Goal: Communication & Community: Answer question/provide support

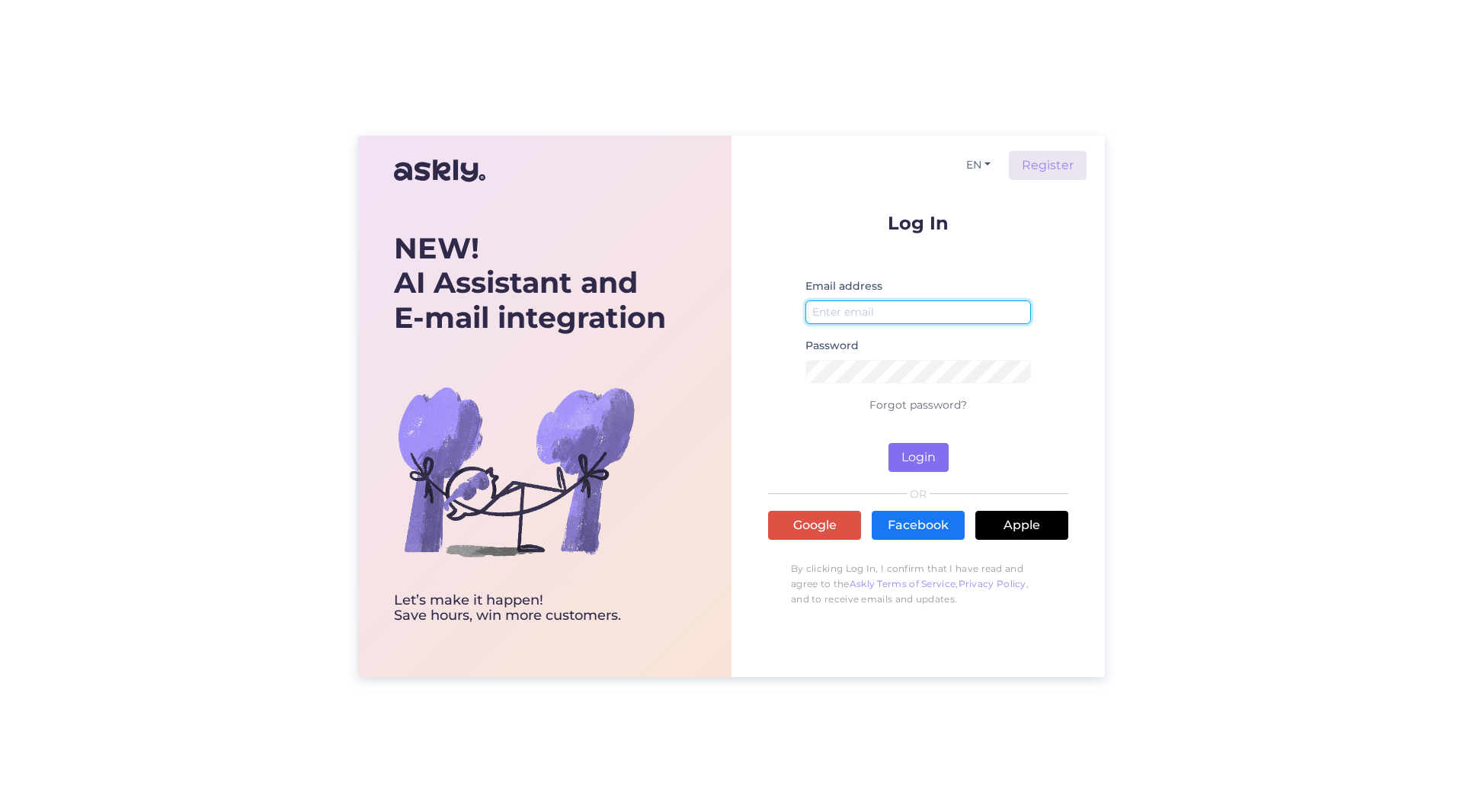
type input "[PERSON_NAME][EMAIL_ADDRESS][PERSON_NAME][DOMAIN_NAME]"
click at [913, 456] on button "Login" at bounding box center [919, 457] width 60 height 29
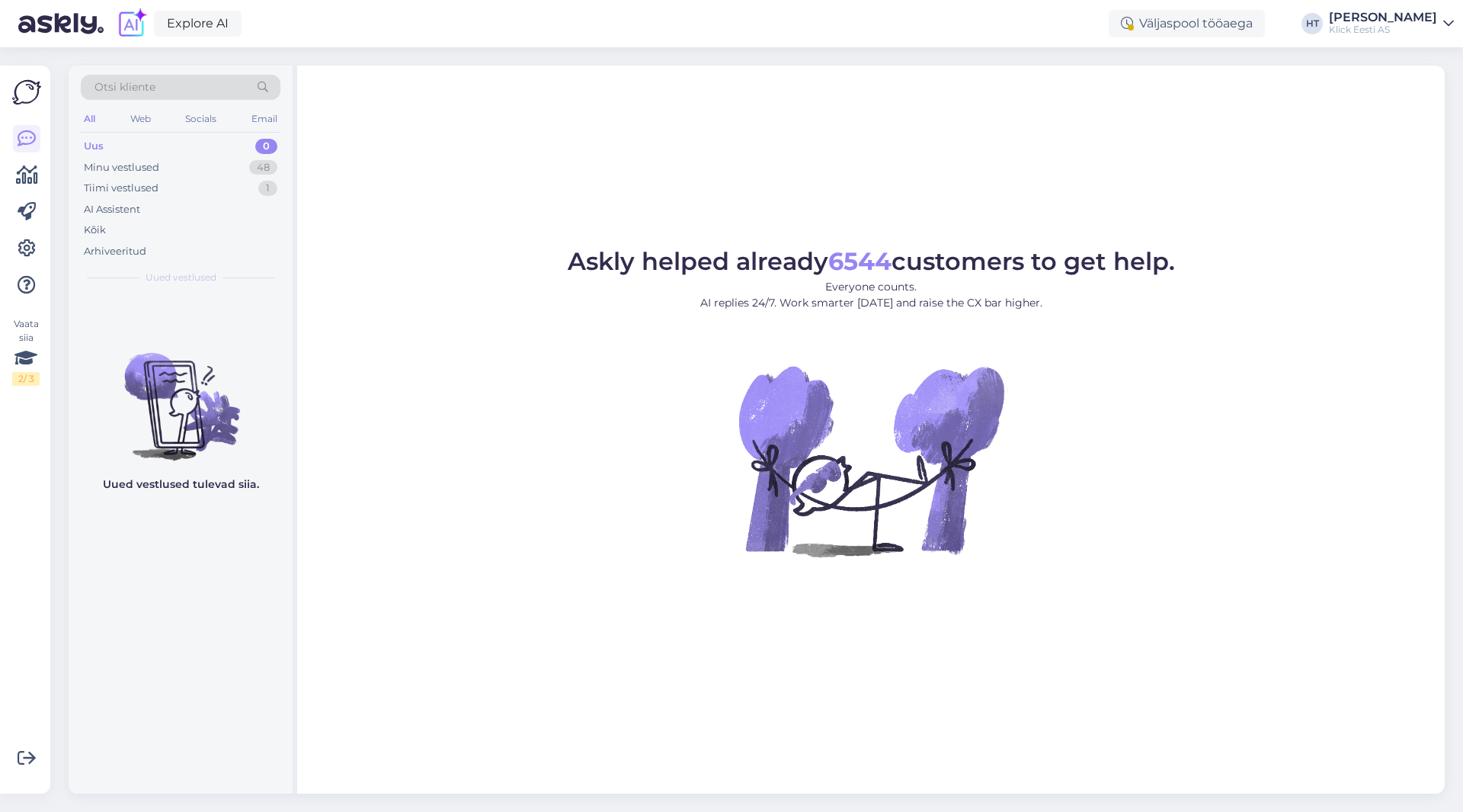
click at [94, 120] on div "All" at bounding box center [90, 119] width 18 height 20
click at [114, 139] on div "Uus 0" at bounding box center [181, 146] width 200 height 21
click at [125, 202] on div "AI Assistent" at bounding box center [112, 209] width 56 height 15
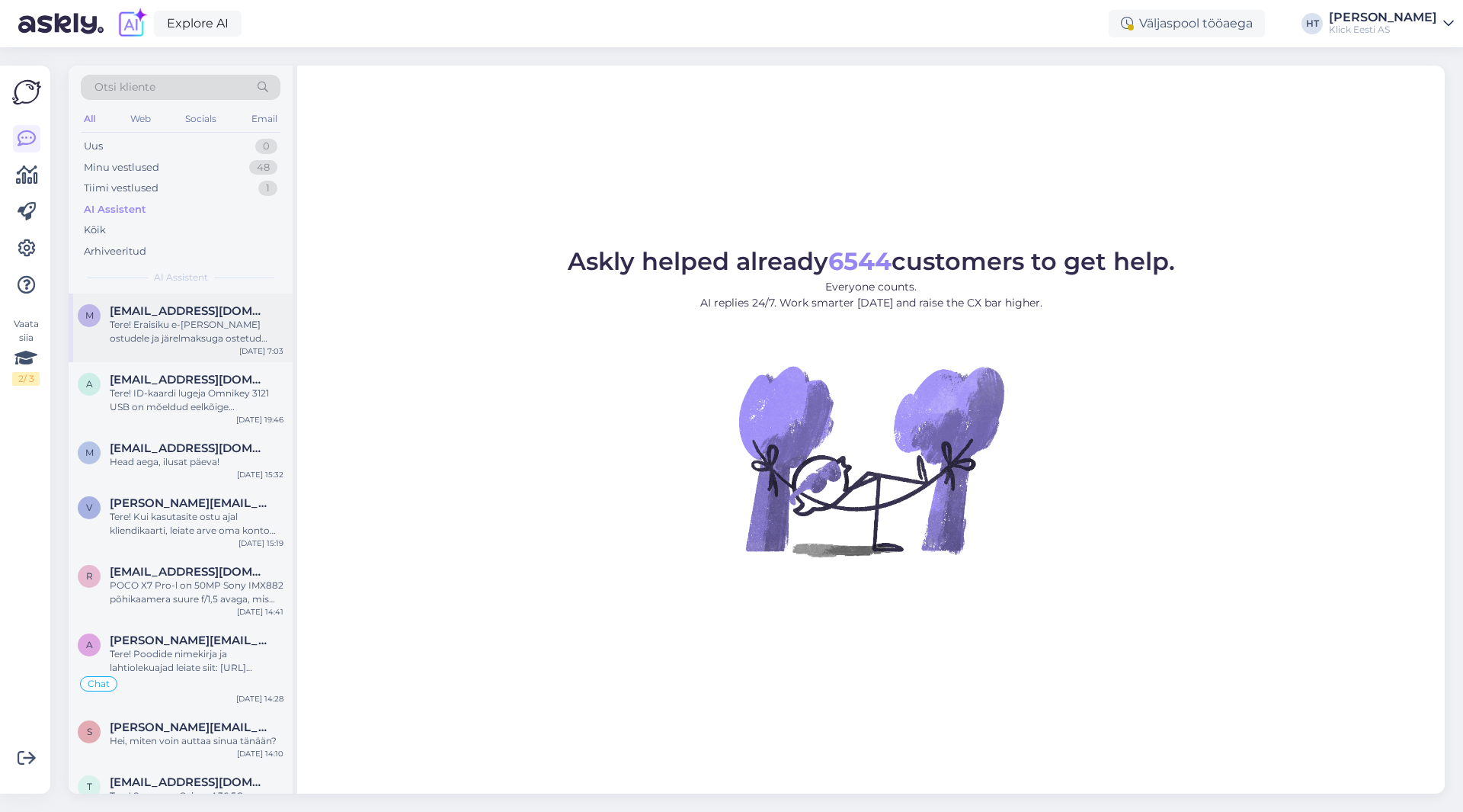
click at [207, 338] on div "Tere! Eraisiku e-[PERSON_NAME] ostudele ja järelmaksuga ostetud toodetele kehti…" at bounding box center [197, 331] width 174 height 27
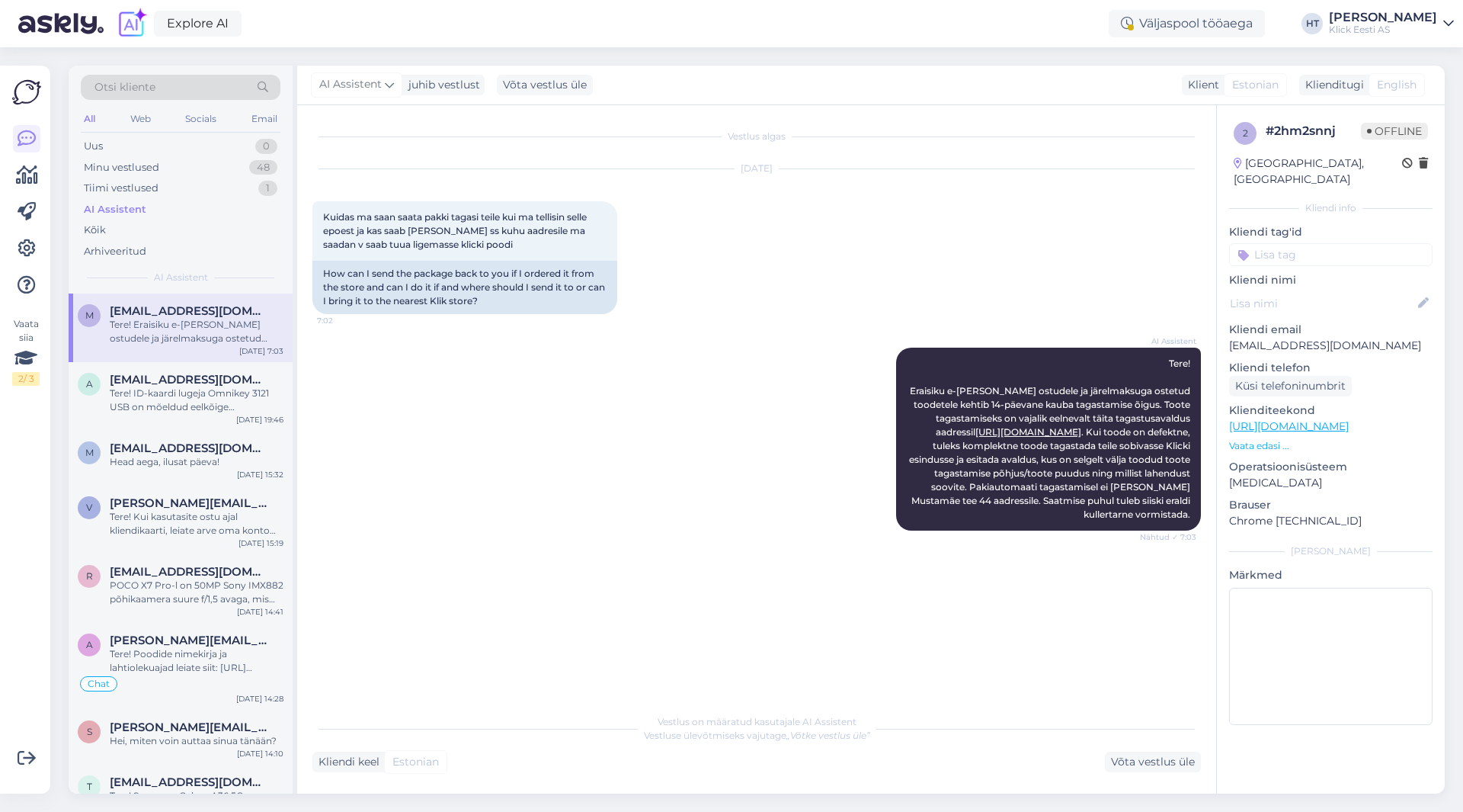
click at [360, 572] on div "Vestlus algas [DATE] Kuidas ma saan saata pakki tagasi teile kui ma tellisin se…" at bounding box center [763, 406] width 902 height 572
click at [68, 50] on div "Otsi kliente All Web Socials Email Uus 0 Minu vestlused 48 Tiimi vestlused 1 AI…" at bounding box center [761, 429] width 1404 height 764
click at [35, 238] on link at bounding box center [26, 248] width 27 height 27
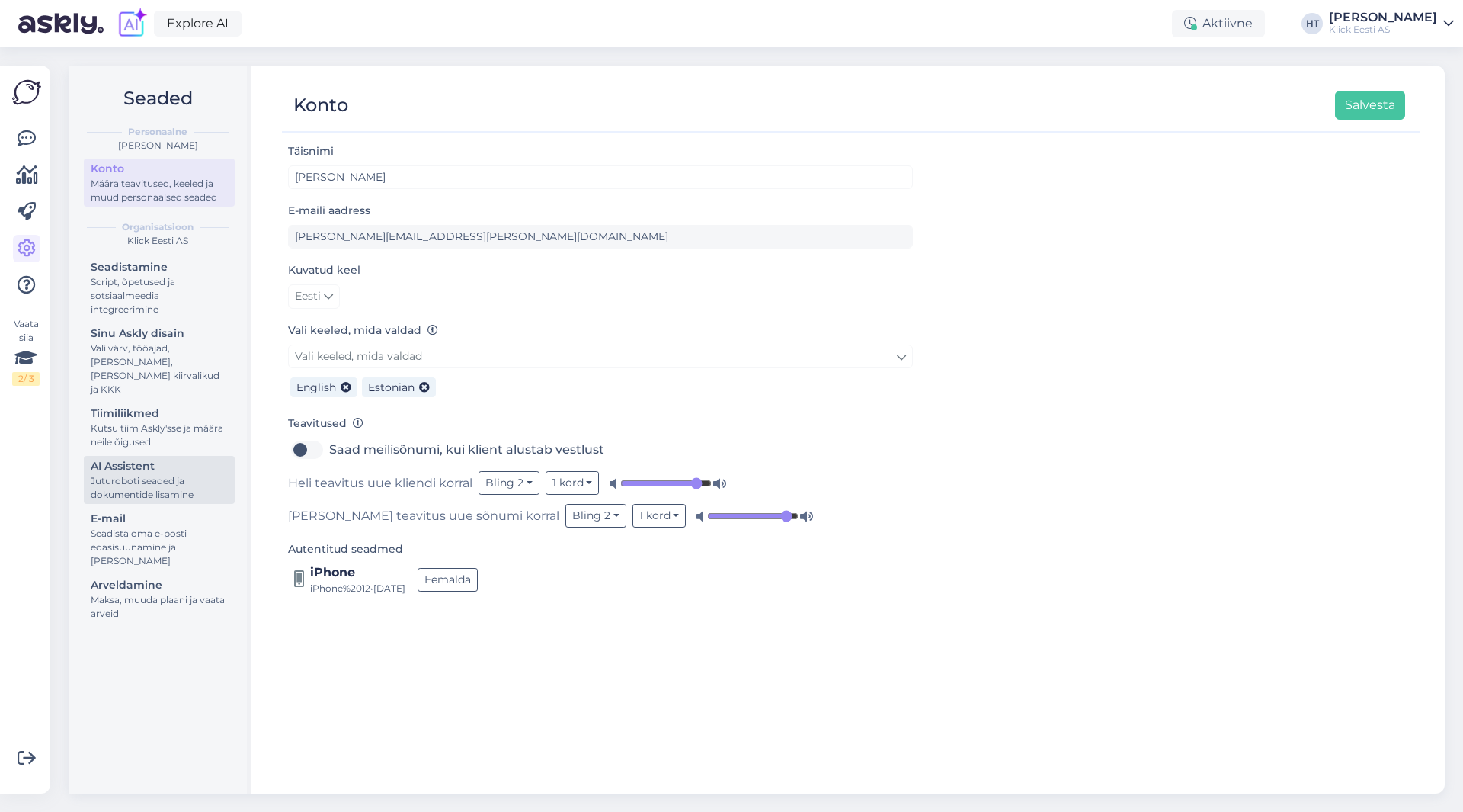
click at [155, 458] on div "AI Assistent" at bounding box center [159, 466] width 137 height 16
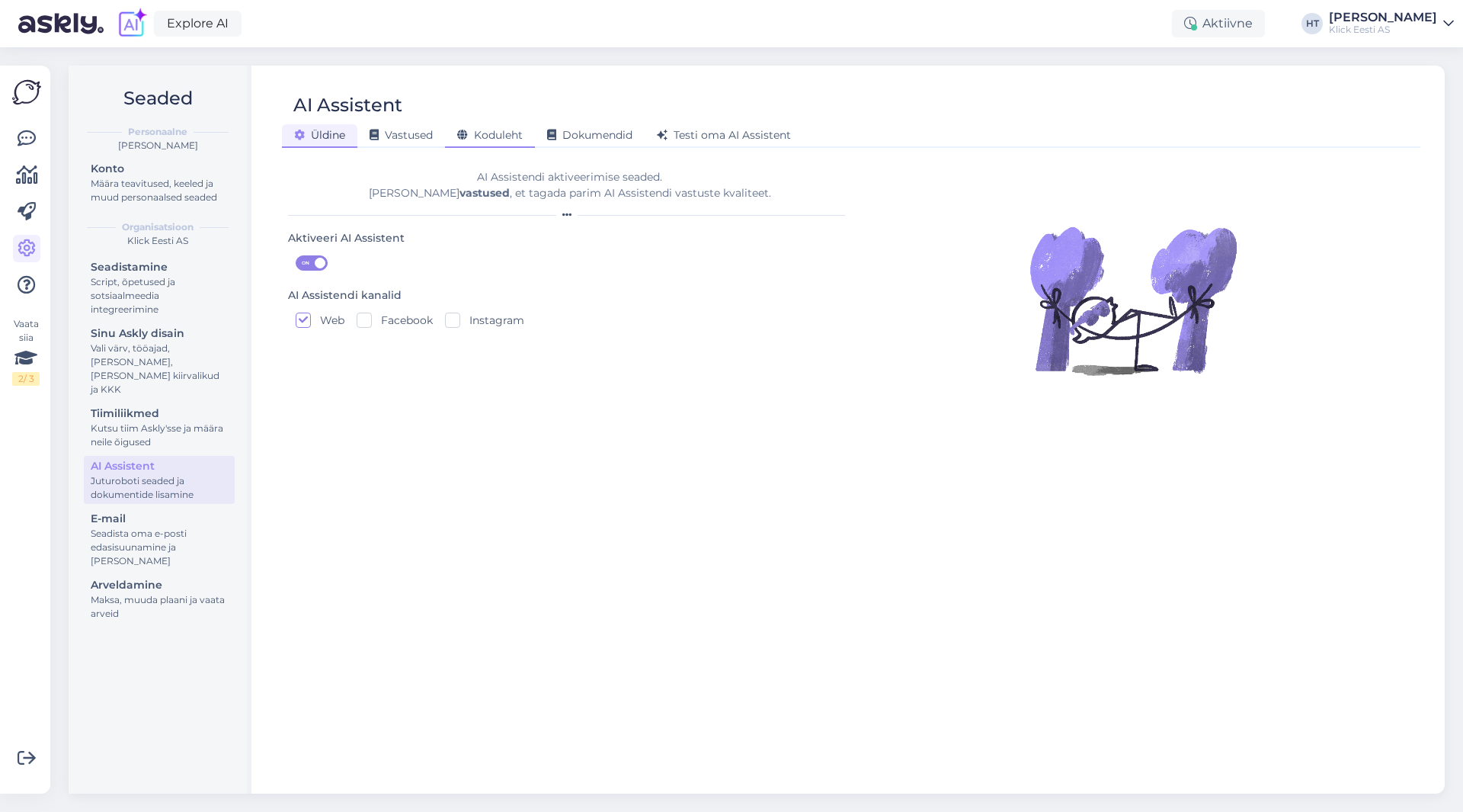
click at [485, 141] on span "Koduleht" at bounding box center [490, 135] width 66 height 14
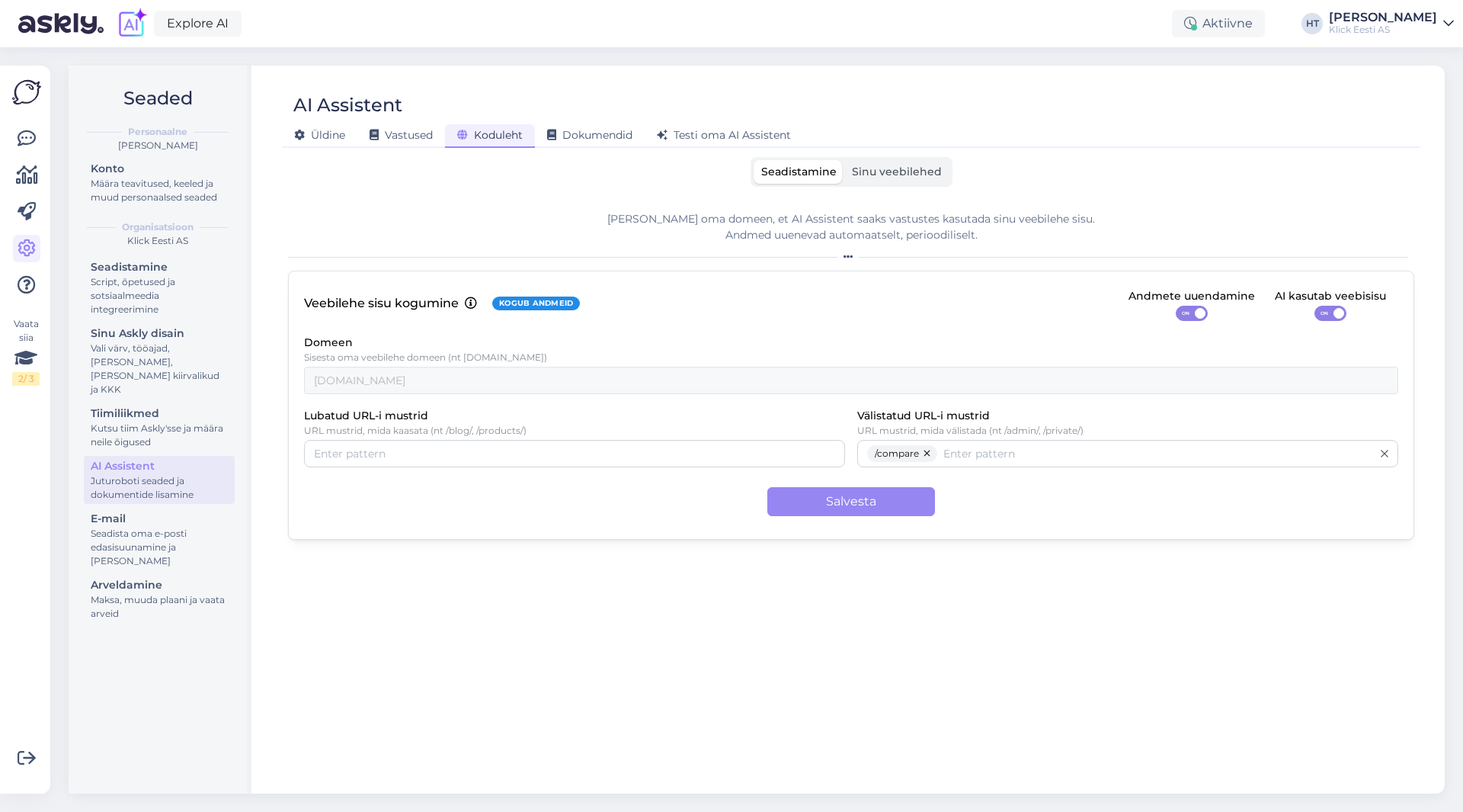
click at [866, 173] on span "Sinu veebilehed" at bounding box center [897, 172] width 90 height 14
click at [844, 160] on input "Sinu veebilehed" at bounding box center [844, 160] width 0 height 0
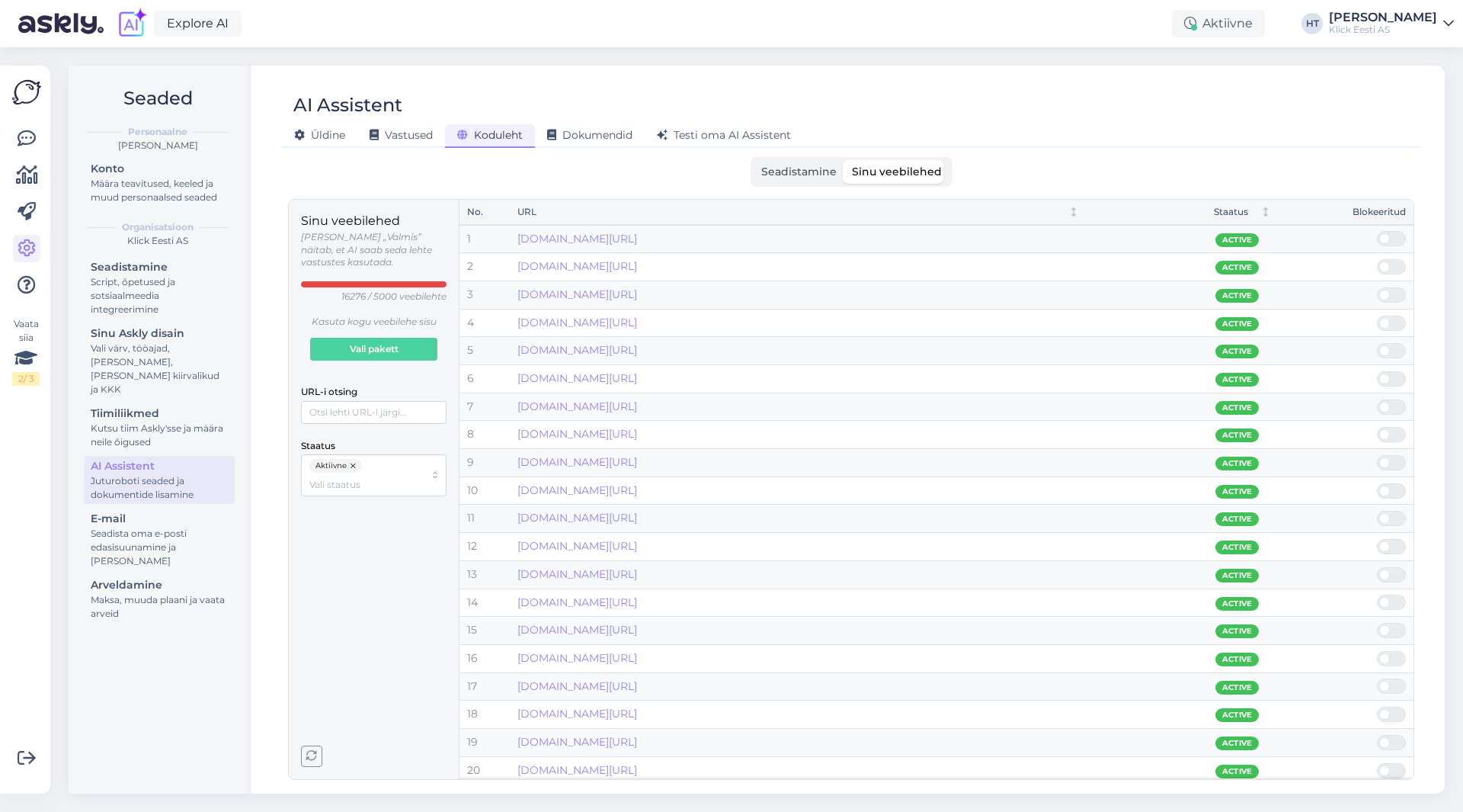
click at [796, 175] on span "Seadistamine" at bounding box center [798, 172] width 75 height 14
click at [754, 160] on input "Seadistamine" at bounding box center [754, 160] width 0 height 0
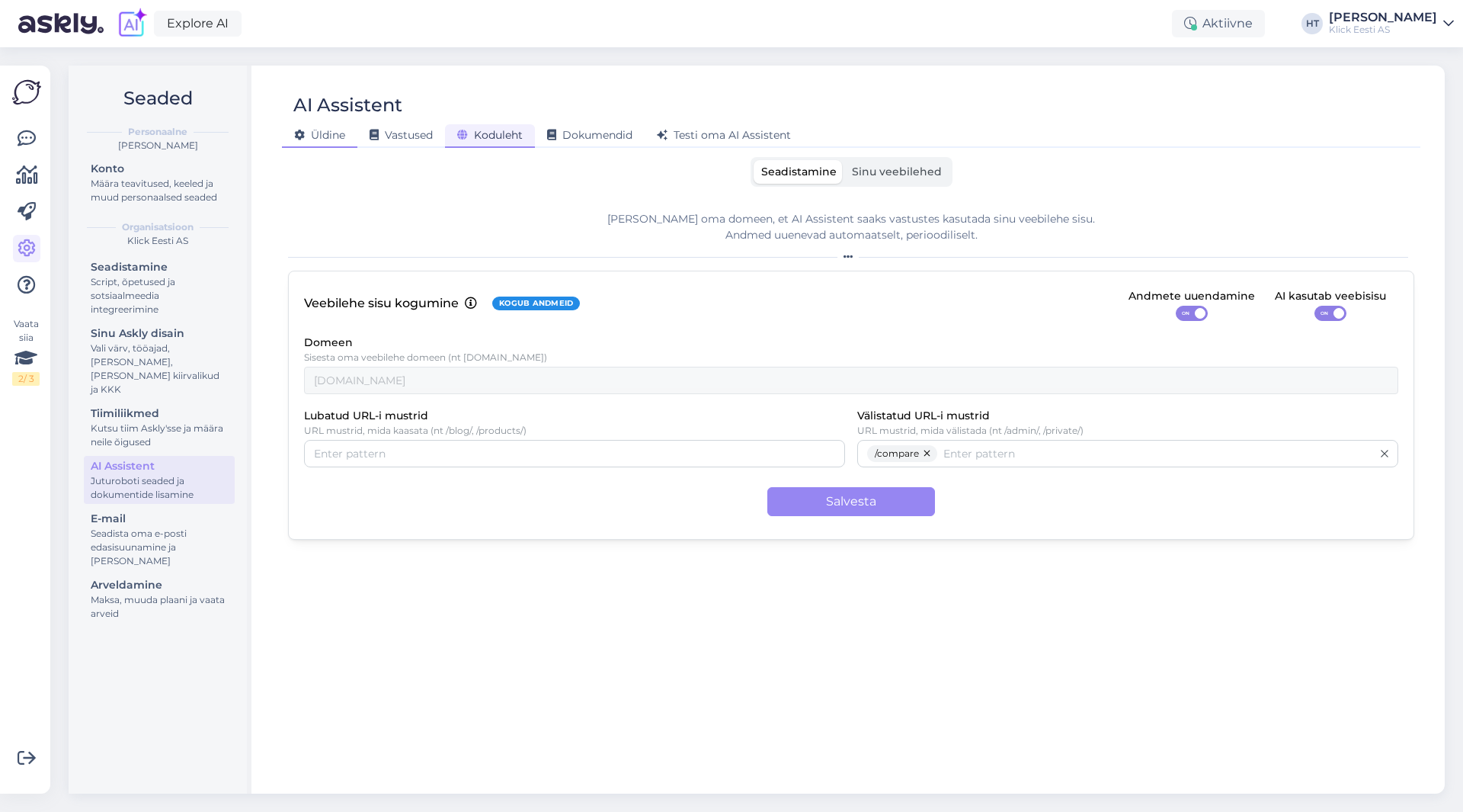
click at [338, 144] on div "Üldine" at bounding box center [319, 136] width 75 height 24
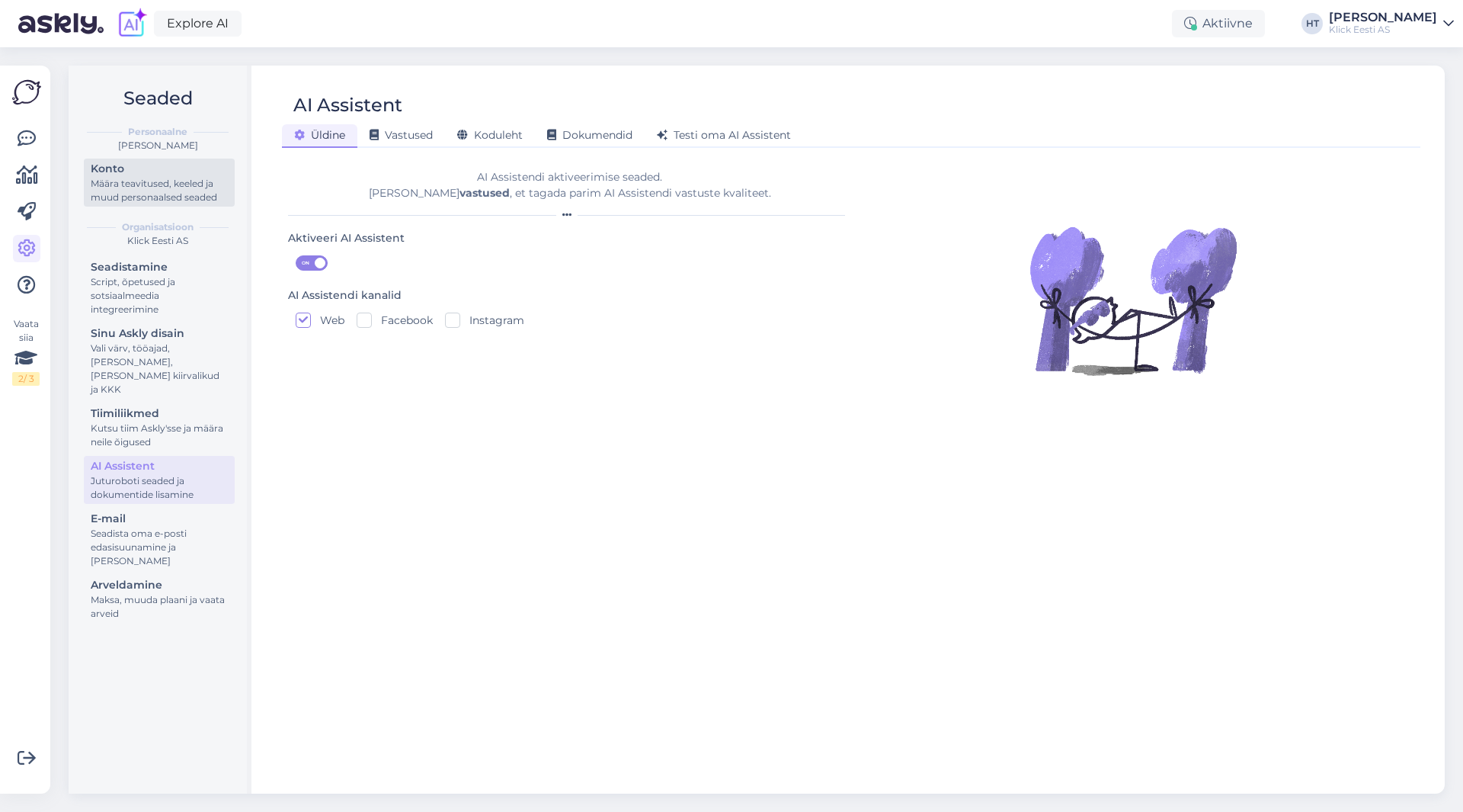
click at [178, 195] on div "Määra teavitused, keeled ja muud personaalsed seaded" at bounding box center [159, 190] width 137 height 27
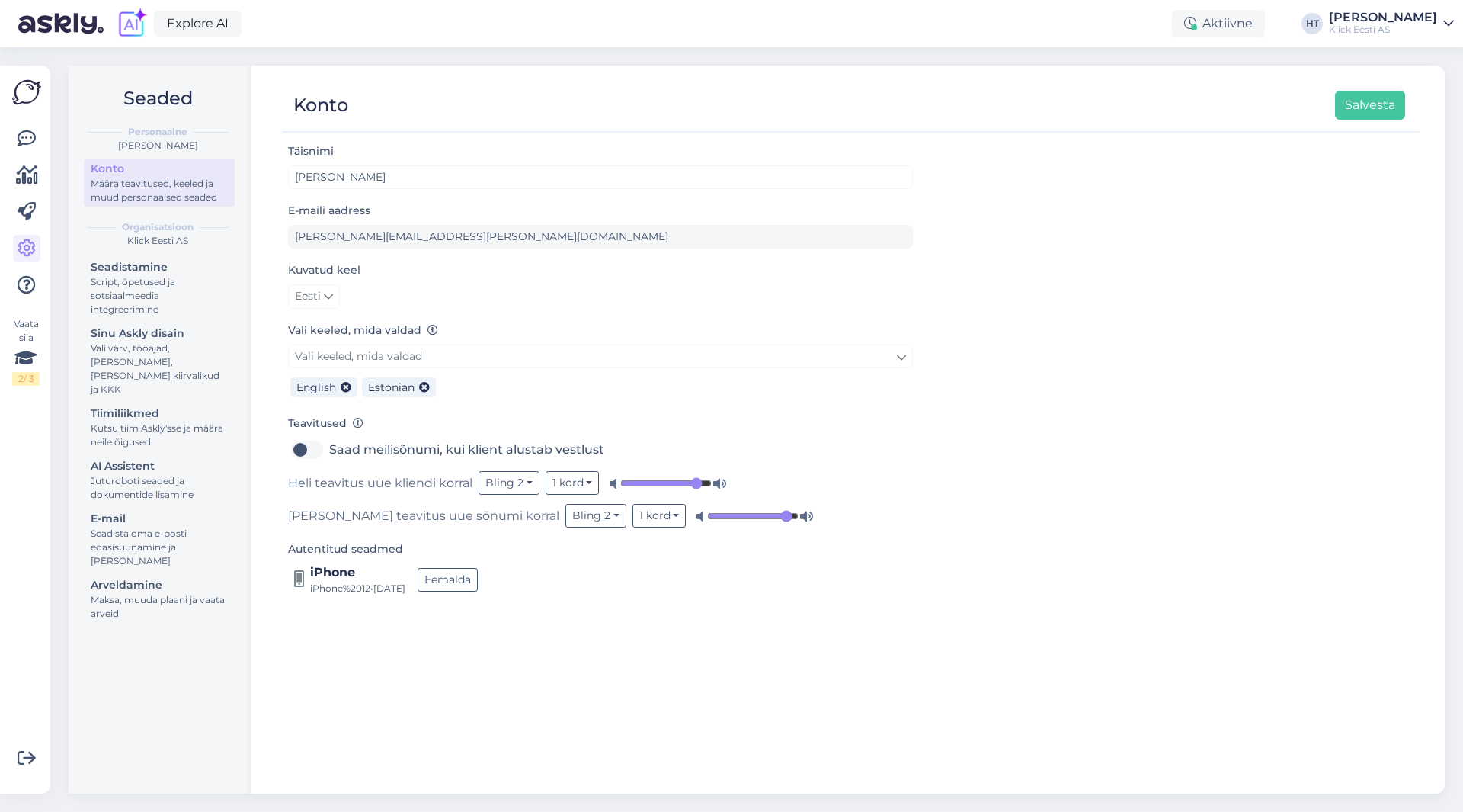
click at [590, 684] on div "Täisnimi [PERSON_NAME] E-maili aadress [PERSON_NAME][EMAIL_ADDRESS][PERSON_NAME…" at bounding box center [851, 461] width 1138 height 638
click at [38, 143] on link at bounding box center [26, 138] width 27 height 27
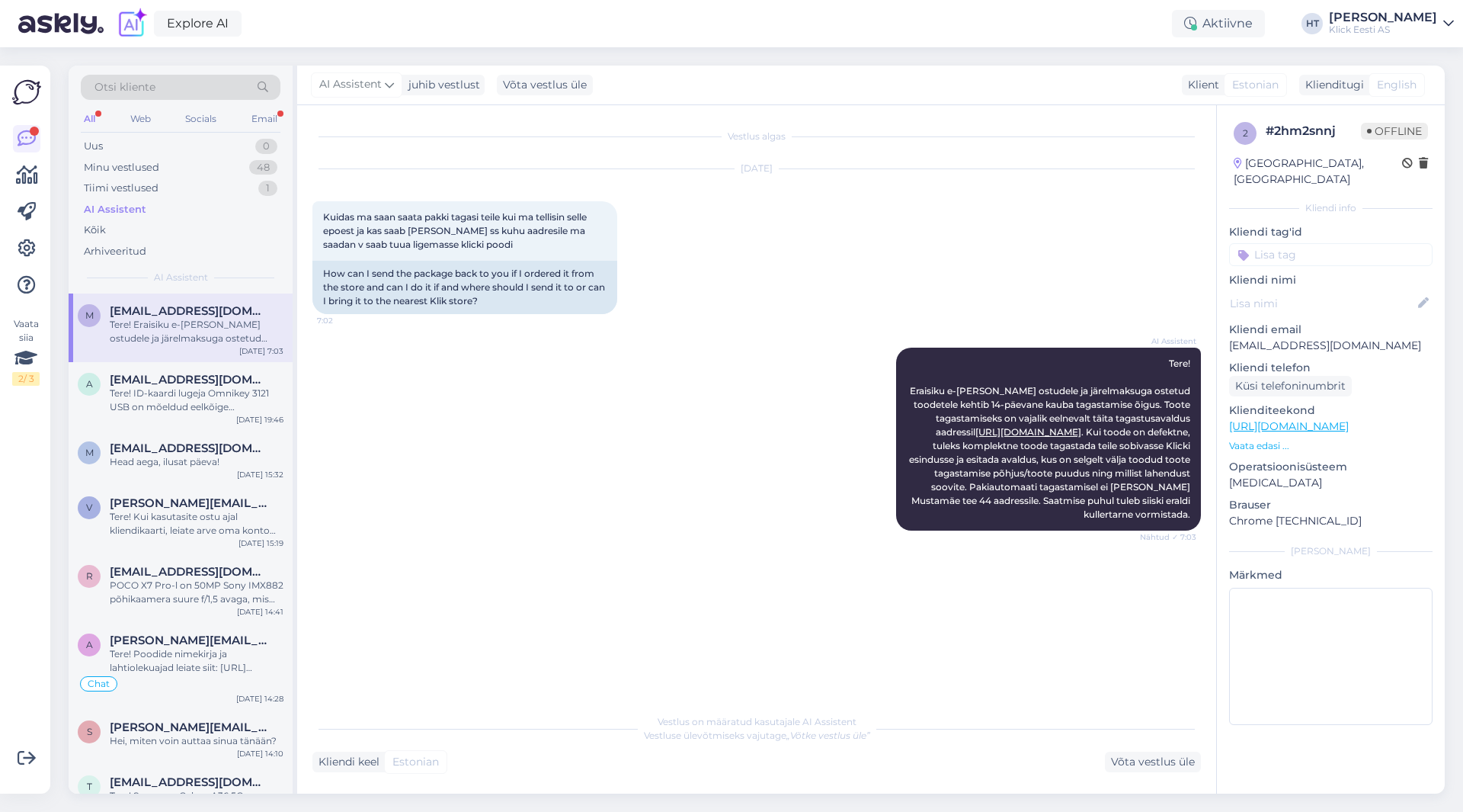
click at [196, 309] on span "[EMAIL_ADDRESS][DOMAIN_NAME]" at bounding box center [189, 311] width 158 height 14
click at [233, 138] on div "Uus 0" at bounding box center [181, 146] width 200 height 21
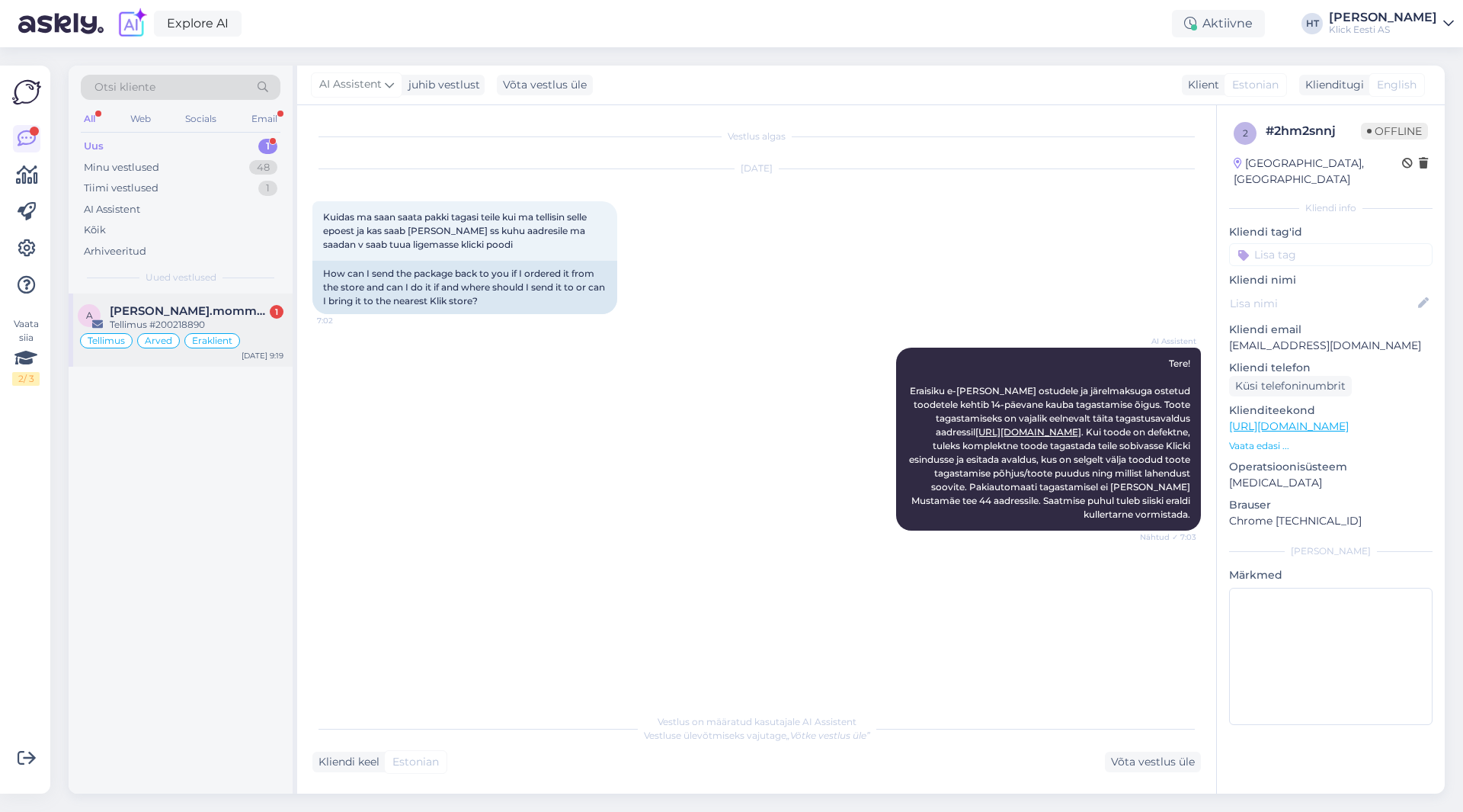
click at [213, 347] on div "Eraklient" at bounding box center [212, 340] width 56 height 15
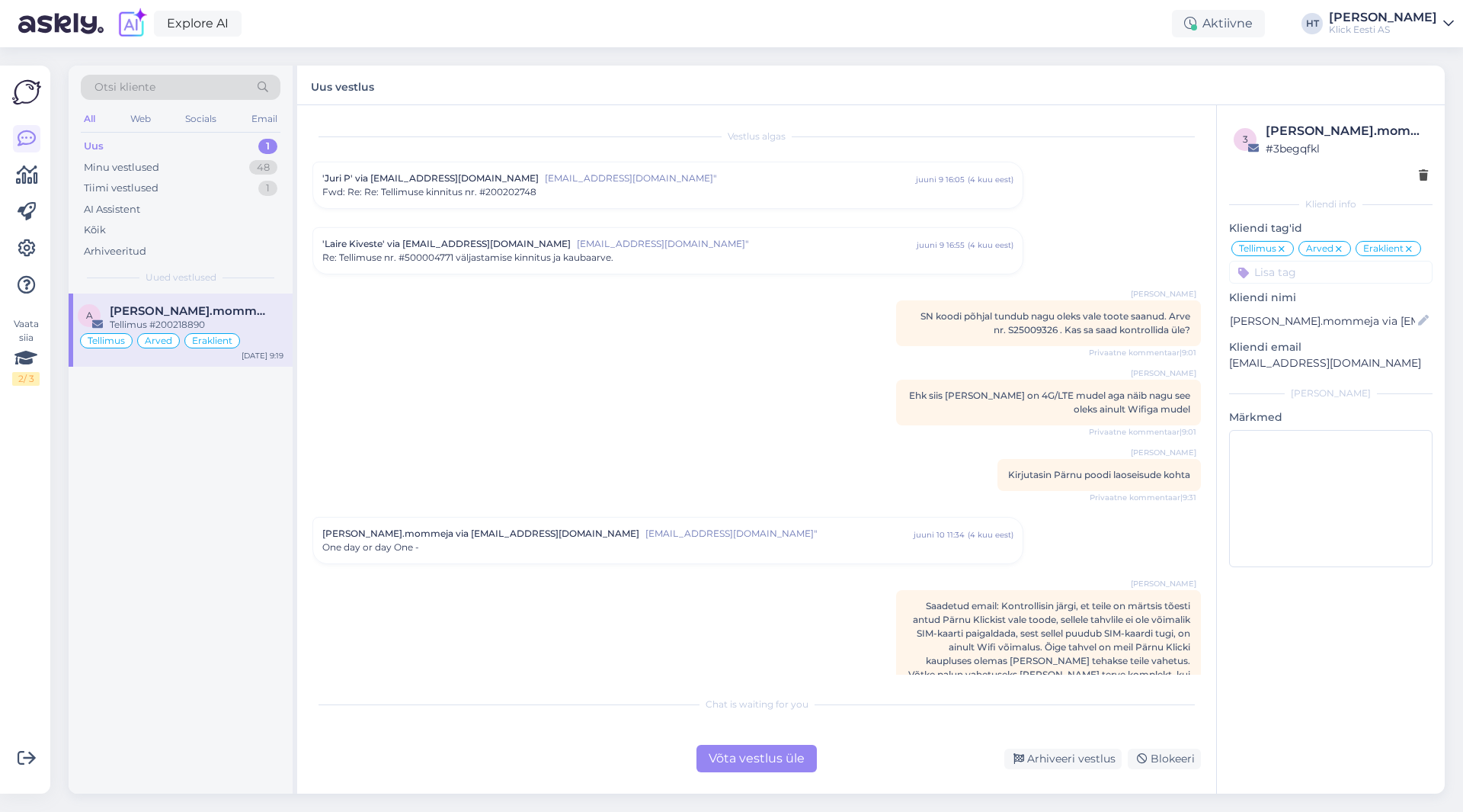
scroll to position [7343, 0]
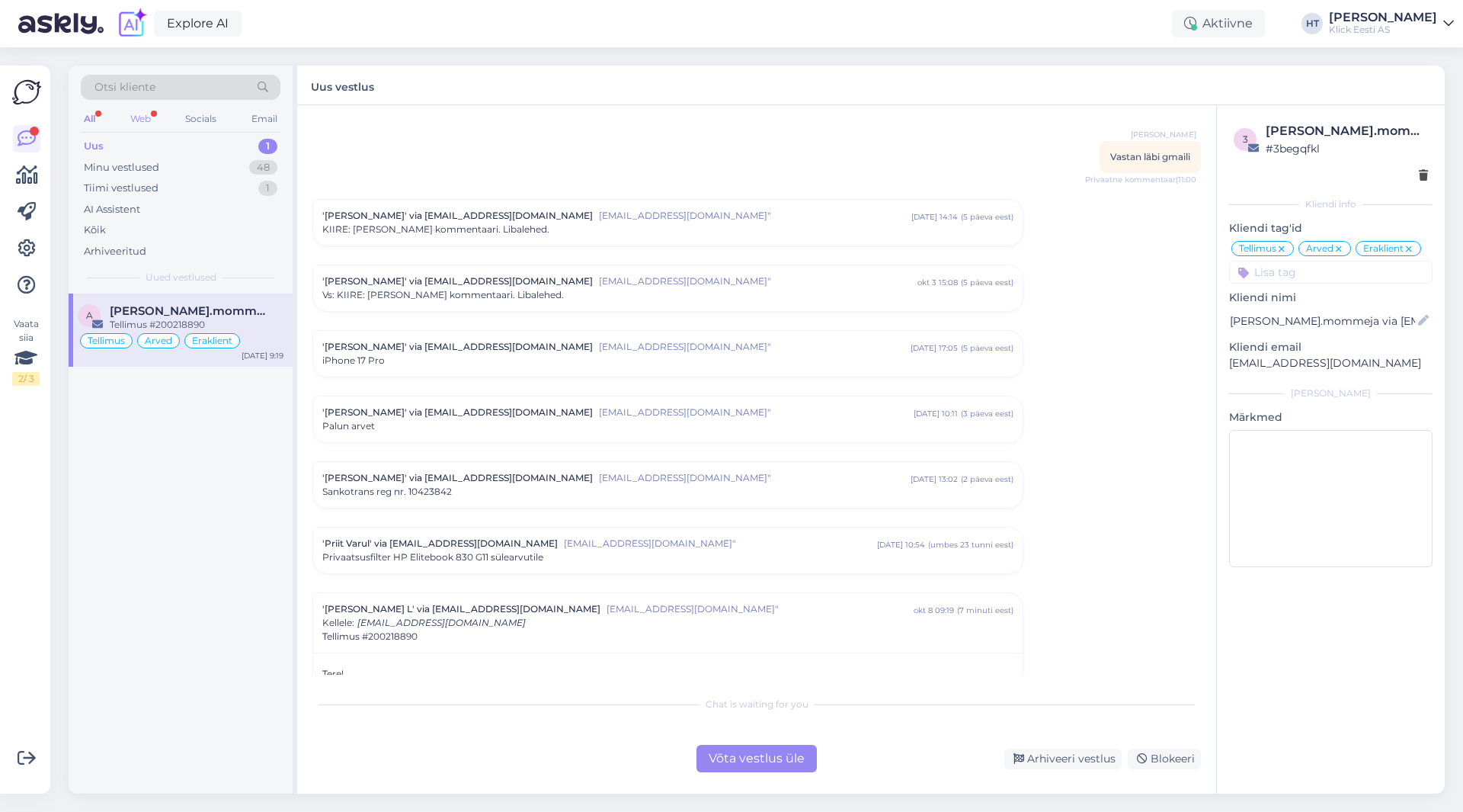
click at [152, 117] on div "Web" at bounding box center [140, 119] width 27 height 20
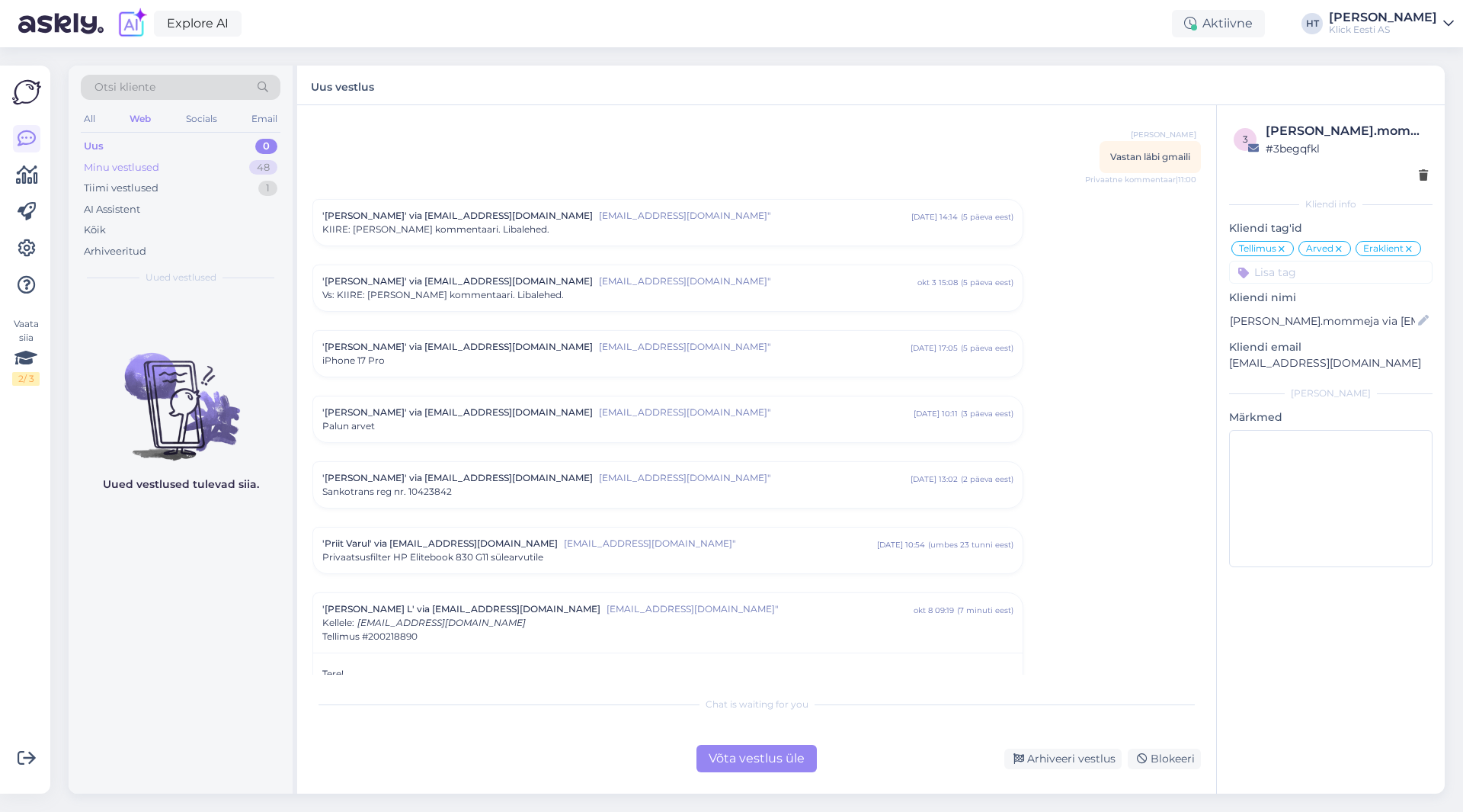
click at [142, 162] on div "Minu vestlused" at bounding box center [121, 167] width 75 height 15
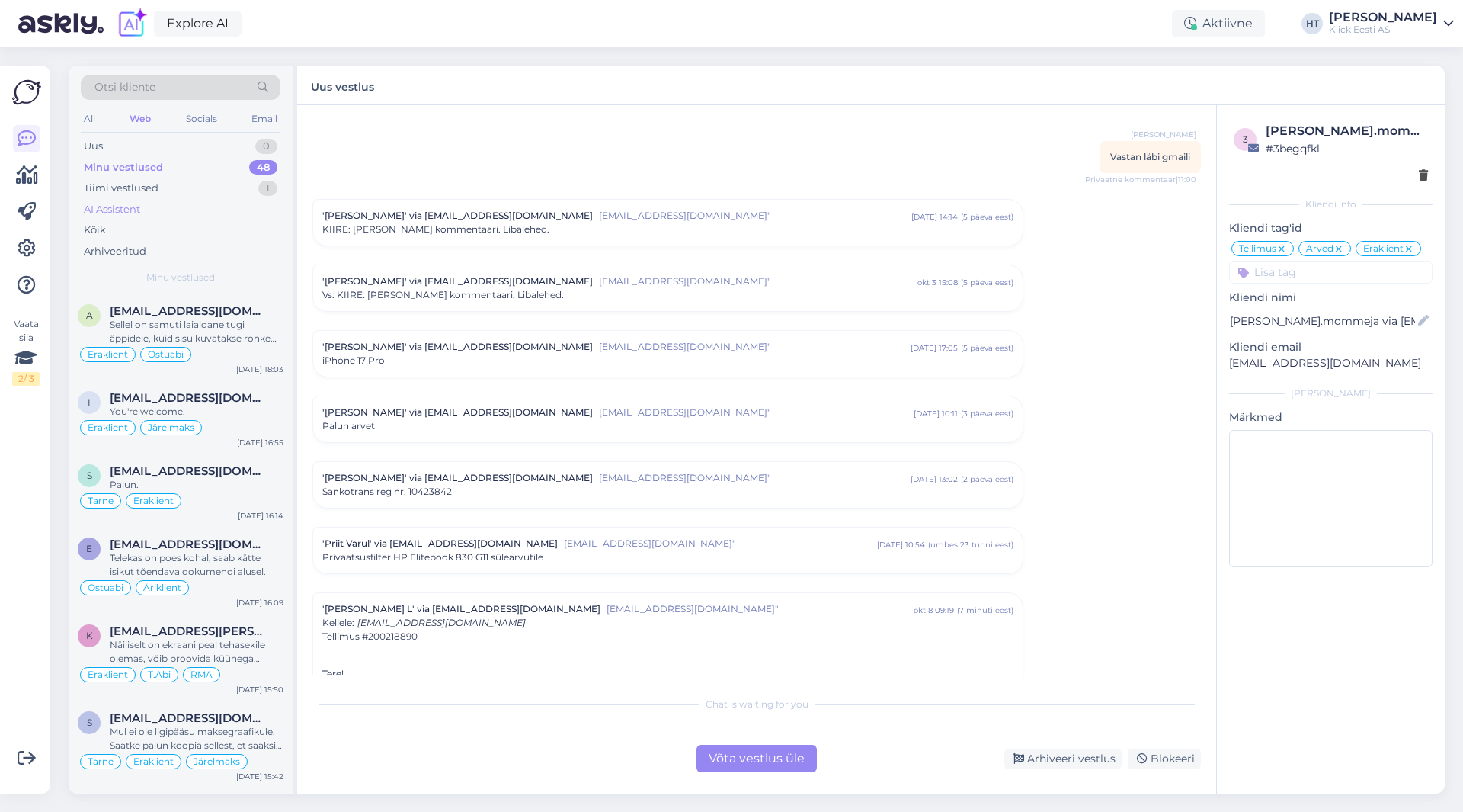
click at [176, 211] on div "AI Assistent" at bounding box center [181, 209] width 200 height 21
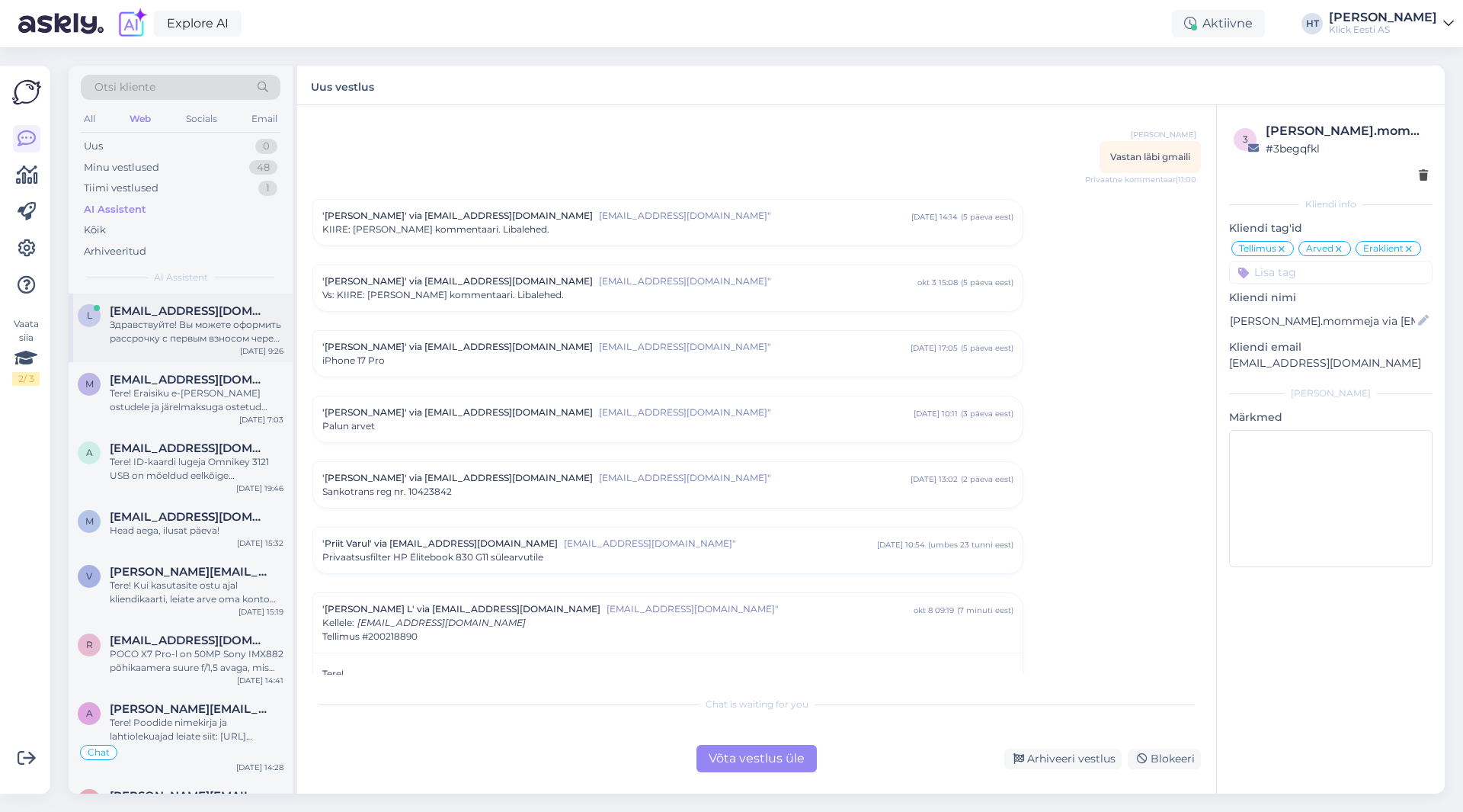
click at [191, 312] on div "[EMAIL_ADDRESS][DOMAIN_NAME]" at bounding box center [197, 311] width 174 height 14
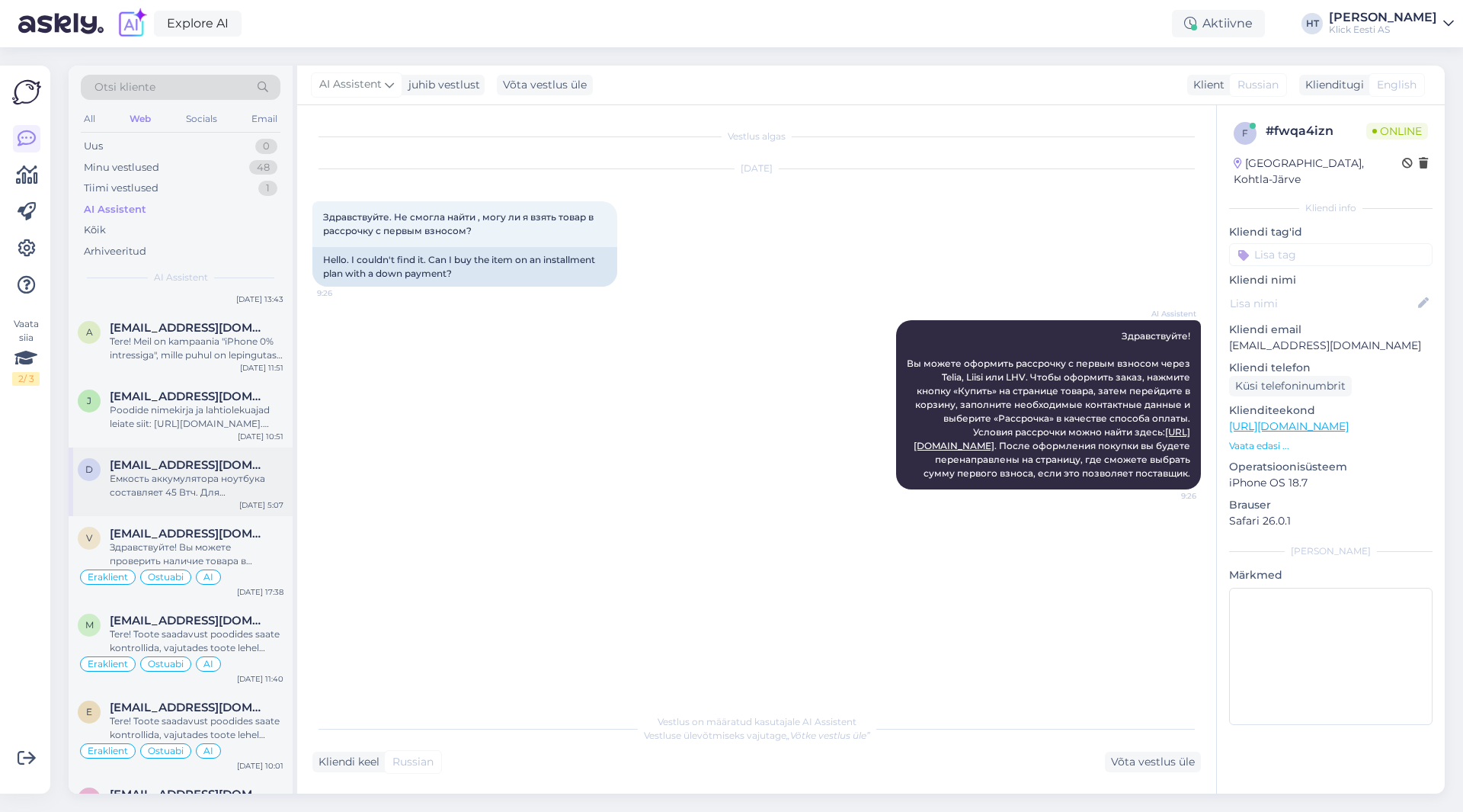
scroll to position [2896, 0]
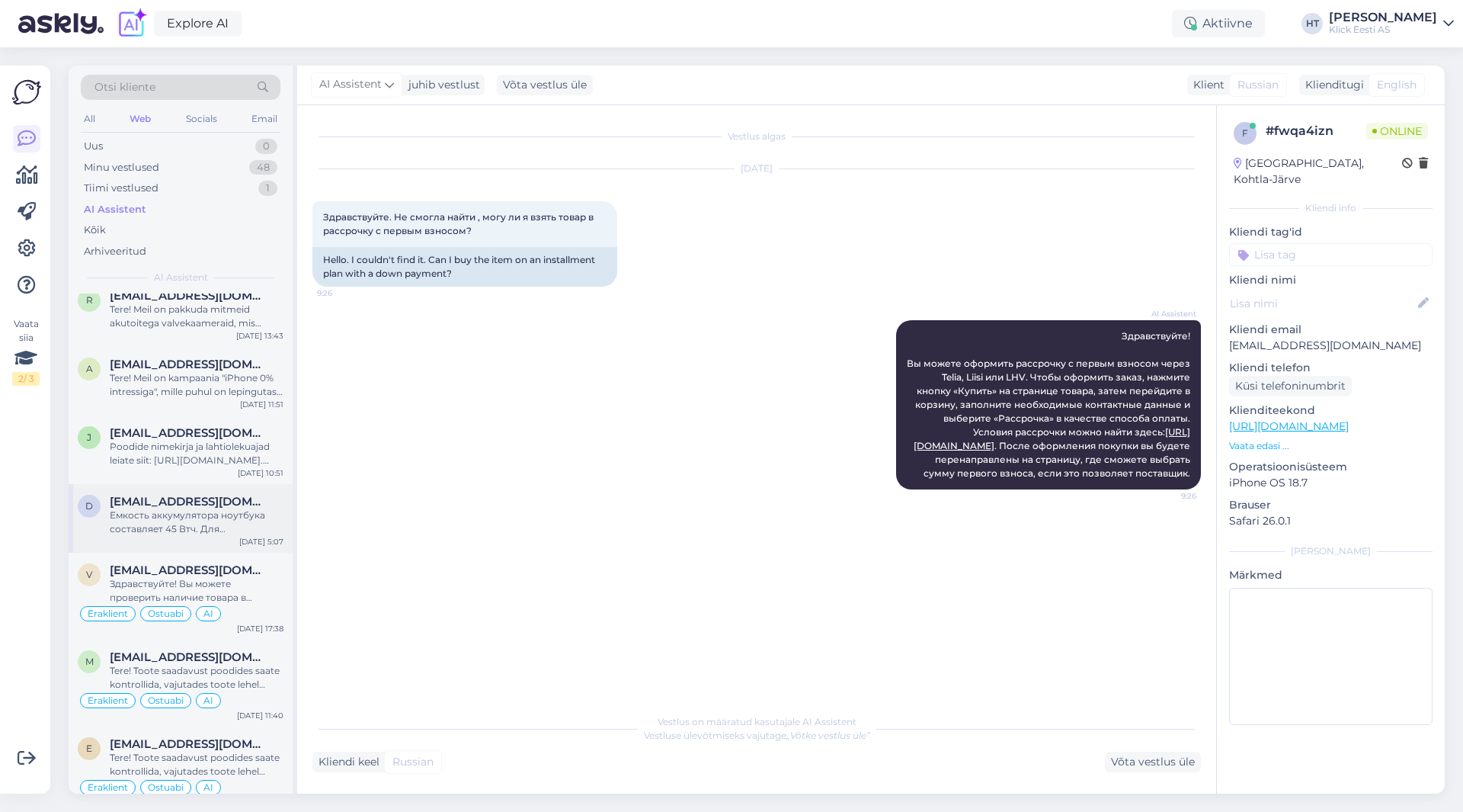
click at [191, 495] on span "[EMAIL_ADDRESS][DOMAIN_NAME]" at bounding box center [189, 502] width 158 height 14
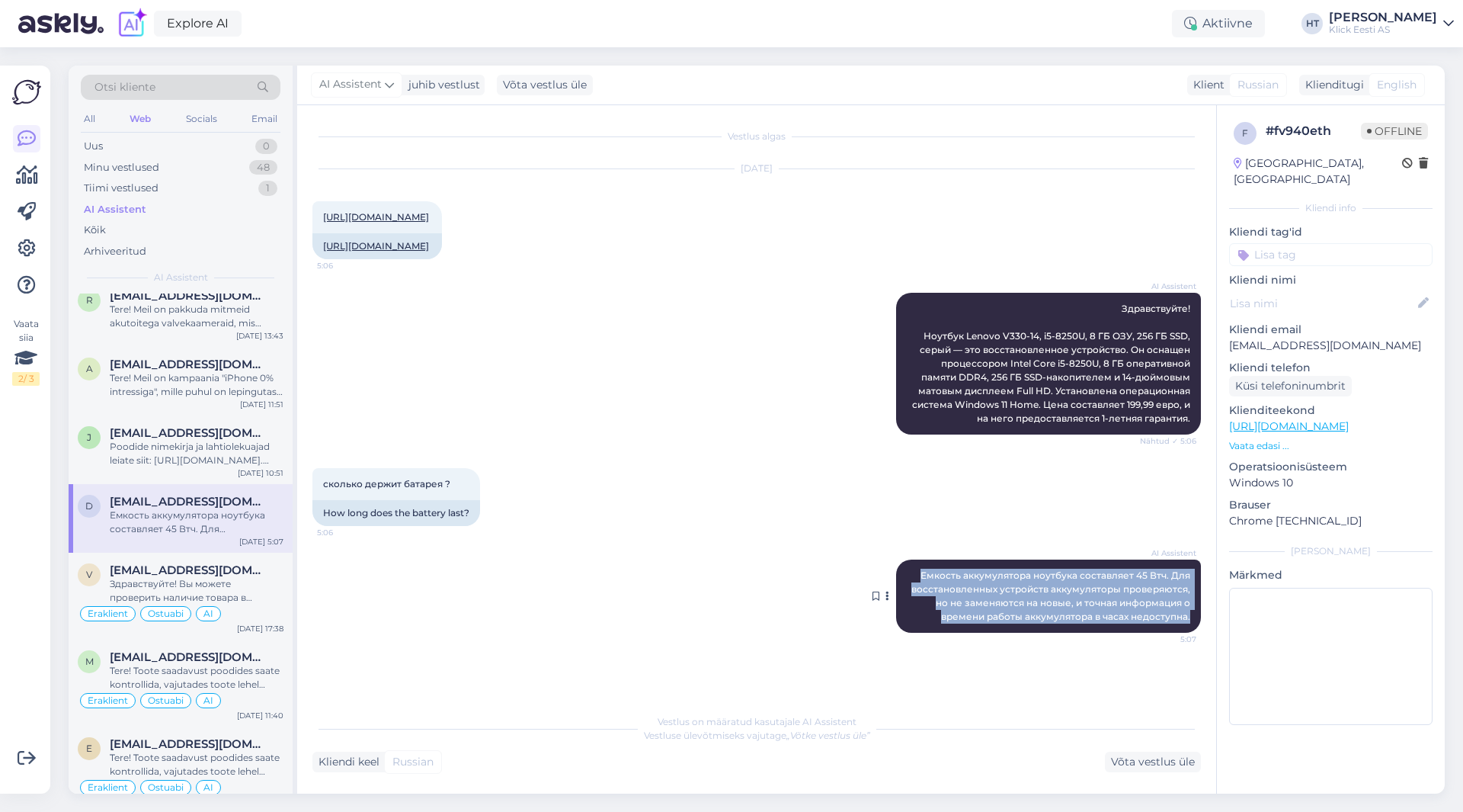
drag, startPoint x: 922, startPoint y: 599, endPoint x: 1193, endPoint y: 639, distance: 273.5
click at [1193, 632] on div "AI Assistent Емкость аккумулятора ноутбука составляет 45 Втч. Для восстановленн…" at bounding box center [1048, 595] width 305 height 73
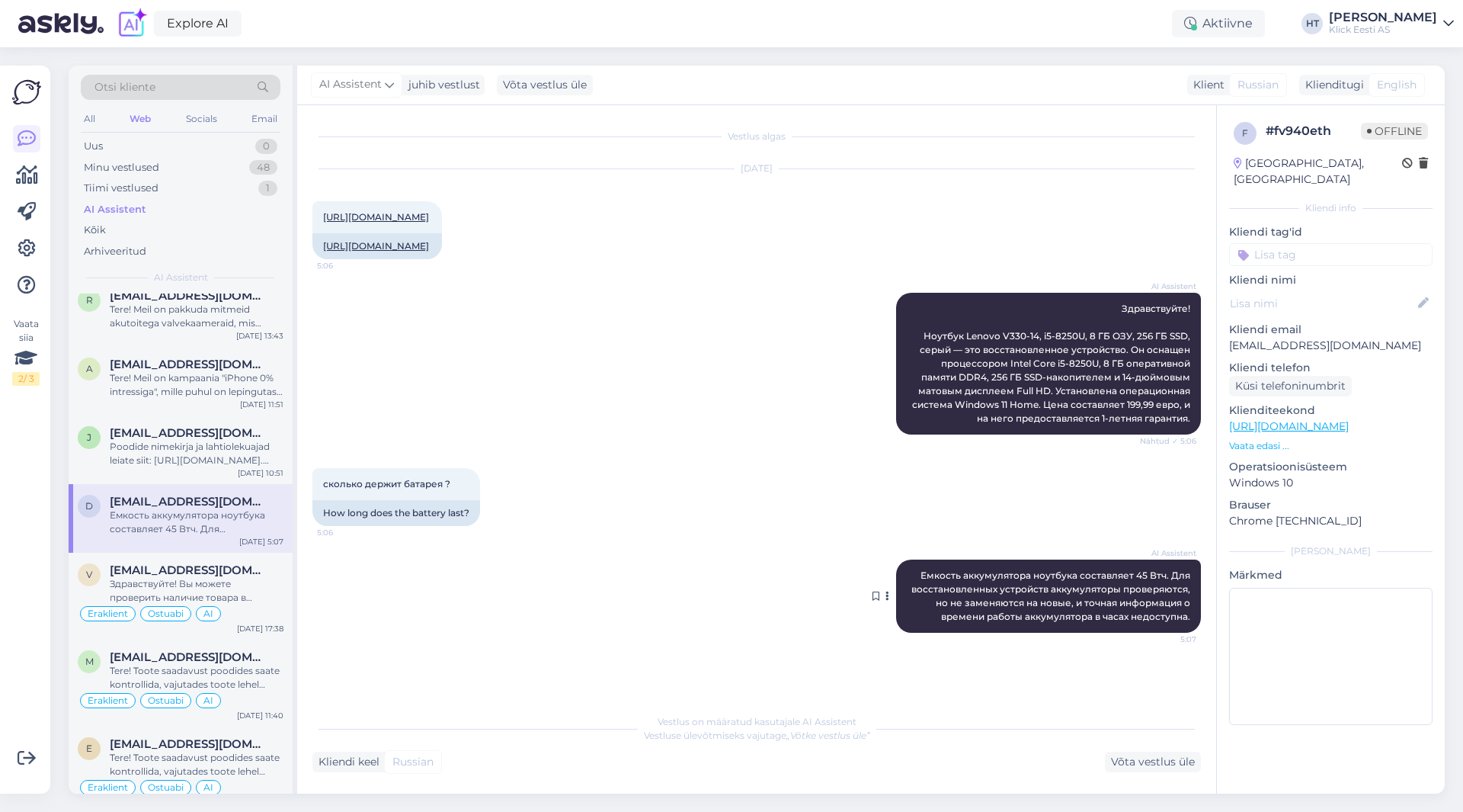
scroll to position [2882, 0]
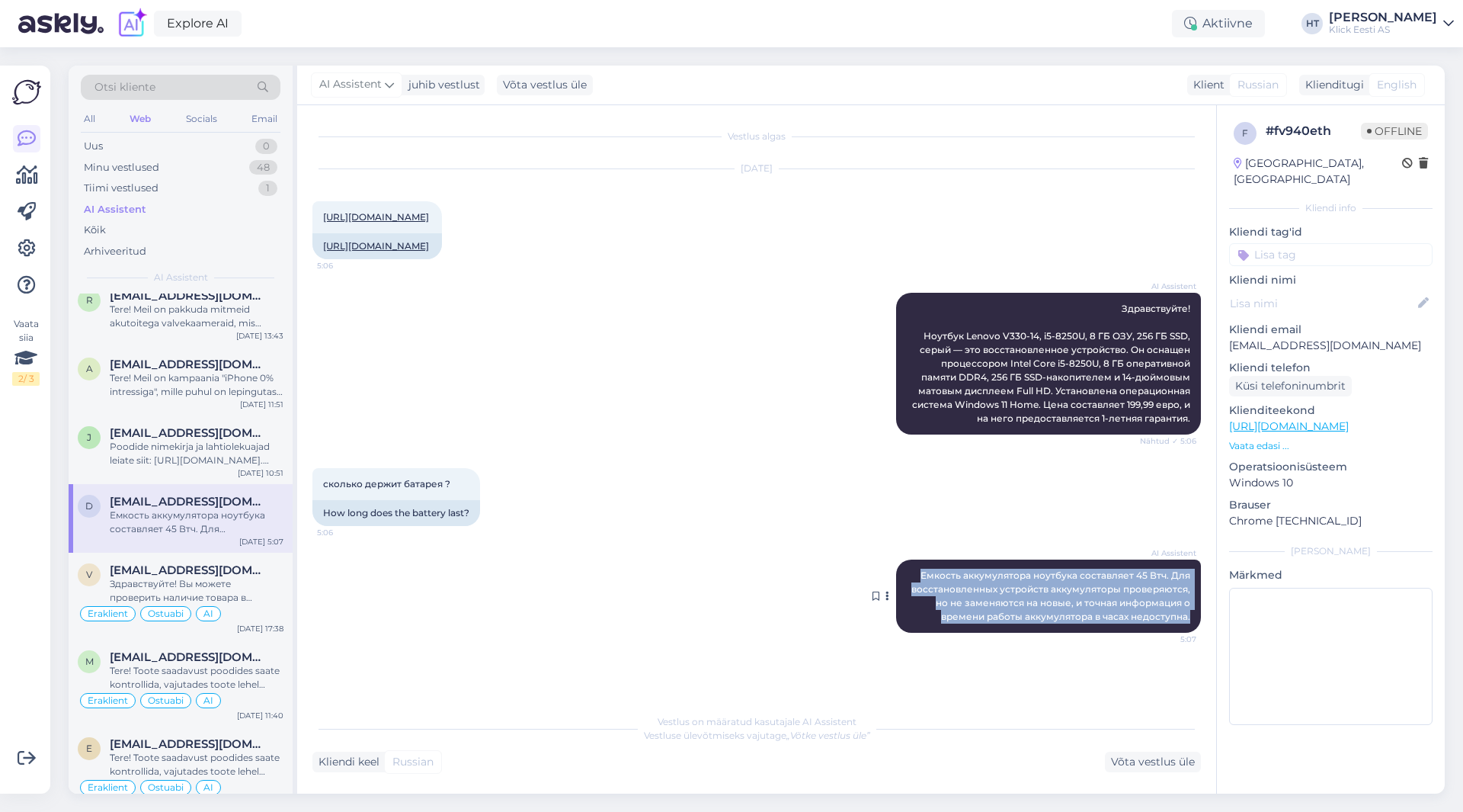
drag, startPoint x: 1193, startPoint y: 645, endPoint x: 926, endPoint y: 588, distance: 272.9
click at [926, 588] on div "AI Assistent Емкость аккумулятора ноутбука составляет 45 Втч. Для восстановленн…" at bounding box center [1048, 595] width 305 height 73
copy span "Емкость аккумулятора ноутбука составляет 45 Втч. Для восстановленных устройств …"
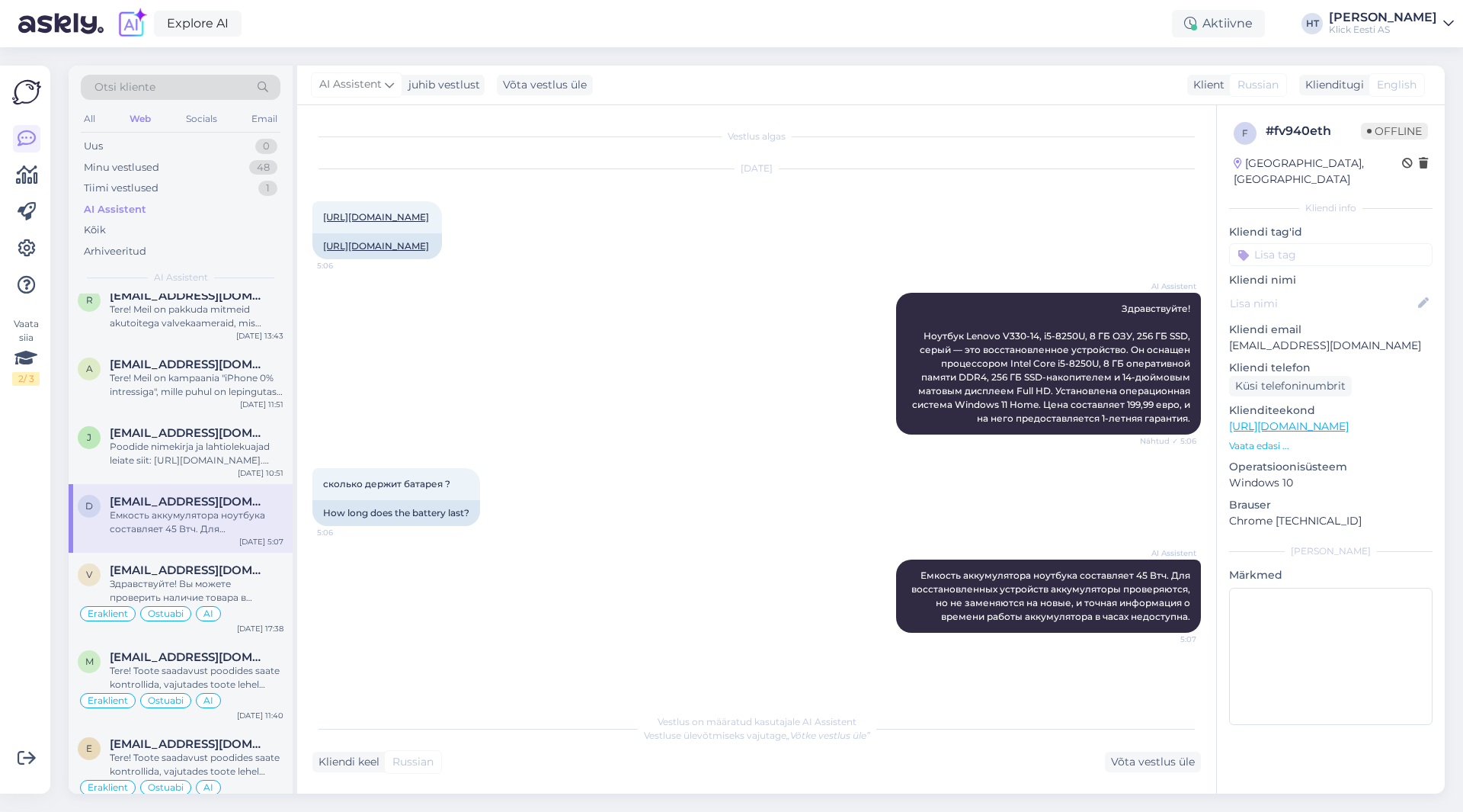
click at [569, 451] on div "AI Assistent Здравствуйте! Ноутбук Lenovo V330-14, i5-8250U, 8 ГБ ОЗУ, 256 ГБ S…" at bounding box center [756, 363] width 889 height 175
click at [1265, 245] on input at bounding box center [1330, 254] width 203 height 23
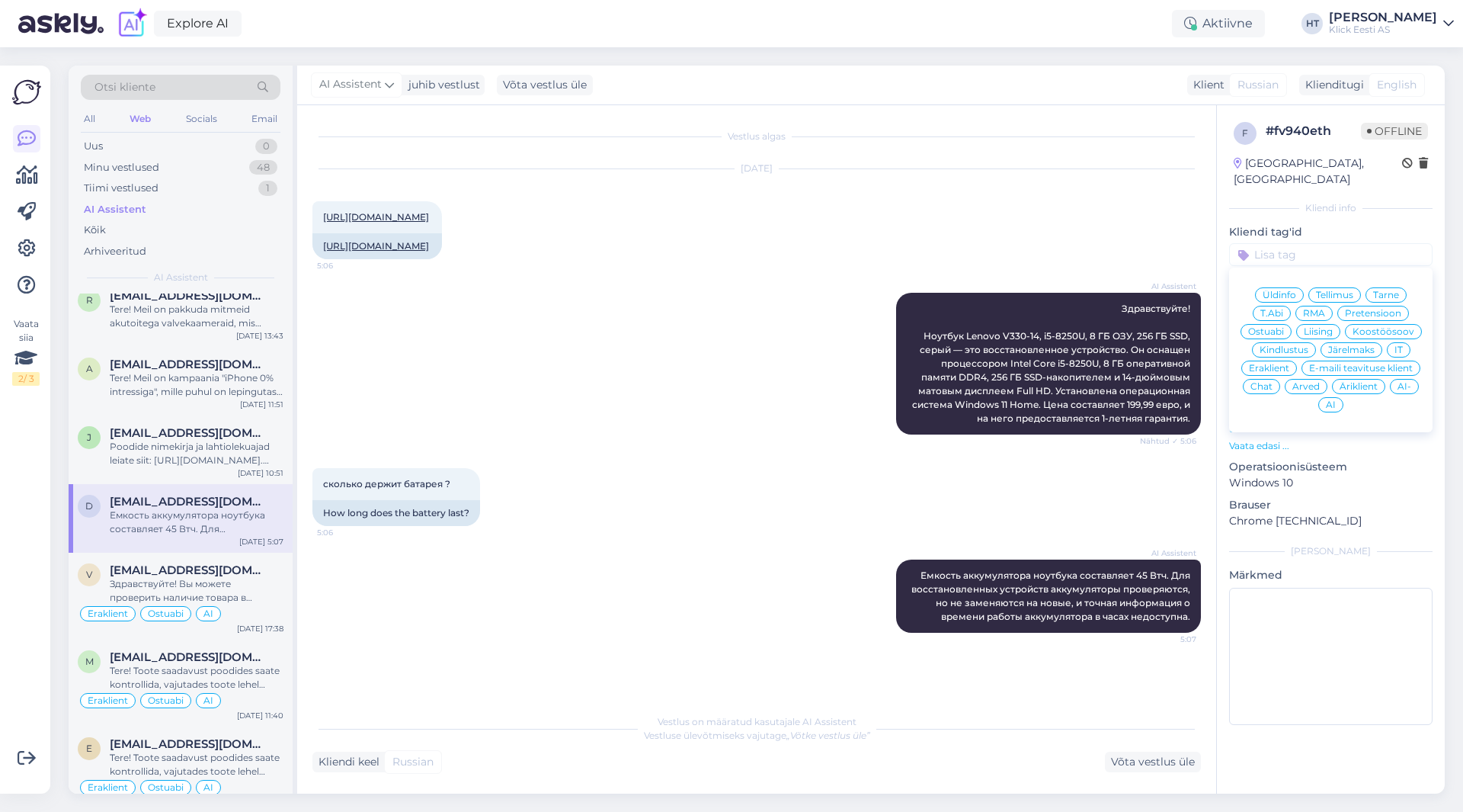
click at [1273, 327] on span "Ostuabi" at bounding box center [1266, 331] width 36 height 9
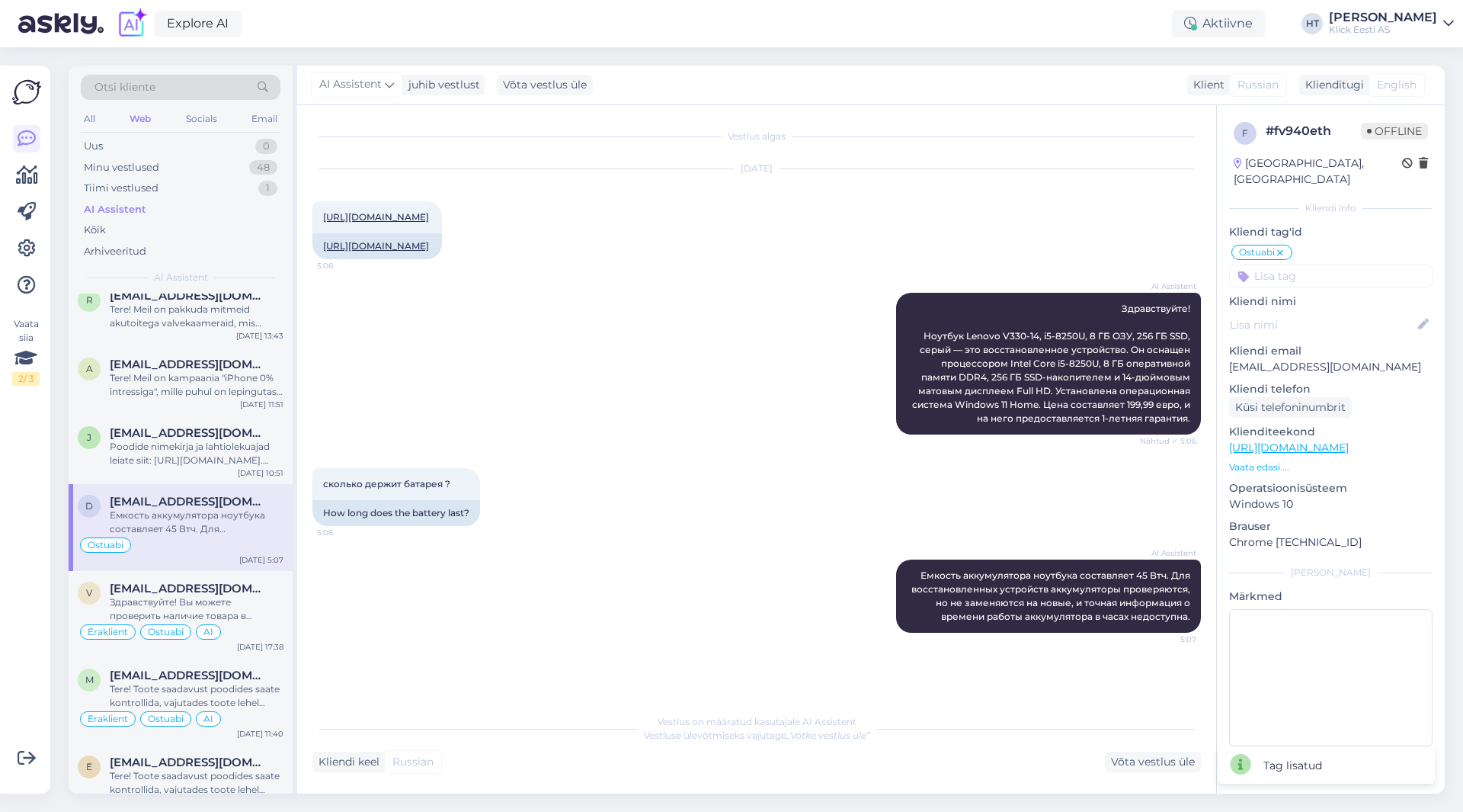
click at [1318, 264] on input at bounding box center [1330, 275] width 203 height 23
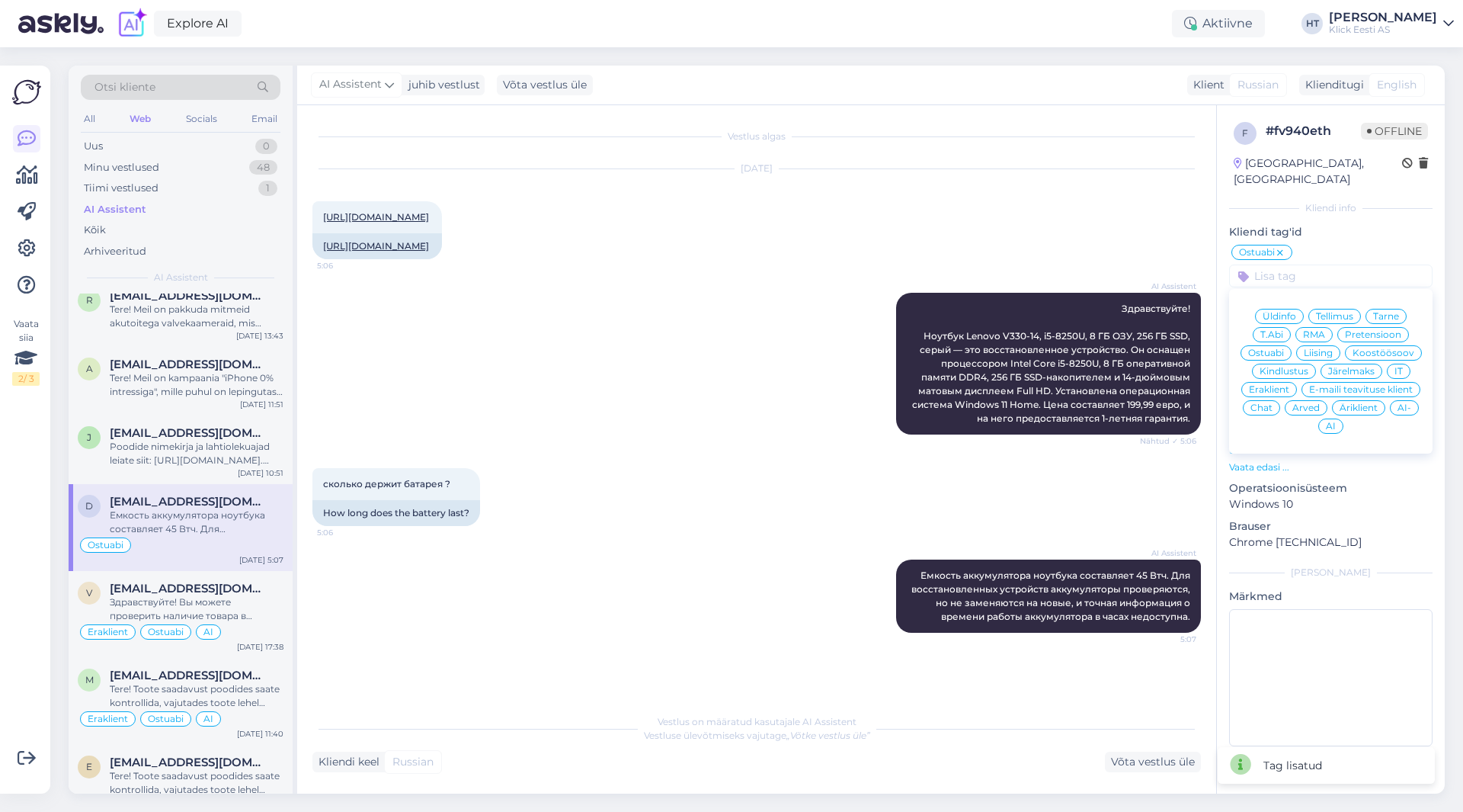
click at [1269, 385] on span "Eraklient" at bounding box center [1269, 389] width 40 height 9
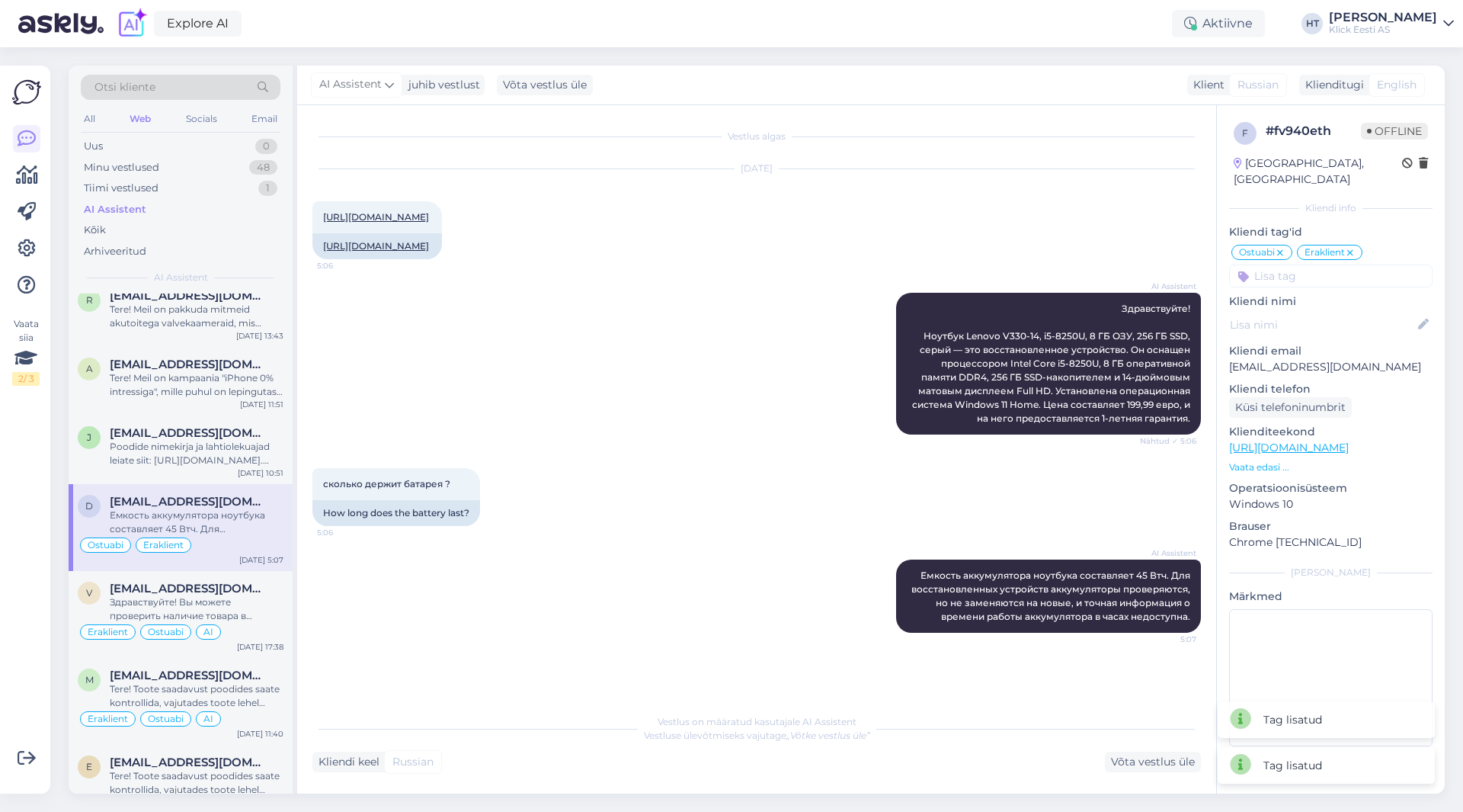
click at [1321, 265] on input at bounding box center [1330, 275] width 203 height 23
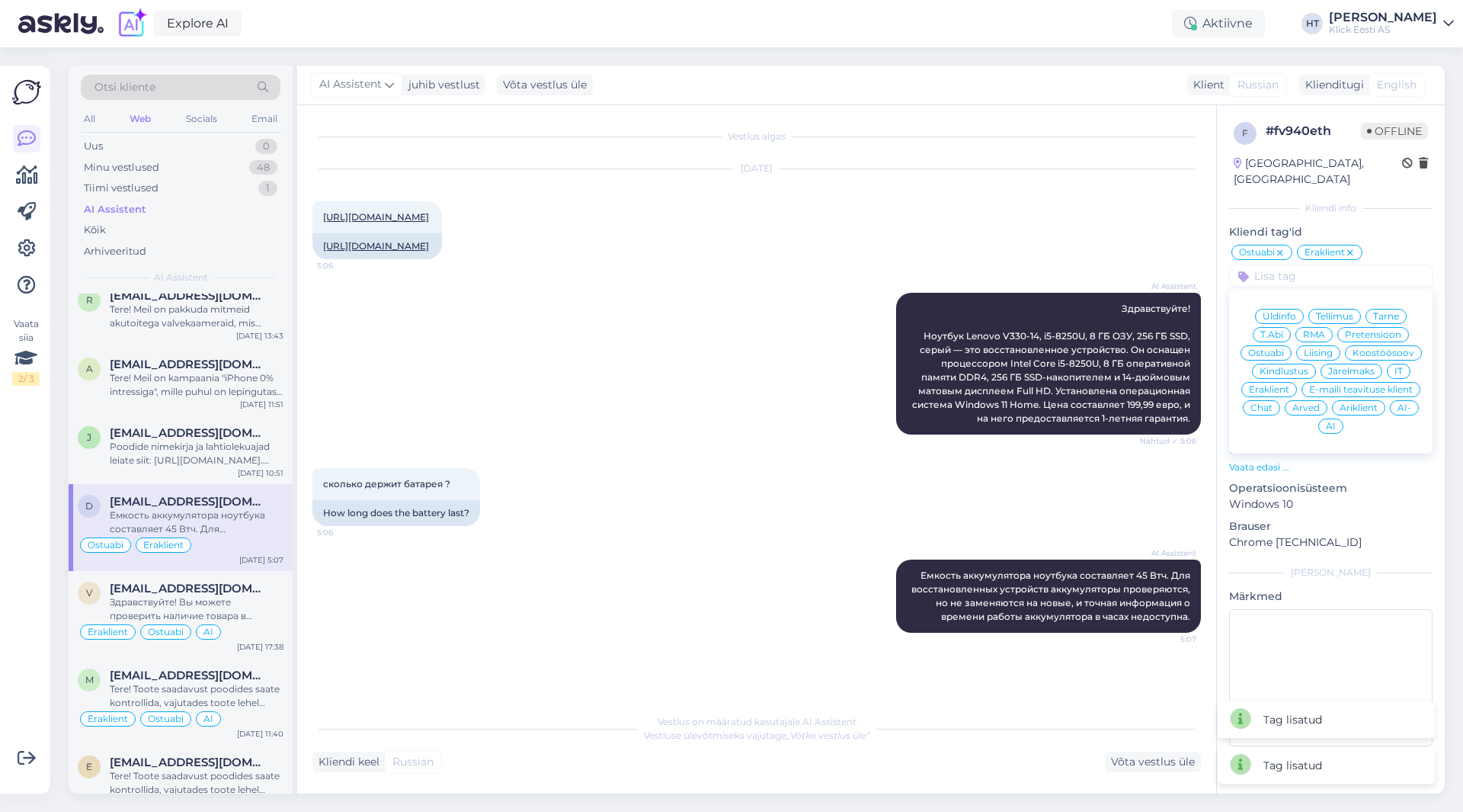
click at [1322, 418] on div "AI" at bounding box center [1330, 425] width 25 height 15
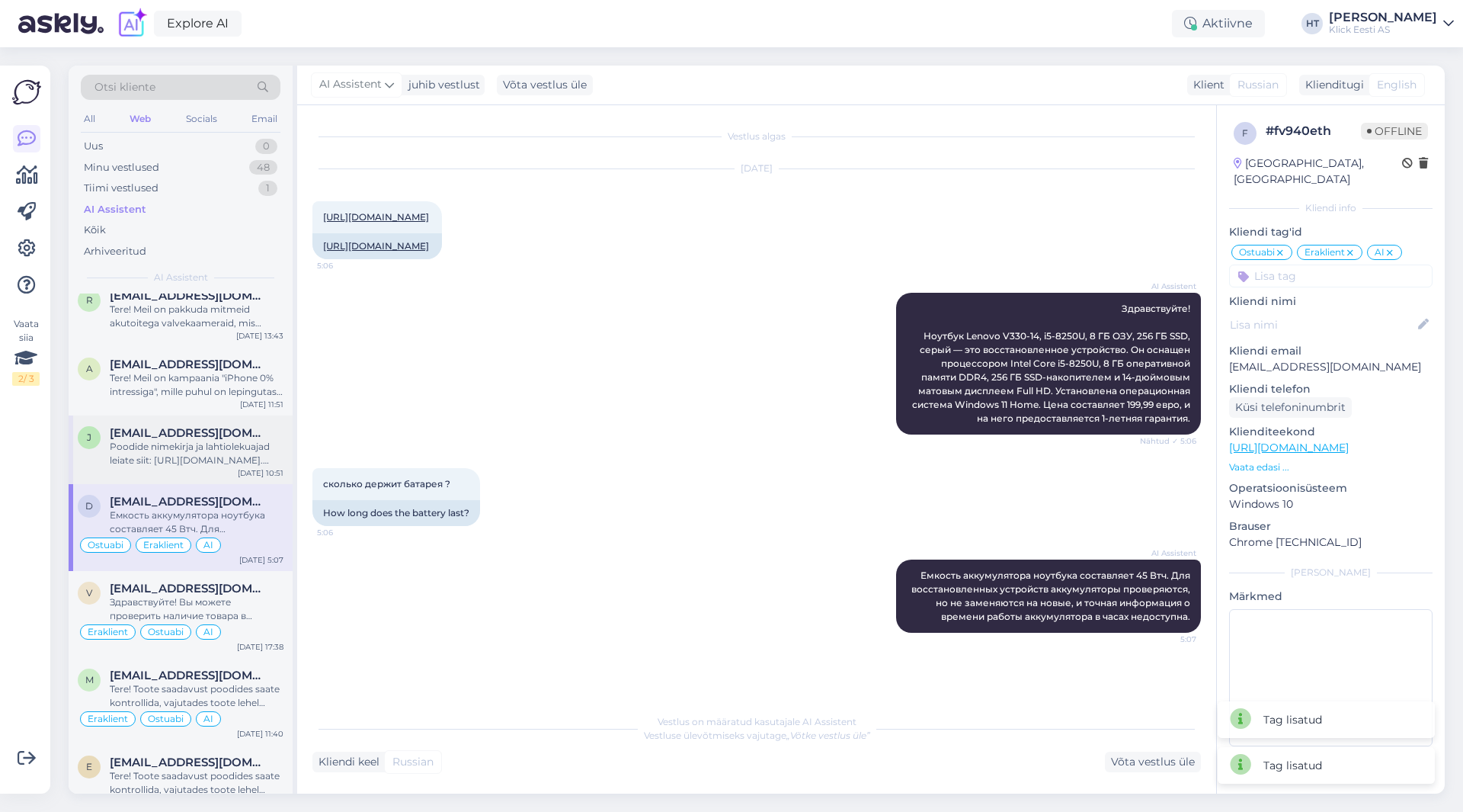
click at [200, 466] on div "Poodide nimekirja ja lahtiolekuajad leiate siit: [URL][DOMAIN_NAME]. Lahtioleku…" at bounding box center [197, 453] width 174 height 27
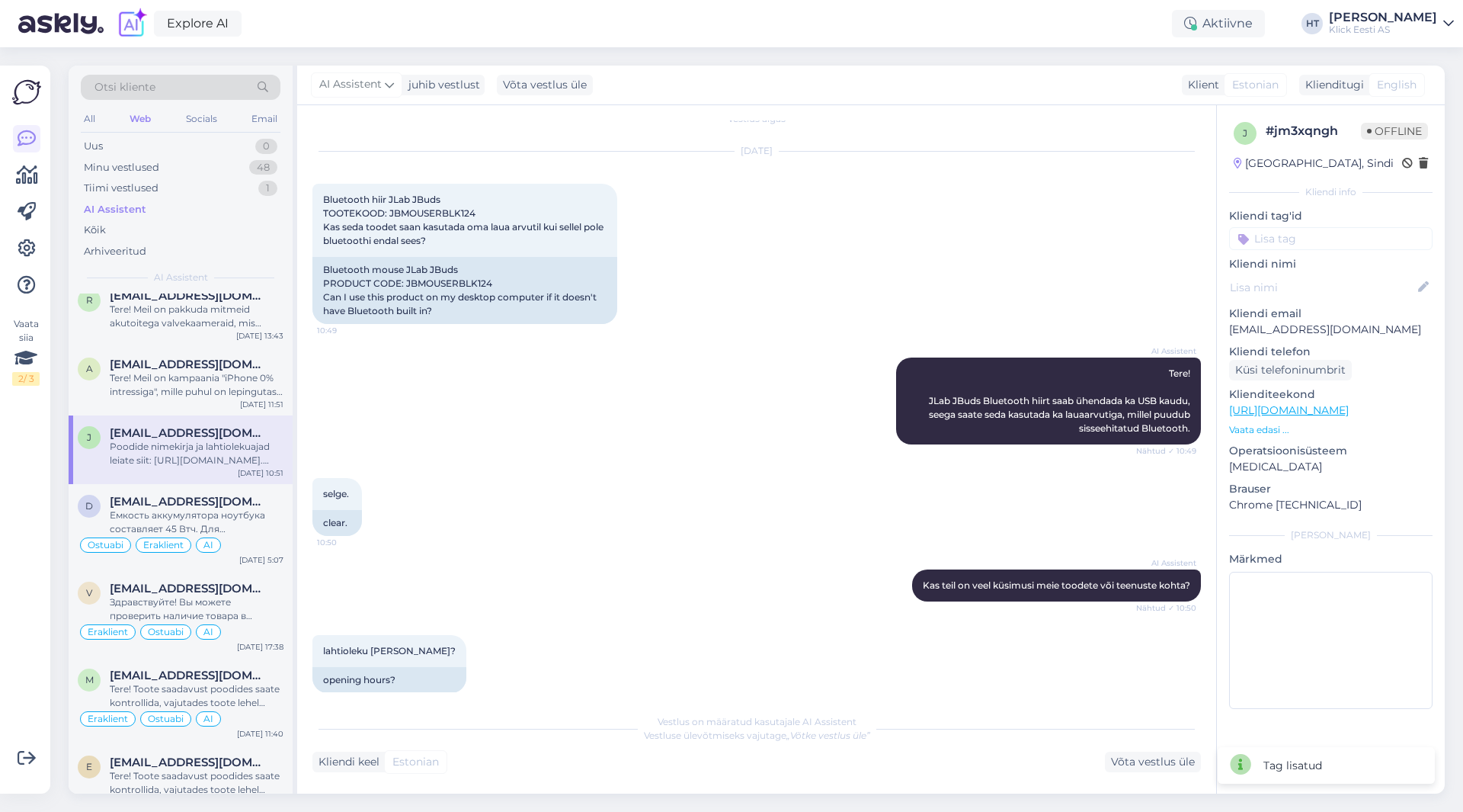
scroll to position [0, 0]
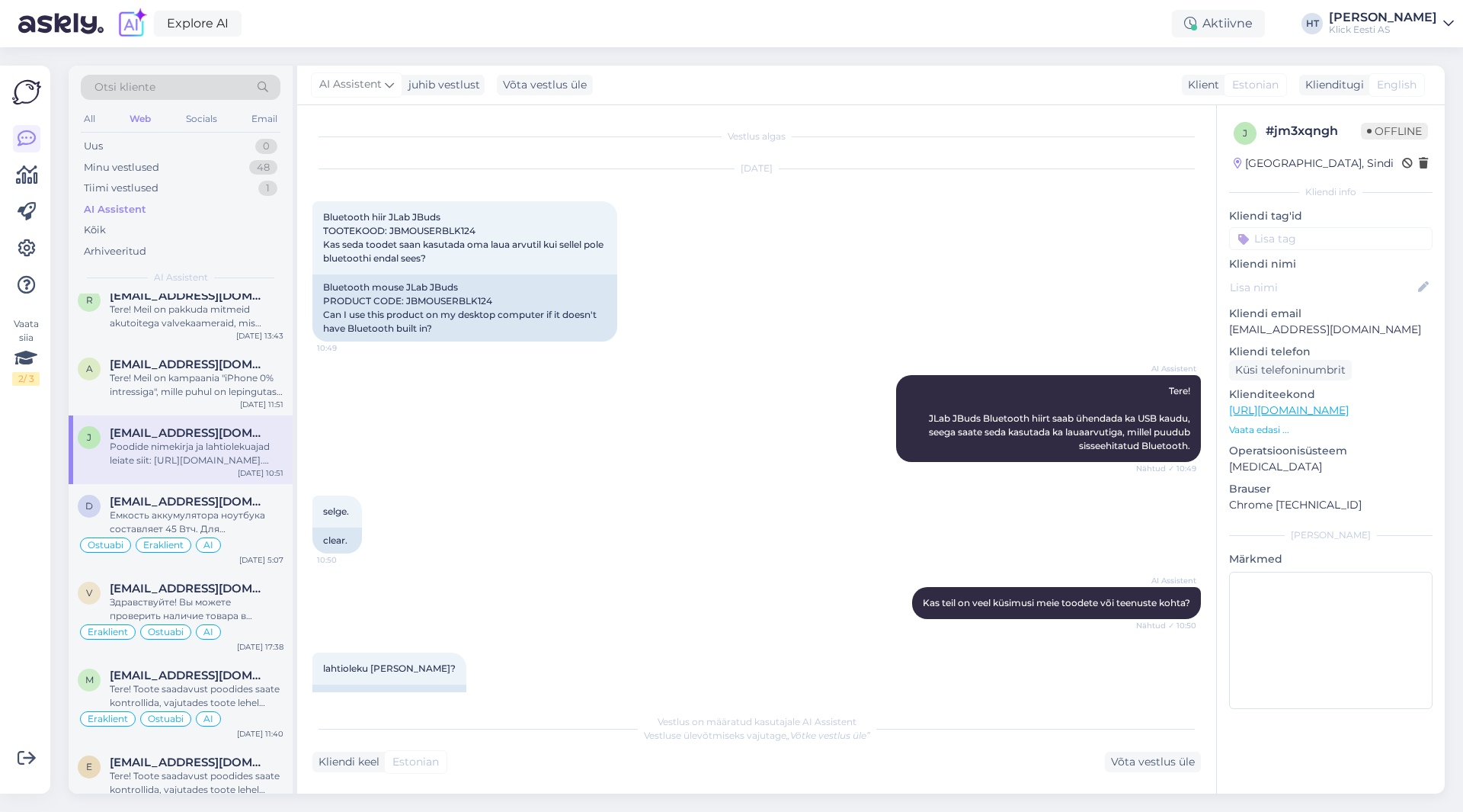
click at [1262, 429] on p "Vaata edasi ..." at bounding box center [1330, 430] width 203 height 14
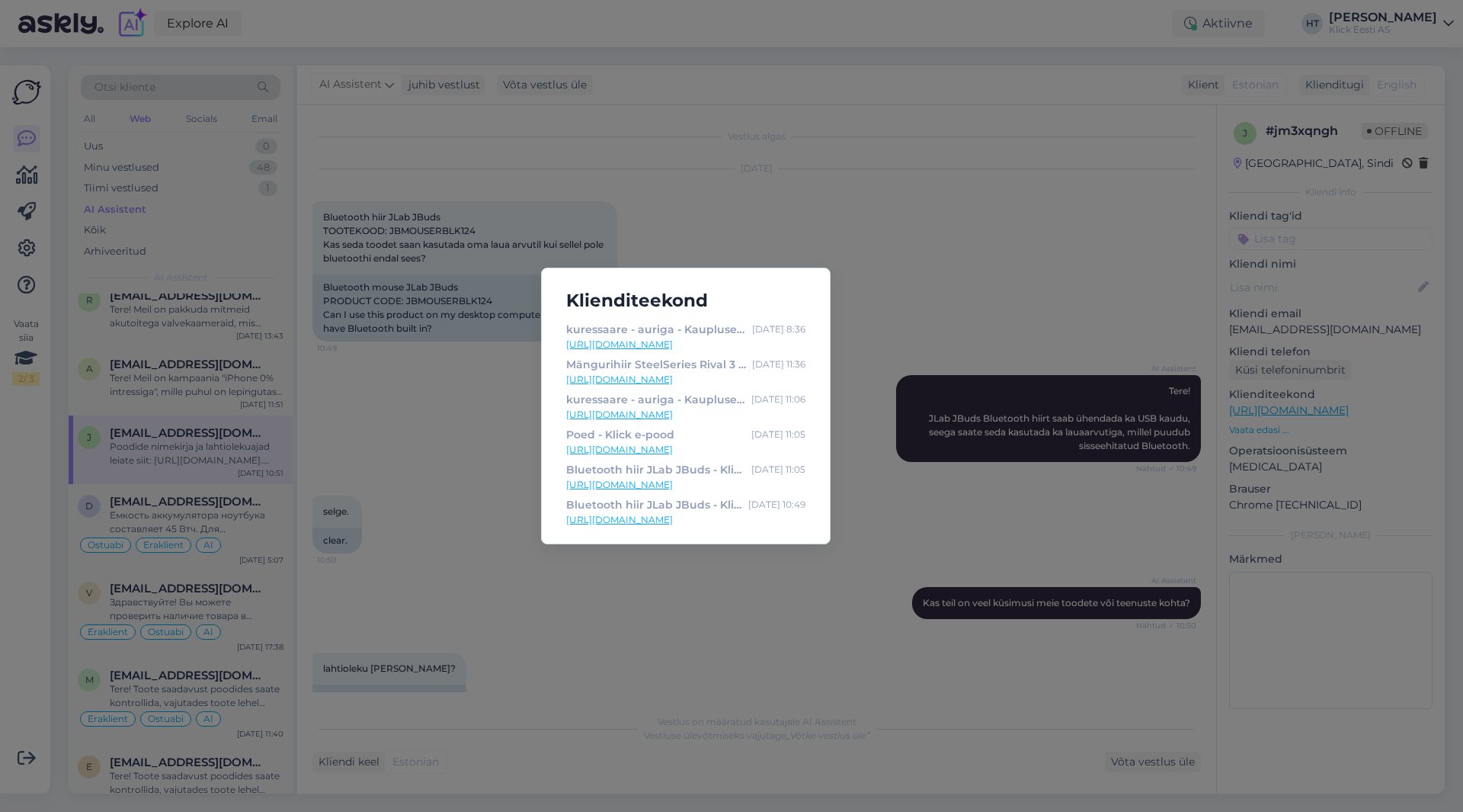
drag, startPoint x: 751, startPoint y: 517, endPoint x: 751, endPoint y: 526, distance: 8.4
click at [760, 587] on div "Klienditeekond kuressaare - auriga - Kaupluse info - Klick e-pood [DATE] 8:36 […" at bounding box center [731, 406] width 1463 height 812
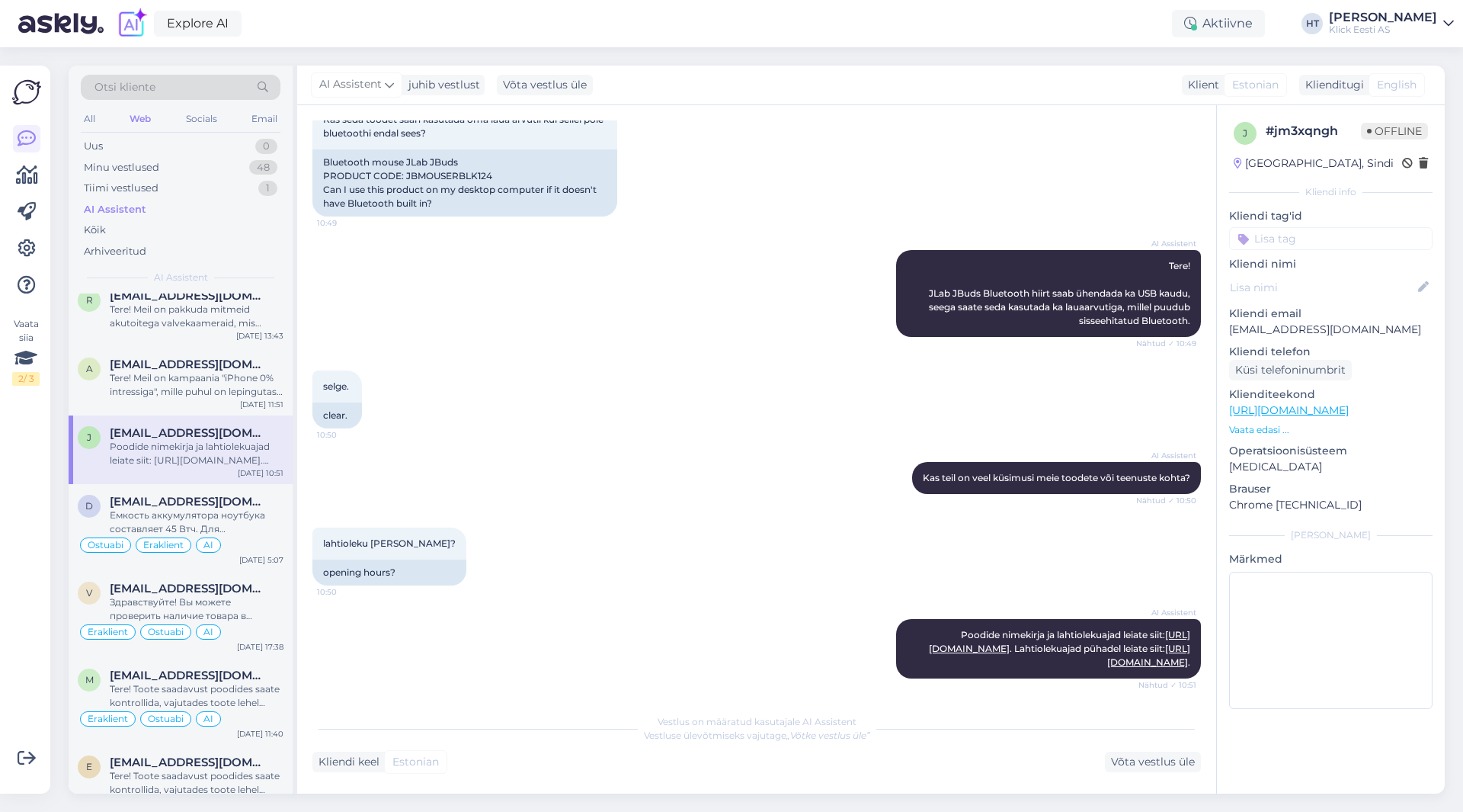
scroll to position [128, 0]
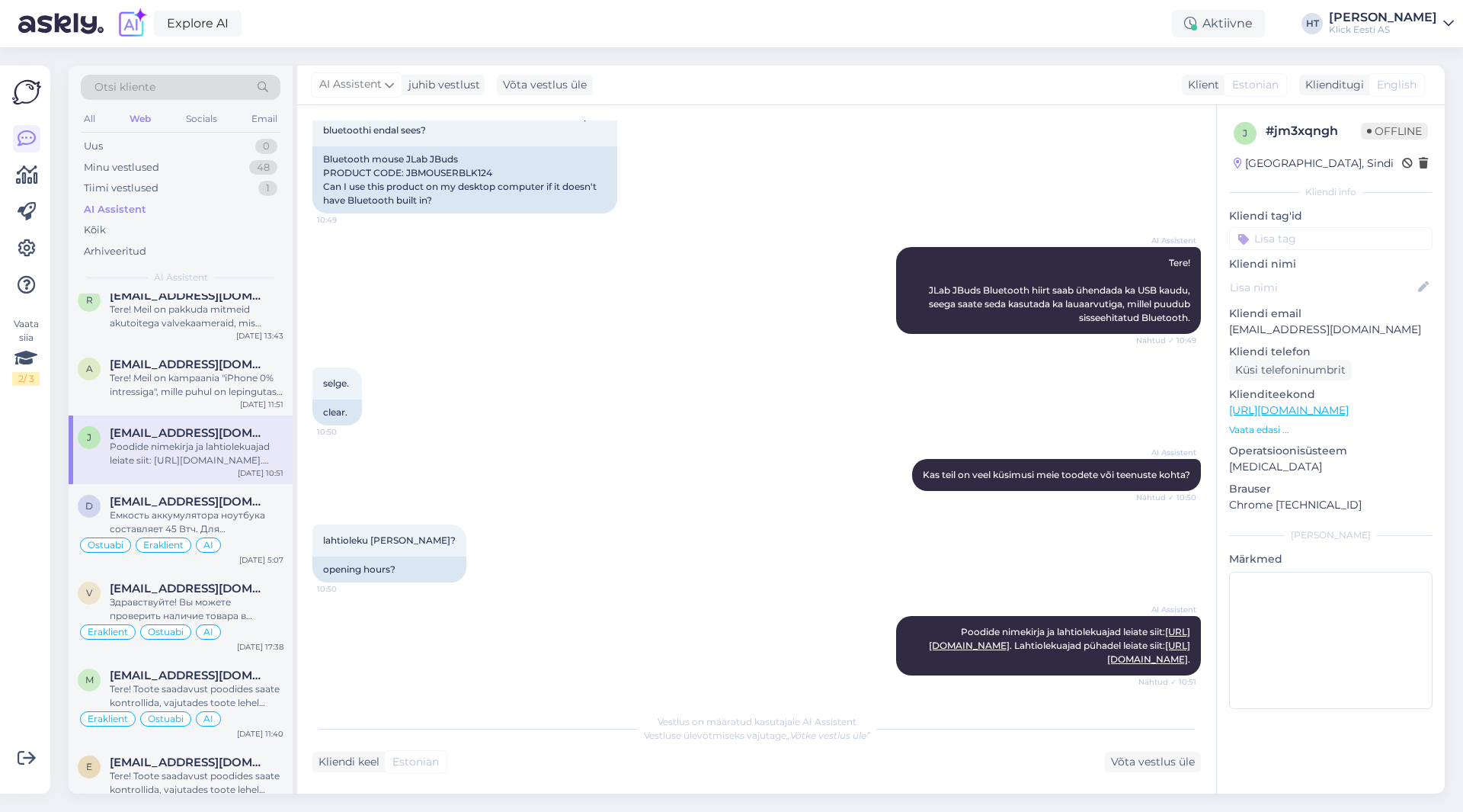
click at [1296, 227] on input at bounding box center [1330, 238] width 203 height 23
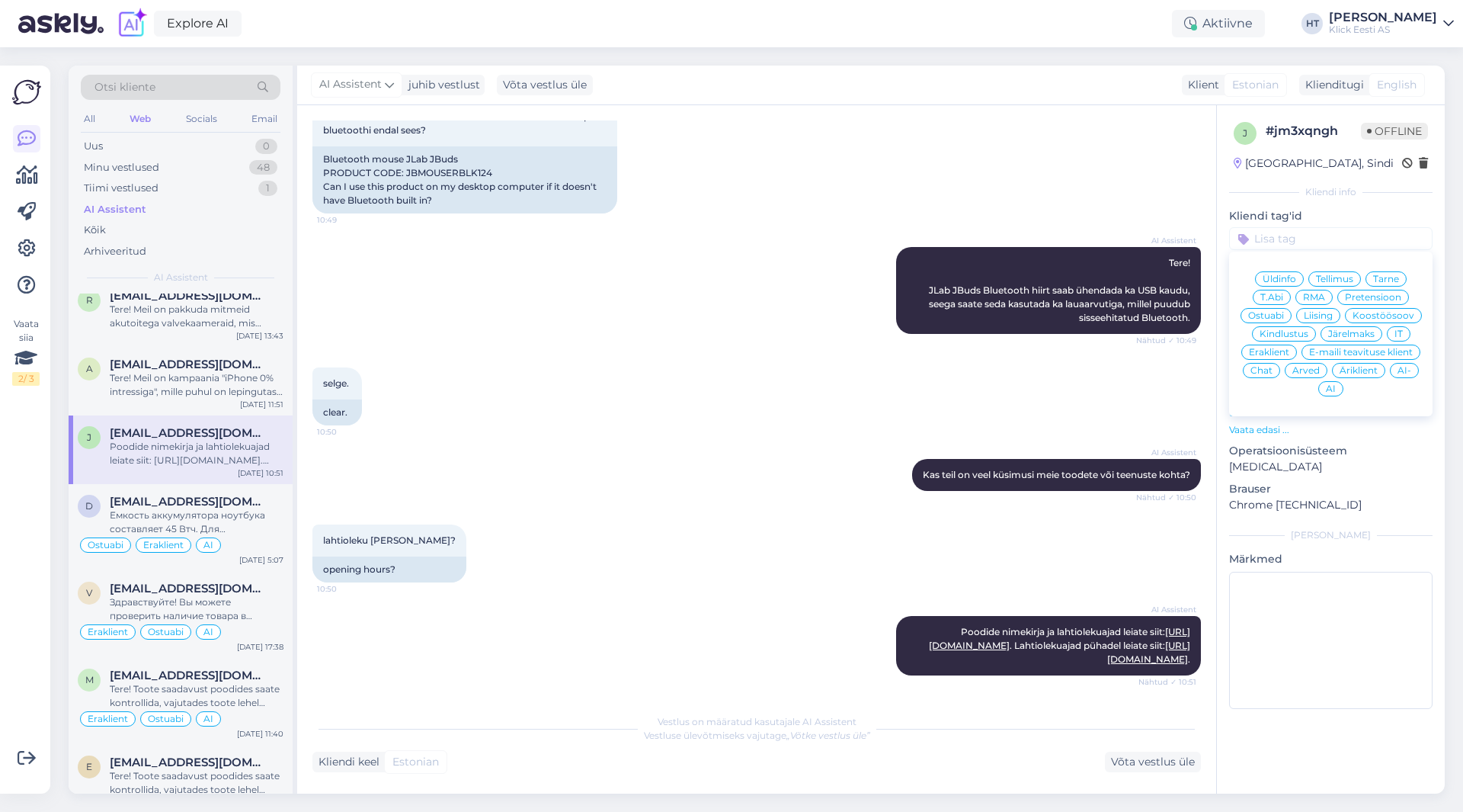
click at [1266, 309] on div "Ostuabi" at bounding box center [1266, 315] width 51 height 15
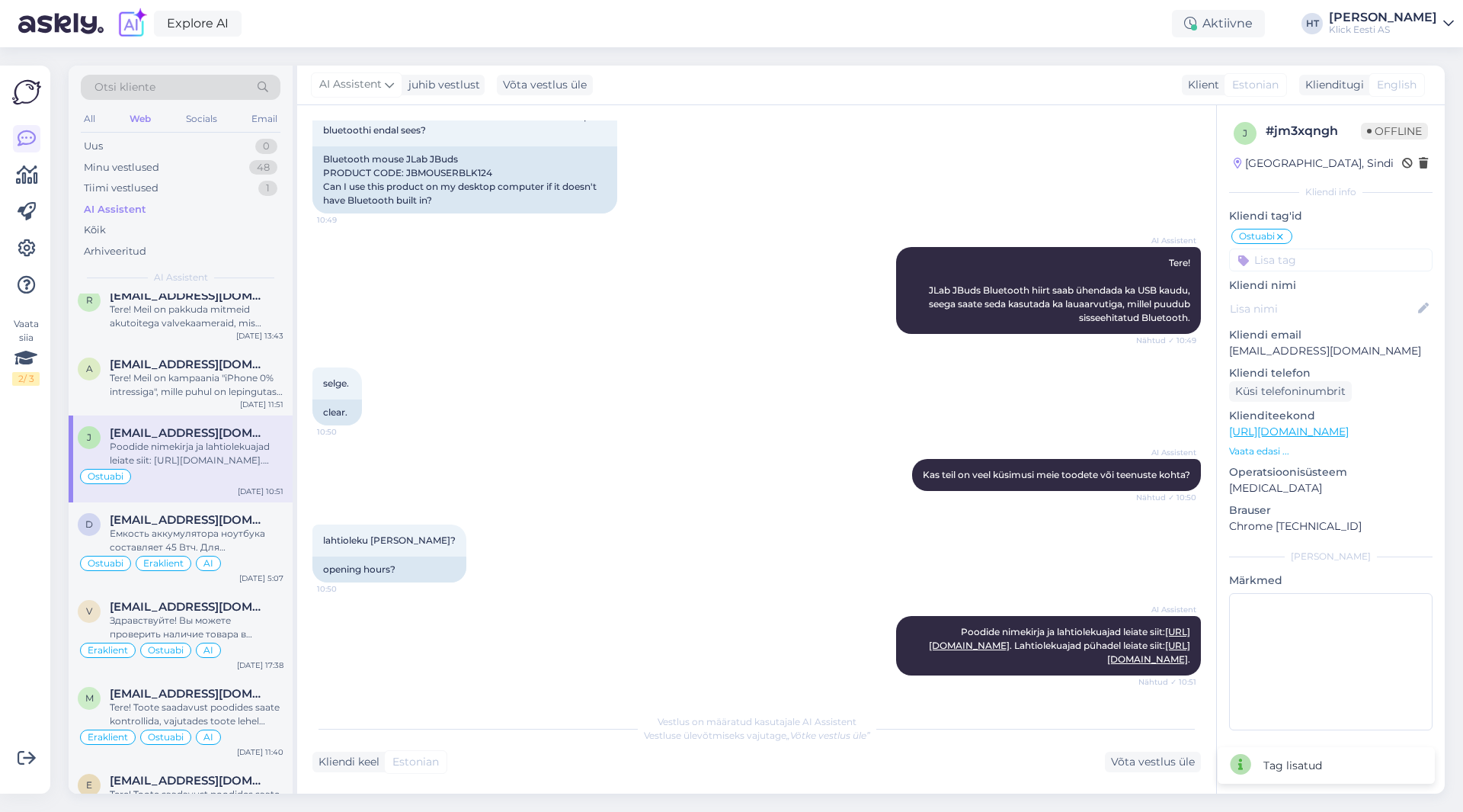
click at [1322, 251] on input at bounding box center [1330, 259] width 203 height 23
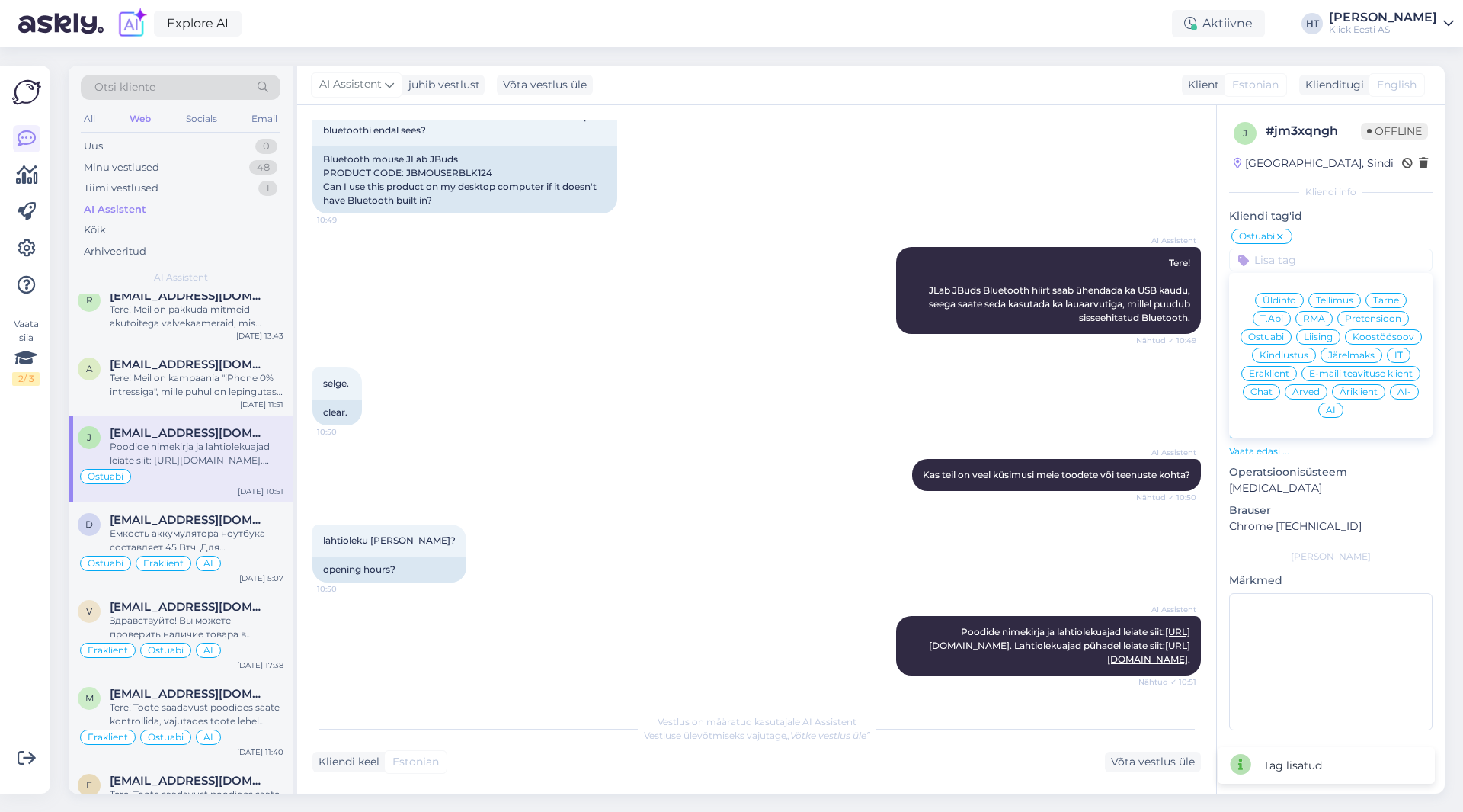
click at [1264, 370] on span "Eraklient" at bounding box center [1269, 373] width 40 height 9
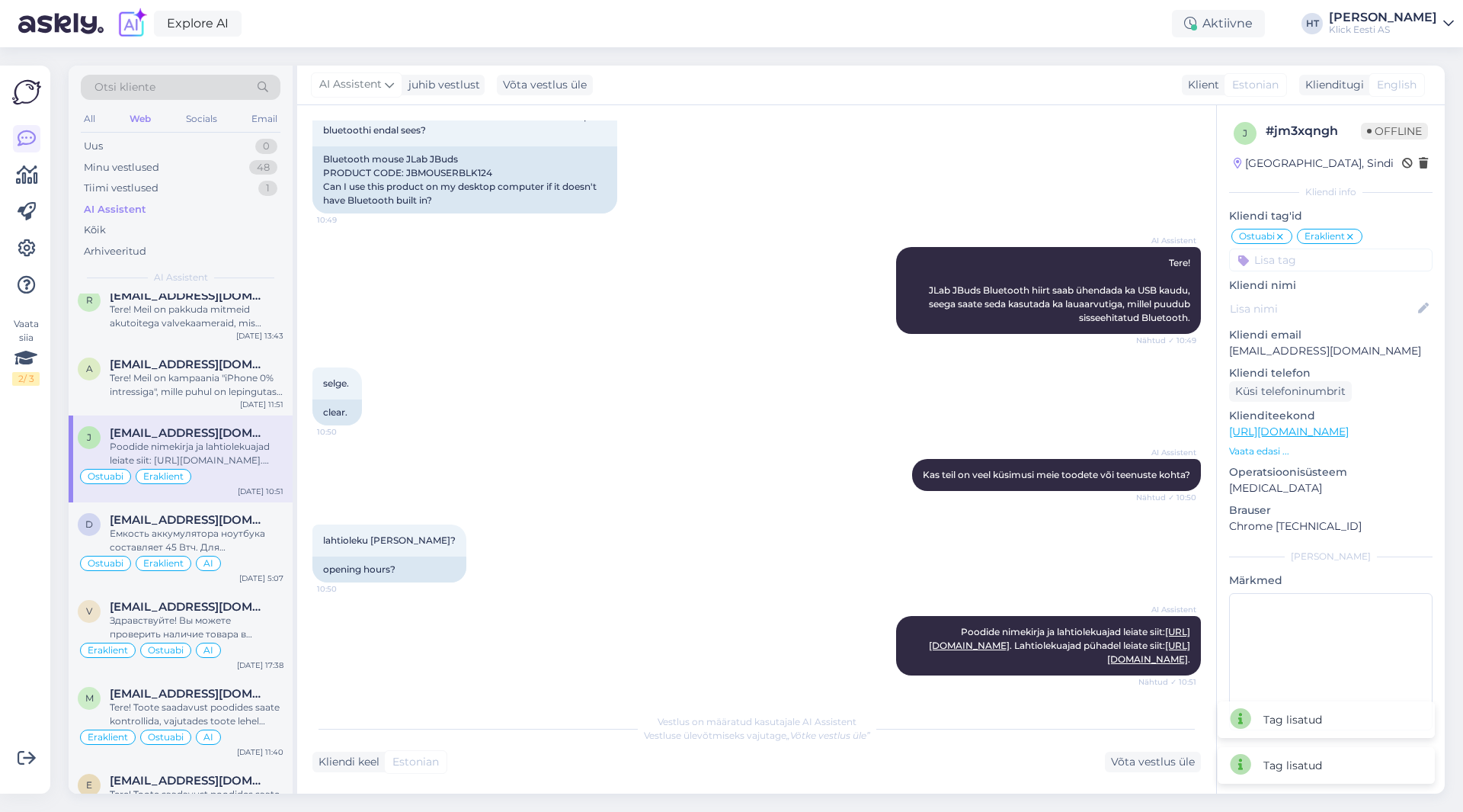
click at [1314, 264] on input at bounding box center [1330, 259] width 203 height 23
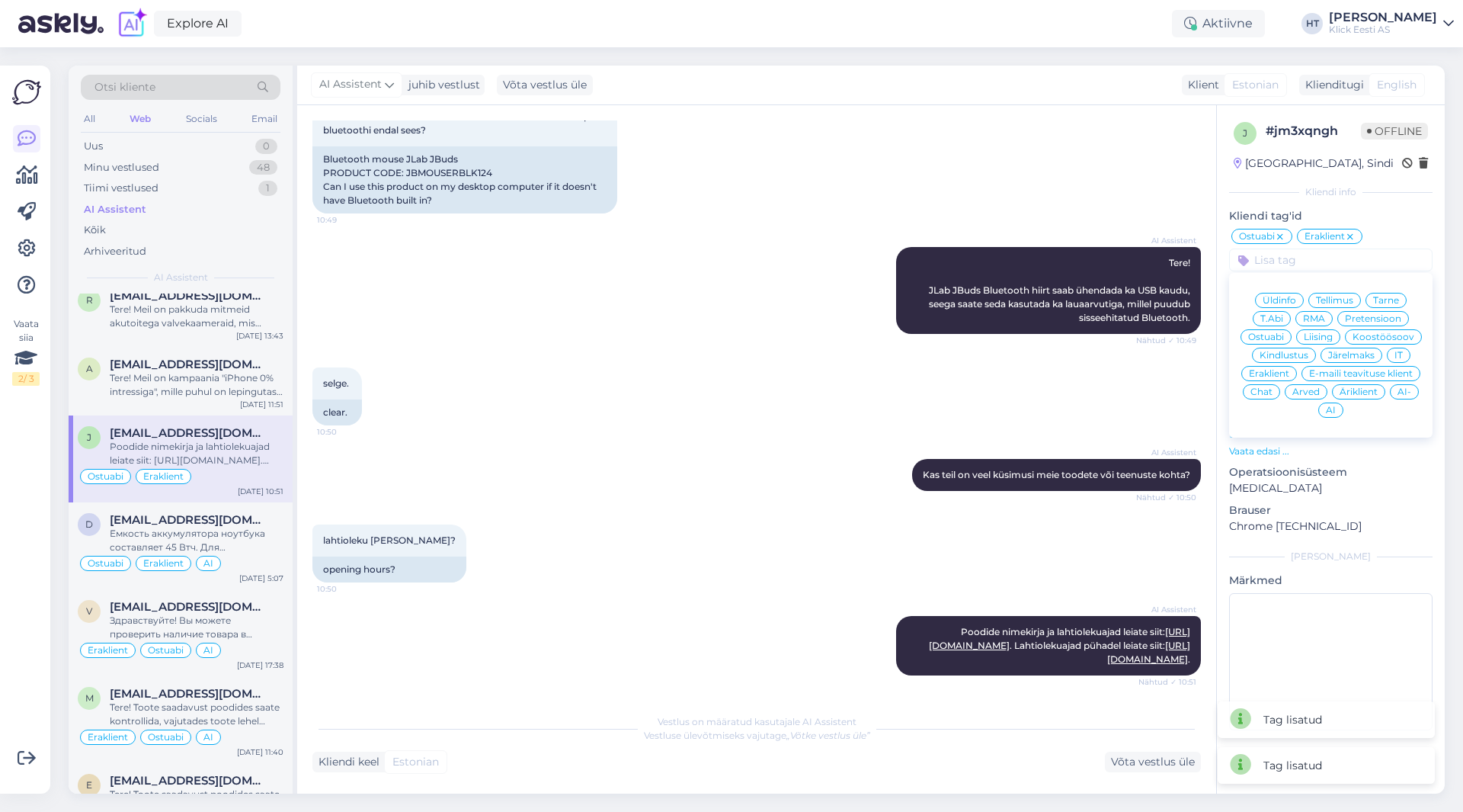
click at [1330, 408] on span "AI" at bounding box center [1331, 409] width 10 height 9
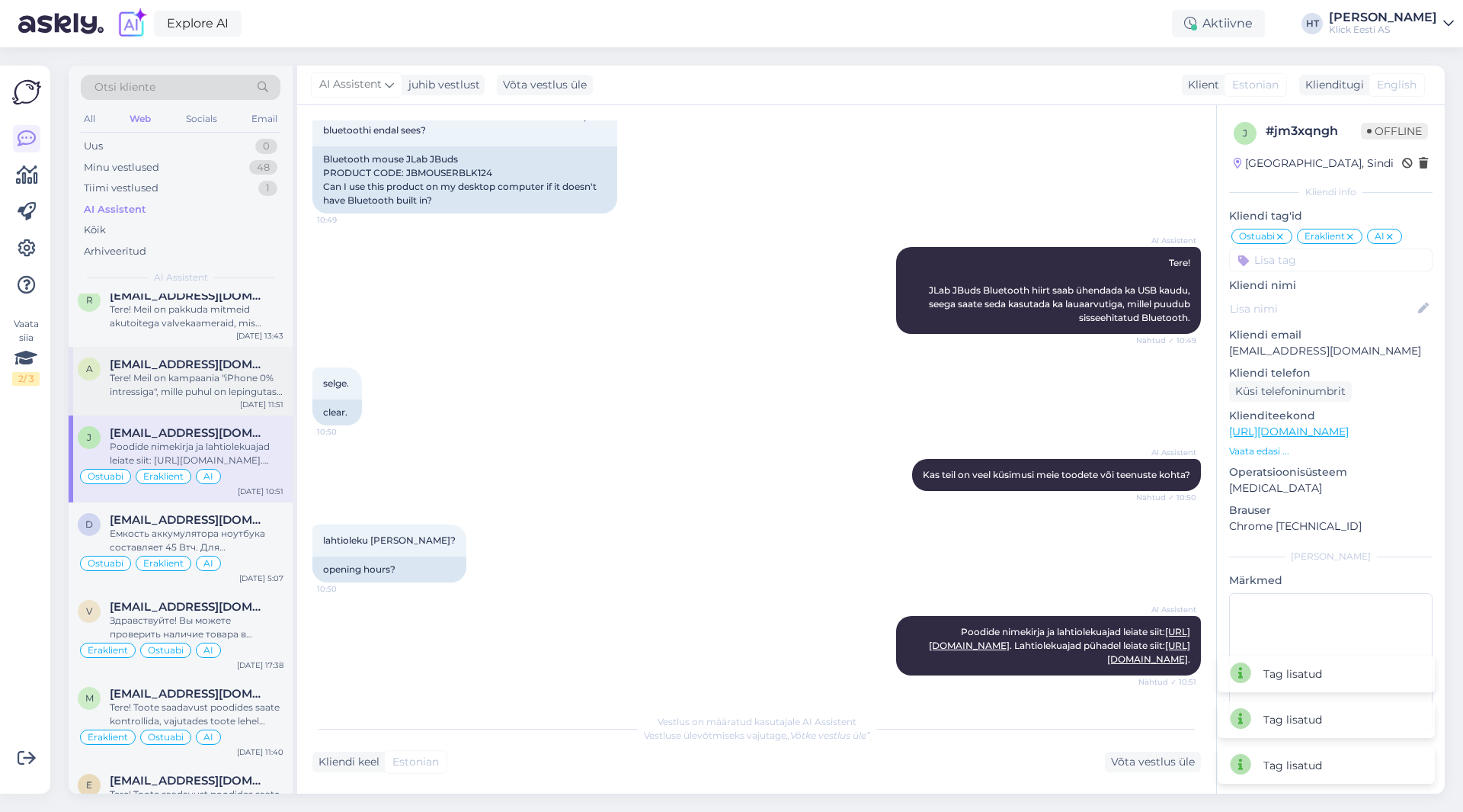
click at [249, 367] on span "[EMAIL_ADDRESS][DOMAIN_NAME]" at bounding box center [189, 364] width 158 height 14
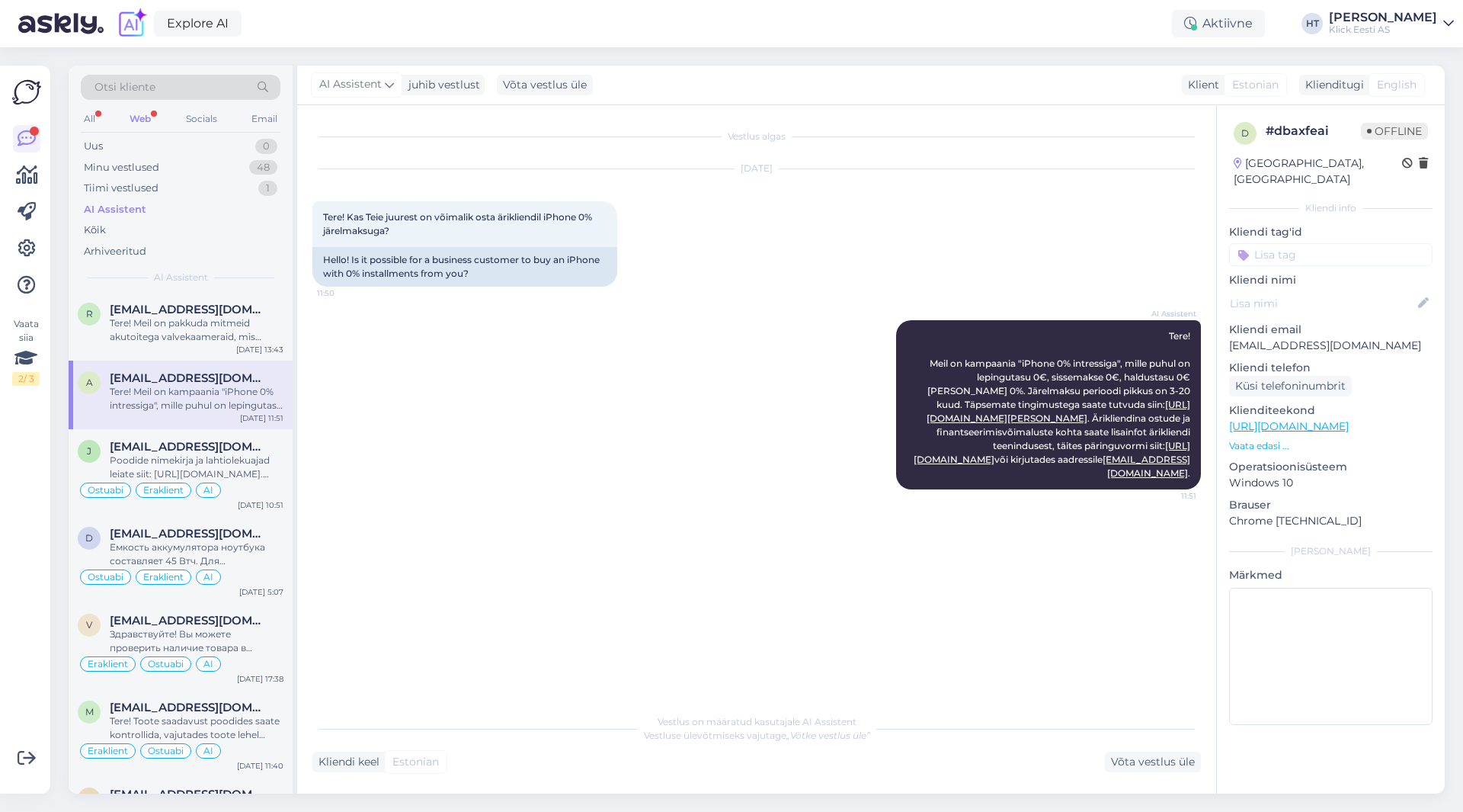
scroll to position [2896, 0]
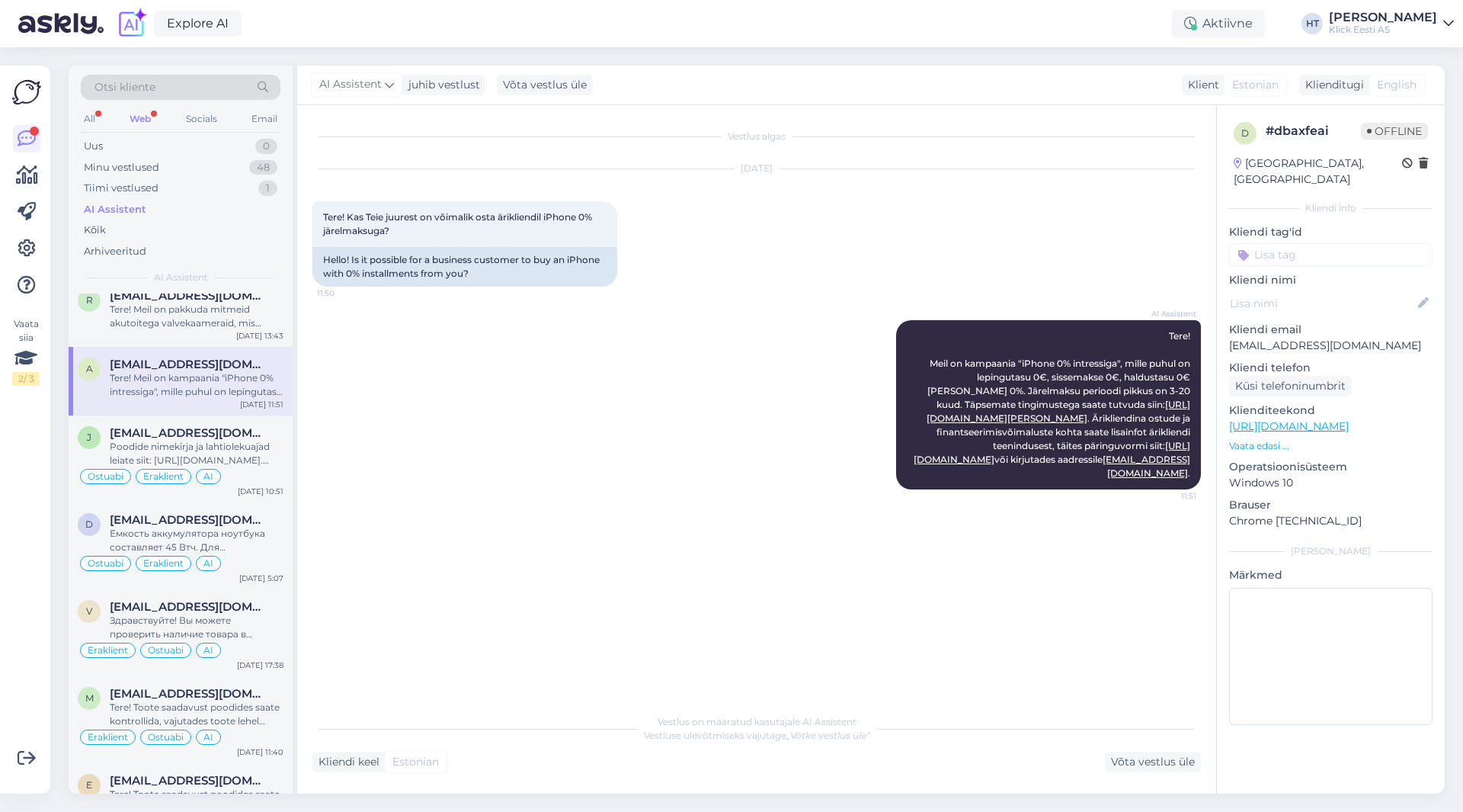
click at [694, 336] on div "AI Assistent Tere! Meil on kampaania "iPhone 0% intressiga", mille puhul on lep…" at bounding box center [756, 404] width 889 height 203
click at [30, 234] on div at bounding box center [26, 212] width 27 height 174
click at [31, 237] on link at bounding box center [26, 248] width 27 height 27
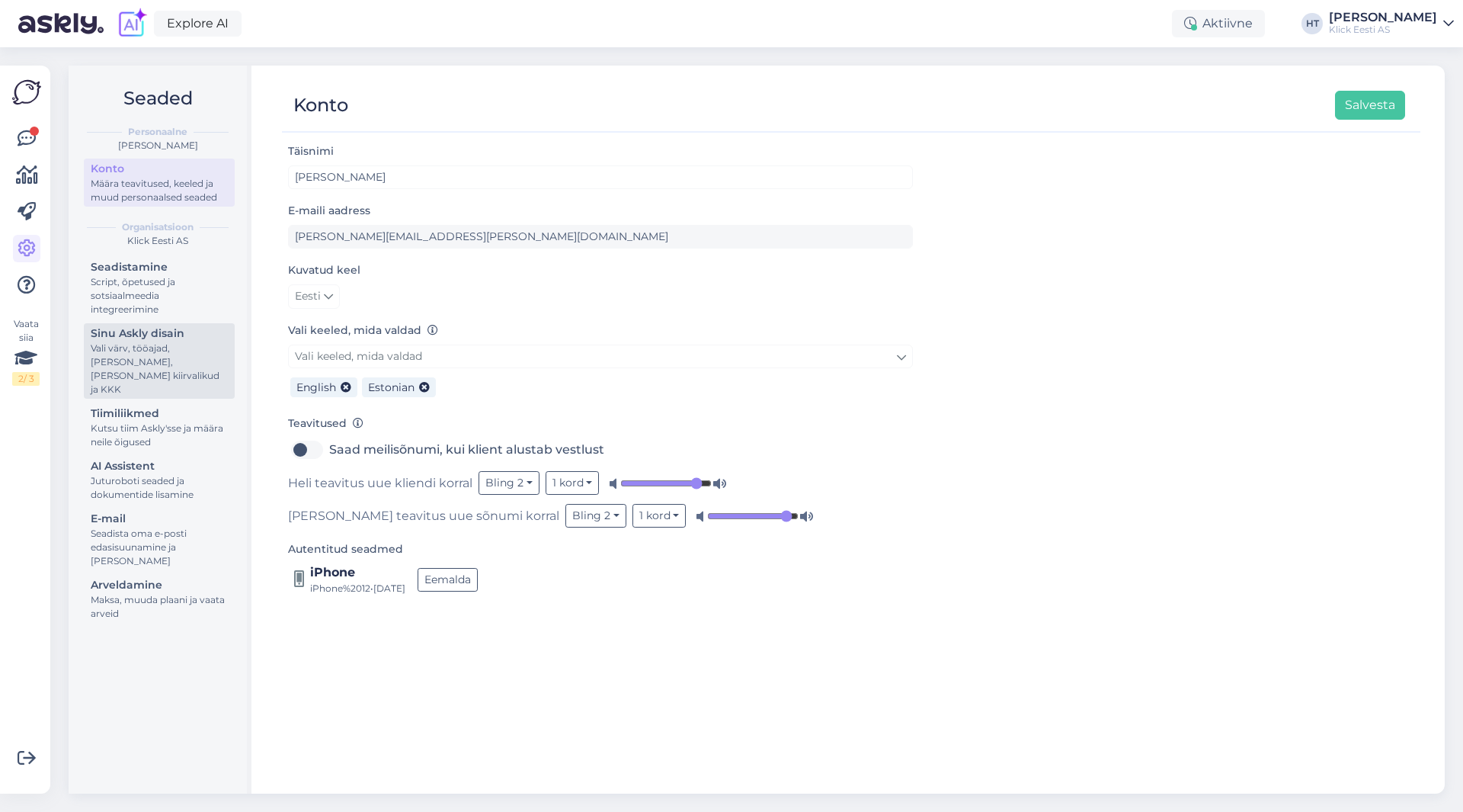
click at [158, 363] on div "Vali värv, tööajad, [PERSON_NAME], [PERSON_NAME] kiirvalikud ja KKK" at bounding box center [159, 368] width 137 height 55
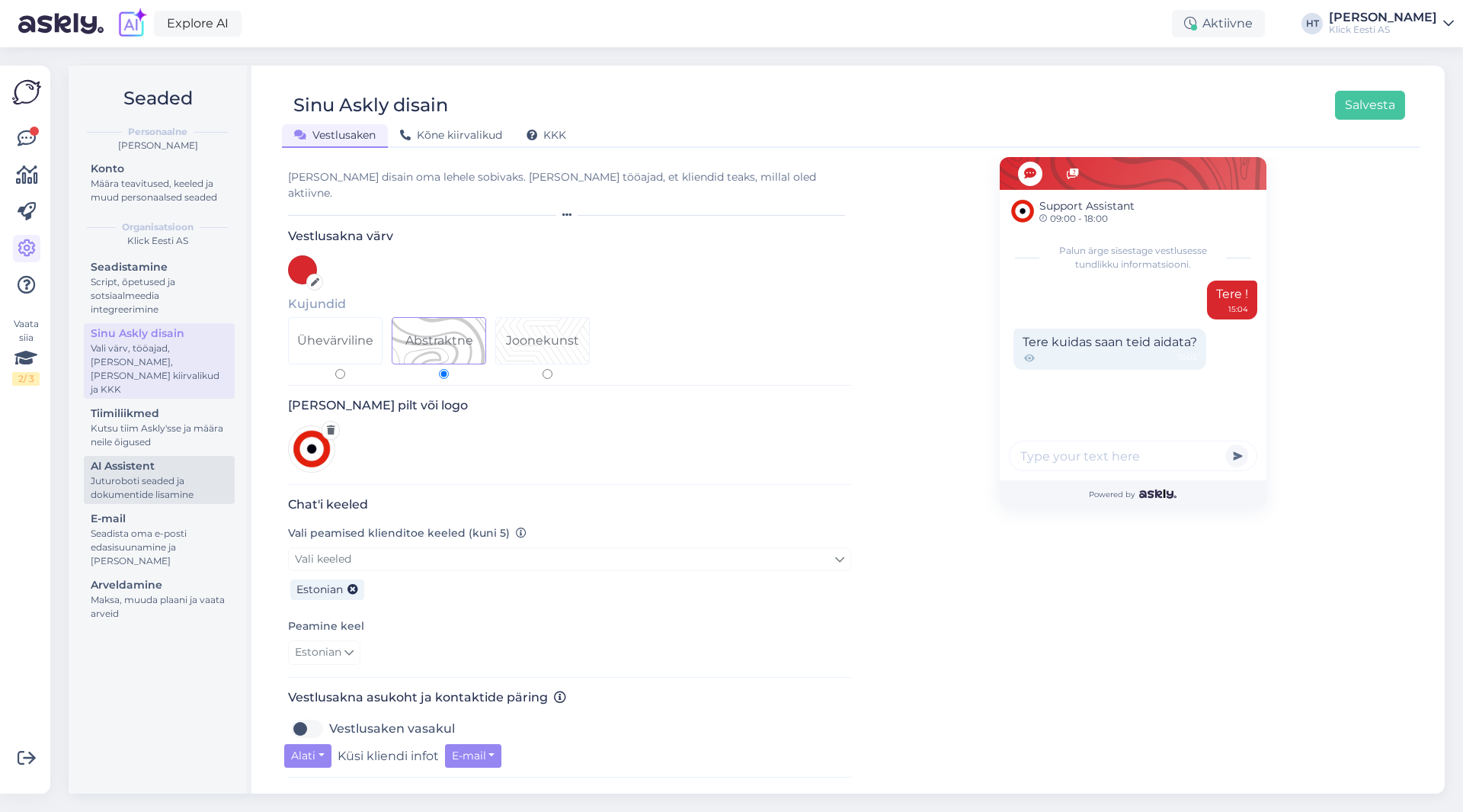
click at [173, 458] on div "AI Assistent" at bounding box center [159, 466] width 137 height 16
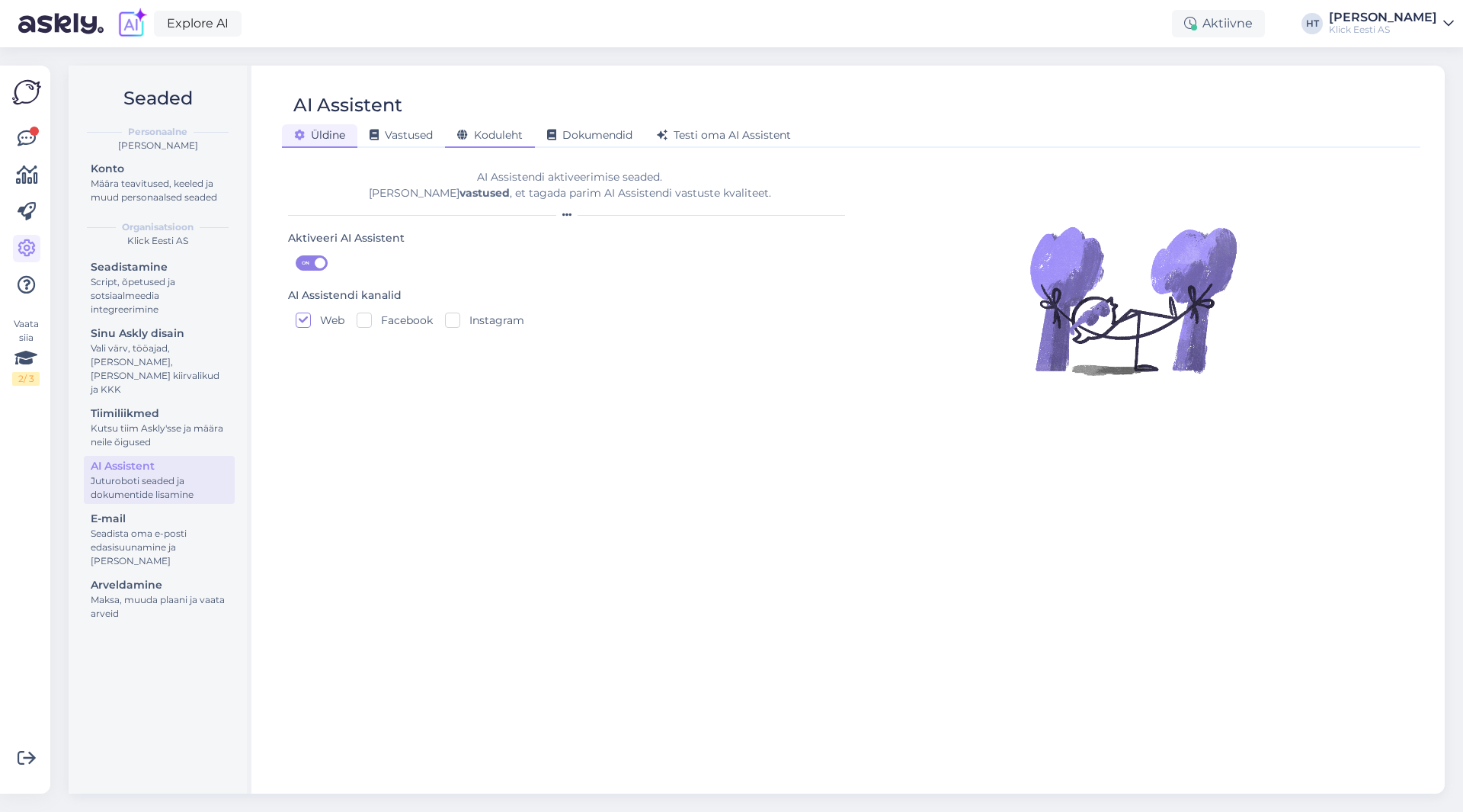
click at [506, 136] on span "Koduleht" at bounding box center [490, 135] width 66 height 14
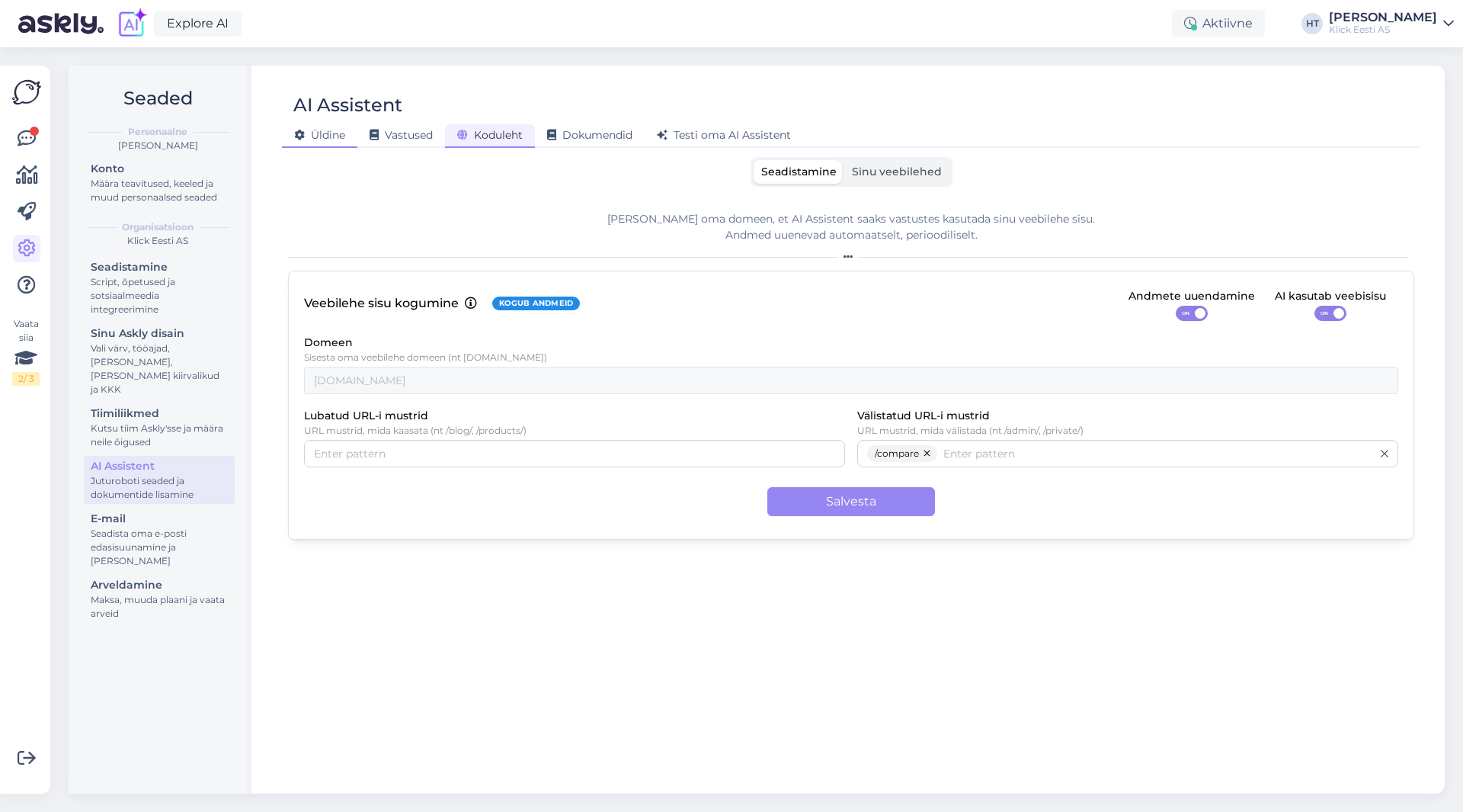
click at [344, 136] on span "Üldine" at bounding box center [319, 135] width 51 height 14
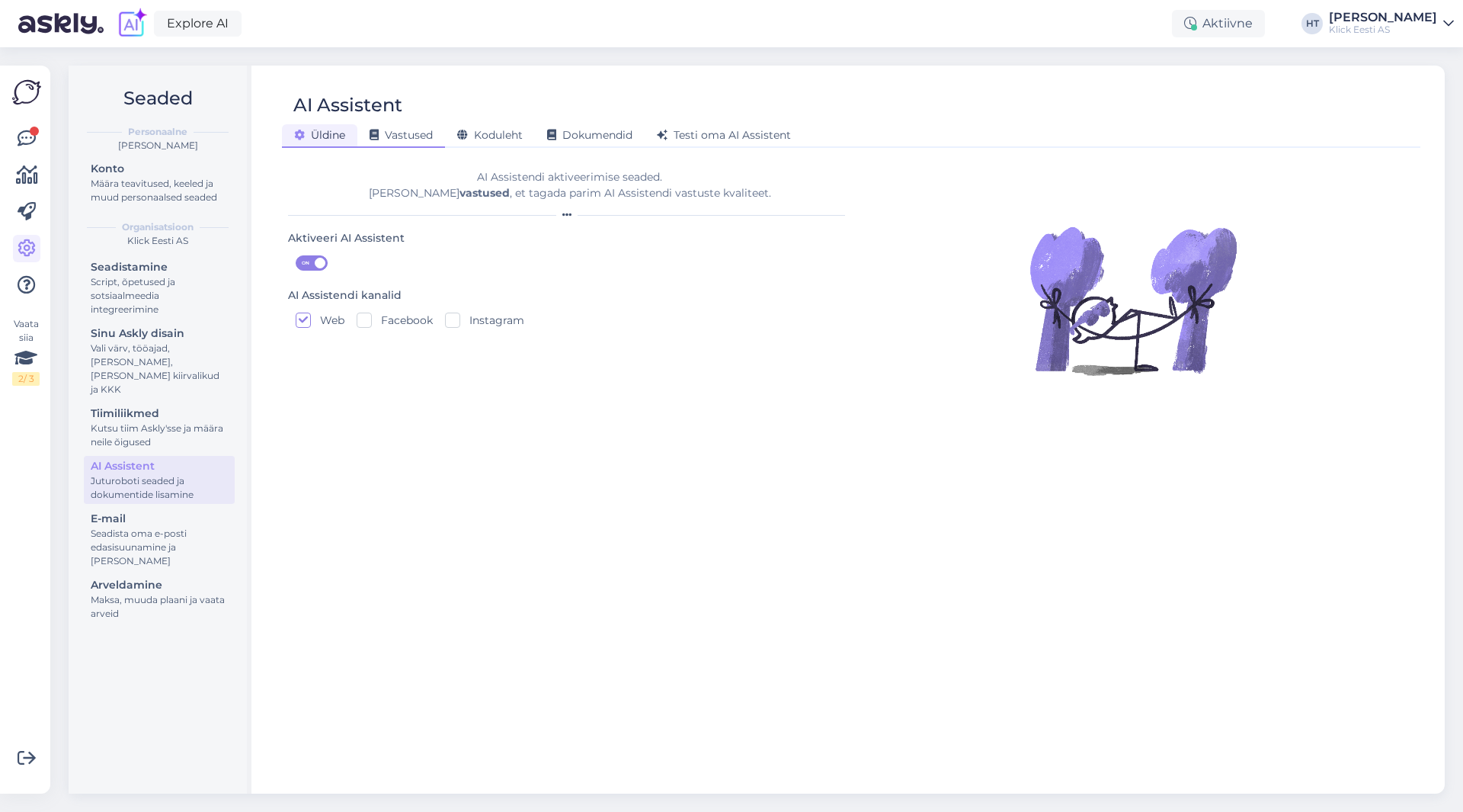
click at [419, 141] on span "Vastused" at bounding box center [401, 135] width 63 height 14
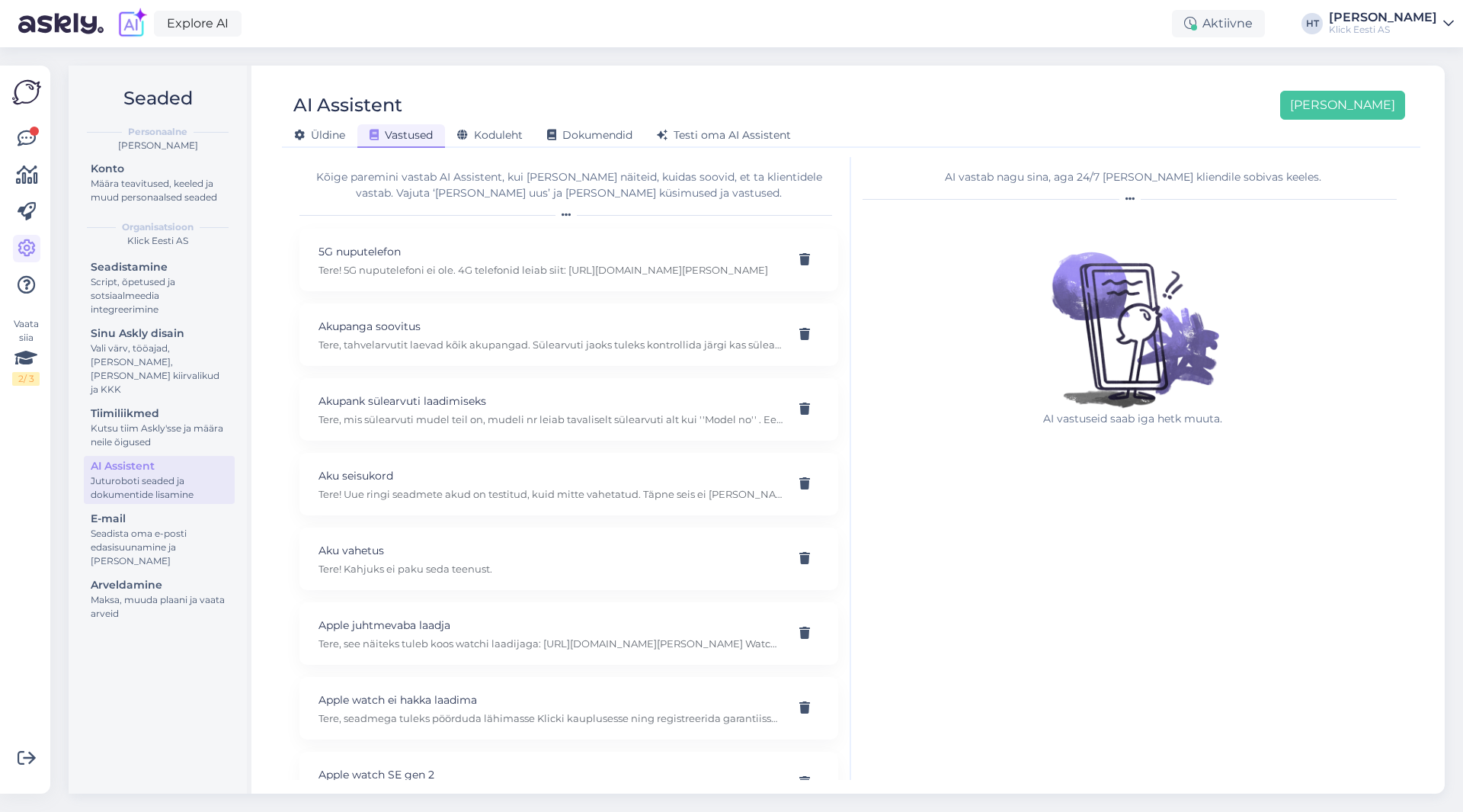
scroll to position [2042, 0]
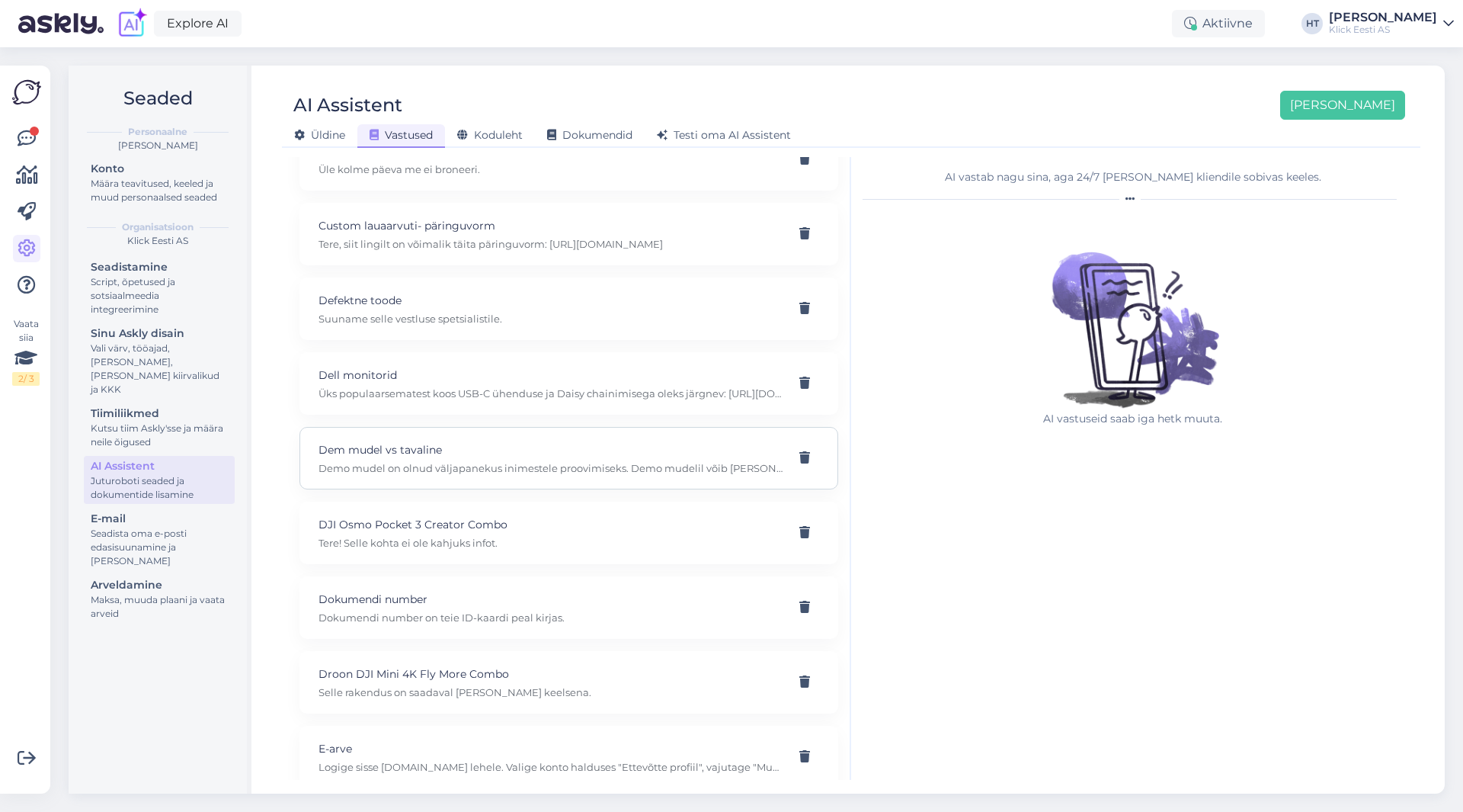
click at [543, 463] on p "Demo mudel on olnud väljapanekus inimestele proovimiseks. Demo mudelil võib [PE…" at bounding box center [551, 468] width 464 height 14
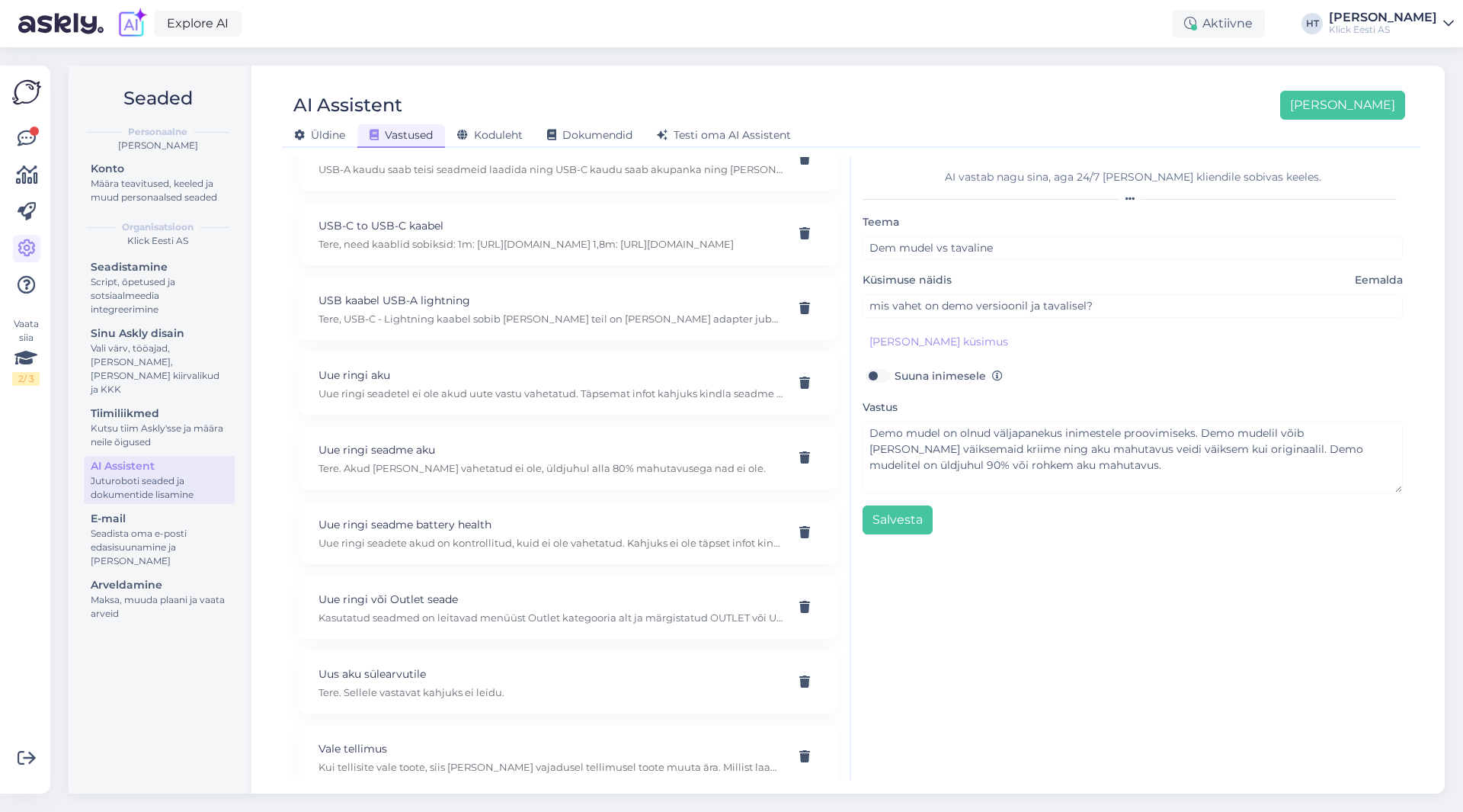
scroll to position [6149, 0]
click at [31, 133] on div at bounding box center [34, 130] width 9 height 9
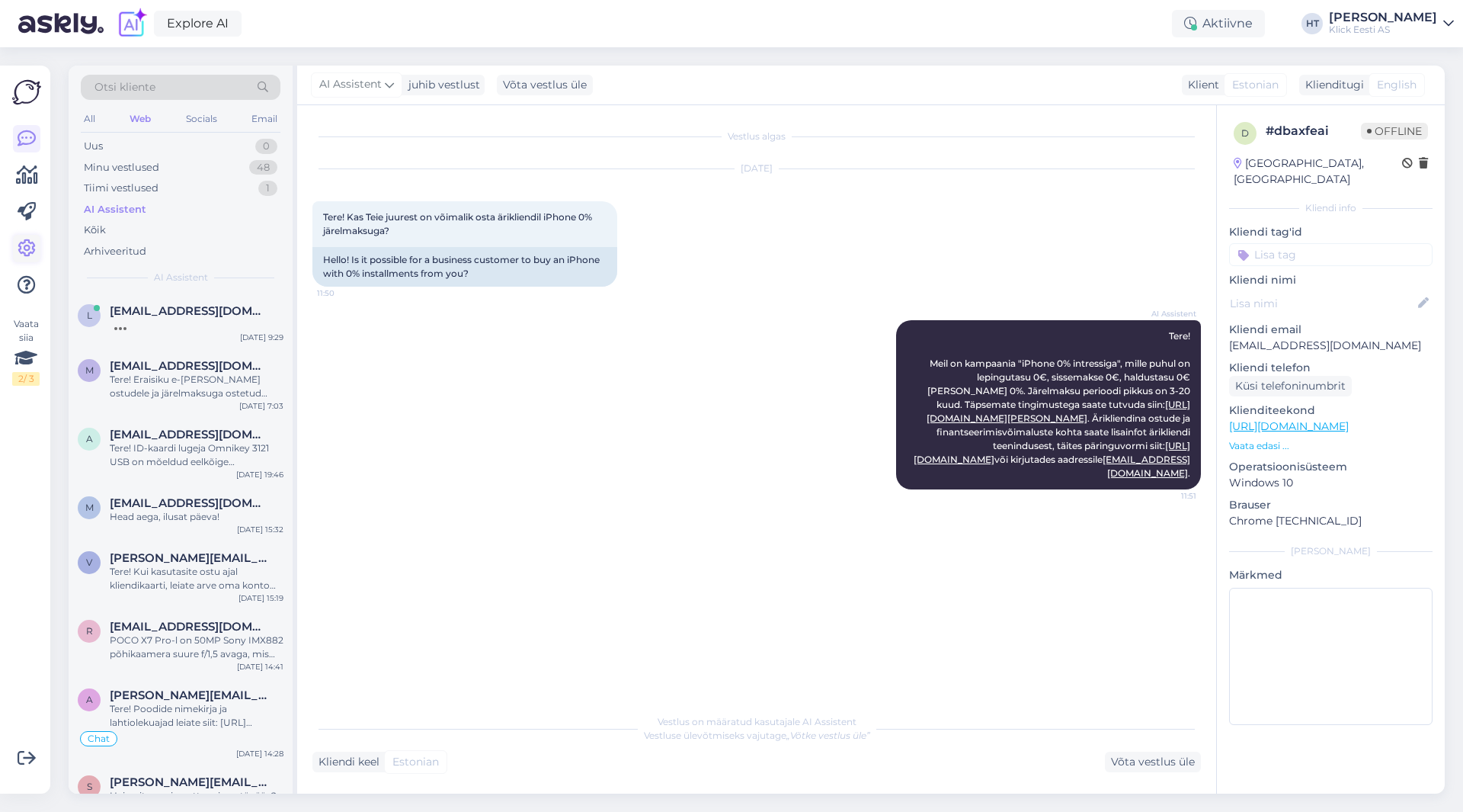
click at [26, 239] on icon at bounding box center [27, 248] width 18 height 18
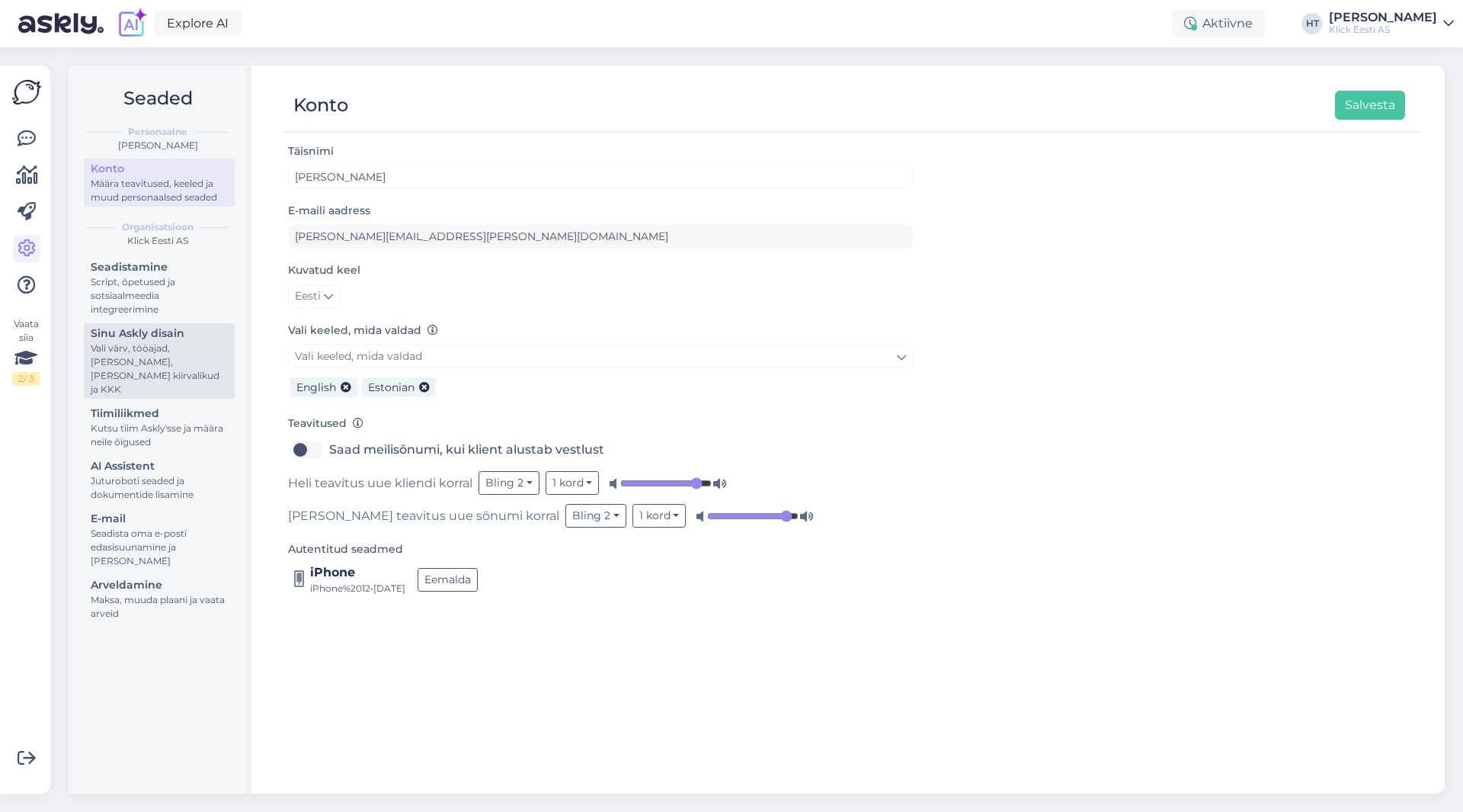
click at [168, 367] on div "Vali värv, tööajad, [PERSON_NAME], [PERSON_NAME] kiirvalikud ja KKK" at bounding box center [159, 368] width 137 height 55
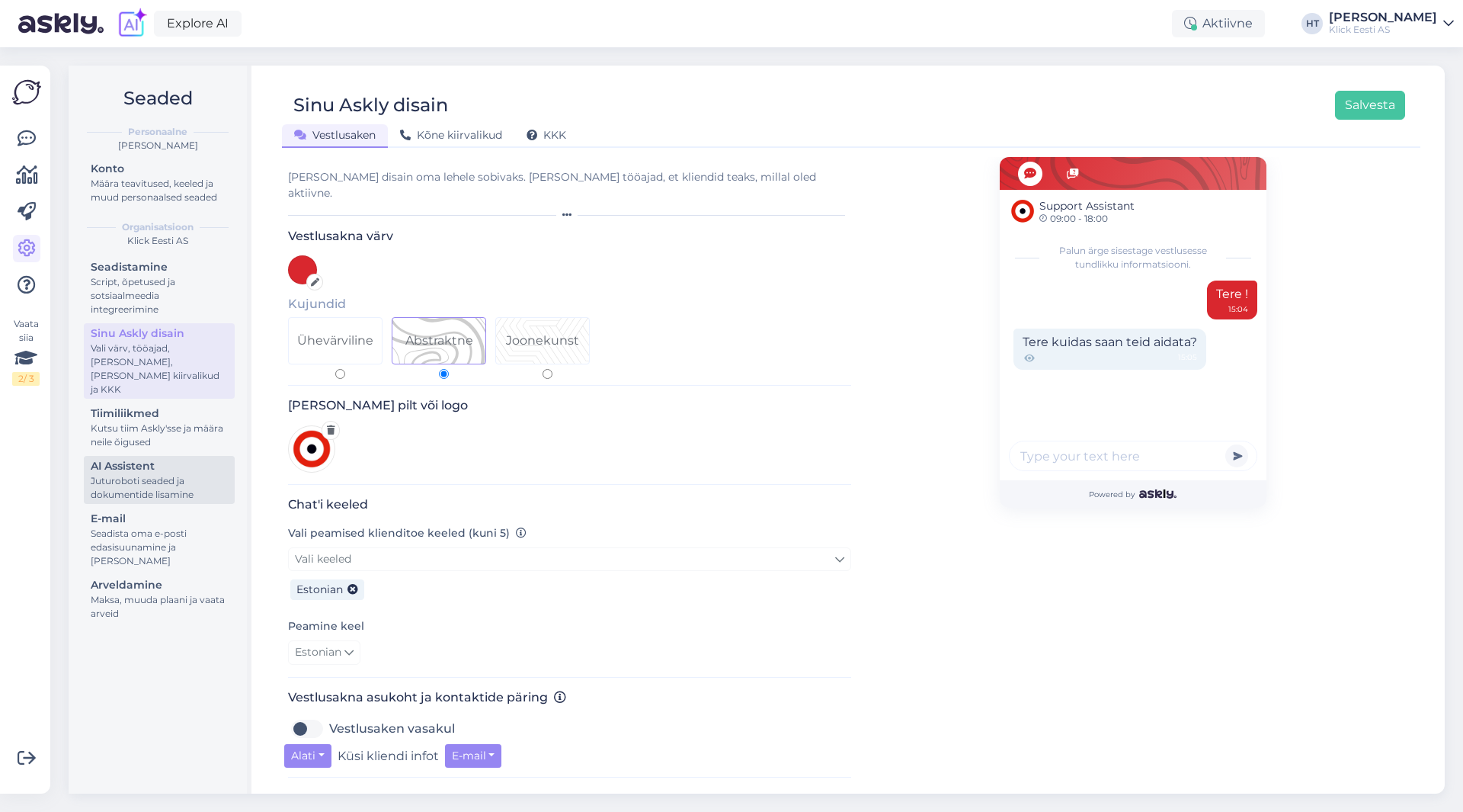
click at [183, 458] on div "AI Assistent" at bounding box center [159, 466] width 137 height 16
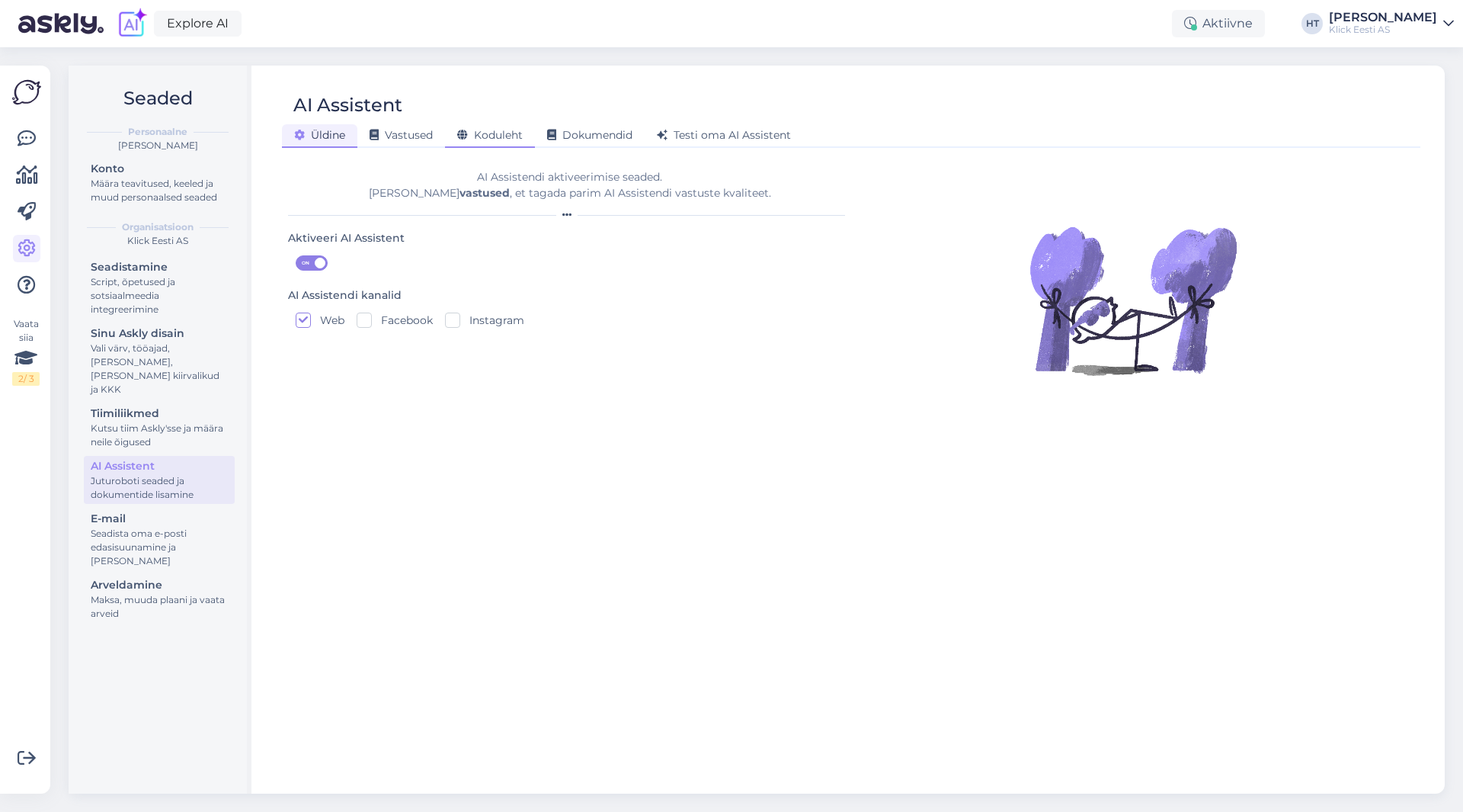
click at [478, 128] on span "Koduleht" at bounding box center [490, 135] width 66 height 14
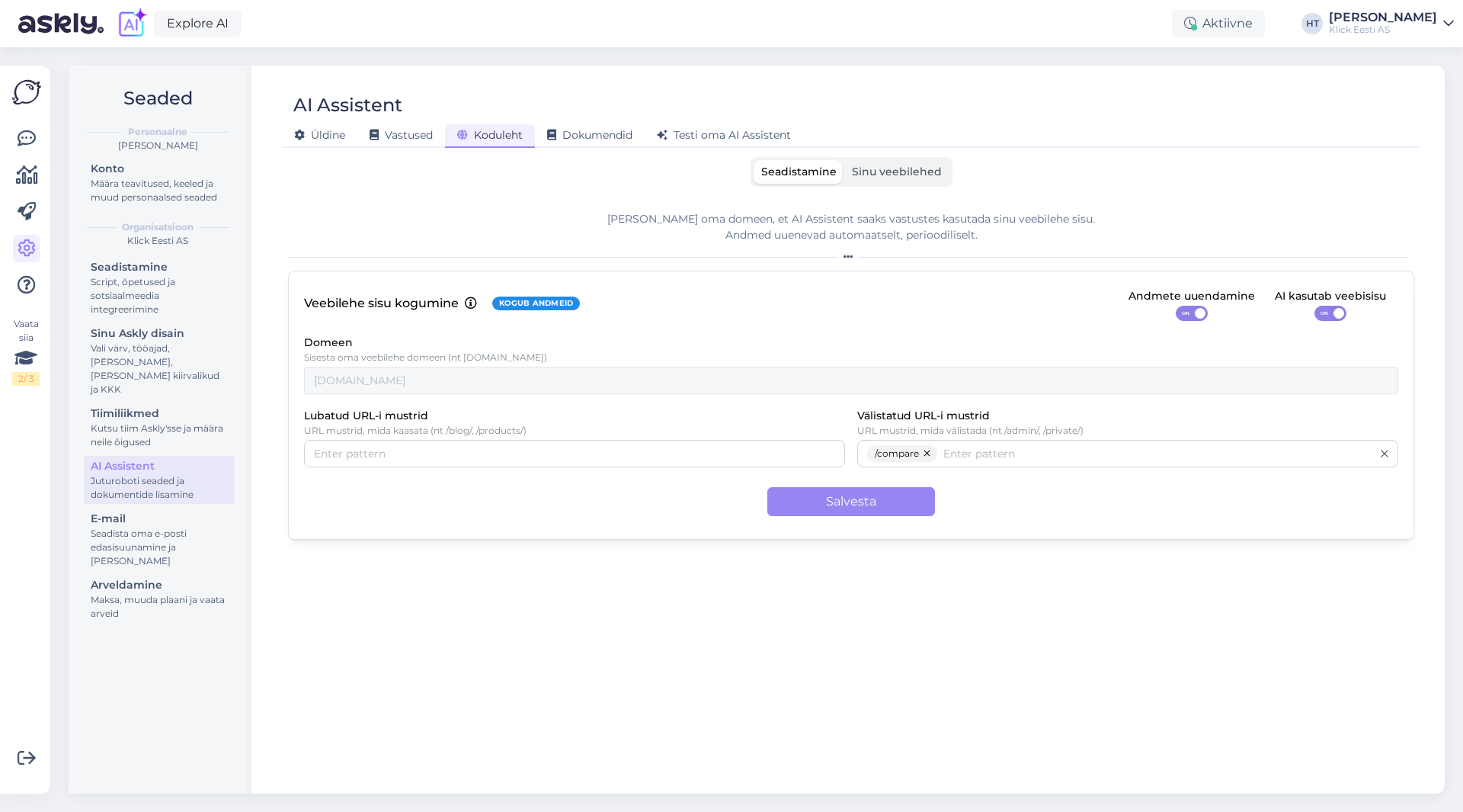
click at [866, 175] on span "Sinu veebilehed" at bounding box center [897, 172] width 90 height 14
click at [844, 160] on input "Sinu veebilehed" at bounding box center [844, 160] width 0 height 0
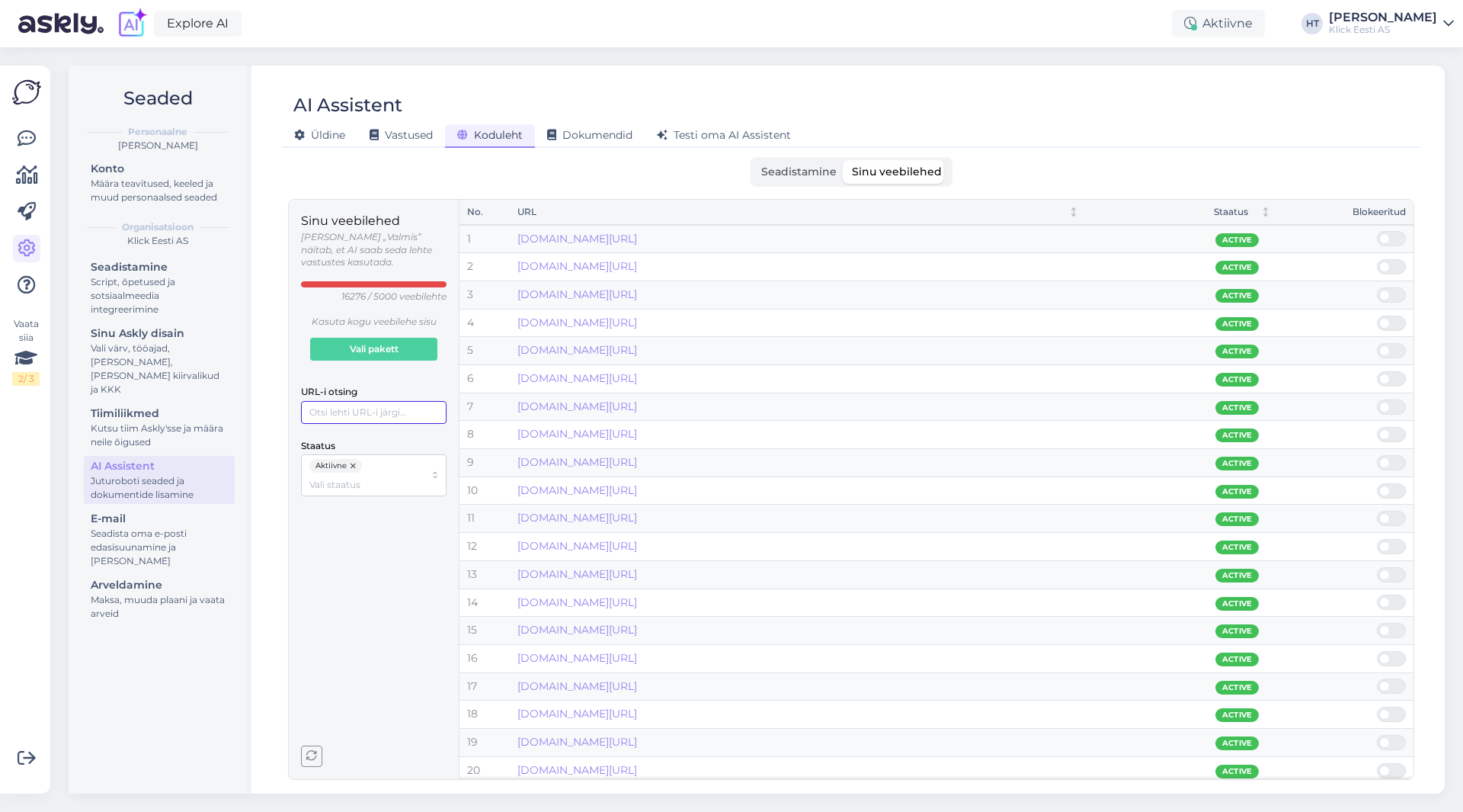
click at [374, 405] on input "URL-i otsing" at bounding box center [374, 412] width 146 height 23
paste input "apple-nulliga-tingimused"
type input "apple-nulliga-tingimused"
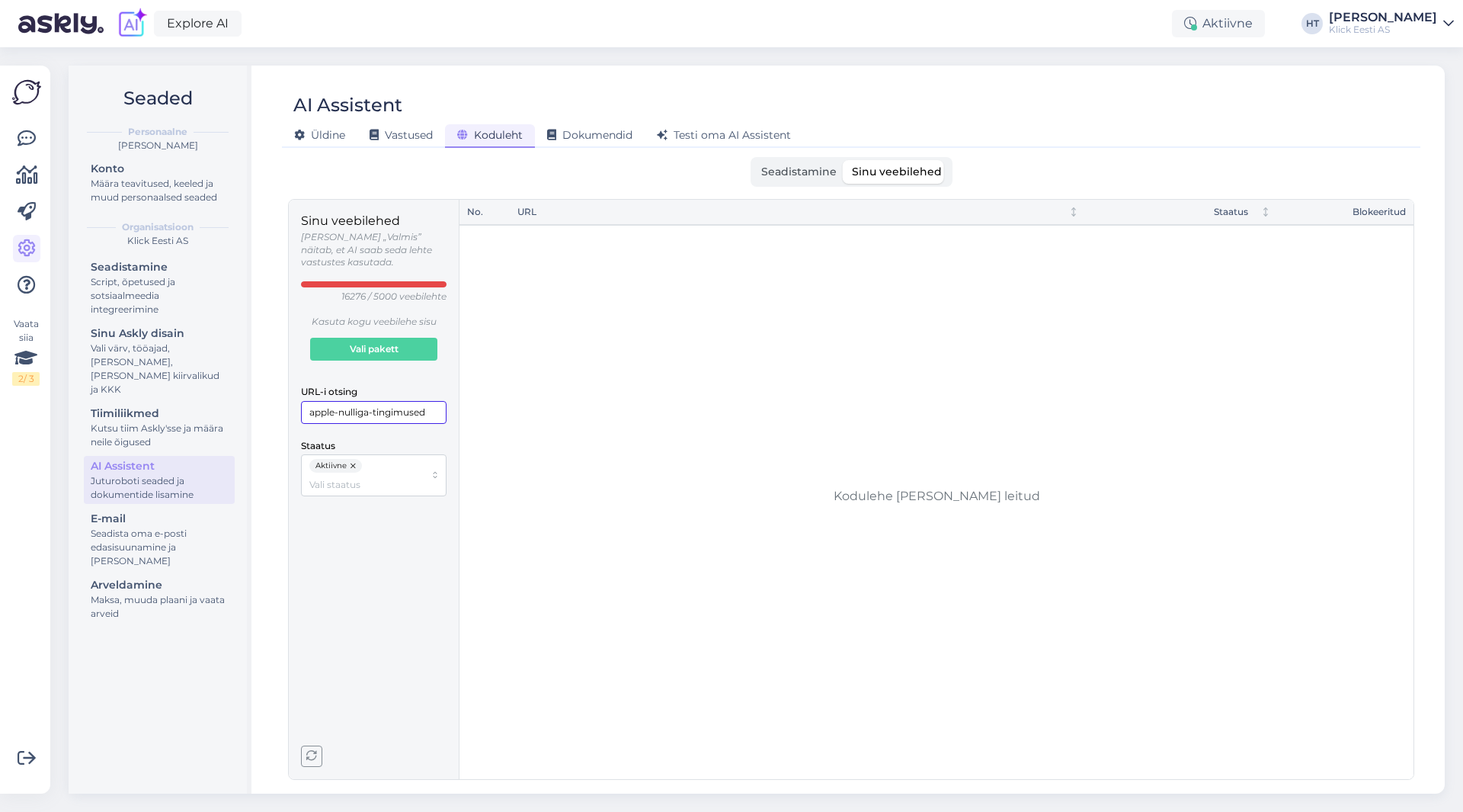
drag, startPoint x: 430, startPoint y: 402, endPoint x: 311, endPoint y: 399, distance: 118.9
click at [311, 401] on input "apple-nulliga-tingimused" at bounding box center [374, 412] width 146 height 23
type input "apple-nu"
click at [1403, 241] on span at bounding box center [1399, 239] width 18 height 14
click at [1377, 231] on input "checkbox" at bounding box center [1377, 231] width 0 height 0
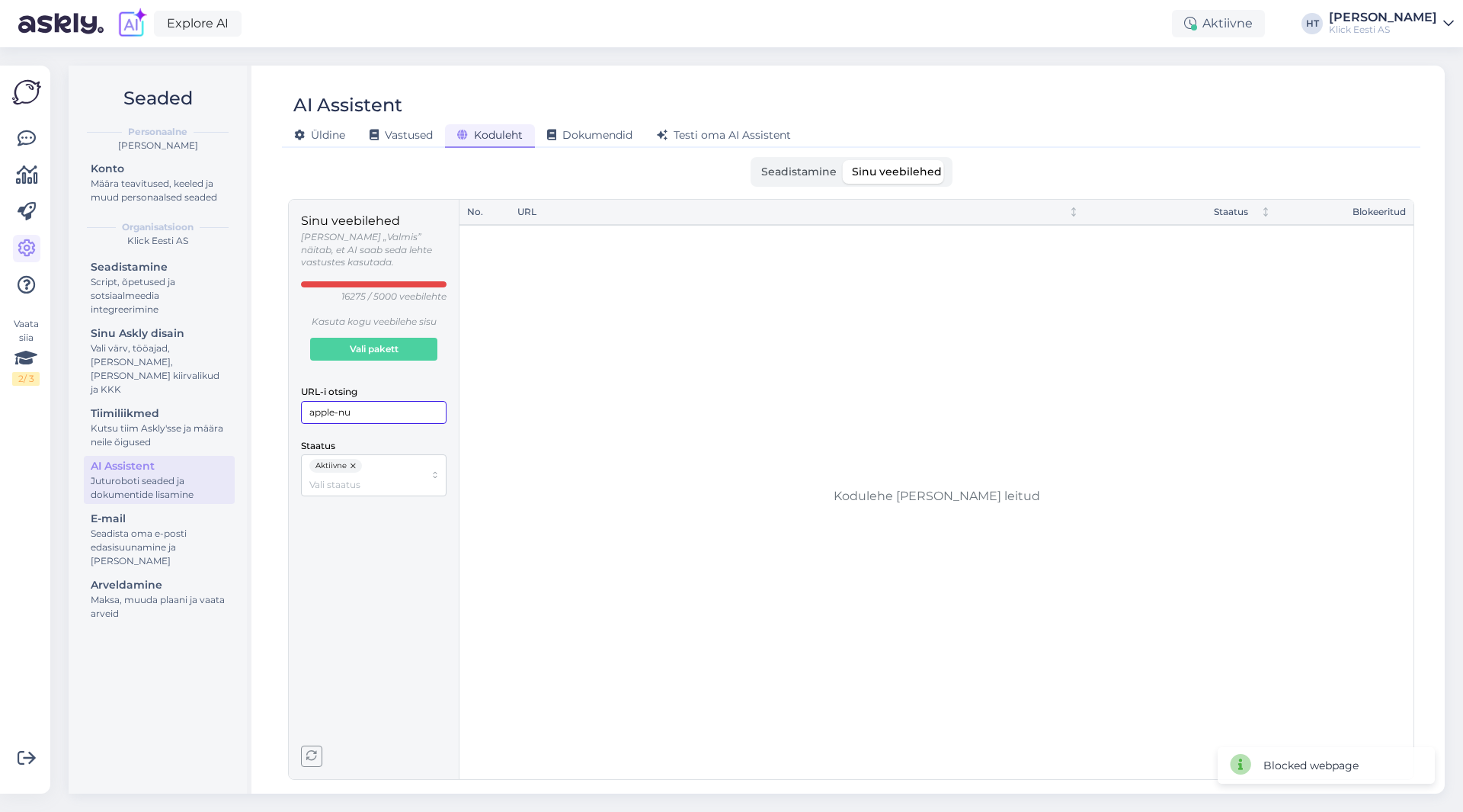
click at [379, 405] on input "apple-nu" at bounding box center [374, 412] width 146 height 23
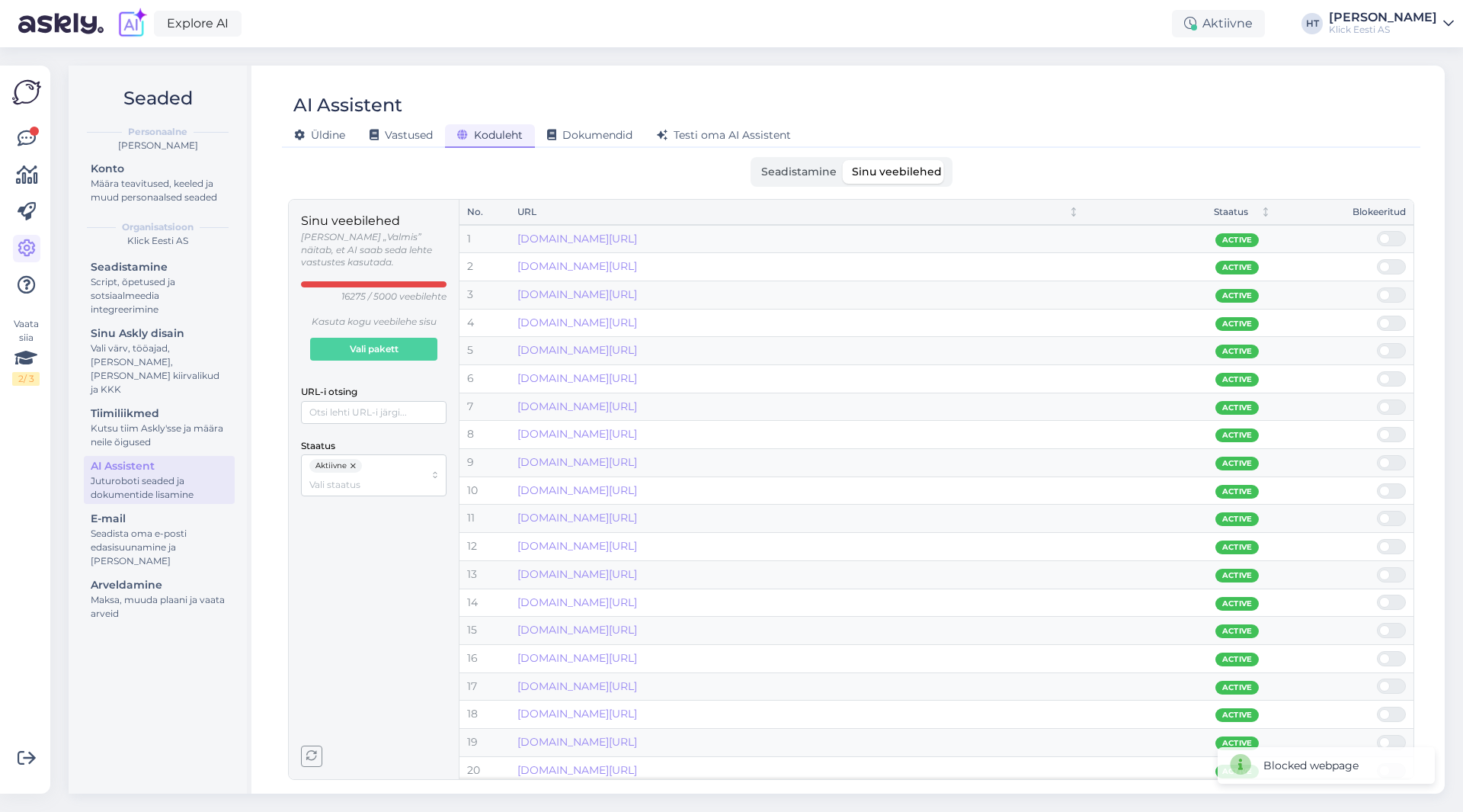
click at [195, 703] on div "Seaded Personaalne [PERSON_NAME] Konto Määra teavitused, keeled ja muud persona…" at bounding box center [160, 430] width 183 height 728
click at [27, 141] on icon at bounding box center [27, 139] width 18 height 18
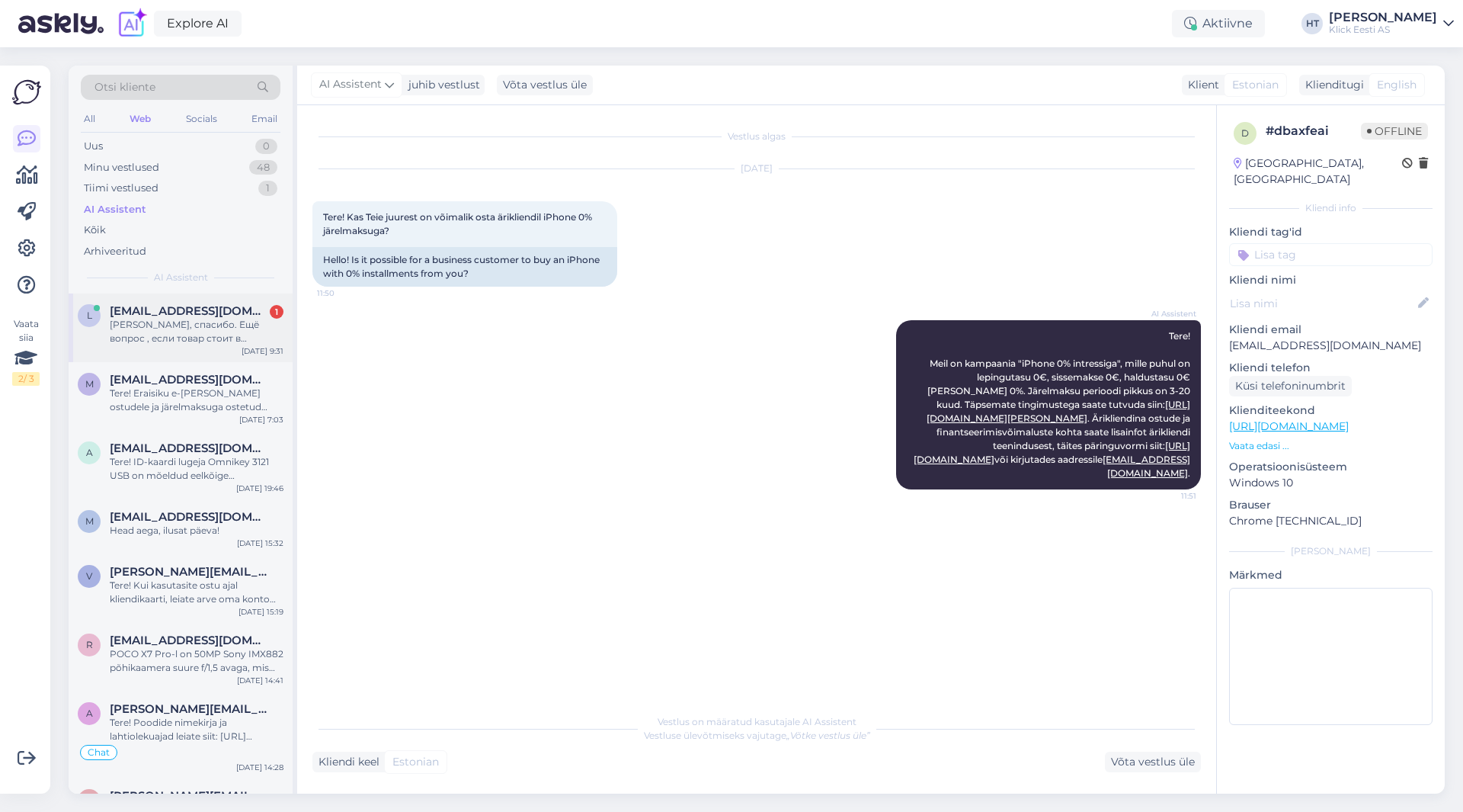
click at [210, 297] on div "L [EMAIL_ADDRESS][DOMAIN_NAME] 1 Хорошо, спасибо. Ещё вопрос , если товар стоит…" at bounding box center [181, 327] width 224 height 69
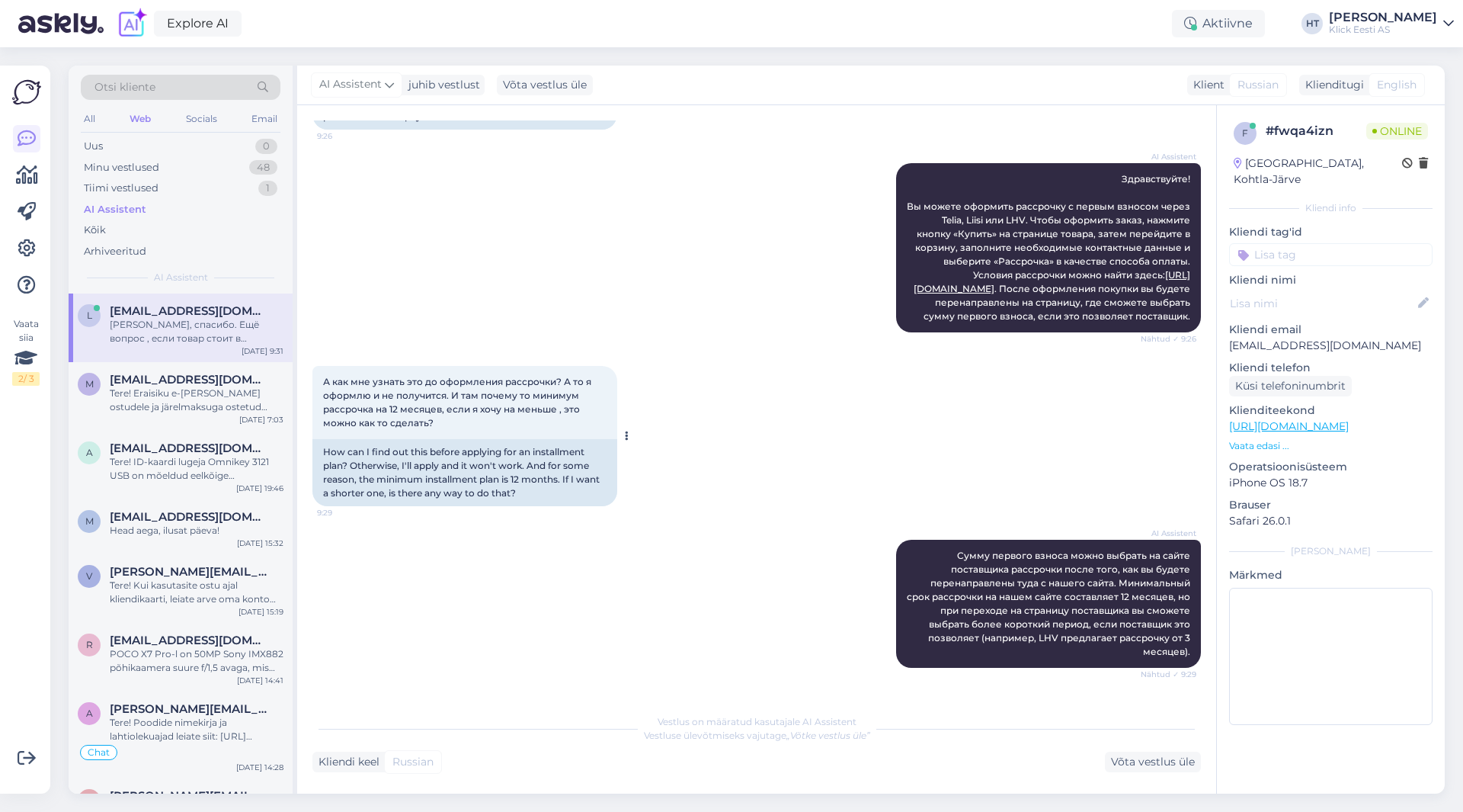
scroll to position [416, 0]
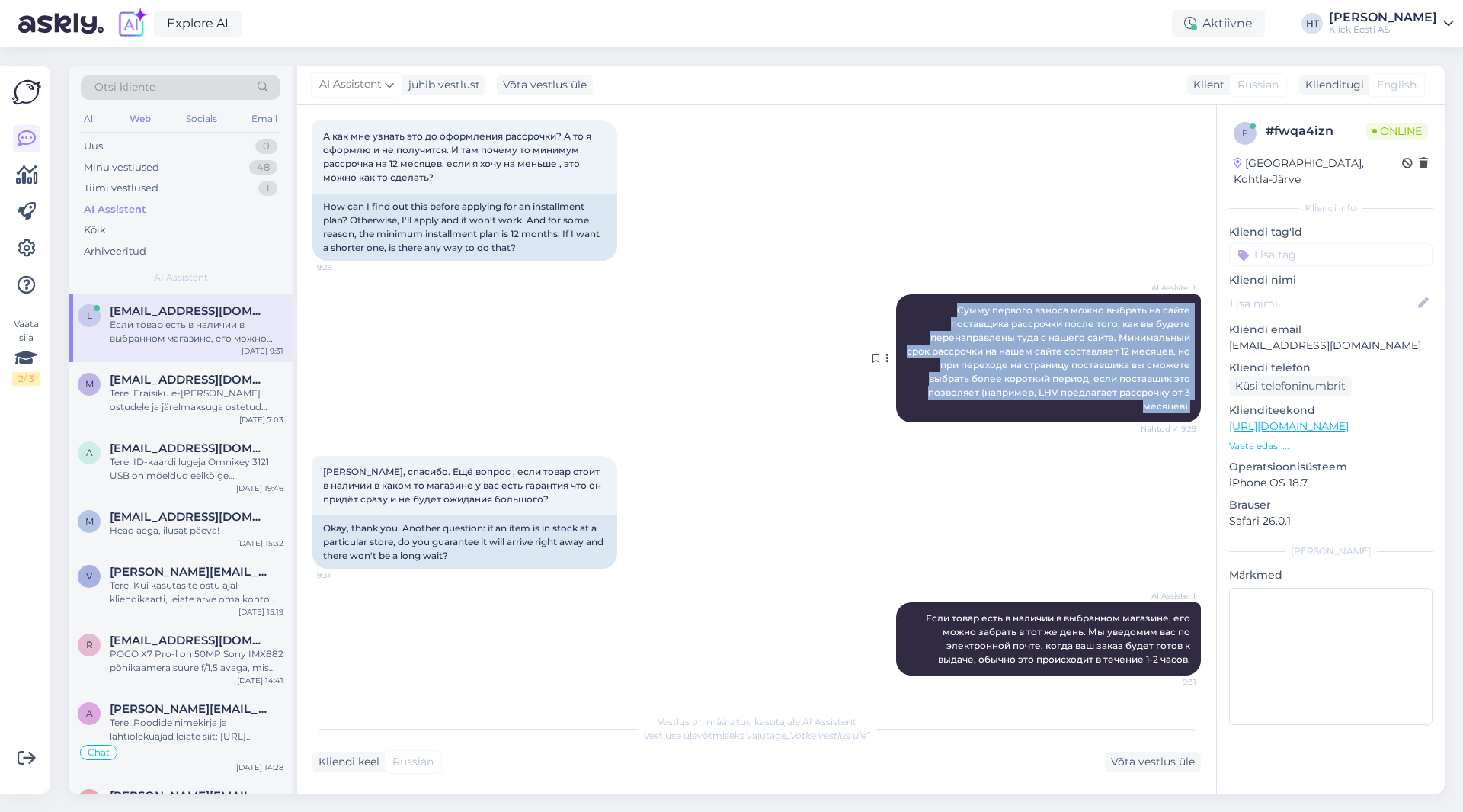
drag, startPoint x: 949, startPoint y: 304, endPoint x: 1181, endPoint y: 408, distance: 254.5
click at [1181, 408] on div "AI Assistent [PERSON_NAME] первого взноса можно выбрать на сайте поставщика рас…" at bounding box center [1048, 358] width 305 height 128
copy span "Сумму первого взноса можно выбрать на сайте поставщика рассрочки после того, ка…"
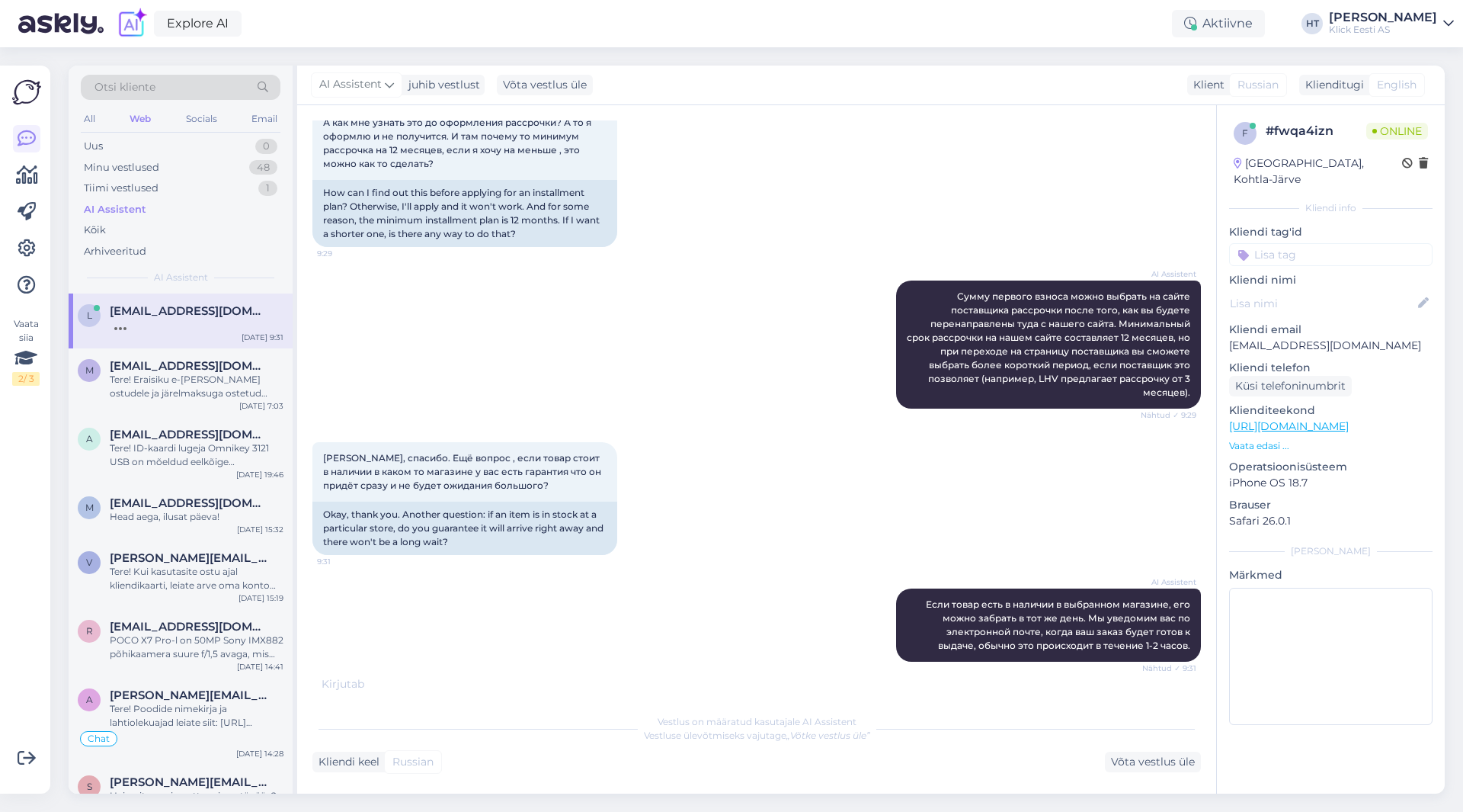
click at [709, 507] on div "[PERSON_NAME], спасибо. Ещё вопрос , если товар стоит в наличии в каком то мага…" at bounding box center [756, 498] width 889 height 146
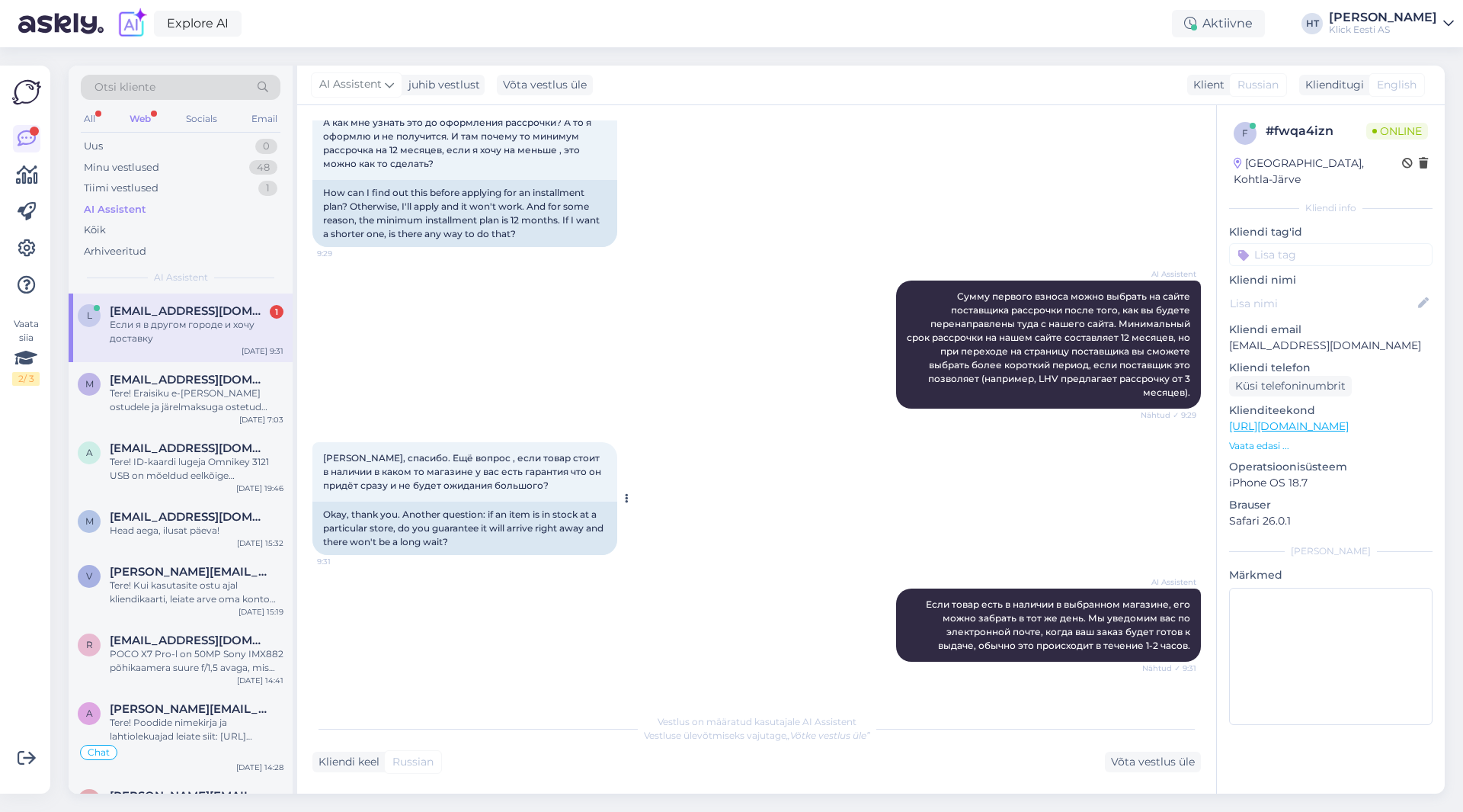
scroll to position [508, 0]
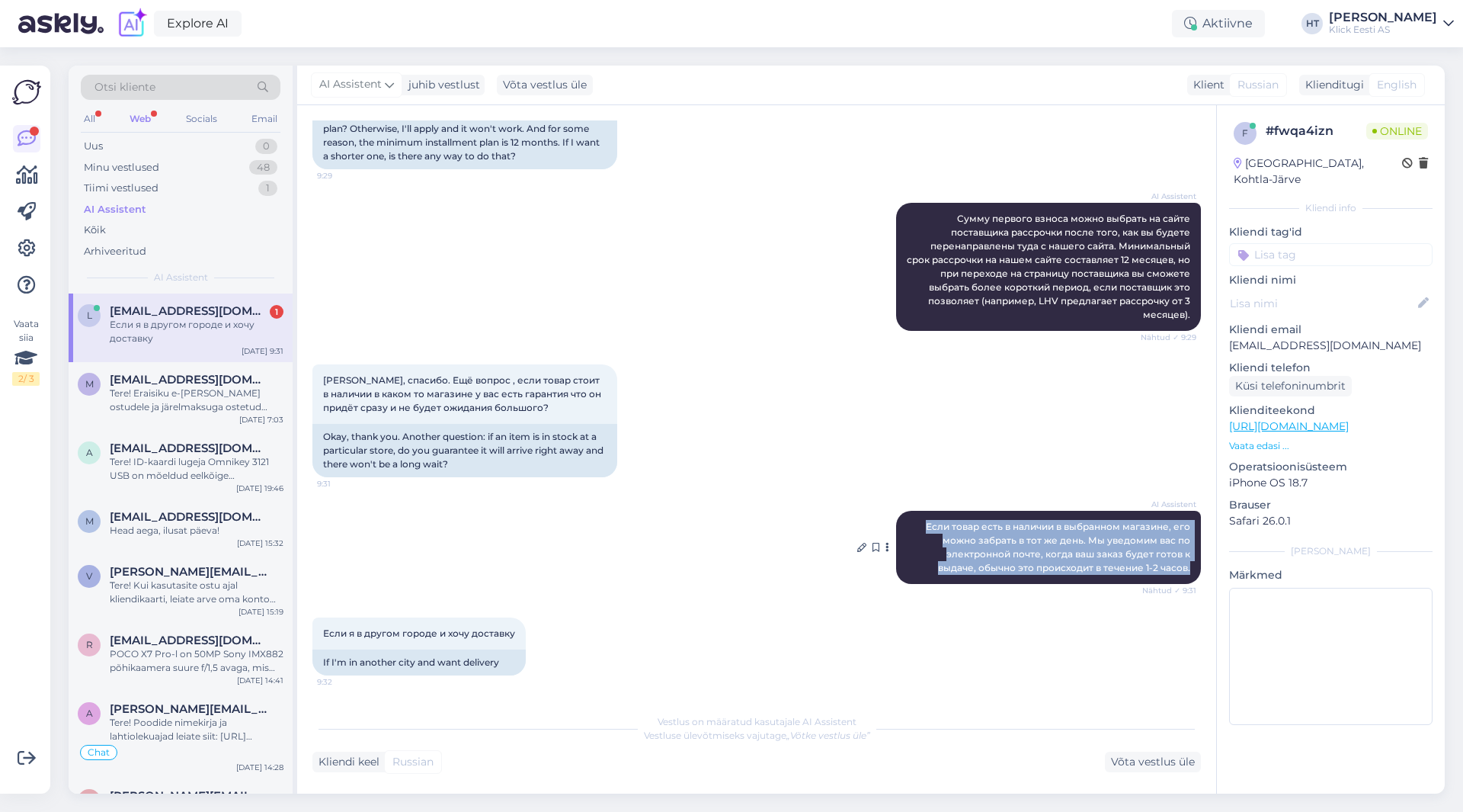
drag, startPoint x: 914, startPoint y: 527, endPoint x: 1183, endPoint y: 572, distance: 272.6
click at [1183, 572] on div "AI Assistent Если товар есть в наличии в выбранном магазине, его можно забрать …" at bounding box center [1048, 547] width 305 height 73
copy span "Если товар есть в наличии в выбранном магазине, его можно забрать в тот же день…"
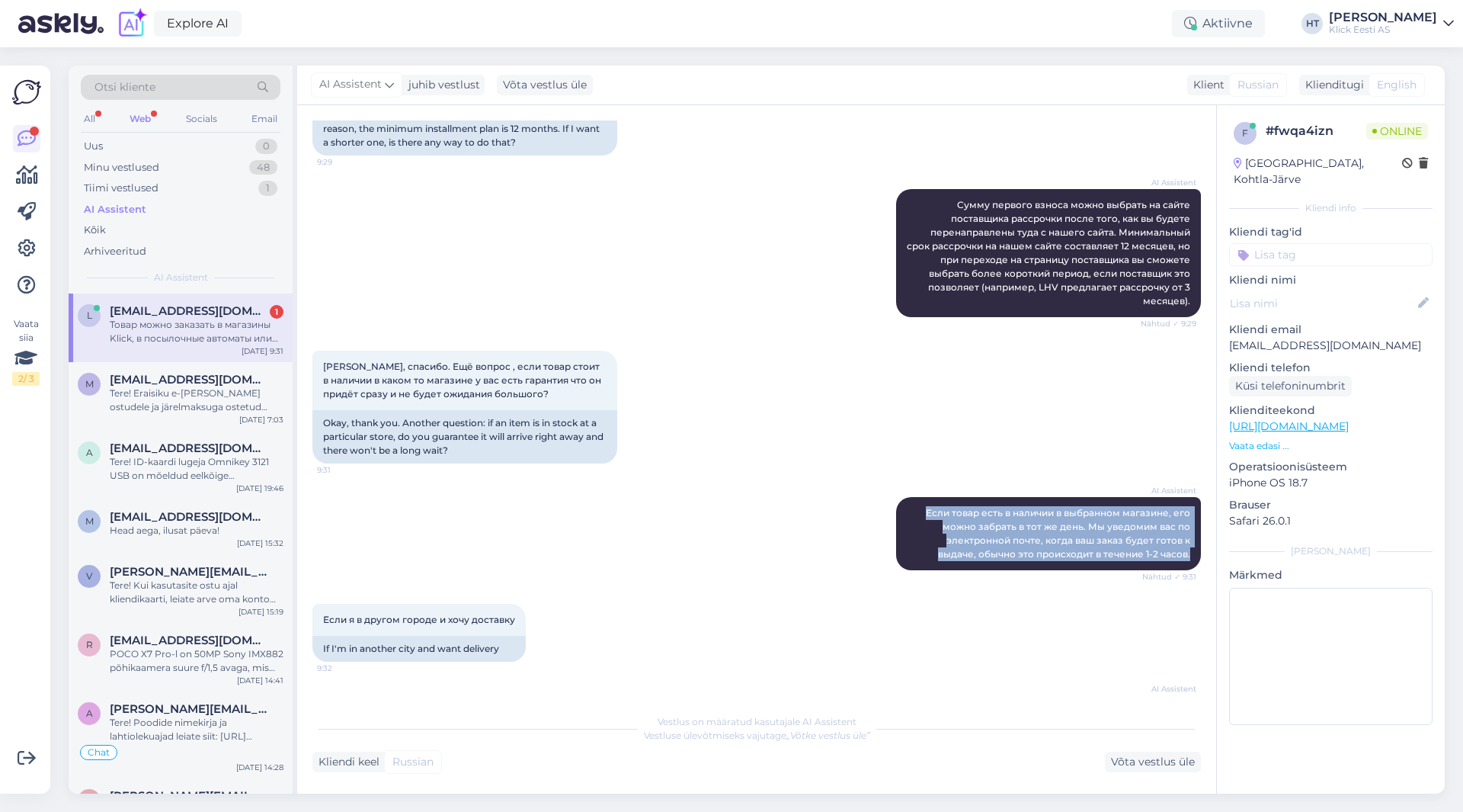
scroll to position [614, 0]
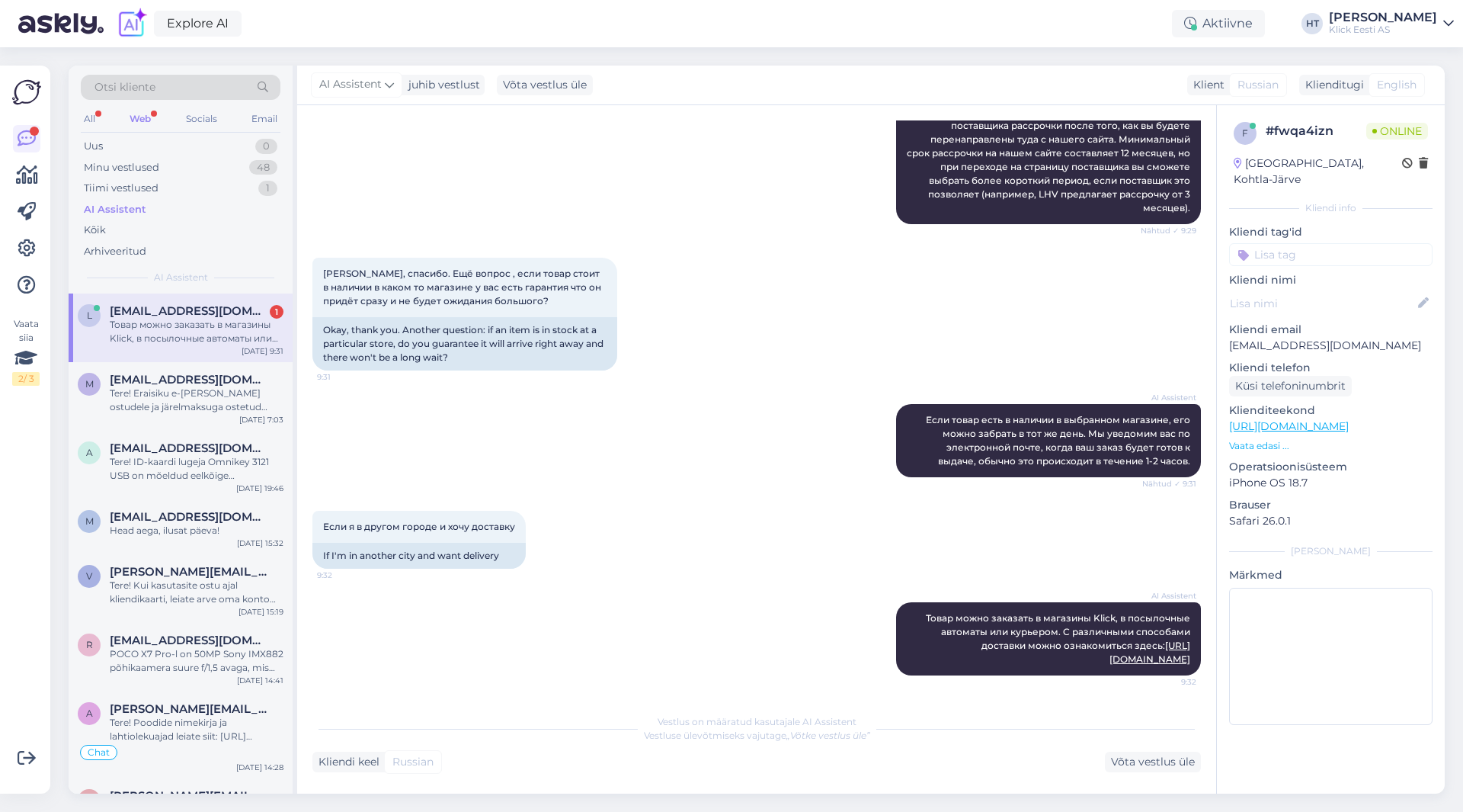
click at [664, 504] on div "Если я в другом городе и хочу доставку 9:32 If I'm in another city and want del…" at bounding box center [756, 539] width 889 height 91
drag, startPoint x: 912, startPoint y: 618, endPoint x: 1183, endPoint y: 647, distance: 272.8
click at [1183, 647] on div "AI Assistent Товар можно заказать в магазины Klick, в посылочные автоматы или к…" at bounding box center [1048, 638] width 305 height 73
copy span "Товар можно заказать в магазины Klick, в посылочные автоматы или курьером. С ра…"
click at [221, 341] on div "Товар можно заказать в магазины Klick, в посылочные автоматы или курьером. С ра…" at bounding box center [197, 331] width 174 height 27
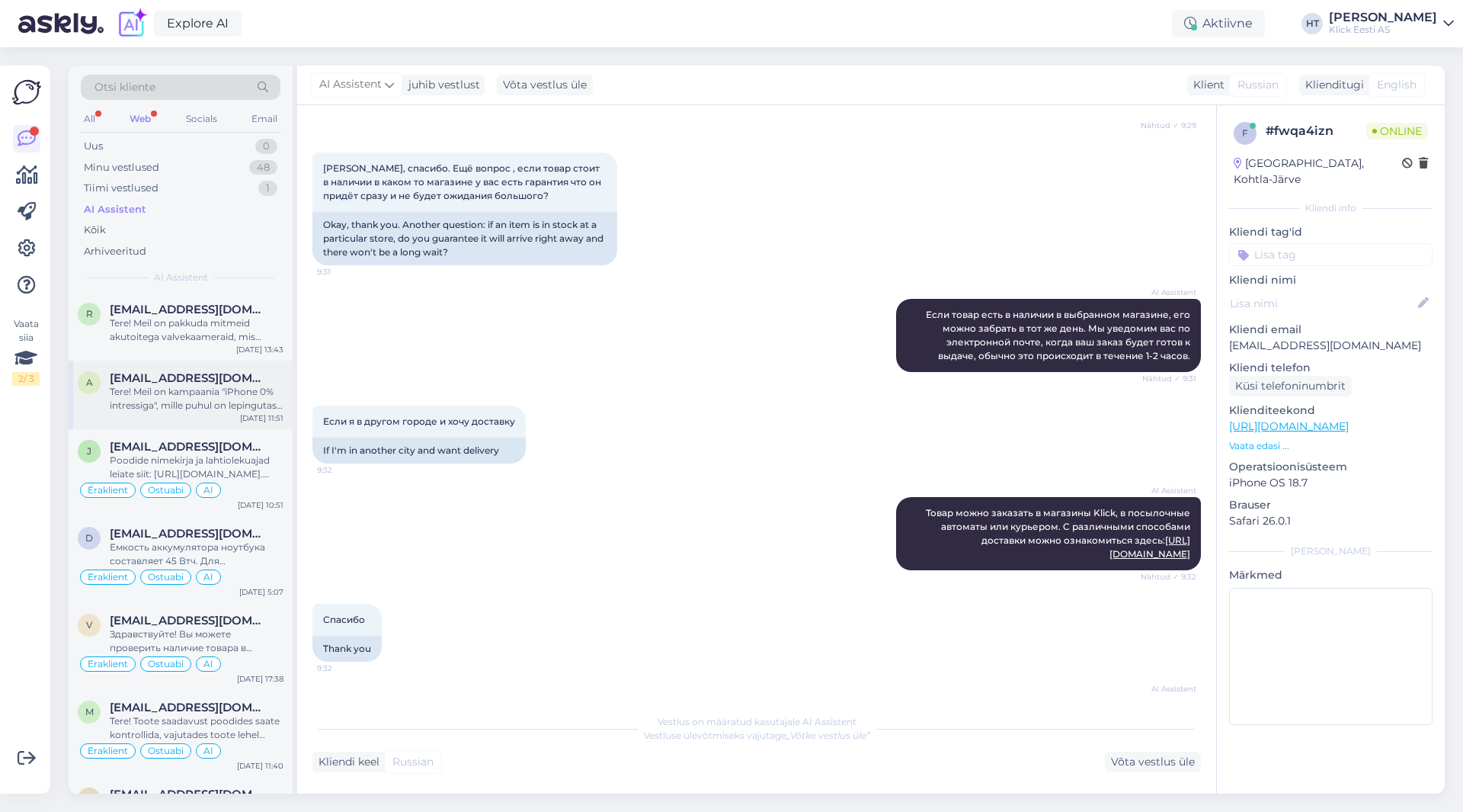
scroll to position [2896, 0]
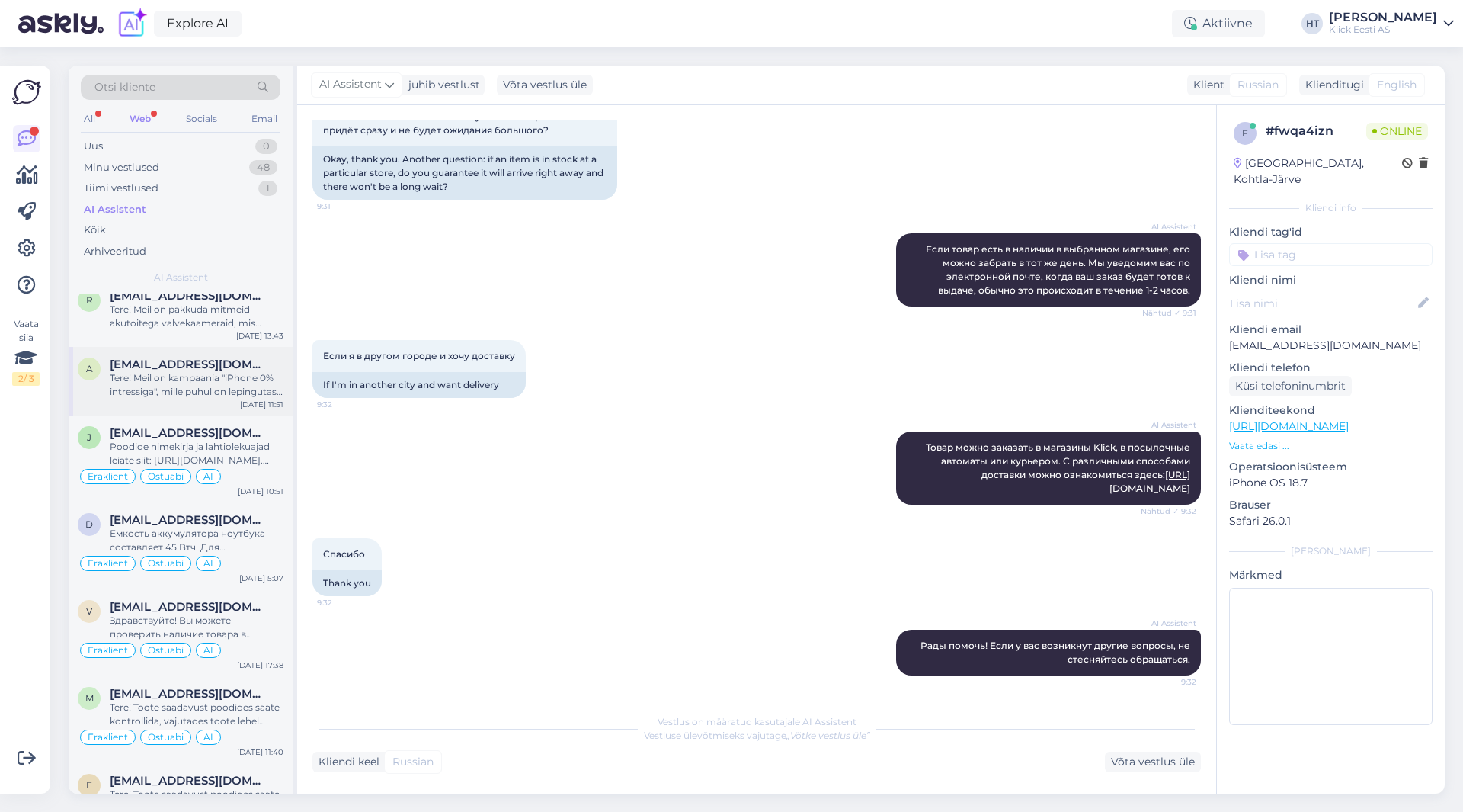
click at [189, 384] on div "Tere! Meil on kampaania "iPhone 0% intressiga", mille puhul on lepingutasu 0€, …" at bounding box center [197, 384] width 174 height 27
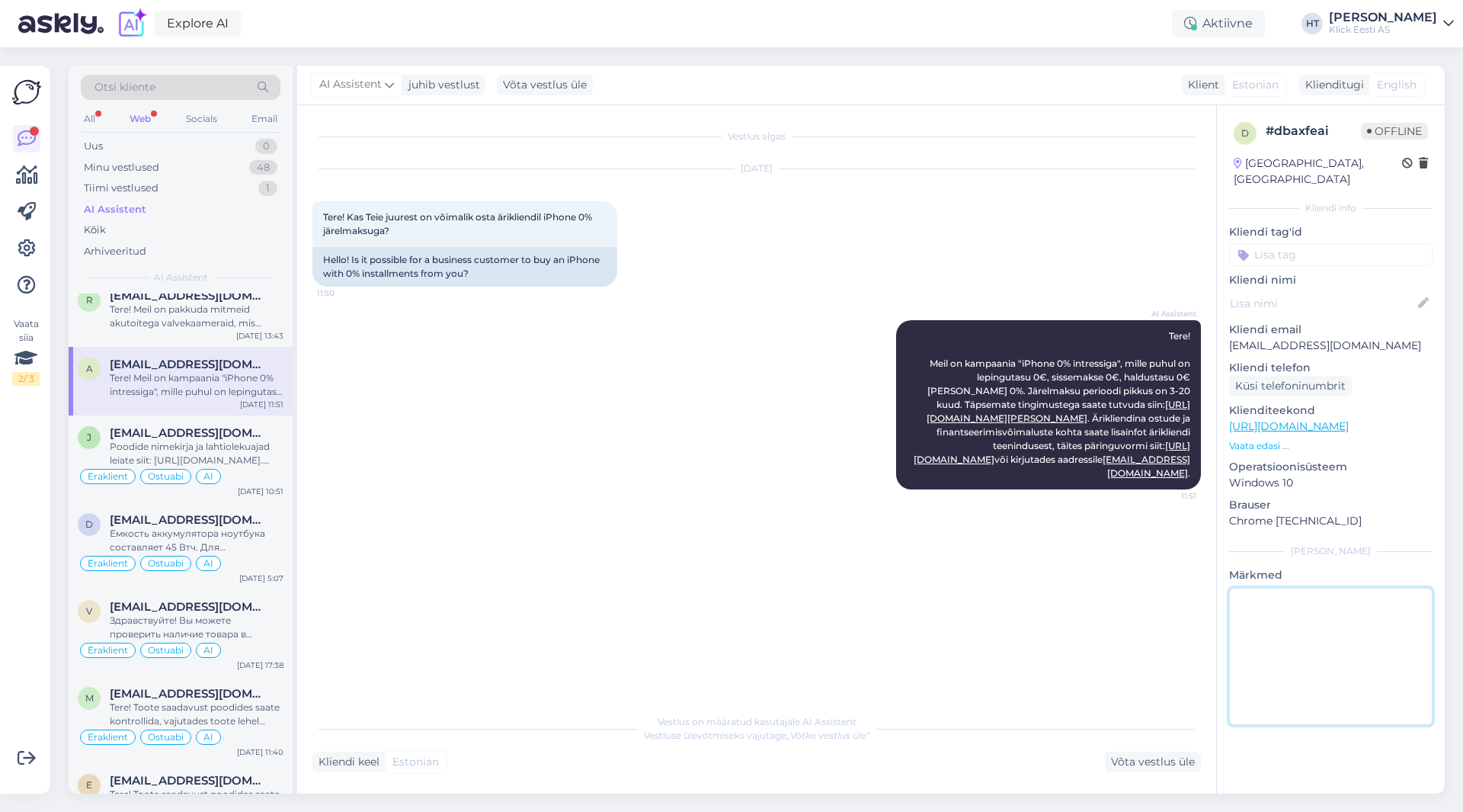
click at [1332, 607] on textarea at bounding box center [1330, 656] width 203 height 137
type textarea "E"
type textarea "Blokeerisin hetkel Apple nulliga [PERSON_NAME], muidu annab kehtetut infot."
click at [1310, 245] on input at bounding box center [1330, 254] width 203 height 23
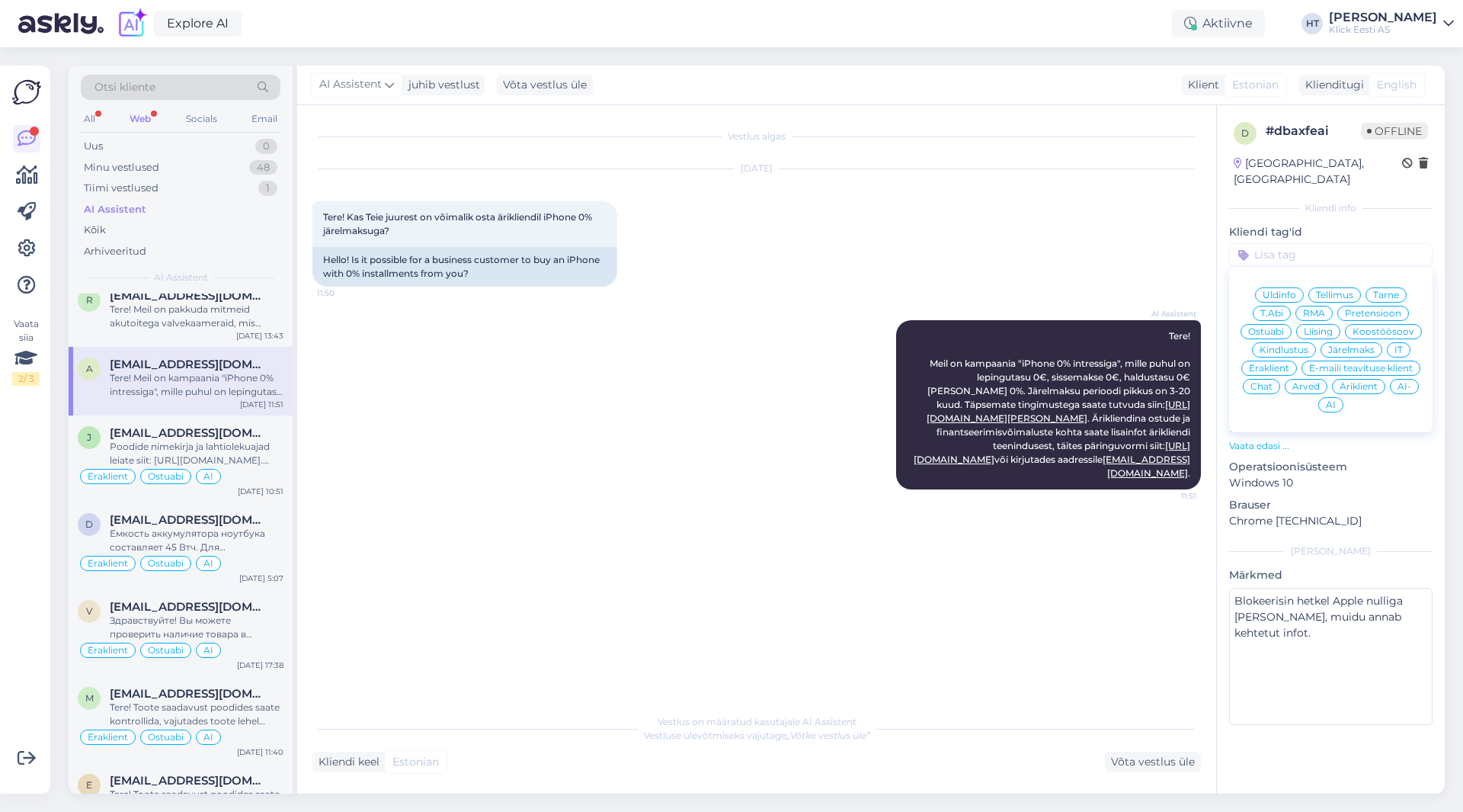
click at [1347, 382] on span "Äriklient" at bounding box center [1359, 386] width 38 height 9
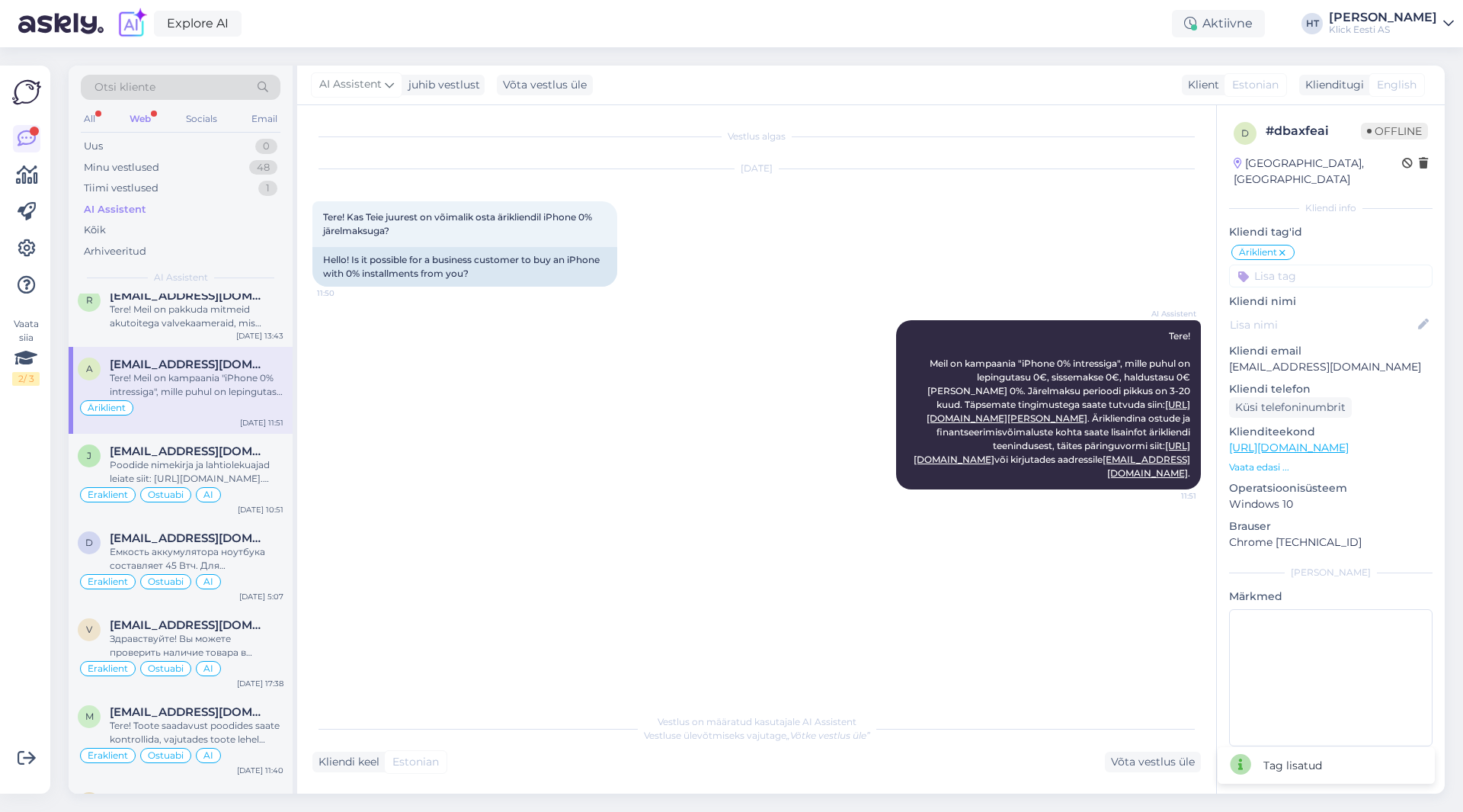
click at [1305, 271] on input at bounding box center [1330, 275] width 203 height 23
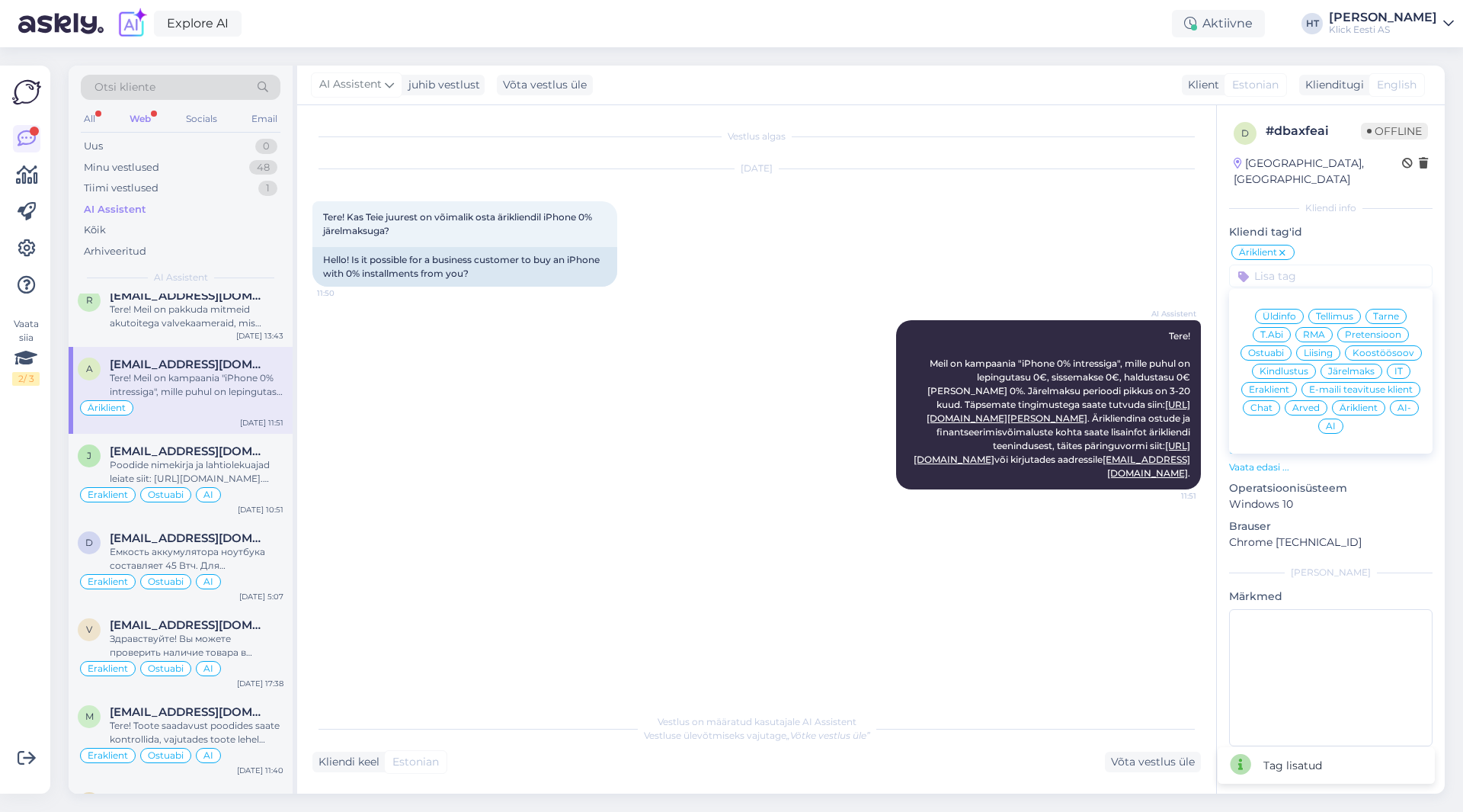
click at [1343, 367] on span "Järelmaks" at bounding box center [1351, 371] width 46 height 9
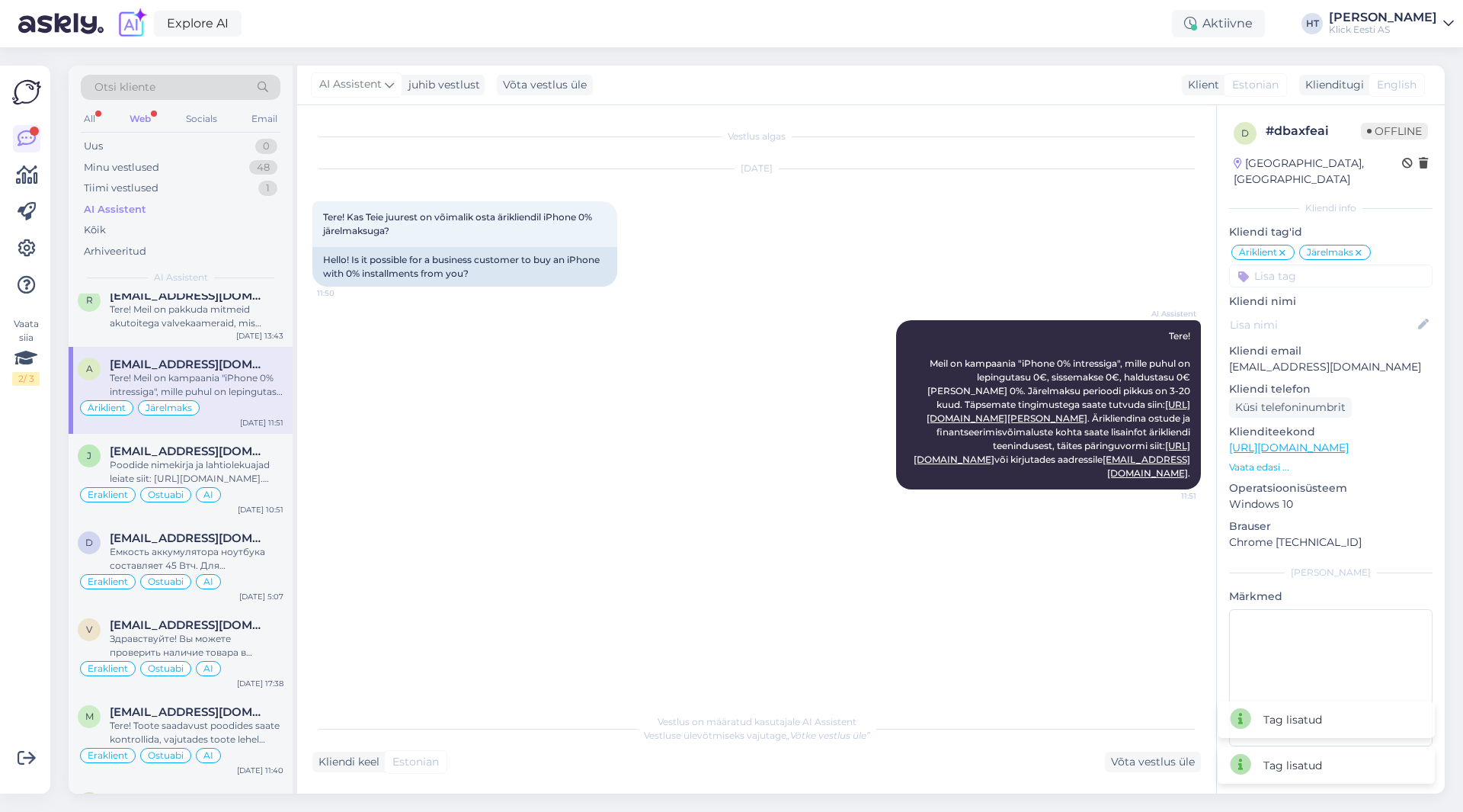
click at [1321, 266] on input at bounding box center [1330, 275] width 203 height 23
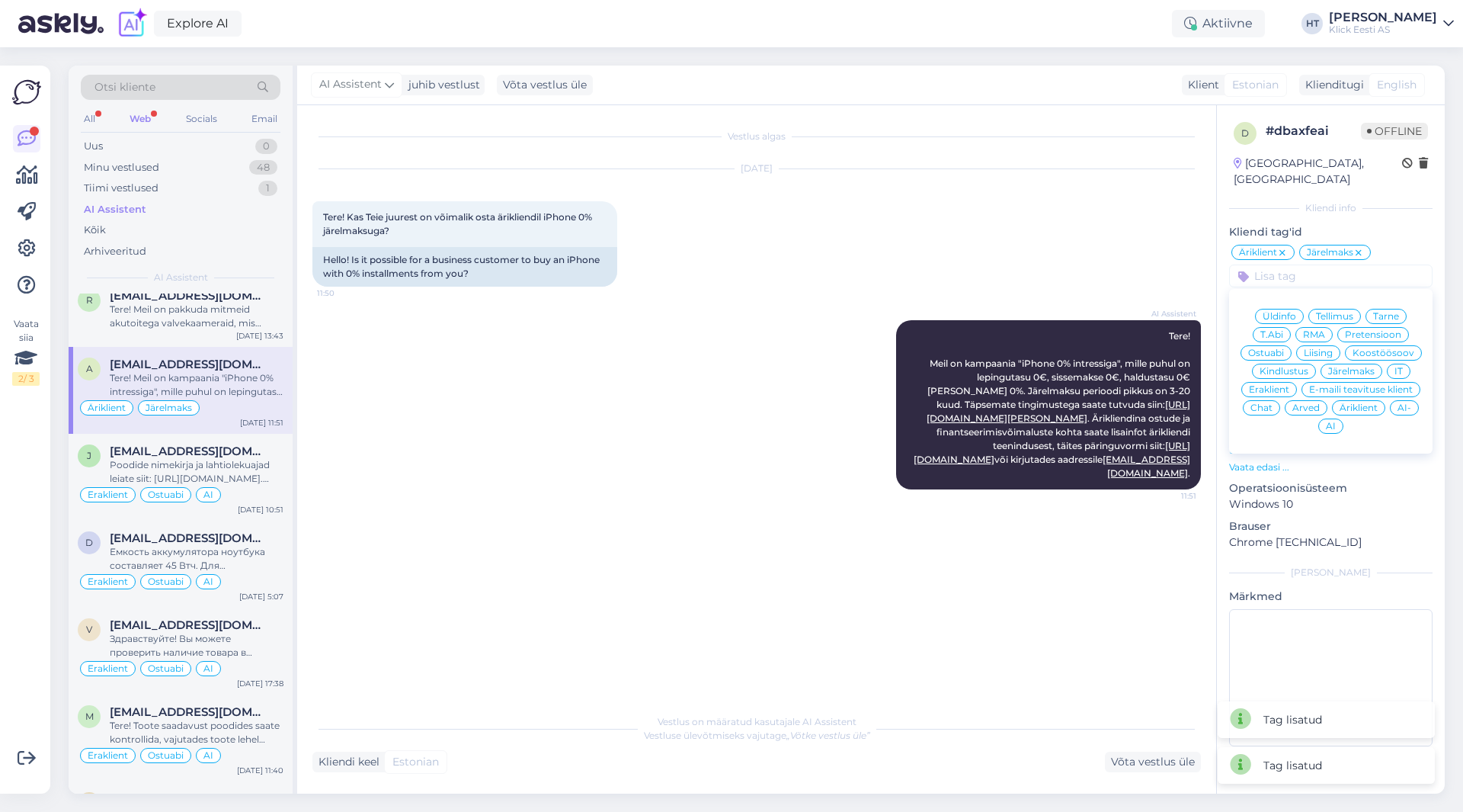
click at [1394, 400] on div "AI-" at bounding box center [1404, 407] width 29 height 15
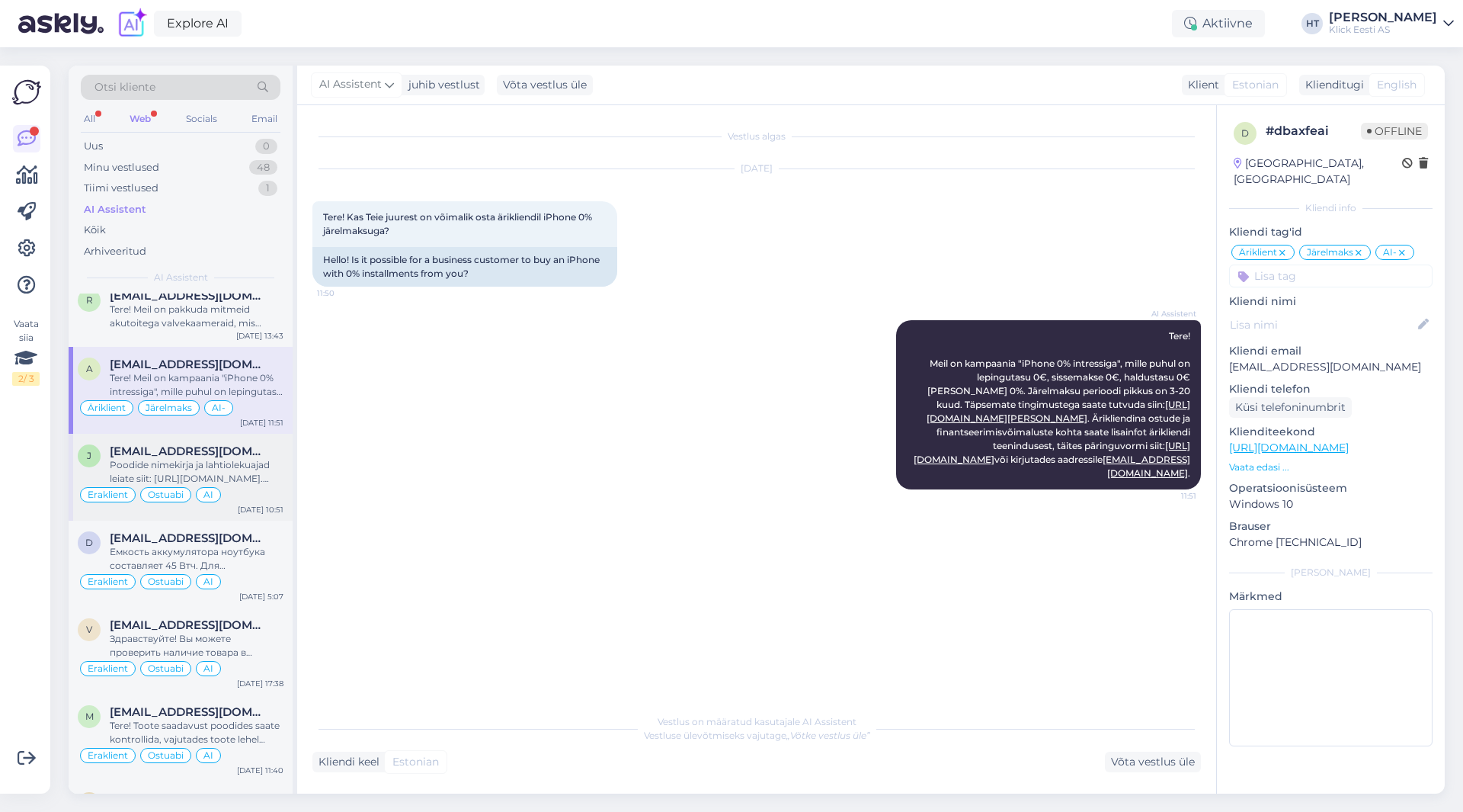
click at [280, 453] on div "[EMAIL_ADDRESS][DOMAIN_NAME]" at bounding box center [197, 451] width 174 height 14
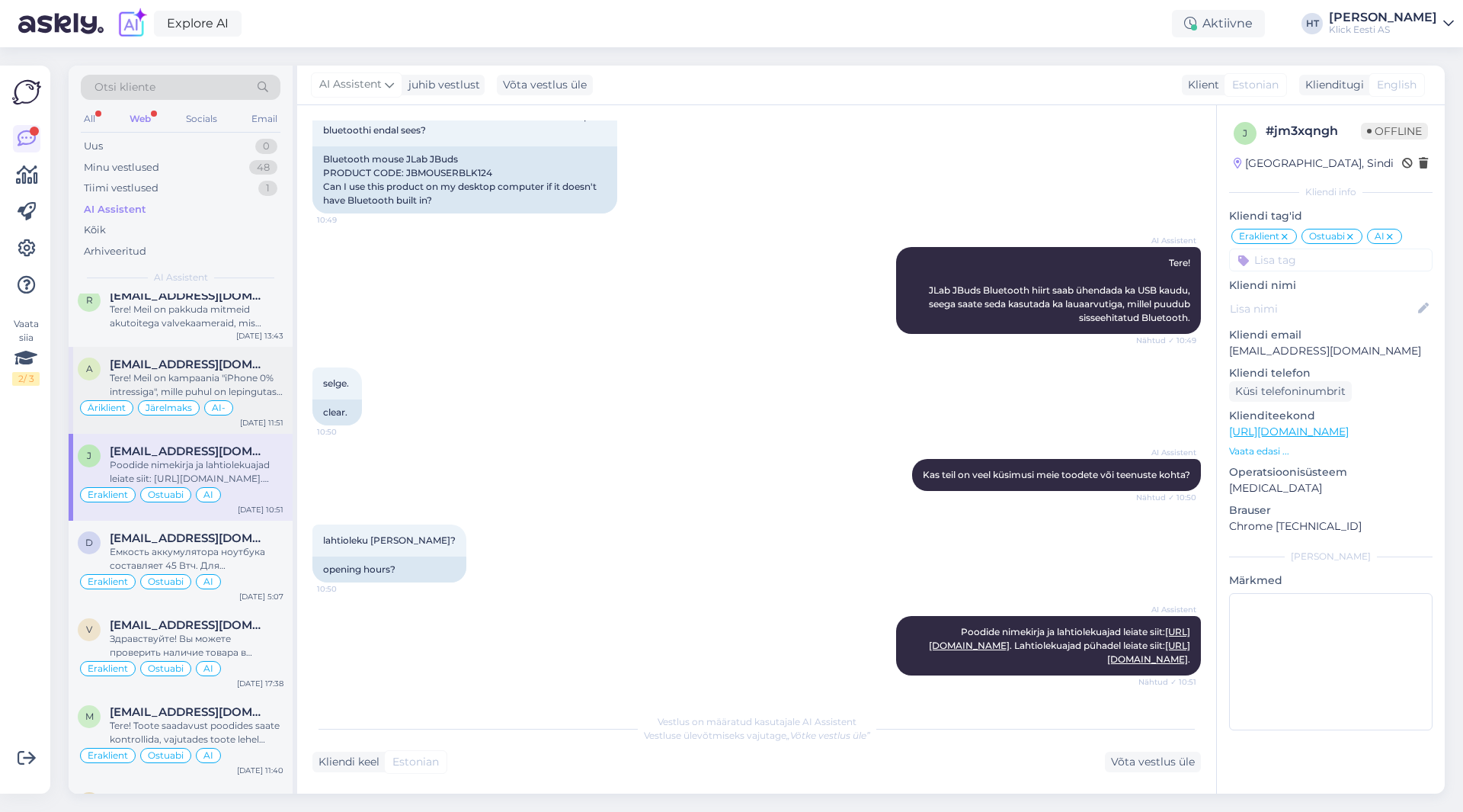
click at [248, 399] on div "Äriklient Järelmaks AI-" at bounding box center [181, 408] width 206 height 18
type textarea "Blokeerisin hetkel Apple nulliga [PERSON_NAME], muidu annab kehtetut infot."
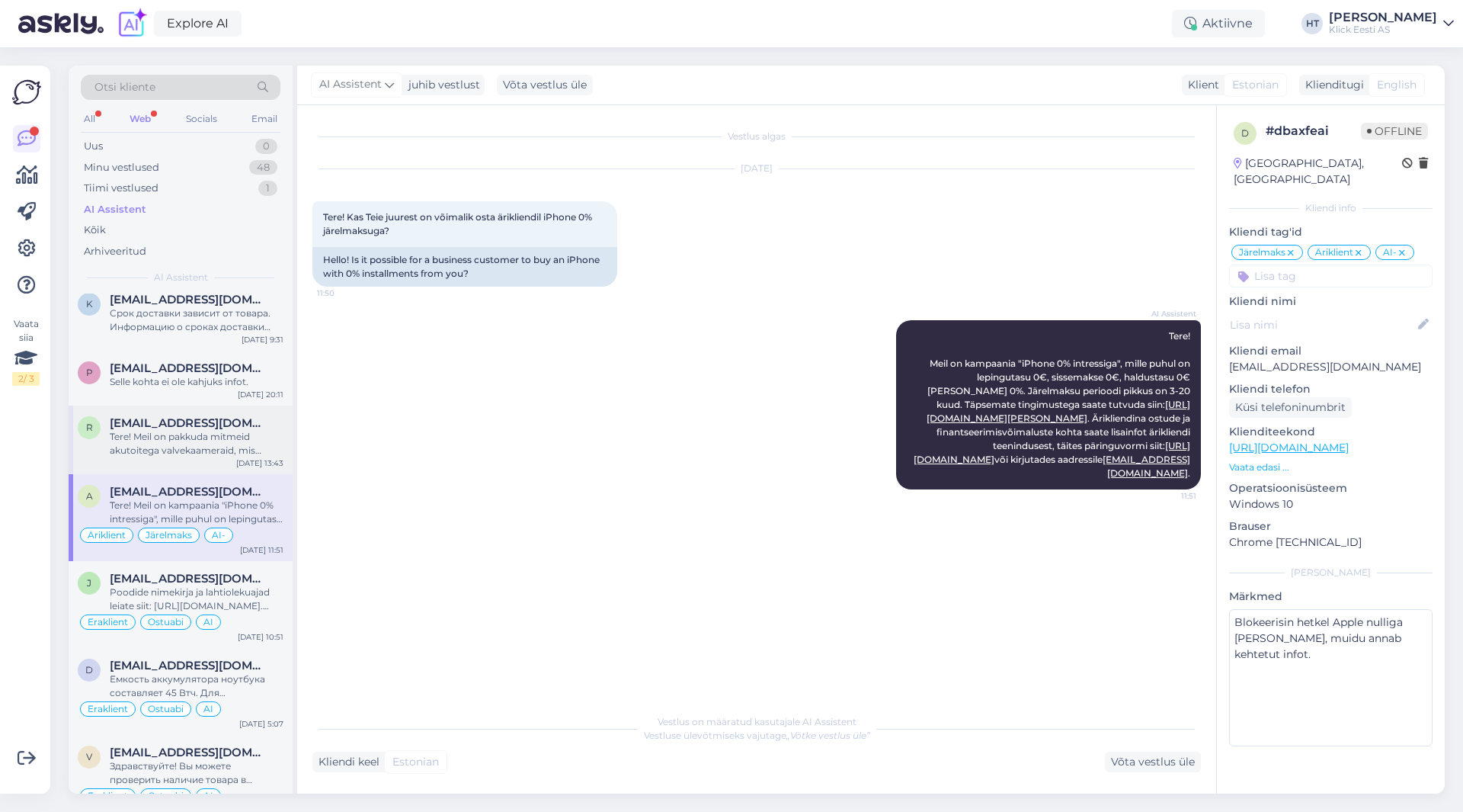
scroll to position [2743, 0]
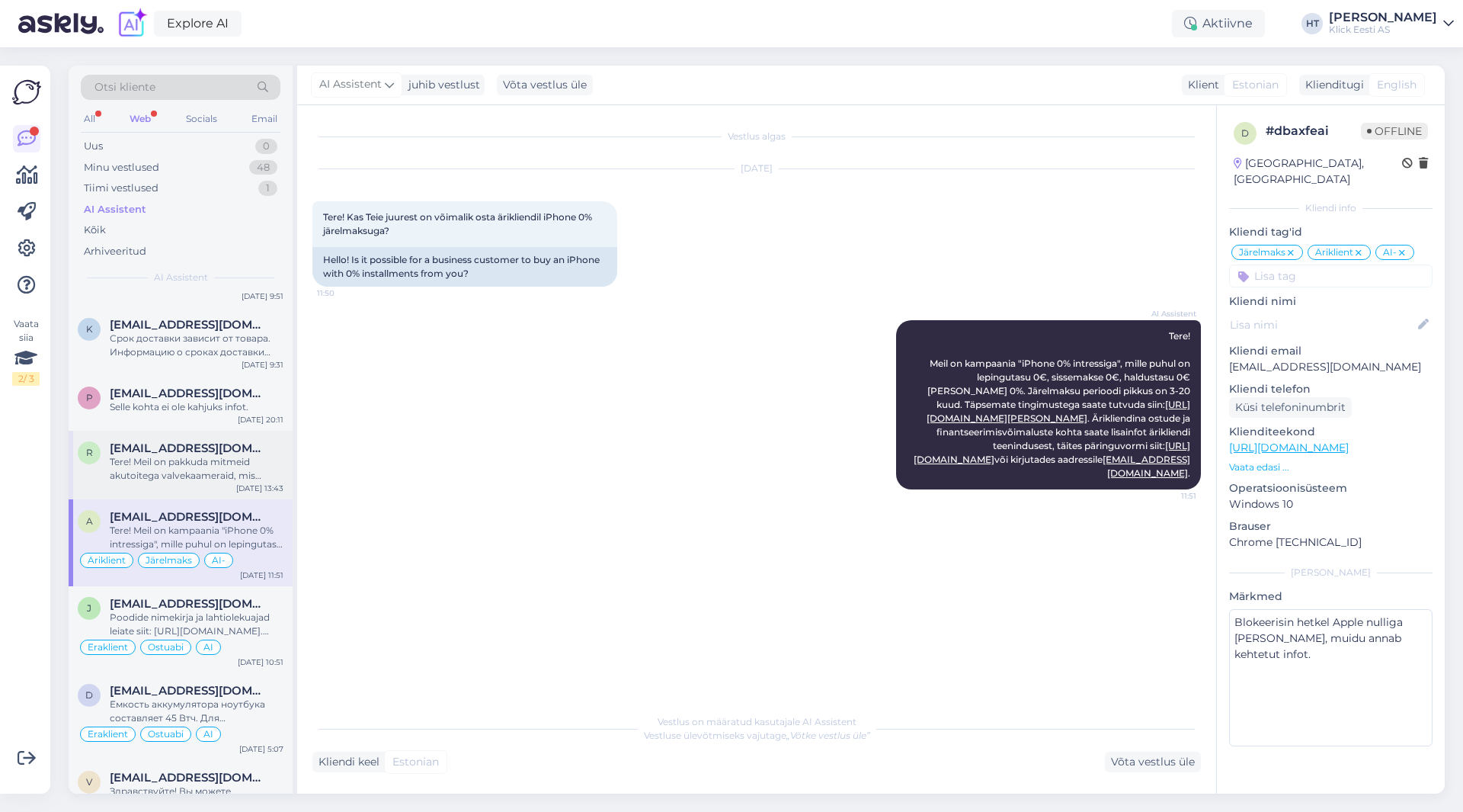
click at [219, 453] on div "[EMAIL_ADDRESS][DOMAIN_NAME]" at bounding box center [197, 448] width 174 height 14
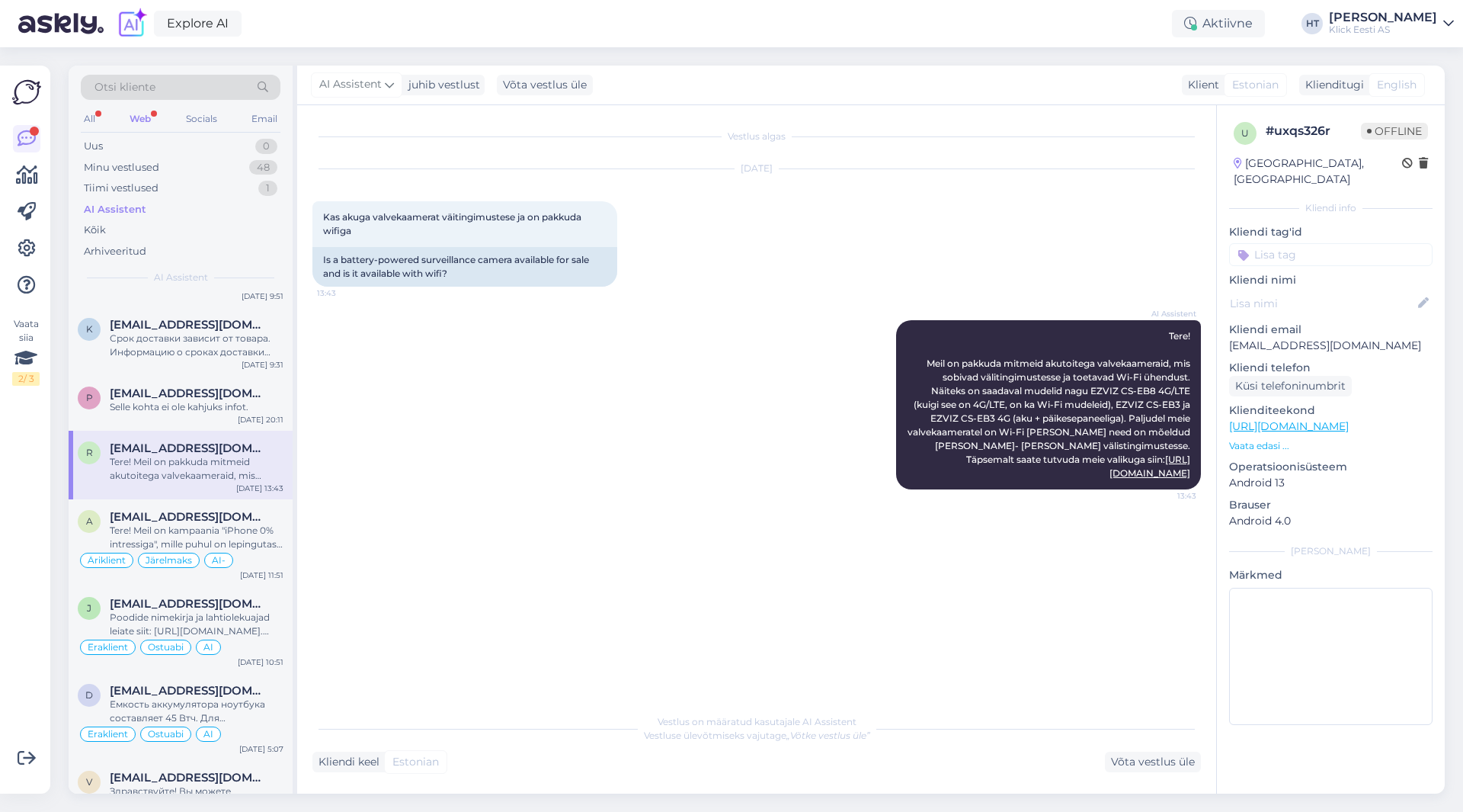
click at [1314, 243] on input at bounding box center [1330, 254] width 203 height 23
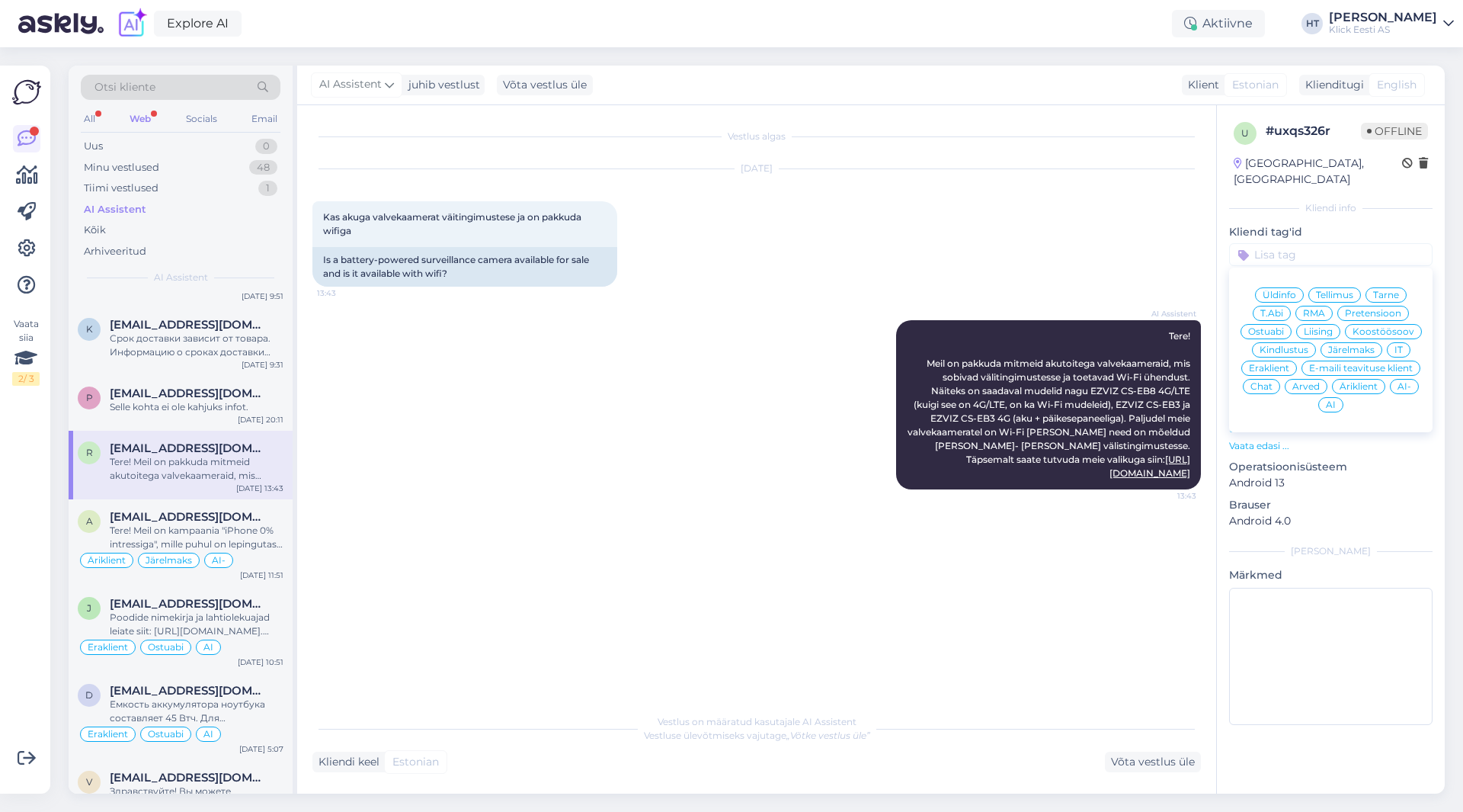
click at [1277, 363] on span "Eraklient" at bounding box center [1269, 367] width 40 height 9
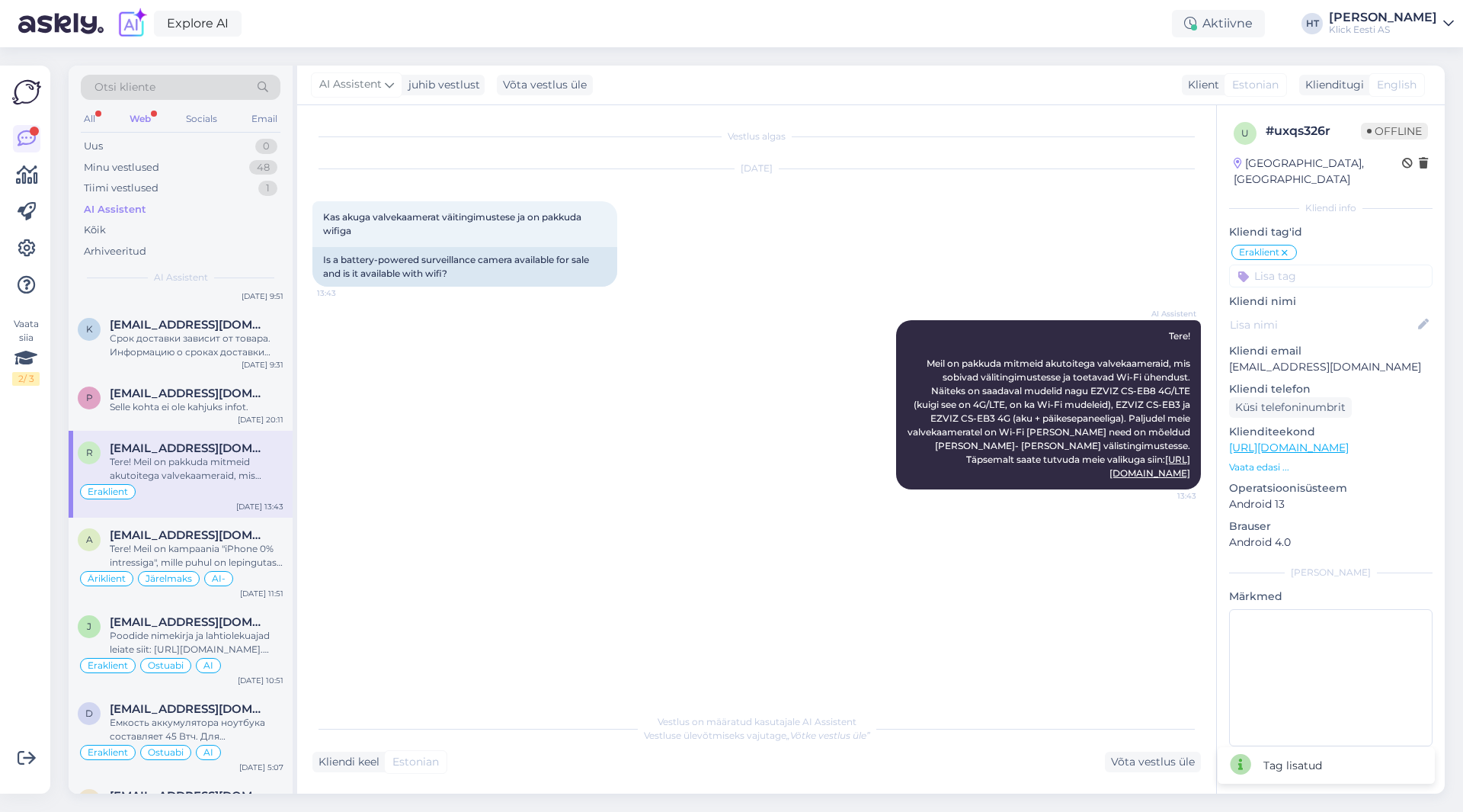
click at [1298, 264] on input at bounding box center [1330, 275] width 203 height 23
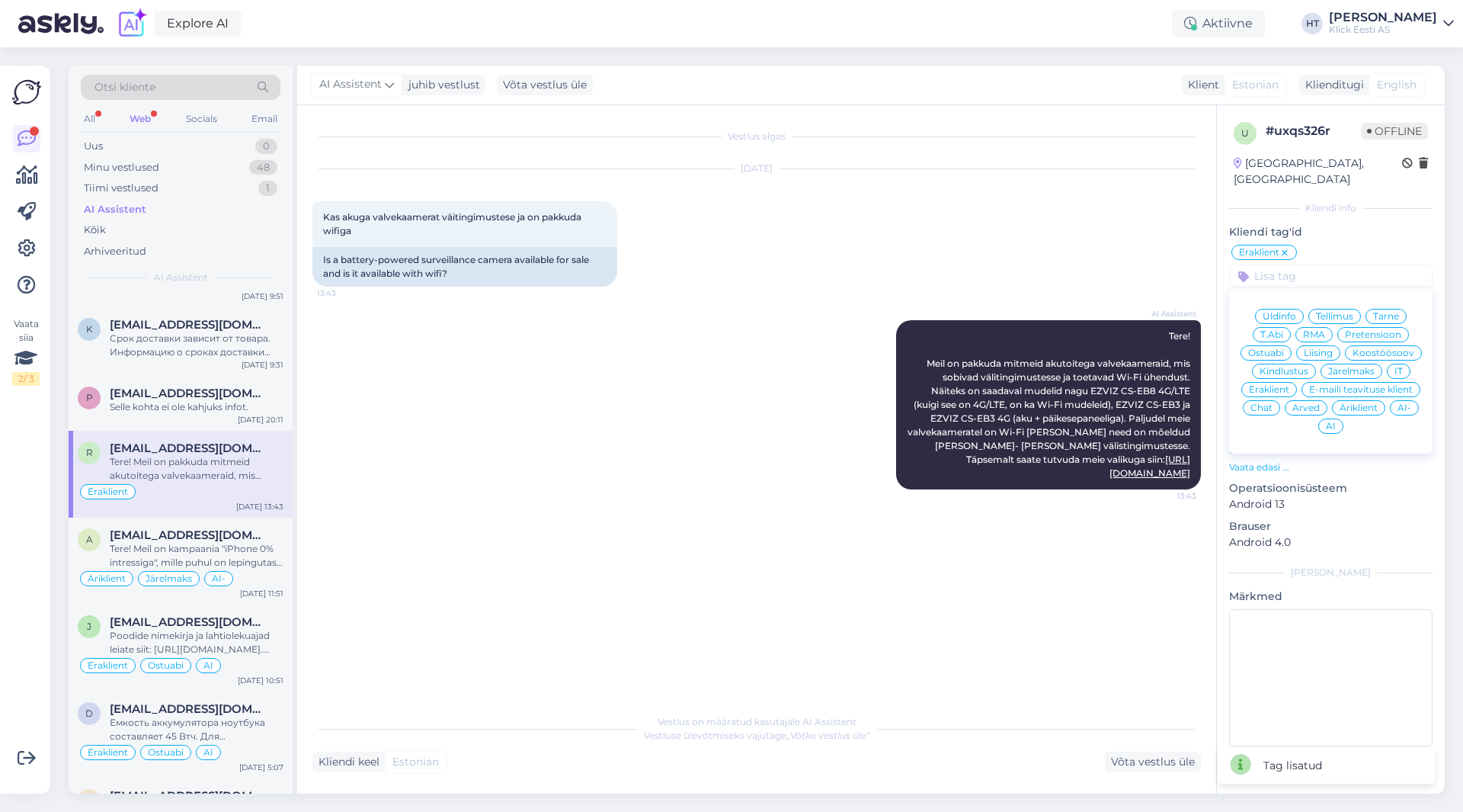
click at [1270, 348] on span "Ostuabi" at bounding box center [1266, 352] width 36 height 9
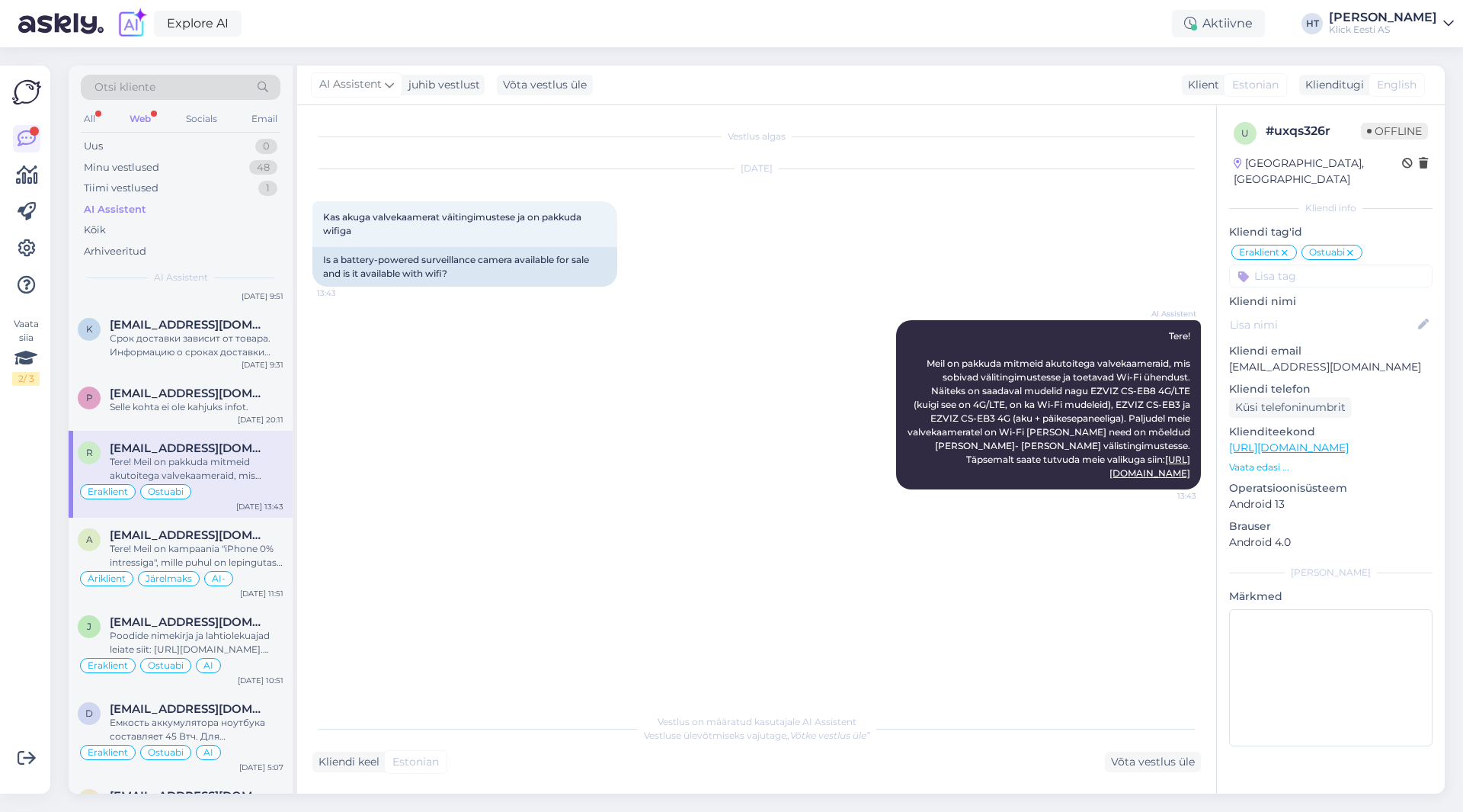
click at [1265, 265] on input at bounding box center [1330, 275] width 203 height 23
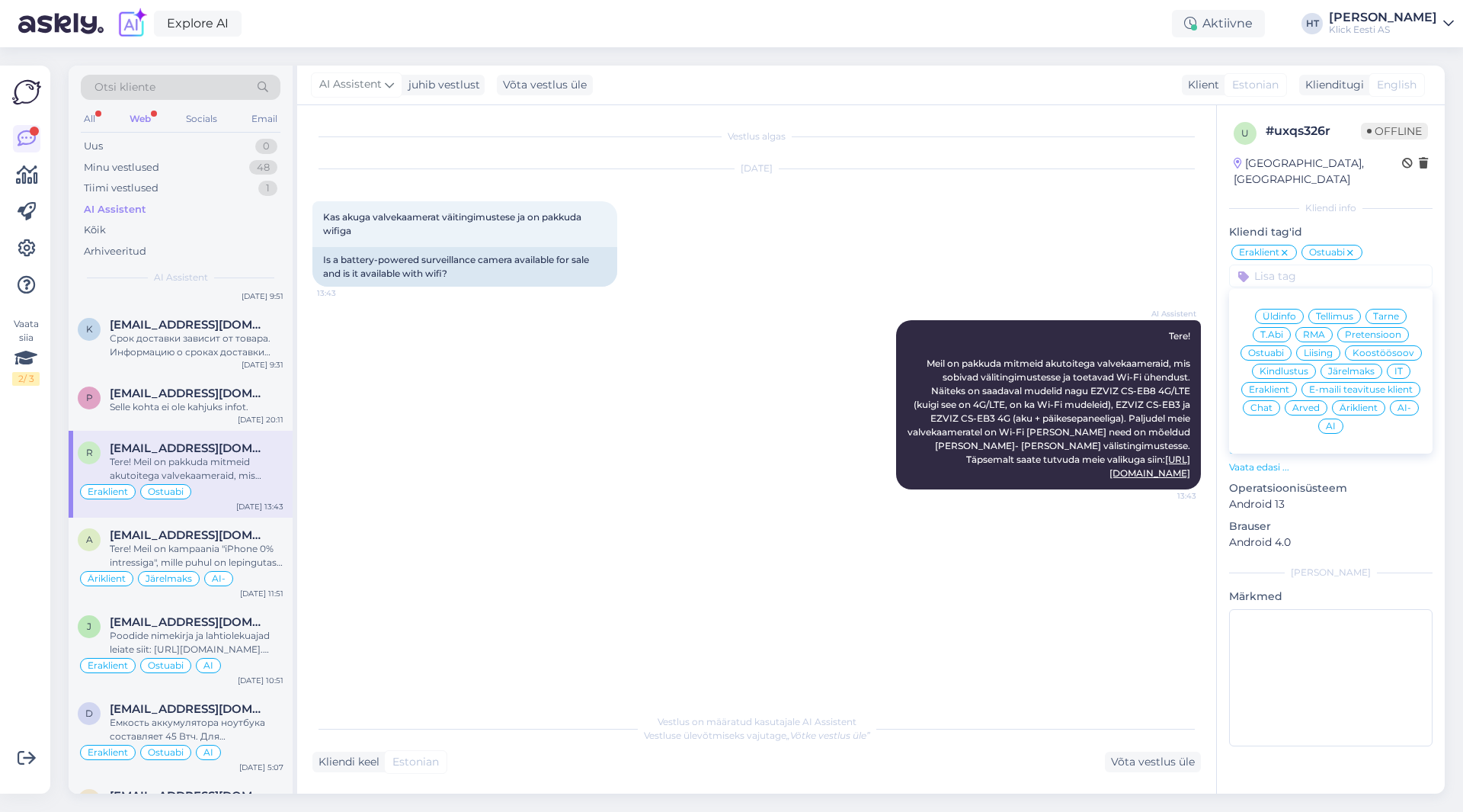
click at [879, 355] on div "AI Assistent Tere! Meil on pakkuda mitmeid akutoitega valvekaameraid, mis sobiv…" at bounding box center [756, 404] width 889 height 203
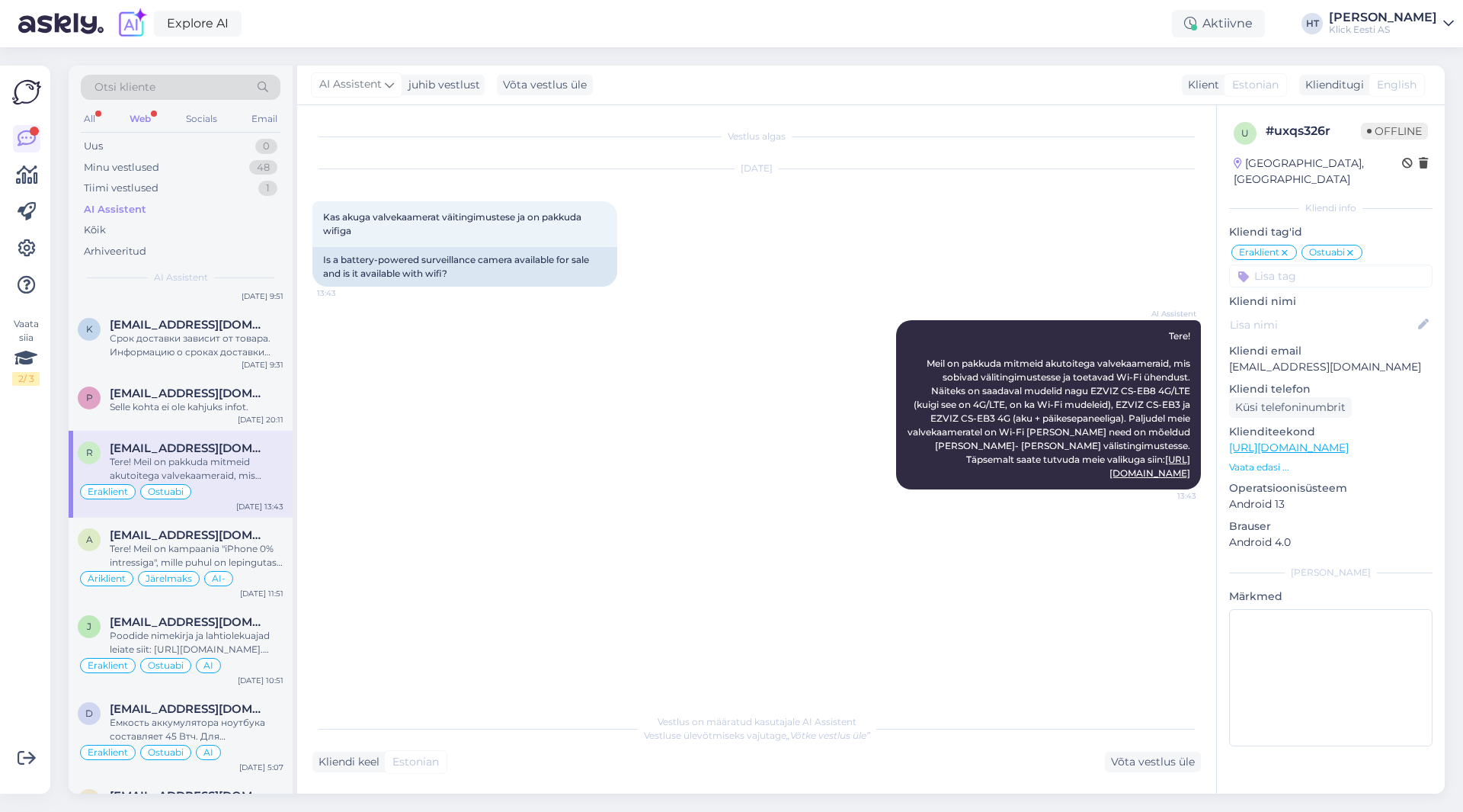
click at [1297, 264] on input at bounding box center [1330, 275] width 203 height 23
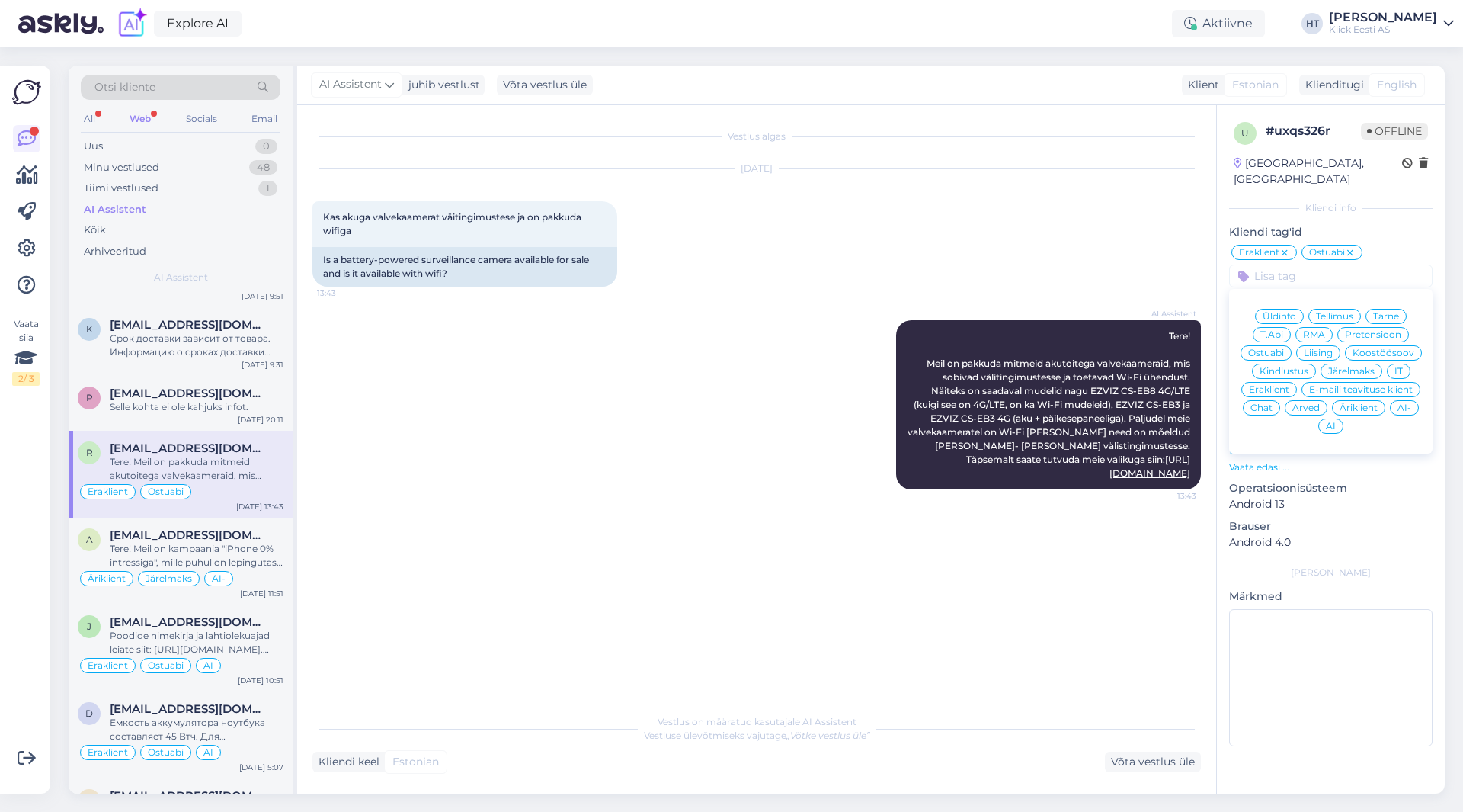
click at [1394, 400] on div "AI-" at bounding box center [1404, 407] width 29 height 15
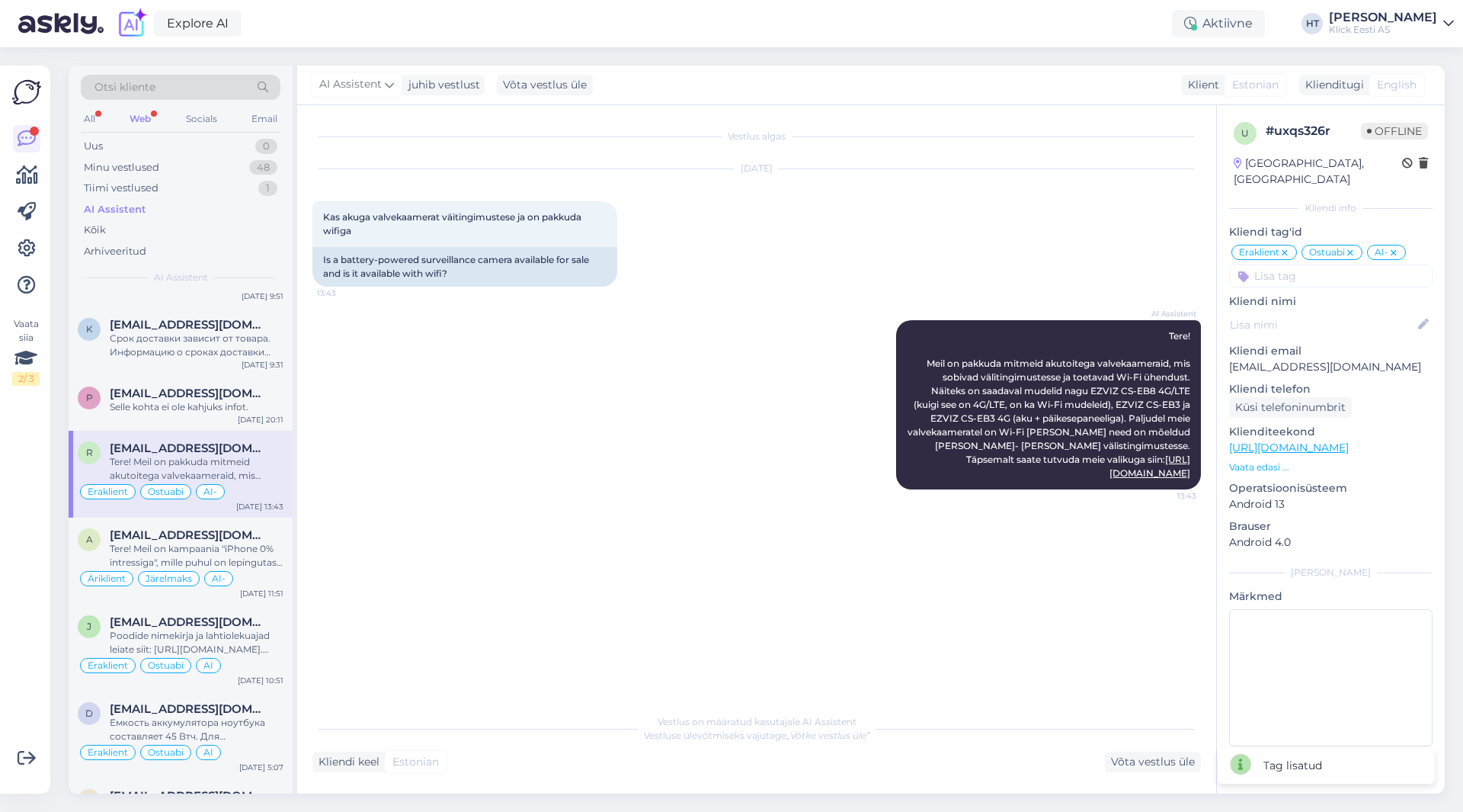
click at [596, 392] on div "AI Assistent Tere! Meil on pakkuda mitmeid akutoitega valvekaameraid, mis sobiv…" at bounding box center [756, 404] width 889 height 203
click at [184, 408] on div "Selle kohta ei ole kahjuks infot." at bounding box center [197, 407] width 174 height 14
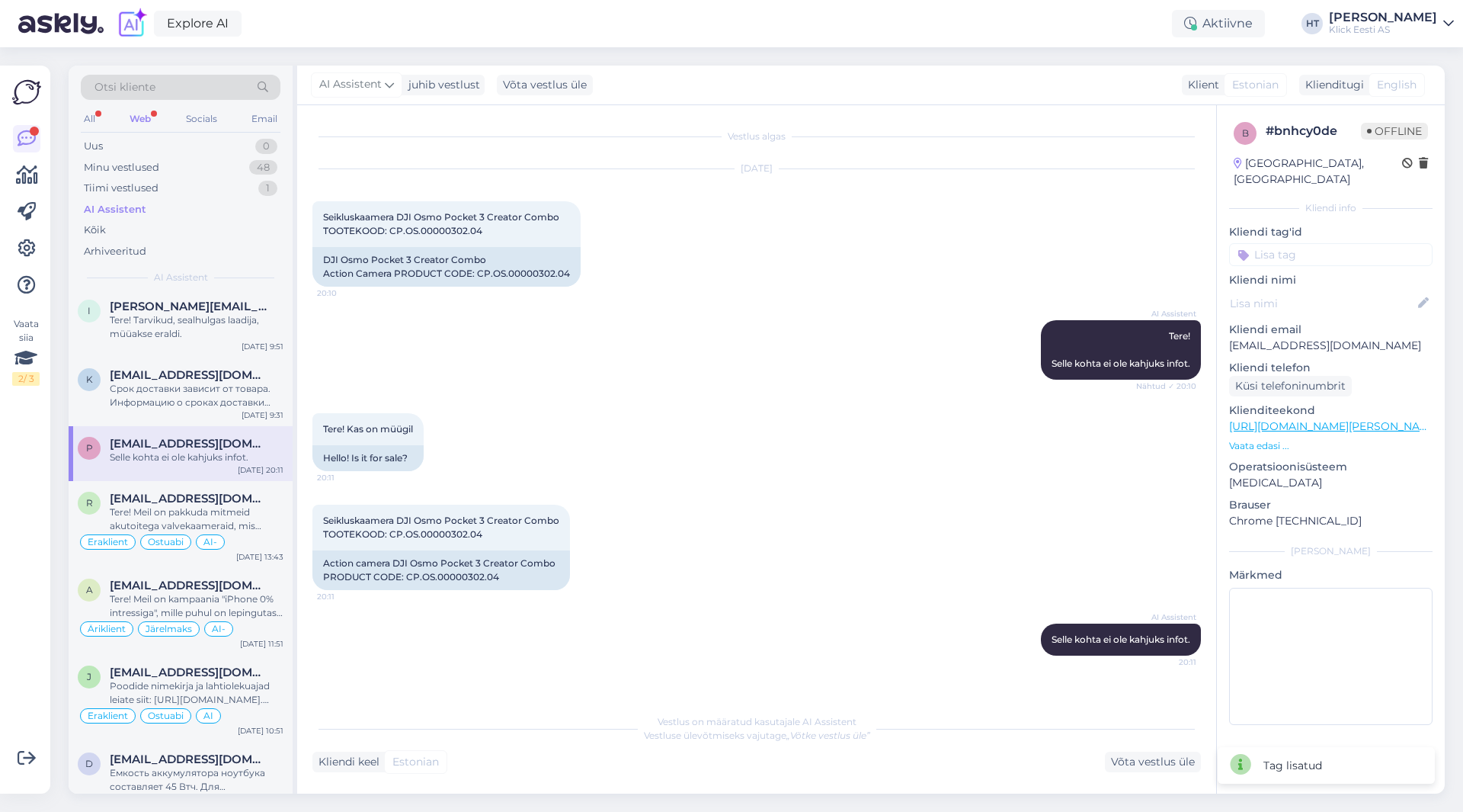
scroll to position [2667, 0]
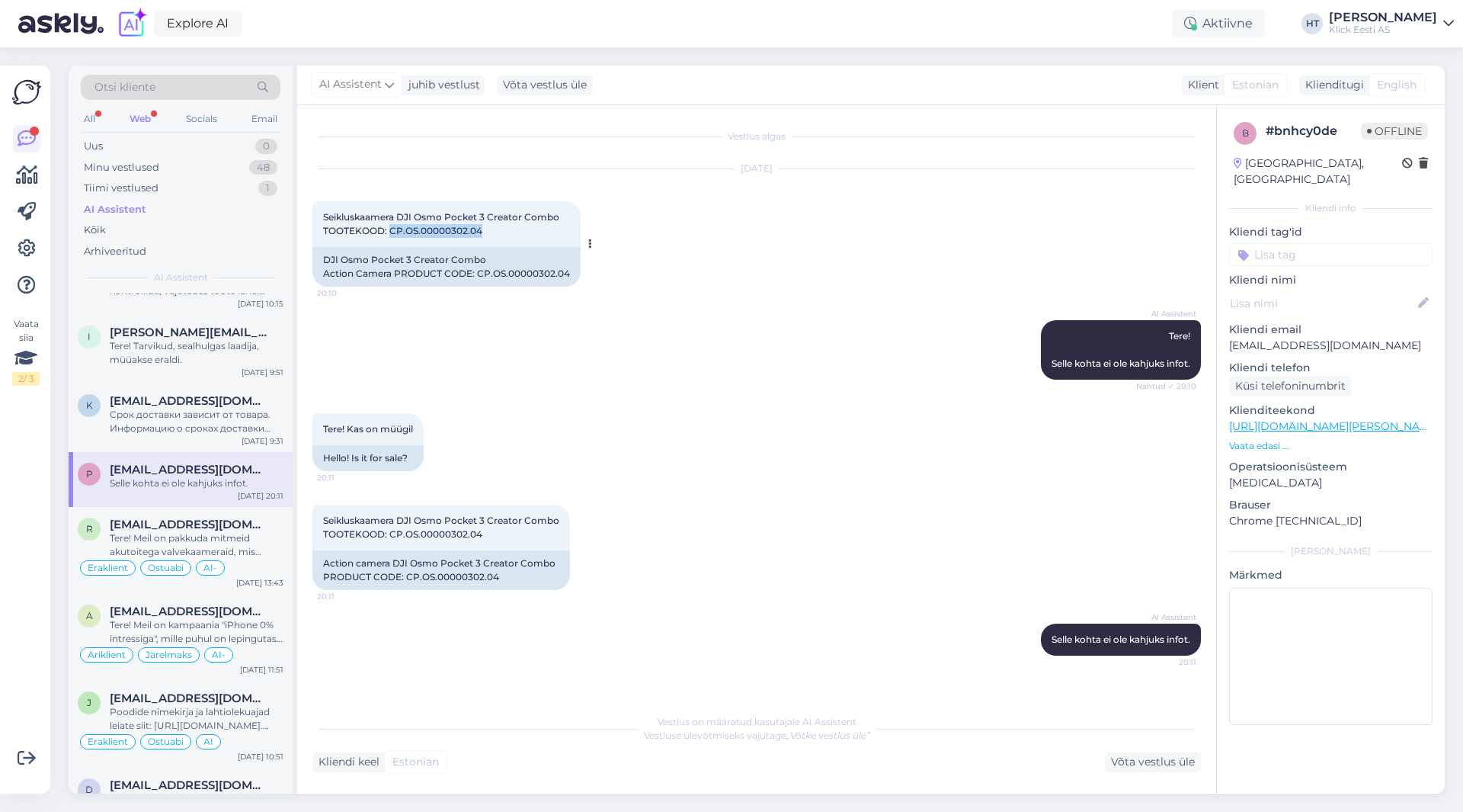
drag, startPoint x: 393, startPoint y: 227, endPoint x: 482, endPoint y: 234, distance: 88.7
click at [482, 234] on div "Seikluskaamera DJI Osmo Pocket 3 Creator Combo TOOTEKOOD: CP.OS.00000302.04 20:…" at bounding box center [446, 224] width 268 height 46
copy span "CP.OS.00000302.04"
click at [929, 291] on div "[DATE] Seikluskaamera DJI Osmo Pocket 3 Creator Combo TOOTEKOOD: CP.OS.00000302…" at bounding box center [756, 227] width 889 height 151
drag, startPoint x: 1048, startPoint y: 639, endPoint x: 1196, endPoint y: 648, distance: 148.9
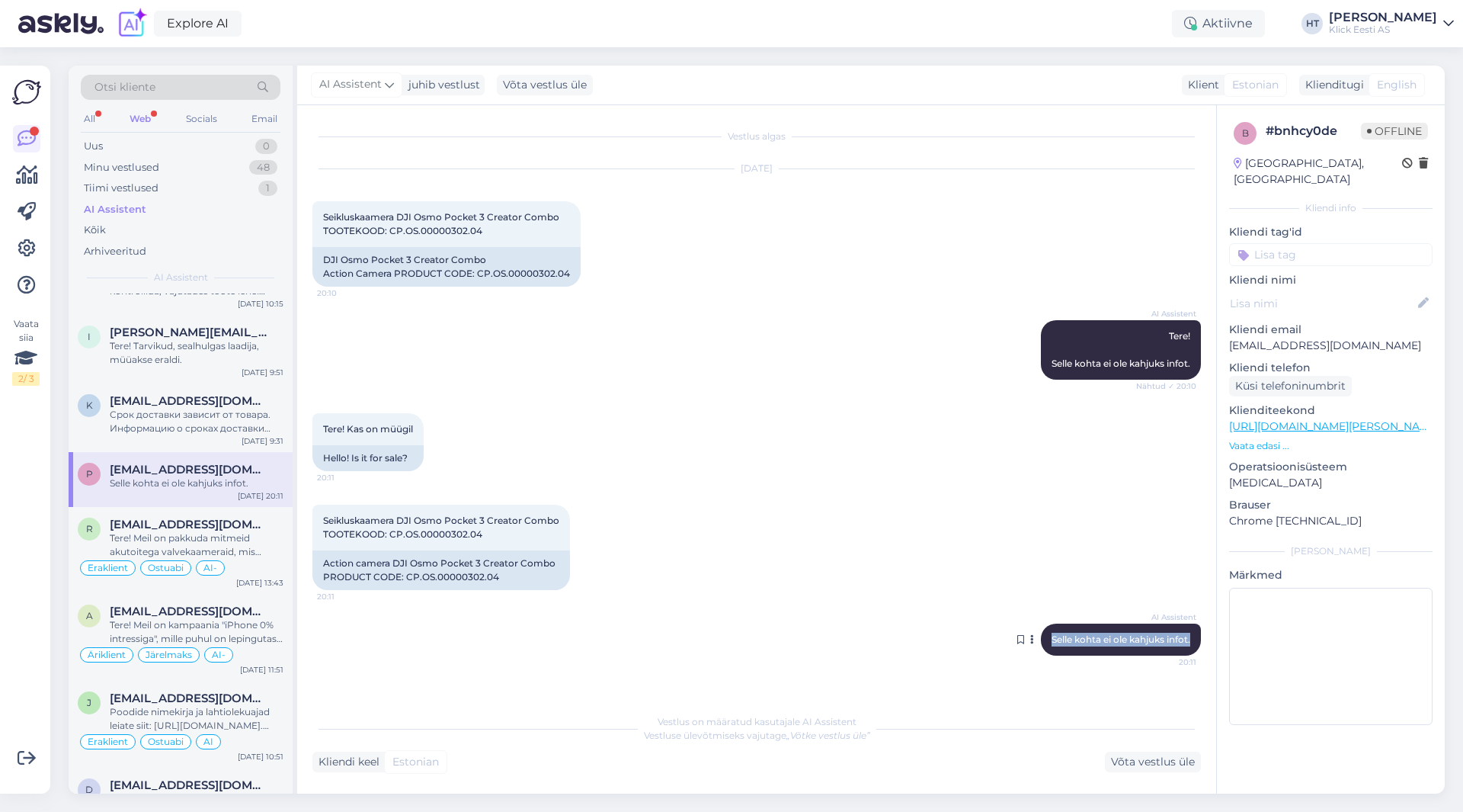
click at [1196, 648] on div "AI Assistent Selle kohta ei ole kahjuks infot. 20:11" at bounding box center [1121, 639] width 160 height 32
copy span "Selle kohta ei ole kahjuks infot."
click at [812, 508] on div "Seikluskaamera DJI Osmo Pocket 3 Creator Combo TOOTEKOOD: CP.OS.00000302.04 20:…" at bounding box center [756, 547] width 889 height 119
click at [15, 245] on link at bounding box center [26, 248] width 27 height 27
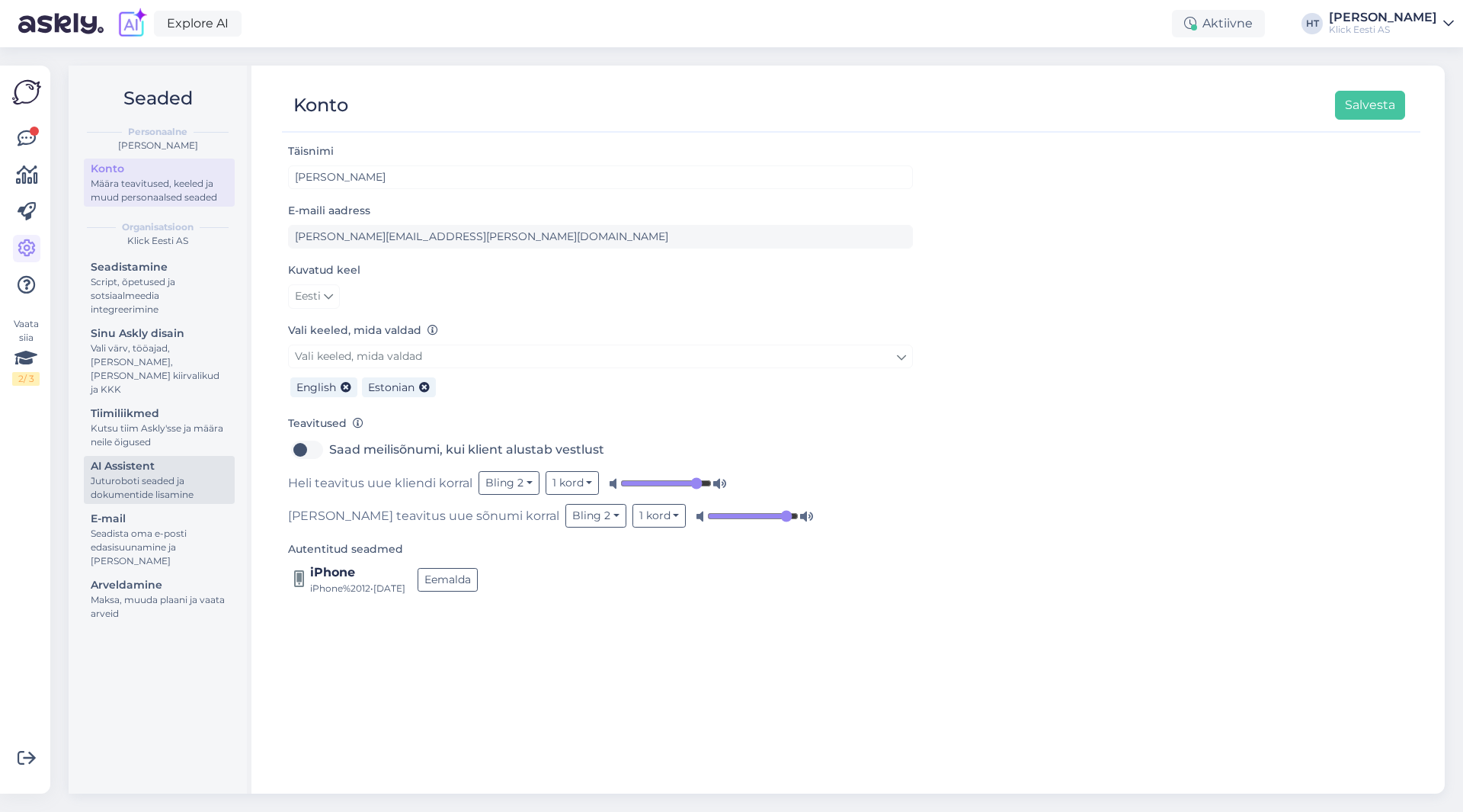
click at [175, 458] on div "AI Assistent" at bounding box center [159, 466] width 137 height 16
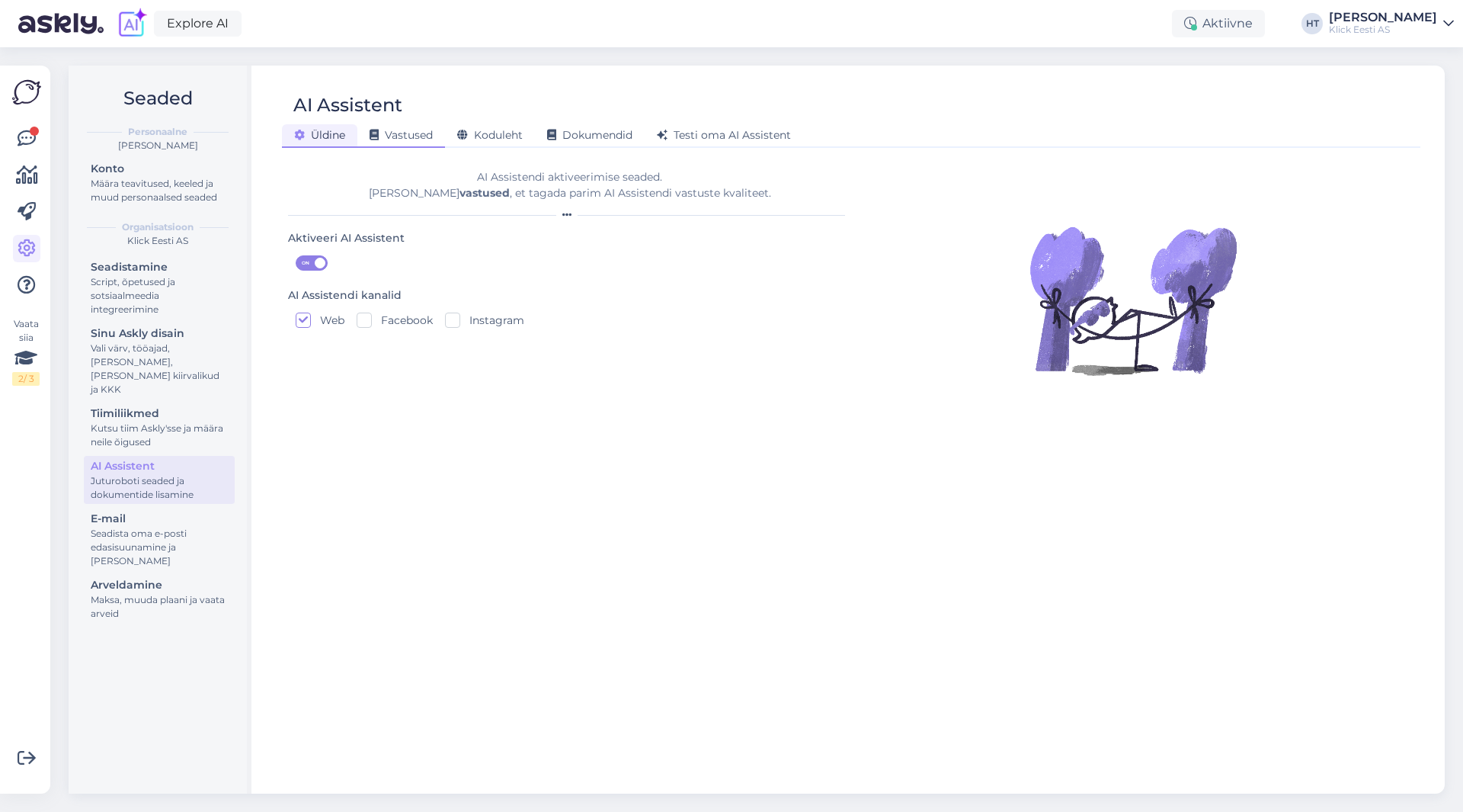
click at [426, 129] on span "Vastused" at bounding box center [401, 135] width 63 height 14
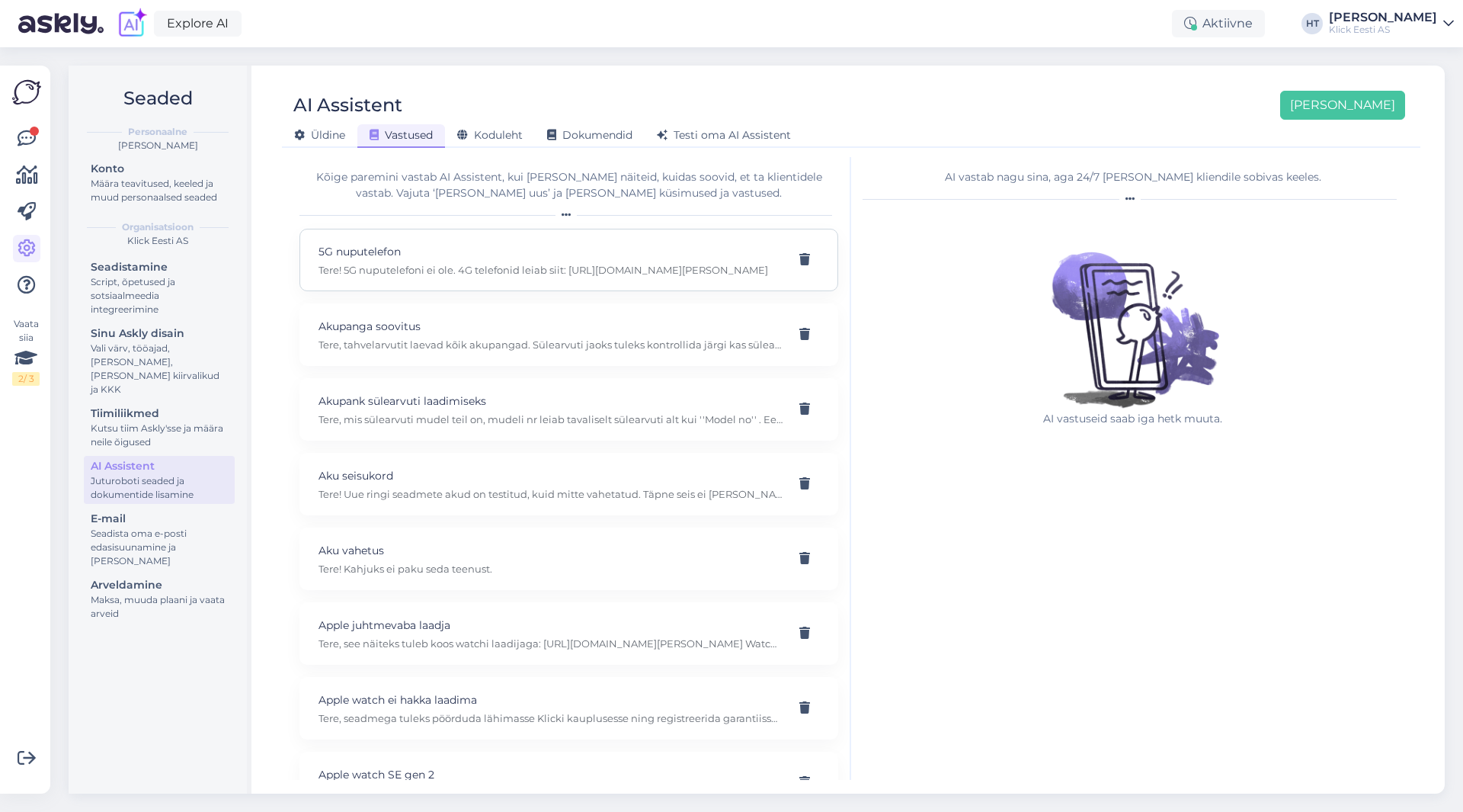
scroll to position [2117, 0]
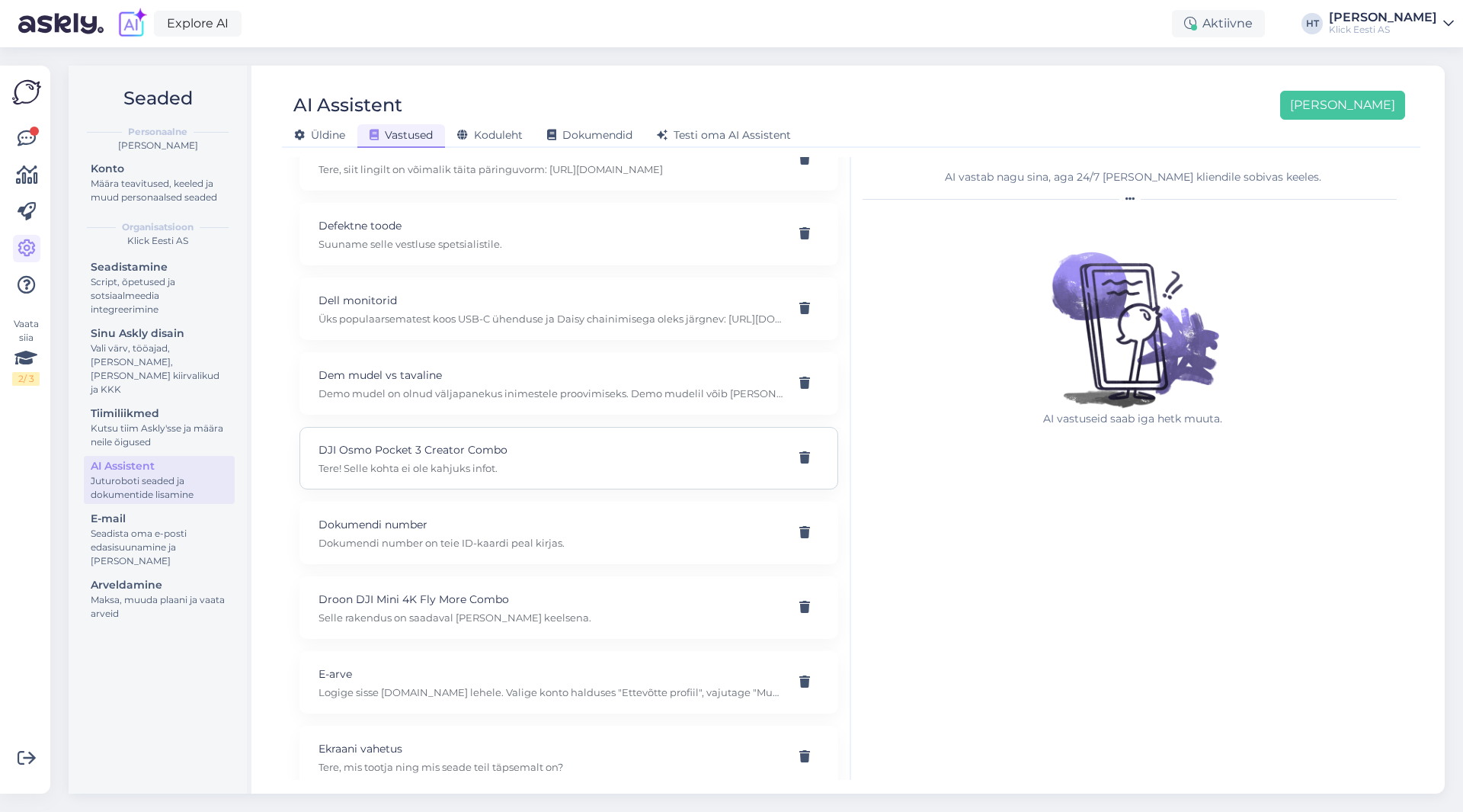
click at [556, 450] on p "DJI Osmo Pocket 3 Creator Combo" at bounding box center [551, 449] width 464 height 17
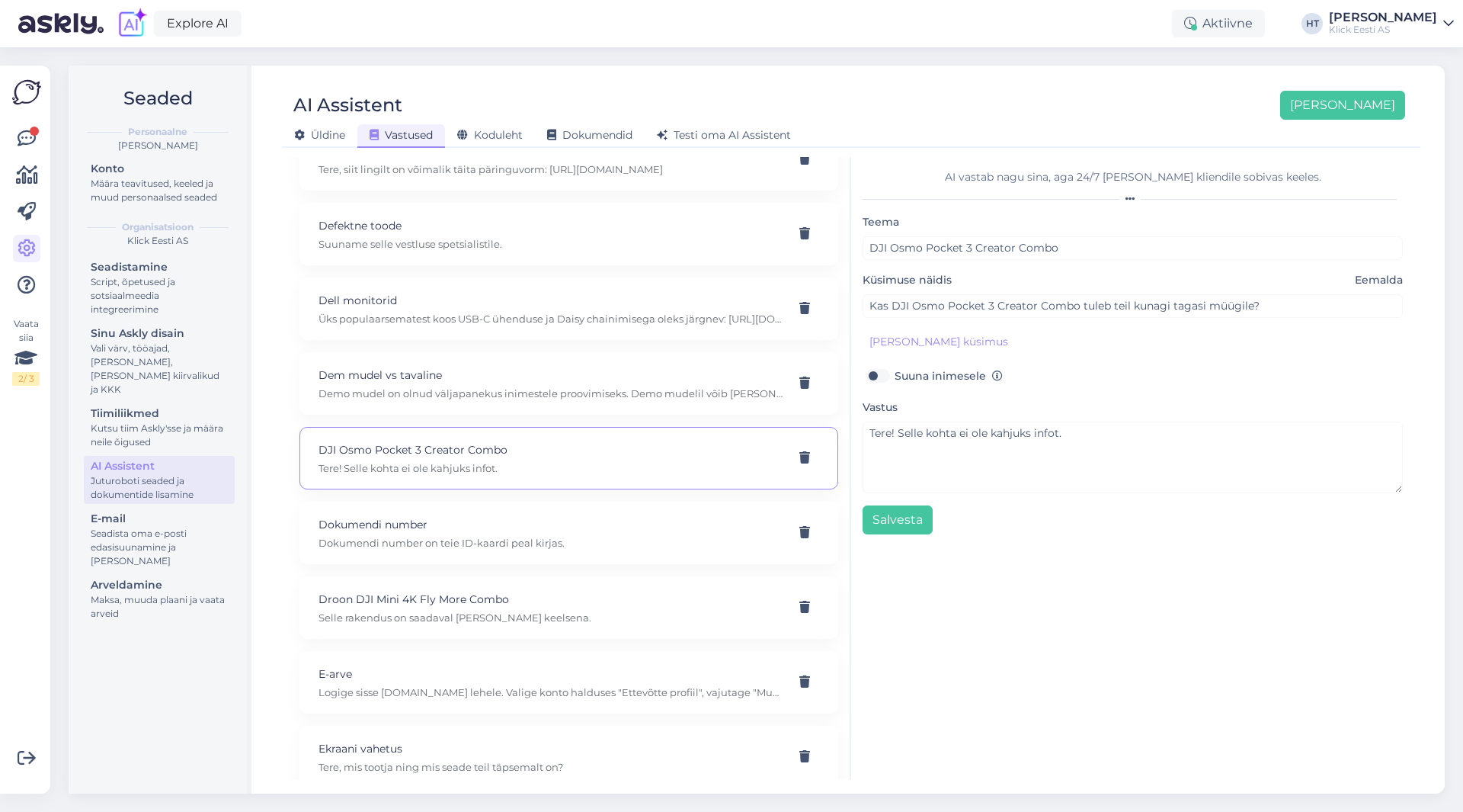
click at [1378, 288] on div "Küsimuse näidis Eemalda Kas DJI Osmo Pocket 3 Creator Combo tuleb teil kunagi t…" at bounding box center [1133, 295] width 540 height 46
click at [1378, 283] on span "Eemalda" at bounding box center [1379, 280] width 48 height 16
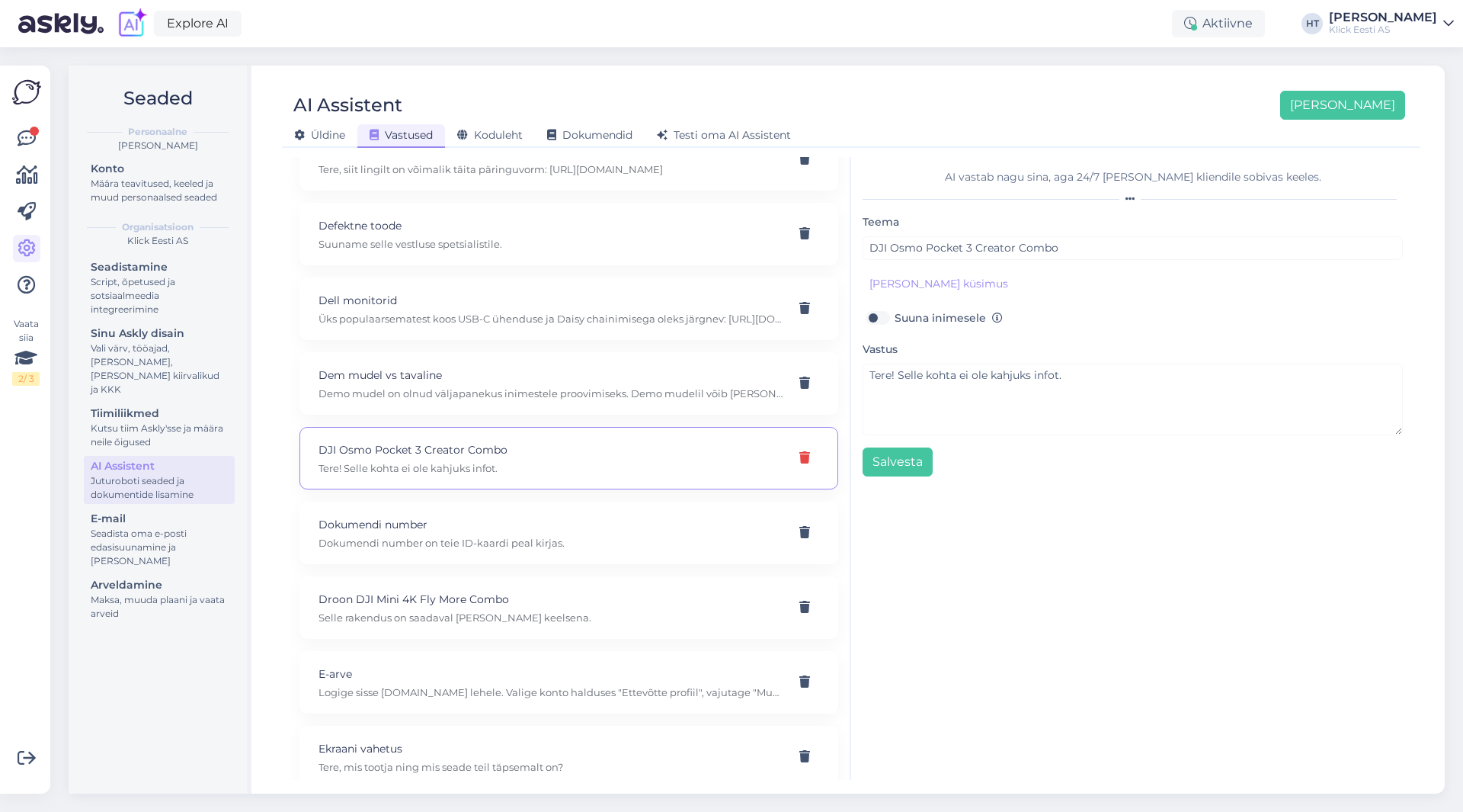
click at [792, 450] on div at bounding box center [804, 457] width 29 height 27
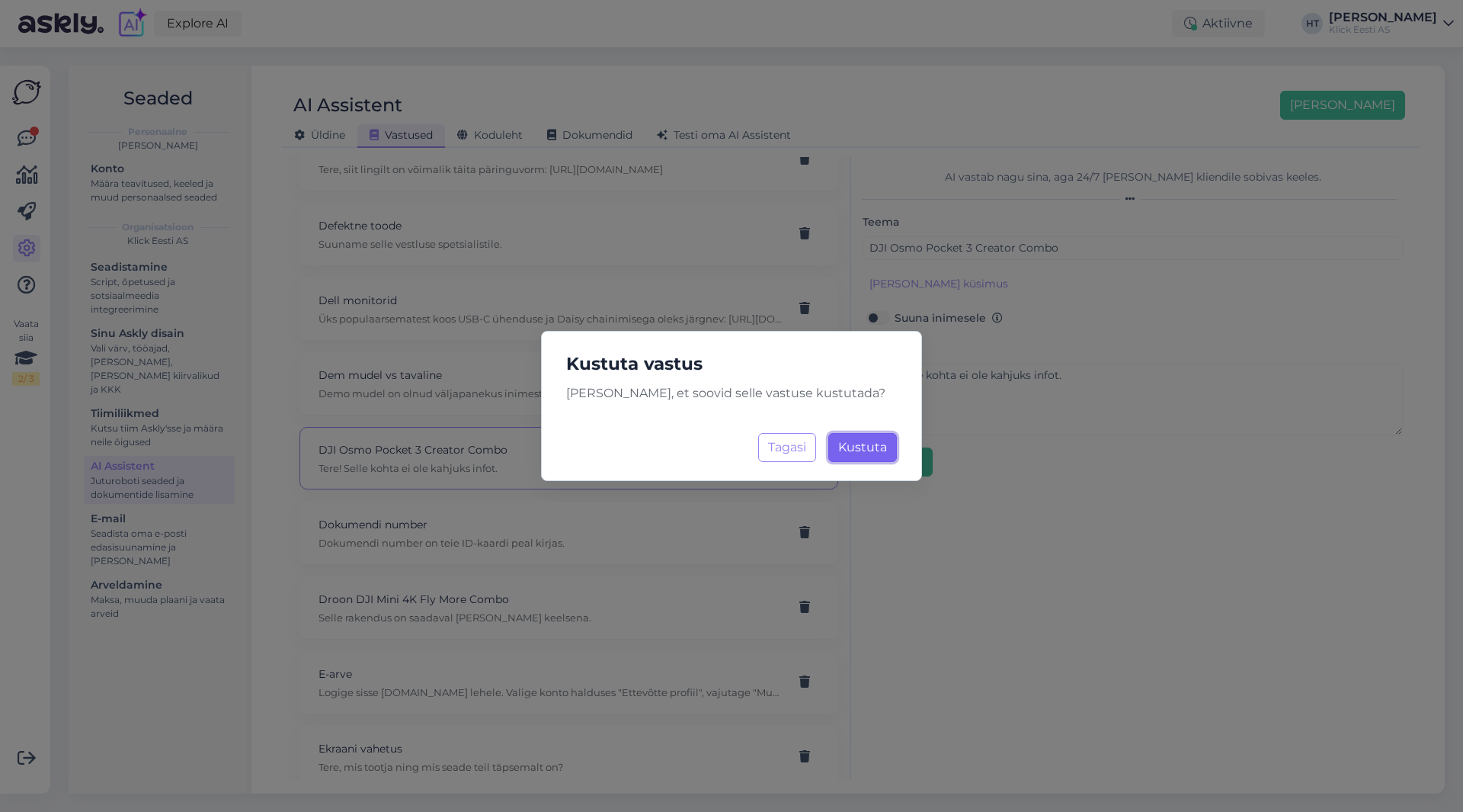
click at [849, 446] on span "Kustuta" at bounding box center [862, 447] width 49 height 14
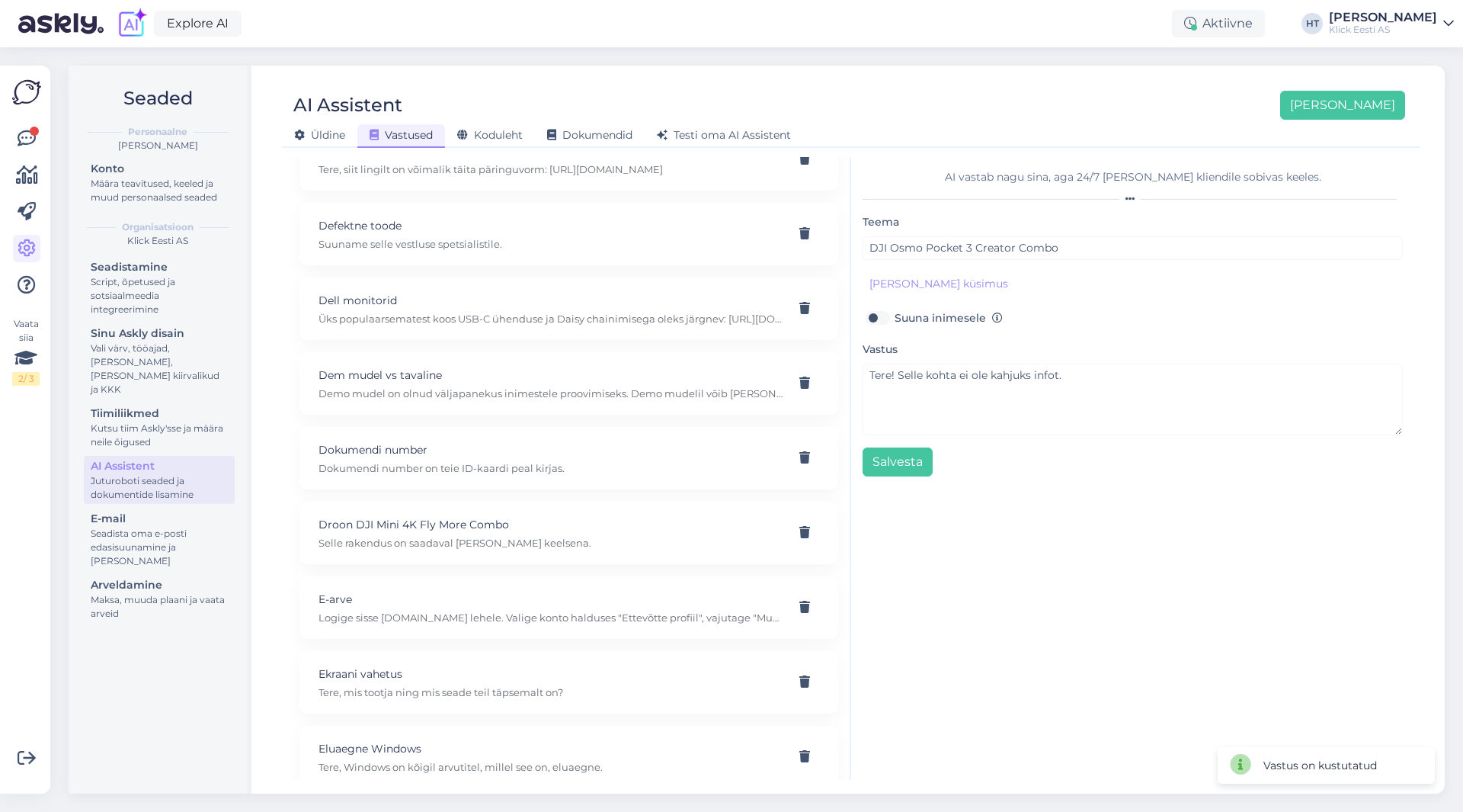
click at [908, 67] on div "AI Assistent [PERSON_NAME] uus [PERSON_NAME] Vastused Koduleht Dokumendid [PERS…" at bounding box center [851, 430] width 1187 height 728
click at [483, 517] on p "Droon DJI Mini 4K Fly More Combo" at bounding box center [551, 524] width 464 height 17
type input "Droon DJI Mini 4K Fly More Combo"
type textarea "Selle rakendus on saadaval [PERSON_NAME] keelsena."
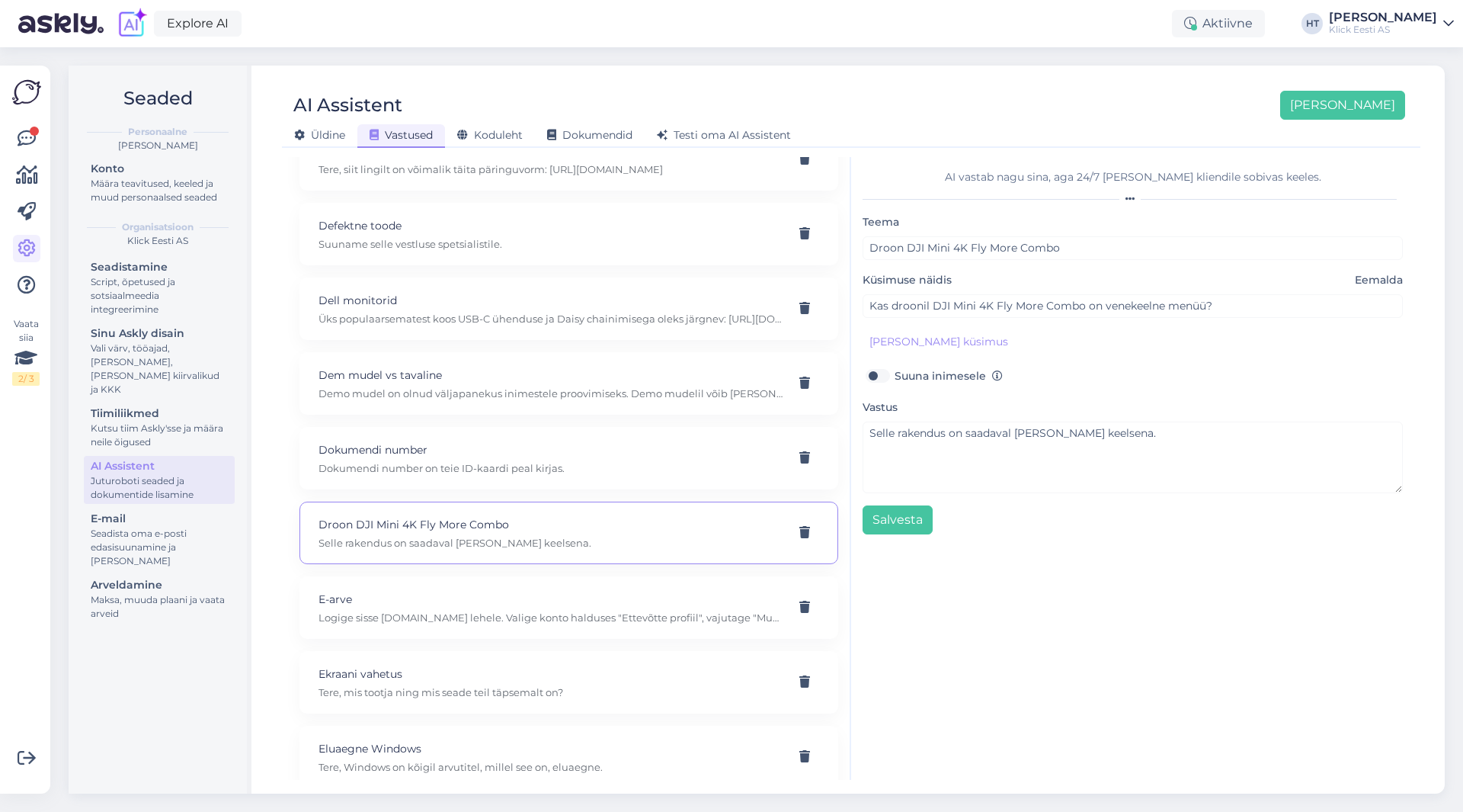
scroll to position [17351, 0]
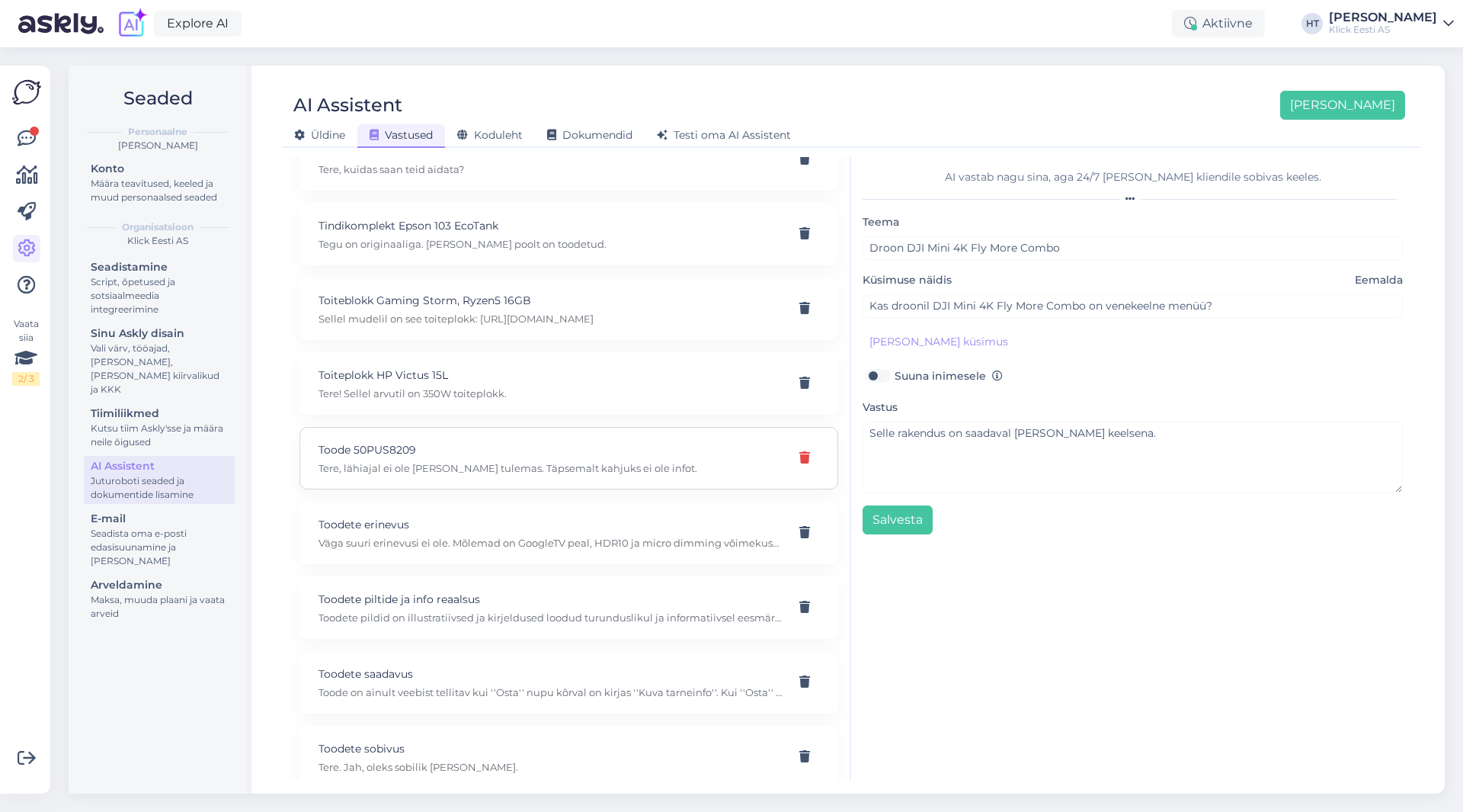
click at [799, 463] on icon at bounding box center [804, 458] width 11 height 12
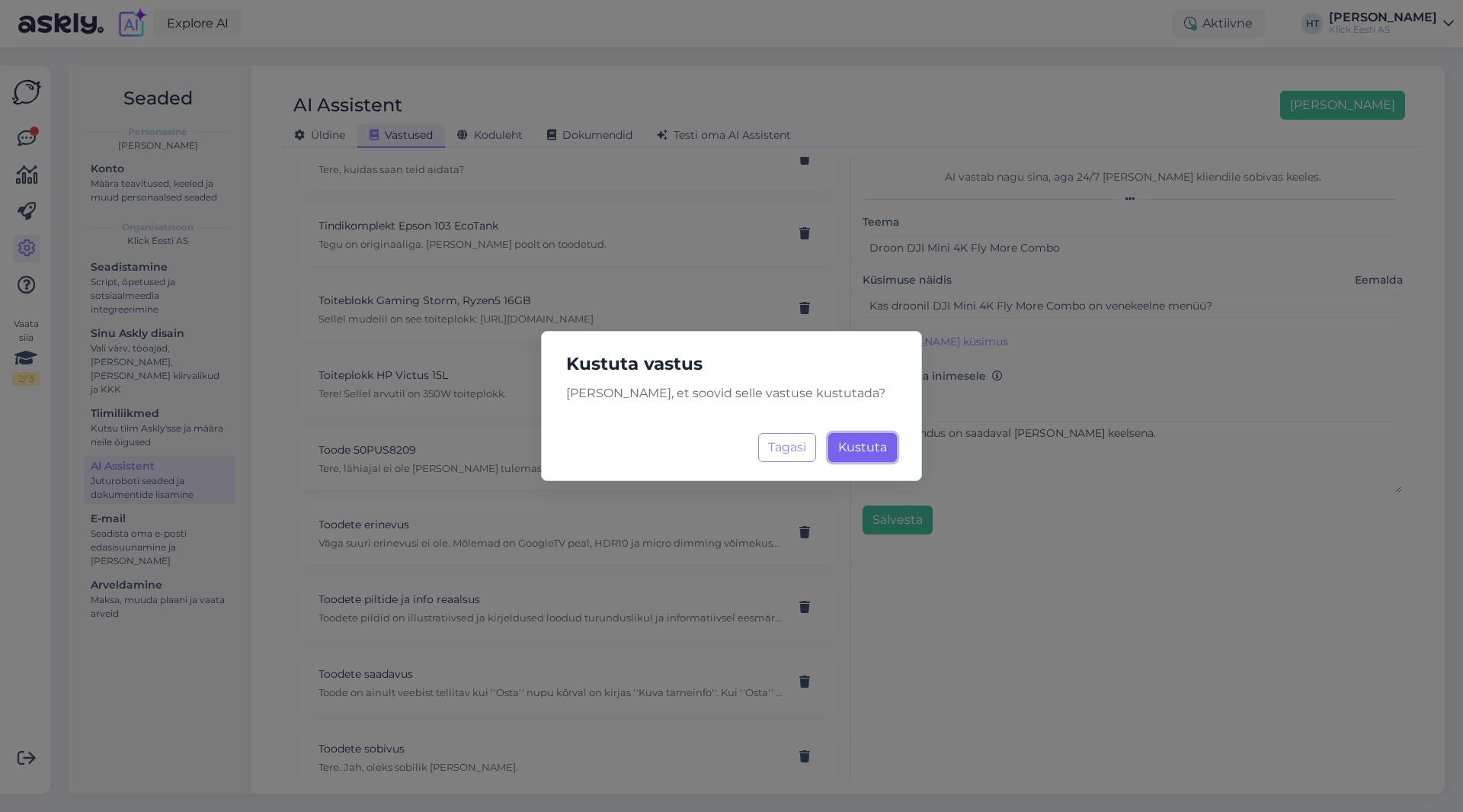
click at [834, 454] on button "Kustuta Laadimine..." at bounding box center [862, 447] width 69 height 29
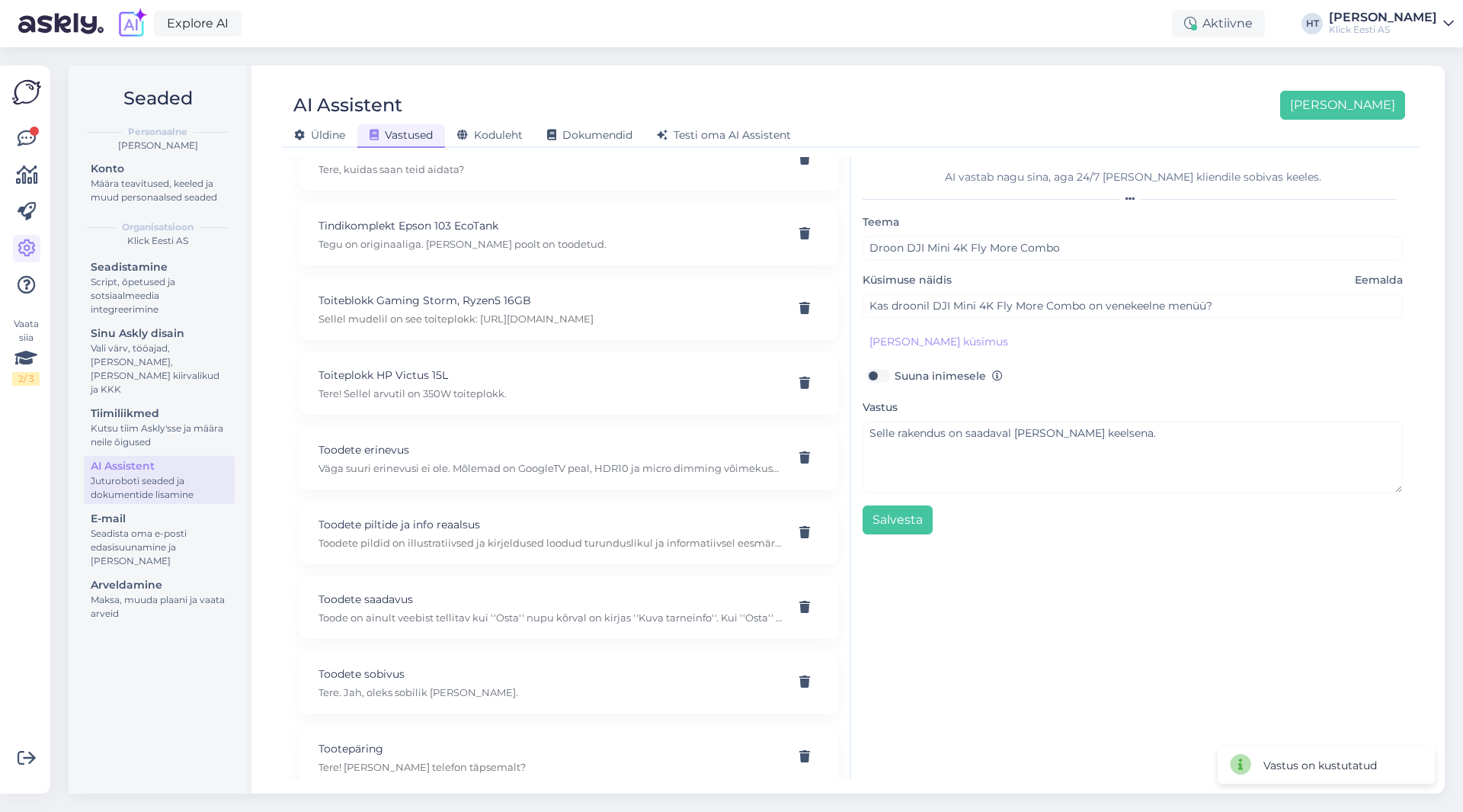
scroll to position [11377, 0]
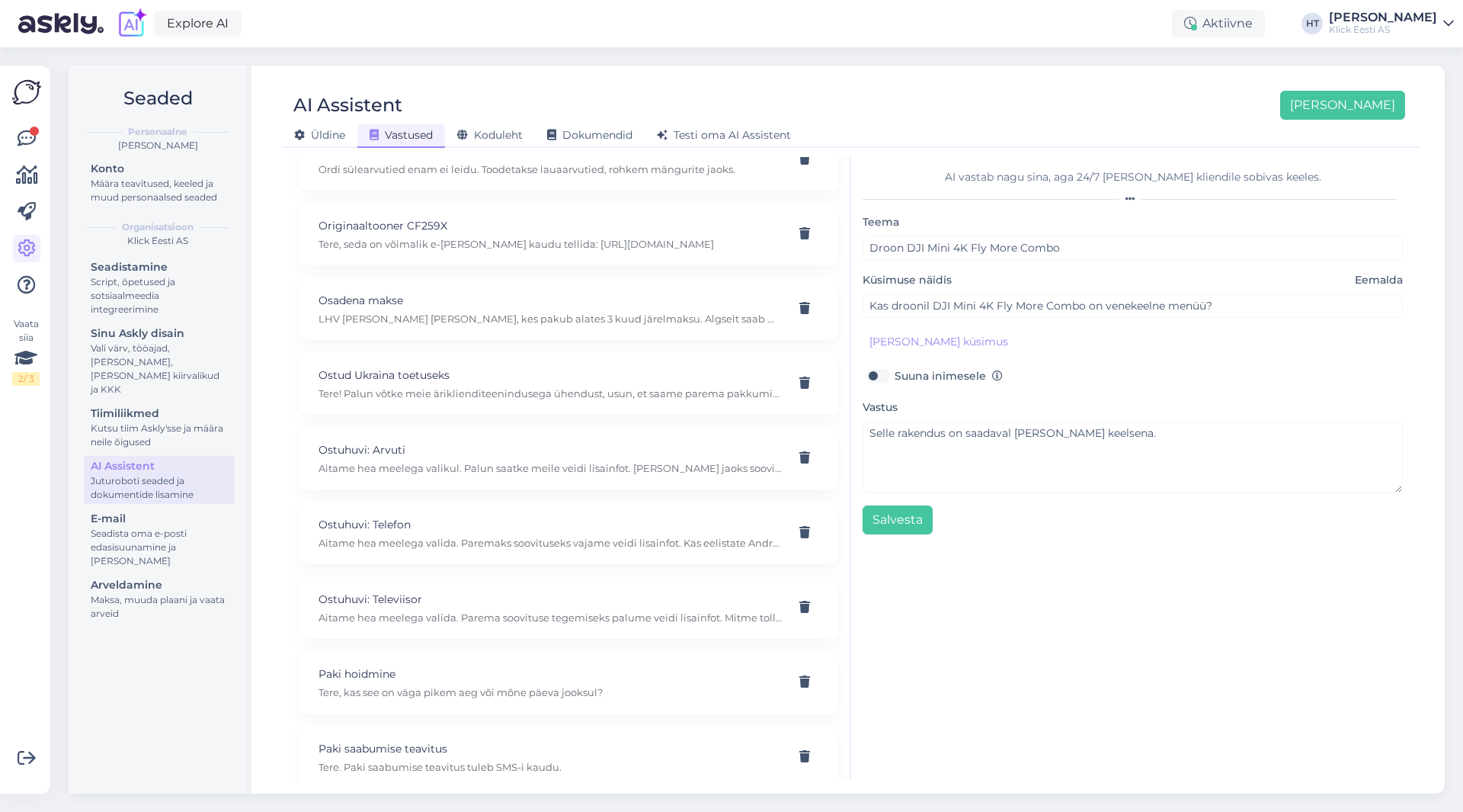
click at [816, 40] on div "Explore AI Aktiivne HT [PERSON_NAME] [PERSON_NAME] Eesti AS" at bounding box center [731, 23] width 1463 height 47
click at [30, 134] on icon at bounding box center [27, 139] width 18 height 18
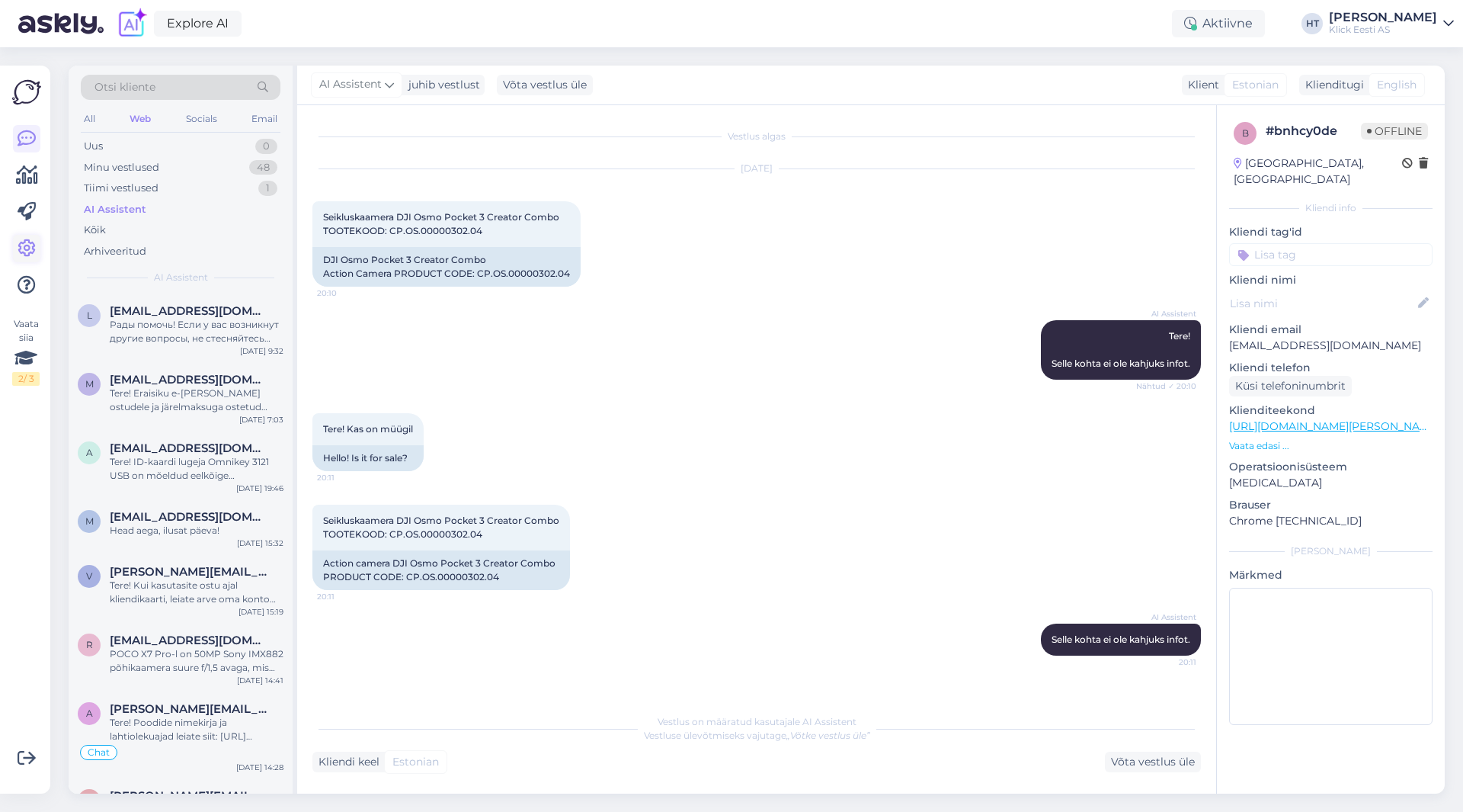
click at [21, 247] on icon at bounding box center [27, 248] width 18 height 18
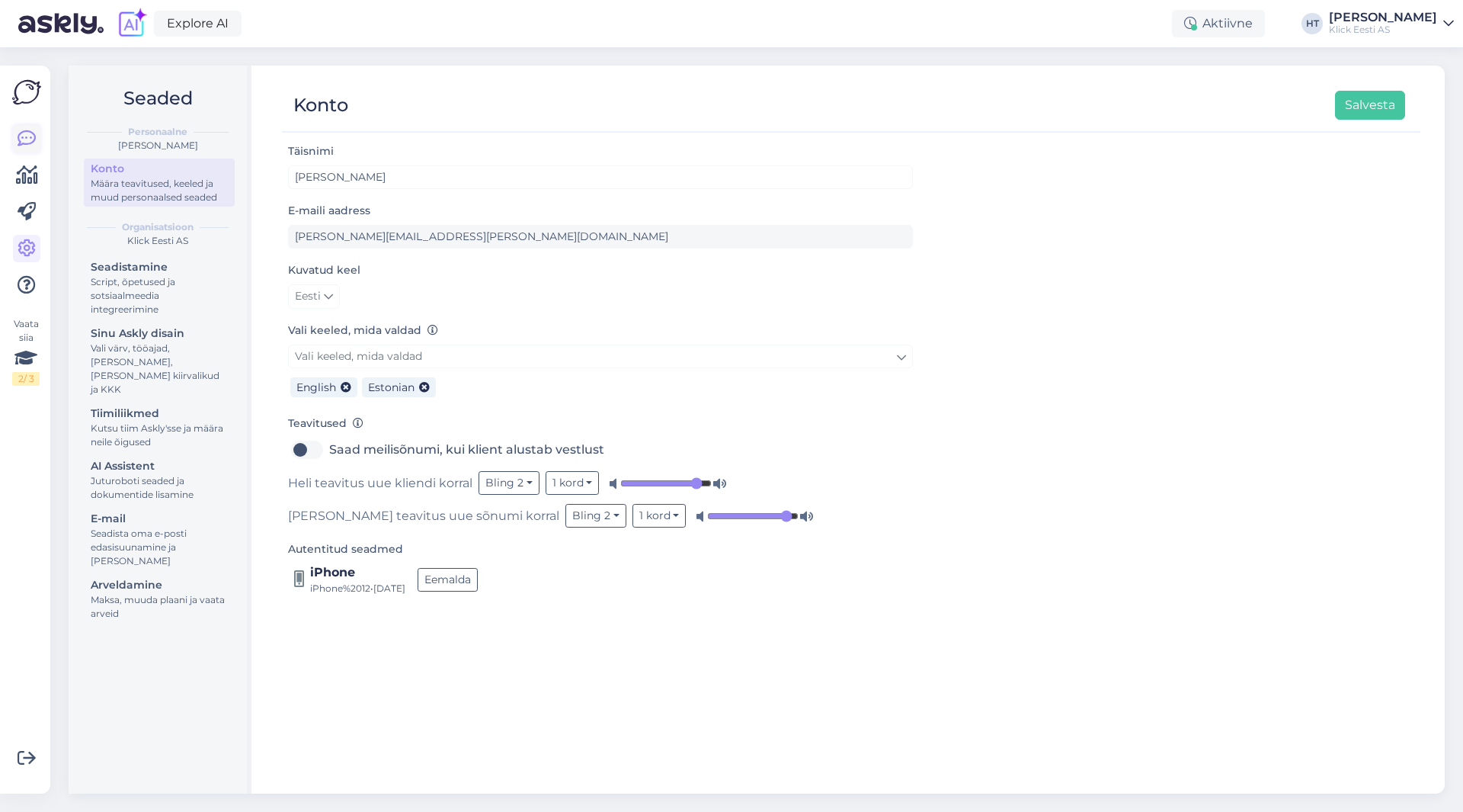
click at [23, 145] on icon at bounding box center [27, 139] width 18 height 18
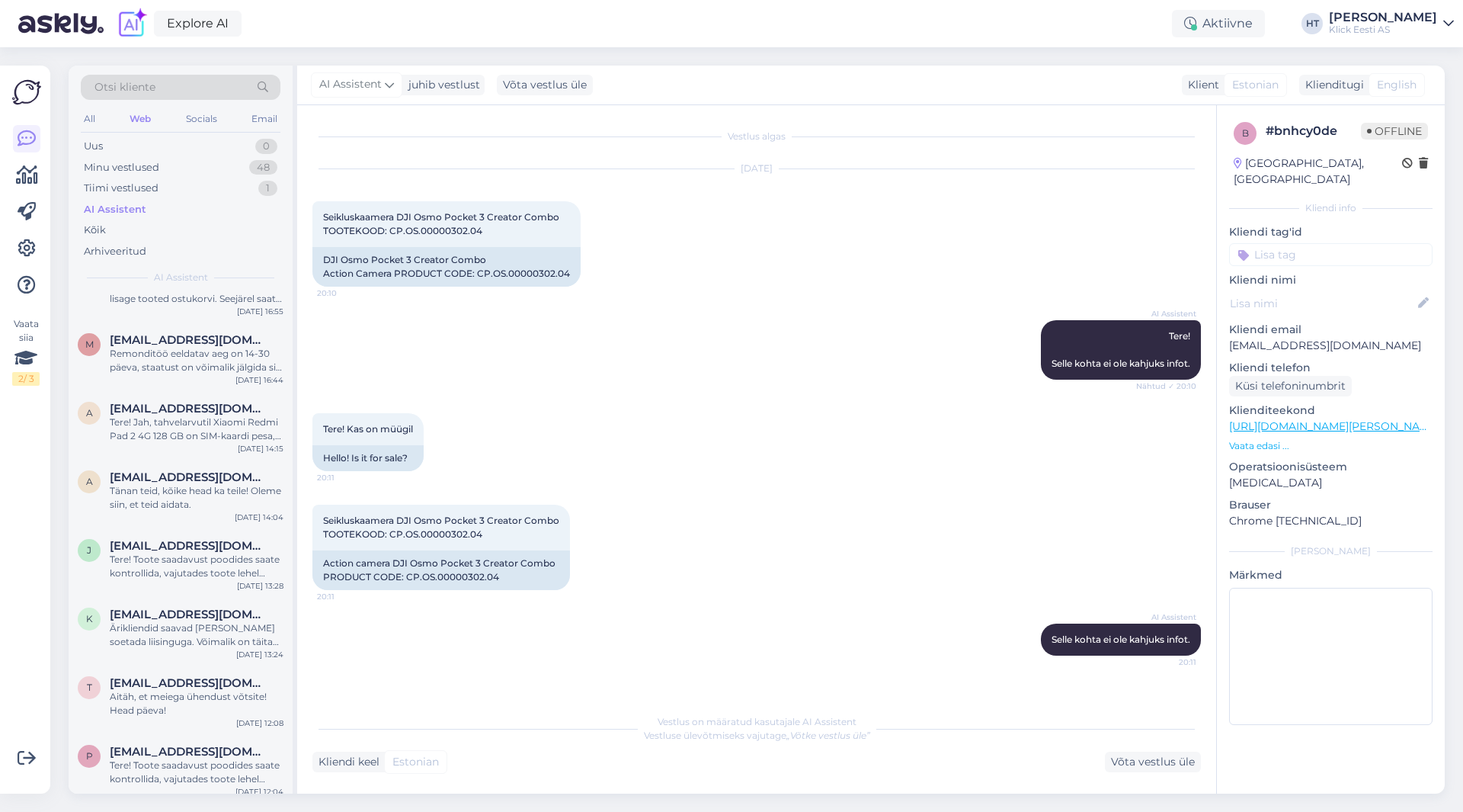
scroll to position [1143, 0]
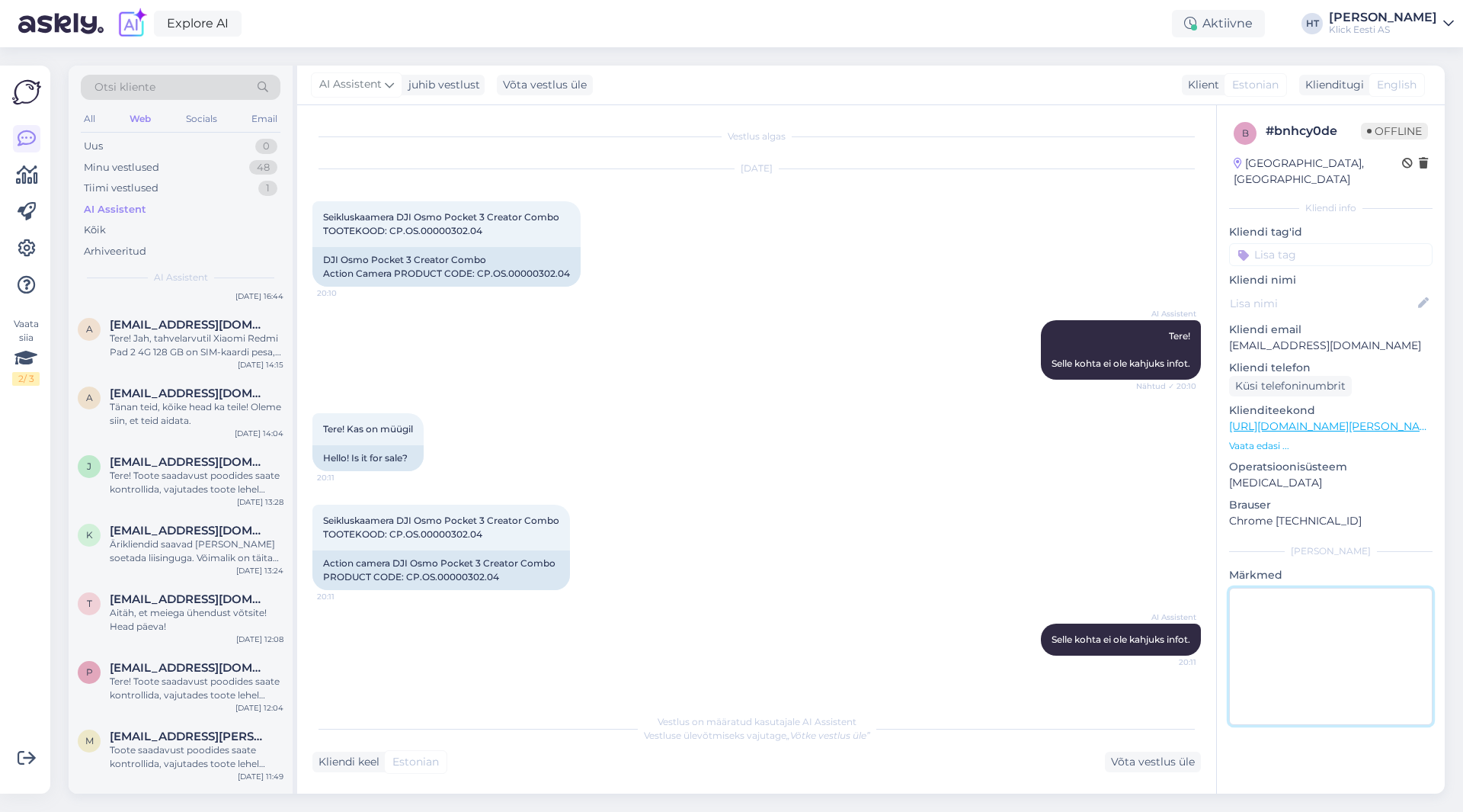
click at [1273, 598] on textarea at bounding box center [1330, 656] width 203 height 137
click at [1276, 591] on textarea at bounding box center [1330, 656] width 203 height 137
click at [1286, 588] on textarea at bounding box center [1330, 656] width 203 height 137
type textarea "Nüüd on jälle e-poes. Eemaldasin valikvastuse."
click at [695, 612] on div "AI Assistent Selle kohta ei ole kahjuks infot. 20:11" at bounding box center [756, 640] width 889 height 66
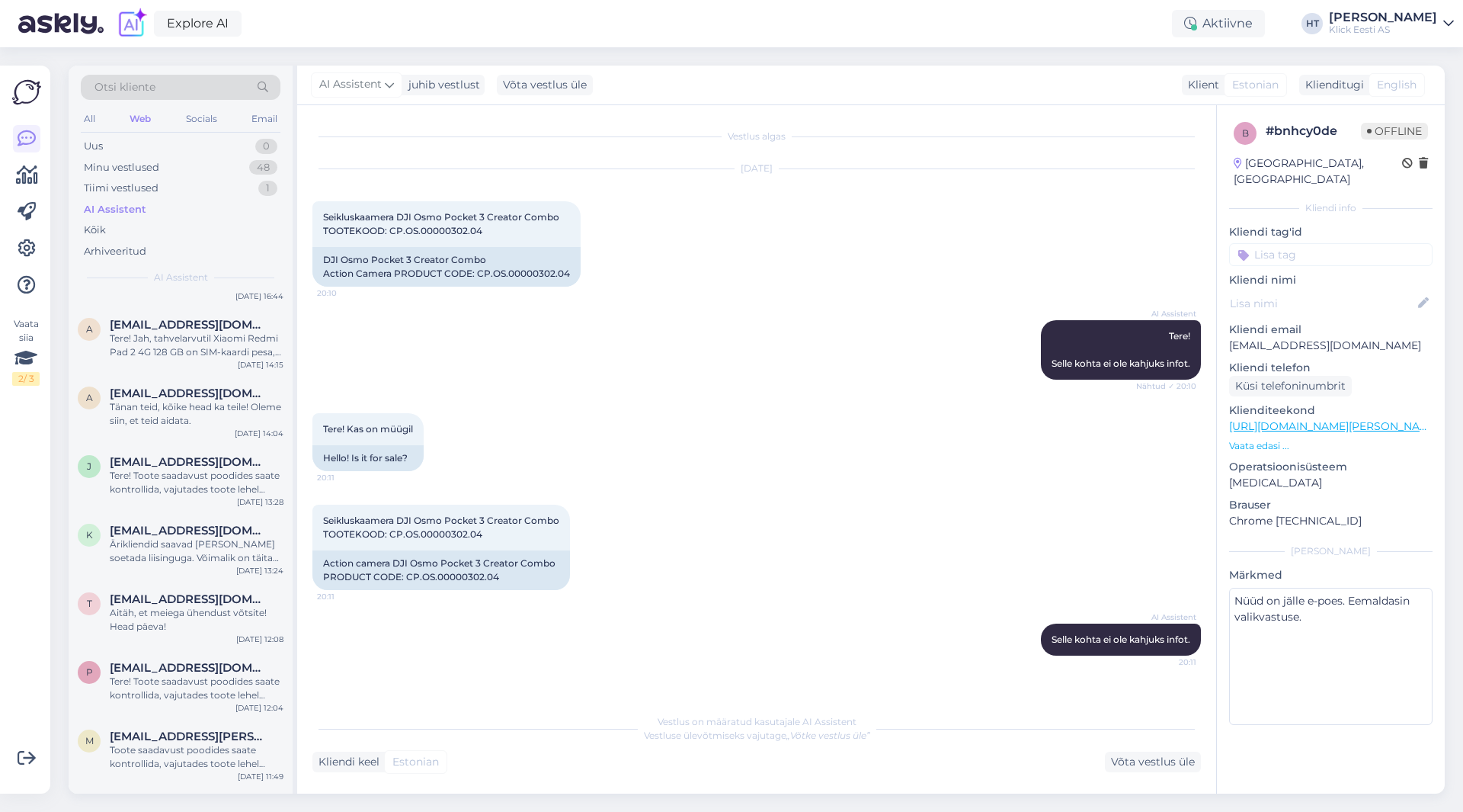
click at [1280, 243] on input at bounding box center [1330, 254] width 203 height 23
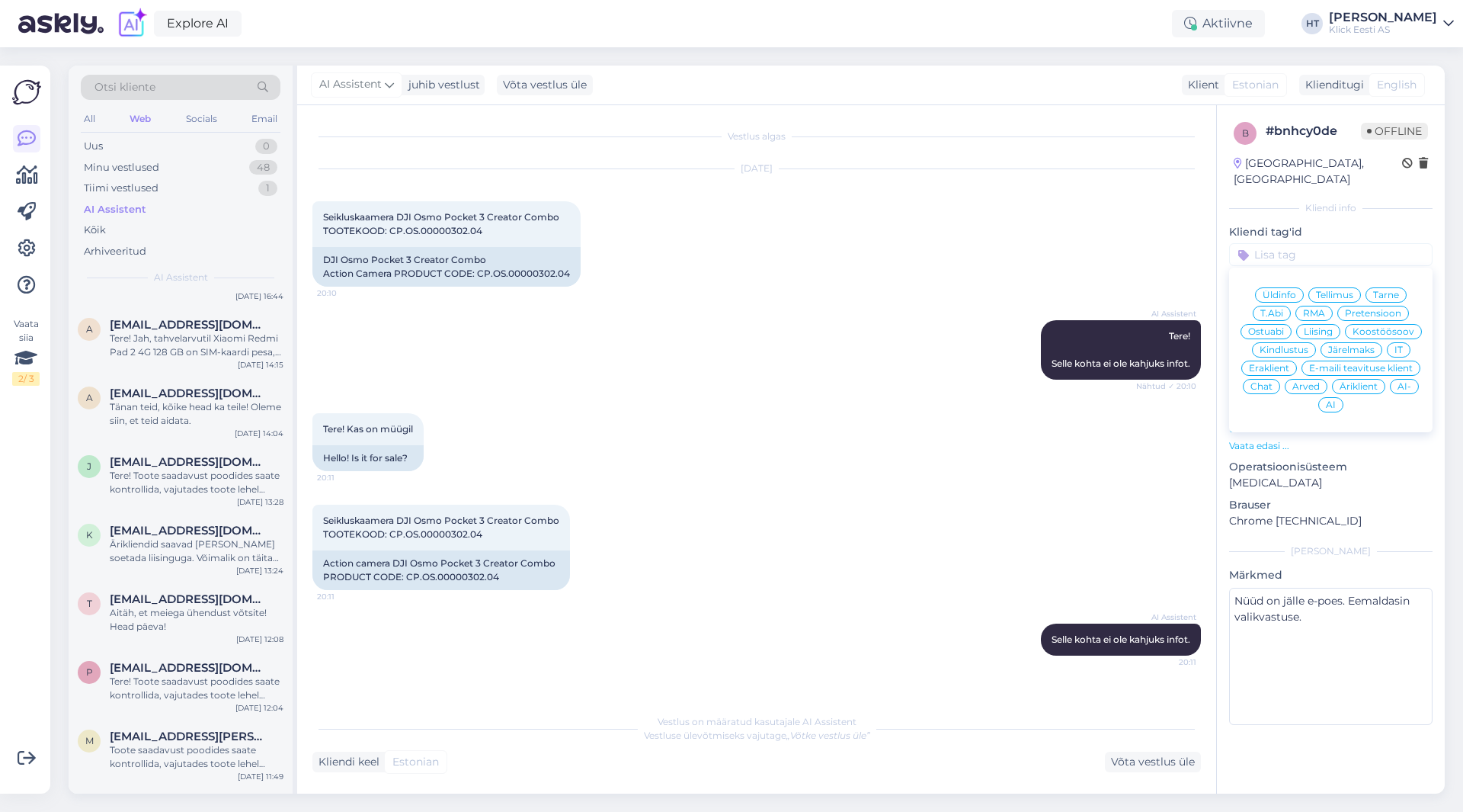
click at [1287, 324] on div "Ostuabi" at bounding box center [1266, 331] width 51 height 15
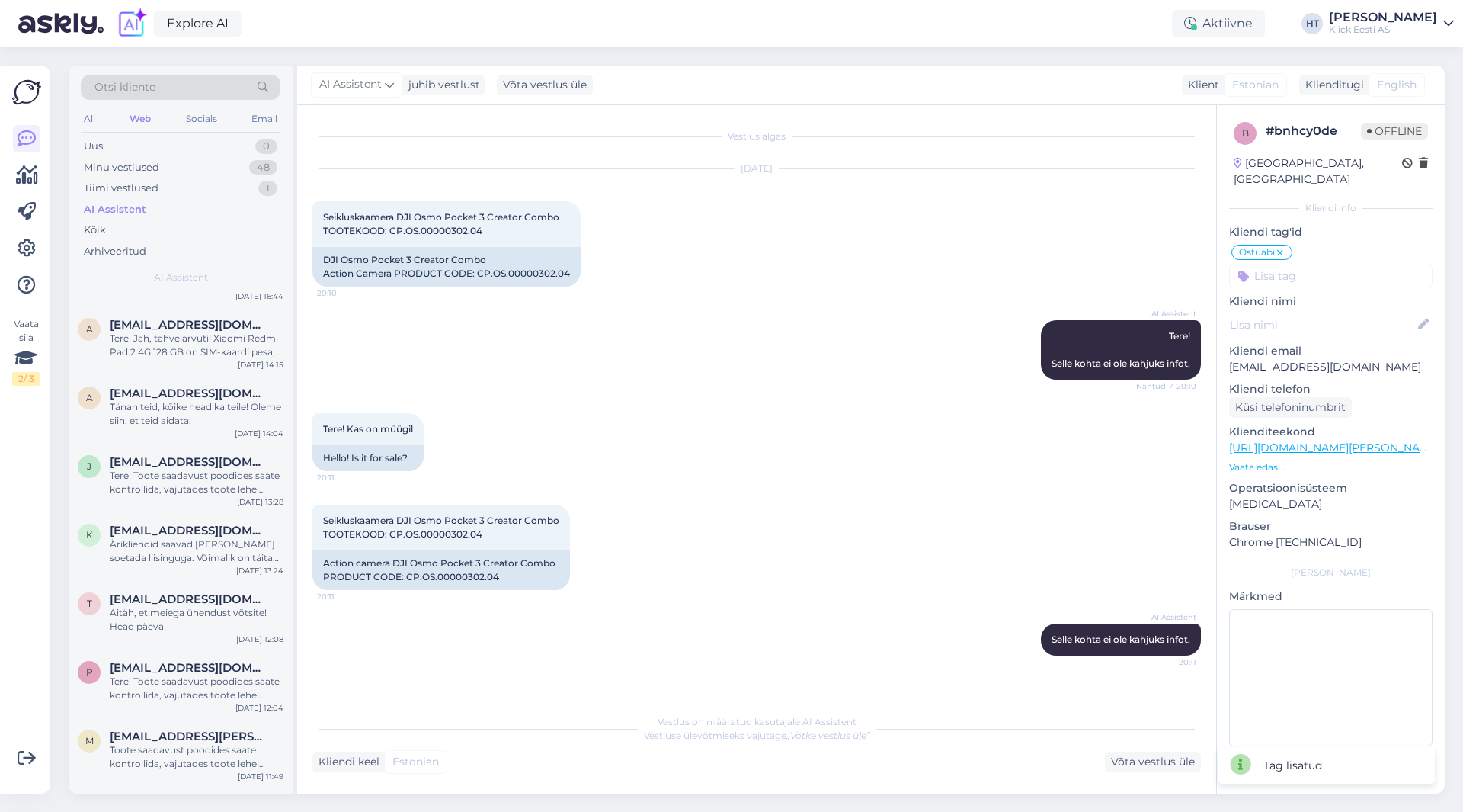
click at [1314, 268] on input at bounding box center [1330, 275] width 203 height 23
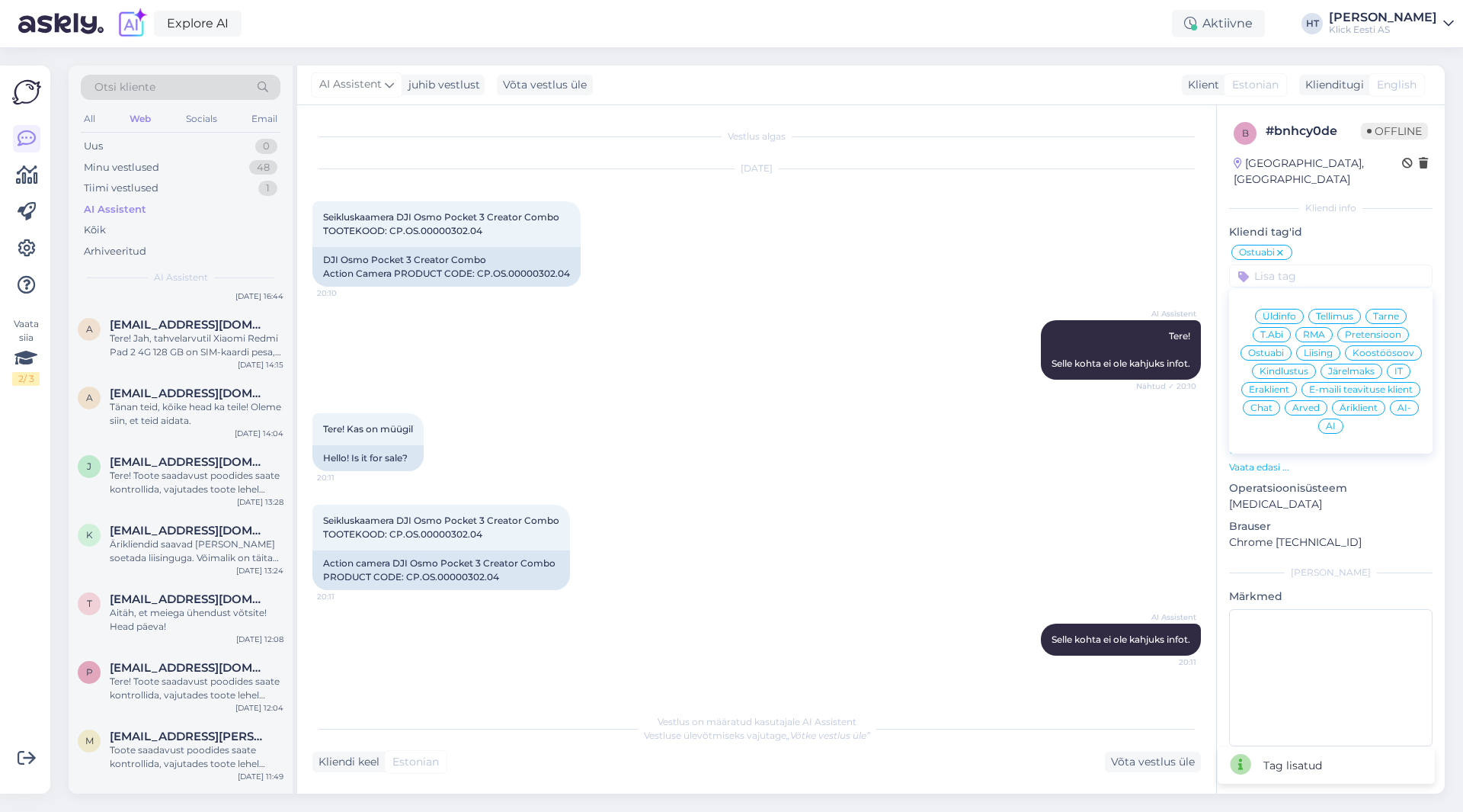
click at [1269, 385] on span "Eraklient" at bounding box center [1269, 389] width 40 height 9
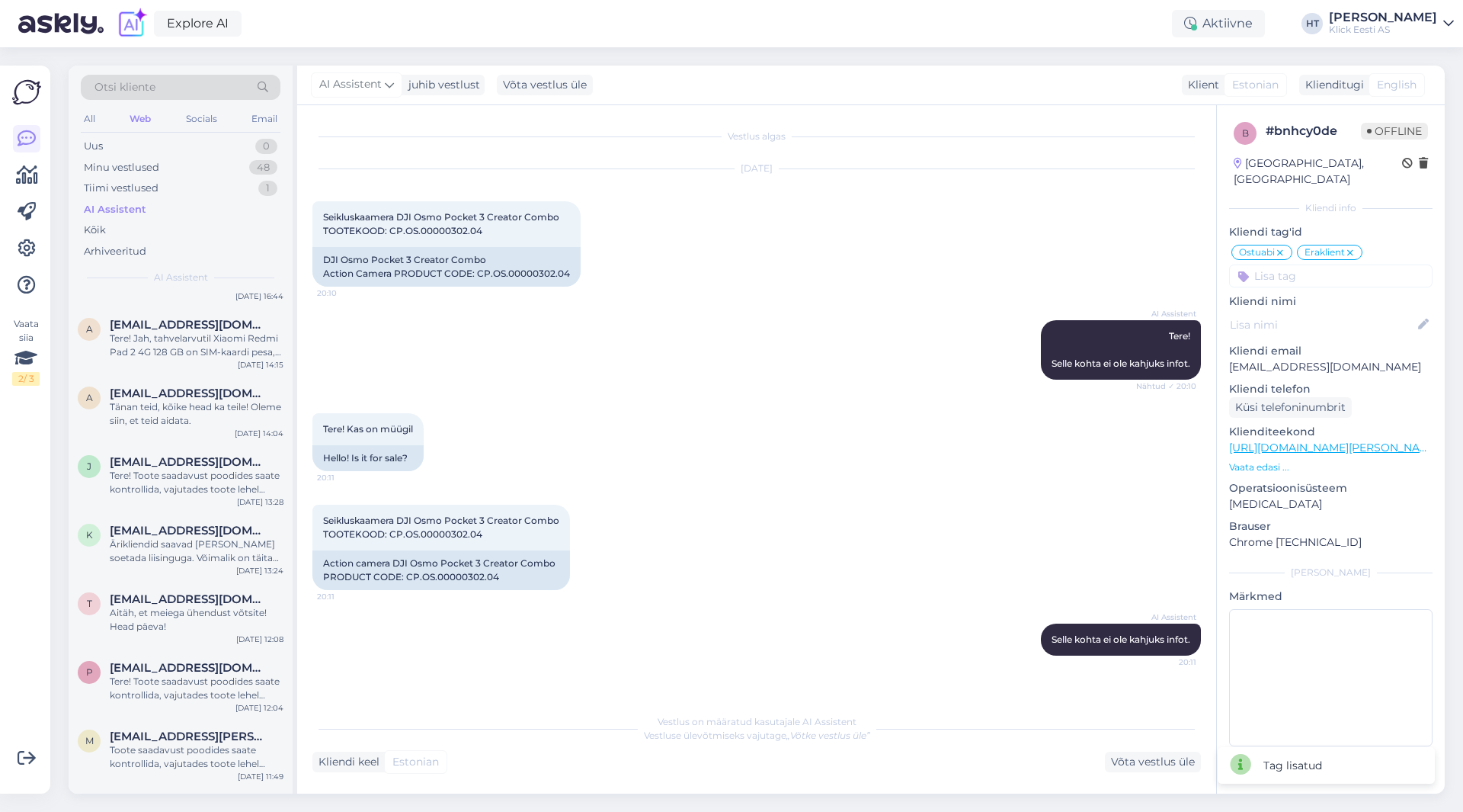
click at [1329, 264] on input at bounding box center [1330, 275] width 203 height 23
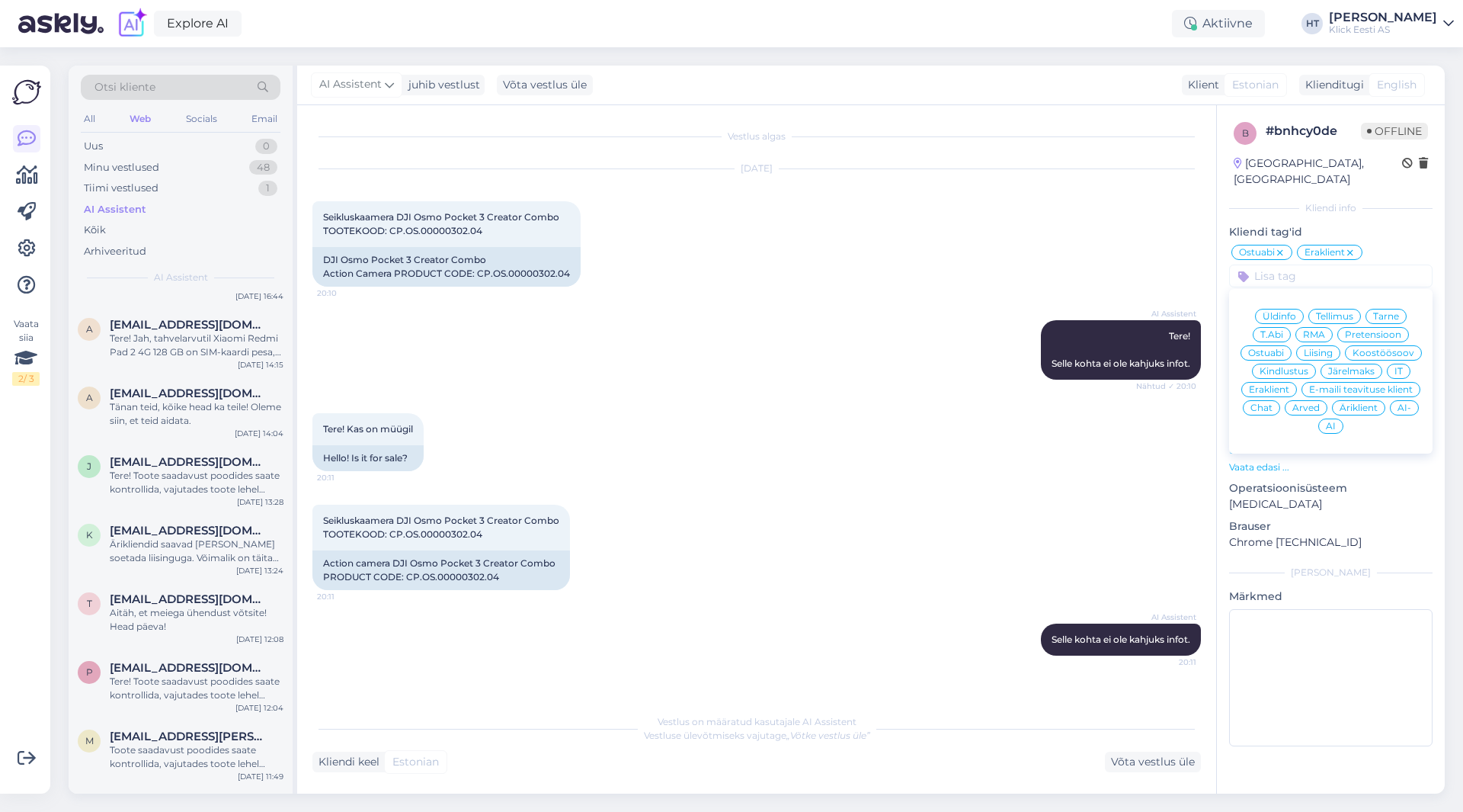
click at [1403, 403] on span "AI-" at bounding box center [1405, 407] width 14 height 9
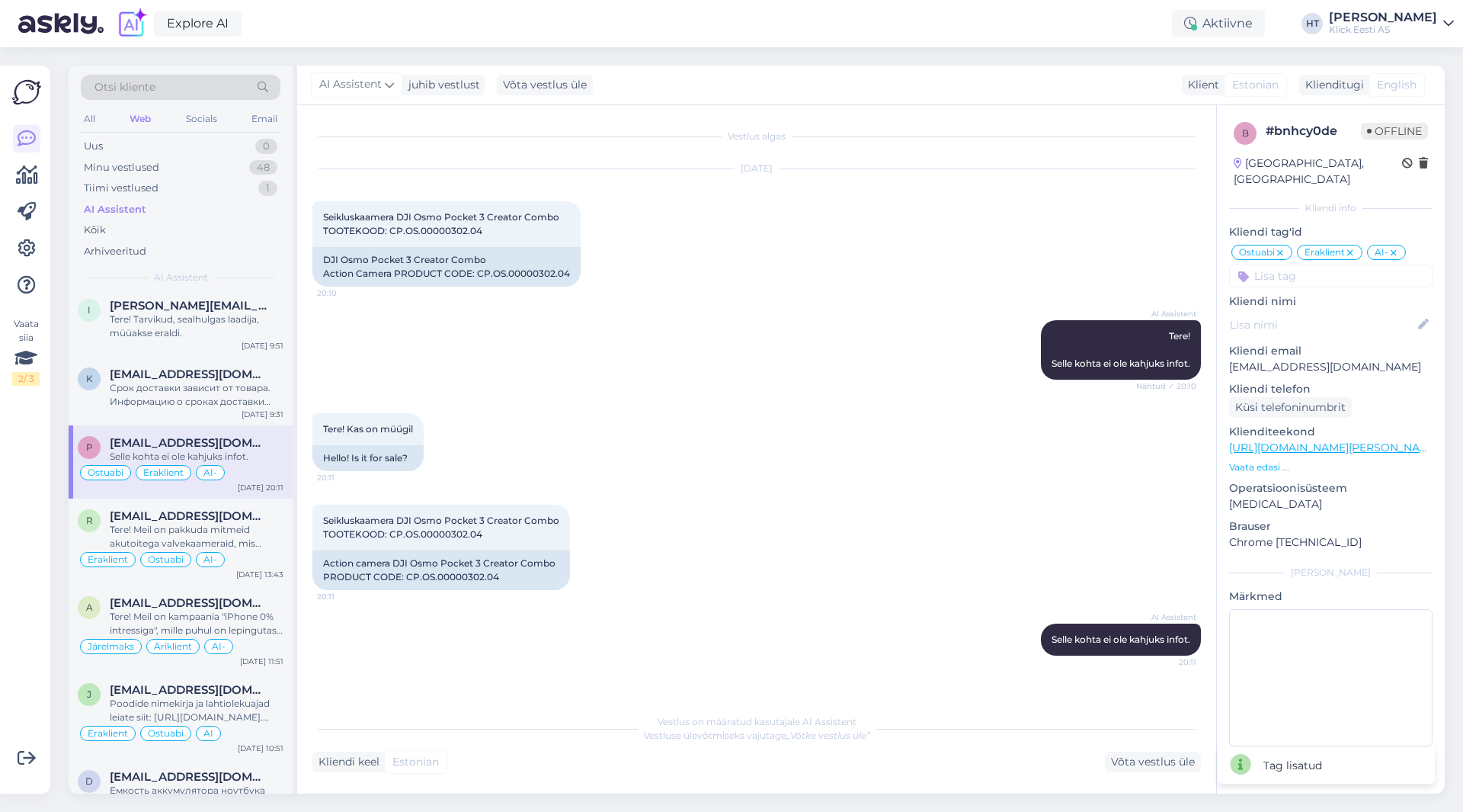
scroll to position [2667, 0]
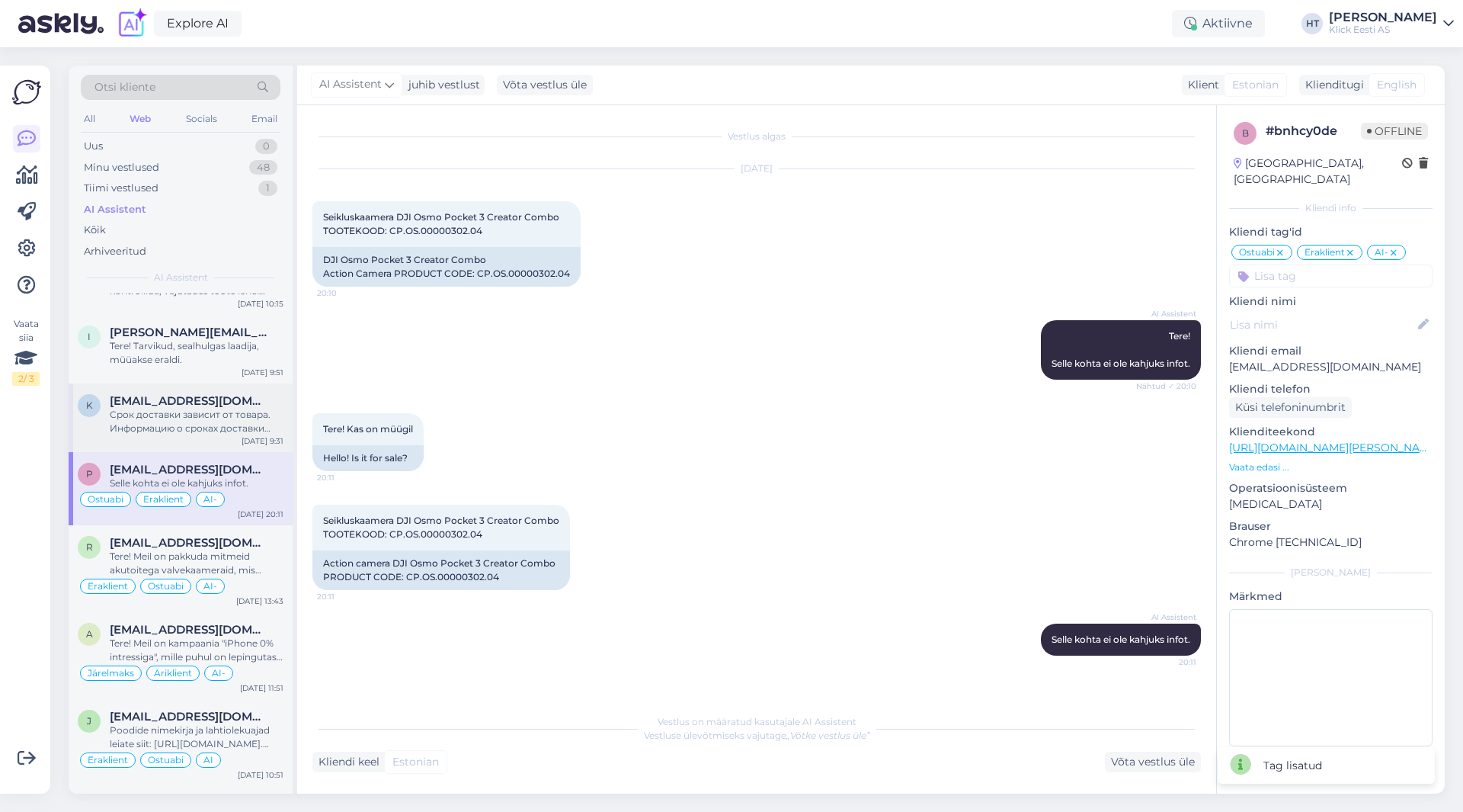
click at [191, 437] on div "K [EMAIL_ADDRESS][DOMAIN_NAME] Срок доставки зависит от товара. Информацию о ср…" at bounding box center [181, 417] width 224 height 69
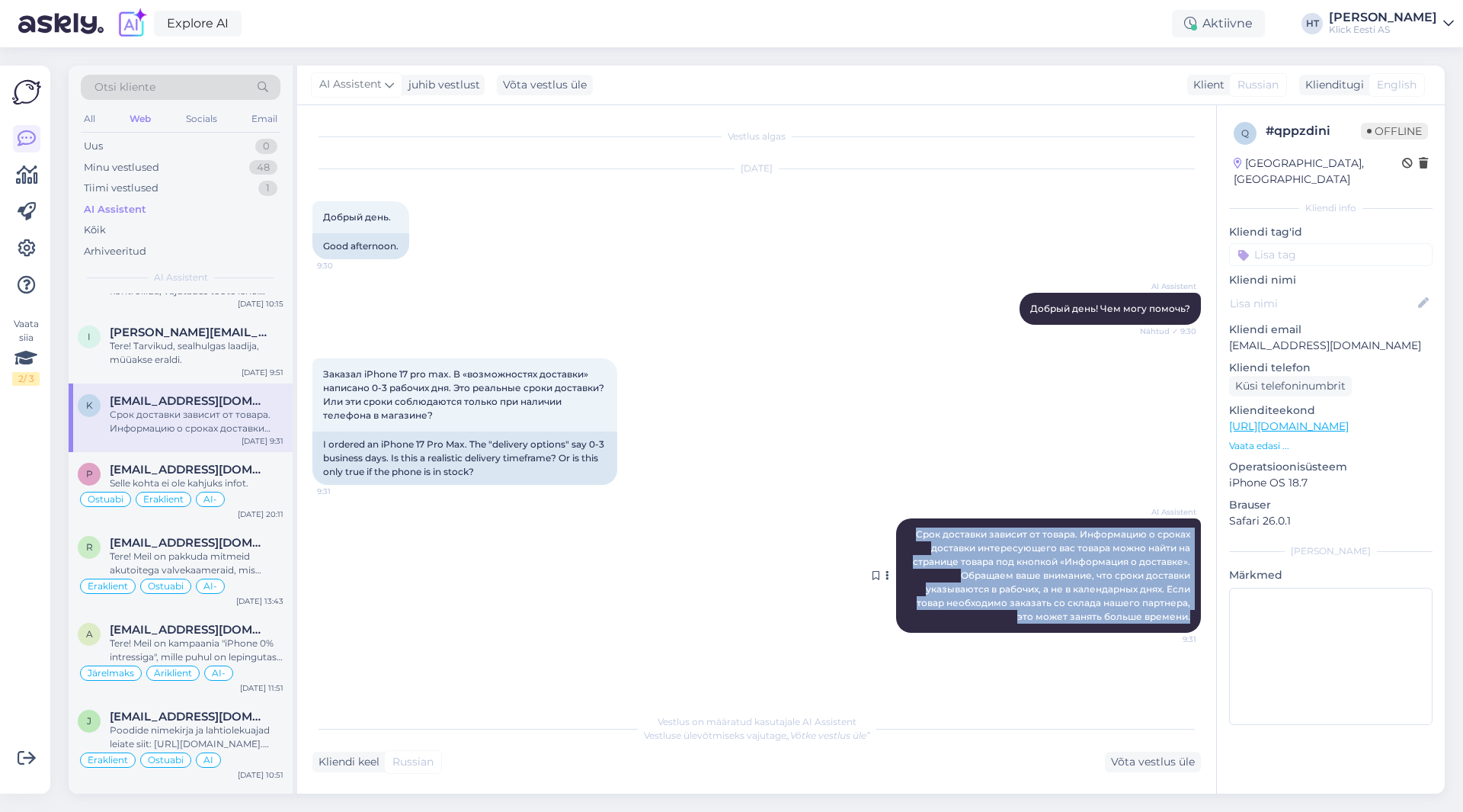
drag, startPoint x: 916, startPoint y: 530, endPoint x: 1195, endPoint y: 626, distance: 295.0
click at [1195, 626] on div "AI Assistent Срок доставки зависит от товара. Информацию о сроках доставки инте…" at bounding box center [1048, 575] width 305 height 114
copy span "Срок доставки зависит от товара. Информацию о сроках доставки интересующего вас…"
click at [410, 527] on div "AI Assistent Срок доставки зависит от товара. Информацию о сроках доставки инте…" at bounding box center [756, 575] width 889 height 148
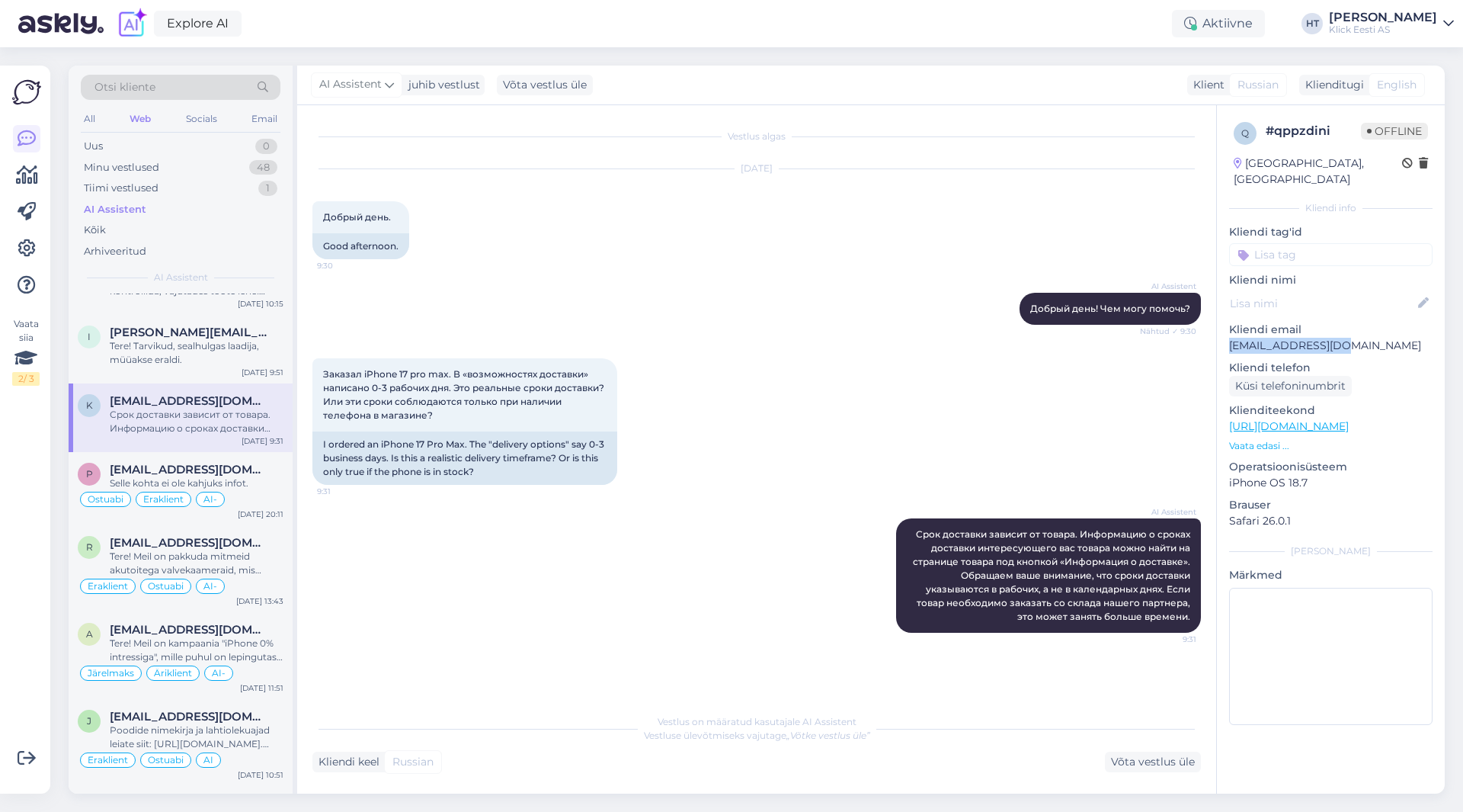
drag, startPoint x: 1230, startPoint y: 331, endPoint x: 1355, endPoint y: 329, distance: 125.0
click at [1355, 338] on p "[EMAIL_ADDRESS][DOMAIN_NAME]" at bounding box center [1330, 346] width 203 height 16
copy p "[EMAIL_ADDRESS][DOMAIN_NAME]"
click at [26, 249] on icon at bounding box center [27, 248] width 18 height 18
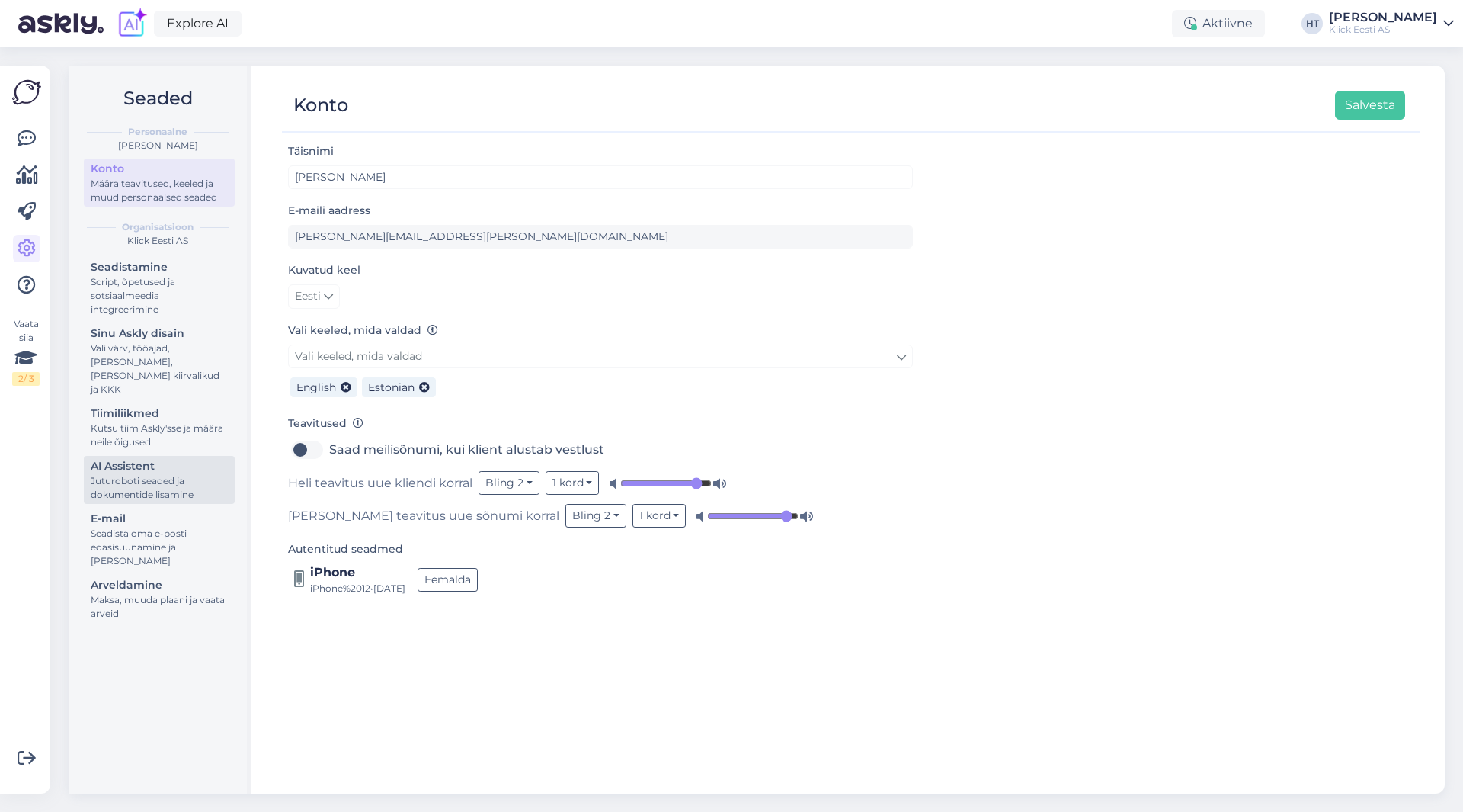
click at [177, 477] on div "Juturoboti seaded ja dokumentide lisamine" at bounding box center [159, 487] width 137 height 27
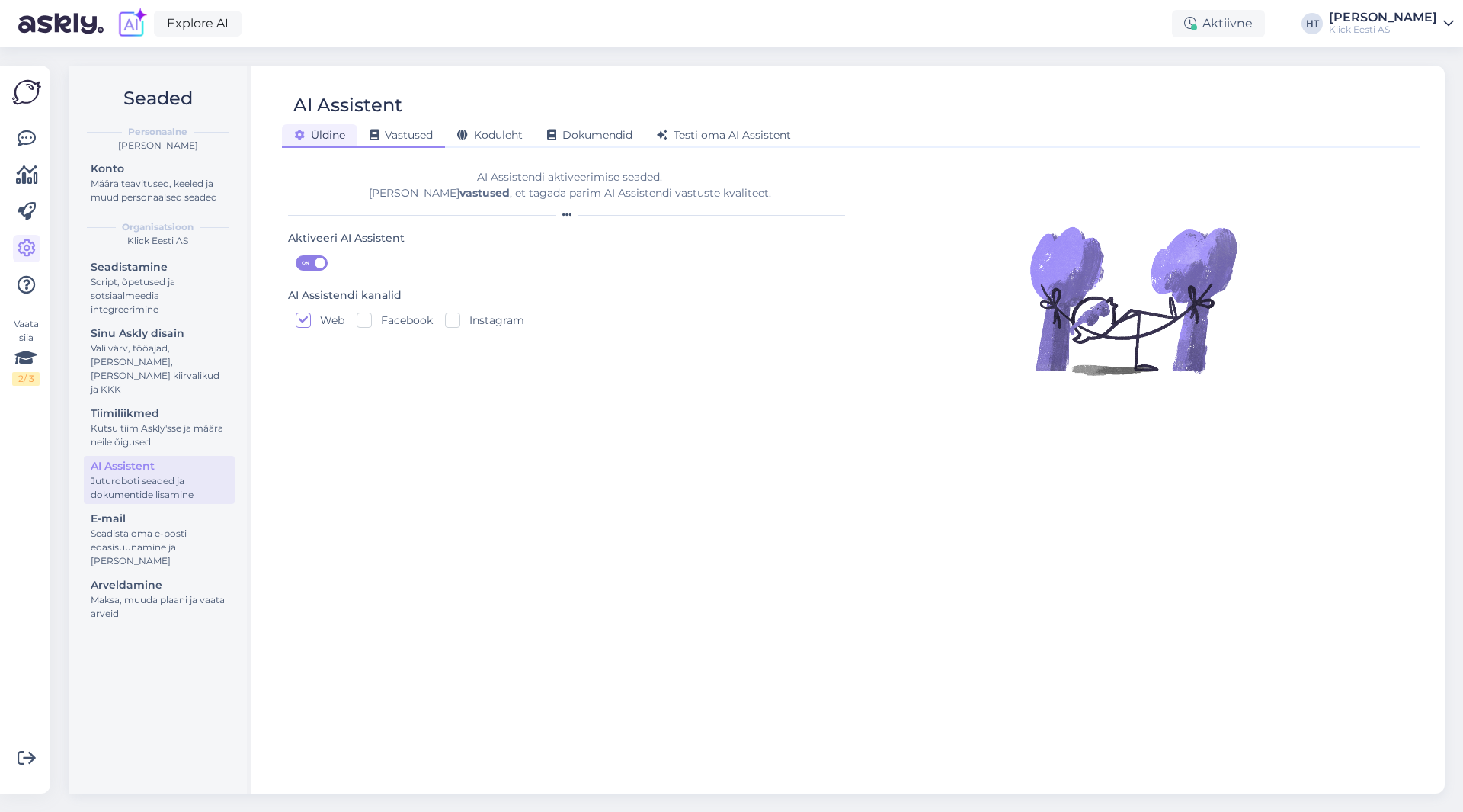
click at [424, 133] on span "Vastused" at bounding box center [401, 135] width 63 height 14
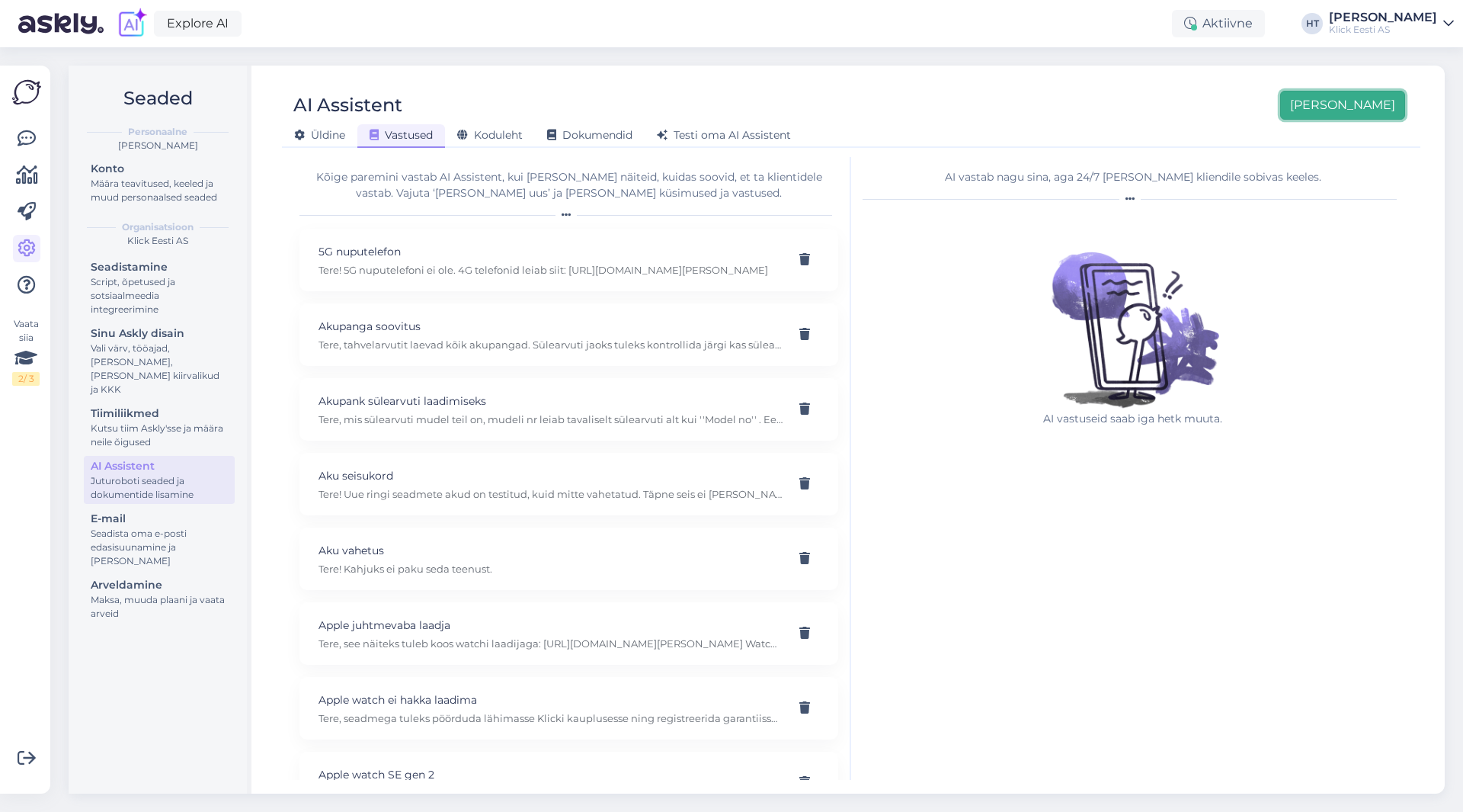
click at [1375, 107] on button "[PERSON_NAME]" at bounding box center [1342, 105] width 125 height 29
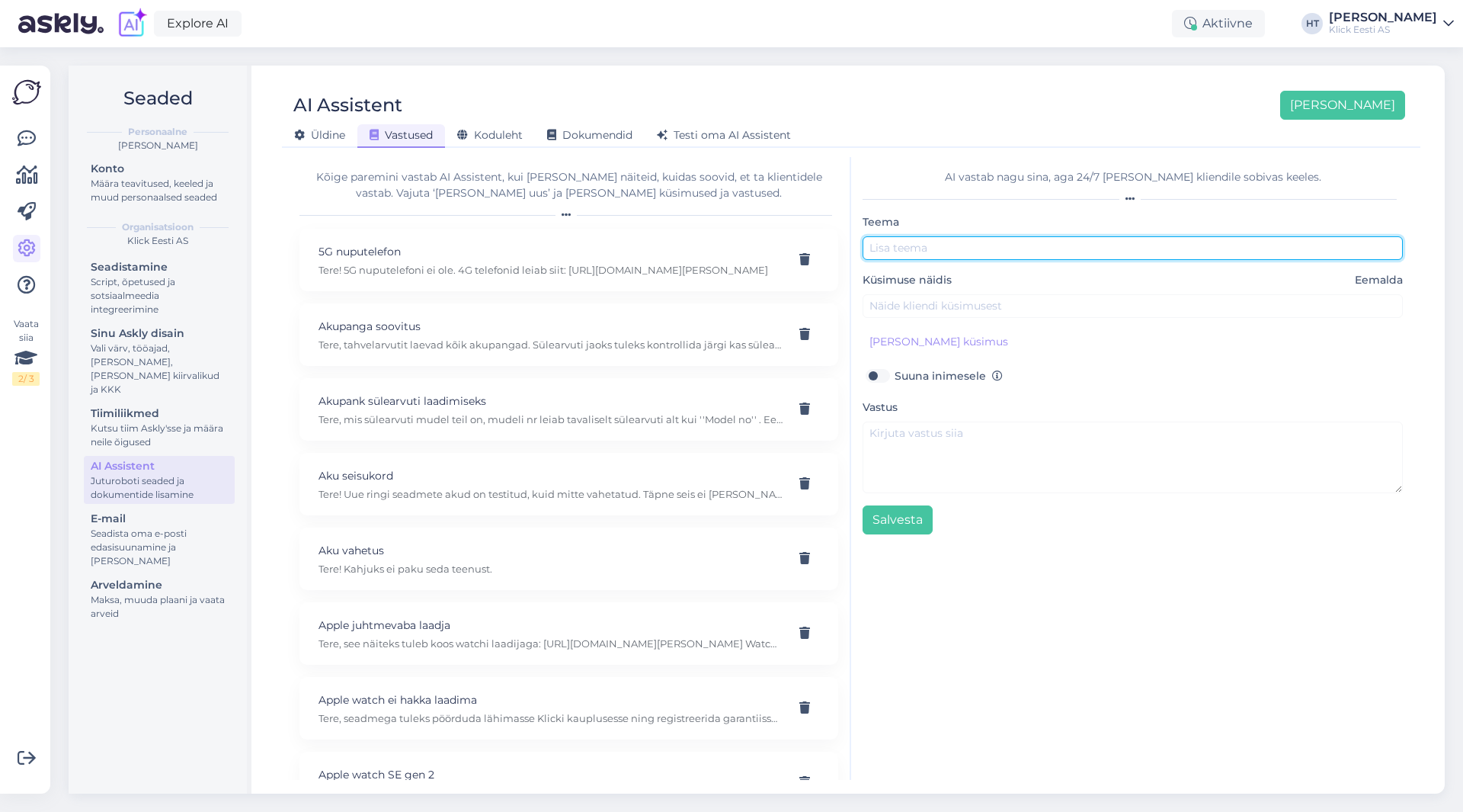
click at [959, 248] on input "text" at bounding box center [1133, 248] width 540 height 24
type input "iPhone 17"
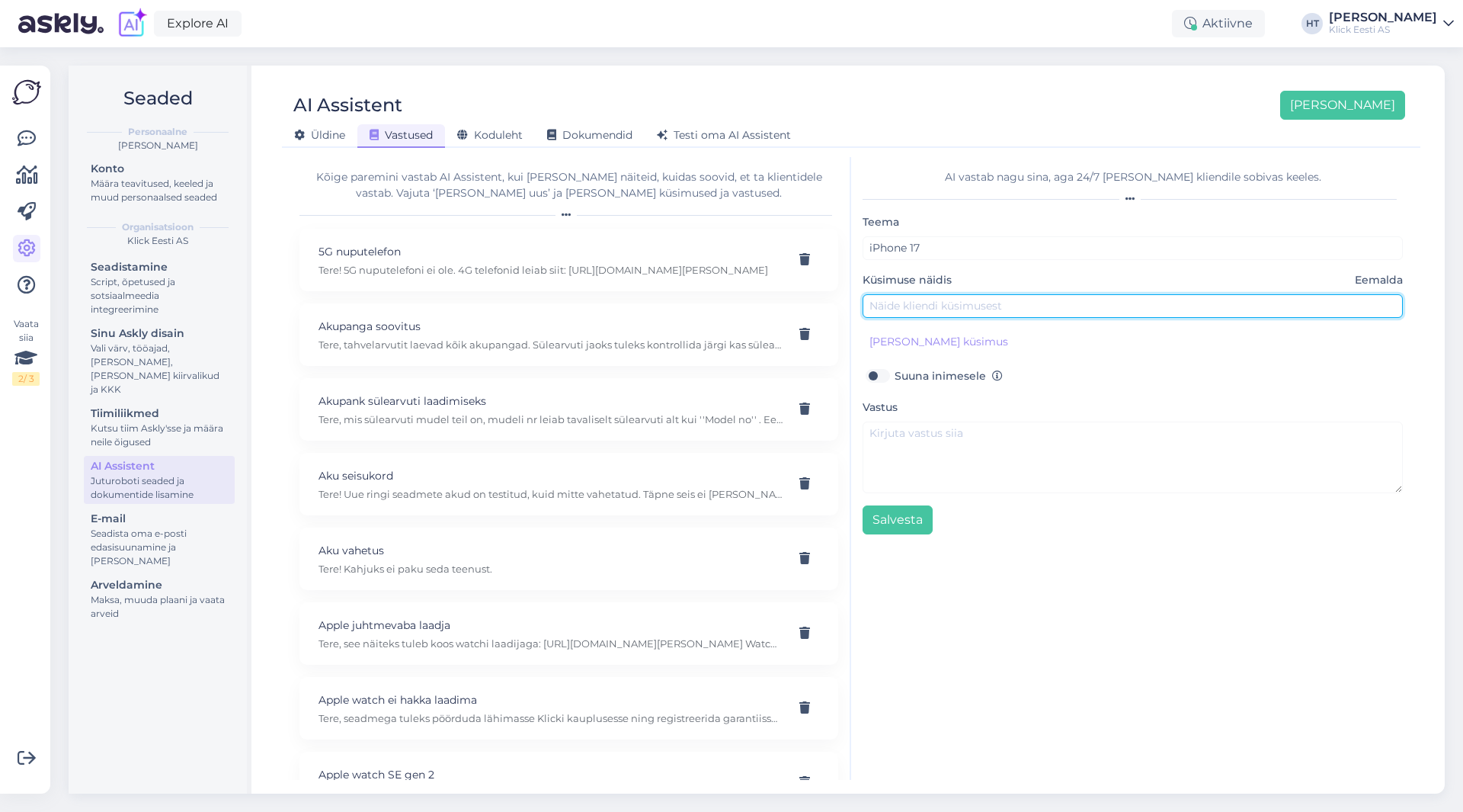
click at [961, 299] on input "text" at bounding box center [1133, 306] width 540 height 24
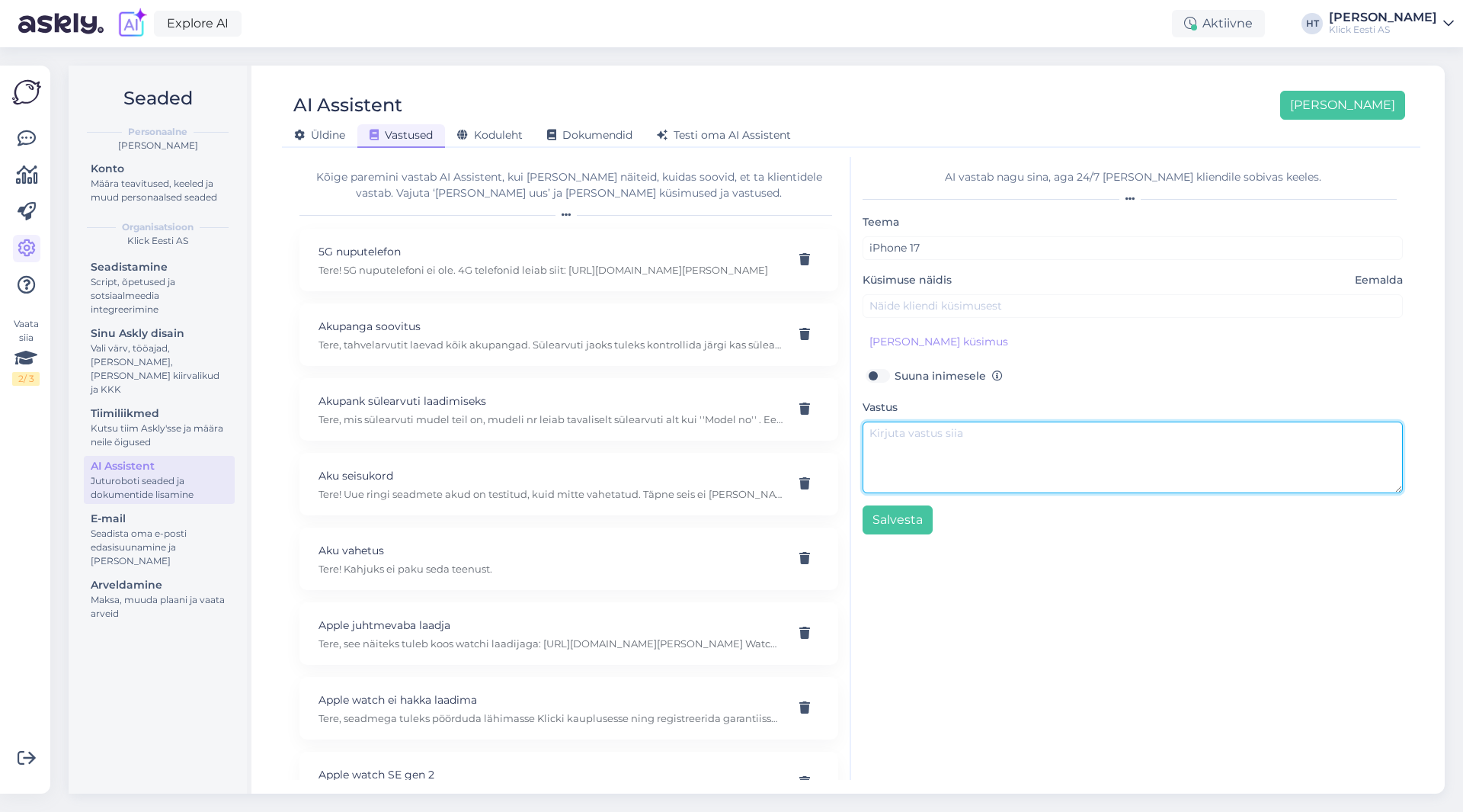
click at [949, 427] on textarea at bounding box center [1133, 457] width 540 height 72
type textarea "Laos olevate toodete puhul on tarne kuni 3 tööpäeva. [PERSON_NAME] on otsas on …"
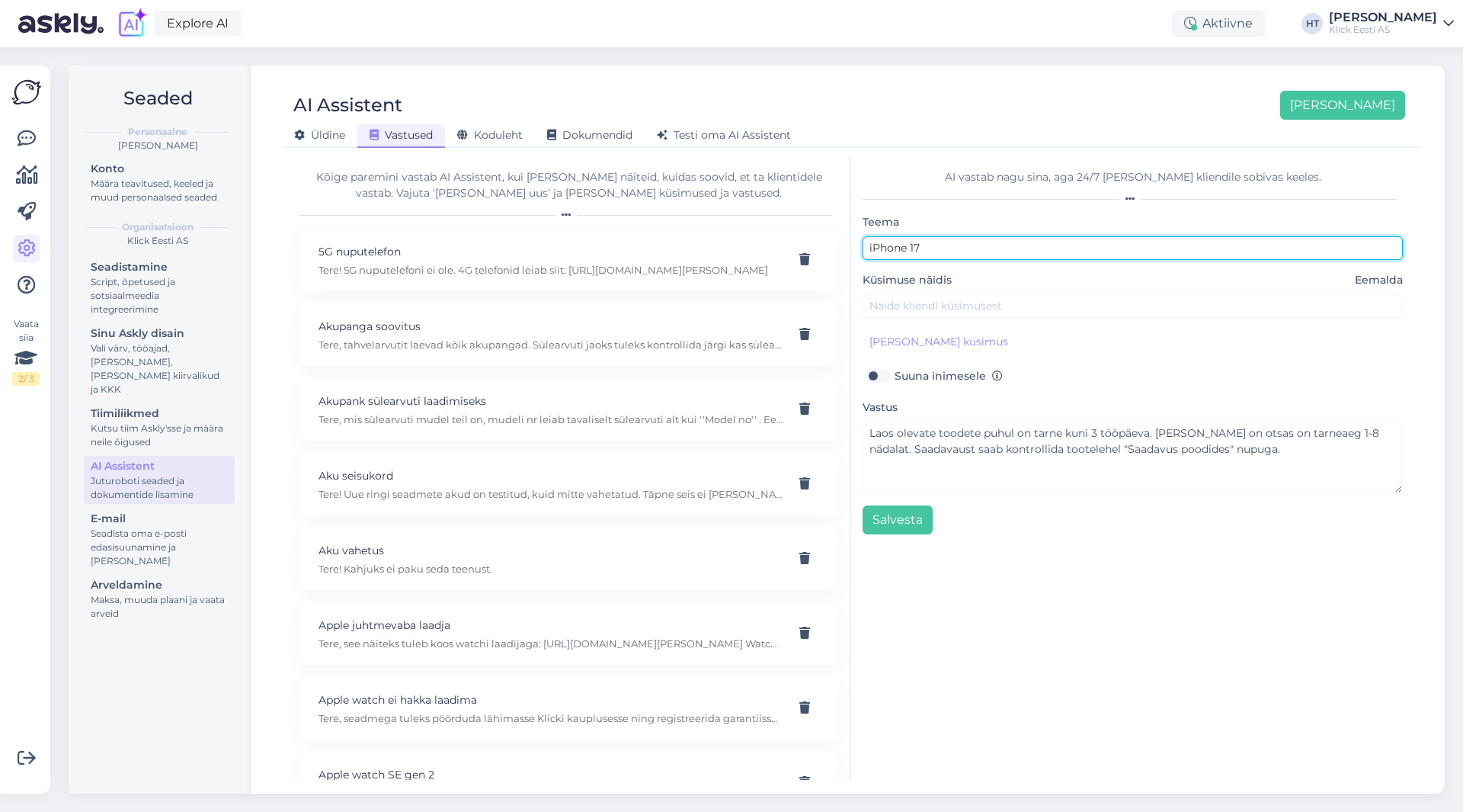
click at [960, 240] on input "iPhone 17" at bounding box center [1133, 248] width 540 height 24
type input "iPhone 17 (ajutine)"
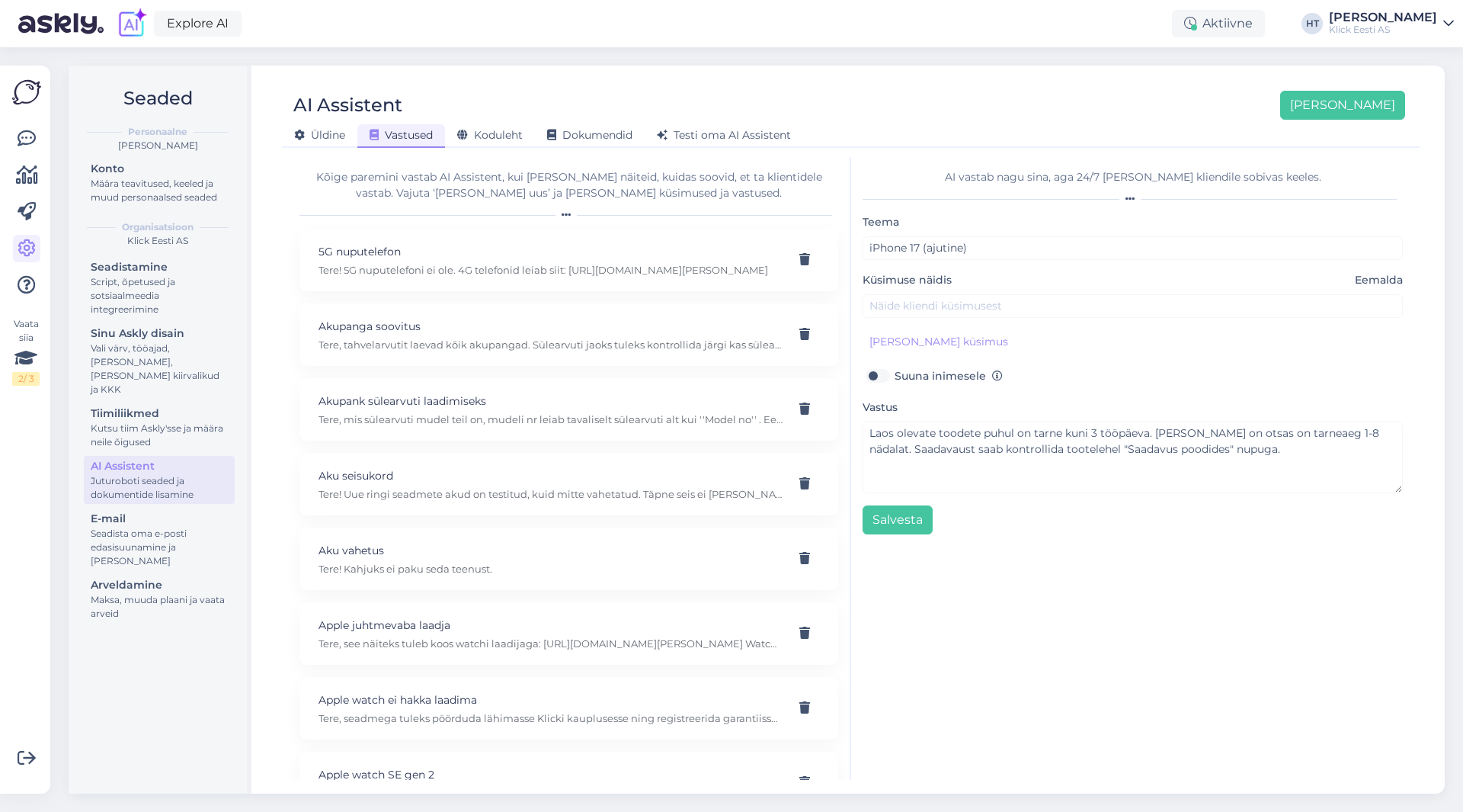
click at [917, 117] on div "AI Assistent [PERSON_NAME]" at bounding box center [843, 105] width 1123 height 29
click at [943, 306] on input "text" at bounding box center [1133, 306] width 540 height 24
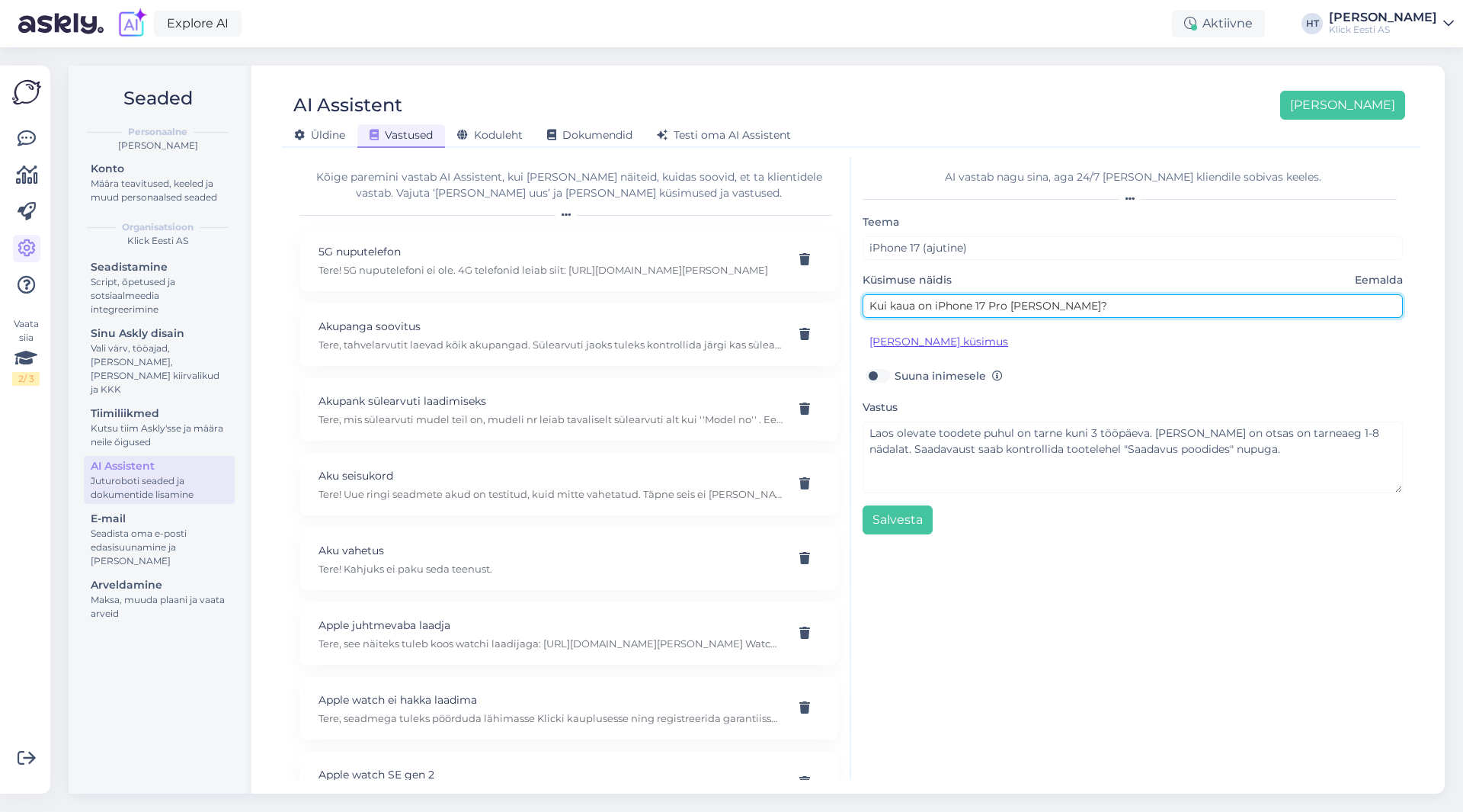
type input "Kui kaua on iPhone 17 Pro [PERSON_NAME]?"
click at [920, 335] on button "[PERSON_NAME] küsimus" at bounding box center [939, 342] width 152 height 24
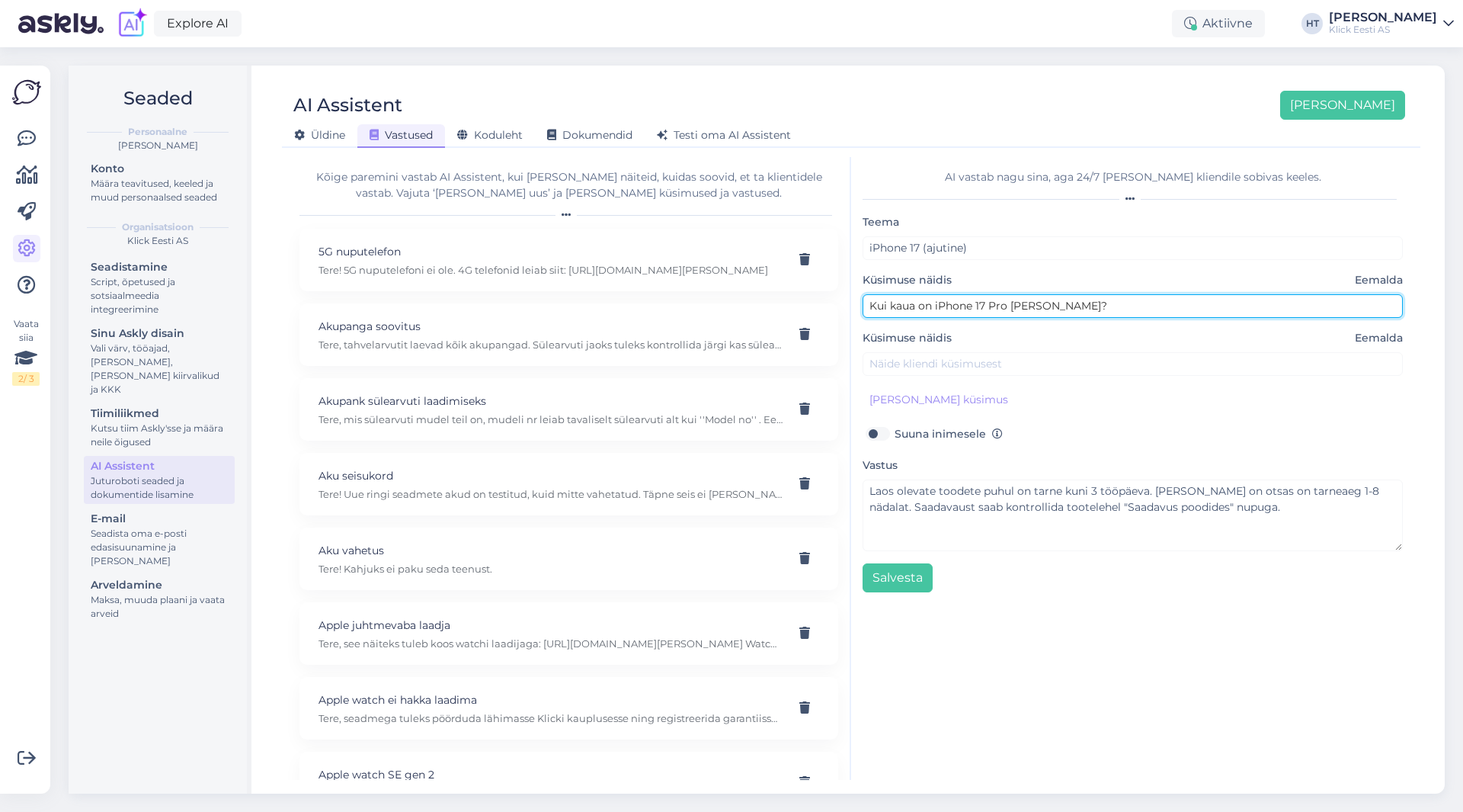
drag, startPoint x: 873, startPoint y: 307, endPoint x: 1001, endPoint y: 308, distance: 128.8
click at [1001, 308] on input "Kui kaua on iPhone 17 Pro [PERSON_NAME]?" at bounding box center [1133, 306] width 540 height 24
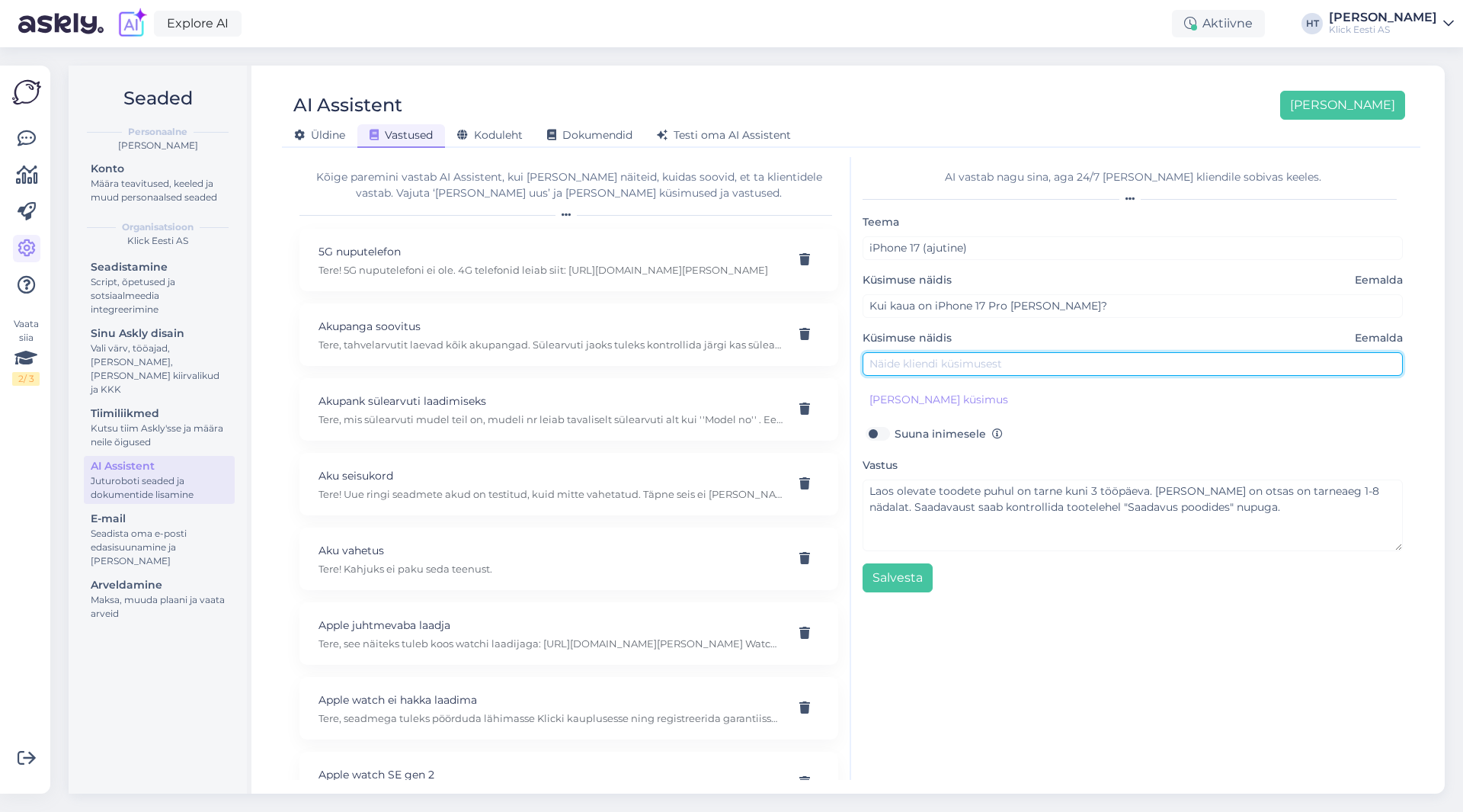
click at [1016, 356] on input "text" at bounding box center [1133, 364] width 540 height 24
paste input "Kui kaua on iPhone 17 Pr"
type input "Kui kaua on iPhone 17 Pro Tarne?"
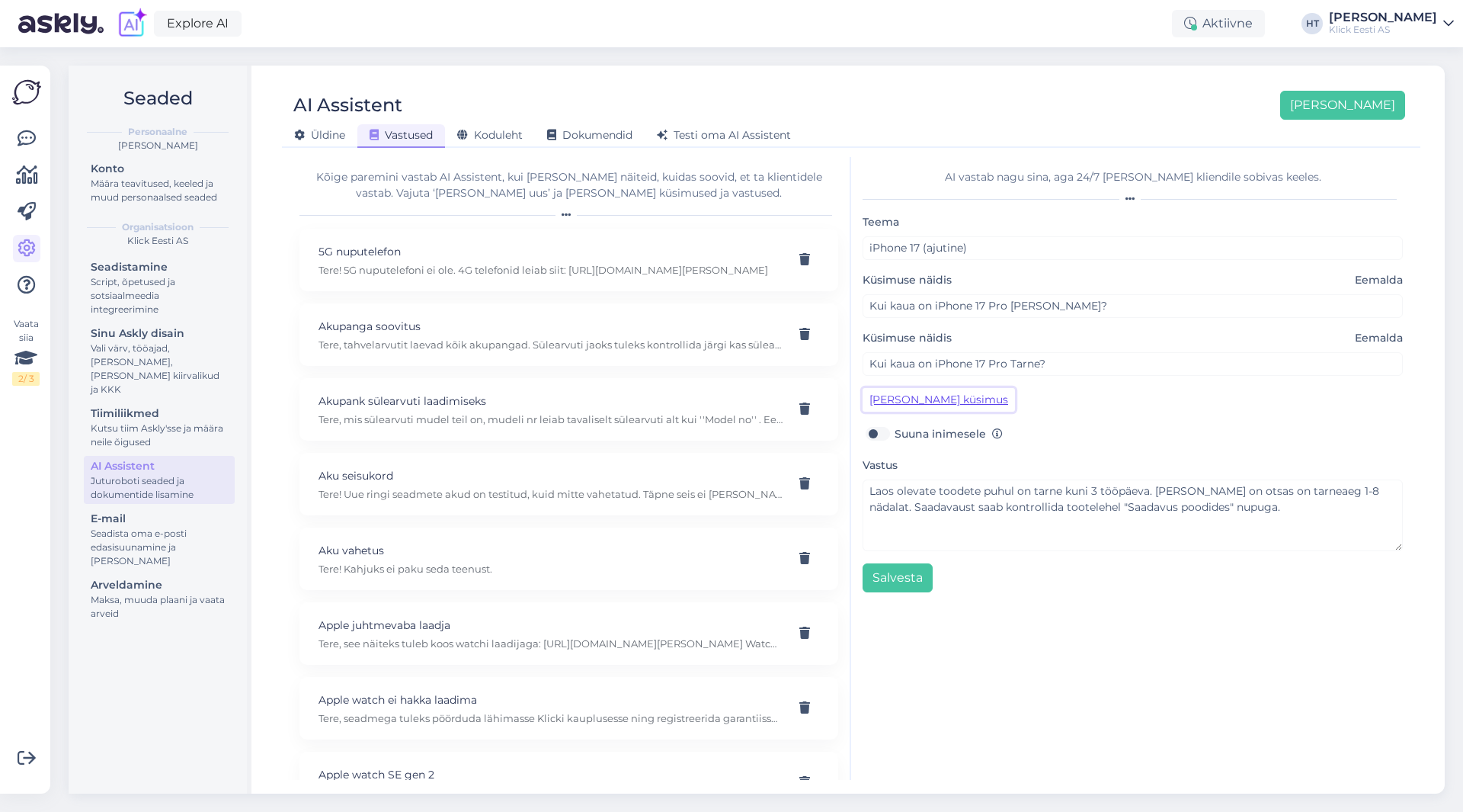
click at [947, 402] on button "[PERSON_NAME] küsimus" at bounding box center [939, 400] width 152 height 24
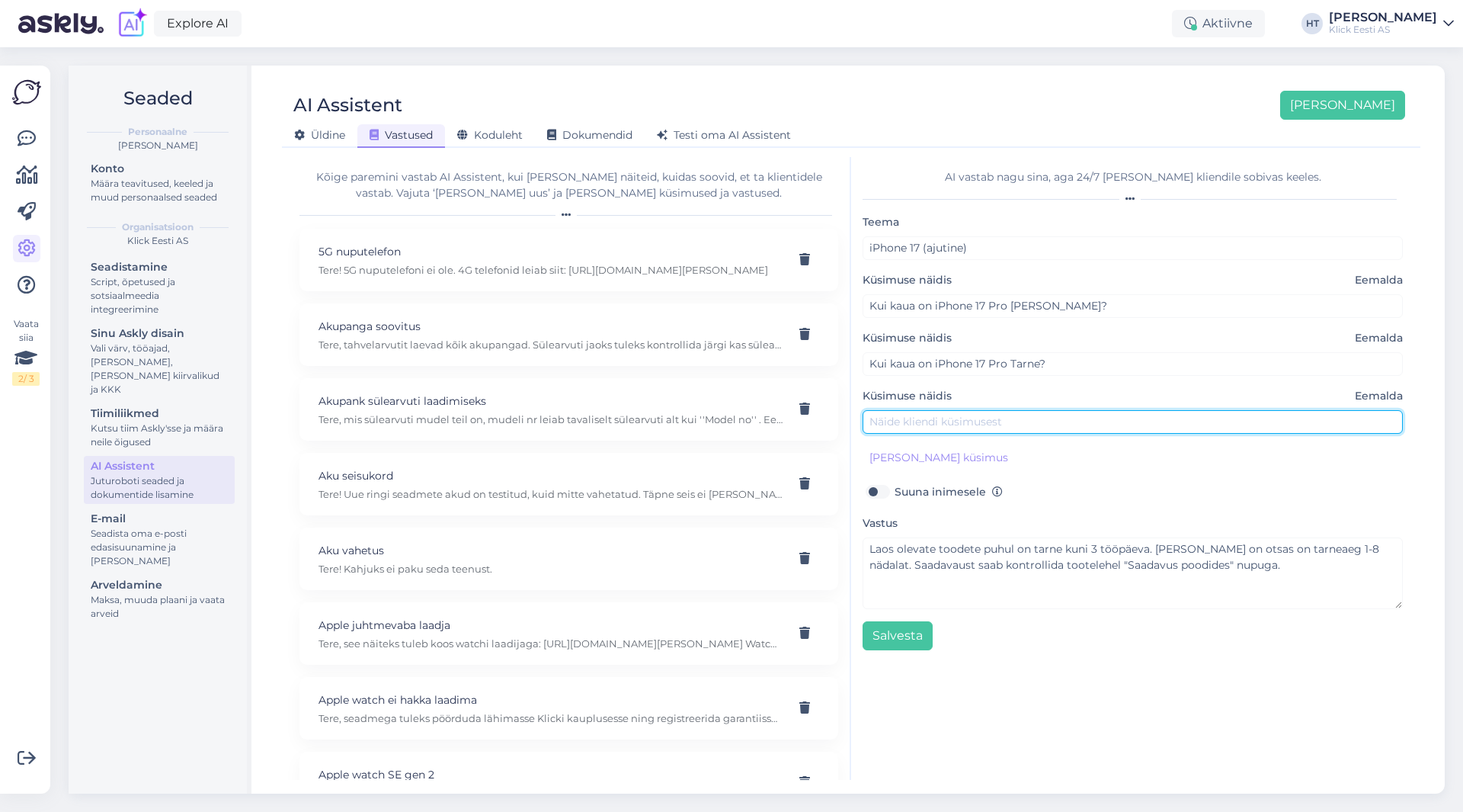
click at [949, 415] on input "text" at bounding box center [1133, 422] width 540 height 24
drag, startPoint x: 866, startPoint y: 425, endPoint x: 1063, endPoint y: 436, distance: 196.9
click at [1063, 436] on div "Teema iPhone 17 (ajutine) Küsimuse näidis Eemalda Kui kaua on iPhone 17 Pro [PE…" at bounding box center [1133, 431] width 540 height 437
type input "Millal iPhone 17 Pro Max jõuab?"
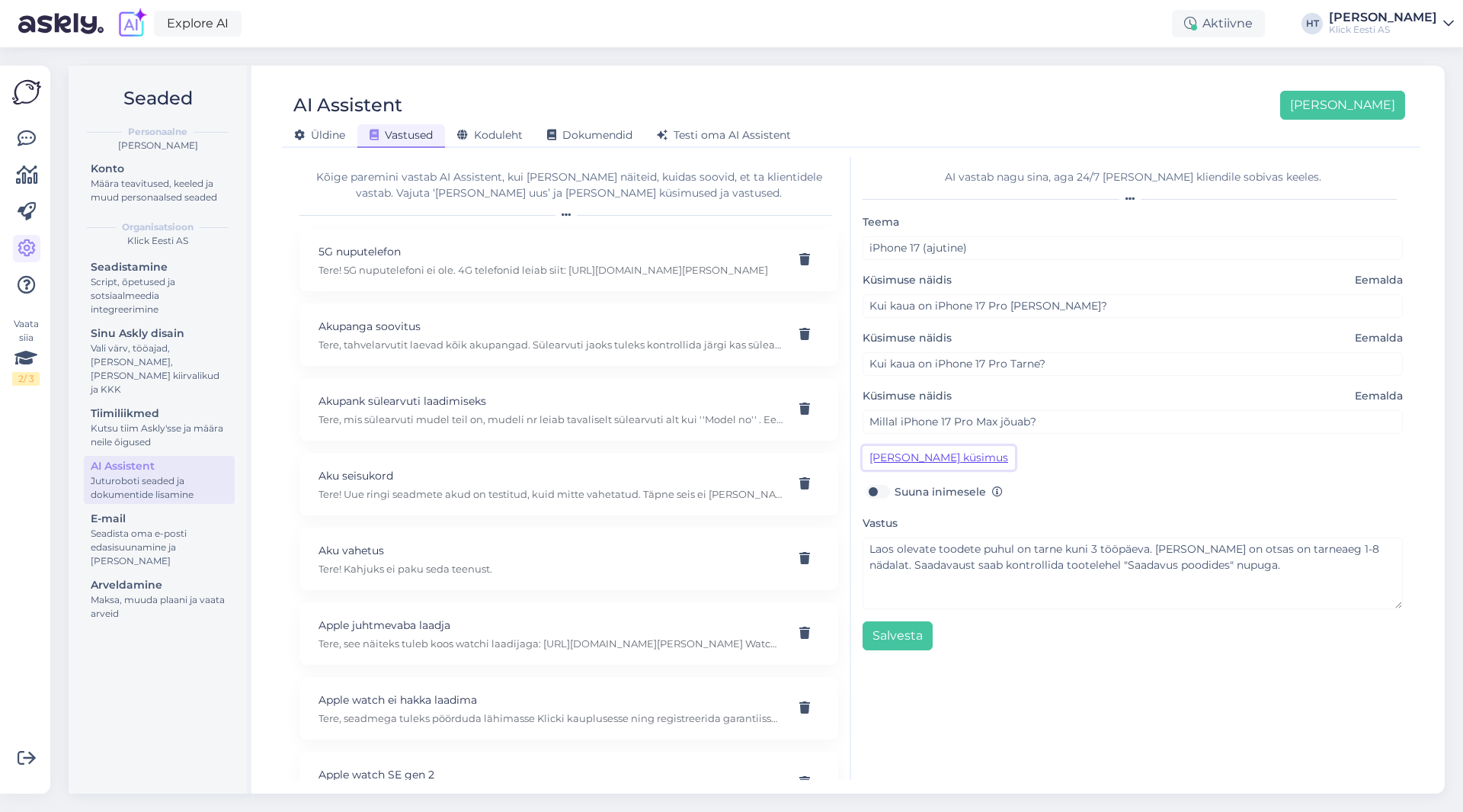
click at [972, 459] on button "[PERSON_NAME] küsimus" at bounding box center [939, 458] width 152 height 24
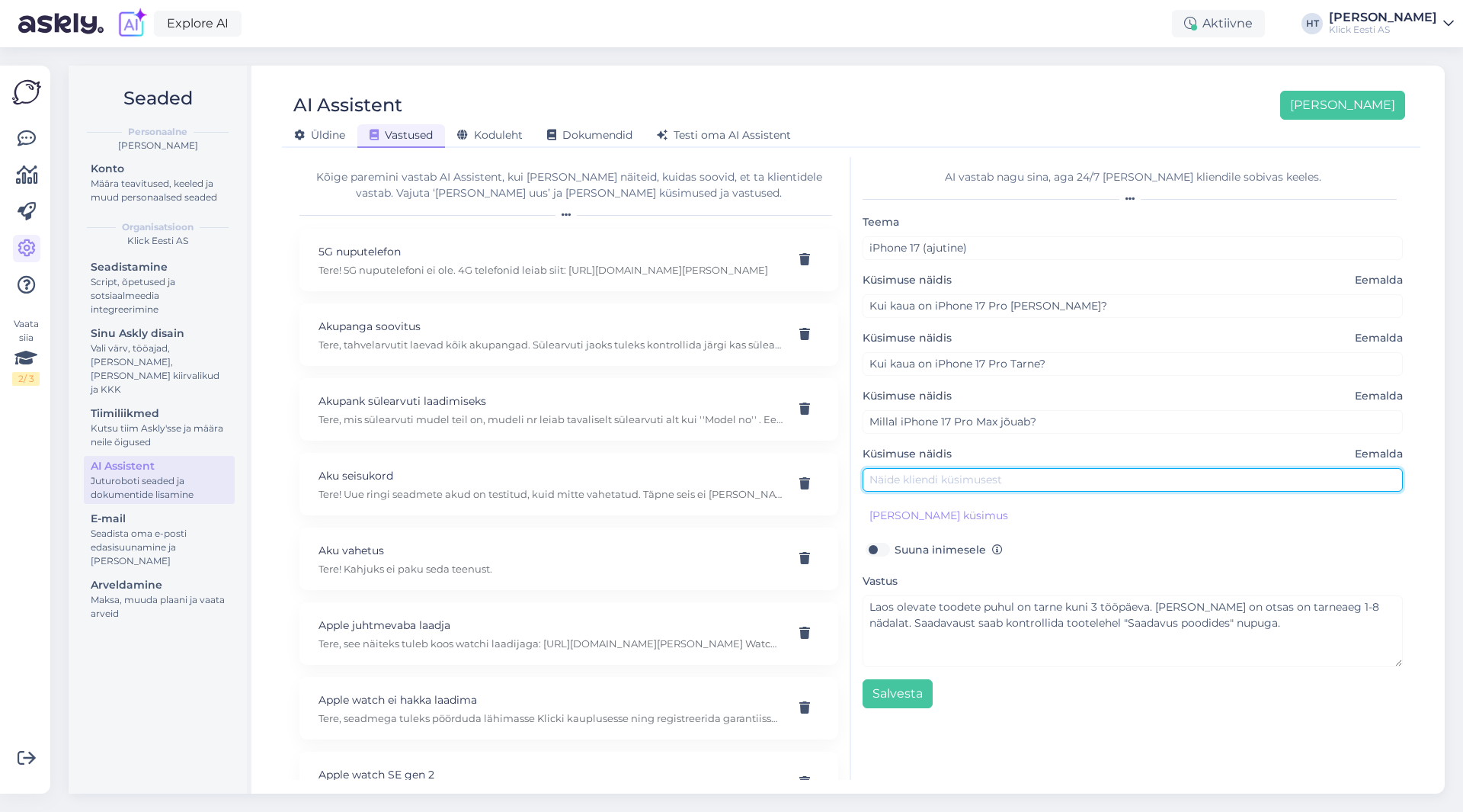
click at [965, 483] on input "text" at bounding box center [1133, 480] width 540 height 24
paste input "Millal iPhone 17 Pro Max jõuab?"
drag, startPoint x: 1002, startPoint y: 479, endPoint x: 978, endPoint y: 479, distance: 23.6
click at [978, 479] on input "Millal iPhone 17 Pro Max jõuab?" at bounding box center [1133, 480] width 540 height 24
type input "Millal iPhone 17 Pro jõuab?"
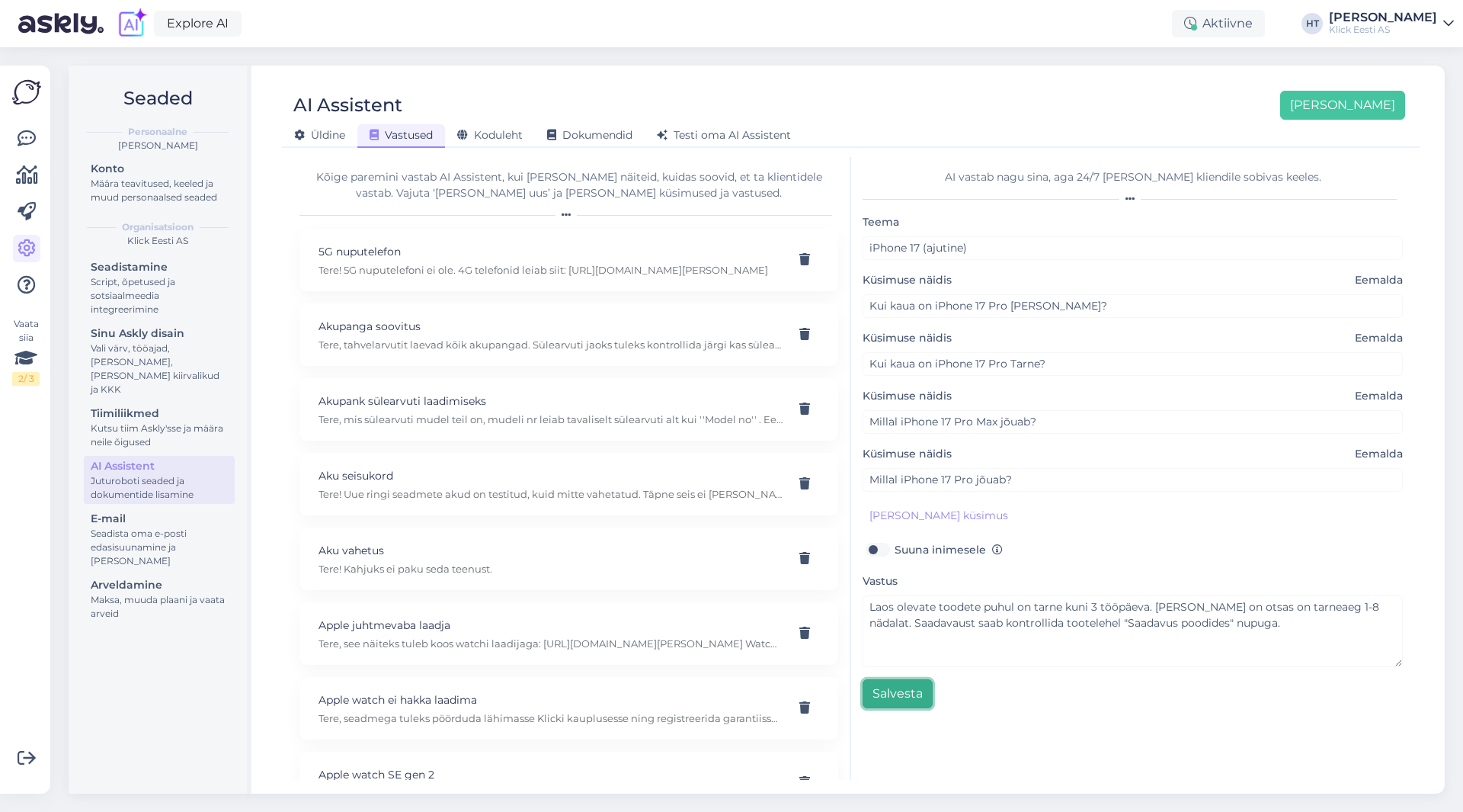
click at [914, 691] on button "Salvesta" at bounding box center [898, 693] width 70 height 29
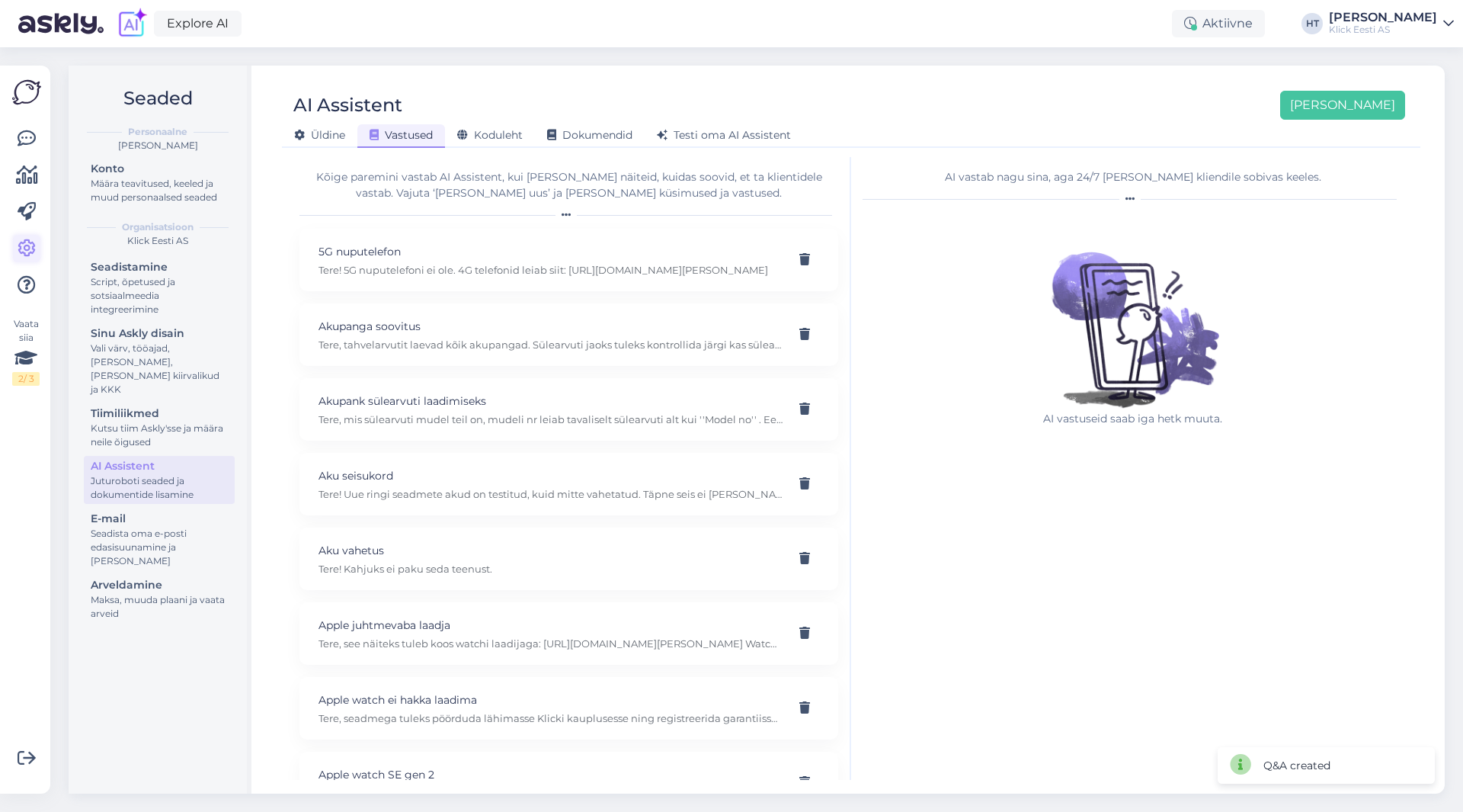
click at [27, 241] on icon at bounding box center [27, 248] width 18 height 18
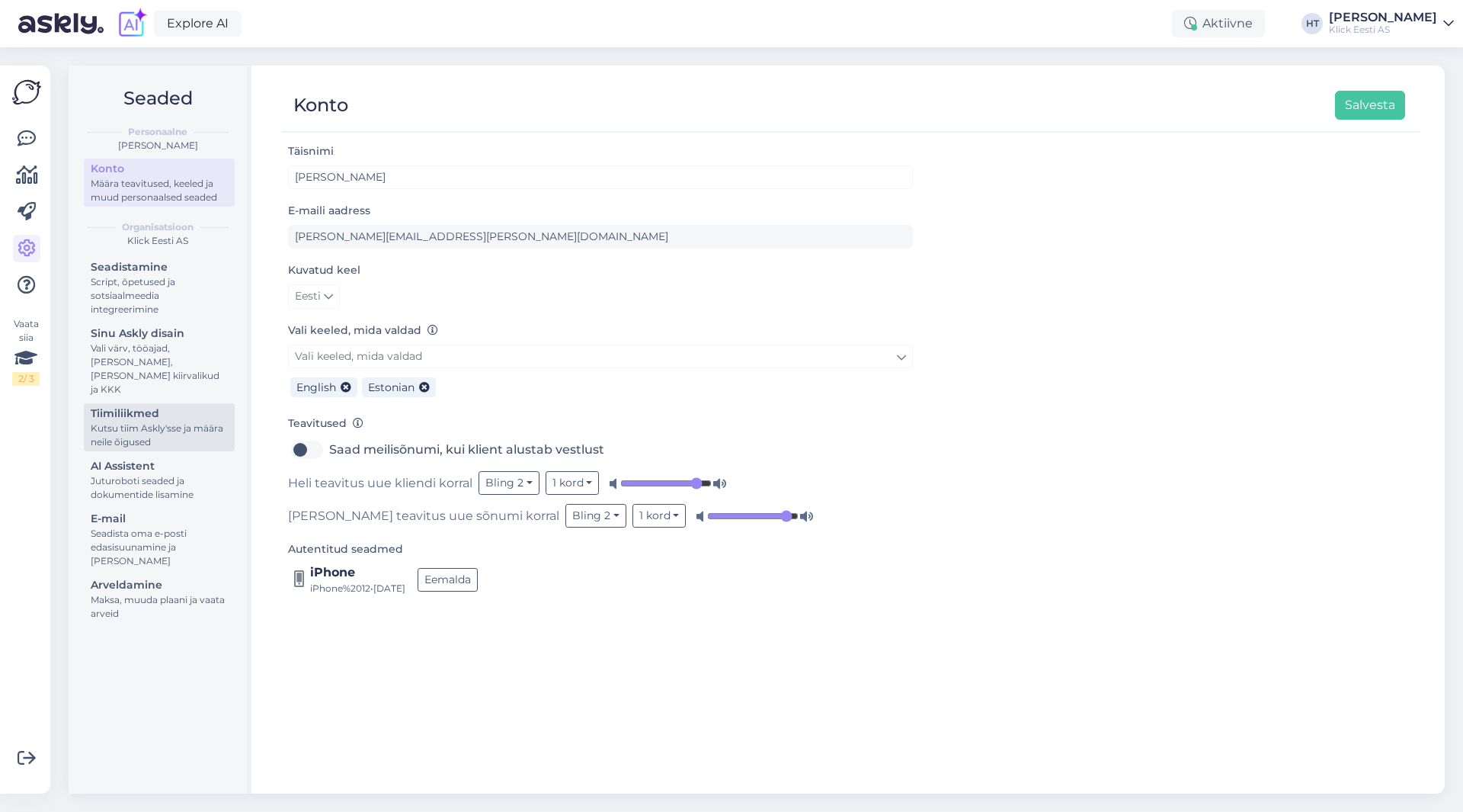
click at [158, 405] on div "Tiimiliikmed" at bounding box center [159, 413] width 137 height 16
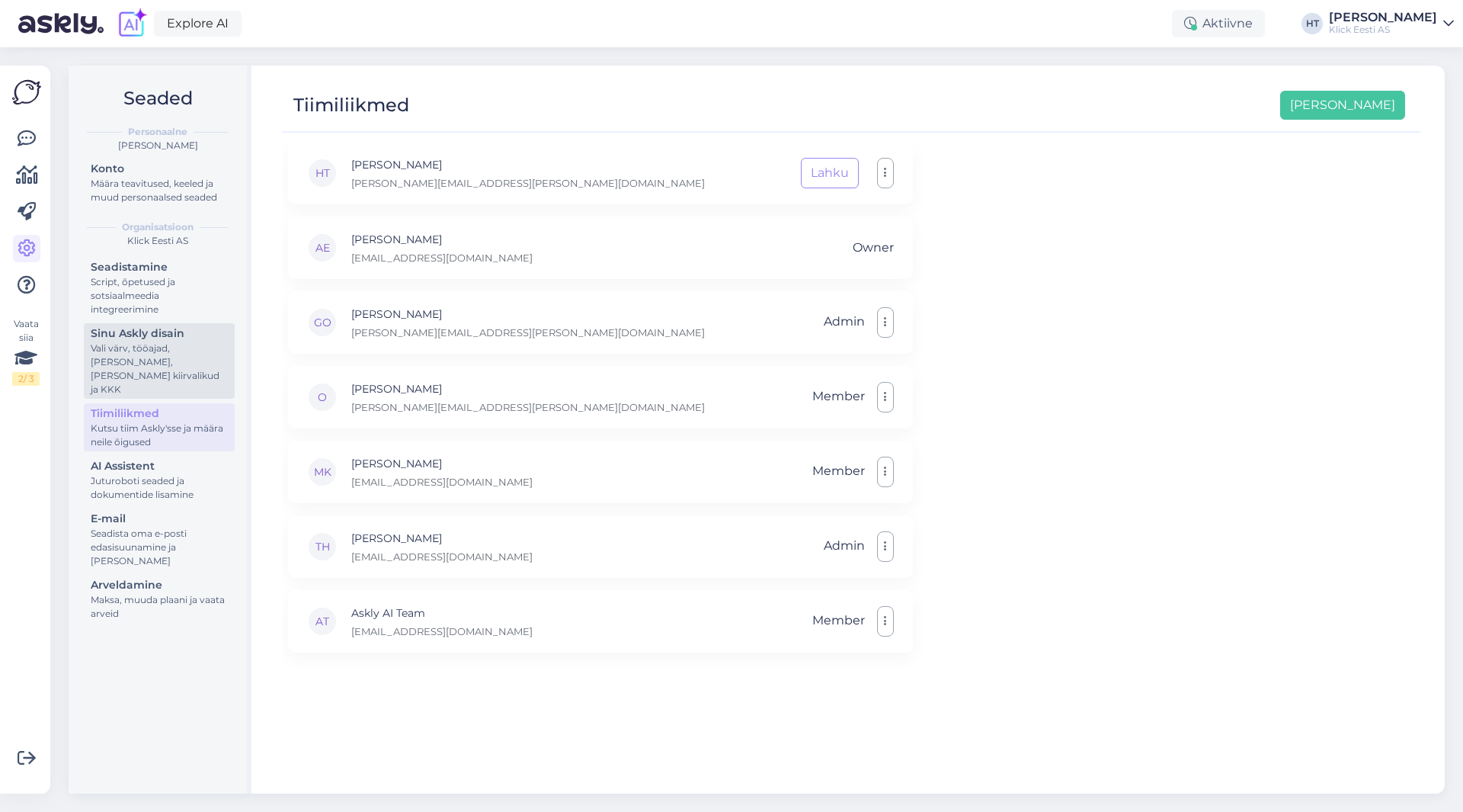
click at [168, 364] on div "Vali värv, tööajad, [PERSON_NAME], [PERSON_NAME] kiirvalikud ja KKK" at bounding box center [159, 368] width 137 height 55
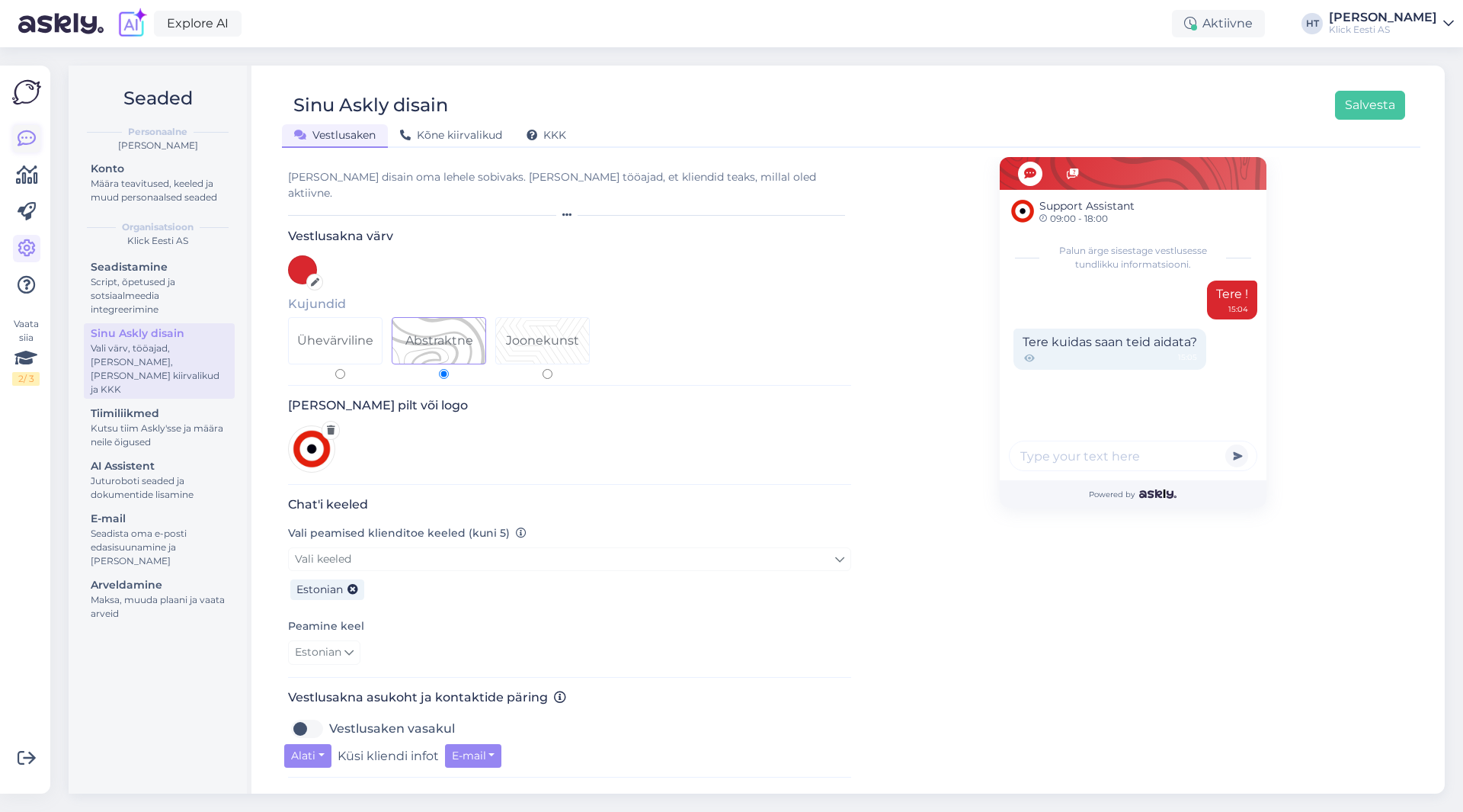
click at [30, 149] on link at bounding box center [26, 138] width 27 height 27
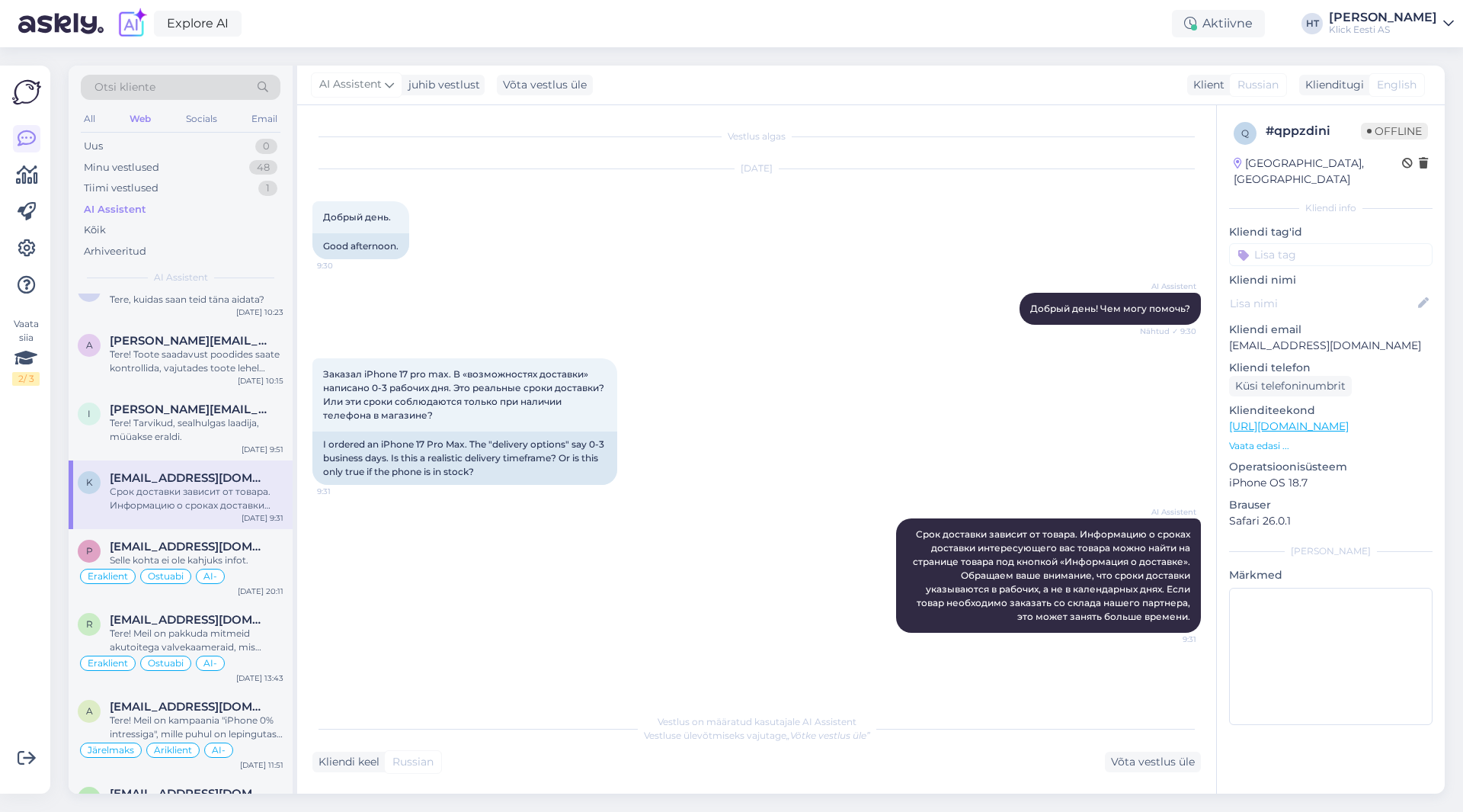
scroll to position [2591, 0]
click at [1299, 244] on input at bounding box center [1330, 254] width 203 height 23
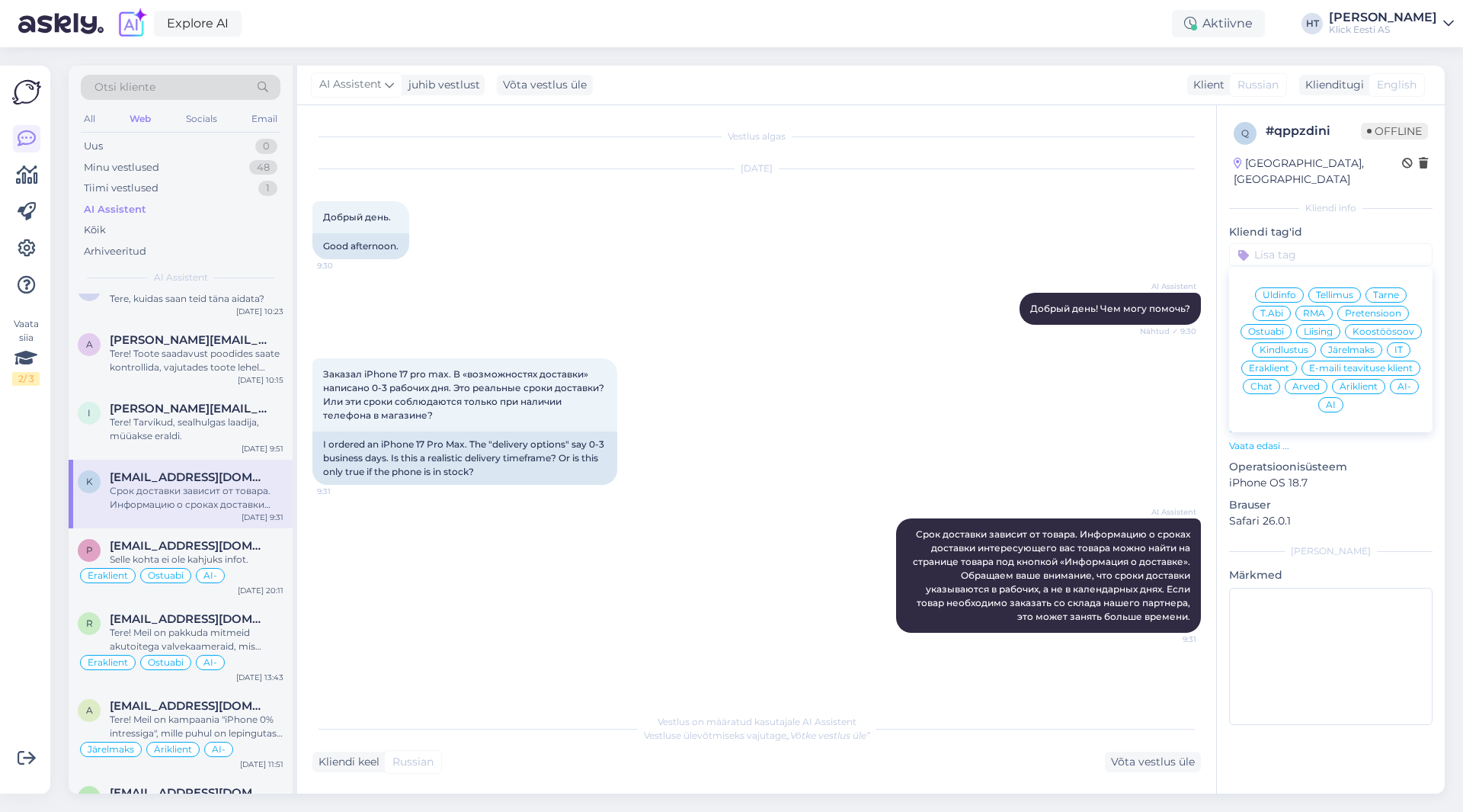
click at [1270, 327] on span "Ostuabi" at bounding box center [1266, 331] width 36 height 9
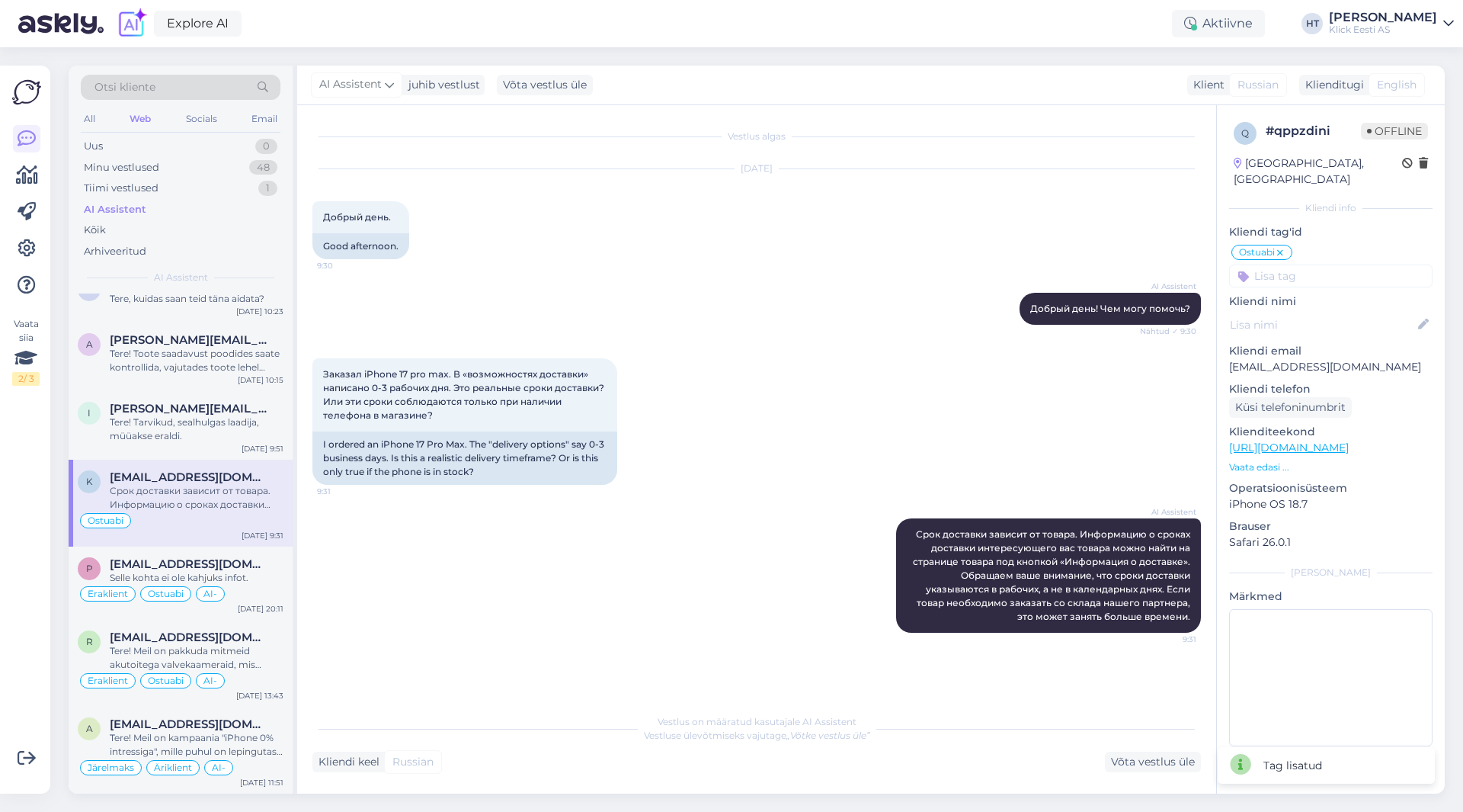
click at [1298, 265] on input at bounding box center [1330, 275] width 203 height 23
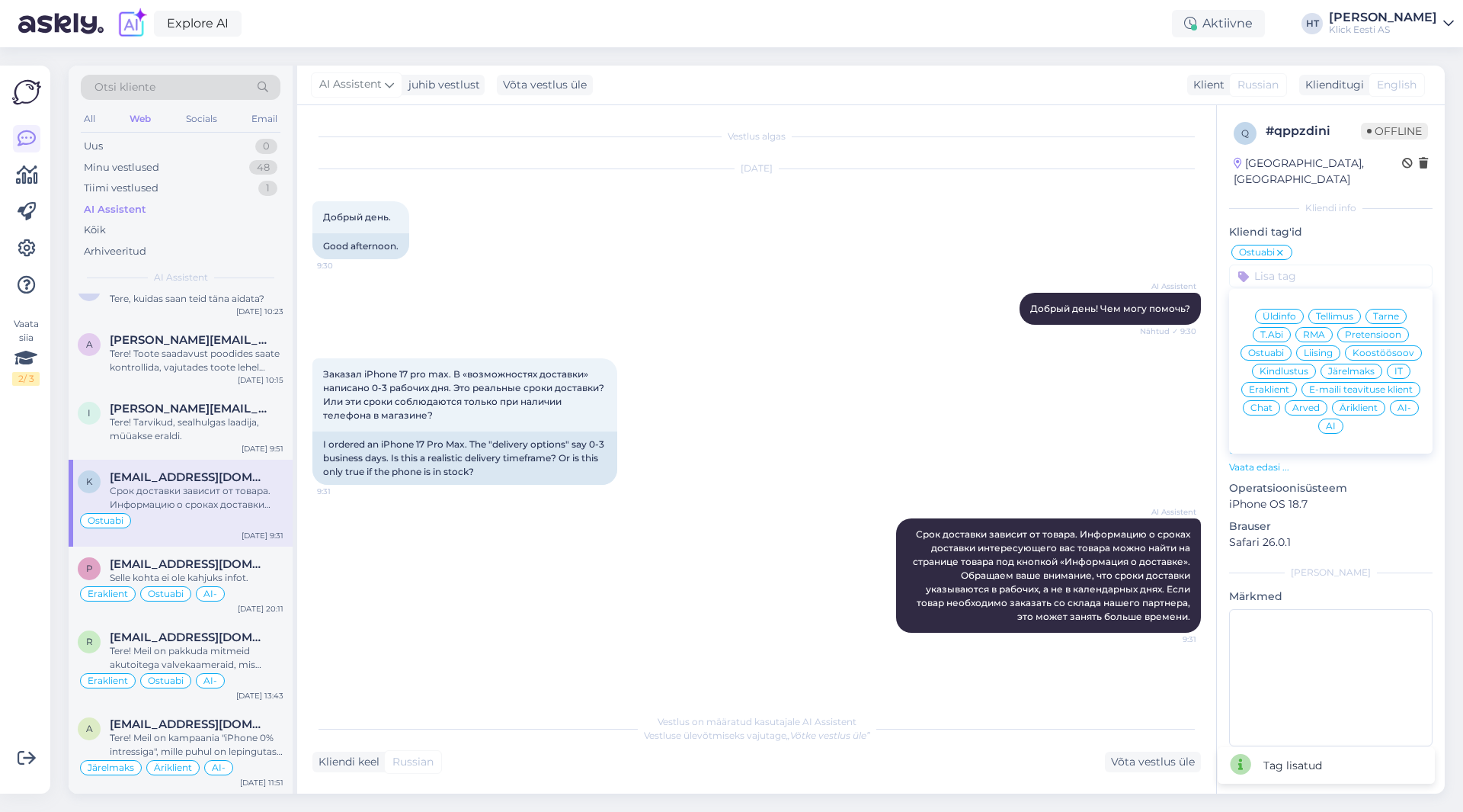
click at [1286, 385] on span "Eraklient" at bounding box center [1269, 389] width 40 height 9
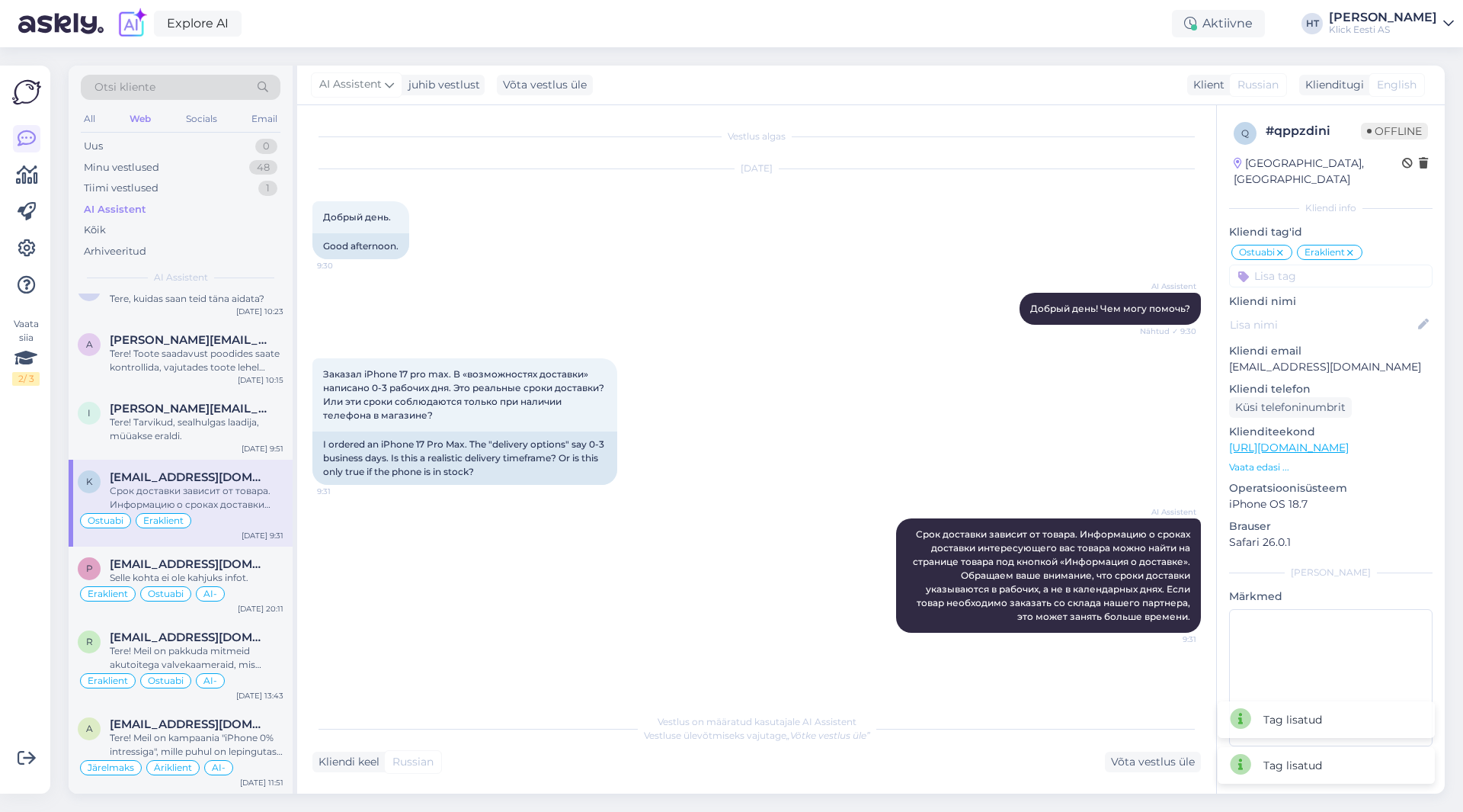
click at [1309, 264] on input at bounding box center [1330, 275] width 203 height 23
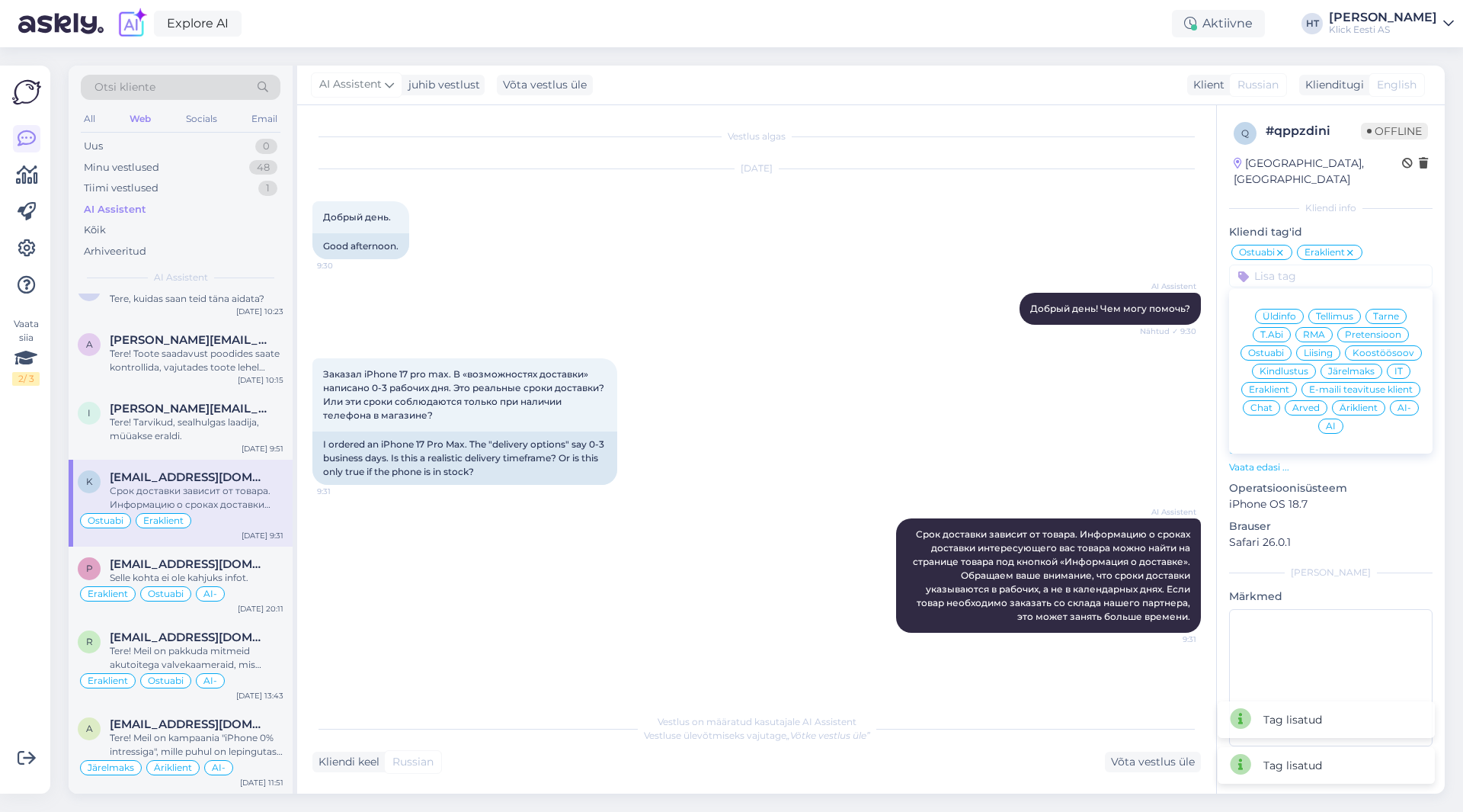
click at [1324, 418] on div "AI" at bounding box center [1330, 425] width 25 height 15
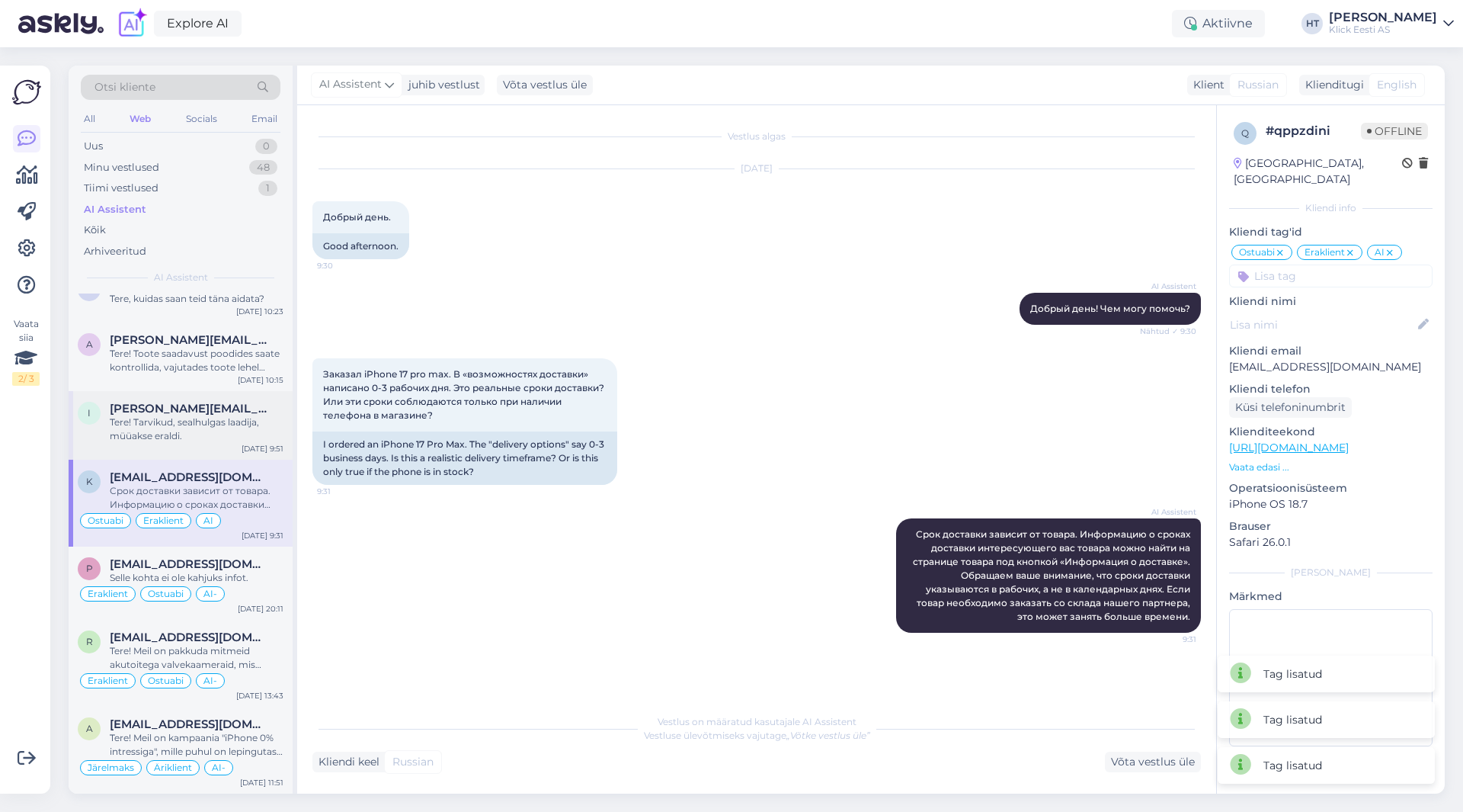
click at [168, 408] on span "[PERSON_NAME][EMAIL_ADDRESS]" at bounding box center [189, 409] width 158 height 14
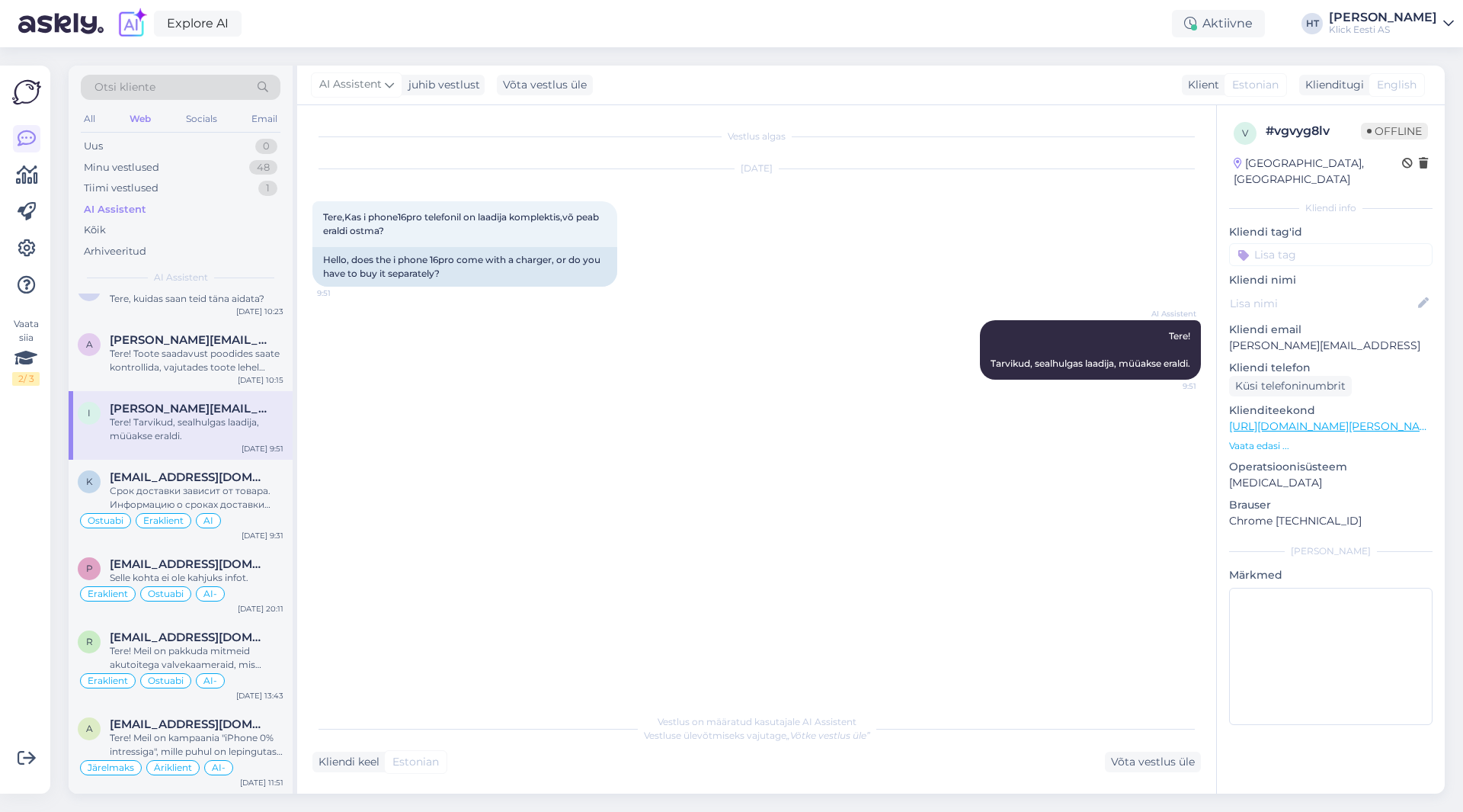
click at [1267, 243] on input at bounding box center [1330, 254] width 203 height 23
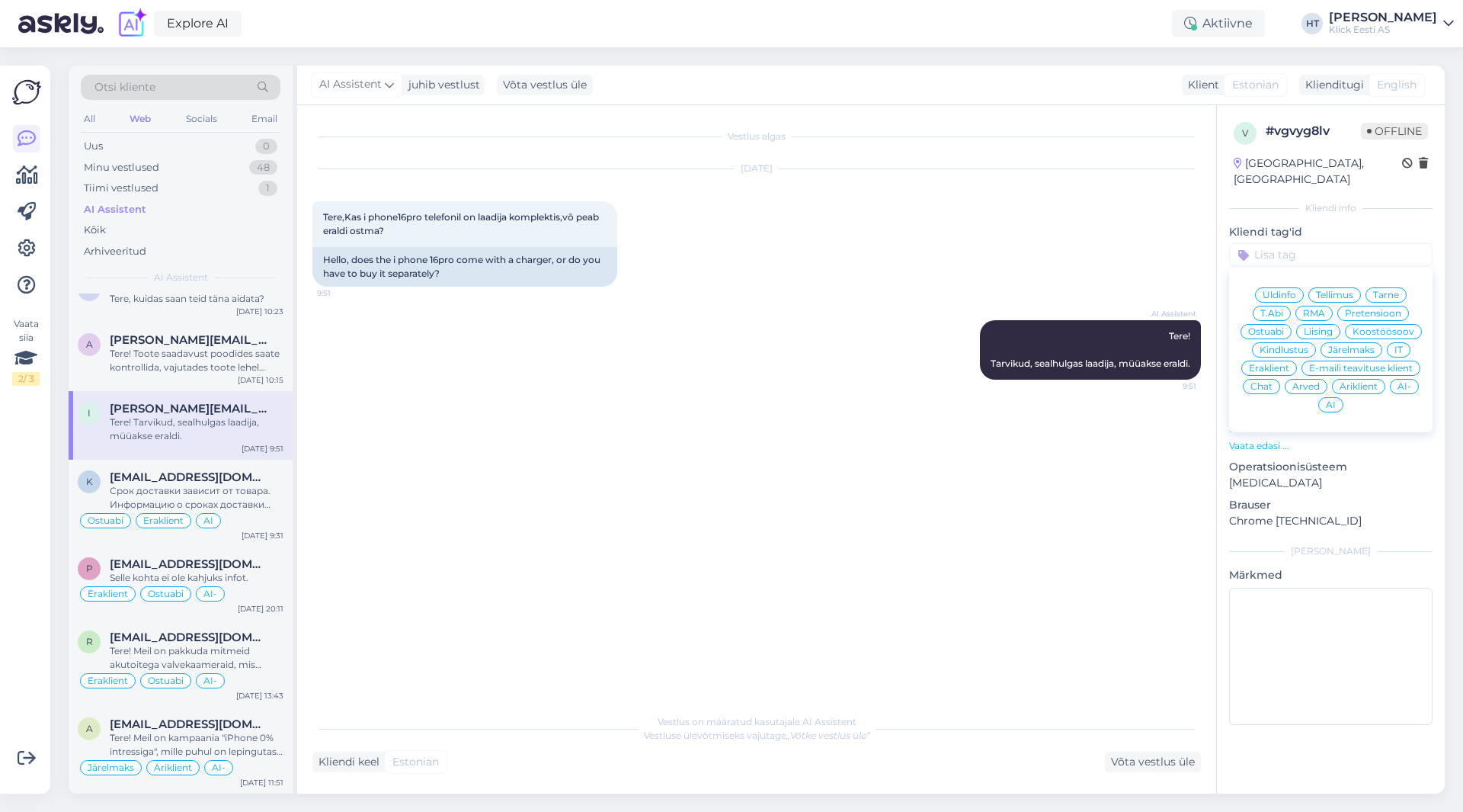
click at [1272, 307] on div "Üldinfo Tellimus Tarne T.Abi RMA Pretensioon Ostuabi Liising Koostöösoov Kindlu…" at bounding box center [1330, 350] width 203 height 152
click at [1275, 327] on span "Ostuabi" at bounding box center [1266, 331] width 36 height 9
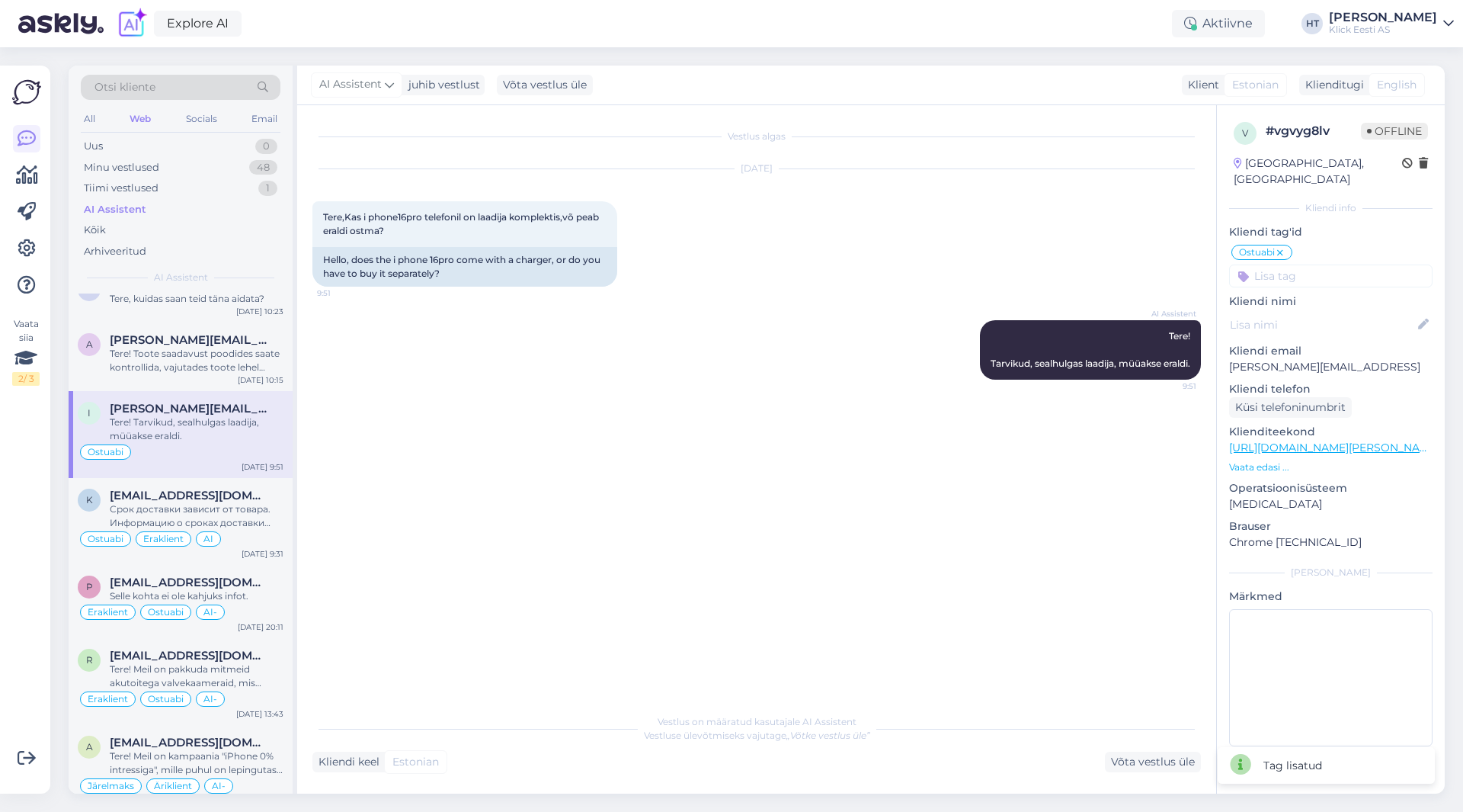
click at [1304, 264] on input at bounding box center [1330, 275] width 203 height 23
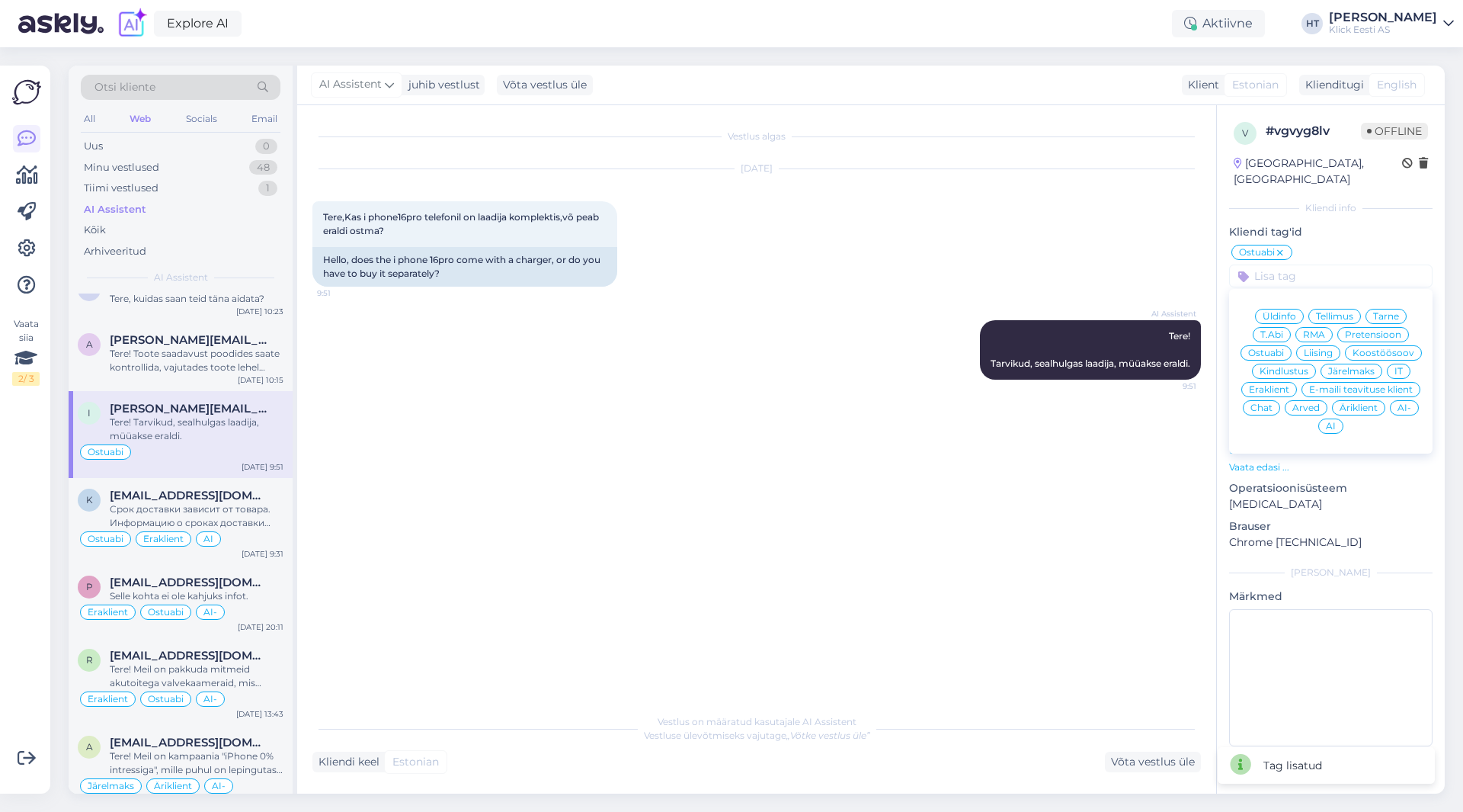
click at [1279, 385] on span "Eraklient" at bounding box center [1269, 389] width 40 height 9
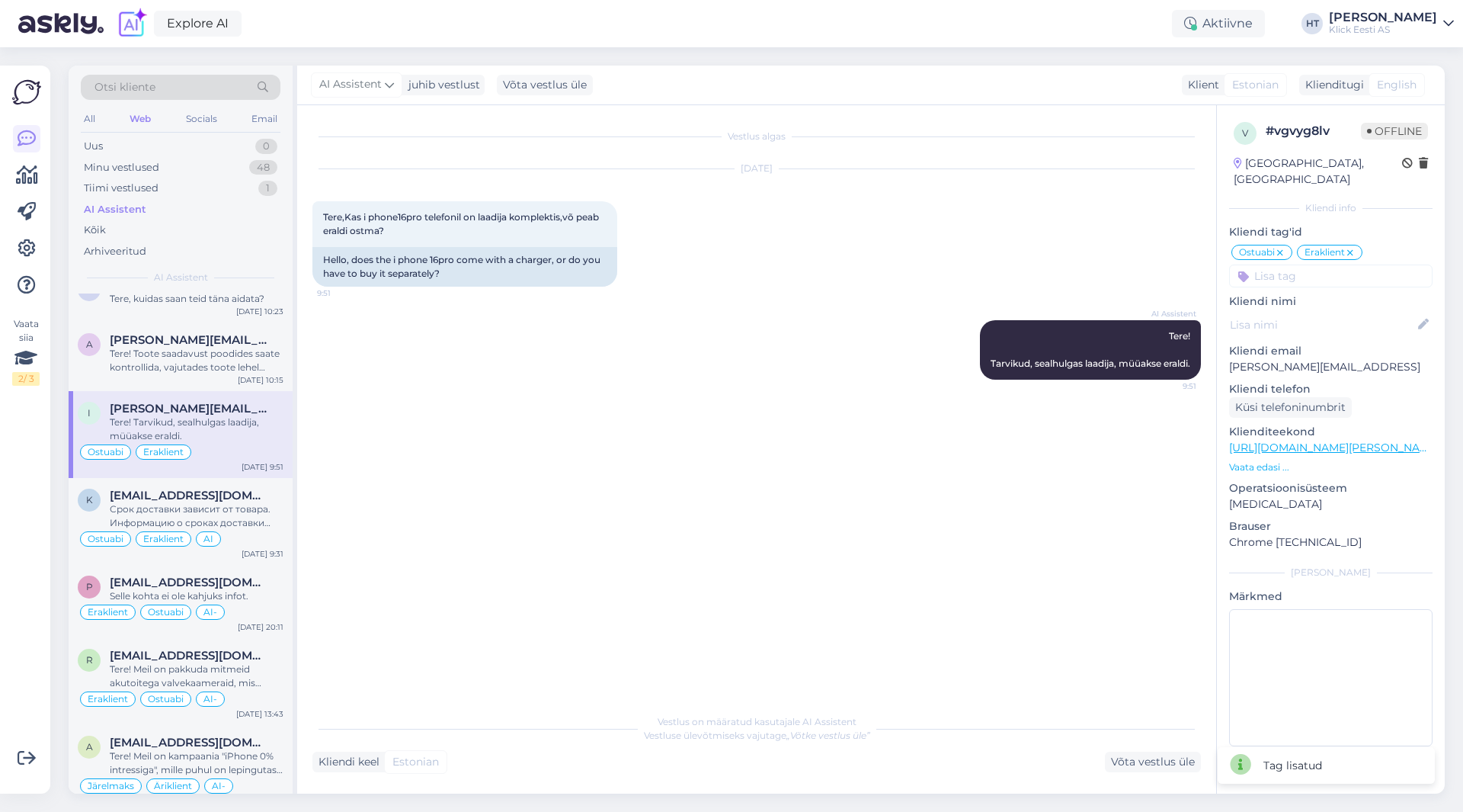
click at [1311, 270] on input at bounding box center [1330, 275] width 203 height 23
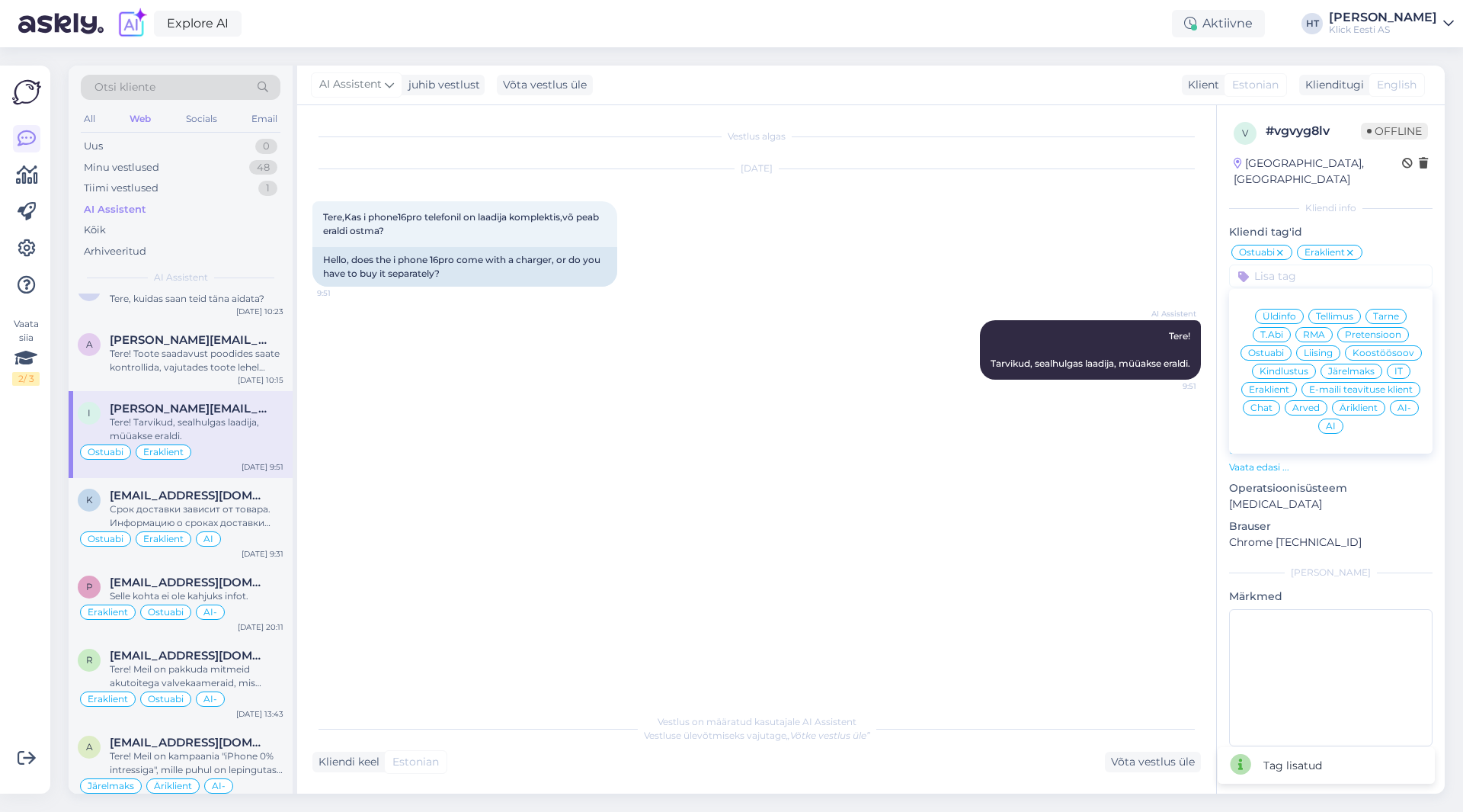
click at [1334, 421] on span "AI" at bounding box center [1331, 425] width 10 height 9
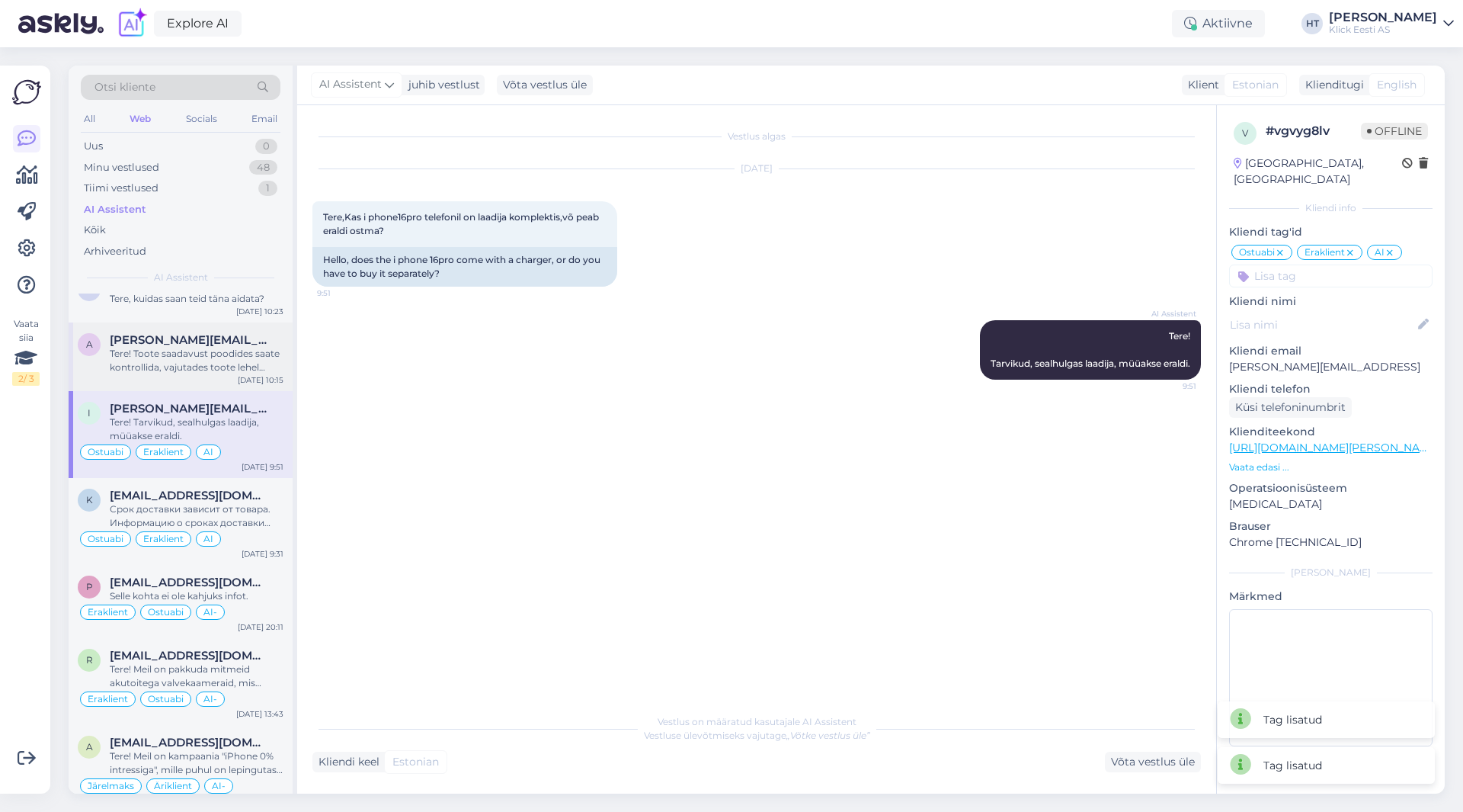
click at [168, 351] on div "Tere! Toote saadavust poodides saate kontrollida, vajutades toote lehel "Saadav…" at bounding box center [197, 360] width 174 height 27
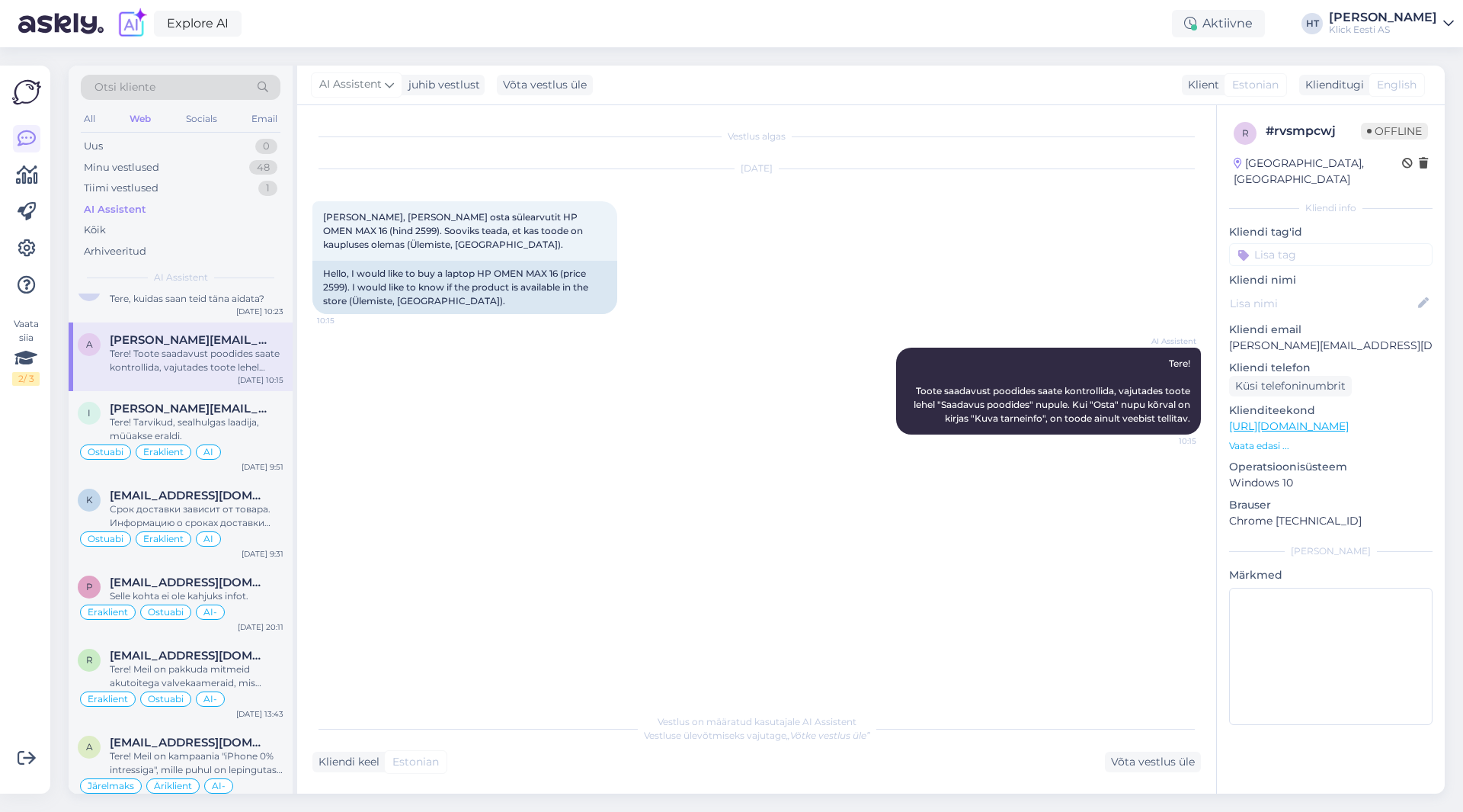
click at [1322, 243] on input at bounding box center [1330, 254] width 203 height 23
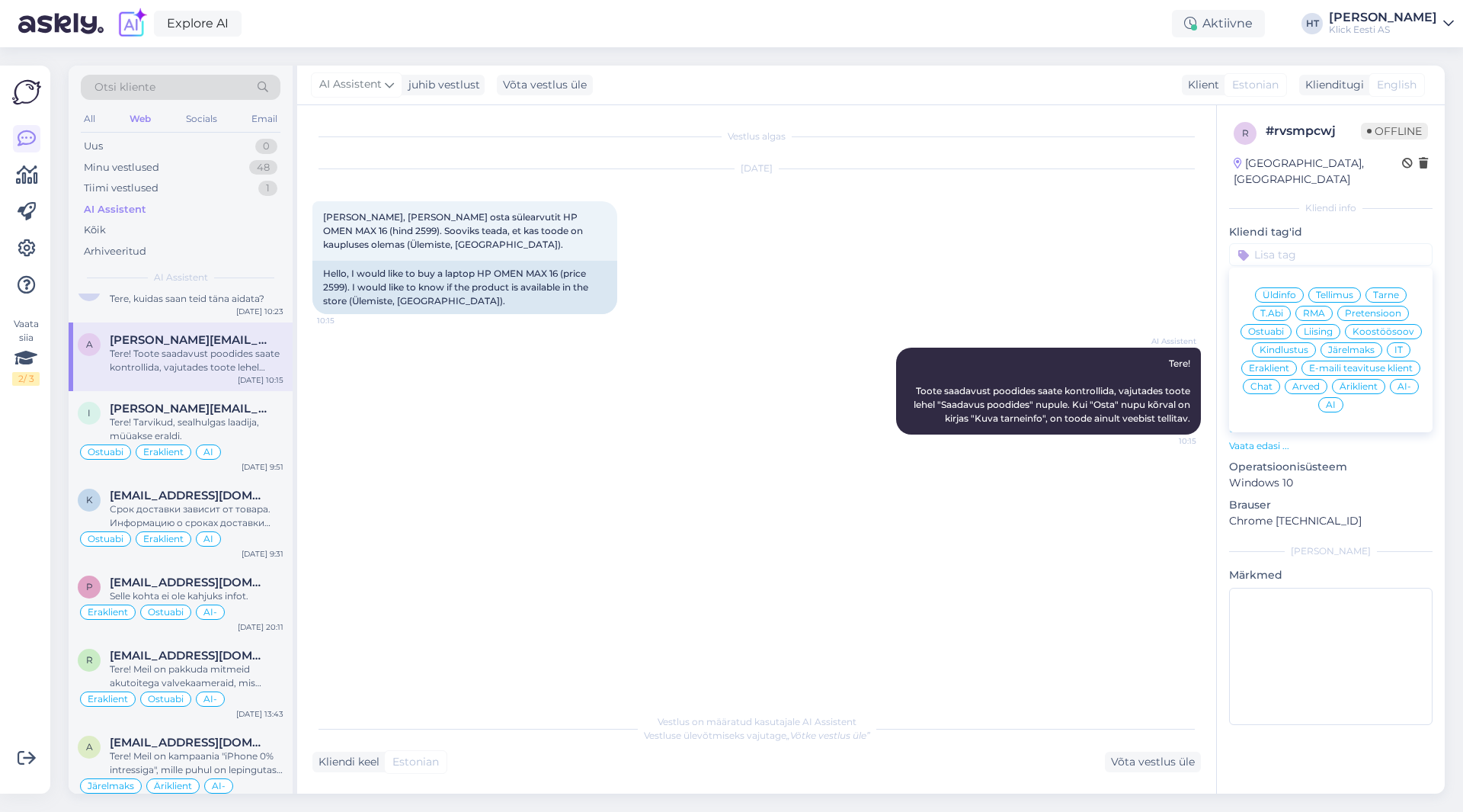
click at [1263, 327] on span "Ostuabi" at bounding box center [1266, 331] width 36 height 9
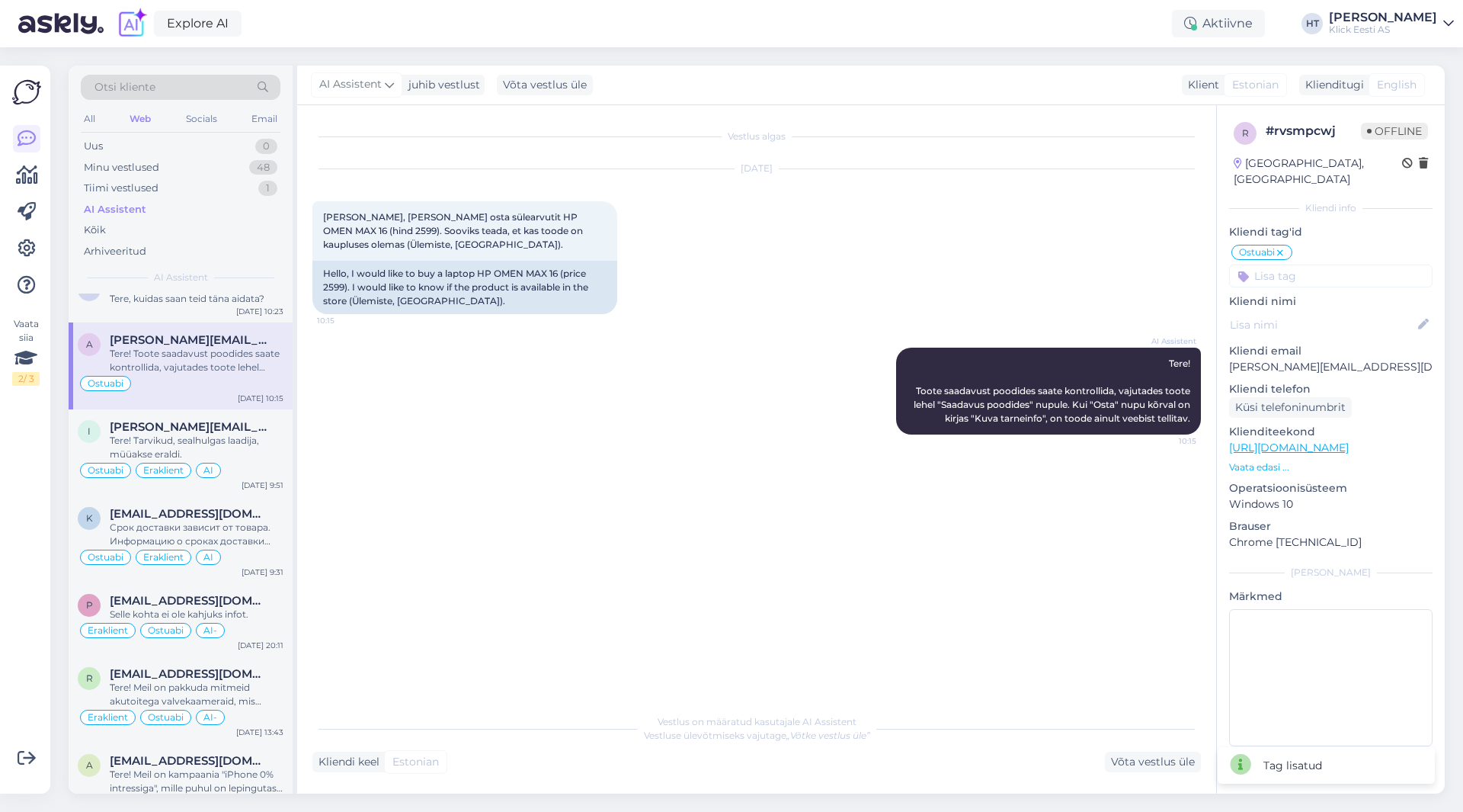
click at [1291, 264] on input at bounding box center [1330, 275] width 203 height 23
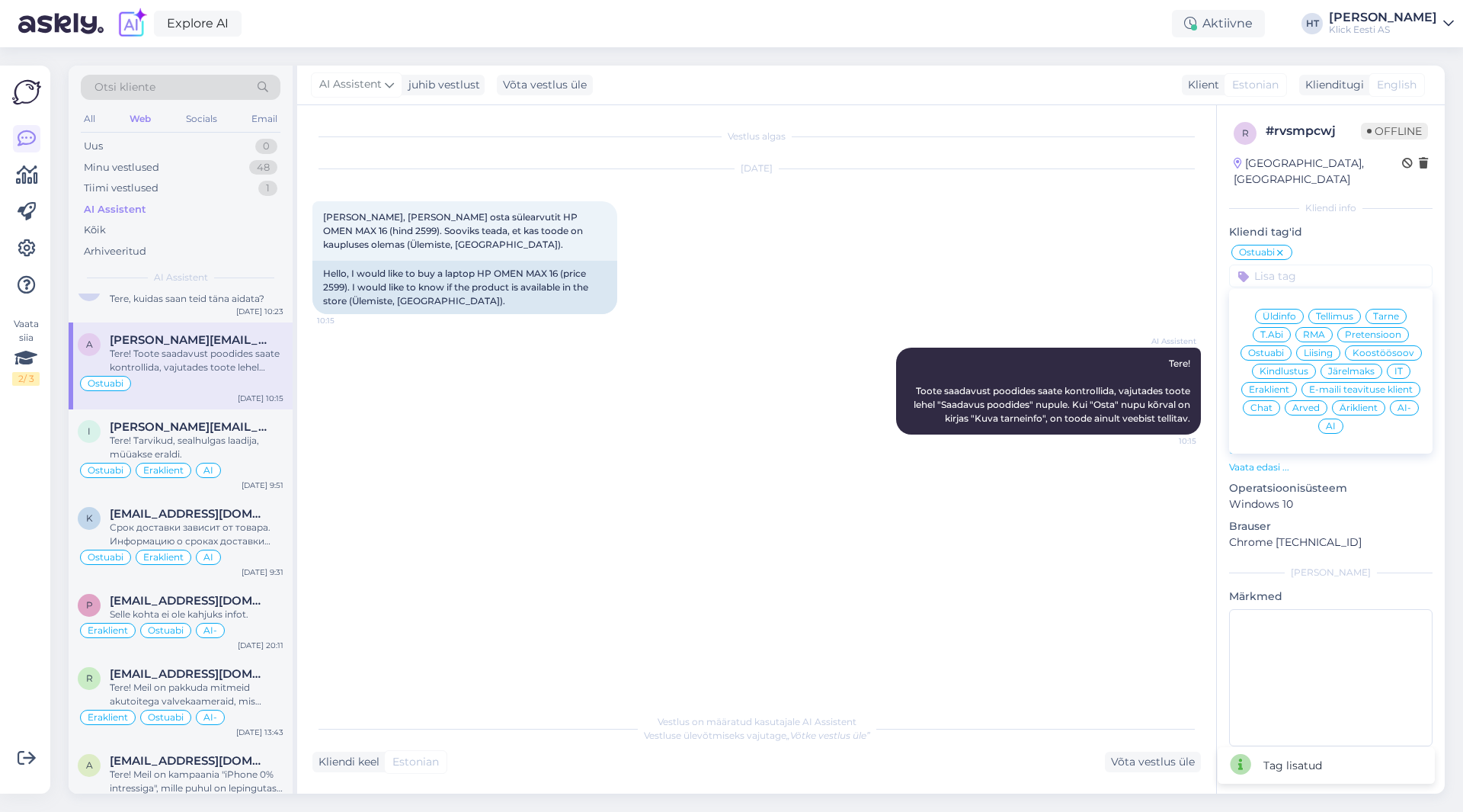
click at [1285, 385] on span "Eraklient" at bounding box center [1269, 389] width 40 height 9
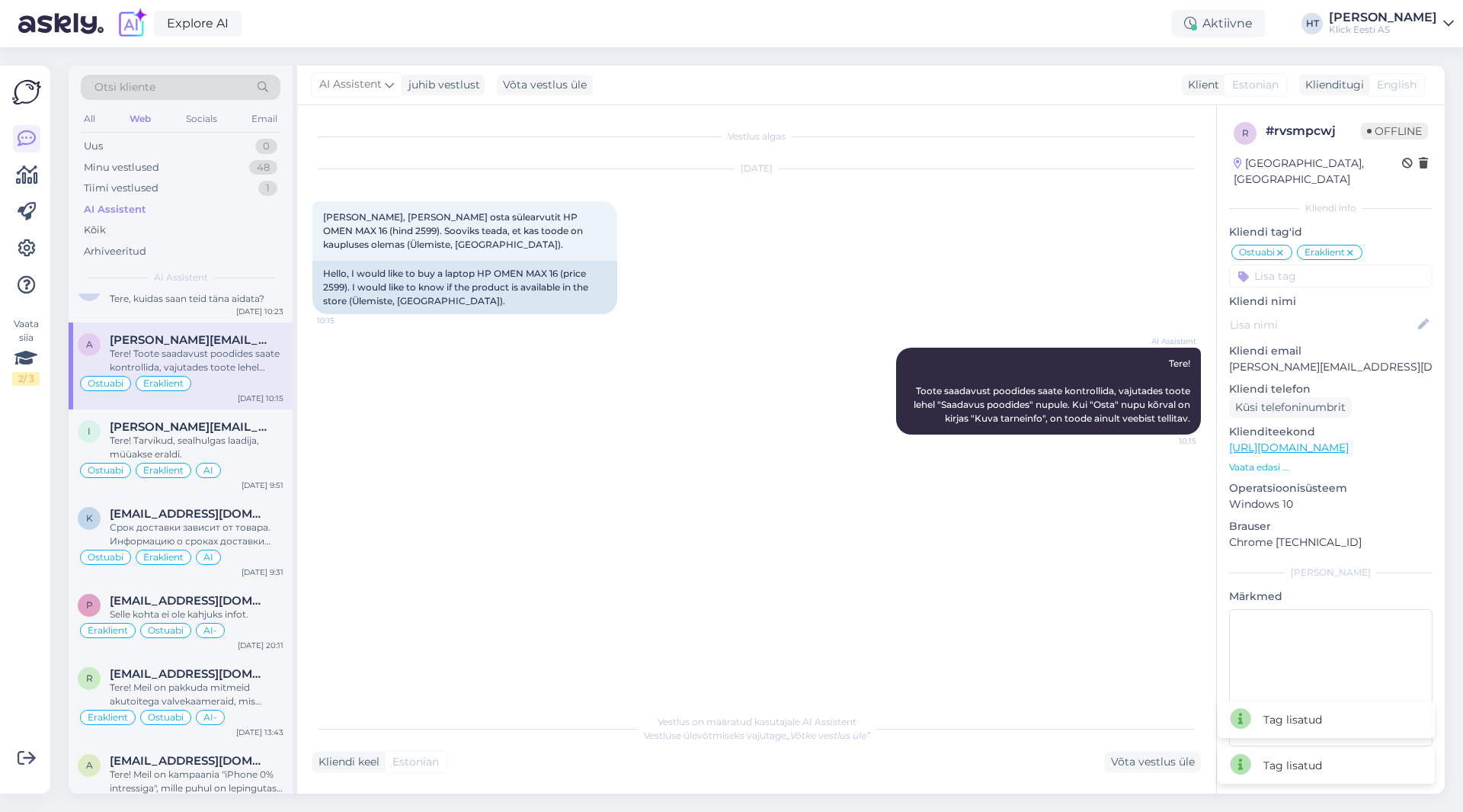
click at [1317, 271] on input at bounding box center [1330, 275] width 203 height 23
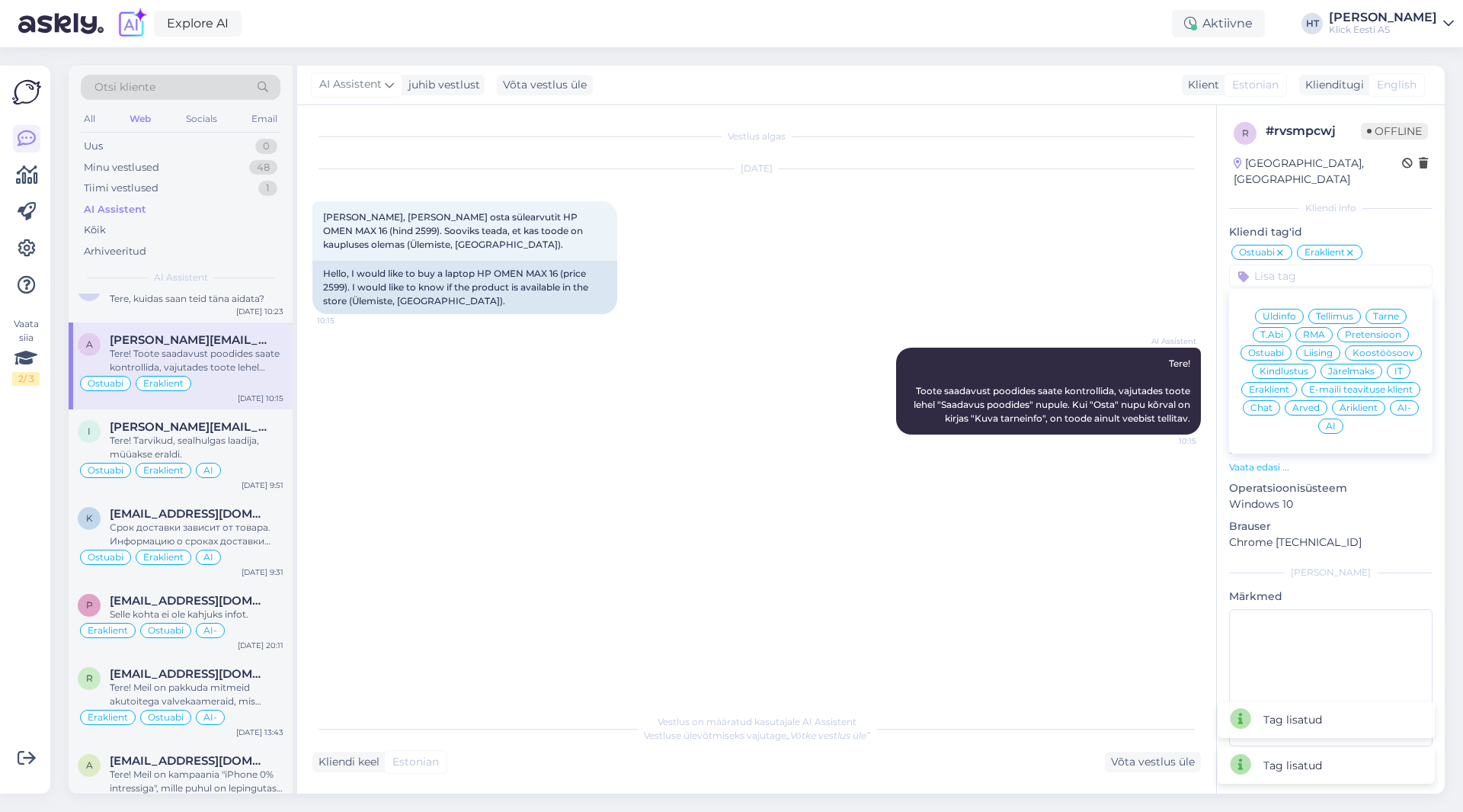
click at [1334, 421] on span "AI" at bounding box center [1331, 425] width 10 height 9
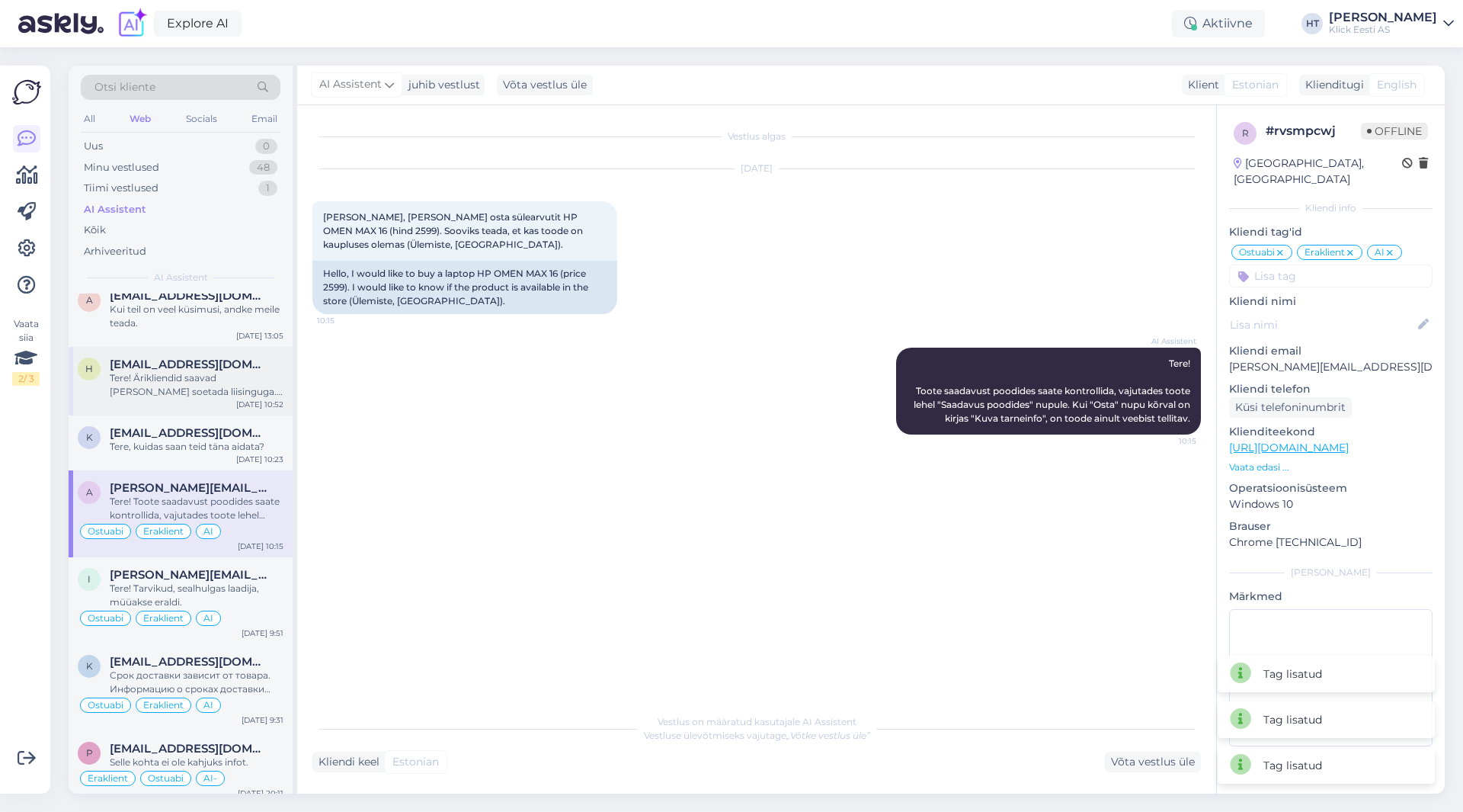
scroll to position [2438, 0]
click at [221, 418] on div "h [EMAIL_ADDRESS][DOMAIN_NAME] Tere! Ärikliendid saavad [PERSON_NAME] soetada l…" at bounding box center [181, 385] width 224 height 69
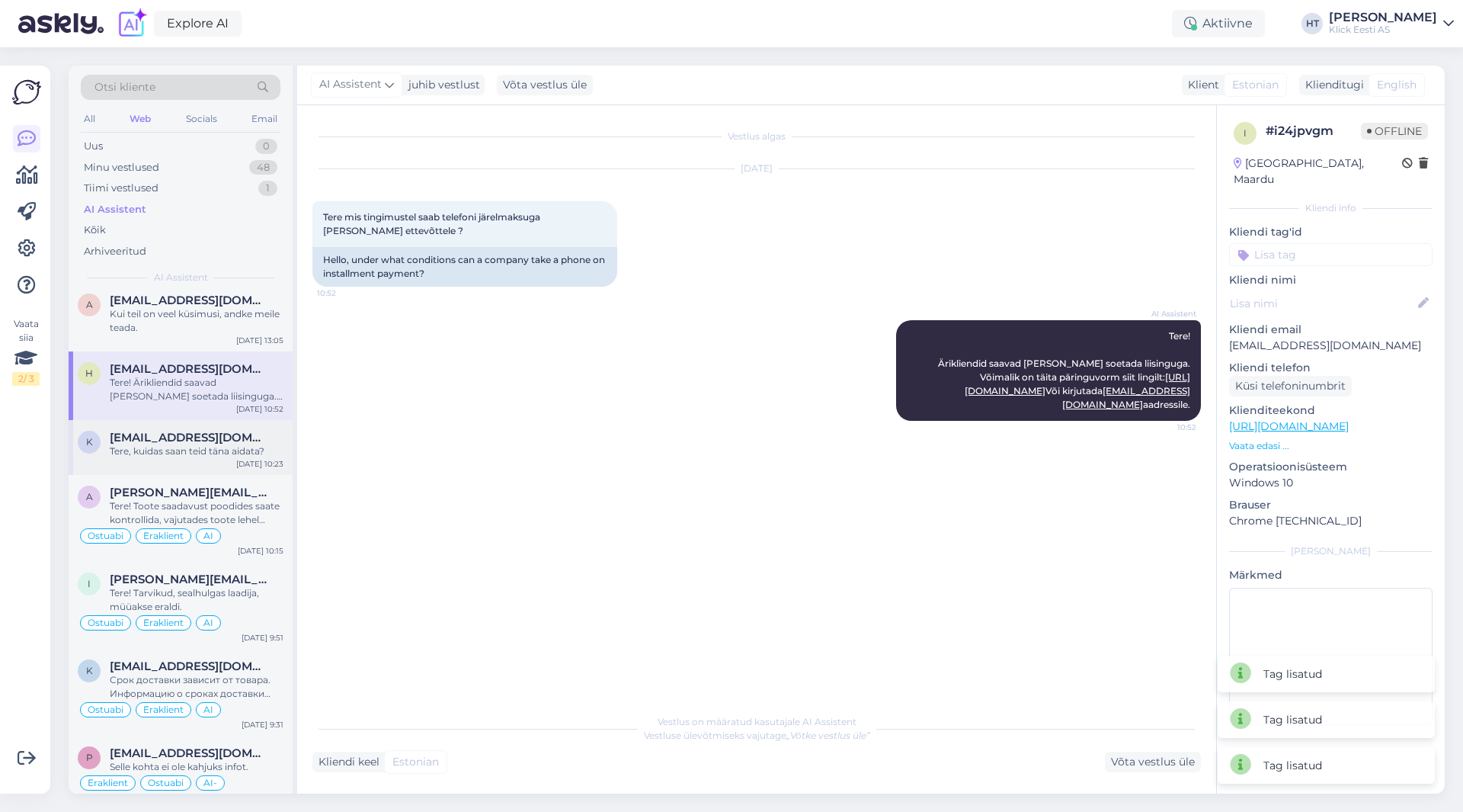
click at [228, 428] on div "k [EMAIL_ADDRESS][DOMAIN_NAME] Tere, kuidas saan teid [PERSON_NAME] aidata? [DA…" at bounding box center [181, 447] width 224 height 55
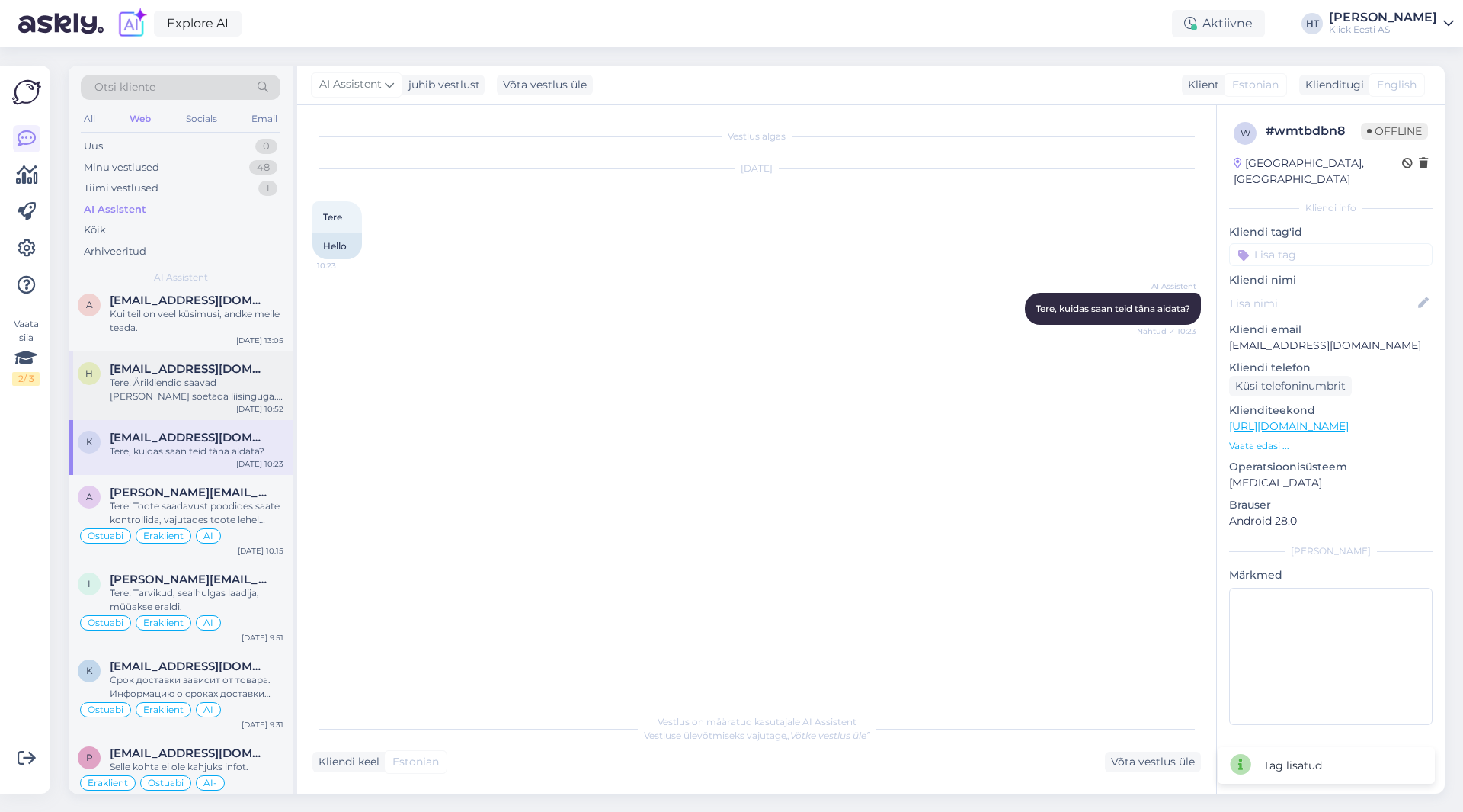
click at [171, 383] on div "Tere! Ärikliendid saavad [PERSON_NAME] soetada liisinguga. Võimalik on täita pä…" at bounding box center [197, 389] width 174 height 27
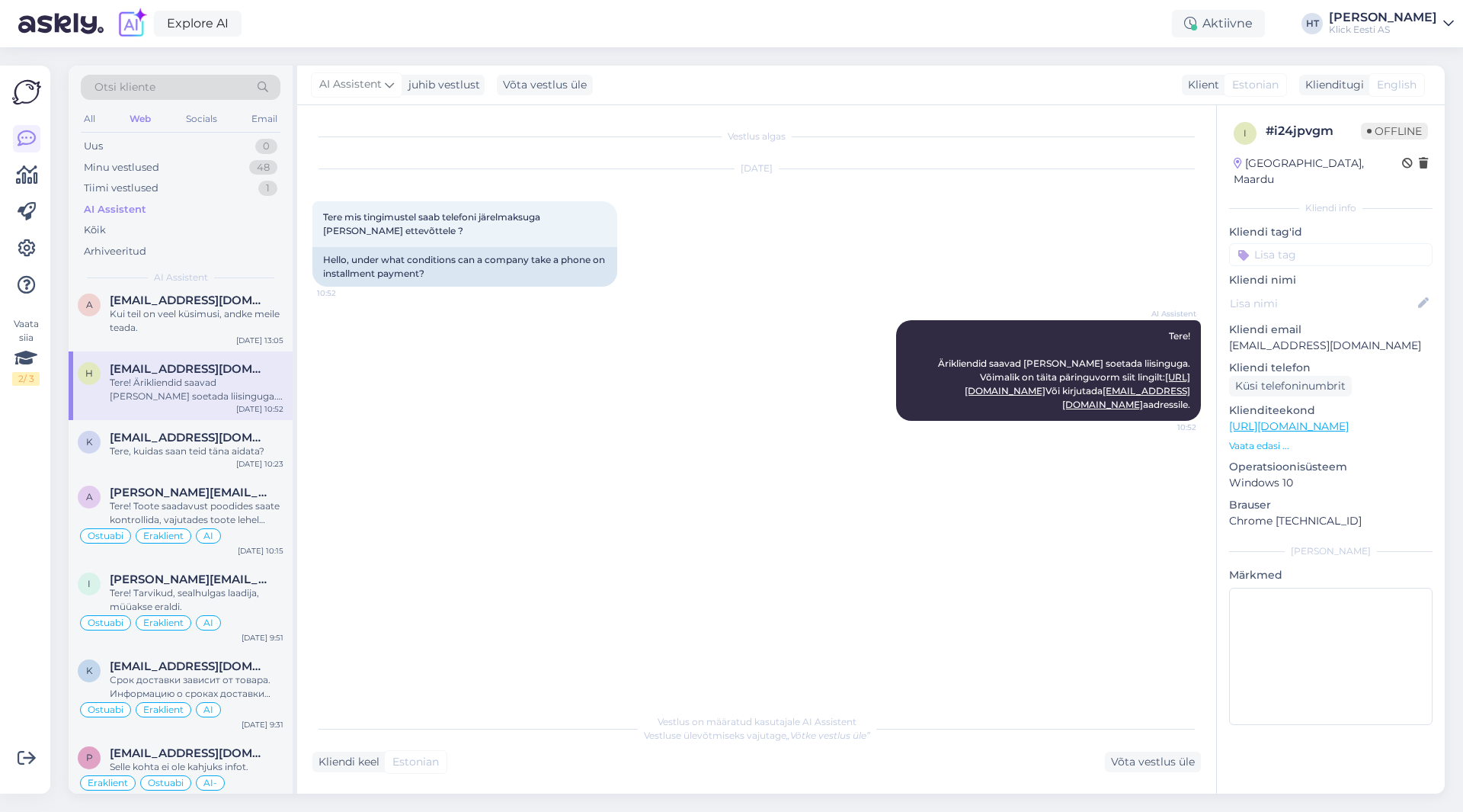
click at [1305, 243] on input at bounding box center [1330, 254] width 203 height 23
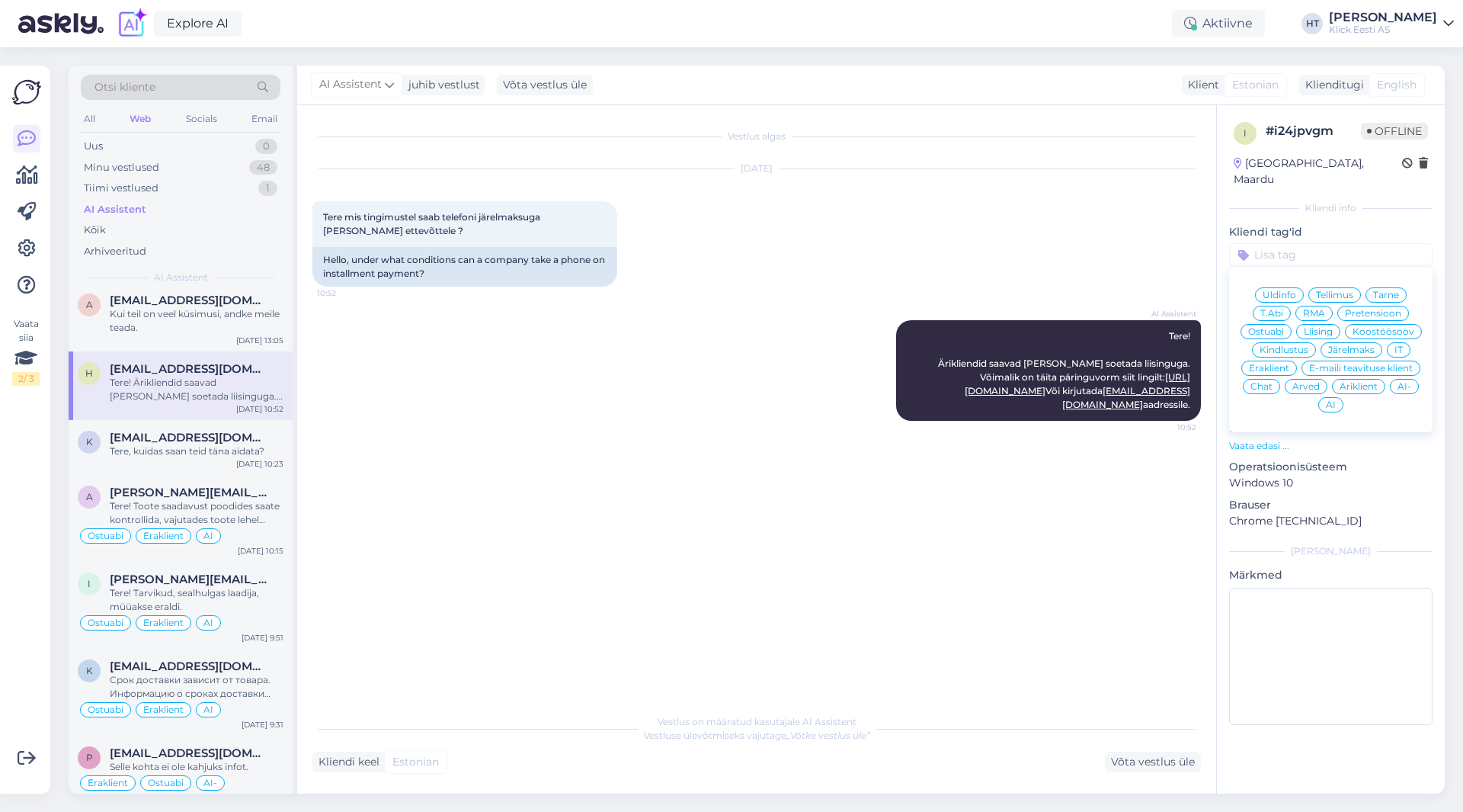
click at [1359, 382] on span "Äriklient" at bounding box center [1359, 386] width 38 height 9
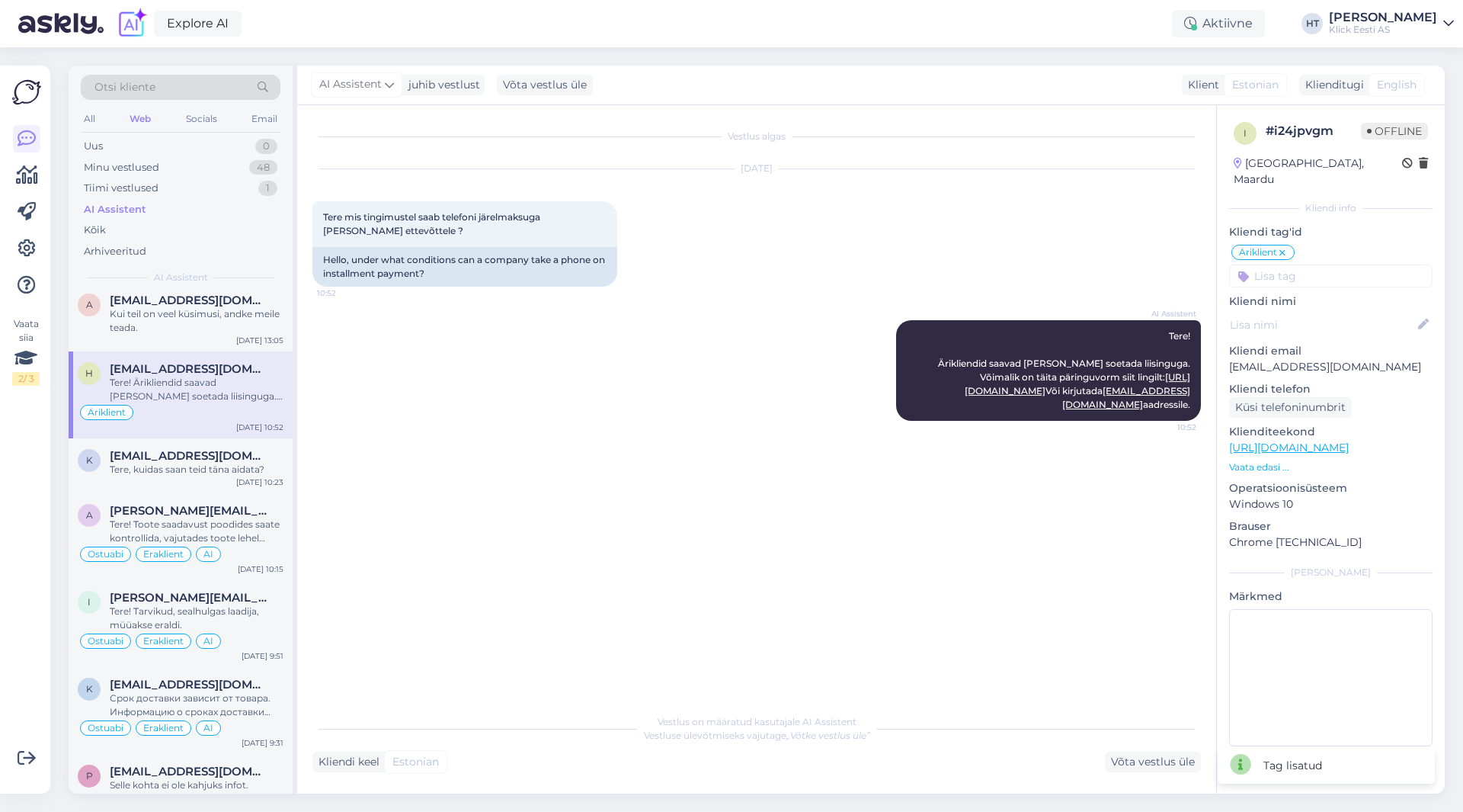
click at [1306, 264] on input at bounding box center [1330, 275] width 203 height 23
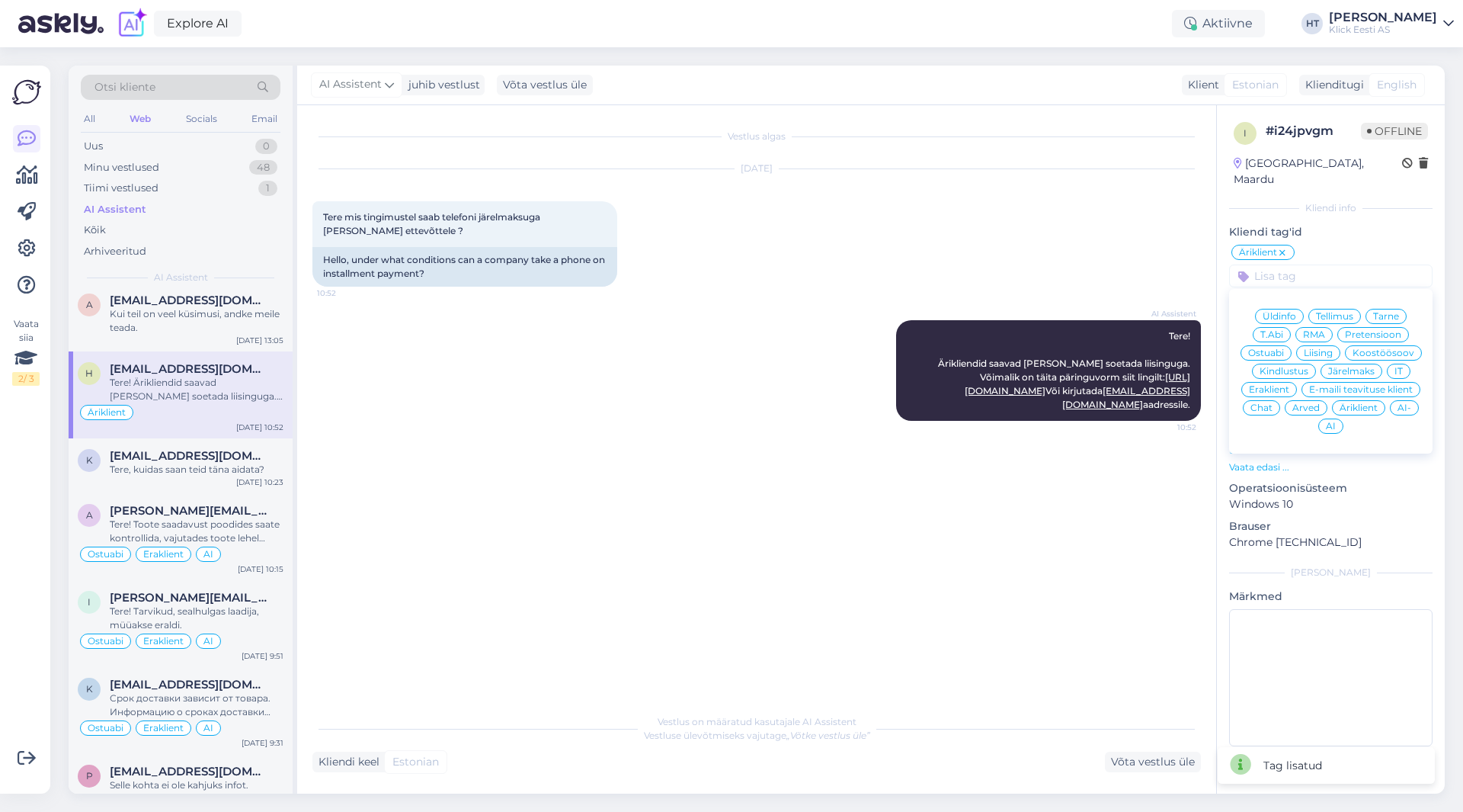
click at [1308, 348] on span "Liising" at bounding box center [1318, 352] width 29 height 9
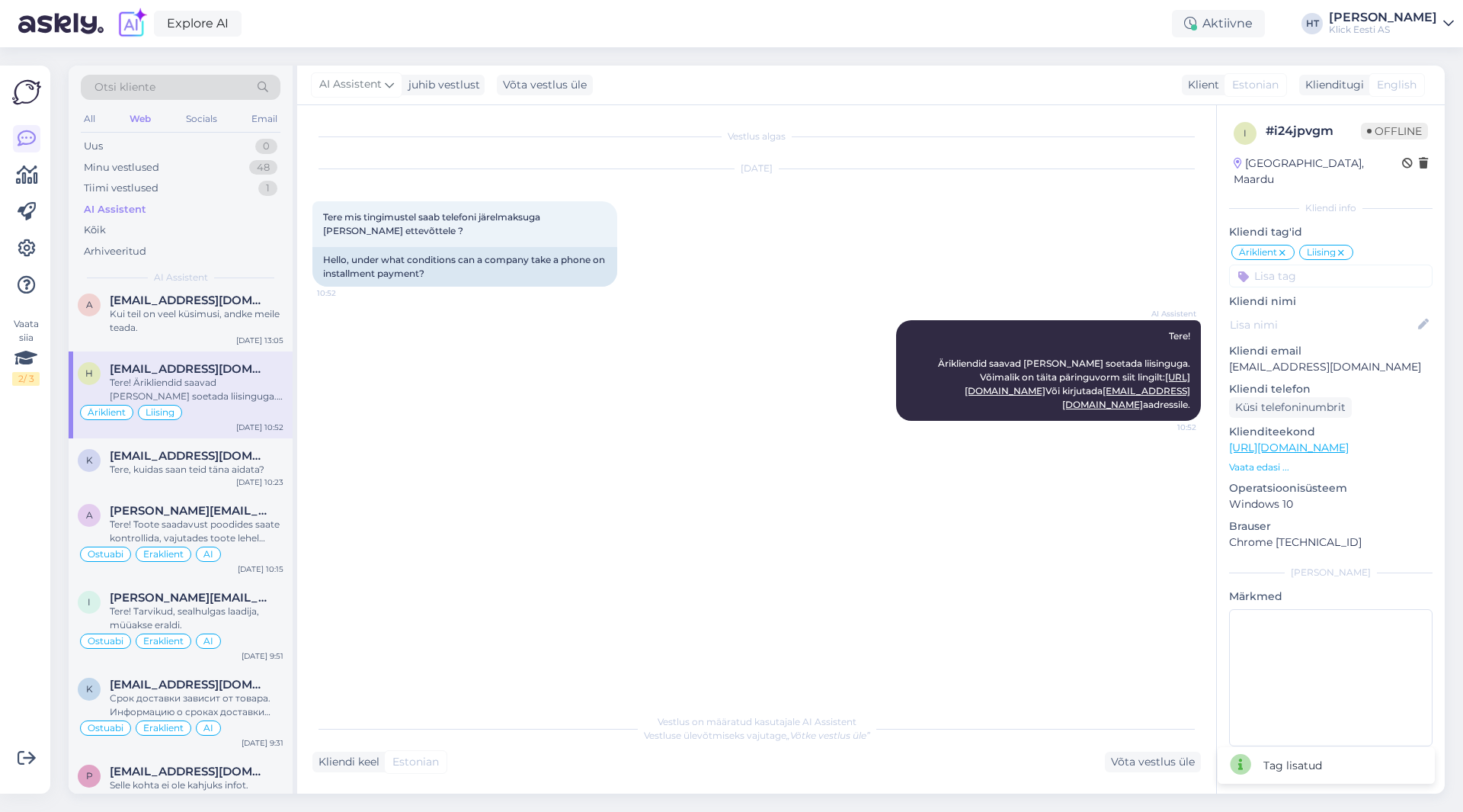
click at [1301, 264] on input at bounding box center [1330, 275] width 203 height 23
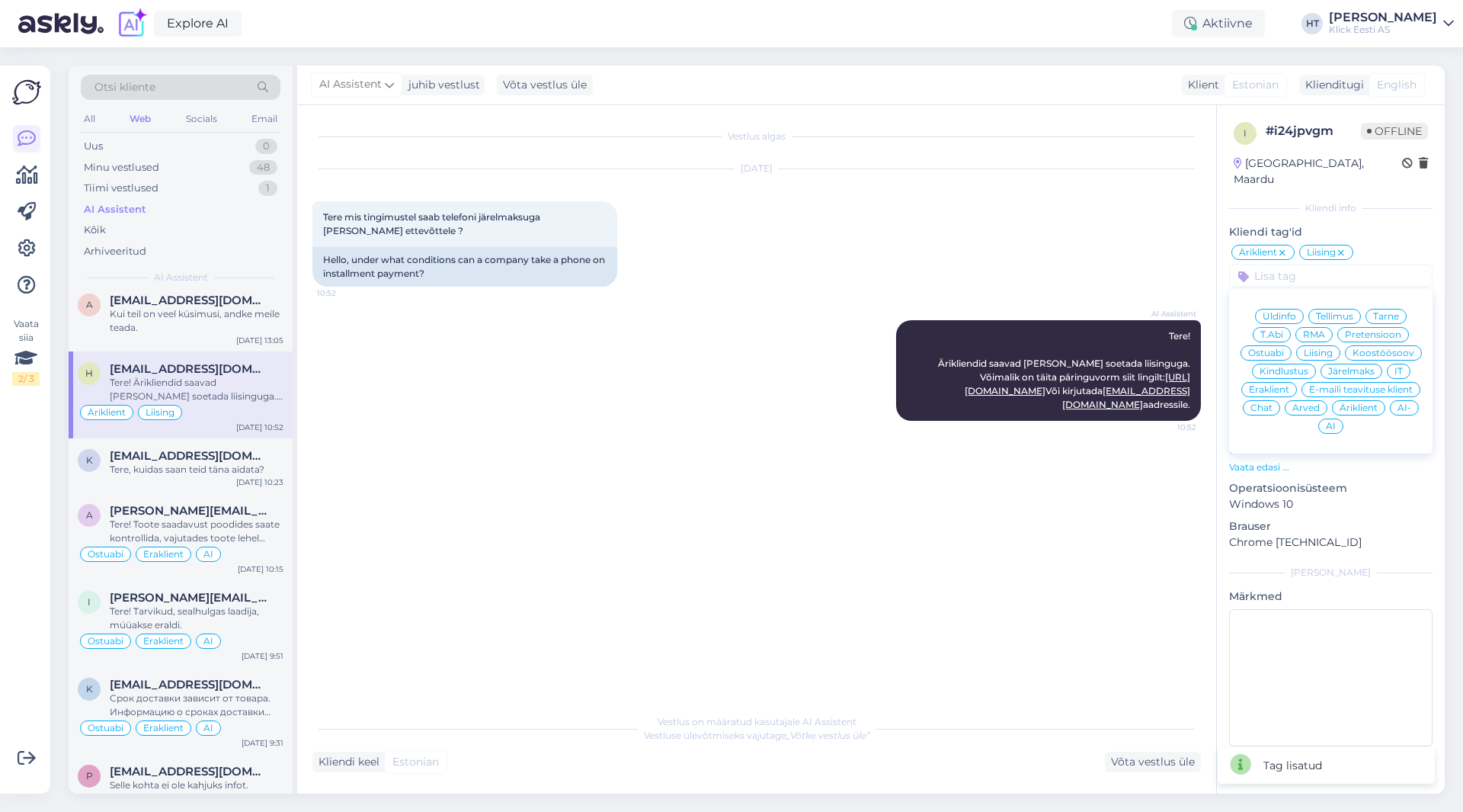
click at [1334, 421] on span "AI" at bounding box center [1331, 425] width 10 height 9
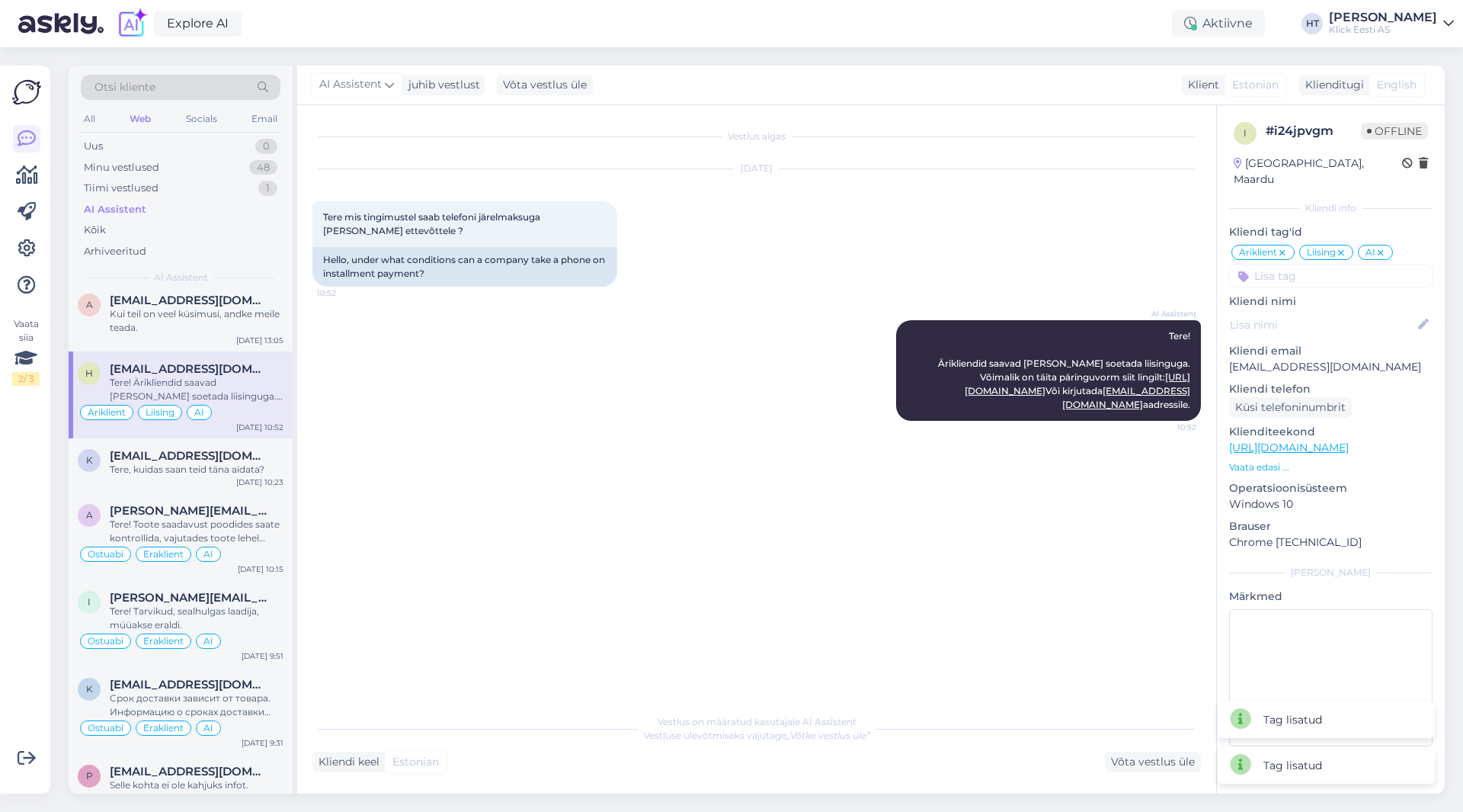
scroll to position [2362, 0]
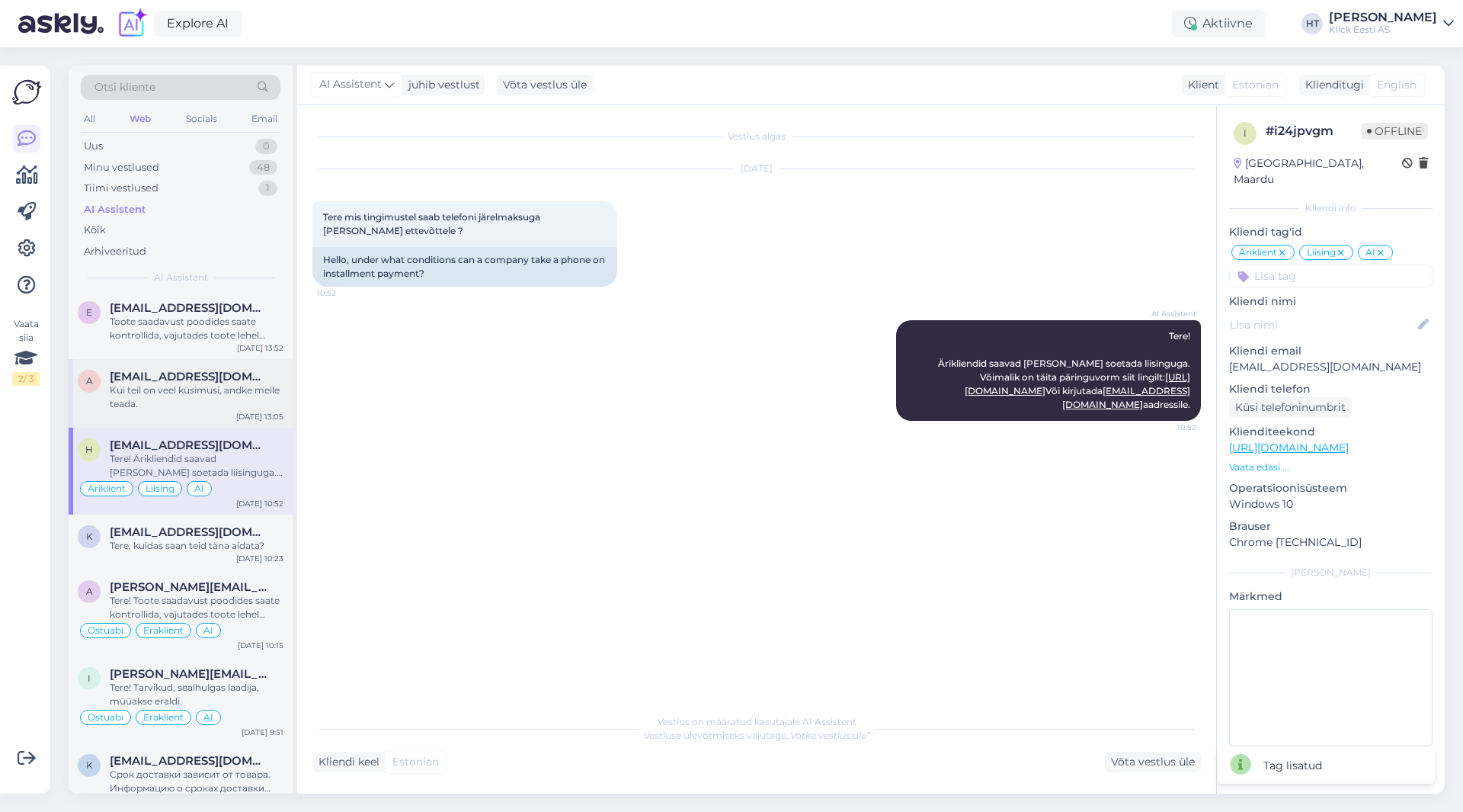
click at [208, 393] on div "Kui teil on veel küsimusi, andke meile teada." at bounding box center [197, 396] width 174 height 27
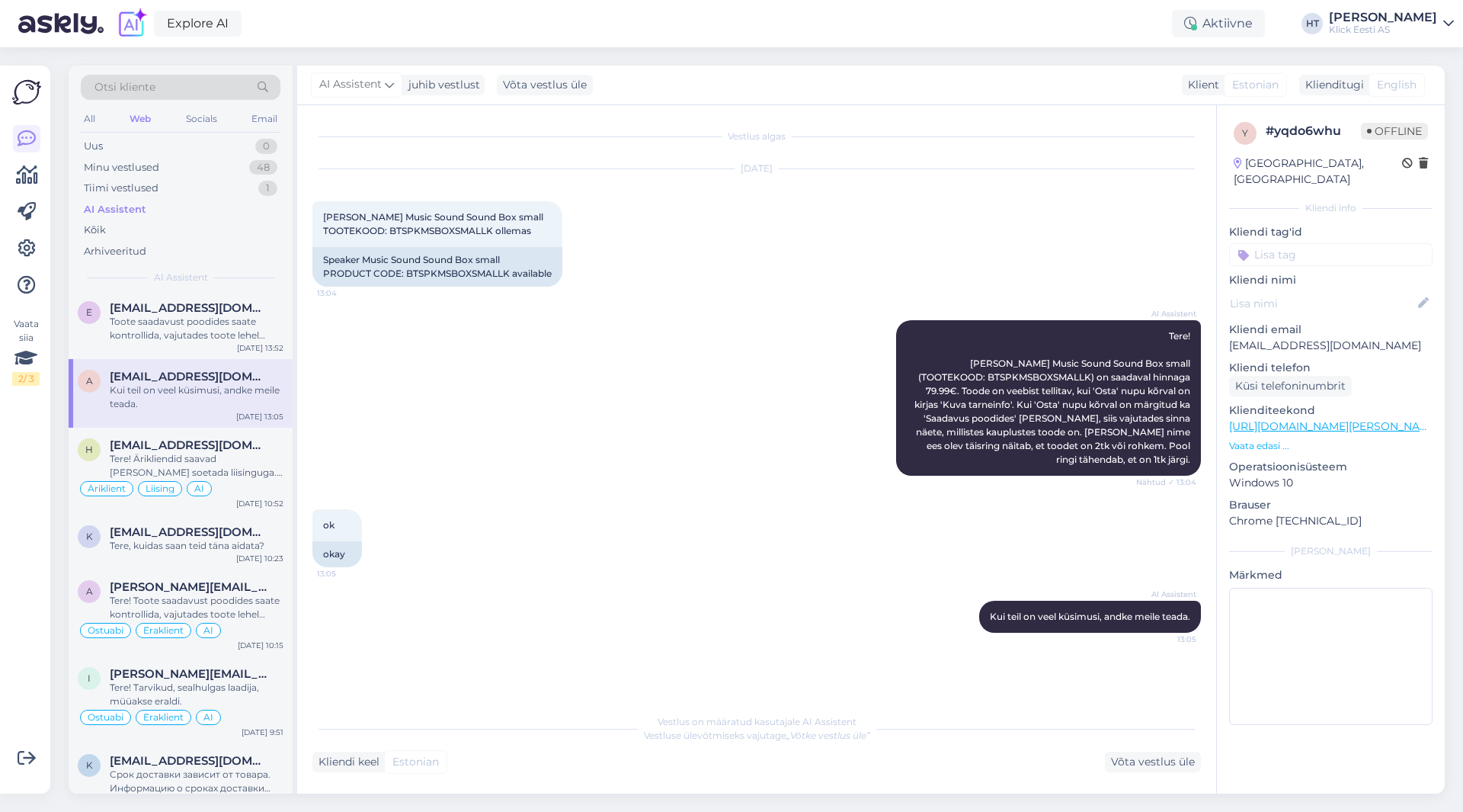
click at [1282, 244] on input at bounding box center [1330, 254] width 203 height 23
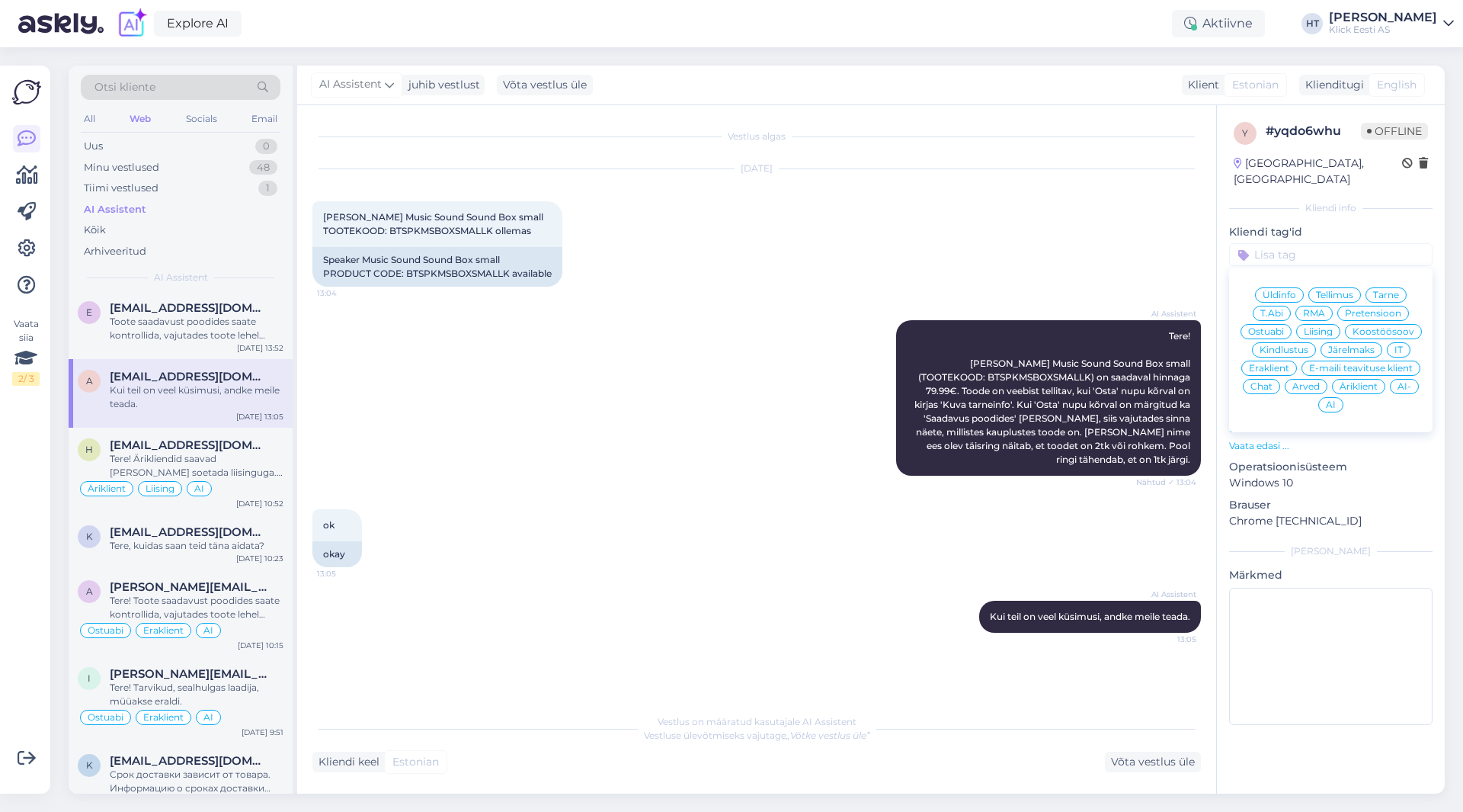
click at [1284, 327] on span "Ostuabi" at bounding box center [1266, 331] width 36 height 9
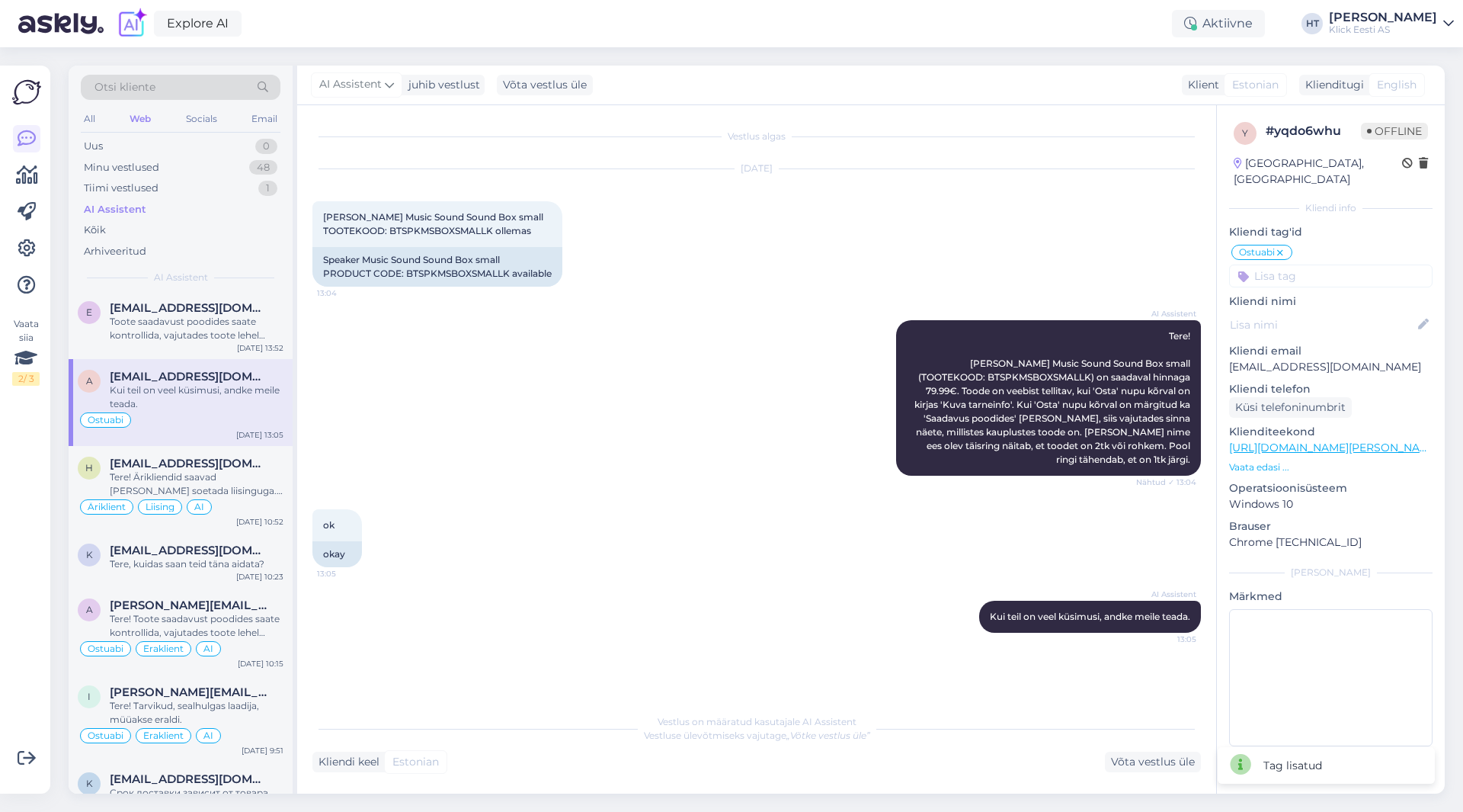
click at [1285, 269] on input at bounding box center [1330, 275] width 203 height 23
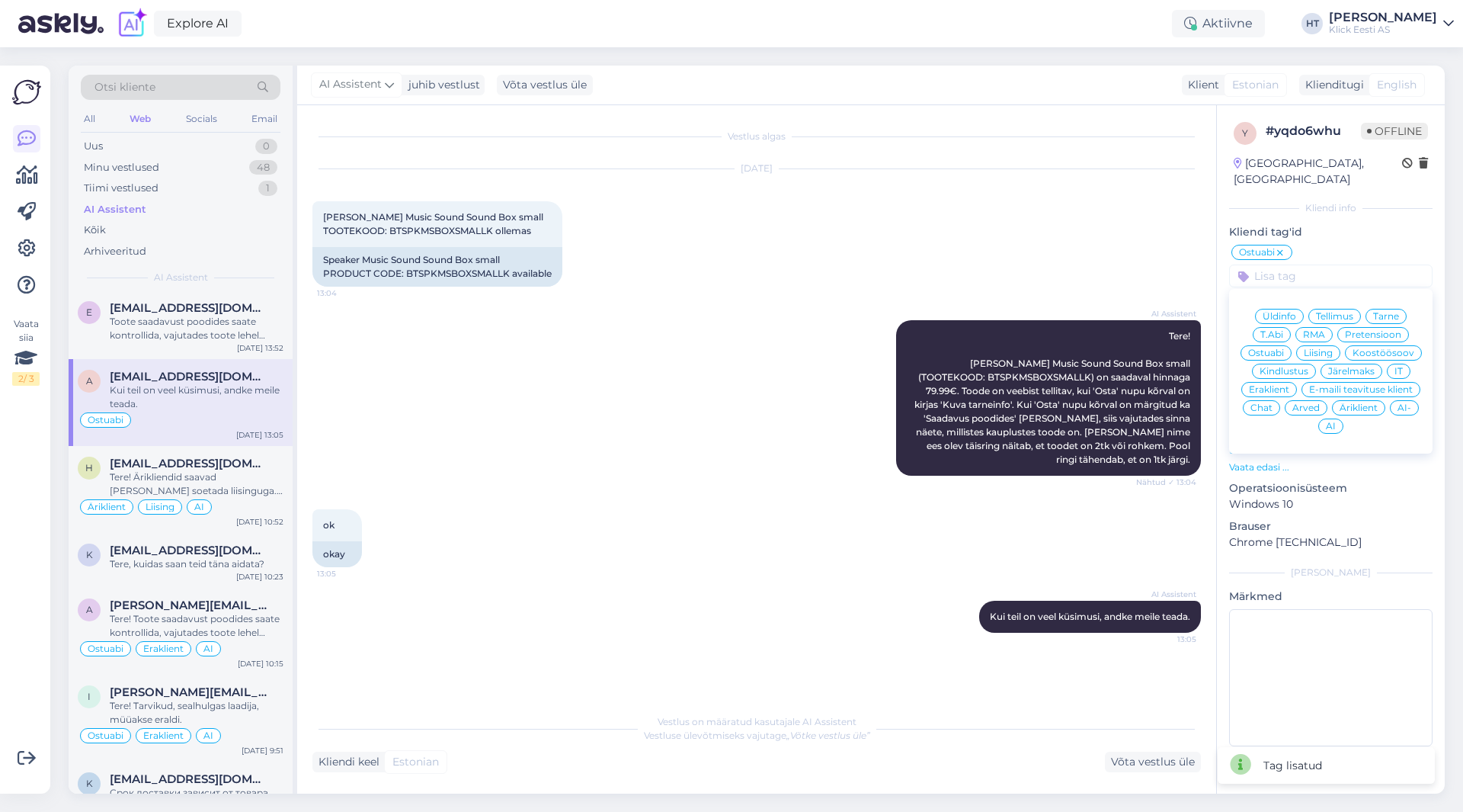
click at [1279, 385] on span "Eraklient" at bounding box center [1269, 389] width 40 height 9
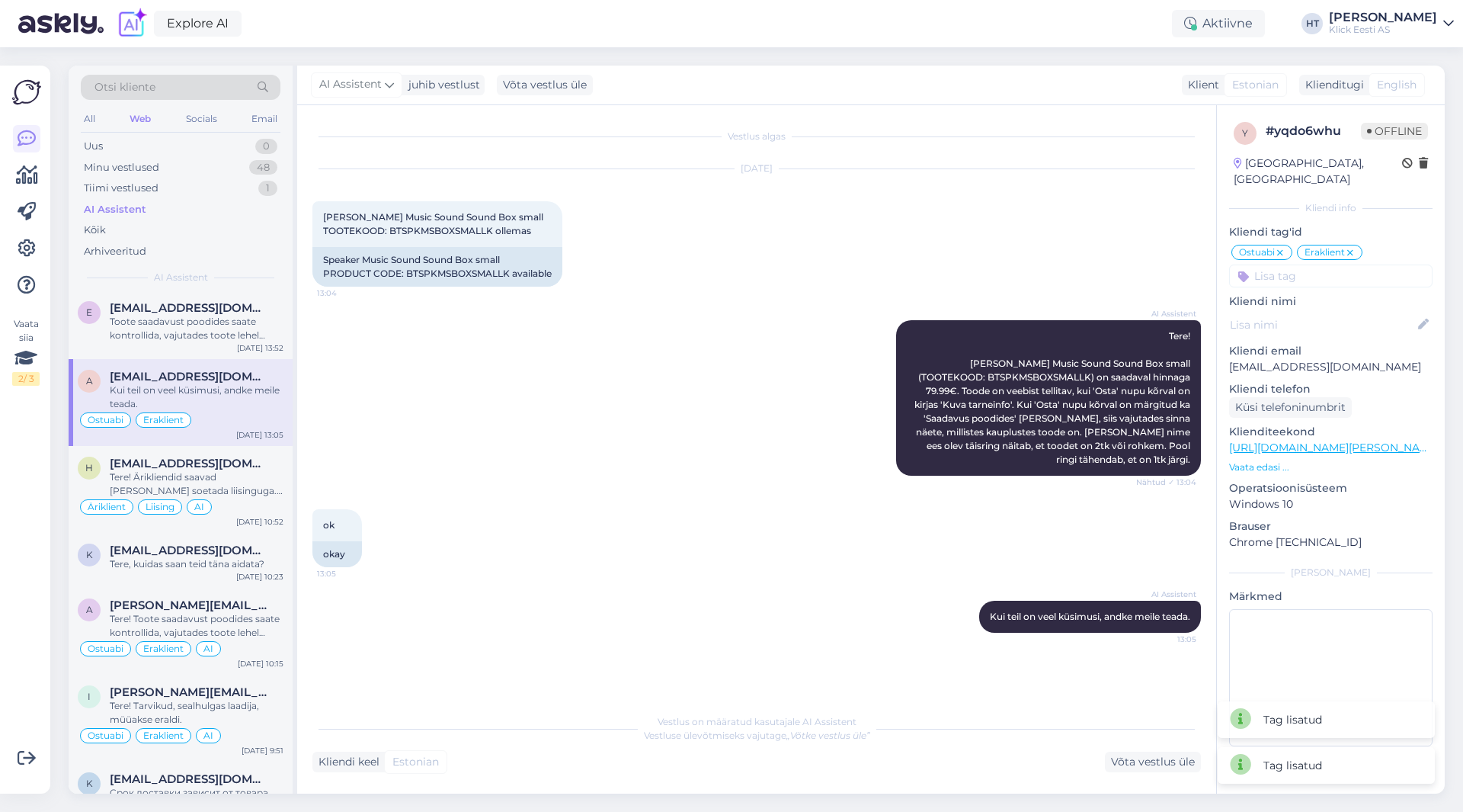
click at [1295, 264] on input at bounding box center [1330, 275] width 203 height 23
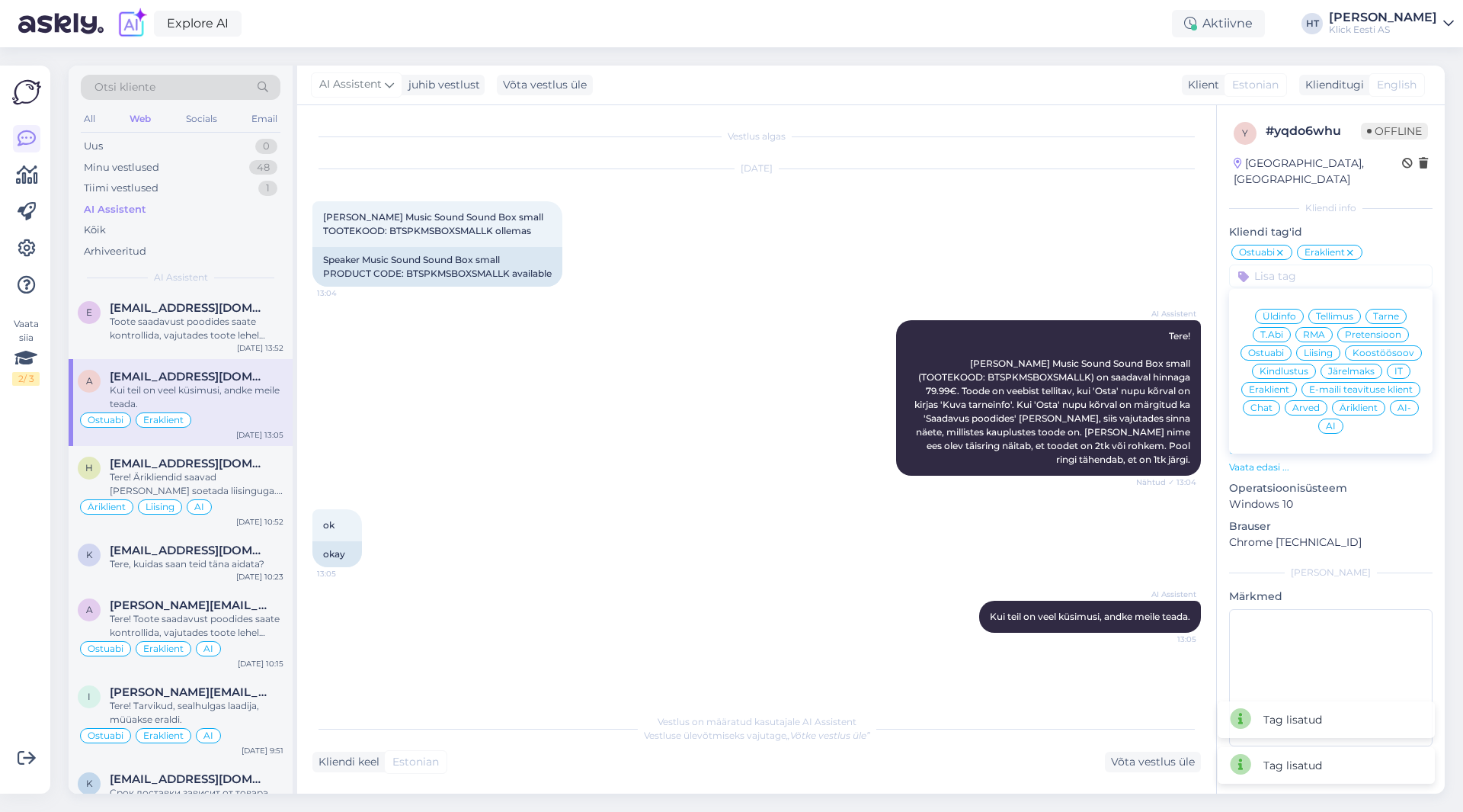
click at [1341, 418] on div "AI" at bounding box center [1330, 425] width 25 height 15
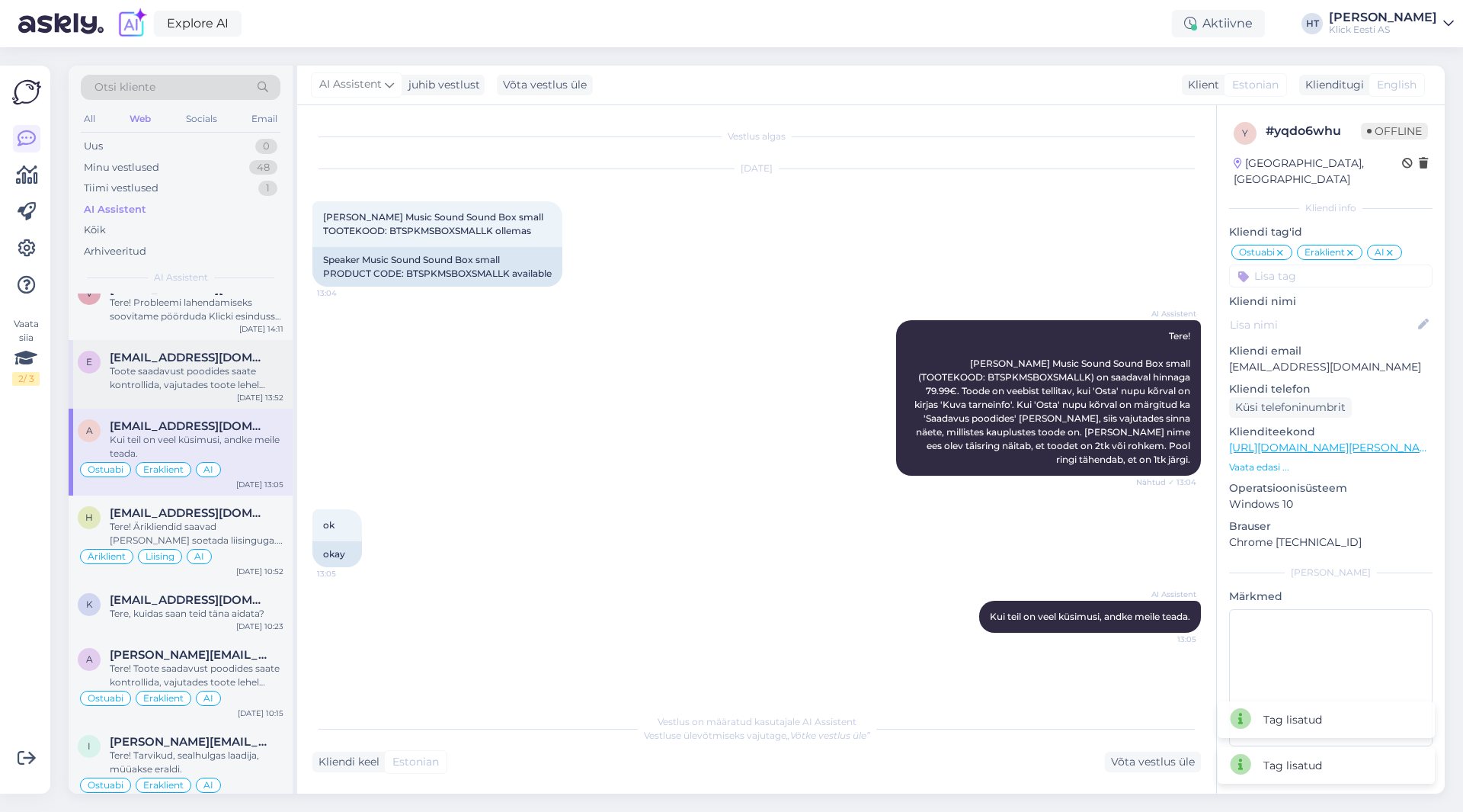
scroll to position [2286, 0]
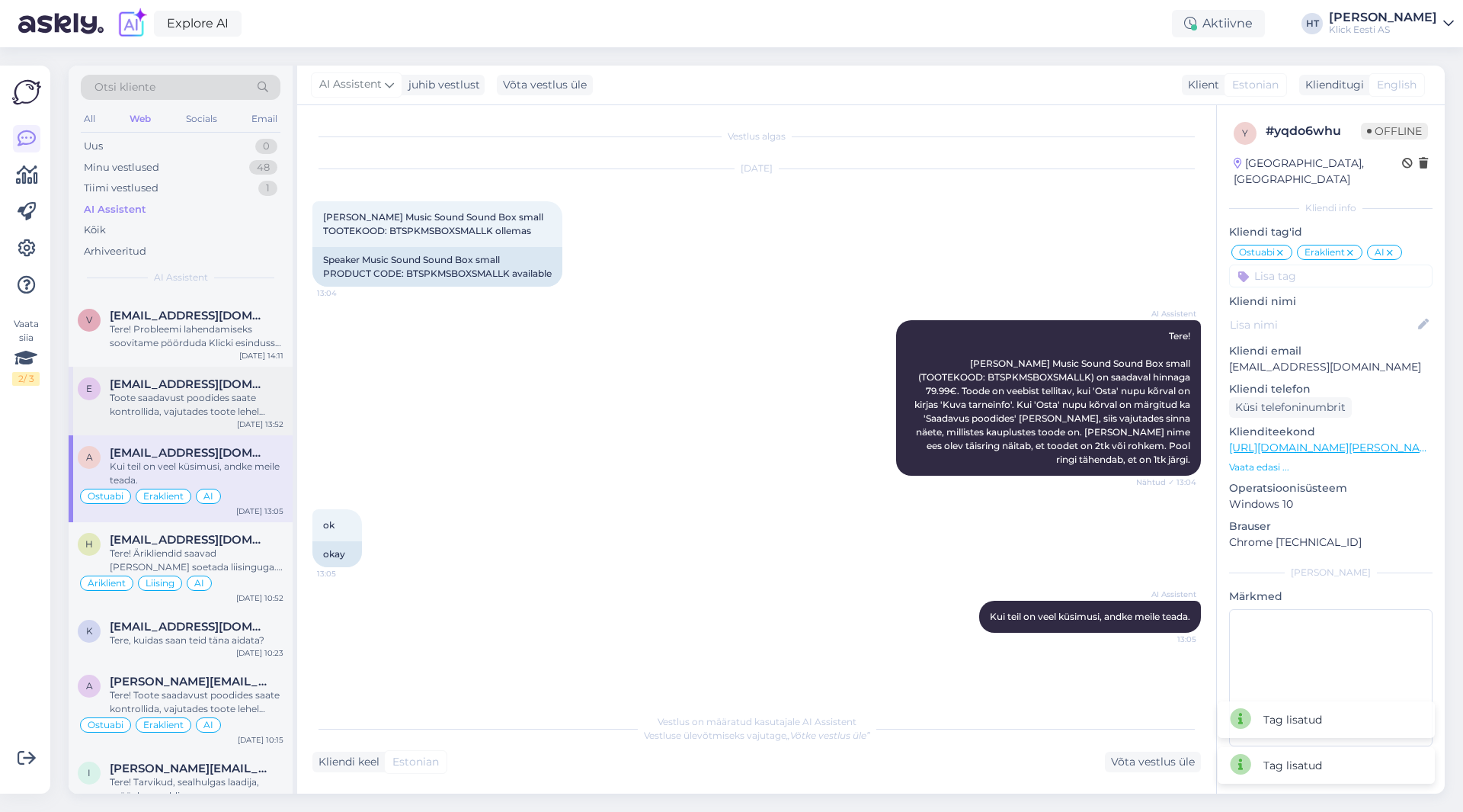
click at [218, 402] on div "Toote saadavust poodides saate kontrollida, vajutades toote lehel "Saadavus poo…" at bounding box center [197, 404] width 174 height 27
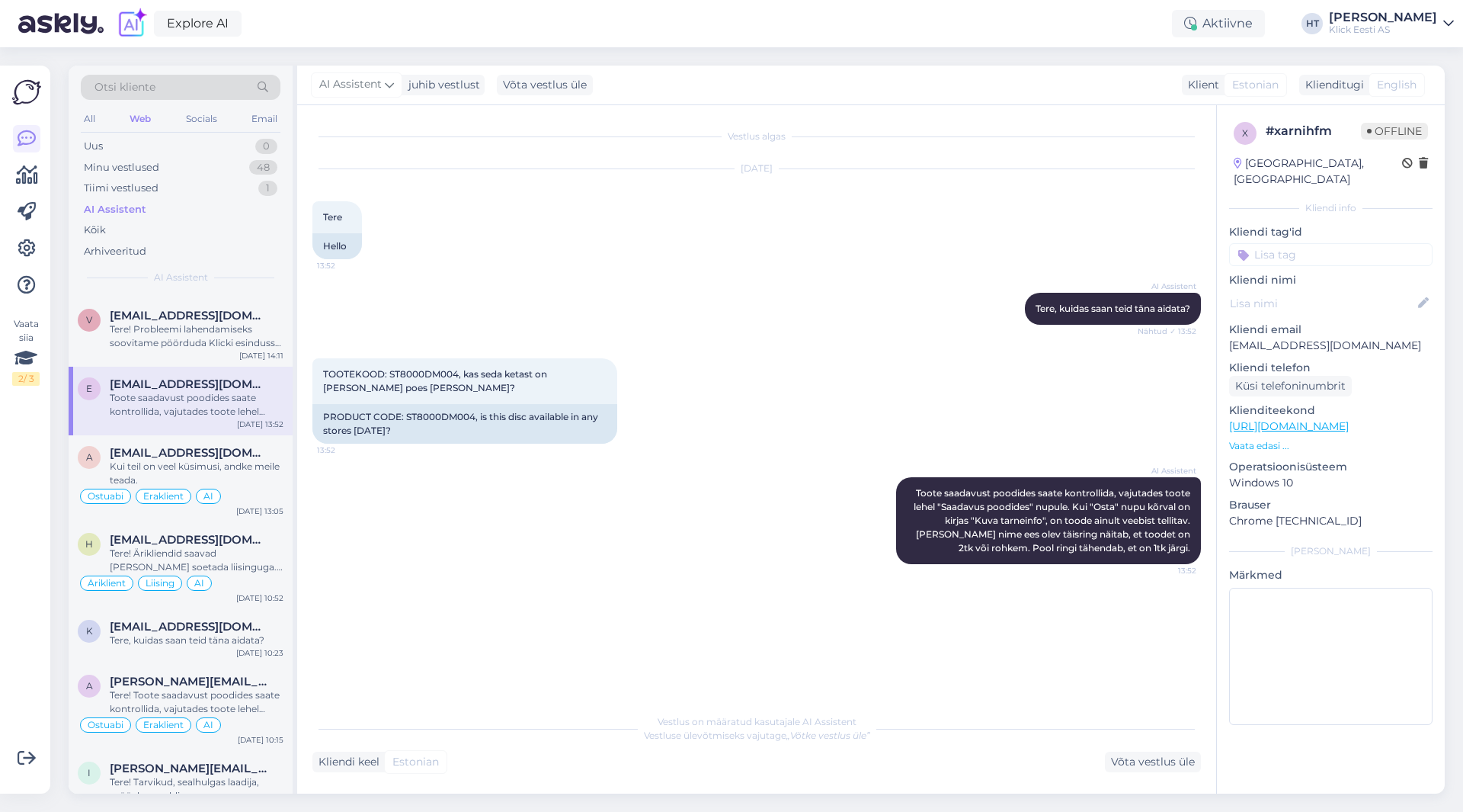
click at [1342, 248] on input at bounding box center [1330, 254] width 203 height 23
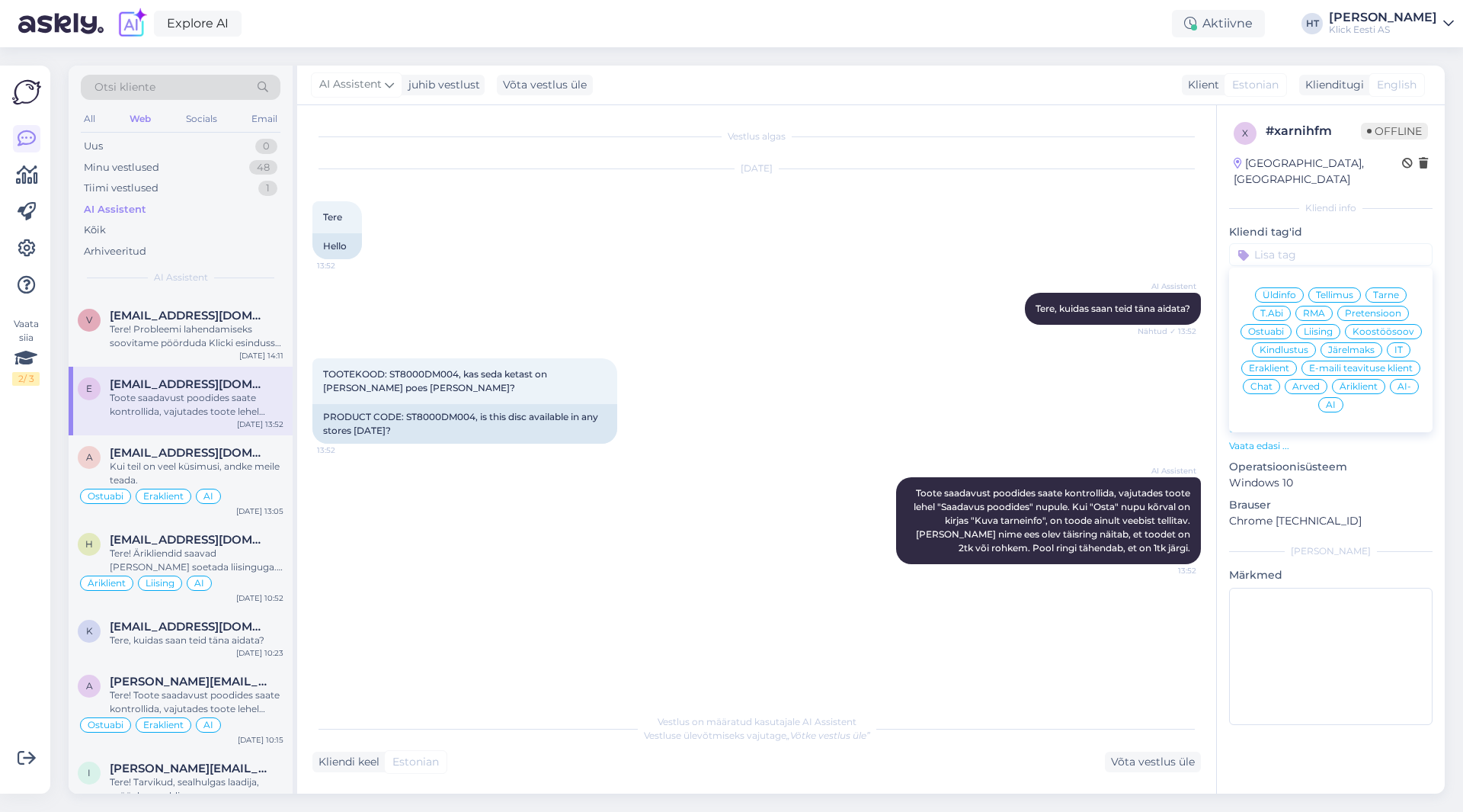
click at [1275, 327] on span "Ostuabi" at bounding box center [1266, 331] width 36 height 9
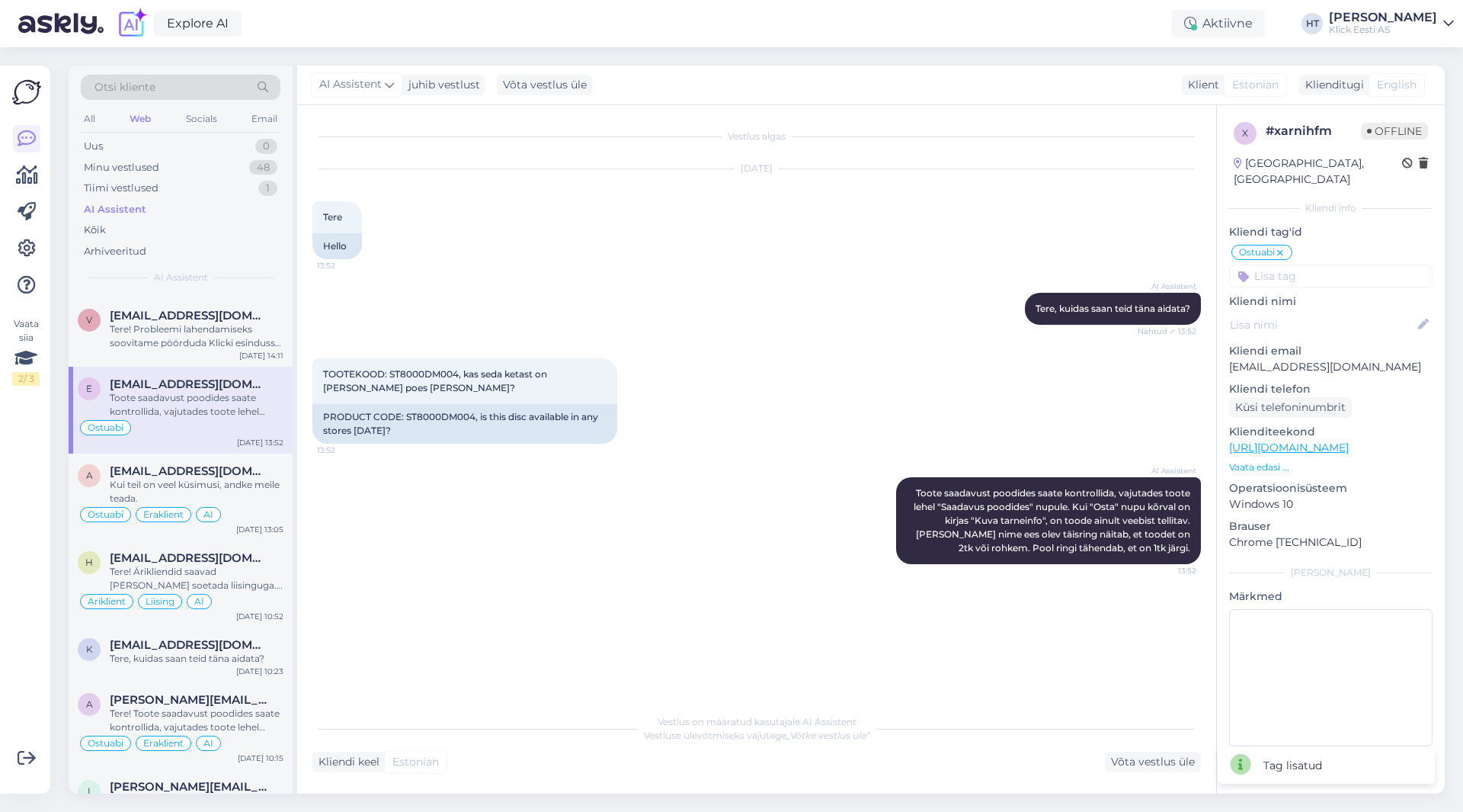
click at [1282, 264] on input at bounding box center [1330, 275] width 203 height 23
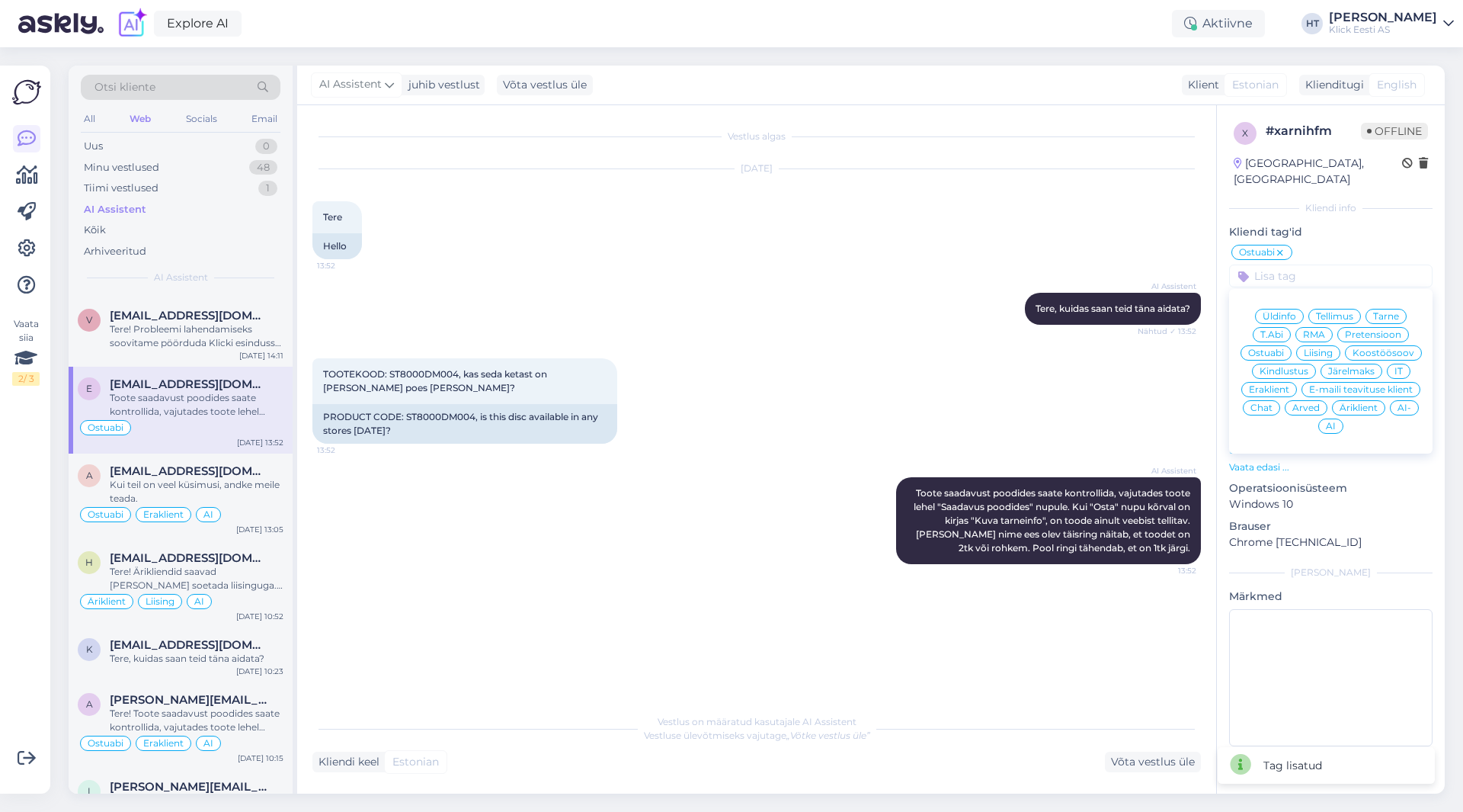
click at [1288, 385] on span "Eraklient" at bounding box center [1269, 389] width 40 height 9
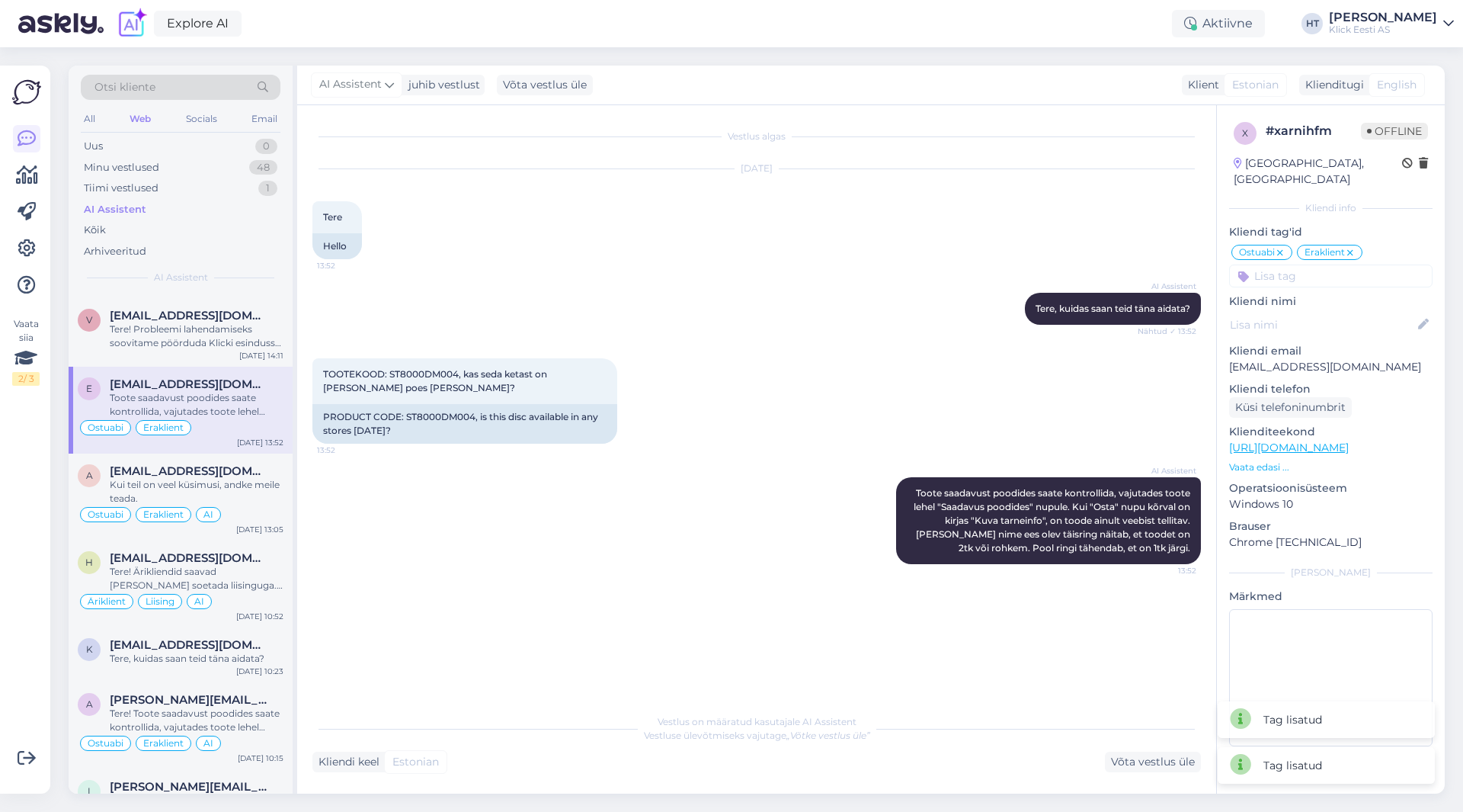
click at [1317, 268] on input at bounding box center [1330, 275] width 203 height 23
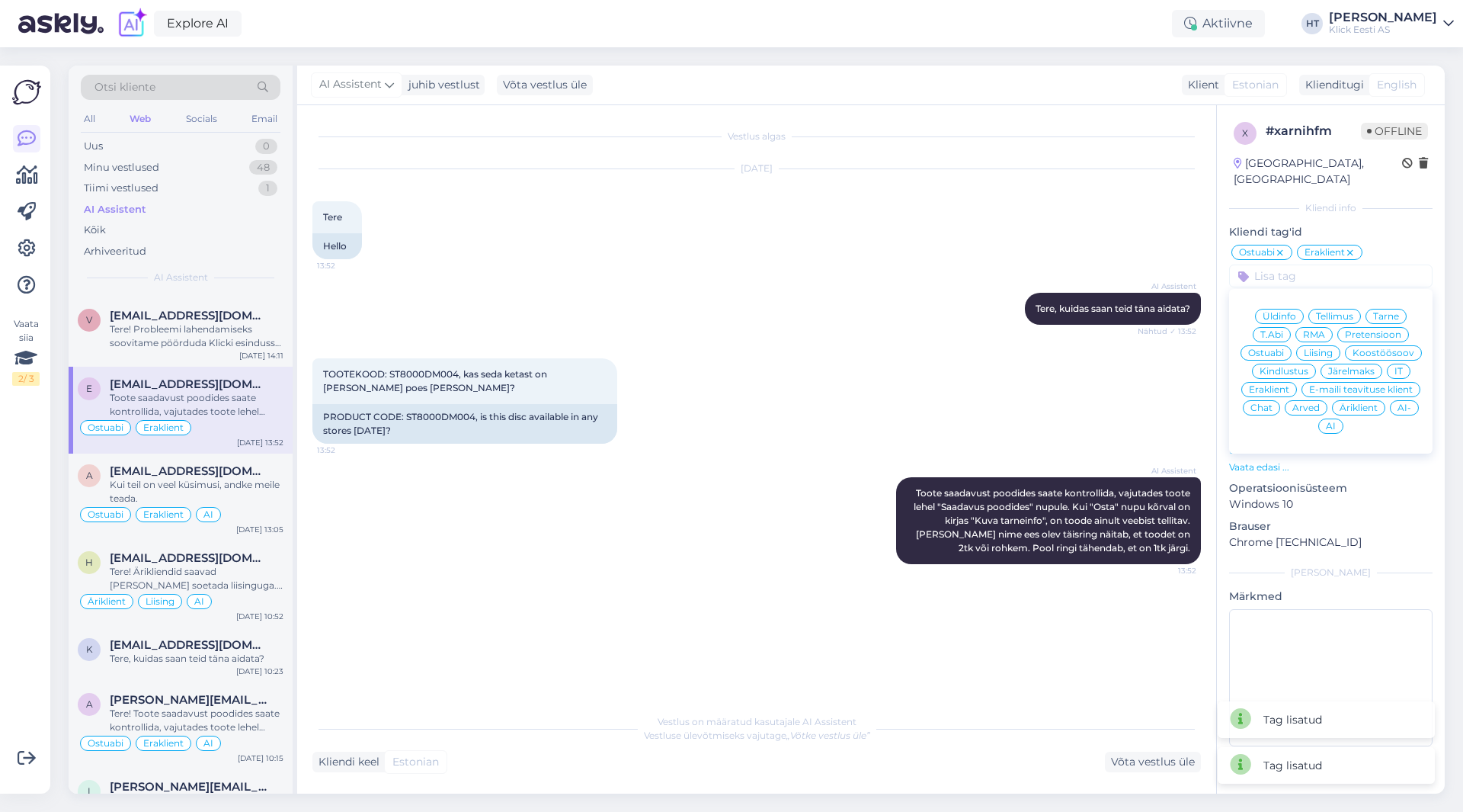
click at [1330, 421] on span "AI" at bounding box center [1331, 425] width 10 height 9
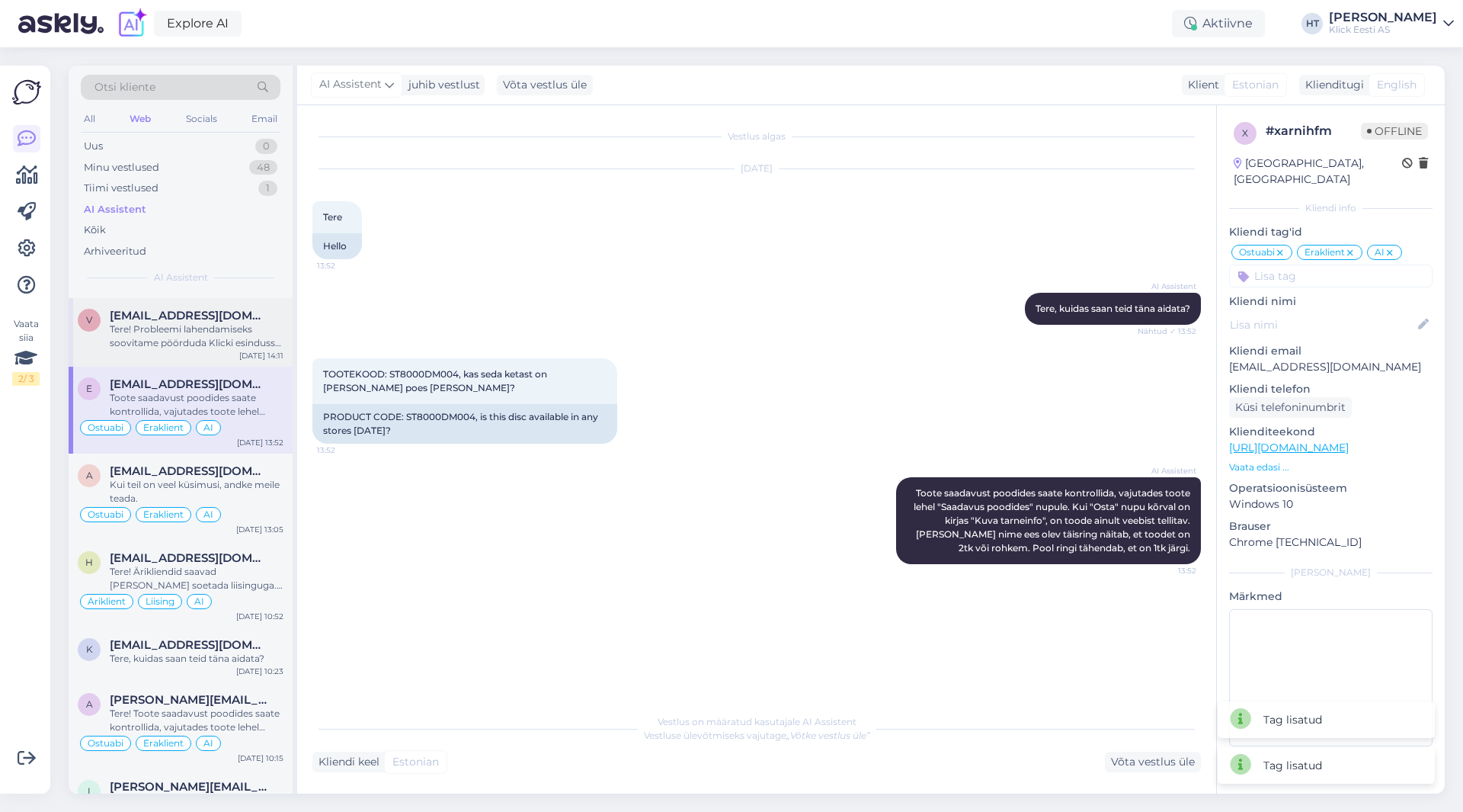
click at [209, 339] on div "Tere! Probleemi lahendamiseks soovitame pöörduda Klicki esindusse, [PERSON_NAME…" at bounding box center [197, 335] width 174 height 27
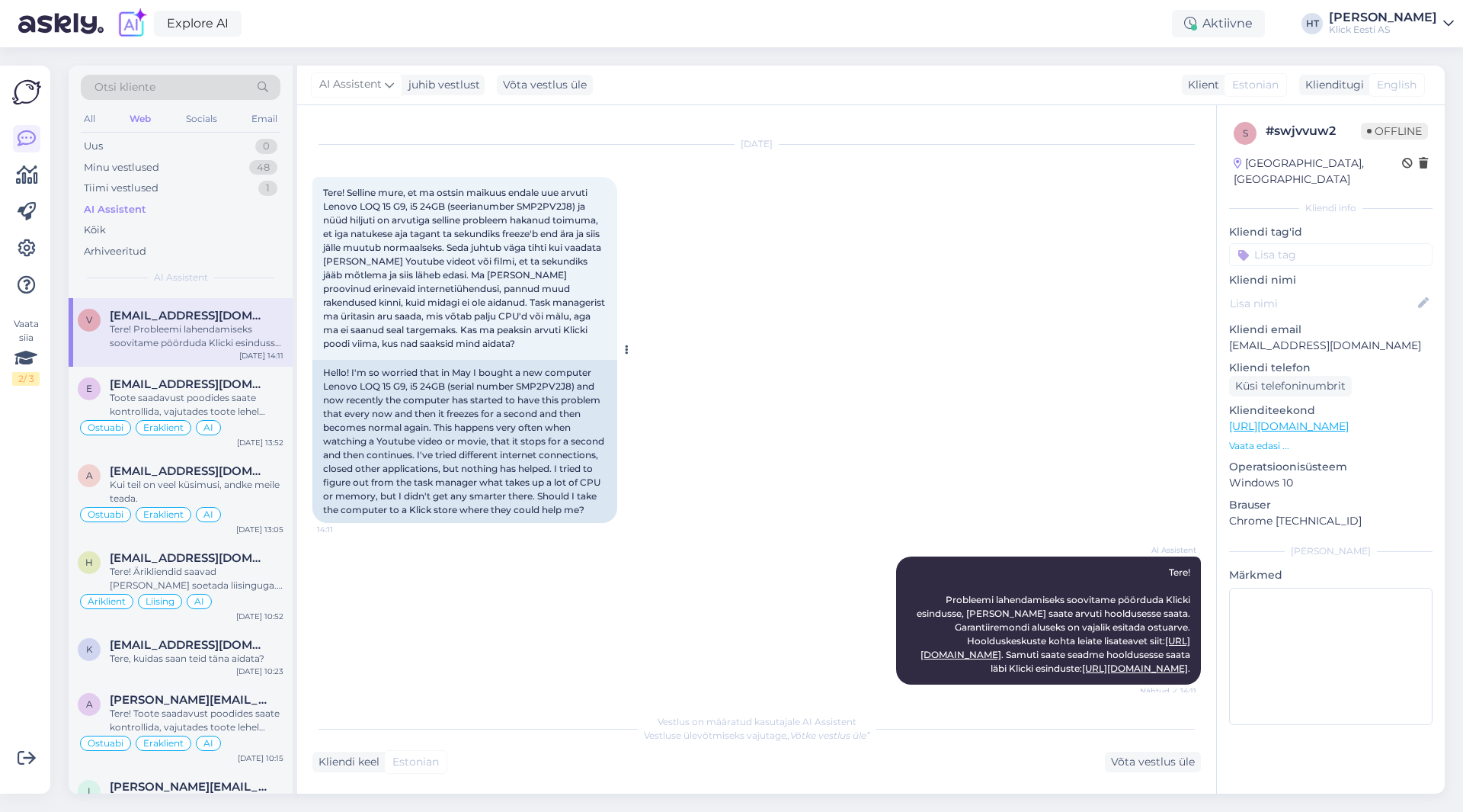
scroll to position [47, 0]
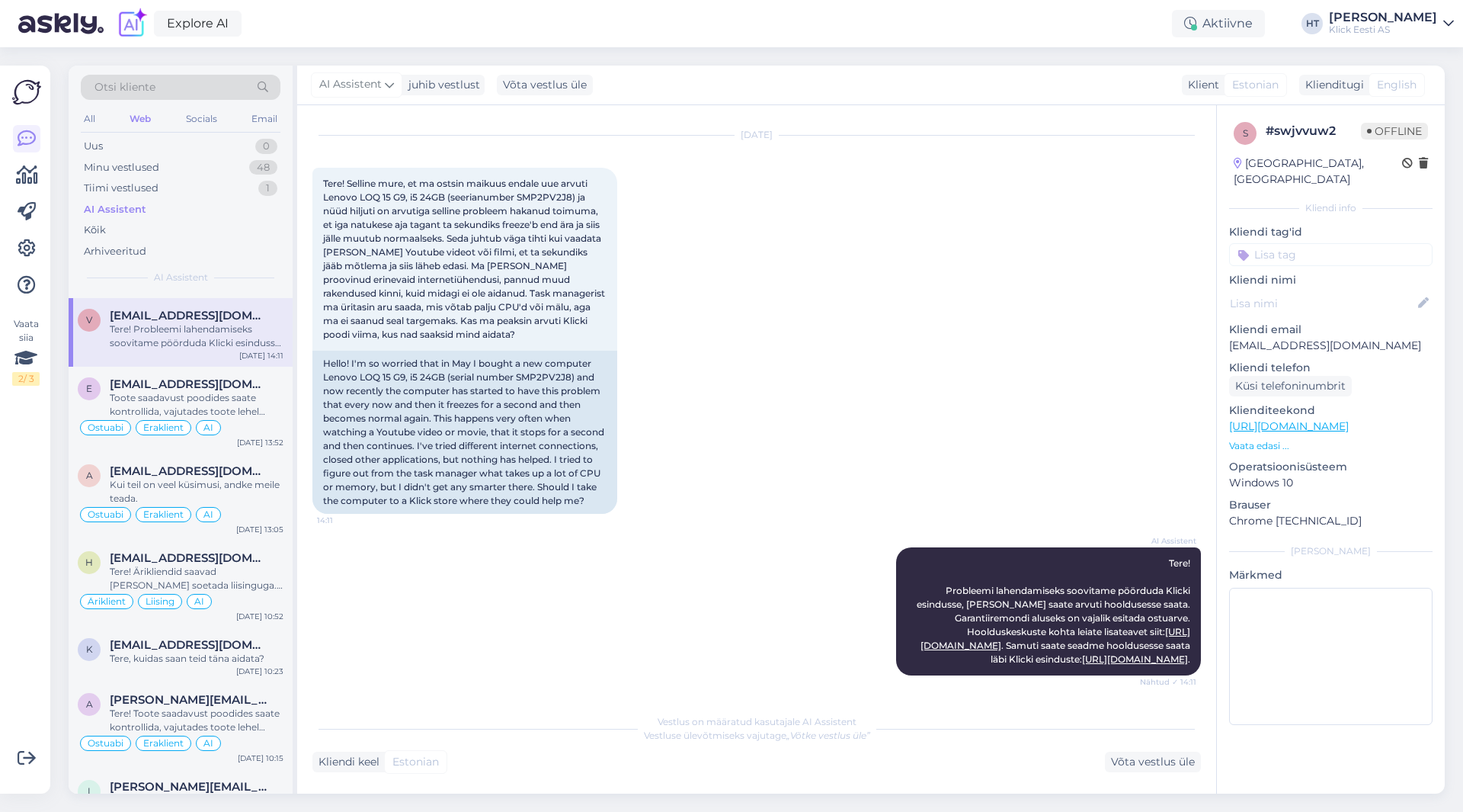
click at [1301, 243] on input at bounding box center [1330, 254] width 203 height 23
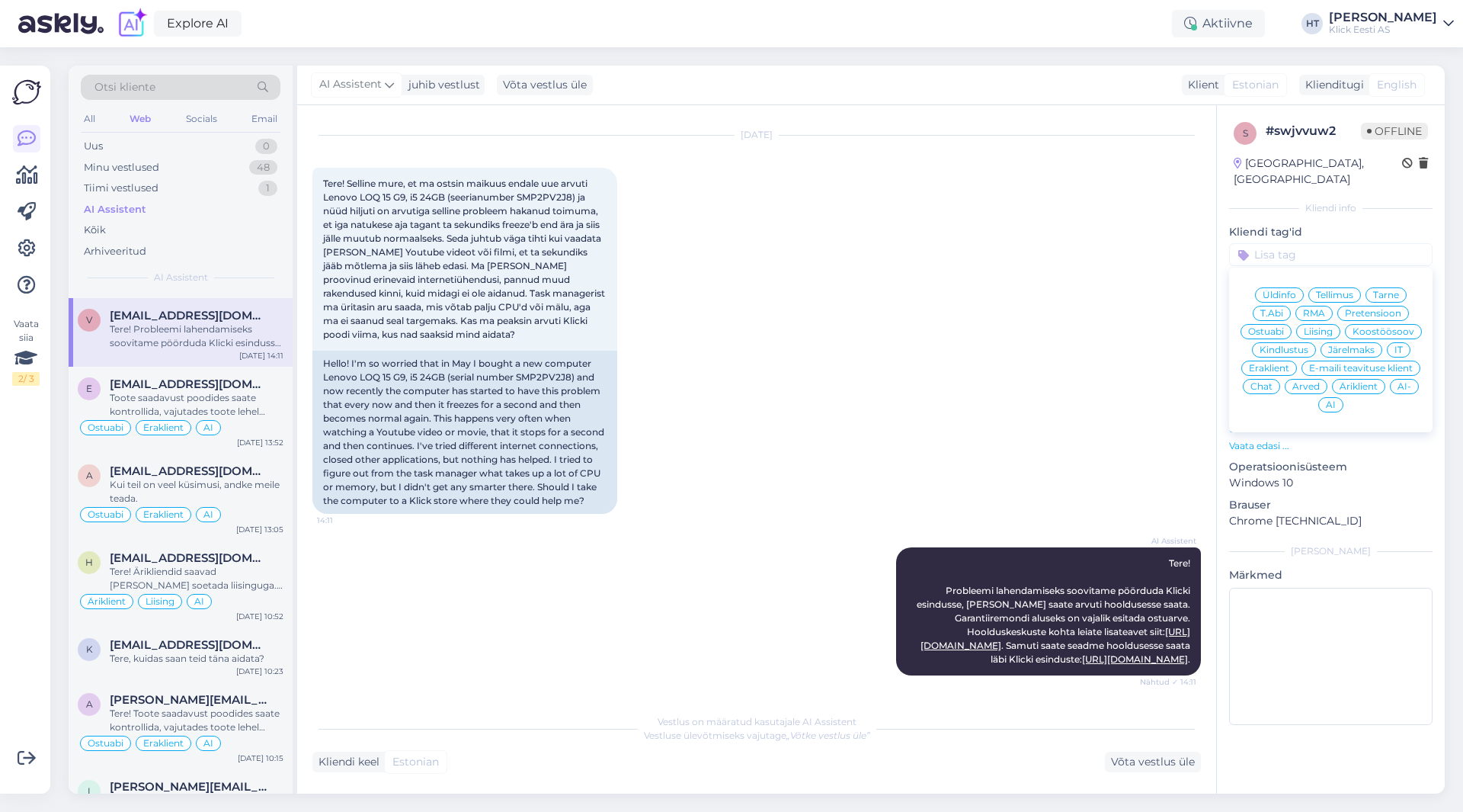
click at [1315, 309] on span "RMA" at bounding box center [1314, 313] width 22 height 9
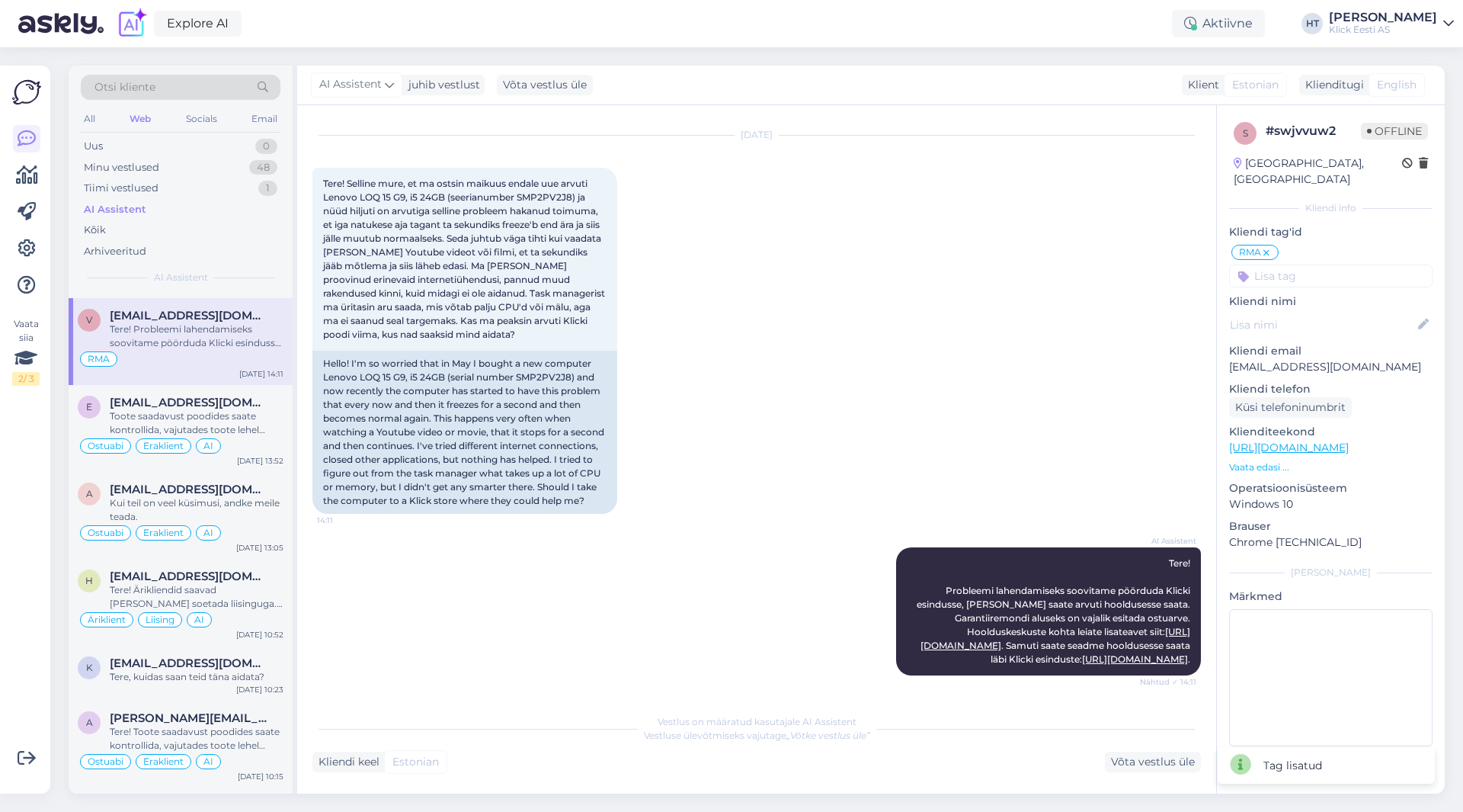
click at [1312, 271] on div "s # swjvvuw2 Offline [GEOGRAPHIC_DATA], [GEOGRAPHIC_DATA] Kliendi info Kliendi …" at bounding box center [1331, 437] width 228 height 664
click at [1311, 265] on input at bounding box center [1330, 275] width 203 height 23
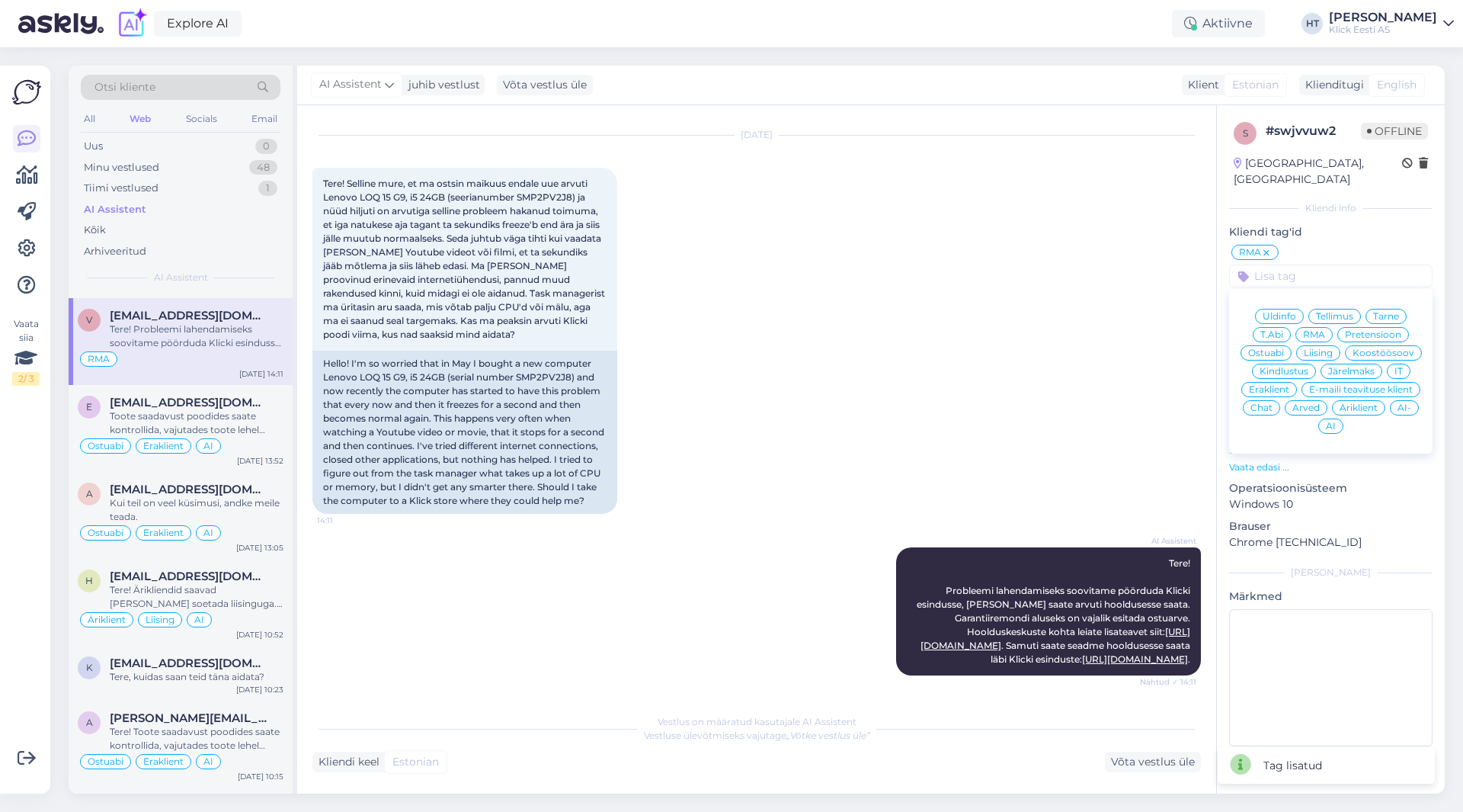
click at [1275, 385] on span "Eraklient" at bounding box center [1269, 389] width 40 height 9
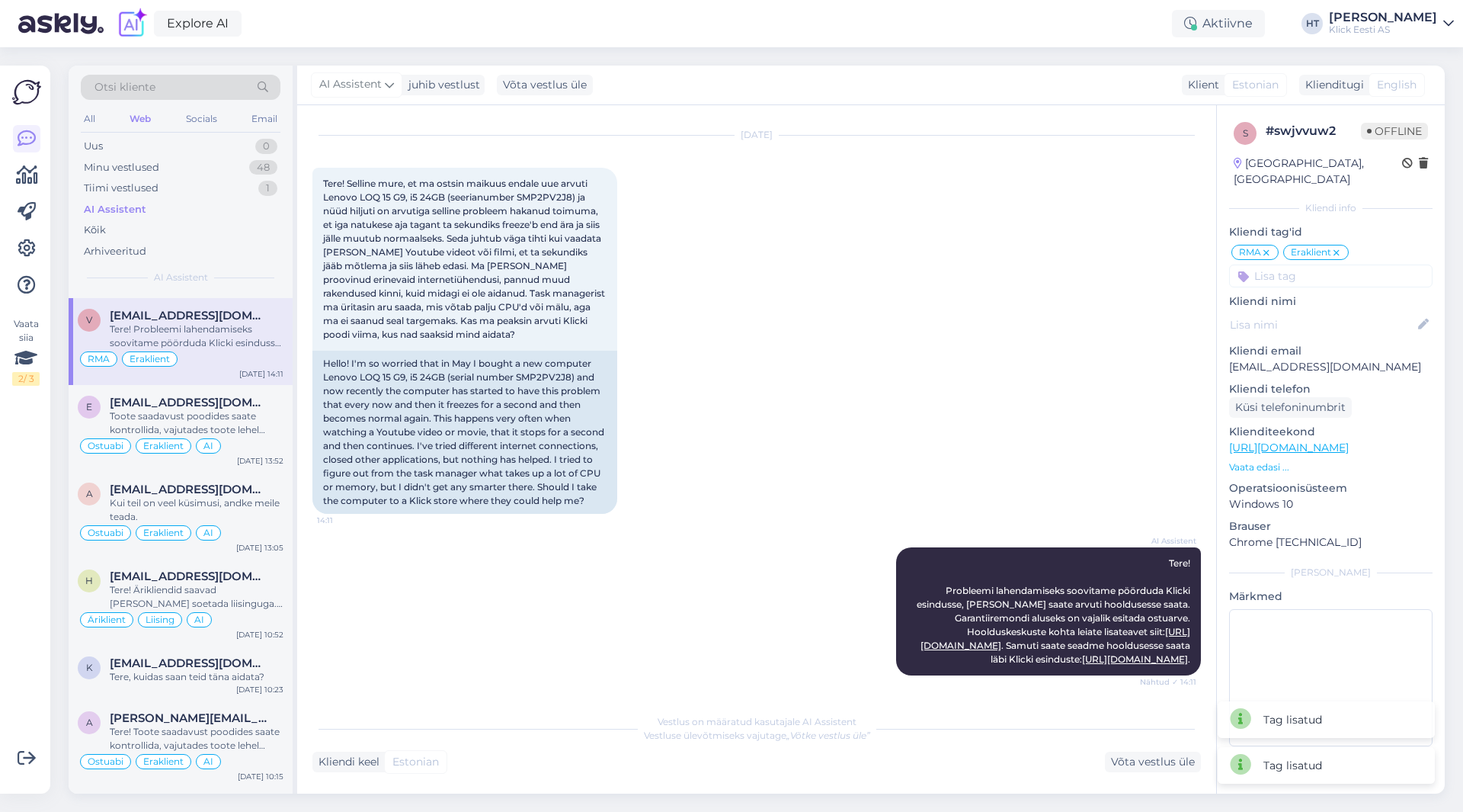
click at [1302, 270] on input at bounding box center [1330, 275] width 203 height 23
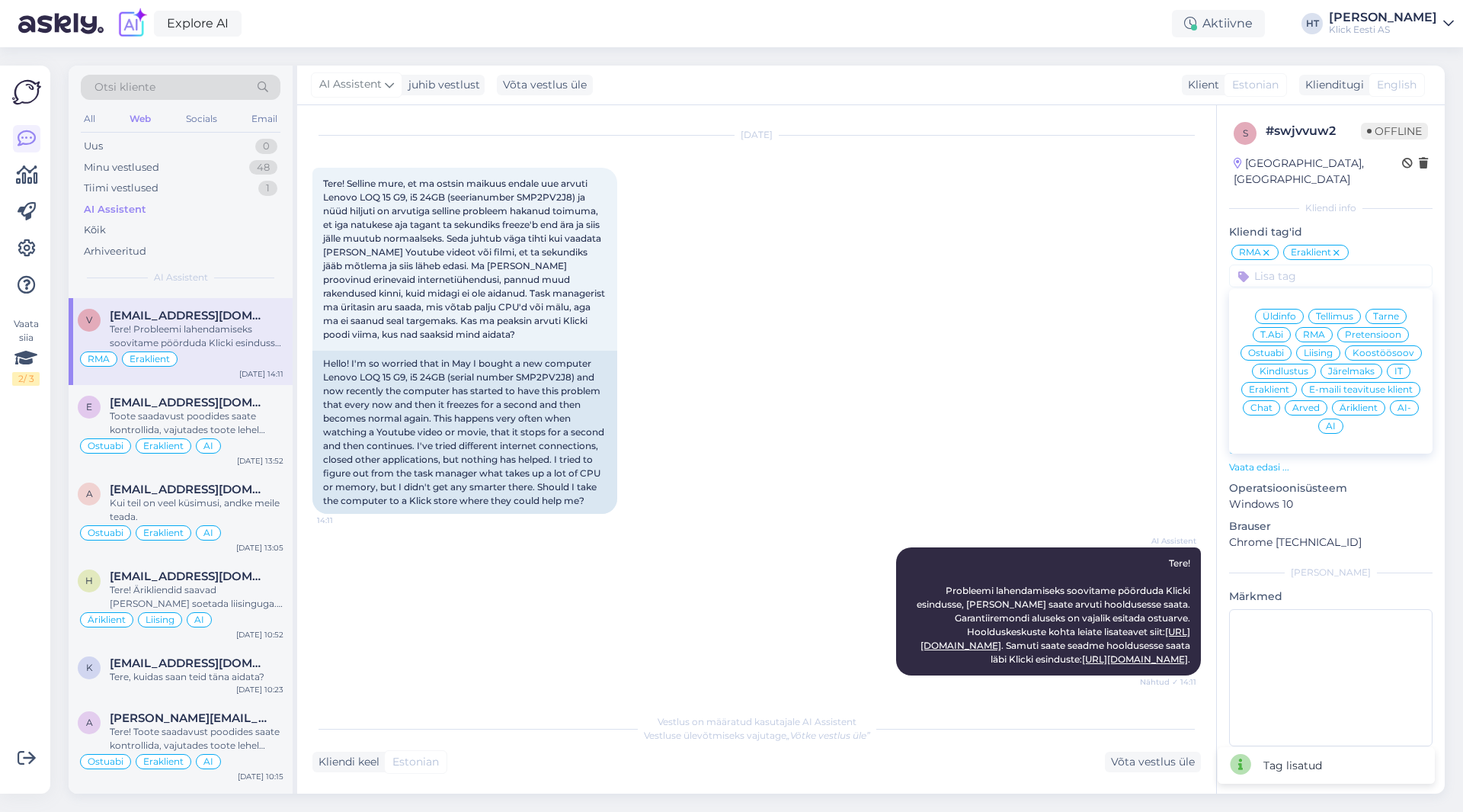
click at [1327, 421] on span "AI" at bounding box center [1331, 425] width 10 height 9
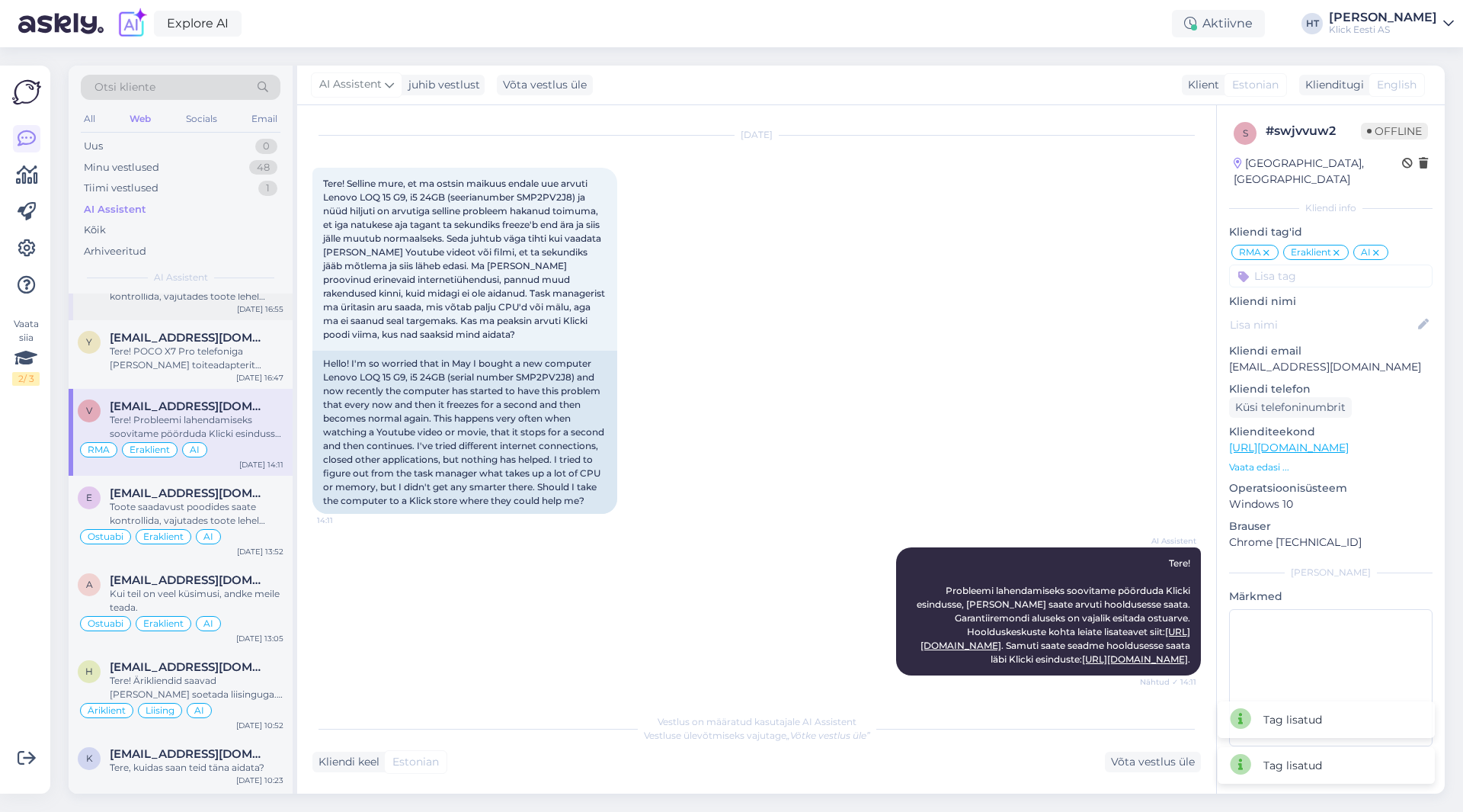
scroll to position [2134, 0]
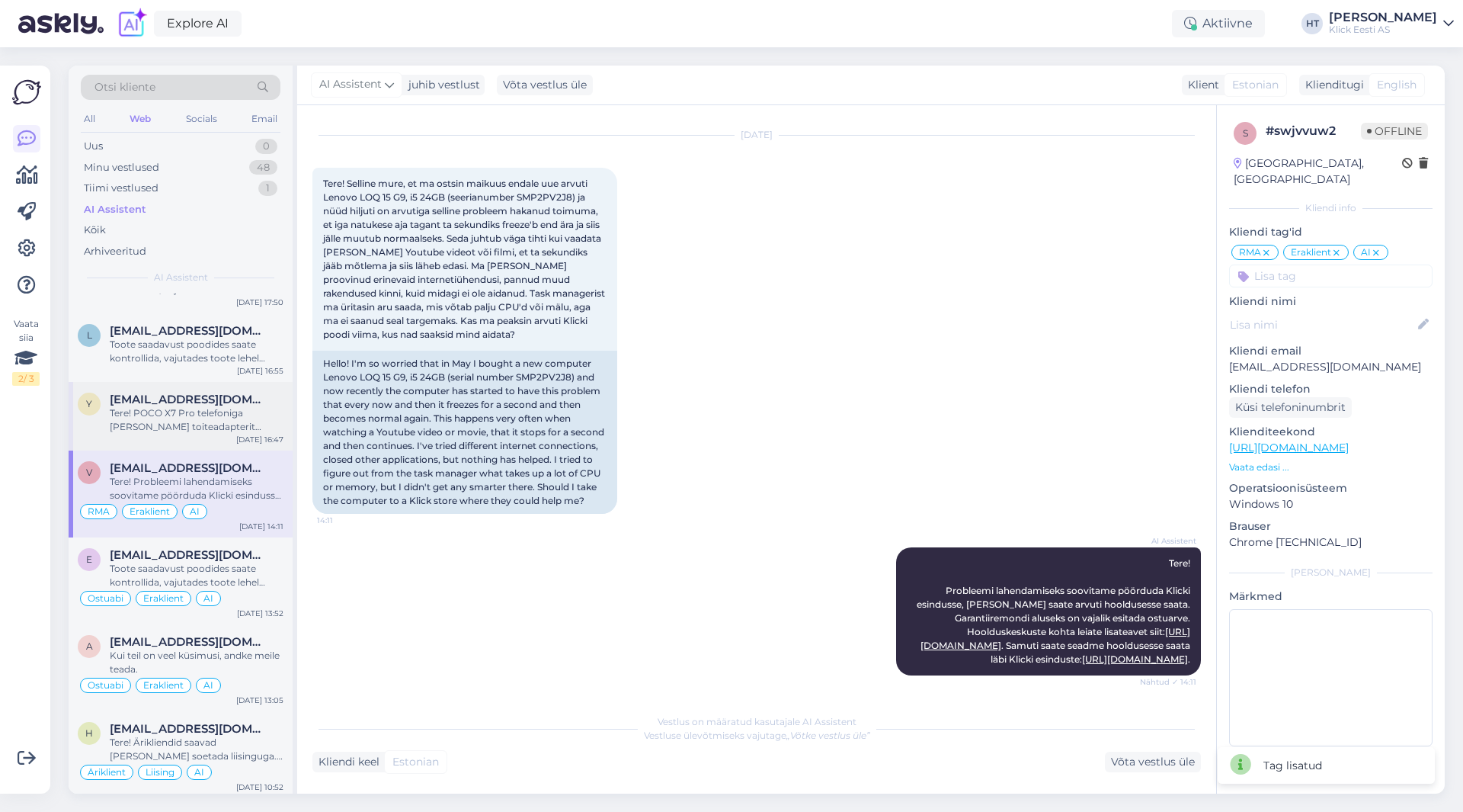
click at [235, 404] on div "[EMAIL_ADDRESS][DOMAIN_NAME]" at bounding box center [197, 399] width 174 height 14
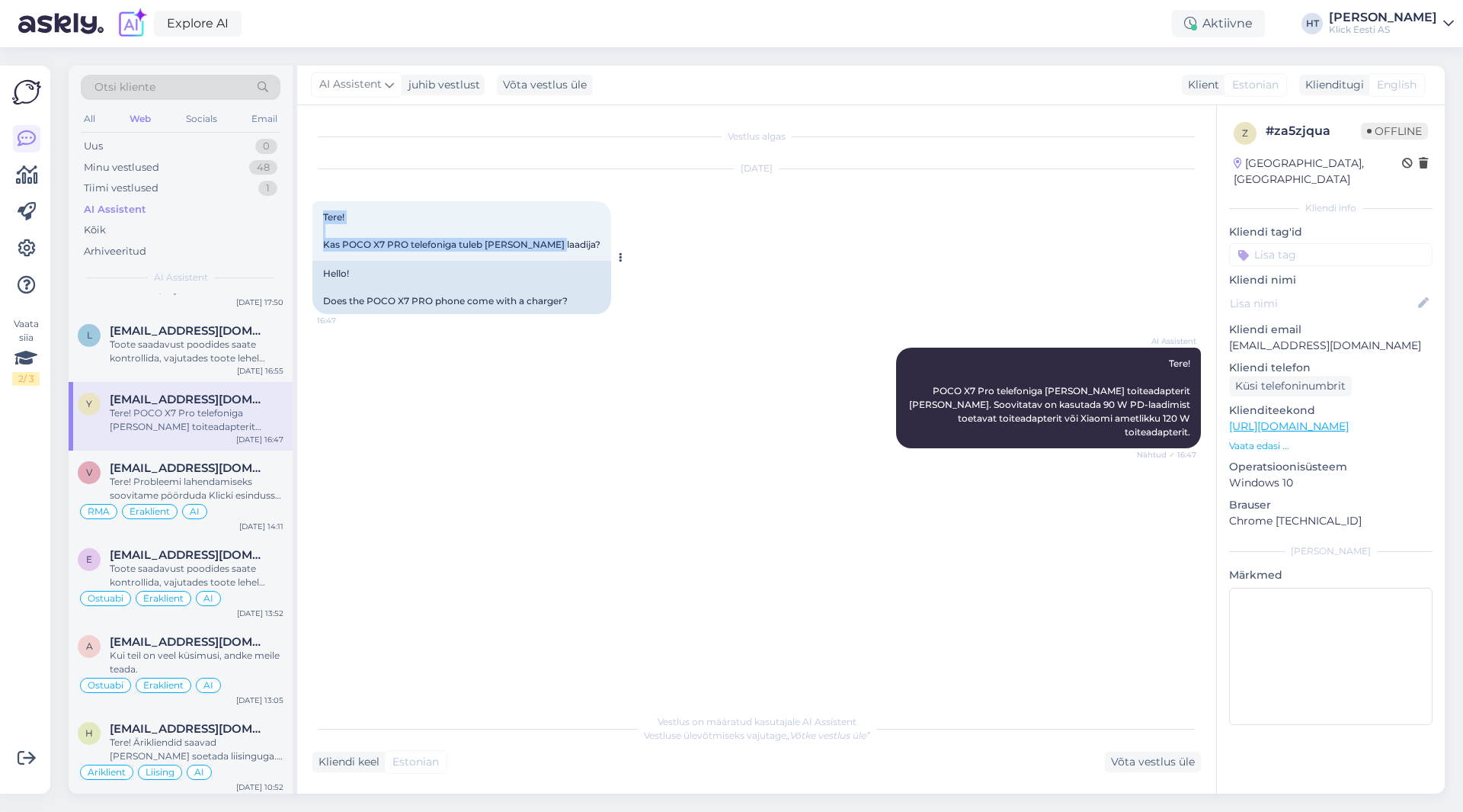
drag, startPoint x: 320, startPoint y: 213, endPoint x: 565, endPoint y: 245, distance: 247.5
click at [565, 245] on div "Tere! Kas POCO X7 PRO telefoniga tuleb [PERSON_NAME] laadija? 16:47" at bounding box center [461, 230] width 299 height 59
click at [558, 240] on div "Tere! Kas POCO X7 PRO telefoniga tuleb [PERSON_NAME] laadija? 16:47" at bounding box center [461, 230] width 299 height 59
drag, startPoint x: 556, startPoint y: 247, endPoint x: 322, endPoint y: 216, distance: 235.2
click at [322, 216] on div "Tere! Kas POCO X7 PRO telefoniga tuleb [PERSON_NAME] laadija? 16:47" at bounding box center [461, 230] width 299 height 59
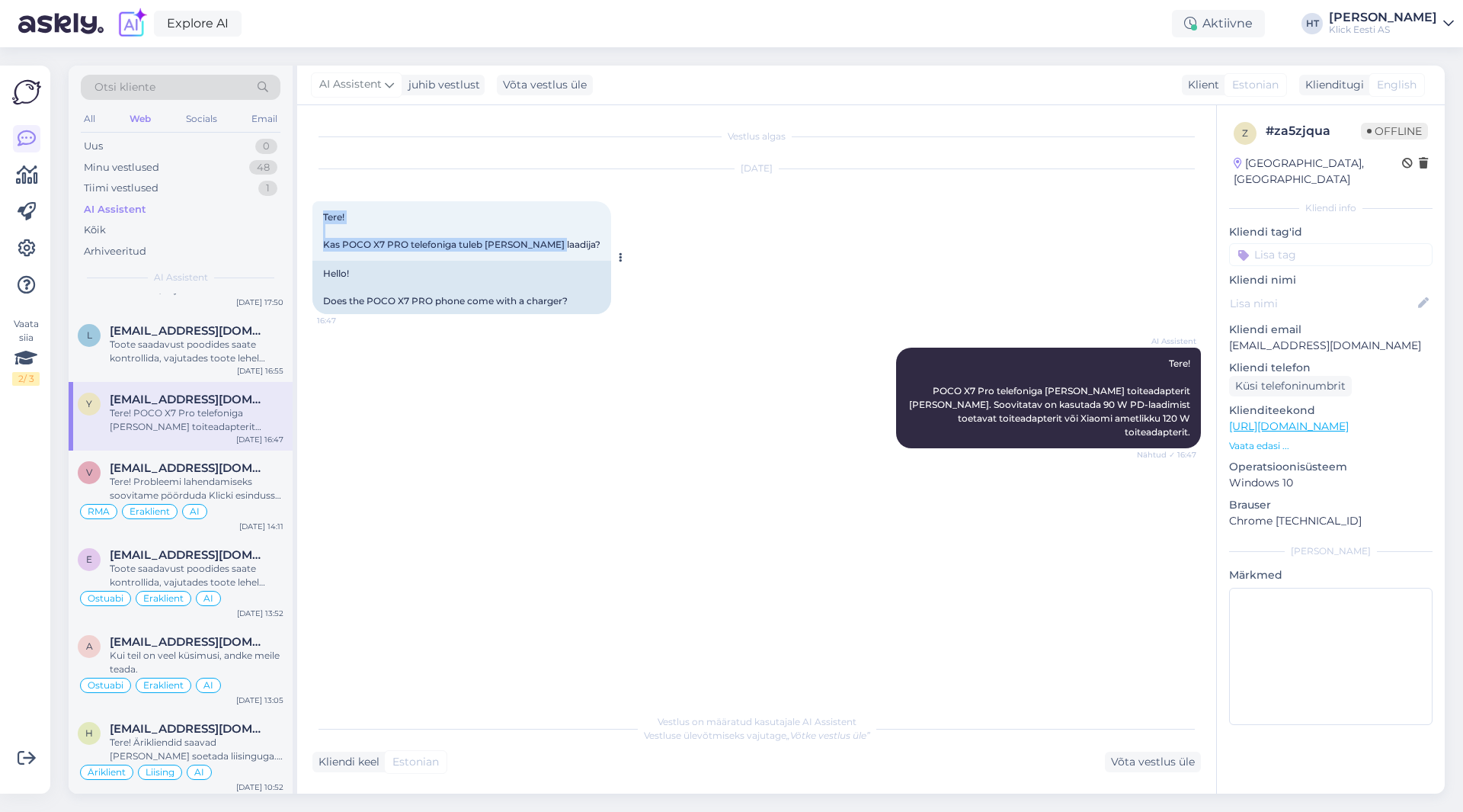
click at [322, 216] on div "Tere! Kas POCO X7 PRO telefoniga tuleb [PERSON_NAME] laadija? 16:47" at bounding box center [461, 230] width 299 height 59
drag, startPoint x: 322, startPoint y: 216, endPoint x: 548, endPoint y: 242, distance: 227.1
click at [548, 242] on div "Tere! Kas POCO X7 PRO telefoniga tuleb [PERSON_NAME] laadija? 16:47" at bounding box center [461, 230] width 299 height 59
click at [554, 246] on div "Tere! Kas POCO X7 PRO telefoniga tuleb [PERSON_NAME] laadija? 16:47" at bounding box center [461, 230] width 299 height 59
drag, startPoint x: 554, startPoint y: 246, endPoint x: 328, endPoint y: 215, distance: 228.5
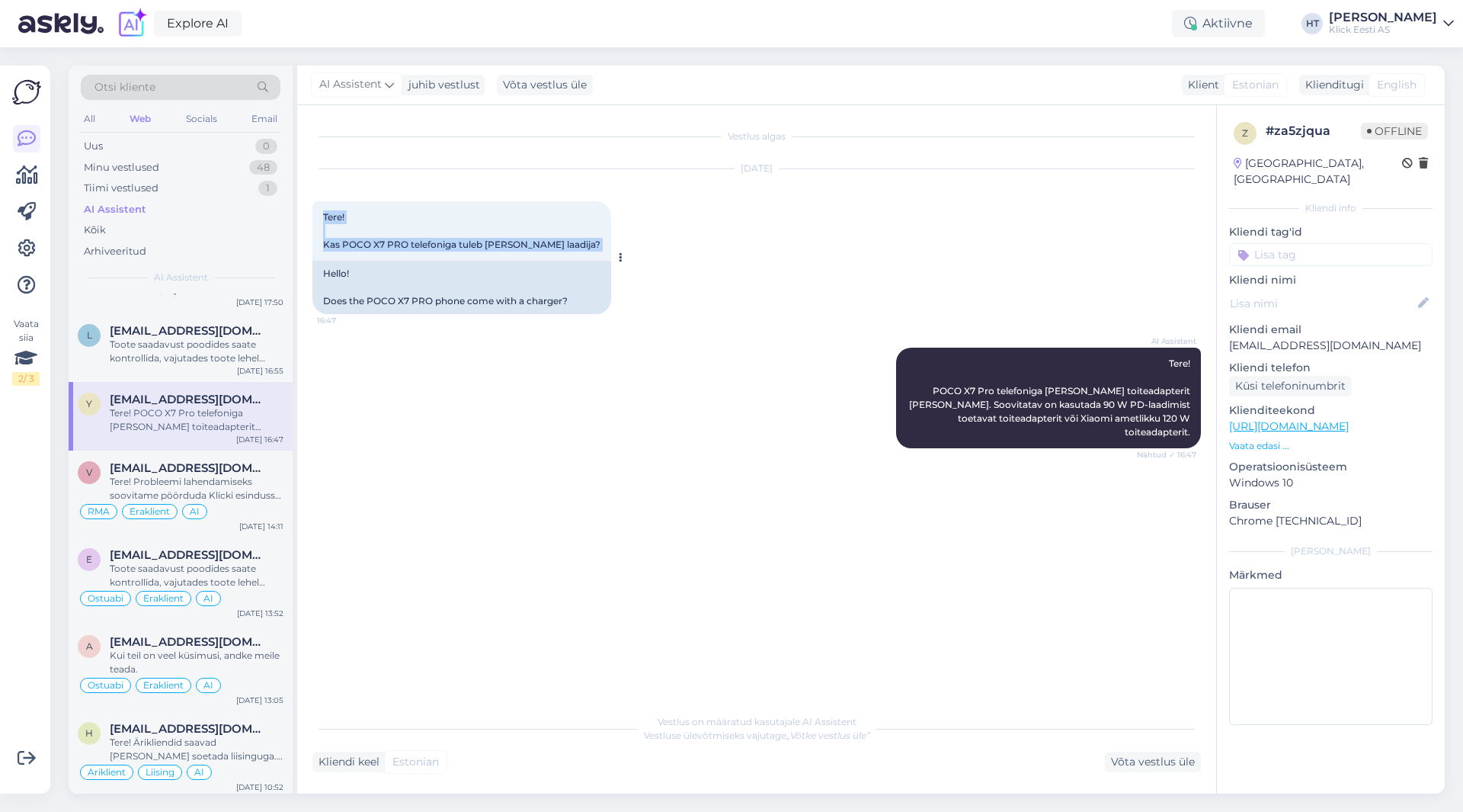
click at [328, 215] on div "Tere! Kas POCO X7 PRO telefoniga tuleb [PERSON_NAME] laadija? 16:47" at bounding box center [461, 230] width 299 height 59
click at [328, 215] on span "Tere! Kas POCO X7 PRO telefoniga tuleb [PERSON_NAME] laadija?" at bounding box center [461, 230] width 277 height 39
drag, startPoint x: 325, startPoint y: 215, endPoint x: 578, endPoint y: 302, distance: 268.2
click at [578, 302] on div "Tere! Kas POCO X7 PRO telefoniga tuleb [PERSON_NAME] laadija? 16:47 Hello! Does…" at bounding box center [461, 257] width 299 height 113
click at [578, 302] on div "Hello! Does the POCO X7 PRO phone come with a charger?" at bounding box center [461, 287] width 299 height 53
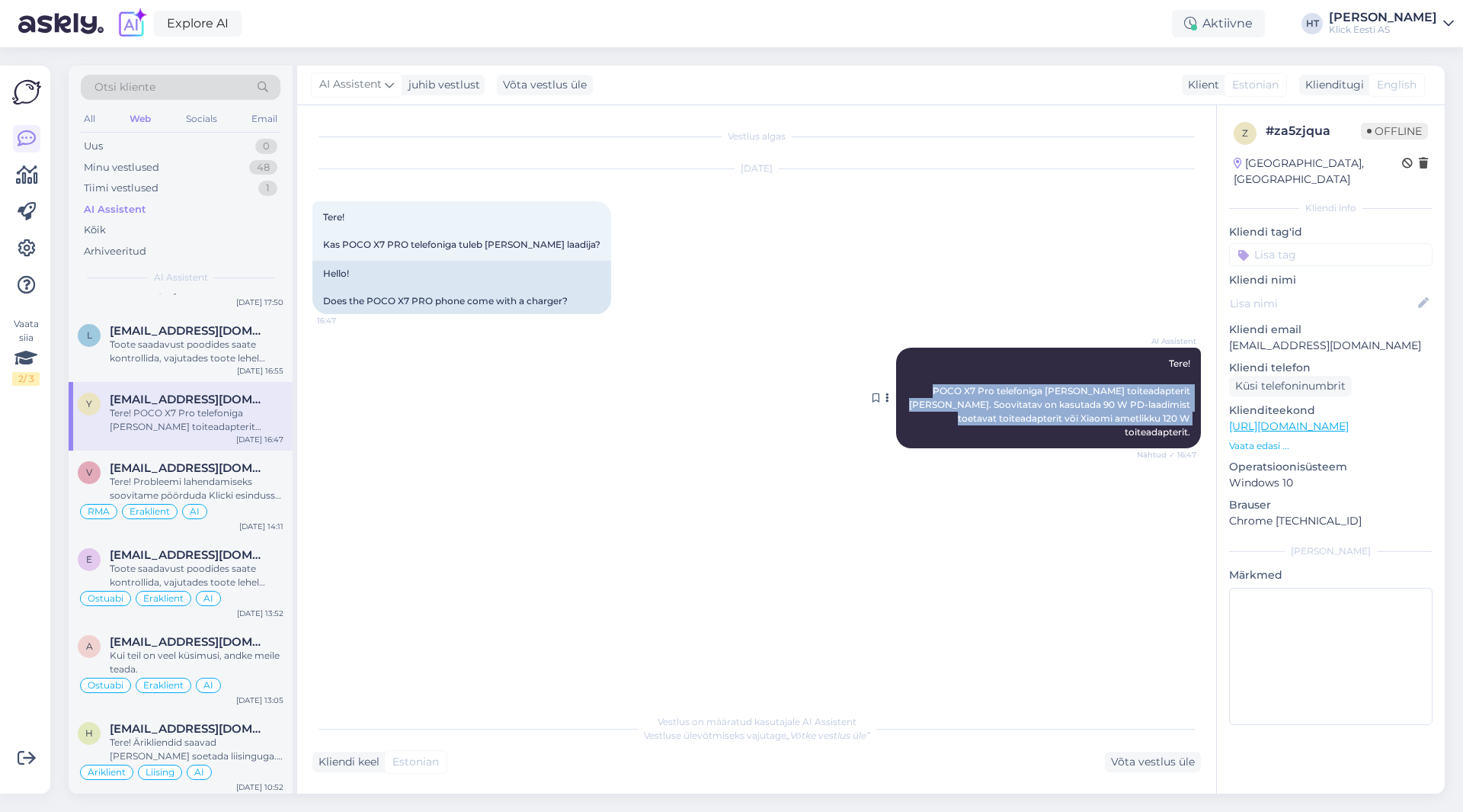
drag, startPoint x: 954, startPoint y: 386, endPoint x: 1189, endPoint y: 417, distance: 236.7
click at [1189, 417] on span "Tere! POCO X7 Pro telefoniga [PERSON_NAME] toiteadapterit [PERSON_NAME]. Soovit…" at bounding box center [1050, 397] width 283 height 80
click at [1193, 419] on div "AI Assistent Tere! POCO X7 Pro telefoniga [PERSON_NAME] toiteadapterit [PERSON_…" at bounding box center [1048, 397] width 305 height 101
drag, startPoint x: 1193, startPoint y: 419, endPoint x: 1093, endPoint y: 399, distance: 101.9
click at [1093, 399] on div "AI Assistent Tere! POCO X7 Pro telefoniga [PERSON_NAME] toiteadapterit [PERSON_…" at bounding box center [1048, 397] width 305 height 101
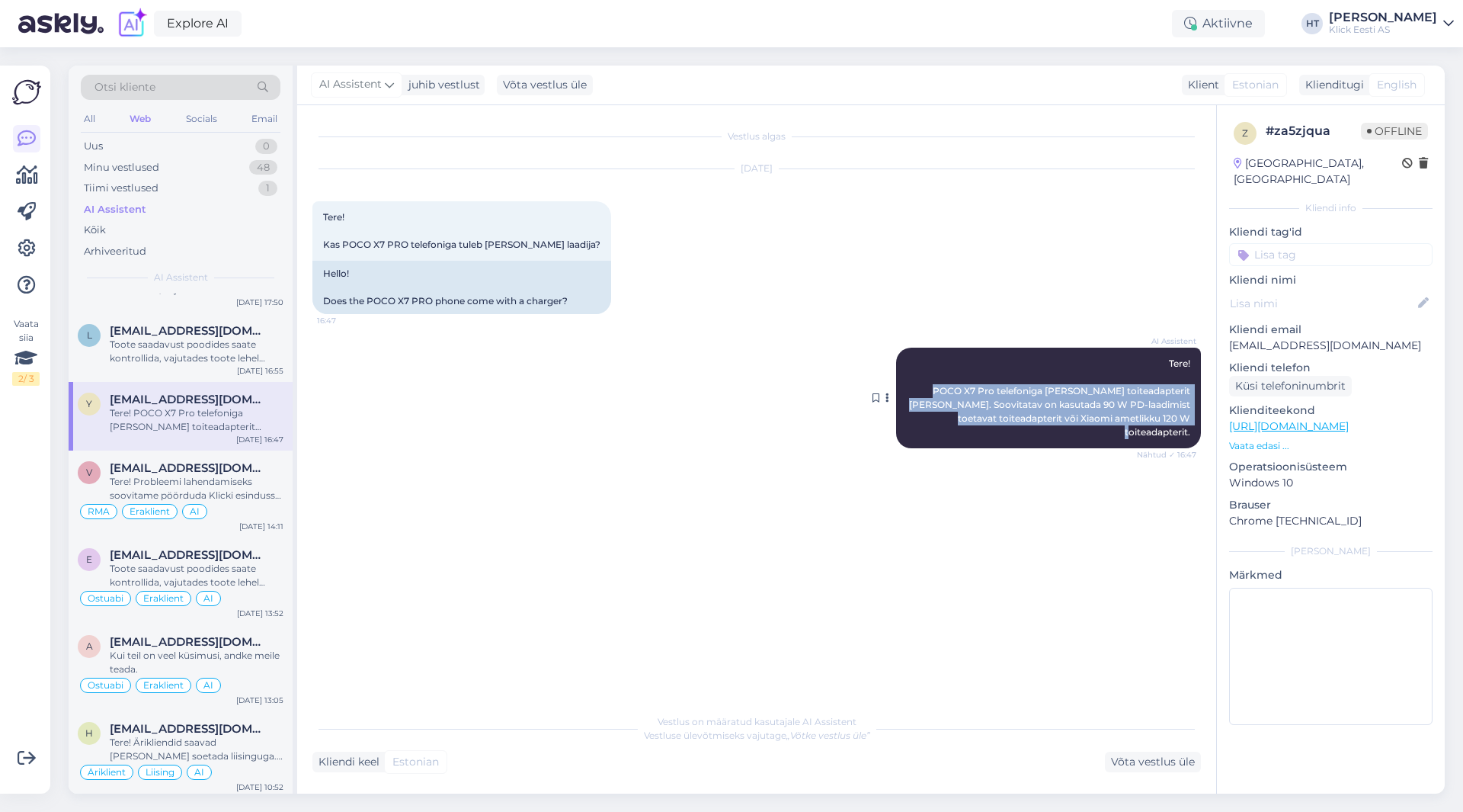
drag, startPoint x: 952, startPoint y: 389, endPoint x: 1199, endPoint y: 418, distance: 248.7
click at [1199, 418] on div "AI Assistent Tere! POCO X7 Pro telefoniga [PERSON_NAME] toiteadapterit [PERSON_…" at bounding box center [1048, 397] width 305 height 101
click at [1196, 418] on div "AI Assistent Tere! POCO X7 Pro telefoniga [PERSON_NAME] toiteadapterit [PERSON_…" at bounding box center [1048, 397] width 305 height 101
click at [1273, 439] on p "Vaata edasi ..." at bounding box center [1330, 446] width 203 height 14
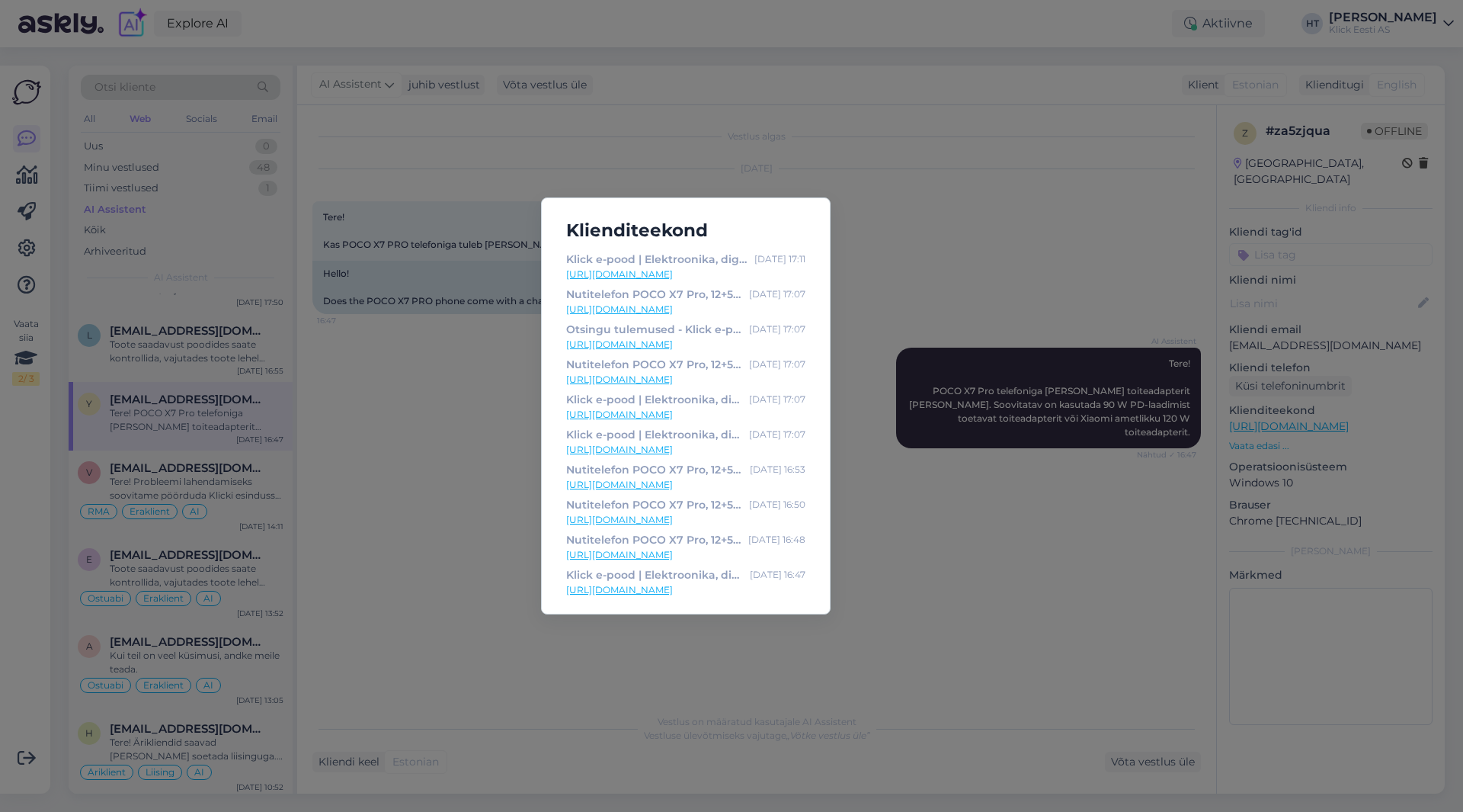
click at [896, 472] on div "Klienditeekond Klick e-pood | Elektroonika, digikaup, kodutehnika [DATE] 17:11 …" at bounding box center [731, 406] width 1463 height 812
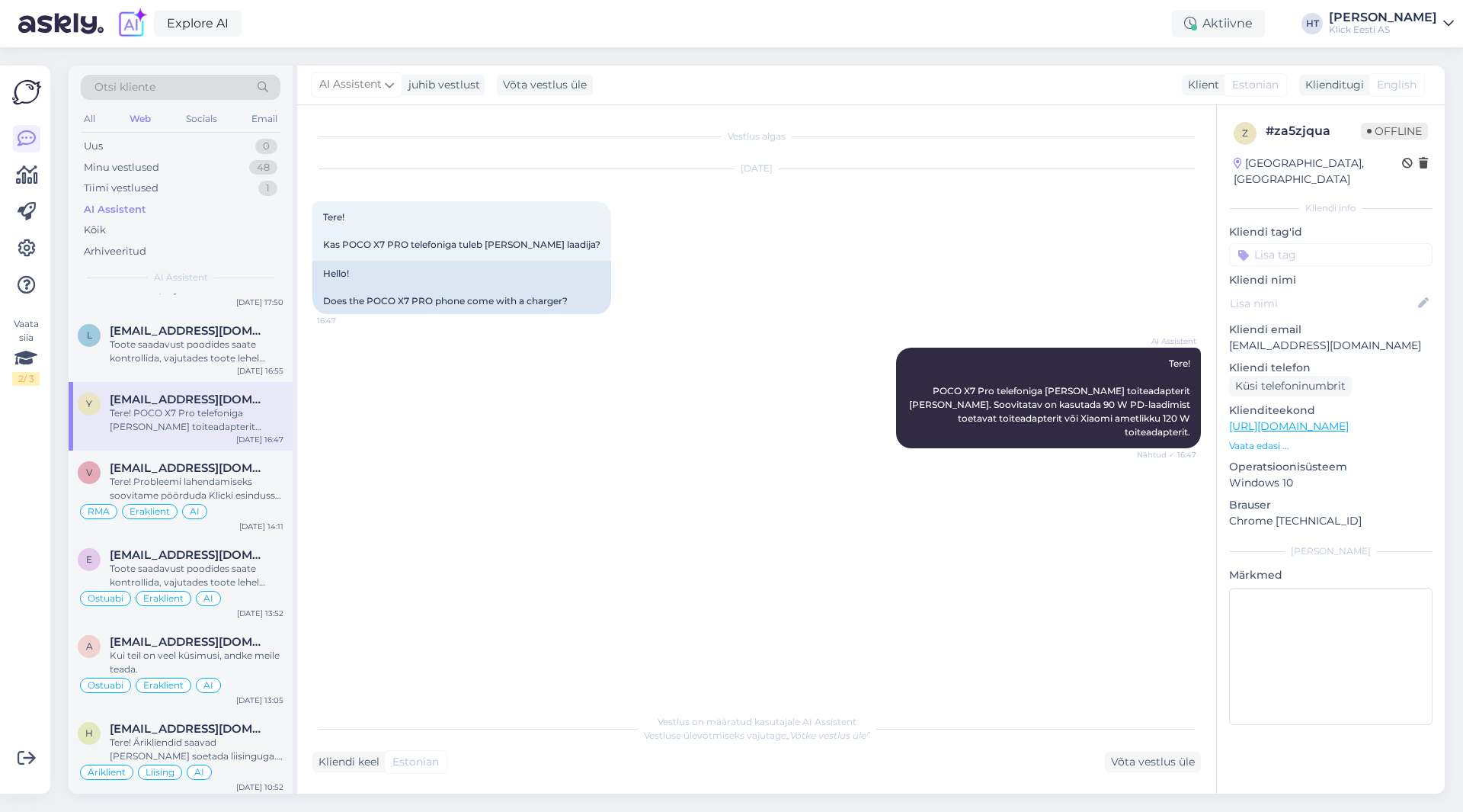
click at [1282, 243] on input at bounding box center [1330, 254] width 203 height 23
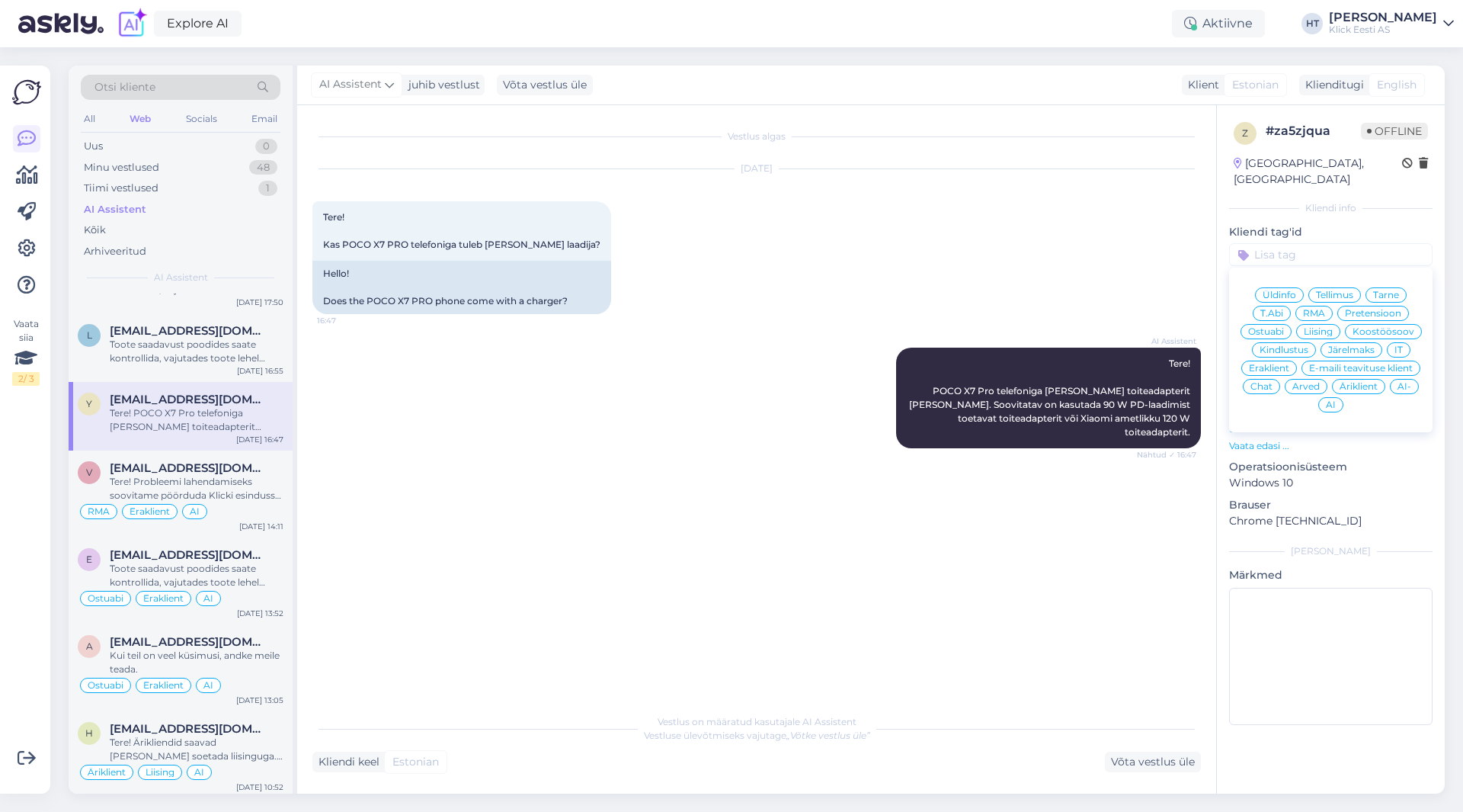
click at [1282, 327] on span "Ostuabi" at bounding box center [1266, 331] width 36 height 9
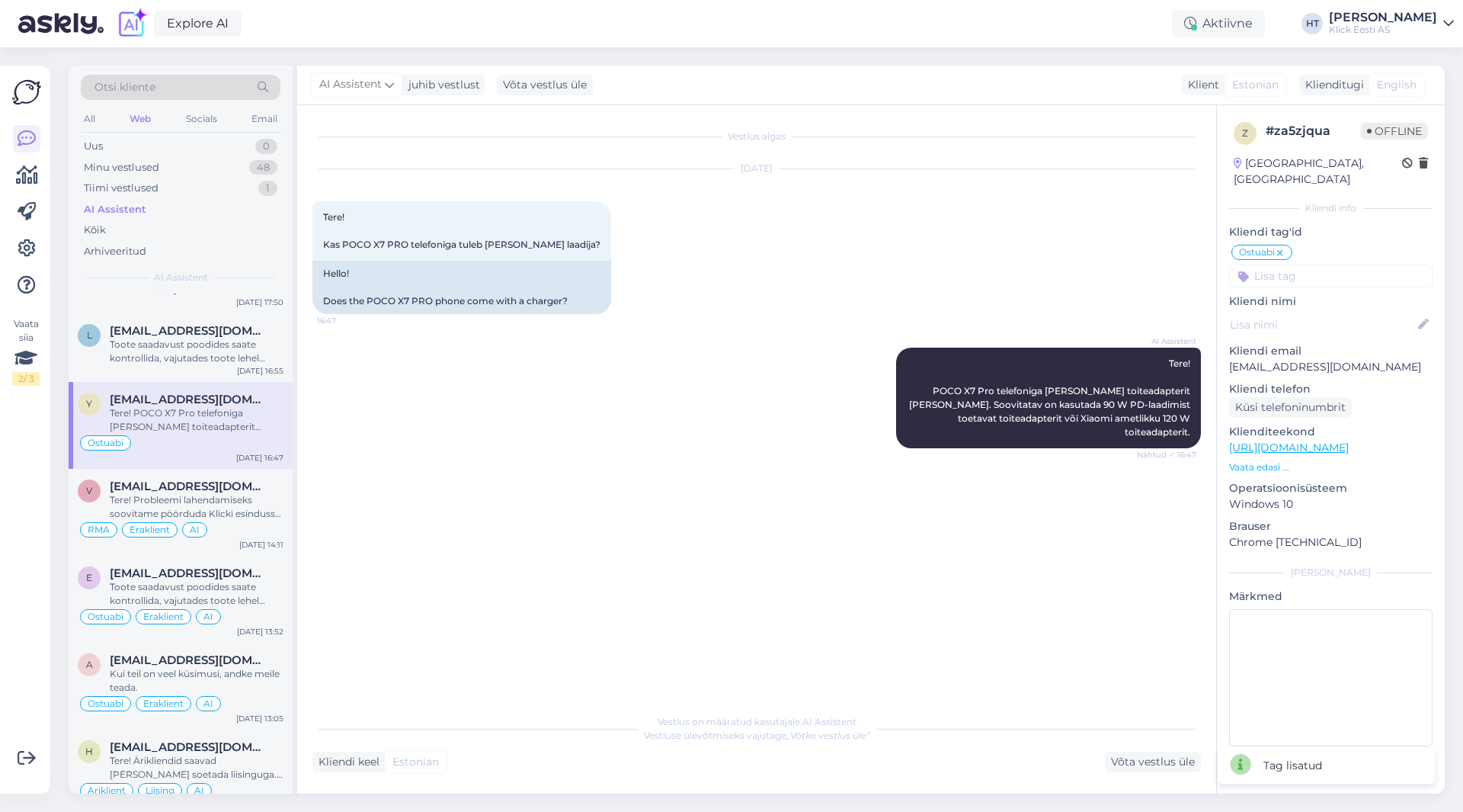
click at [1309, 264] on input at bounding box center [1330, 275] width 203 height 23
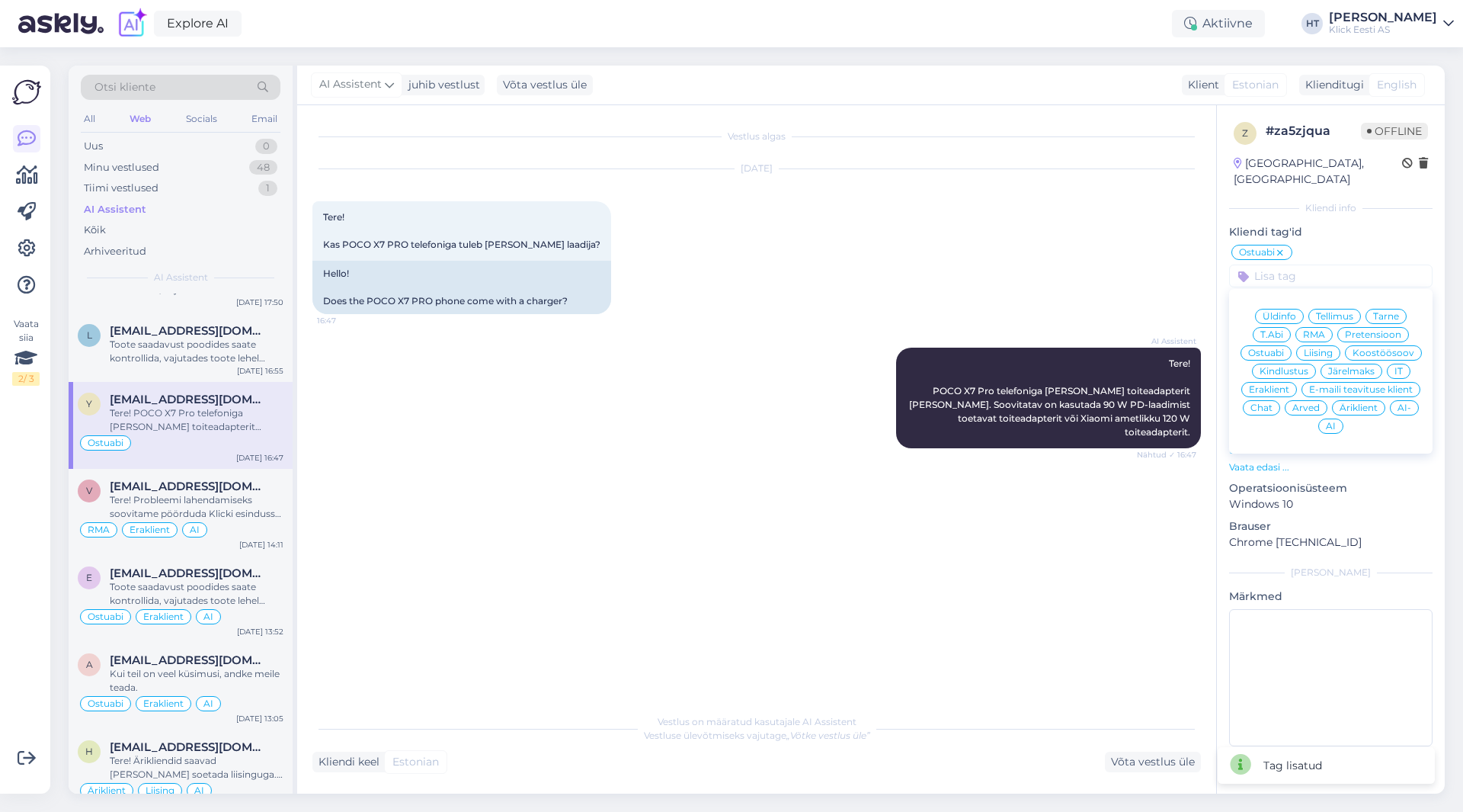
click at [1276, 382] on div "Eraklient" at bounding box center [1269, 389] width 56 height 15
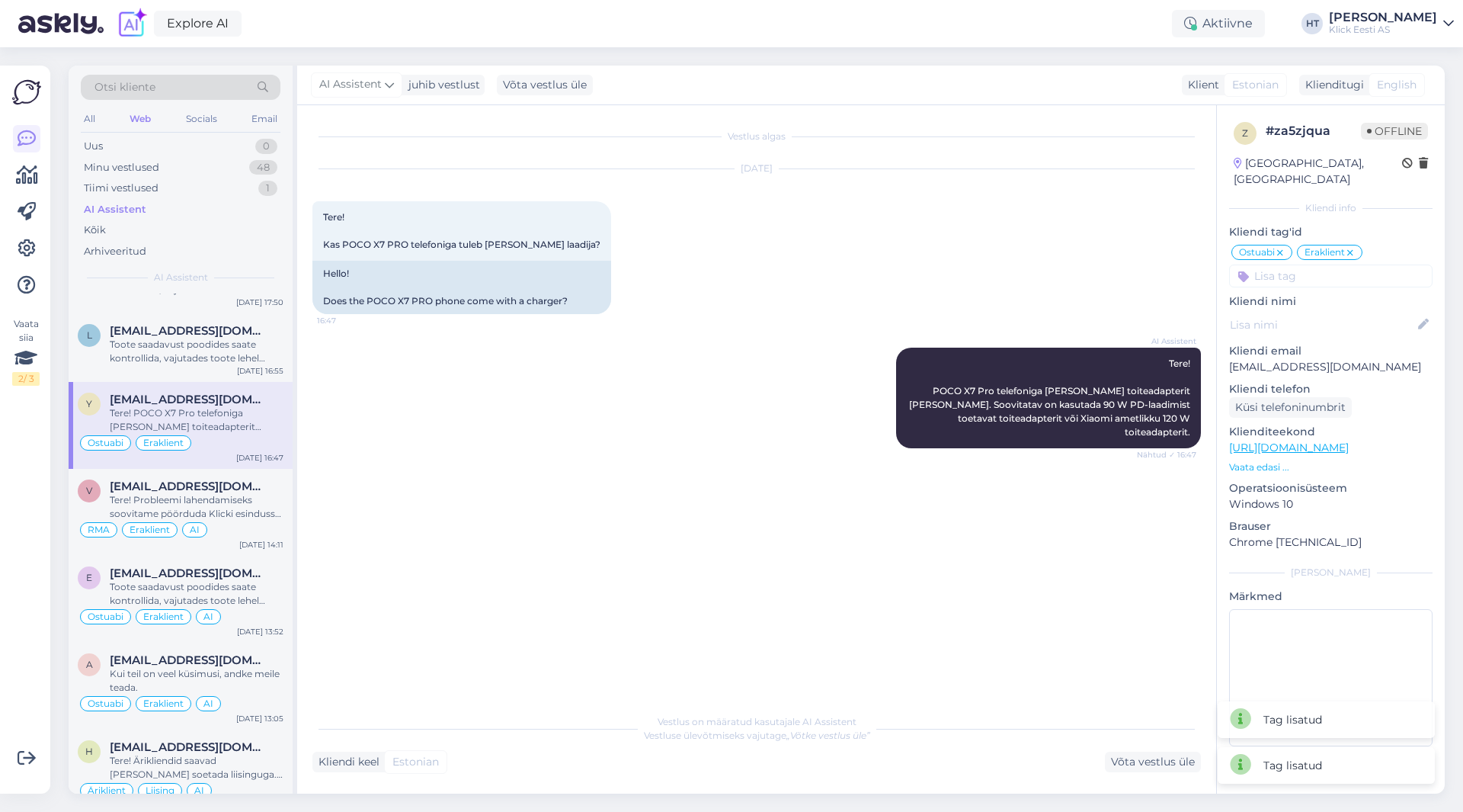
click at [1319, 264] on input at bounding box center [1330, 275] width 203 height 23
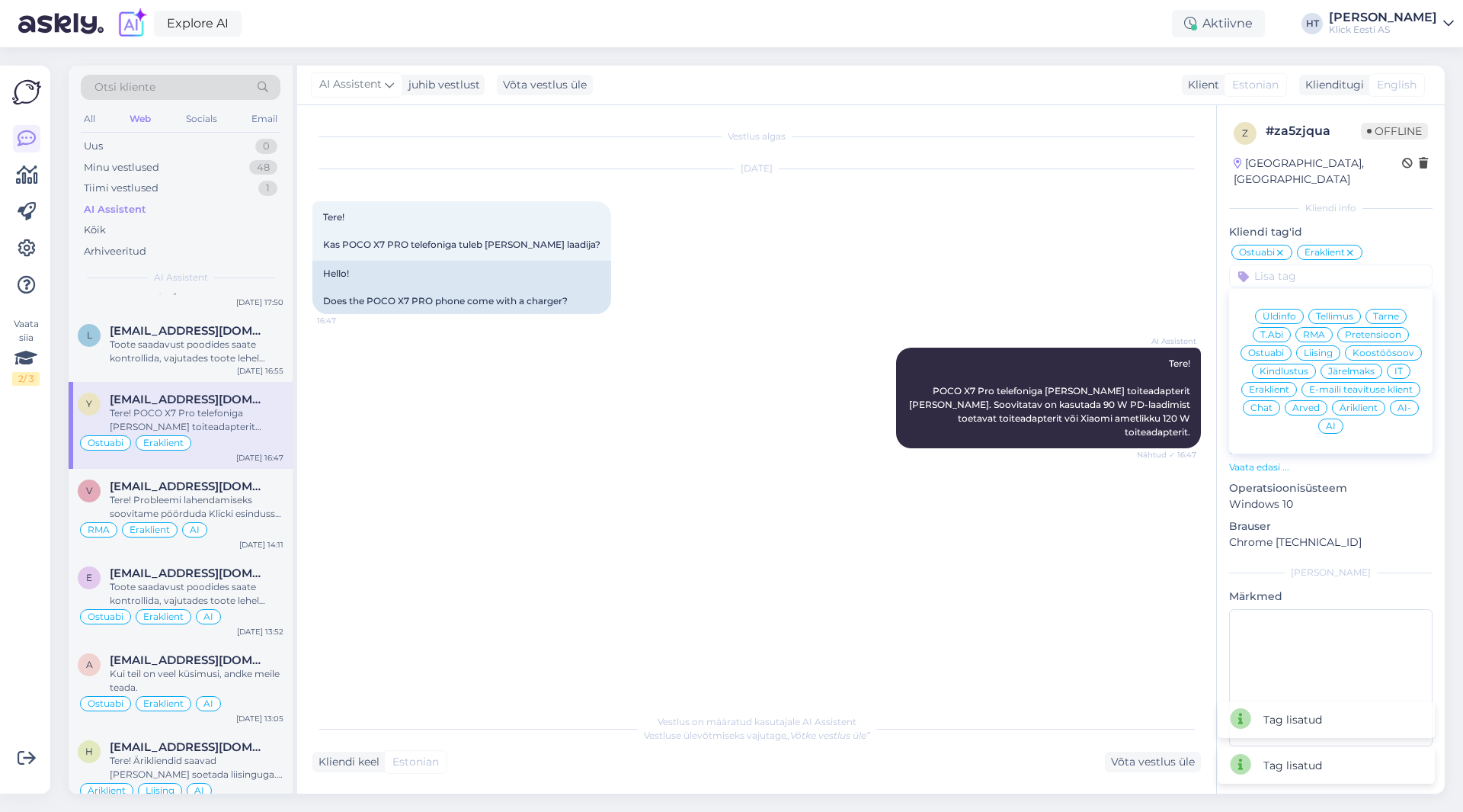
click at [1330, 421] on span "AI" at bounding box center [1331, 425] width 10 height 9
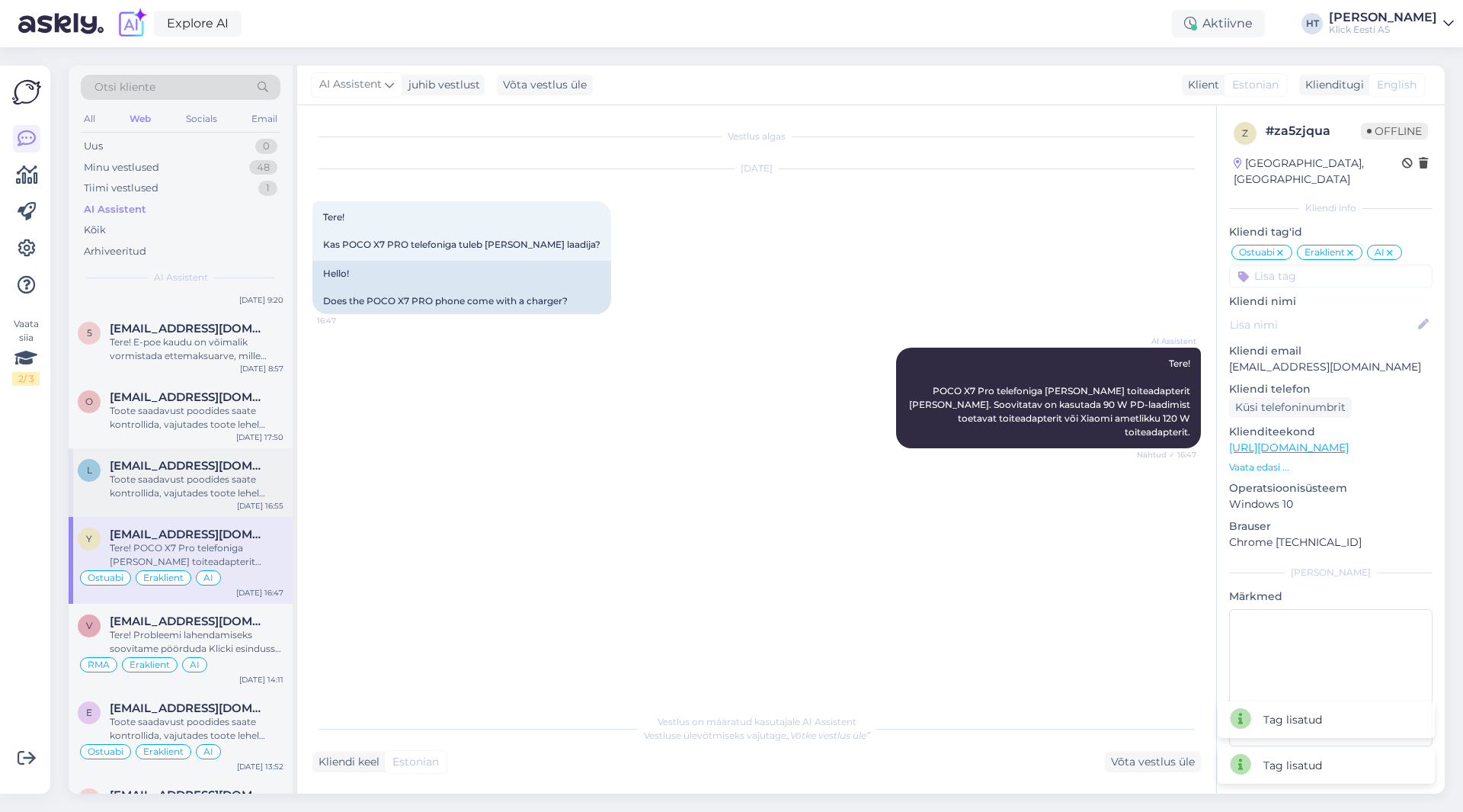
scroll to position [1981, 0]
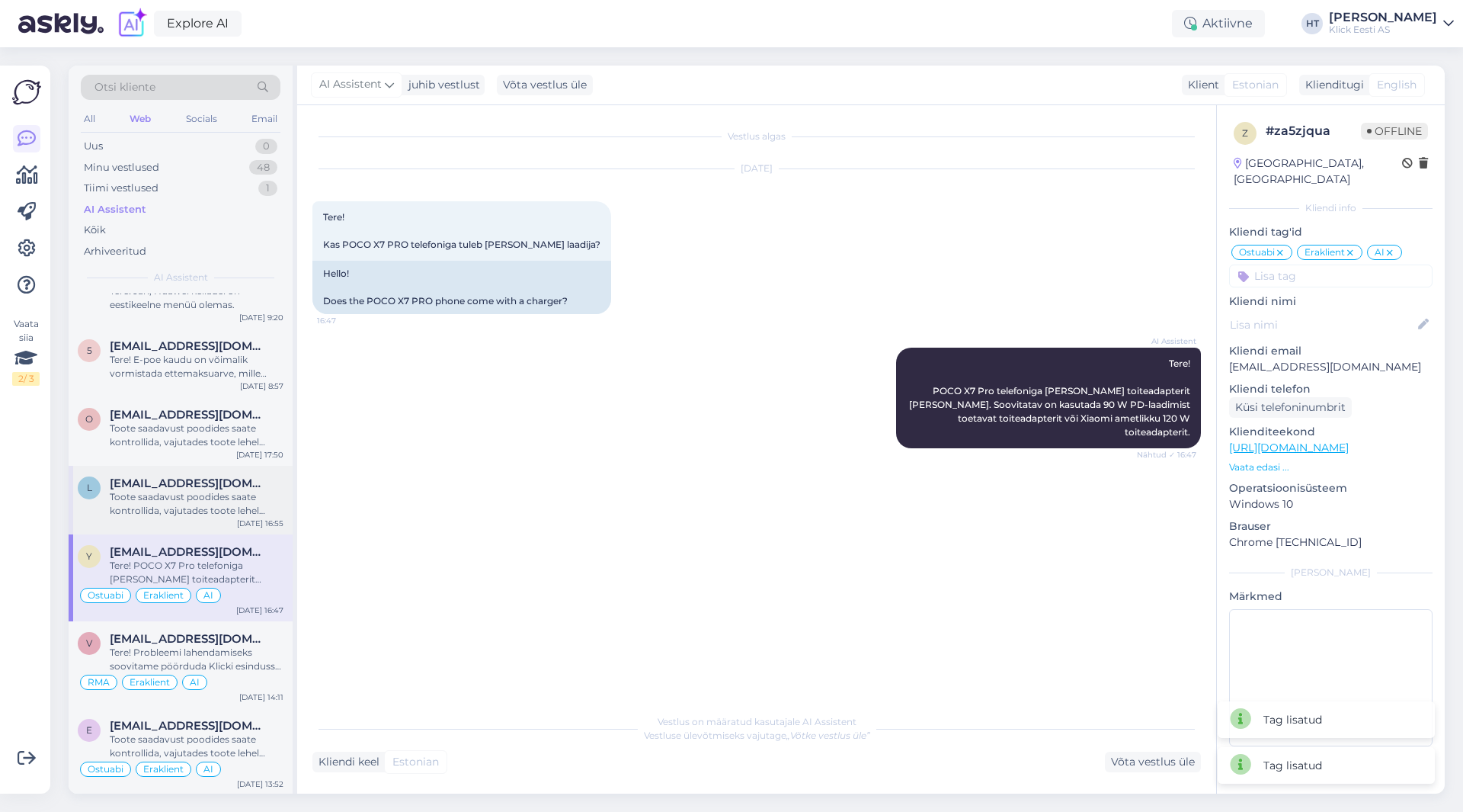
click at [194, 516] on div "Toote saadavust poodides saate kontrollida, vajutades toote lehel "Saadavus poo…" at bounding box center [197, 503] width 174 height 27
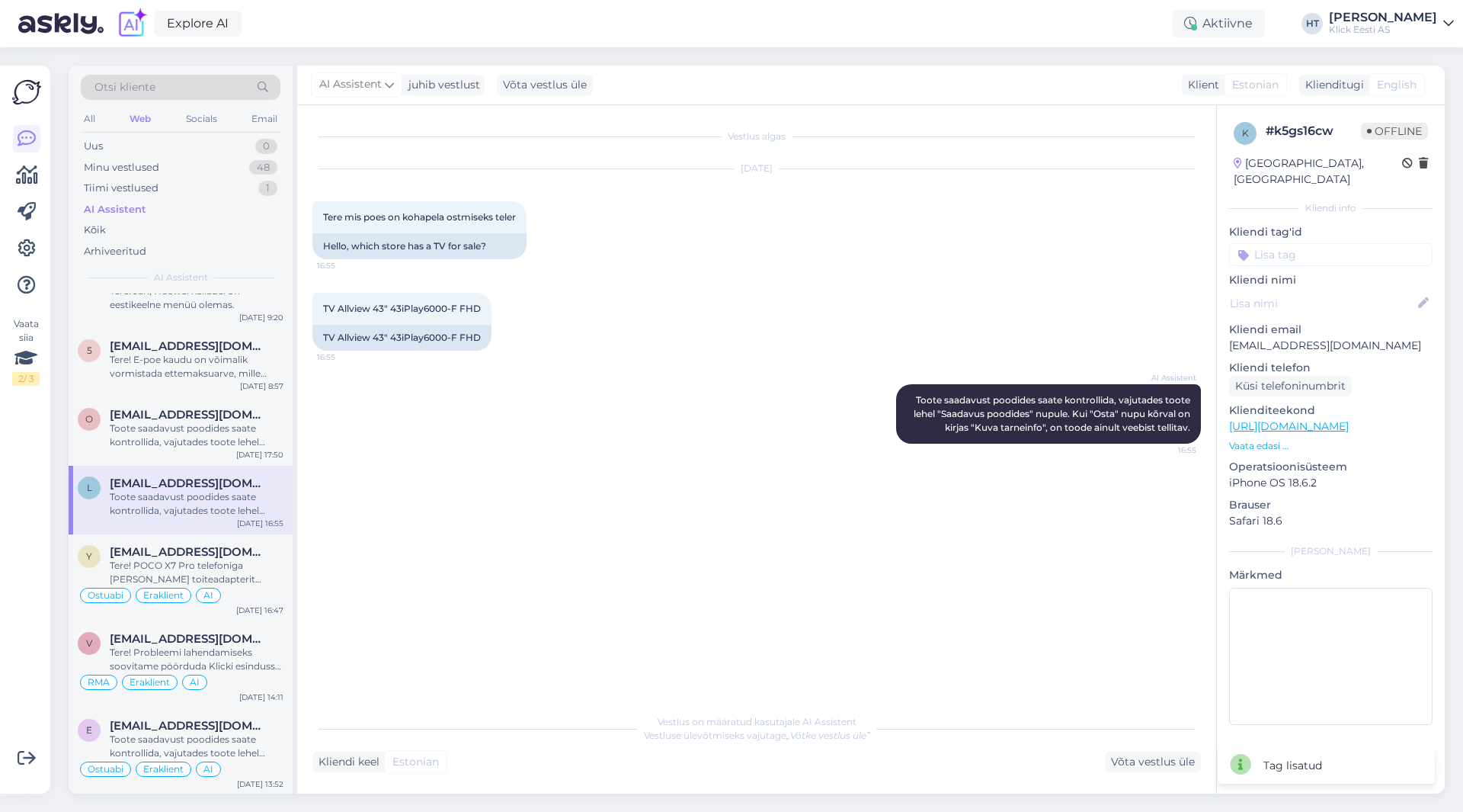
click at [1305, 243] on input at bounding box center [1330, 254] width 203 height 23
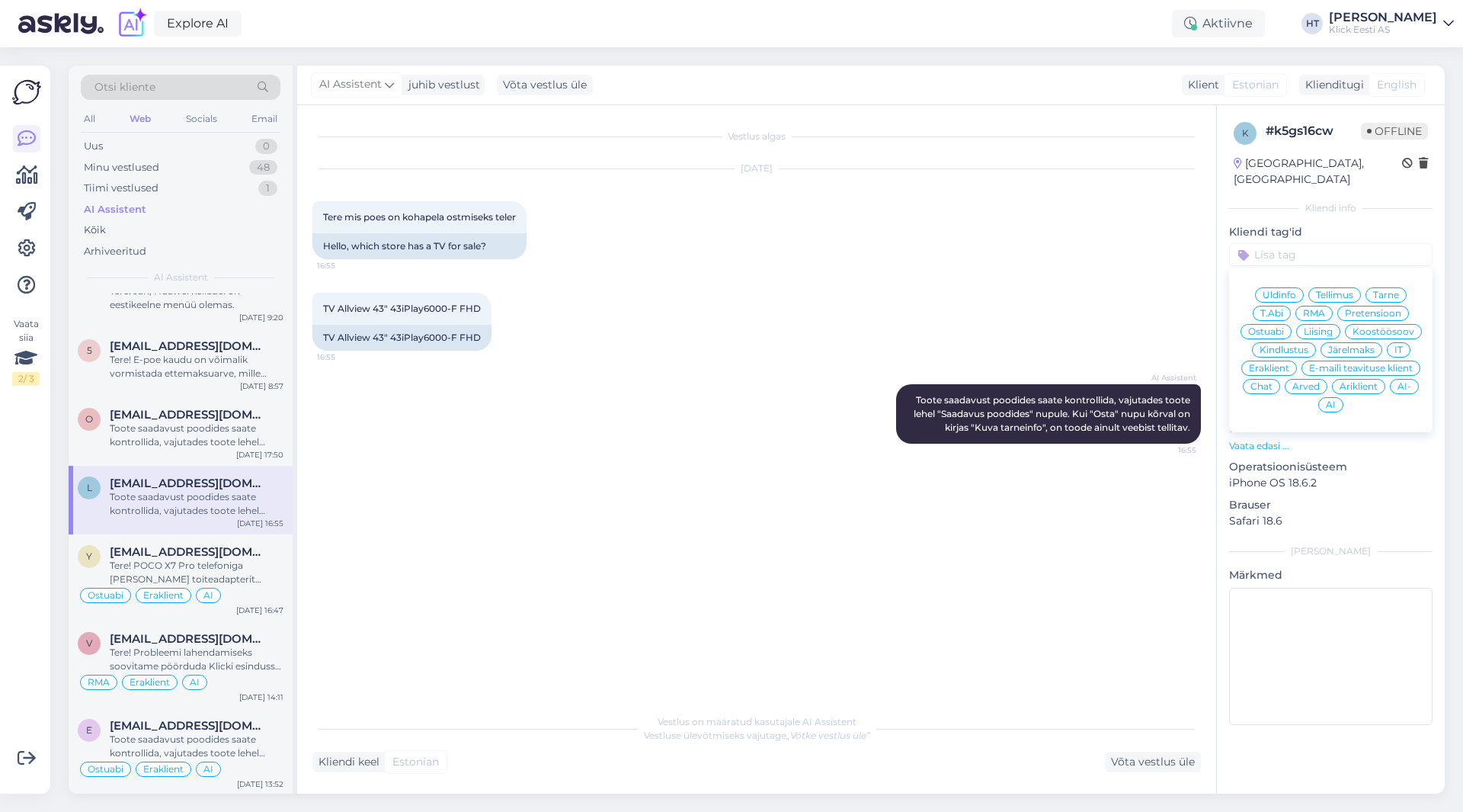
click at [1270, 327] on span "Ostuabi" at bounding box center [1266, 331] width 36 height 9
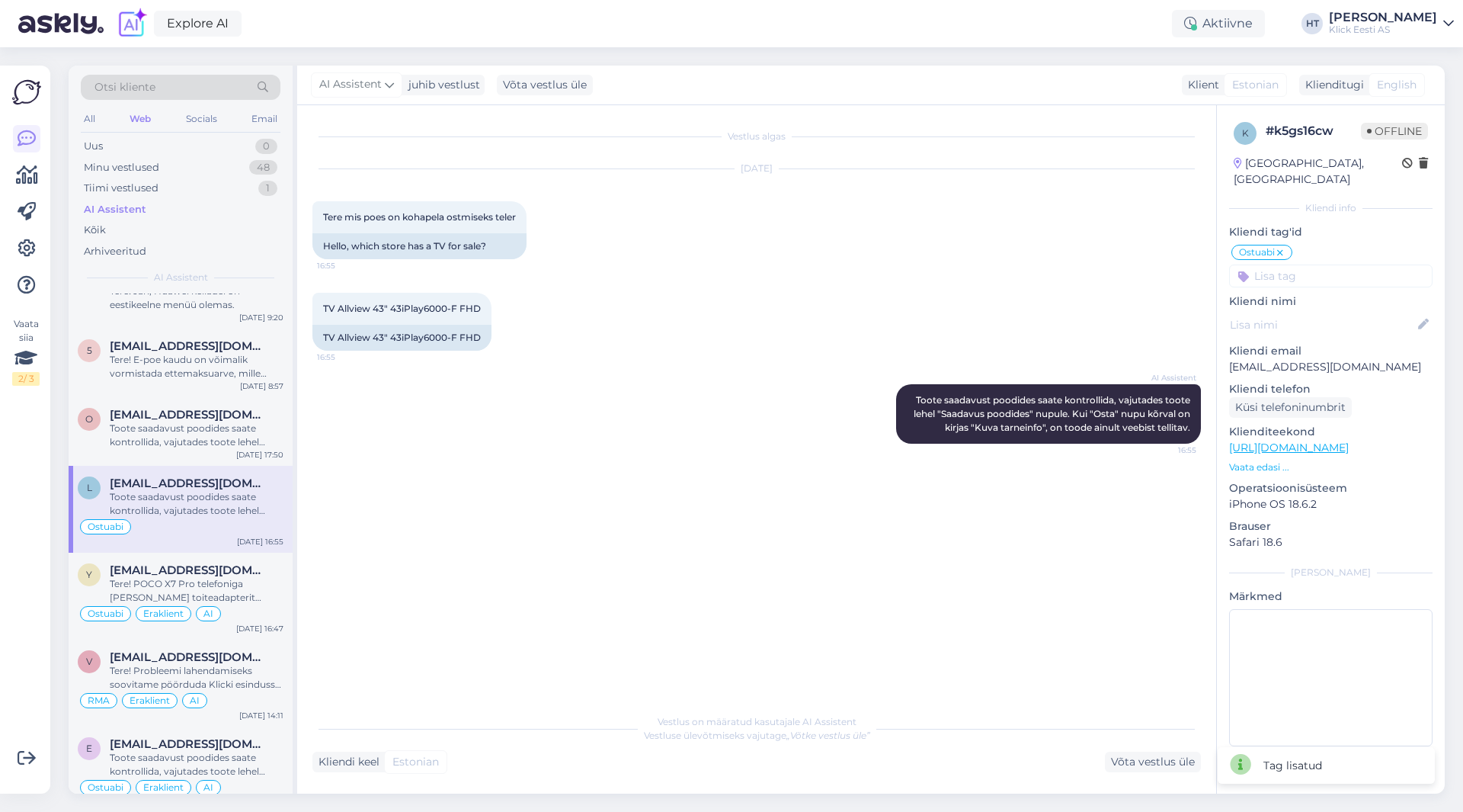
click at [1301, 264] on input at bounding box center [1330, 275] width 203 height 23
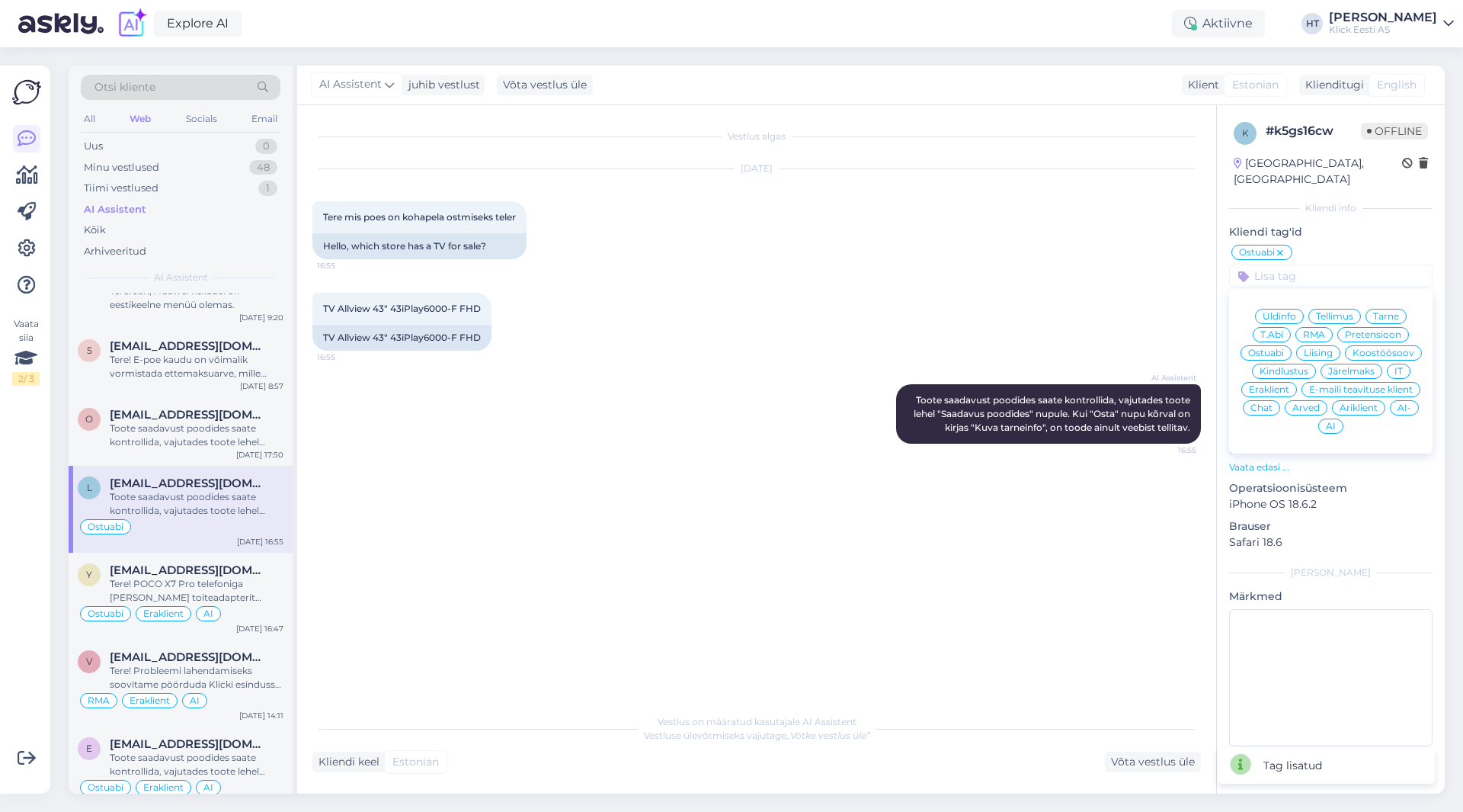
click at [1278, 382] on div "Eraklient" at bounding box center [1269, 389] width 56 height 15
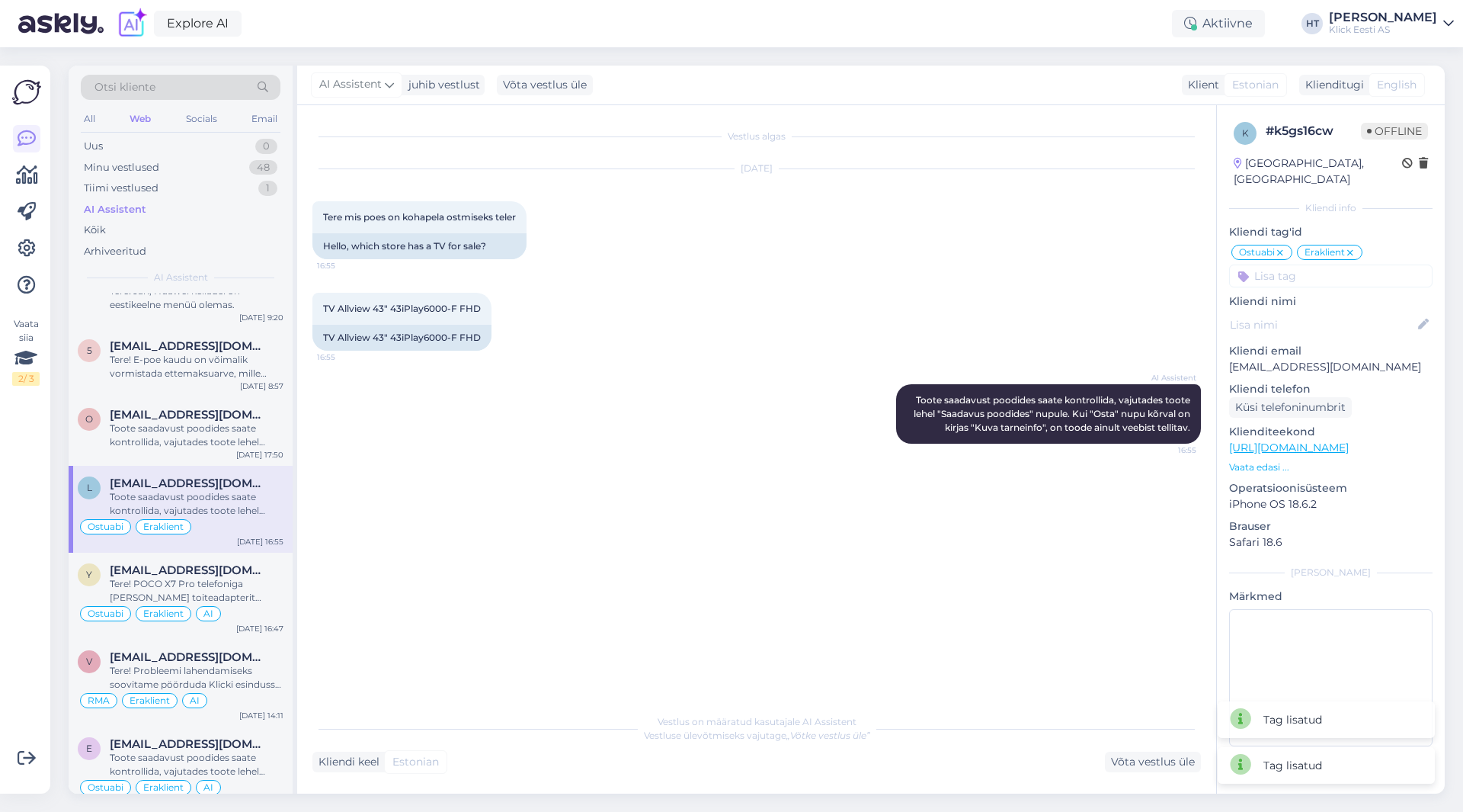
click at [1325, 267] on input at bounding box center [1330, 275] width 203 height 23
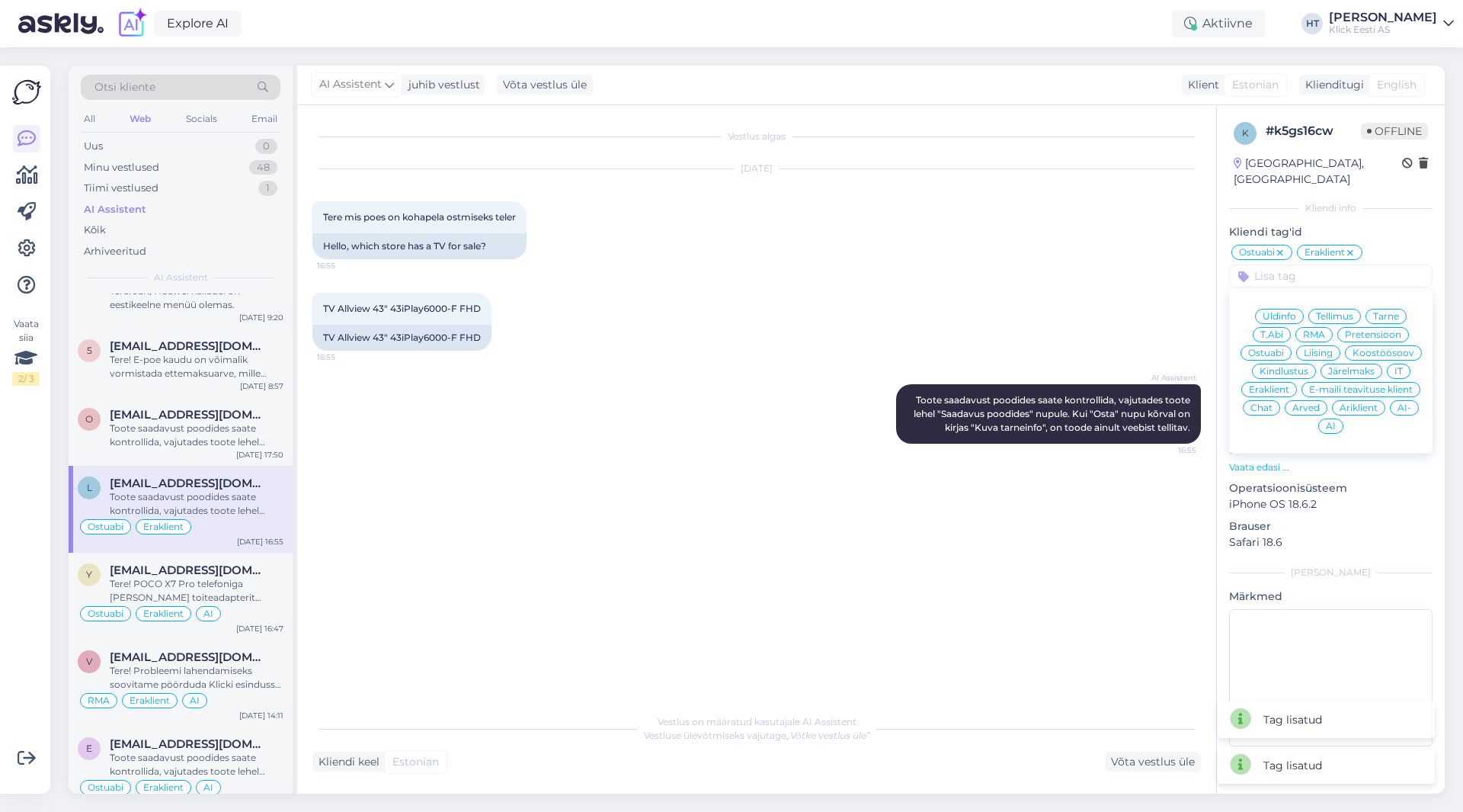
click at [1331, 421] on span "AI" at bounding box center [1331, 425] width 10 height 9
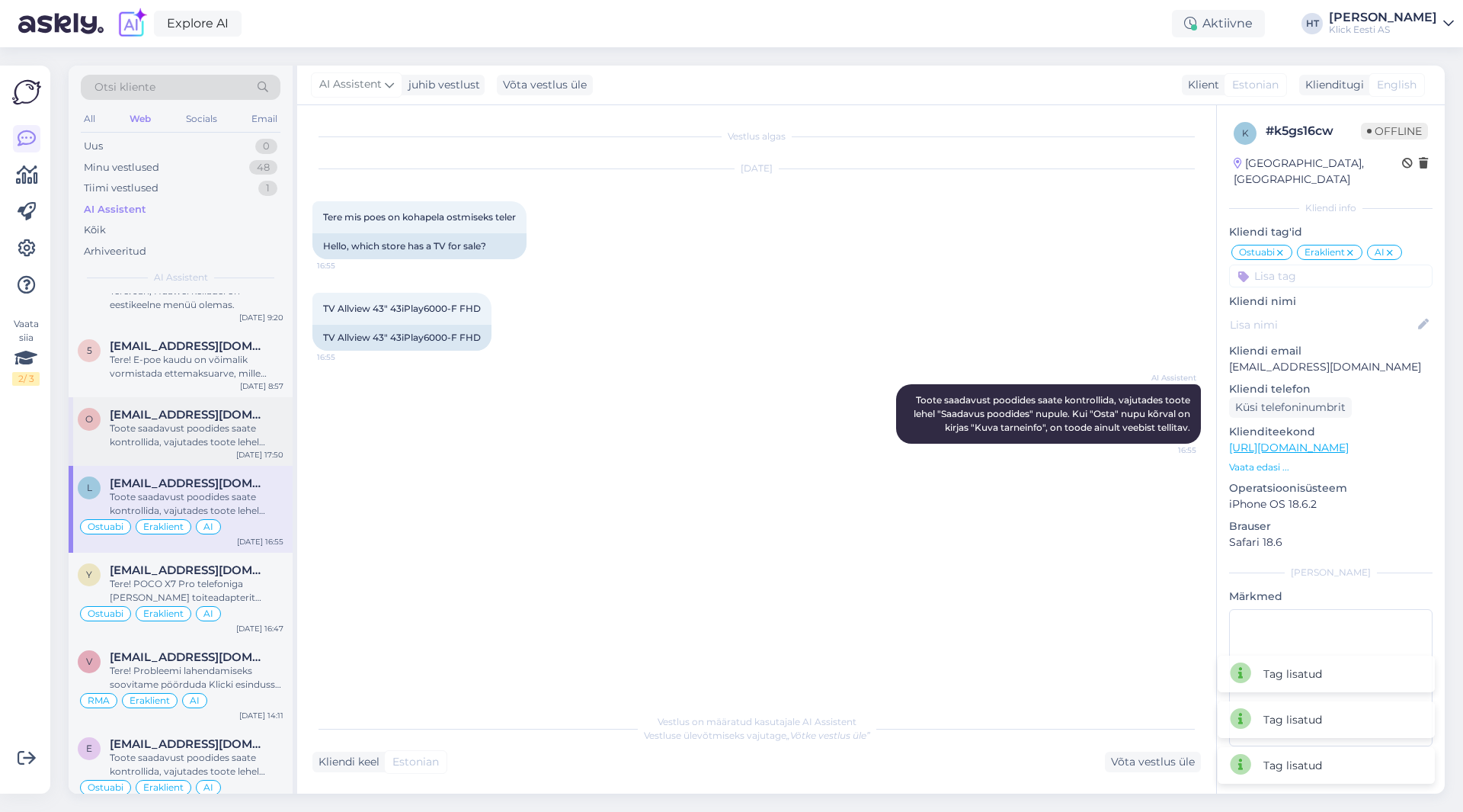
click at [209, 413] on span "[EMAIL_ADDRESS][DOMAIN_NAME]" at bounding box center [189, 415] width 158 height 14
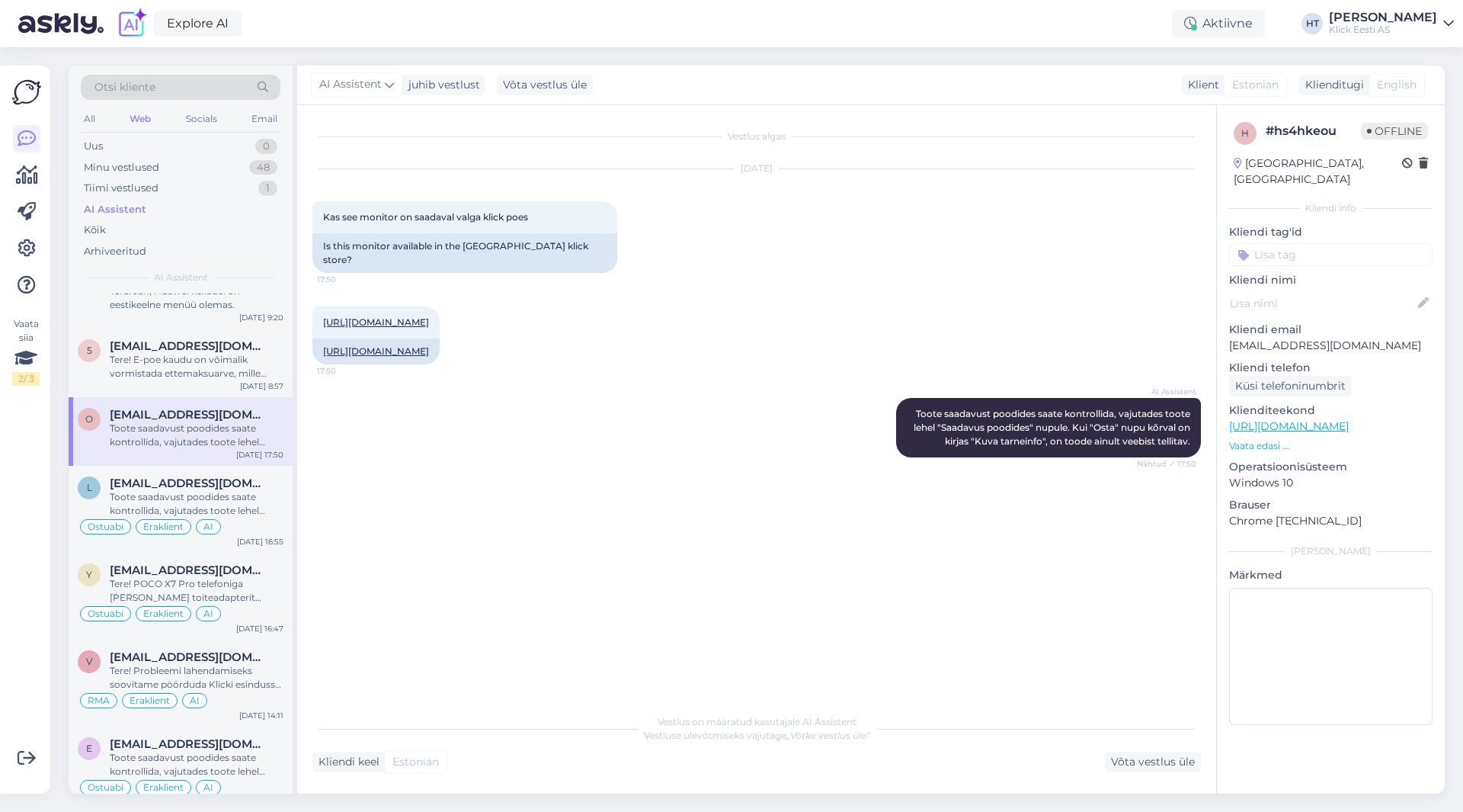
click at [1289, 246] on input at bounding box center [1330, 254] width 203 height 23
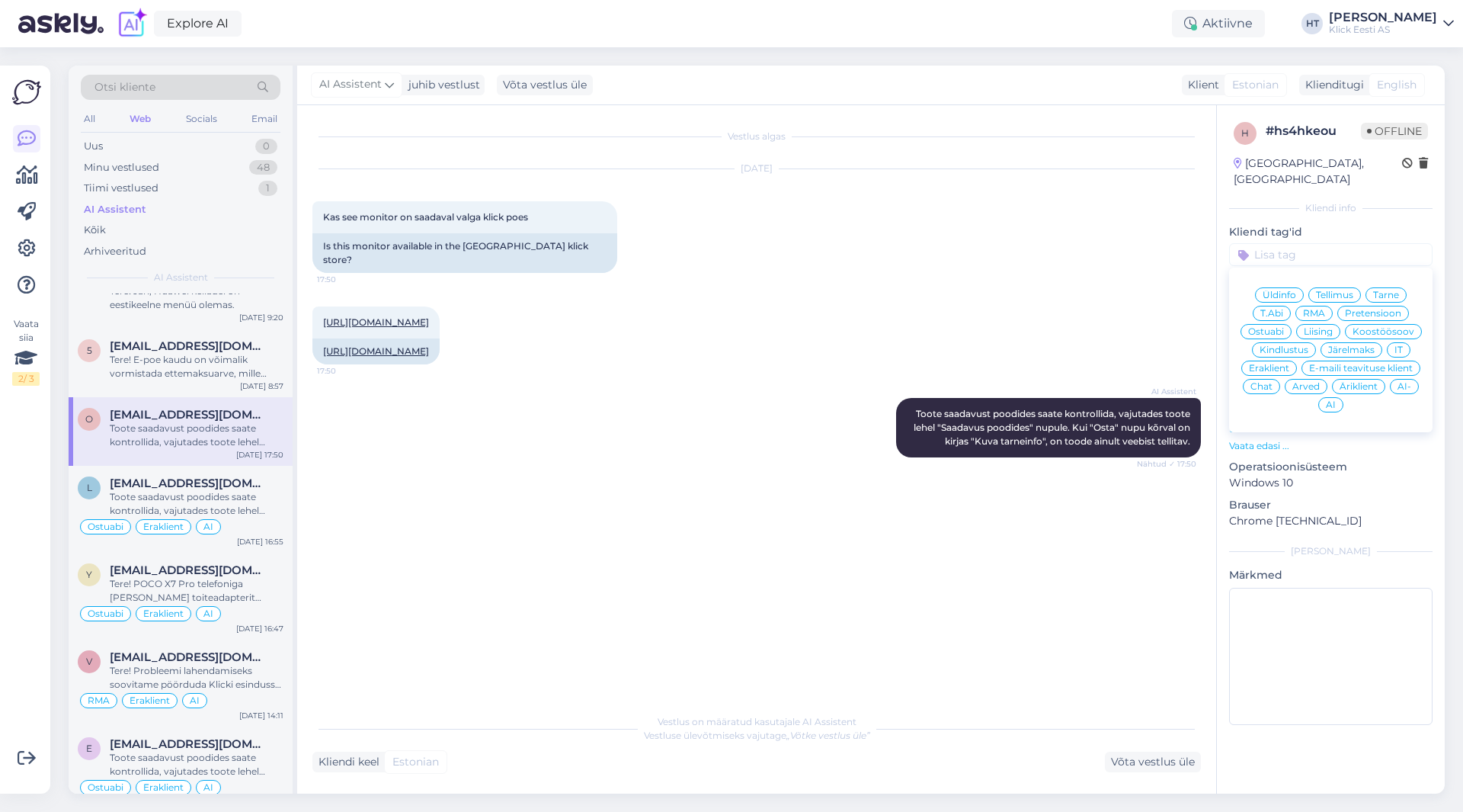
click at [1276, 327] on span "Ostuabi" at bounding box center [1266, 331] width 36 height 9
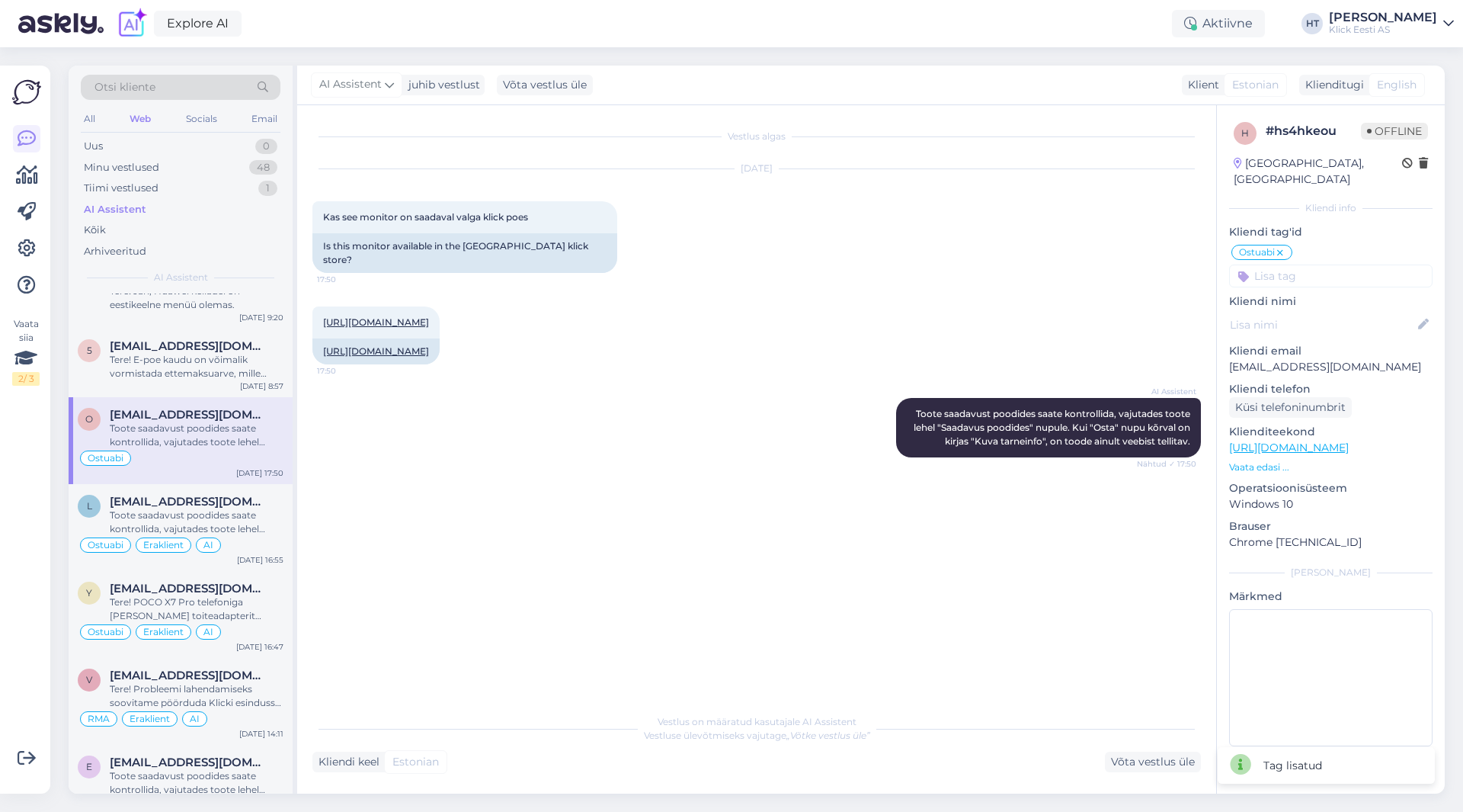
click at [1299, 264] on input at bounding box center [1330, 275] width 203 height 23
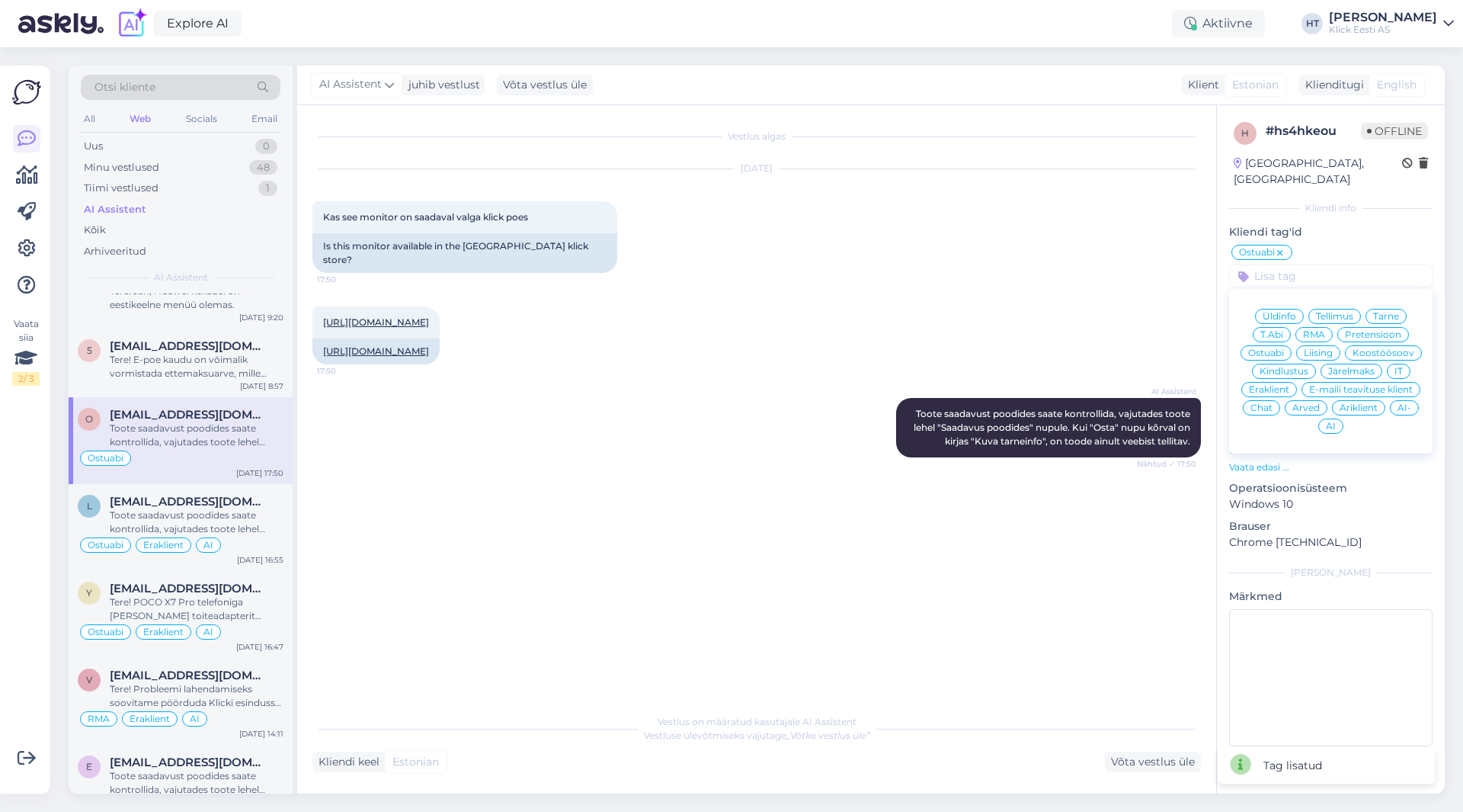
click at [1277, 385] on span "Eraklient" at bounding box center [1269, 389] width 40 height 9
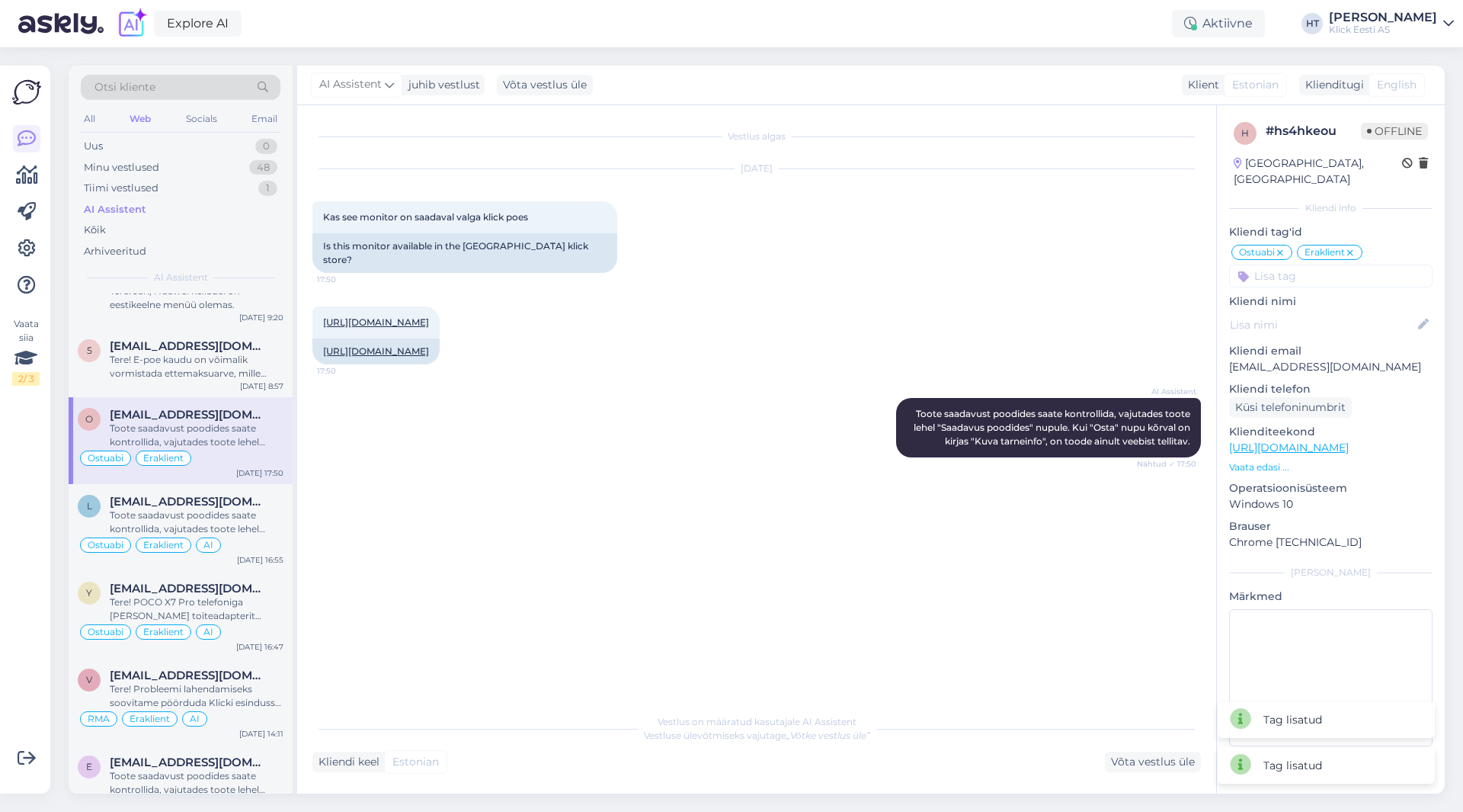
click at [1318, 264] on input at bounding box center [1330, 275] width 203 height 23
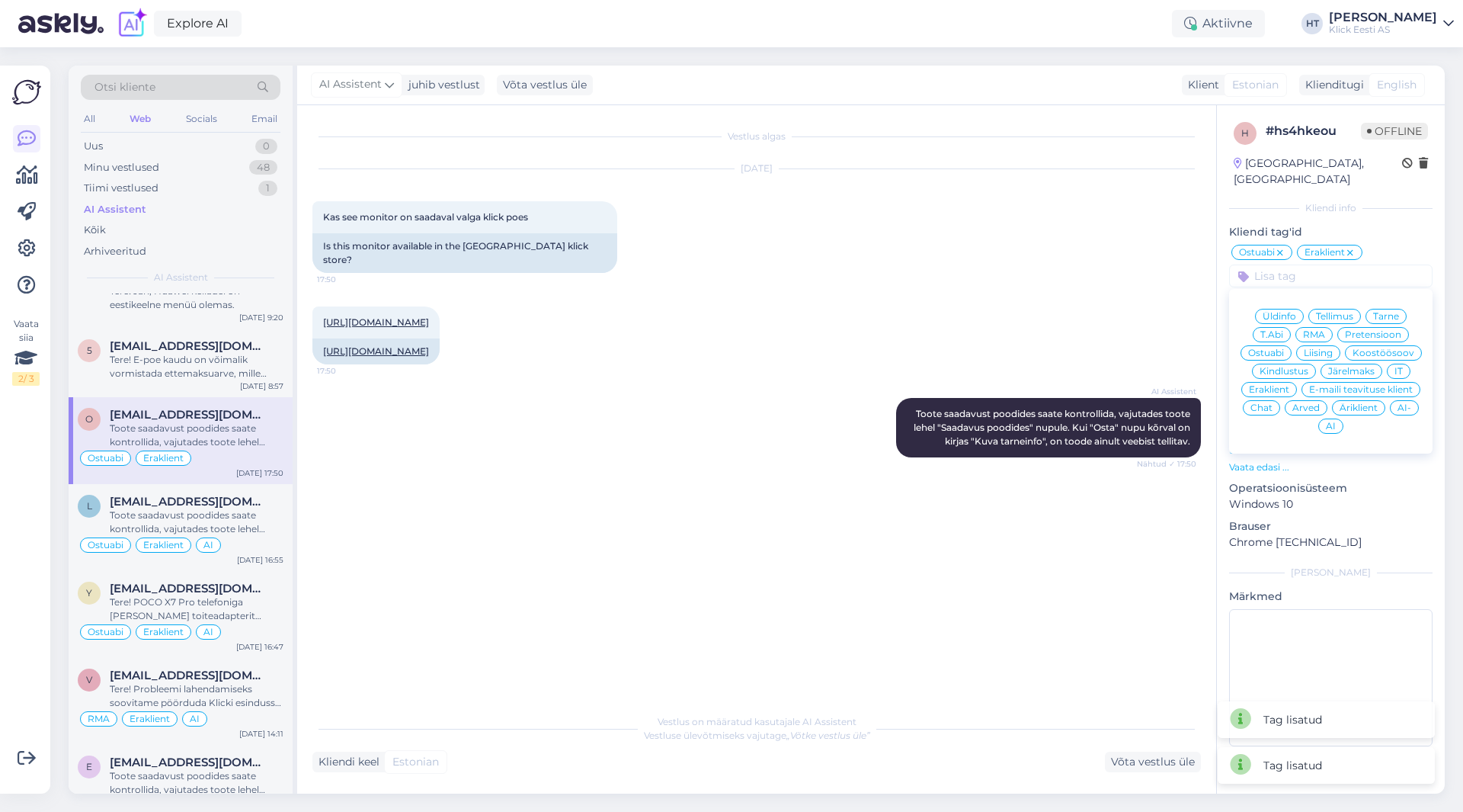
click at [1326, 421] on span "AI" at bounding box center [1331, 425] width 10 height 9
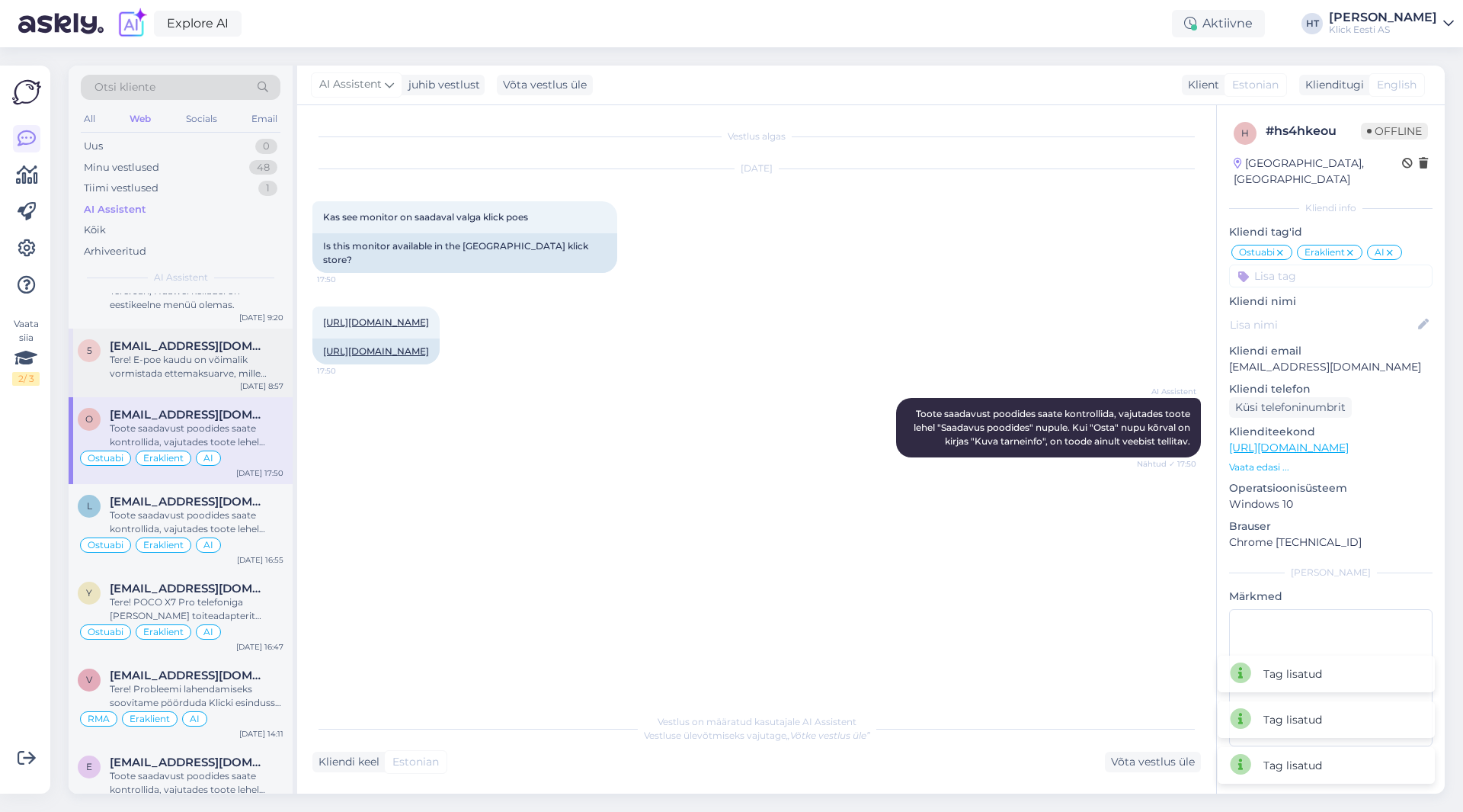
click at [232, 363] on div "Tere! E-poe kaudu on võimalik vormistada ettemaksuarve, mille saab kaupluses su…" at bounding box center [197, 366] width 174 height 27
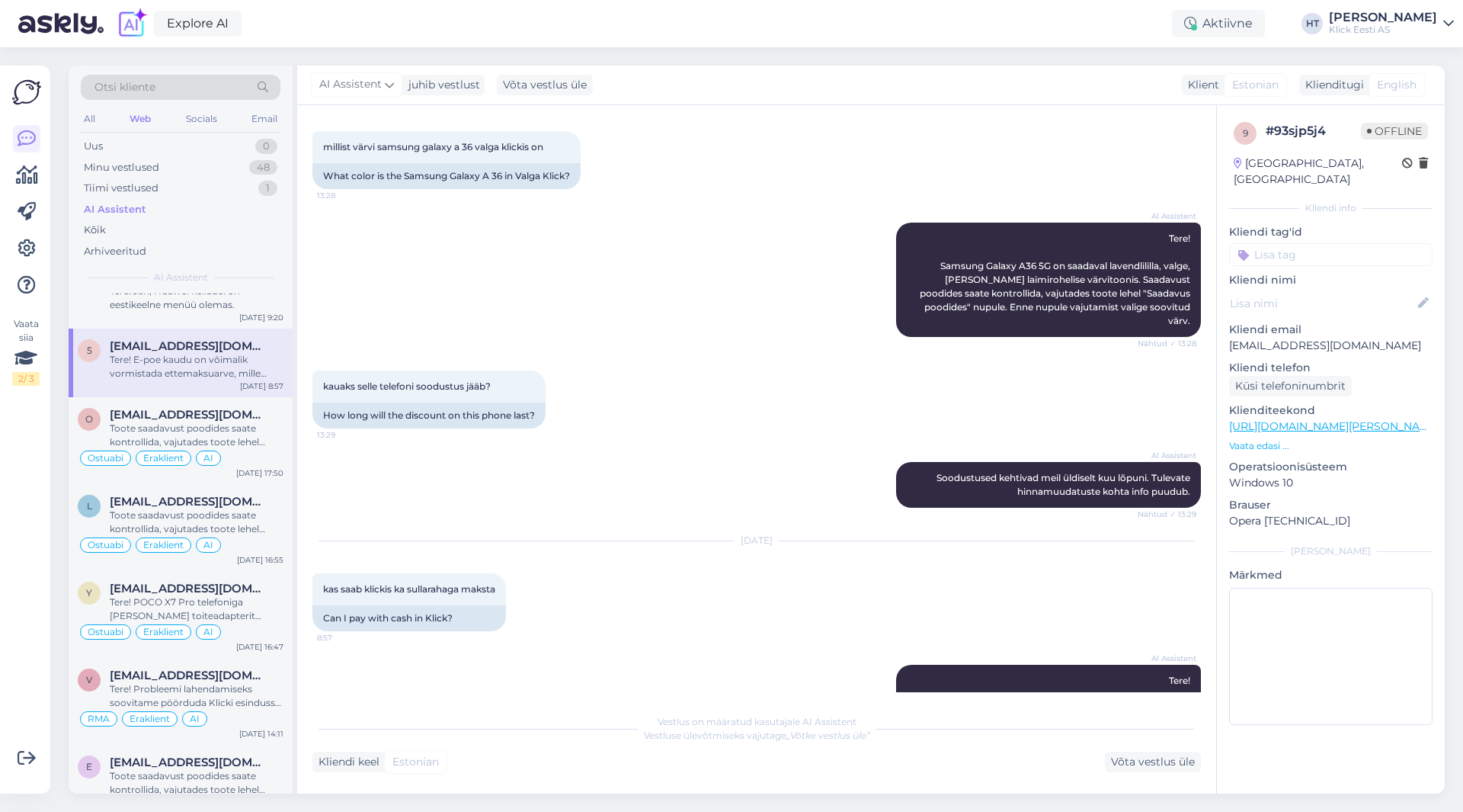
scroll to position [0, 0]
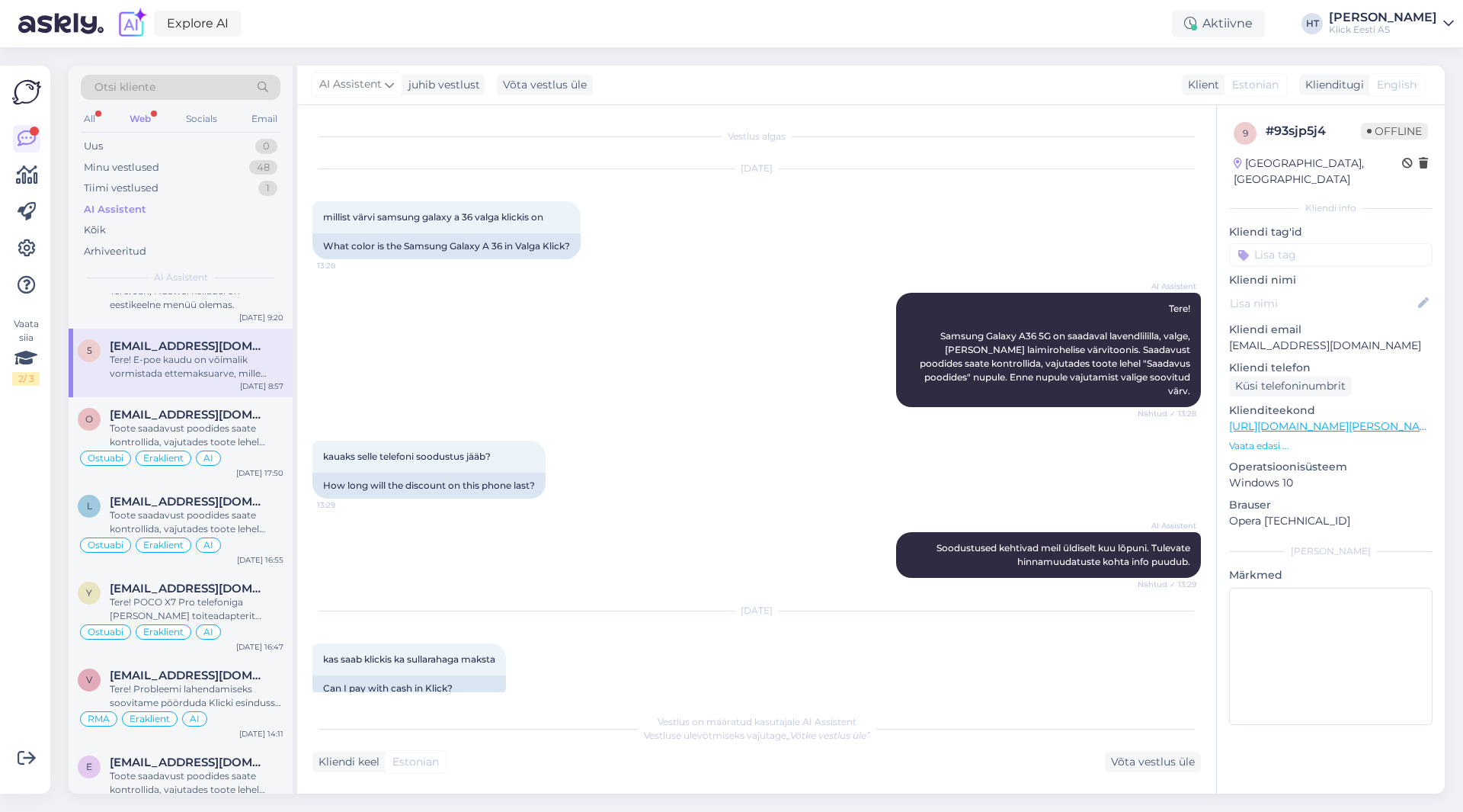
click at [1287, 272] on p "Kliendi nimi" at bounding box center [1330, 280] width 203 height 16
click at [1292, 245] on input at bounding box center [1330, 254] width 203 height 23
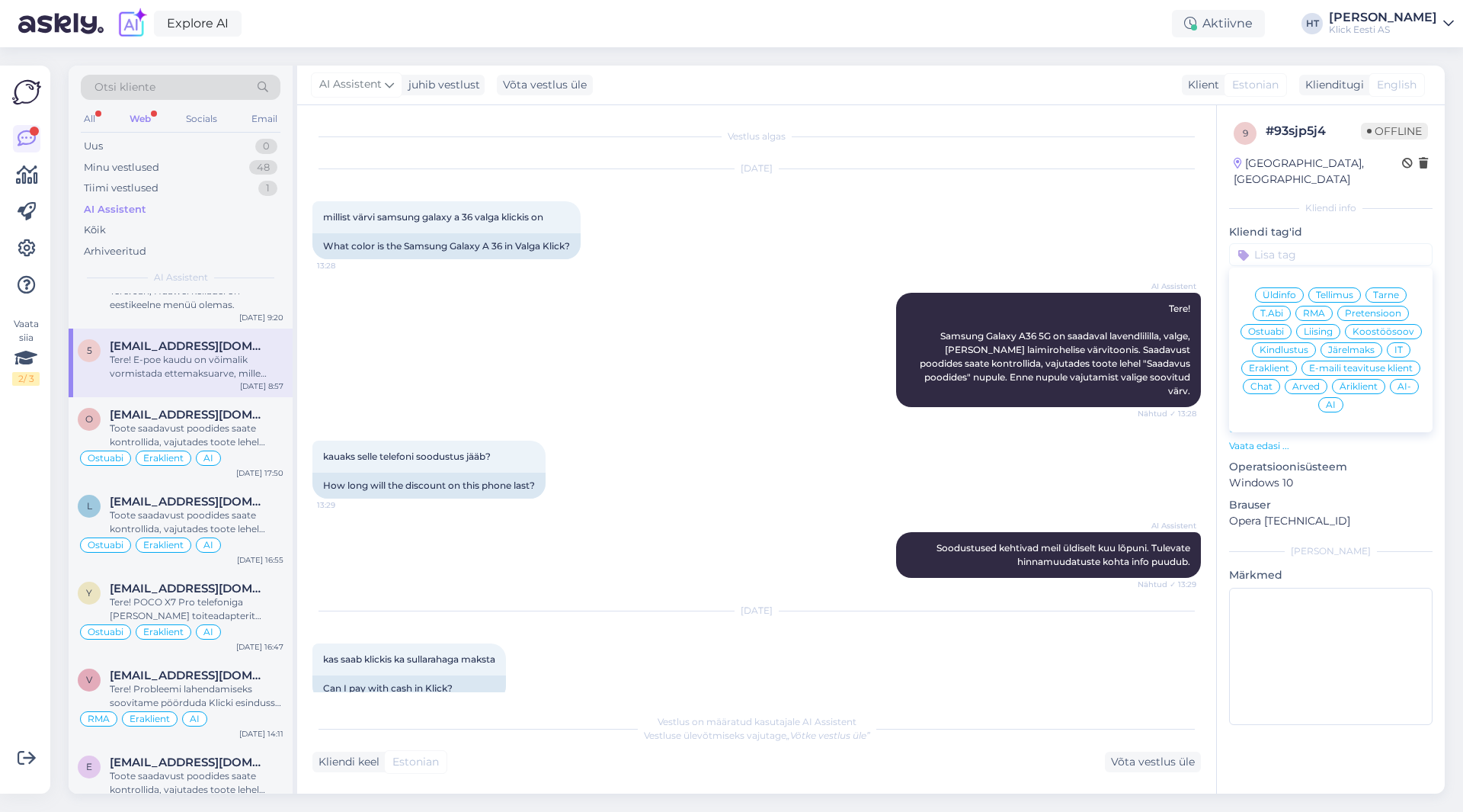
click at [1284, 327] on span "Ostuabi" at bounding box center [1266, 331] width 36 height 9
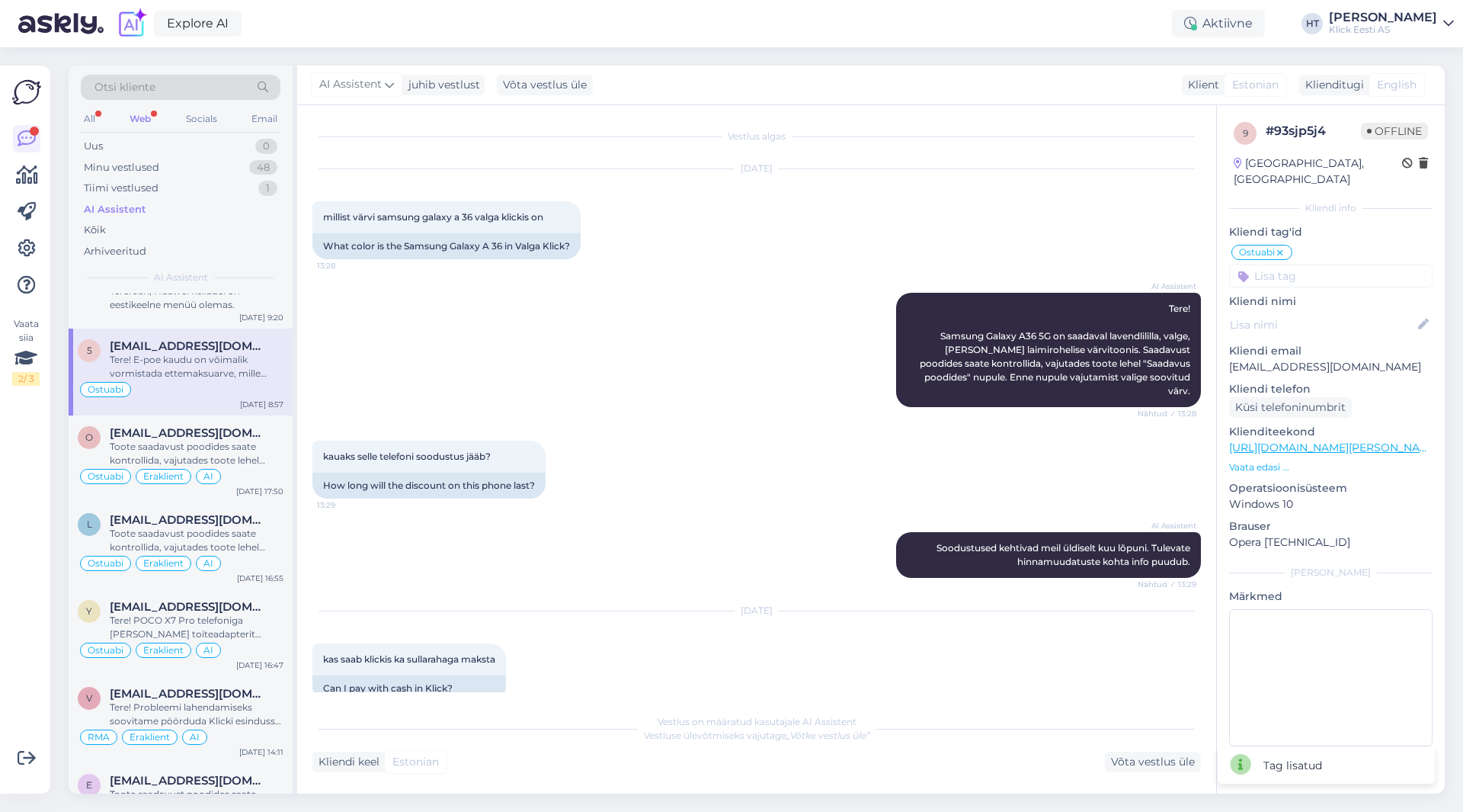
click at [1292, 271] on input at bounding box center [1330, 275] width 203 height 23
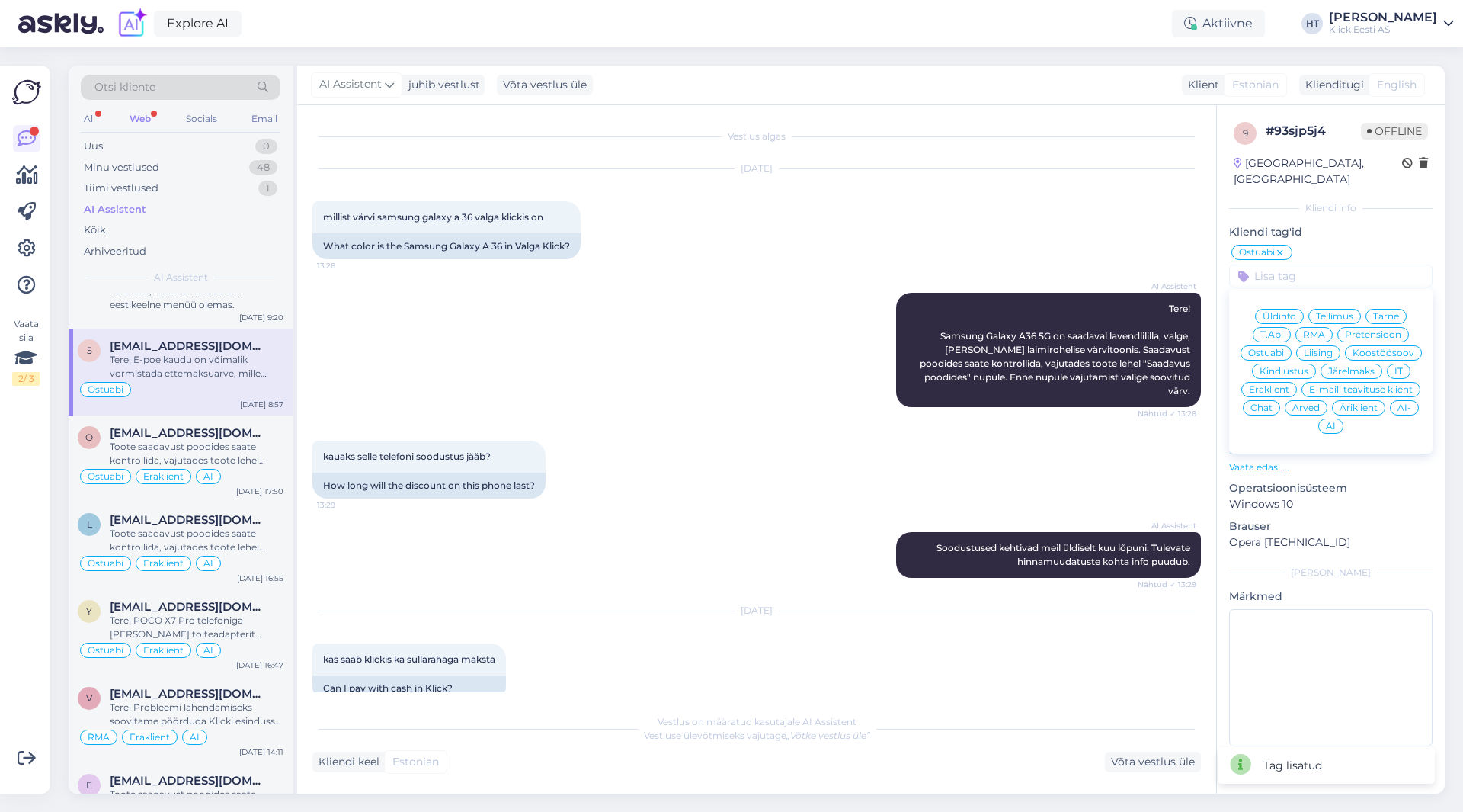
click at [1290, 312] on span "Üldinfo" at bounding box center [1280, 316] width 34 height 9
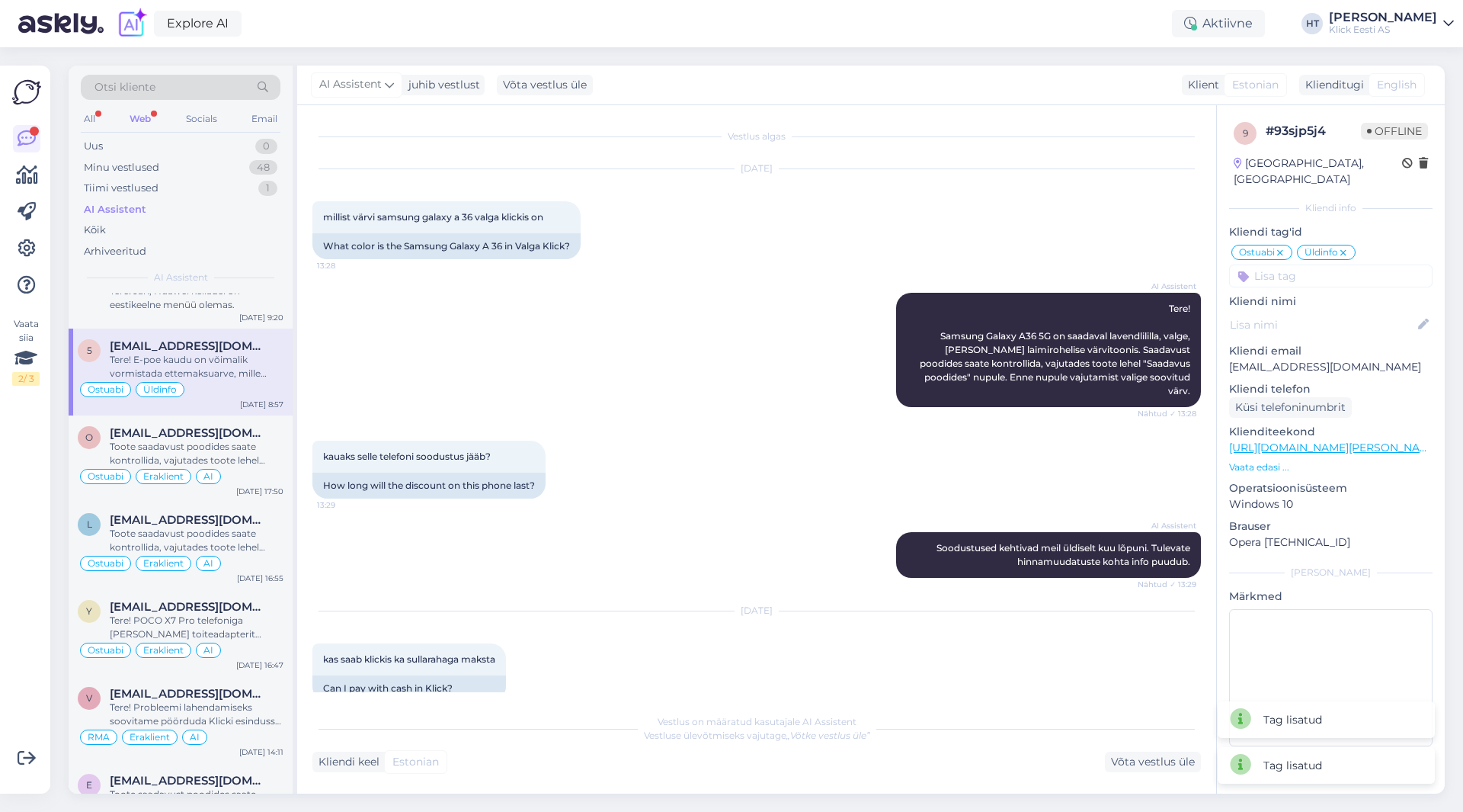
click at [1305, 264] on input at bounding box center [1330, 275] width 203 height 23
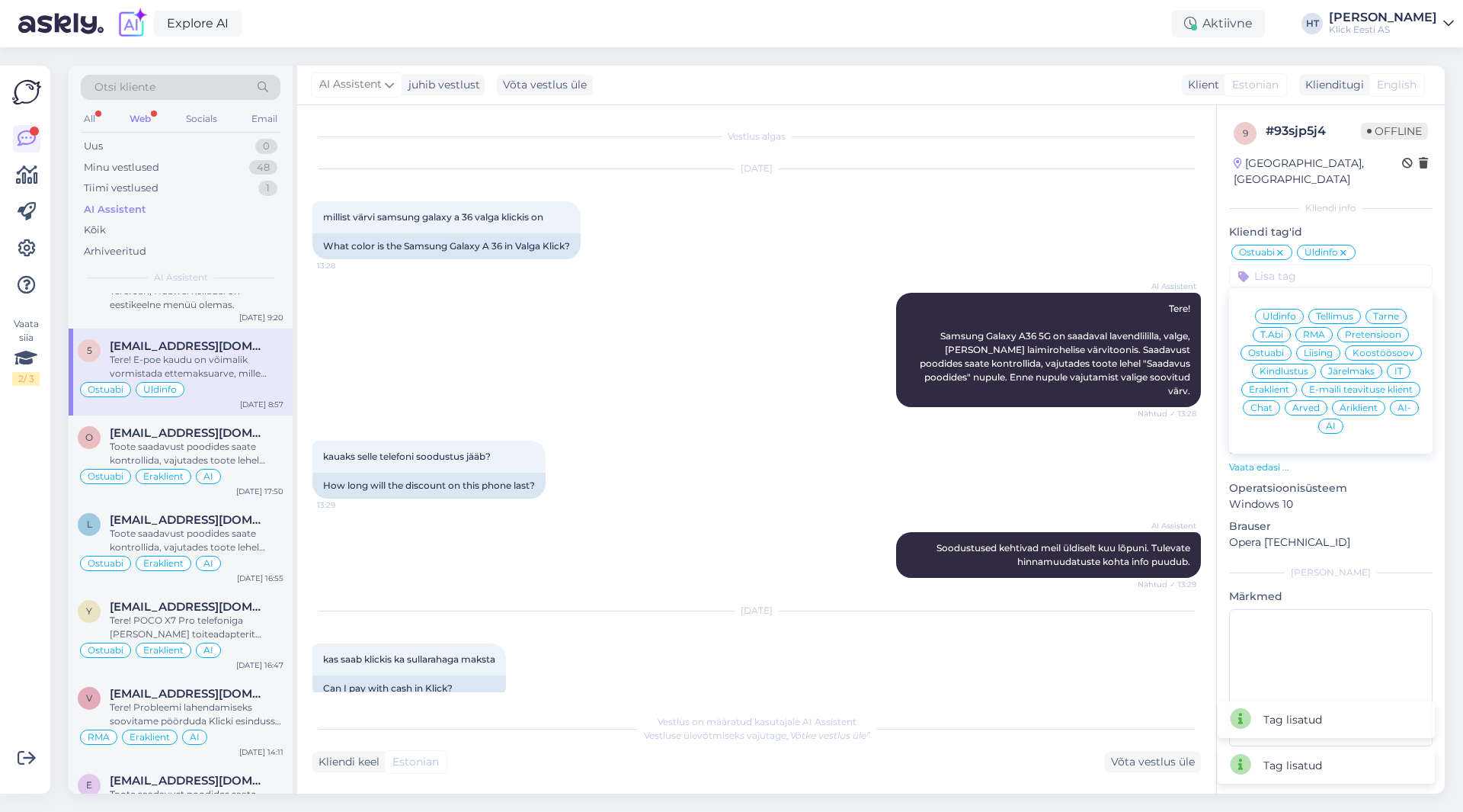
click at [1284, 385] on span "Eraklient" at bounding box center [1269, 389] width 40 height 9
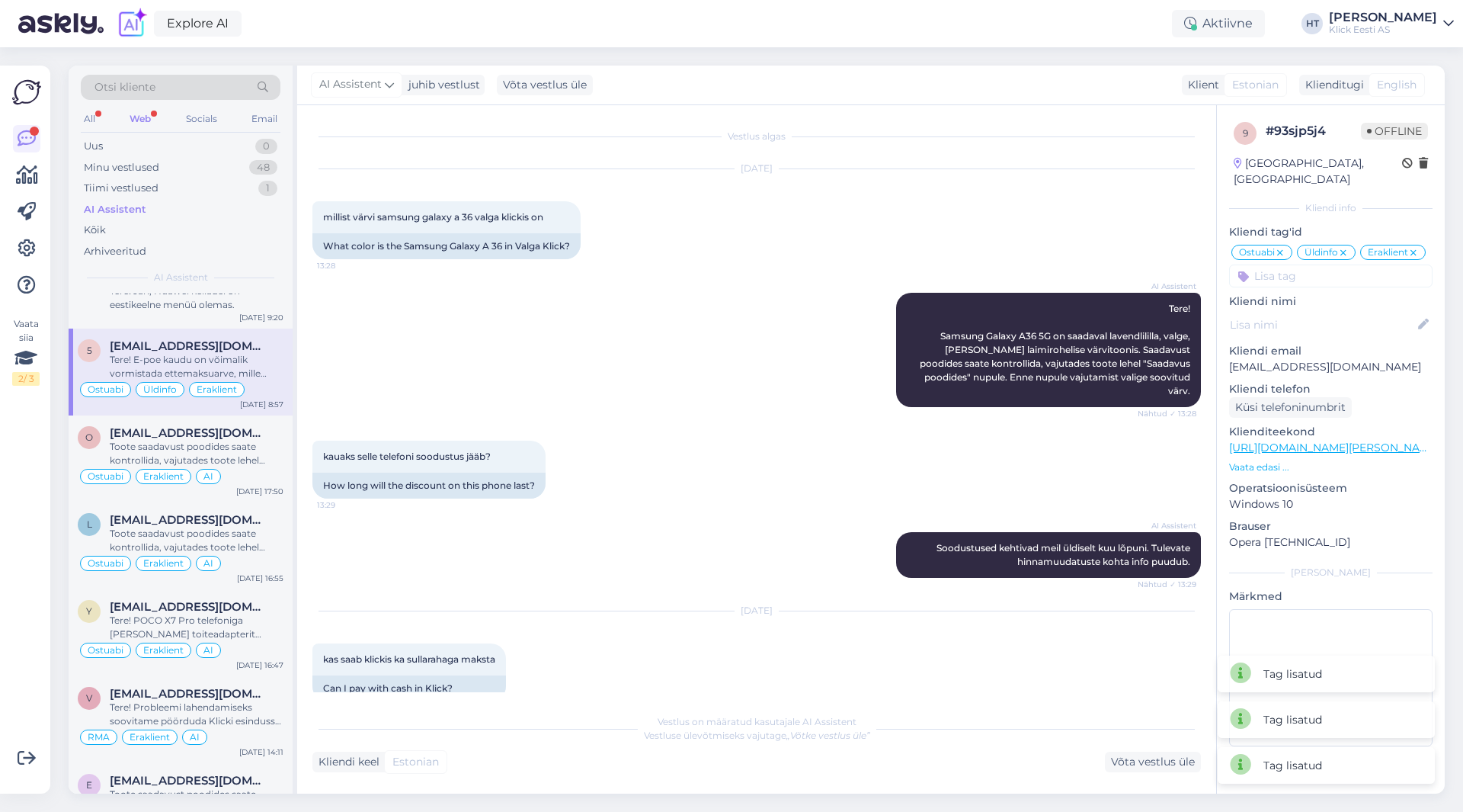
click at [1324, 267] on input at bounding box center [1330, 275] width 203 height 23
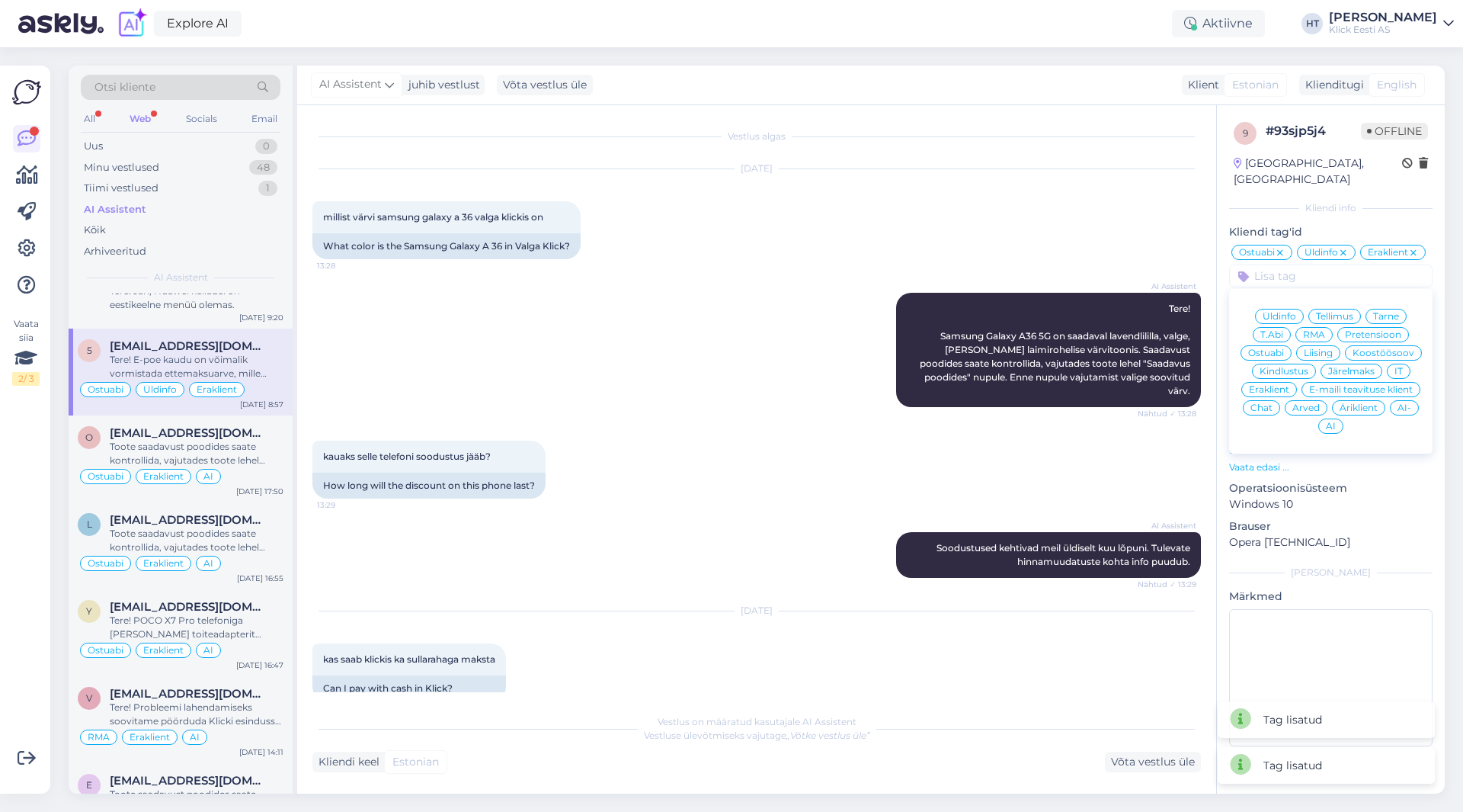
click at [1332, 421] on span "AI" at bounding box center [1331, 425] width 10 height 9
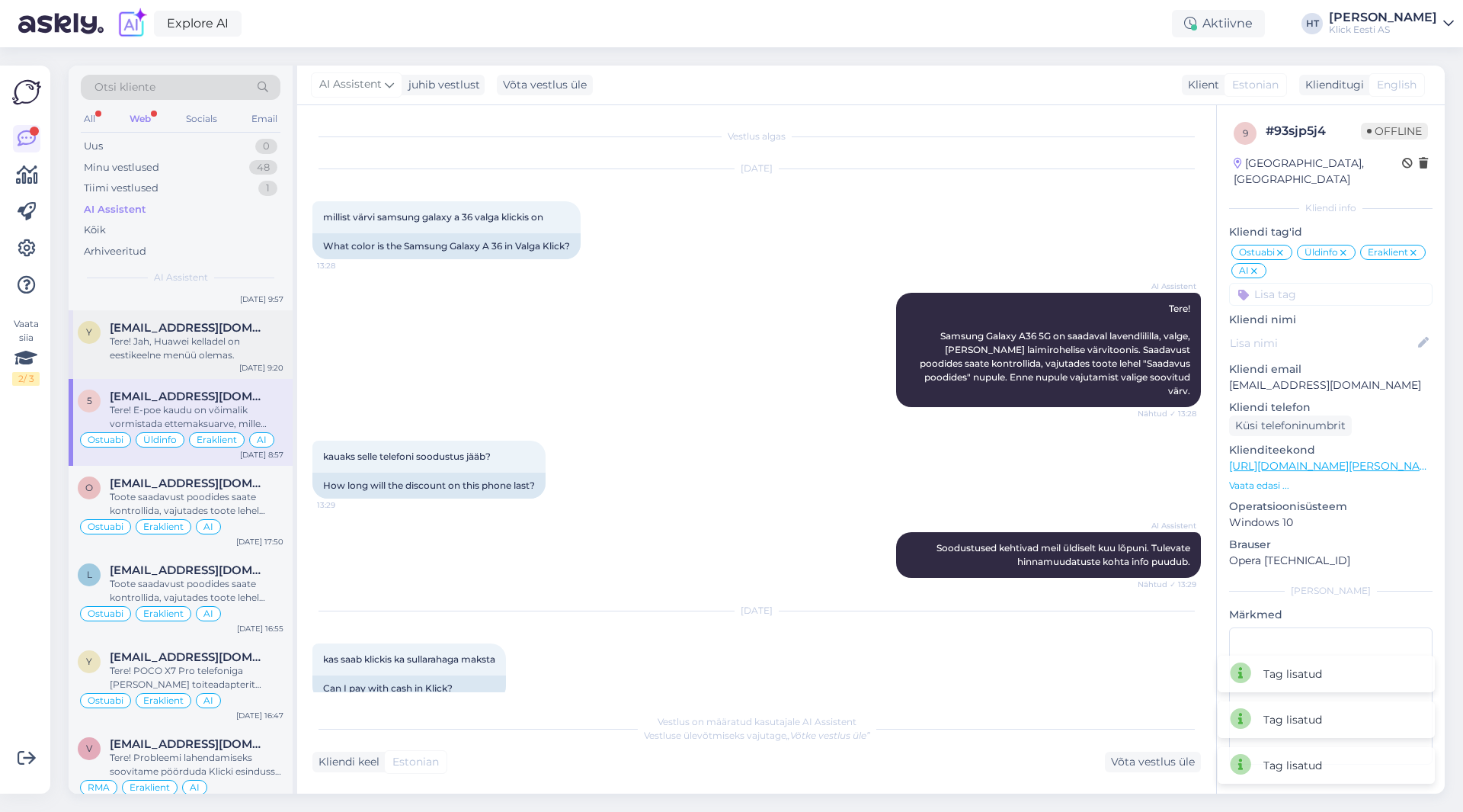
scroll to position [1905, 0]
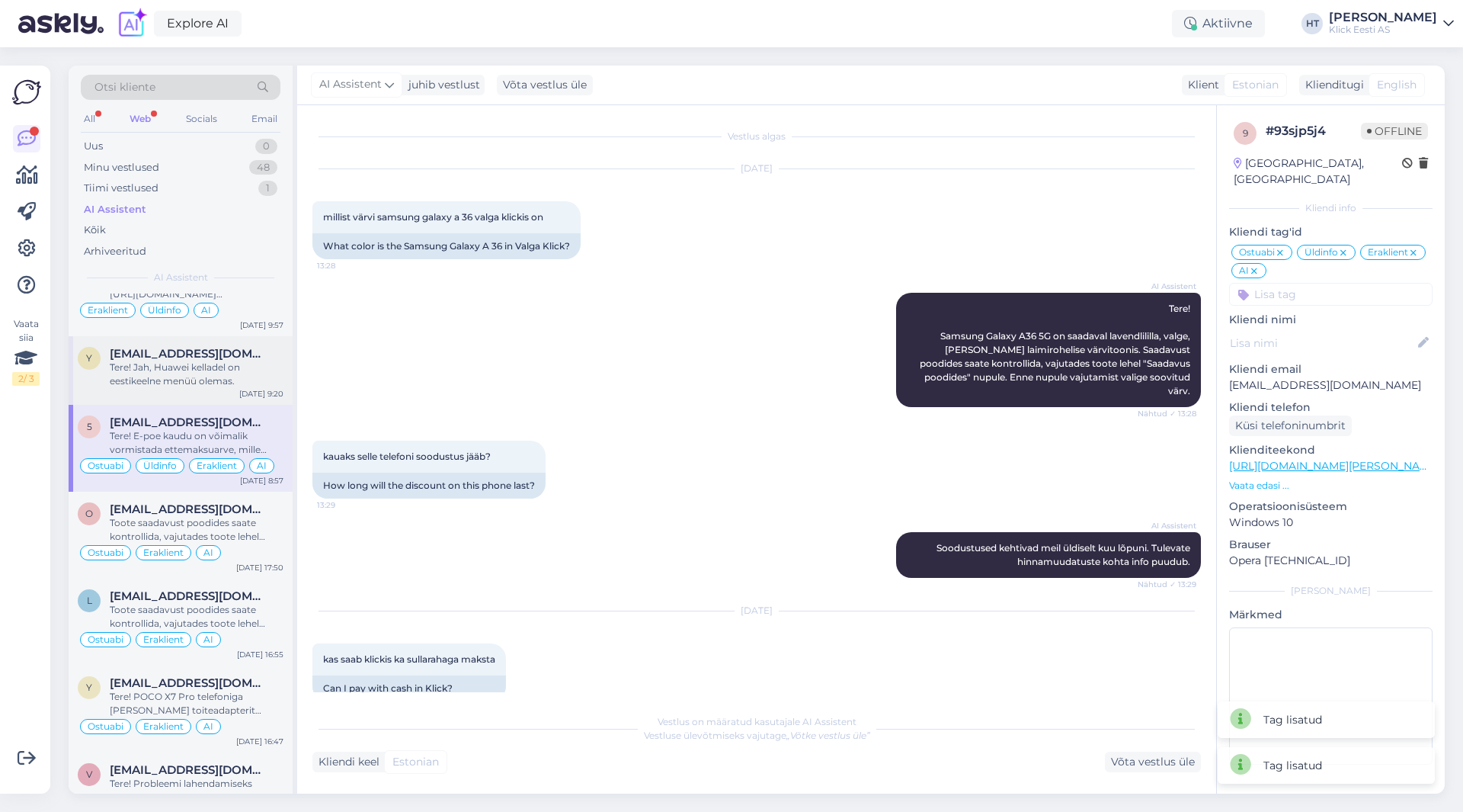
click at [235, 379] on div "Tere! Jah, Huawei kelladel on eestikeelne menüü olemas." at bounding box center [197, 373] width 174 height 27
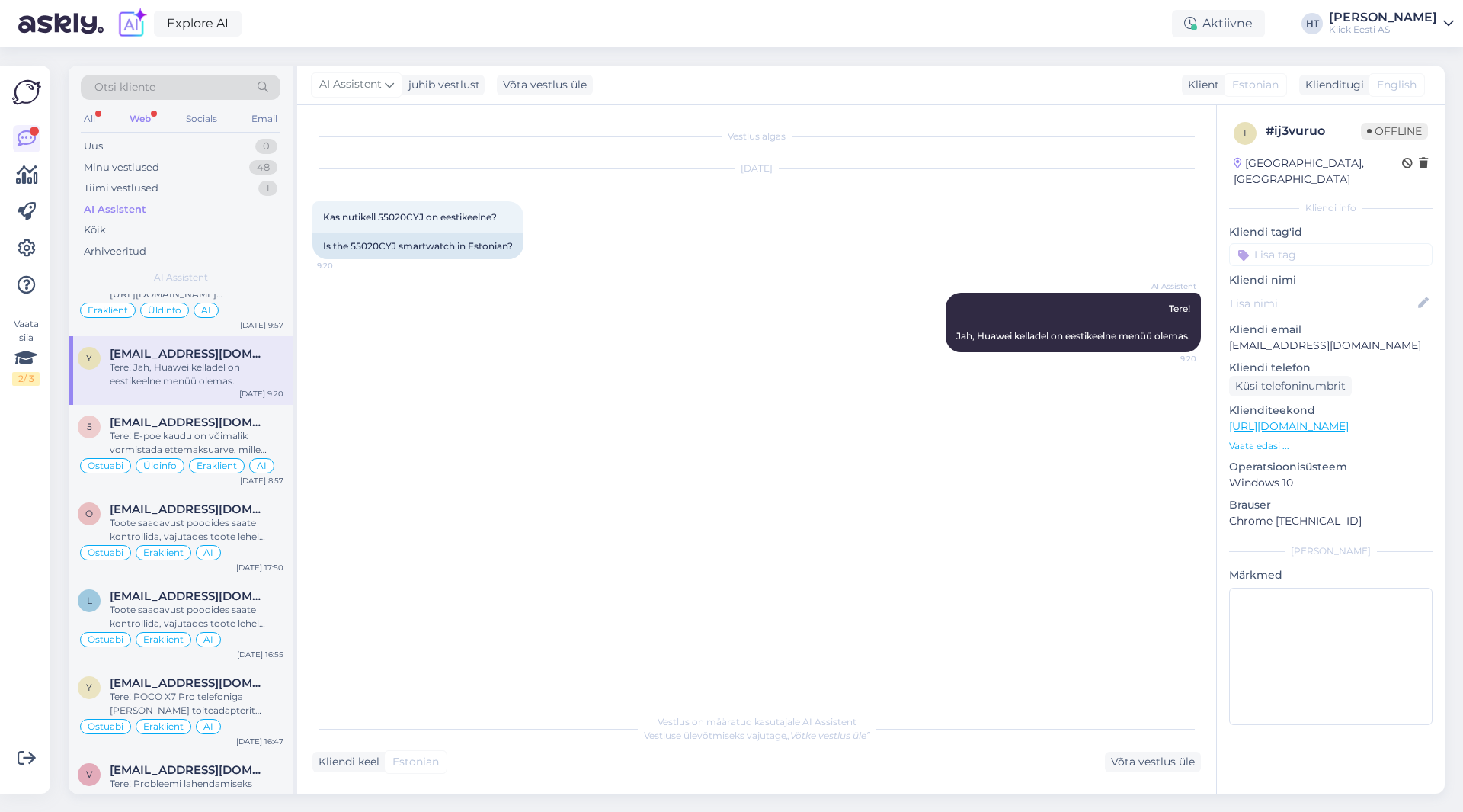
click at [1323, 243] on input at bounding box center [1330, 254] width 203 height 23
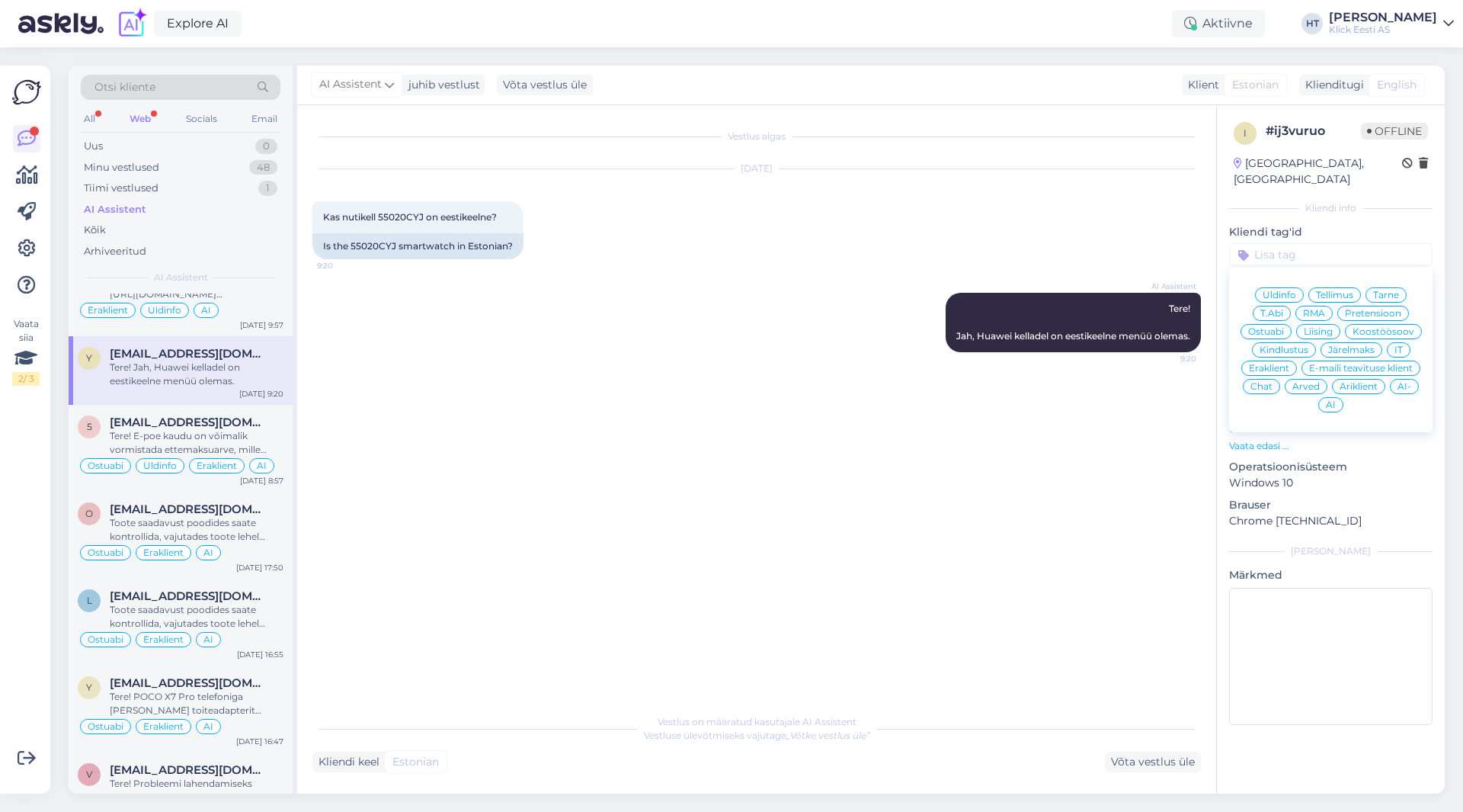
click at [1273, 327] on span "Ostuabi" at bounding box center [1266, 331] width 36 height 9
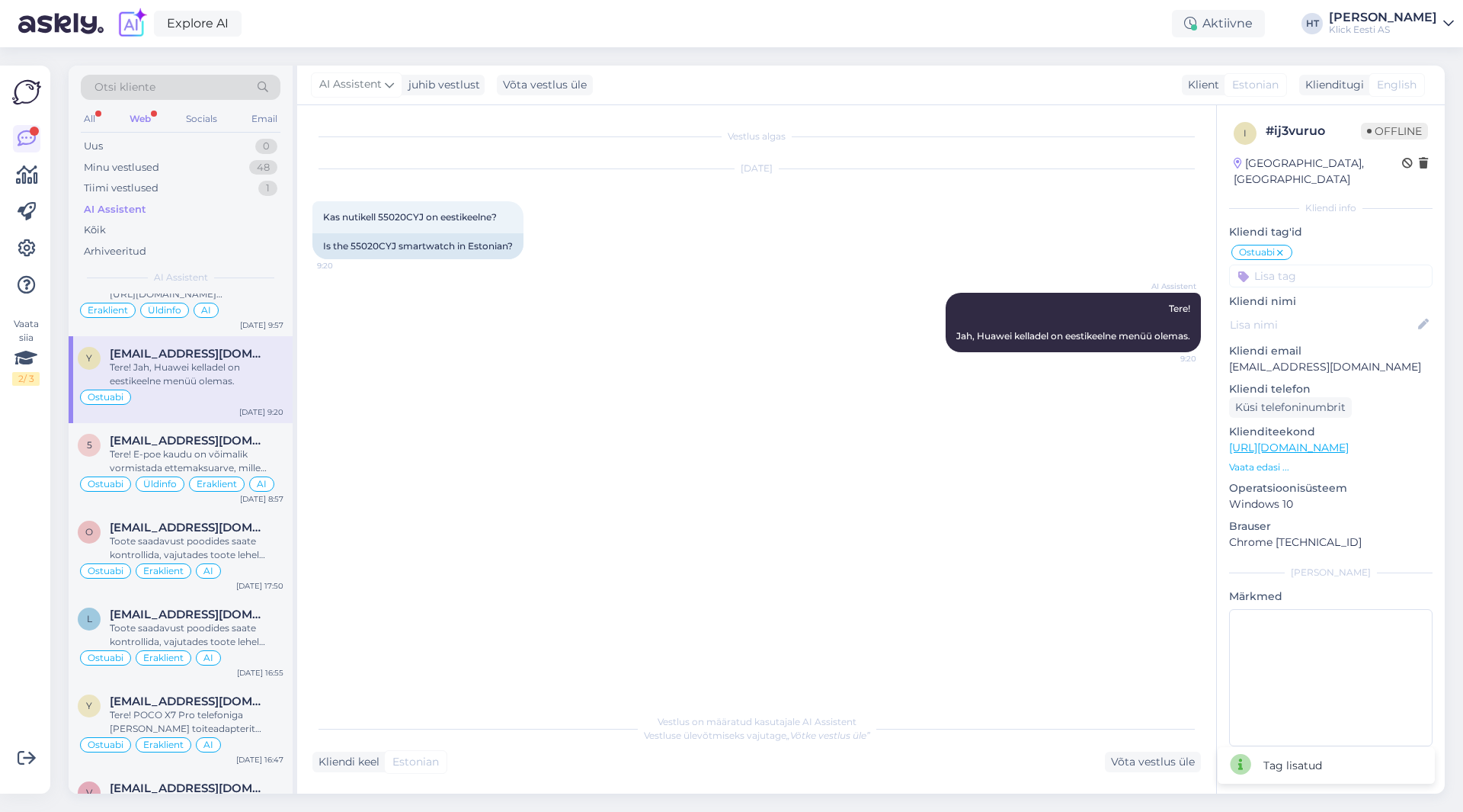
click at [1314, 264] on input at bounding box center [1330, 275] width 203 height 23
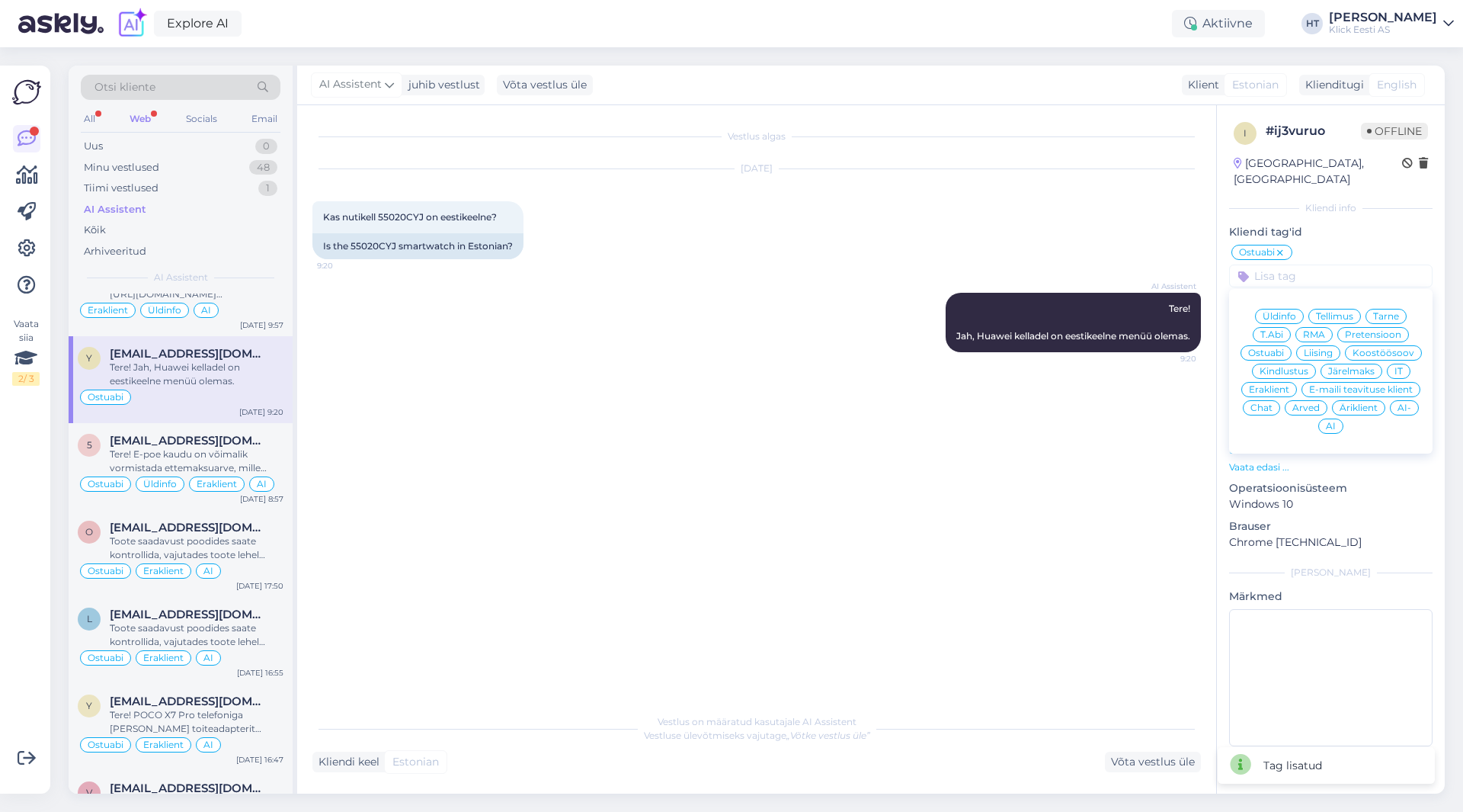
click at [1277, 382] on div "Eraklient" at bounding box center [1269, 389] width 56 height 15
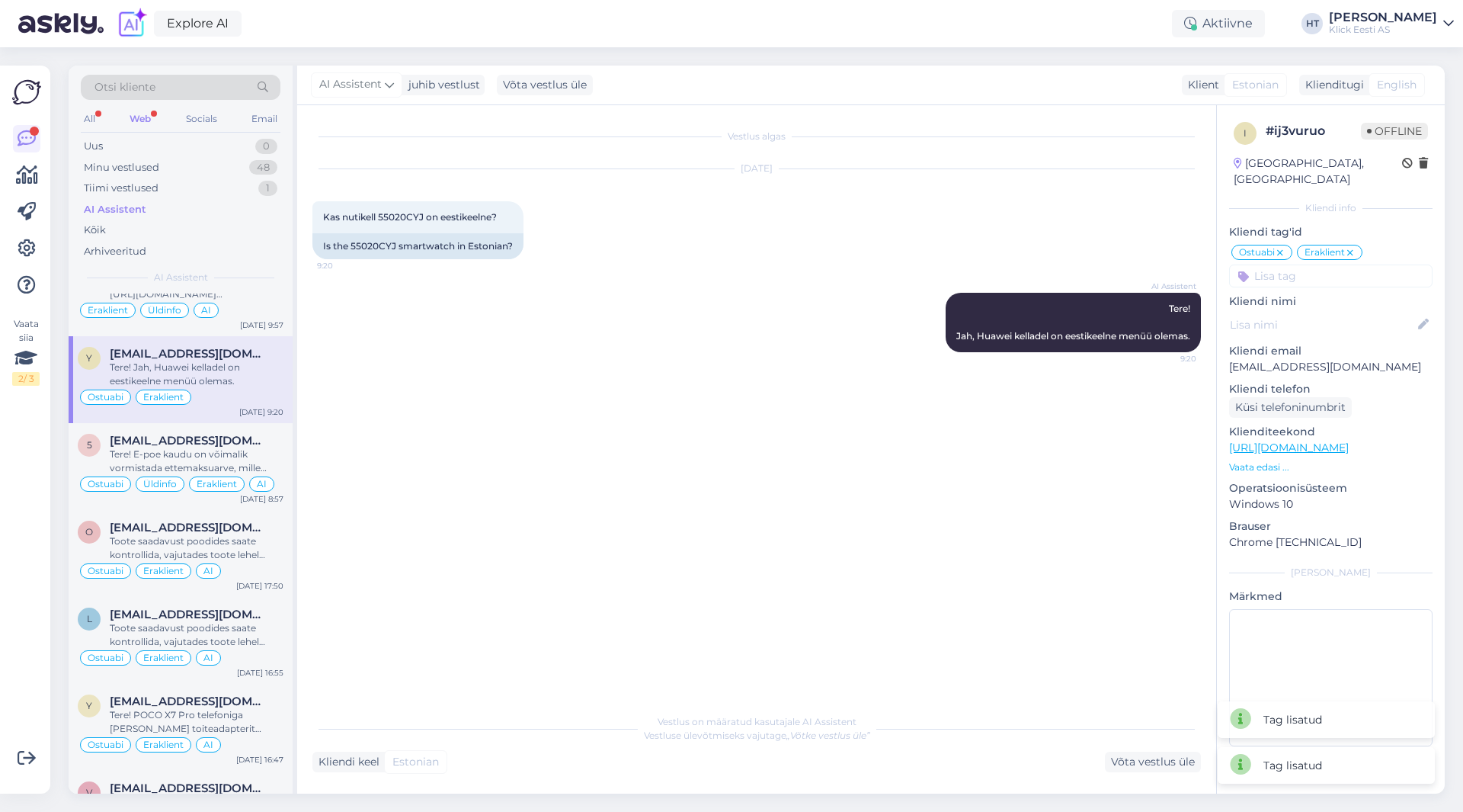
click at [1304, 265] on input at bounding box center [1330, 275] width 203 height 23
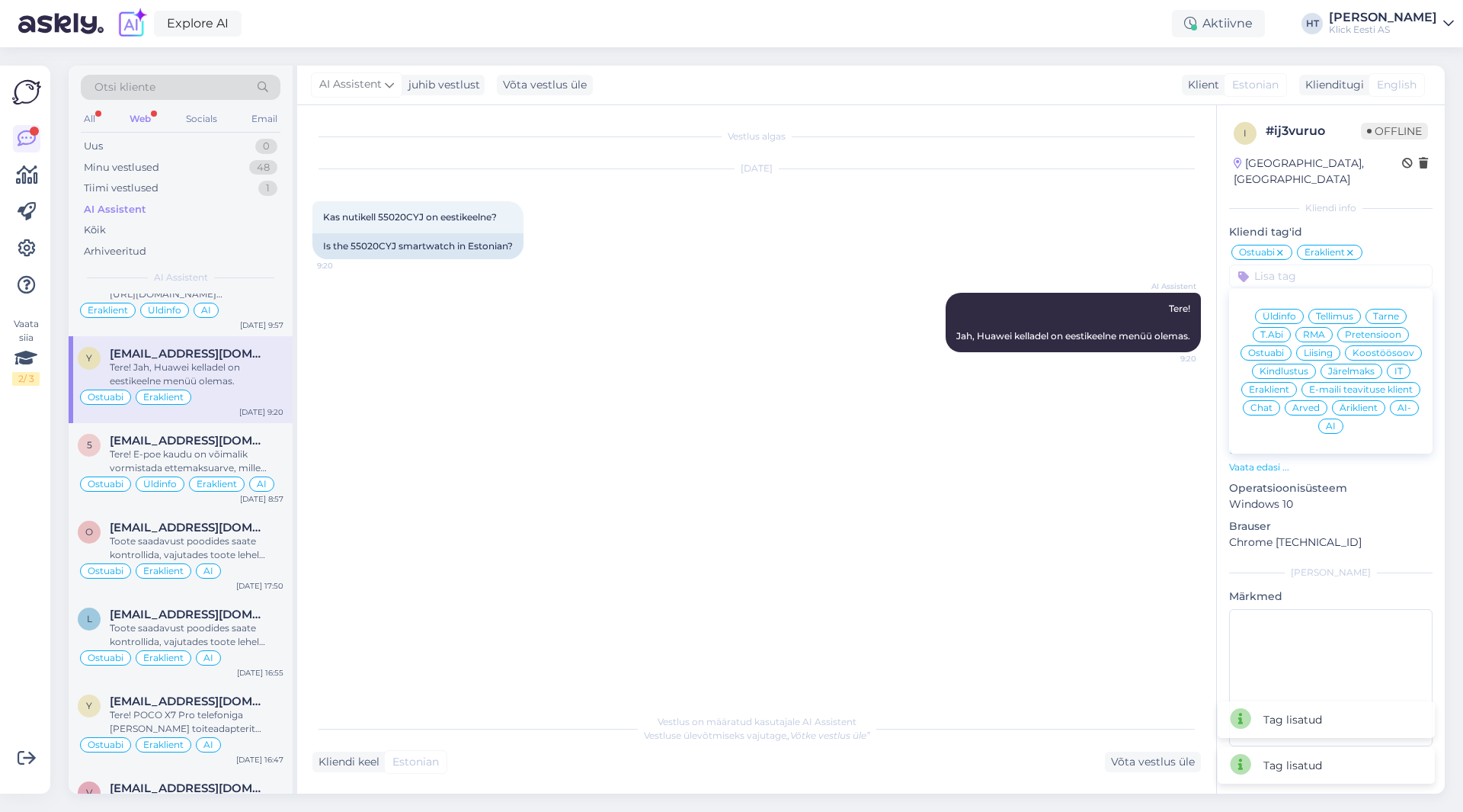
click at [1327, 418] on div "AI" at bounding box center [1330, 425] width 25 height 15
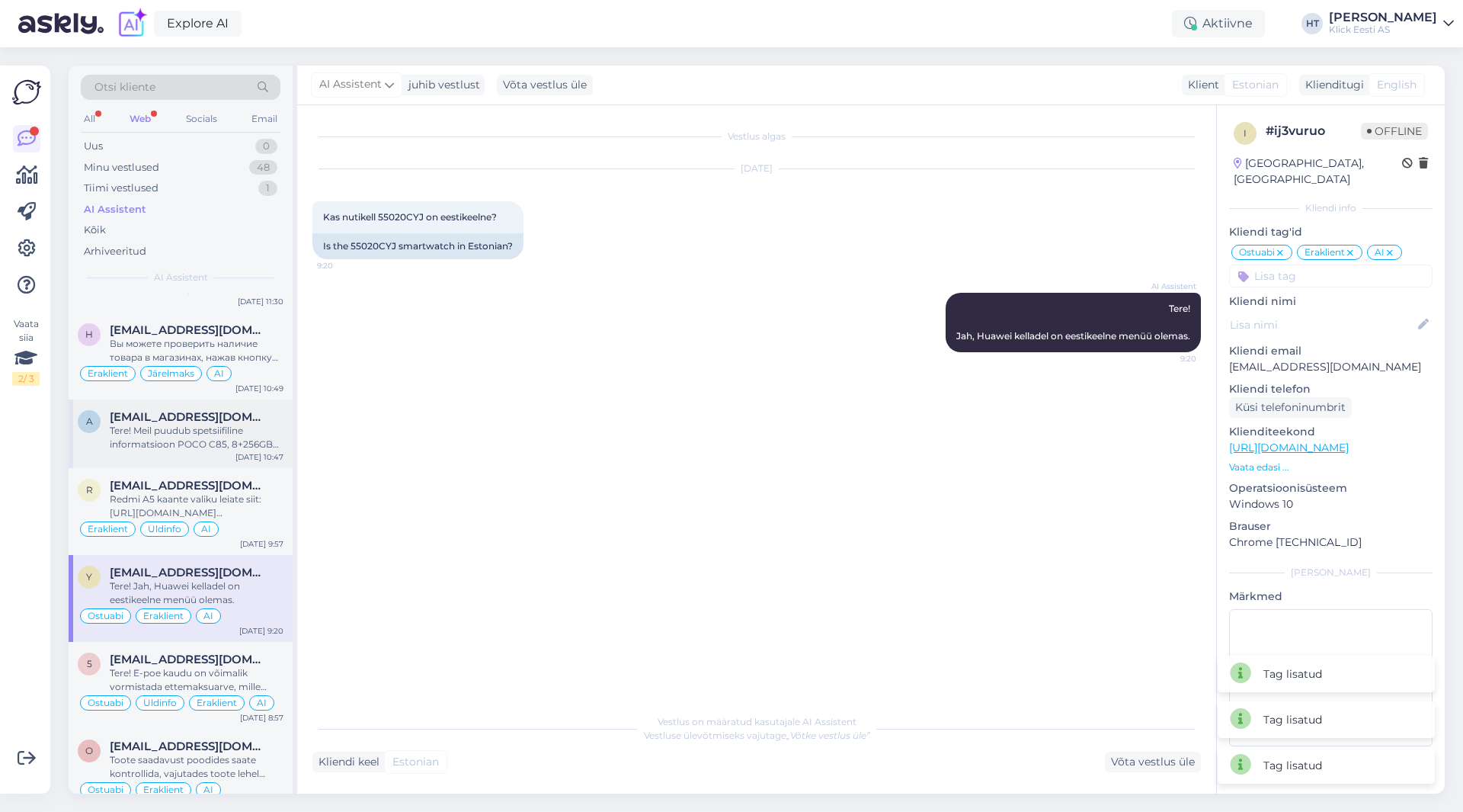
scroll to position [1676, 0]
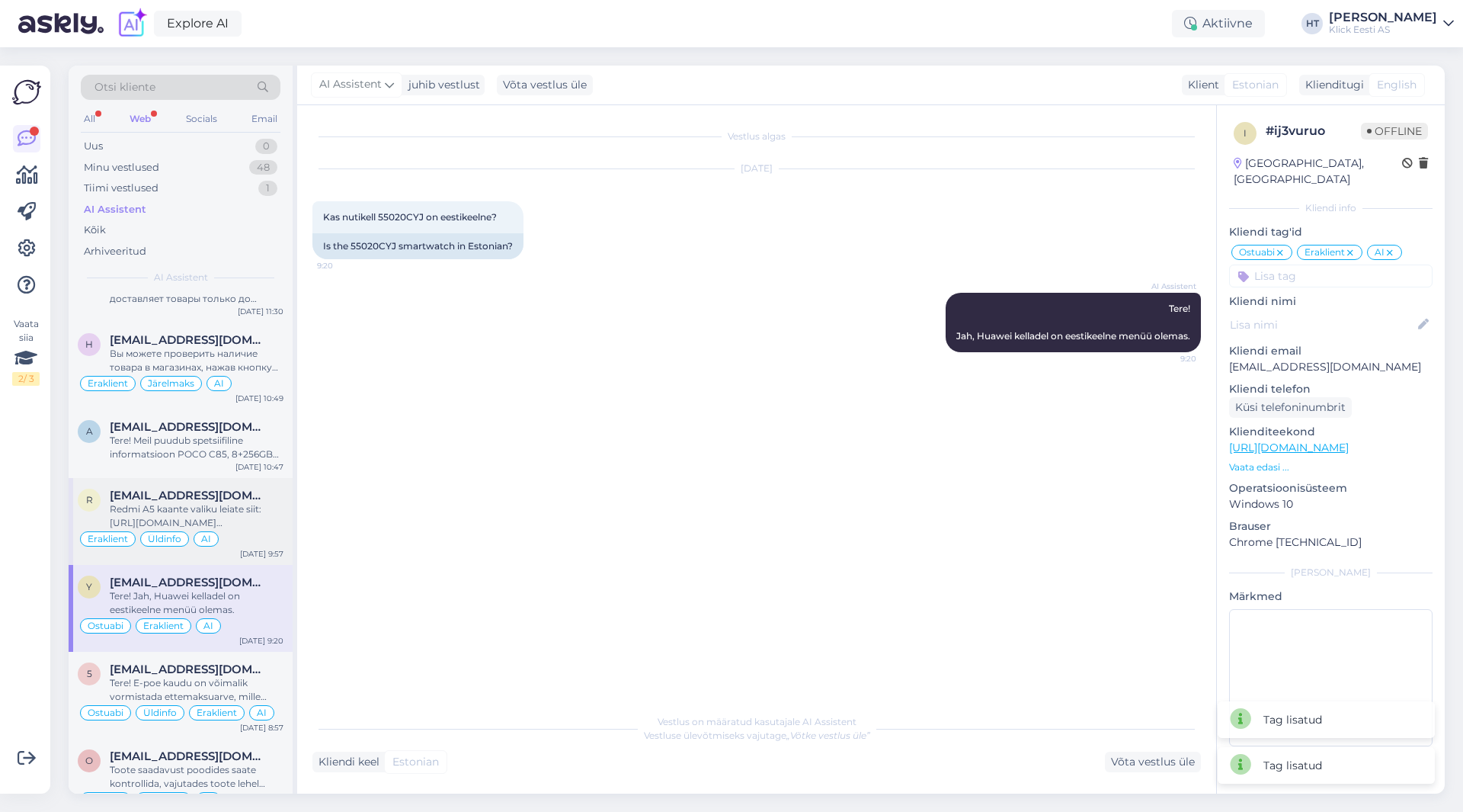
click at [194, 496] on span "[EMAIL_ADDRESS][DOMAIN_NAME]" at bounding box center [189, 495] width 158 height 14
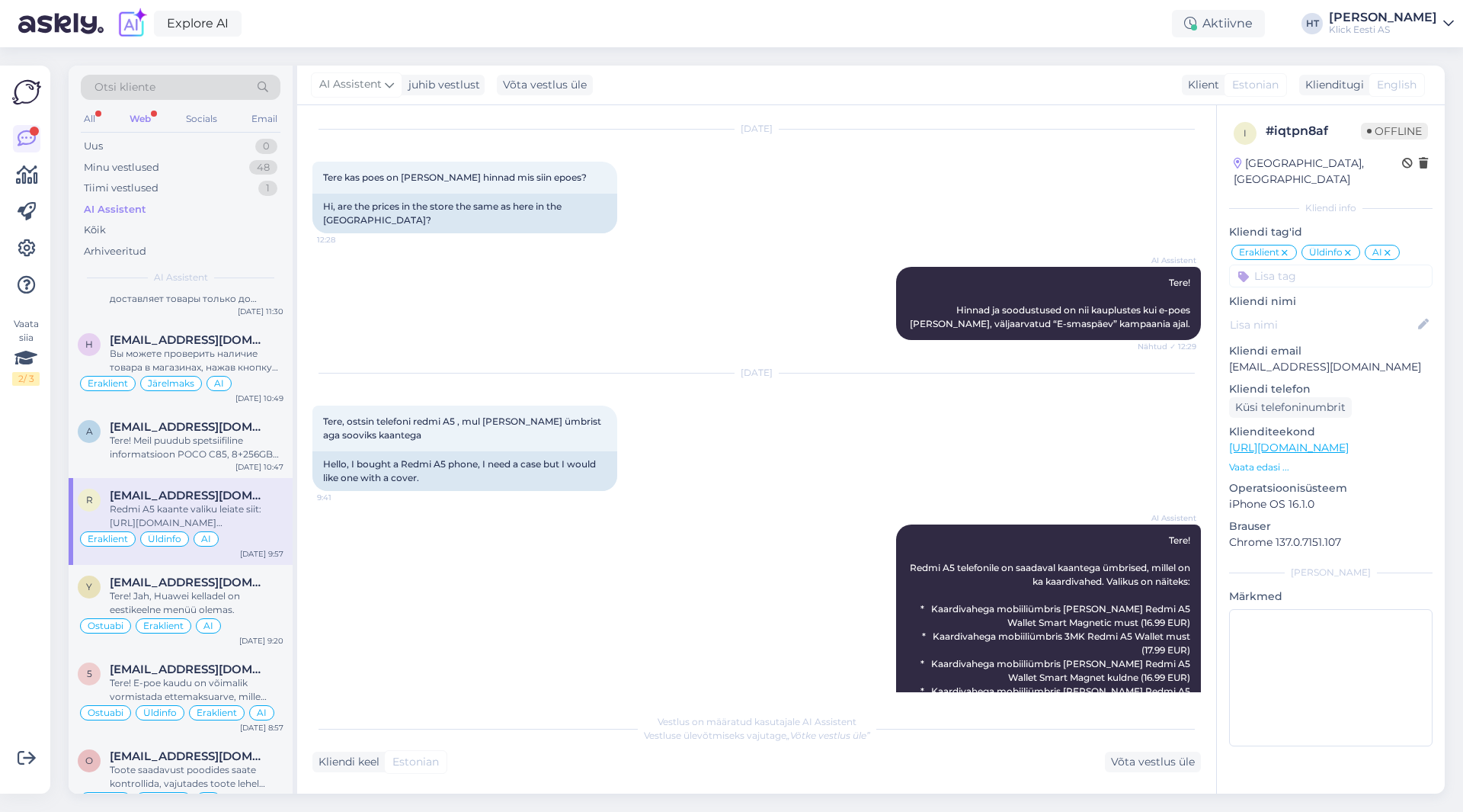
scroll to position [828, 0]
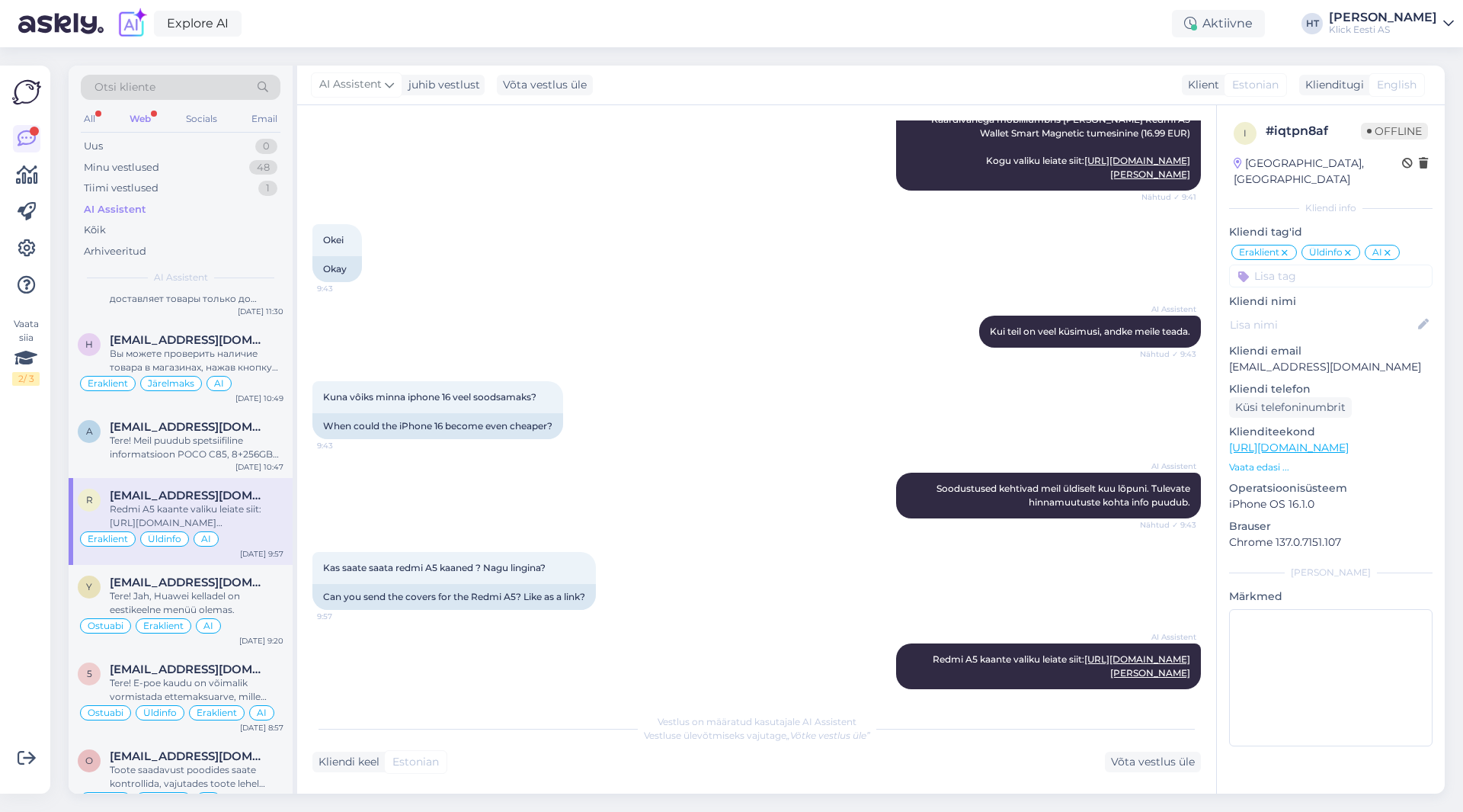
click at [1340, 264] on input at bounding box center [1330, 275] width 203 height 23
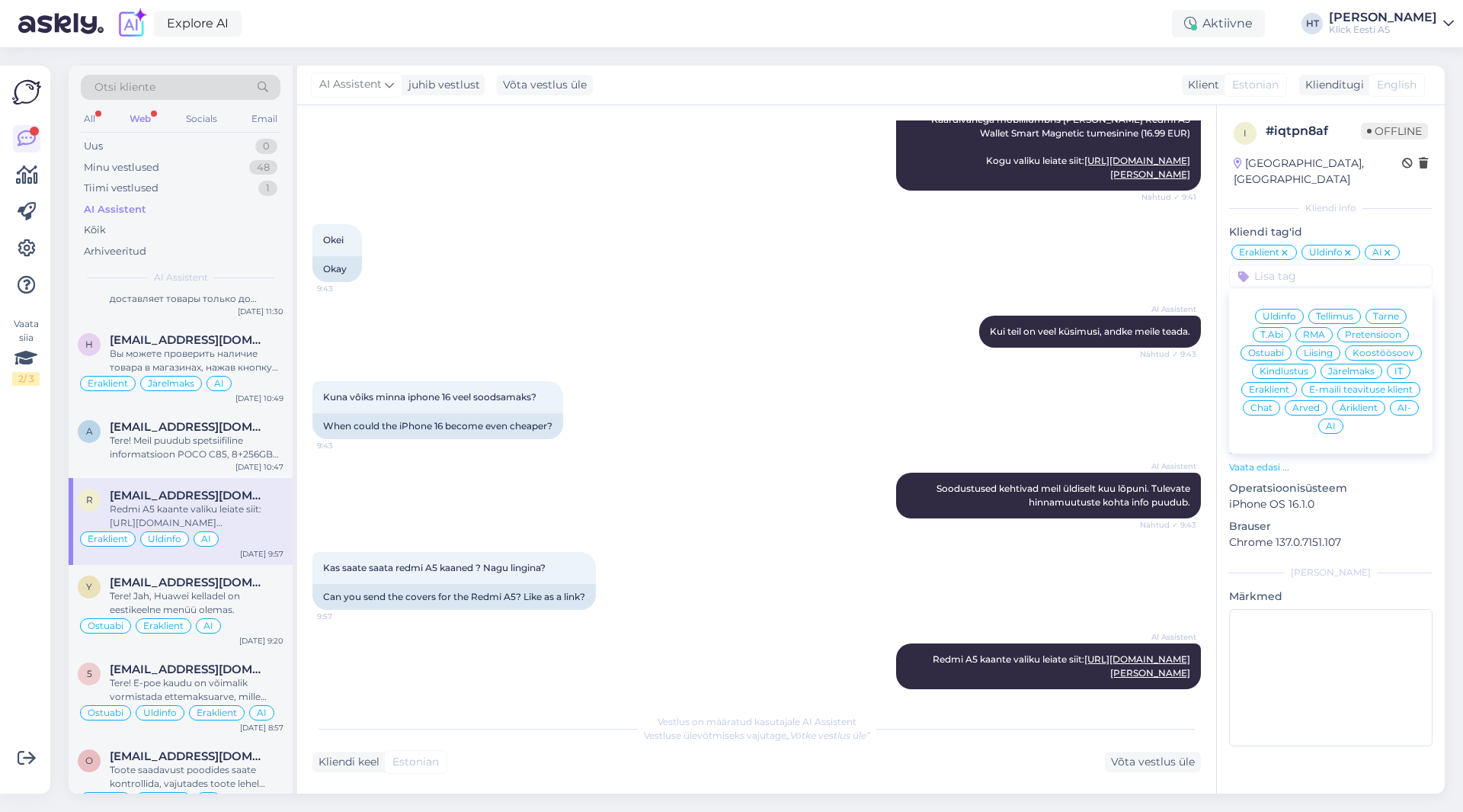
click at [1407, 403] on span "AI-" at bounding box center [1405, 407] width 14 height 9
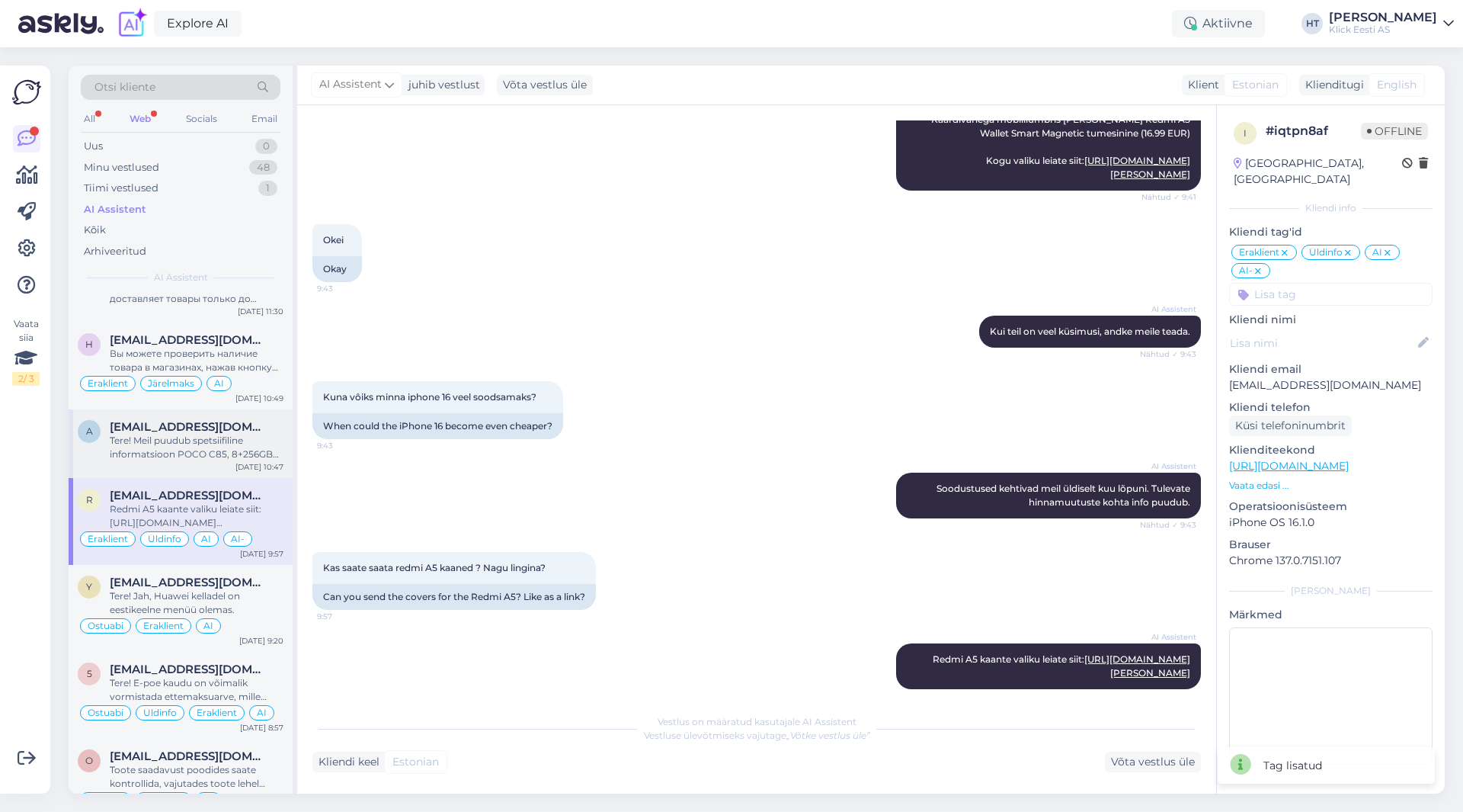
click at [248, 454] on div "Tere! Meil puudub spetsiifiline informatsioon POCO C85, 8+256GB telefoni kohta,…" at bounding box center [197, 447] width 174 height 27
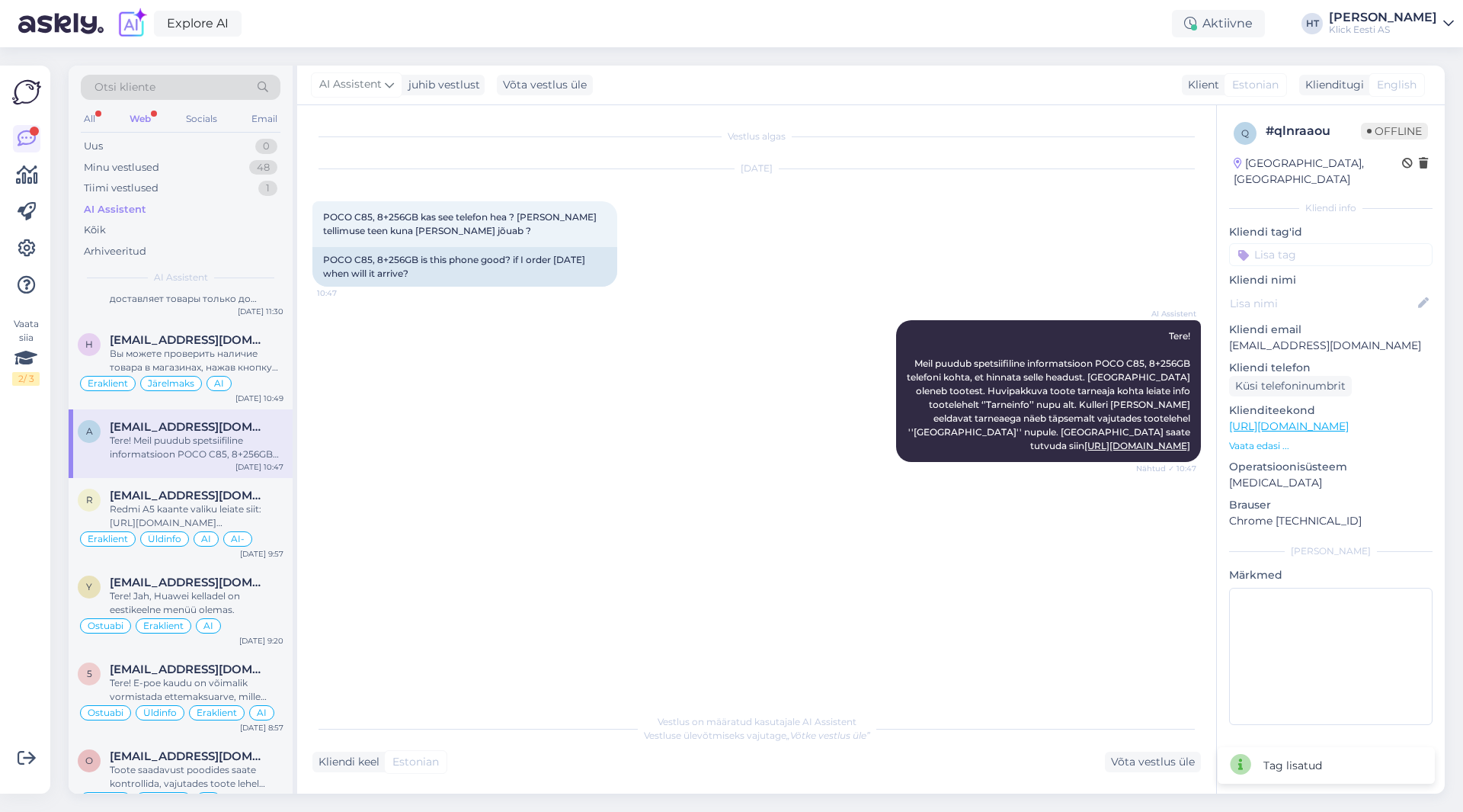
scroll to position [0, 0]
click at [254, 367] on div "Вы можете проверить наличие товара в магазинах, нажав кнопку «Saadavus poodides…" at bounding box center [197, 360] width 174 height 27
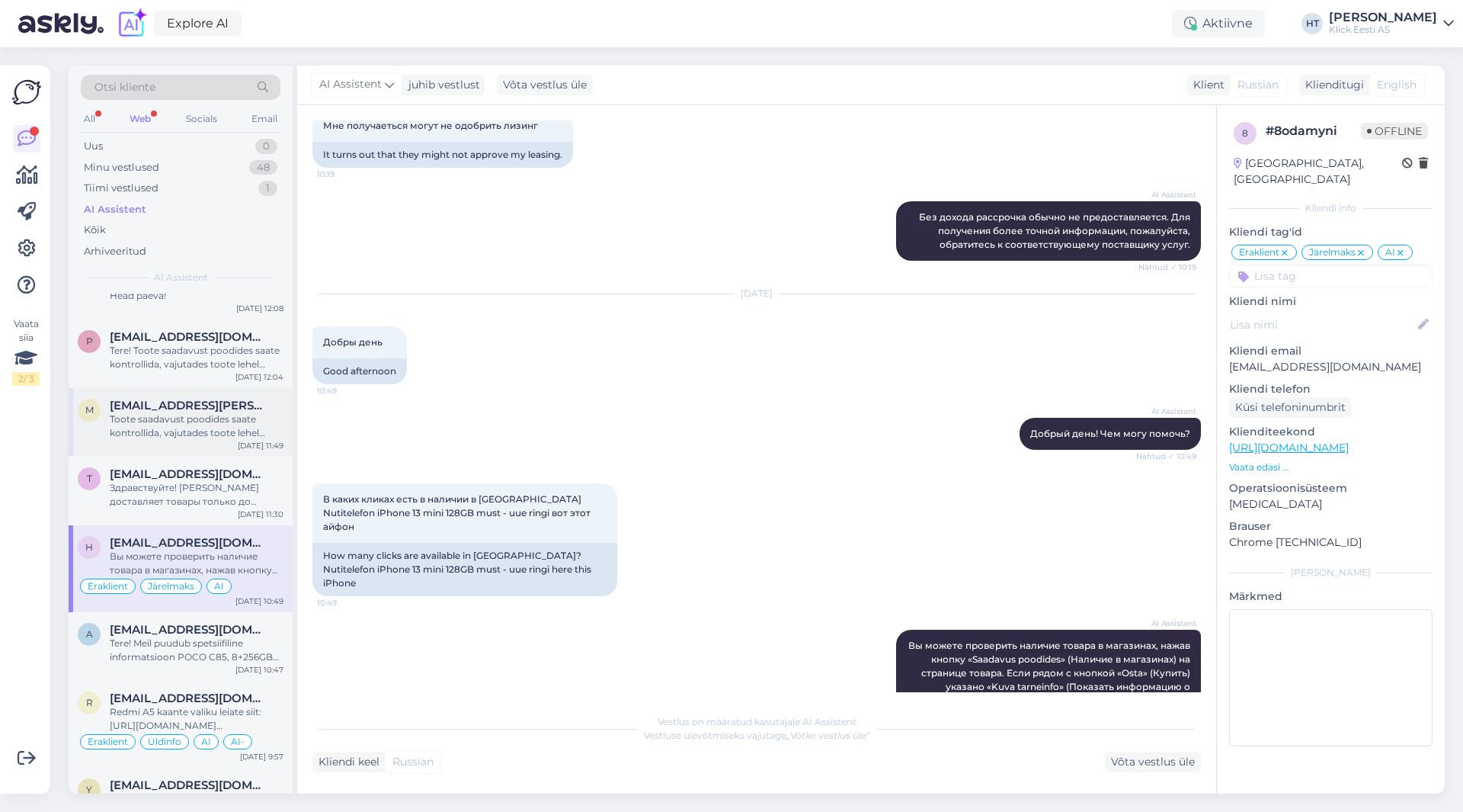
scroll to position [1448, 0]
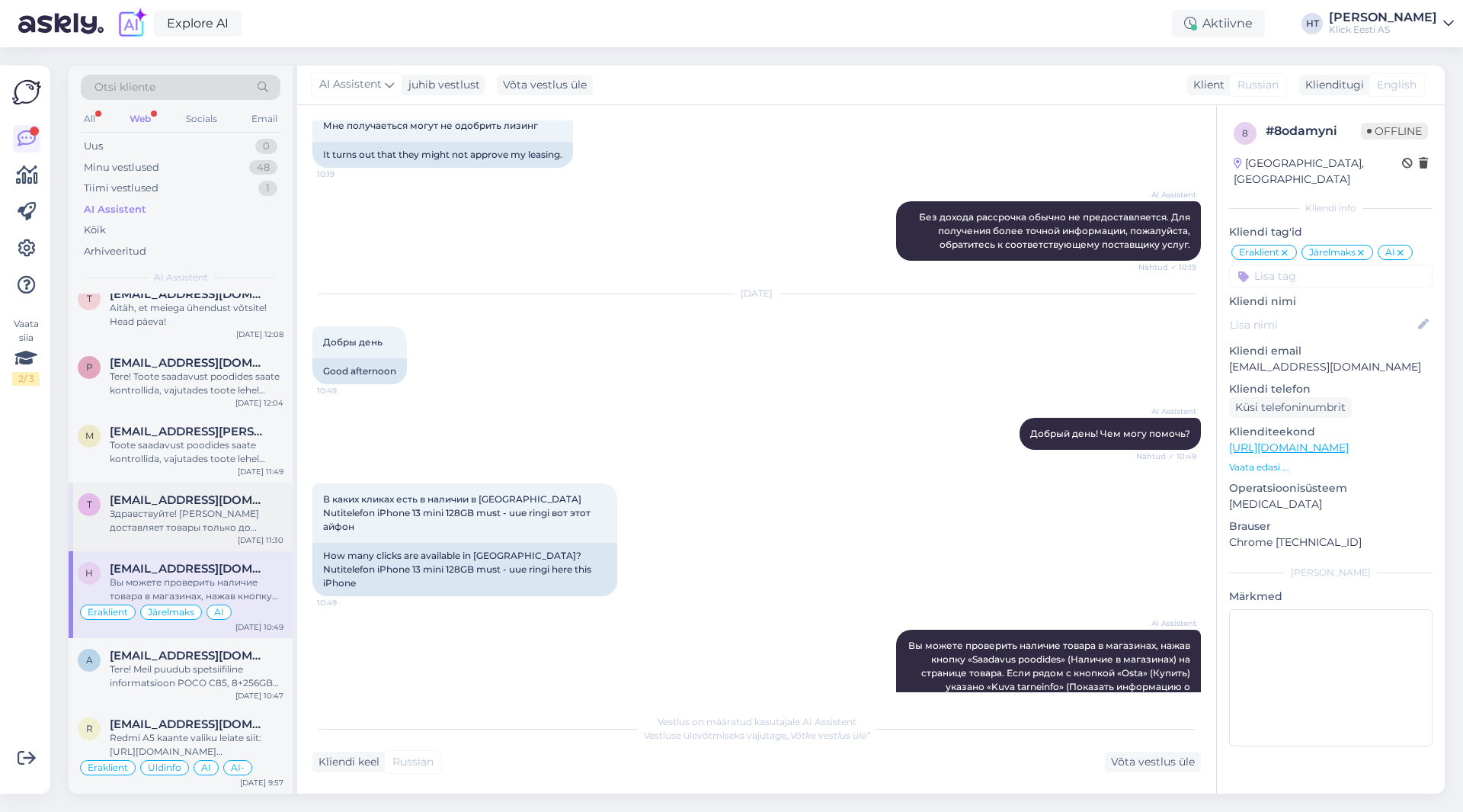
click at [207, 495] on span "[EMAIL_ADDRESS][DOMAIN_NAME]" at bounding box center [189, 500] width 158 height 14
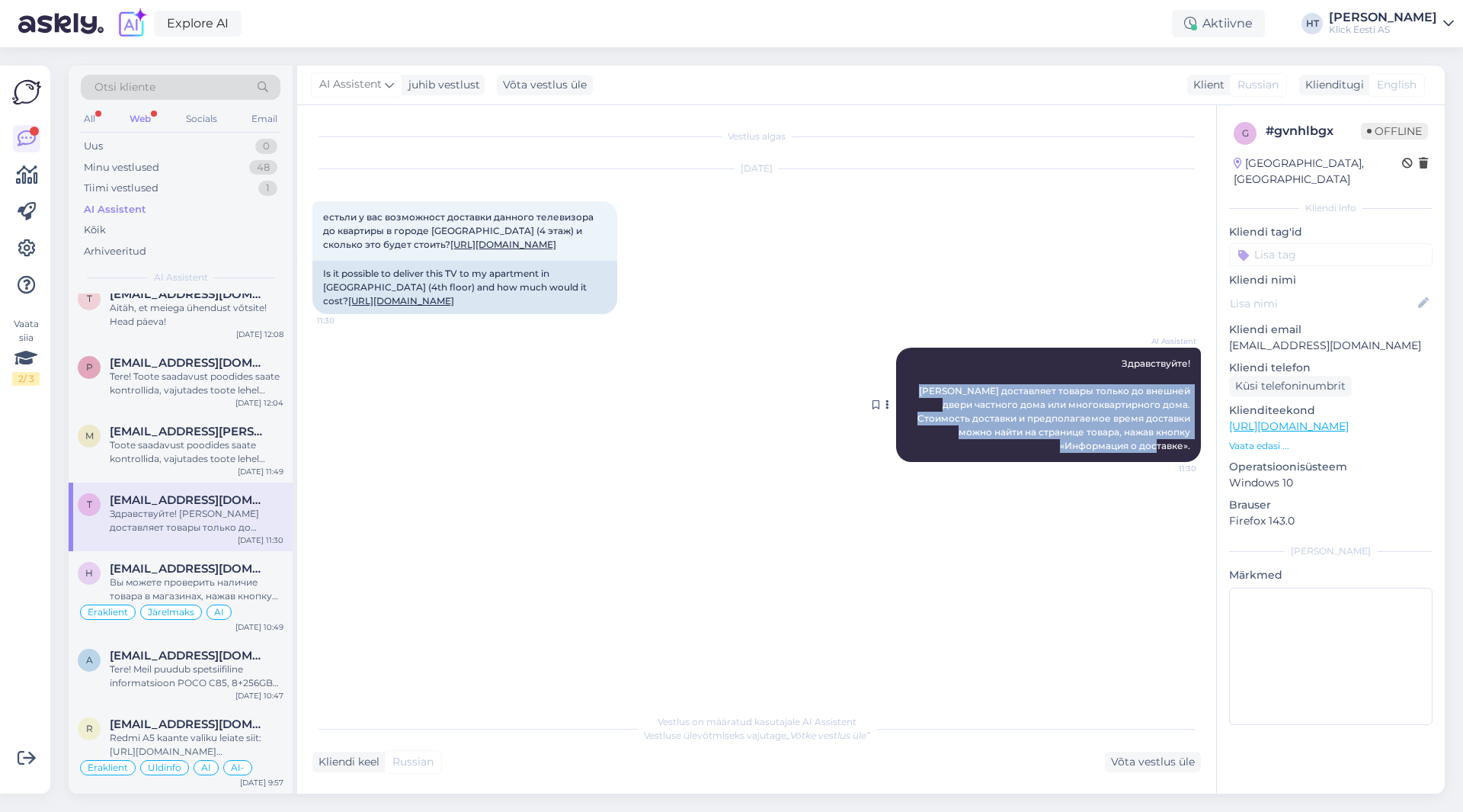
drag, startPoint x: 934, startPoint y: 401, endPoint x: 1194, endPoint y: 466, distance: 268.0
click at [1194, 462] on div "AI Assistent Здравствуйте! [PERSON_NAME] доставляет товары только до внешней дв…" at bounding box center [1048, 404] width 305 height 114
copy span "[PERSON_NAME] доставляет товары только до внешней двери частного дома или много…"
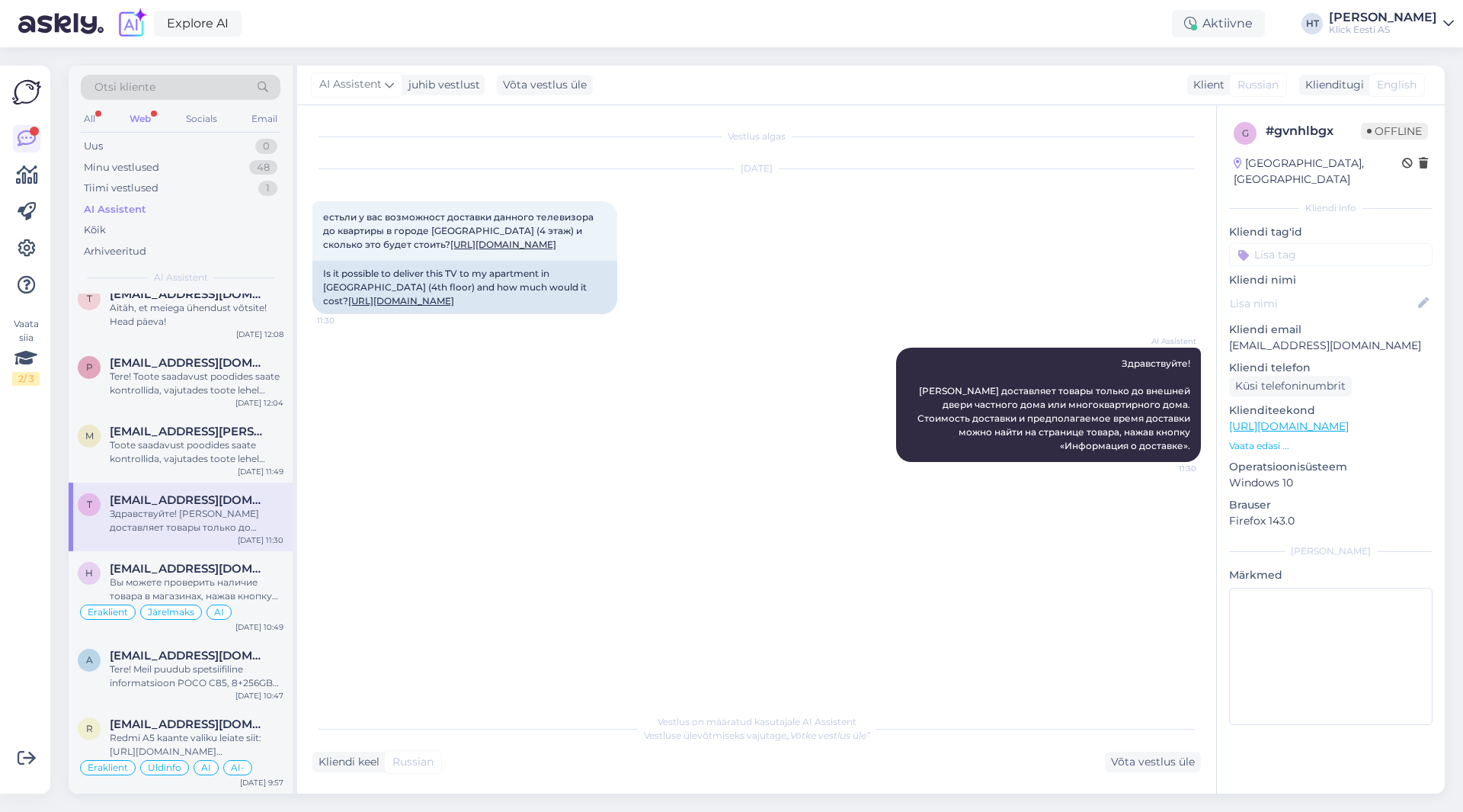
click at [1308, 243] on input at bounding box center [1330, 254] width 203 height 23
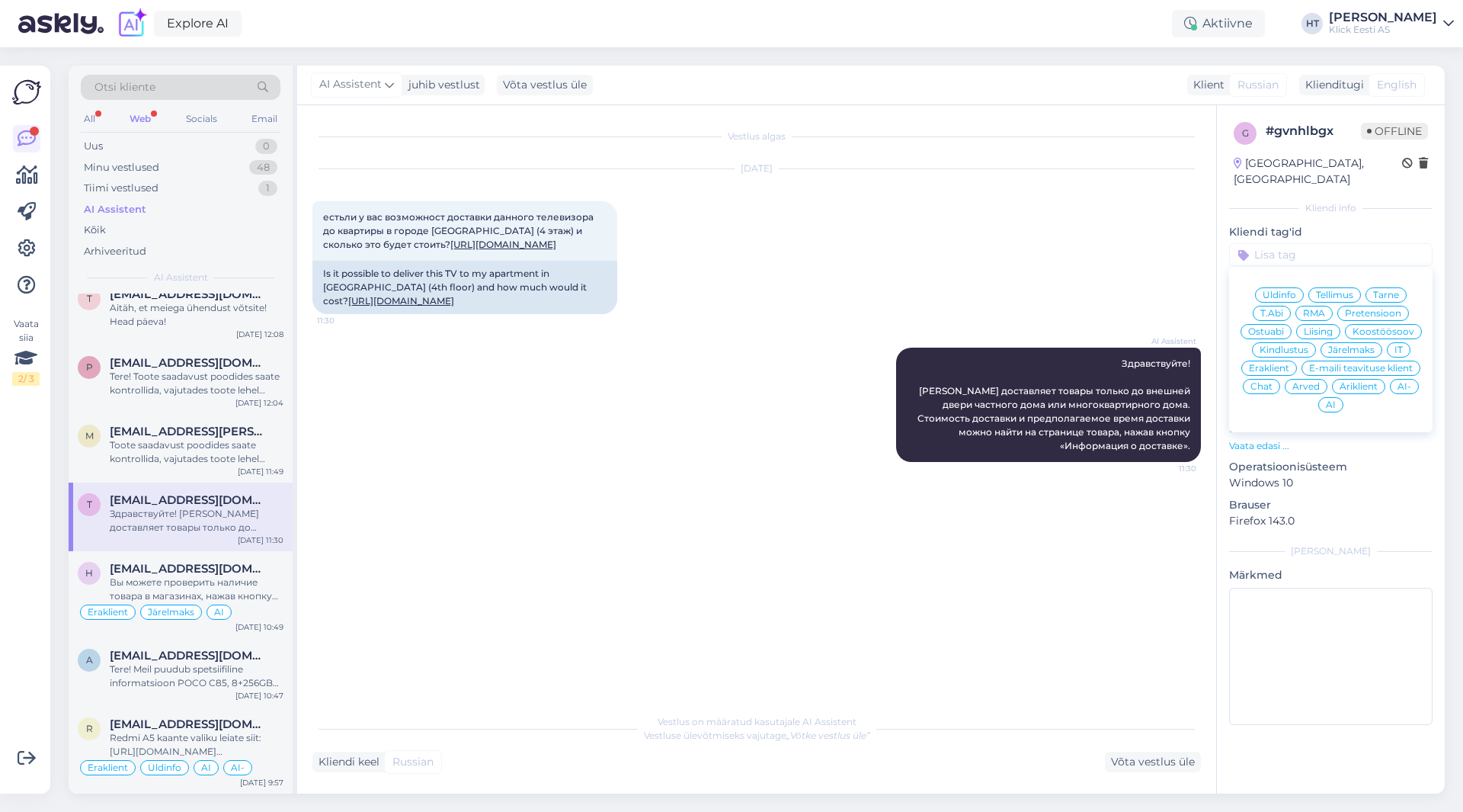
click at [1277, 327] on span "Ostuabi" at bounding box center [1266, 331] width 36 height 9
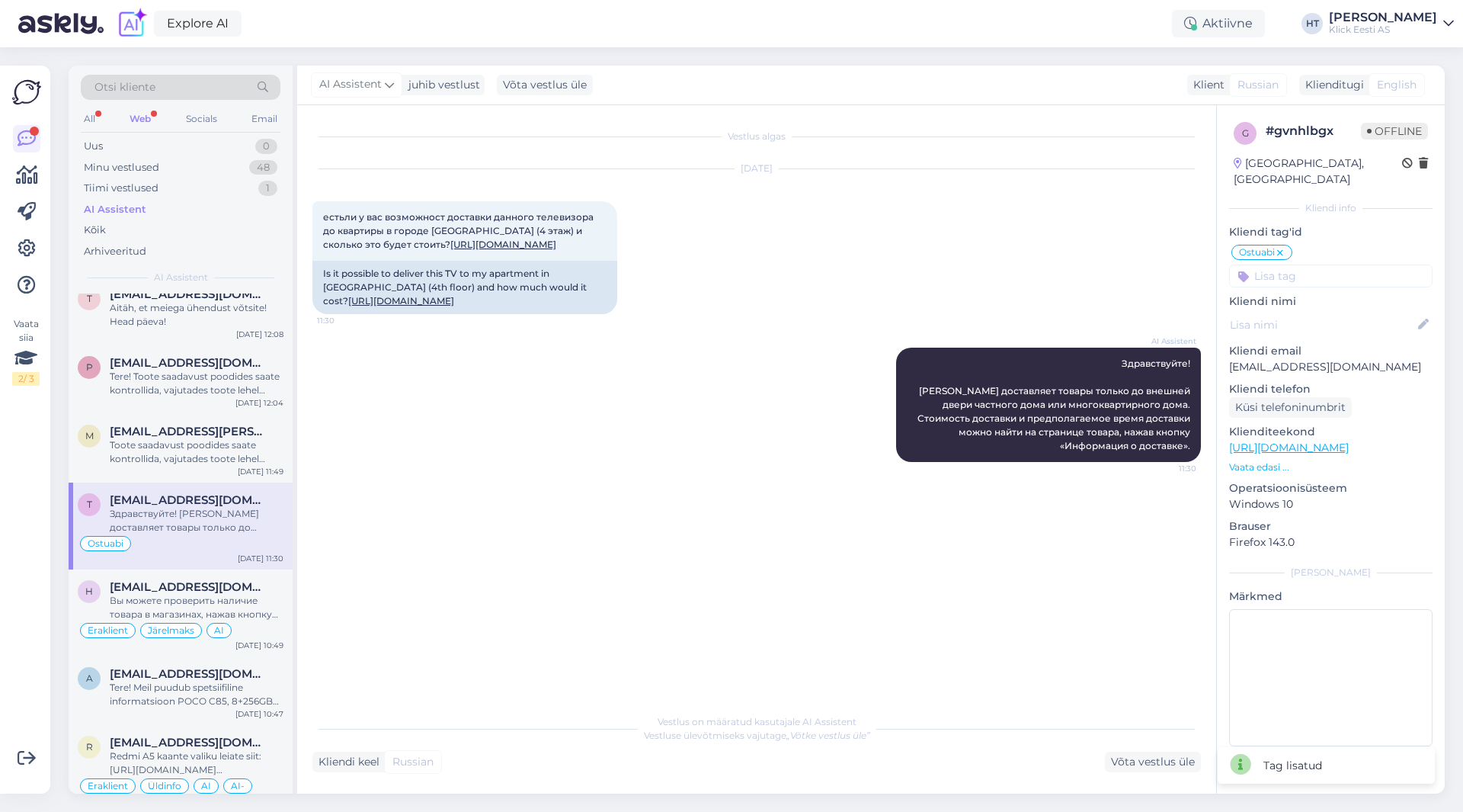
click at [1295, 264] on input at bounding box center [1330, 275] width 203 height 23
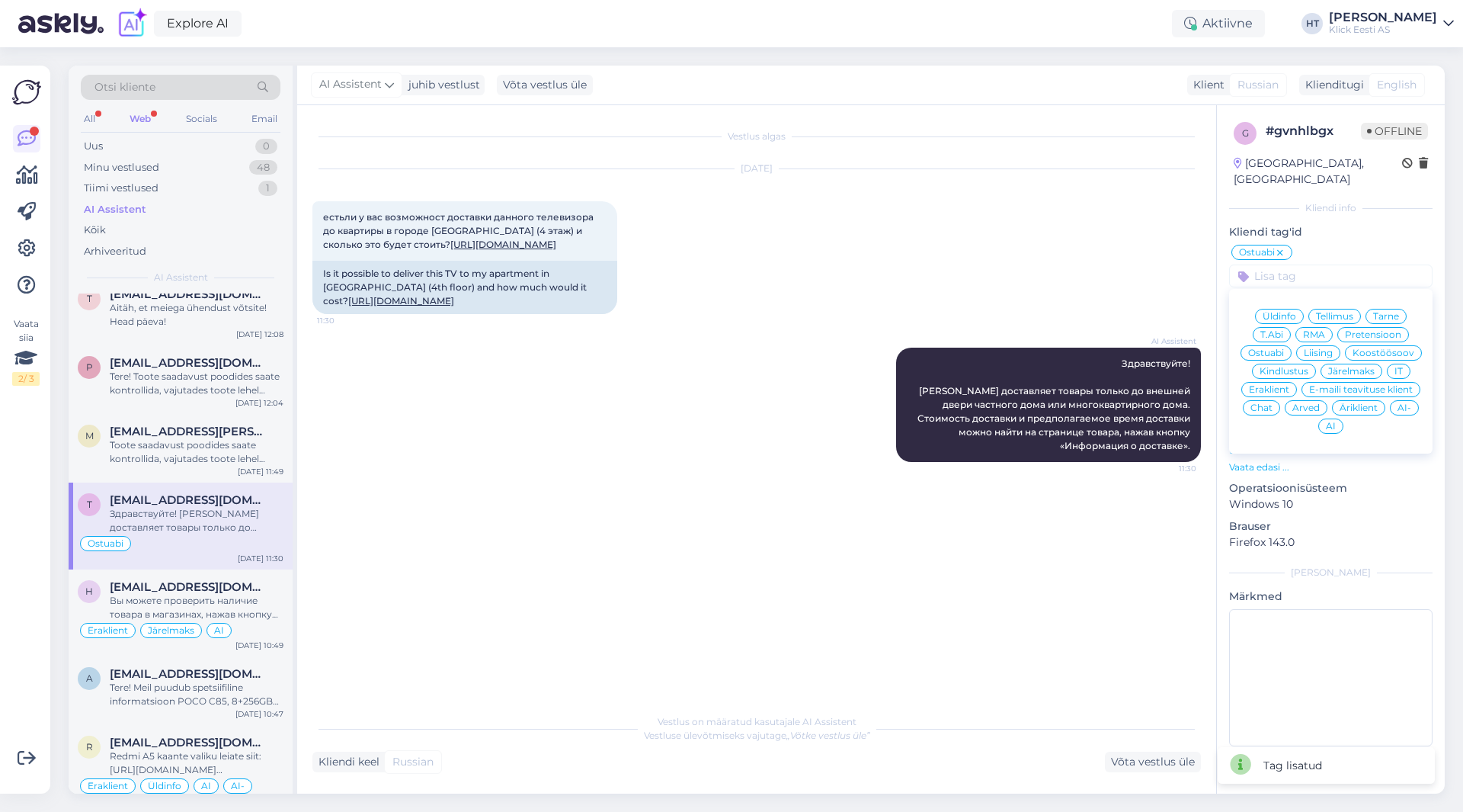
click at [1275, 385] on span "Eraklient" at bounding box center [1269, 389] width 40 height 9
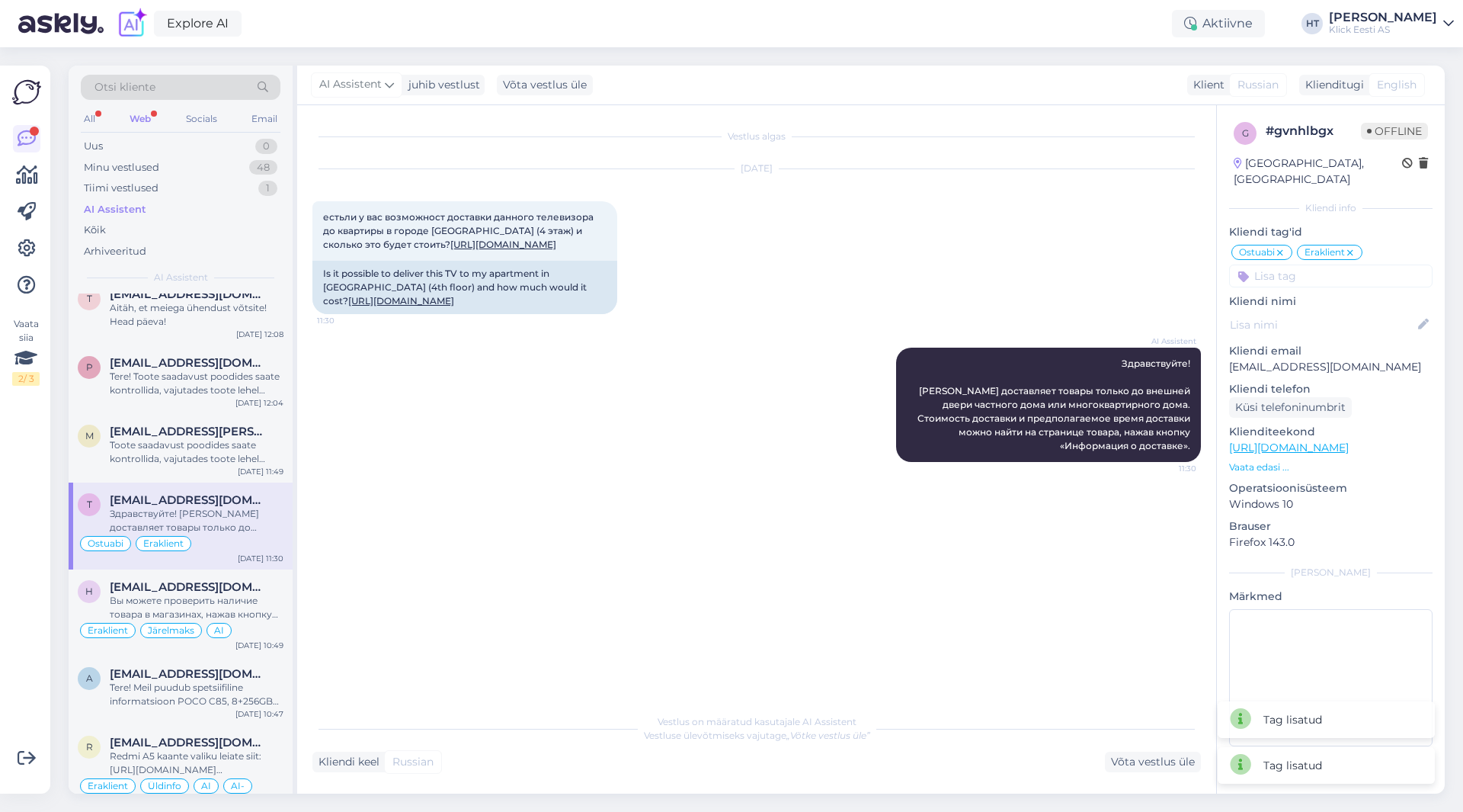
click at [1299, 264] on input at bounding box center [1330, 275] width 203 height 23
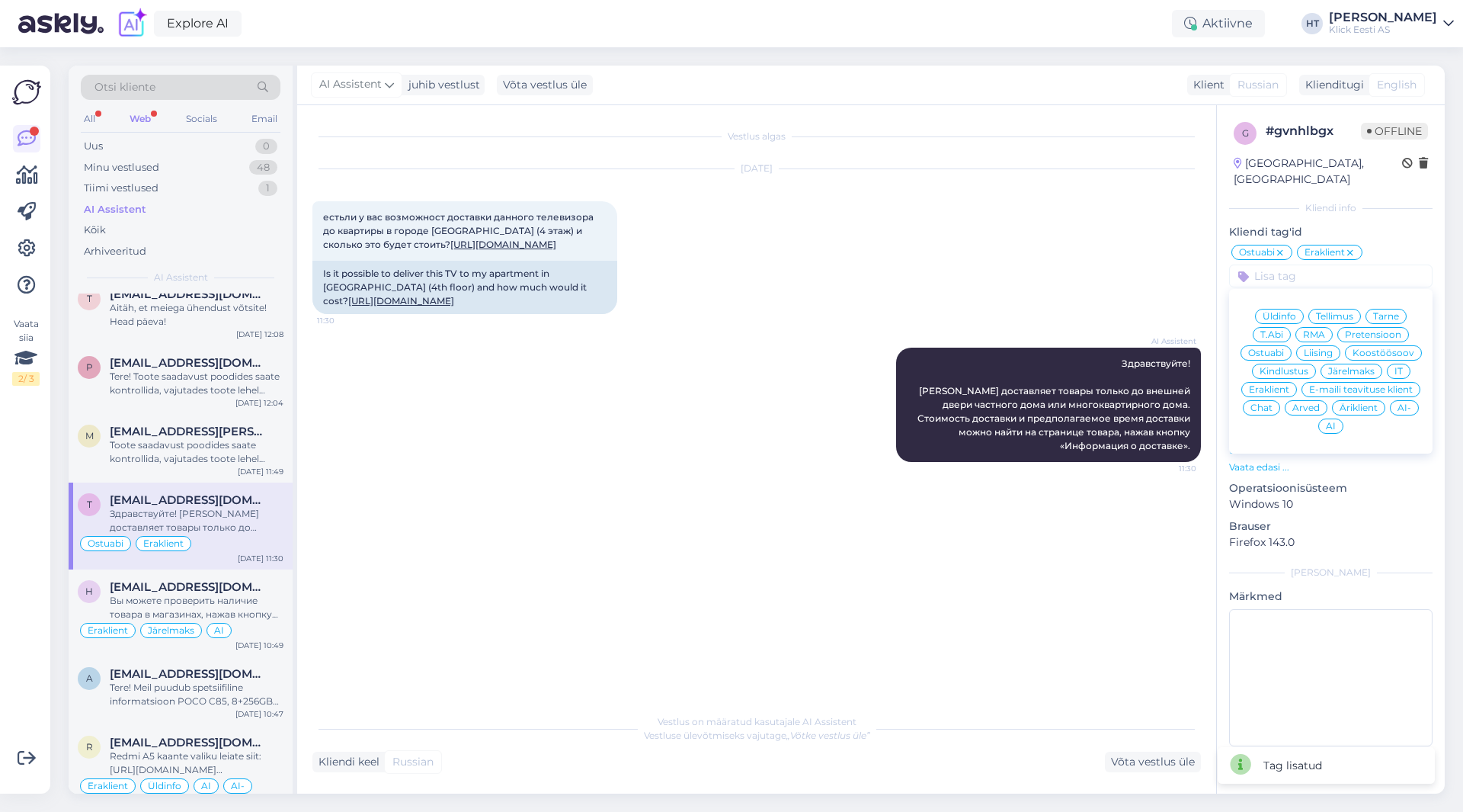
click at [1282, 247] on icon at bounding box center [1280, 253] width 9 height 12
click at [1281, 312] on span "Üldinfo" at bounding box center [1280, 316] width 34 height 9
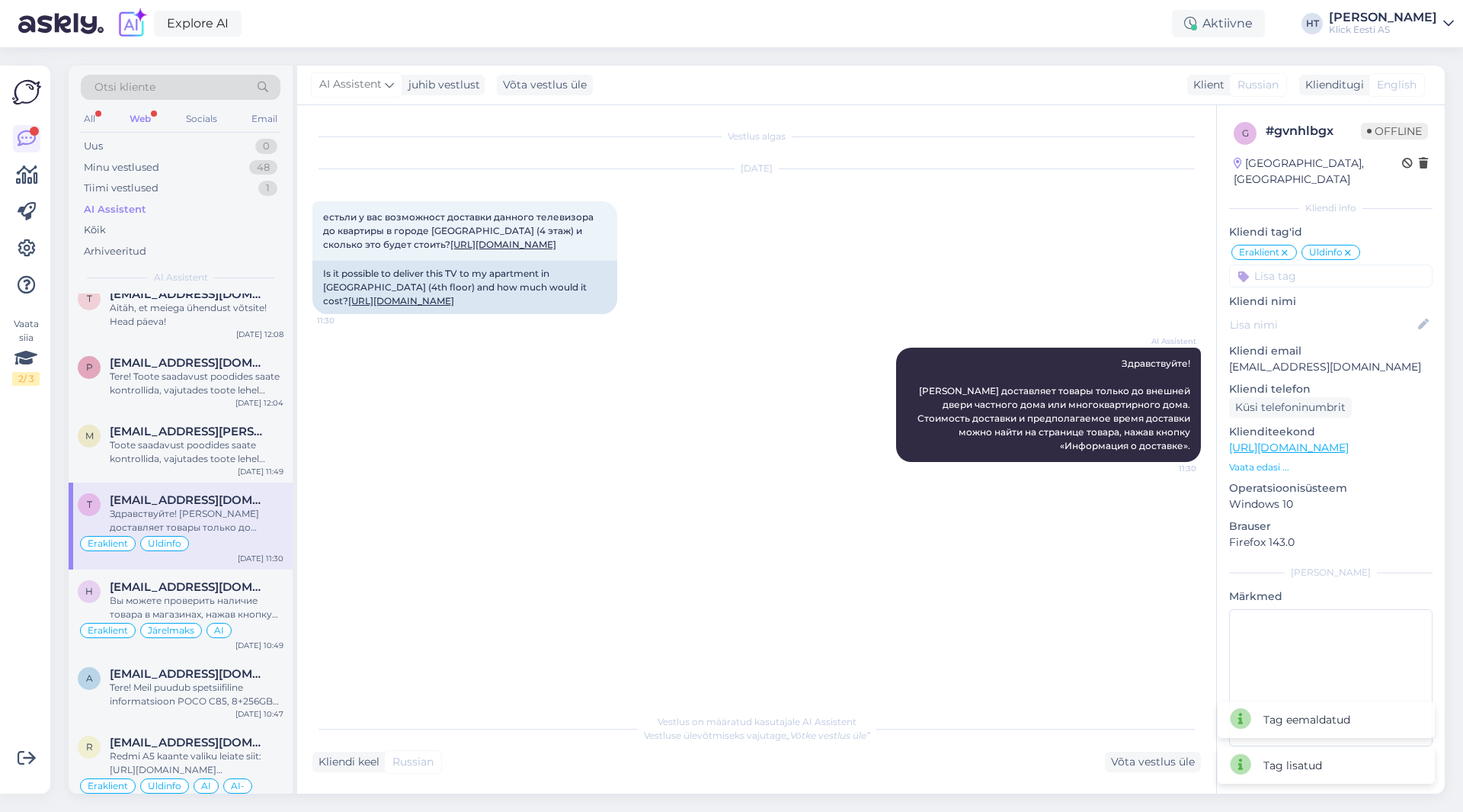
click at [1304, 264] on input at bounding box center [1330, 275] width 203 height 23
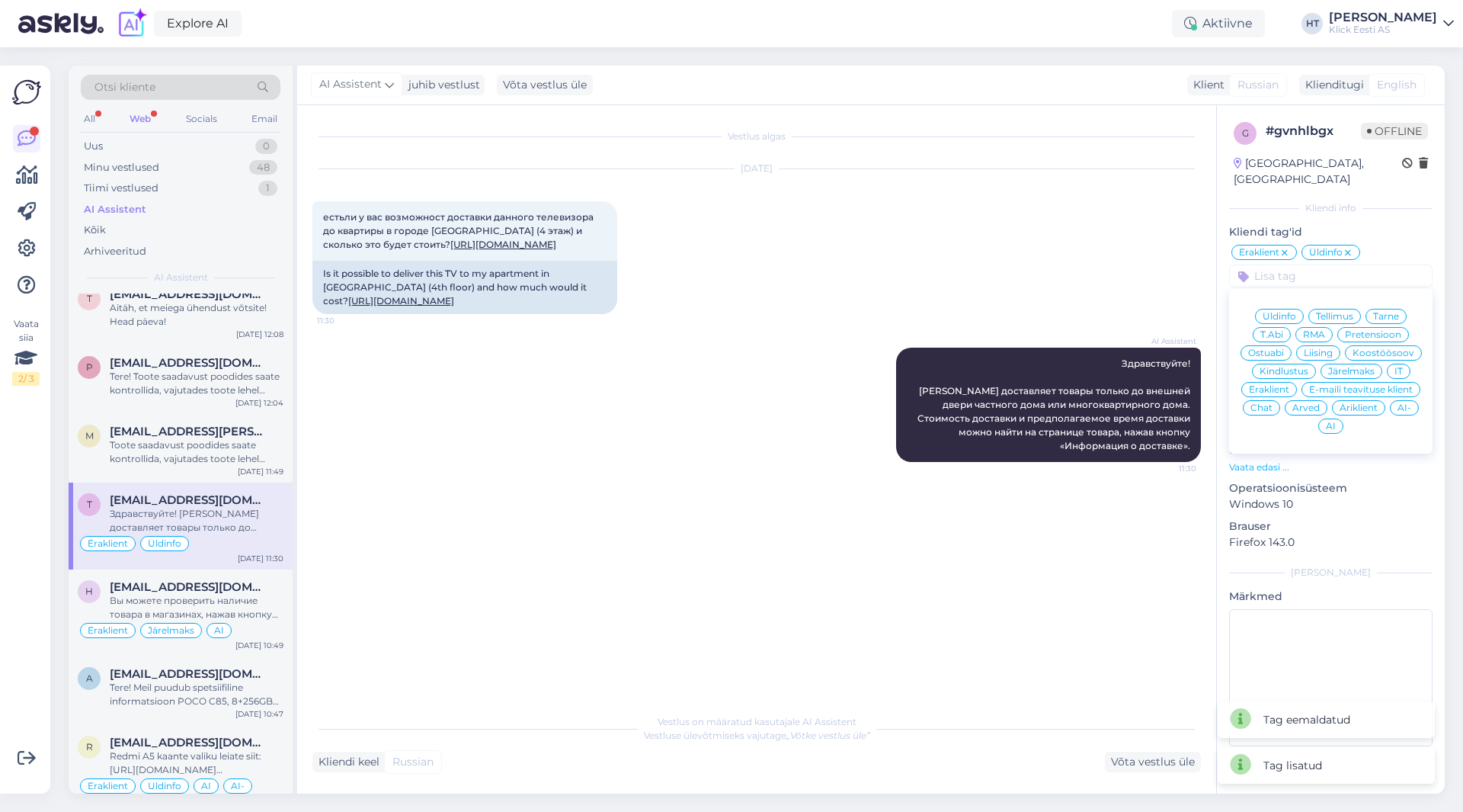
click at [1330, 421] on span "AI" at bounding box center [1331, 425] width 10 height 9
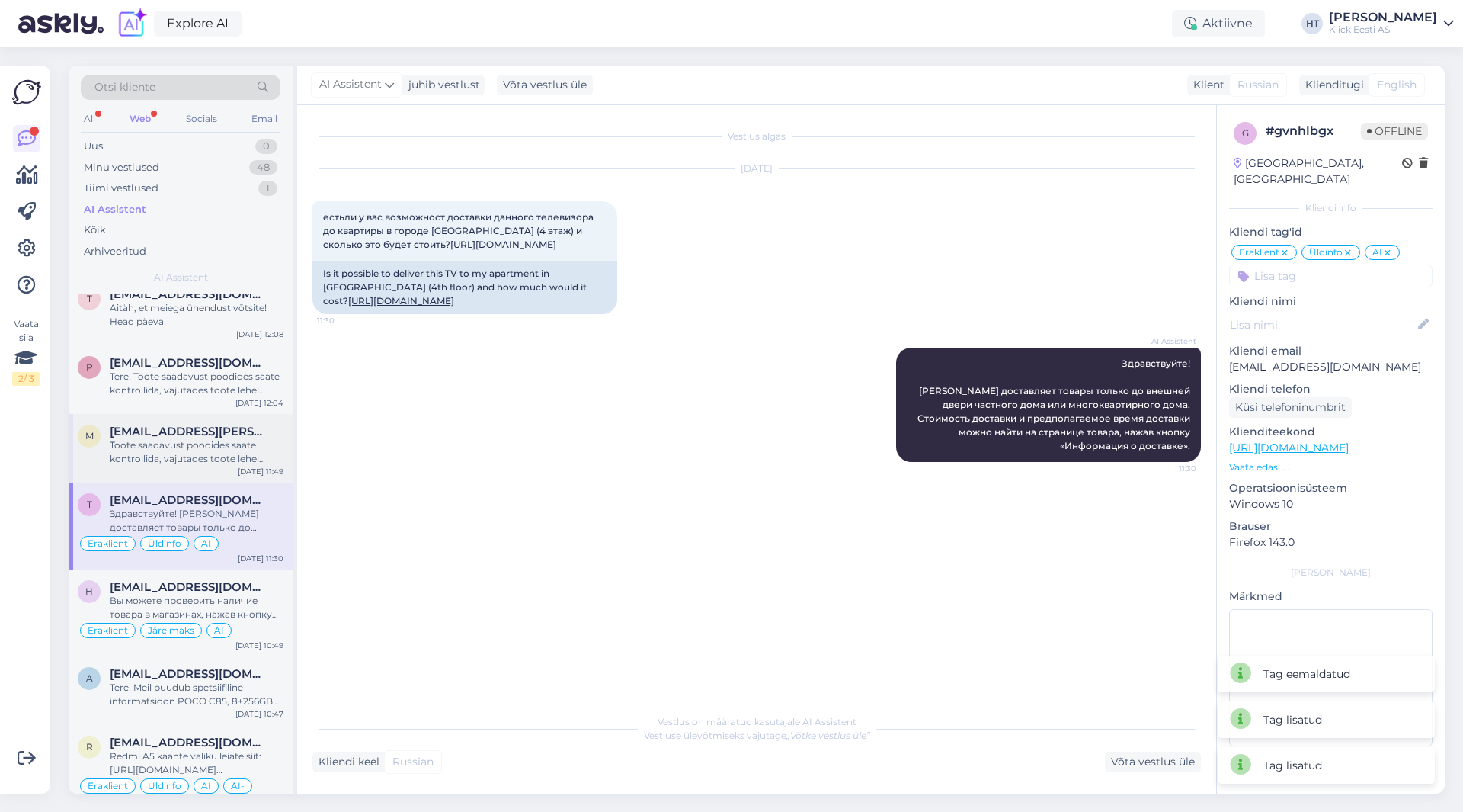
click at [235, 451] on div "Toote saadavust poodides saate kontrollida, vajutades toote lehel "Saadavus poo…" at bounding box center [197, 451] width 174 height 27
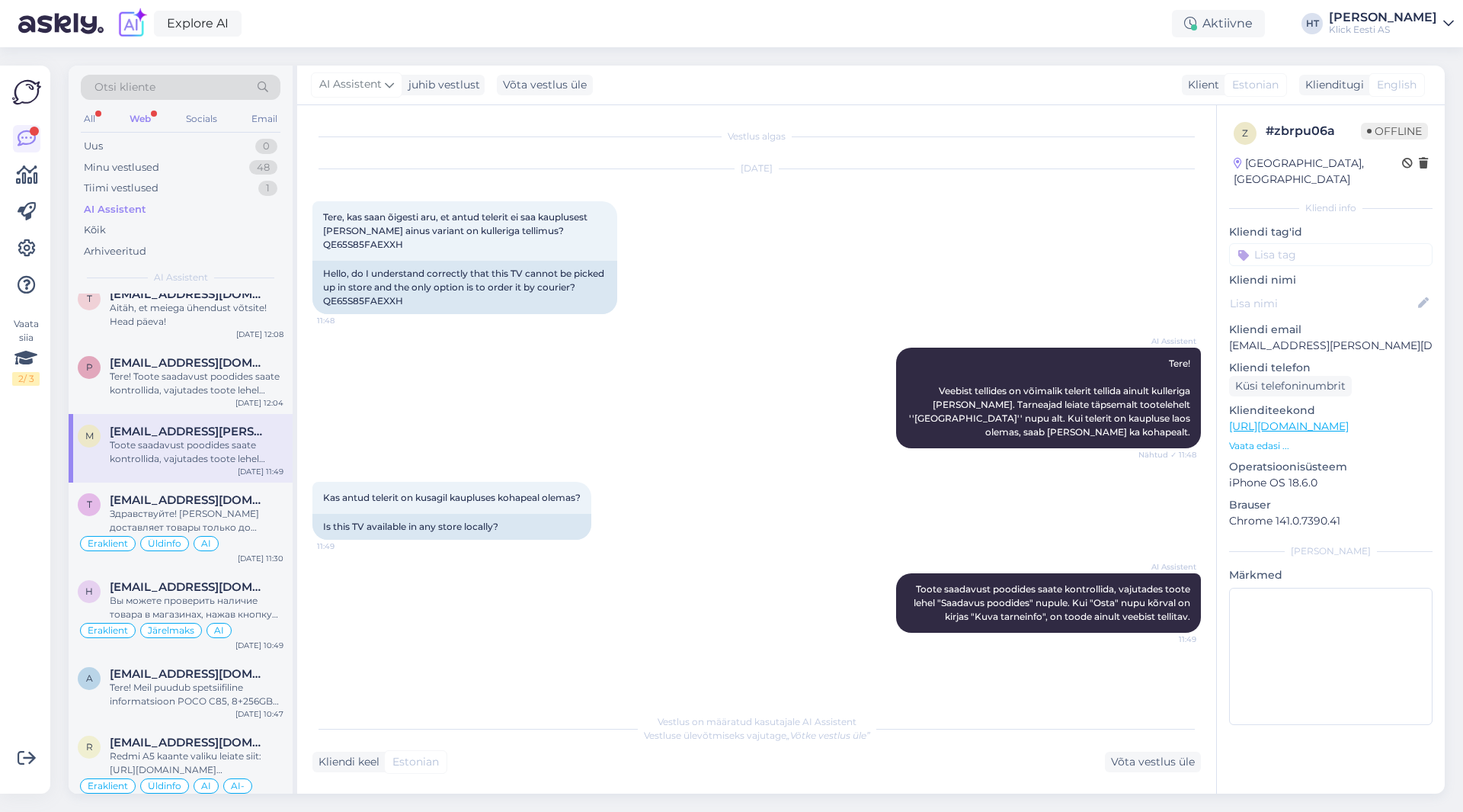
click at [1089, 254] on div "[DATE] Tere, kas saan õigesti aru, et antud telerit ei saa kauplusest [PERSON_N…" at bounding box center [756, 241] width 889 height 178
click at [1324, 243] on input at bounding box center [1330, 254] width 203 height 23
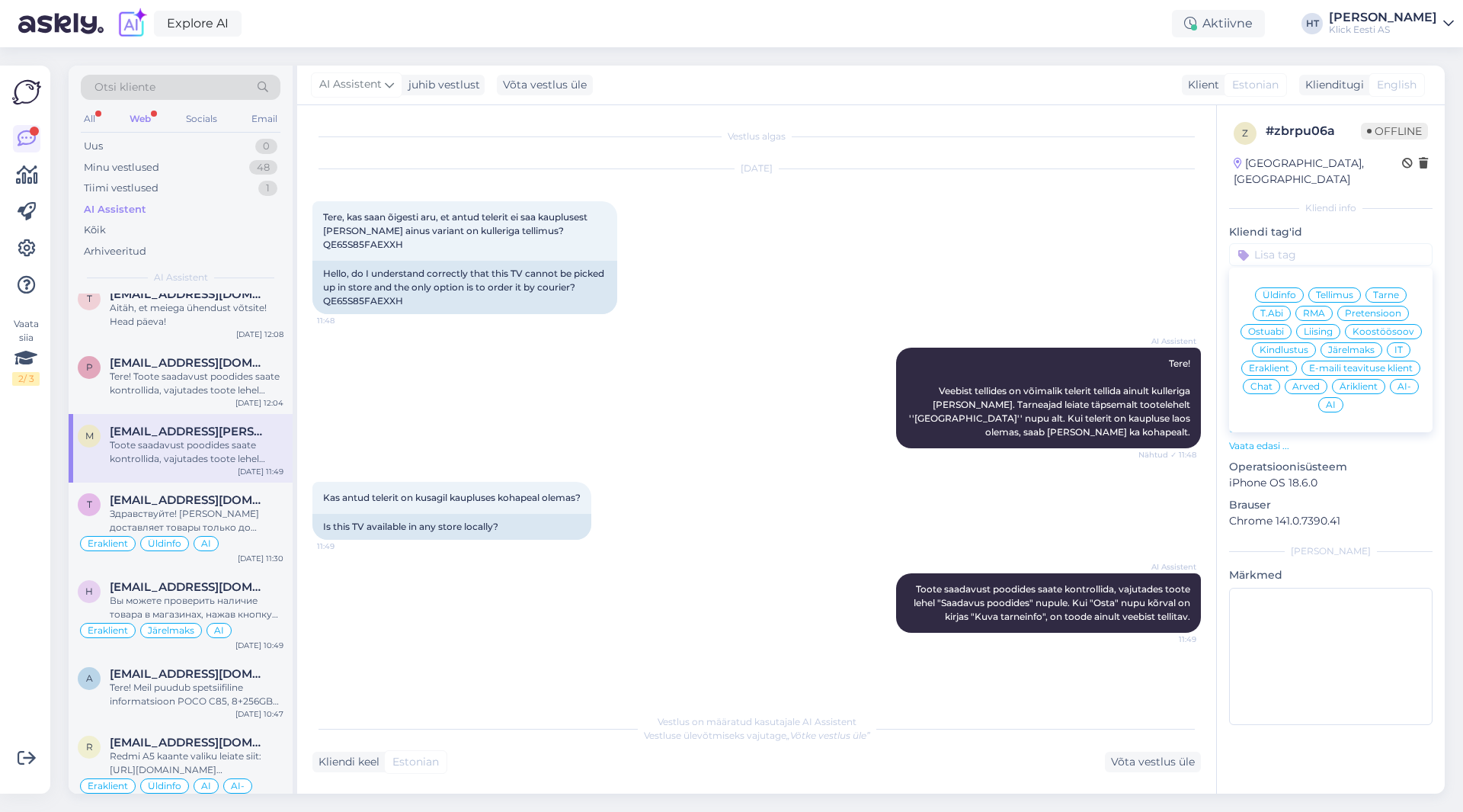
click at [1279, 324] on div "Ostuabi" at bounding box center [1266, 331] width 51 height 15
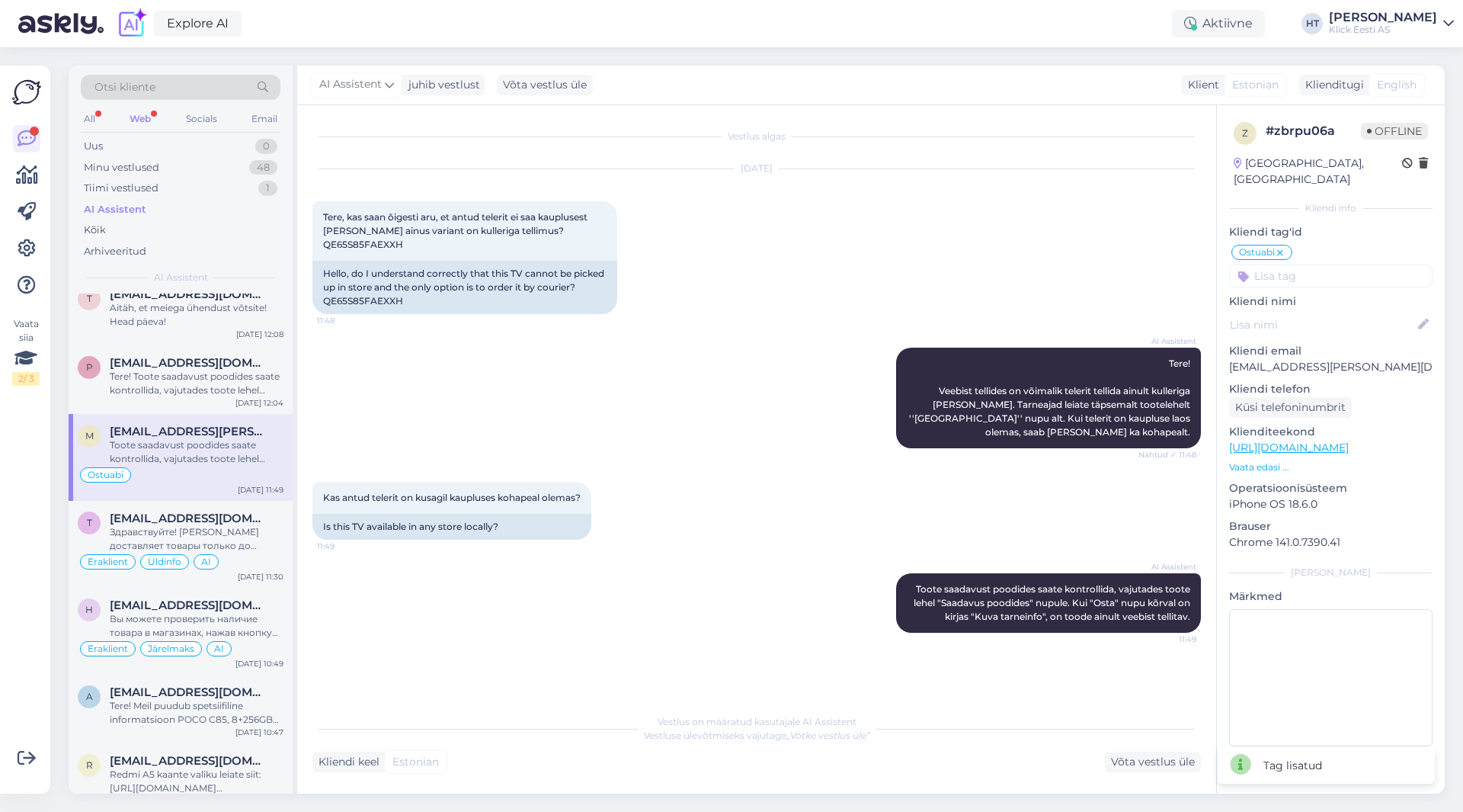
click at [1297, 264] on input at bounding box center [1330, 275] width 203 height 23
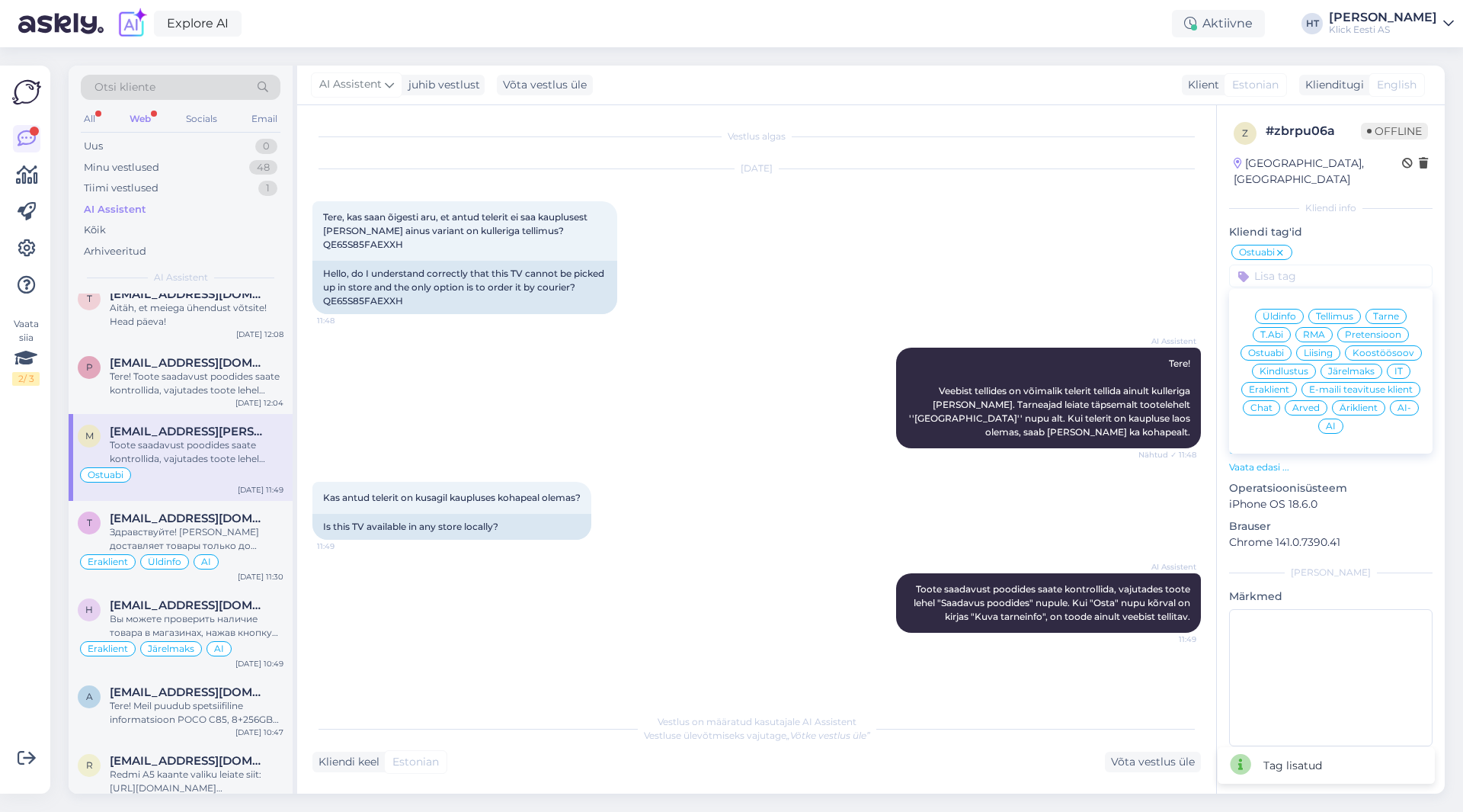
click at [1274, 385] on span "Eraklient" at bounding box center [1269, 389] width 40 height 9
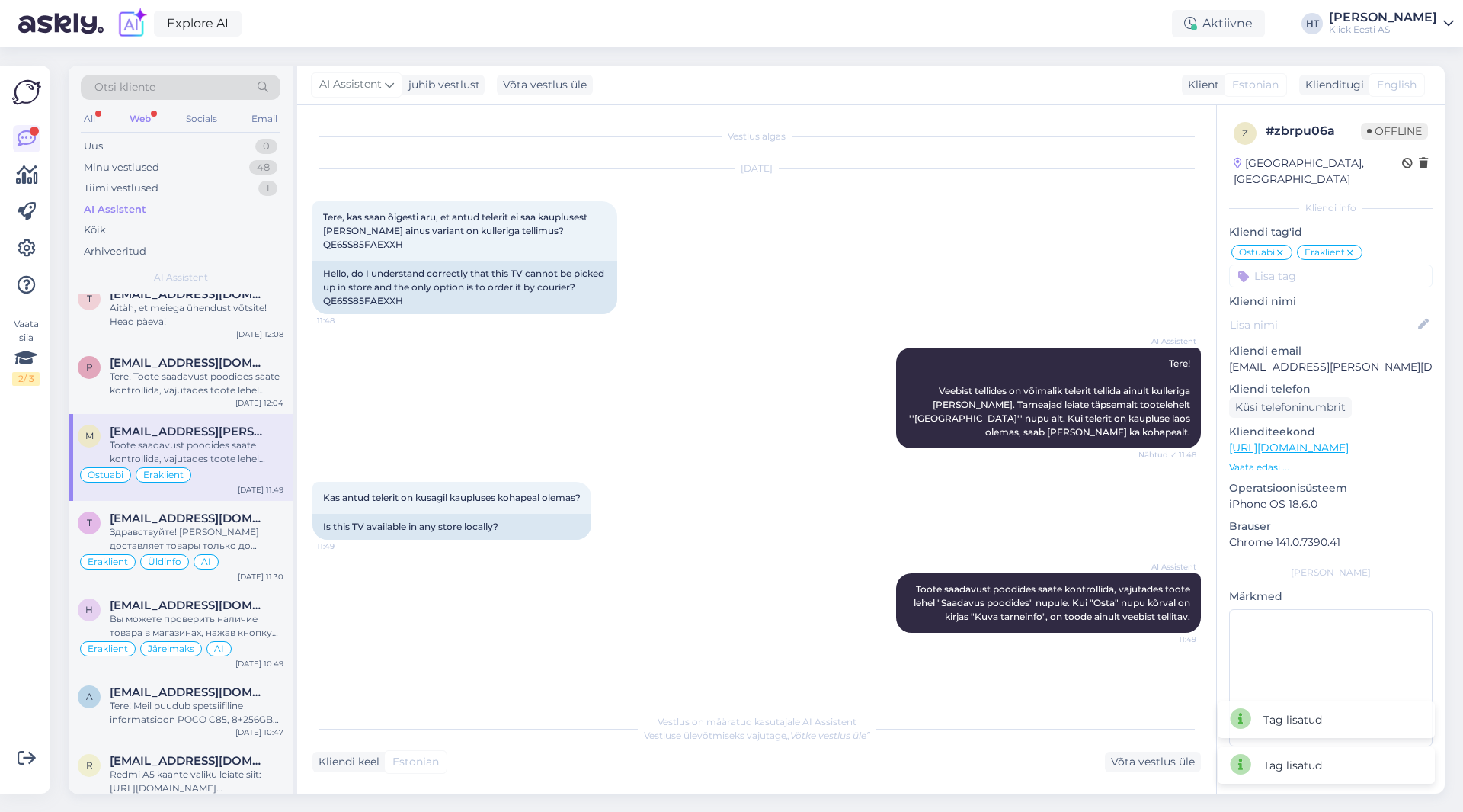
click at [1311, 264] on input at bounding box center [1330, 275] width 203 height 23
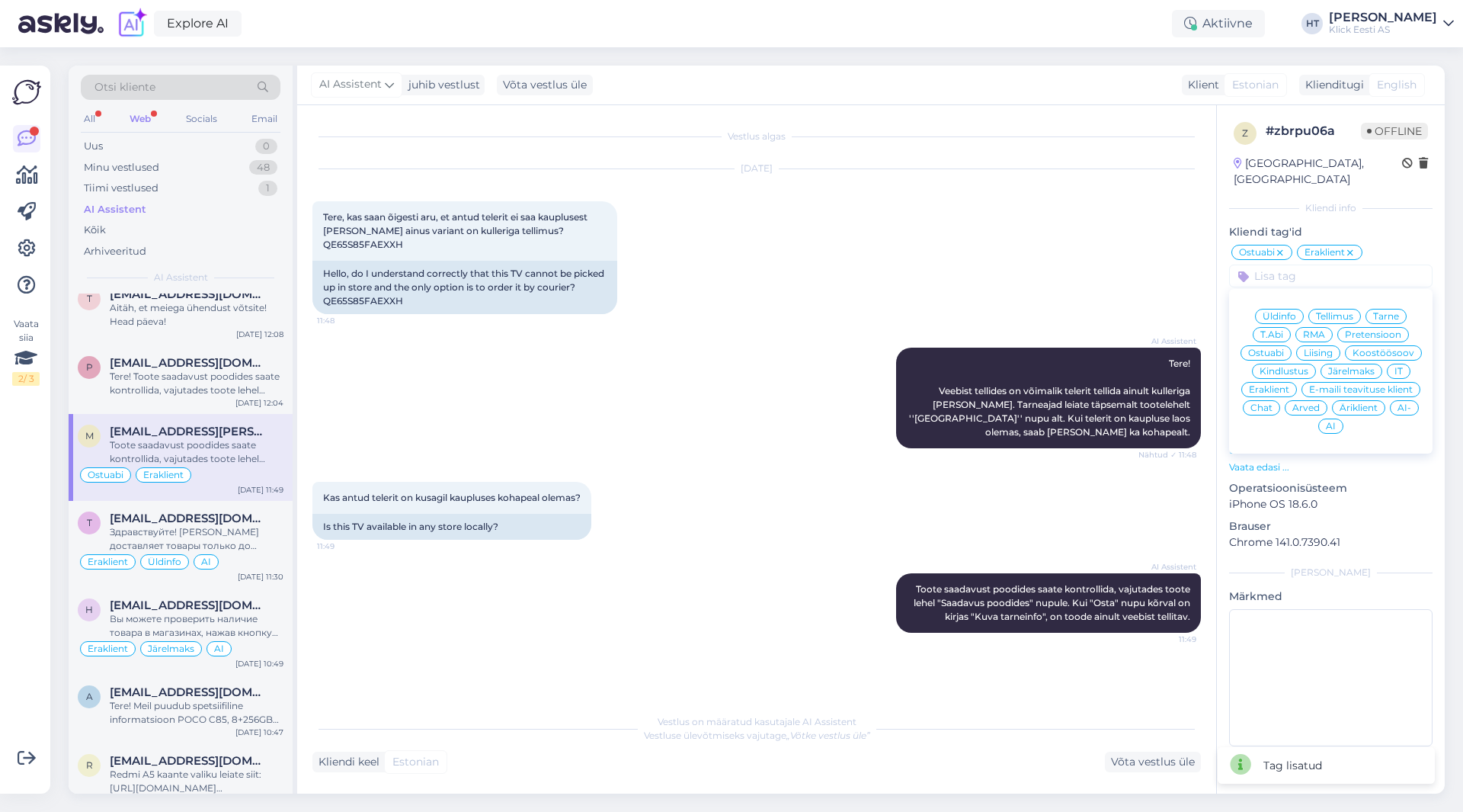
click at [1327, 418] on div "AI" at bounding box center [1330, 425] width 25 height 15
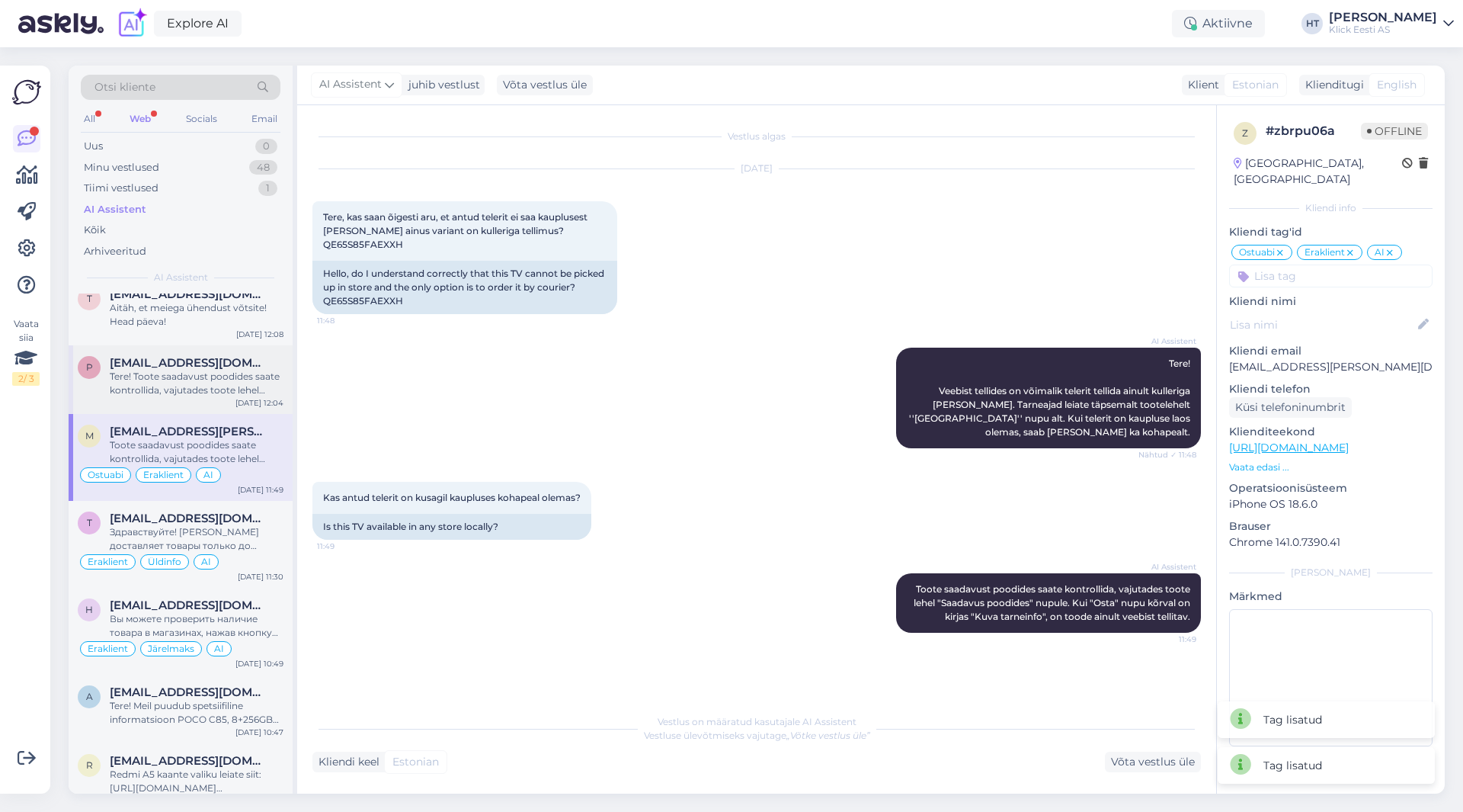
click at [223, 404] on div "p [EMAIL_ADDRESS][DOMAIN_NAME] Tere! Toote saadavust poodides saate kontrollida…" at bounding box center [181, 379] width 224 height 69
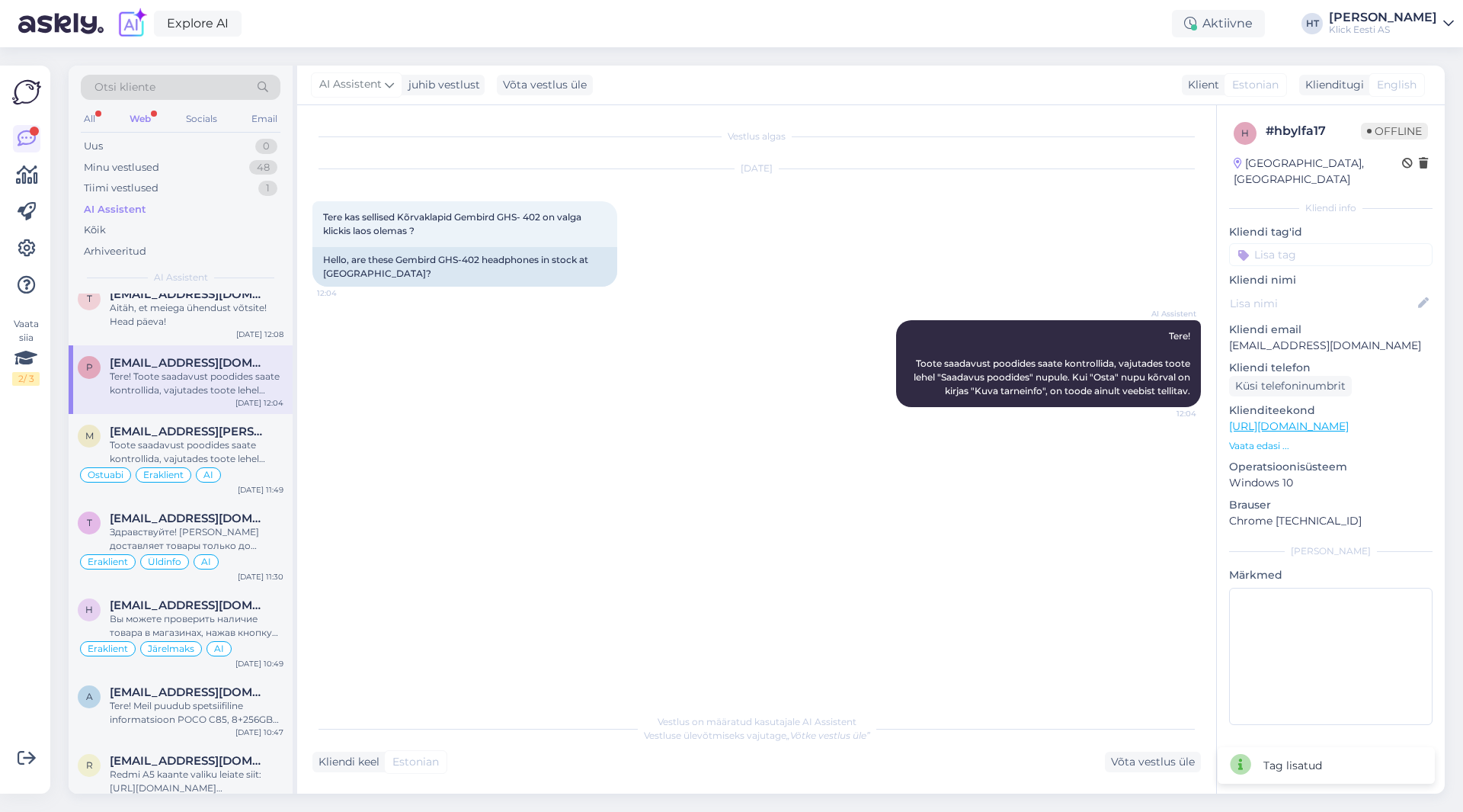
click at [1302, 243] on input at bounding box center [1330, 254] width 203 height 23
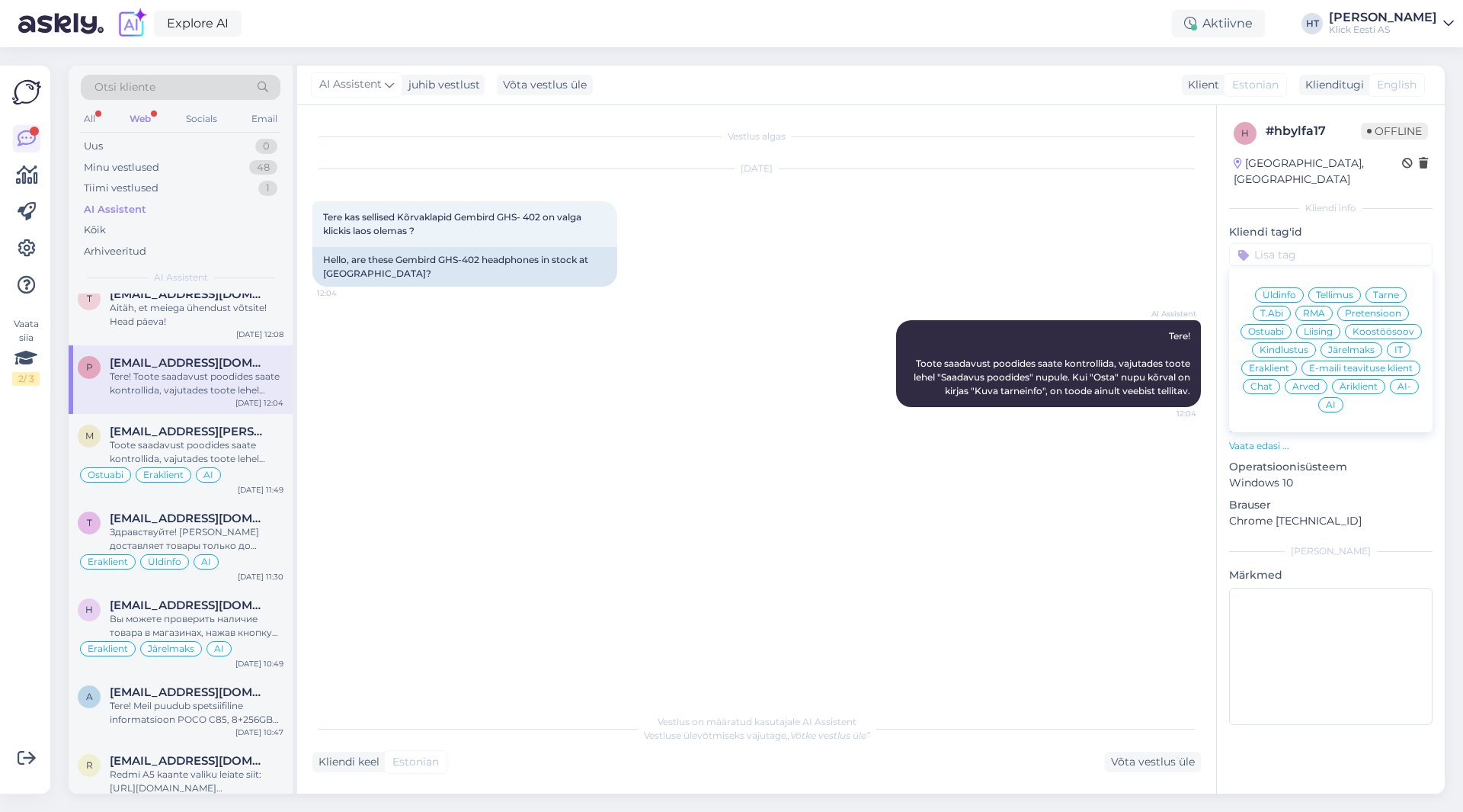
click at [1272, 327] on span "Ostuabi" at bounding box center [1266, 331] width 36 height 9
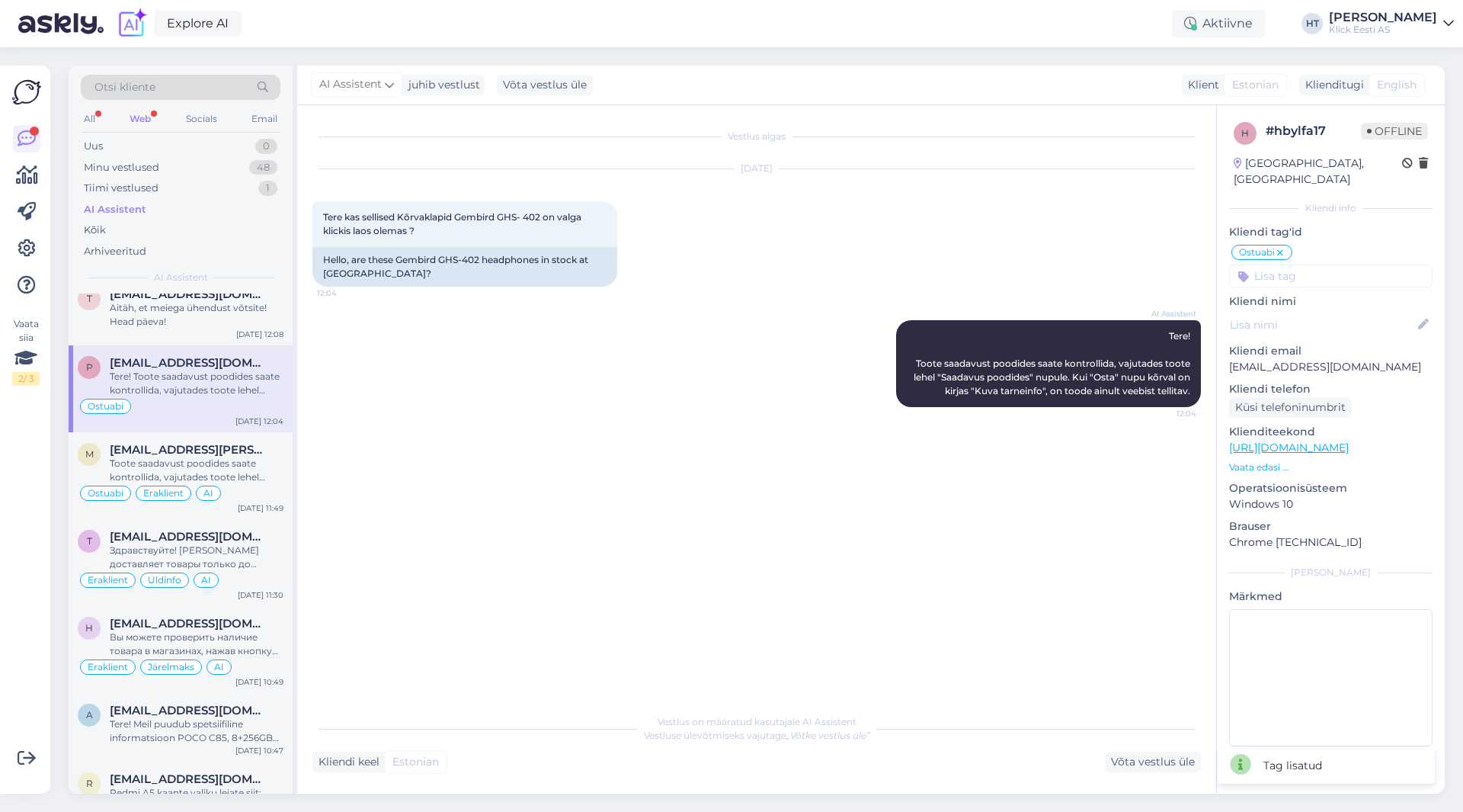
click at [1300, 264] on input at bounding box center [1330, 275] width 203 height 23
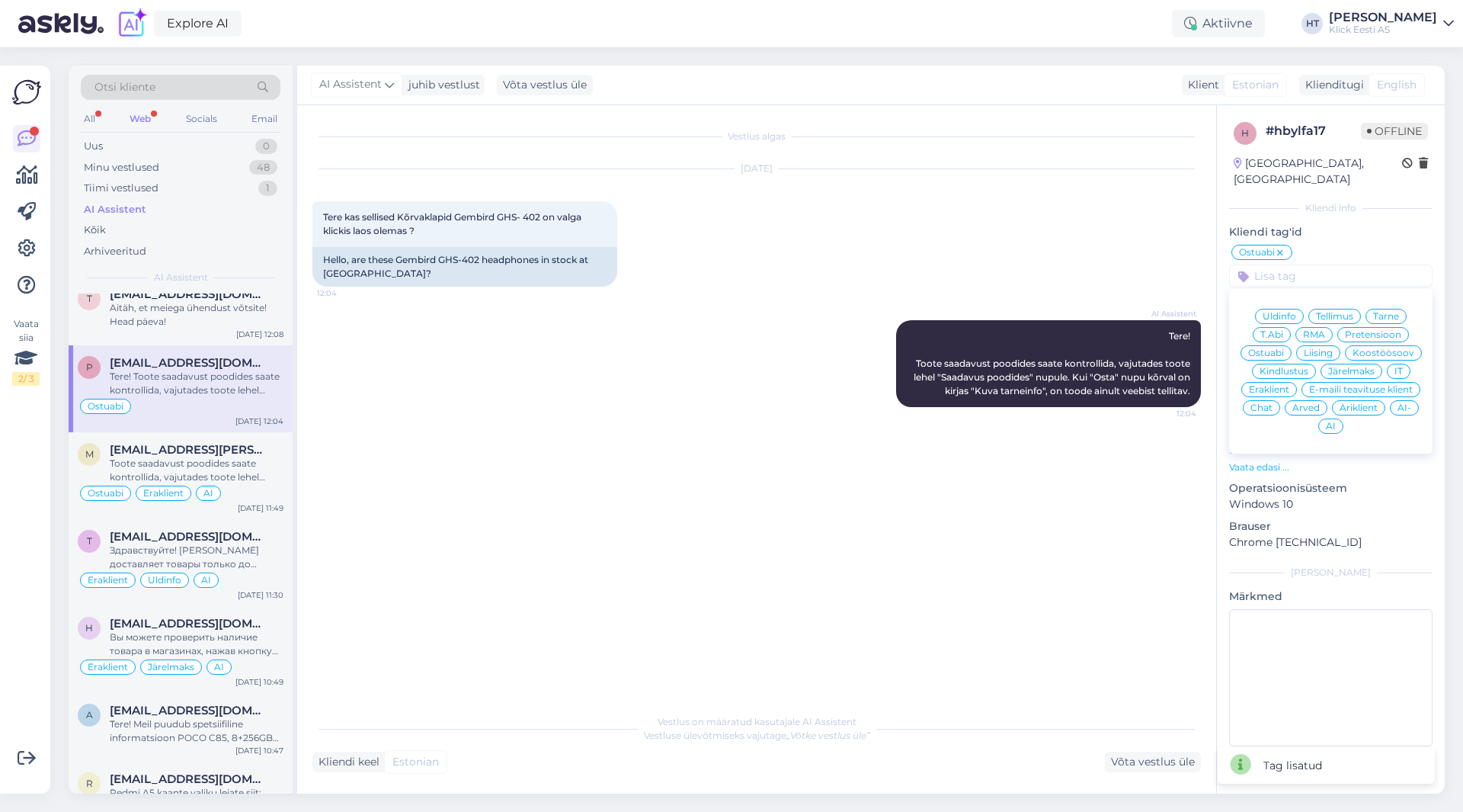
click at [1289, 382] on div "Eraklient" at bounding box center [1269, 389] width 56 height 15
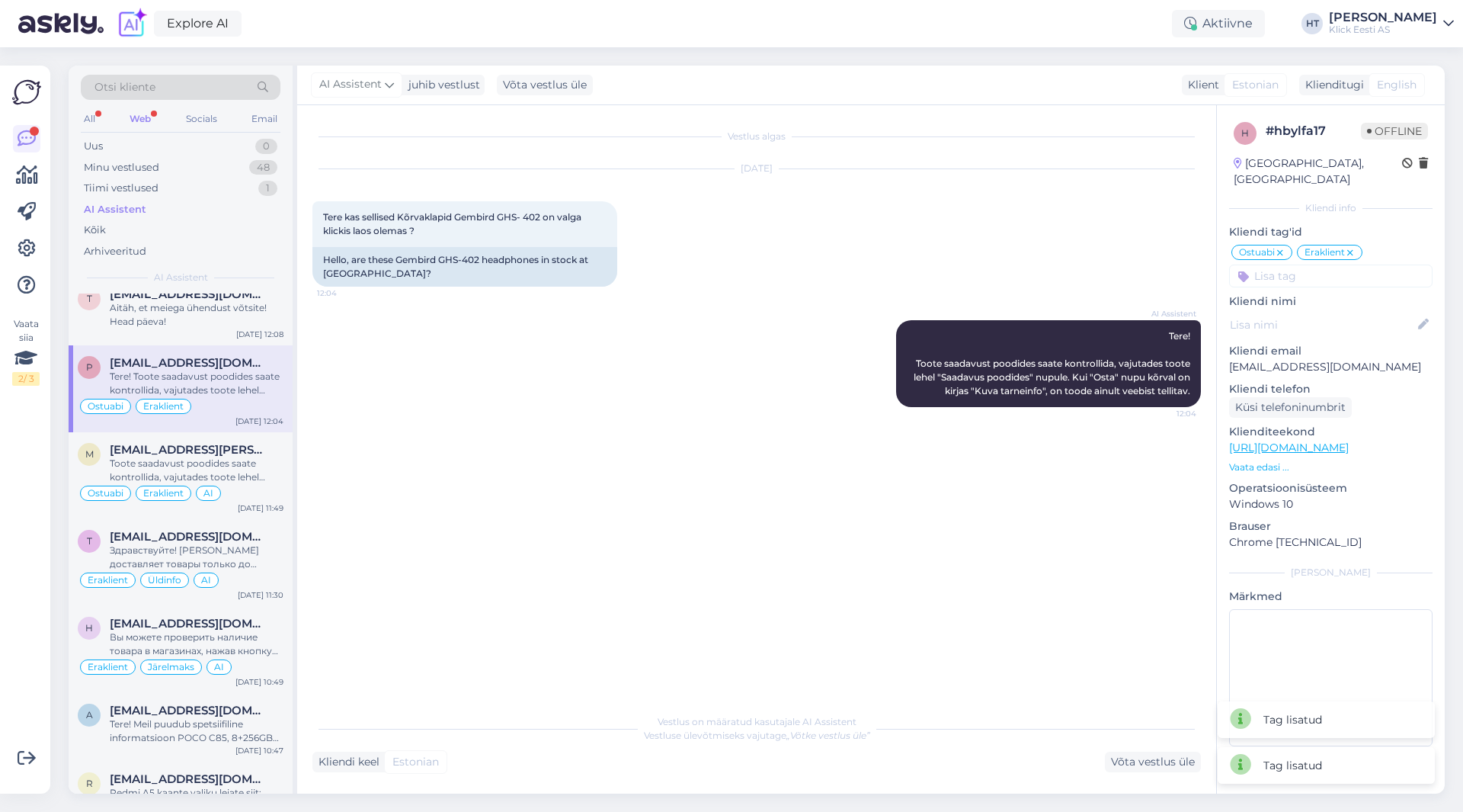
click at [1340, 267] on input at bounding box center [1330, 275] width 203 height 23
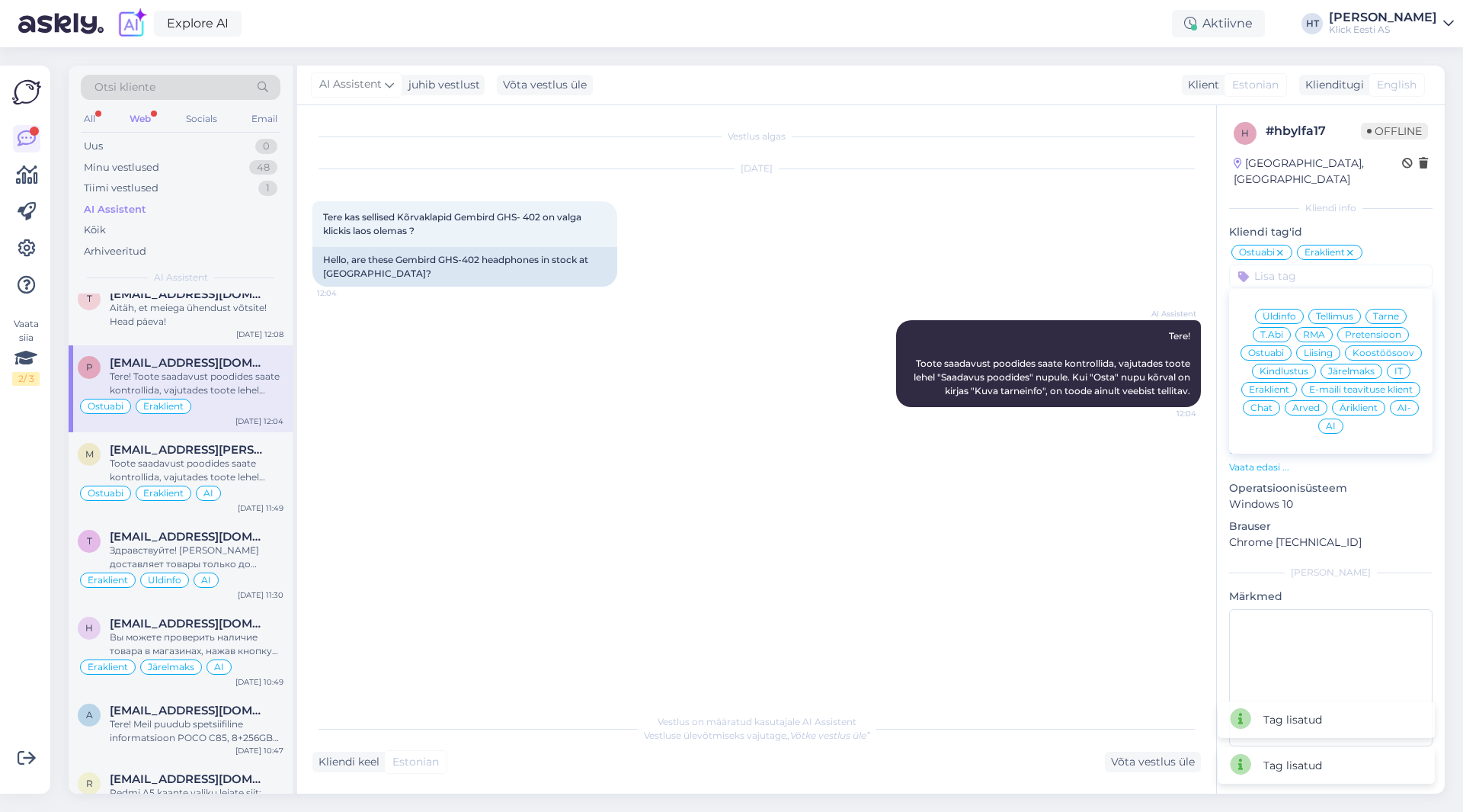
click at [1327, 421] on span "AI" at bounding box center [1331, 425] width 10 height 9
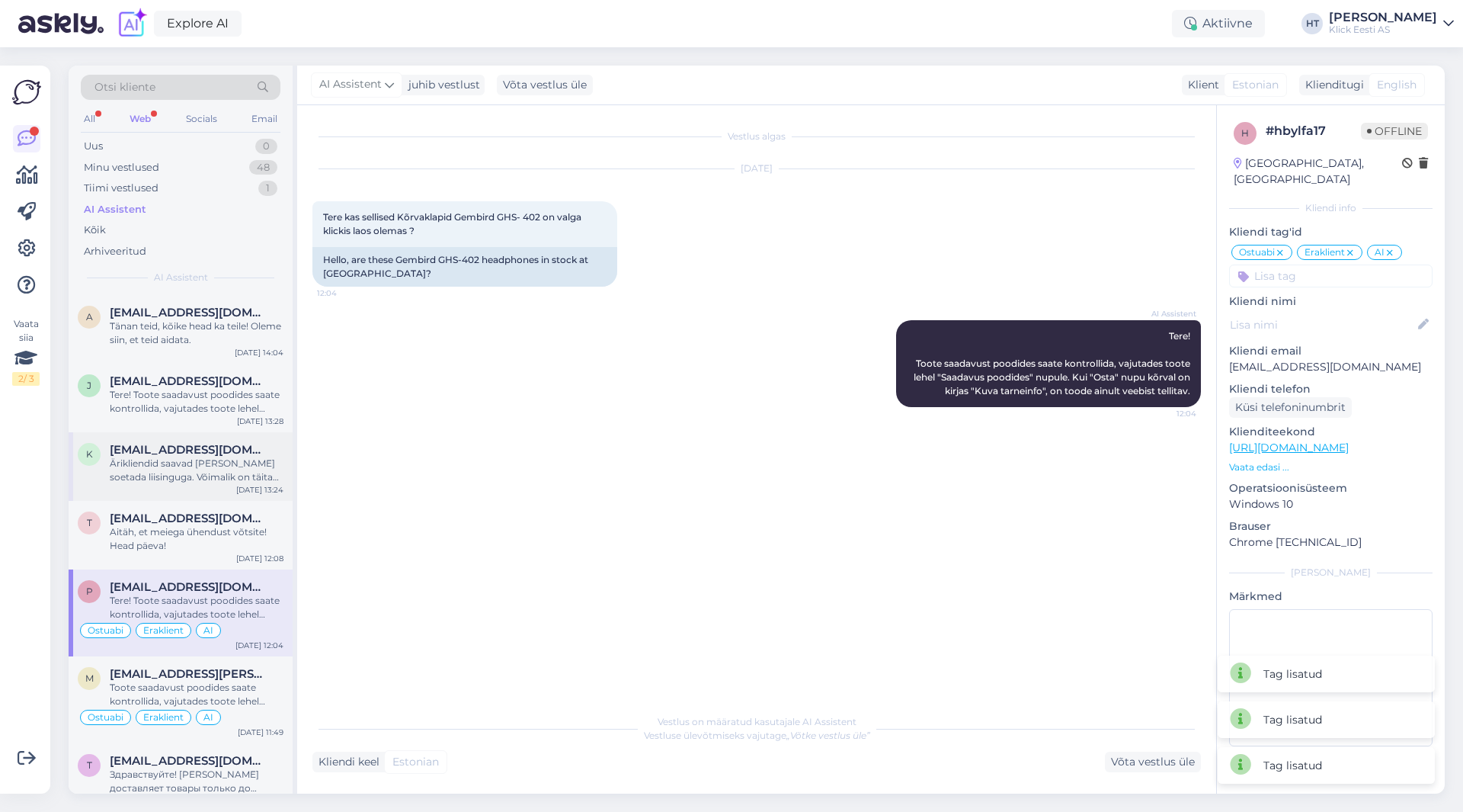
scroll to position [1219, 0]
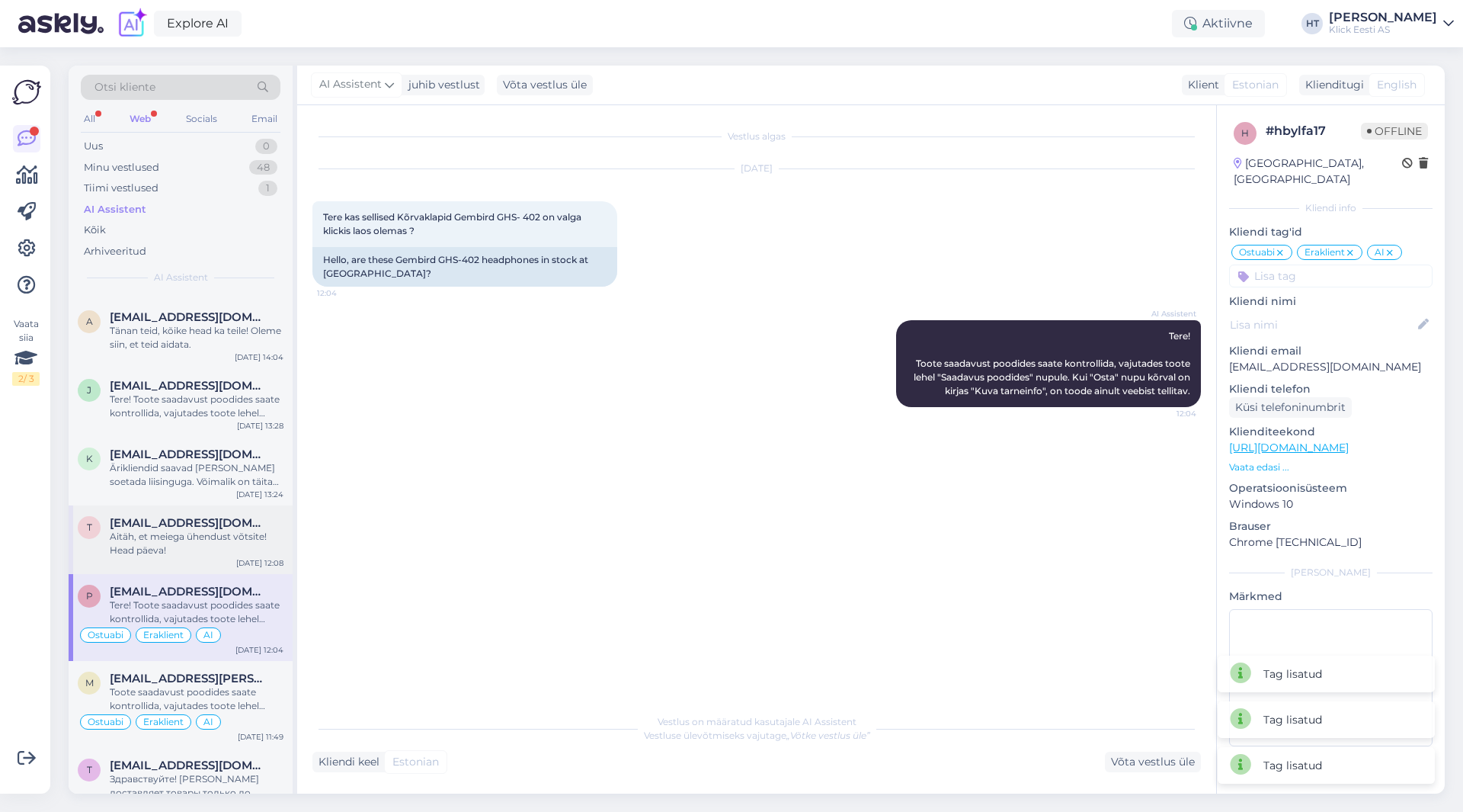
click at [179, 542] on div "Aitäh, et meiega ühendust võtsite! Head päeva!" at bounding box center [197, 543] width 174 height 27
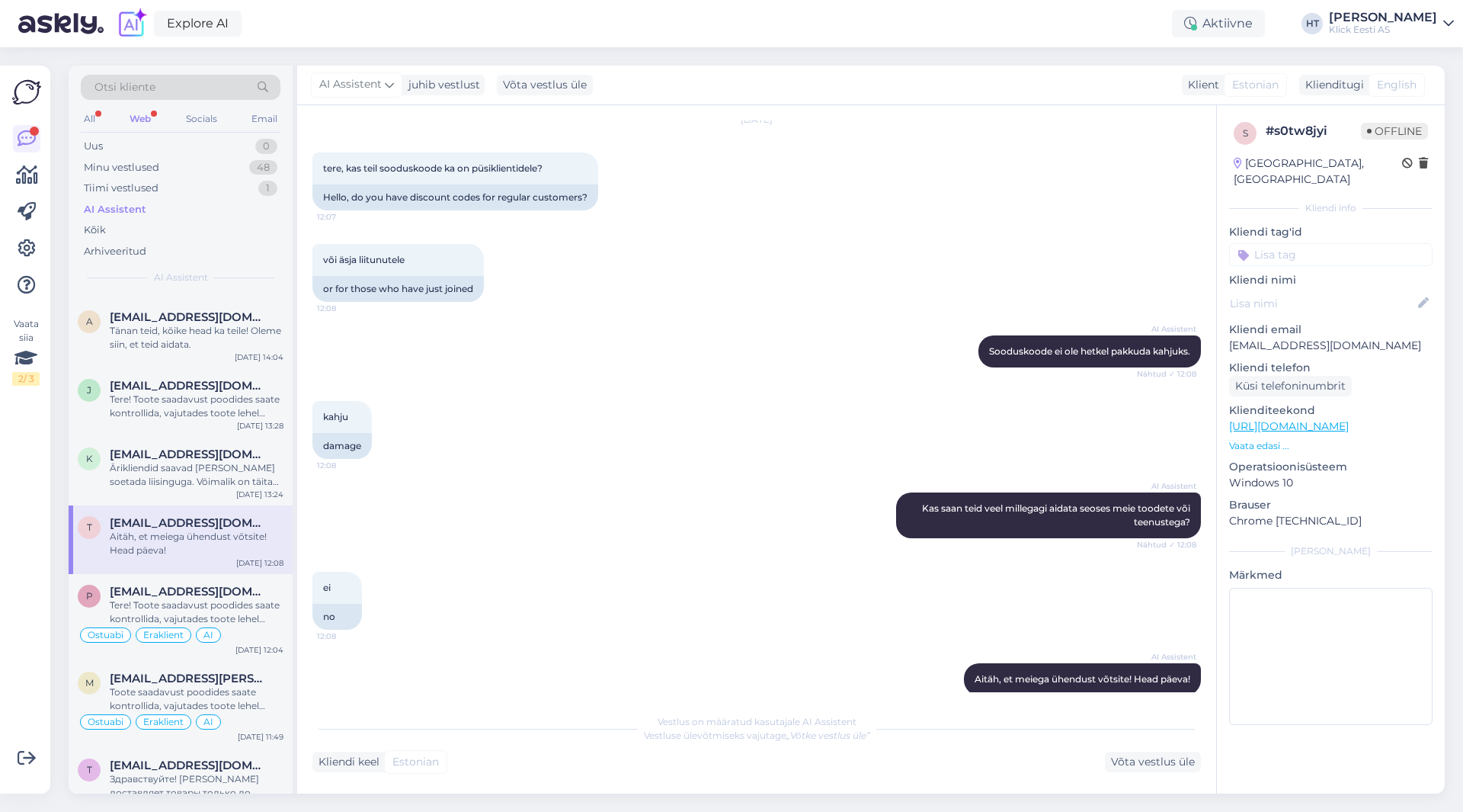
scroll to position [69, 0]
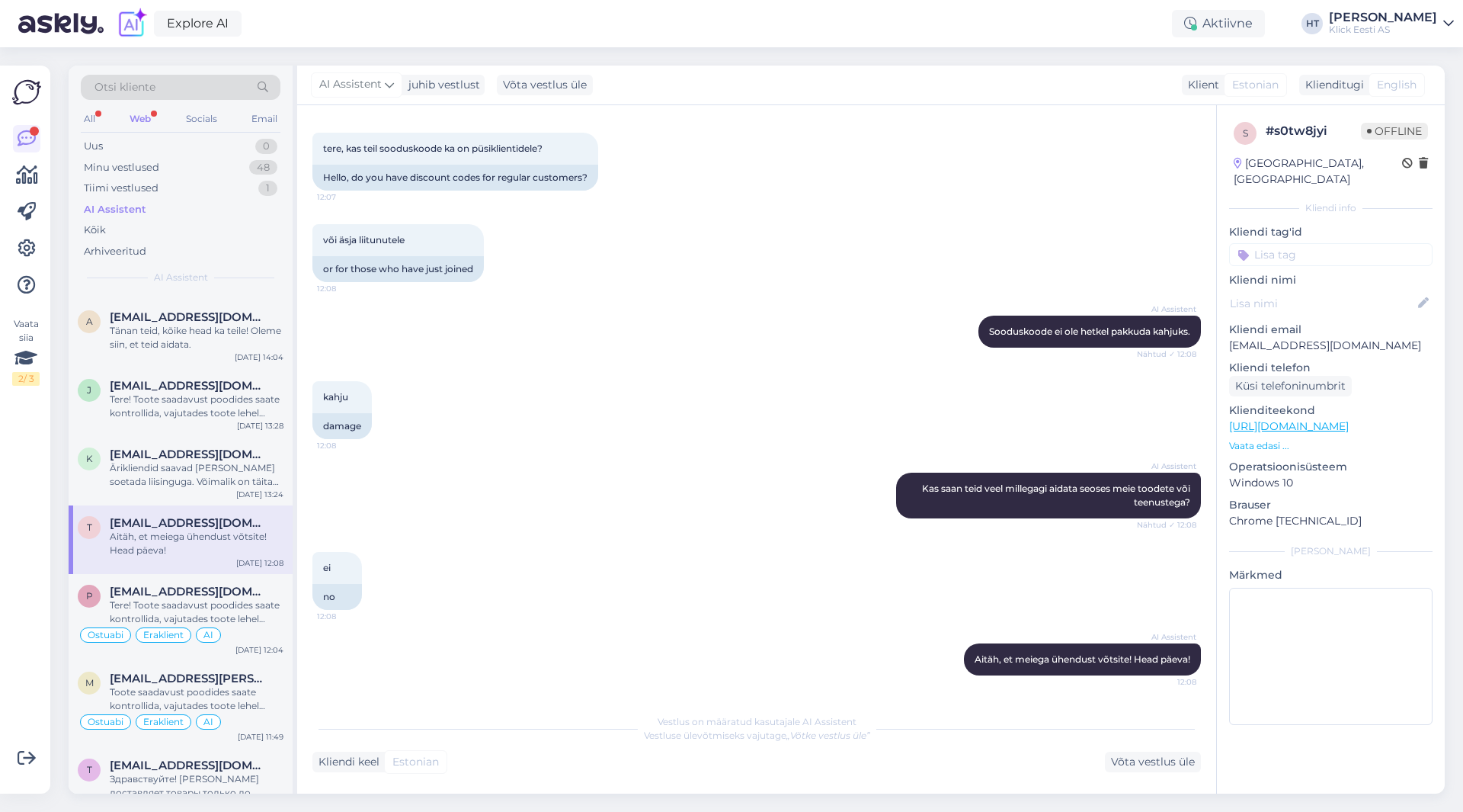
click at [1289, 243] on input at bounding box center [1330, 254] width 203 height 23
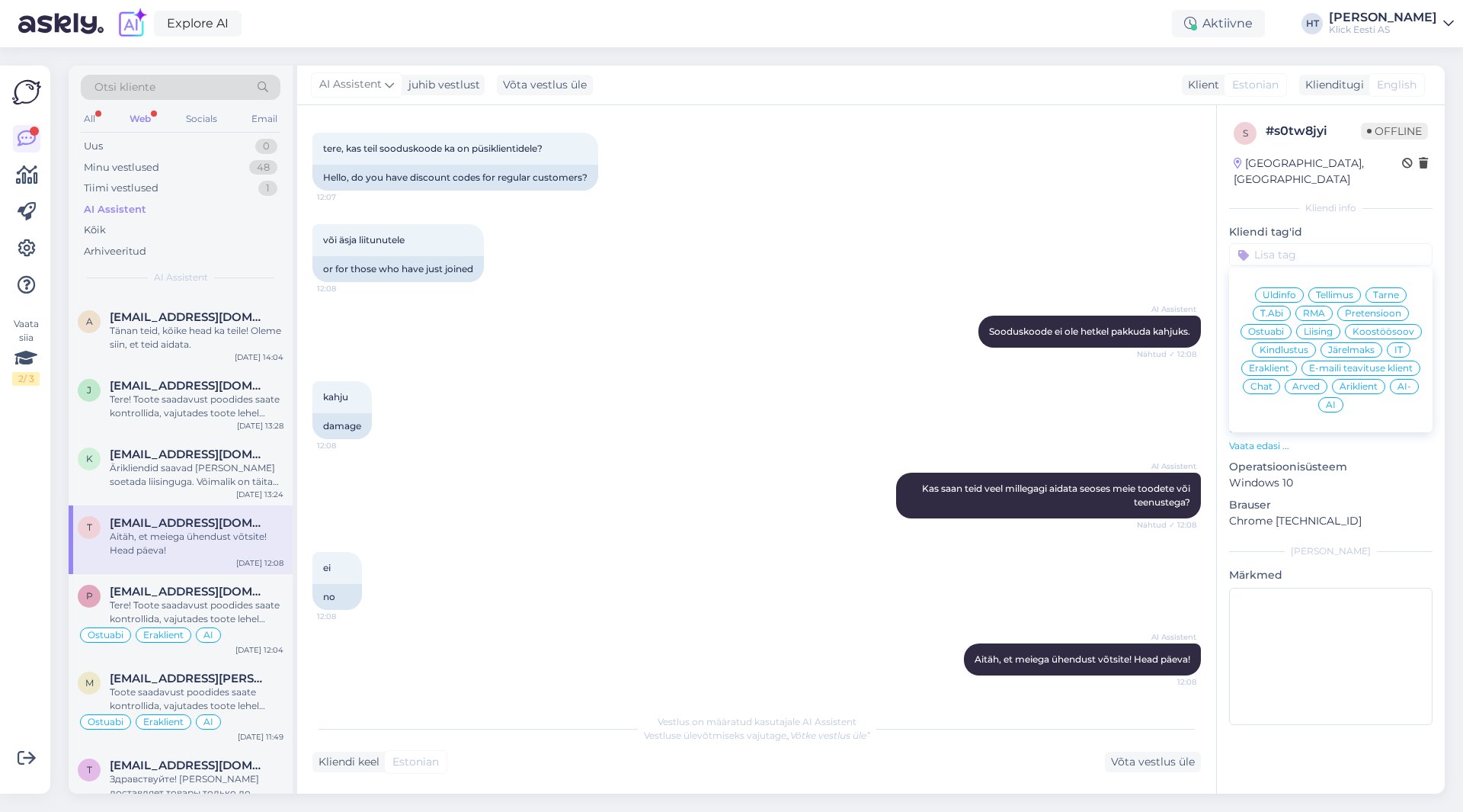
click at [1279, 290] on span "Üldinfo" at bounding box center [1280, 294] width 34 height 9
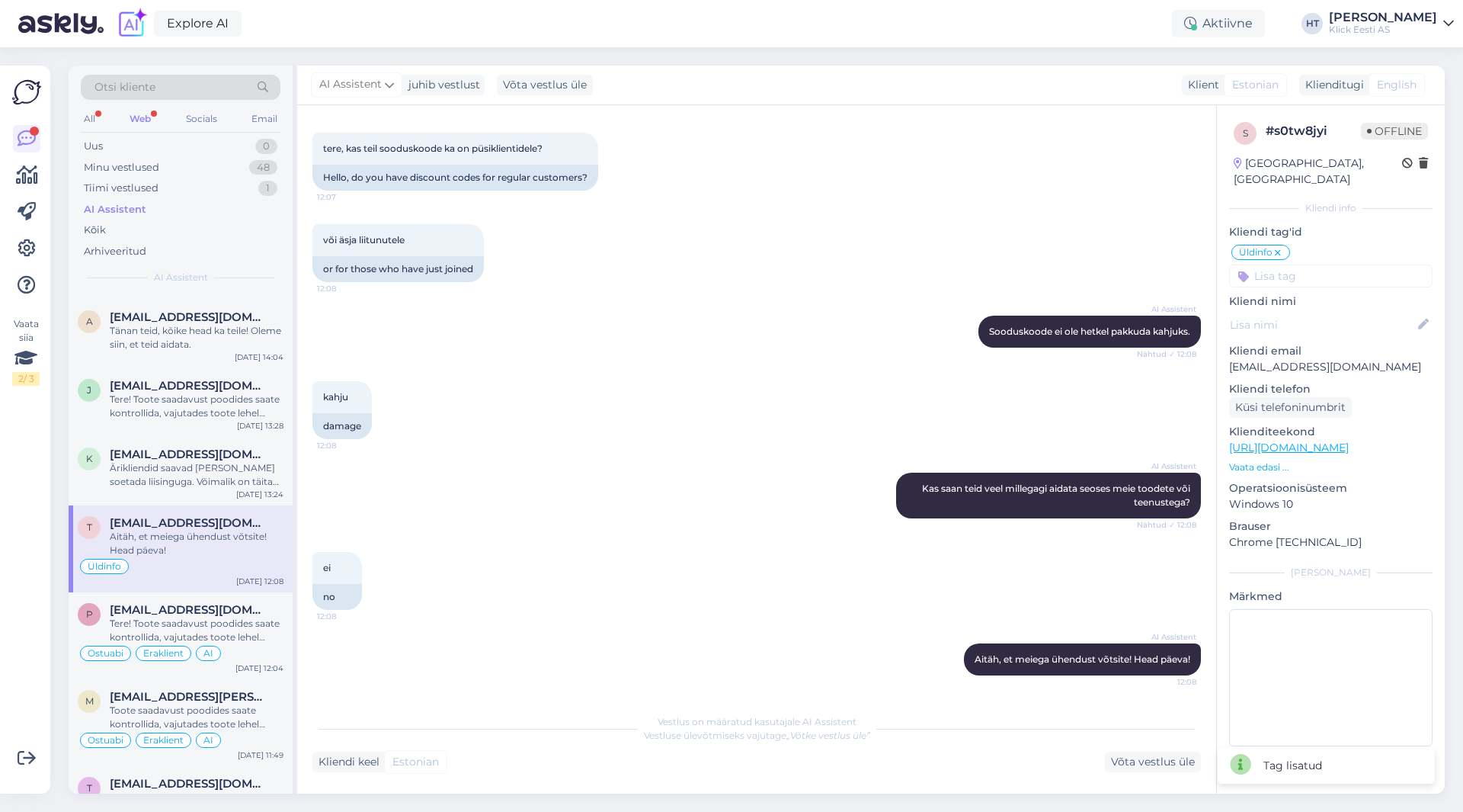
click at [1298, 264] on input at bounding box center [1330, 275] width 203 height 23
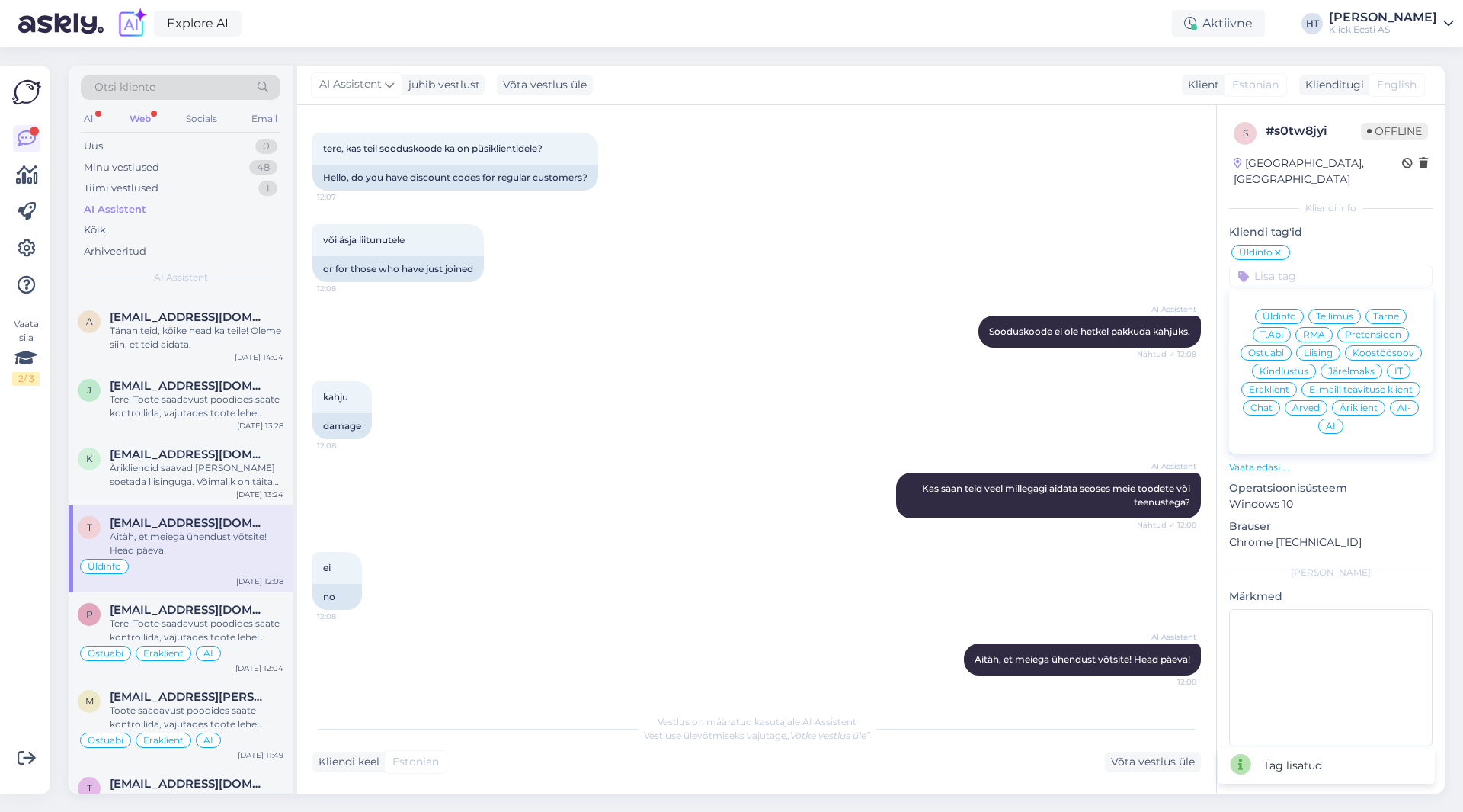
click at [1273, 385] on span "Eraklient" at bounding box center [1269, 389] width 40 height 9
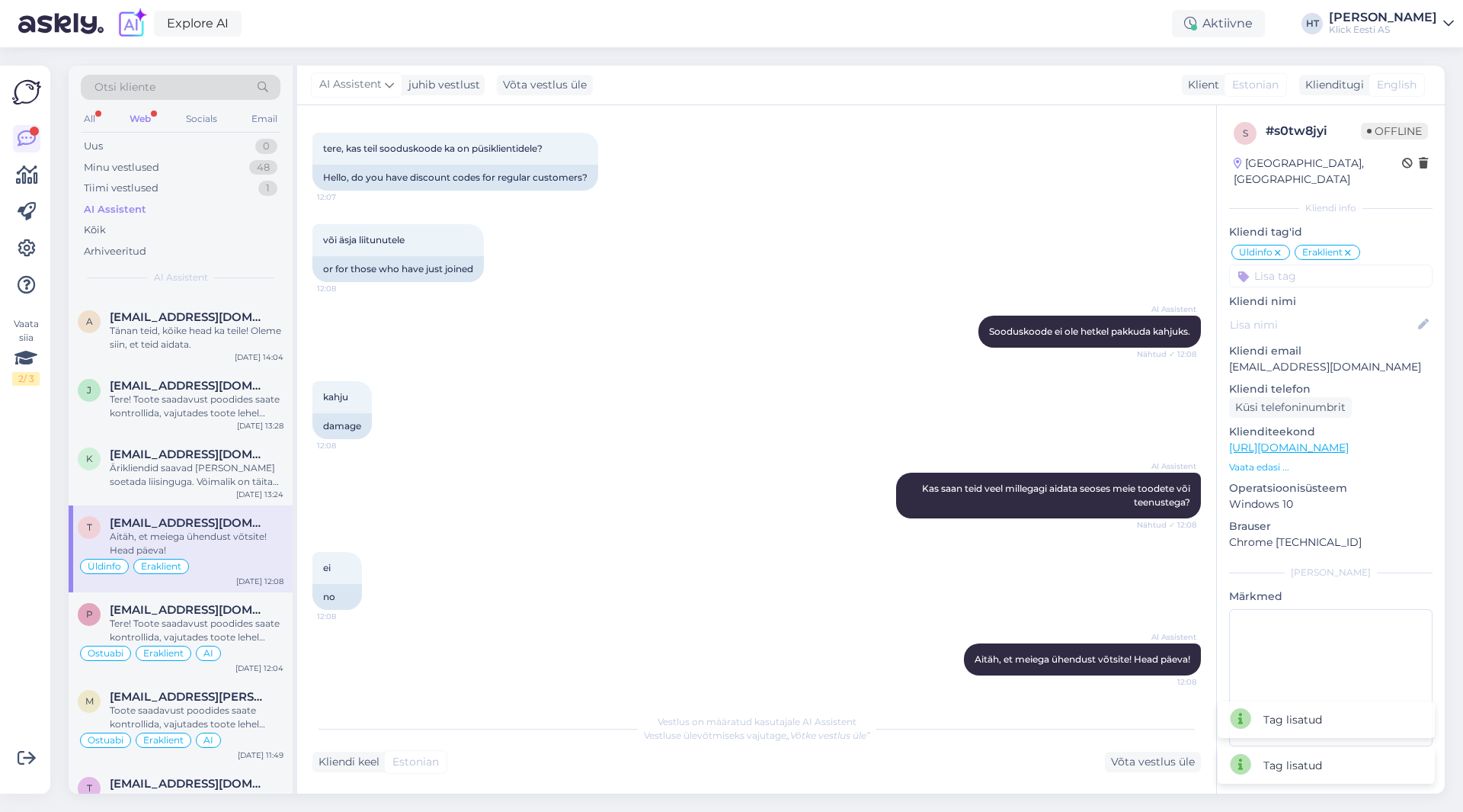
click at [1317, 267] on input at bounding box center [1330, 275] width 203 height 23
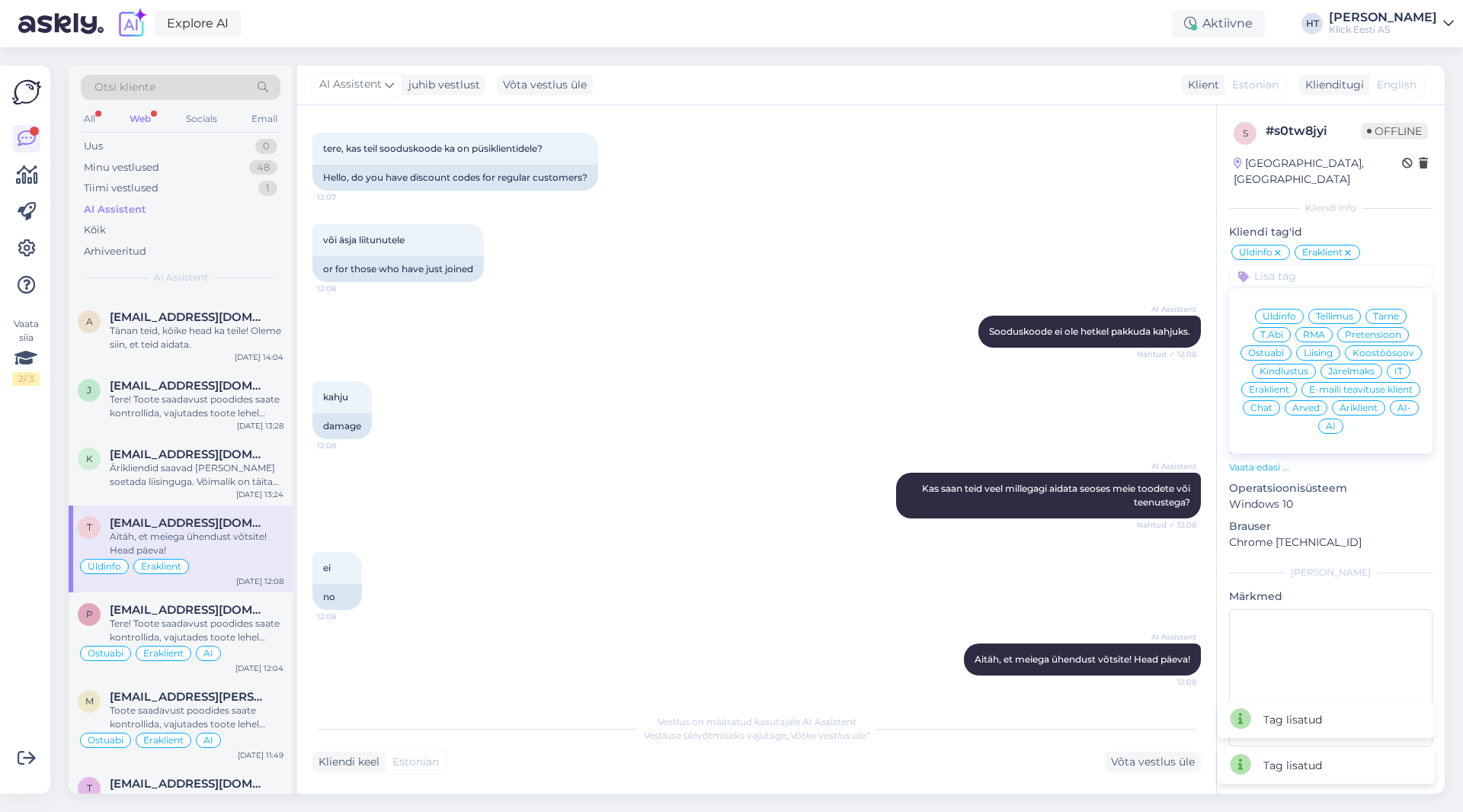
click at [1326, 421] on span "AI" at bounding box center [1331, 425] width 10 height 9
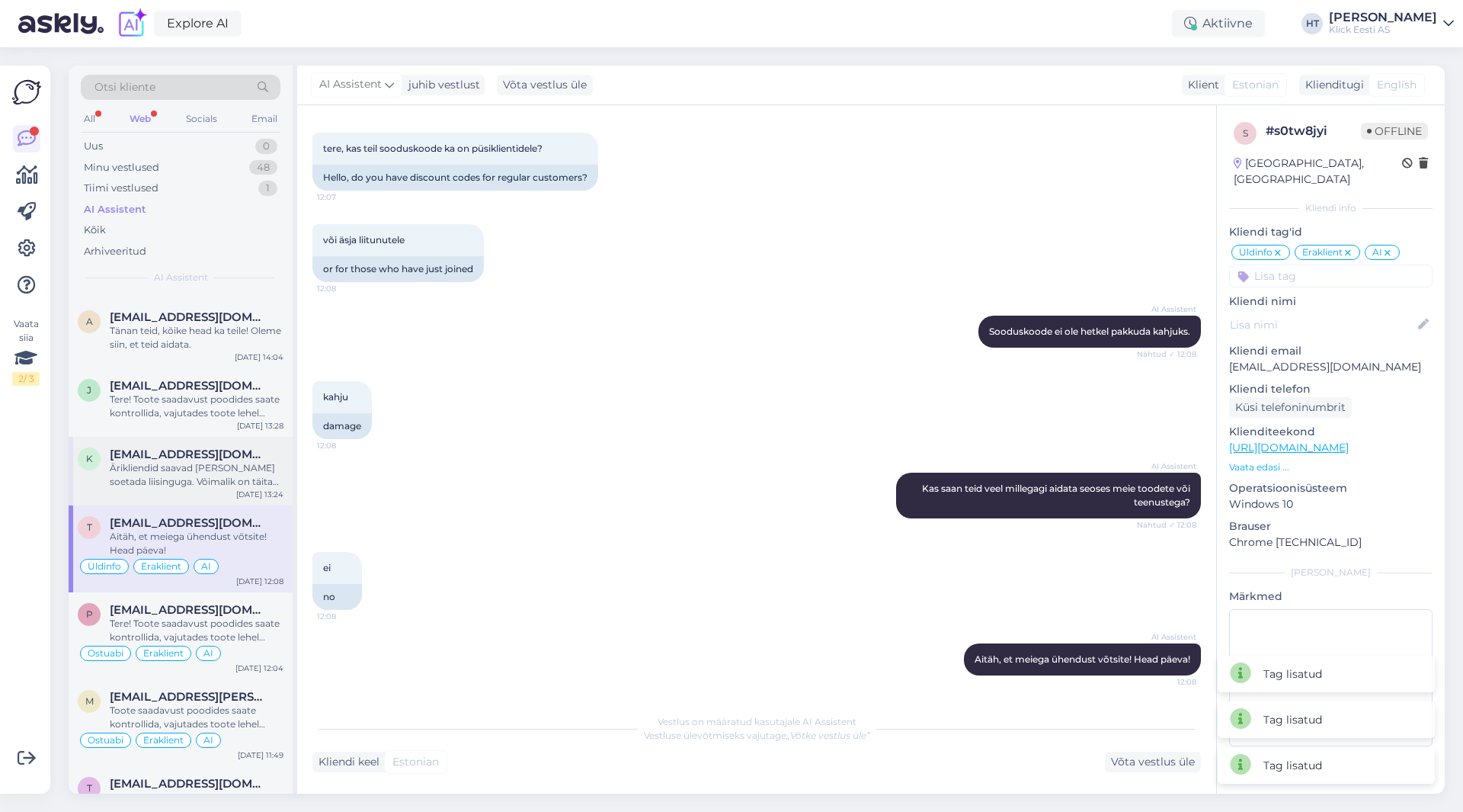
click at [277, 485] on div "Ärikliendid saavad [PERSON_NAME] soetada liisinguga. Võimalik on täita päringuv…" at bounding box center [197, 474] width 174 height 27
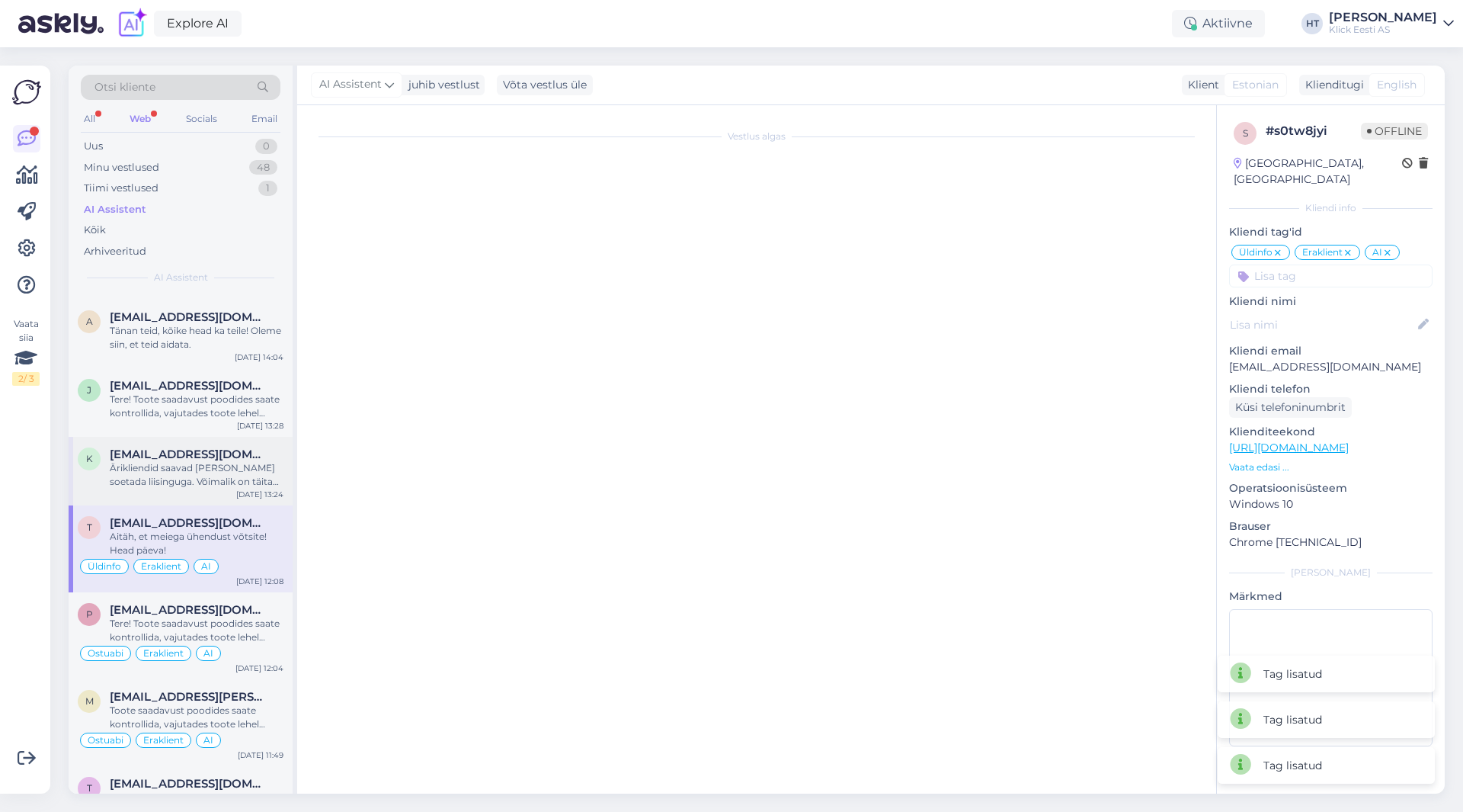
scroll to position [0, 0]
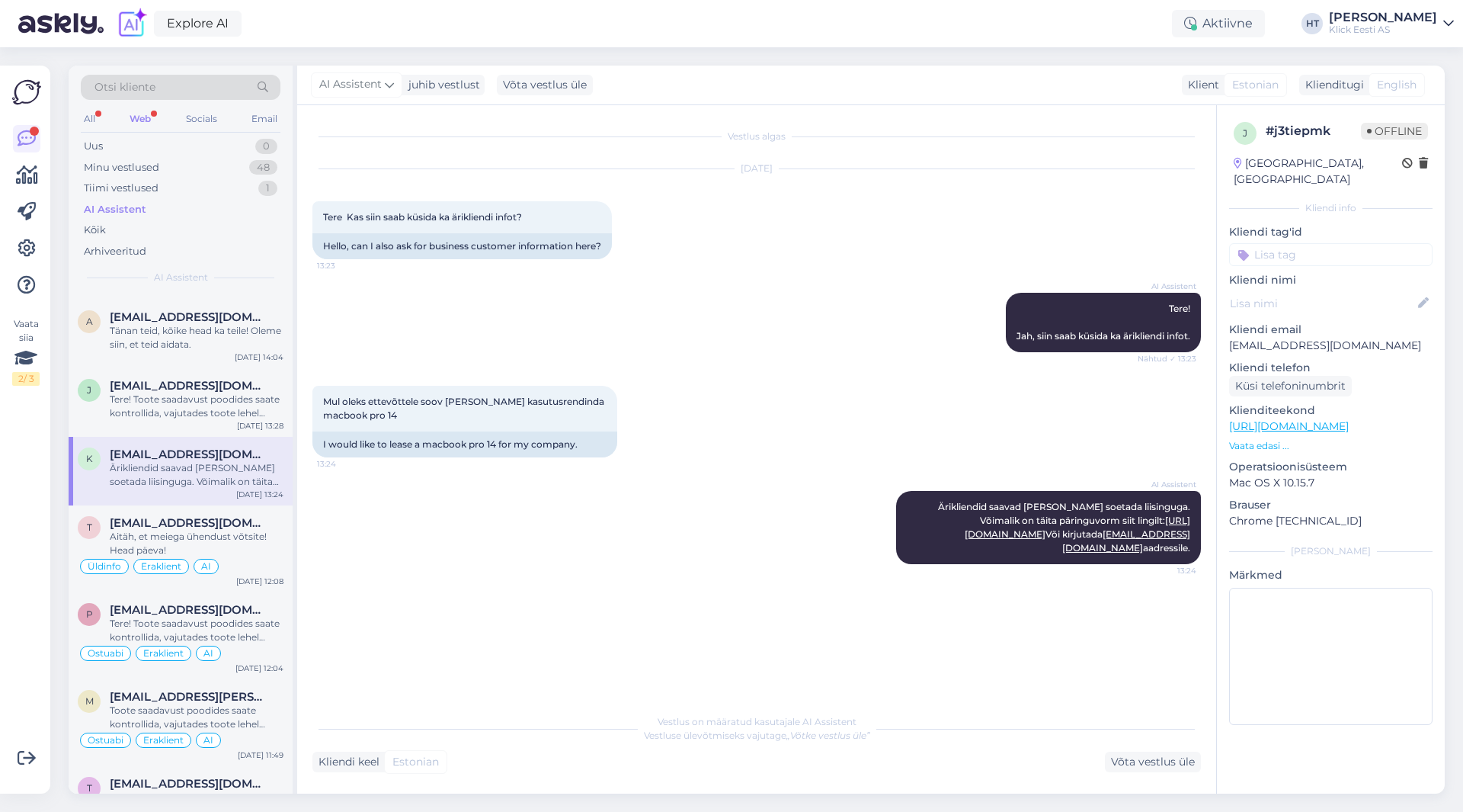
click at [1340, 243] on input at bounding box center [1330, 254] width 203 height 23
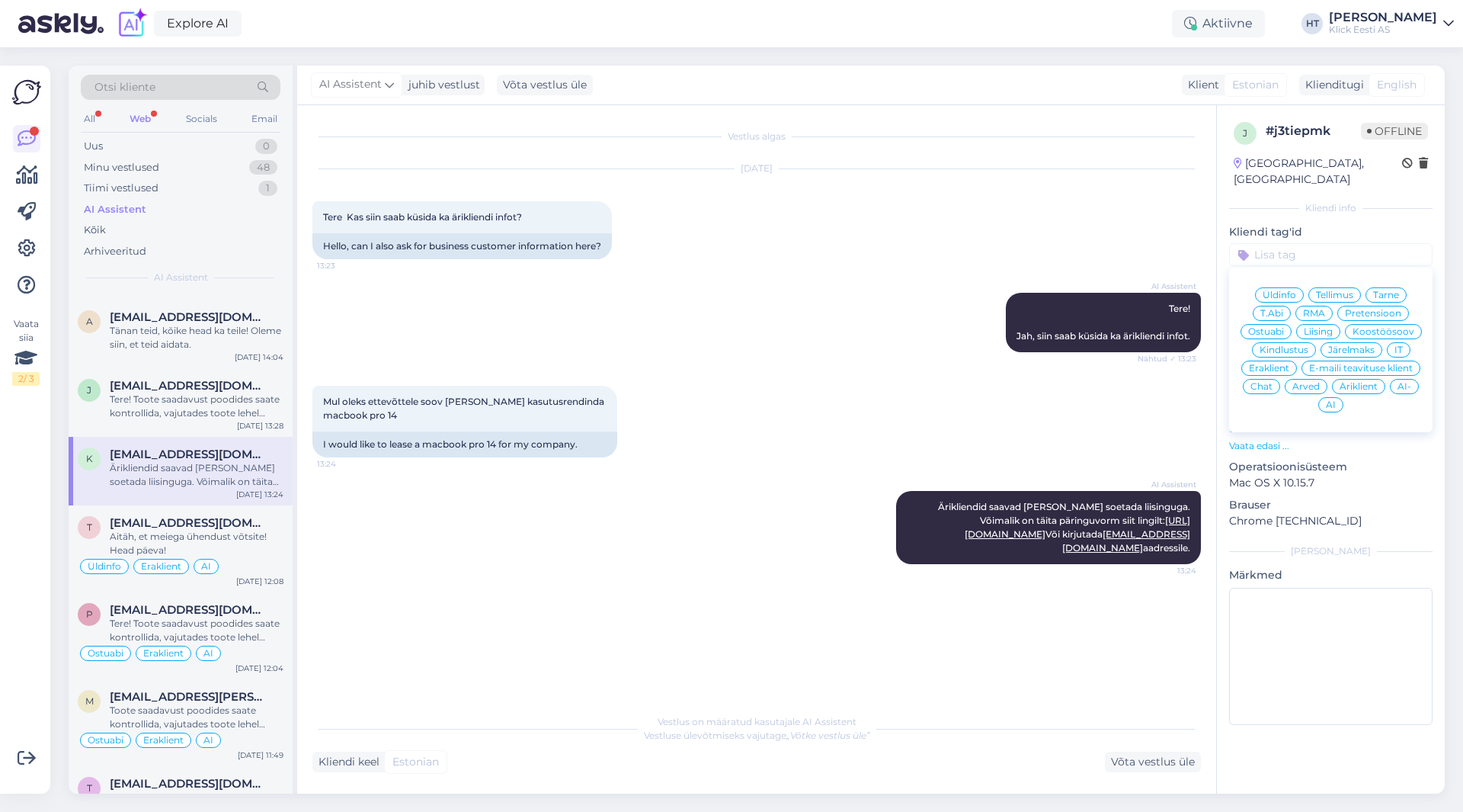
click at [1359, 382] on span "Äriklient" at bounding box center [1359, 386] width 38 height 9
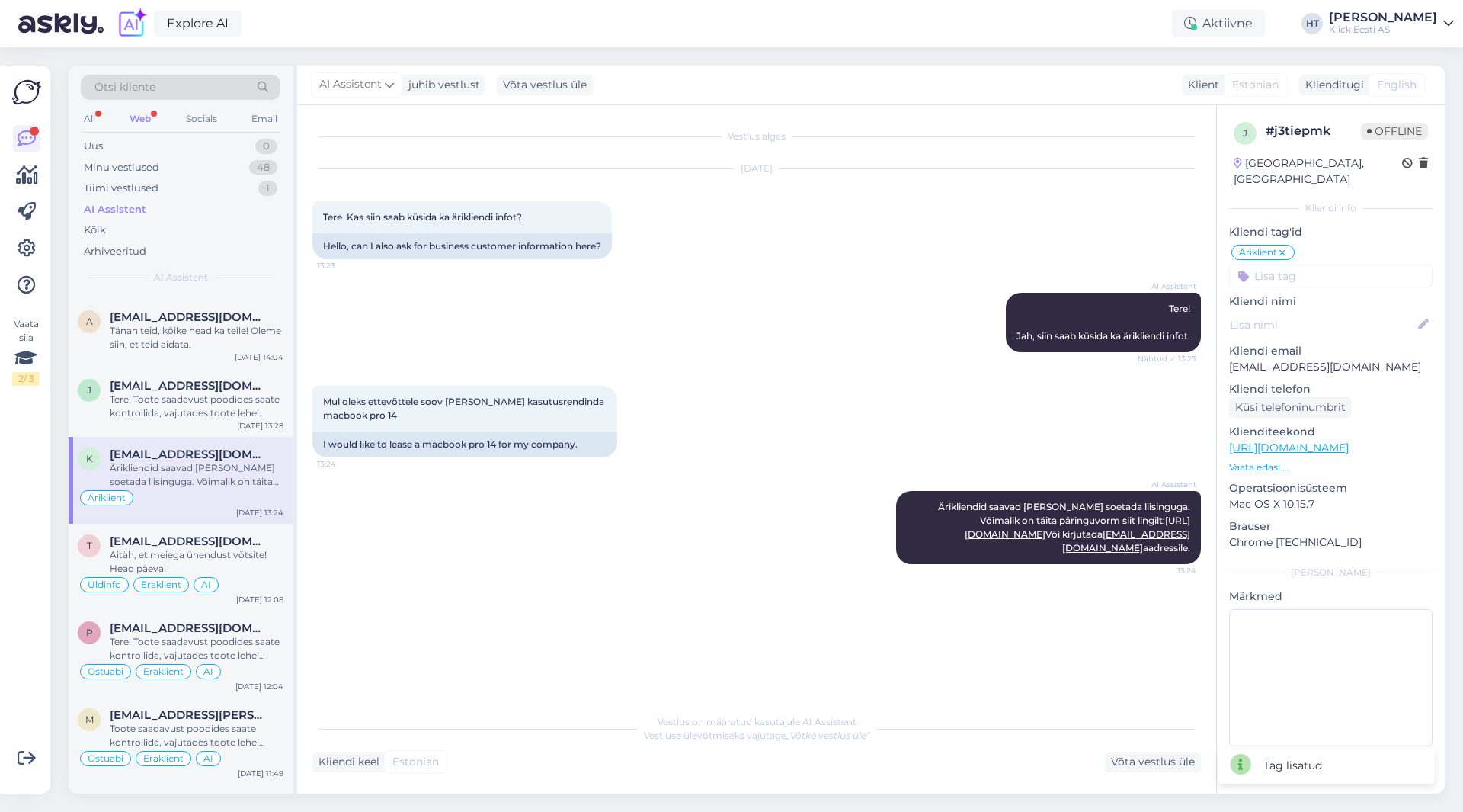
click at [1308, 267] on input at bounding box center [1330, 275] width 203 height 23
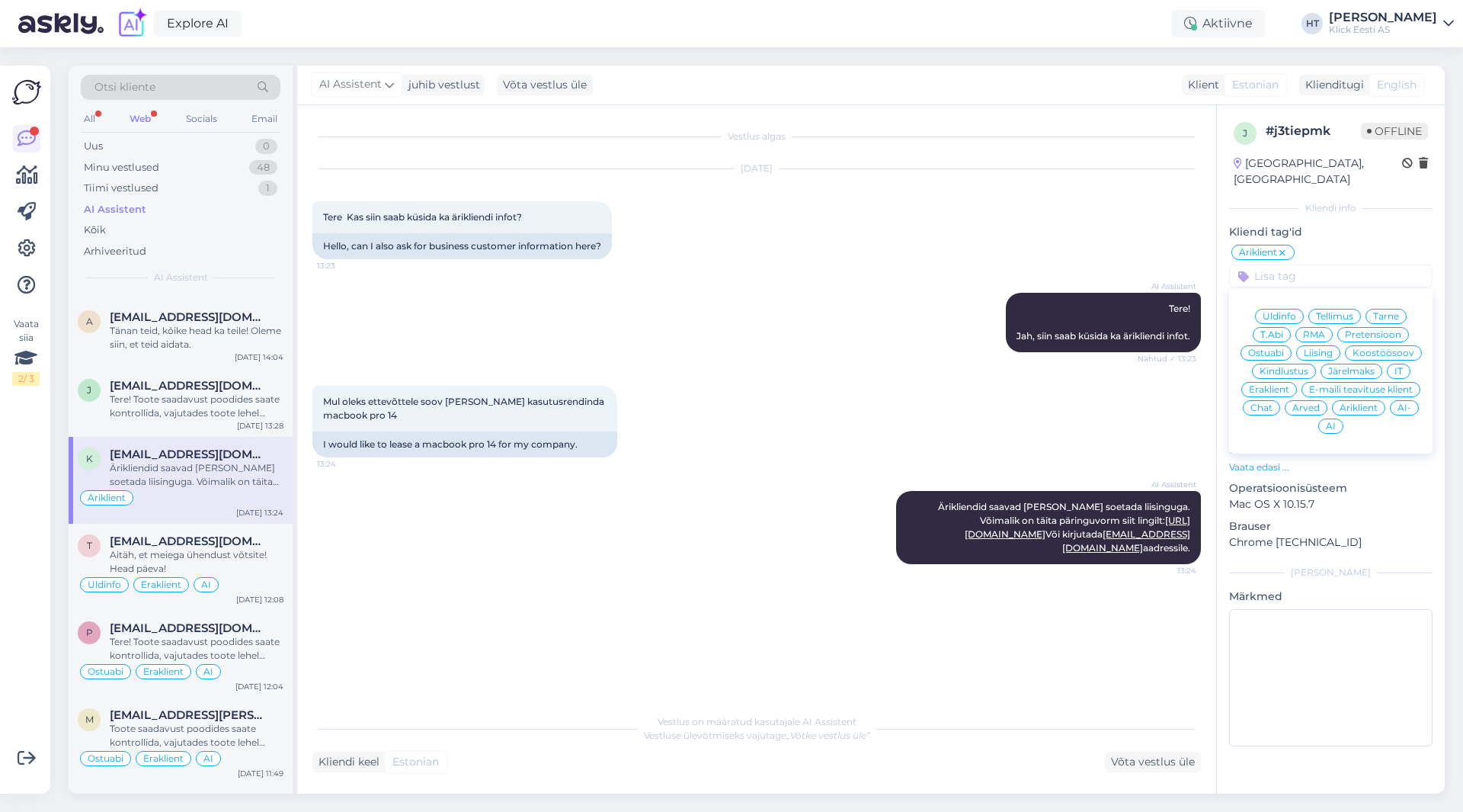
click at [1321, 348] on span "Liising" at bounding box center [1318, 352] width 29 height 9
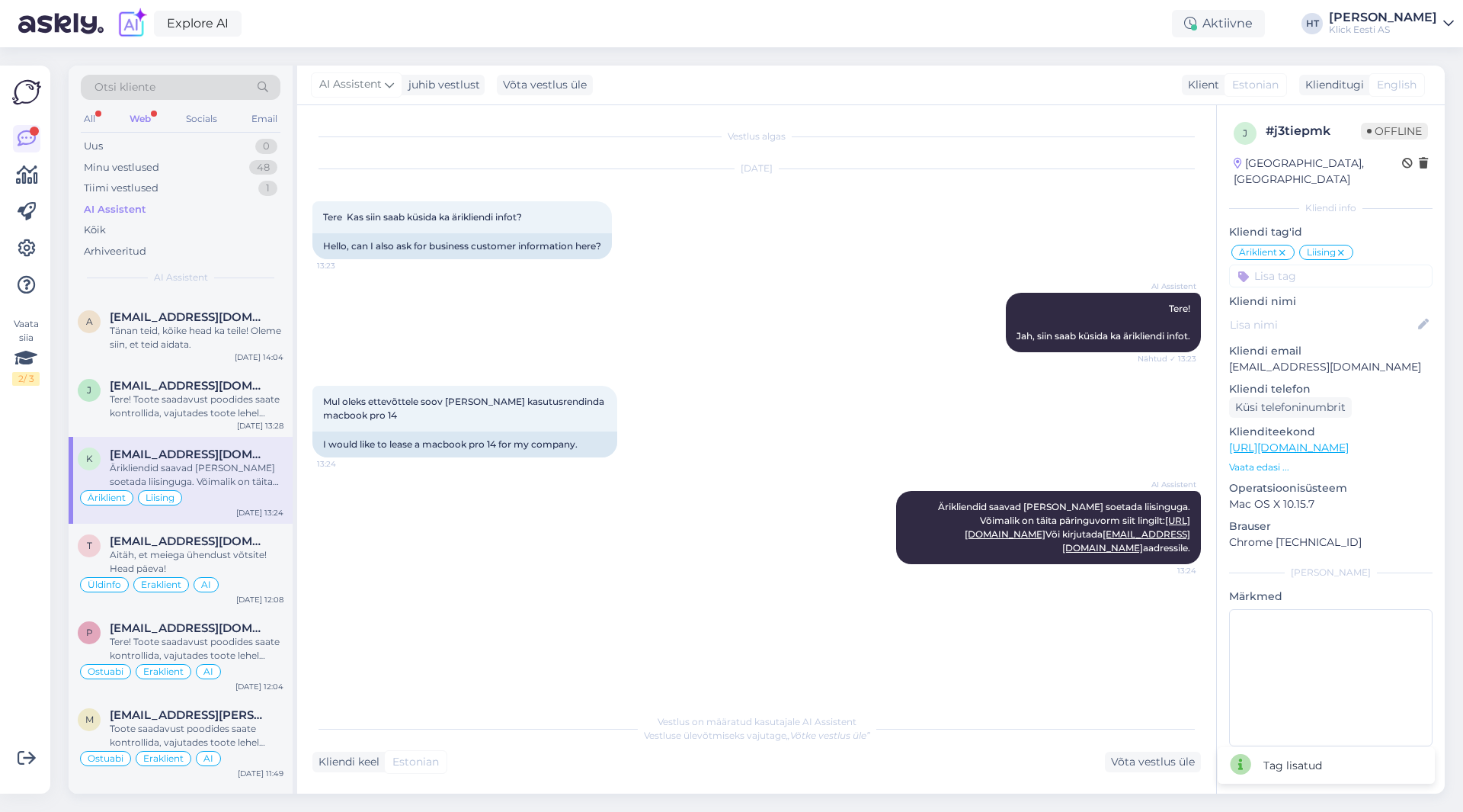
click at [1298, 264] on input at bounding box center [1330, 275] width 203 height 23
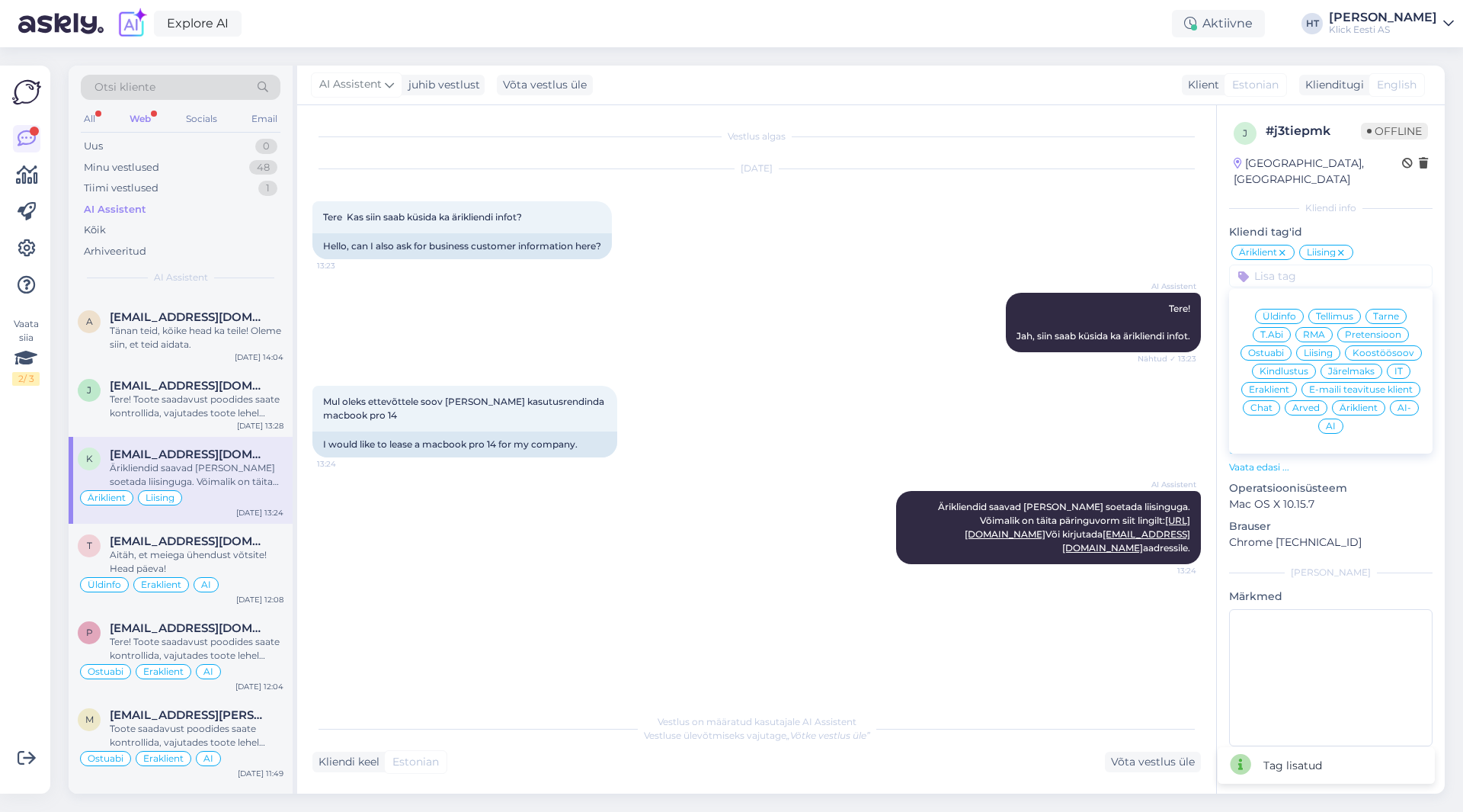
click at [1324, 418] on div "AI" at bounding box center [1330, 425] width 25 height 15
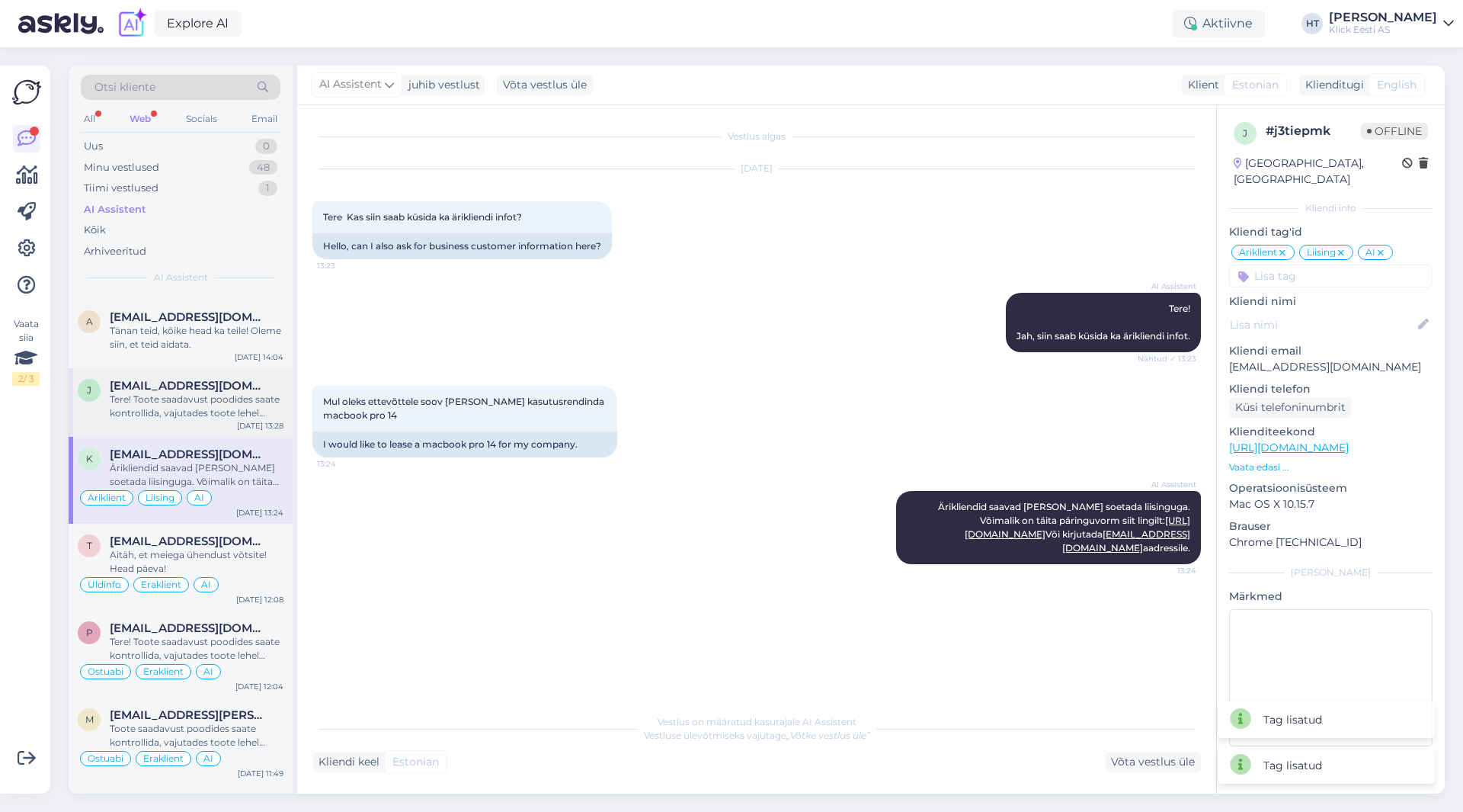
click at [232, 422] on div "[PERSON_NAME] [PERSON_NAME][EMAIL_ADDRESS][DOMAIN_NAME] Tere! Toote saadavust p…" at bounding box center [181, 402] width 224 height 69
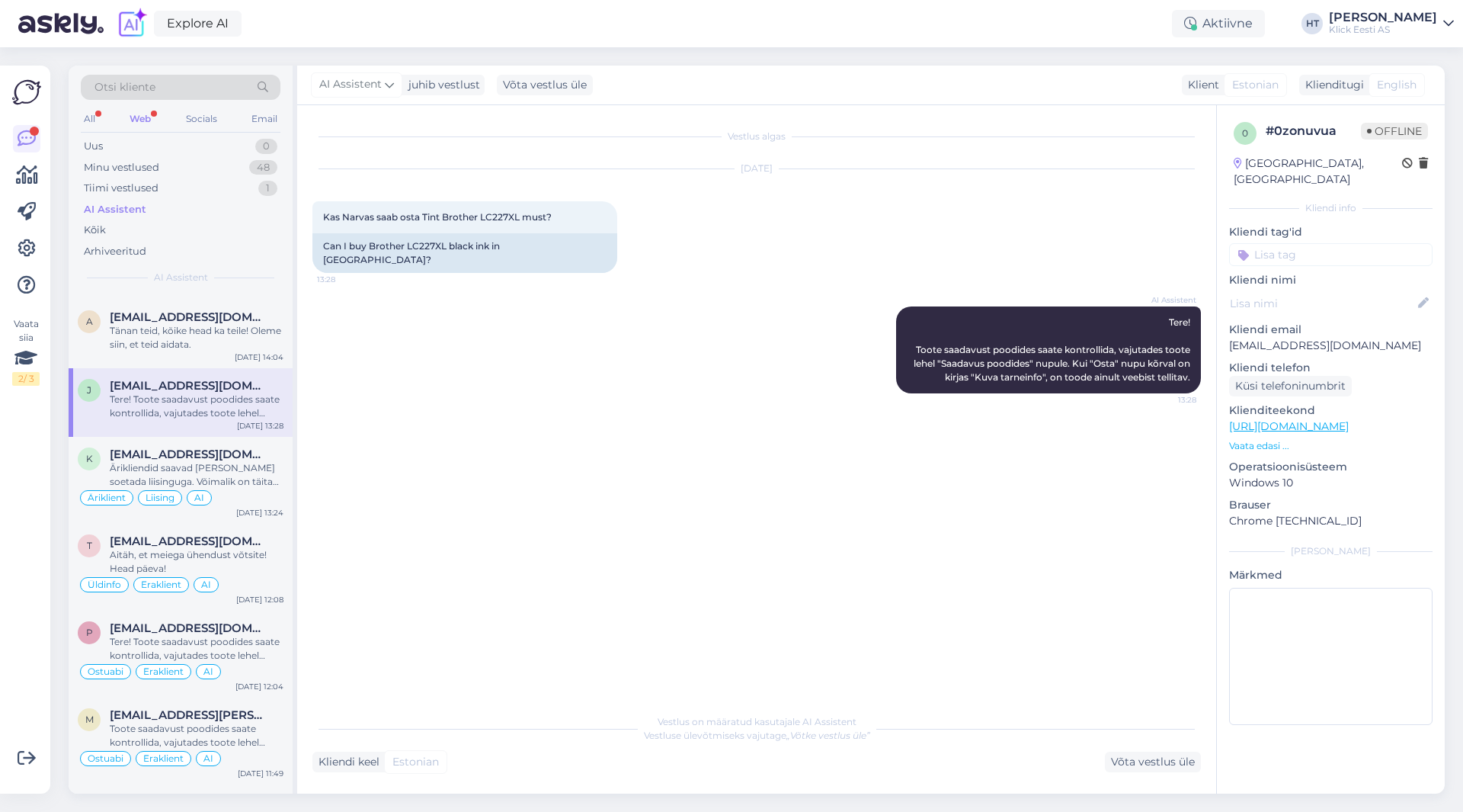
click at [1321, 243] on input at bounding box center [1330, 254] width 203 height 23
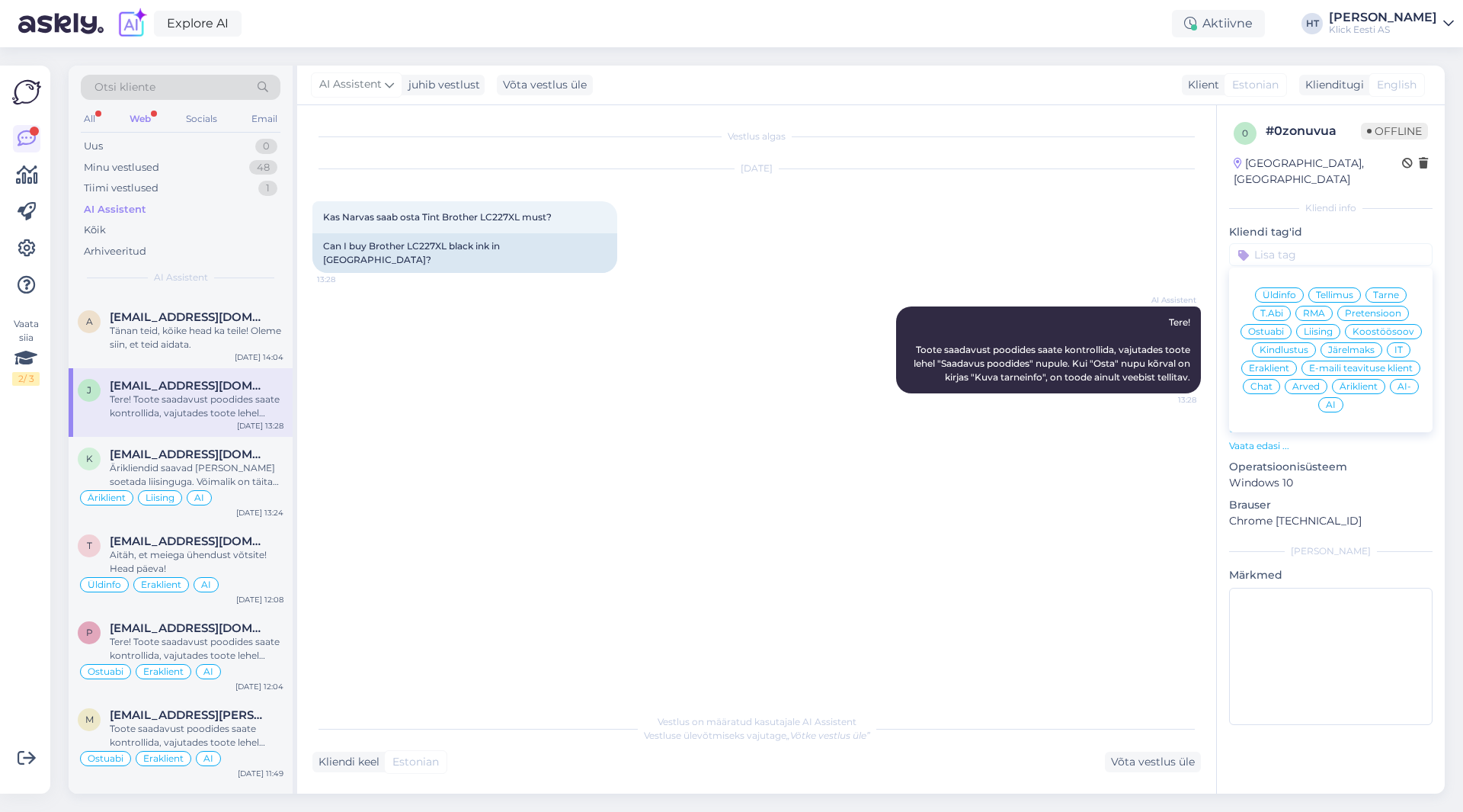
click at [1282, 327] on span "Ostuabi" at bounding box center [1266, 331] width 36 height 9
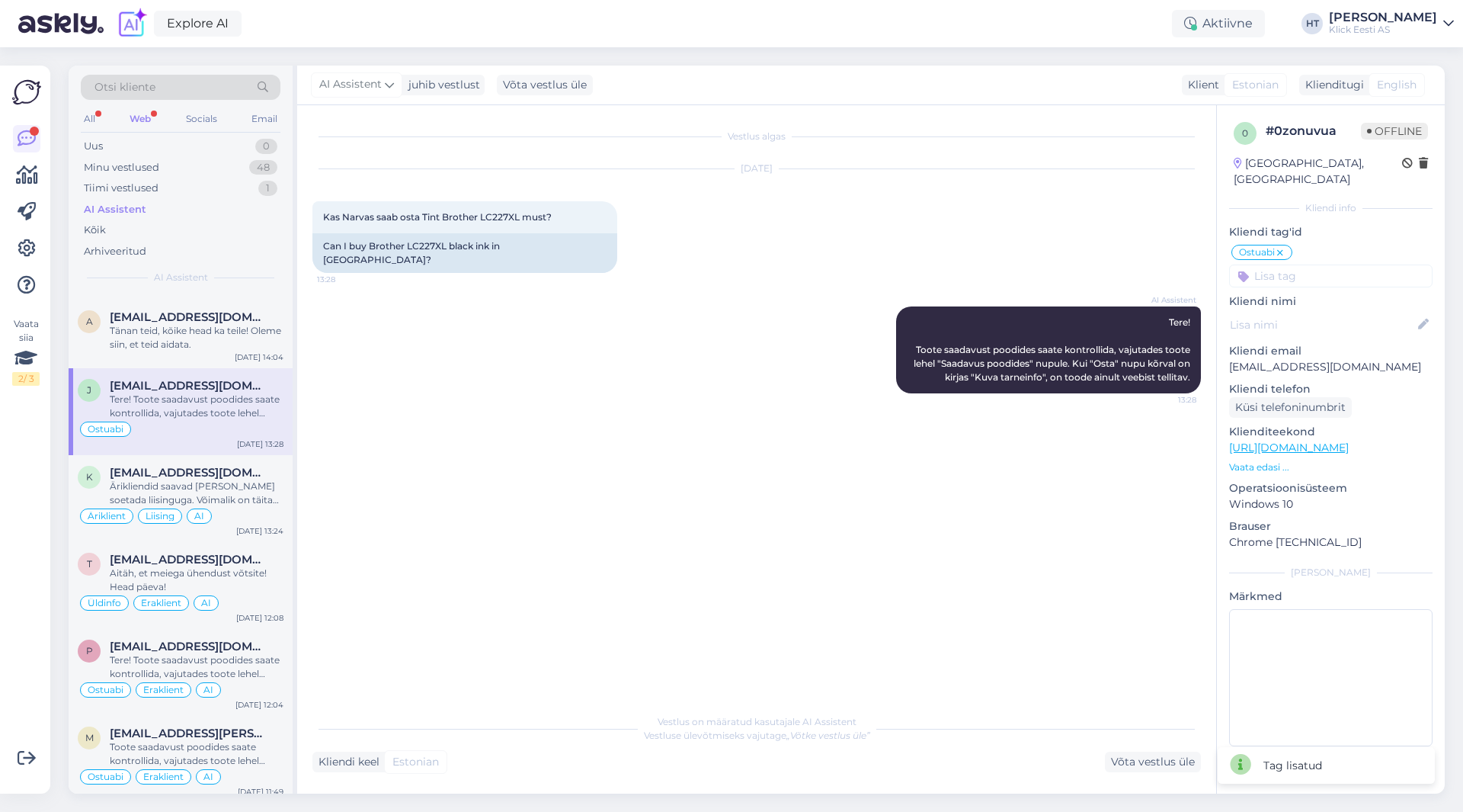
click at [1318, 264] on input at bounding box center [1330, 275] width 203 height 23
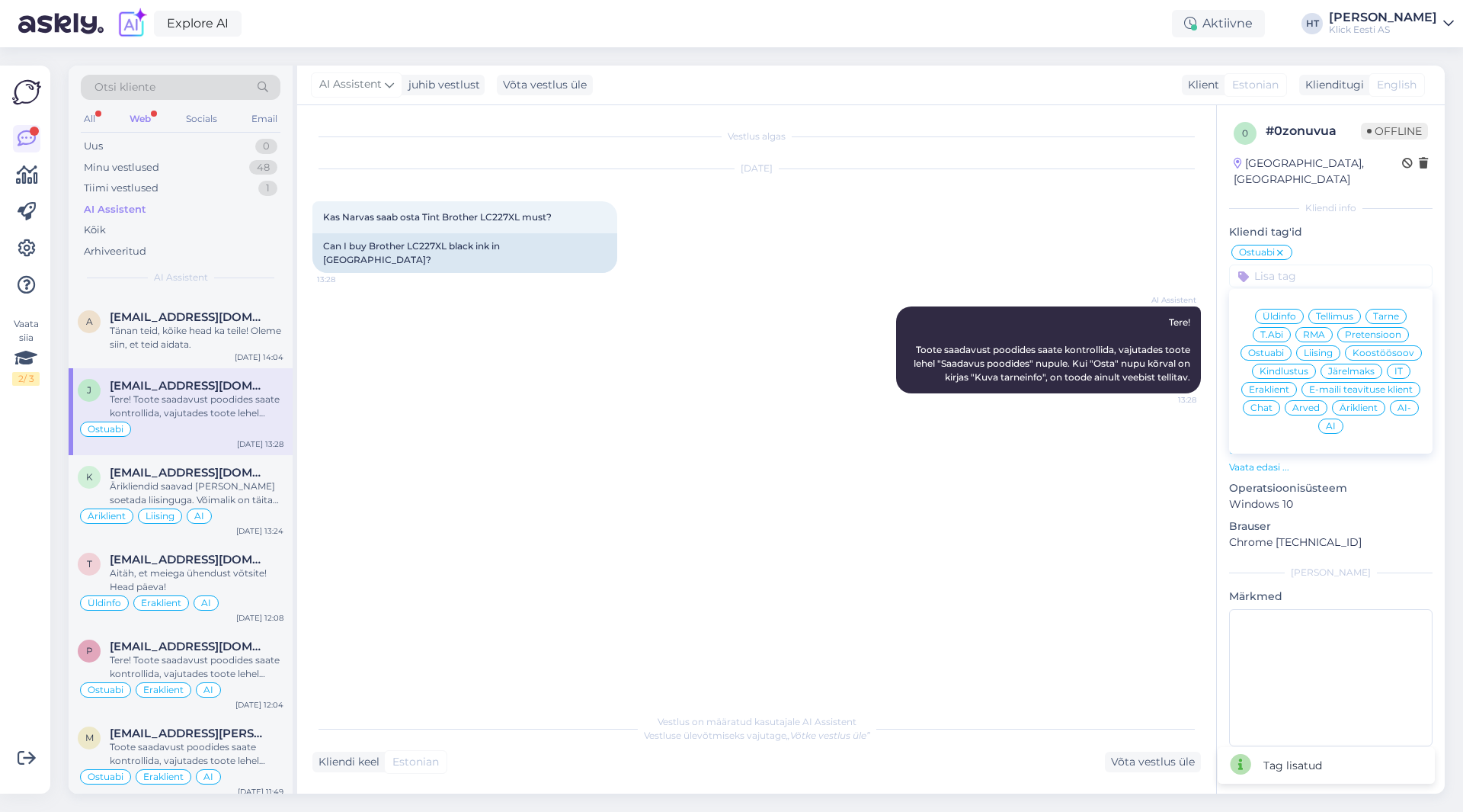
click at [1270, 385] on span "Eraklient" at bounding box center [1269, 389] width 40 height 9
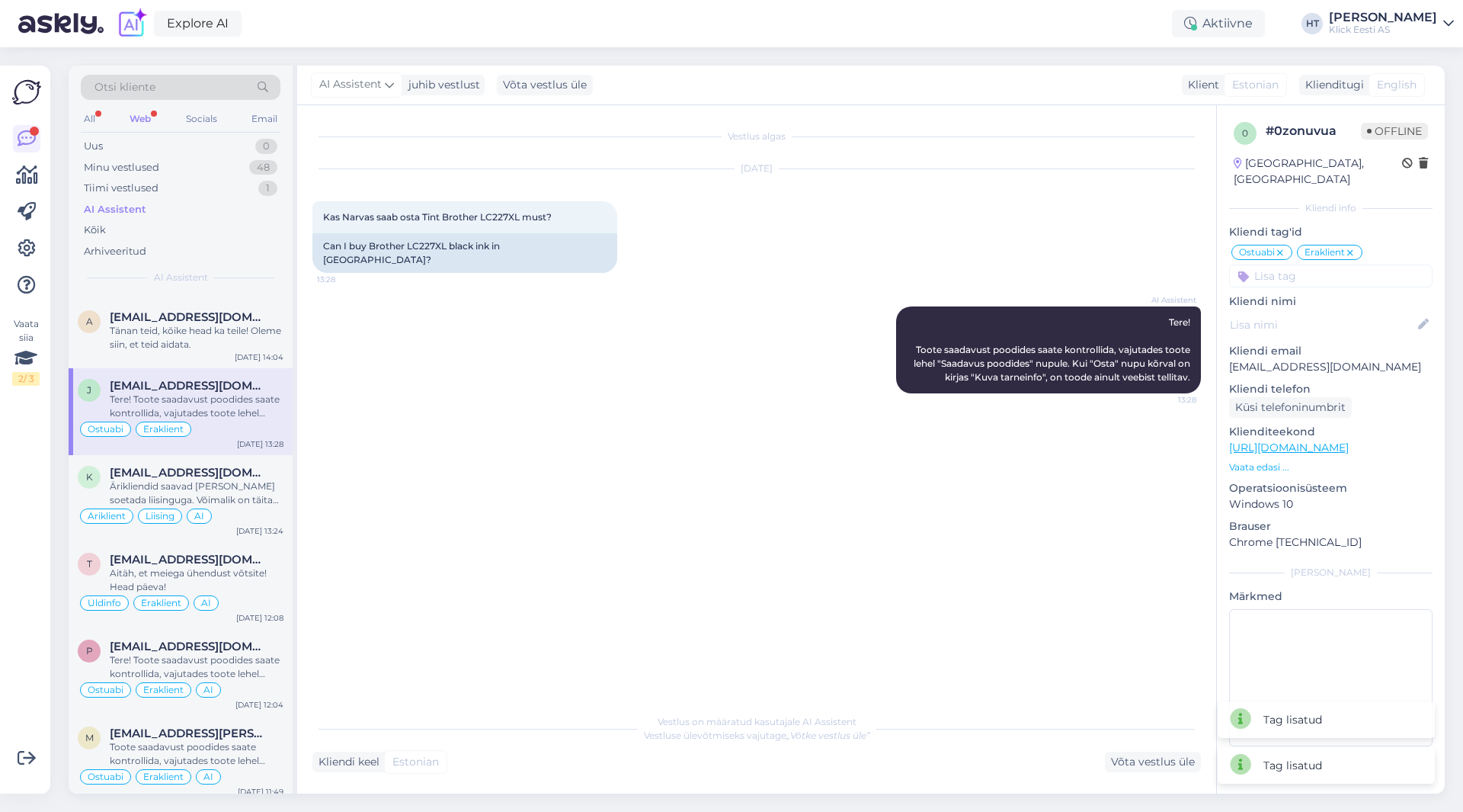
click at [1330, 264] on input at bounding box center [1330, 275] width 203 height 23
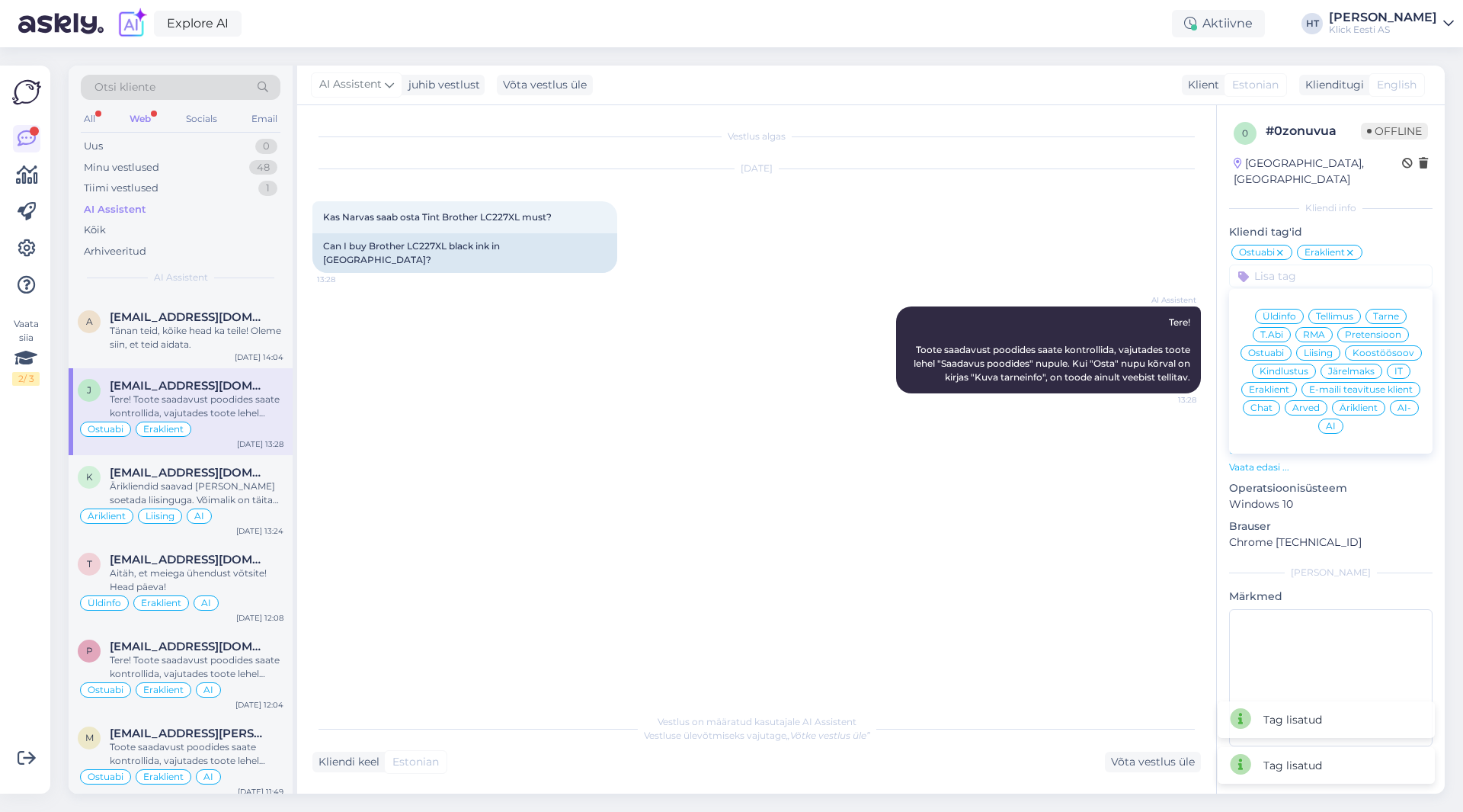
click at [1332, 421] on span "AI" at bounding box center [1331, 425] width 10 height 9
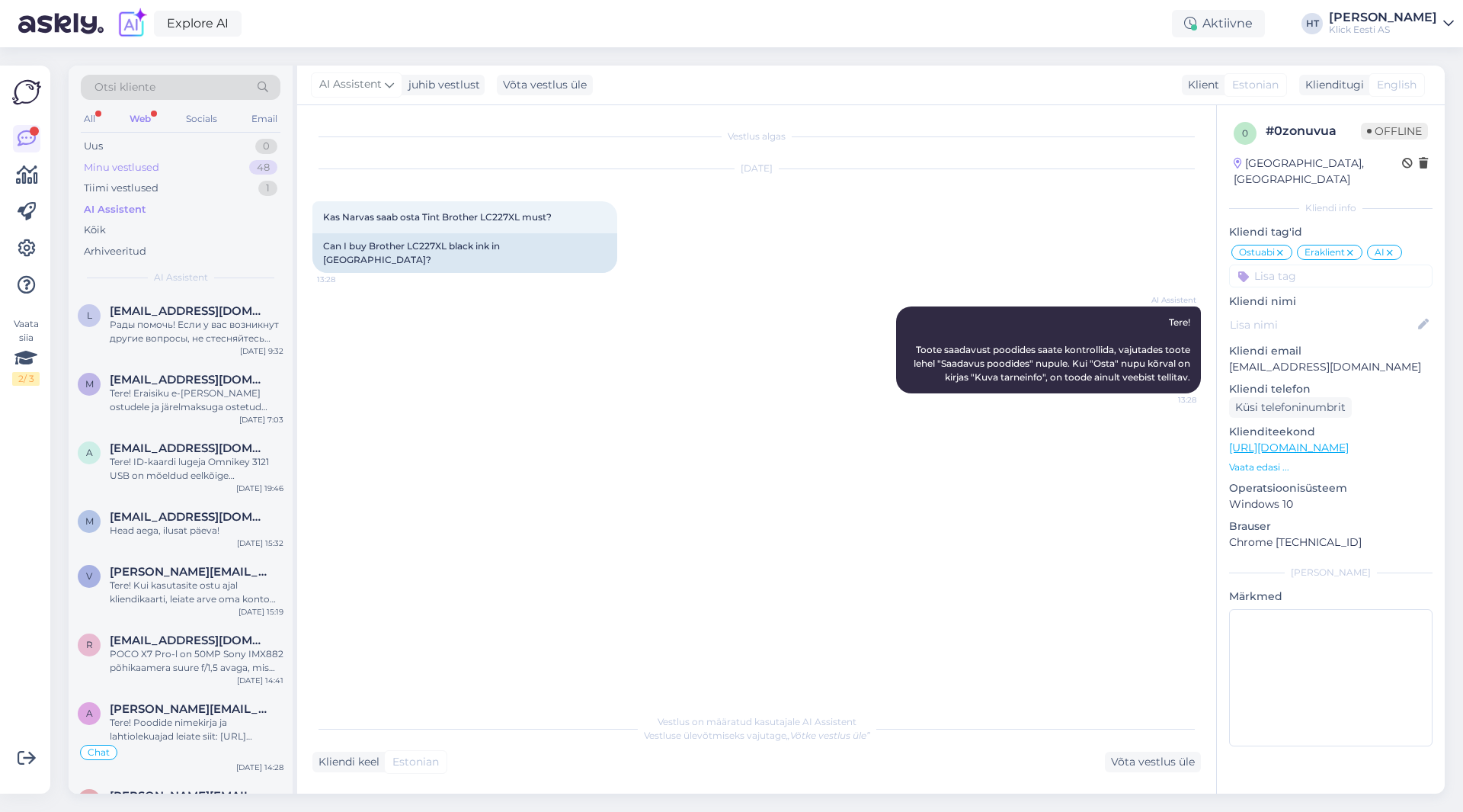
click at [186, 171] on div "Minu vestlused 48" at bounding box center [181, 167] width 200 height 21
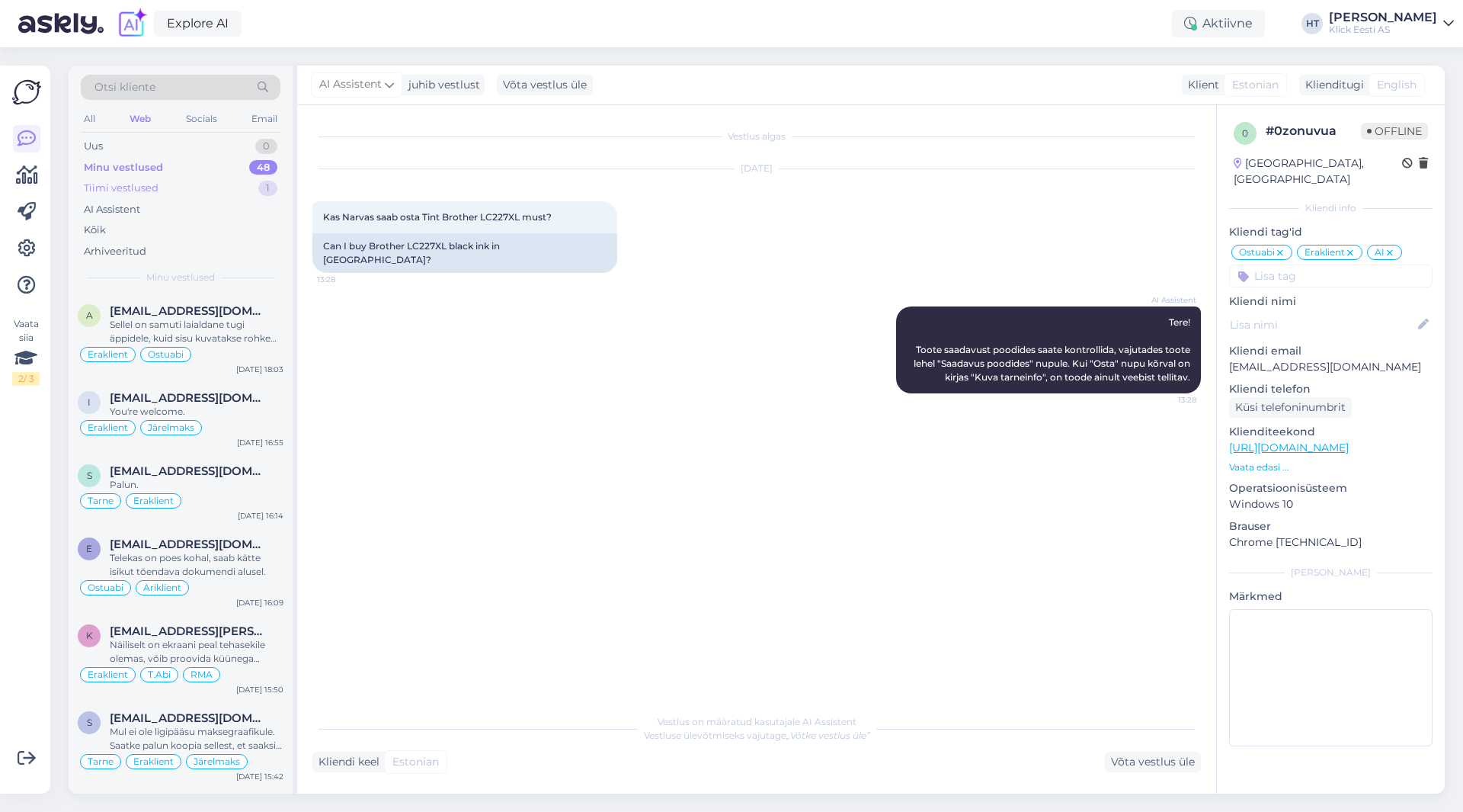
click at [181, 187] on div "Tiimi vestlused 1" at bounding box center [181, 188] width 200 height 21
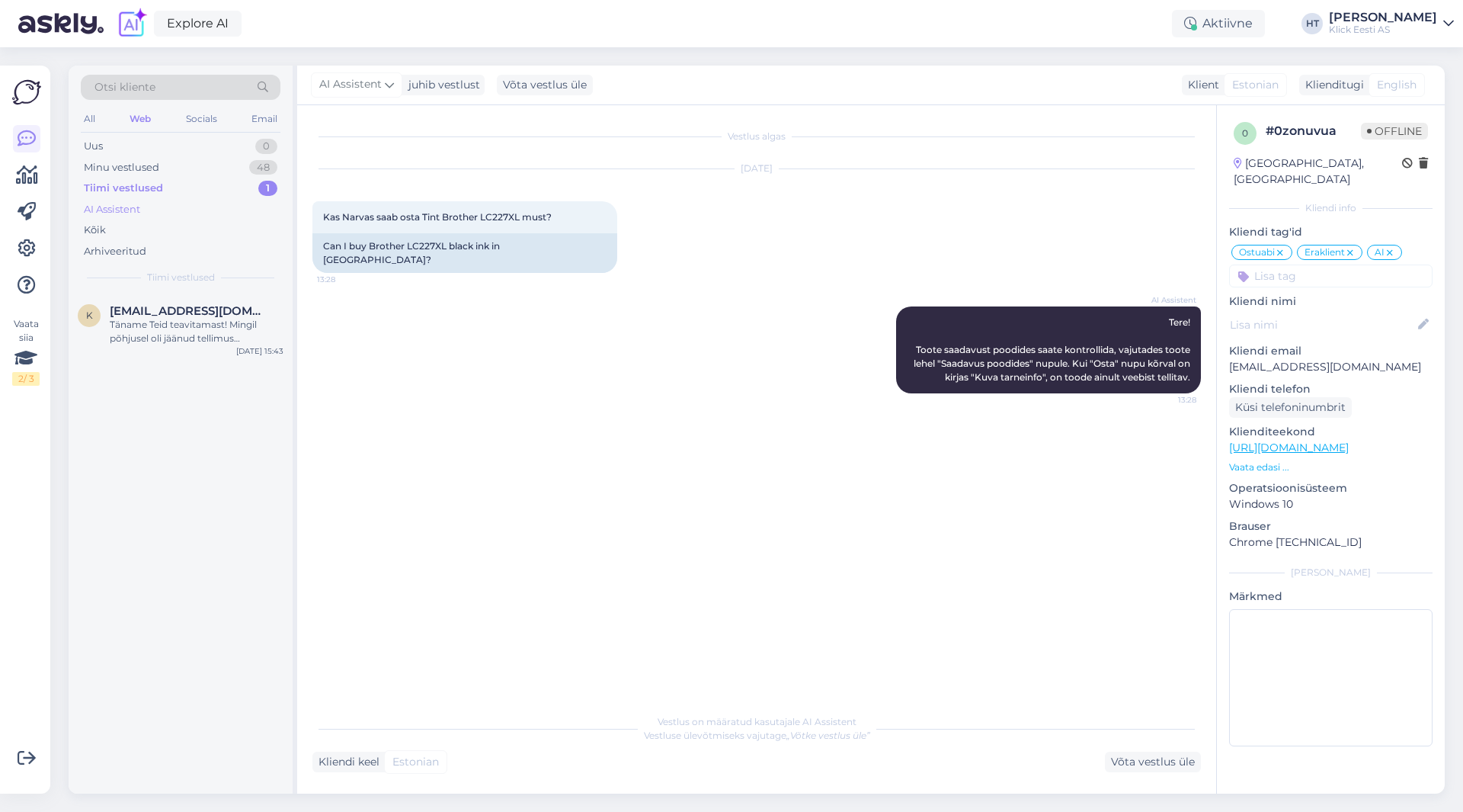
click at [170, 217] on div "AI Assistent" at bounding box center [181, 209] width 200 height 21
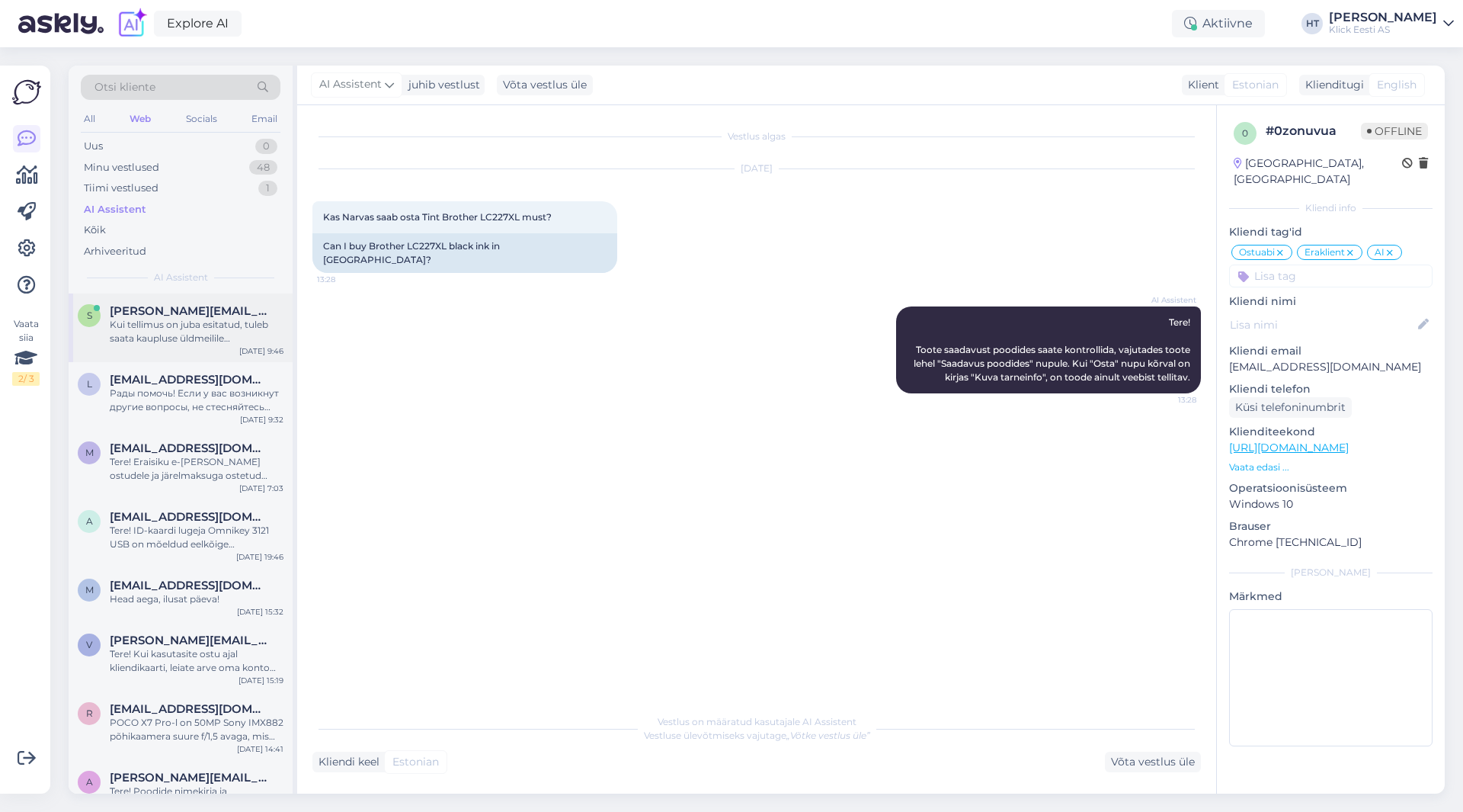
click at [199, 335] on div "Kui tellimus on juba esitatud, tuleb saata kaupluse üldmeilile [EMAIL_ADDRESS][…" at bounding box center [197, 331] width 174 height 27
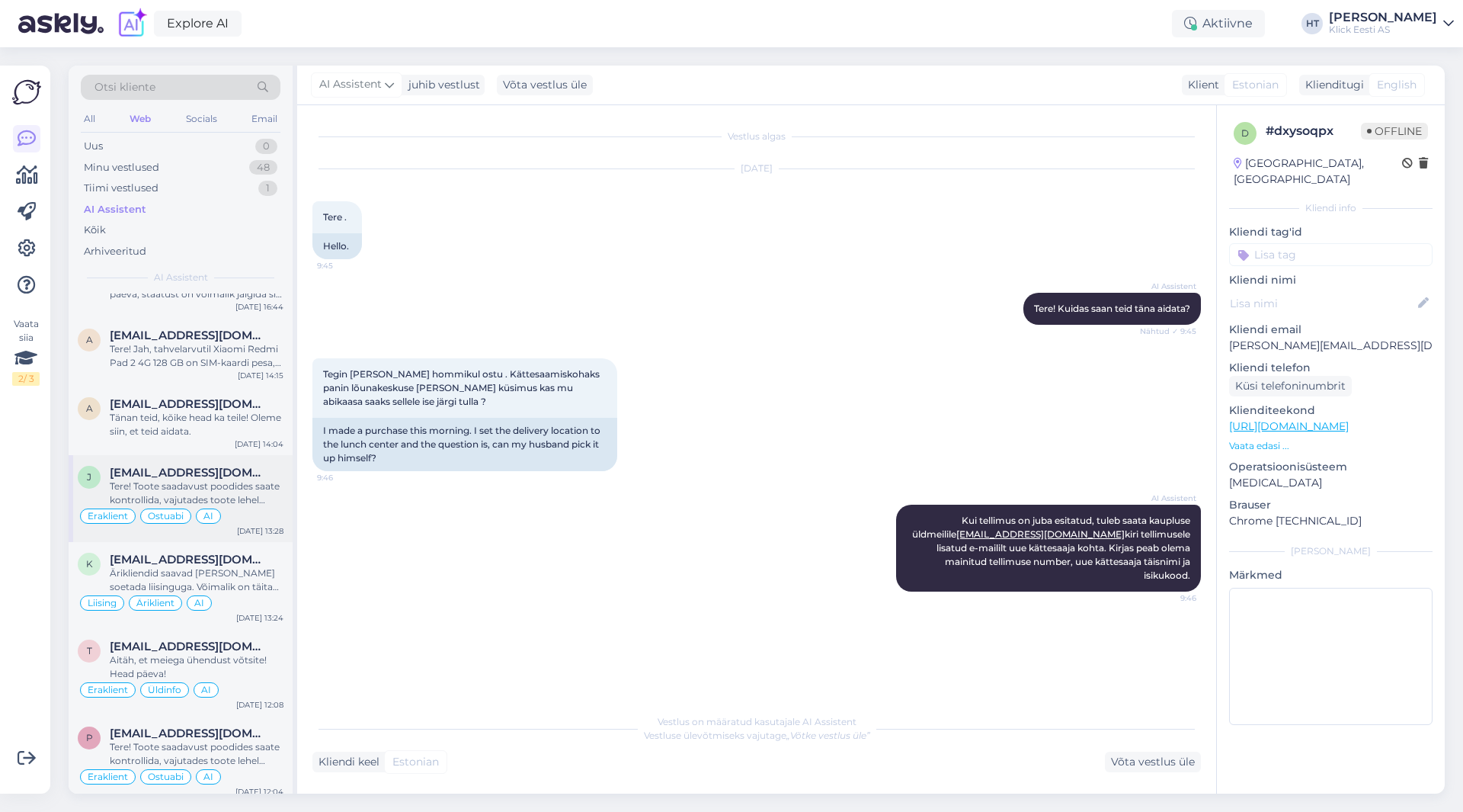
scroll to position [1219, 0]
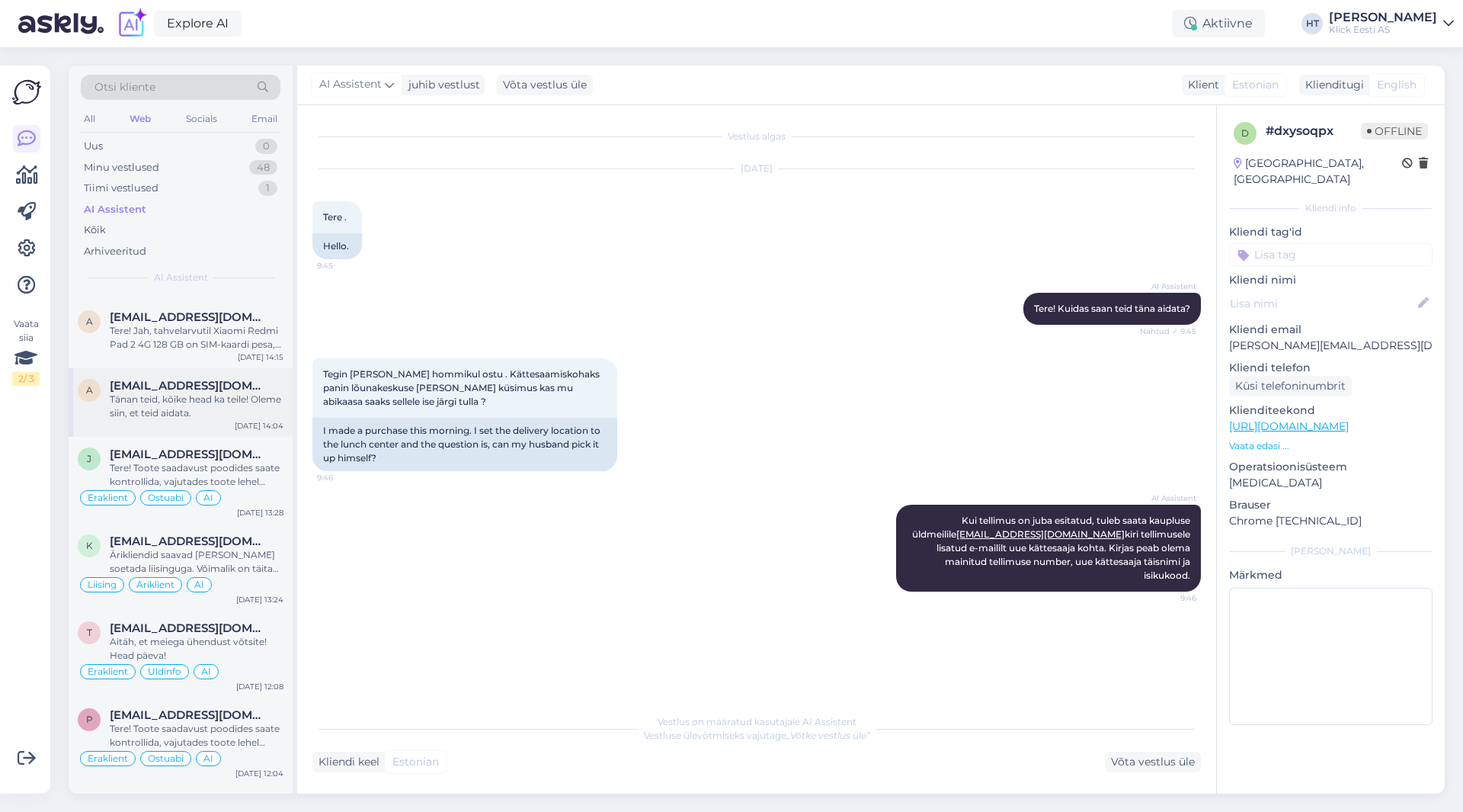
click at [210, 415] on div "Tänan teid, kõike head ka teile! Oleme siin, et teid aidata." at bounding box center [197, 405] width 174 height 27
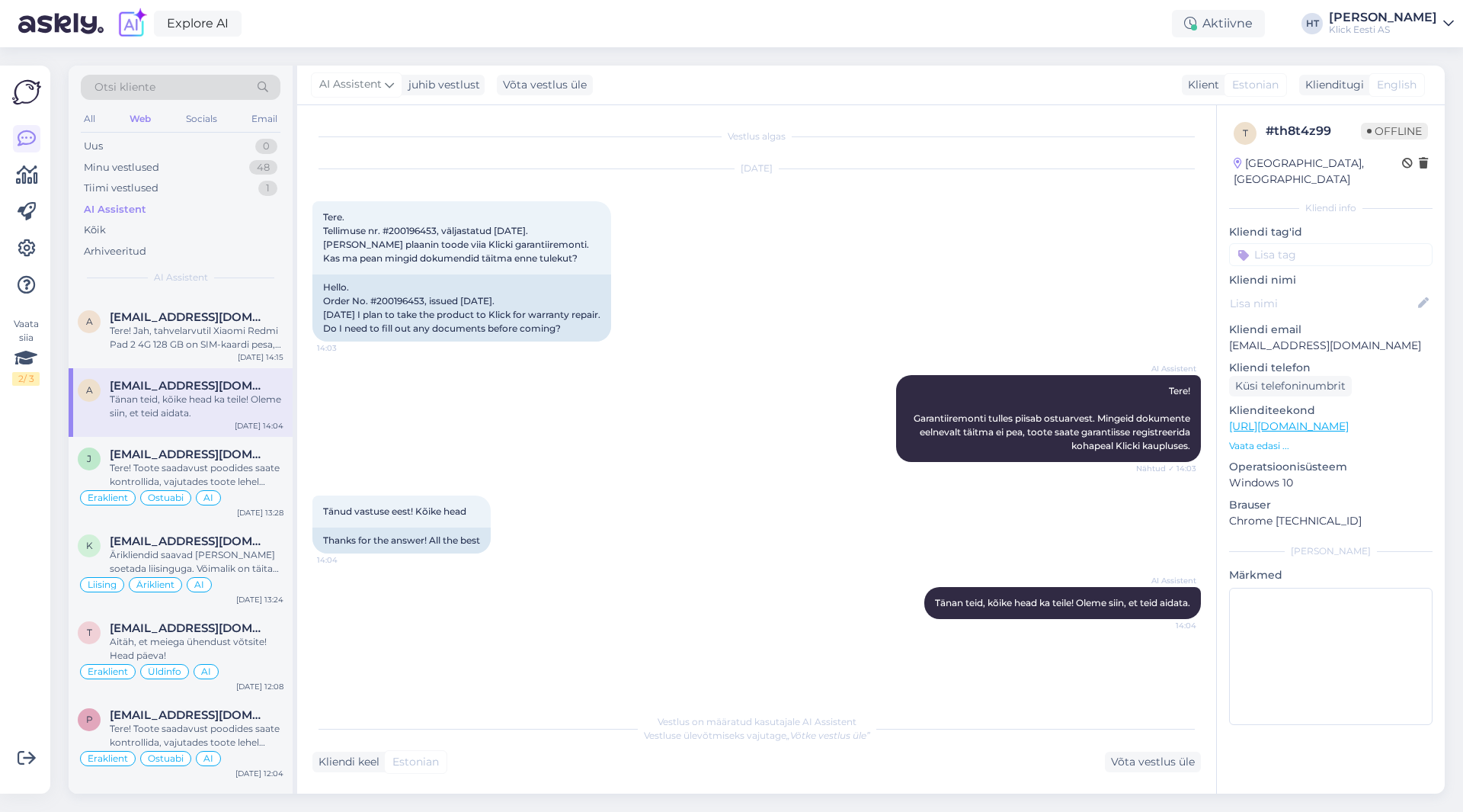
click at [204, 416] on div "Tänan teid, kõike head ka teile! Oleme siin, et teid aidata." at bounding box center [197, 405] width 174 height 27
click at [415, 227] on span "Tere. Tellimuse nr. #200196453, väljastatud [DATE]. [PERSON_NAME] plaanin toode…" at bounding box center [456, 237] width 266 height 53
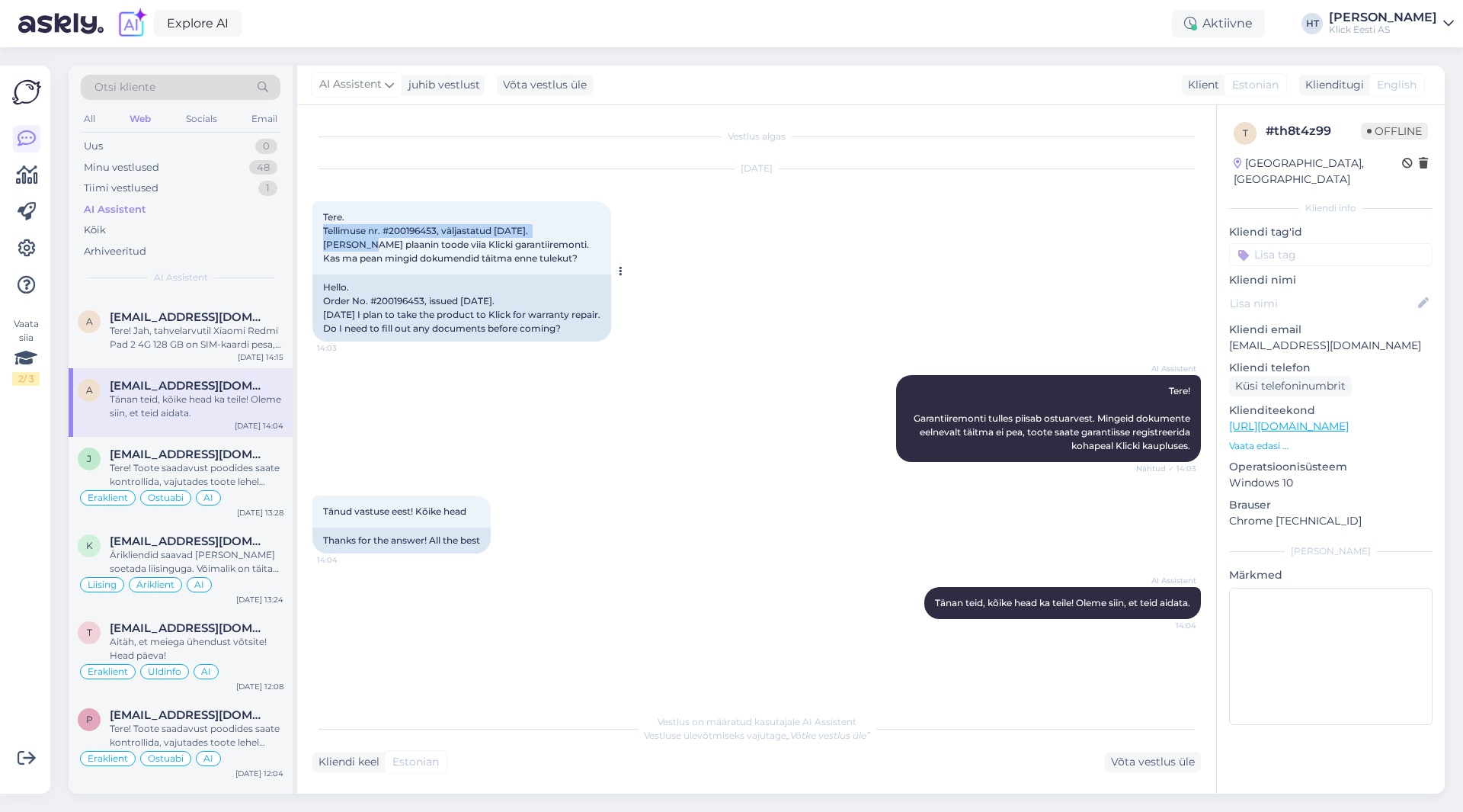
click at [415, 227] on span "Tere. Tellimuse nr. #200196453, väljastatud [DATE]. [PERSON_NAME] plaanin toode…" at bounding box center [456, 237] width 266 height 53
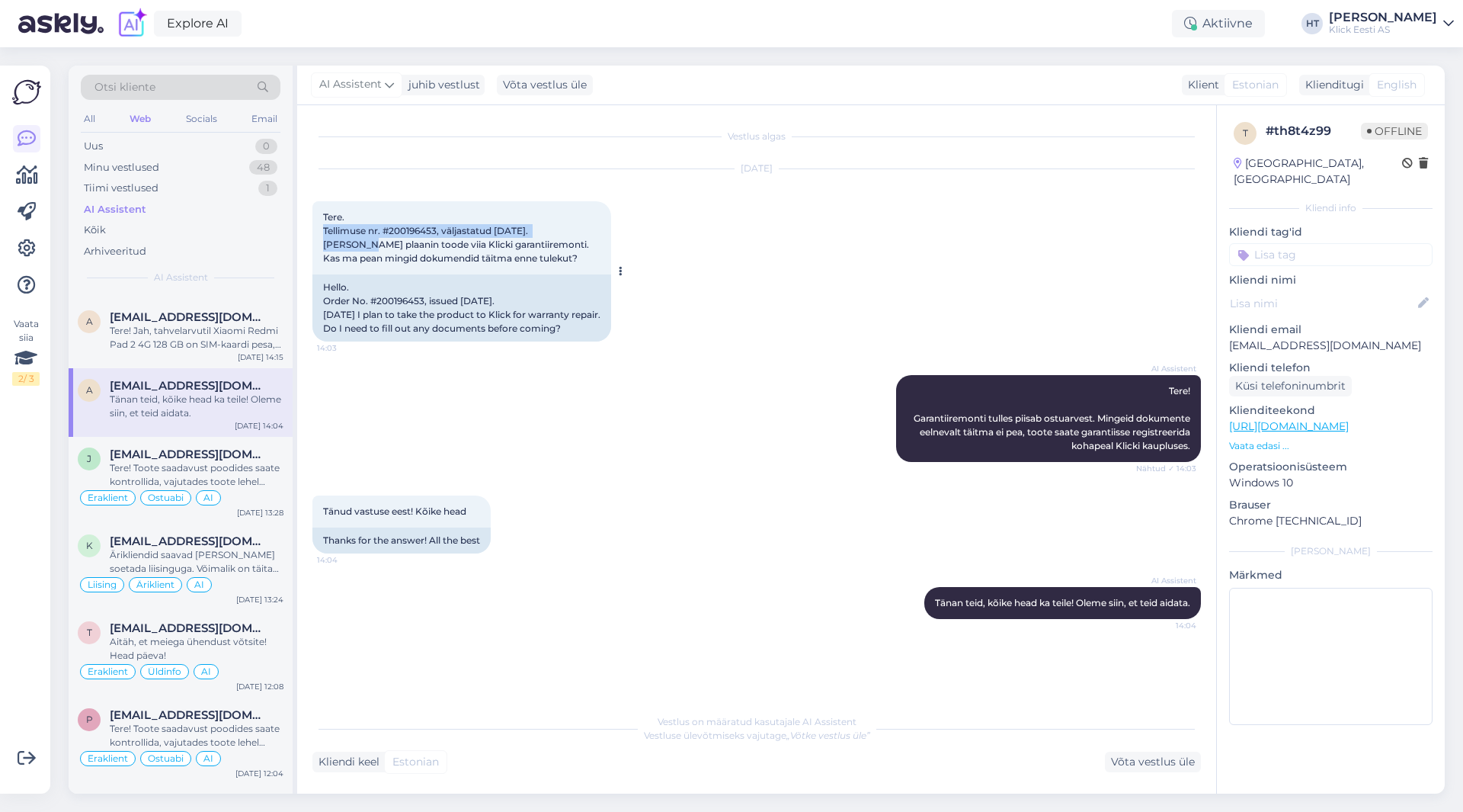
click at [415, 227] on span "Tere. Tellimuse nr. #200196453, väljastatud [DATE]. [PERSON_NAME] plaanin toode…" at bounding box center [456, 237] width 266 height 53
click at [415, 230] on span "Tere. Tellimuse nr. #200196453, väljastatud [DATE]. [PERSON_NAME] plaanin toode…" at bounding box center [456, 237] width 266 height 53
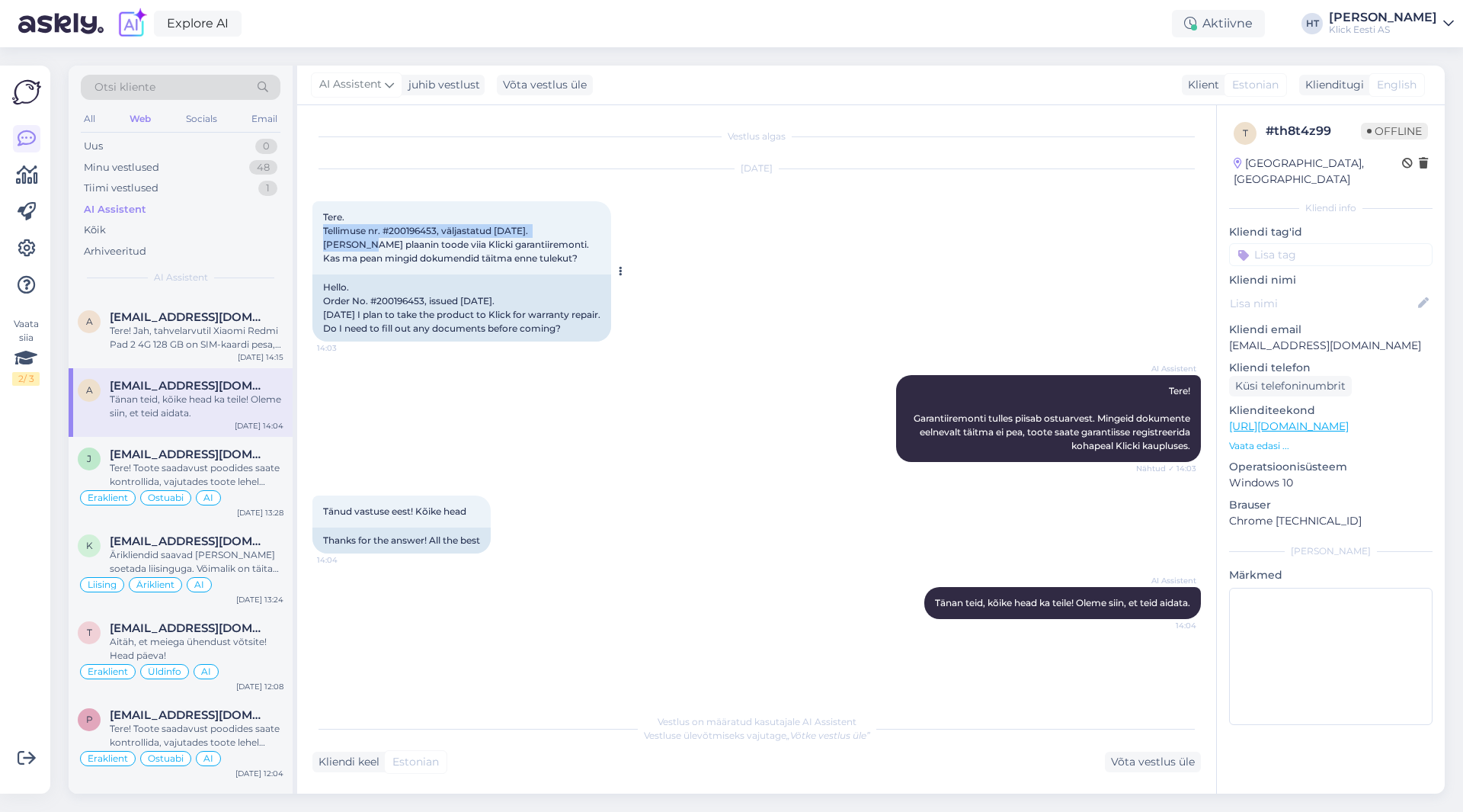
drag, startPoint x: 324, startPoint y: 215, endPoint x: 584, endPoint y: 331, distance: 285.5
click at [584, 331] on div "Tere. Tellimuse nr. #200196453, väljastatud [DATE]. [PERSON_NAME] plaanin toode…" at bounding box center [461, 271] width 299 height 140
click at [583, 331] on div "Hello. Order No. #200196453, issued [DATE]. [DATE] I plan to take the product t…" at bounding box center [461, 307] width 299 height 67
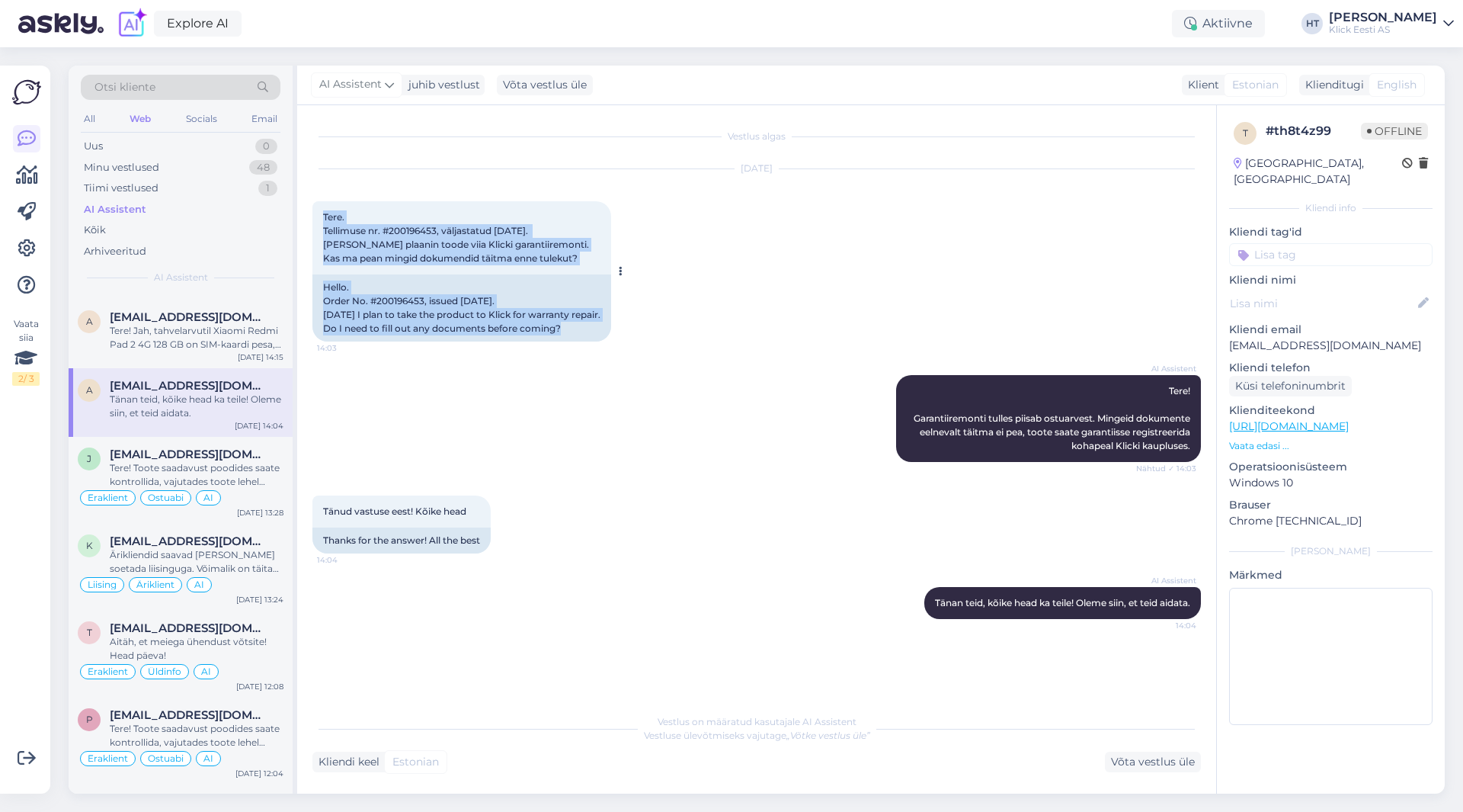
drag, startPoint x: 583, startPoint y: 331, endPoint x: 320, endPoint y: 213, distance: 288.2
click at [333, 206] on div "Tere. Tellimuse nr. #200196453, väljastatud [DATE]. [PERSON_NAME] plaanin toode…" at bounding box center [461, 271] width 299 height 140
click at [320, 213] on div "Tere. Tellimuse nr. #200196453, väljastatud [DATE]. [PERSON_NAME] plaanin toode…" at bounding box center [461, 237] width 299 height 73
drag, startPoint x: 320, startPoint y: 213, endPoint x: 570, endPoint y: 326, distance: 274.2
click at [570, 326] on div "Tere. Tellimuse nr. #200196453, väljastatud [DATE]. [PERSON_NAME] plaanin toode…" at bounding box center [461, 271] width 299 height 140
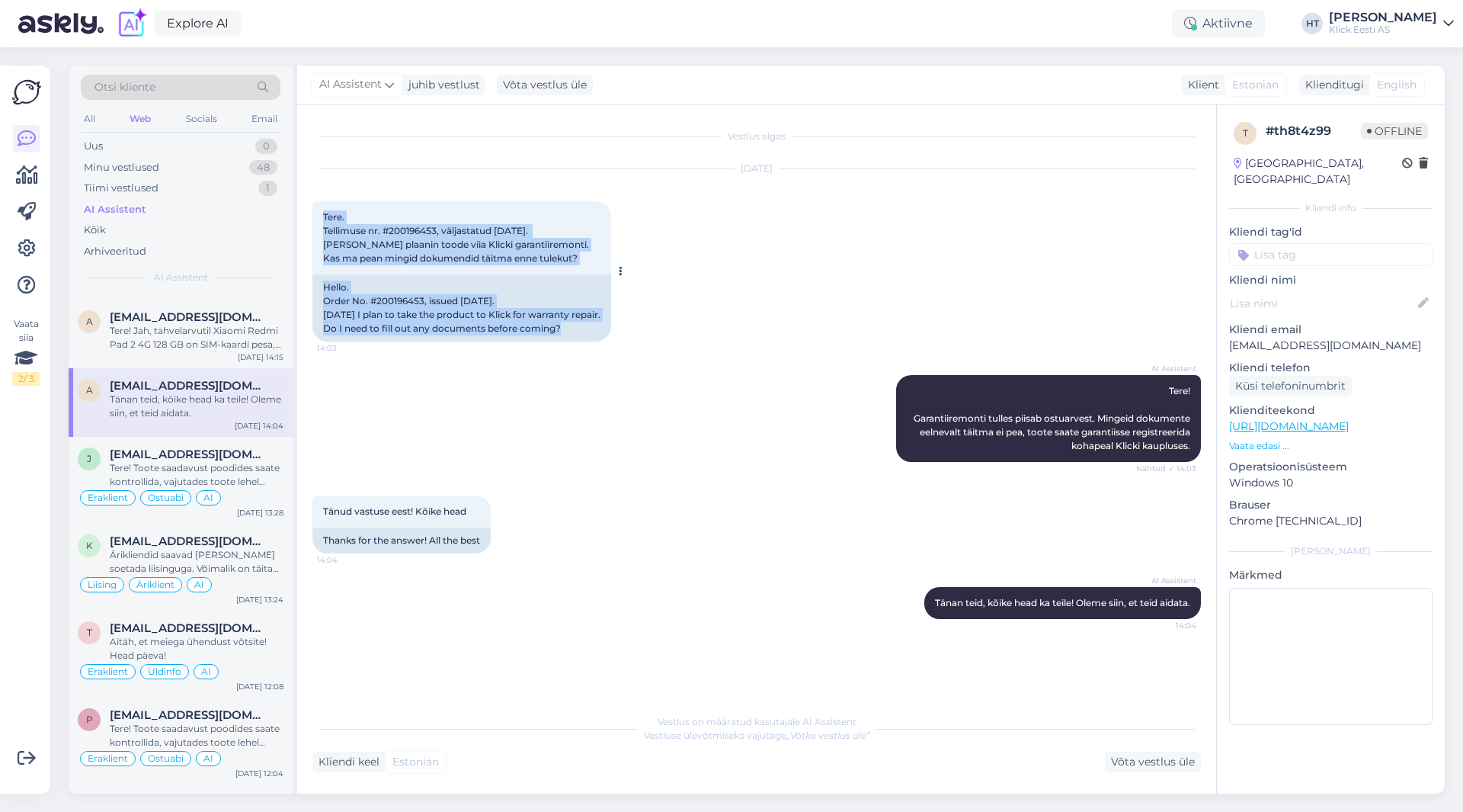
click at [570, 327] on div "Hello. Order No. #200196453, issued [DATE]. [DATE] I plan to take the product t…" at bounding box center [461, 307] width 299 height 67
drag, startPoint x: 570, startPoint y: 328, endPoint x: 324, endPoint y: 210, distance: 273.0
click at [324, 210] on div "Tere. Tellimuse nr. #200196453, väljastatud [DATE]. [PERSON_NAME] plaanin toode…" at bounding box center [461, 271] width 299 height 140
click at [324, 210] on div "Tere. Tellimuse nr. #200196453, väljastatud [DATE]. [PERSON_NAME] plaanin toode…" at bounding box center [461, 237] width 299 height 73
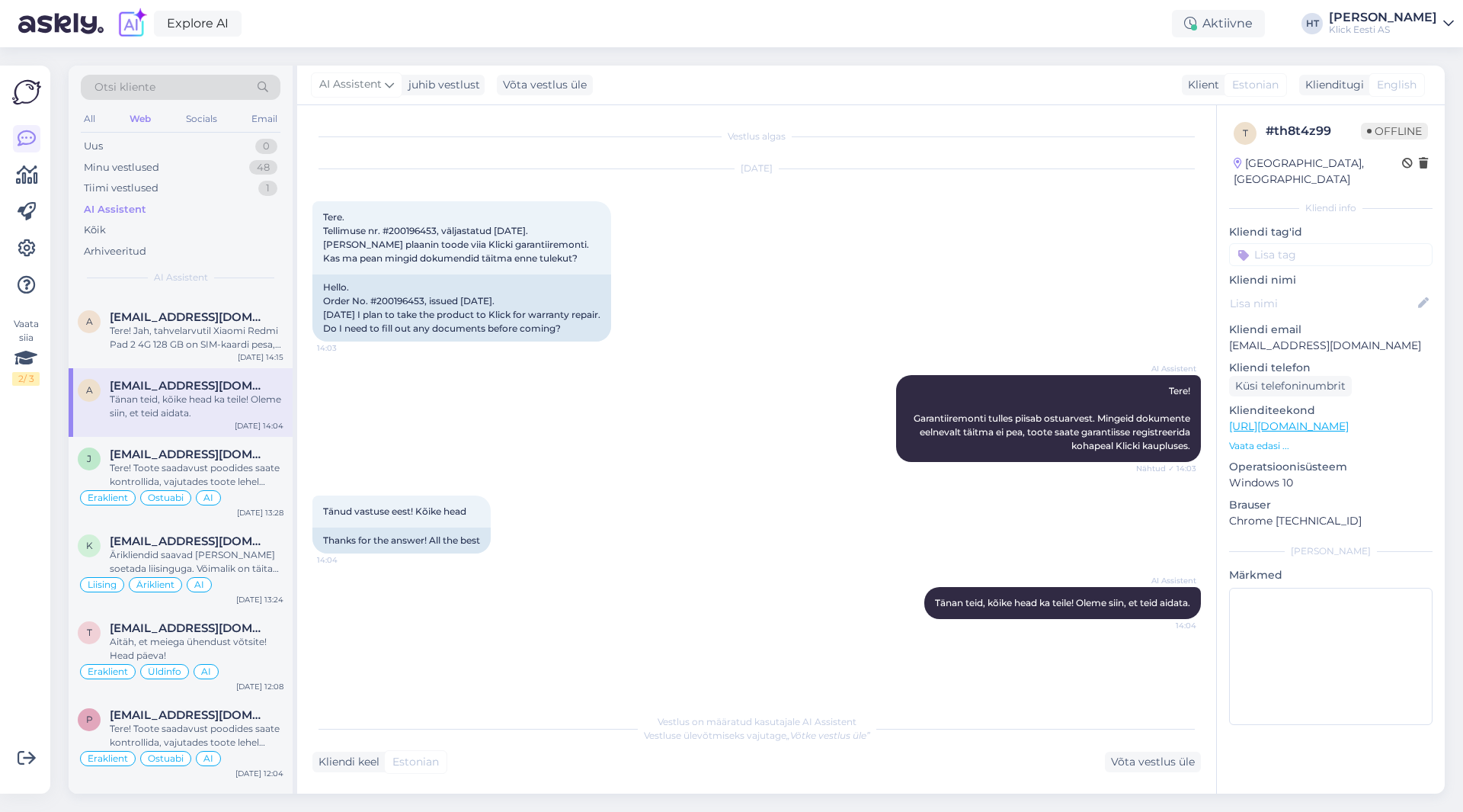
click at [1282, 243] on input at bounding box center [1330, 254] width 203 height 23
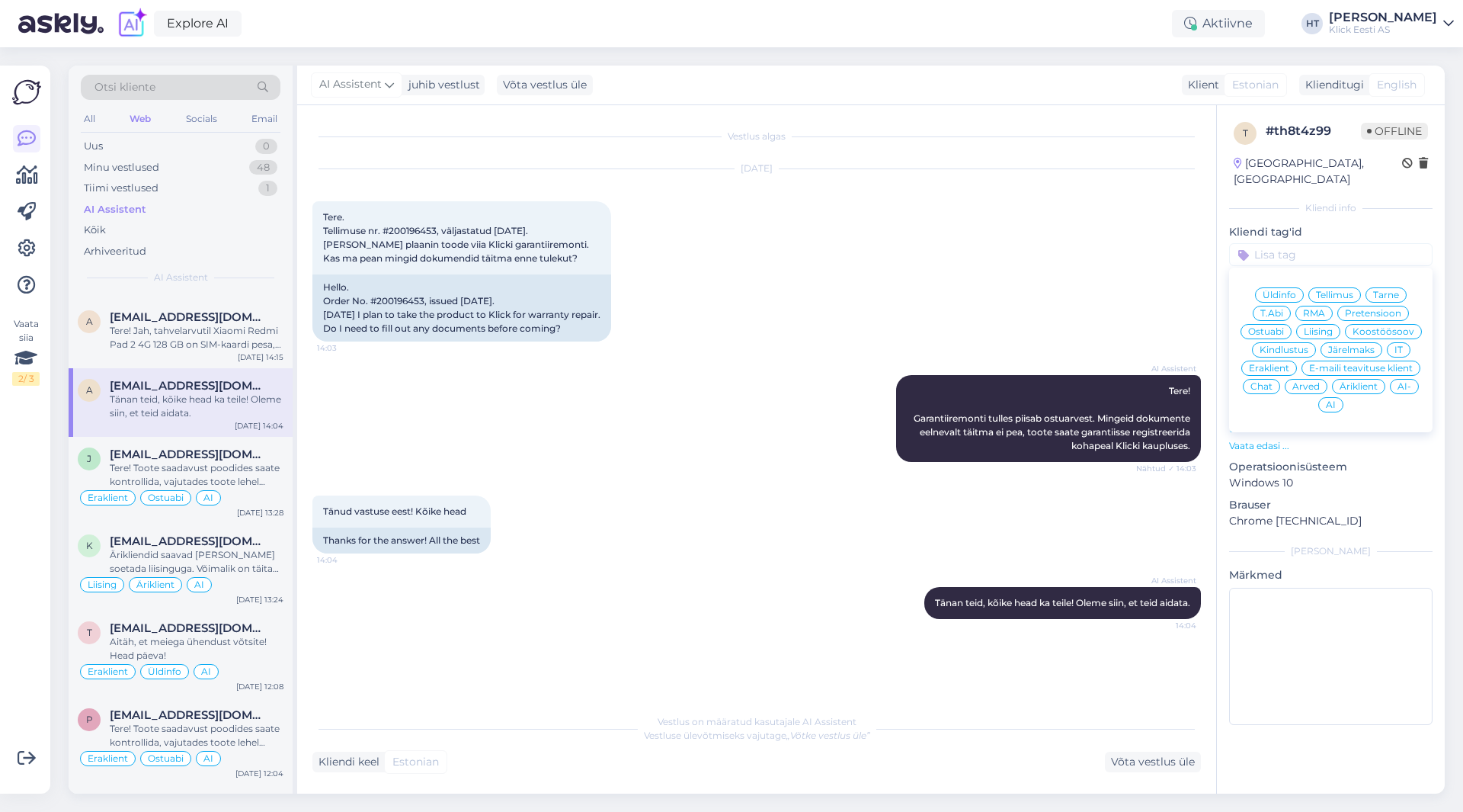
click at [1324, 309] on span "RMA" at bounding box center [1314, 313] width 22 height 9
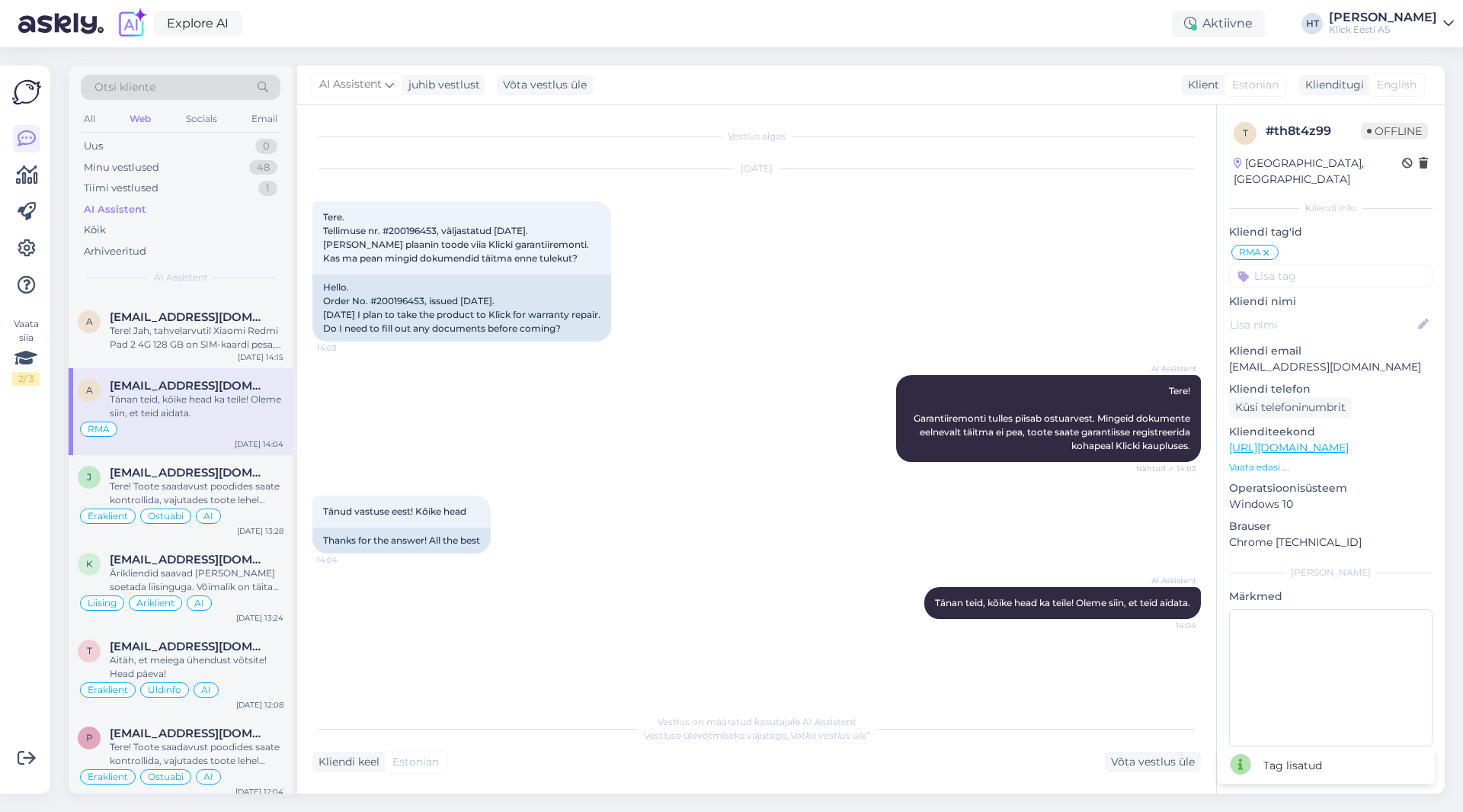
click at [1323, 265] on input at bounding box center [1330, 275] width 203 height 23
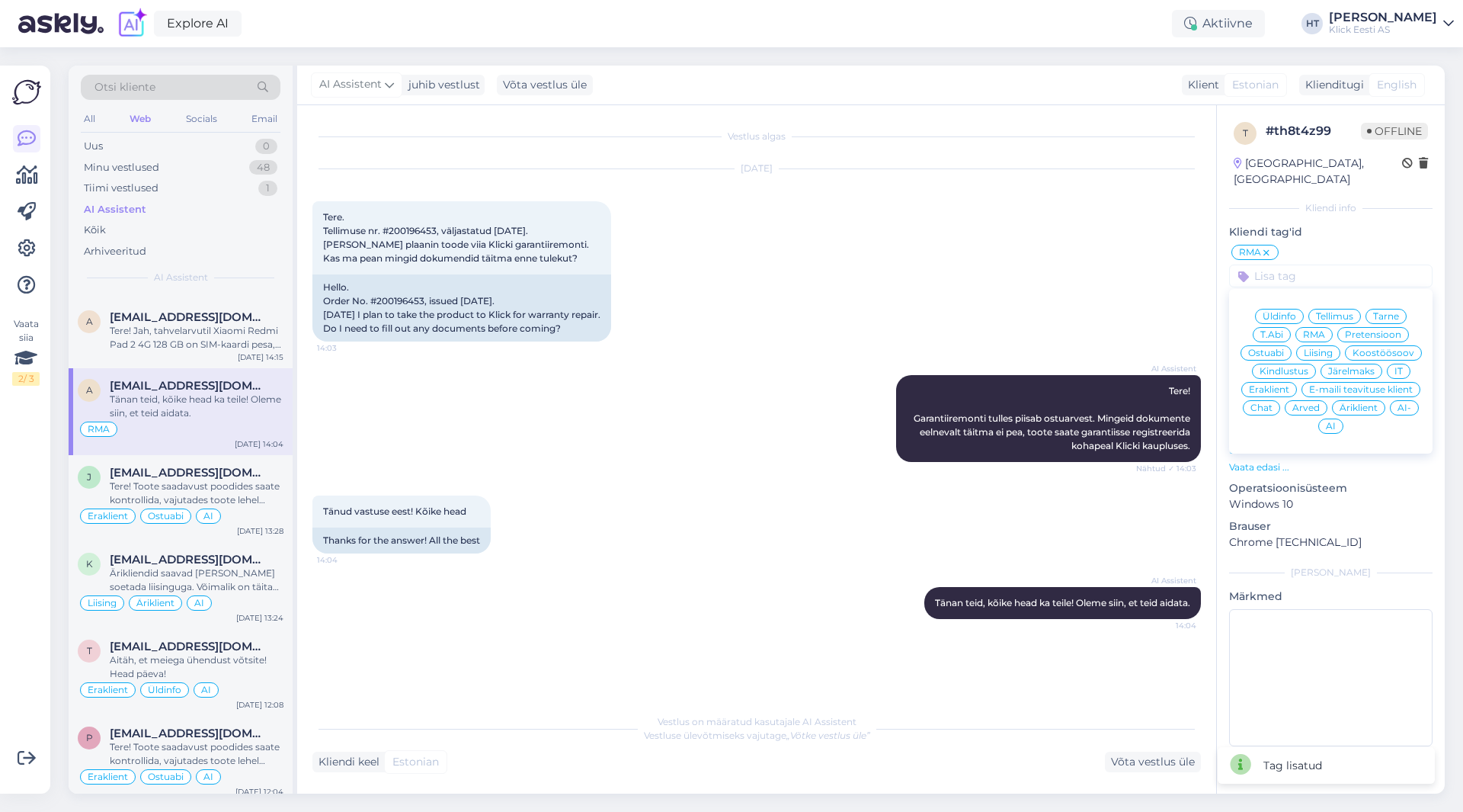
click at [1280, 382] on div "Eraklient" at bounding box center [1269, 389] width 56 height 15
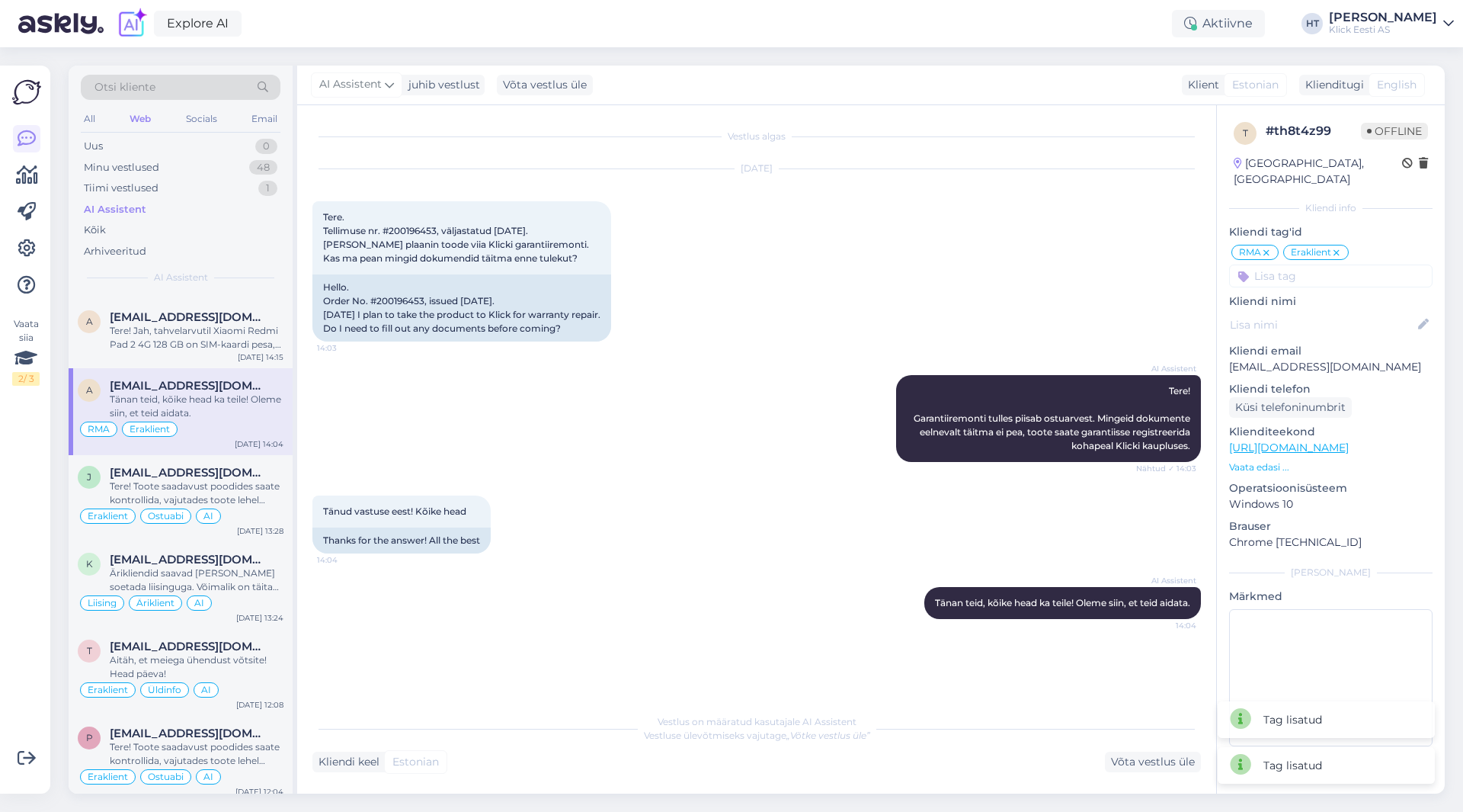
click at [1308, 264] on input at bounding box center [1330, 275] width 203 height 23
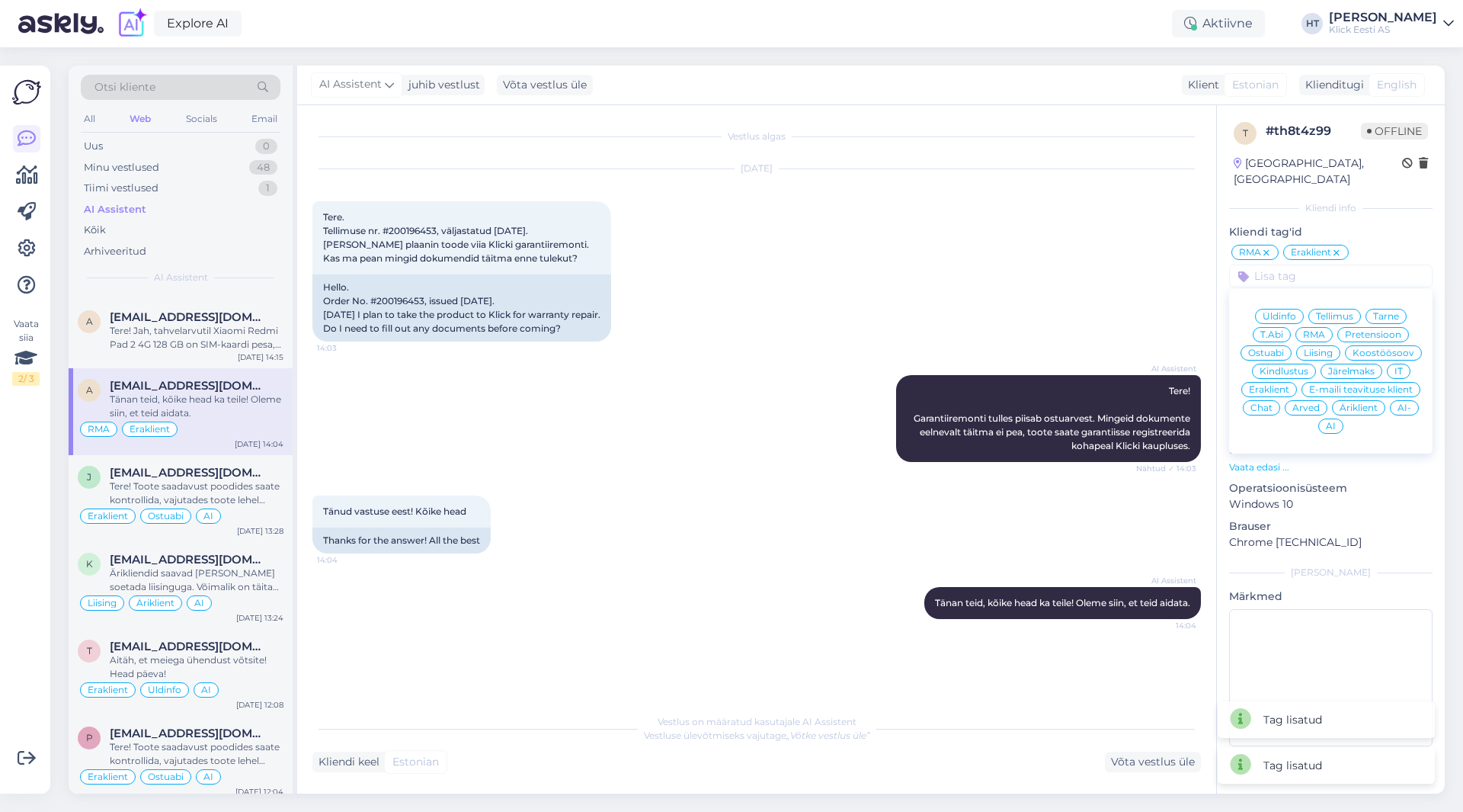
click at [1327, 421] on span "AI" at bounding box center [1331, 425] width 10 height 9
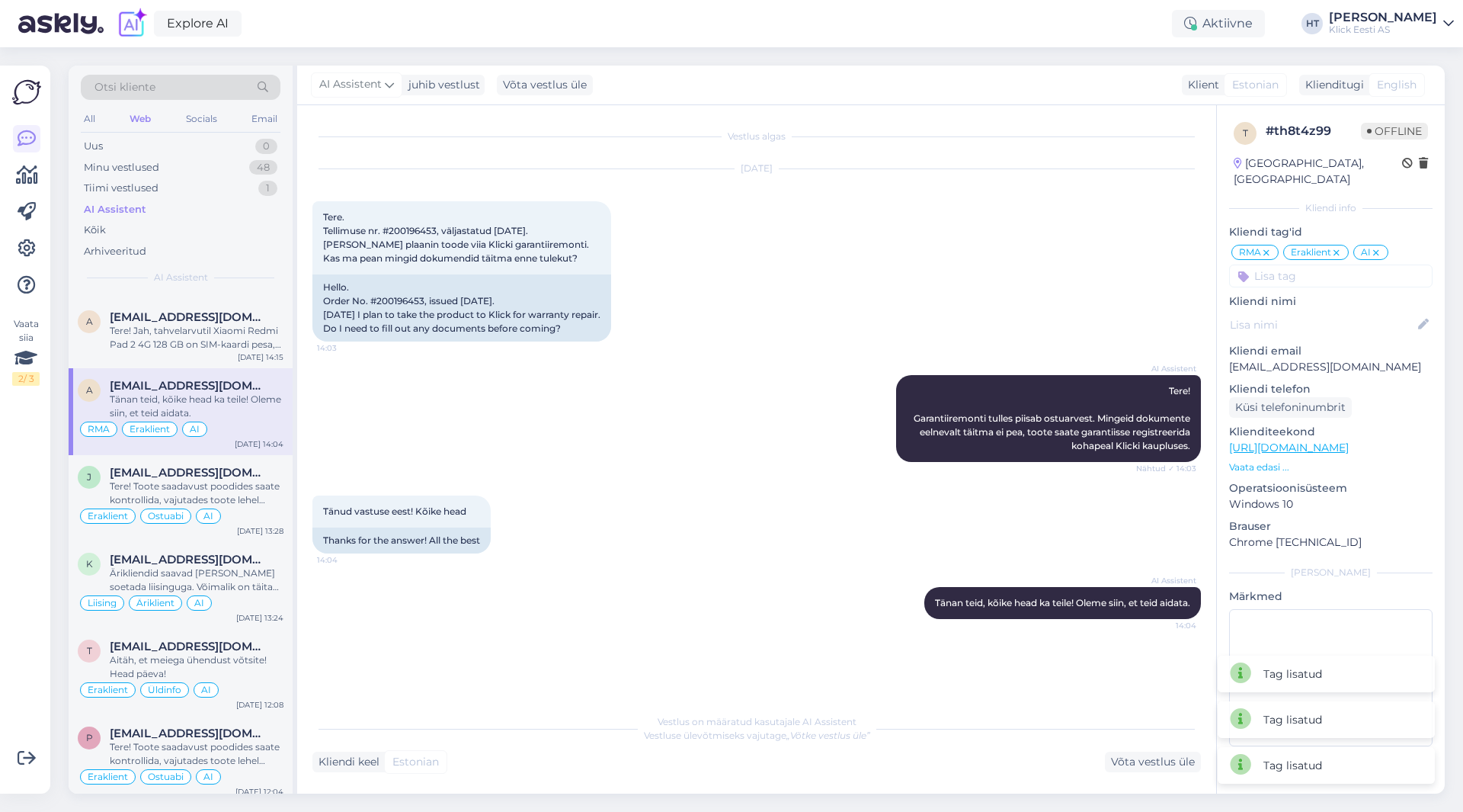
scroll to position [1143, 0]
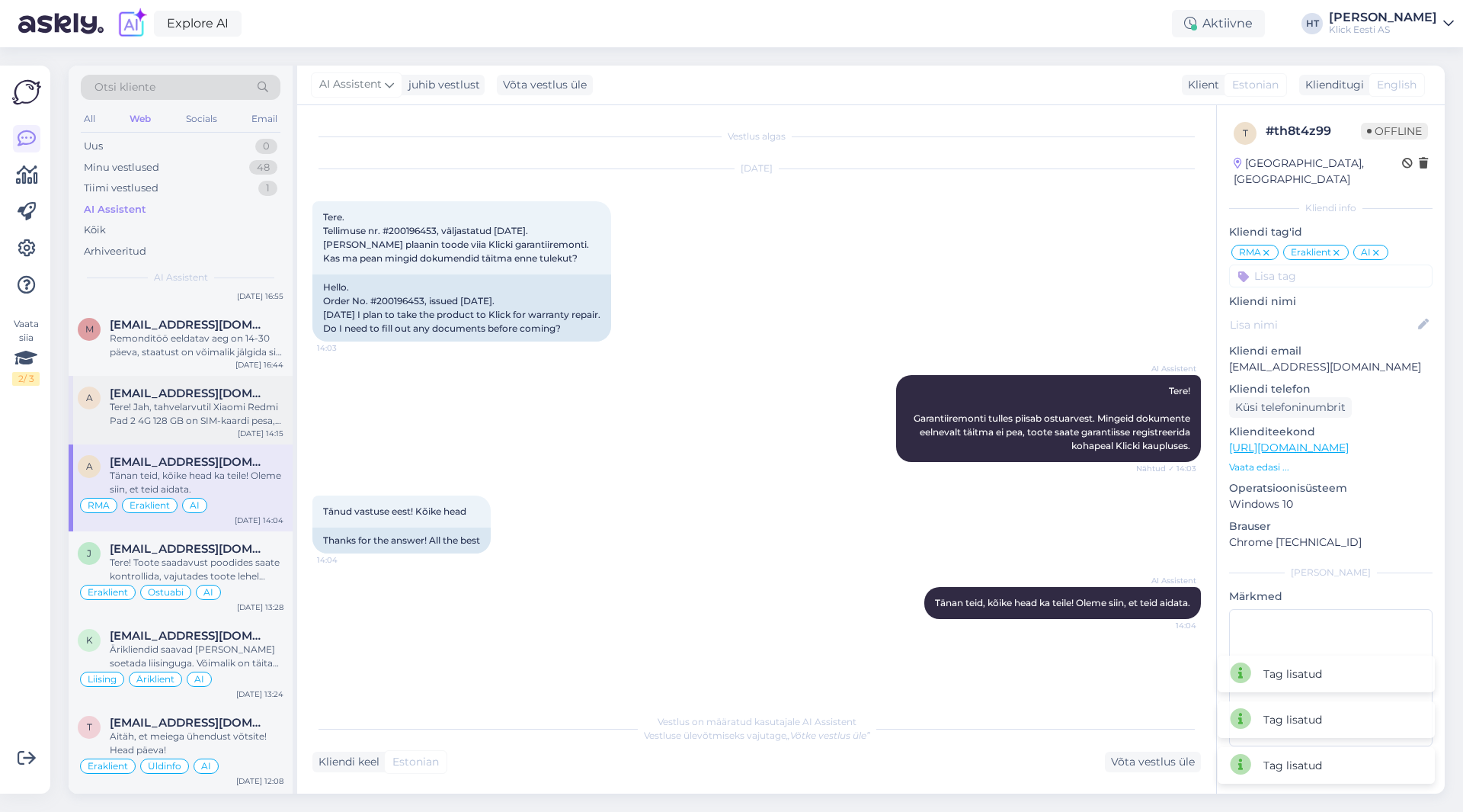
click at [221, 399] on span "[EMAIL_ADDRESS][DOMAIN_NAME]" at bounding box center [189, 393] width 158 height 14
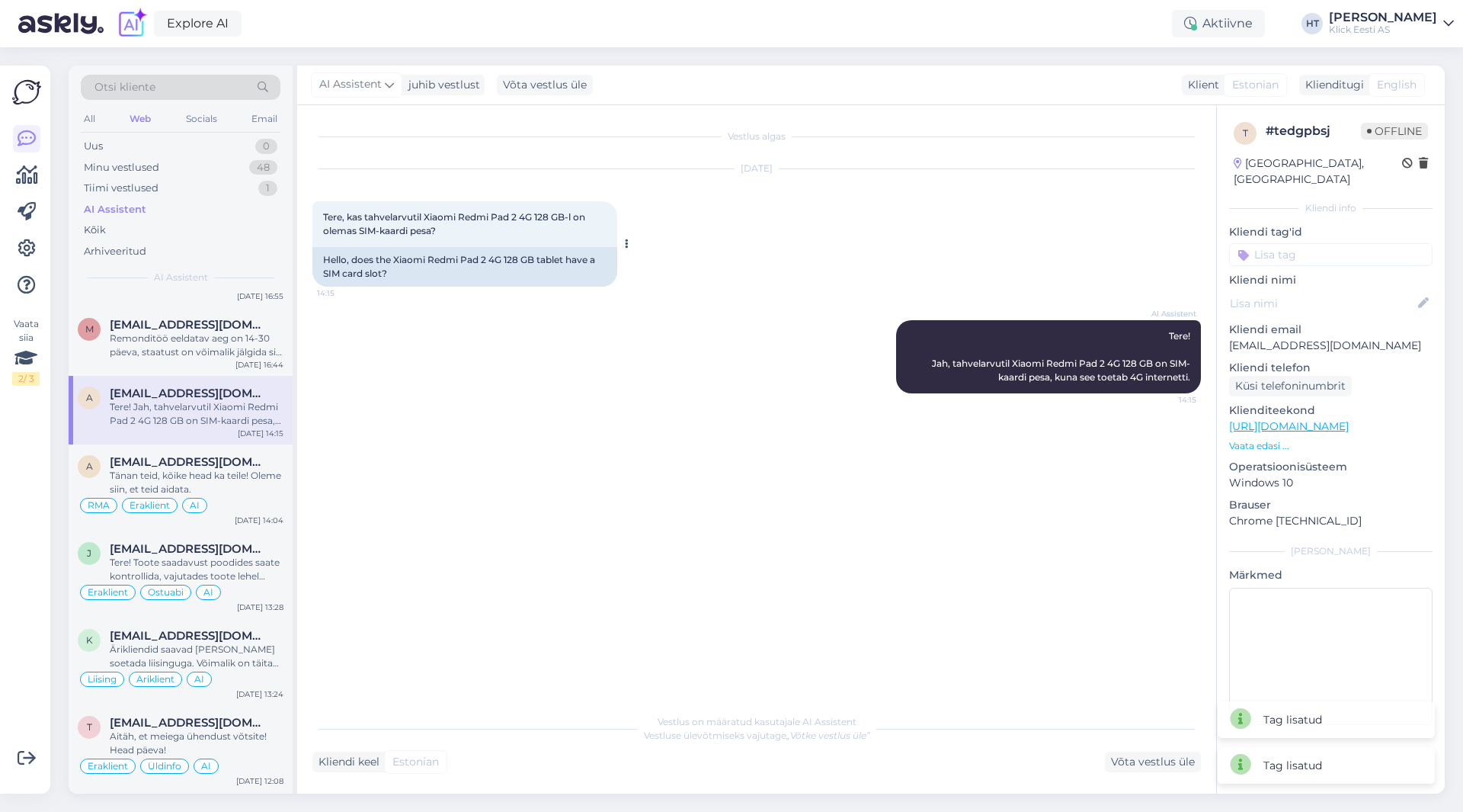
click at [328, 213] on span "Tere, kas tahvelarvutil Xiaomi Redmi Pad 2 4G 128 GB-l on olemas SIM-kaardi pes…" at bounding box center [455, 223] width 264 height 25
drag, startPoint x: 324, startPoint y: 213, endPoint x: 467, endPoint y: 239, distance: 145.6
click at [467, 239] on div "Tere, kas tahvelarvutil Xiaomi Redmi Pad 2 4G 128 GB-l on olemas SIM-kaardi pes…" at bounding box center [464, 224] width 305 height 46
click at [467, 238] on div "Tere, kas tahvelarvutil Xiaomi Redmi Pad 2 4G 128 GB-l on olemas SIM-kaardi pes…" at bounding box center [464, 224] width 305 height 46
click at [1317, 243] on input at bounding box center [1330, 254] width 203 height 23
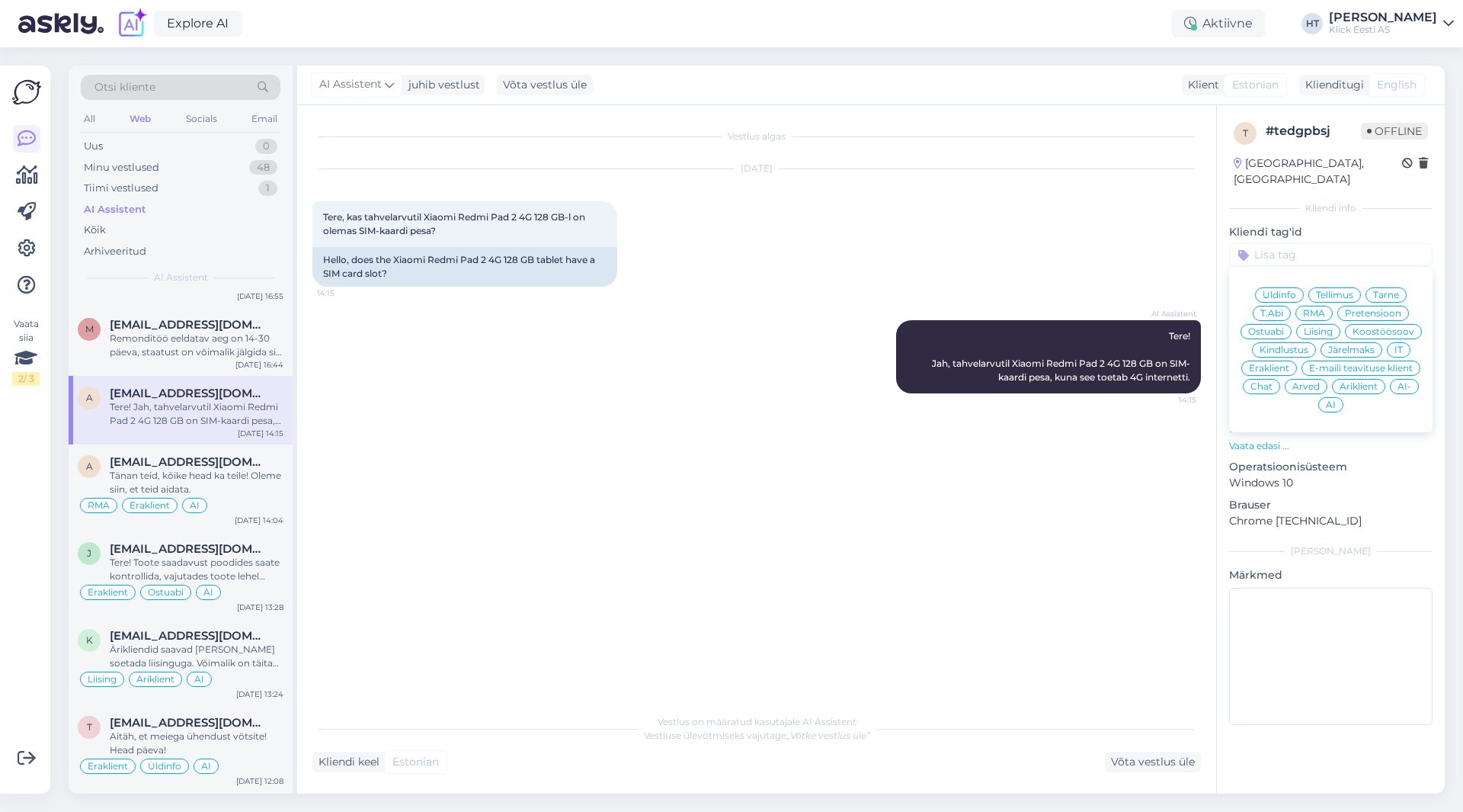
click at [1279, 327] on span "Ostuabi" at bounding box center [1266, 331] width 36 height 9
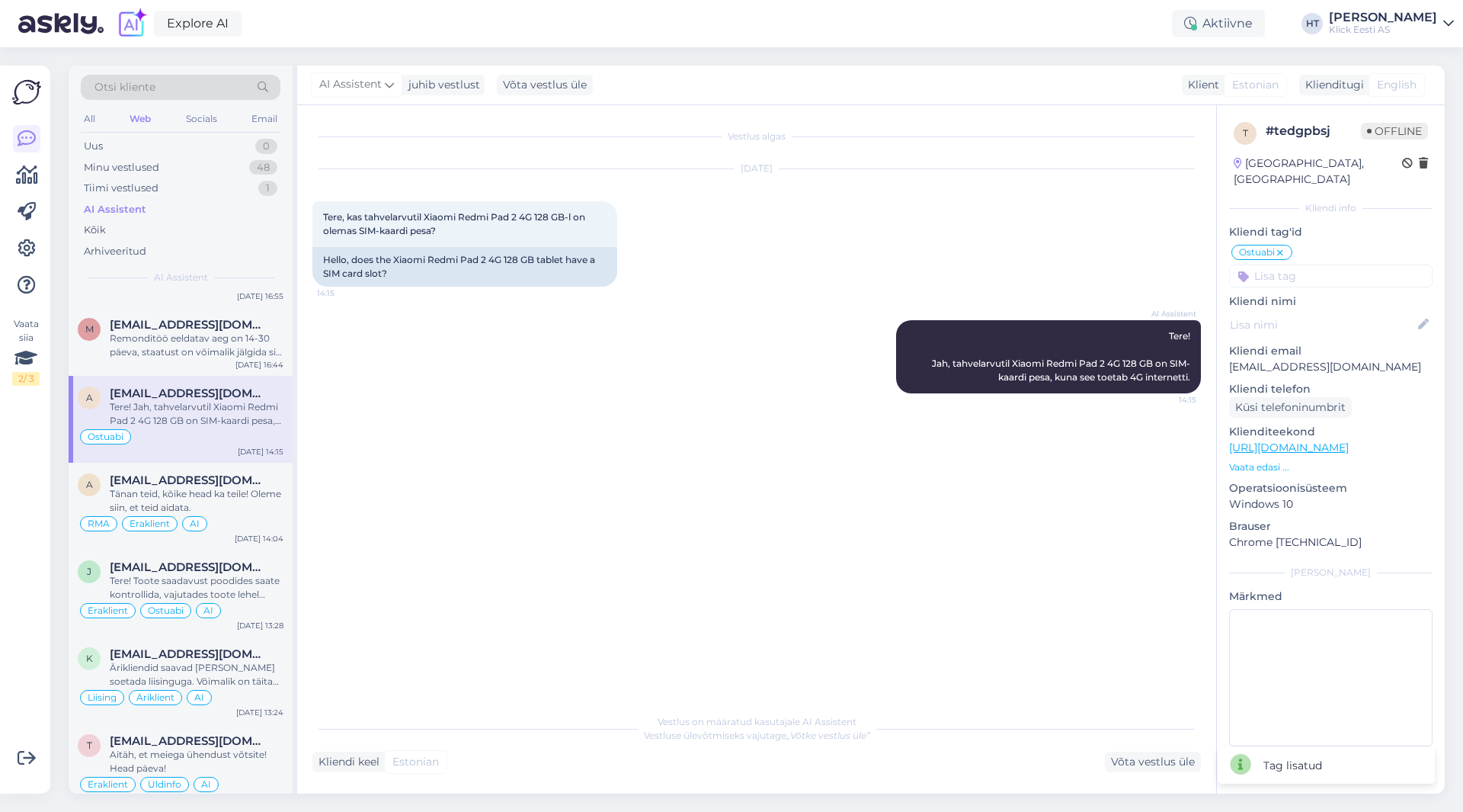
click at [1311, 264] on input at bounding box center [1330, 275] width 203 height 23
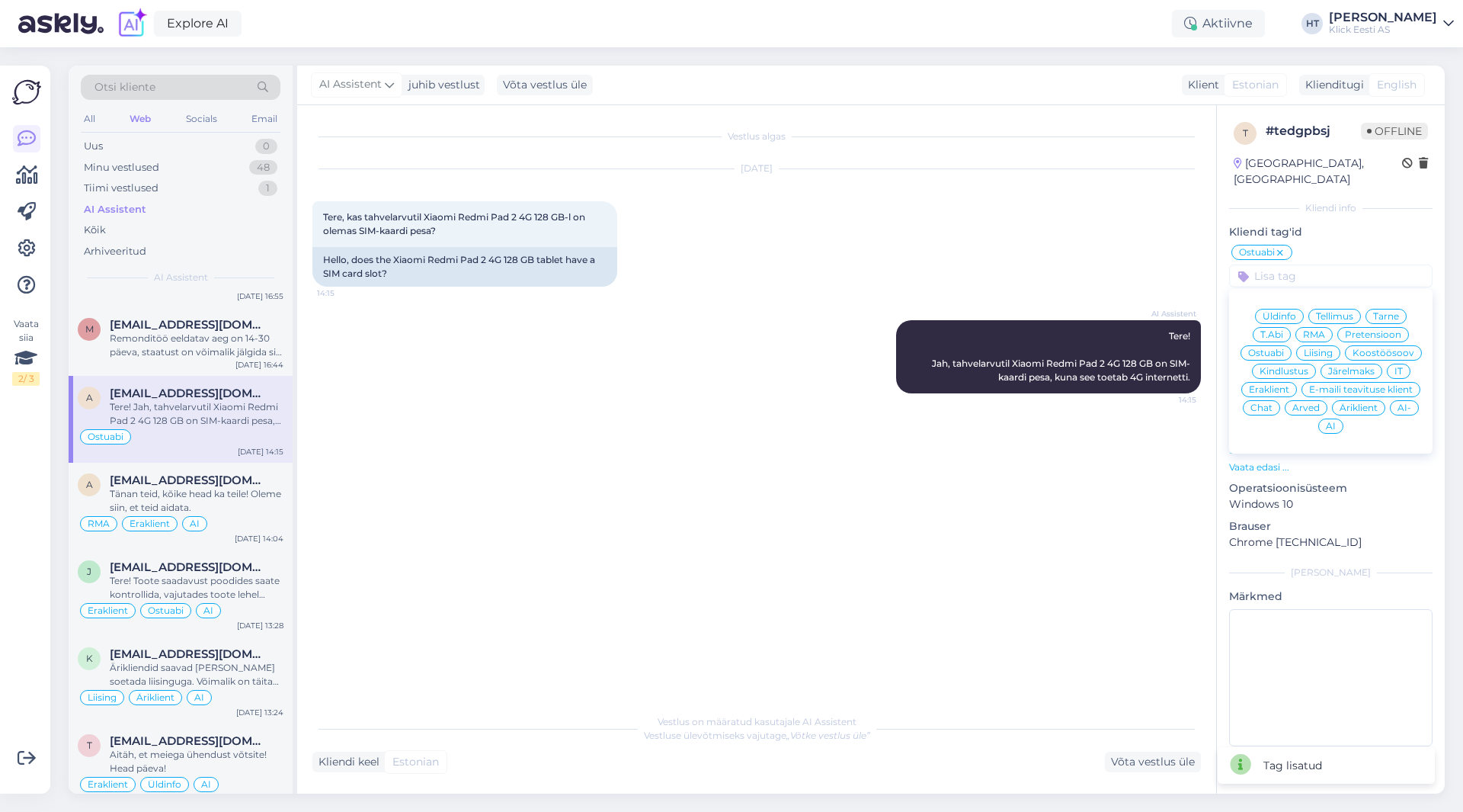
click at [1276, 385] on span "Eraklient" at bounding box center [1269, 389] width 40 height 9
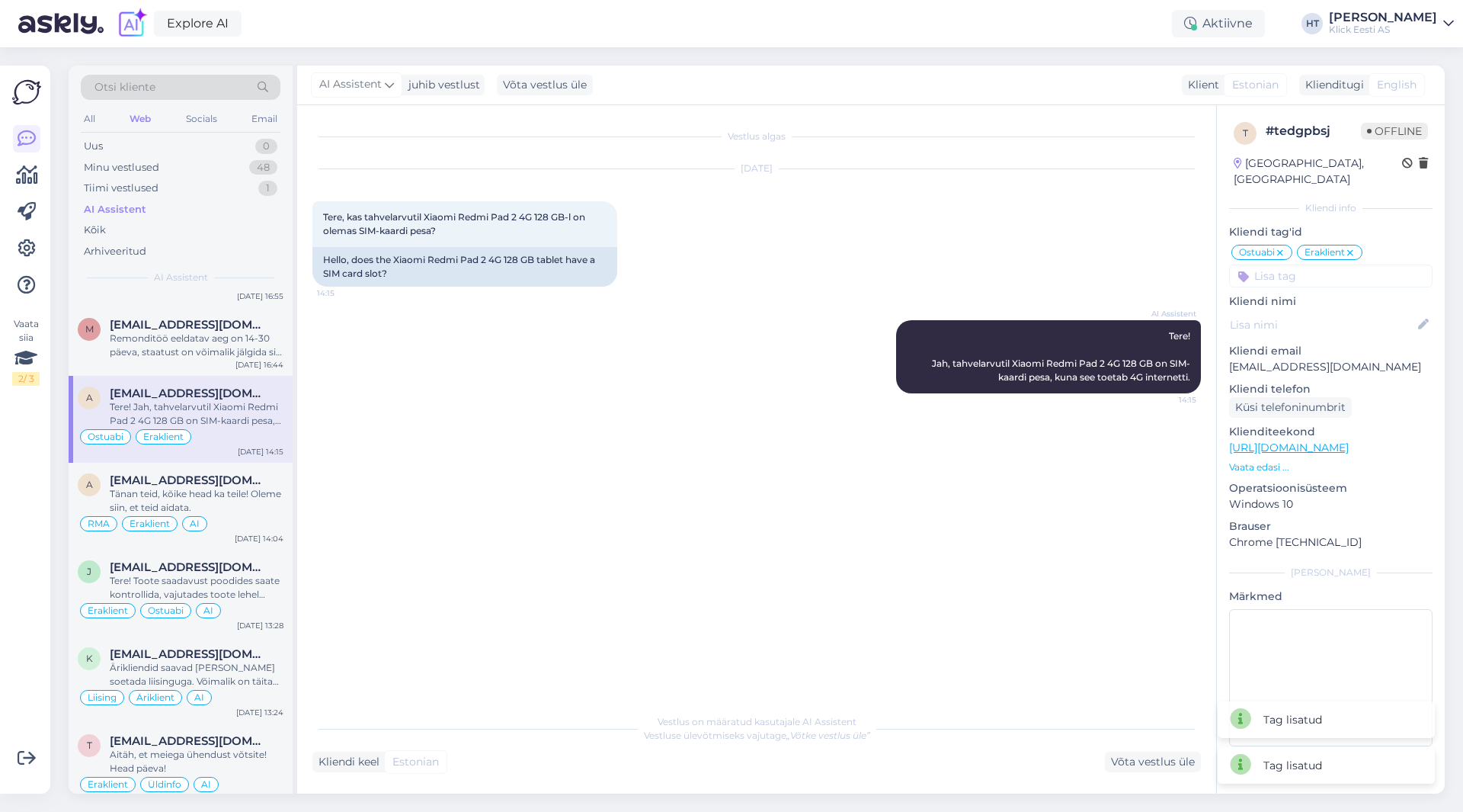
click at [1308, 270] on input at bounding box center [1330, 275] width 203 height 23
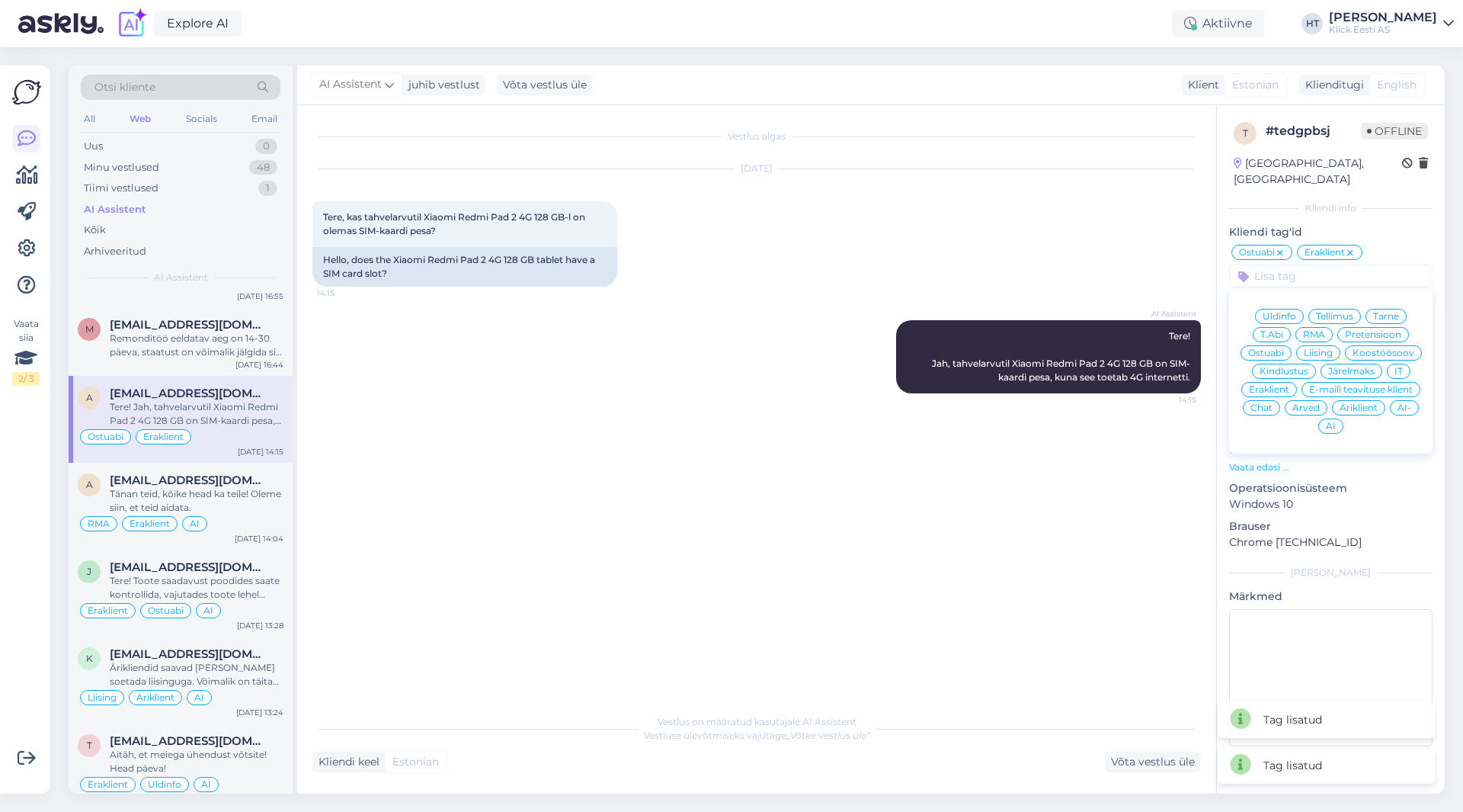
click at [1336, 418] on div "AI" at bounding box center [1330, 425] width 25 height 15
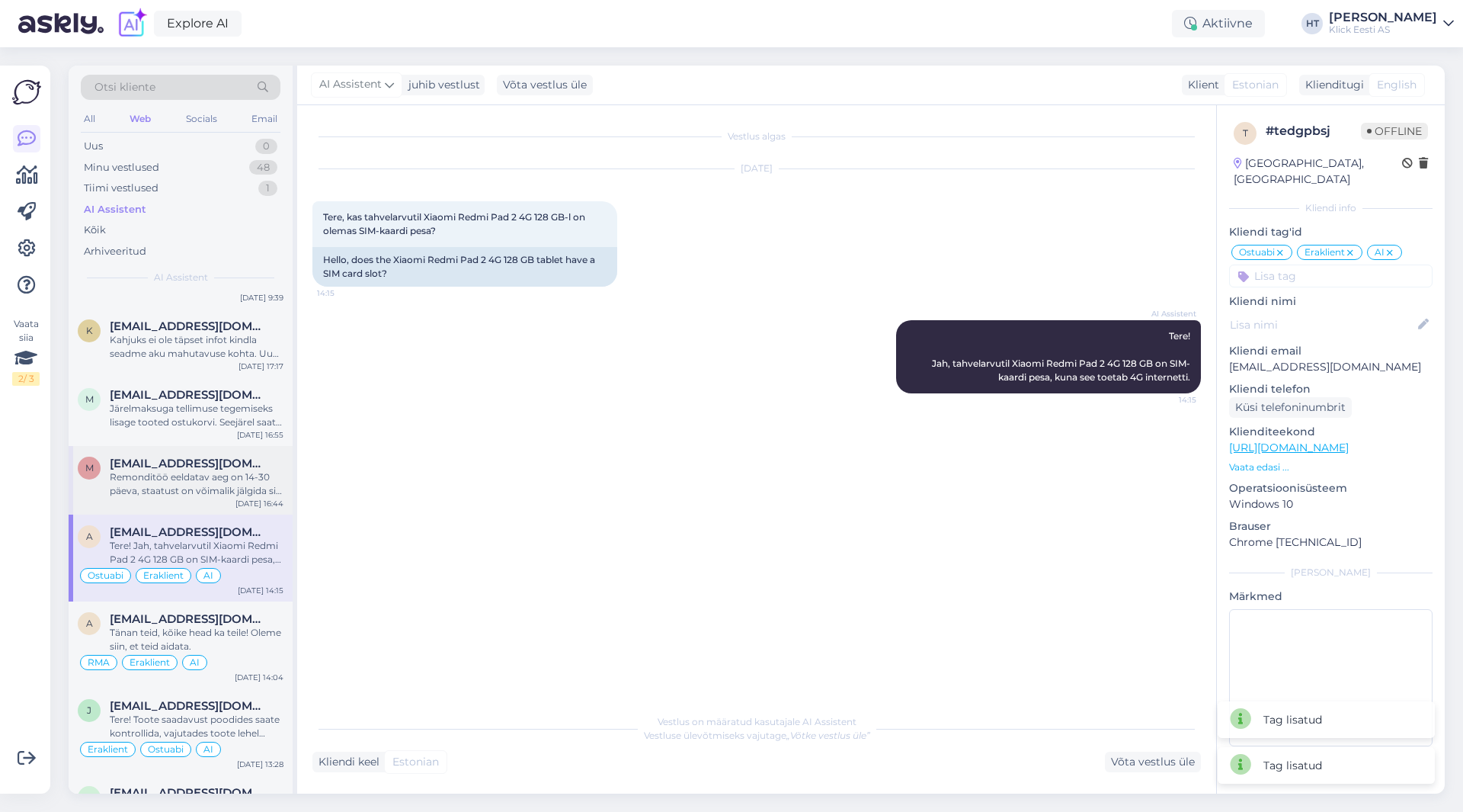
scroll to position [991, 0]
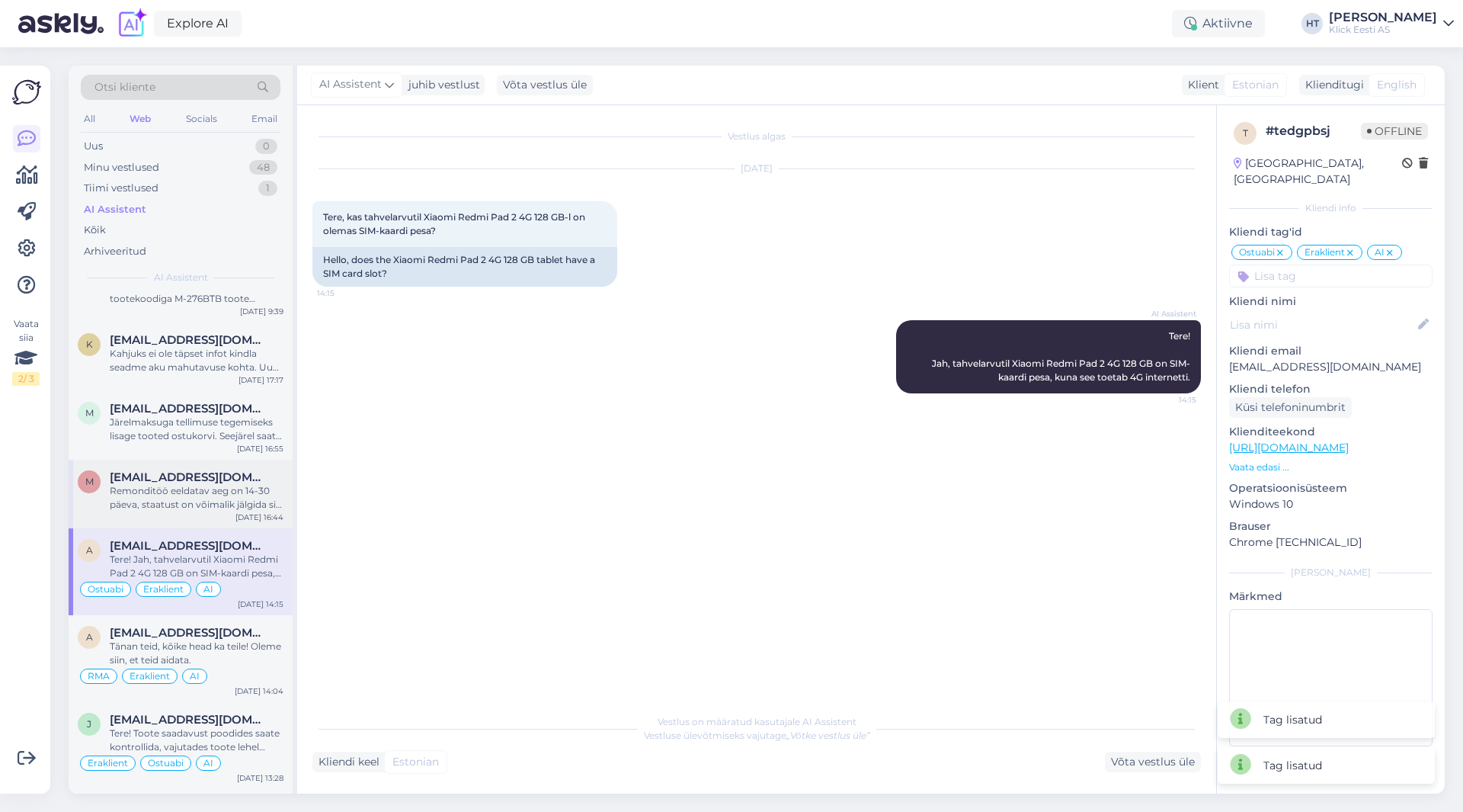
click at [227, 465] on div "m [EMAIL_ADDRESS][DOMAIN_NAME] Remonditöö eeldatav aeg on 14-30 päeva, staatust…" at bounding box center [181, 493] width 224 height 69
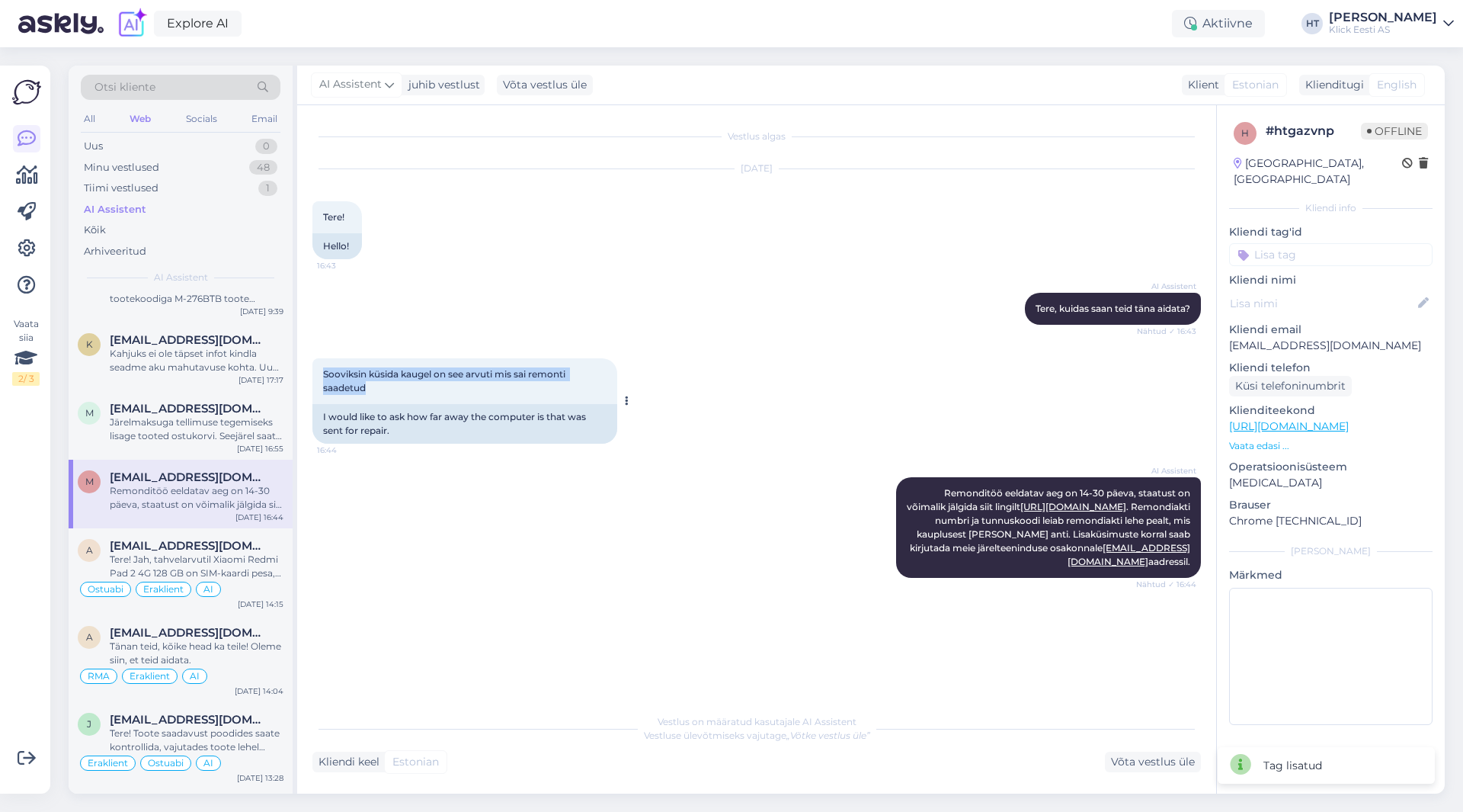
drag, startPoint x: 321, startPoint y: 370, endPoint x: 380, endPoint y: 387, distance: 61.8
click at [380, 387] on div "Sooviksin küsida kaugel on see arvuti mis sai remonti saadetud 16:44" at bounding box center [464, 381] width 305 height 46
click at [1286, 243] on input at bounding box center [1330, 254] width 203 height 23
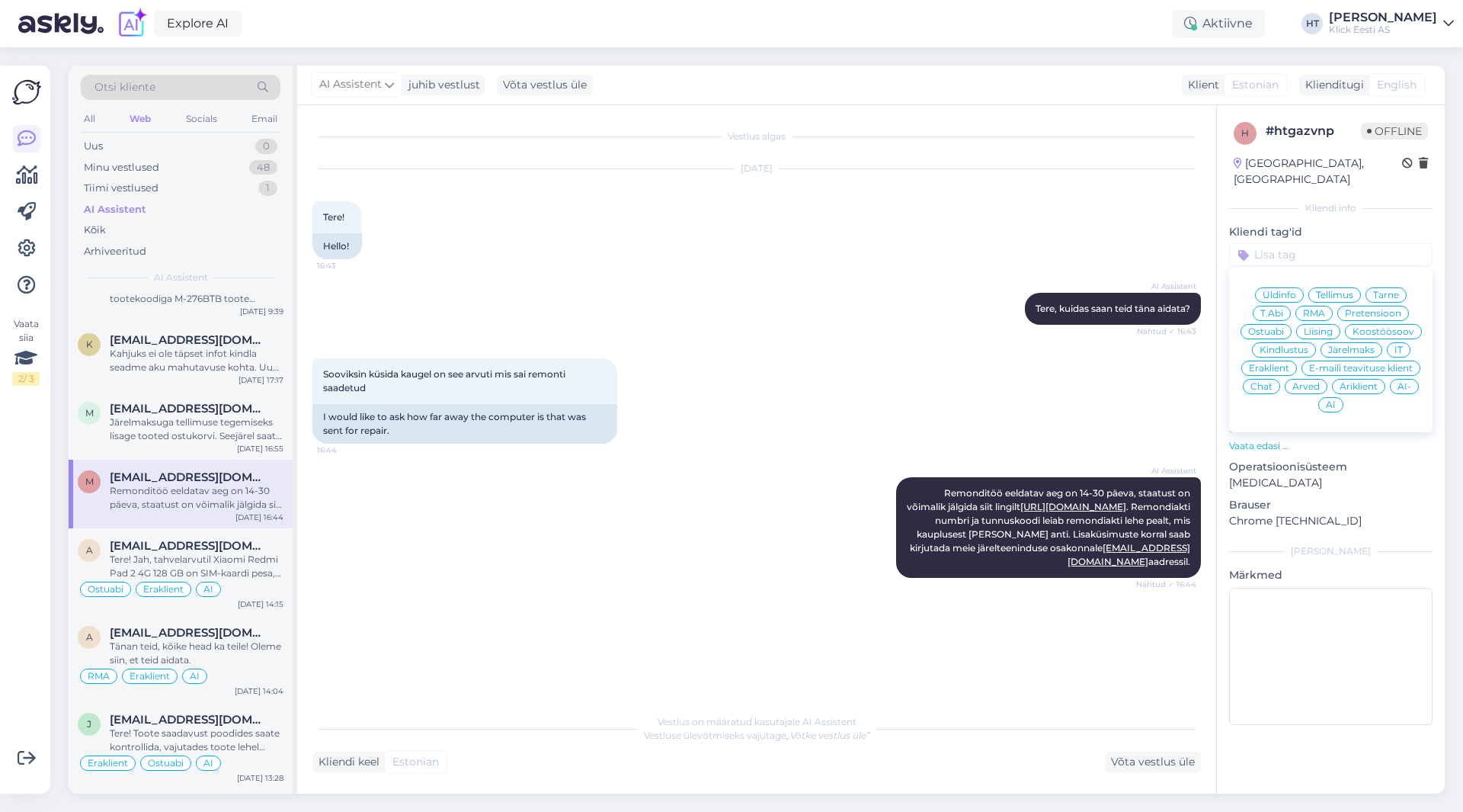
click at [1307, 309] on span "RMA" at bounding box center [1314, 313] width 22 height 9
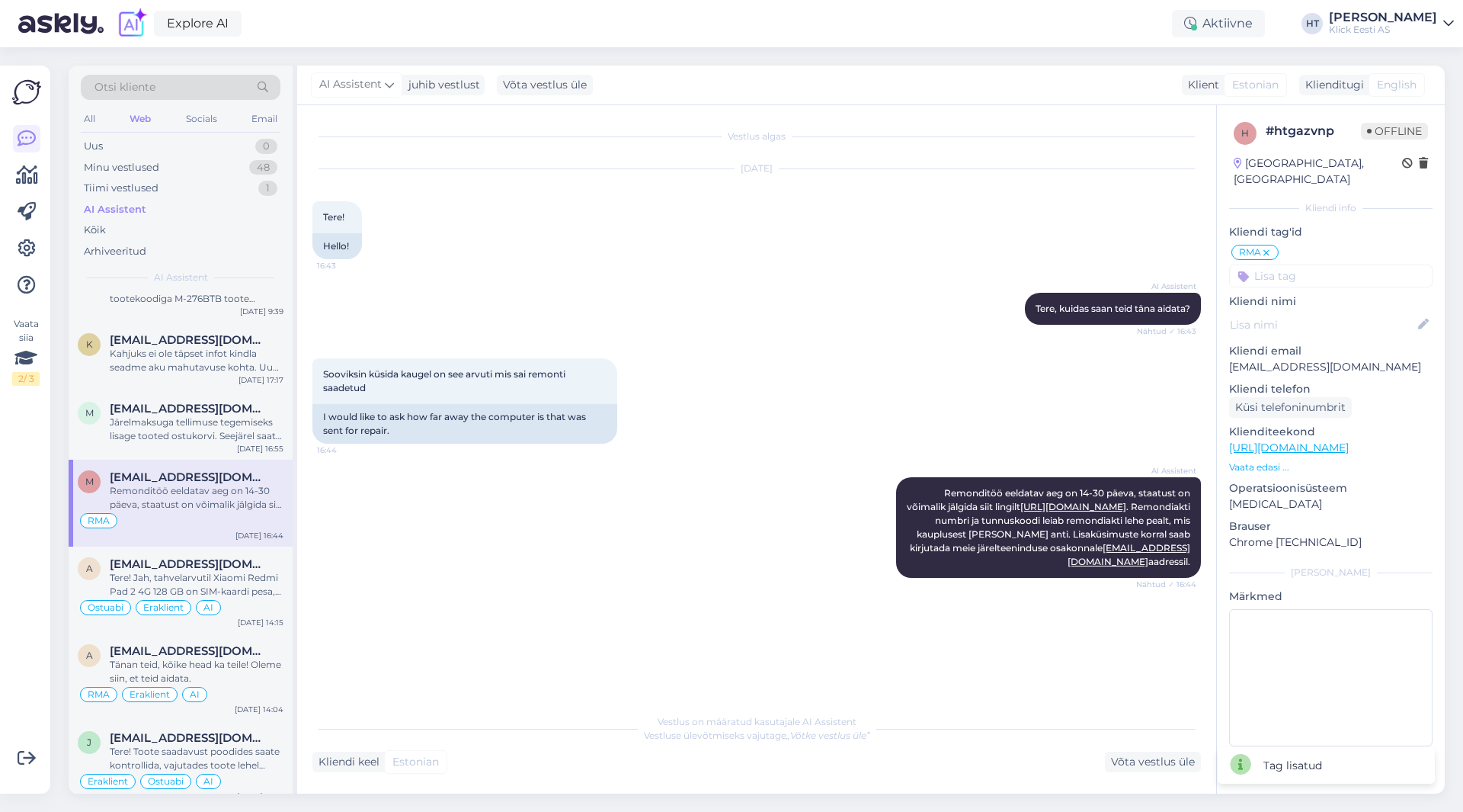
click at [1308, 264] on input at bounding box center [1330, 275] width 203 height 23
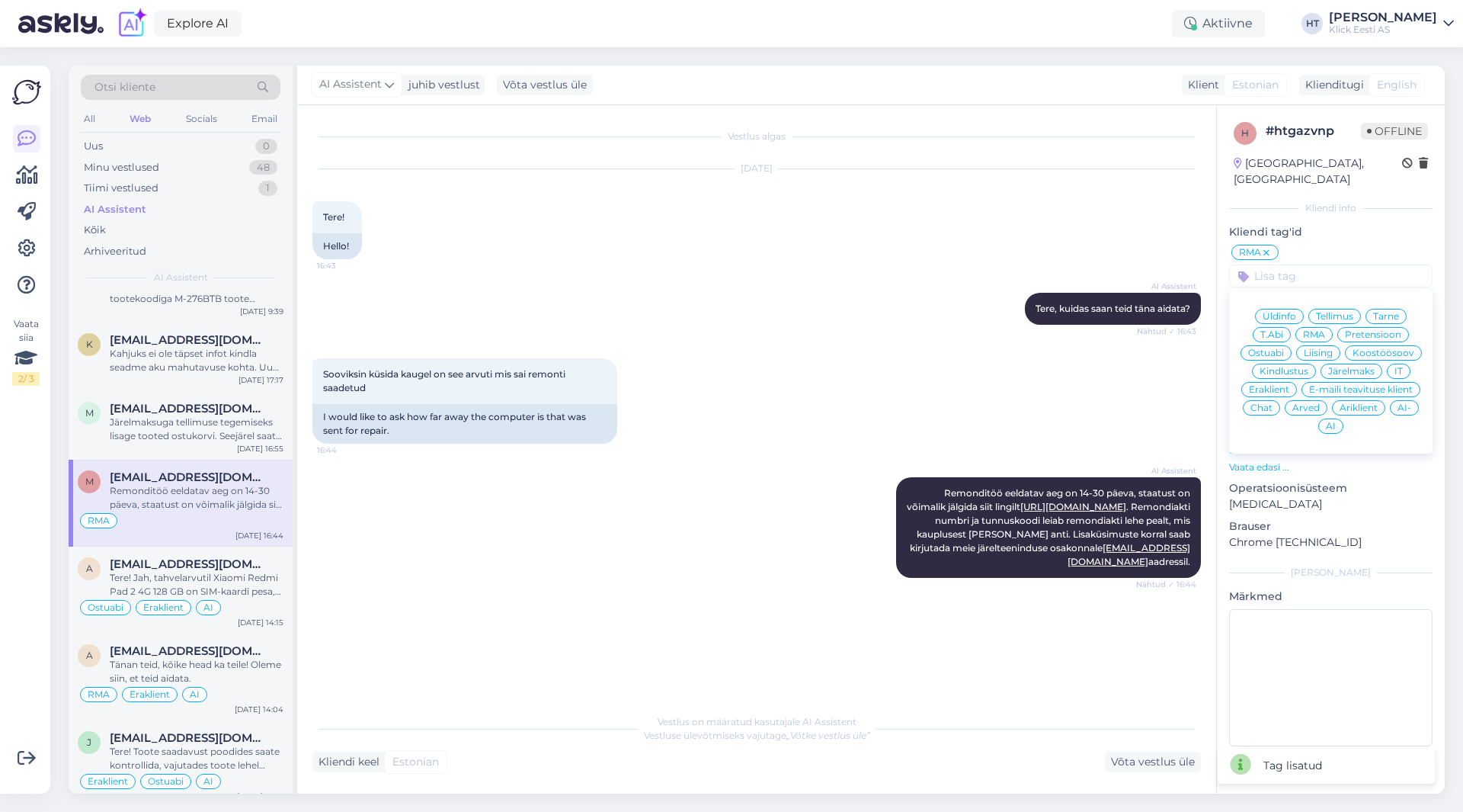
click at [1274, 382] on div "Eraklient" at bounding box center [1269, 389] width 56 height 15
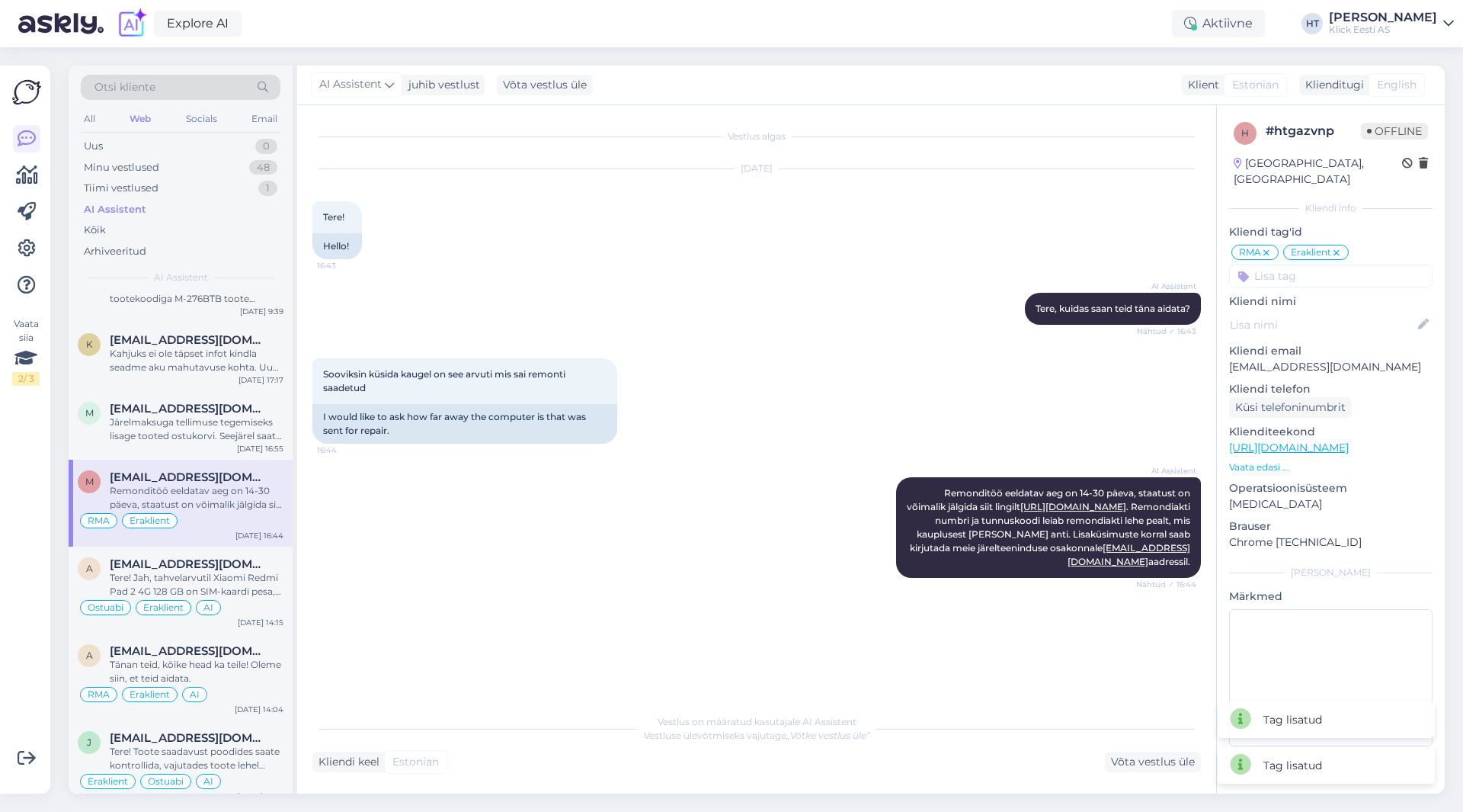
click at [1296, 265] on input at bounding box center [1330, 275] width 203 height 23
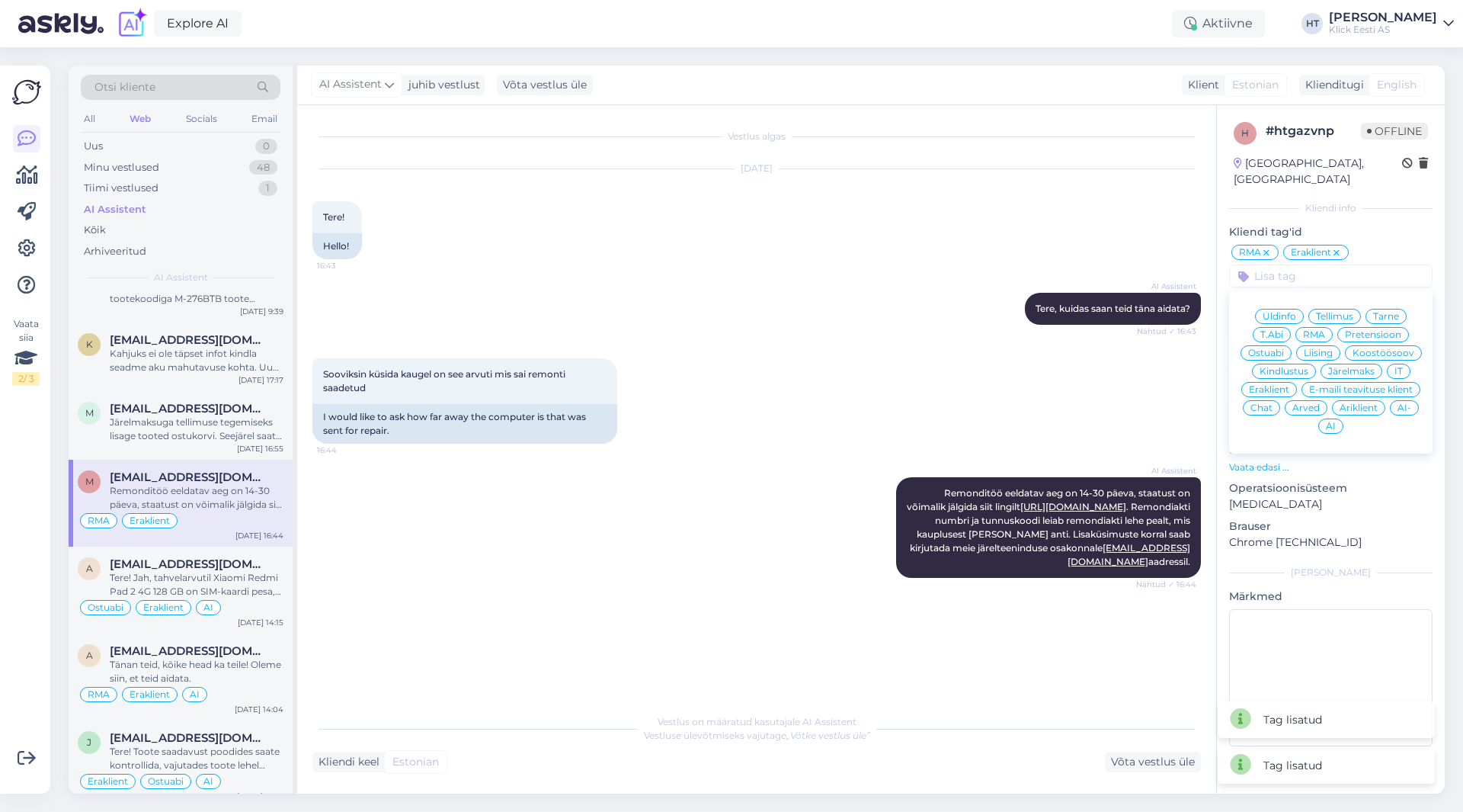
click at [1326, 421] on span "AI" at bounding box center [1331, 425] width 10 height 9
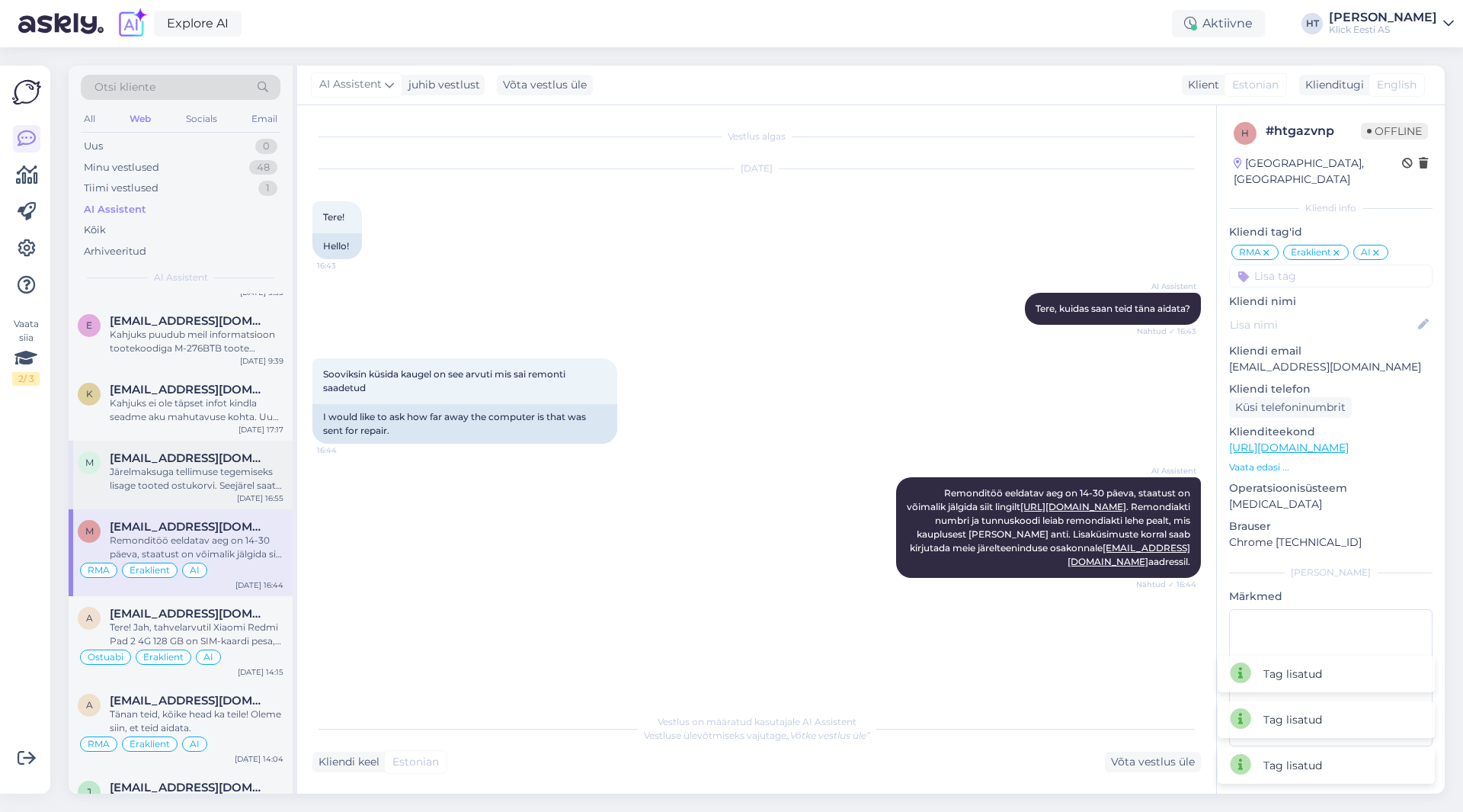
scroll to position [914, 0]
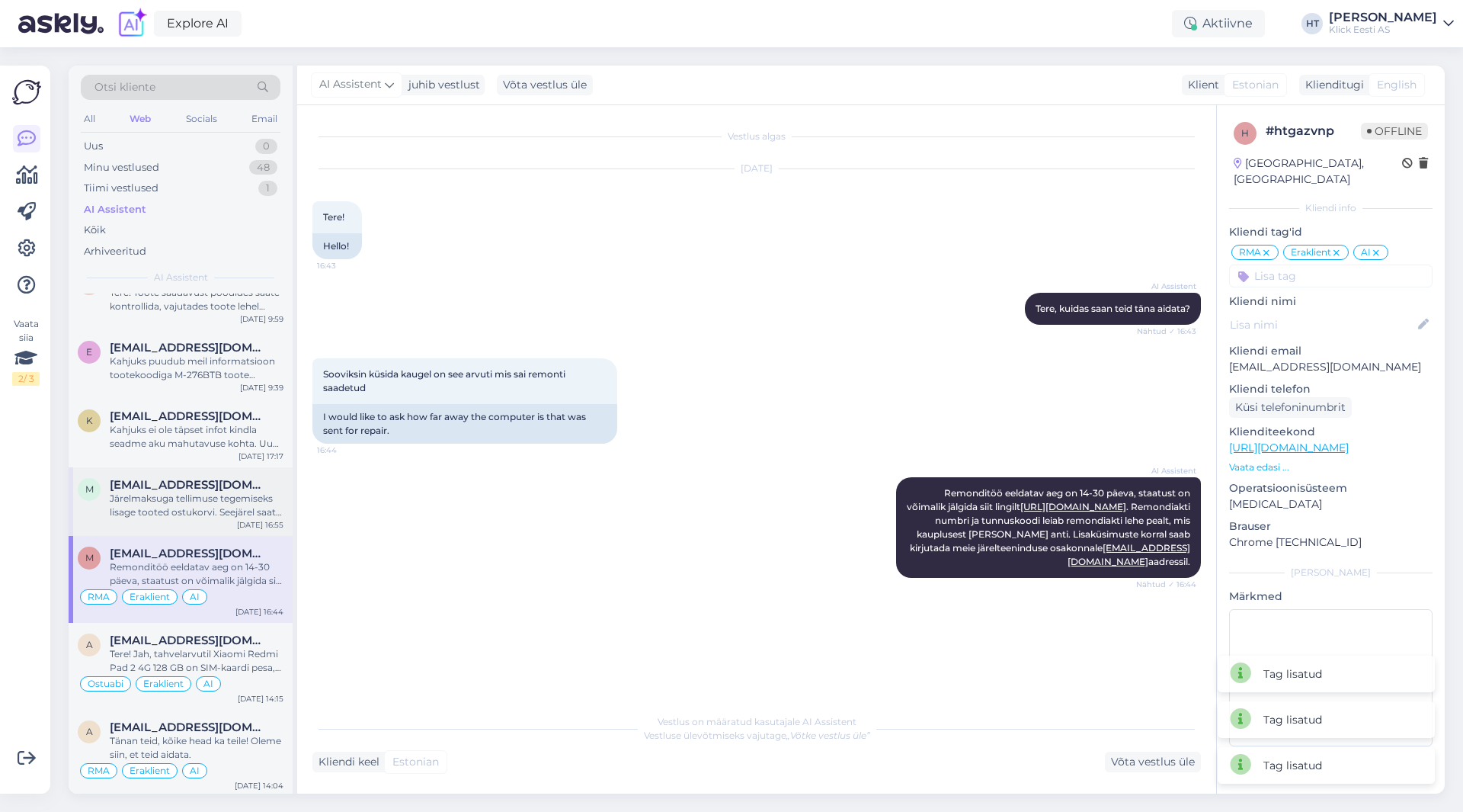
click at [200, 515] on div "Järelmaksuga tellimuse tegemiseks lisage tooted ostukorvi. Seejärel saate ostuk…" at bounding box center [197, 505] width 174 height 27
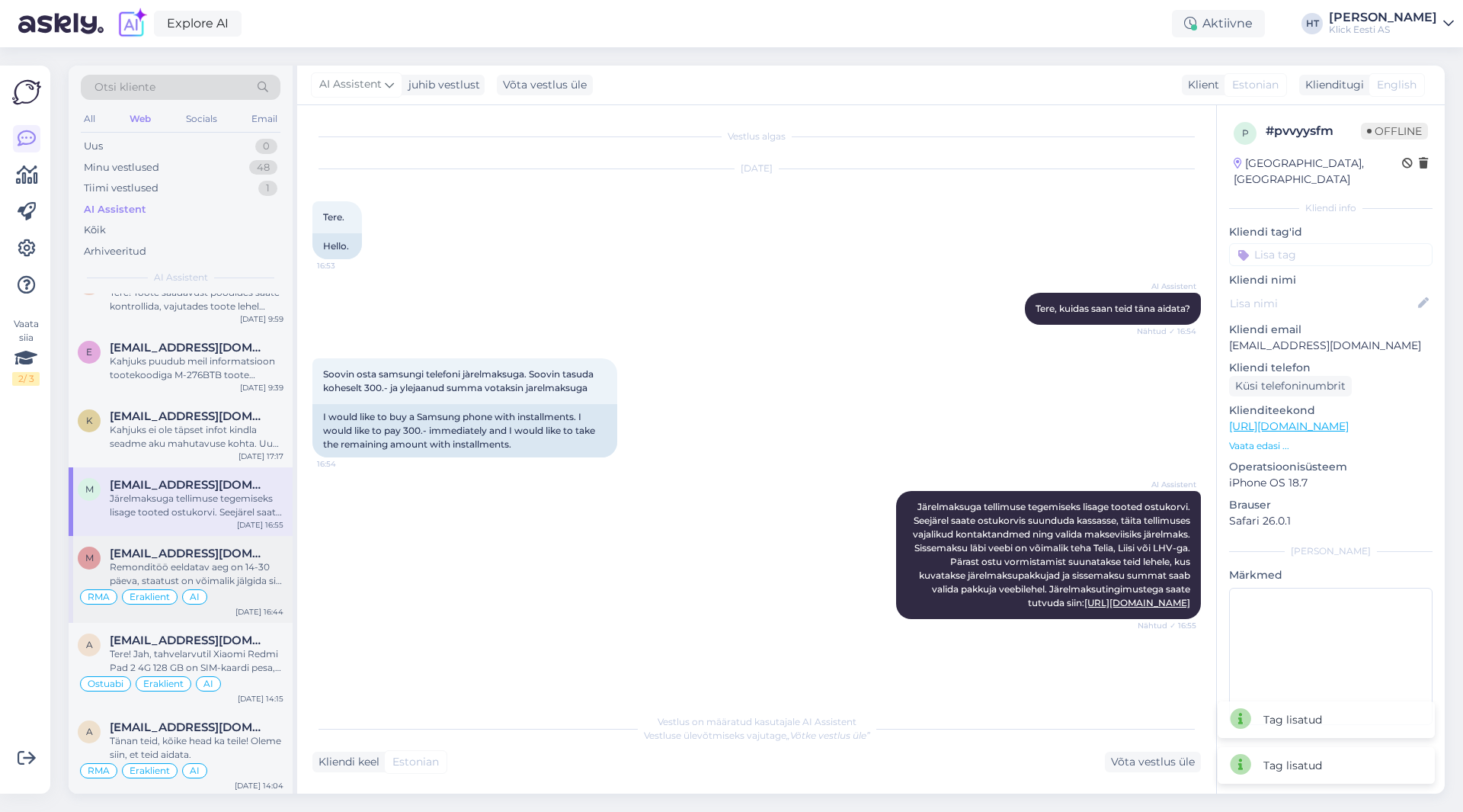
click at [219, 559] on span "[EMAIL_ADDRESS][DOMAIN_NAME]" at bounding box center [189, 553] width 158 height 14
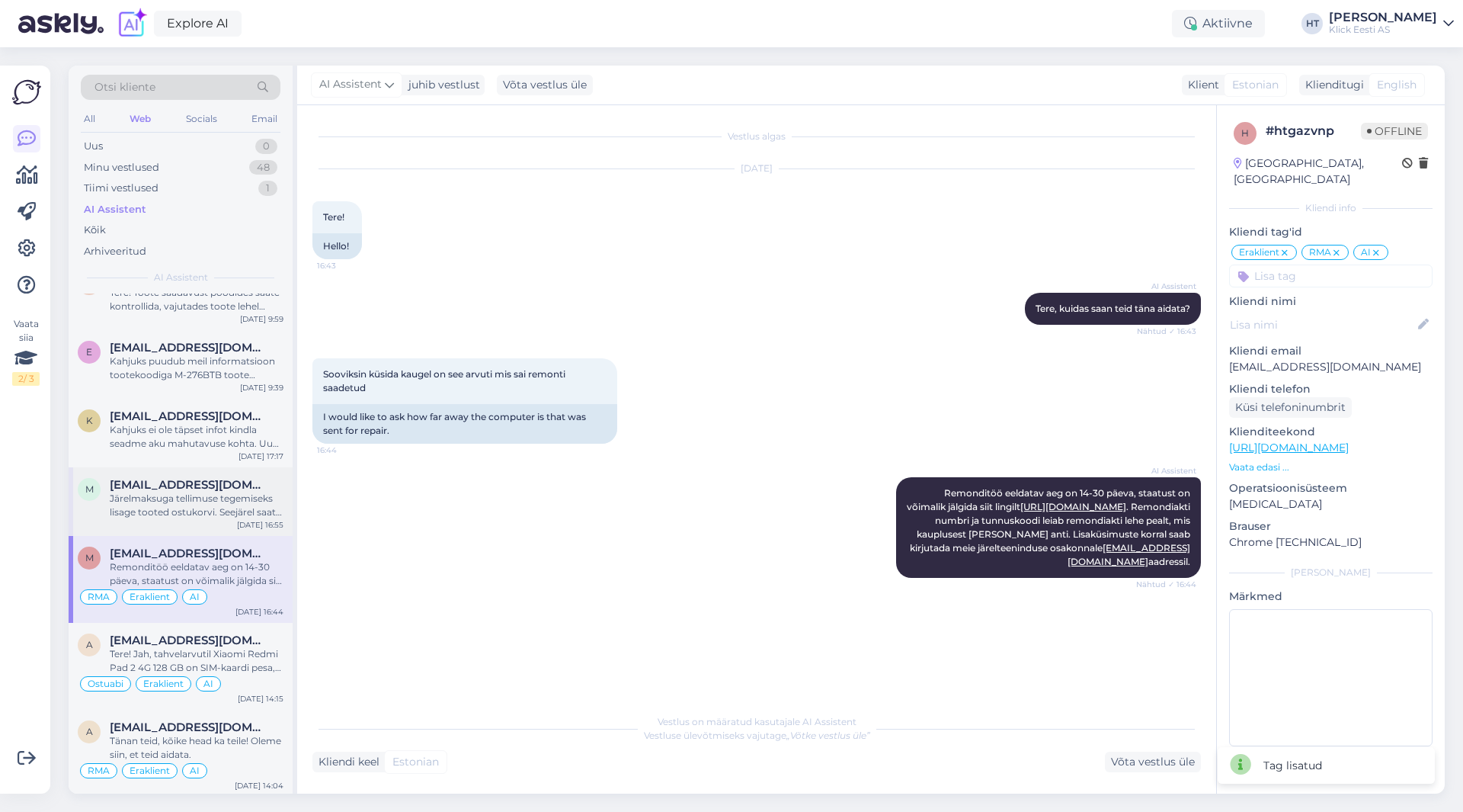
click at [219, 510] on div "Järelmaksuga tellimuse tegemiseks lisage tooted ostukorvi. Seejärel saate ostuk…" at bounding box center [197, 505] width 174 height 27
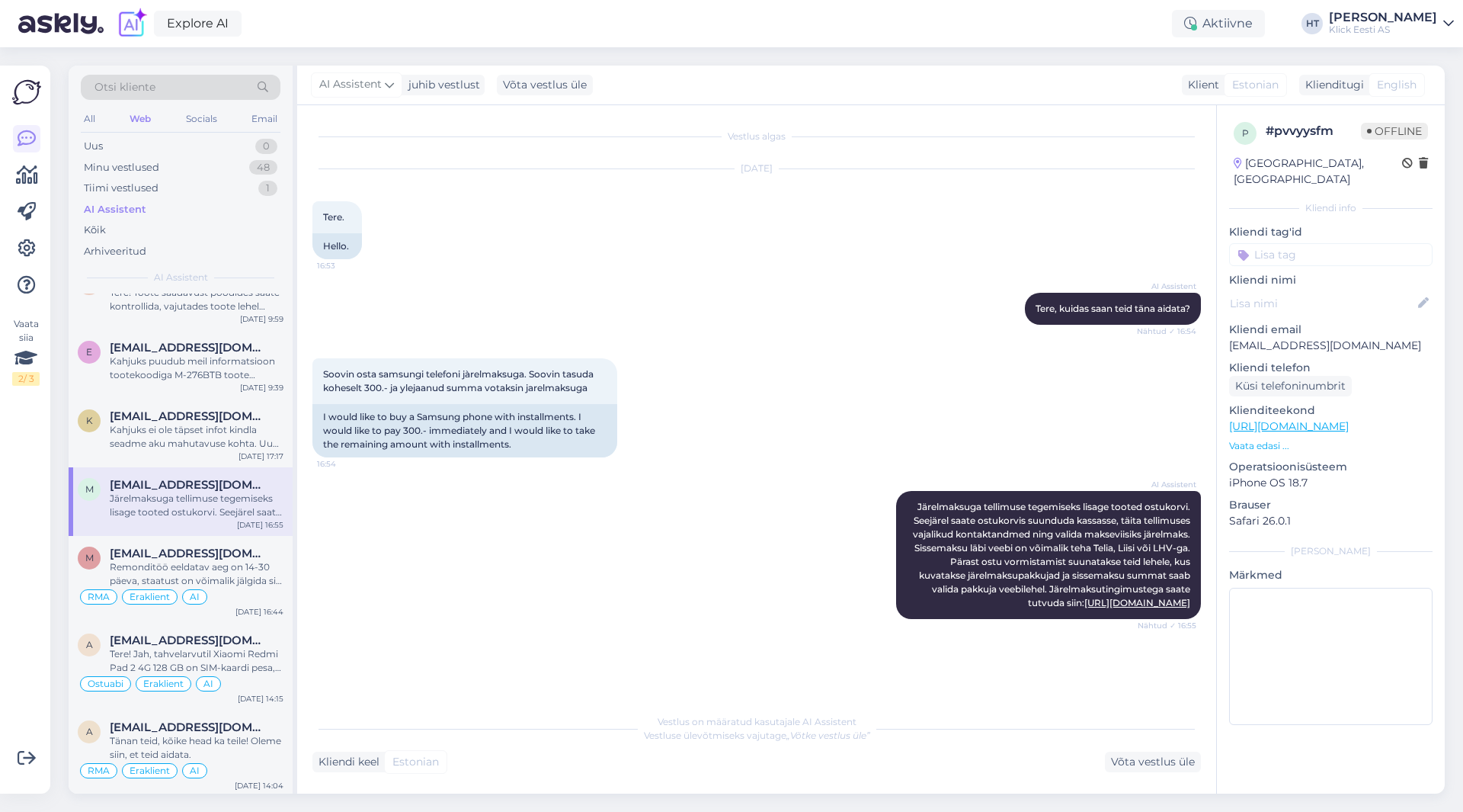
click at [1287, 243] on input at bounding box center [1330, 254] width 203 height 23
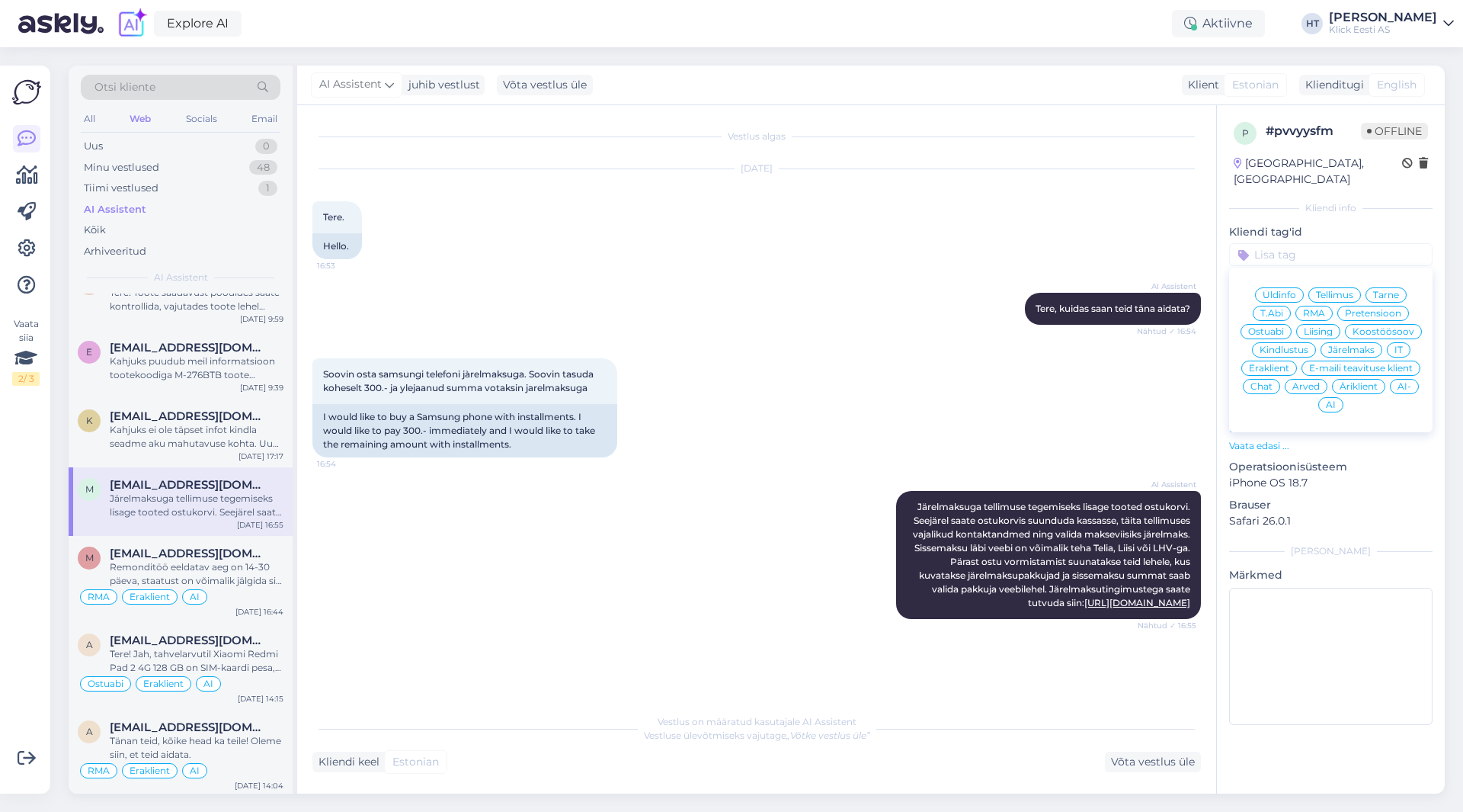
click at [1358, 345] on span "Järelmaks" at bounding box center [1351, 349] width 46 height 9
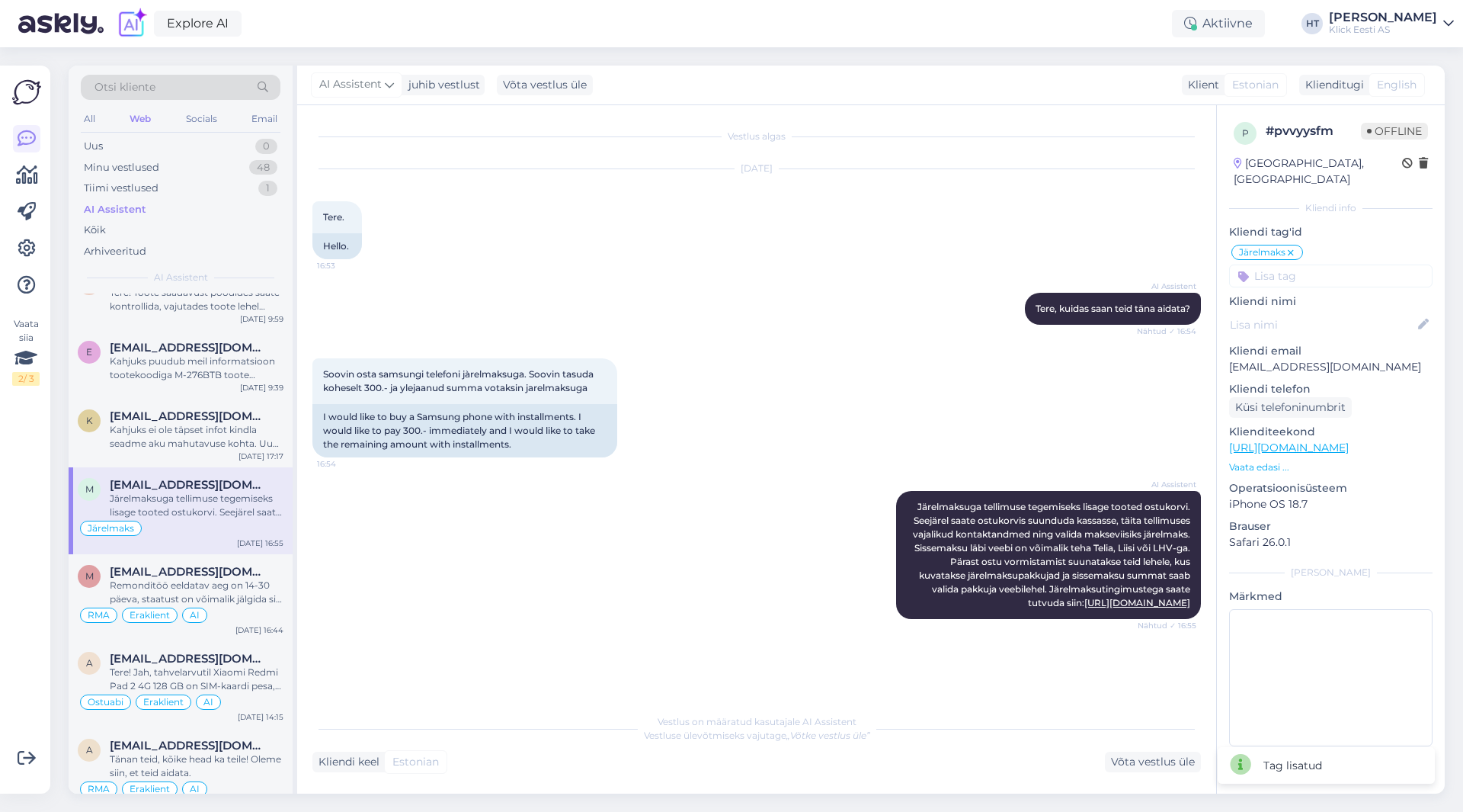
click at [1330, 264] on input at bounding box center [1330, 275] width 203 height 23
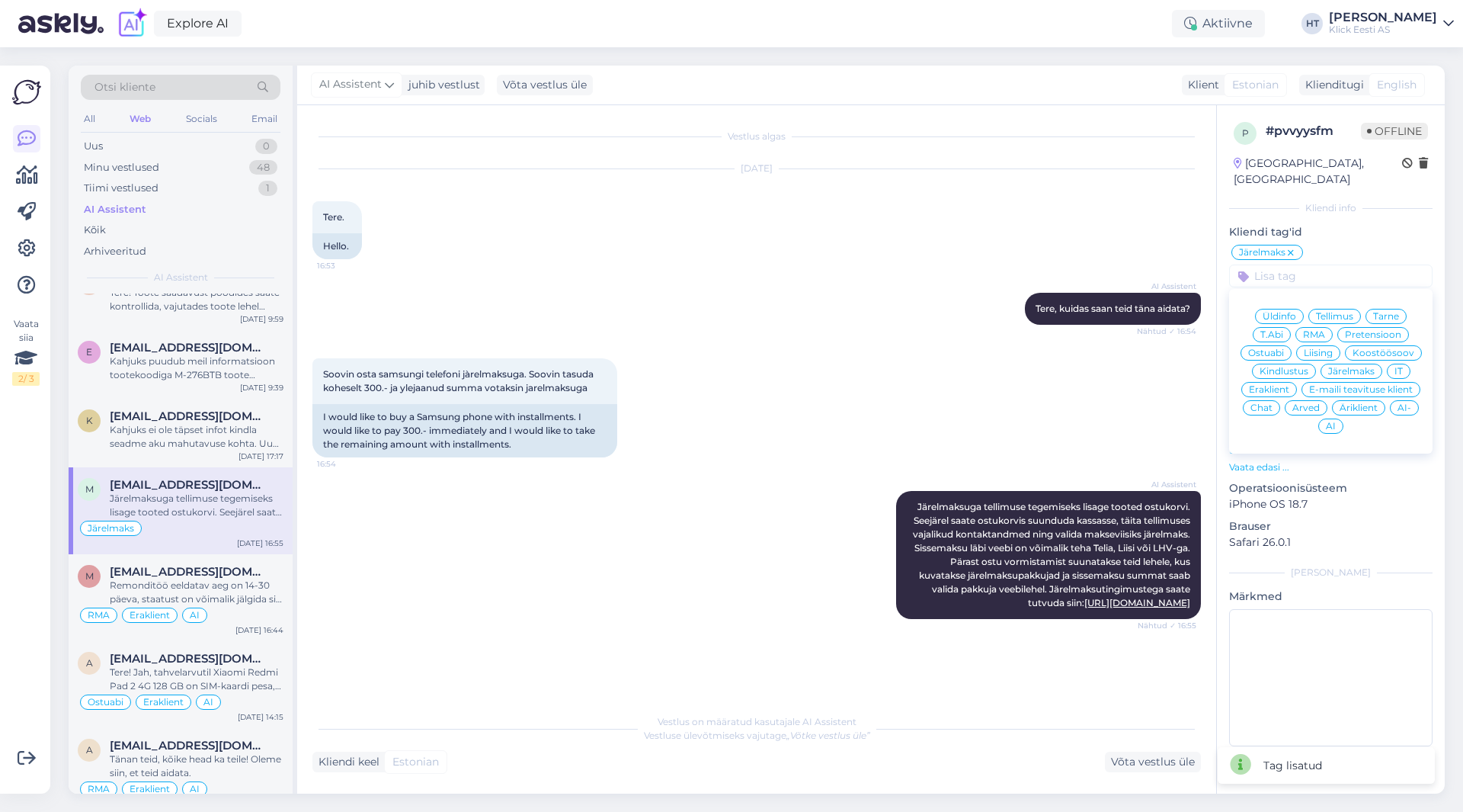
click at [1279, 385] on span "Eraklient" at bounding box center [1269, 389] width 40 height 9
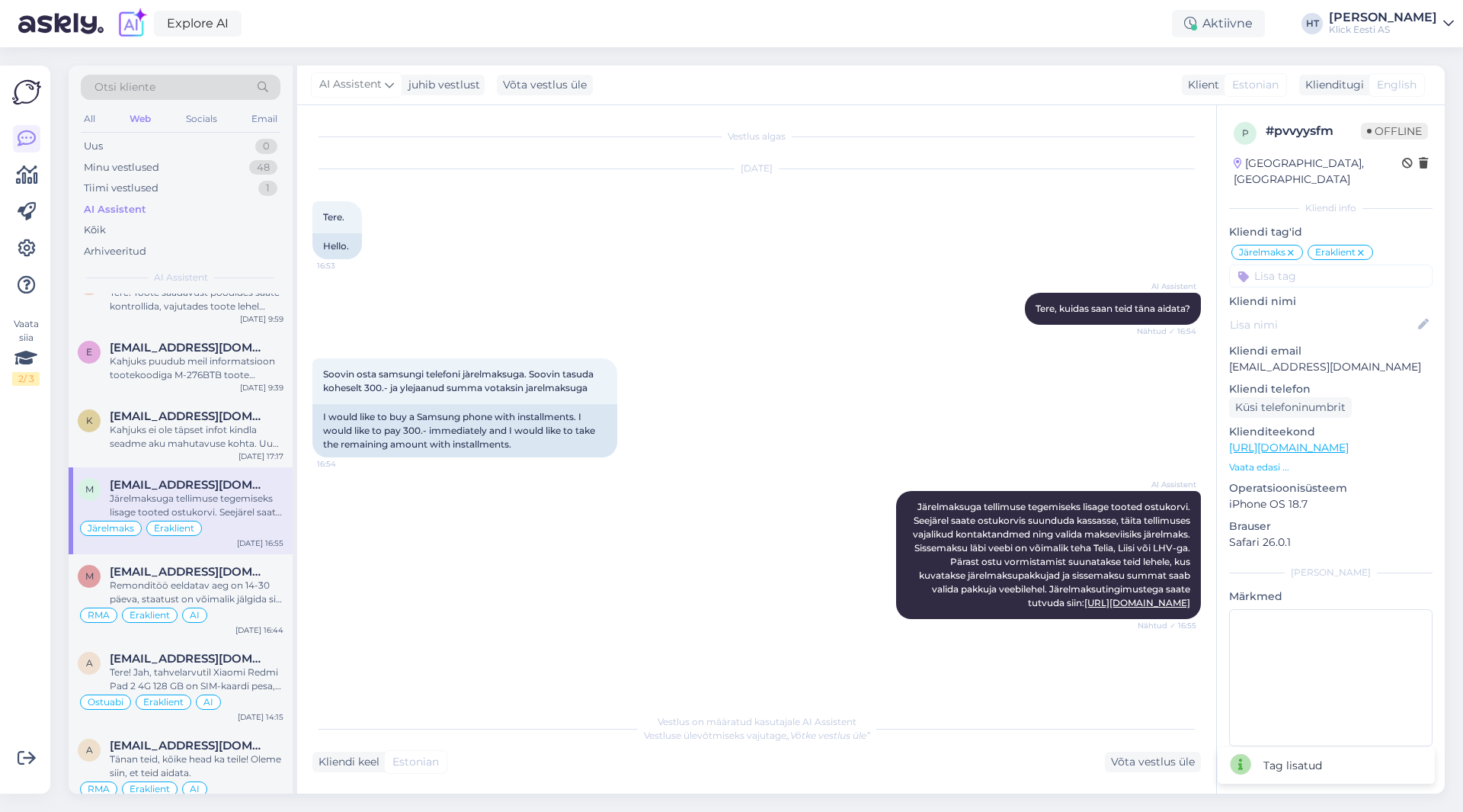
click at [1306, 264] on input at bounding box center [1330, 275] width 203 height 23
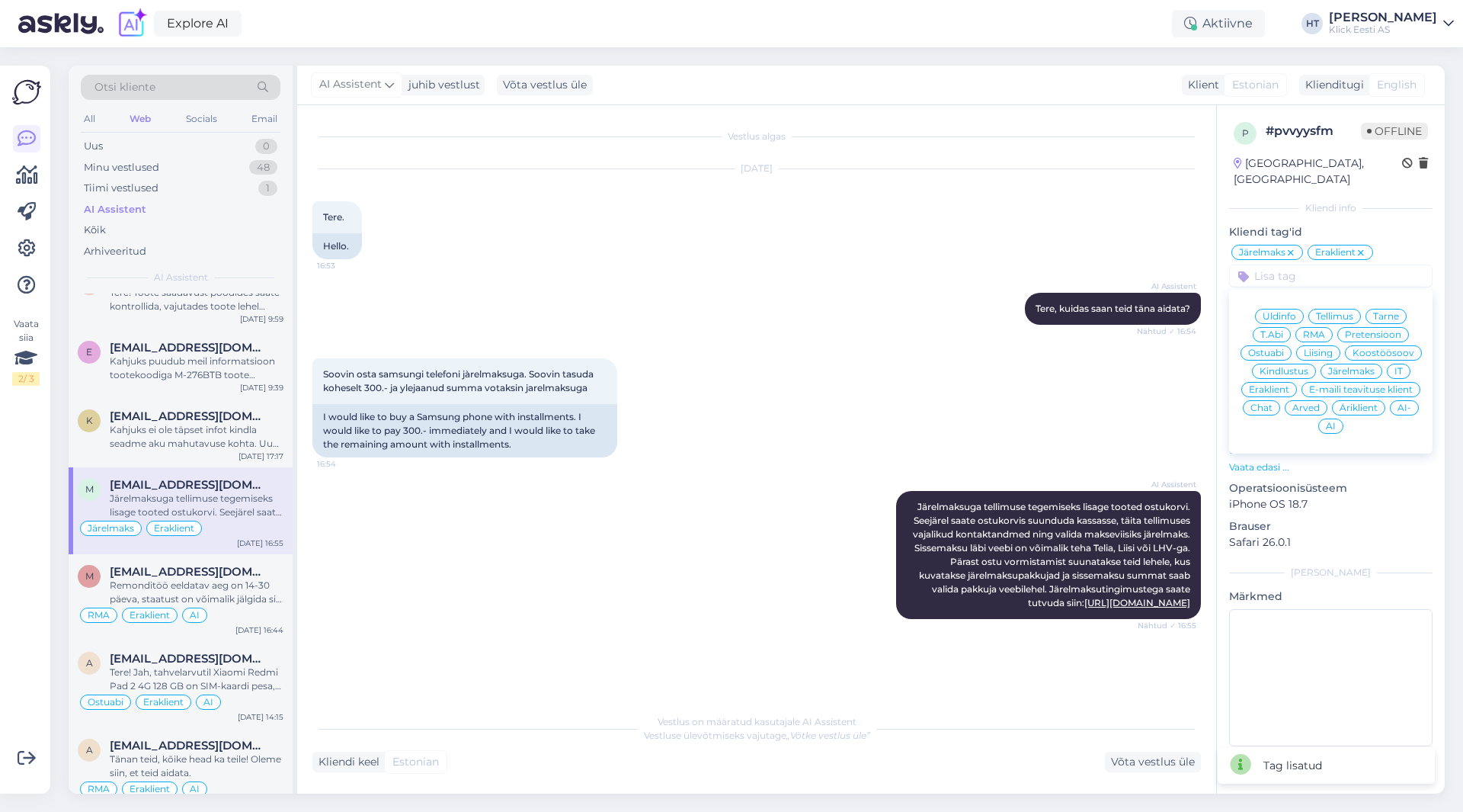
click at [1337, 418] on div "AI" at bounding box center [1330, 425] width 25 height 15
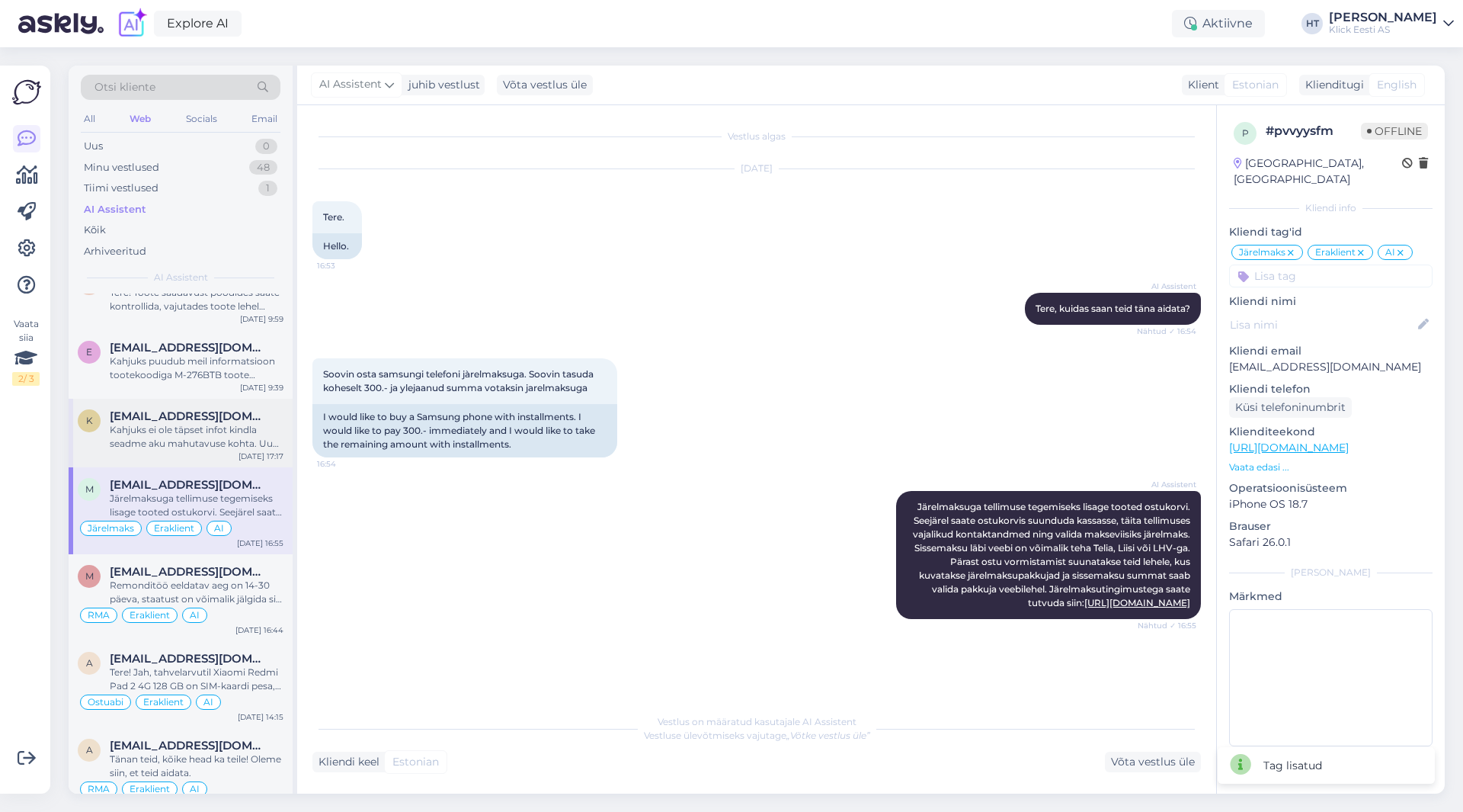
click at [261, 409] on div "[EMAIL_ADDRESS][DOMAIN_NAME]" at bounding box center [197, 416] width 174 height 14
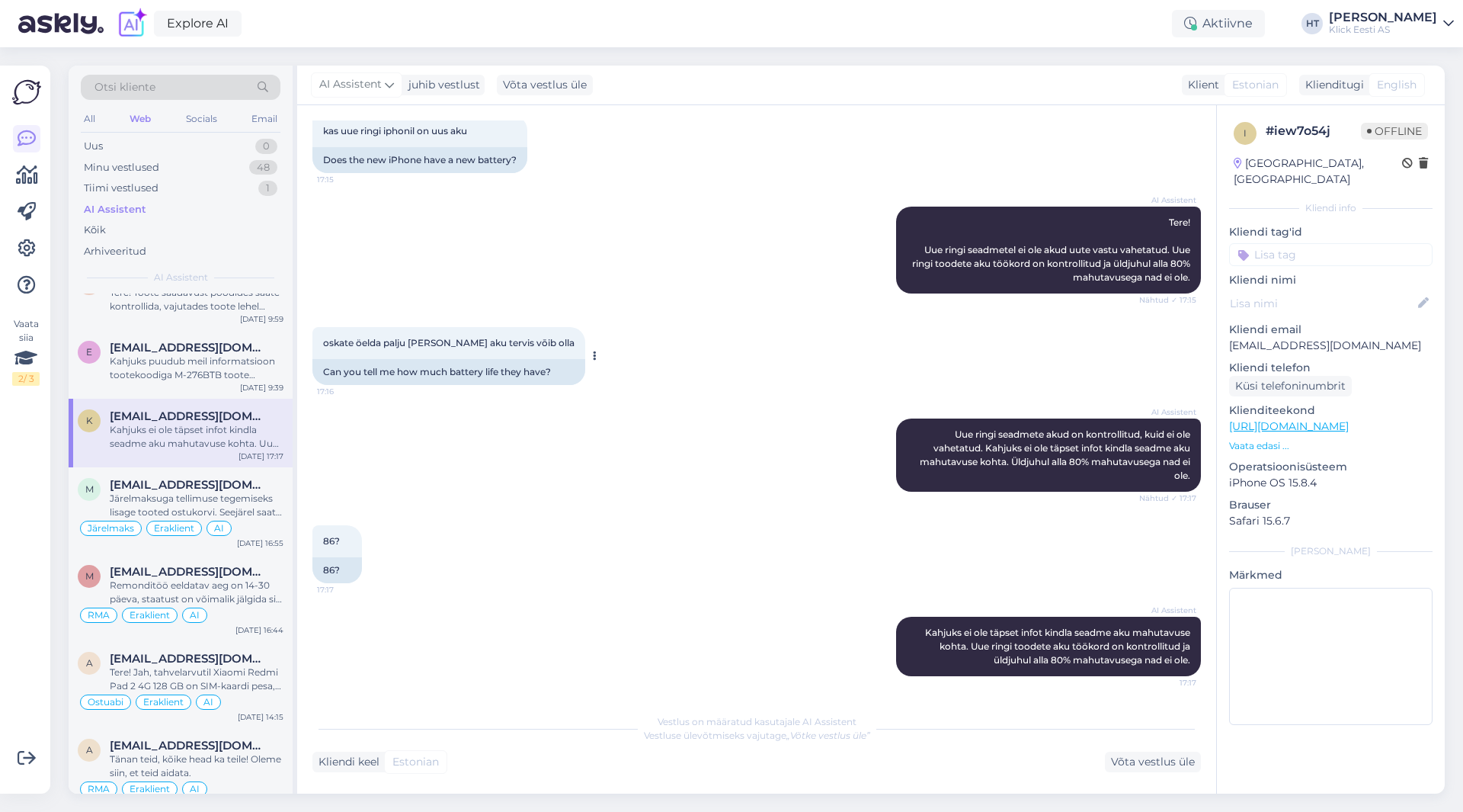
scroll to position [87, 0]
click at [1347, 243] on input at bounding box center [1330, 254] width 203 height 23
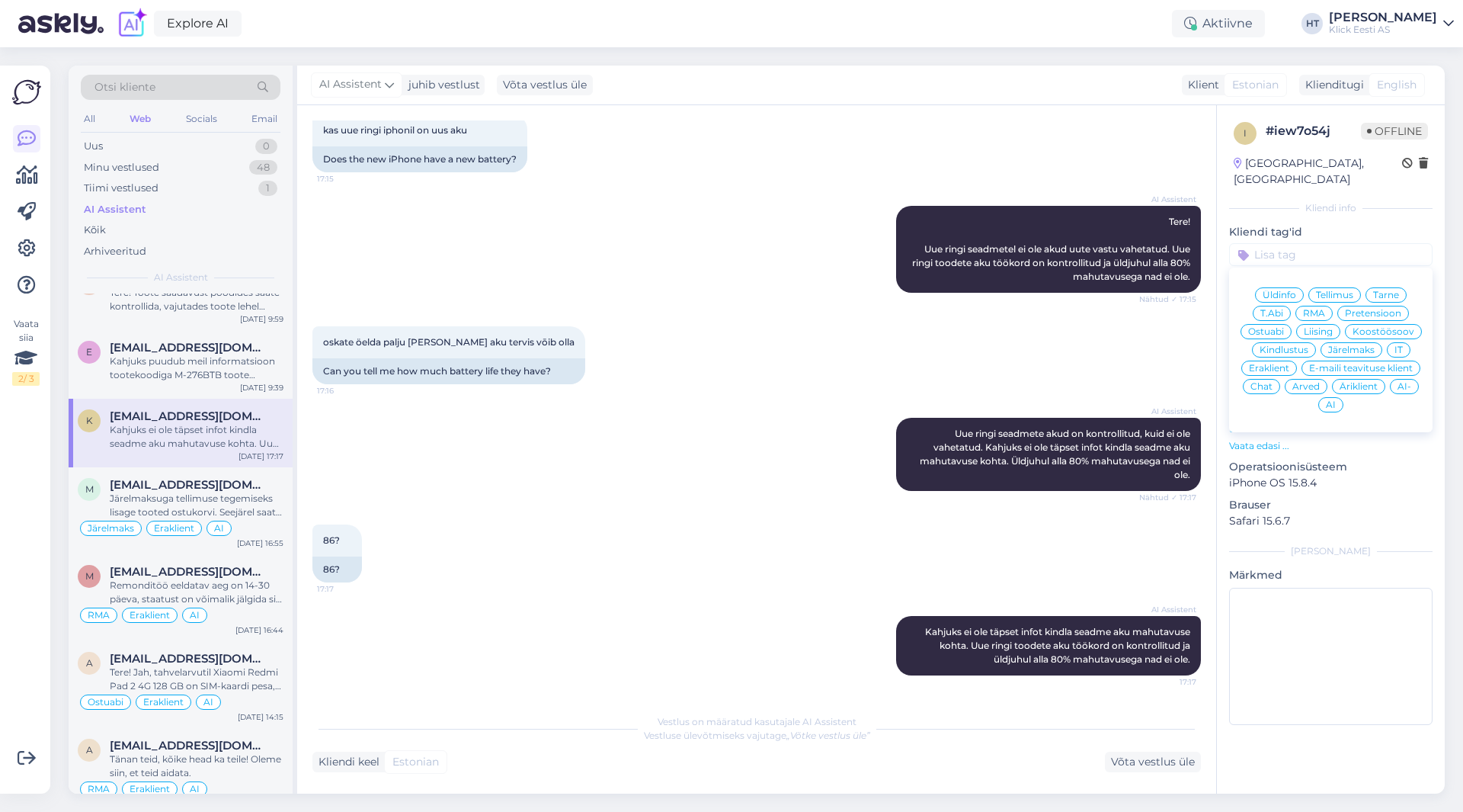
click at [1275, 327] on span "Ostuabi" at bounding box center [1266, 331] width 36 height 9
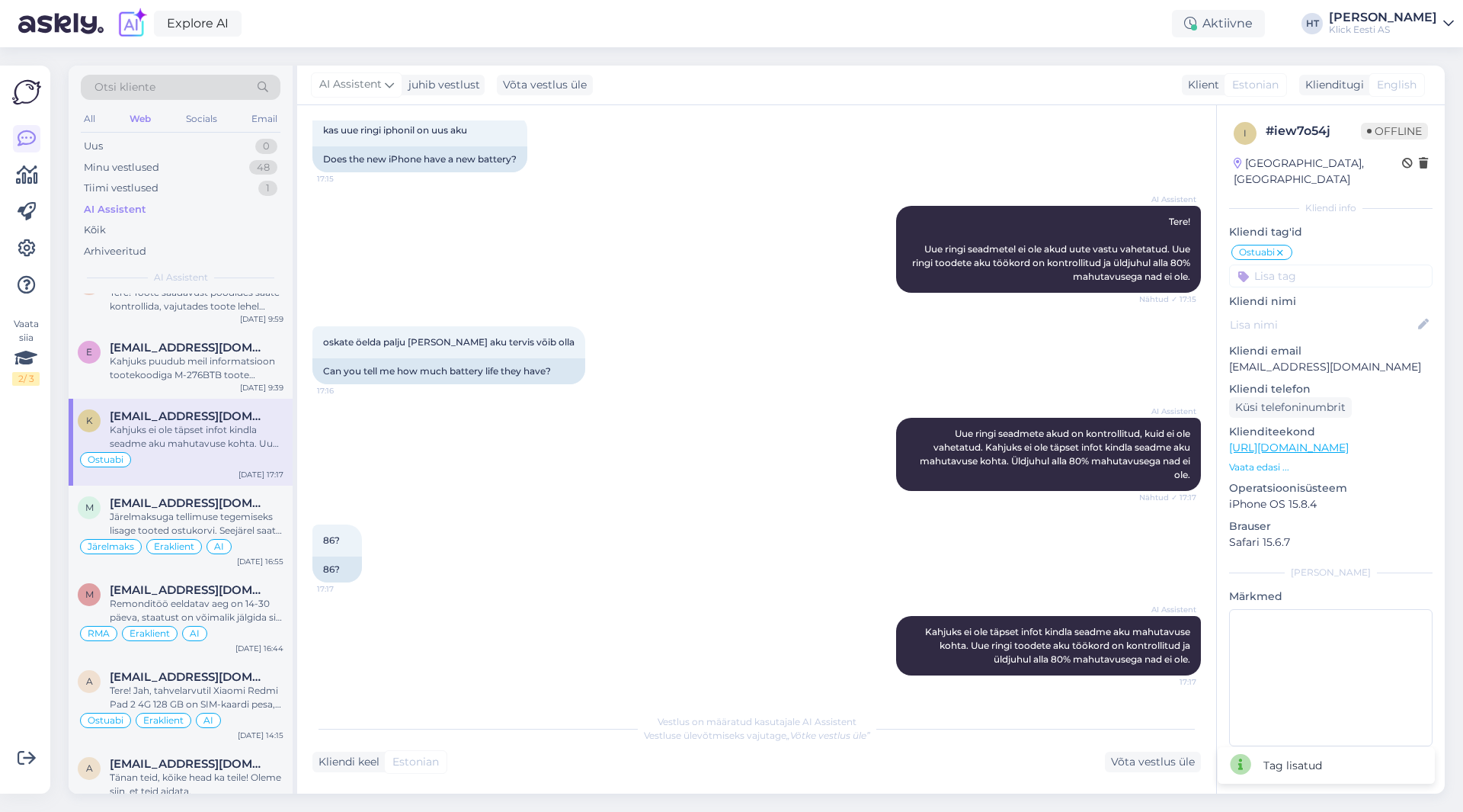
click at [1314, 264] on input at bounding box center [1330, 275] width 203 height 23
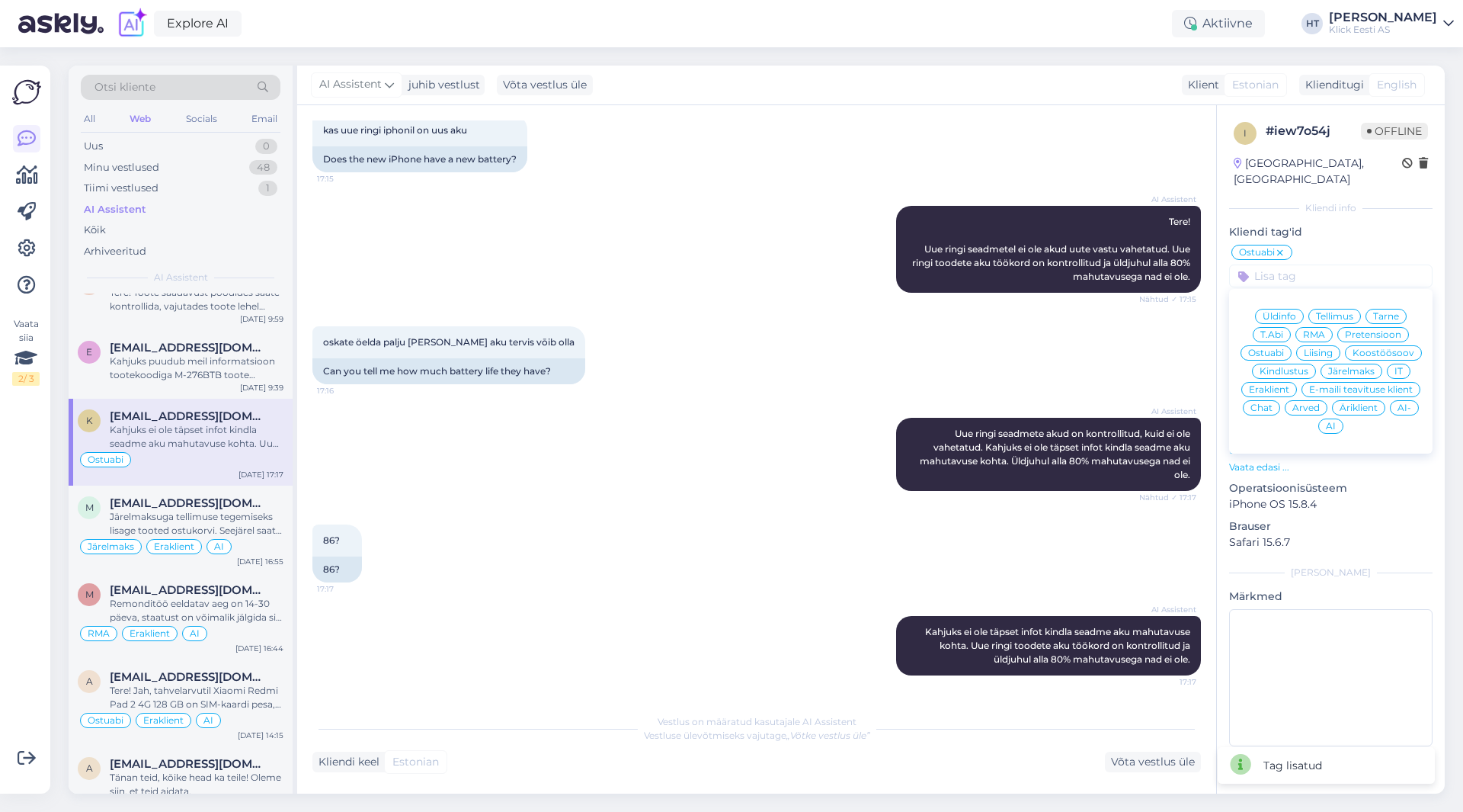
click at [1270, 385] on span "Eraklient" at bounding box center [1269, 389] width 40 height 9
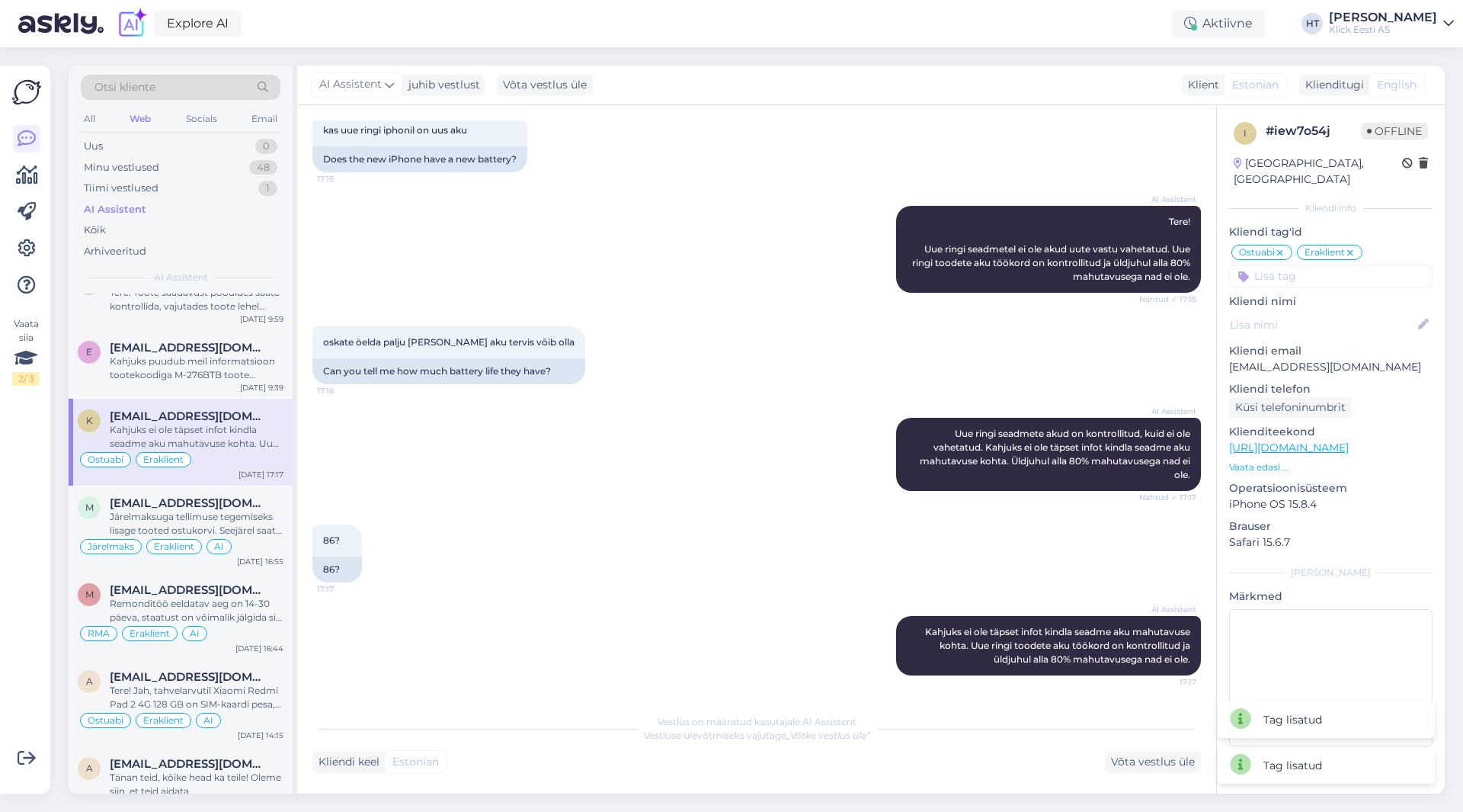
click at [1303, 269] on input at bounding box center [1330, 275] width 203 height 23
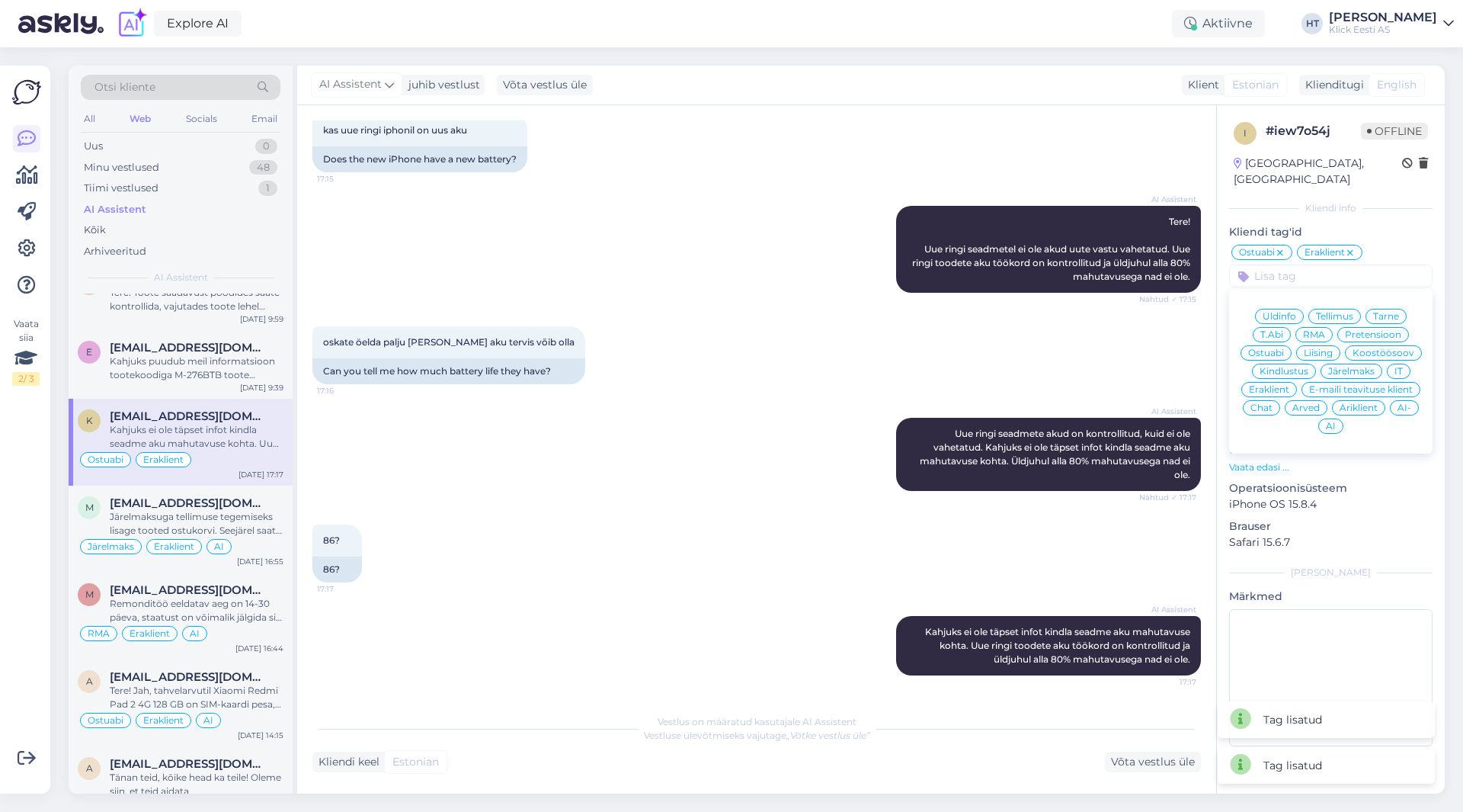
click at [1334, 421] on span "AI" at bounding box center [1331, 425] width 10 height 9
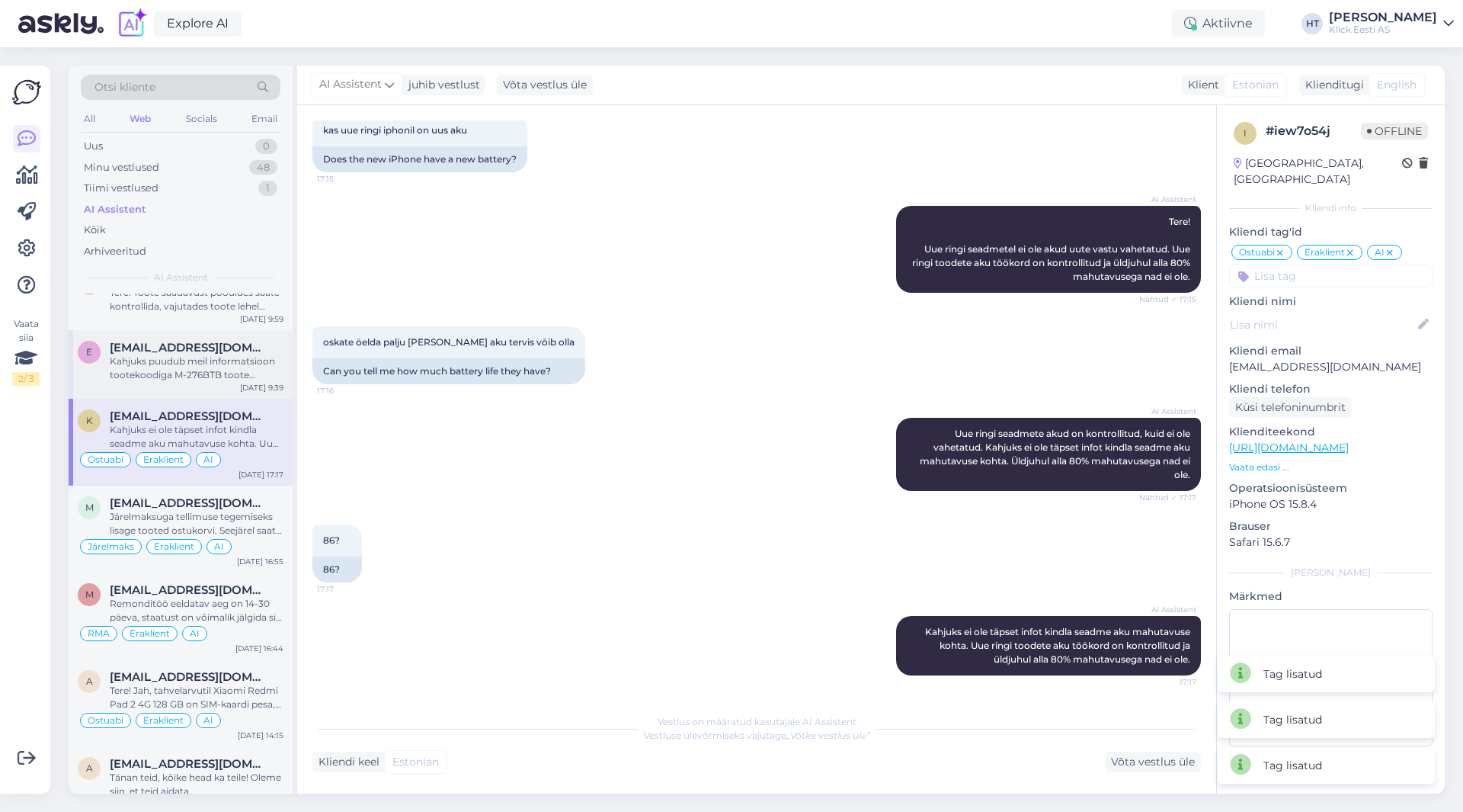
click at [210, 349] on span "[EMAIL_ADDRESS][DOMAIN_NAME]" at bounding box center [189, 348] width 158 height 14
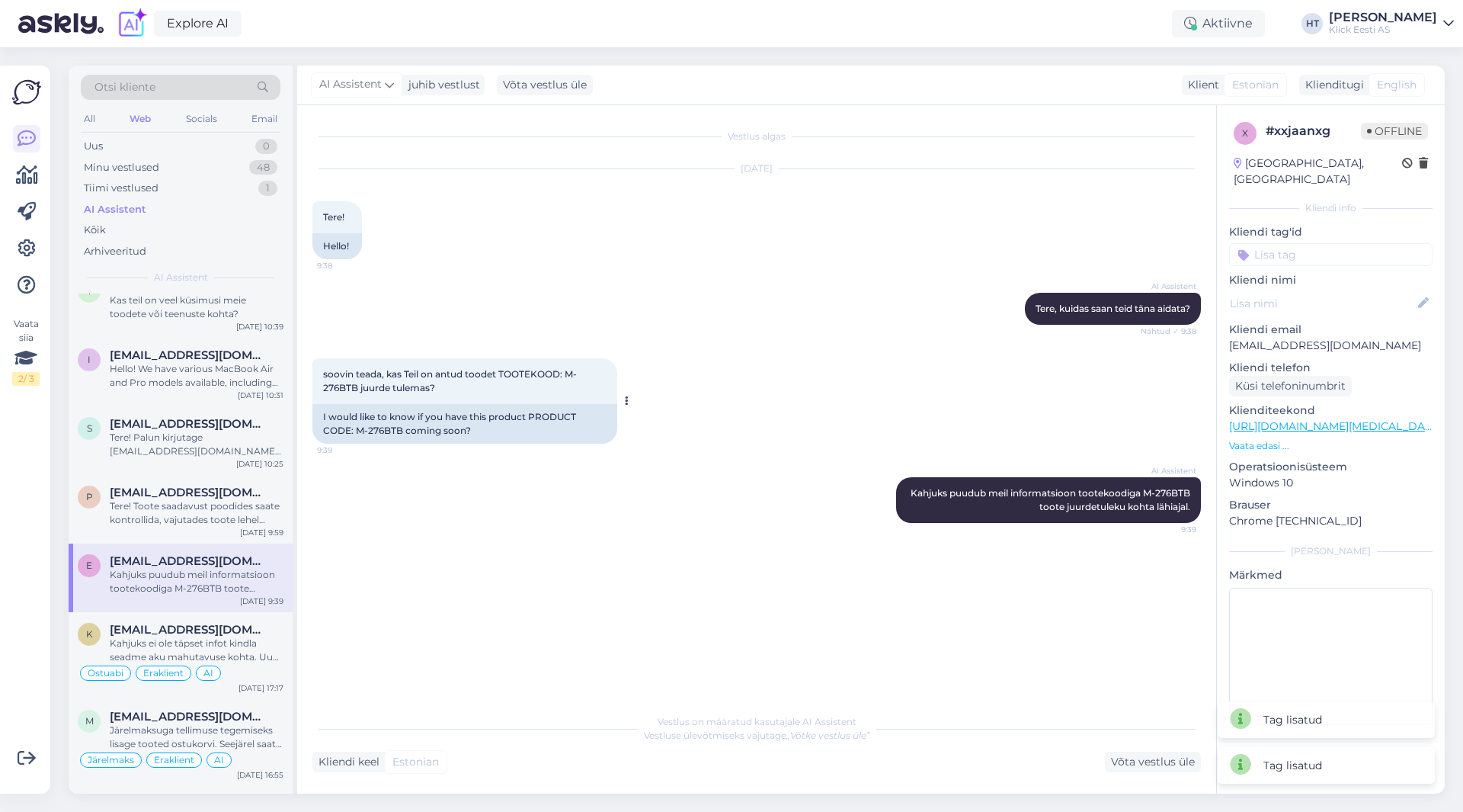
scroll to position [686, 0]
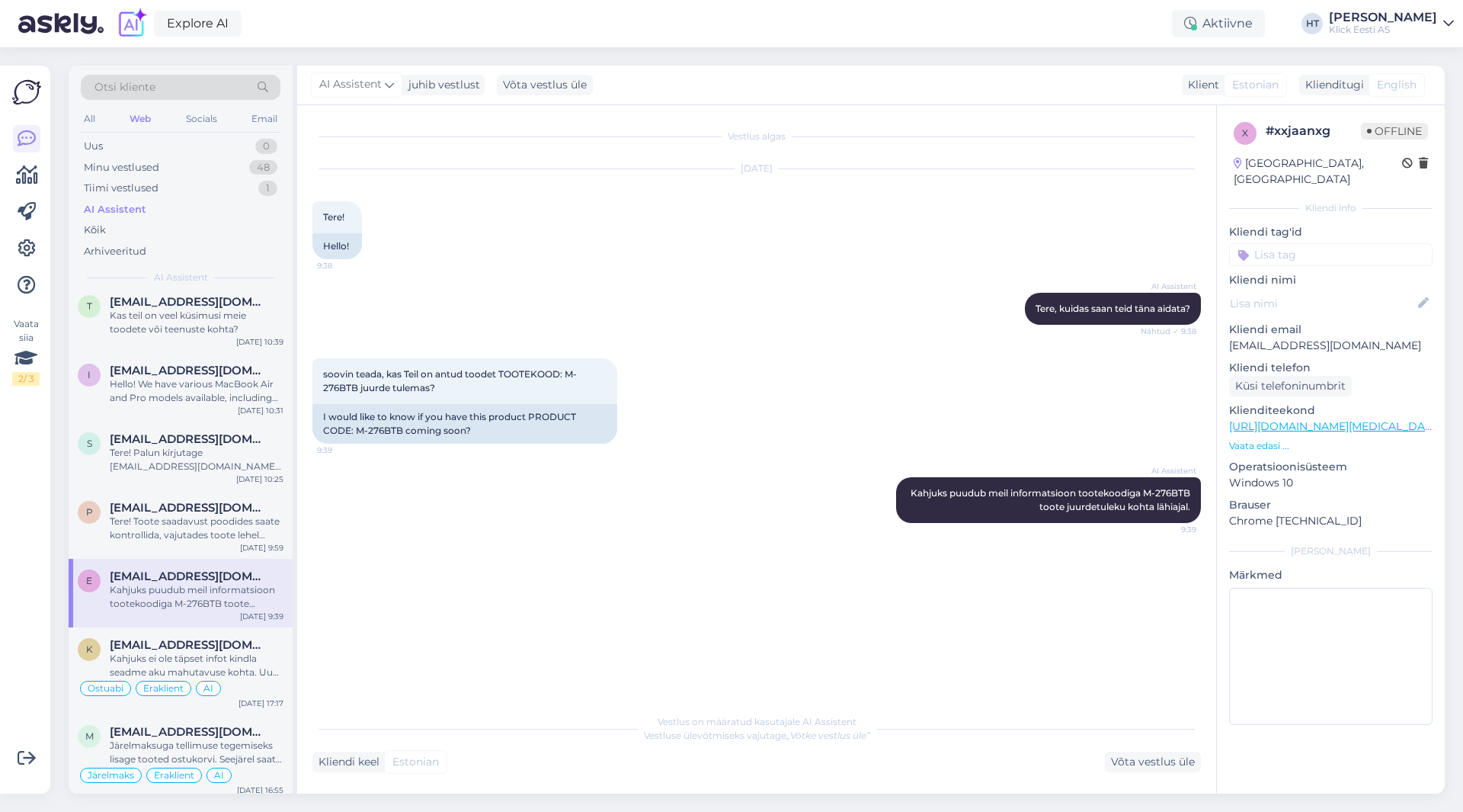
click at [1251, 439] on p "Vaata edasi ..." at bounding box center [1330, 446] width 203 height 14
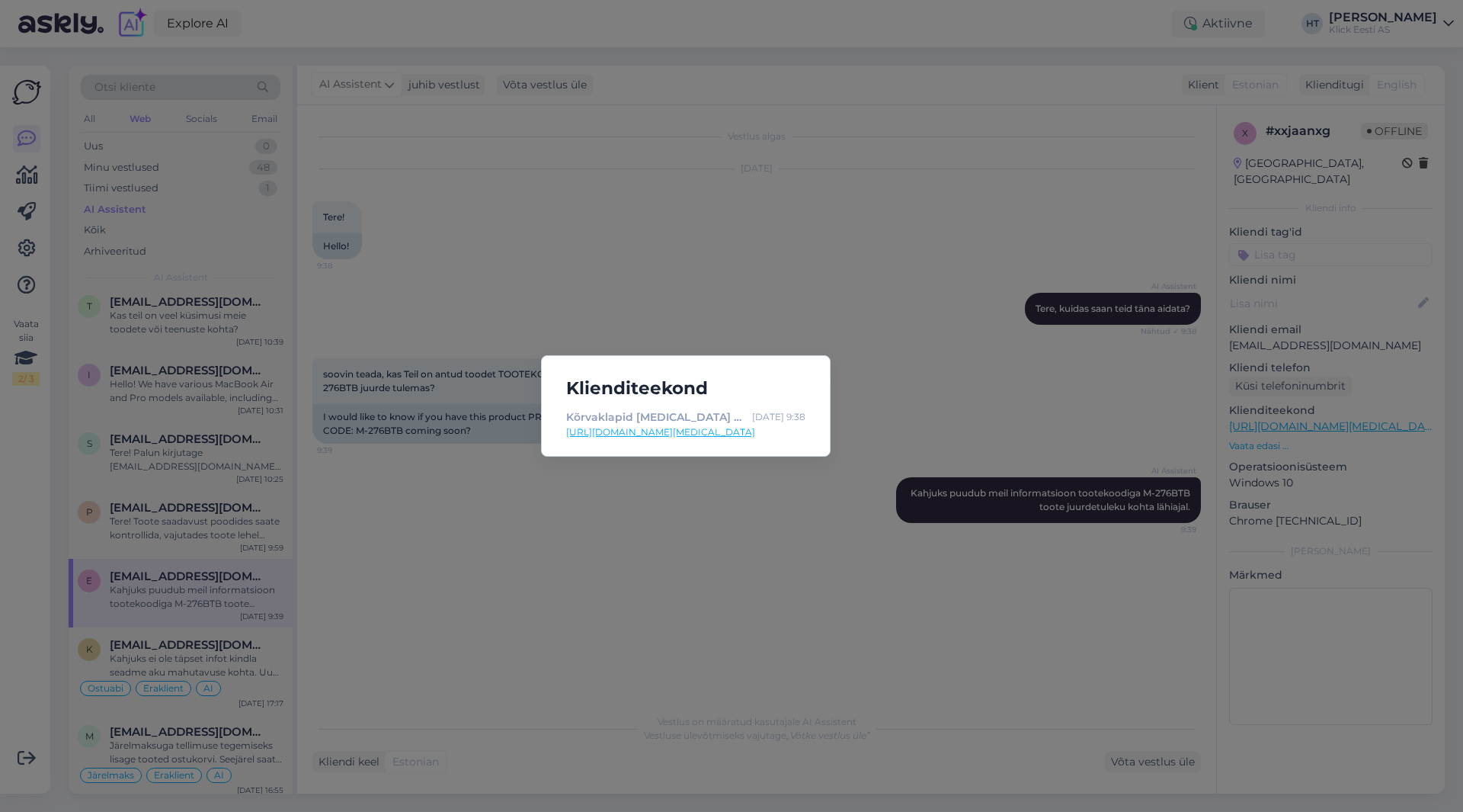
click at [741, 508] on div "Klienditeekond Kõrvaklapid [MEDICAL_DATA] M-276 BT - Klick e-pood [DATE] 9:38 […" at bounding box center [731, 406] width 1463 height 812
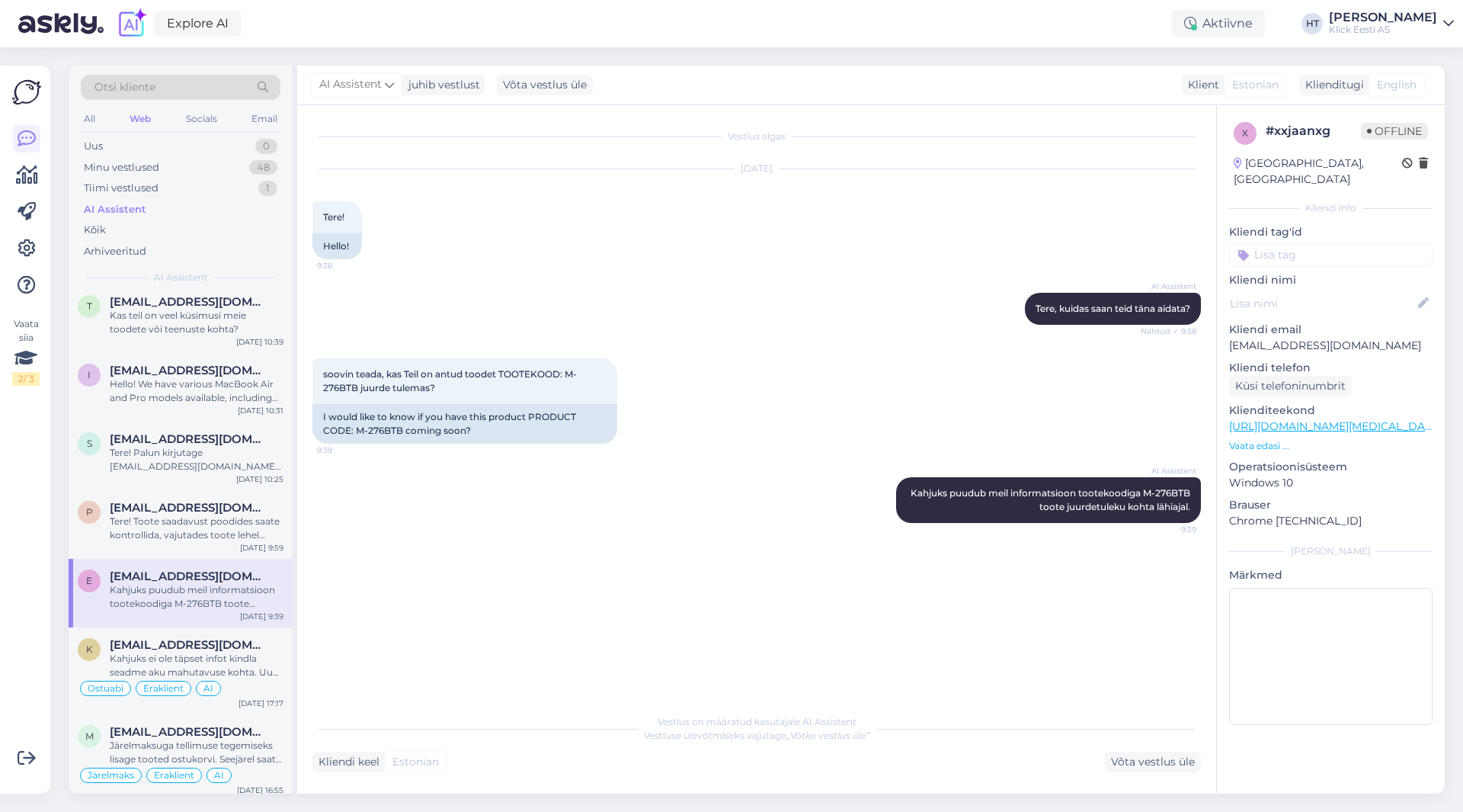
click at [1312, 246] on input at bounding box center [1330, 254] width 203 height 23
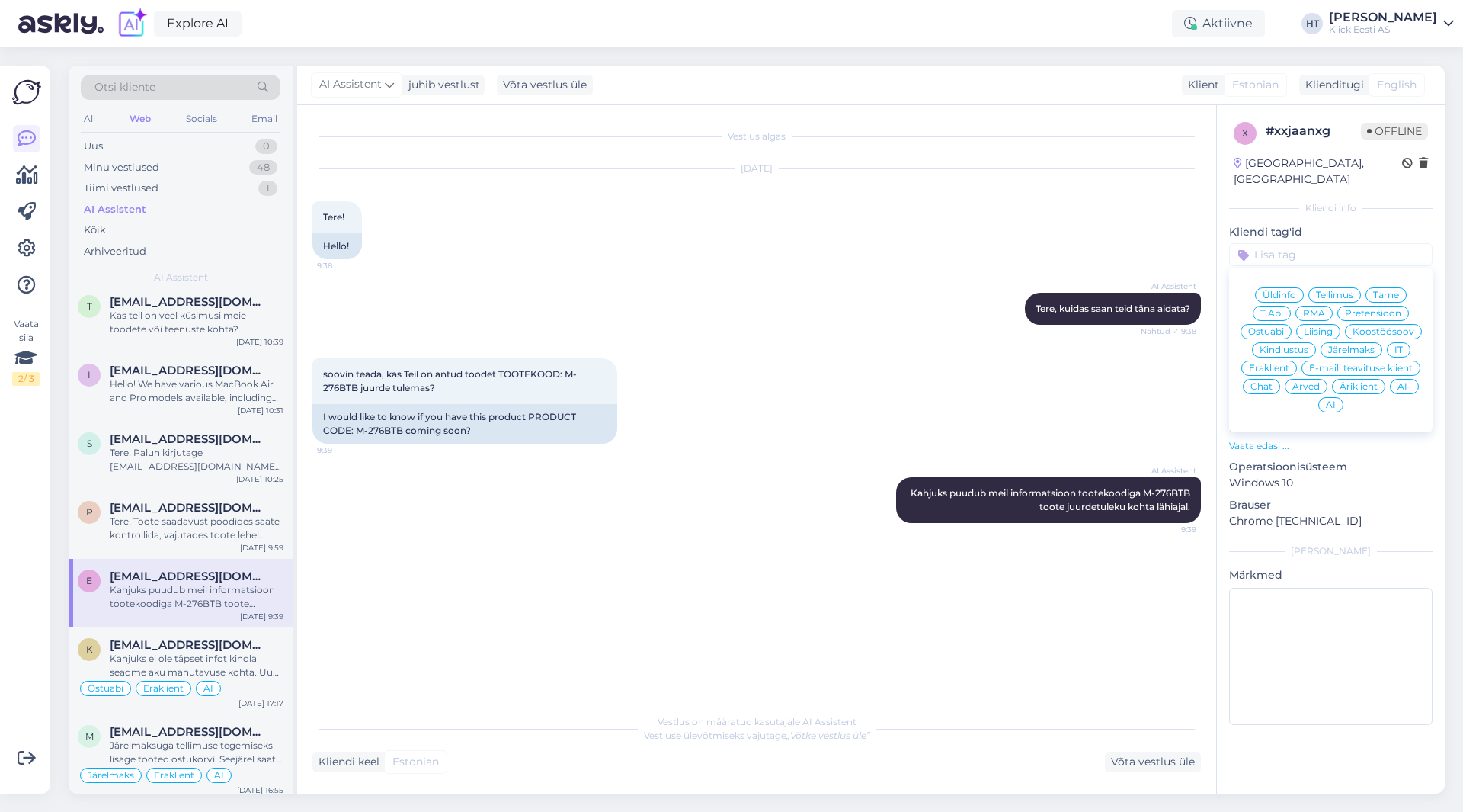
click at [1284, 327] on span "Ostuabi" at bounding box center [1266, 331] width 36 height 9
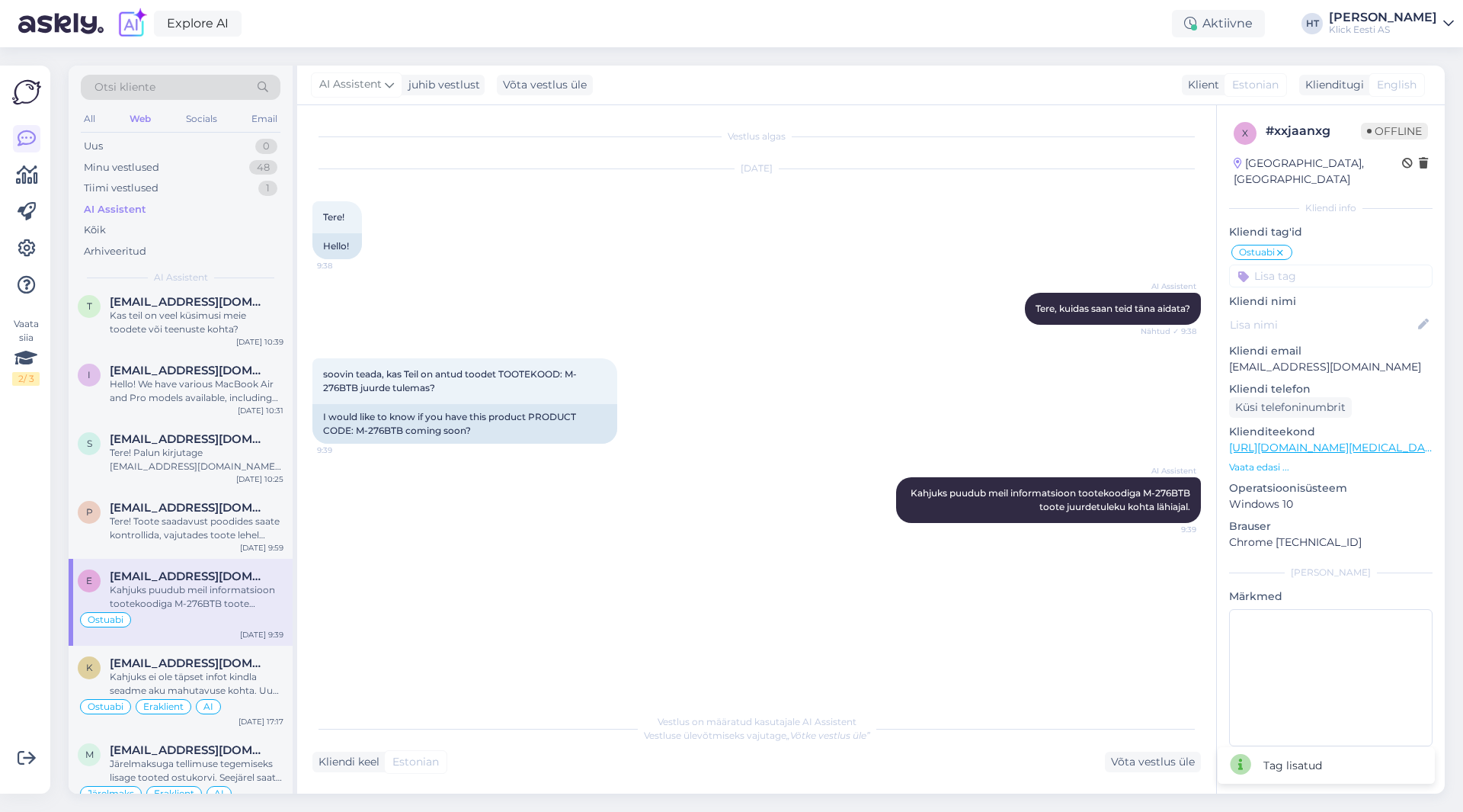
click at [1308, 264] on input at bounding box center [1330, 275] width 203 height 23
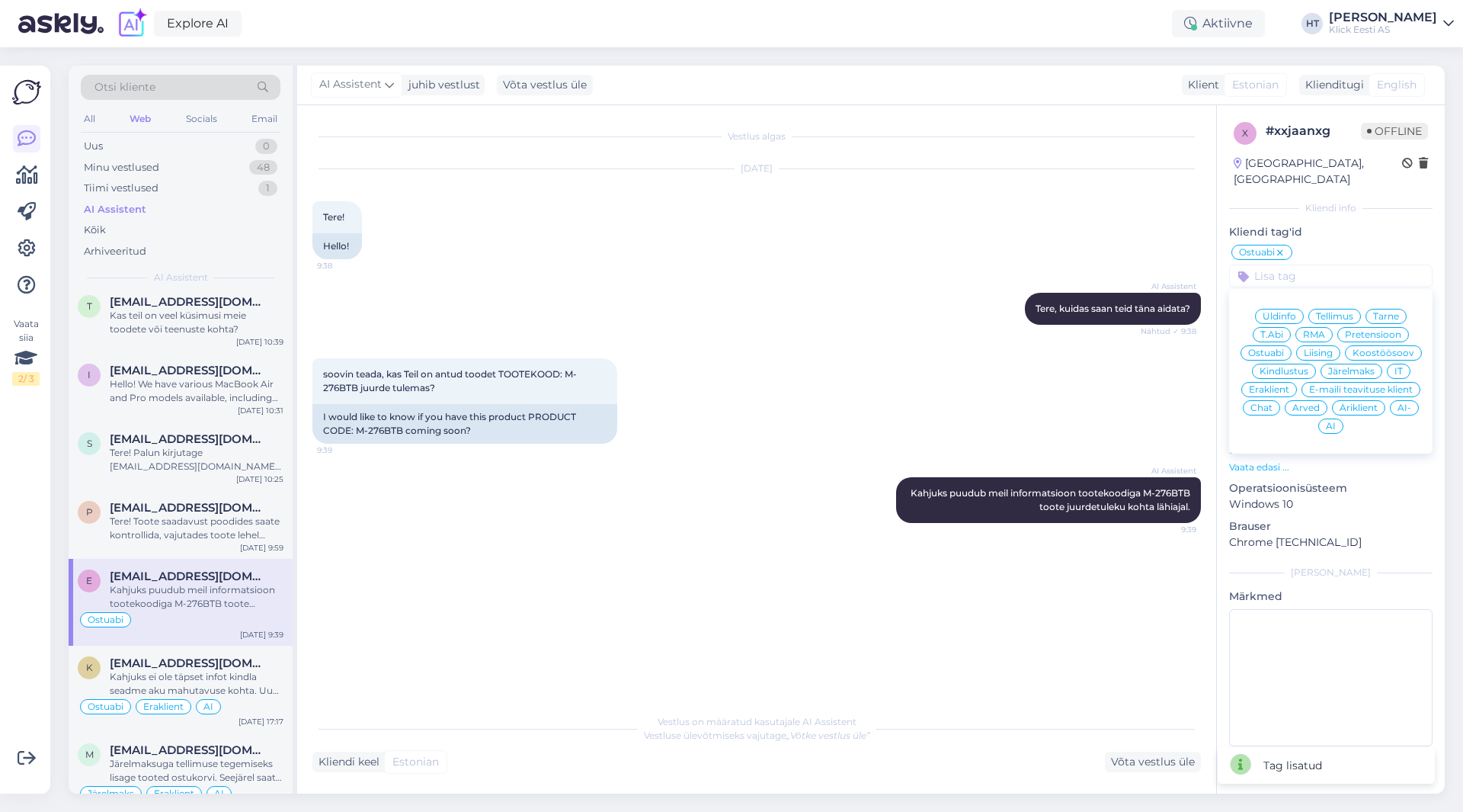
click at [1274, 385] on span "Eraklient" at bounding box center [1269, 389] width 40 height 9
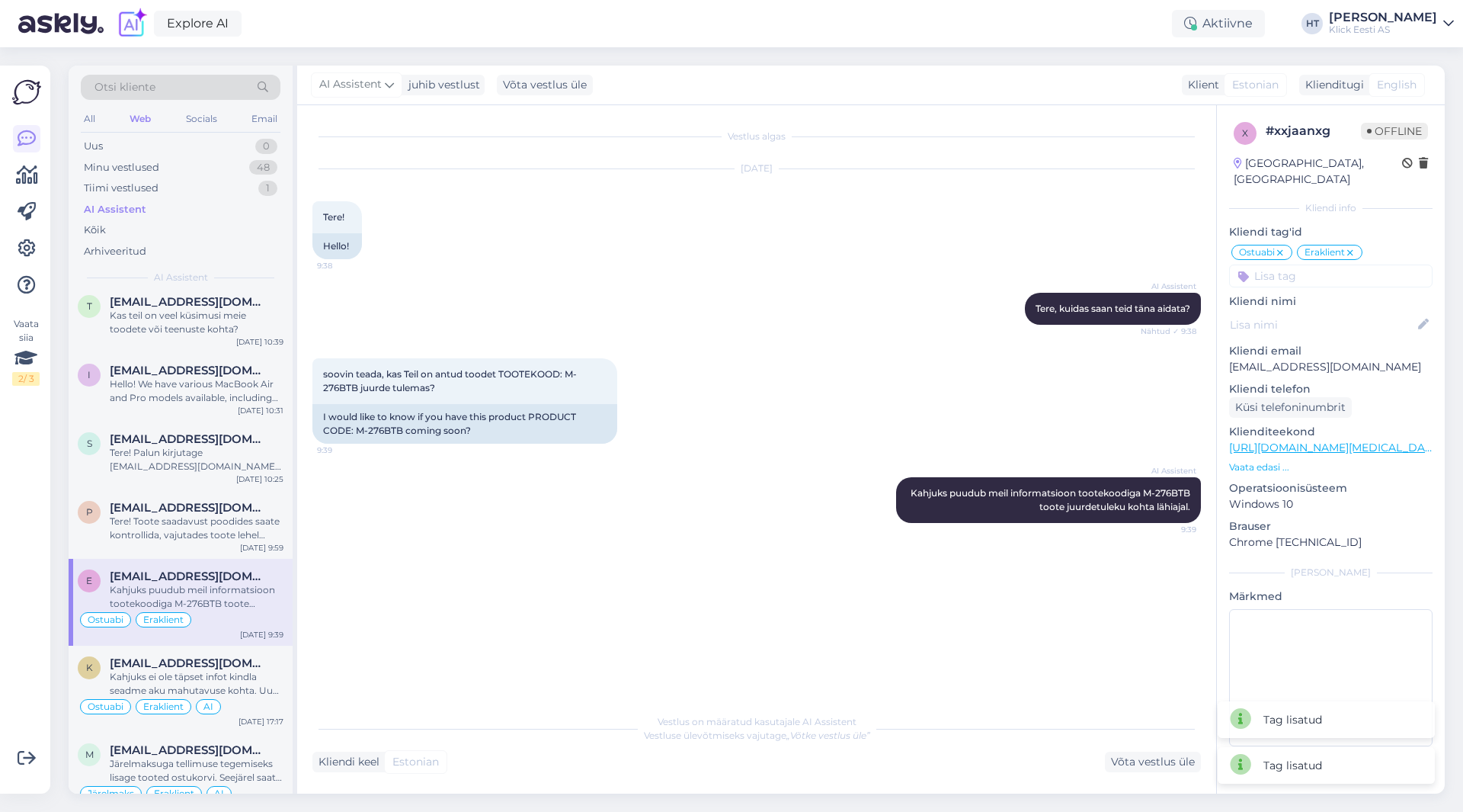
click at [1314, 264] on input at bounding box center [1330, 275] width 203 height 23
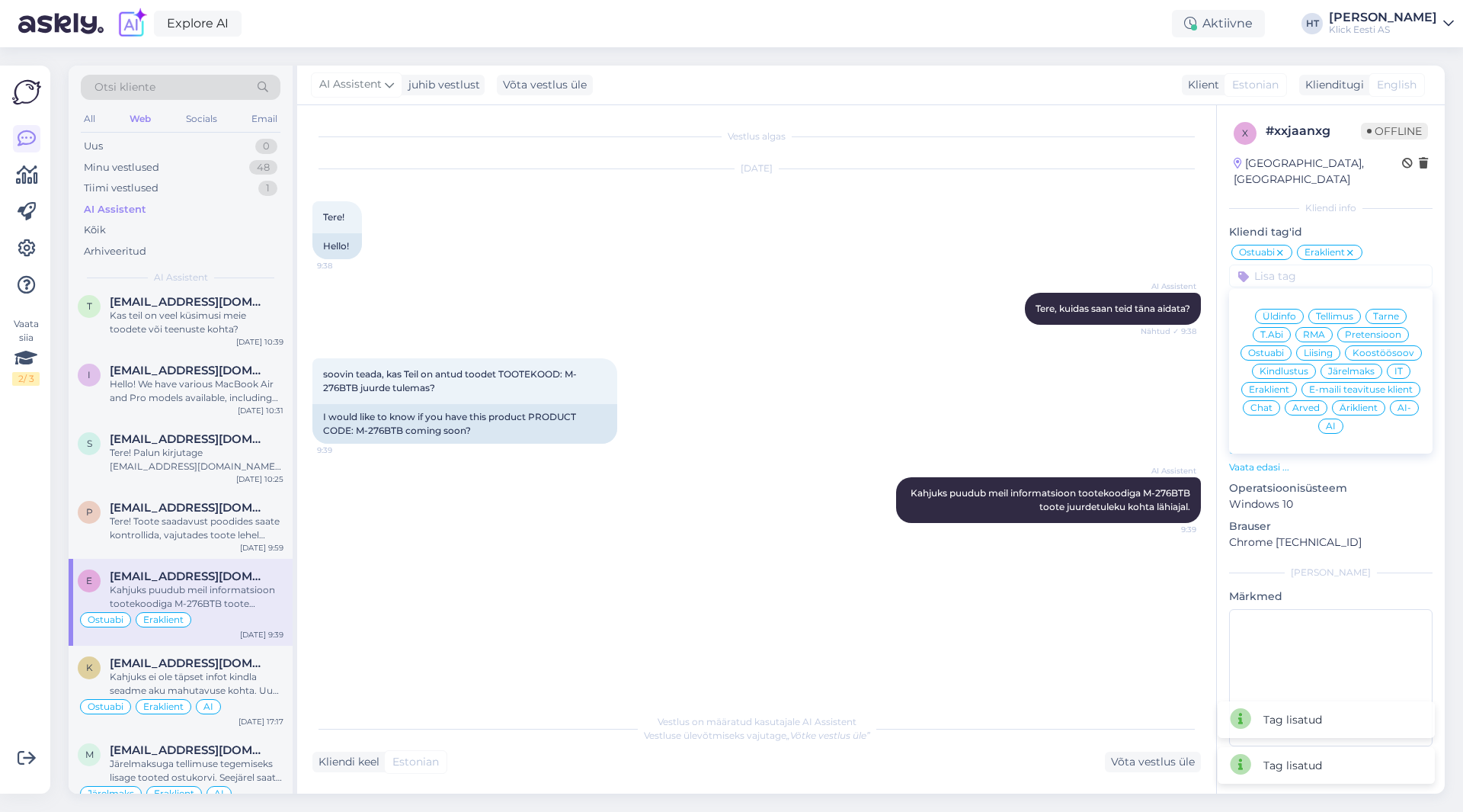
click at [1329, 418] on div "AI" at bounding box center [1330, 425] width 25 height 15
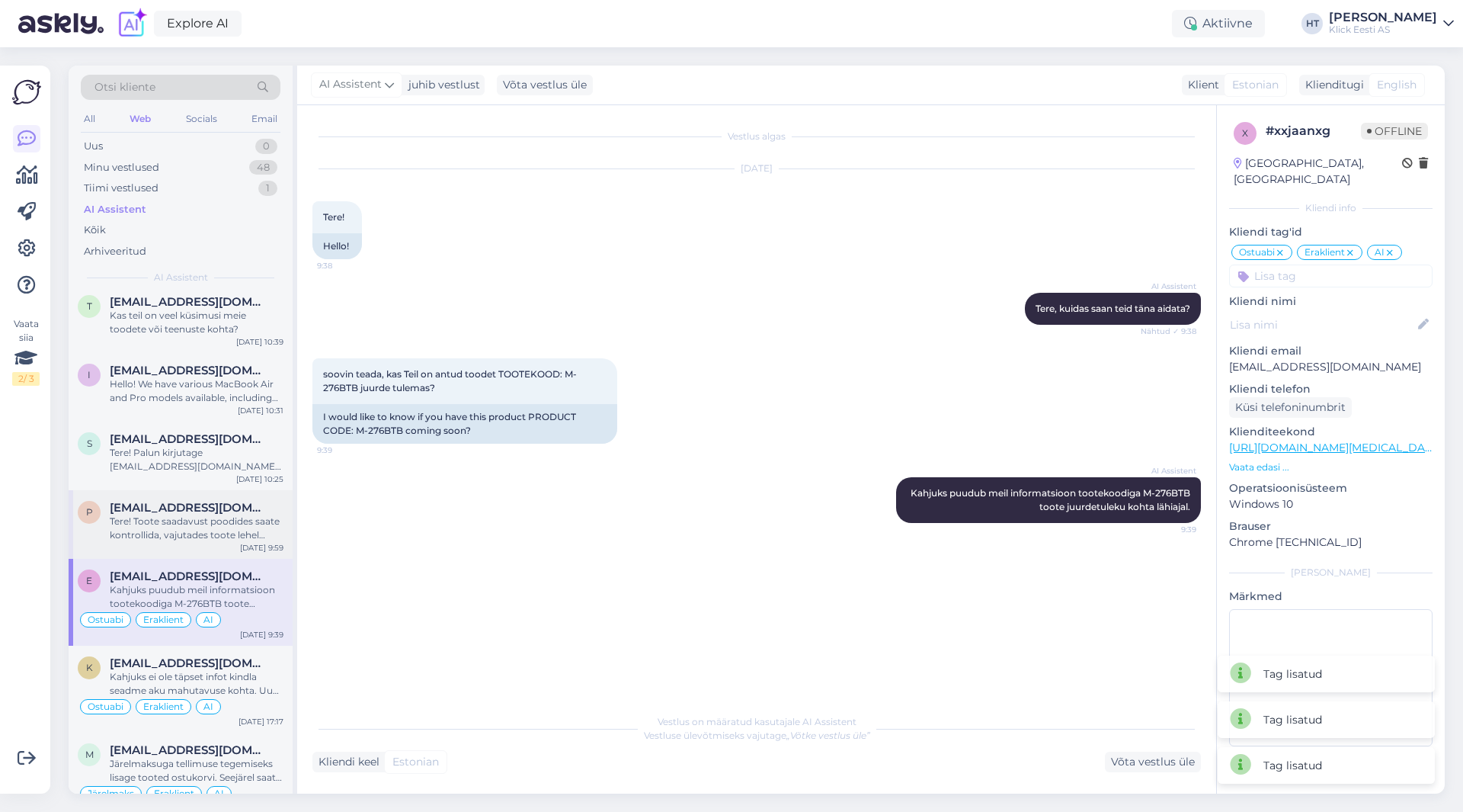
click at [264, 520] on div "Tere! Toote saadavust poodides saate kontrollida, vajutades toote lehel "Saadav…" at bounding box center [197, 527] width 174 height 27
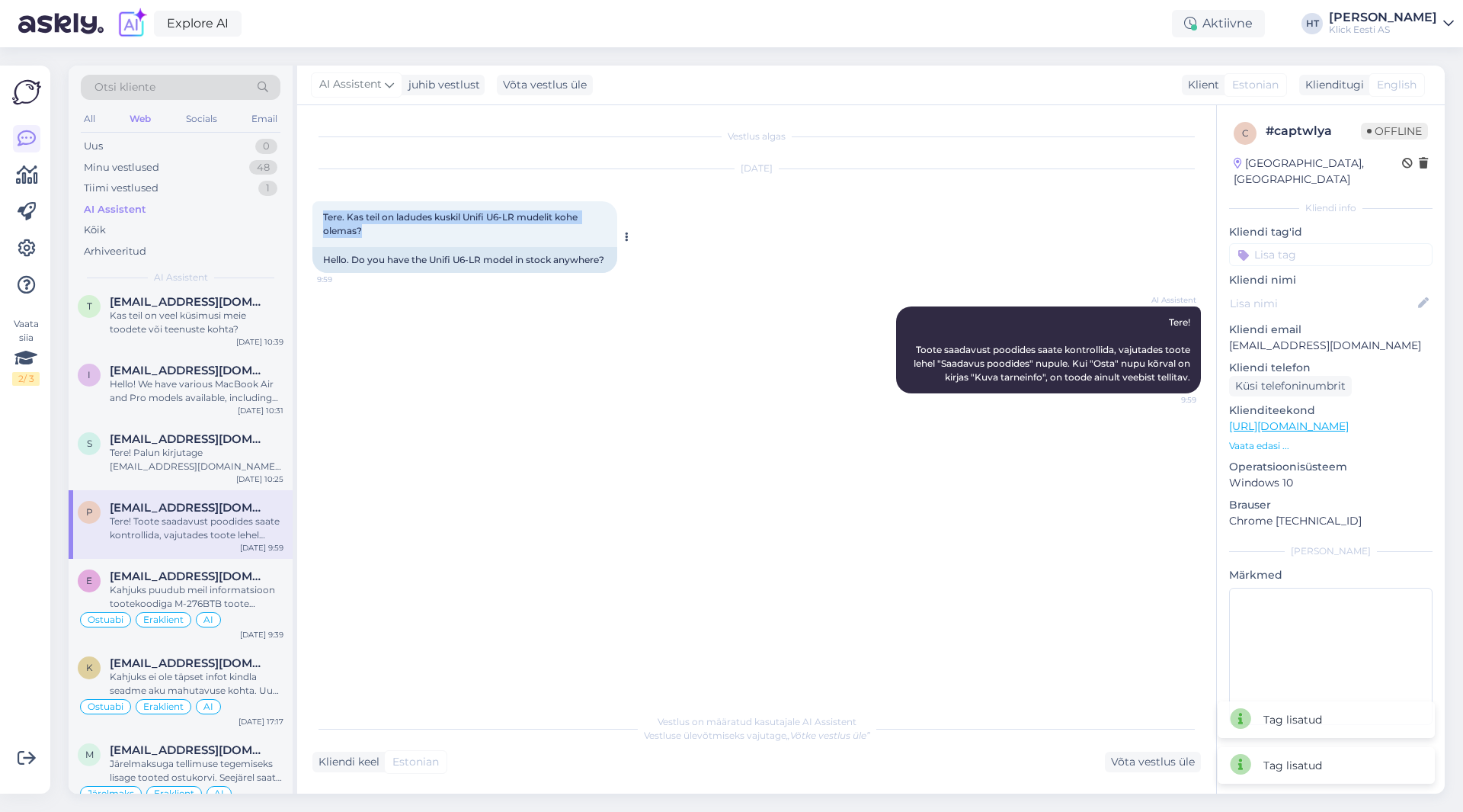
drag, startPoint x: 323, startPoint y: 215, endPoint x: 399, endPoint y: 240, distance: 80.2
click at [399, 240] on div "Tere. Kas teil on ladudes kuskil Unifi U6-LR mudelit kohe olemas? 9:59" at bounding box center [464, 224] width 305 height 46
click at [395, 238] on div "Tere. Kas teil on ladudes kuskil Unifi U6-LR mudelit kohe olemas? 9:59" at bounding box center [464, 224] width 305 height 46
drag, startPoint x: 322, startPoint y: 213, endPoint x: 610, endPoint y: 265, distance: 292.7
click at [610, 265] on div "Tere. Kas teil on ladudes kuskil Unifi U6-LR mudelit kohe olemas? 9:59 Hello. D…" at bounding box center [464, 237] width 305 height 72
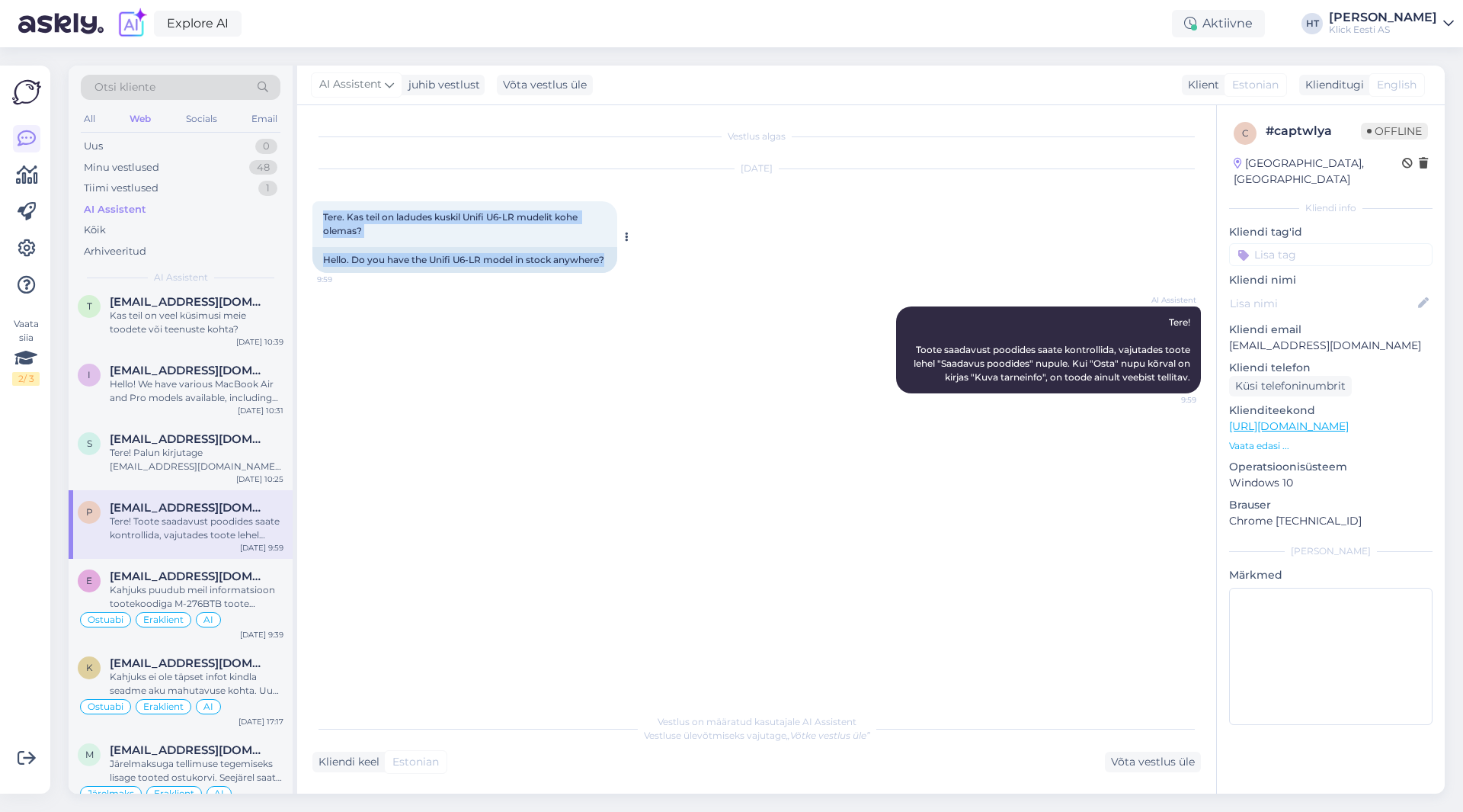
click at [610, 265] on div "Hello. Do you have the Unifi U6-LR model in stock anywhere?" at bounding box center [464, 260] width 305 height 26
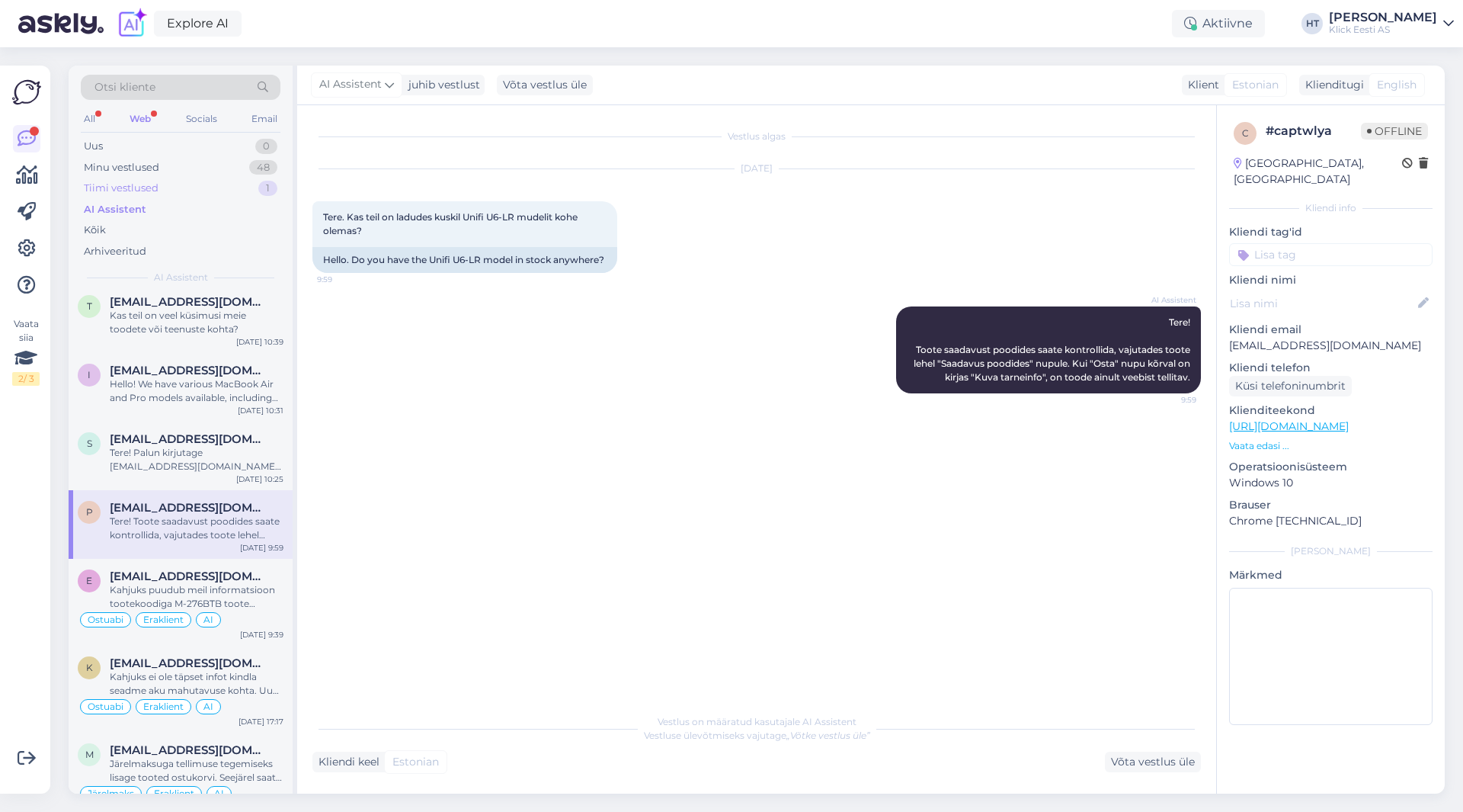
click at [109, 178] on div "Tiimi vestlused 1" at bounding box center [181, 188] width 200 height 21
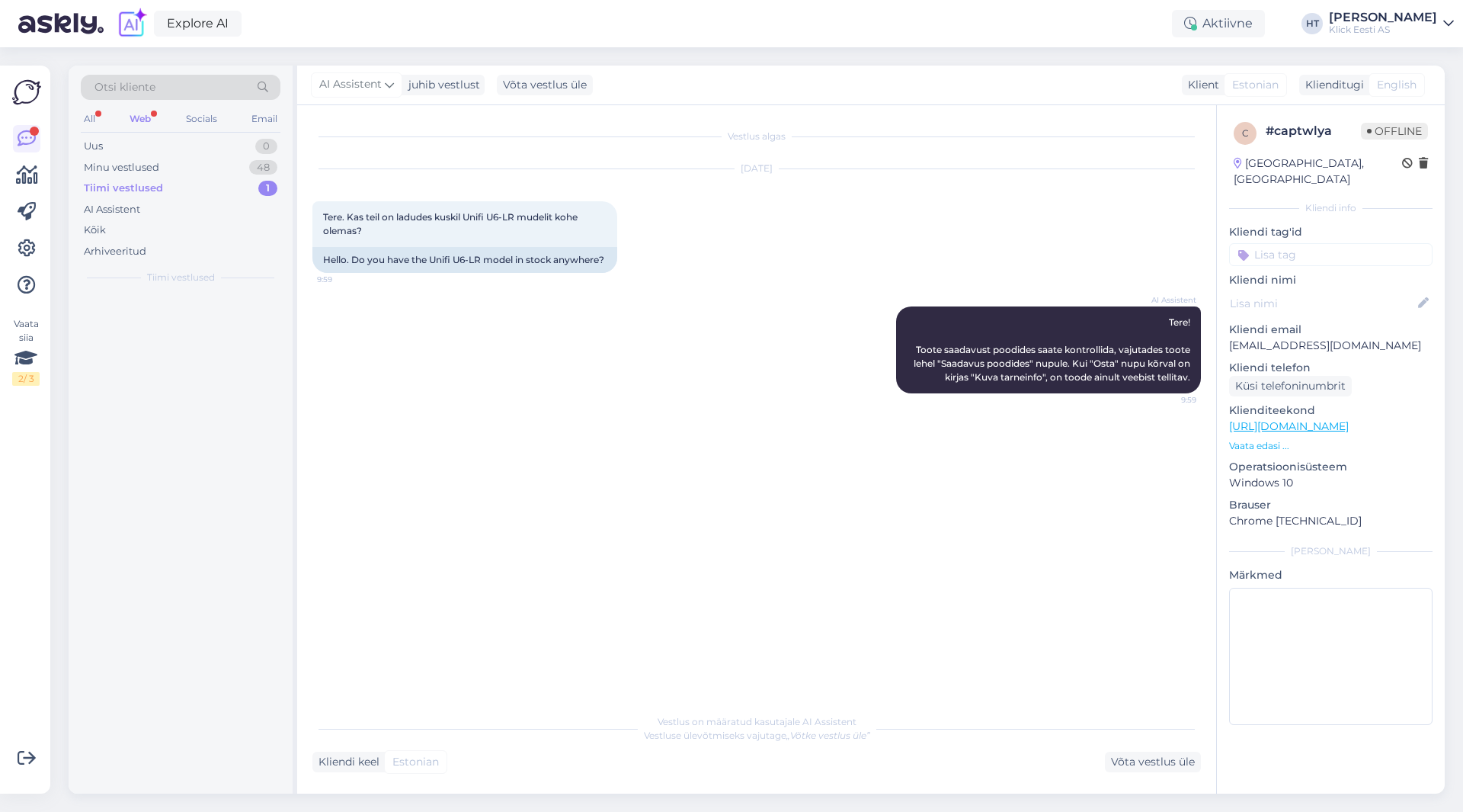
scroll to position [0, 0]
click at [138, 171] on div "Minu vestlused" at bounding box center [121, 167] width 75 height 15
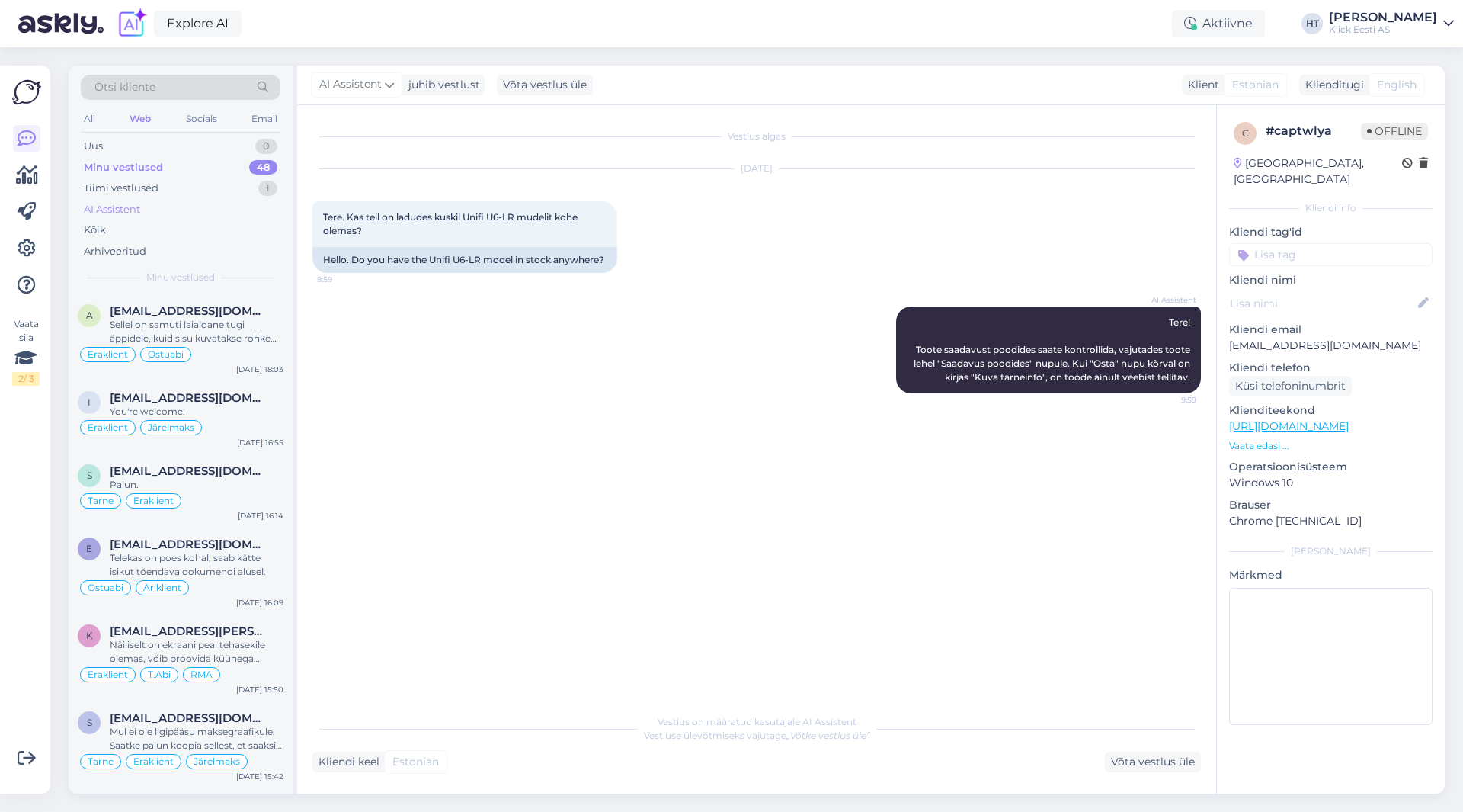
click at [142, 212] on div "AI Assistent" at bounding box center [181, 209] width 200 height 21
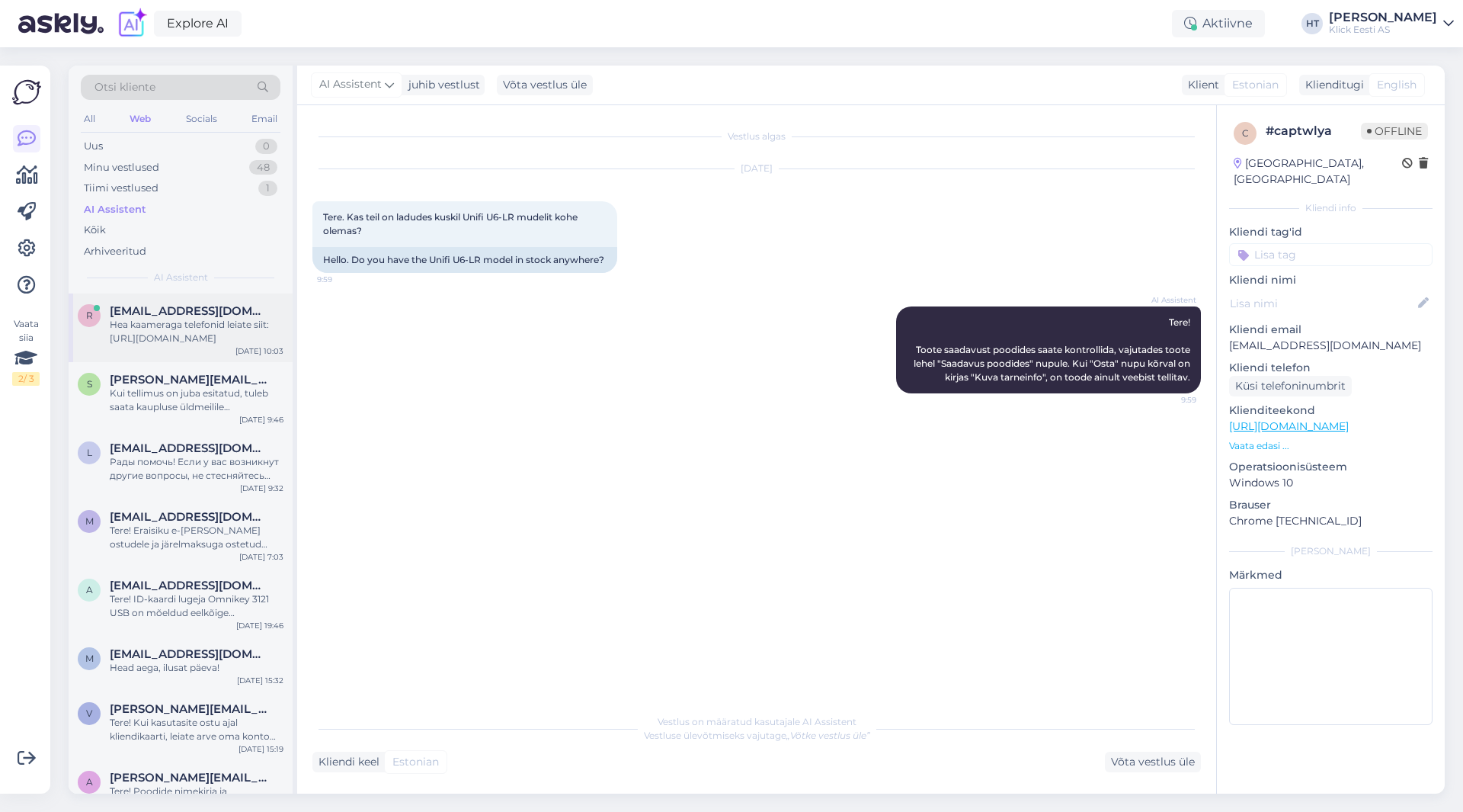
click at [210, 339] on div "Hea kaameraga telefonid leiate siit: [URL][DOMAIN_NAME]" at bounding box center [197, 331] width 174 height 27
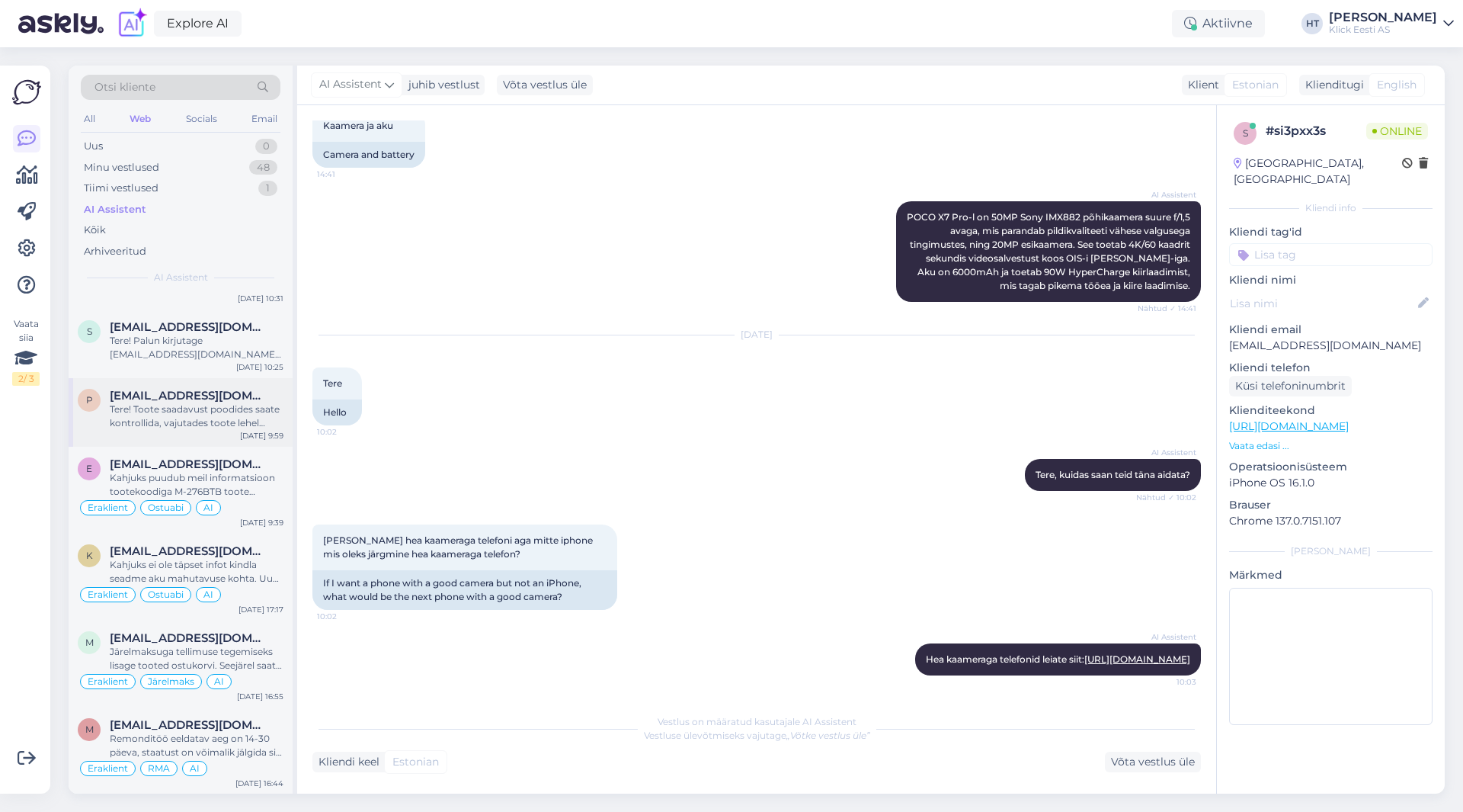
scroll to position [762, 0]
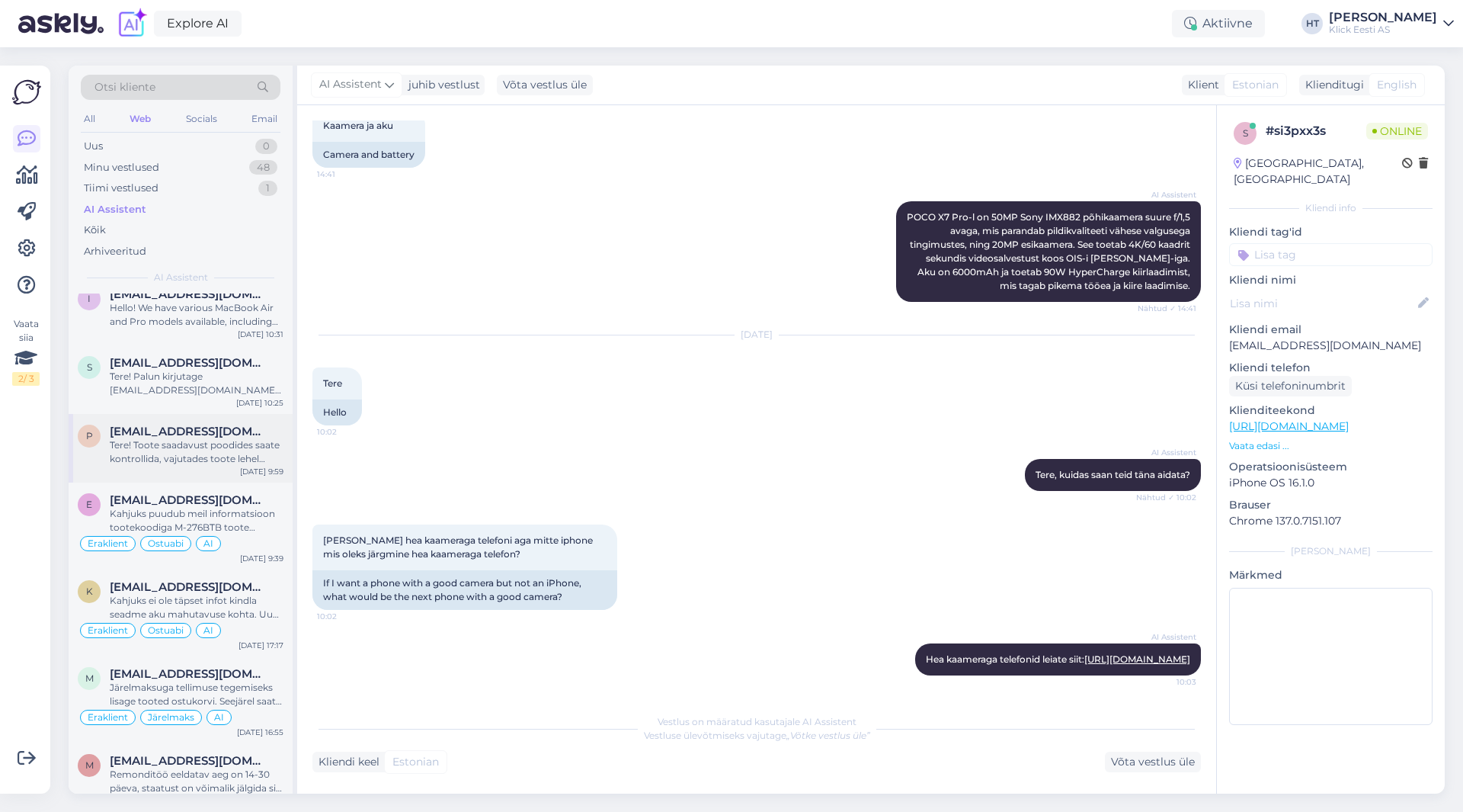
click at [206, 466] on div "[PERSON_NAME] [PERSON_NAME][EMAIL_ADDRESS][DOMAIN_NAME] Tere! Toote saadavust p…" at bounding box center [181, 448] width 224 height 69
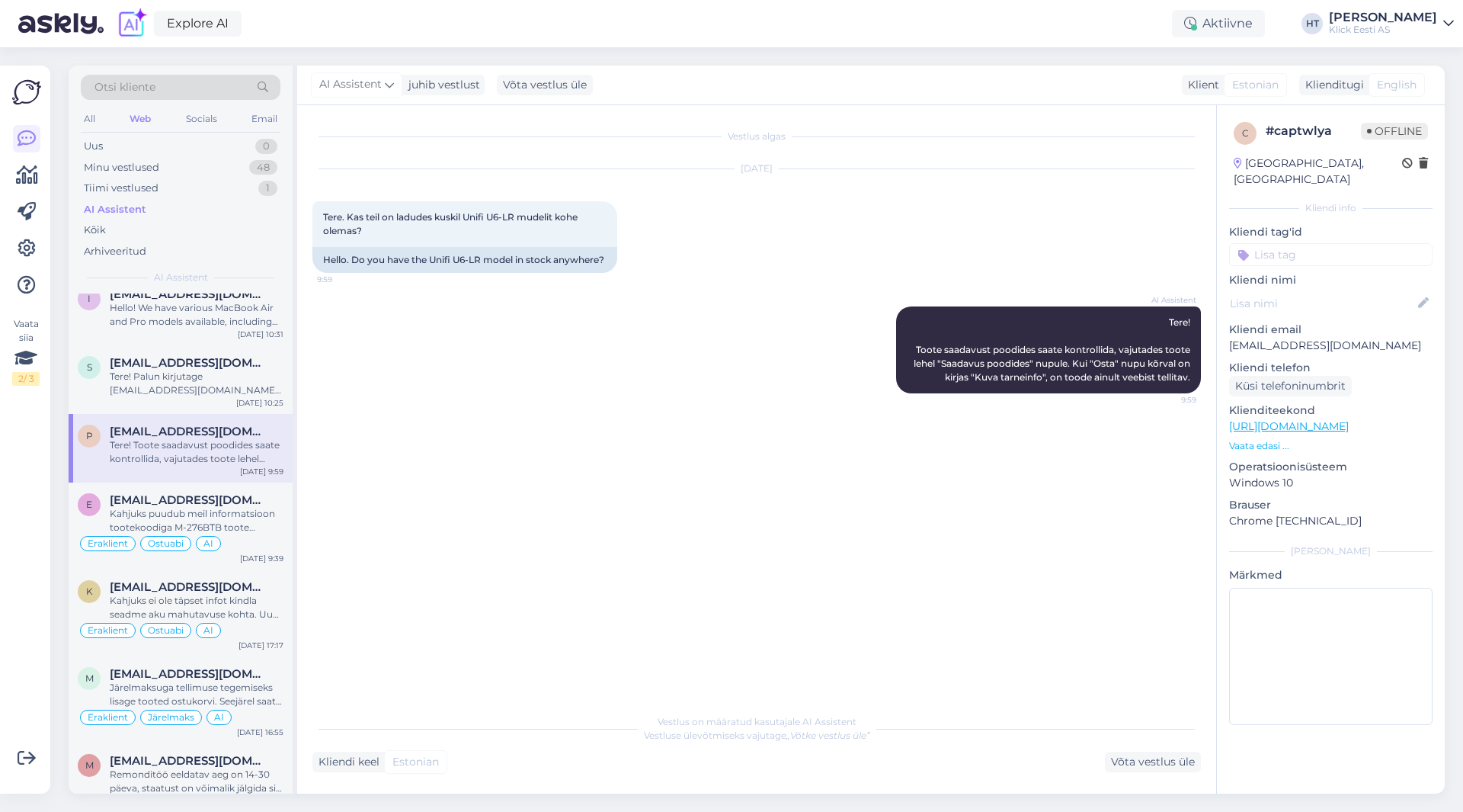
click at [1329, 243] on input at bounding box center [1330, 254] width 203 height 23
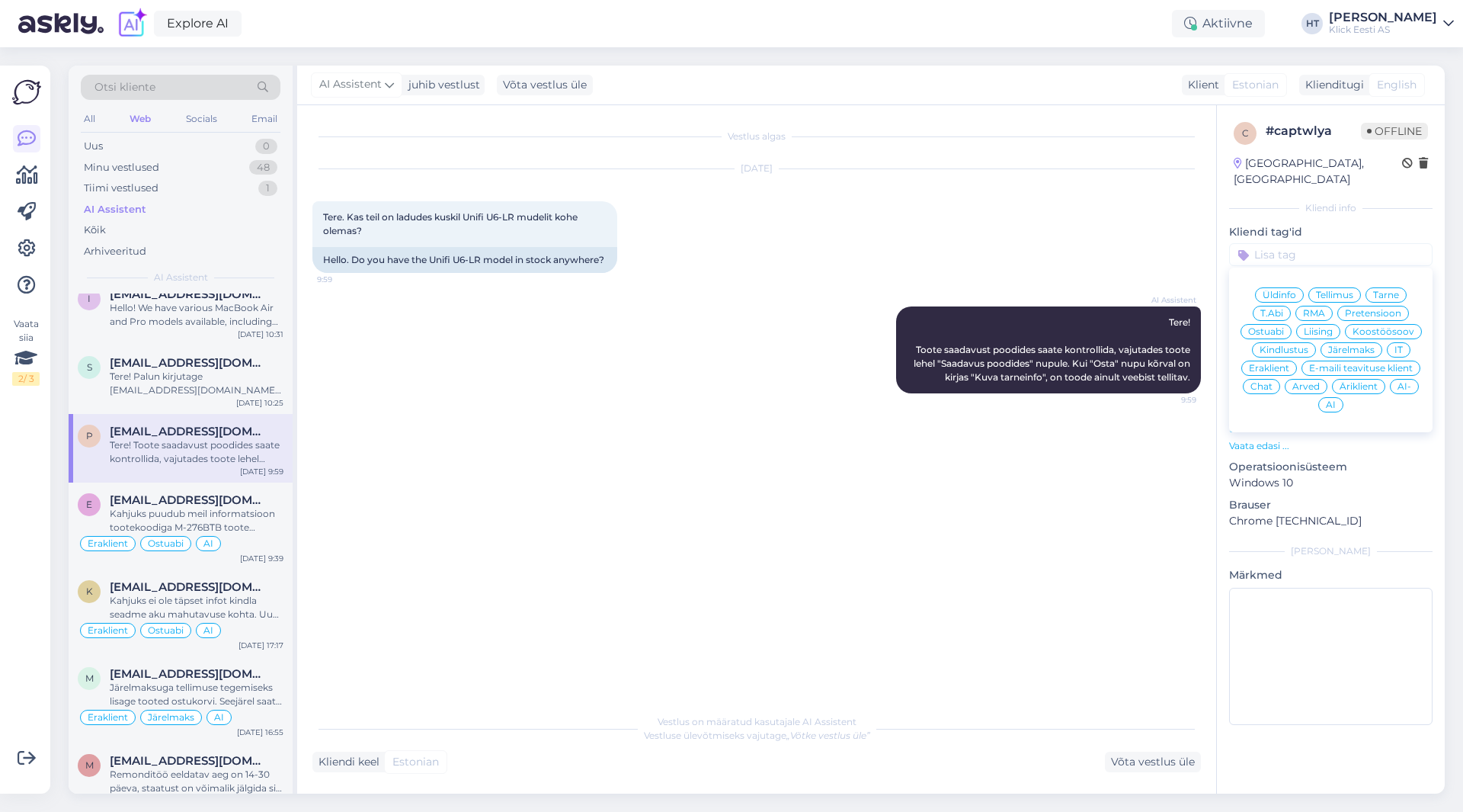
click at [1276, 327] on span "Ostuabi" at bounding box center [1266, 331] width 36 height 9
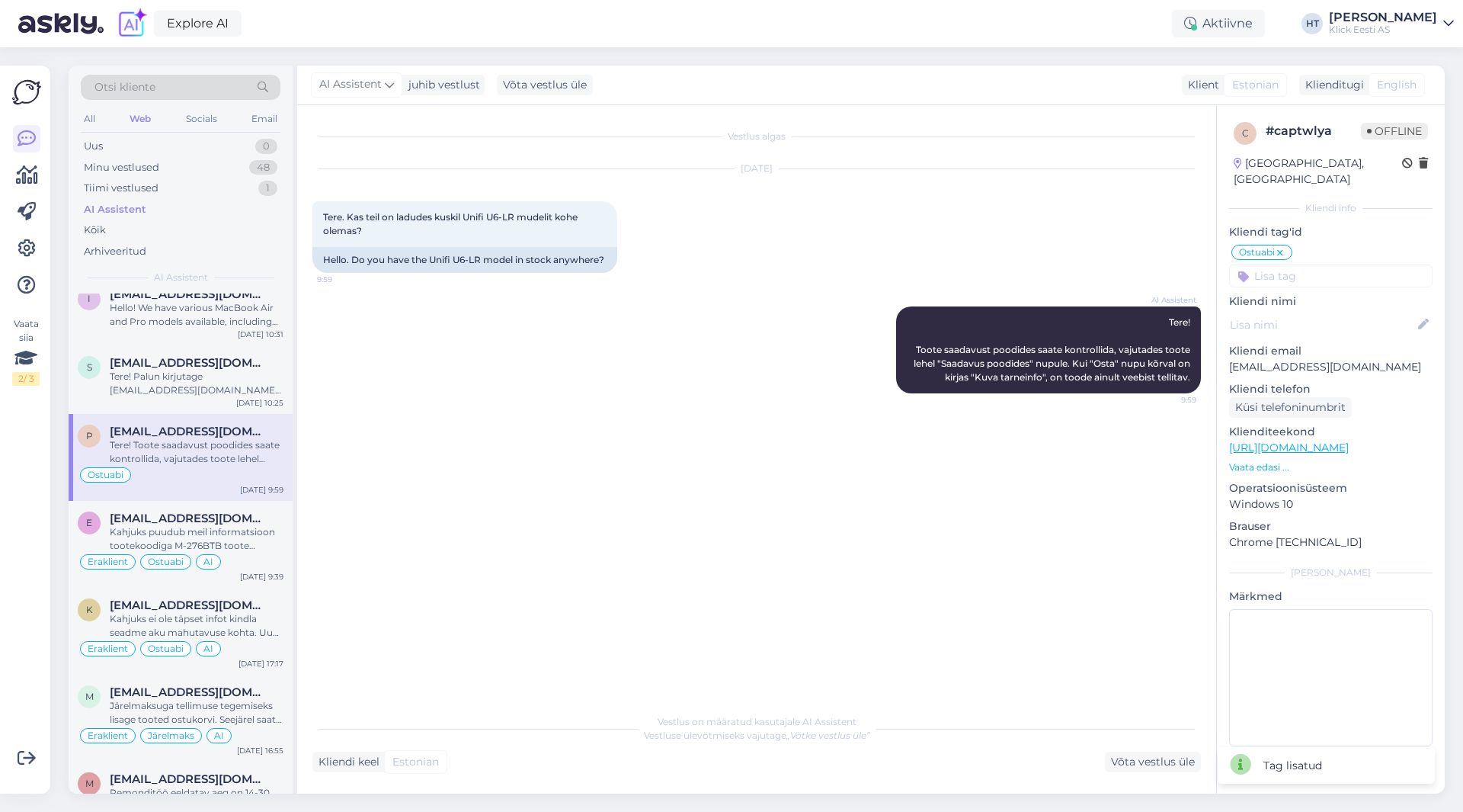
click at [1302, 264] on input at bounding box center [1330, 275] width 203 height 23
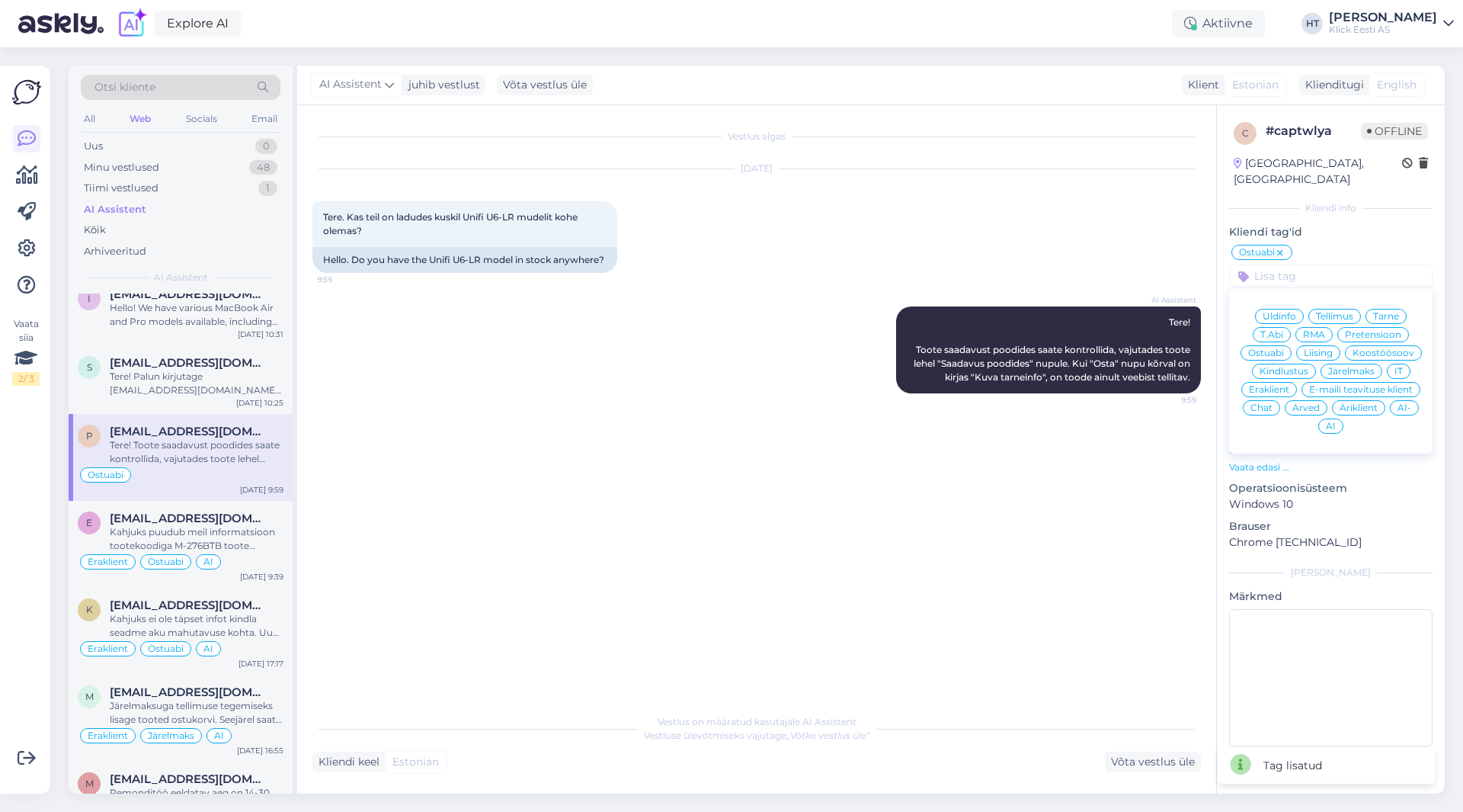
click at [1282, 365] on div "Üldinfo Tellimus Tarne T.Abi RMA Pretensioon Ostuabi Liising Koostöösoov Kindlu…" at bounding box center [1330, 371] width 203 height 152
click at [1282, 382] on div "Eraklient" at bounding box center [1269, 389] width 56 height 15
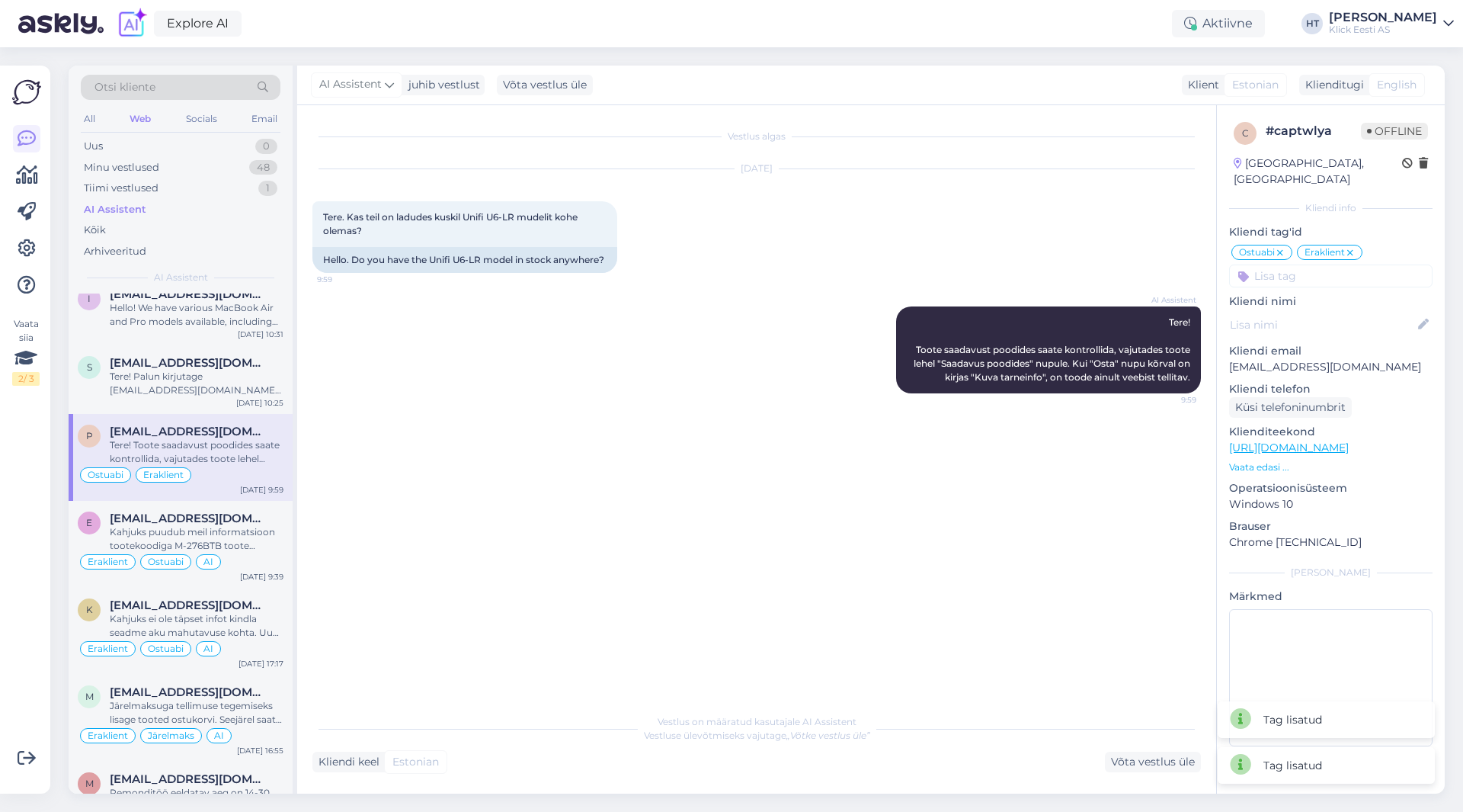
click at [1315, 264] on input at bounding box center [1330, 275] width 203 height 23
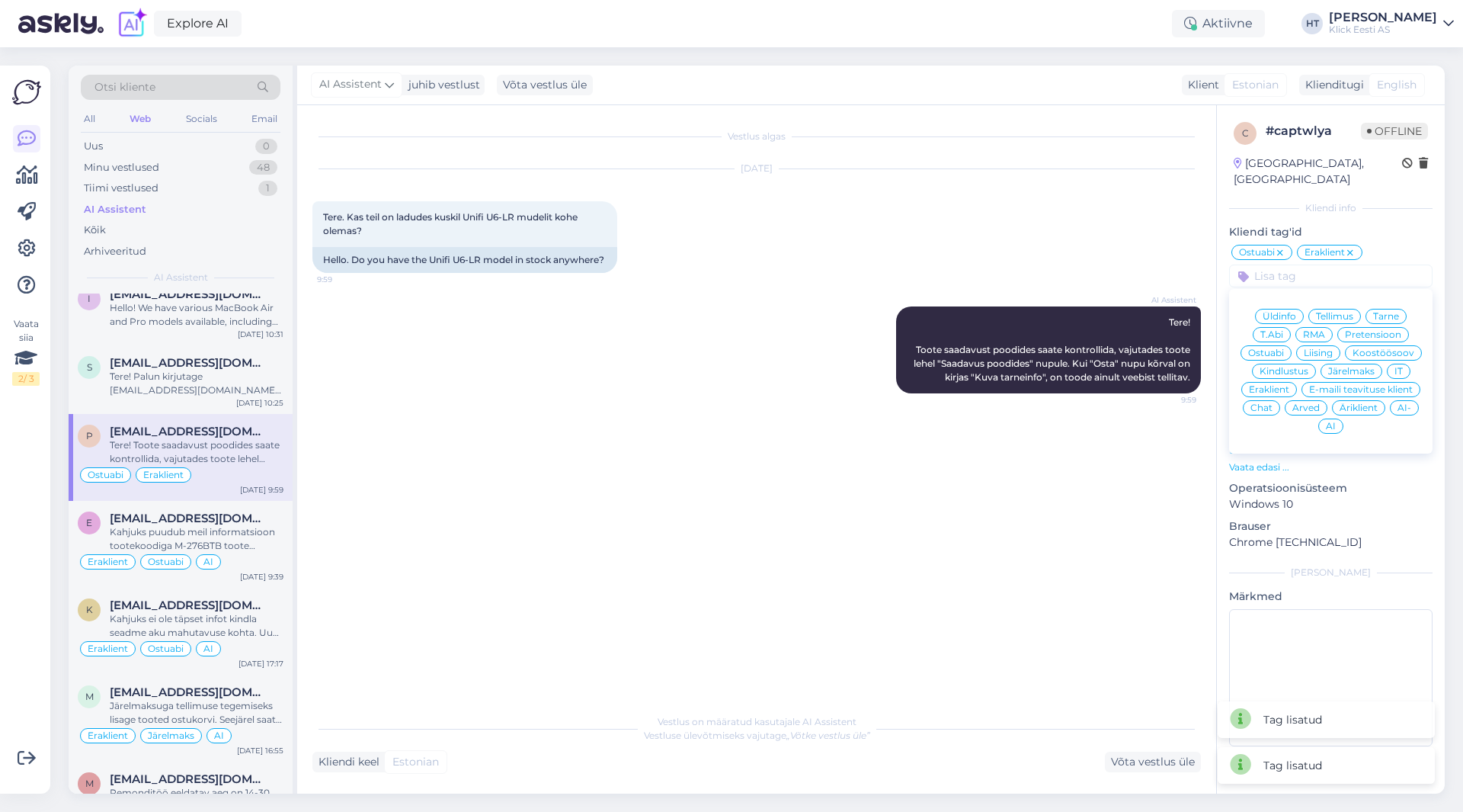
click at [1335, 418] on div "AI" at bounding box center [1330, 425] width 25 height 15
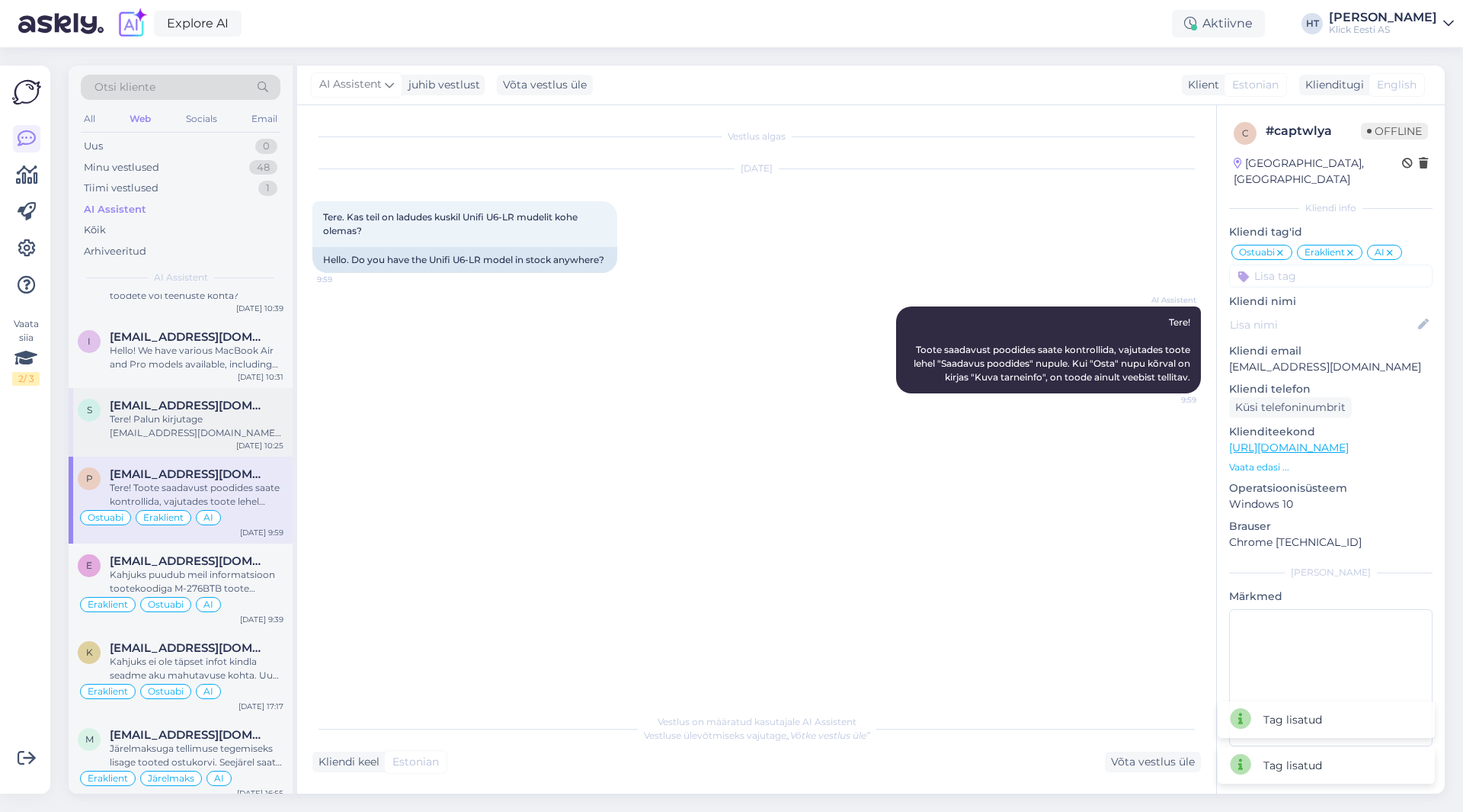
scroll to position [686, 0]
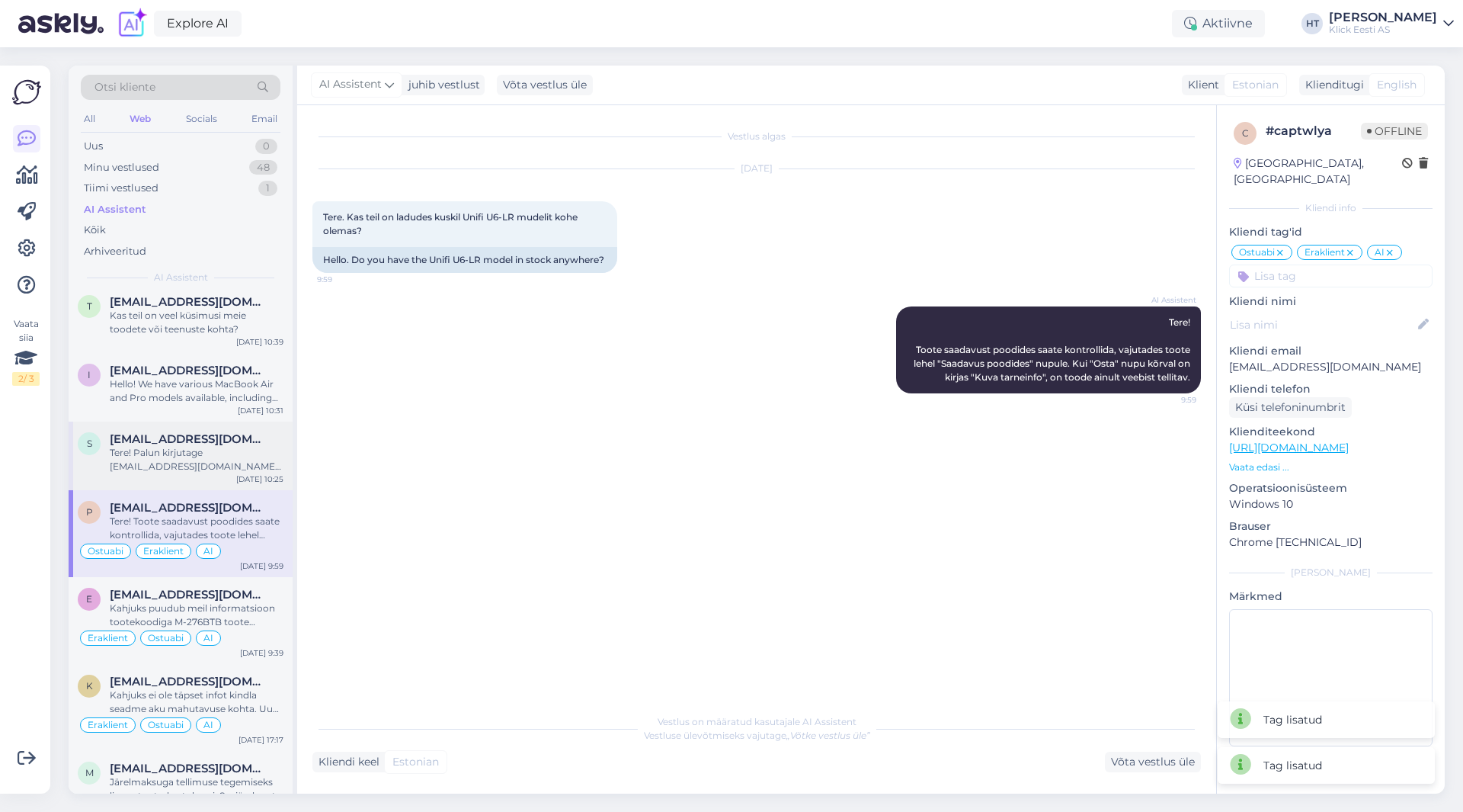
click at [219, 435] on span "[EMAIL_ADDRESS][DOMAIN_NAME]" at bounding box center [189, 439] width 158 height 14
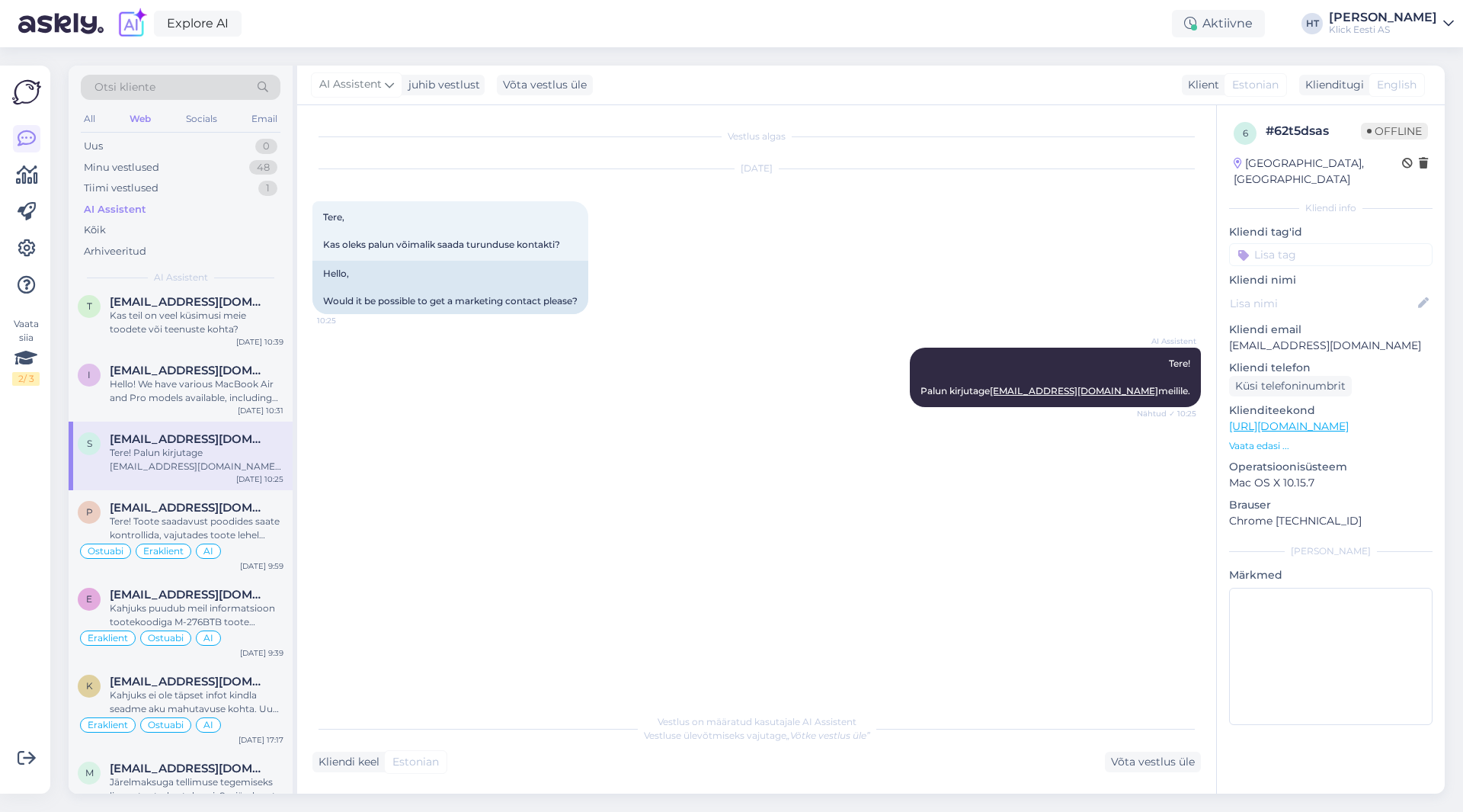
click at [1289, 243] on input at bounding box center [1330, 254] width 203 height 23
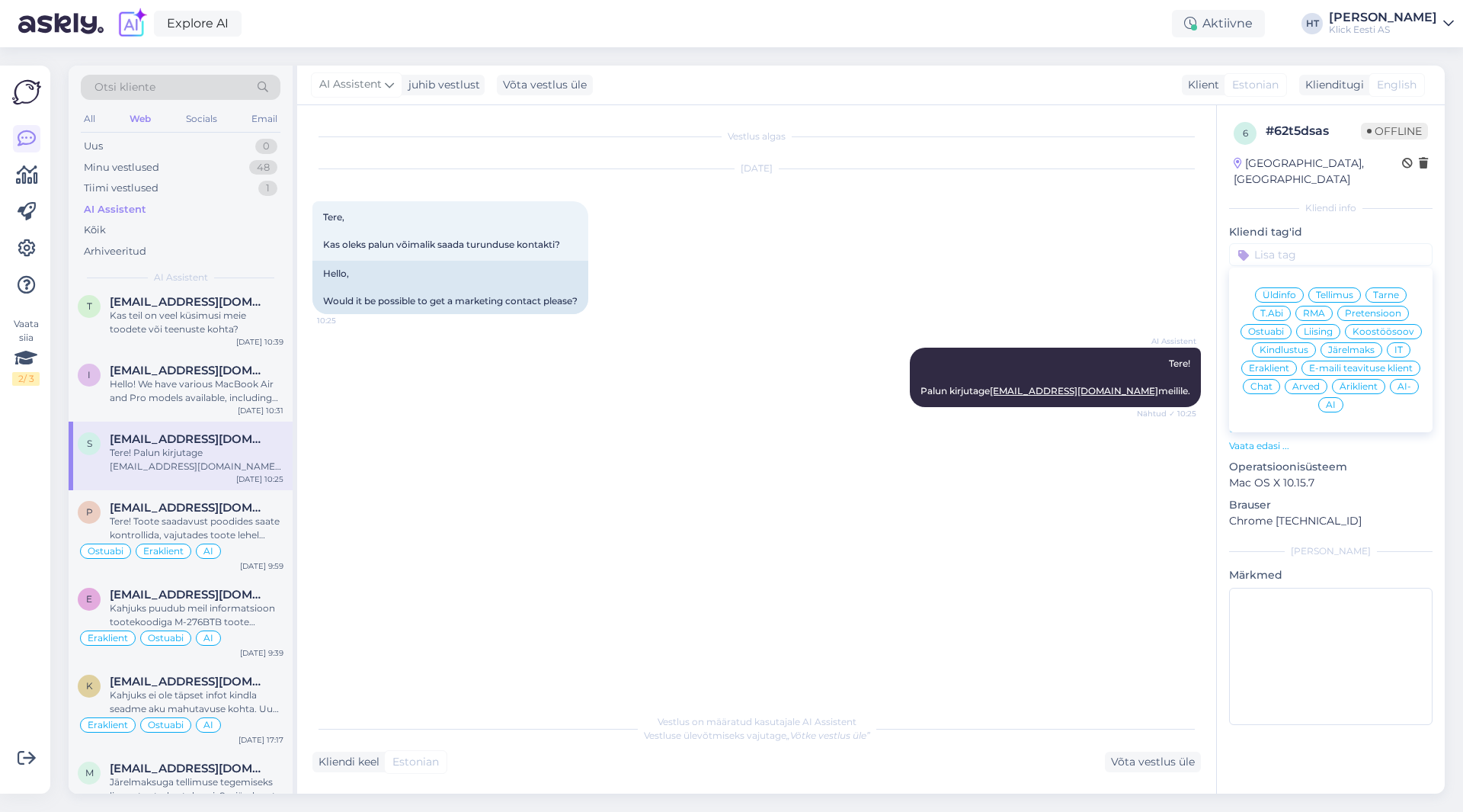
click at [1363, 324] on div "Koostöösoov" at bounding box center [1383, 331] width 77 height 15
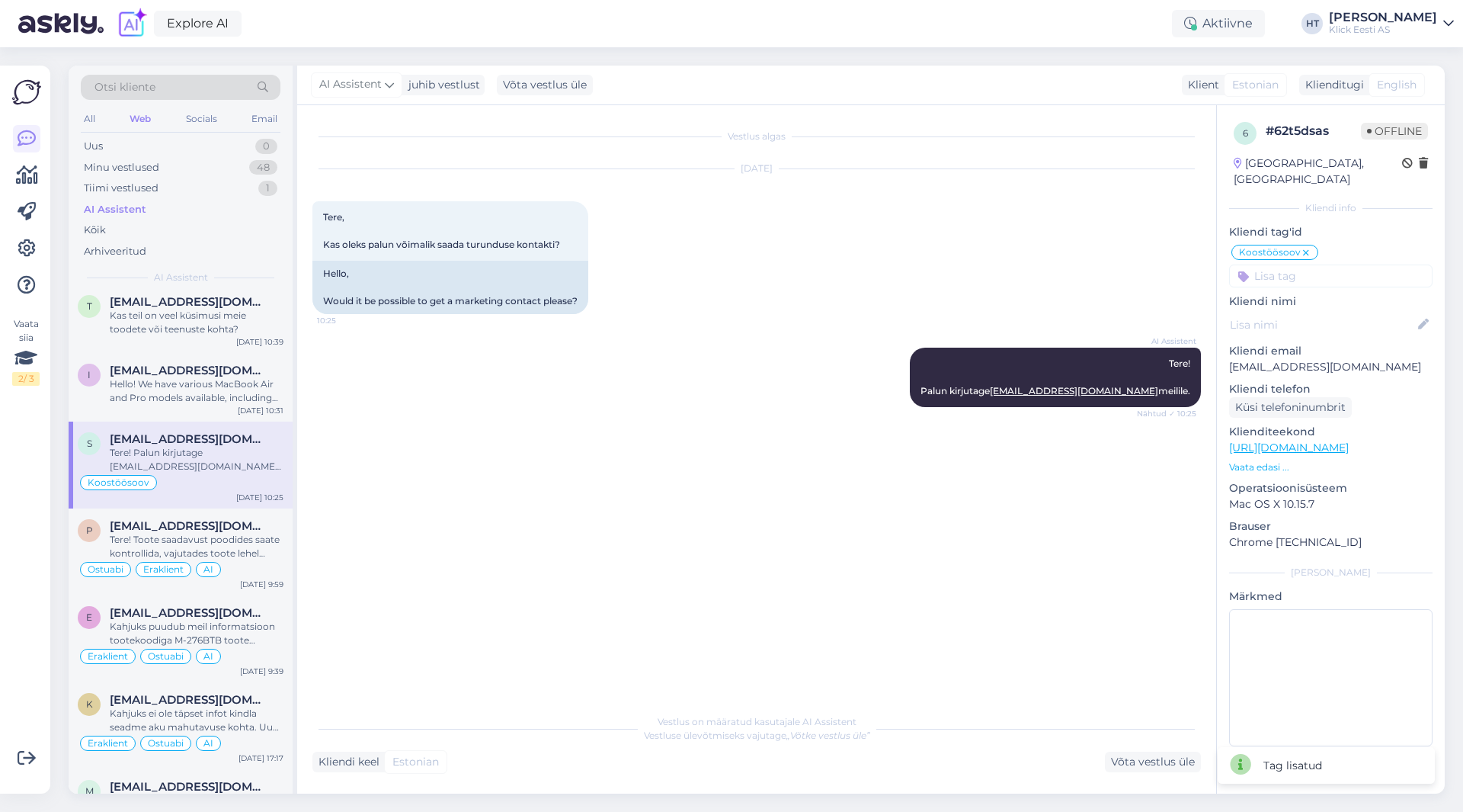
click at [1298, 264] on input at bounding box center [1330, 275] width 203 height 23
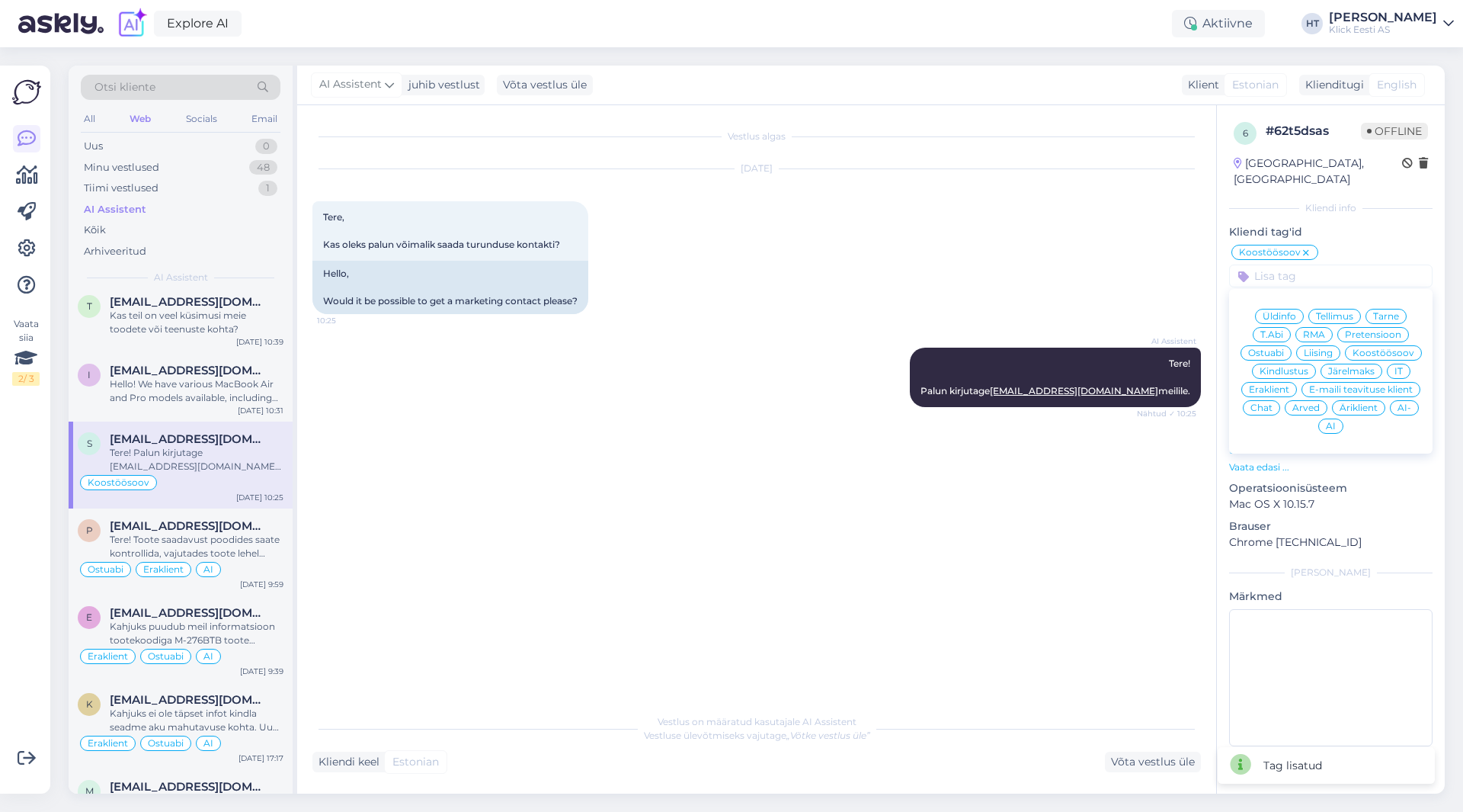
click at [1353, 400] on div "Äriklient" at bounding box center [1358, 407] width 53 height 15
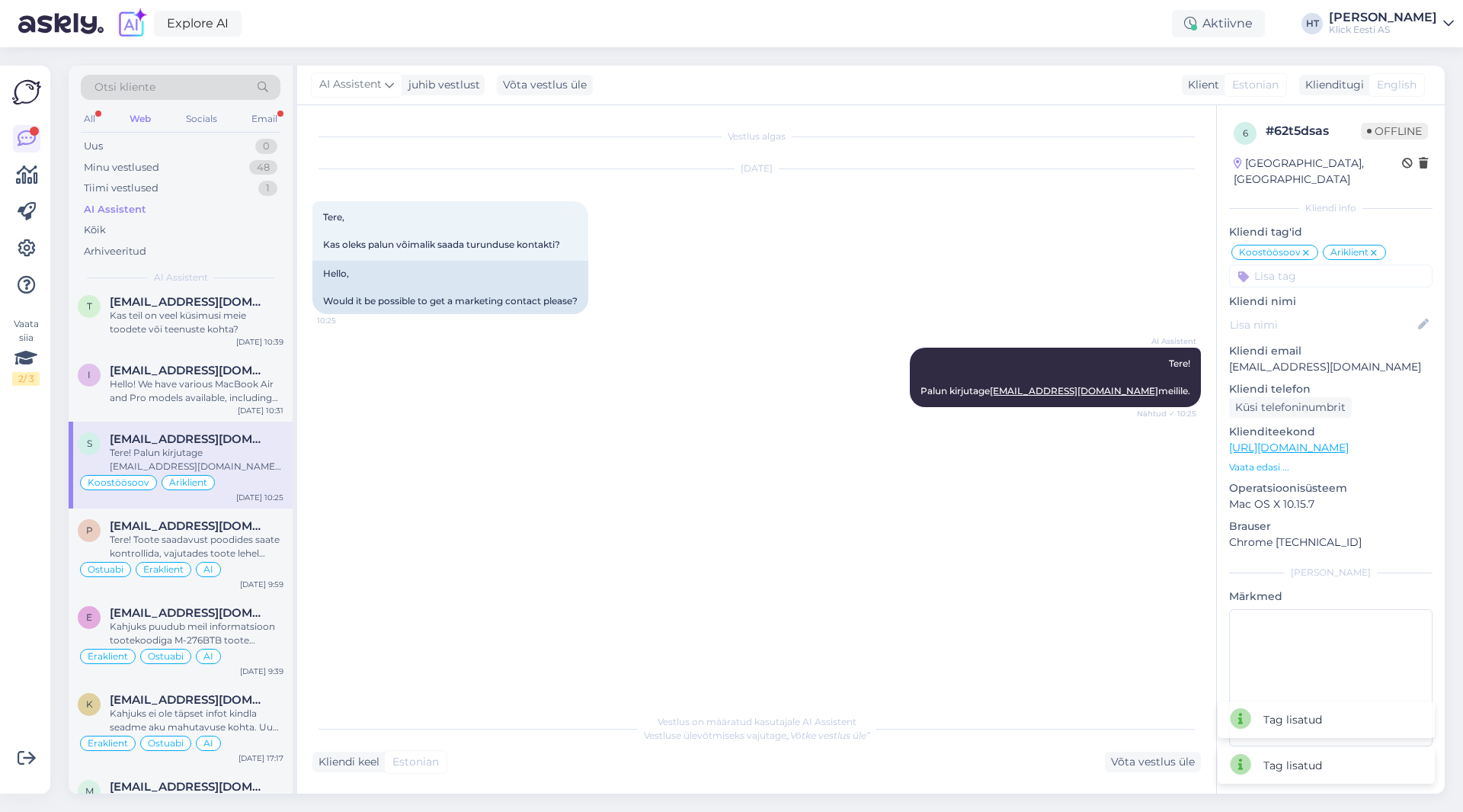
click at [1372, 247] on icon at bounding box center [1373, 253] width 9 height 12
click at [1308, 264] on input at bounding box center [1330, 275] width 203 height 23
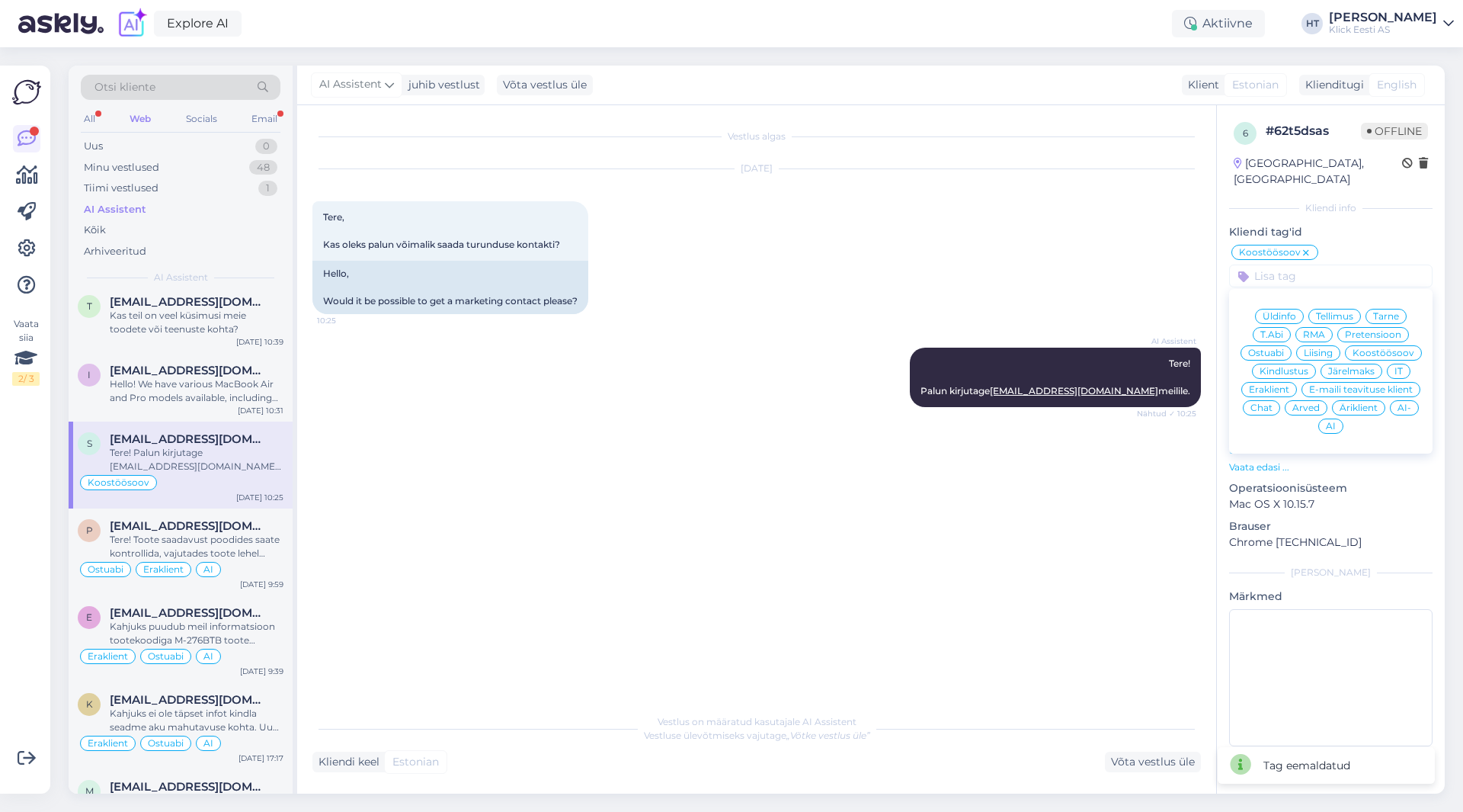
click at [1343, 411] on div "Üldinfo Tellimus Tarne T.Abi RMA Pretensioon Ostuabi Liising Koostöösoov Kindlu…" at bounding box center [1330, 371] width 203 height 152
click at [1337, 418] on div "AI" at bounding box center [1330, 425] width 25 height 15
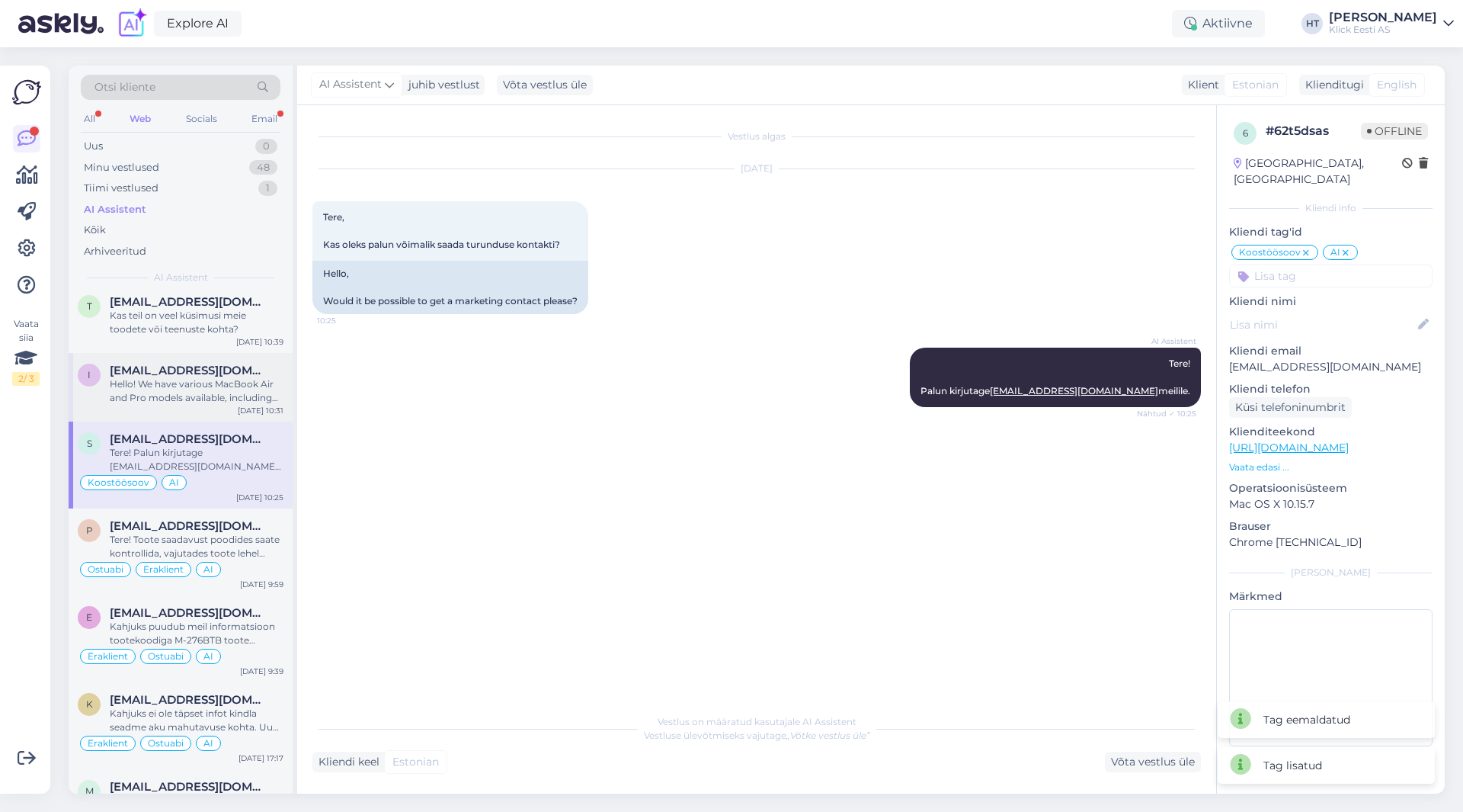
click at [207, 409] on div "i [EMAIL_ADDRESS][DOMAIN_NAME] Hello! We have various MacBook Air and Pro model…" at bounding box center [181, 387] width 224 height 69
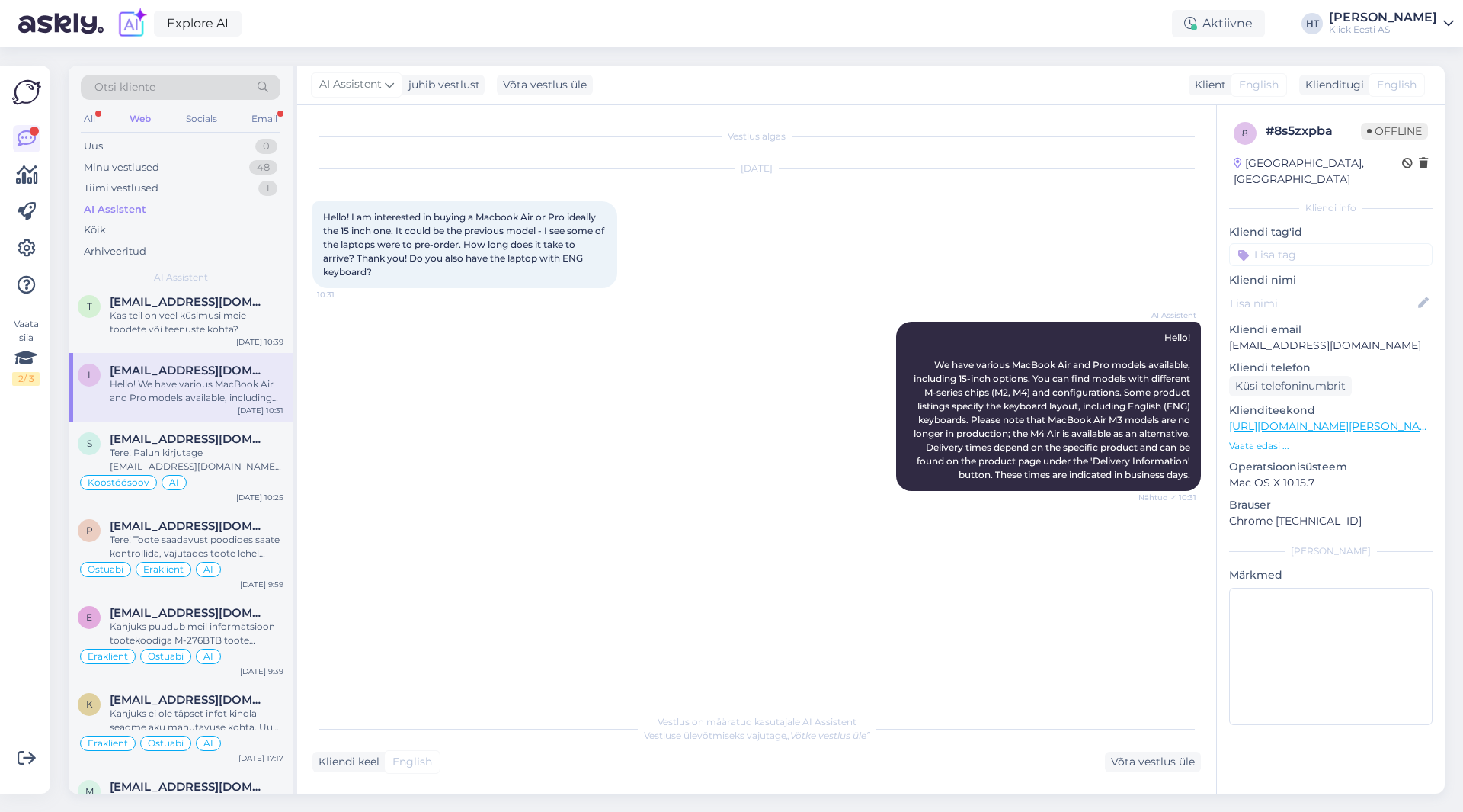
click at [1305, 243] on input at bounding box center [1330, 254] width 203 height 23
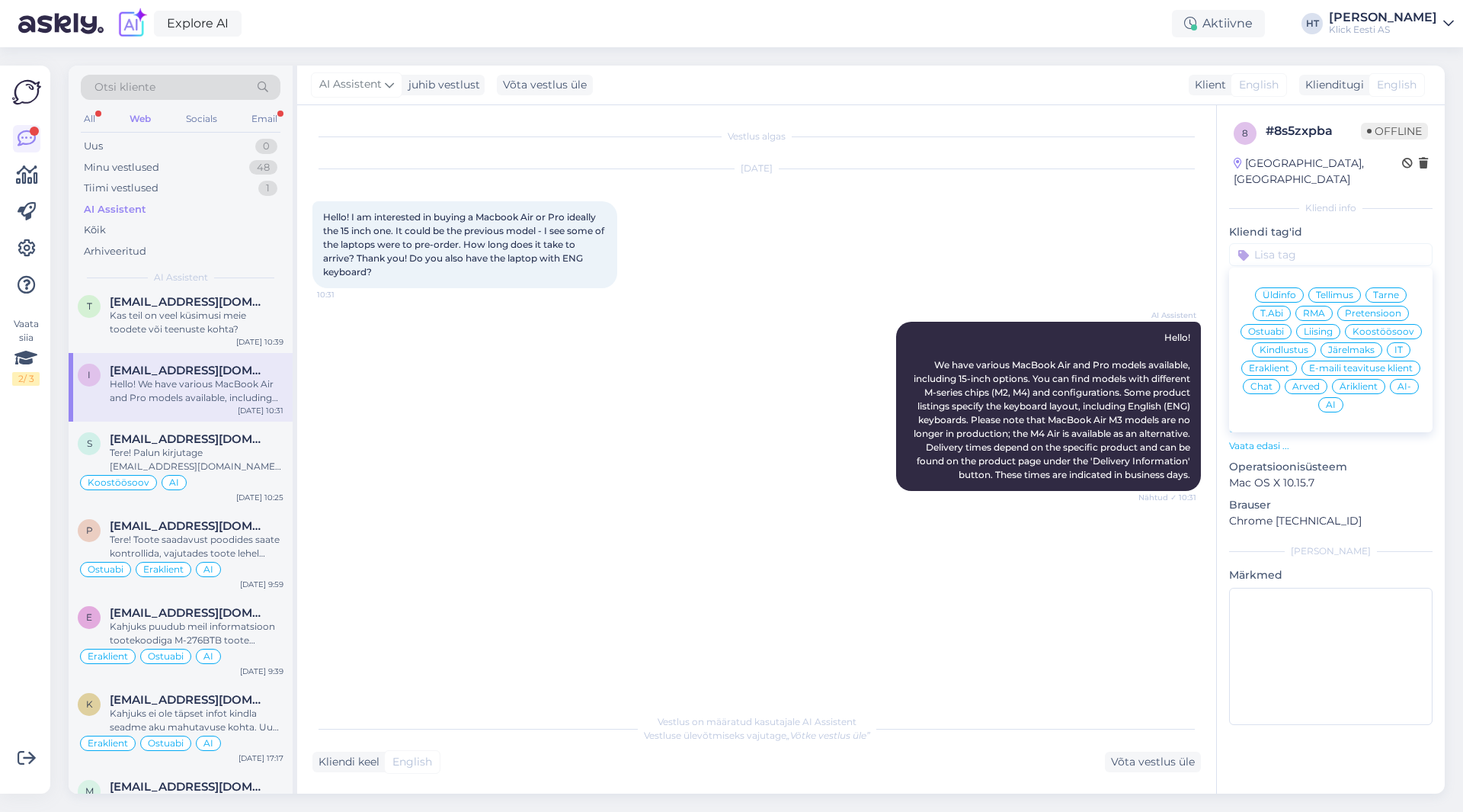
click at [1282, 327] on span "Ostuabi" at bounding box center [1266, 331] width 36 height 9
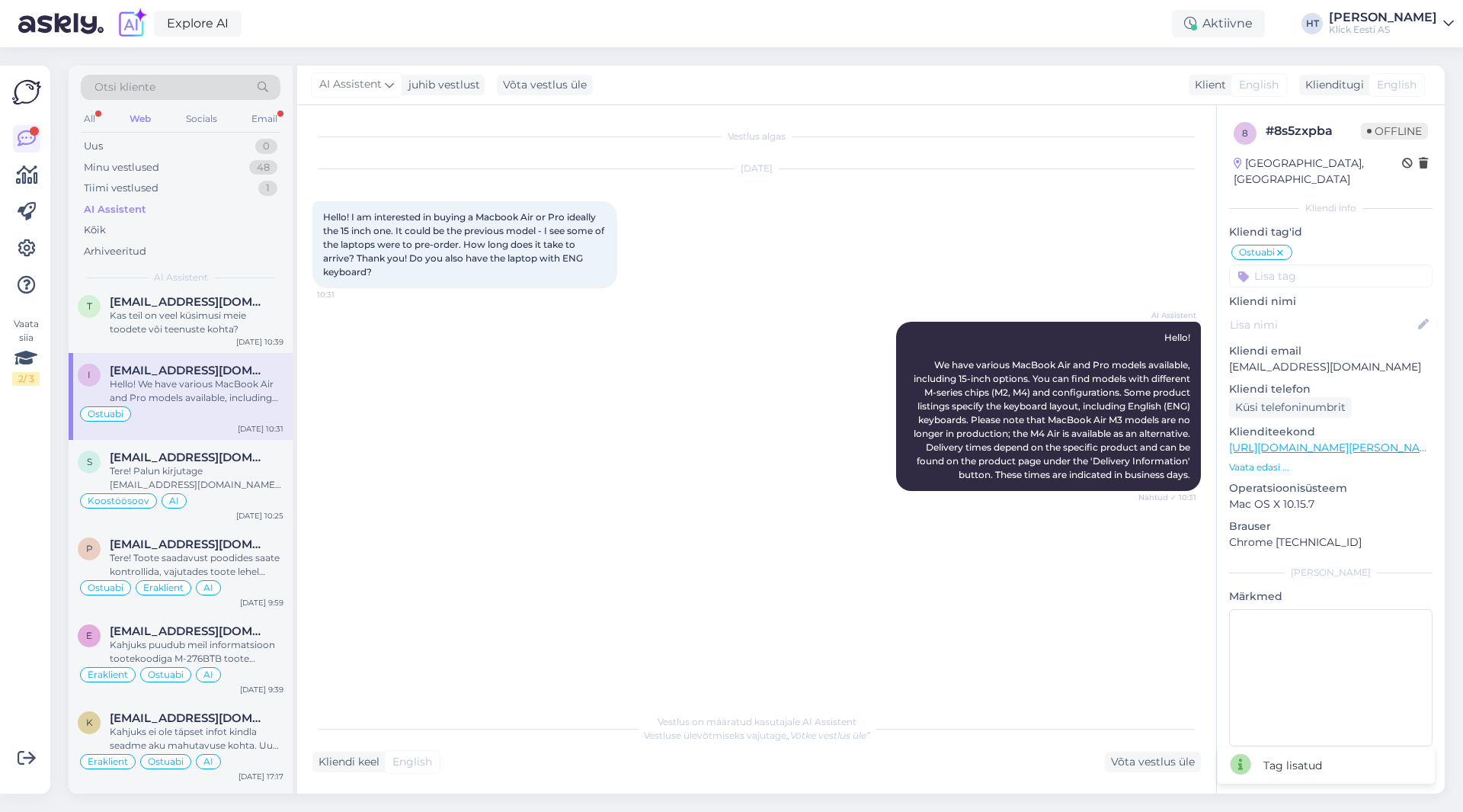
click at [1311, 264] on input at bounding box center [1330, 275] width 203 height 23
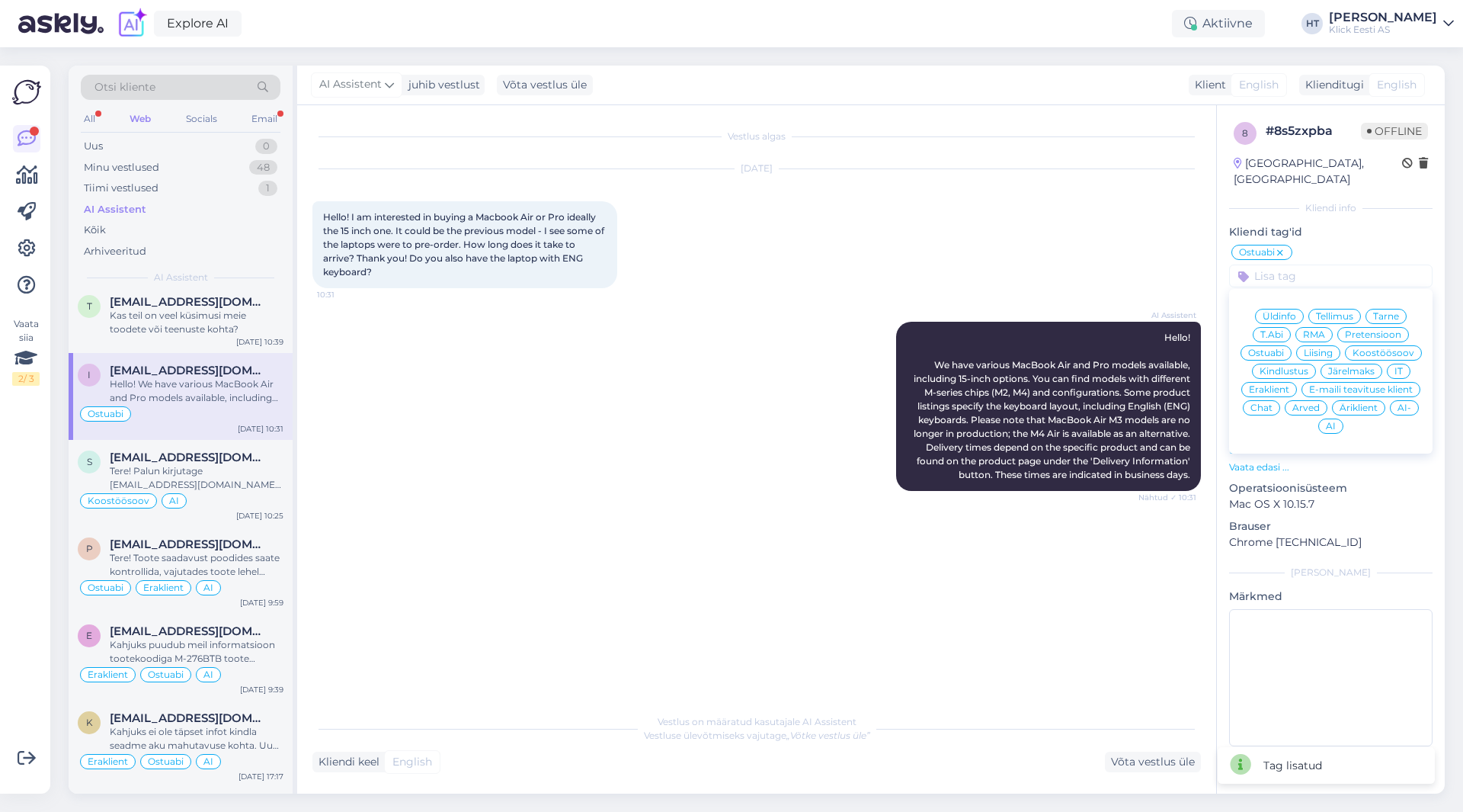
click at [1276, 385] on span "Eraklient" at bounding box center [1269, 389] width 40 height 9
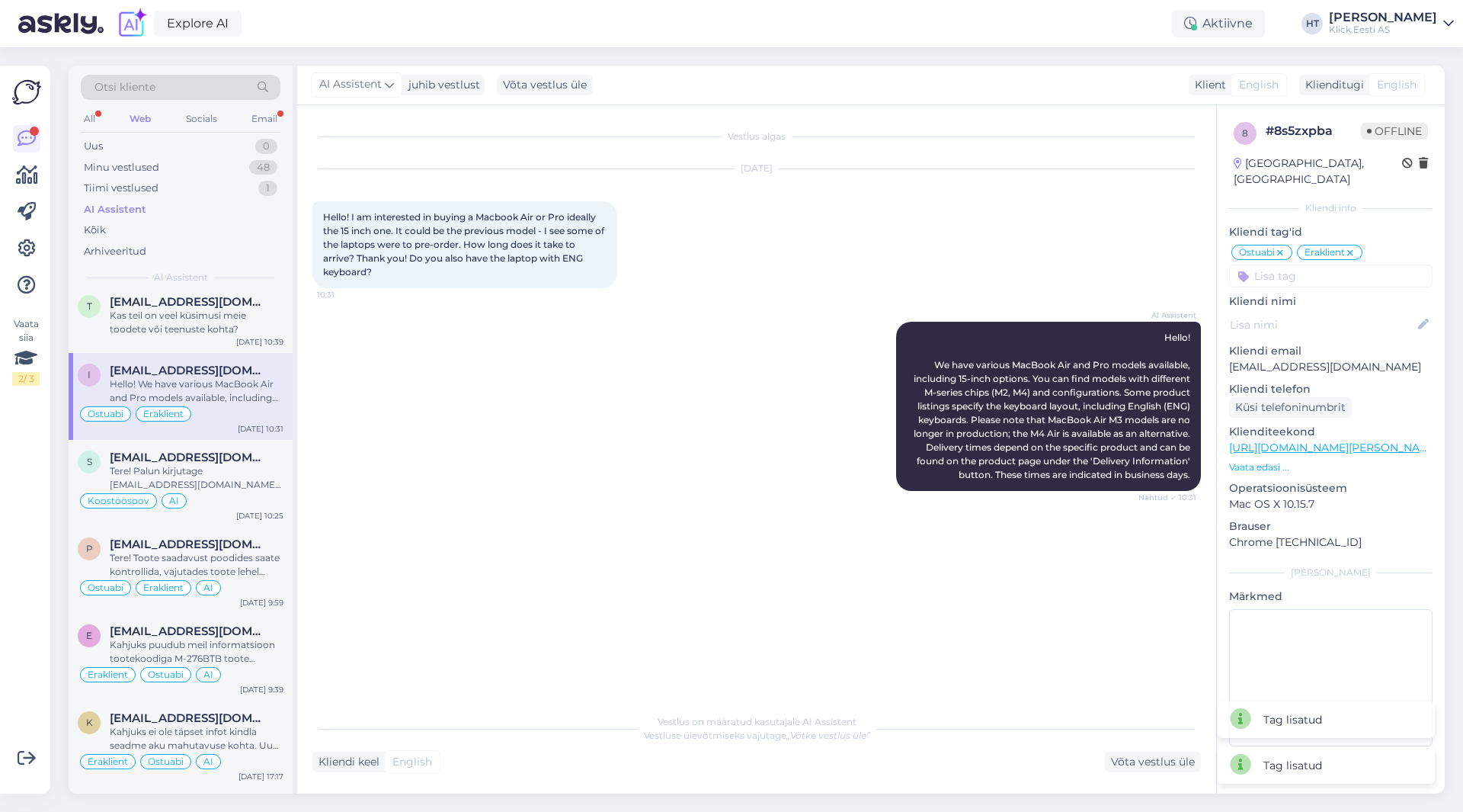
click at [1314, 264] on input at bounding box center [1330, 275] width 203 height 23
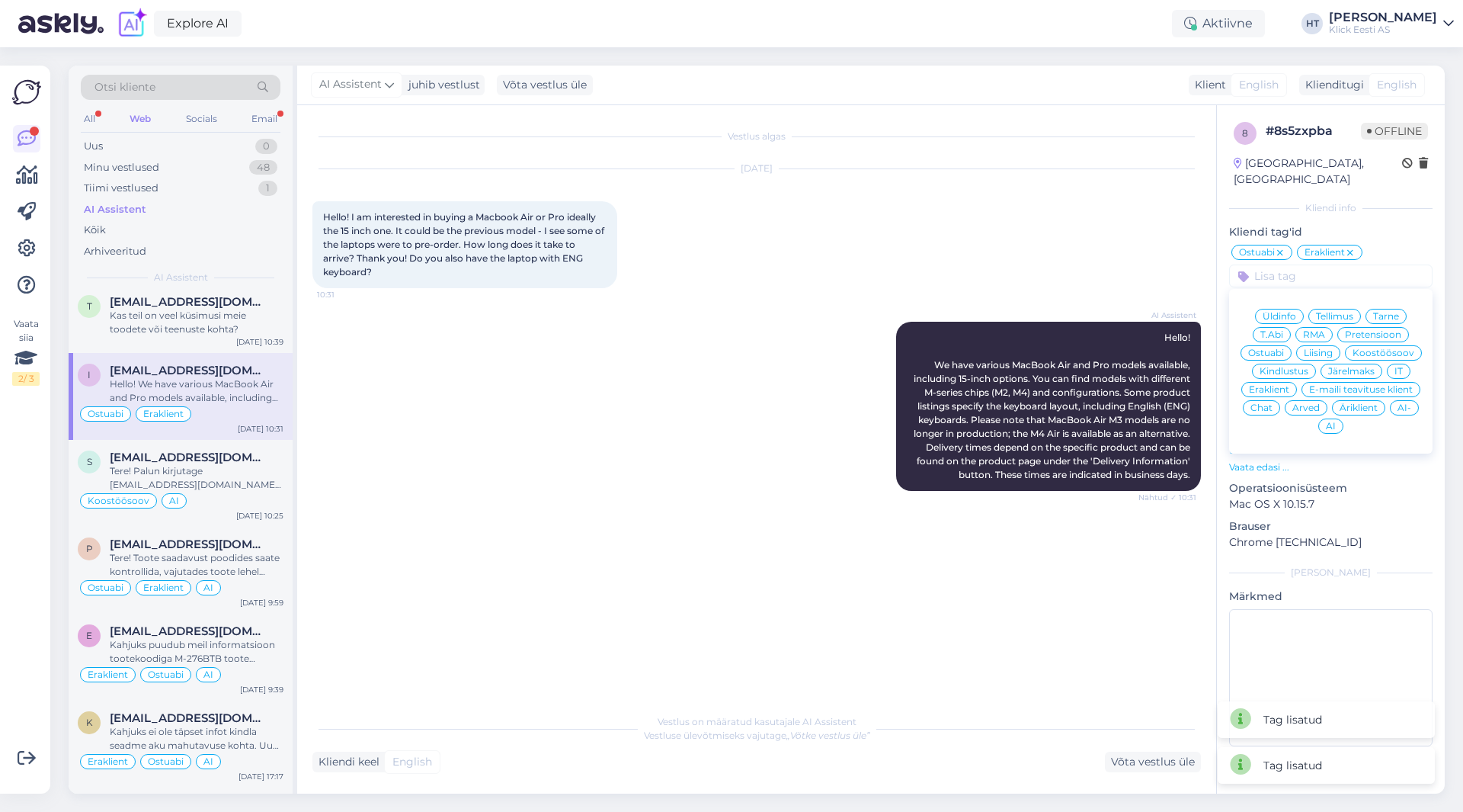
click at [1329, 421] on span "AI" at bounding box center [1331, 425] width 10 height 9
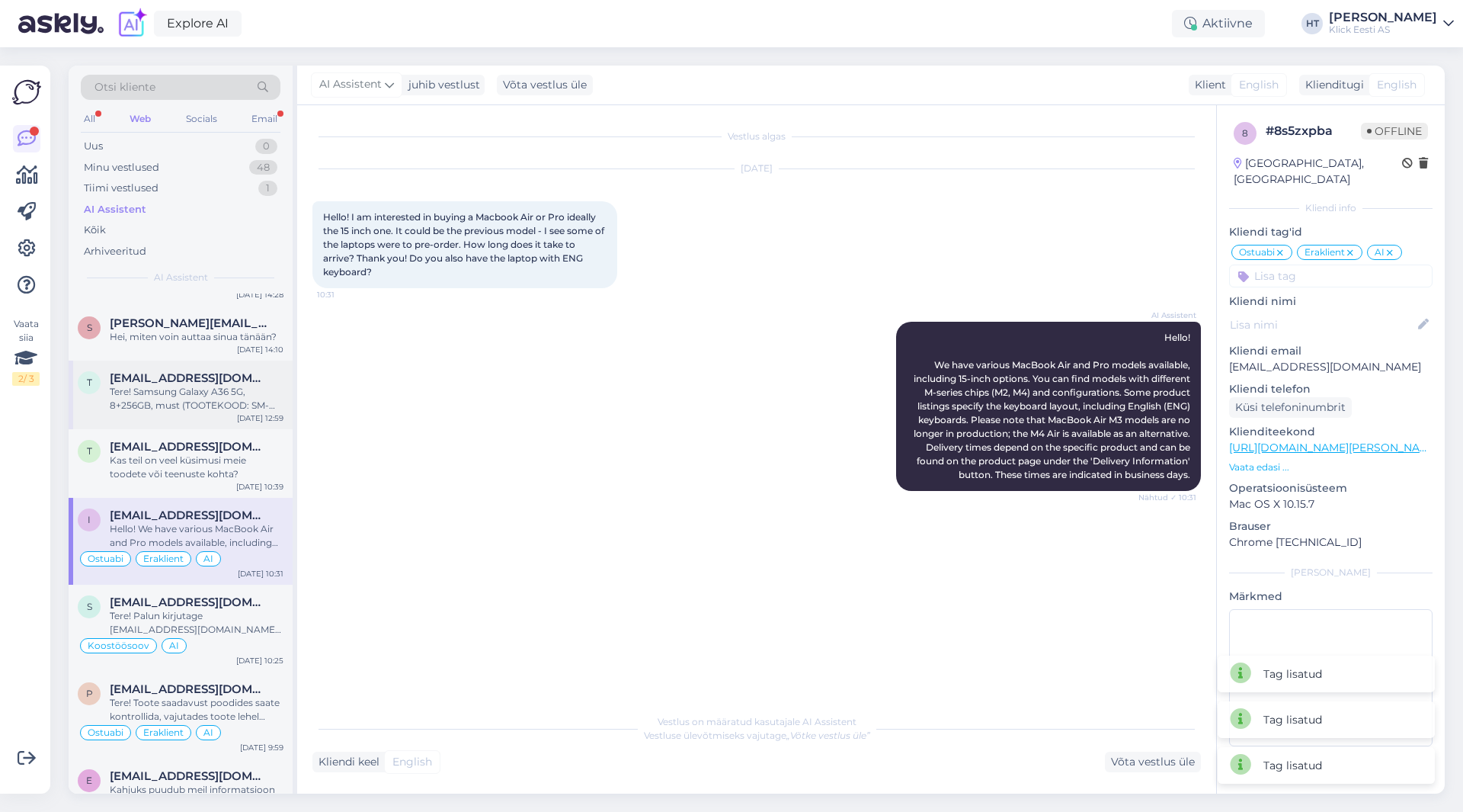
scroll to position [533, 0]
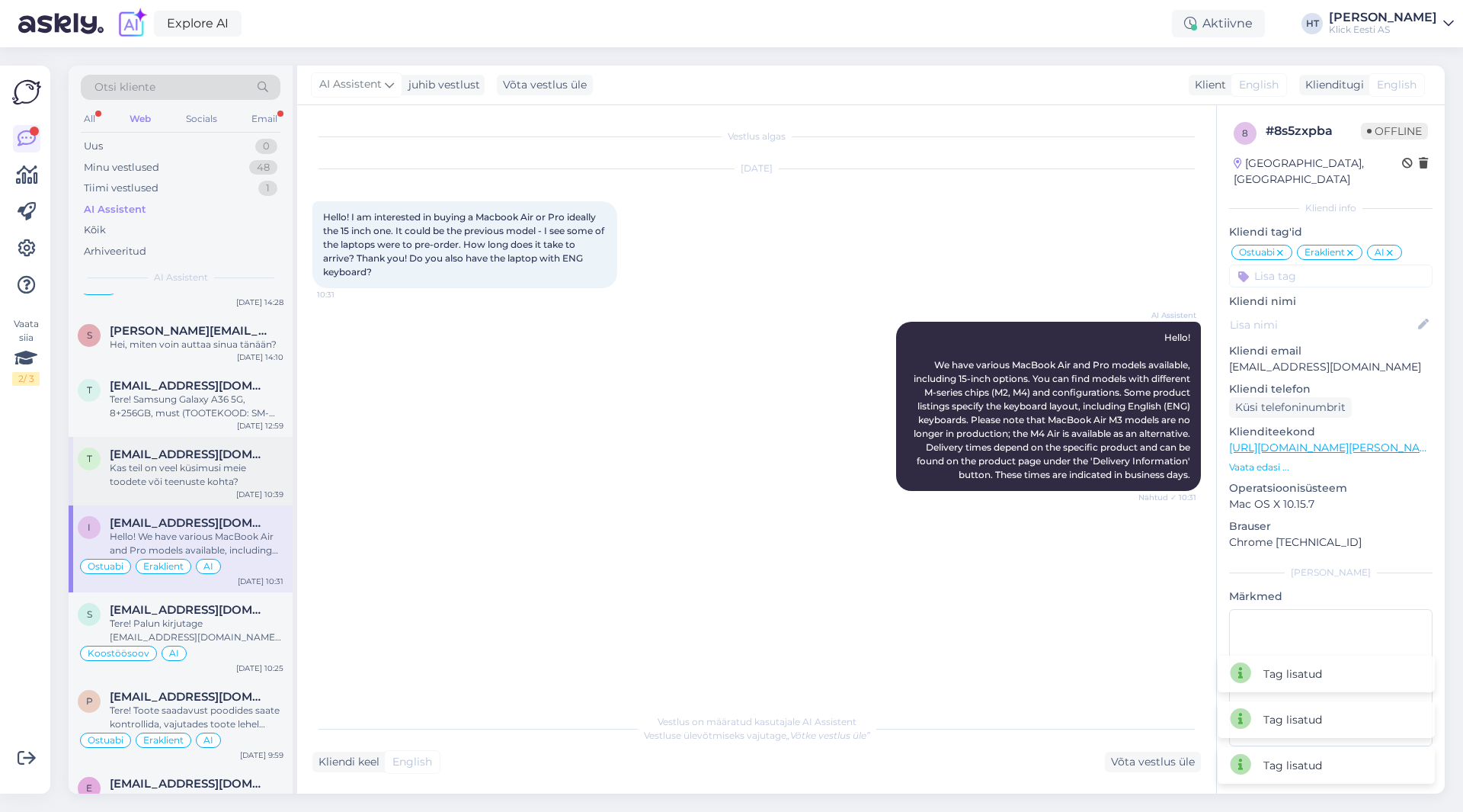
click at [210, 460] on span "[EMAIL_ADDRESS][DOMAIN_NAME]" at bounding box center [189, 454] width 158 height 14
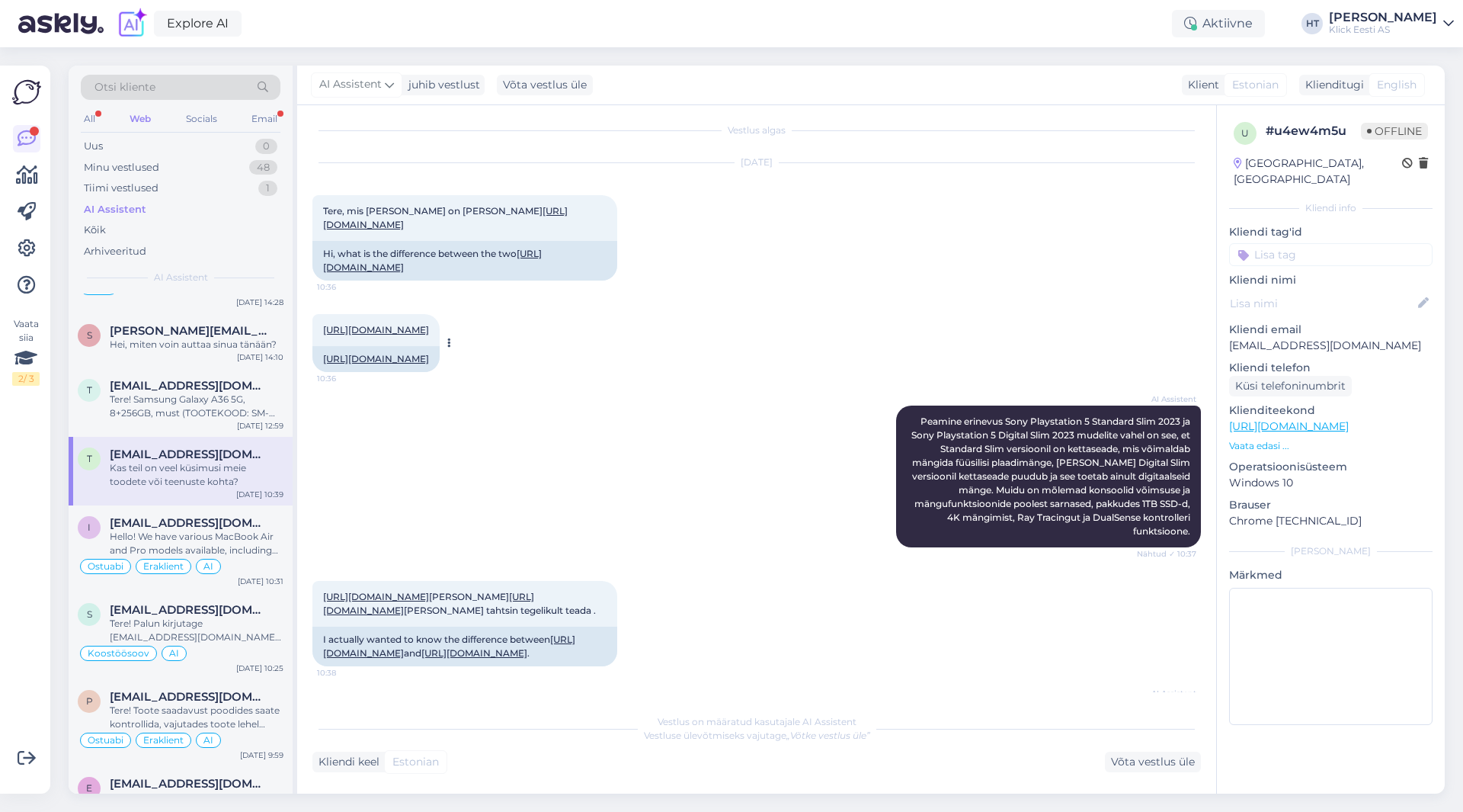
scroll to position [0, 0]
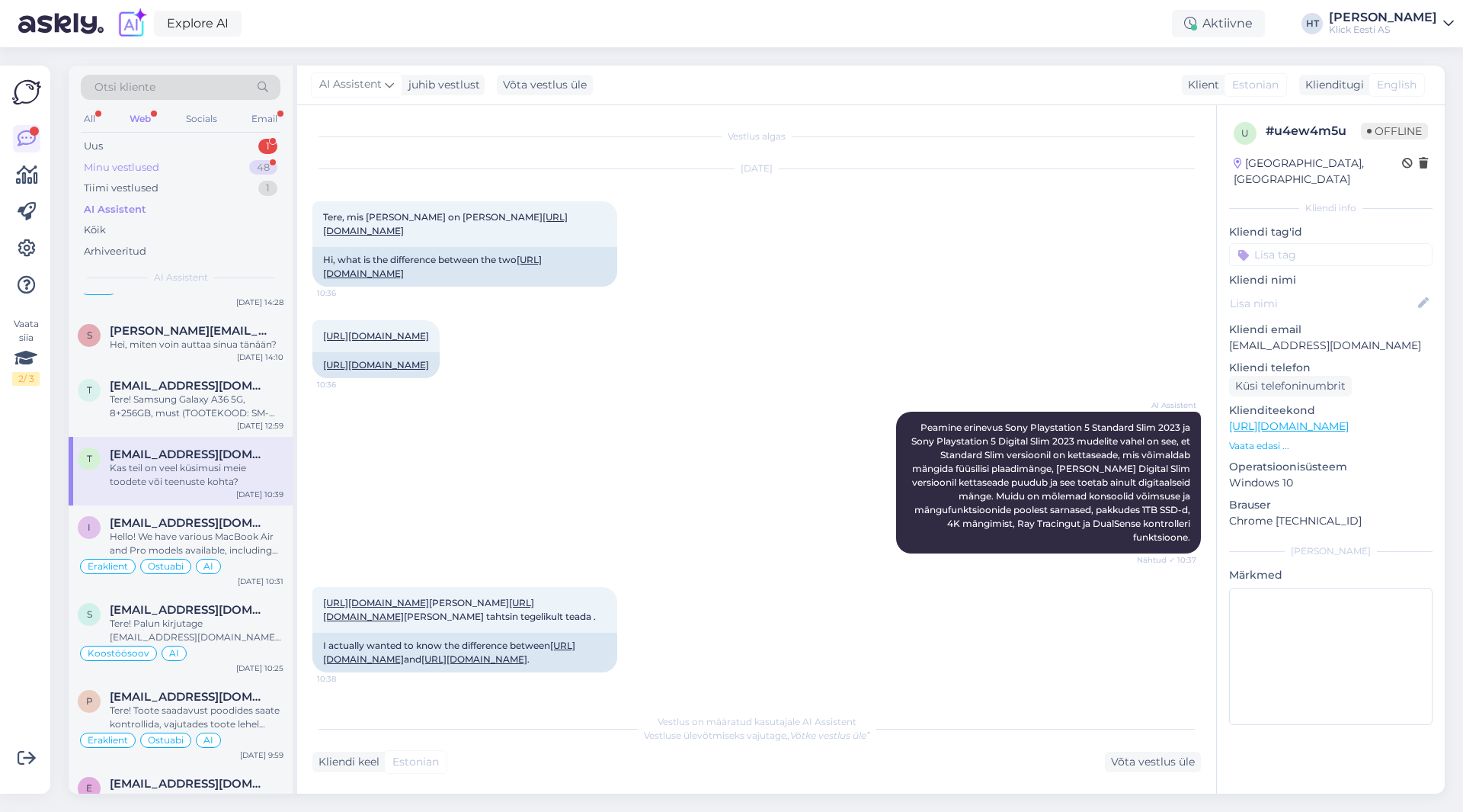
click at [209, 159] on div "Minu vestlused 48" at bounding box center [181, 167] width 200 height 21
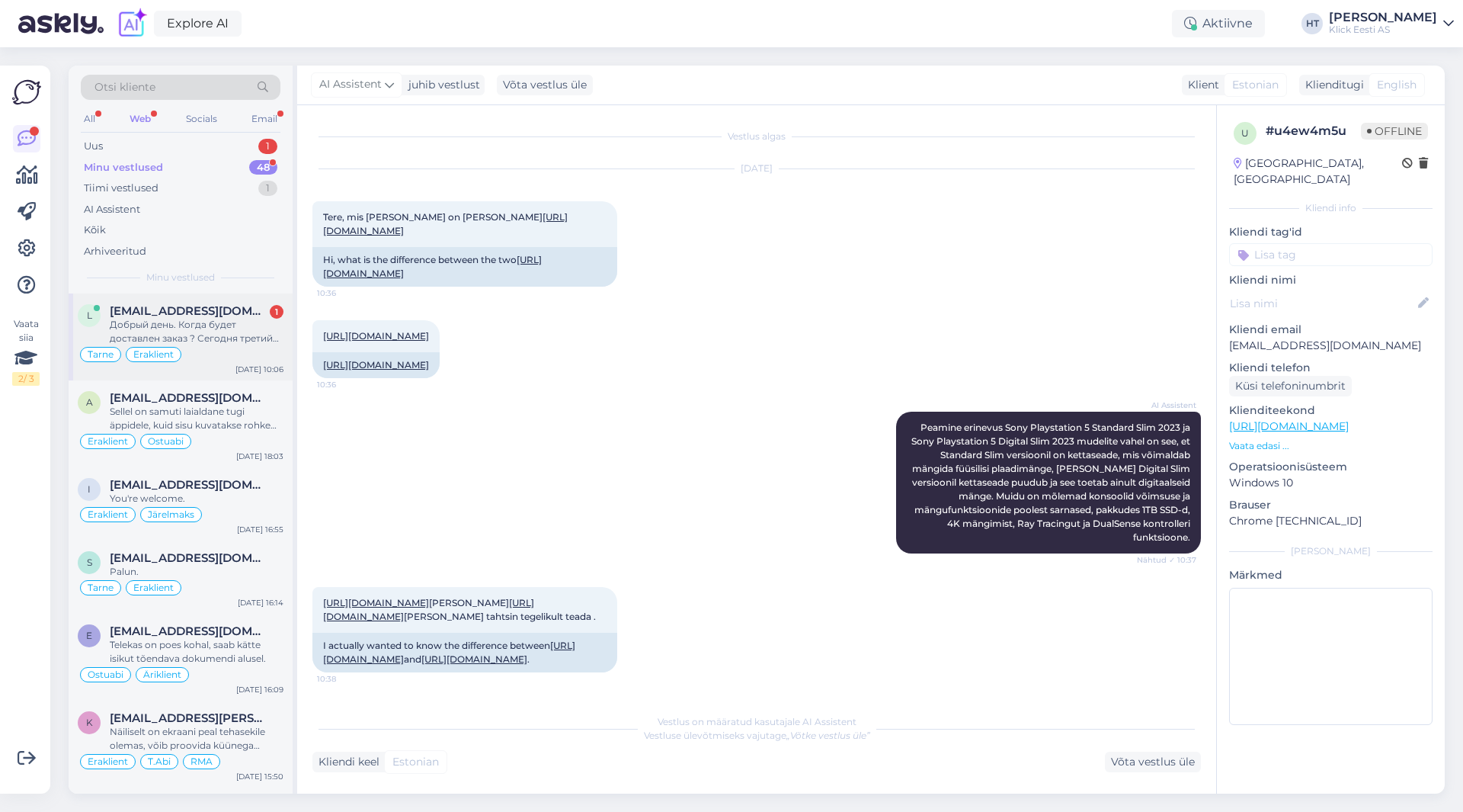
click at [207, 302] on div "l [EMAIL_ADDRESS][DOMAIN_NAME] 1 Добрый день. Когда будет доставлен заказ ? Сег…" at bounding box center [181, 336] width 224 height 87
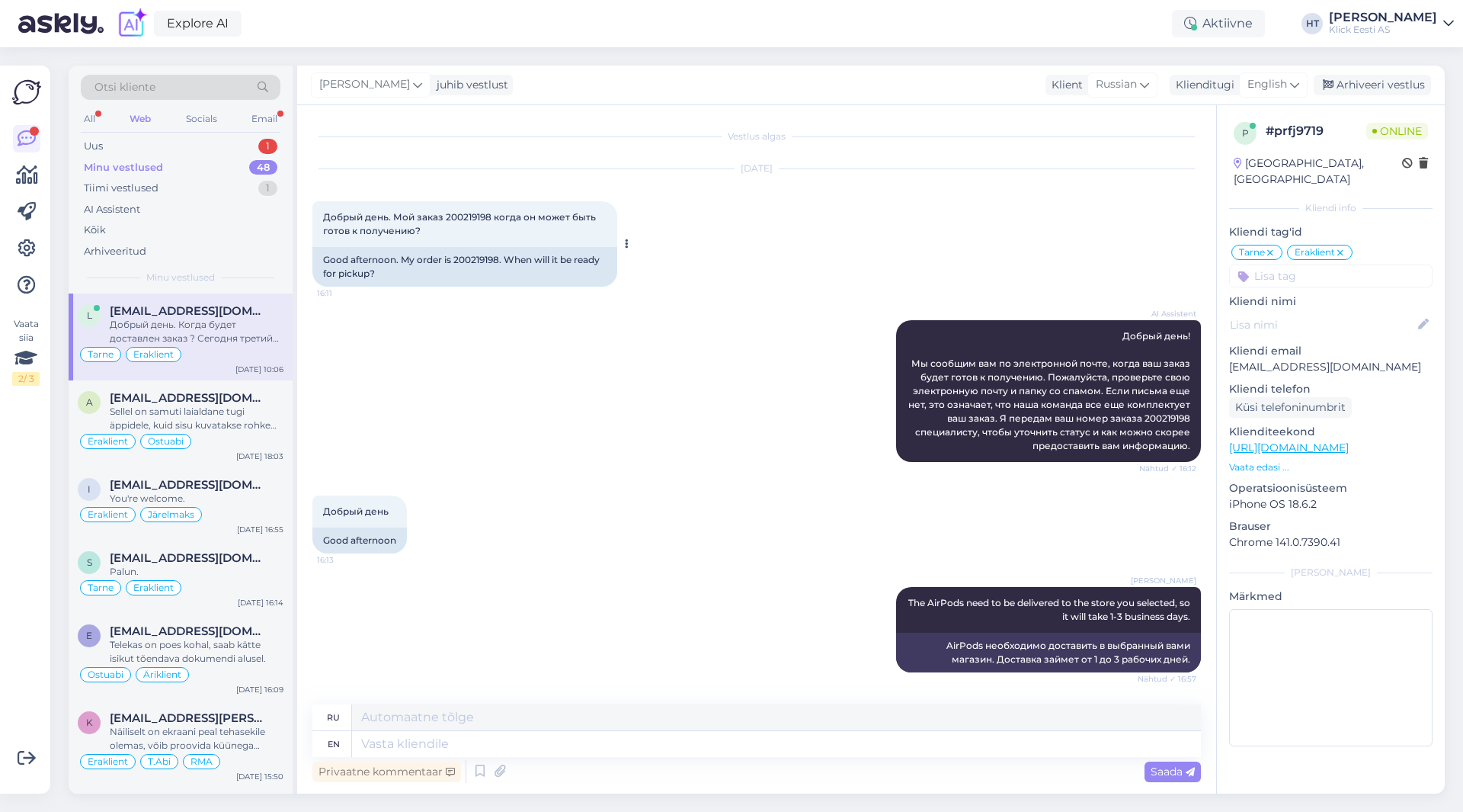
click at [473, 249] on div "Good afternoon. My order is 200219198. When will it be ready for pickup?" at bounding box center [464, 267] width 305 height 40
click at [473, 258] on div "Good afternoon. My order is 200219198. When will it be ready for pickup?" at bounding box center [464, 267] width 305 height 40
copy div "200219198"
click at [690, 357] on div "AI Assistent Добрый день! Мы сообщим вам по электронной почте, когда ваш заказ …" at bounding box center [756, 390] width 889 height 175
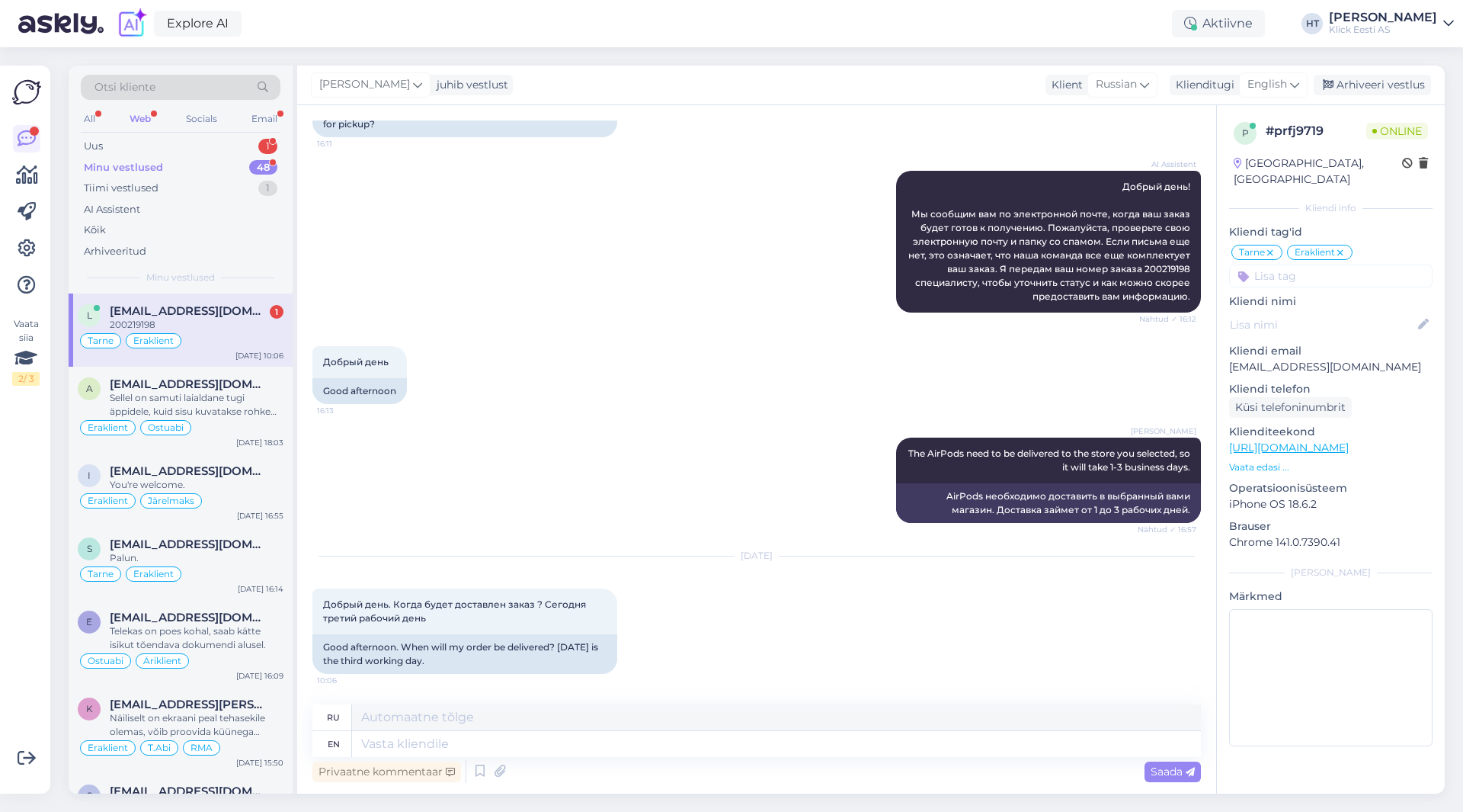
scroll to position [241, 0]
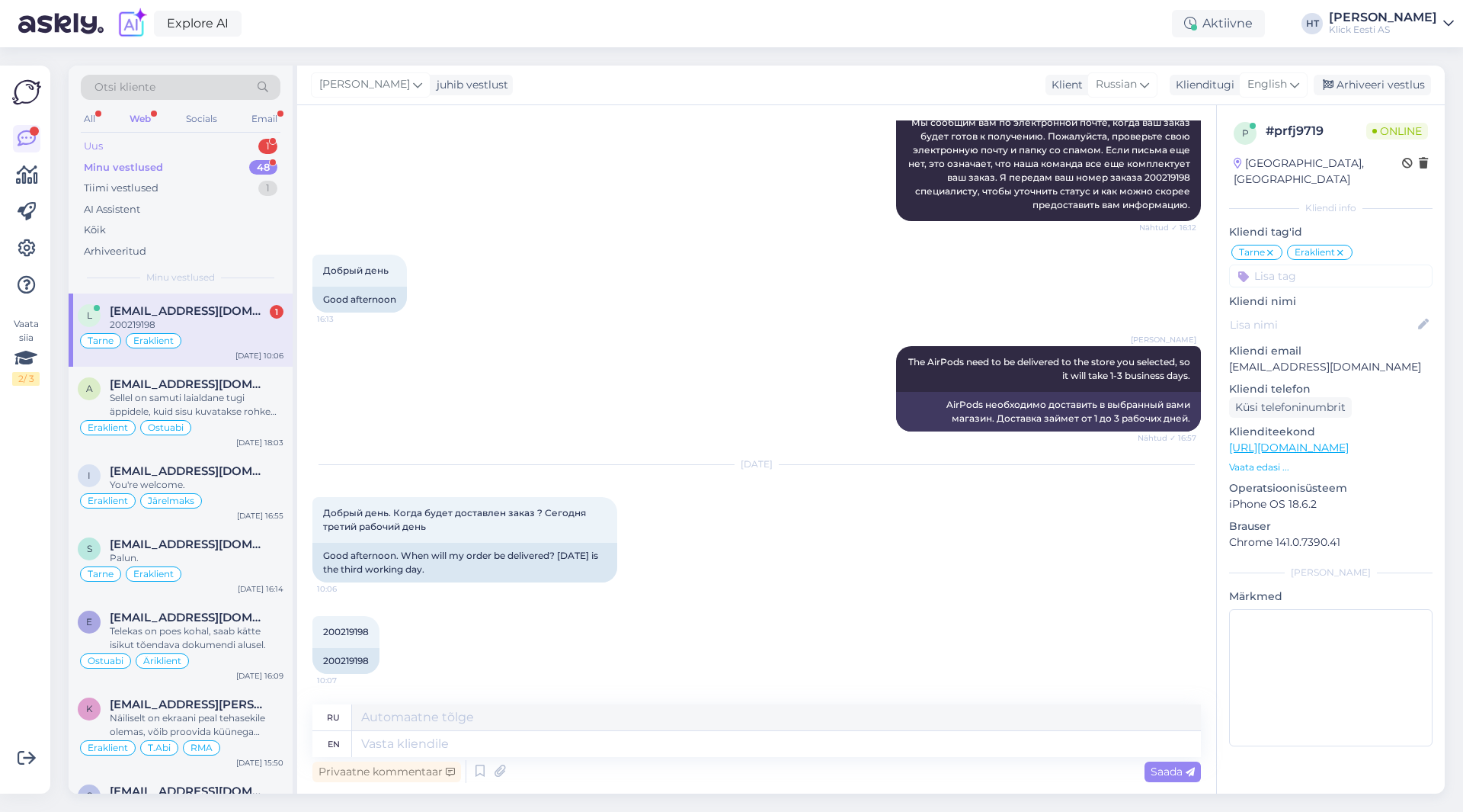
click at [211, 154] on div "Uus 1" at bounding box center [181, 146] width 200 height 21
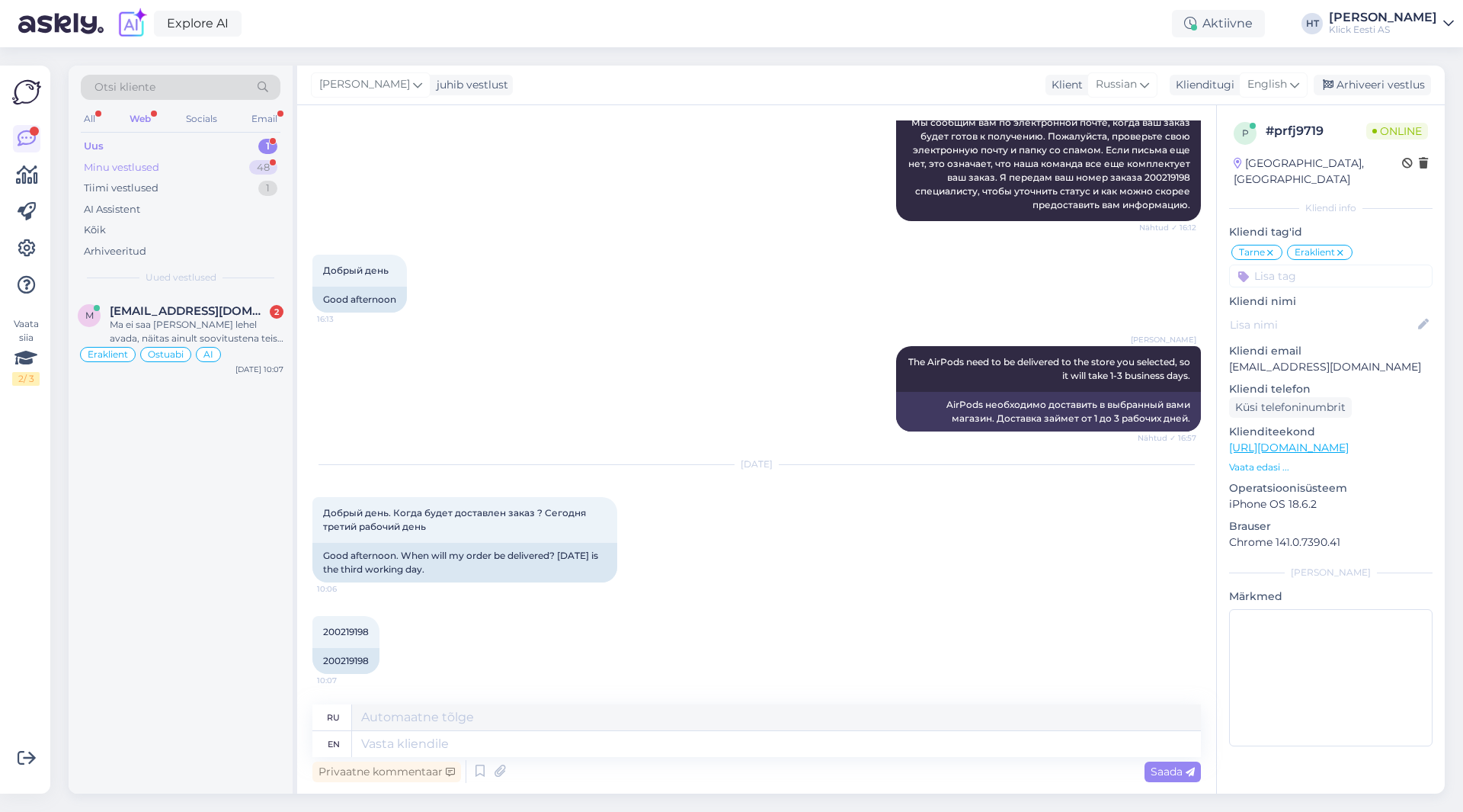
click at [199, 172] on div "Minu vestlused 48" at bounding box center [181, 167] width 200 height 21
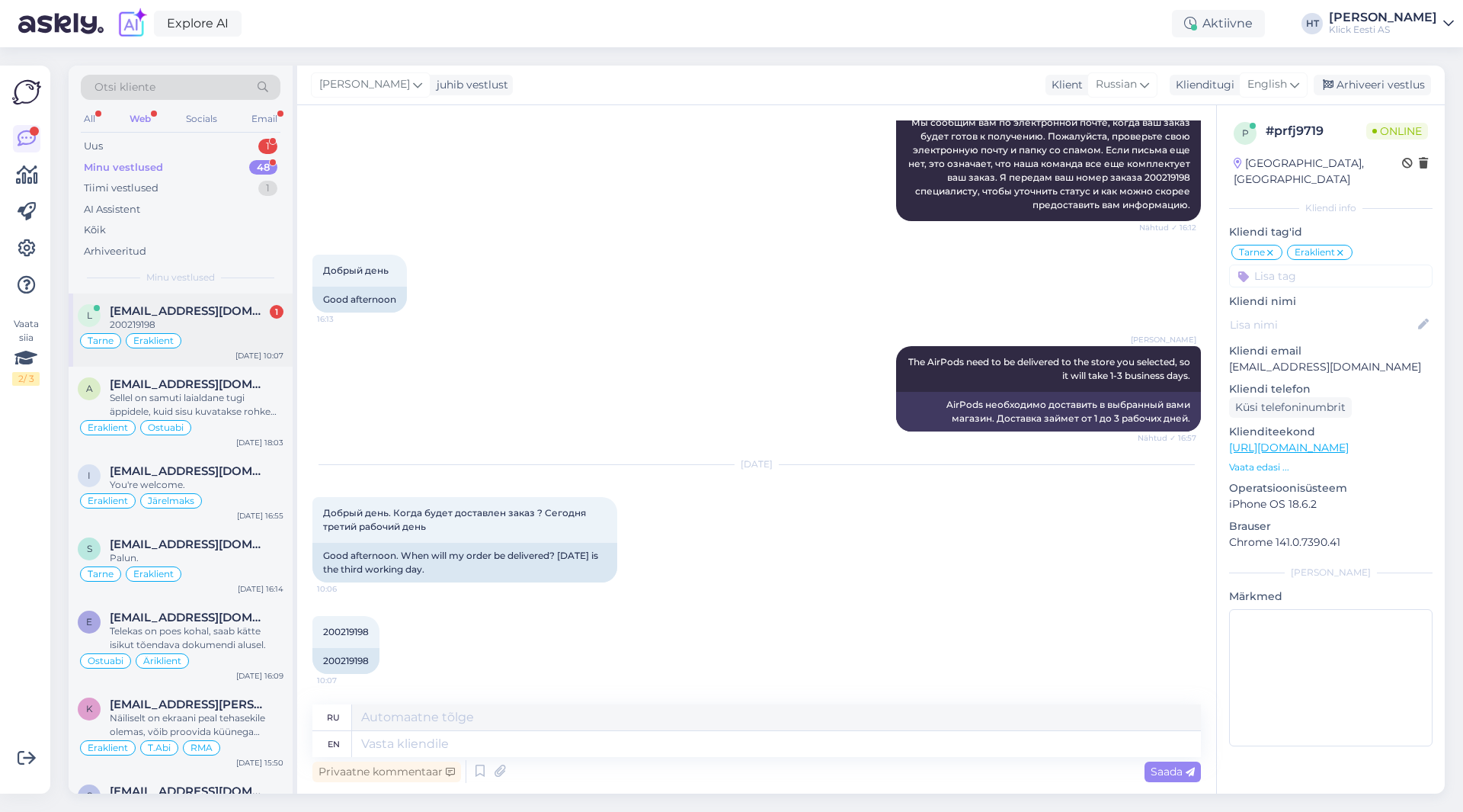
click at [216, 335] on div "Tarne Eraklient" at bounding box center [181, 340] width 206 height 18
click at [91, 117] on div "All" at bounding box center [90, 119] width 18 height 20
click at [536, 738] on textarea at bounding box center [776, 744] width 849 height 26
type textarea "Durin"
type textarea "В течение"
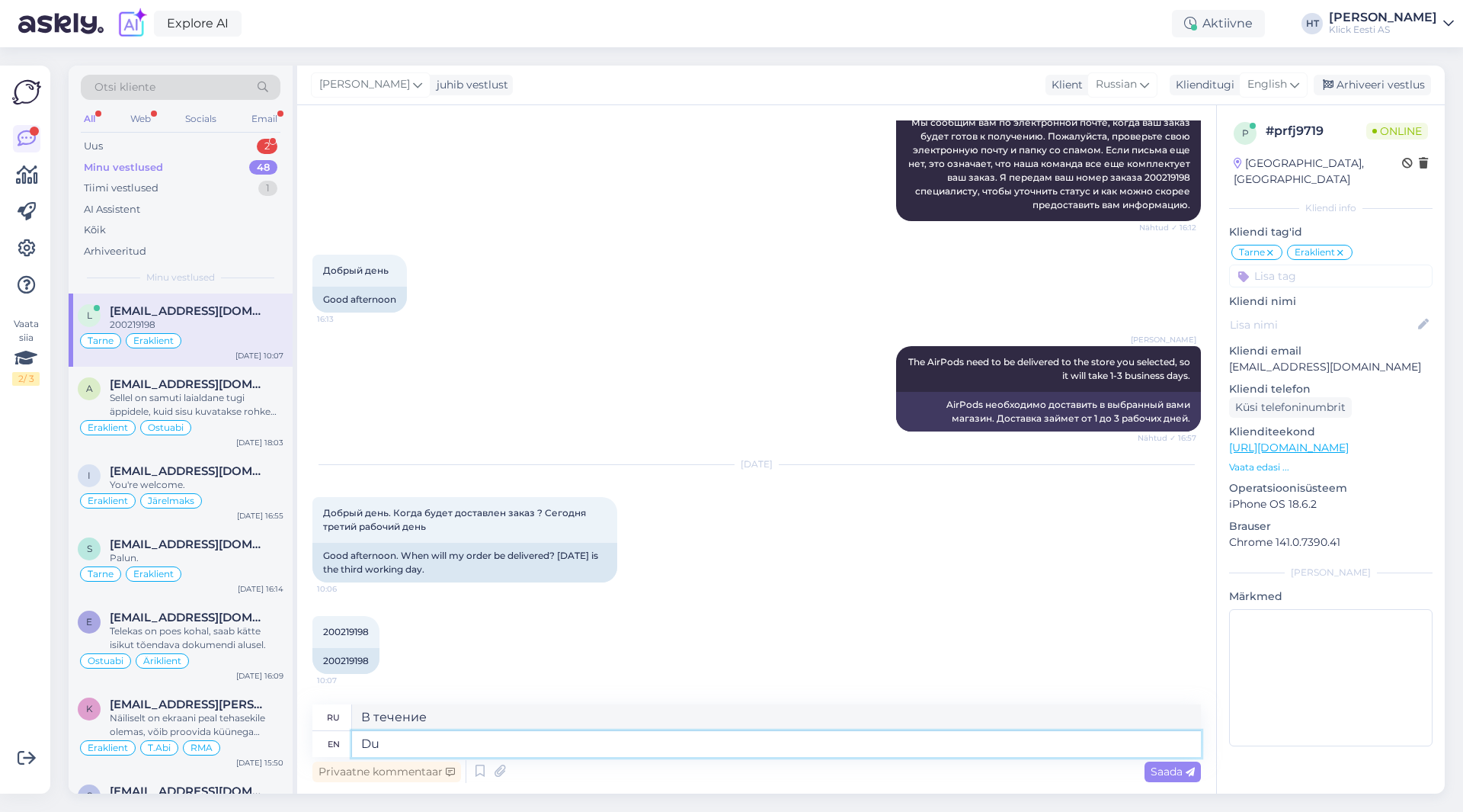
type textarea "D"
click at [986, 604] on div "200219198 10:07 200219198" at bounding box center [756, 644] width 889 height 91
click at [584, 746] on textarea at bounding box center [776, 744] width 849 height 26
type textarea "You'll b"
type textarea "Вы будете"
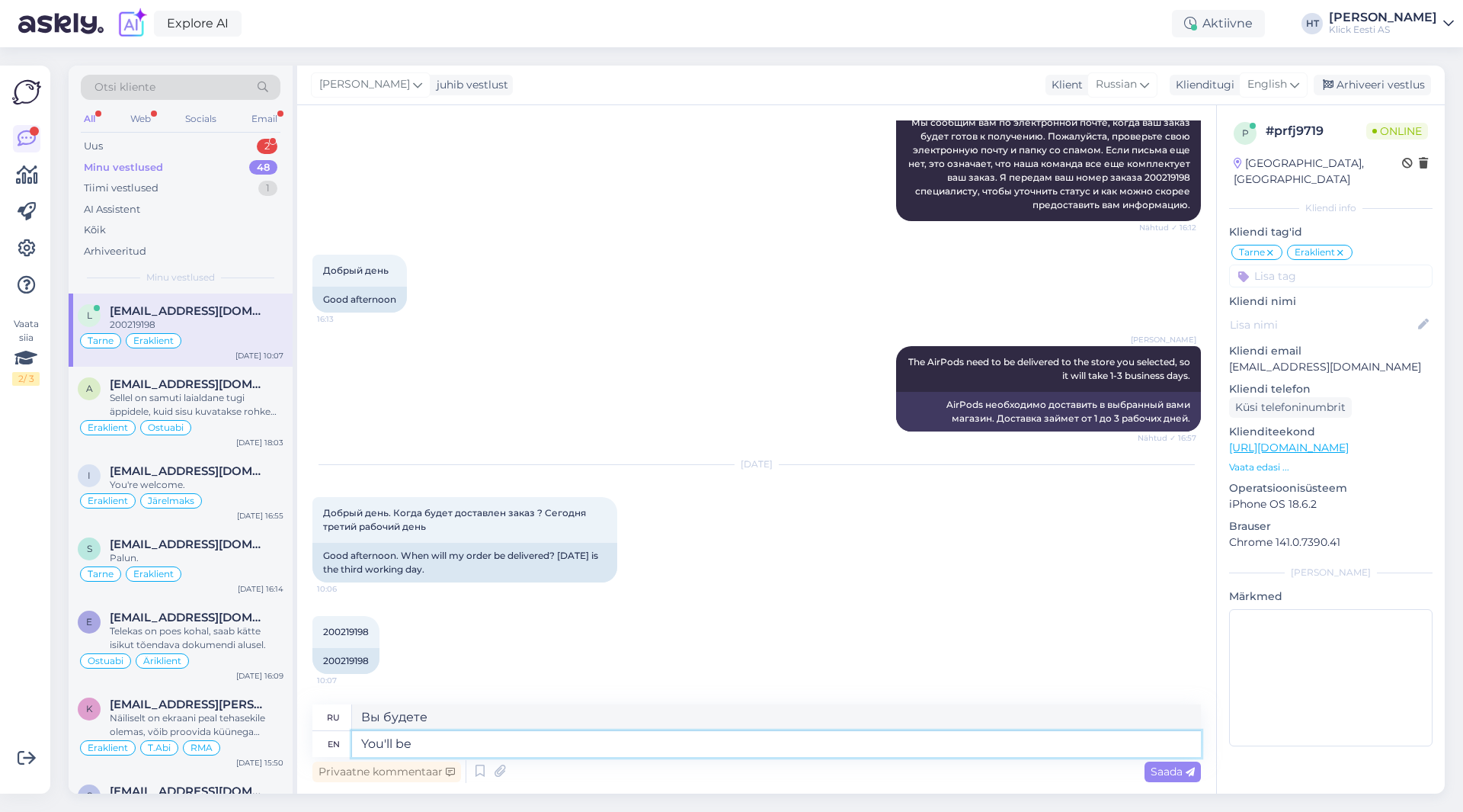
type textarea "You'll be n"
type textarea "Ты будешь"
type textarea "You'll be notified"
type textarea "Вы будете уведомлены."
type textarea "You'll be notified by"
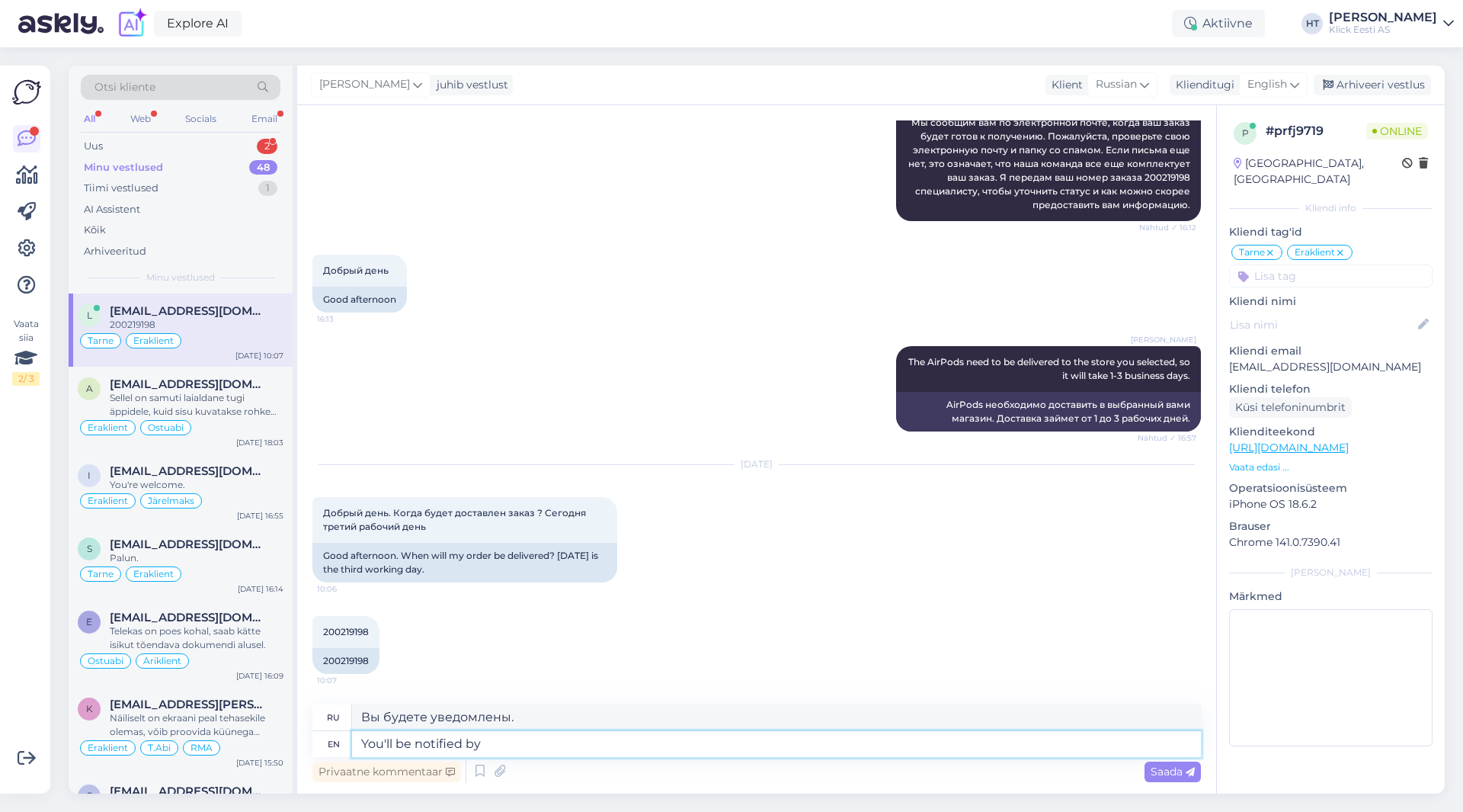
type textarea "Вы будете уведомлены"
type textarea "You'll be notified by e-mail o"
type textarea "Вы будете уведомлены по электронной почте."
type textarea "You'll be notified by e-mail once"
type textarea "Вы будете уведомлены по электронной почте один раз."
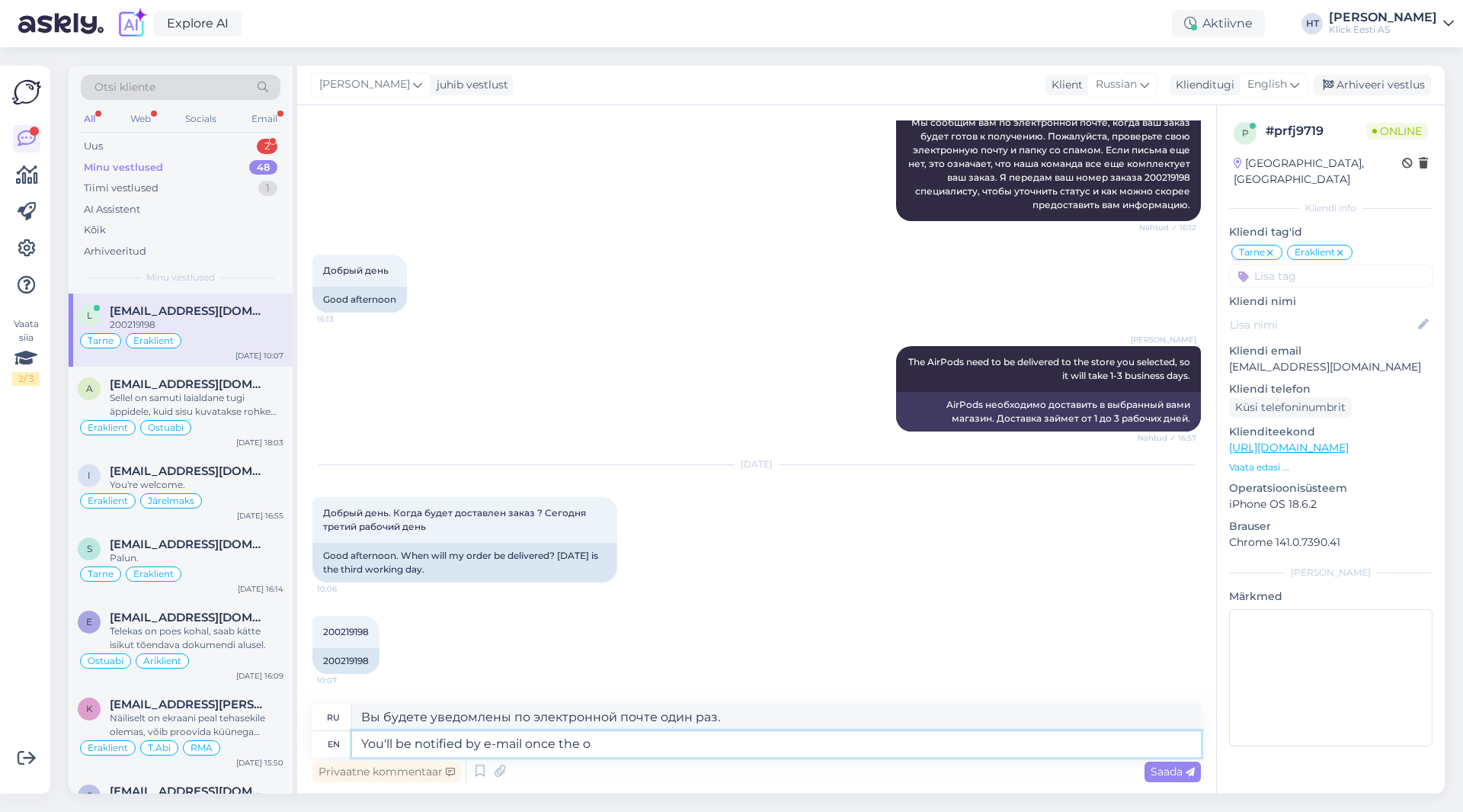
type textarea "You'll be notified by e-mail once the or"
type textarea "Вы будете уведомлены по электронной почте, как только"
type textarea "You'll be notified by e-mail once the order is"
type textarea "Вы будете уведомлены по электронной почте, как только заказ будет выполнен."
type textarea "You'll be notified by e-mail once the order is ready"
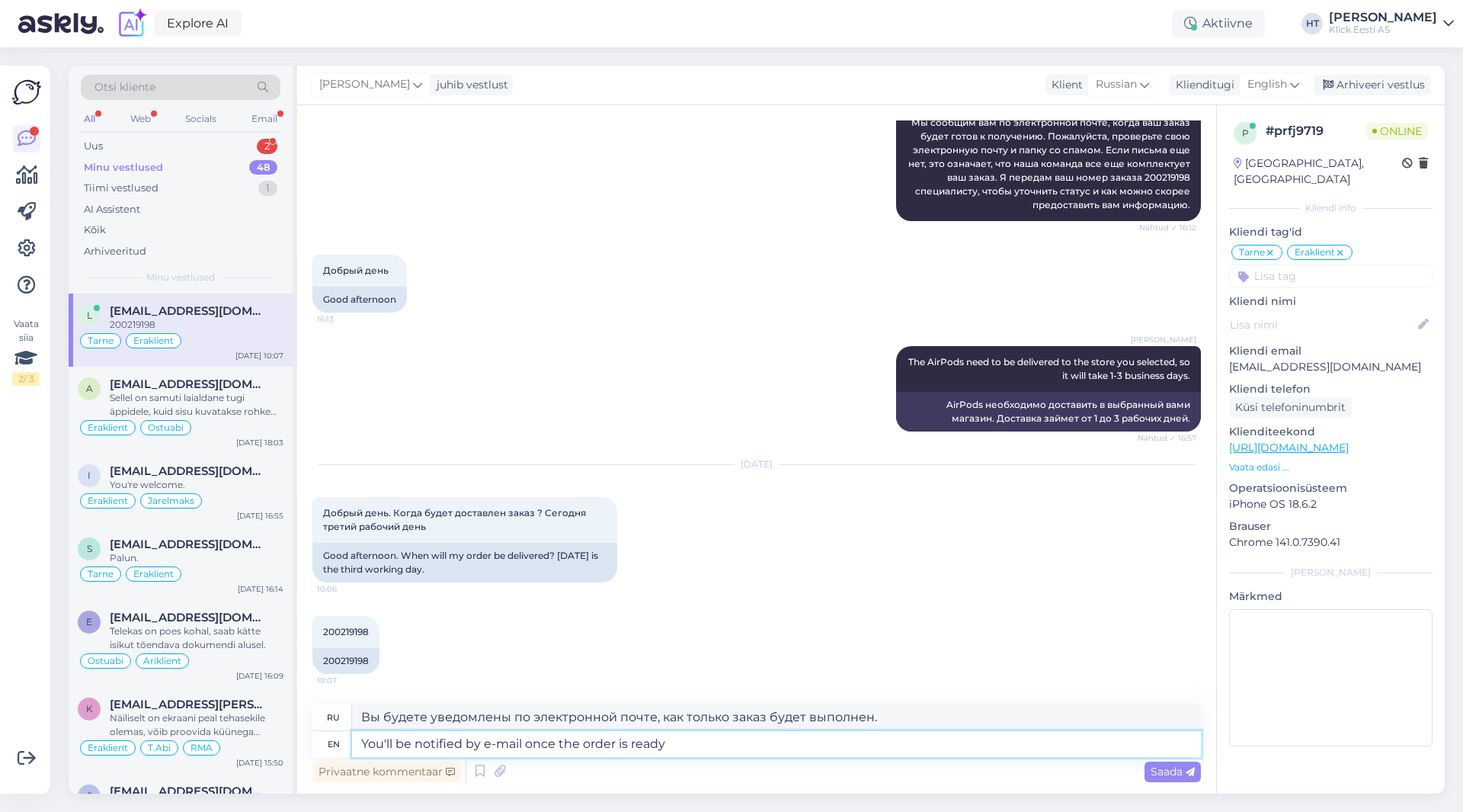
type textarea "Вы будете уведомлены по электронной почте, как только заказ будет готов."
type textarea "You'll be notified by e-mail once the order is ready."
type textarea "Как только заказ будет готов, вы получите уведомление по электронной почте."
type textarea "You'll be notified by e-mail once the order is ready. Most likely d"
type textarea "Вы получите уведомление по электронной почте, как только заказ будет готов. Ско…"
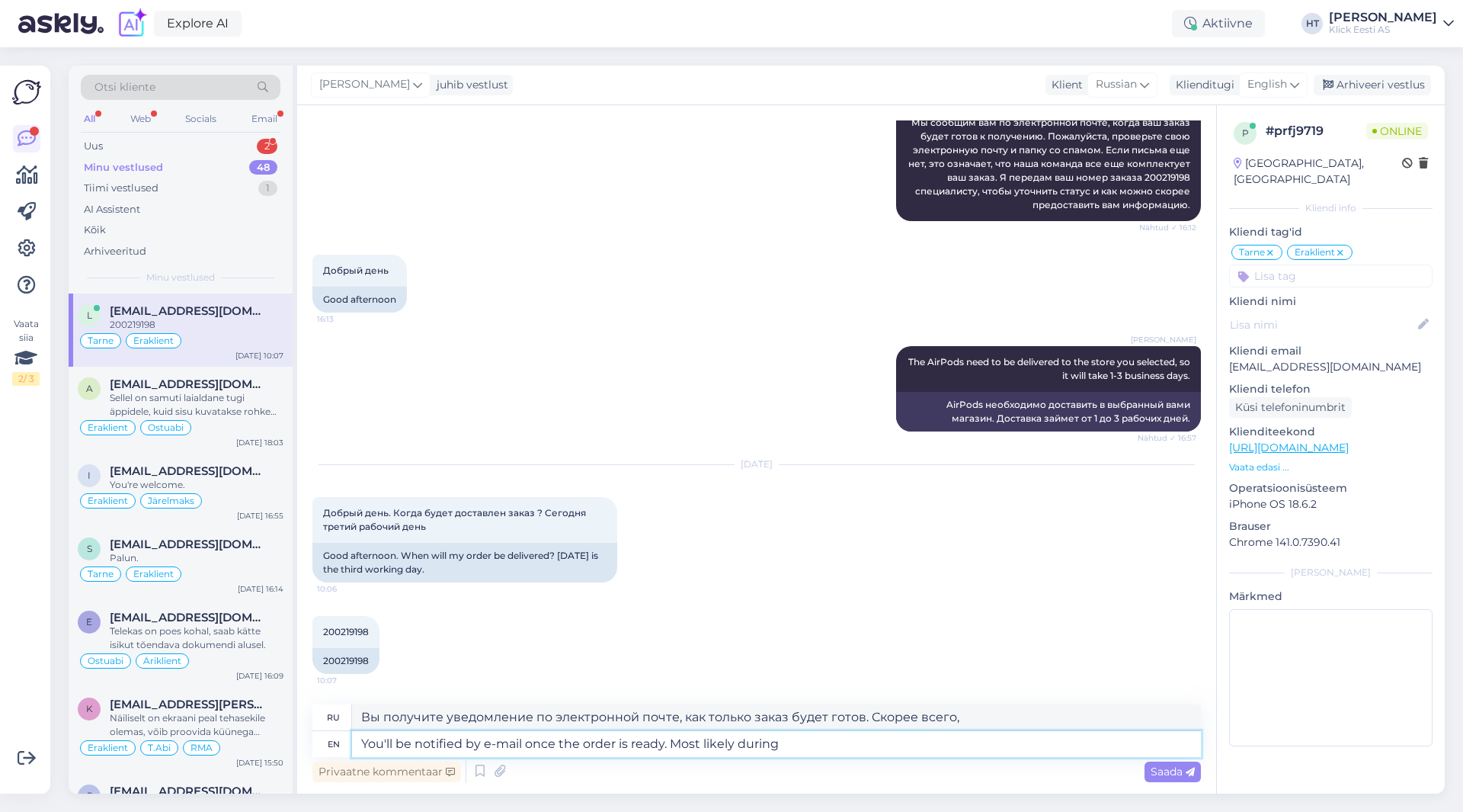
type textarea "You'll be notified by e-mail once the order is ready. Most likely during"
type textarea "Вы получите уведомление по электронной почте, как только заказ будет готов. Ско…"
type textarea "You'll be notified by e-mail once the order is ready. Most likely"
type textarea "Вы получите уведомление по электронной почте, как только заказ будет готов. Ско…"
type textarea "You'll be notified by e-mail once the order is ready. Most"
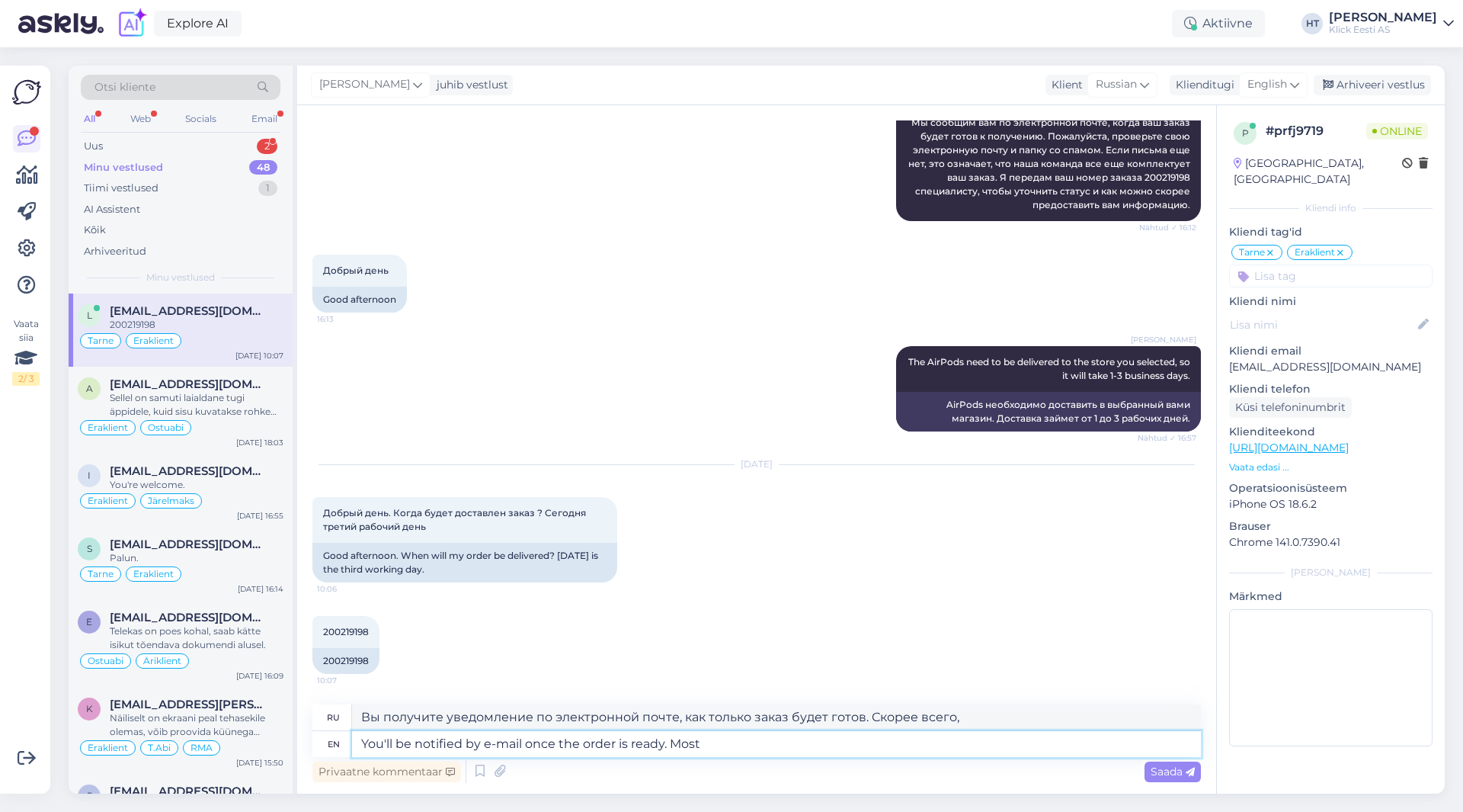
type textarea "Как только заказ будет готов, вы получите уведомление по электронной почте."
type textarea "You'll be notified by e-mail once the order is ready. The"
type textarea "Когда заказ будет готов, вы получите уведомление по электронной почте."
type textarea "You'll be notified by e-mail once the order is ready. The AirPods will m"
type textarea "Вы получите уведомление по электронной почте, как только заказ будет готов. Air…"
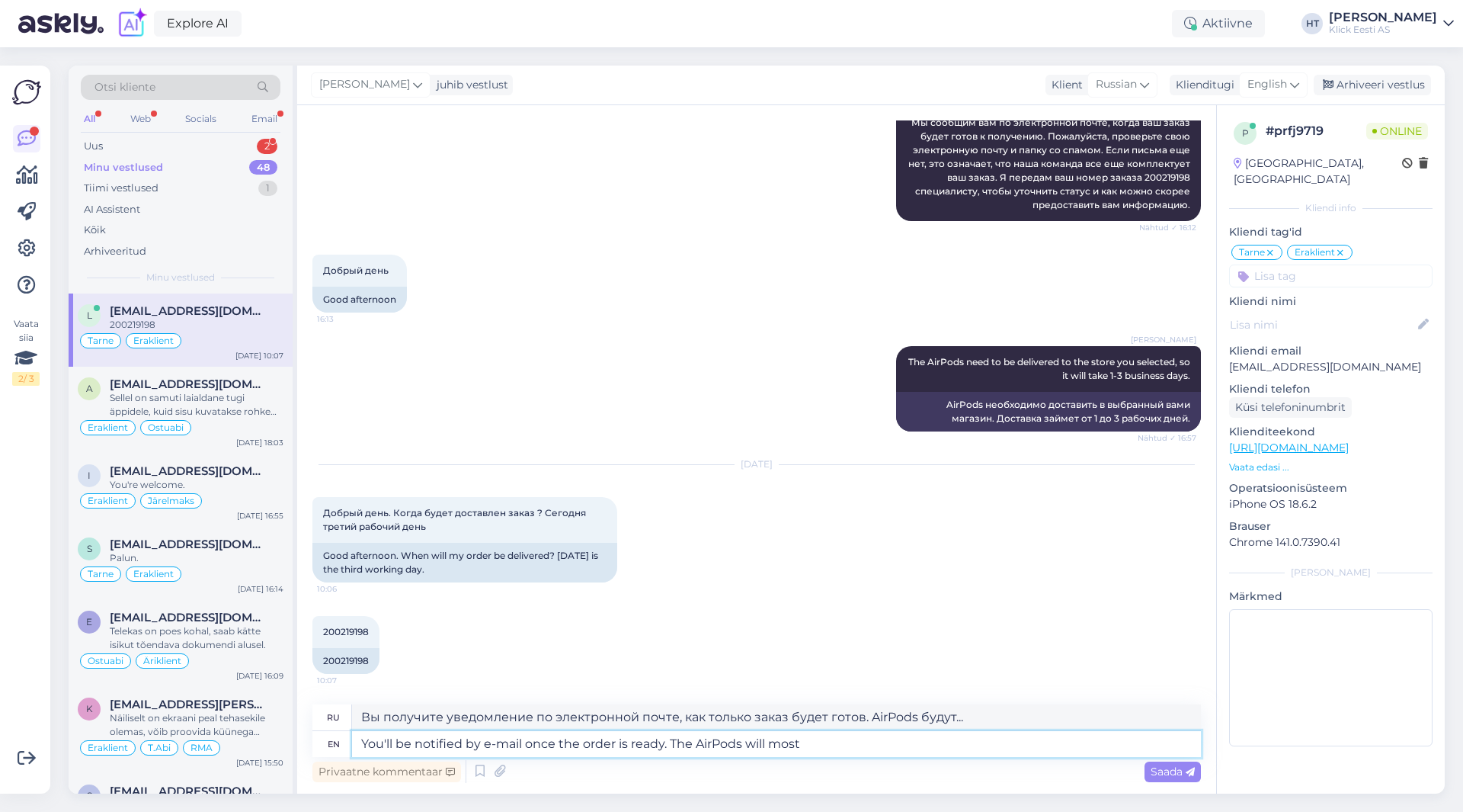
type textarea "You'll be notified by e-mail once the order is ready. The AirPods will most l"
type textarea "Вы получите уведомление по электронной почте, как только заказ будет готов. Air…"
type textarea "You'll be notified by e-mail once the order is ready. The AirPods will most lik…"
type textarea "Вы получите уведомление по электронной почте, как только заказ будет готов. Ско…"
type textarea "You'll be notified by e-mail once the order is ready. The AirPods will most lik…"
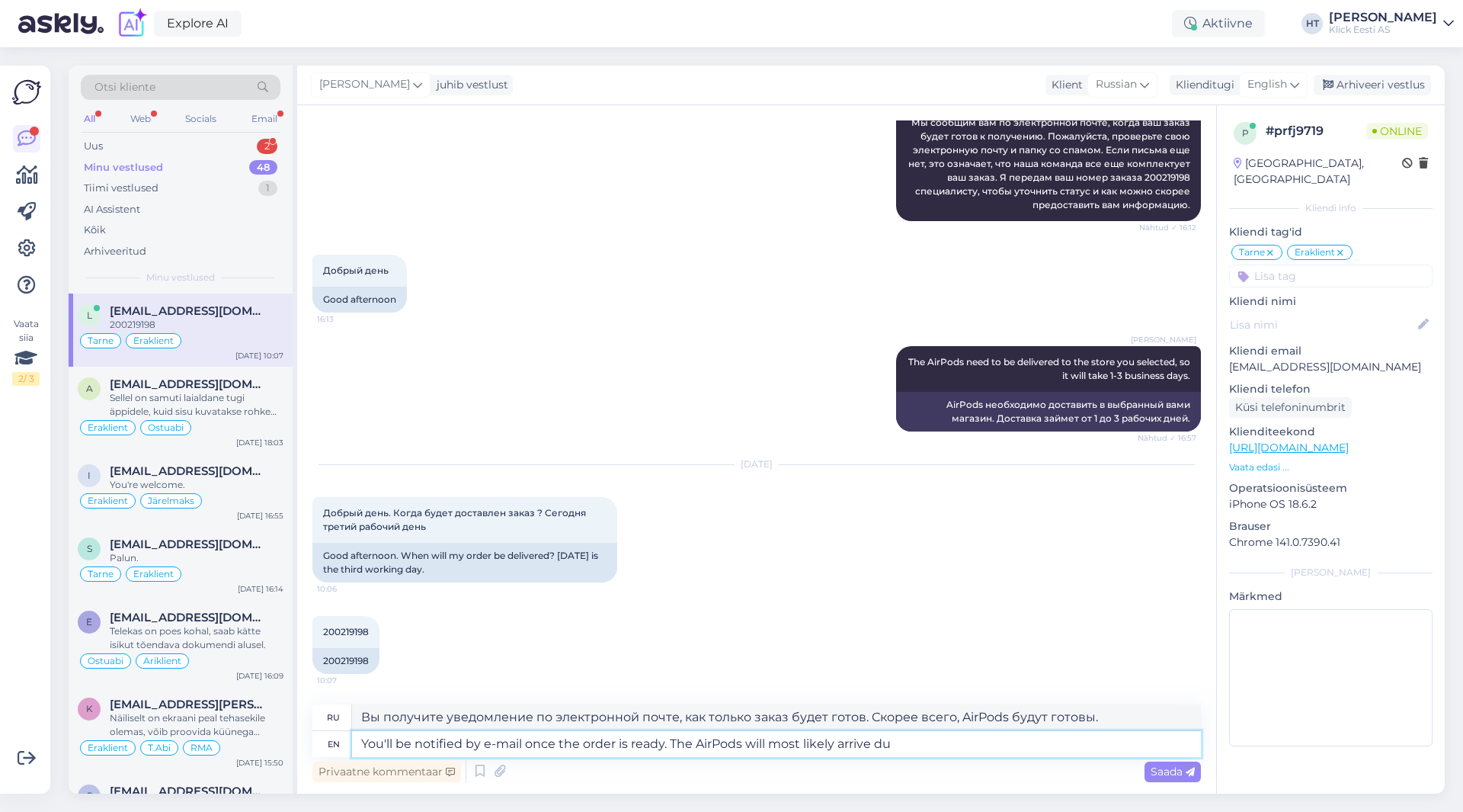
type textarea "Вы получите уведомление по электронной почте, как только заказ будет готов. Ско…"
type textarea "You'll be notified by e-mail once the order is ready. The AirPods will most lik…"
type textarea "Вы получите уведомление по электронной почте, как только заказ будет готов. Ско…"
type textarea "You'll be notified by e-mail once the order is ready. The AirPods will most lik…"
type textarea "Вы получите уведомление по электронной почте, как только заказ будет готов. Ско…"
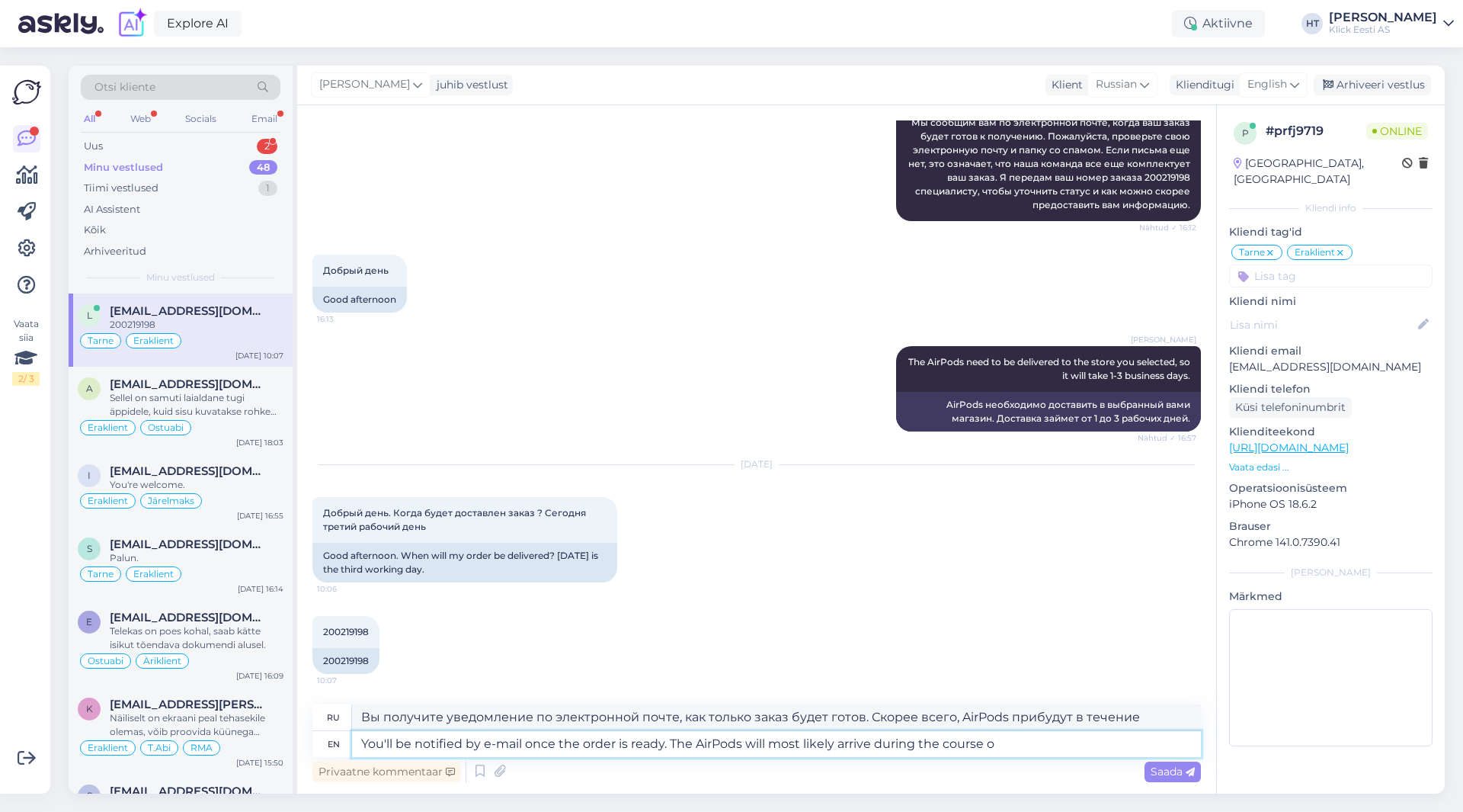
type textarea "You'll be notified by e-mail once the order is ready. The AirPods will most lik…"
type textarea "Вы получите уведомление по электронной почте, как только заказ будет готов. Ско…"
type textarea "You'll be notified by e-mail once the order is ready. The AirPods will most lik…"
type textarea "Вы получите уведомление по электронной почте, как только заказ будет готов. Ско…"
type textarea "You'll be notified by e-mail once the order is ready. The AirPods will most lik…"
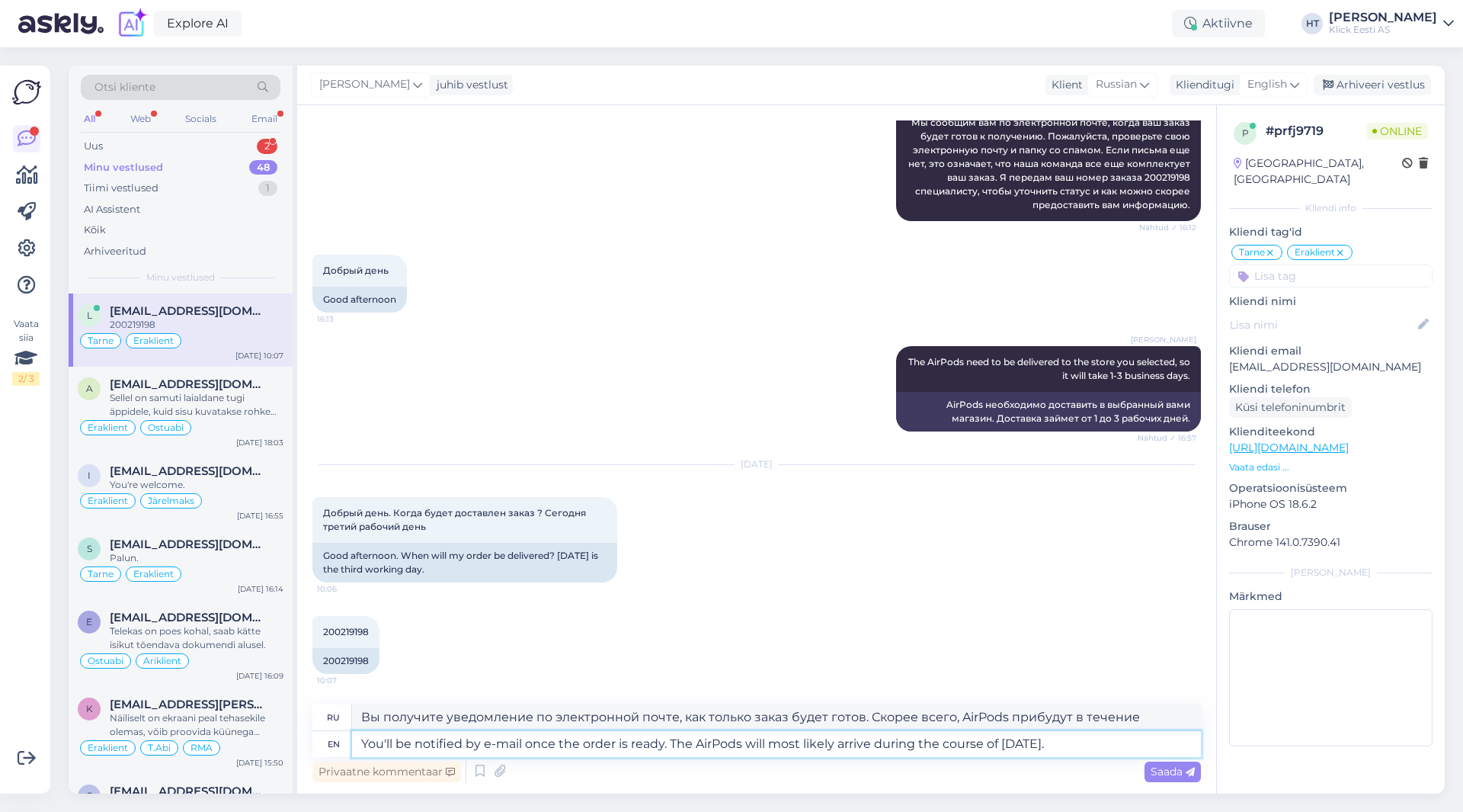
type textarea "Вы получите уведомление по электронной почте, как только заказ будет готов. Ско…"
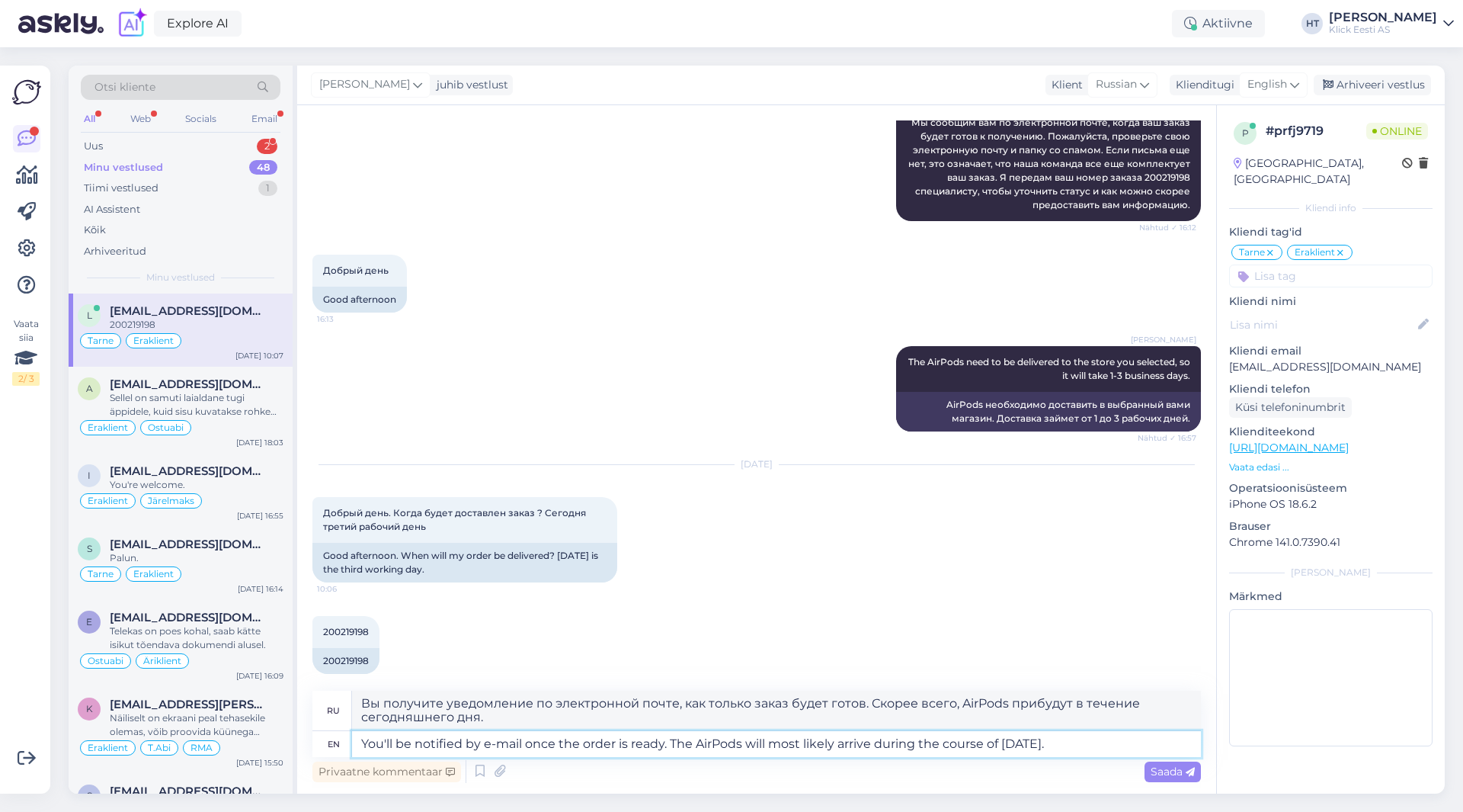
type textarea "You'll be notified by e-mail once the order is ready. The AirPods will most lik…"
drag, startPoint x: 486, startPoint y: 717, endPoint x: 348, endPoint y: 694, distance: 139.8
click at [348, 694] on div "ru Вы получите уведомление по электронной почте, как только заказ будет готов. …" at bounding box center [756, 710] width 889 height 40
click at [1077, 747] on textarea "You'll be notified by e-mail once the order is ready. The AirPods will most lik…" at bounding box center [776, 744] width 849 height 26
click at [1145, 772] on div "Saada" at bounding box center [1173, 771] width 56 height 21
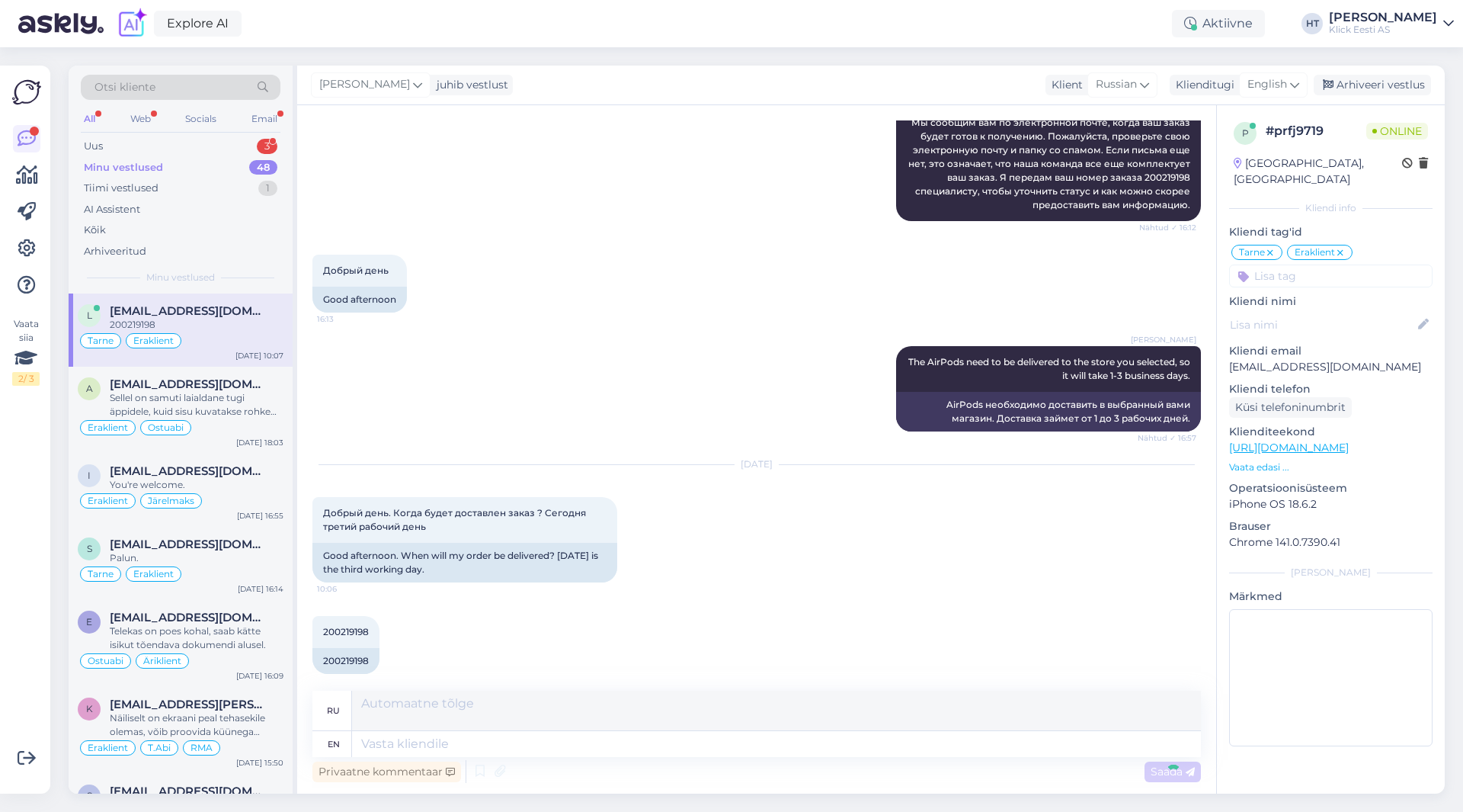
scroll to position [373, 0]
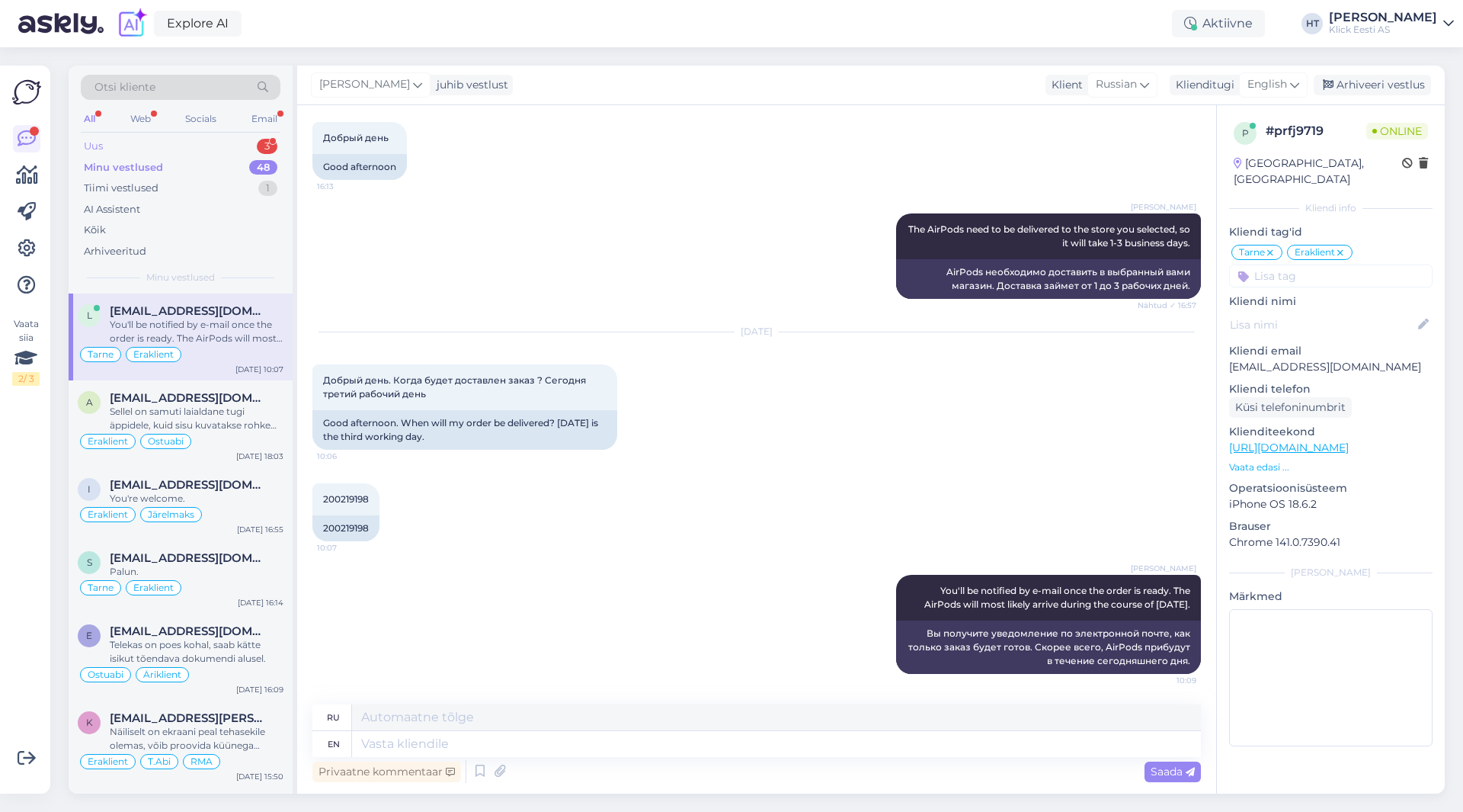
click at [226, 139] on div "Uus 3" at bounding box center [181, 146] width 200 height 21
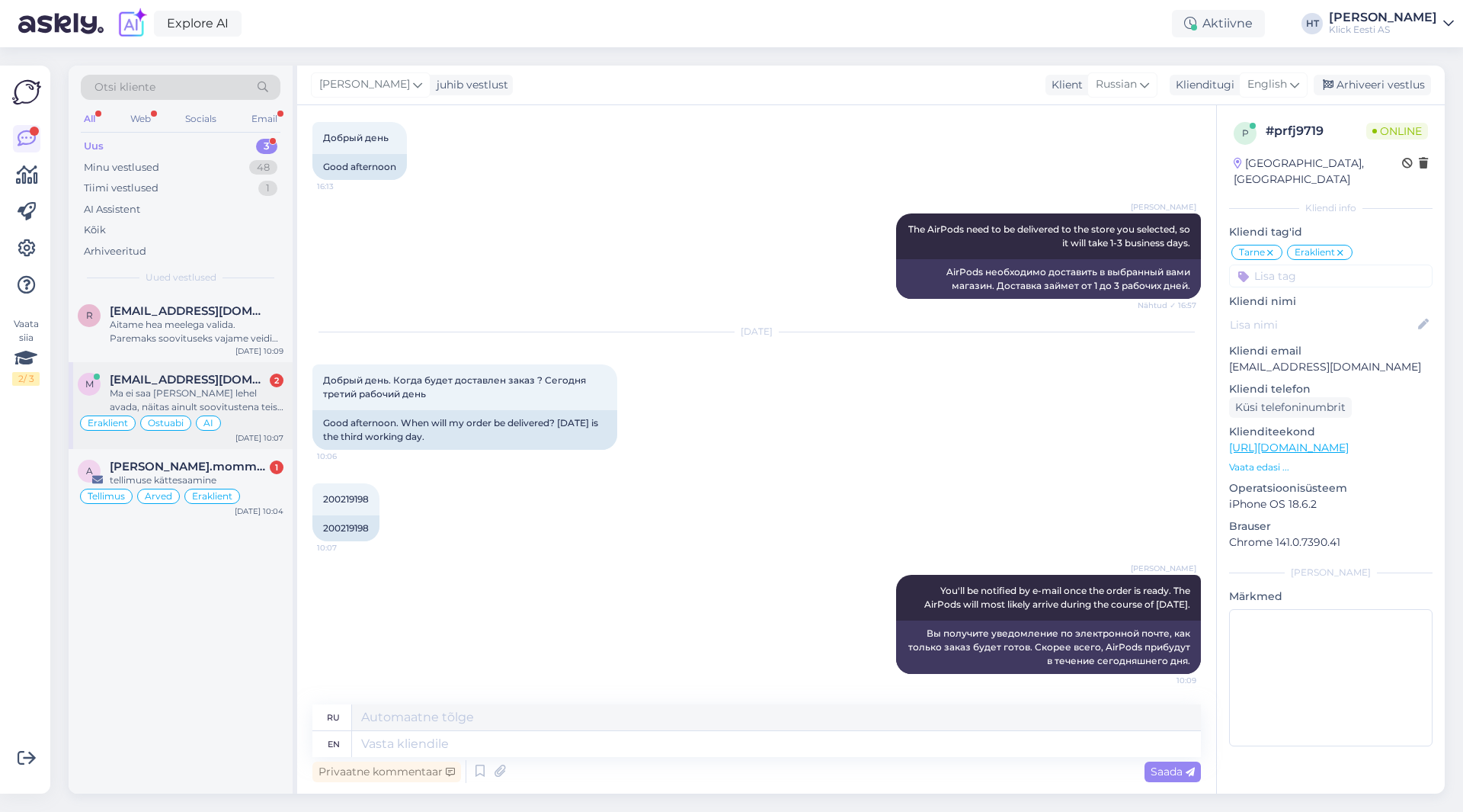
click at [216, 388] on div "Ma ei saa [PERSON_NAME] lehel avada, näitas ainult soovitustena teise toote all…" at bounding box center [197, 399] width 174 height 27
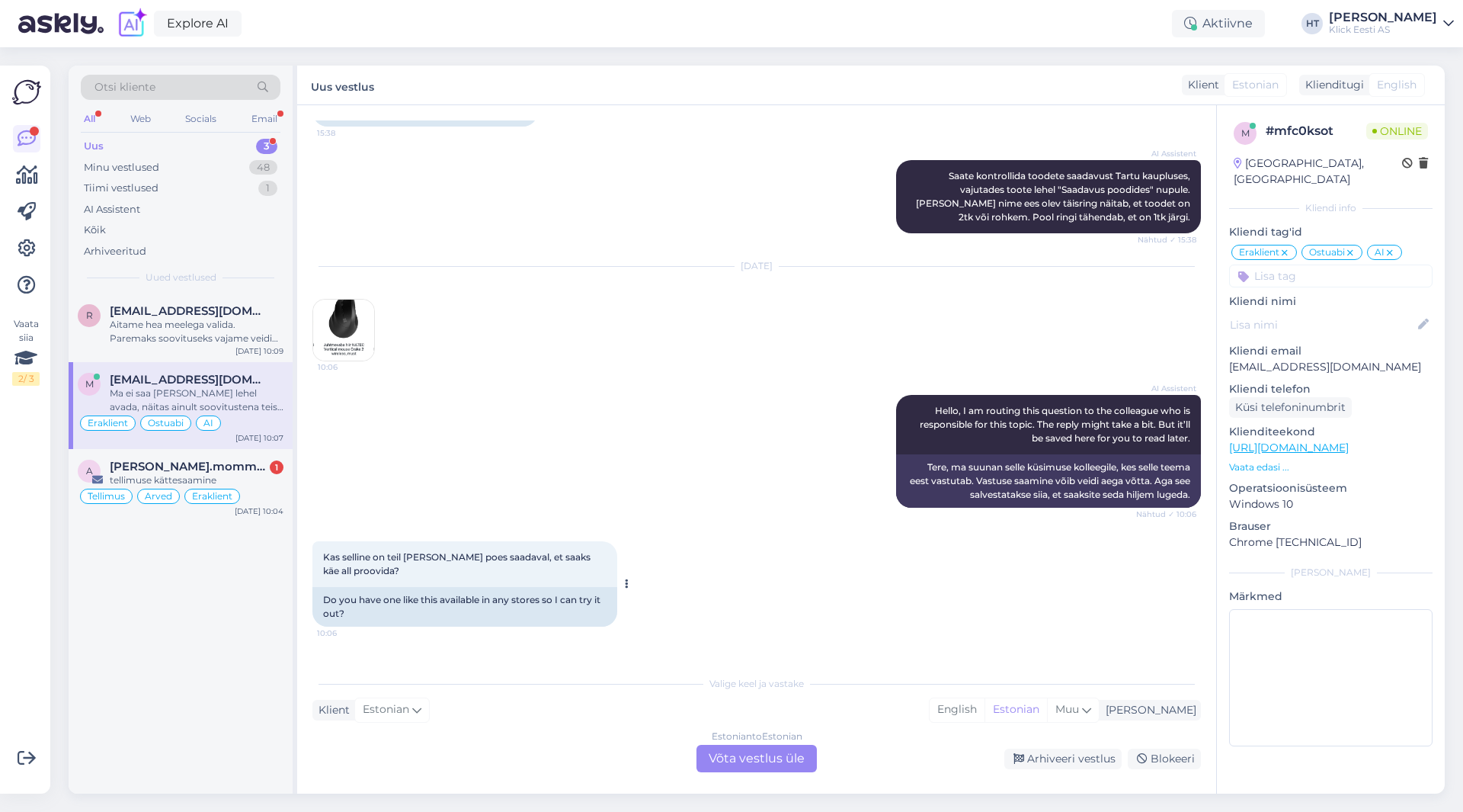
scroll to position [424, 0]
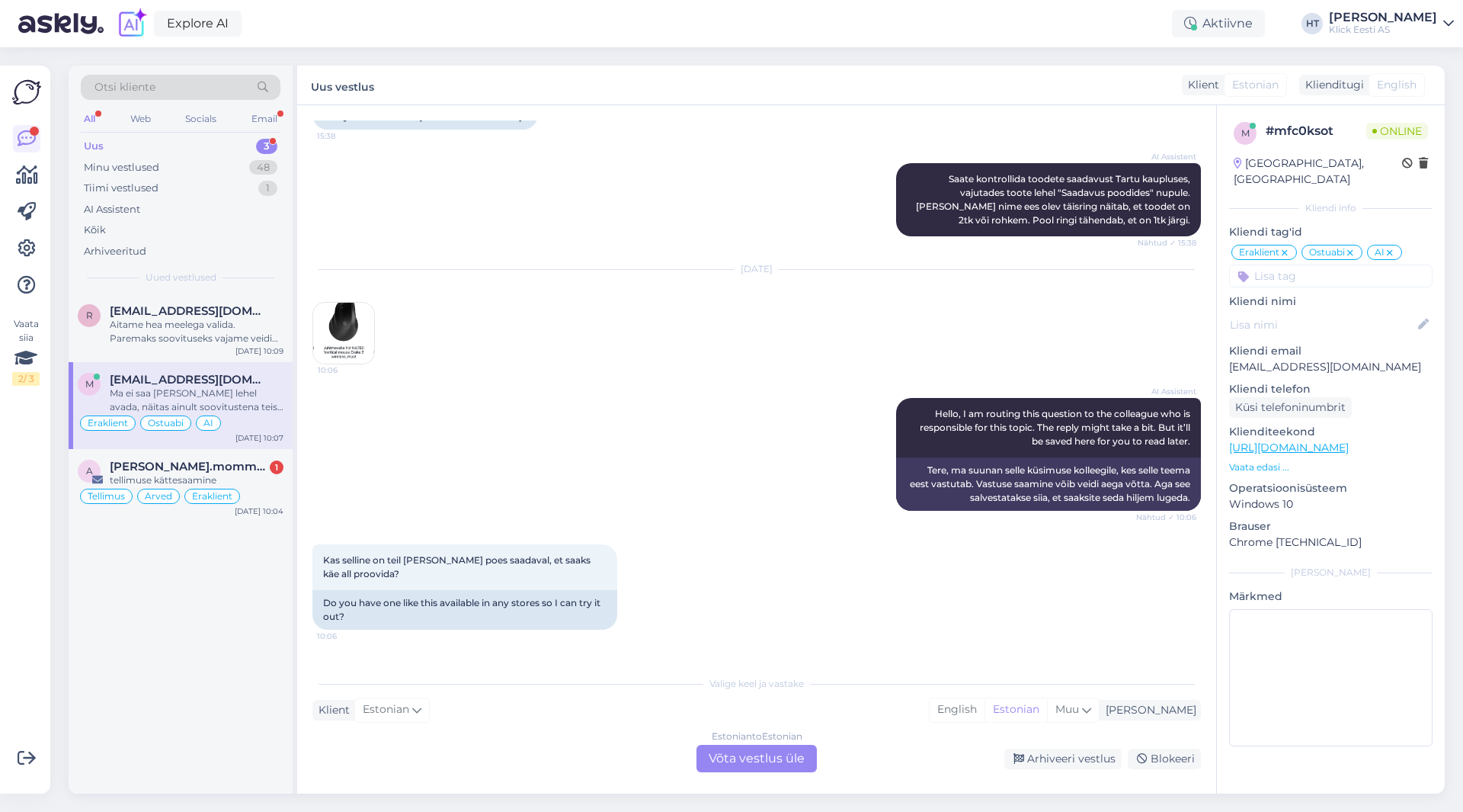
click at [372, 323] on img at bounding box center [343, 333] width 61 height 61
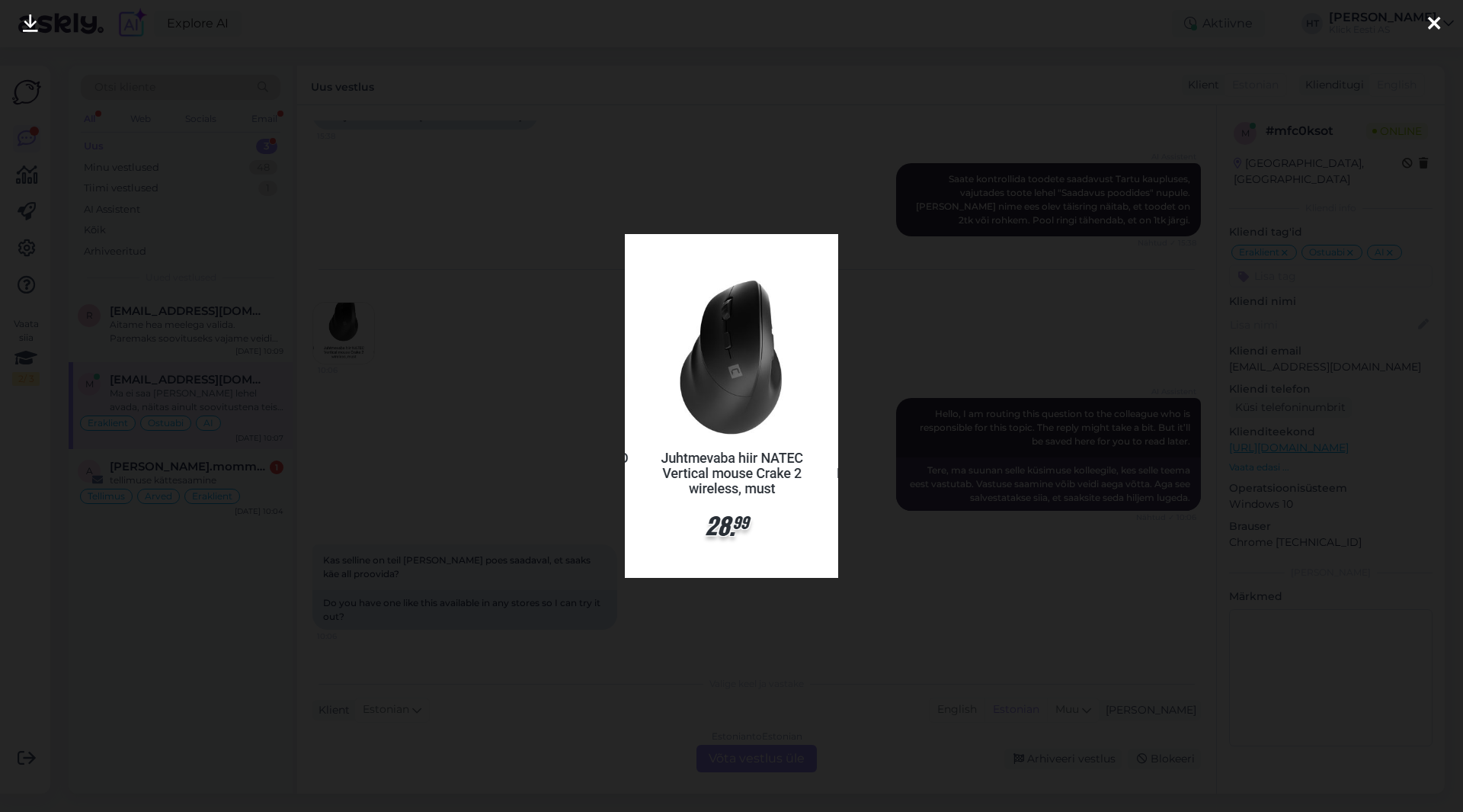
click at [530, 404] on div at bounding box center [731, 406] width 1463 height 812
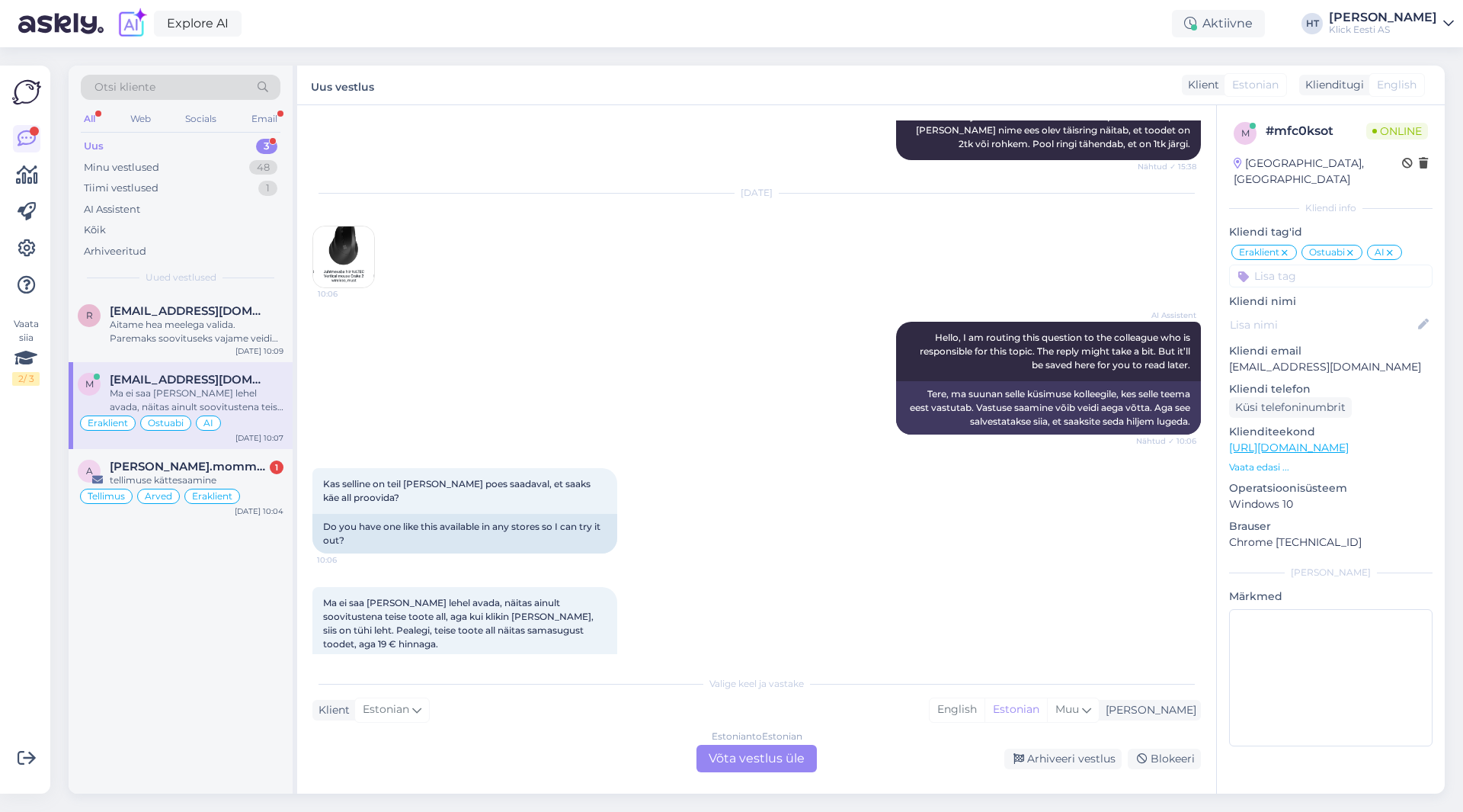
scroll to position [576, 0]
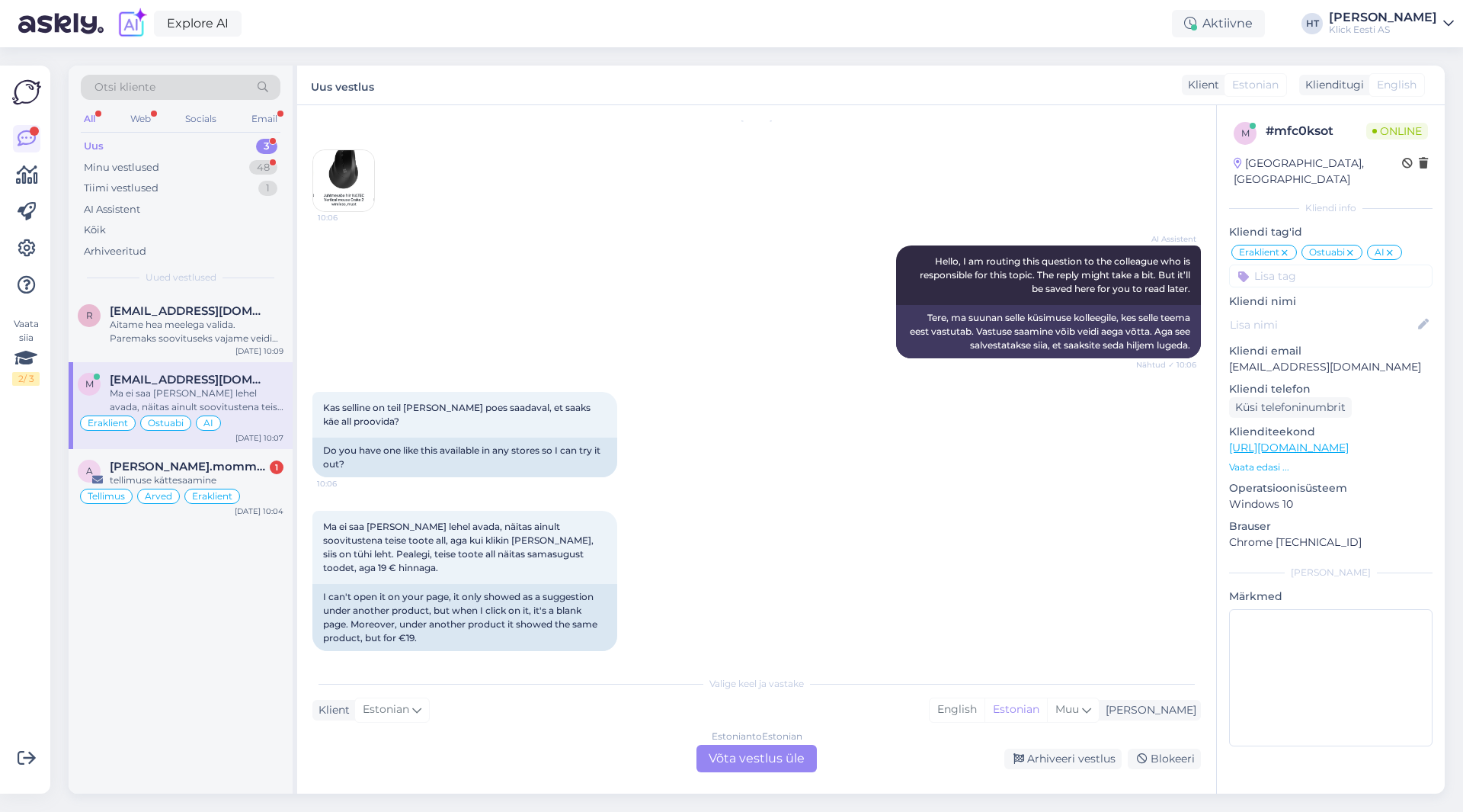
click at [354, 197] on img at bounding box center [343, 180] width 61 height 61
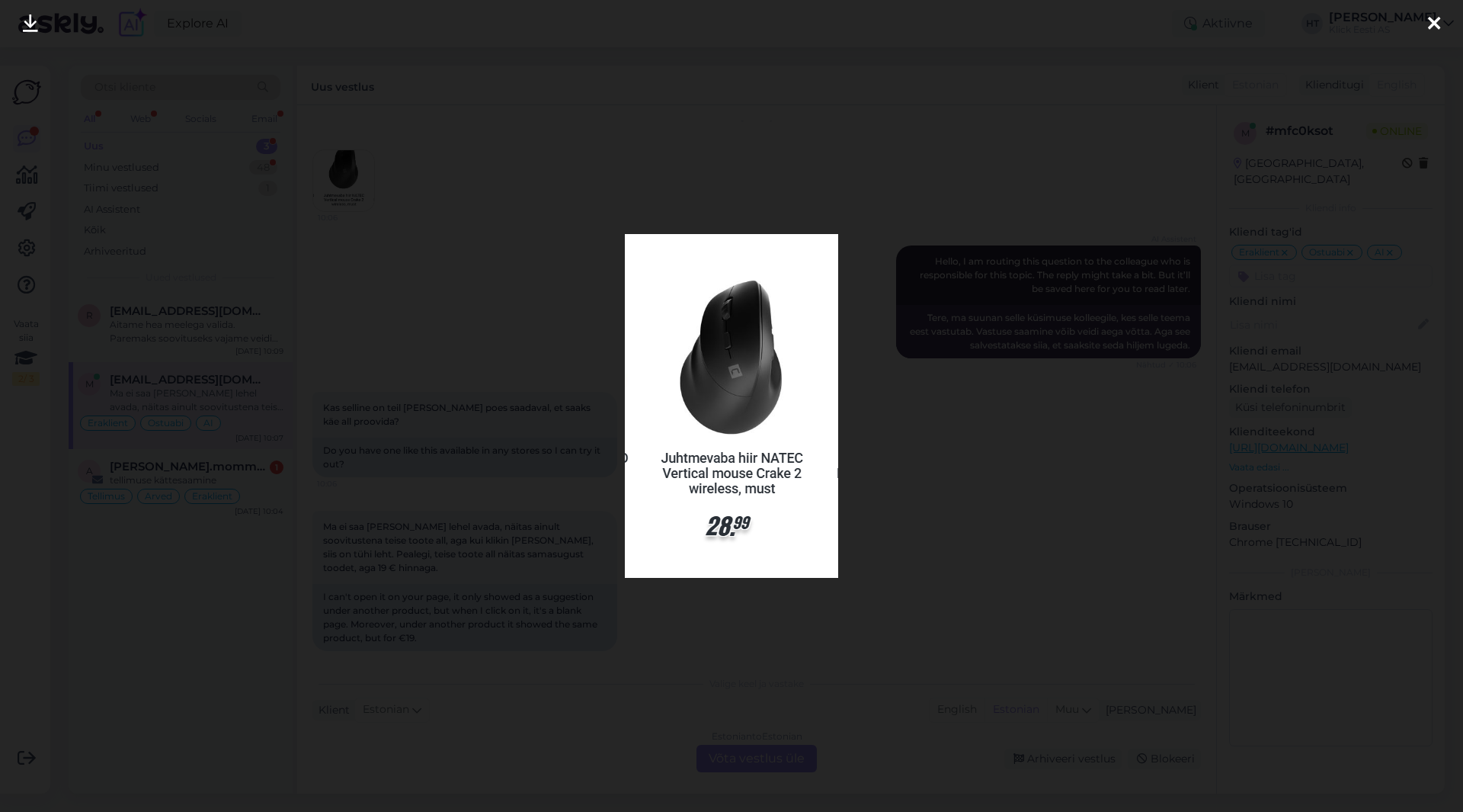
click at [572, 357] on div at bounding box center [731, 406] width 1463 height 812
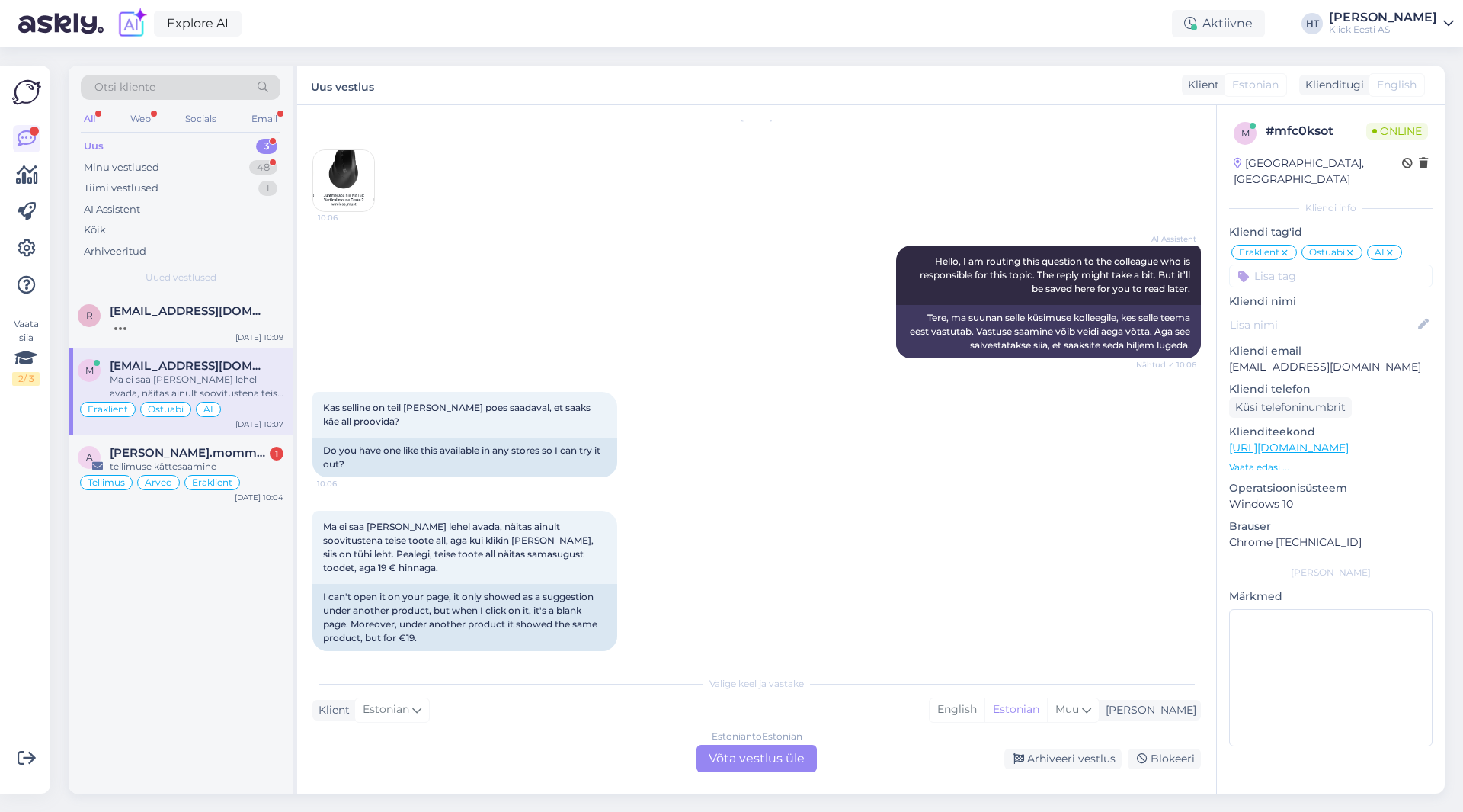
click at [425, 218] on div "[DATE] 10:06" at bounding box center [756, 165] width 889 height 128
click at [357, 185] on img at bounding box center [343, 180] width 61 height 61
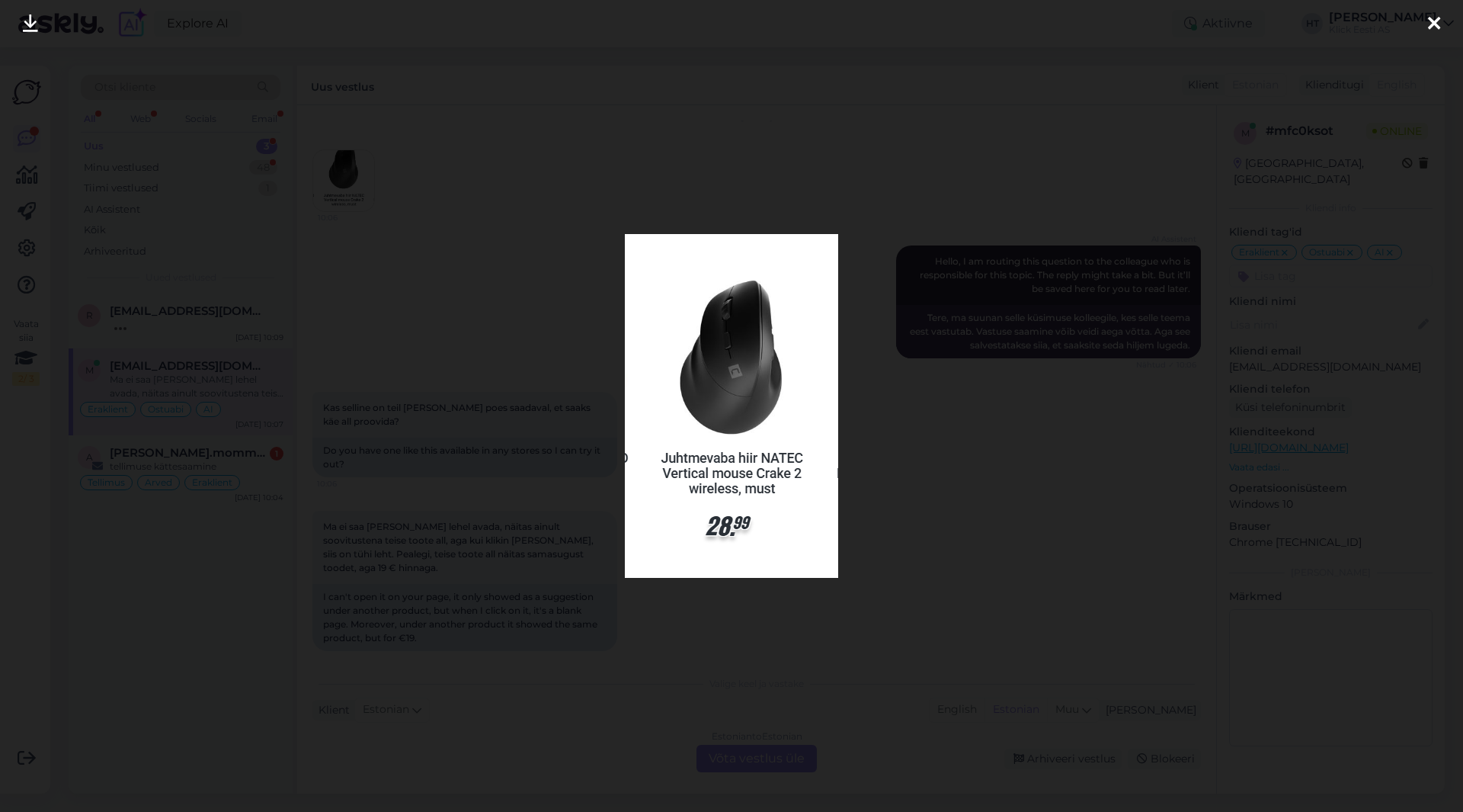
click at [544, 322] on div at bounding box center [731, 406] width 1463 height 812
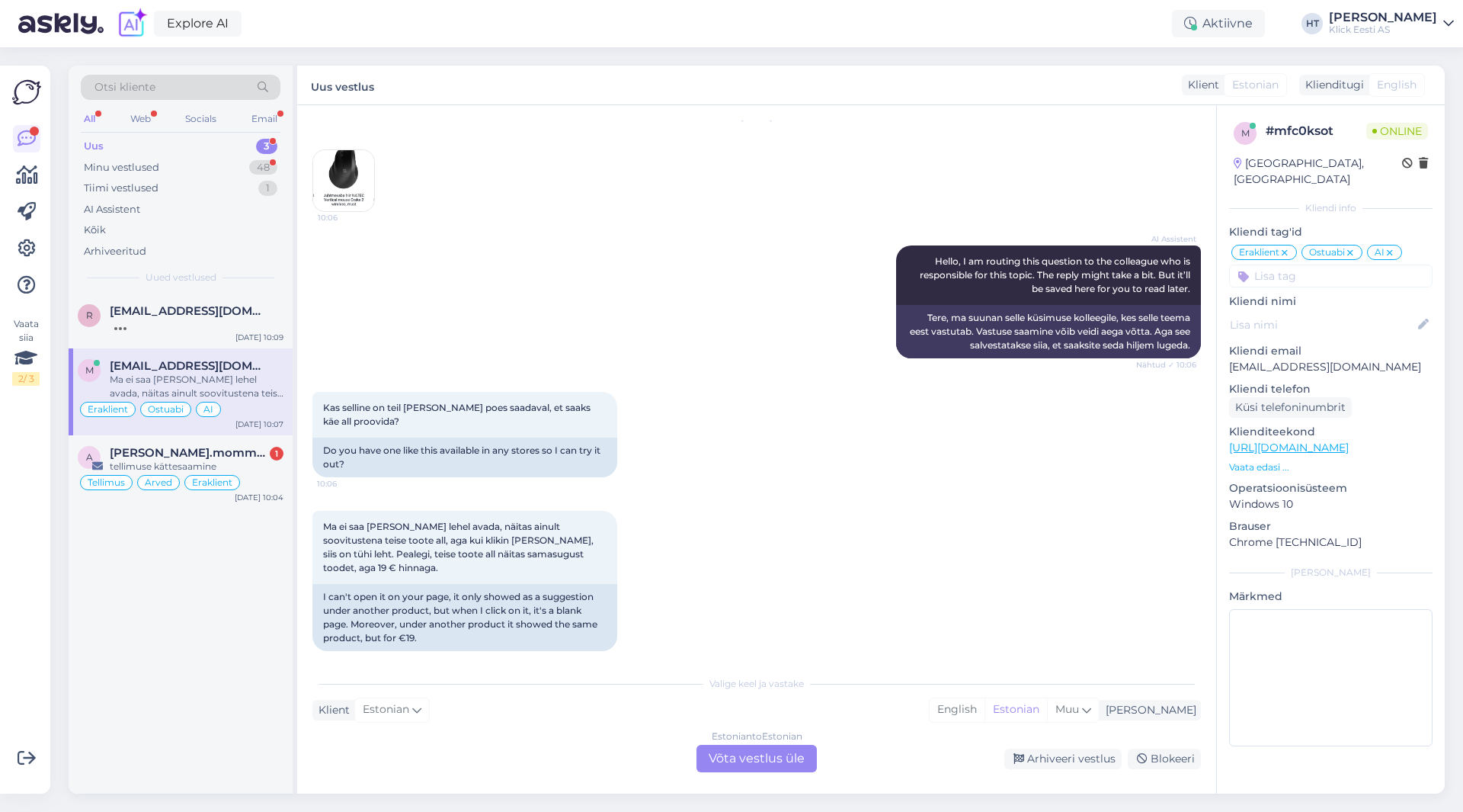
click at [354, 171] on img at bounding box center [343, 180] width 61 height 61
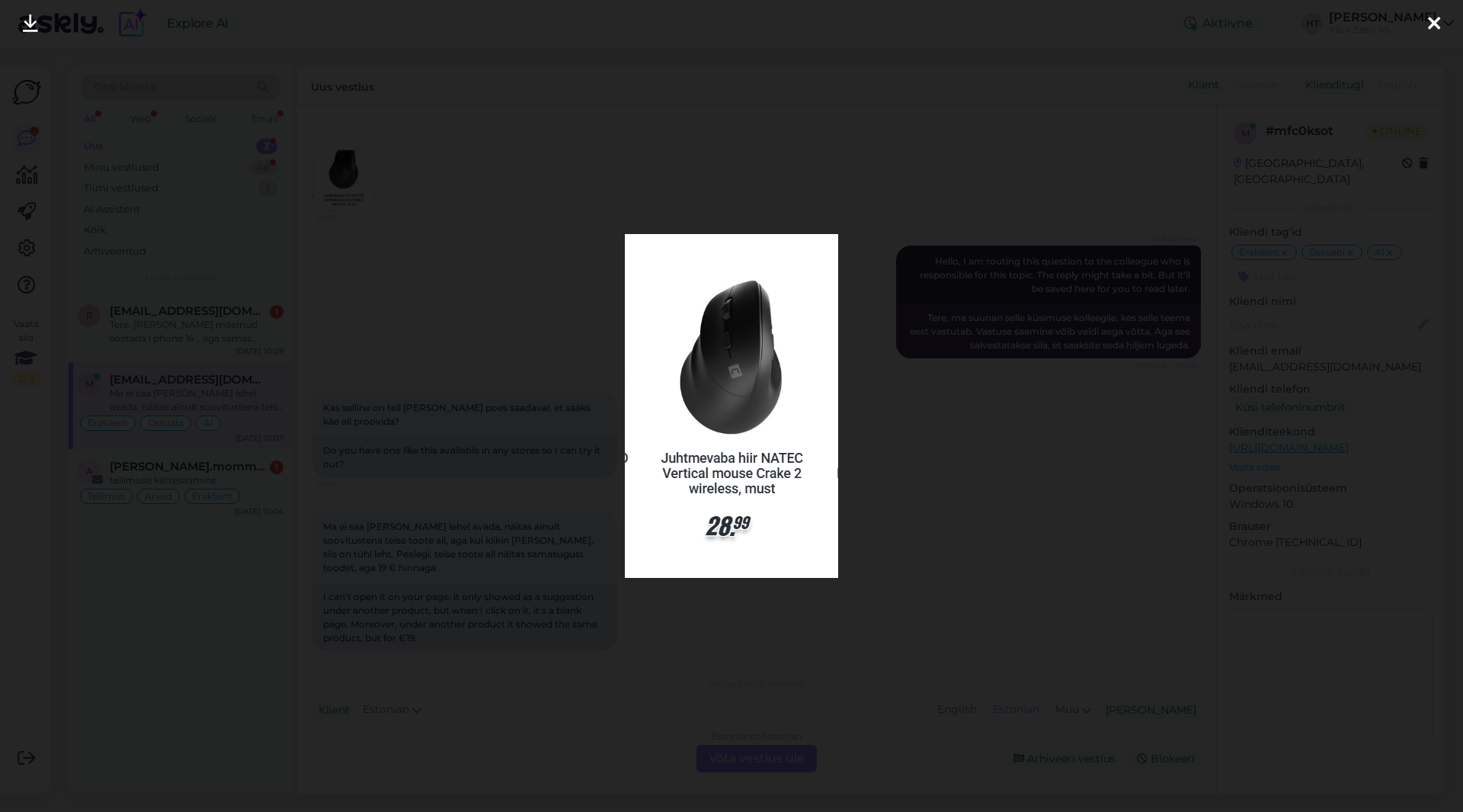
click at [921, 629] on div at bounding box center [731, 406] width 1463 height 812
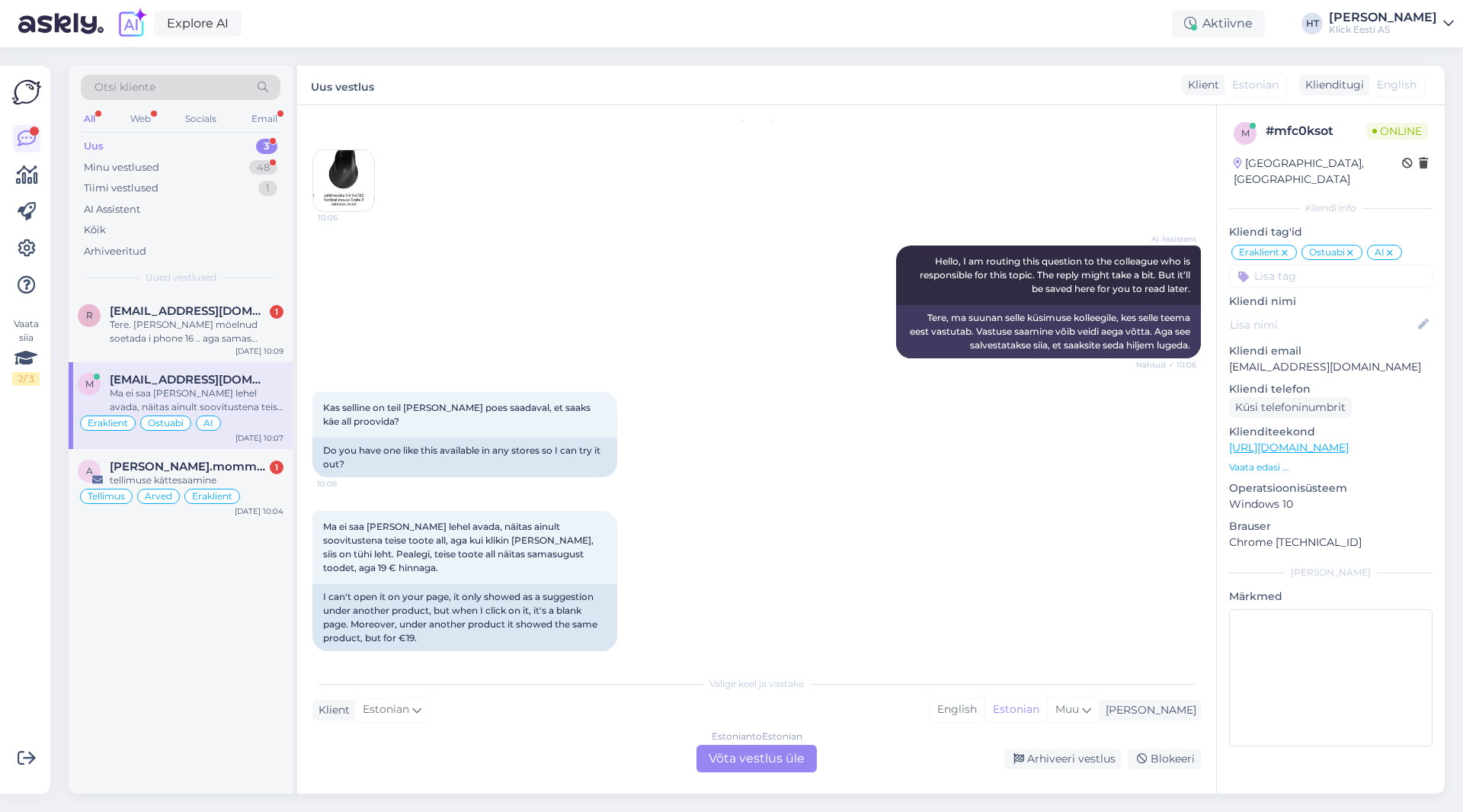
click at [742, 763] on div "Estonian to Estonian Võta vestlus üle" at bounding box center [756, 757] width 120 height 27
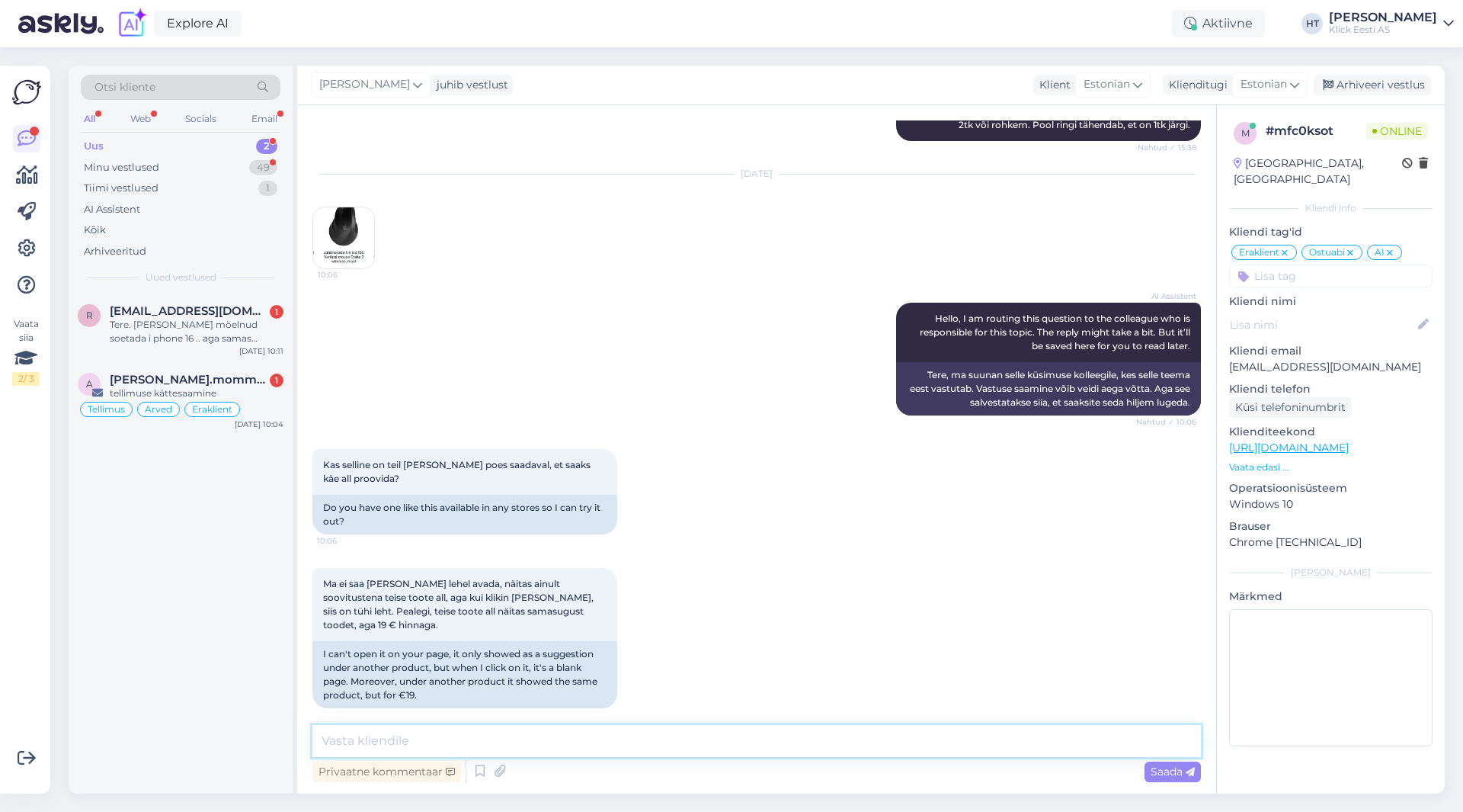
click at [740, 745] on textarea at bounding box center [756, 741] width 889 height 32
type textarea "Natec hiired on ainult tellitavad, neid kauplustes ei leidu."
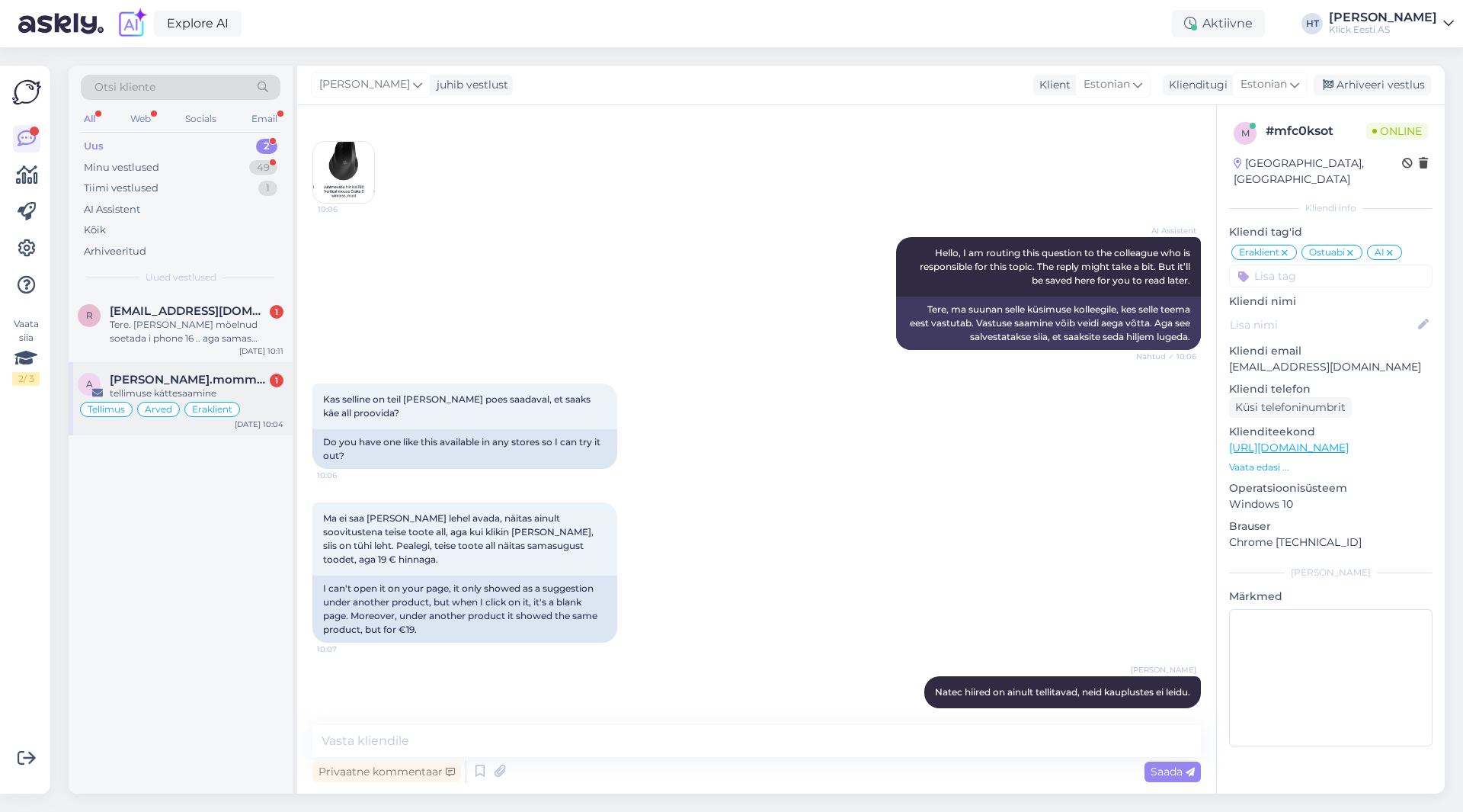
click at [257, 397] on div "tellimuse kättesaamine" at bounding box center [197, 393] width 174 height 14
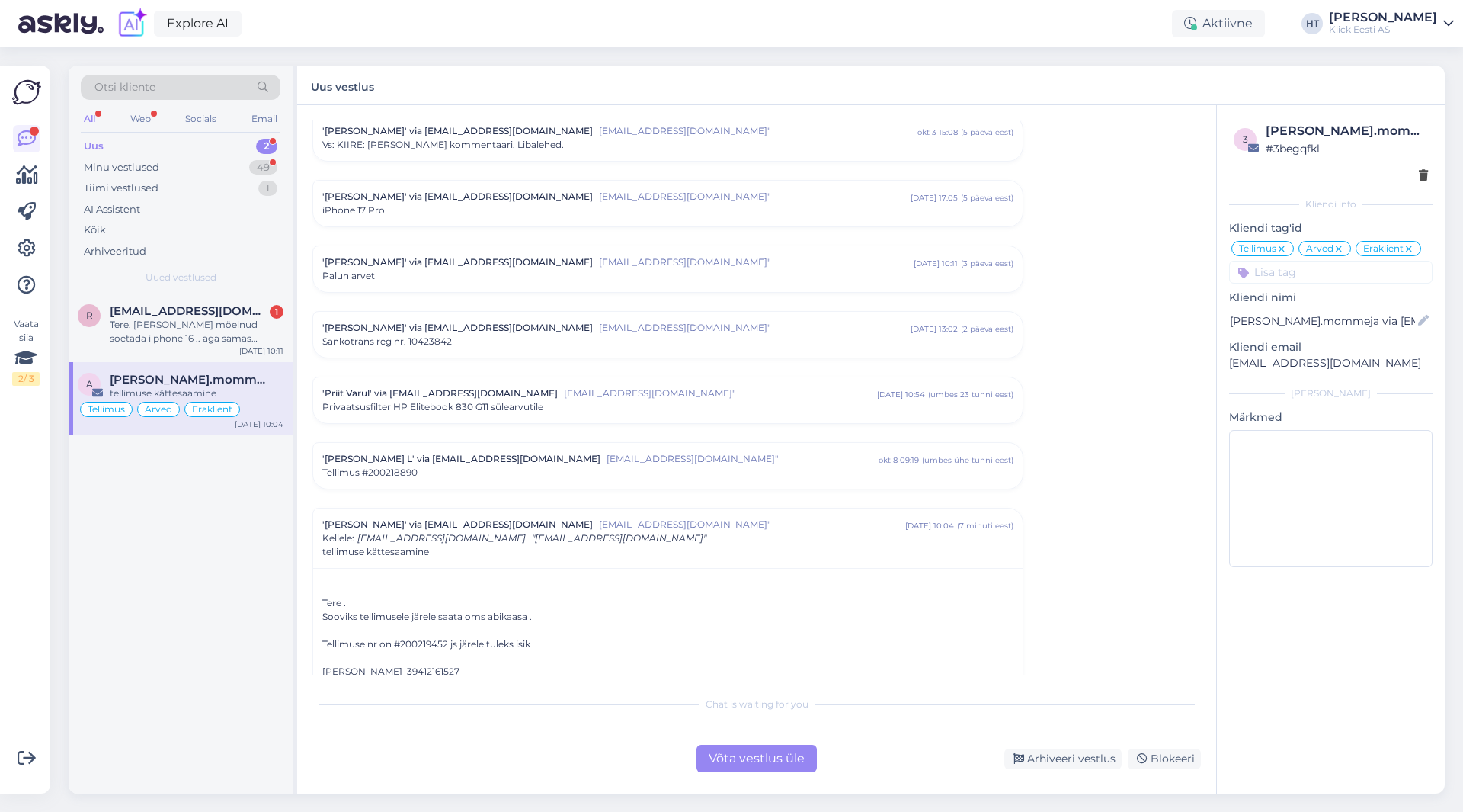
scroll to position [7505, 0]
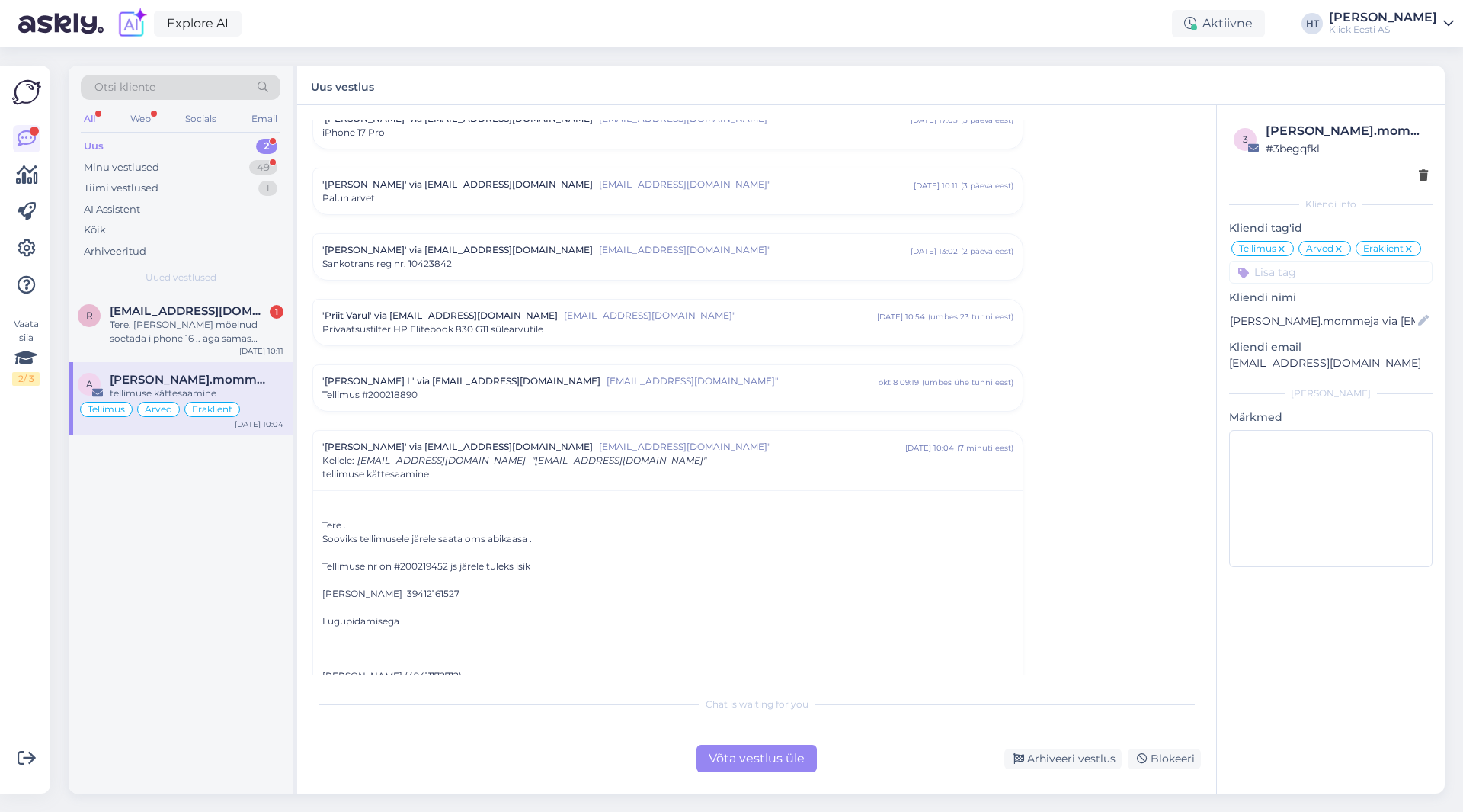
click at [424, 531] on div "Tere . Sooviks tellimusele järele saata oms abikaasa . Tellimuse nr on #2002194…" at bounding box center [667, 593] width 691 height 178
click at [423, 540] on div "Tere . Sooviks tellimusele järele saata oms abikaasa . Tellimuse nr on #2002194…" at bounding box center [667, 593] width 691 height 178
click at [1084, 761] on div "Arhiveeri vestlus" at bounding box center [1062, 758] width 117 height 21
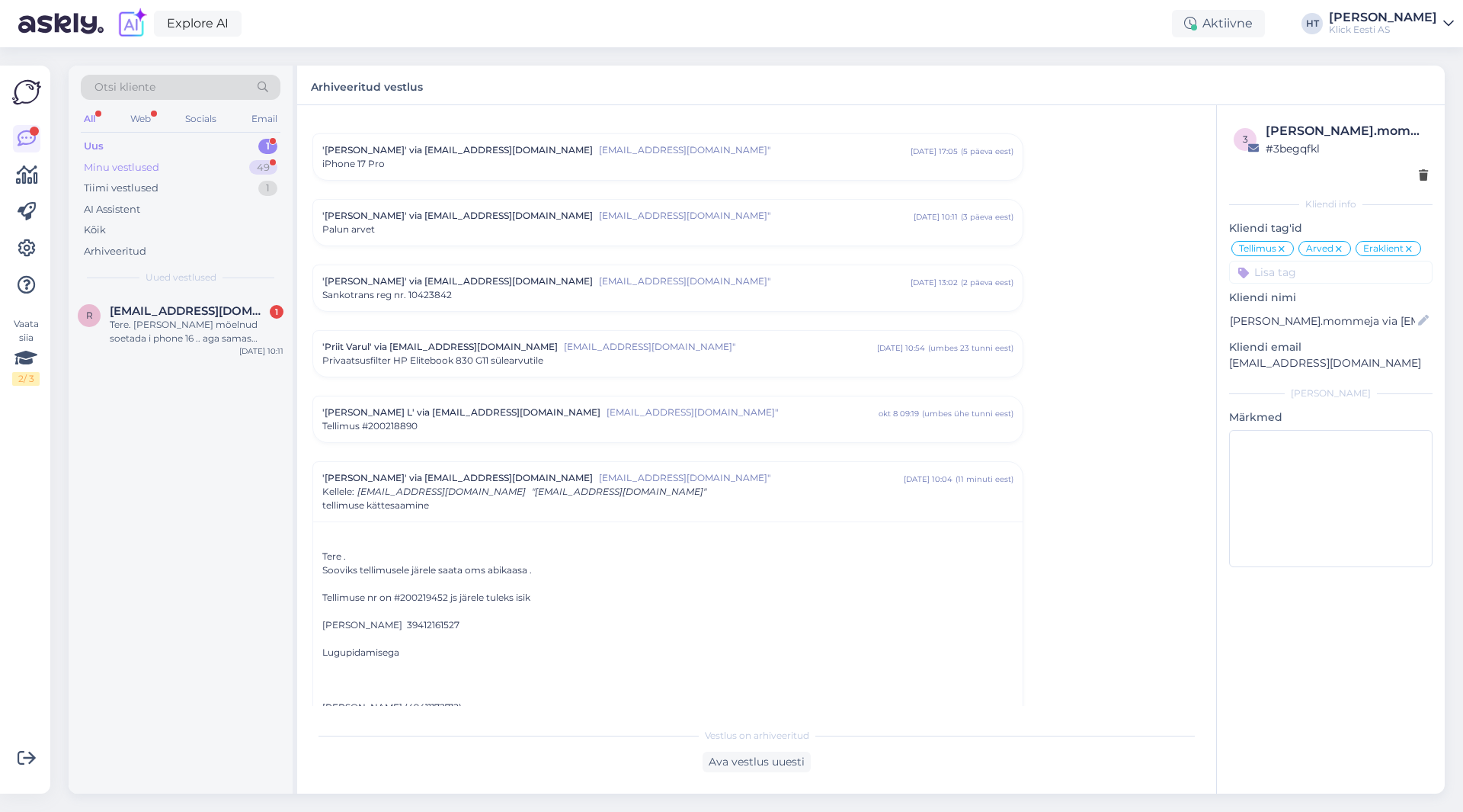
click at [220, 168] on div "Minu vestlused 49" at bounding box center [181, 167] width 200 height 21
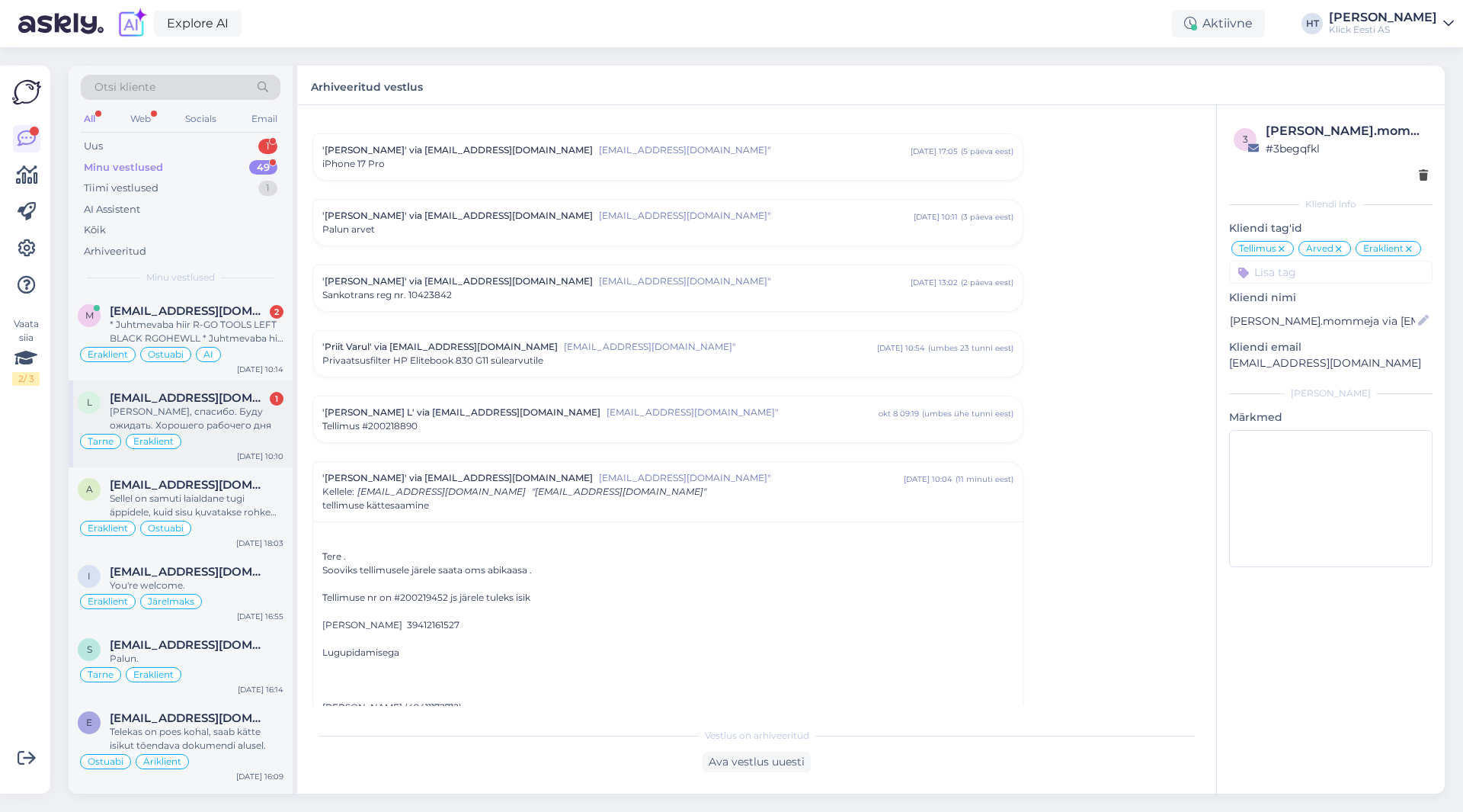
click at [238, 431] on div "[PERSON_NAME], спасибо. Буду ожидать. Хорошего рабочего дня" at bounding box center [197, 418] width 174 height 27
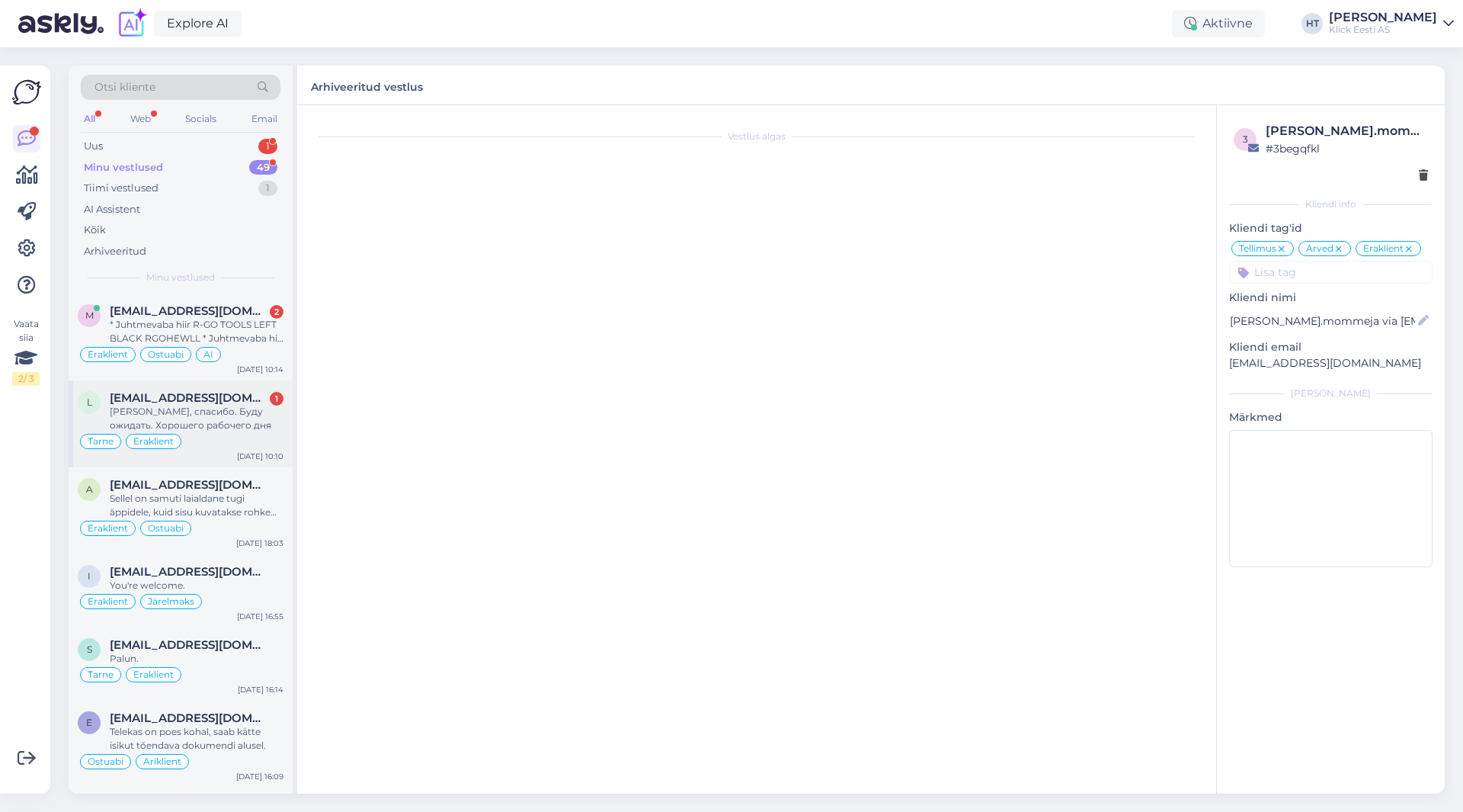
scroll to position [465, 0]
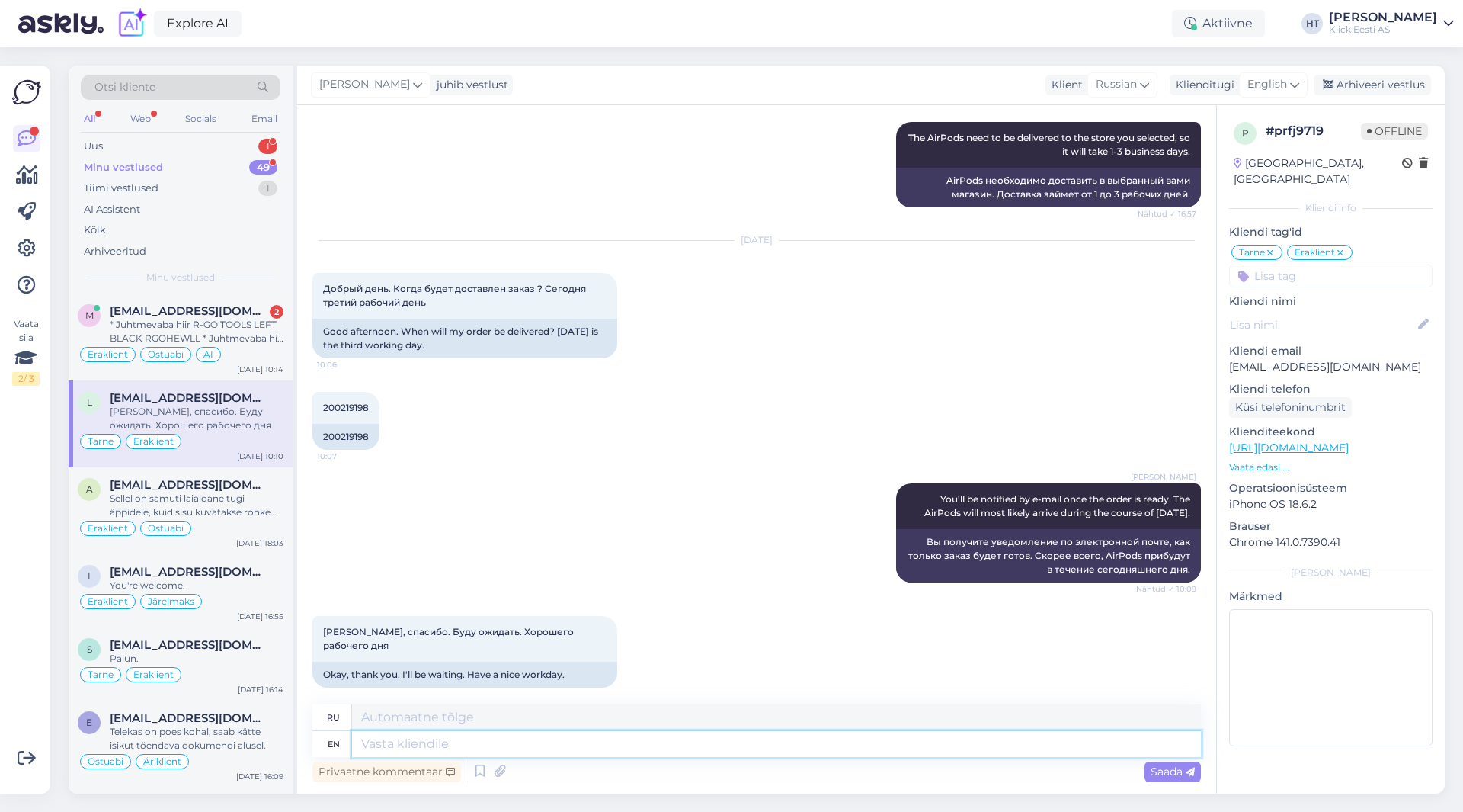
click at [572, 747] on textarea at bounding box center [776, 744] width 849 height 26
type textarea "Have a"
type textarea "Иметь"
type textarea "Have a nice"
type textarea "Приятного времяпрепровождения"
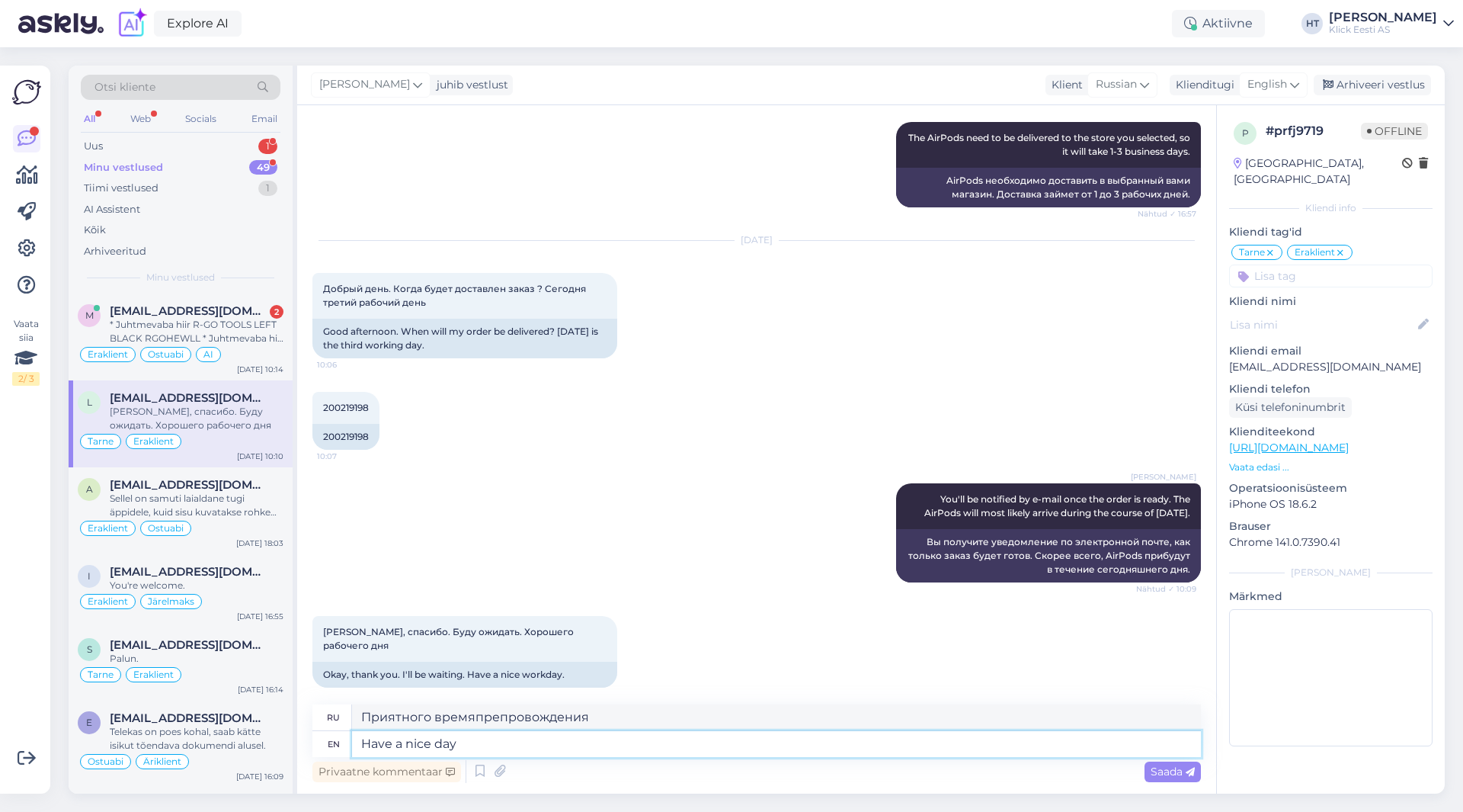
type textarea "Have a nice day."
type textarea "Хорошего дня."
click at [363, 741] on textarea "Have a nice day." at bounding box center [776, 744] width 849 height 26
type textarea "You're welcome. Have a nice day."
type textarea "Пожалуйста. Хорошего дня."
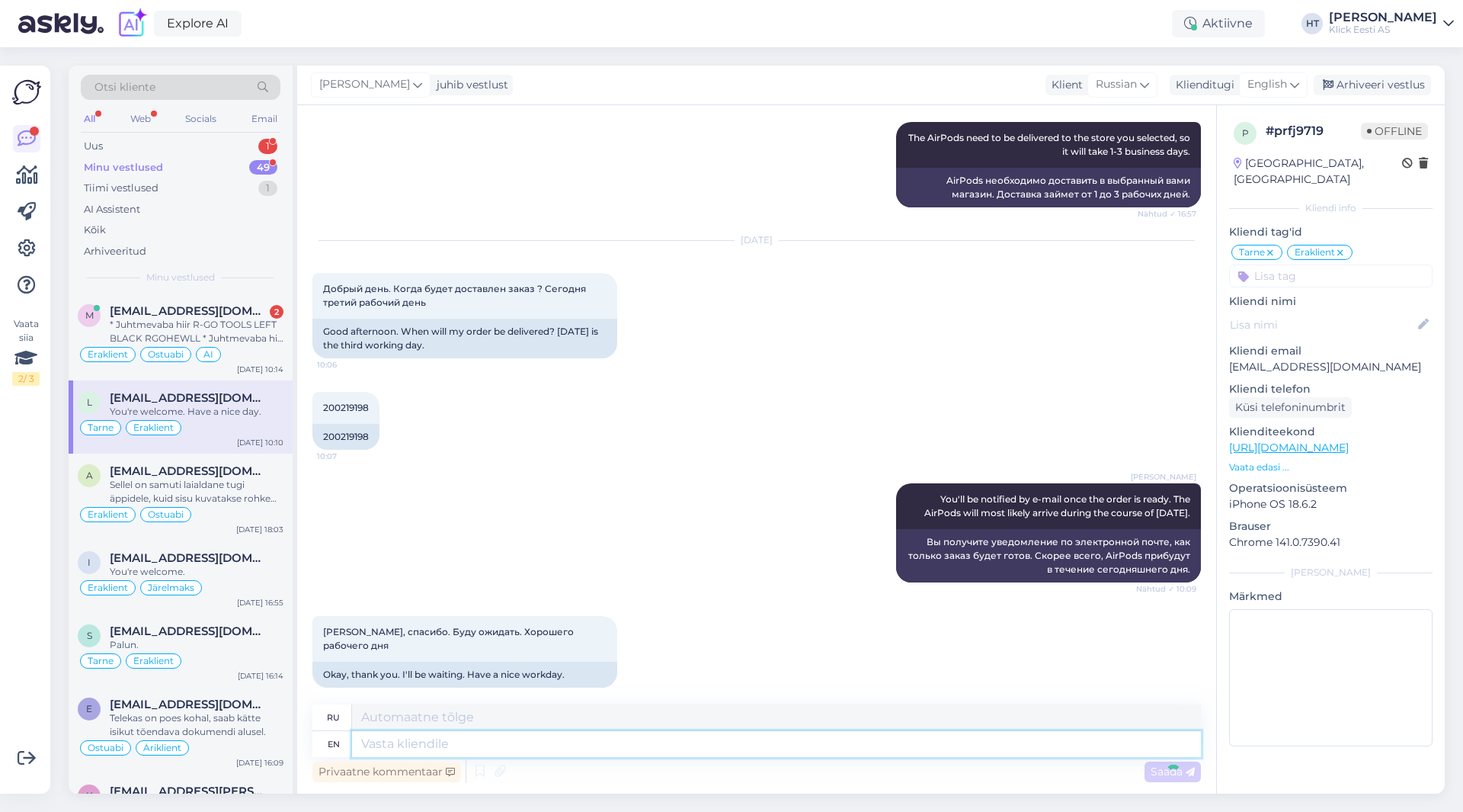
scroll to position [556, 0]
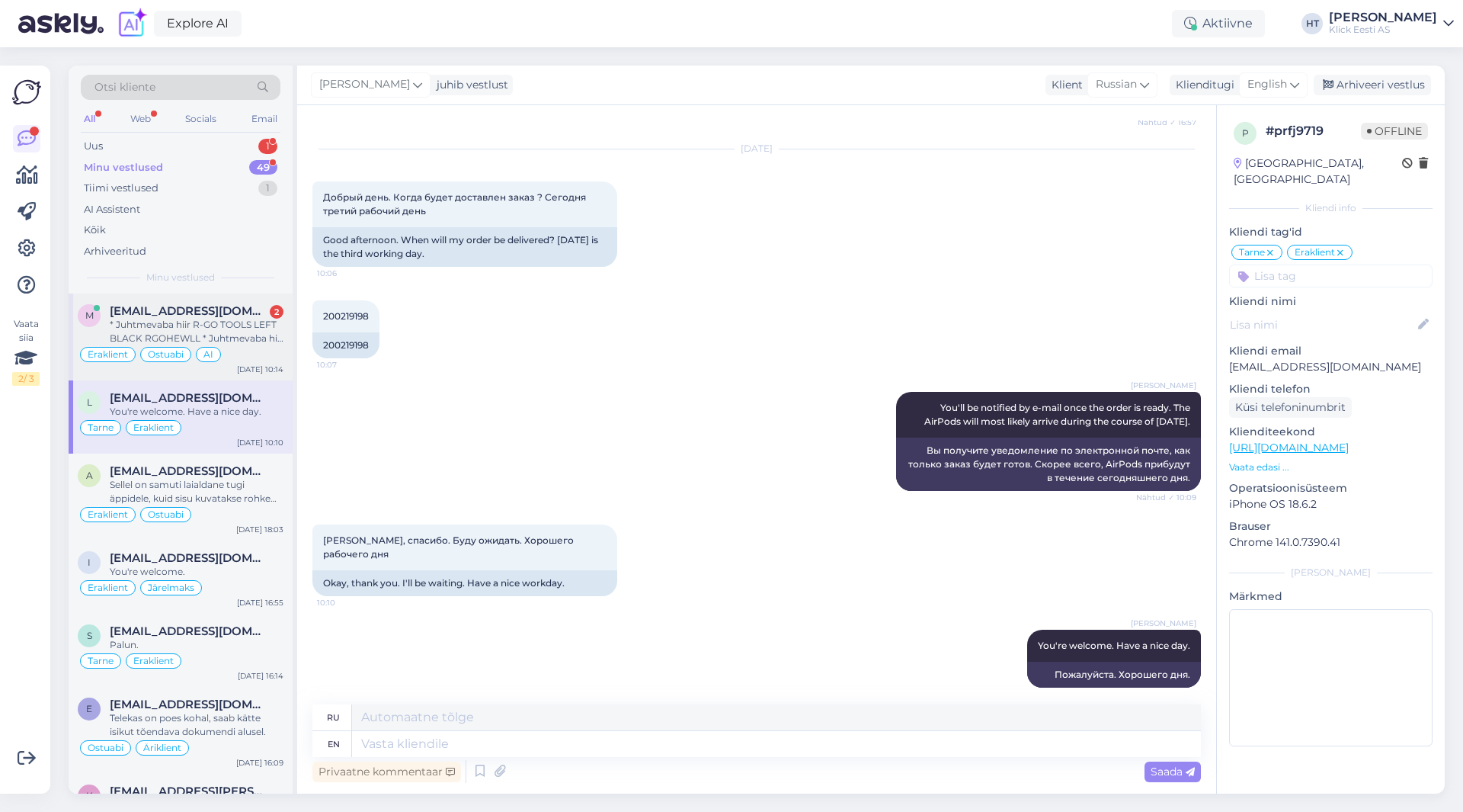
click at [188, 335] on div "* Juhtmevaba hiir R-GO TOOLS LEFT BLACK RGOHEWLL * Juhtmevaba hiir MEDIARANGE M…" at bounding box center [197, 331] width 174 height 27
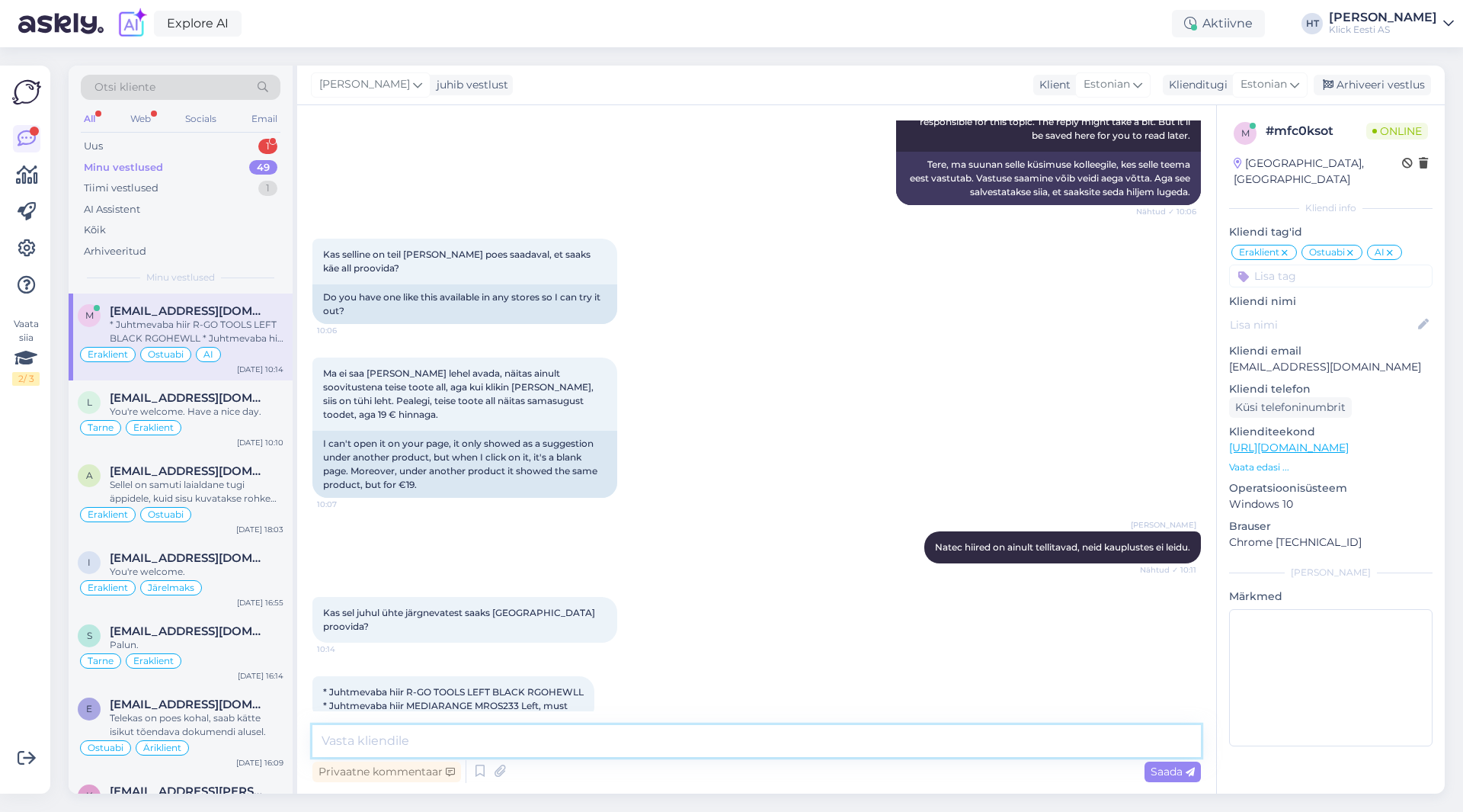
click at [670, 730] on textarea at bounding box center [756, 741] width 889 height 32
type textarea "Ei leidu kauplustes proovimiseks."
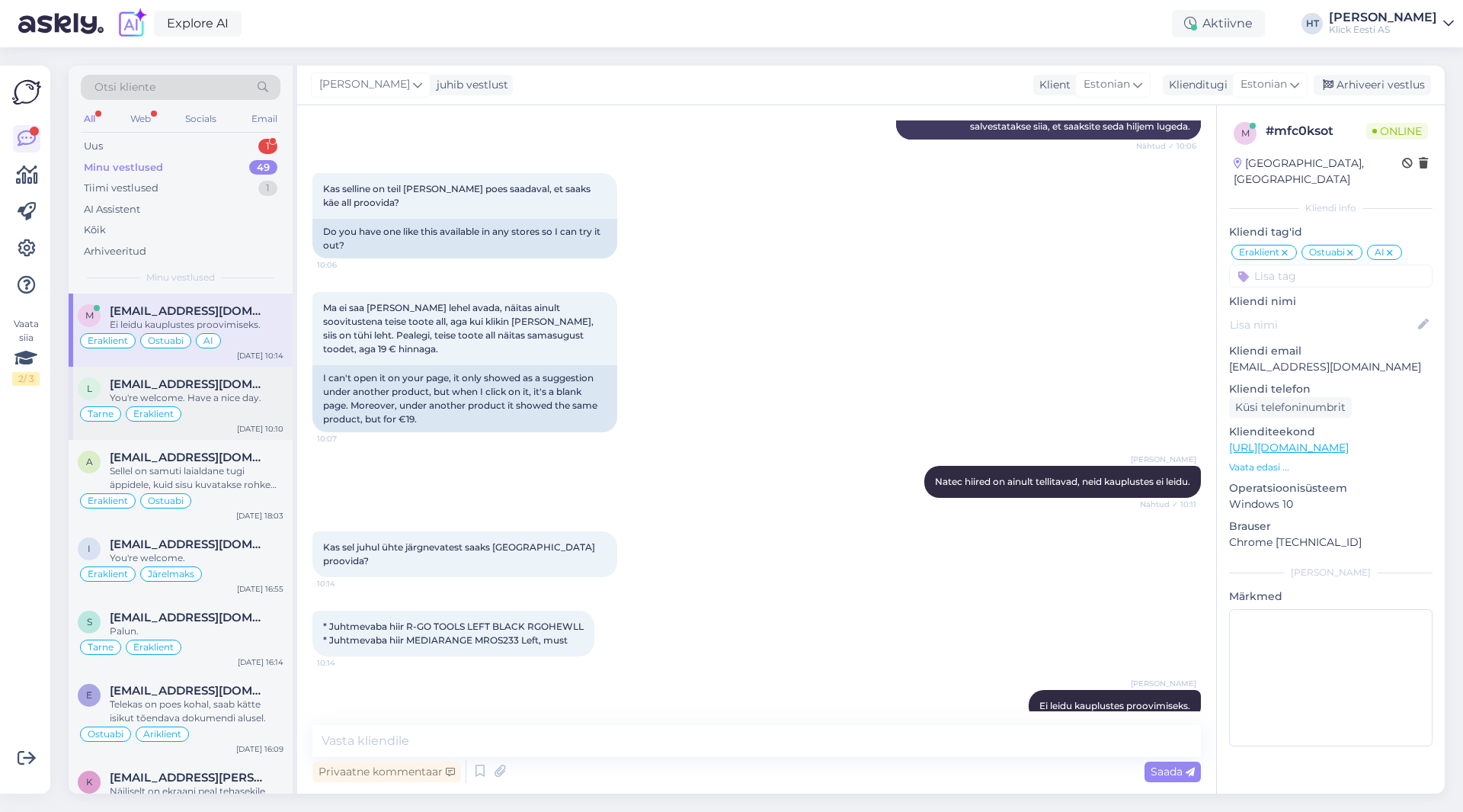
click at [200, 415] on div "Tarne Eraklient" at bounding box center [181, 414] width 206 height 18
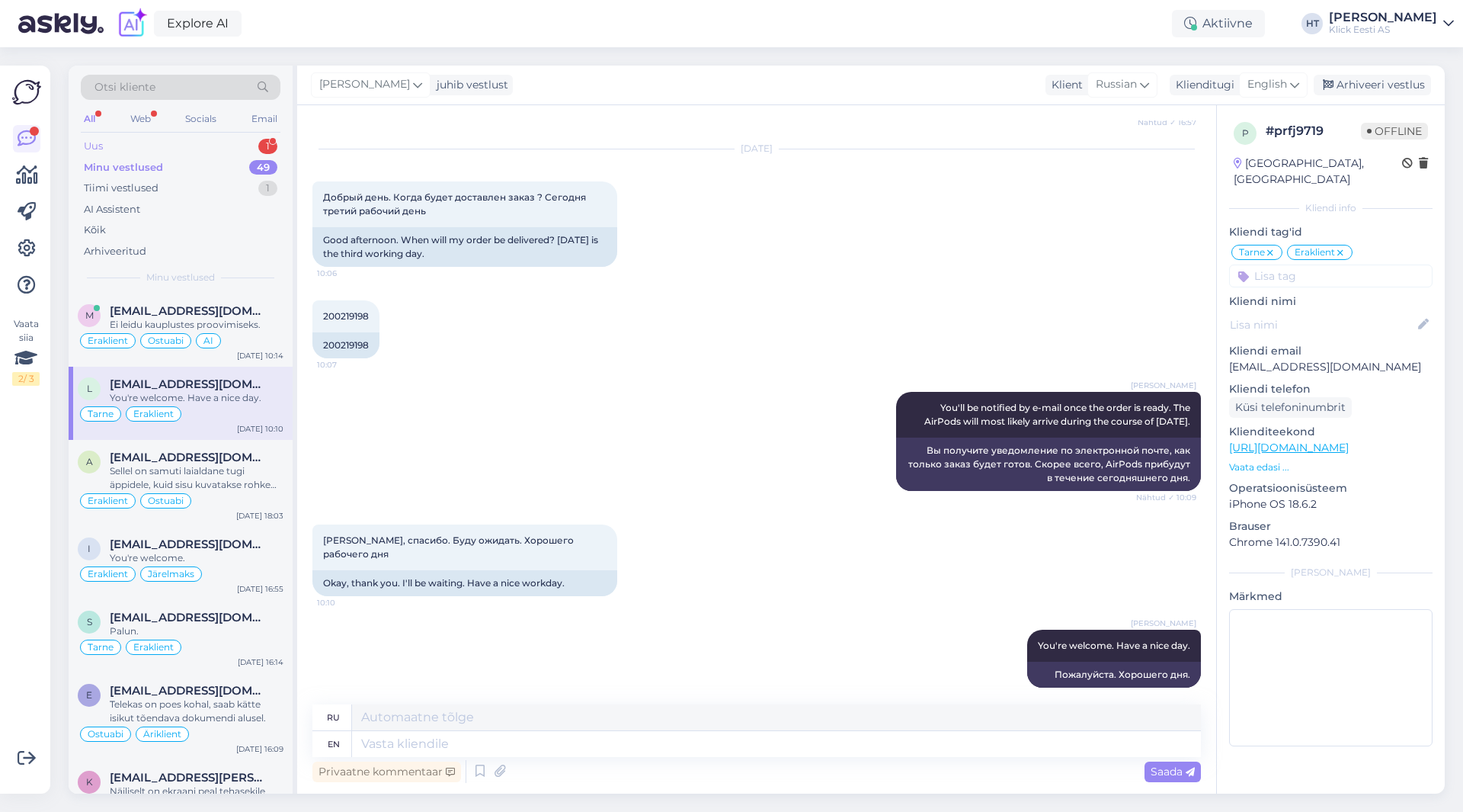
click at [248, 140] on div "Uus 1" at bounding box center [181, 146] width 200 height 21
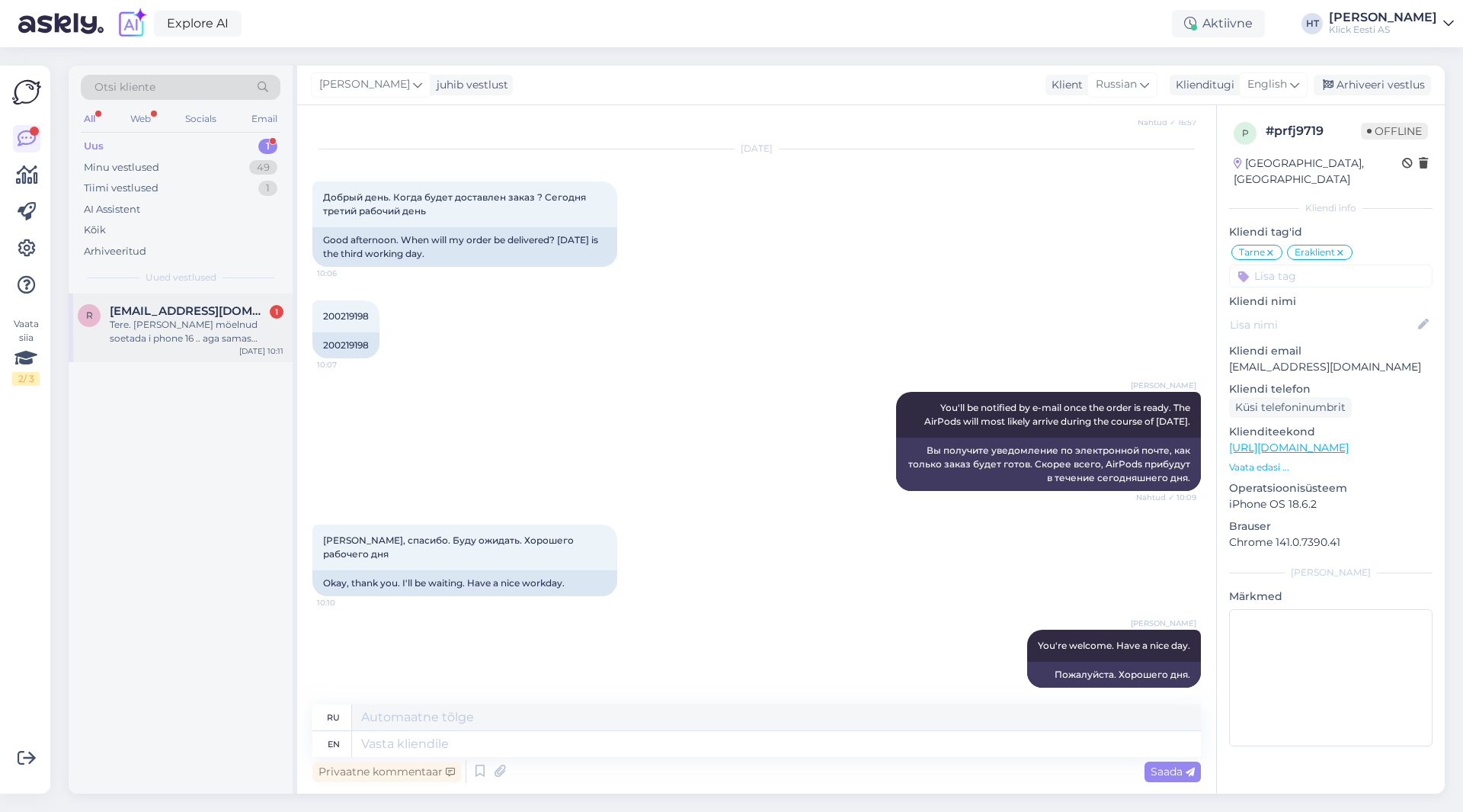
click at [216, 333] on div "Tere. [PERSON_NAME] möelnud soetada i phone 16 .. aga samas kaalun teisi valiku…" at bounding box center [197, 331] width 174 height 27
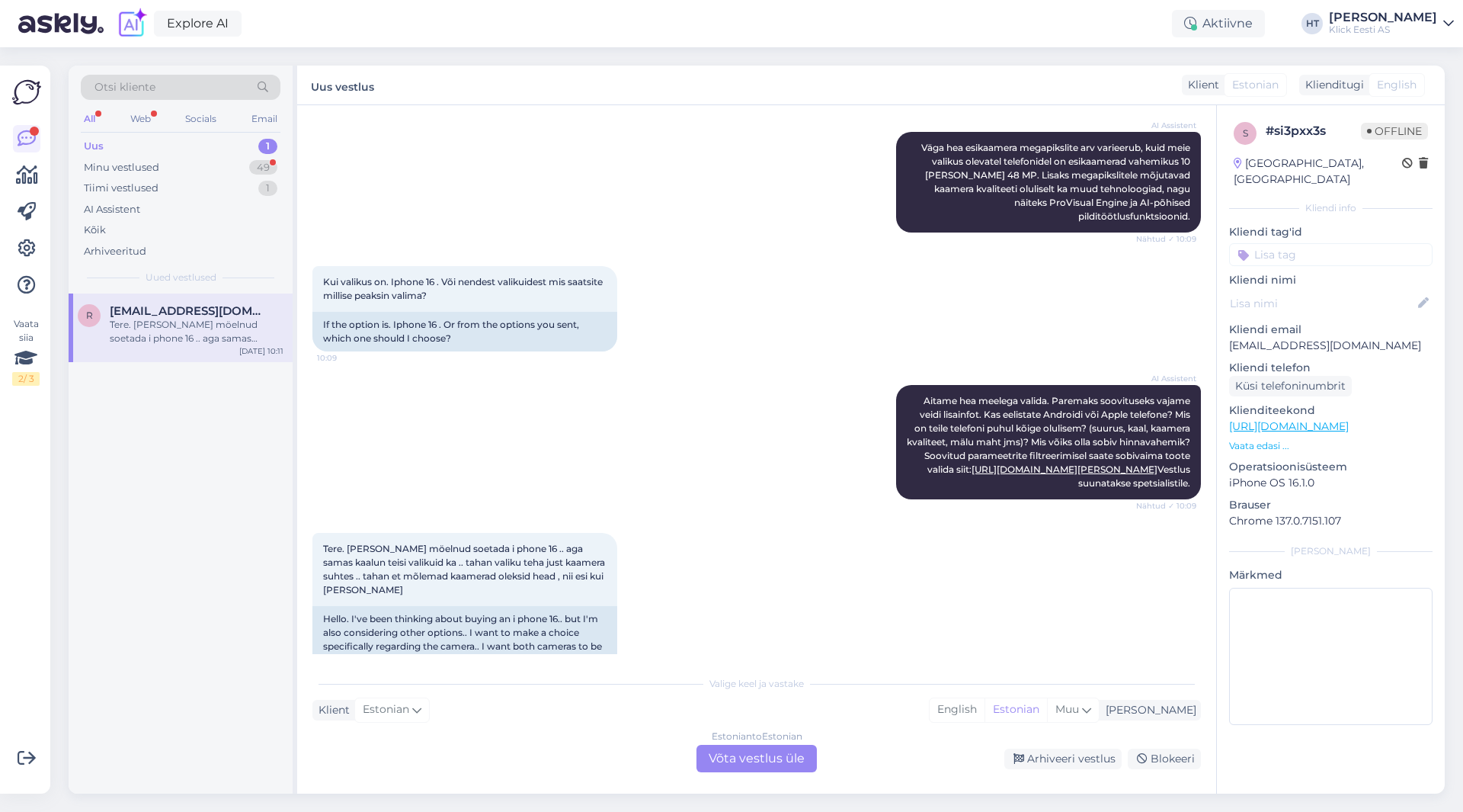
scroll to position [1670, 0]
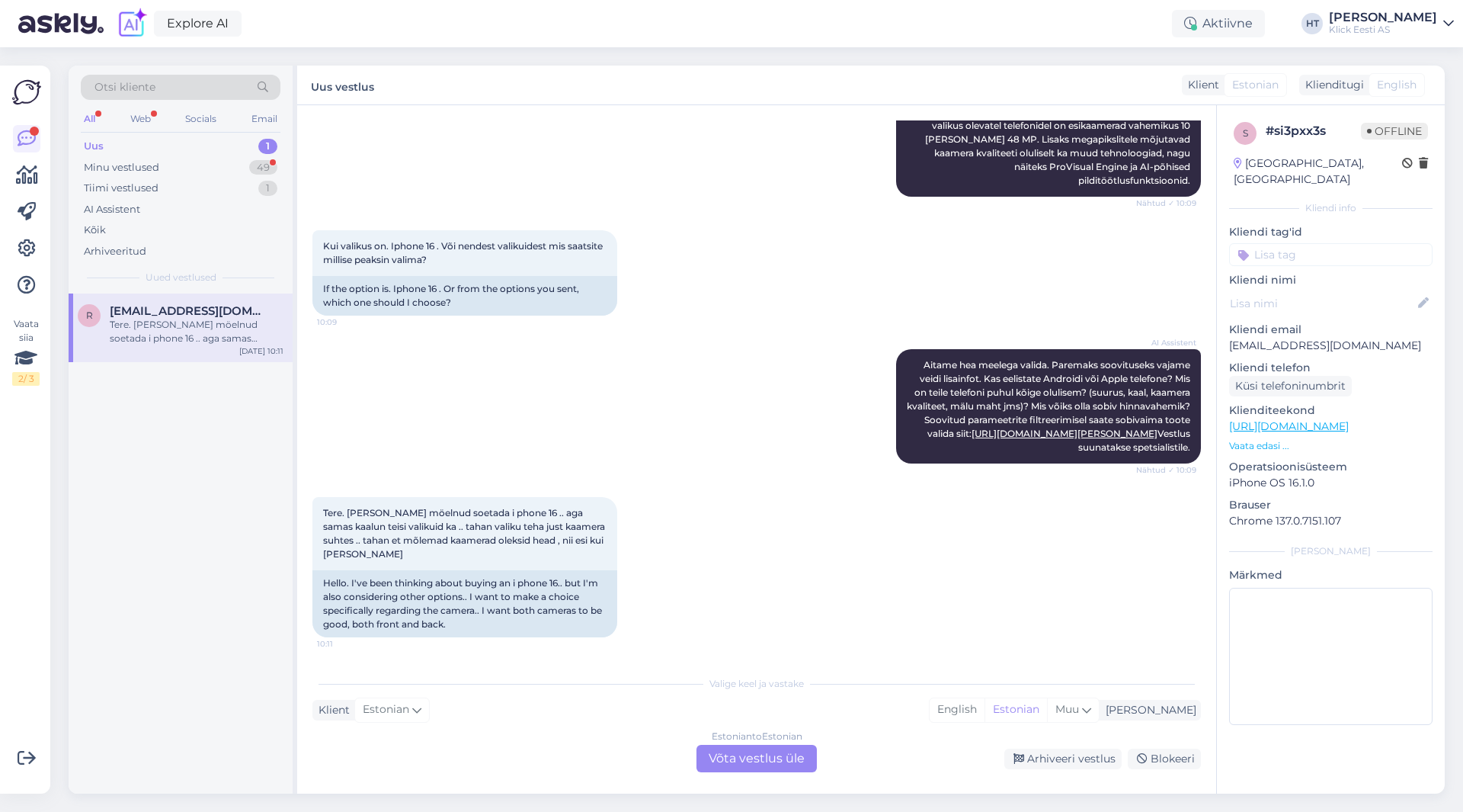
click at [766, 466] on div "AI Assistent [PERSON_NAME] hea meelega valida. Paremaks soovituseks vajame veid…" at bounding box center [756, 406] width 889 height 148
click at [260, 170] on div "49" at bounding box center [263, 167] width 28 height 15
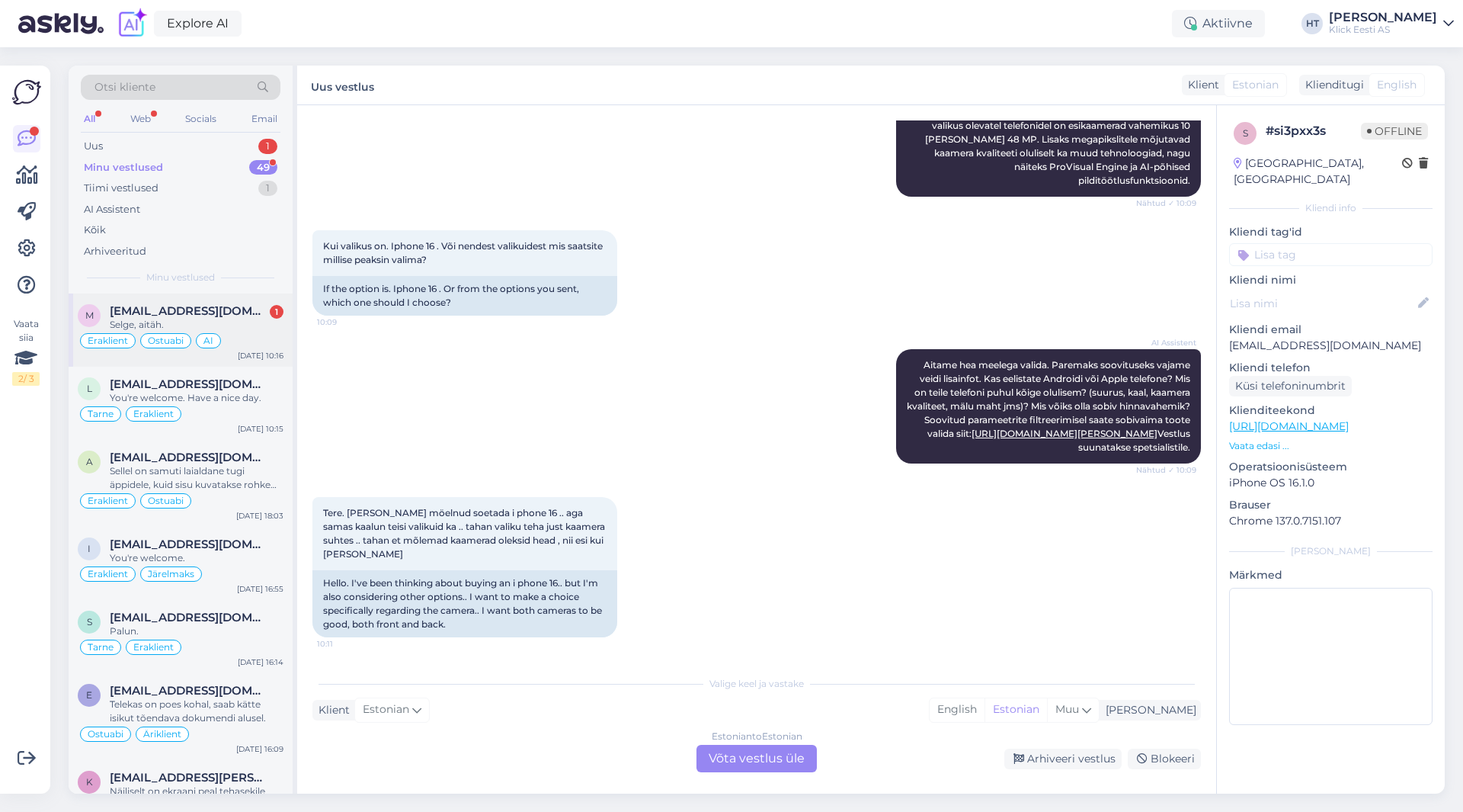
click at [255, 303] on div "m [PERSON_NAME][EMAIL_ADDRESS][DOMAIN_NAME] 1 Selge, aitäh. Eraklient Ostuabi A…" at bounding box center [181, 329] width 224 height 73
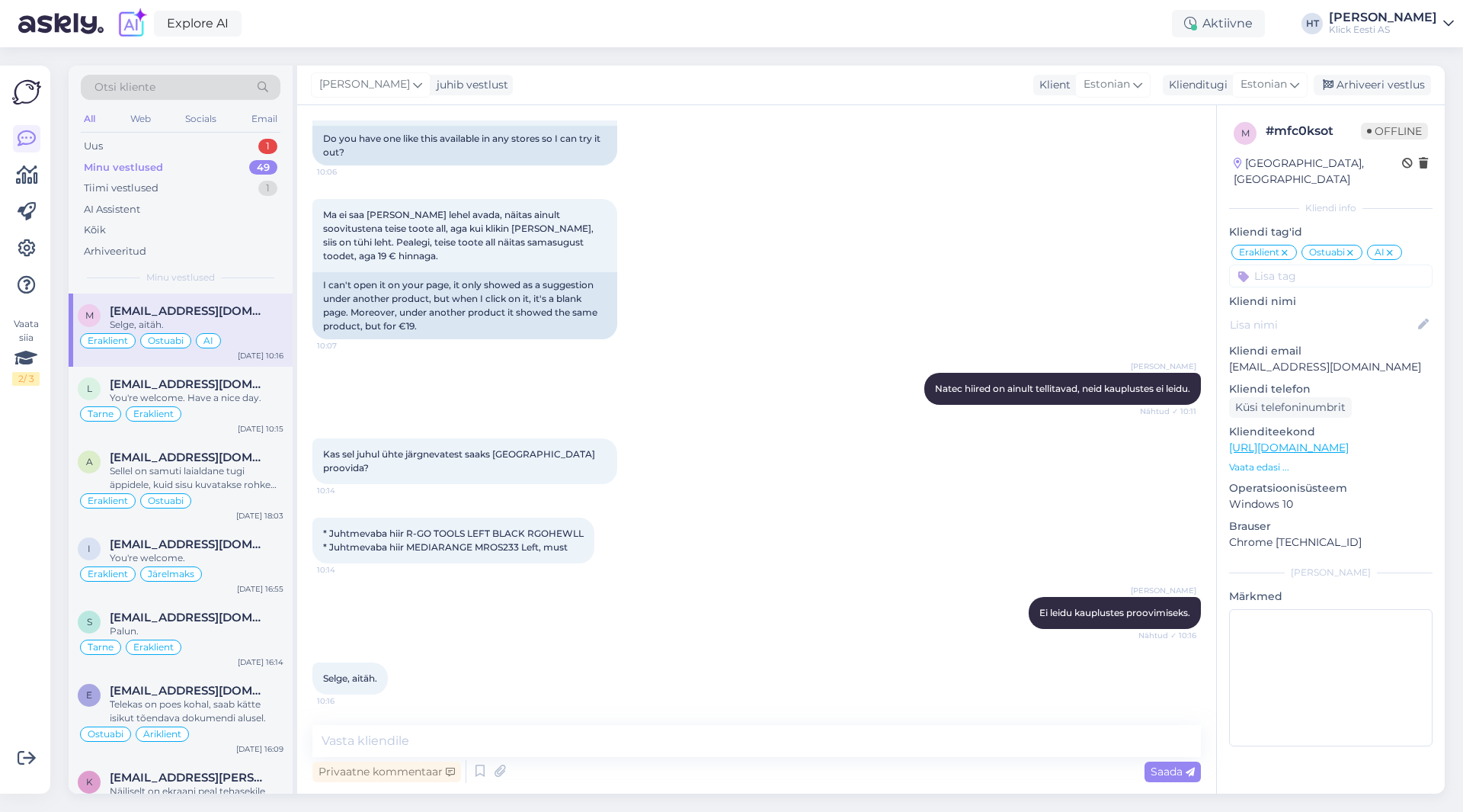
scroll to position [860, 0]
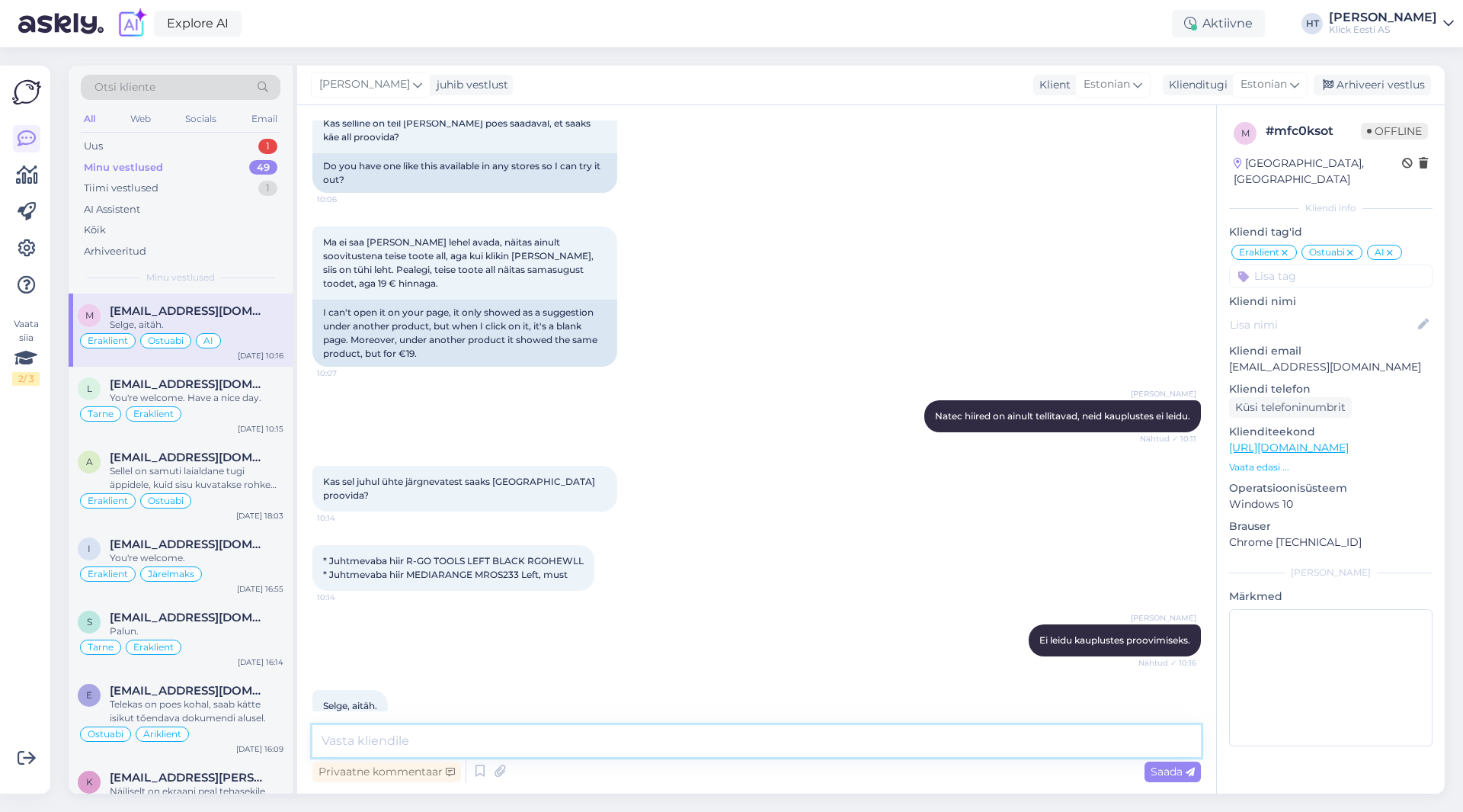
click at [575, 734] on textarea at bounding box center [756, 741] width 889 height 32
type textarea "Palun."
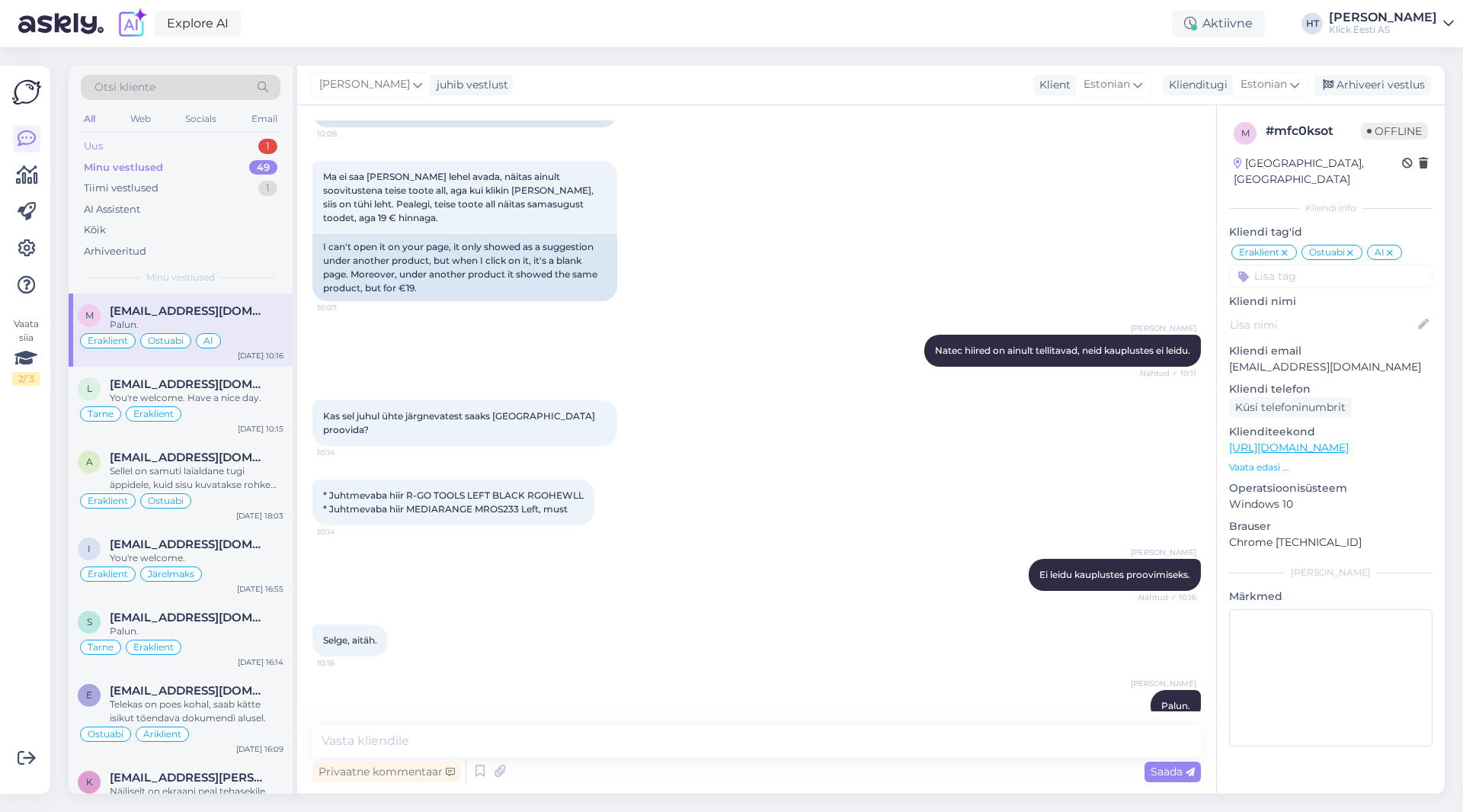
click at [275, 145] on div "1" at bounding box center [267, 146] width 19 height 15
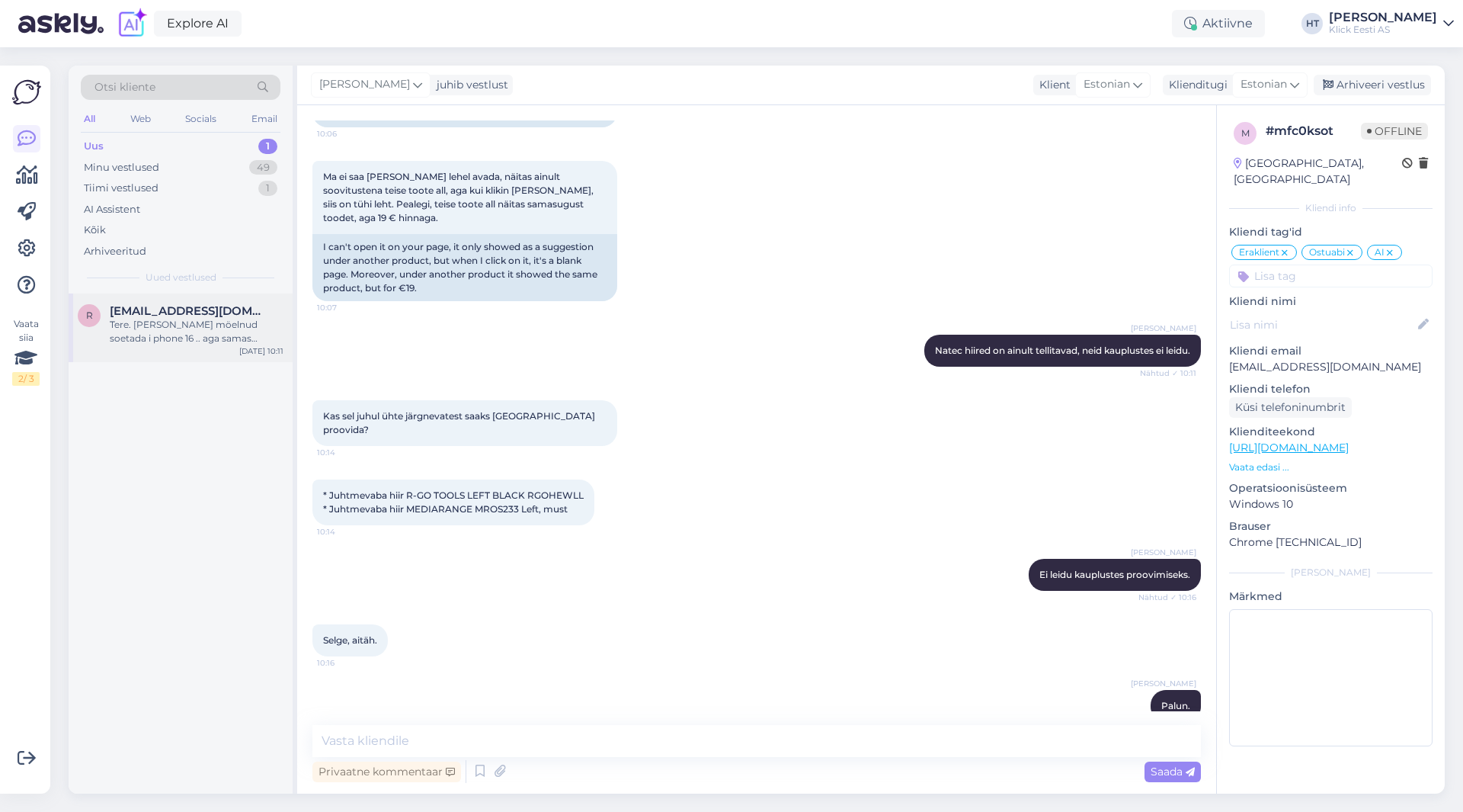
click at [239, 357] on div "r [EMAIL_ADDRESS][DOMAIN_NAME] Tere. [PERSON_NAME] möelnud soetada i phone 16 .…" at bounding box center [181, 327] width 224 height 69
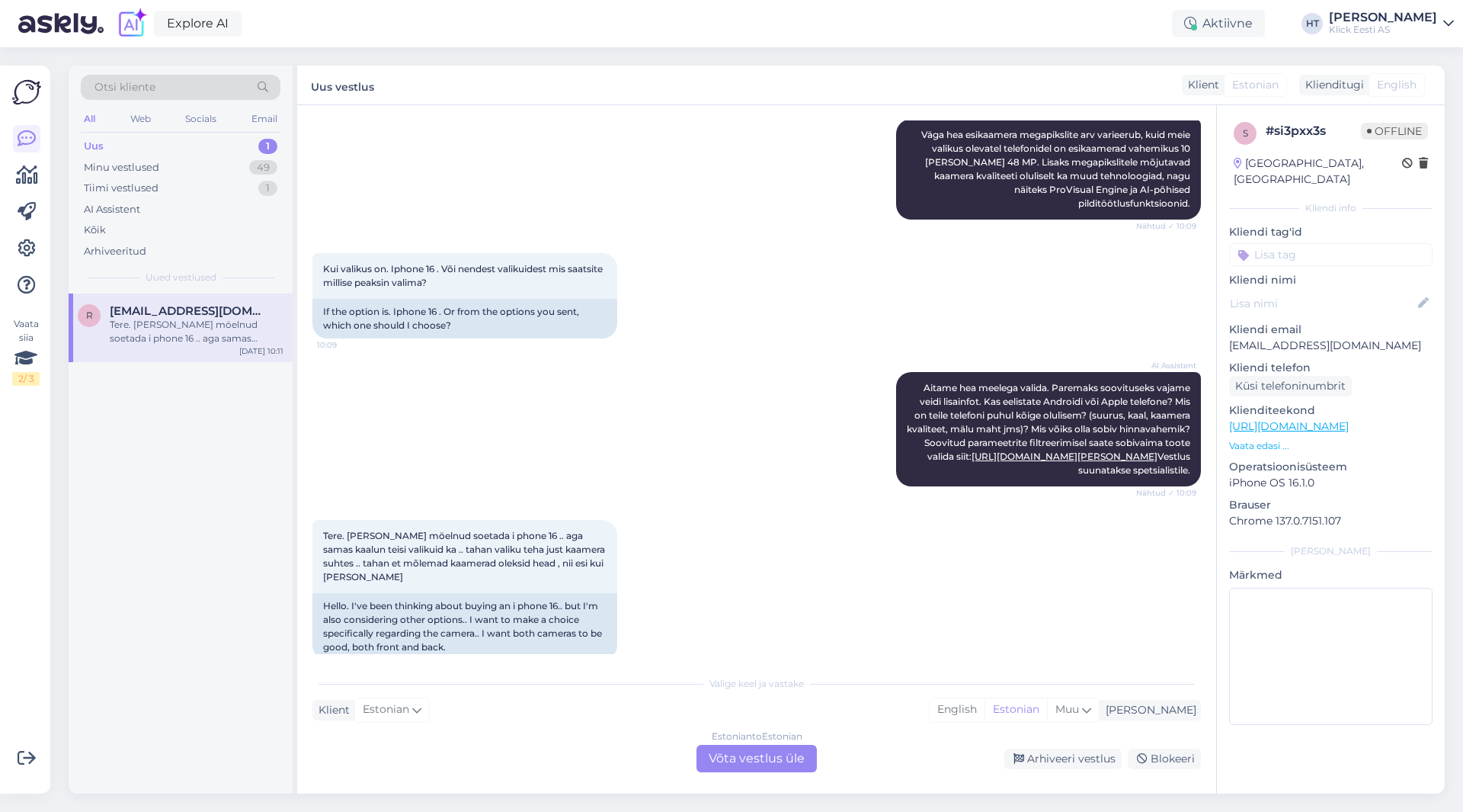
scroll to position [1670, 0]
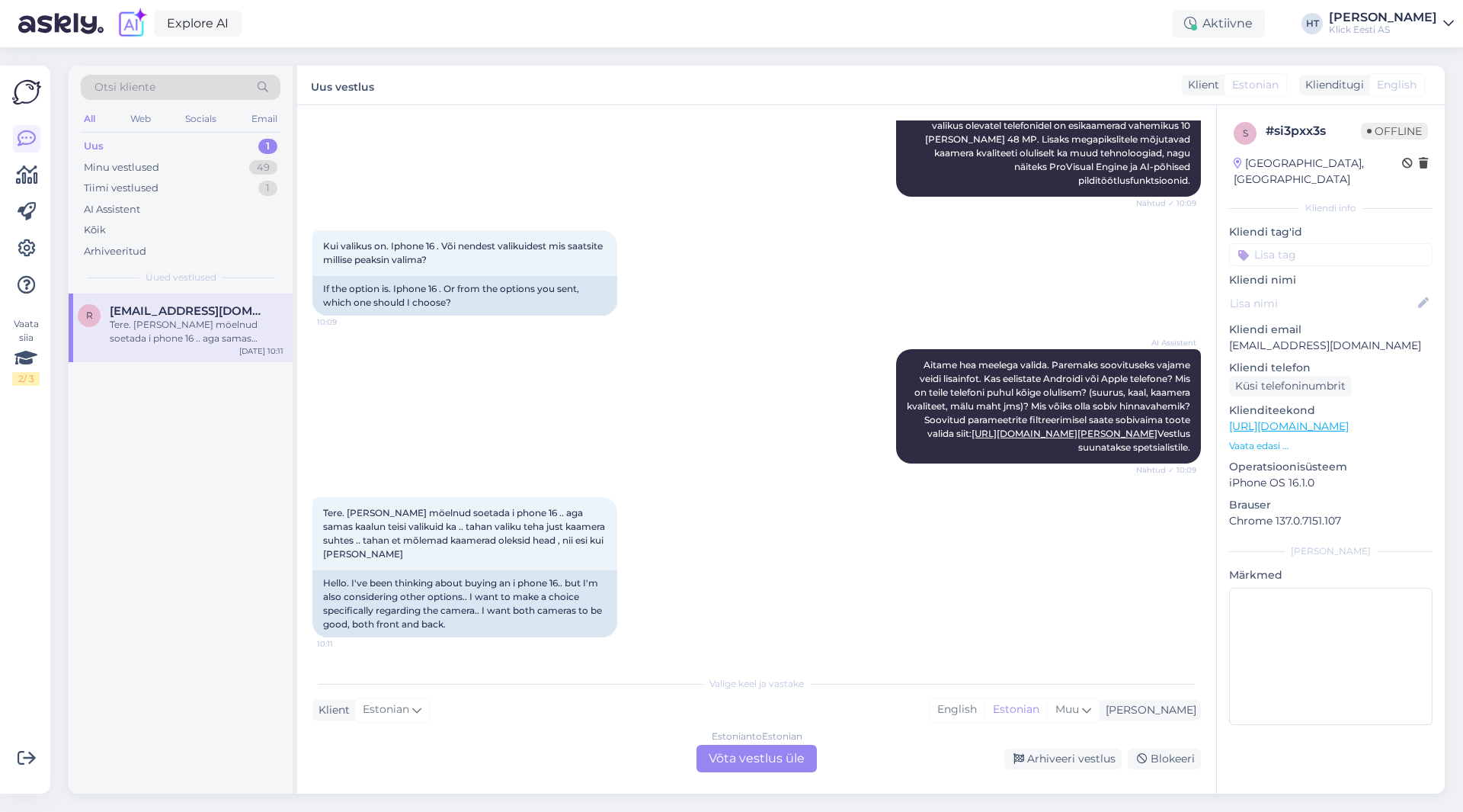
click at [1286, 338] on p "[EMAIL_ADDRESS][DOMAIN_NAME]" at bounding box center [1330, 346] width 203 height 16
click at [155, 81] on span "Otsi kliente" at bounding box center [124, 87] width 61 height 16
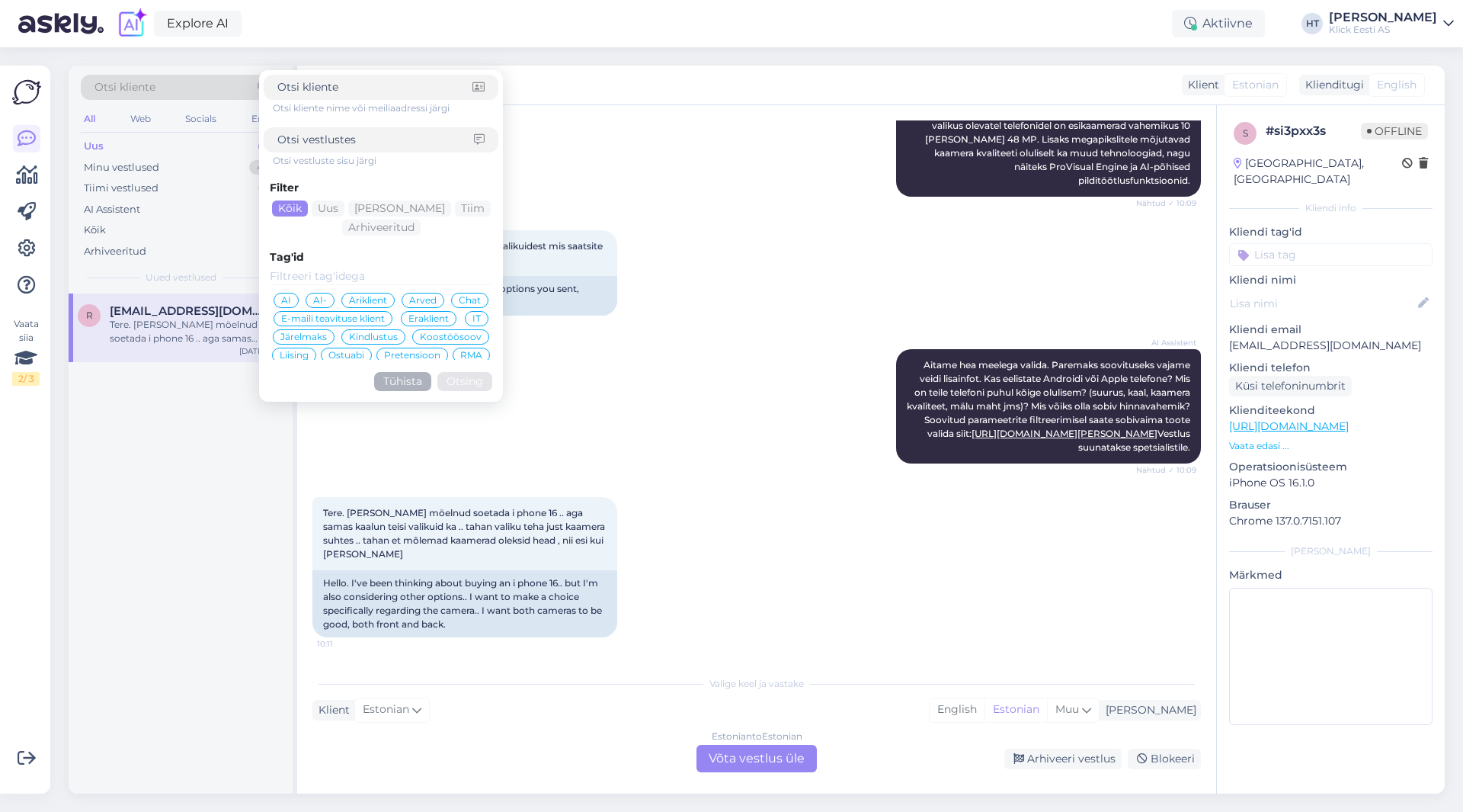
click at [350, 91] on input at bounding box center [374, 87] width 195 height 16
type input "[EMAIL_ADDRESS][DOMAIN_NAME]"
click button "Otsing" at bounding box center [464, 381] width 55 height 19
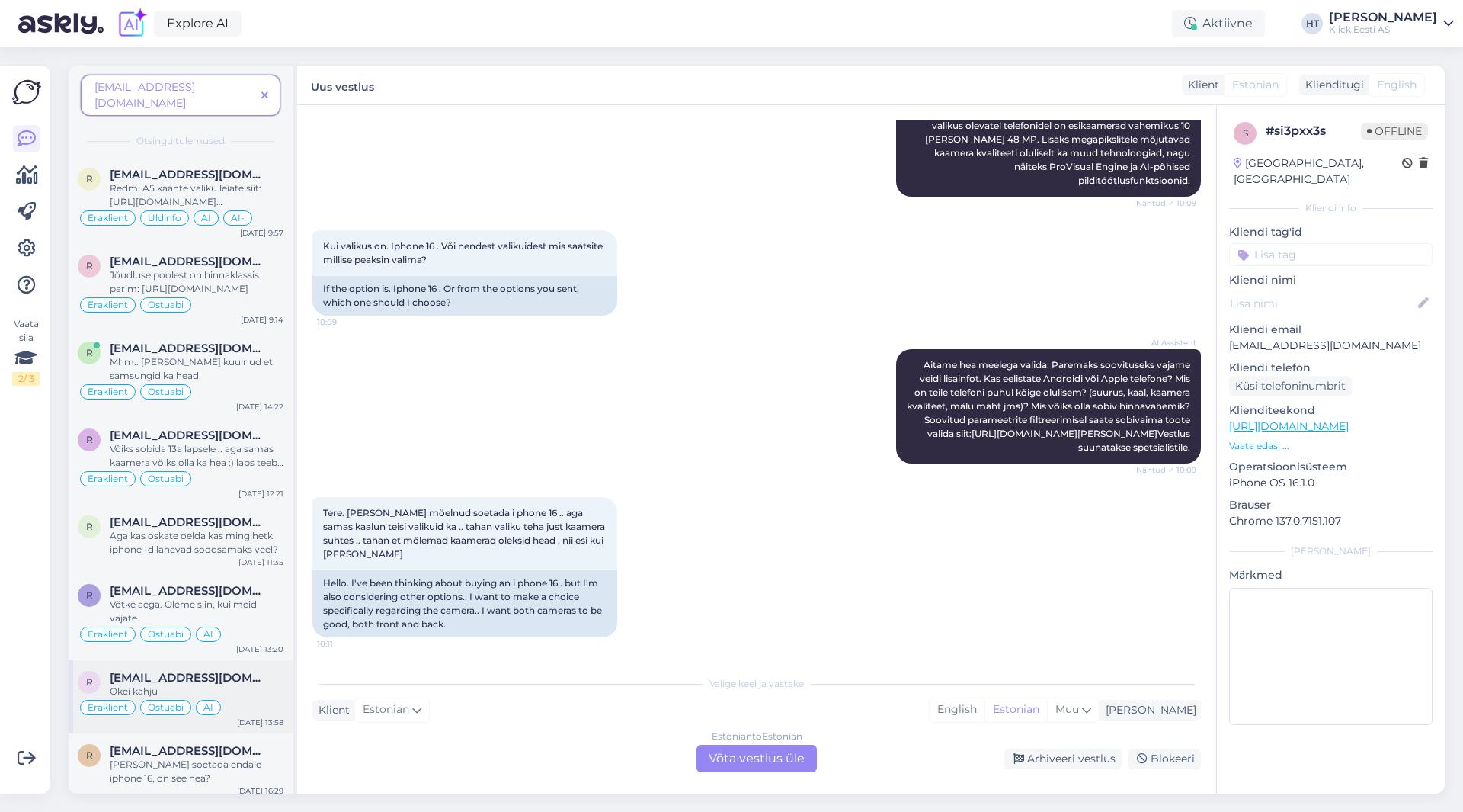
scroll to position [0, 0]
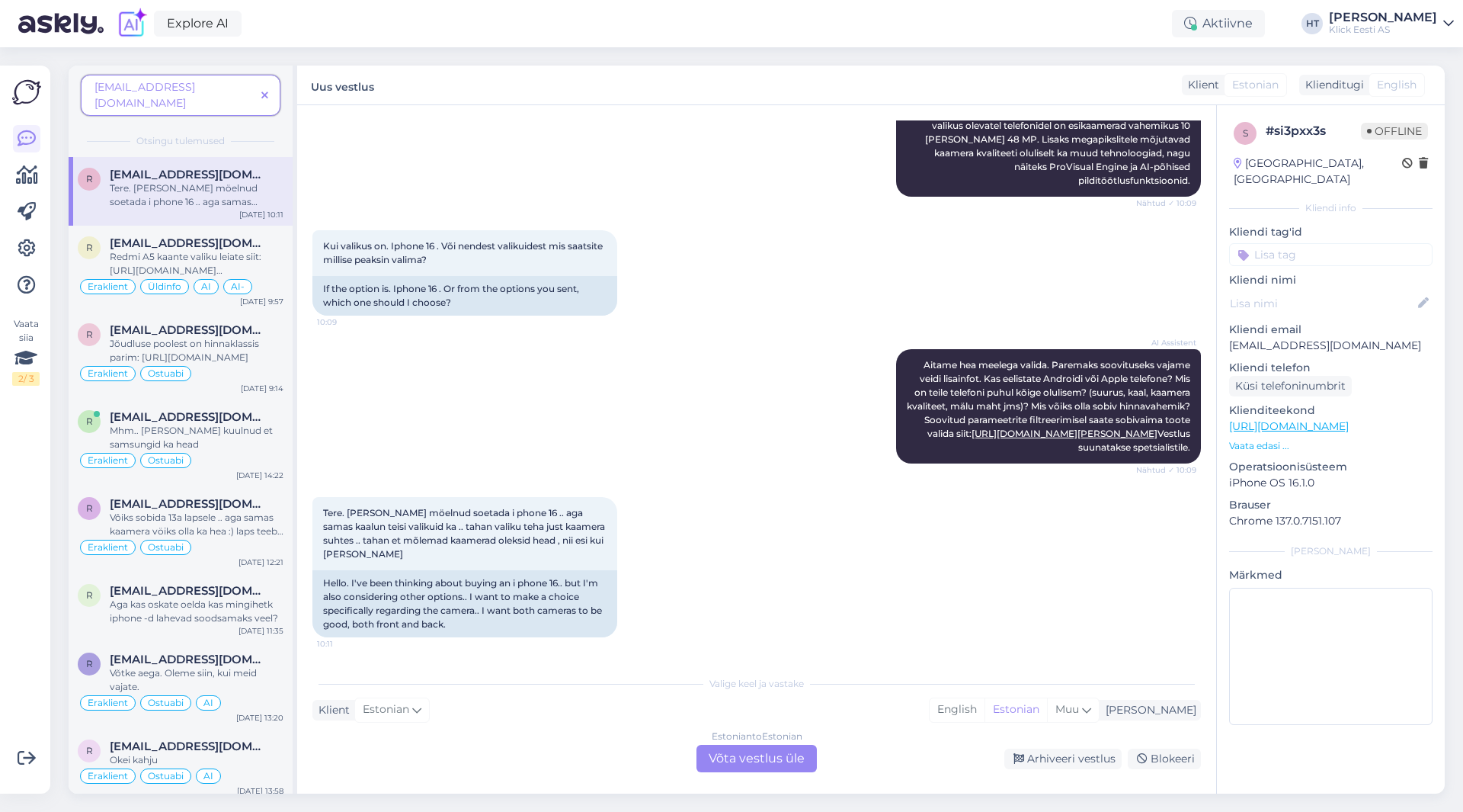
click at [220, 181] on div "Tere. [PERSON_NAME] möelnud soetada i phone 16 .. aga samas kaalun teisi valiku…" at bounding box center [197, 194] width 174 height 27
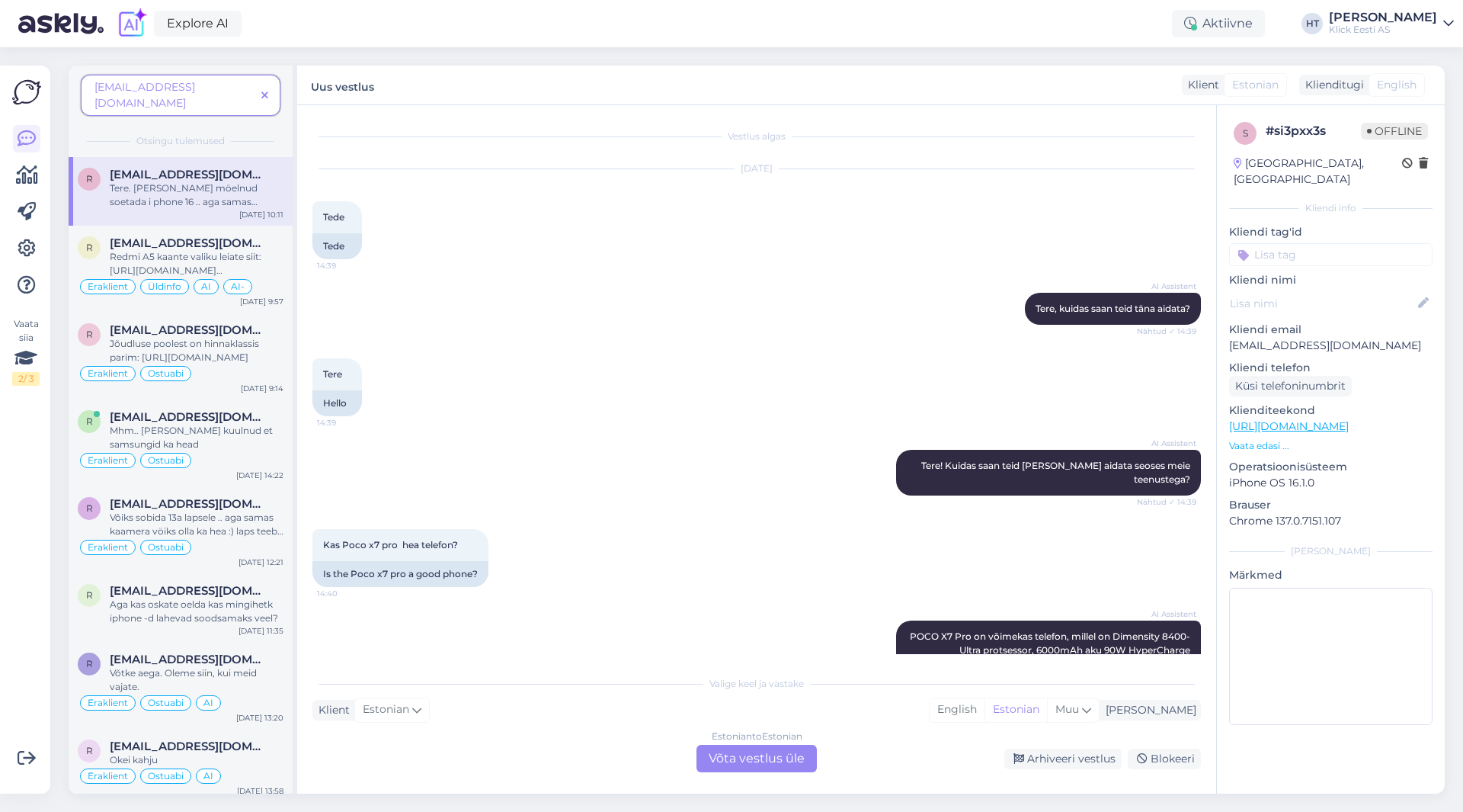
click at [267, 91] on icon at bounding box center [264, 96] width 7 height 11
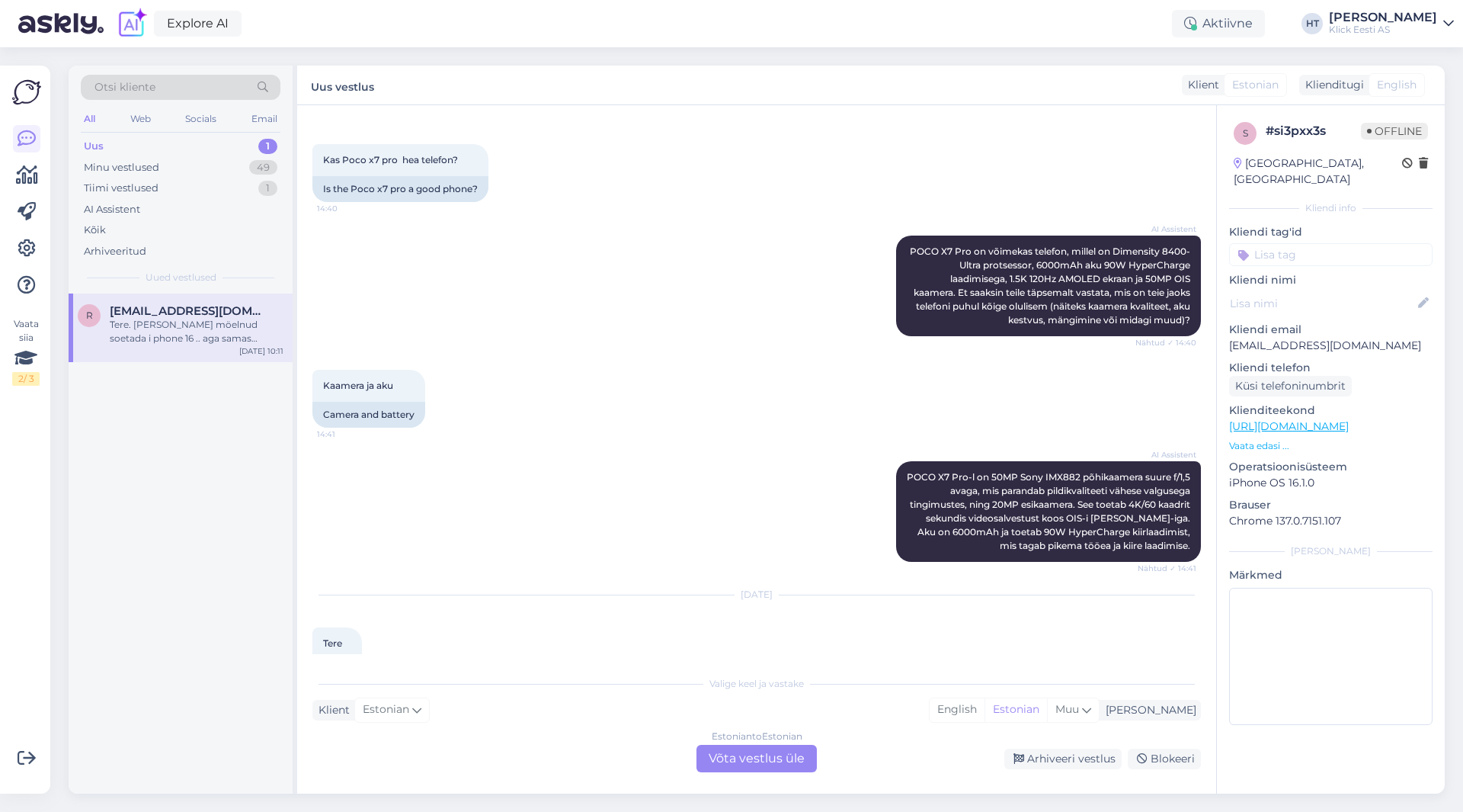
scroll to position [1670, 0]
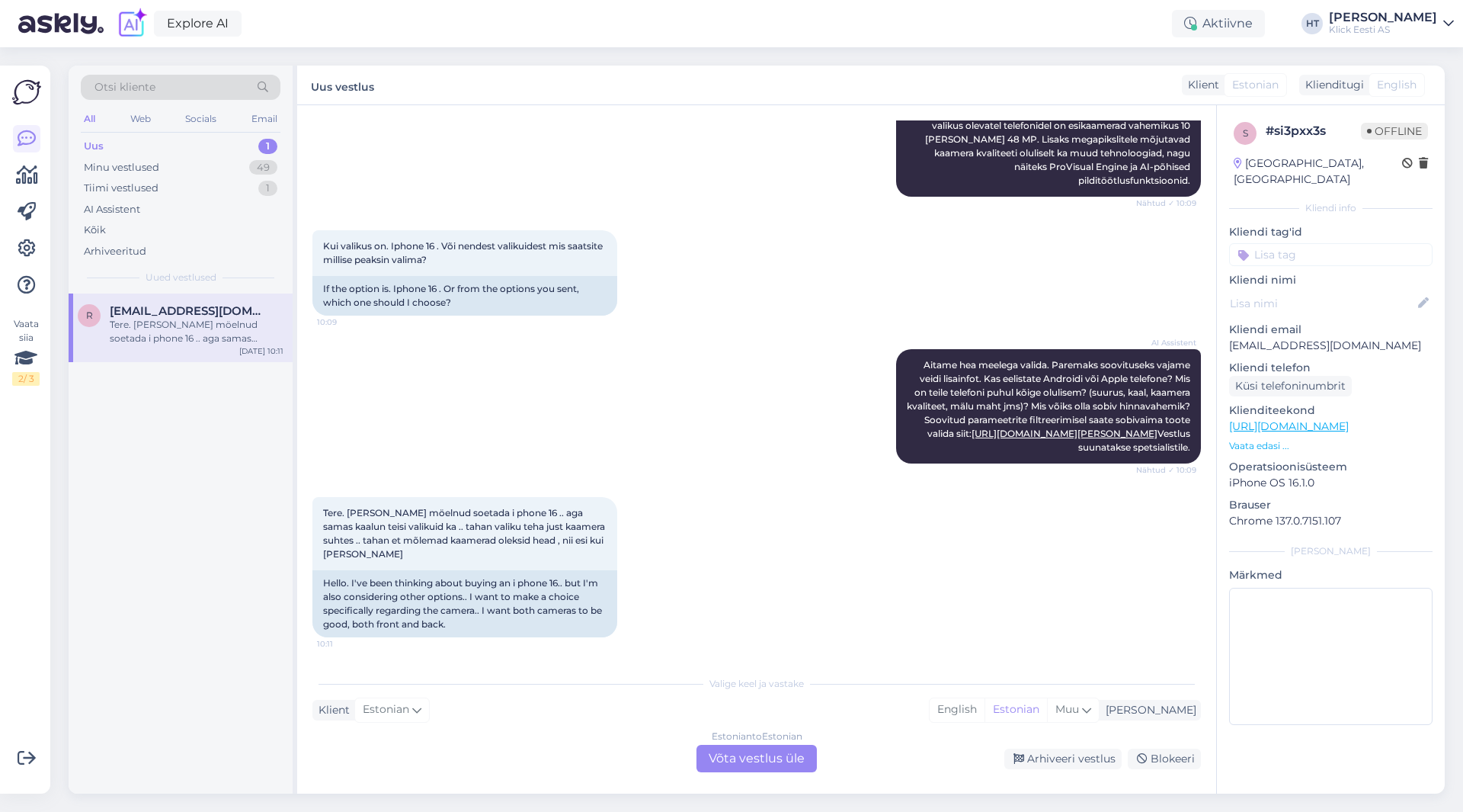
click at [762, 405] on div "AI Assistent [PERSON_NAME] hea meelega valida. Paremaks soovituseks vajame veid…" at bounding box center [756, 406] width 889 height 148
click at [760, 405] on div "AI Assistent [PERSON_NAME] hea meelega valida. Paremaks soovituseks vajame veid…" at bounding box center [756, 406] width 889 height 148
click at [1276, 338] on p "[EMAIL_ADDRESS][DOMAIN_NAME]" at bounding box center [1330, 346] width 203 height 16
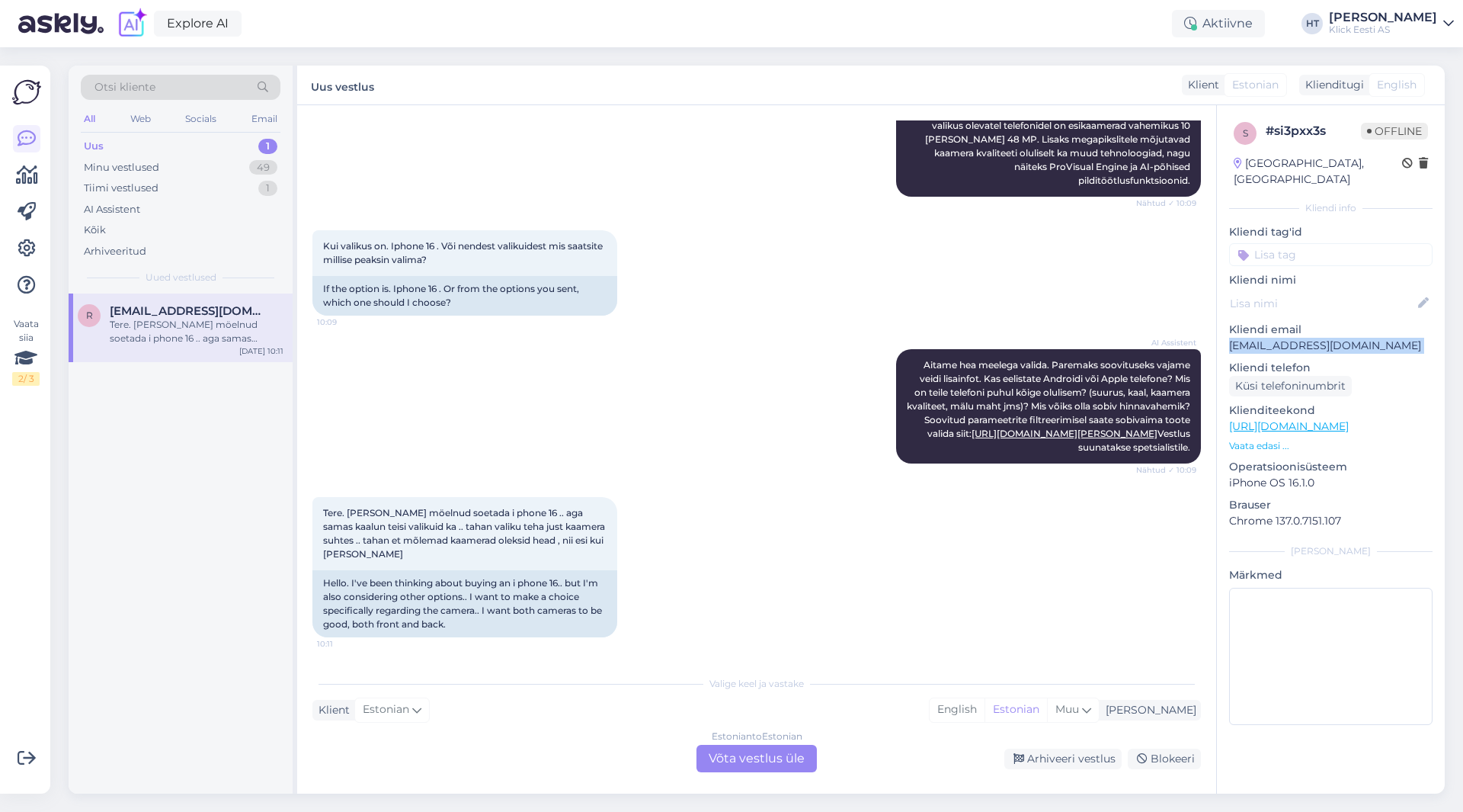
click at [1276, 338] on p "[EMAIL_ADDRESS][DOMAIN_NAME]" at bounding box center [1330, 346] width 203 height 16
click at [831, 634] on div "Tere. [PERSON_NAME] möelnud soetada i phone 16 .. aga samas kaalun teisi valiku…" at bounding box center [756, 567] width 889 height 174
click at [234, 154] on div "Uus 1" at bounding box center [181, 146] width 200 height 21
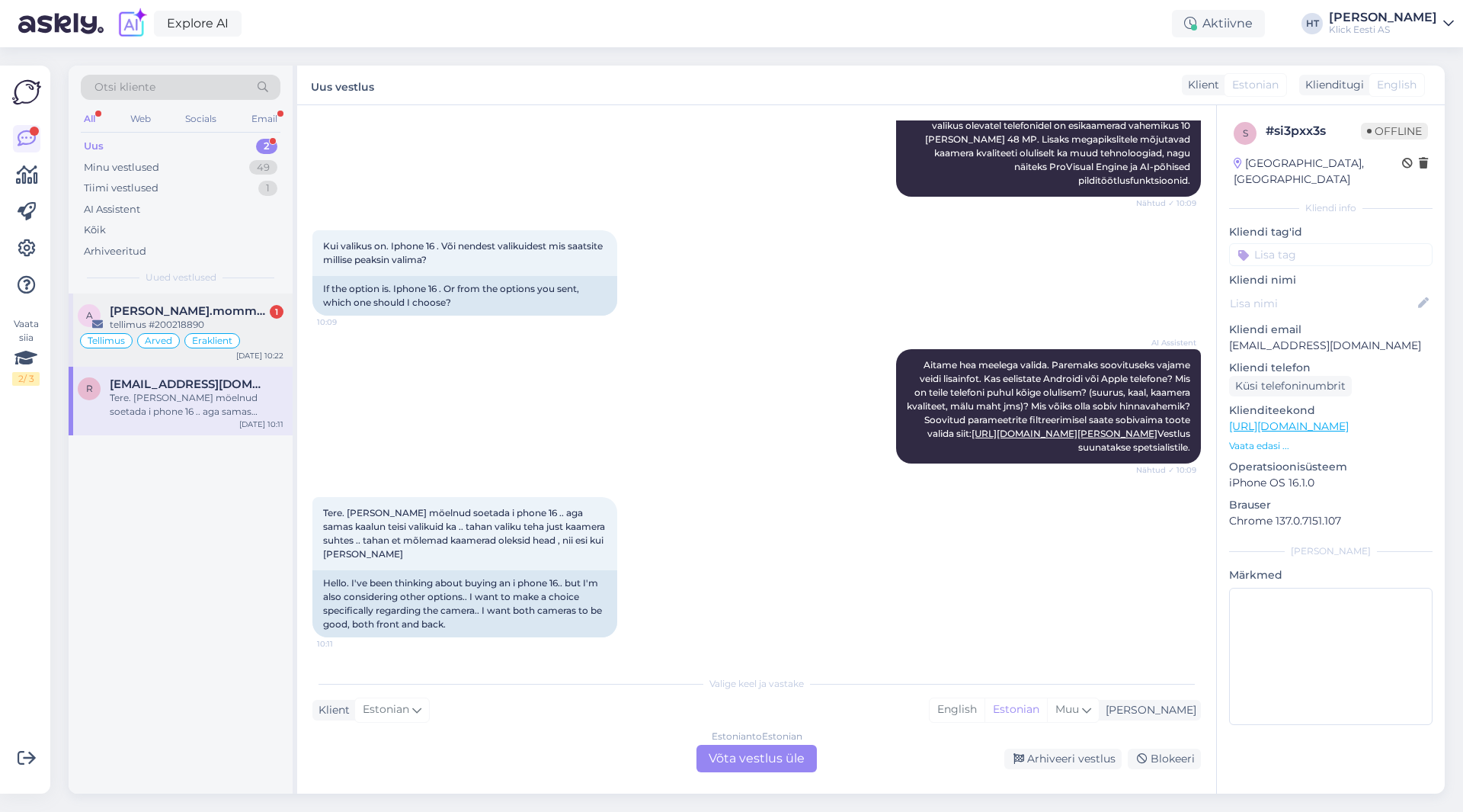
click at [231, 318] on div "tellimus #200218890" at bounding box center [197, 325] width 174 height 14
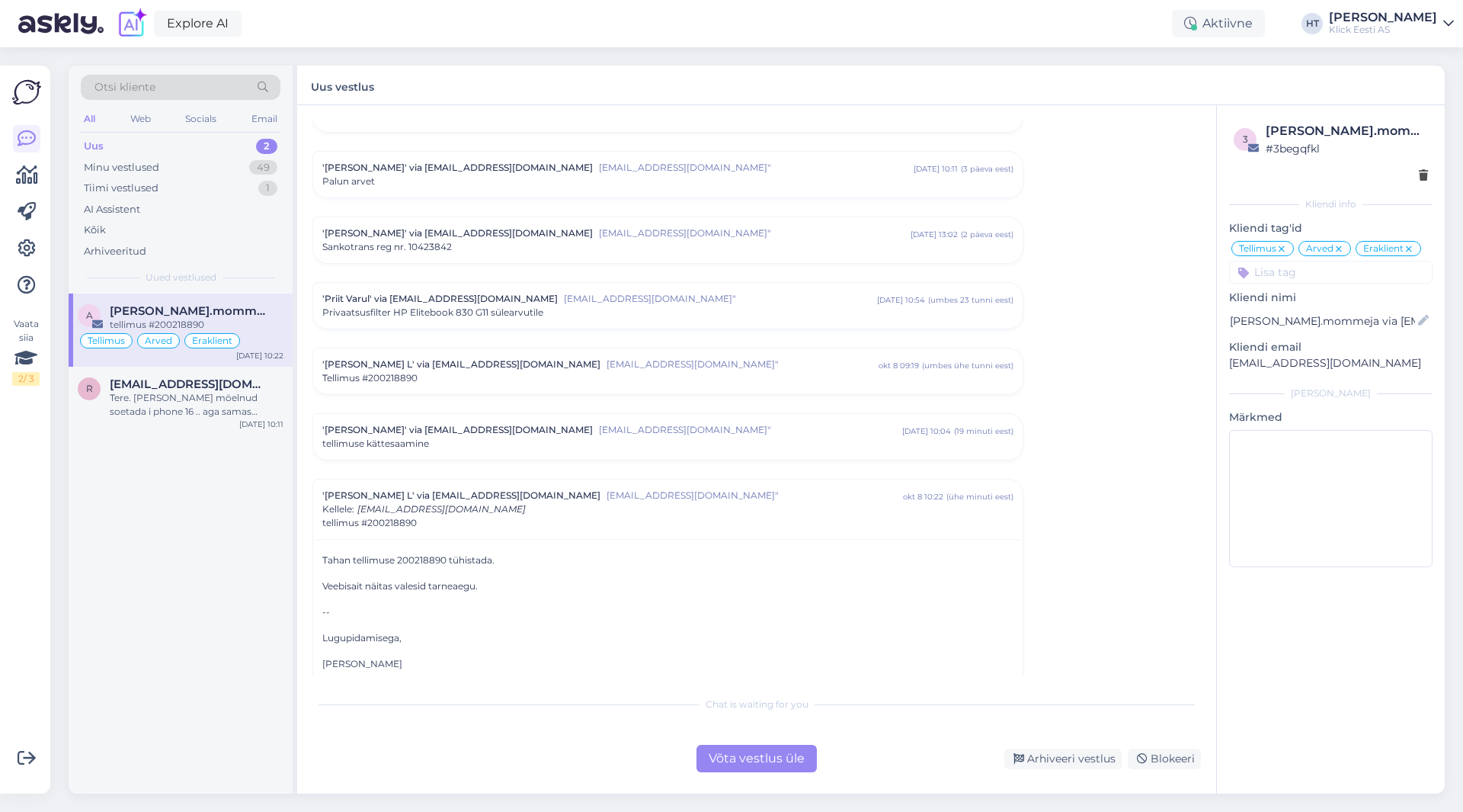
scroll to position [7494, 0]
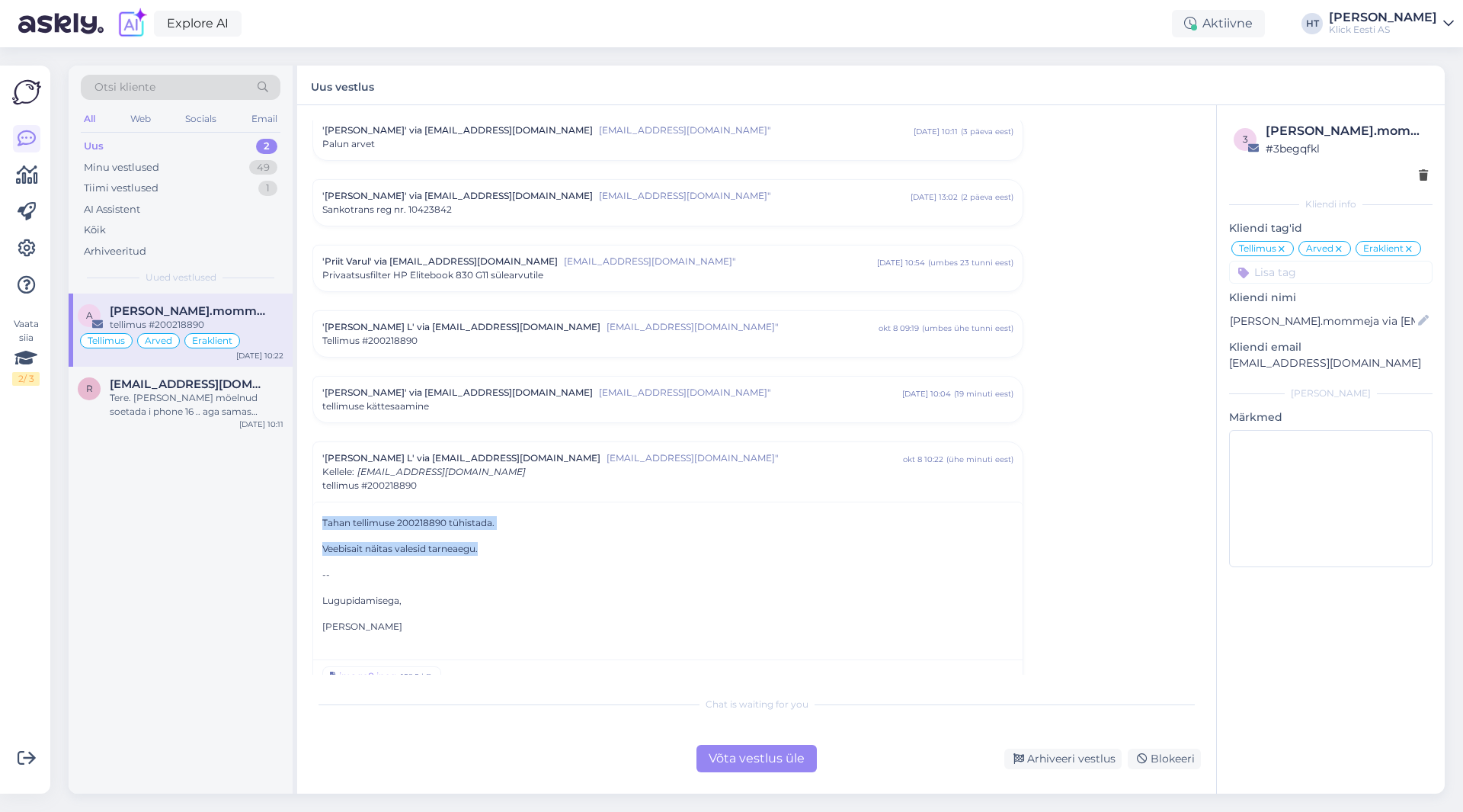
drag, startPoint x: 485, startPoint y: 523, endPoint x: 324, endPoint y: 495, distance: 163.2
click at [324, 516] on div "Tahan tellimuse 200218890 tühistada. Veebisait näitas valesid tarneaegu. -- Lug…" at bounding box center [667, 574] width 691 height 117
click at [324, 516] on p "Tahan tellimuse 200218890 tühistada." at bounding box center [667, 523] width 691 height 14
click at [224, 423] on div "r [EMAIL_ADDRESS][DOMAIN_NAME] Tere. [PERSON_NAME] möelnud soetada i phone 16 .…" at bounding box center [181, 401] width 224 height 69
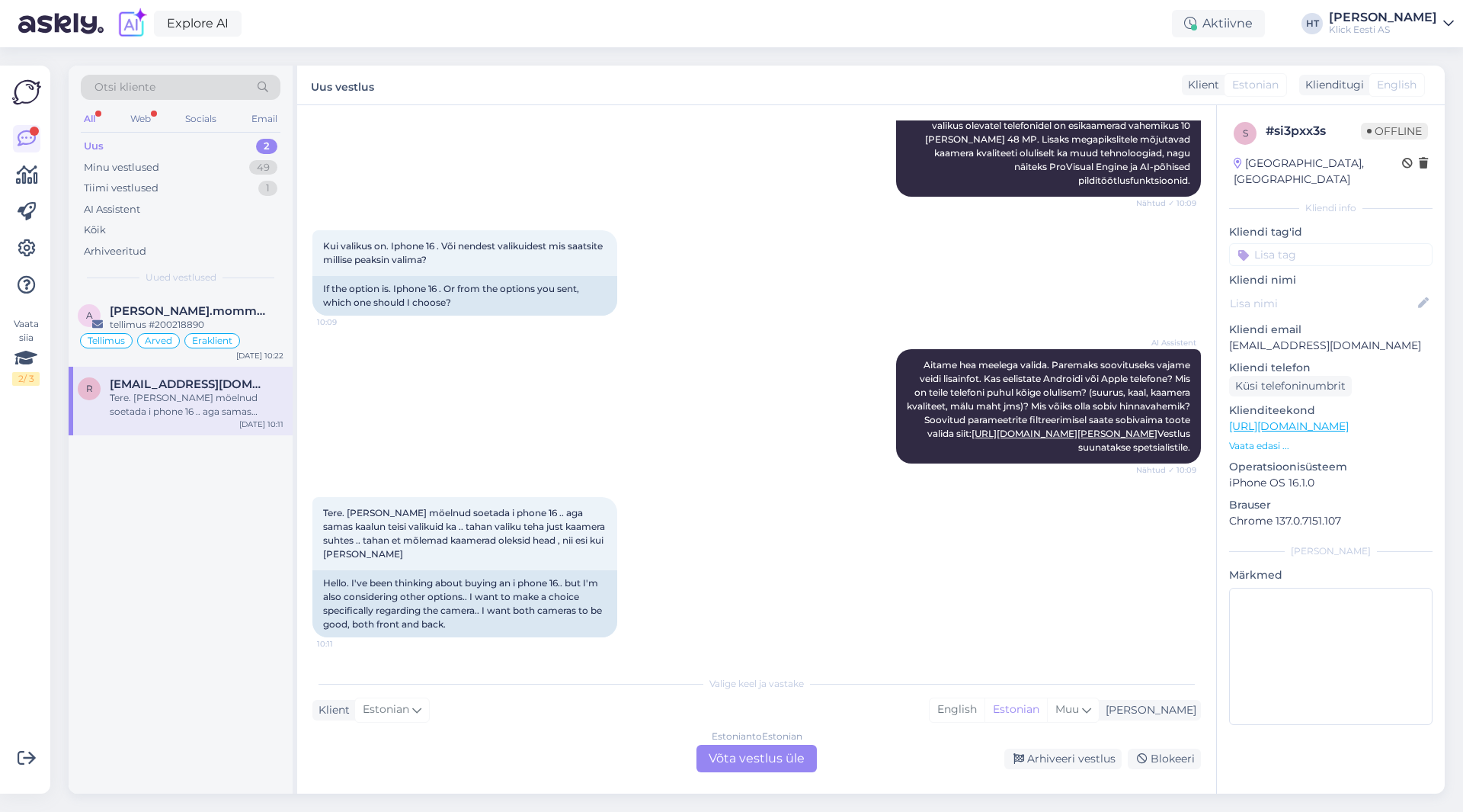
click at [458, 379] on div "AI Assistent [PERSON_NAME] hea meelega valida. Paremaks soovituseks vajame veid…" at bounding box center [756, 406] width 889 height 148
click at [271, 322] on div "tellimus #200218890" at bounding box center [197, 325] width 174 height 14
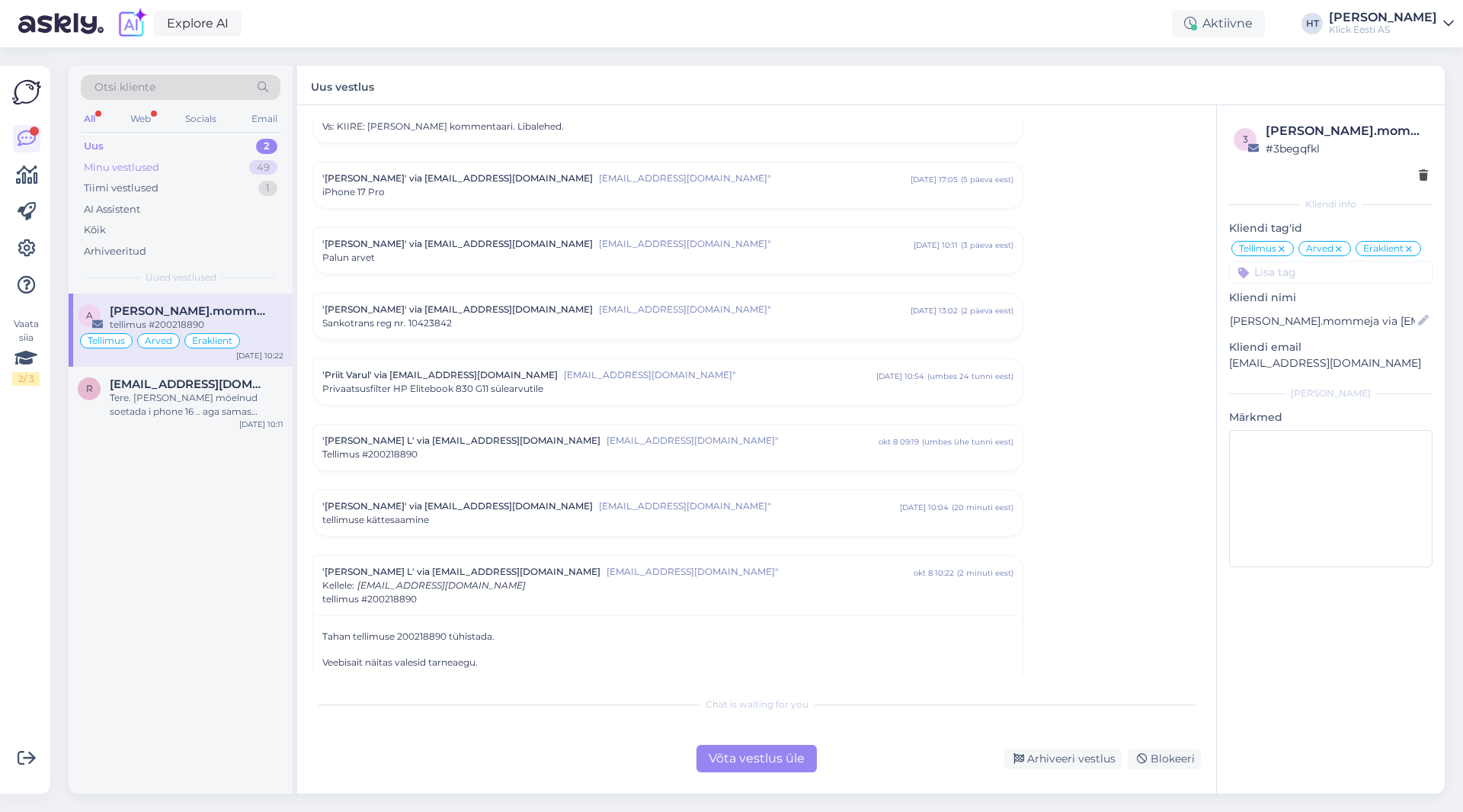
click at [236, 168] on div "Minu vestlused 49" at bounding box center [181, 167] width 200 height 21
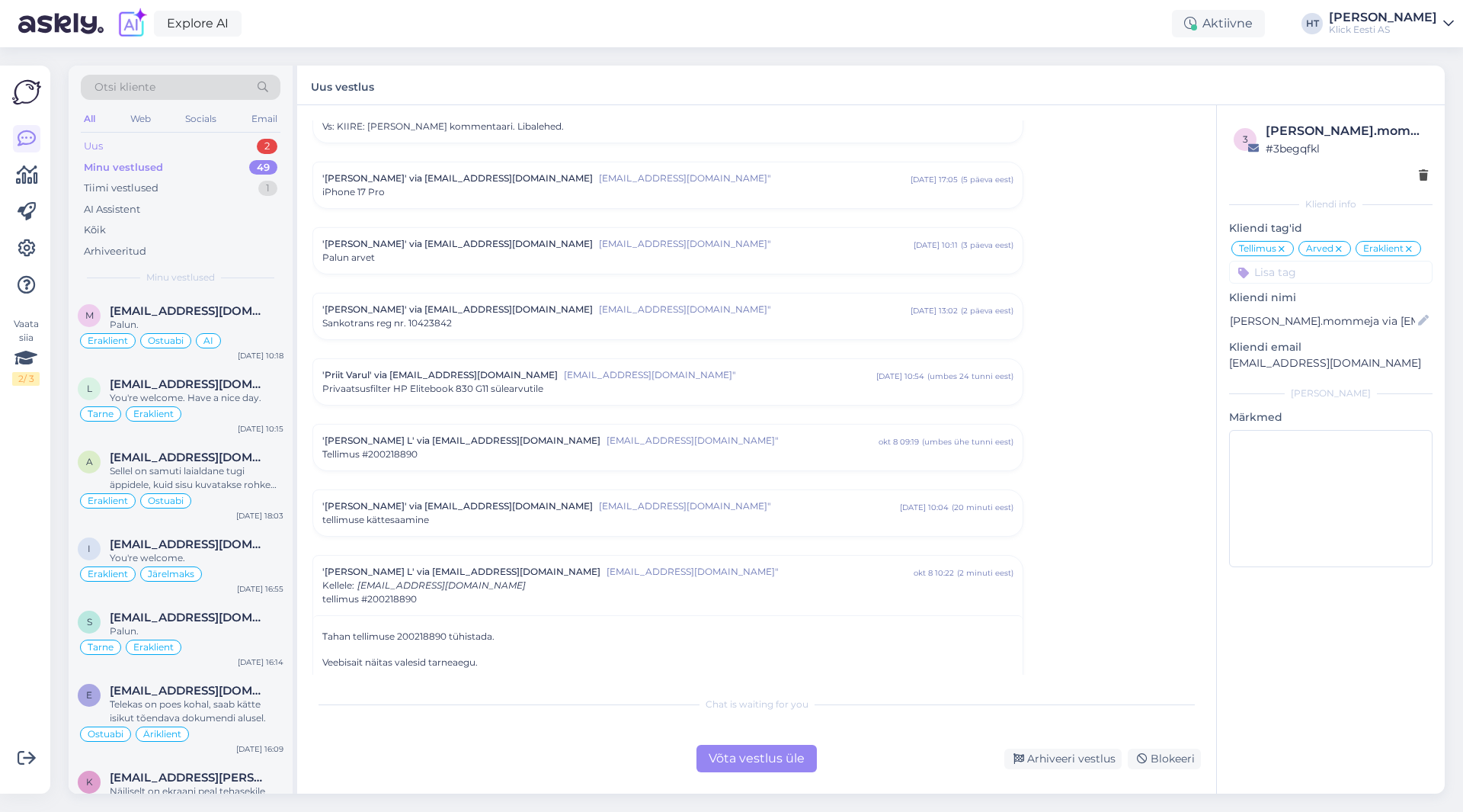
click at [235, 151] on div "Uus 2" at bounding box center [181, 146] width 200 height 21
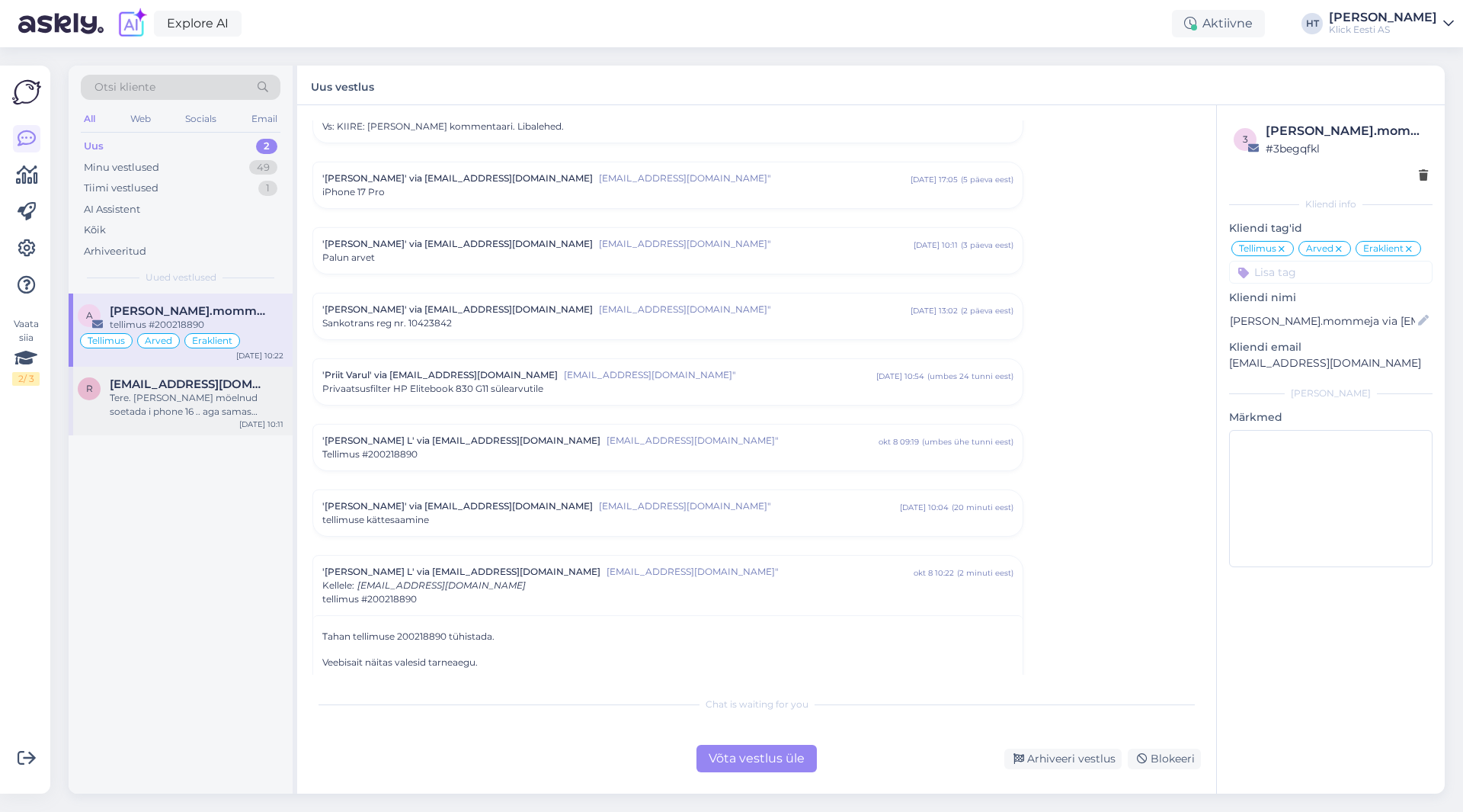
click at [236, 386] on span "[EMAIL_ADDRESS][DOMAIN_NAME]" at bounding box center [189, 384] width 158 height 14
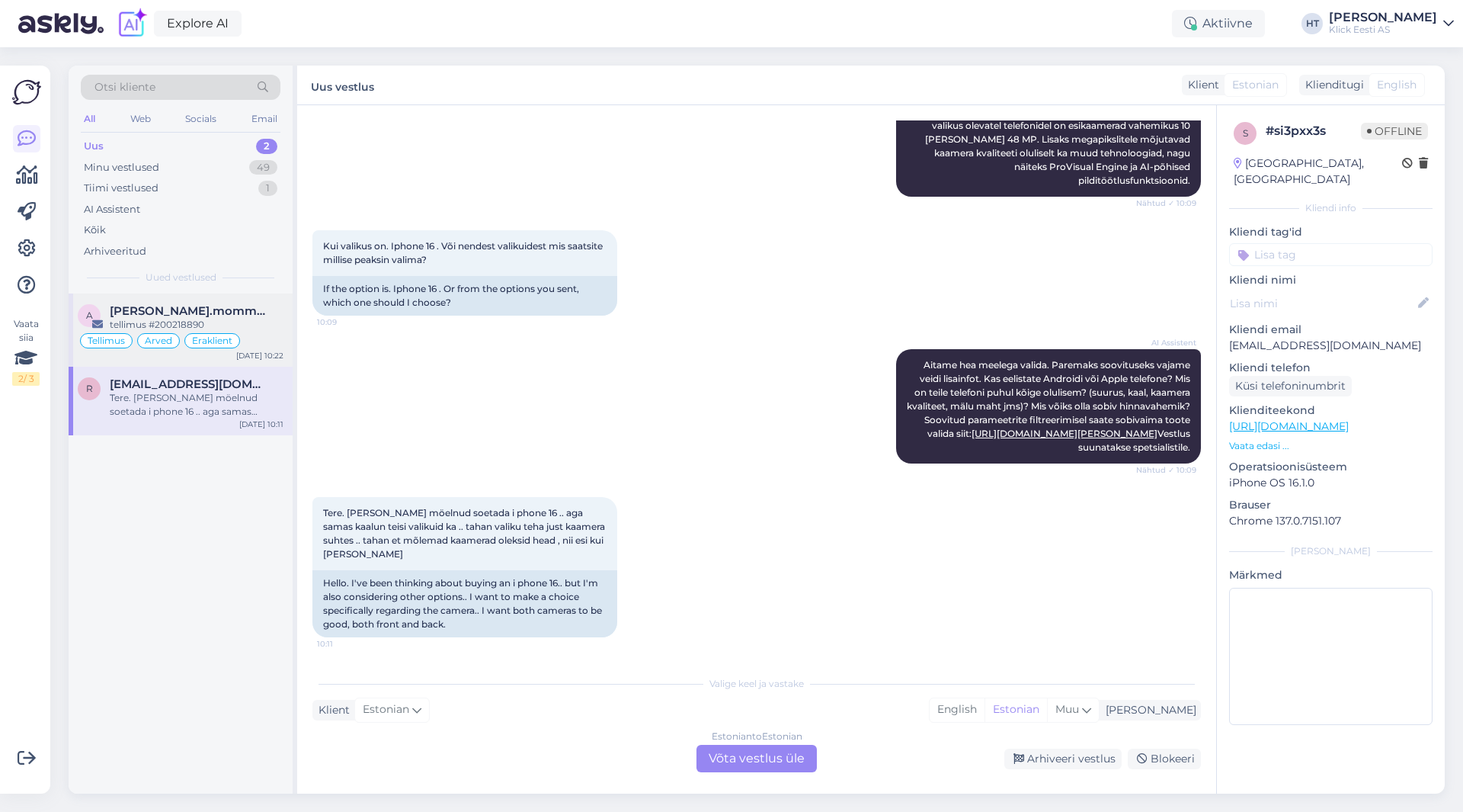
click at [244, 329] on div "tellimus #200218890" at bounding box center [197, 325] width 174 height 14
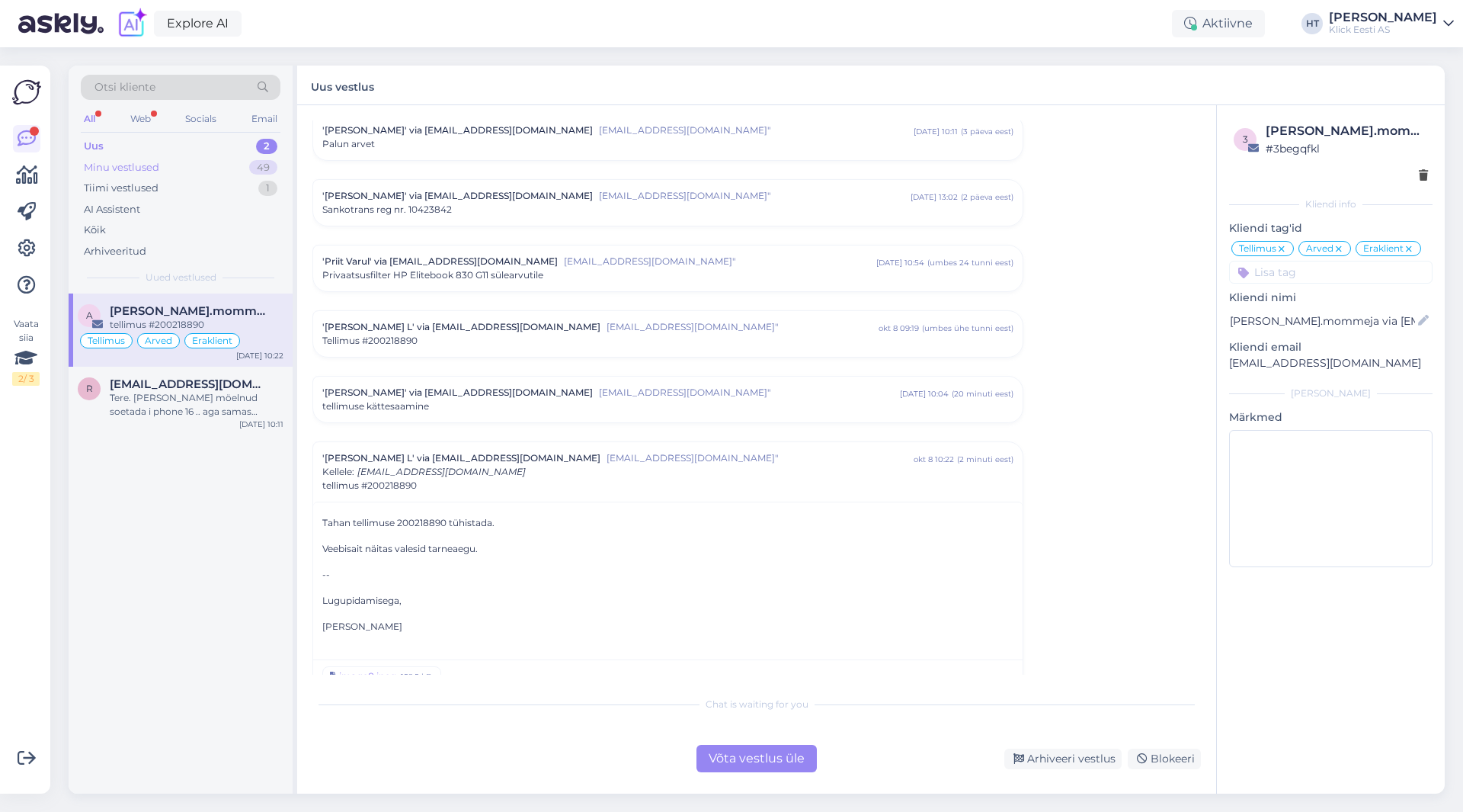
click at [207, 168] on div "Minu vestlused 49" at bounding box center [181, 167] width 200 height 21
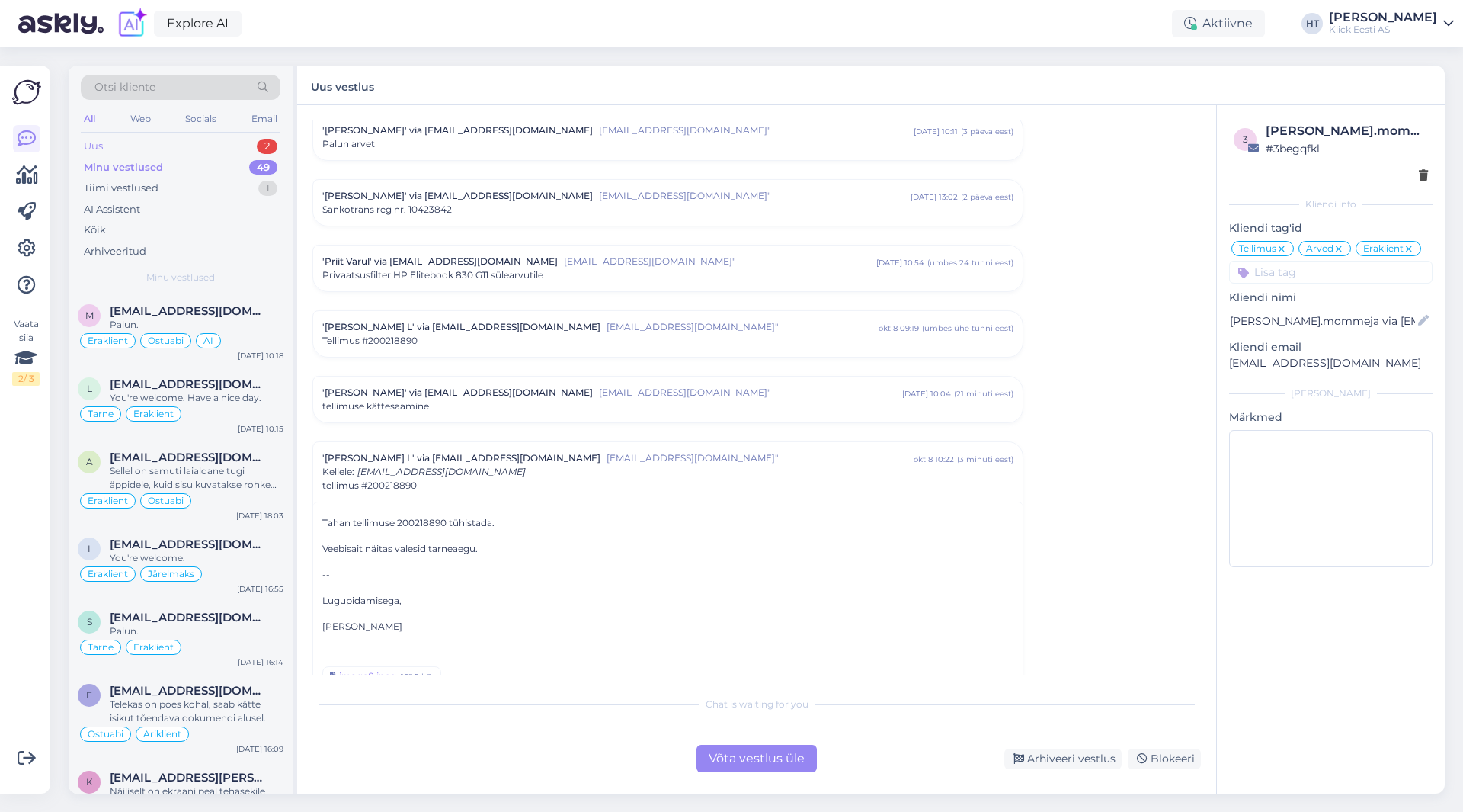
click at [216, 152] on div "Uus 2" at bounding box center [181, 146] width 200 height 21
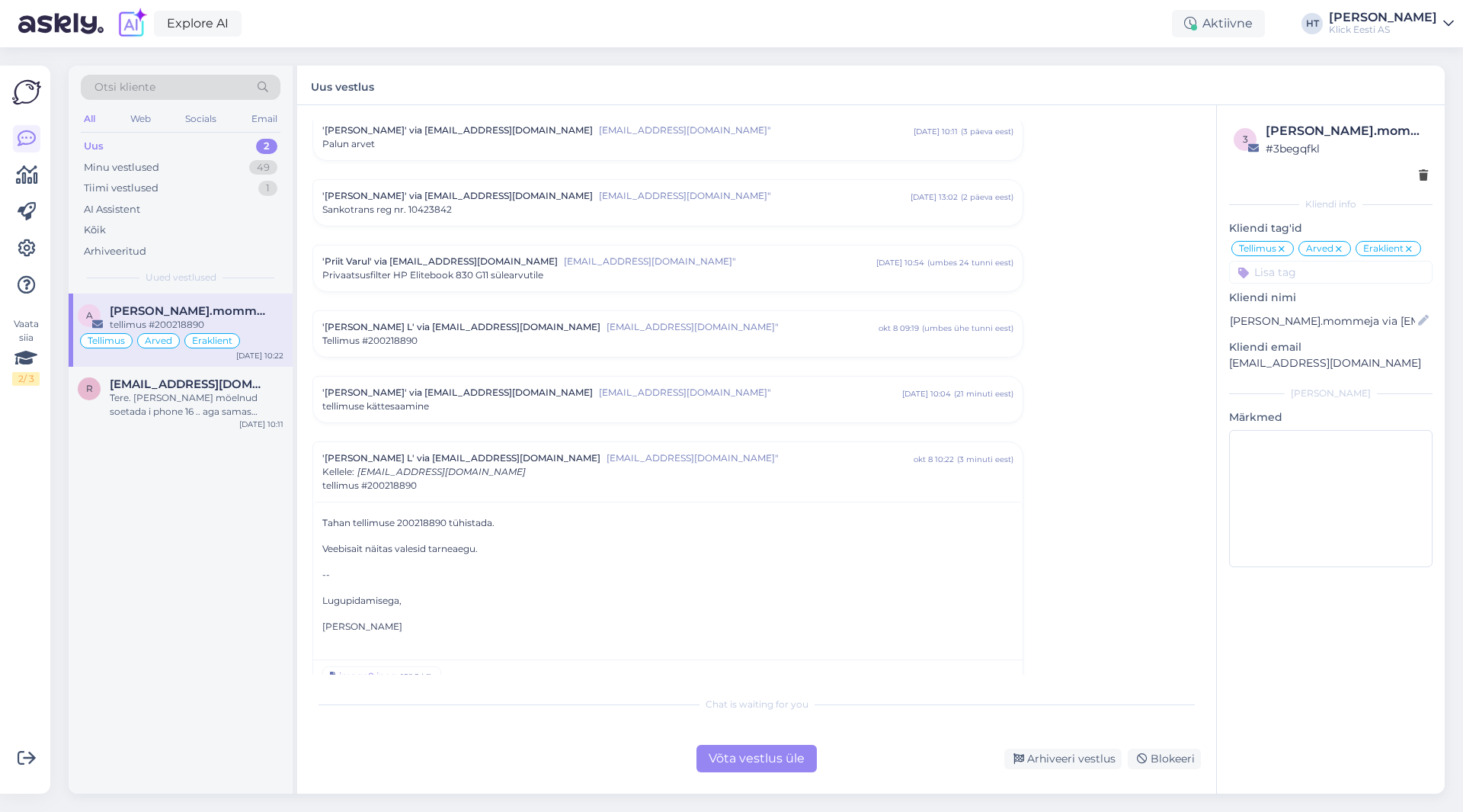
click at [220, 310] on span "[PERSON_NAME].mommeja via [EMAIL_ADDRESS][DOMAIN_NAME]" at bounding box center [189, 311] width 158 height 14
click at [226, 416] on div "Tere. [PERSON_NAME] möelnud soetada i phone 16 .. aga samas kaalun teisi valiku…" at bounding box center [197, 404] width 174 height 27
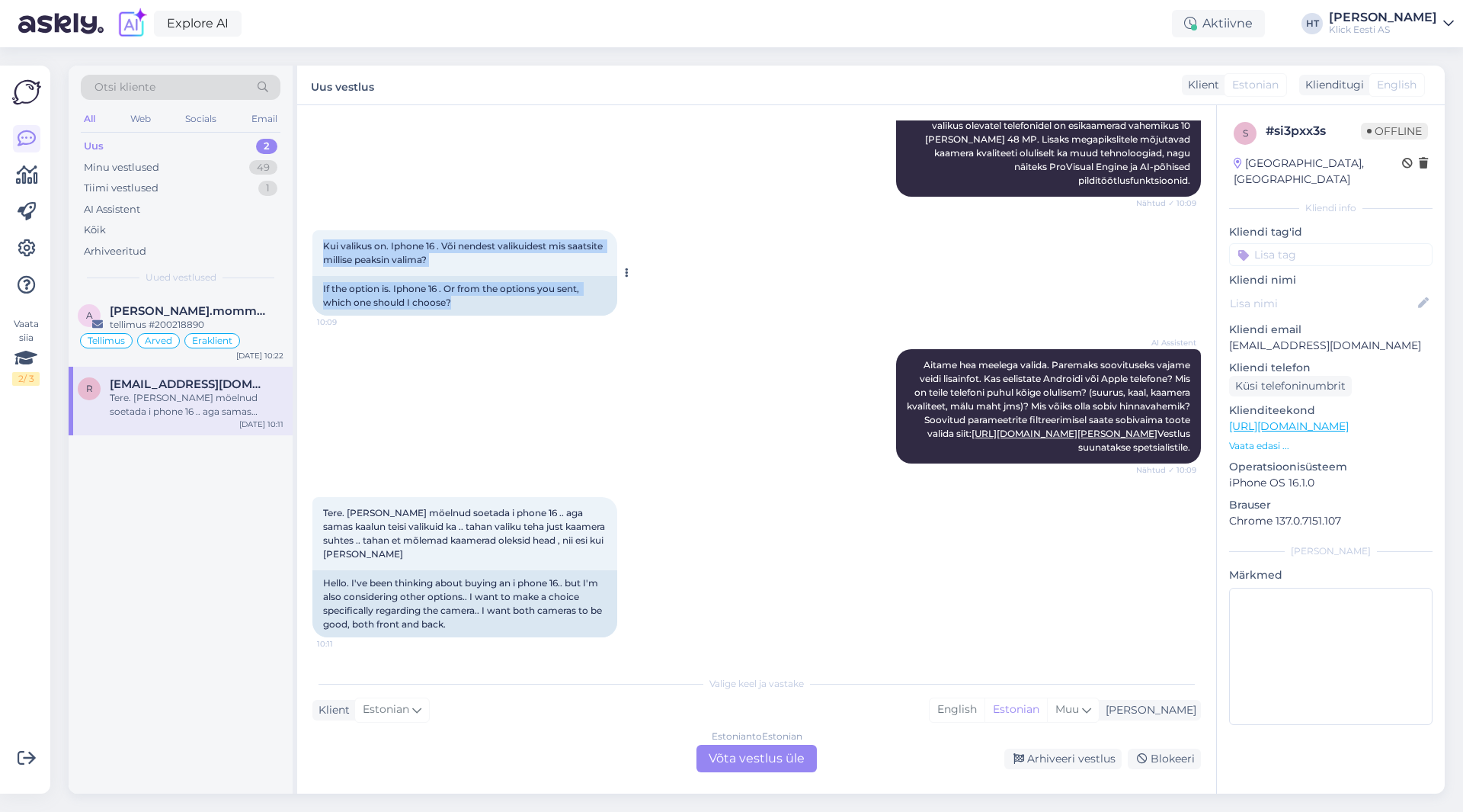
drag, startPoint x: 482, startPoint y: 305, endPoint x: 322, endPoint y: 239, distance: 172.2
click at [322, 239] on div "Kui valikus on. Iphone 16 . Või nendest valikuidest mis saatsite millise peaksi…" at bounding box center [464, 272] width 305 height 85
click at [323, 242] on span "Kui valikus on. Iphone 16 . Või nendest valikuidest mis saatsite millise peaksi…" at bounding box center [464, 252] width 282 height 25
drag, startPoint x: 323, startPoint y: 242, endPoint x: 513, endPoint y: 312, distance: 202.0
click at [513, 312] on div "Kui valikus on. Iphone 16 . Või nendest valikuidest mis saatsite millise peaksi…" at bounding box center [464, 272] width 305 height 85
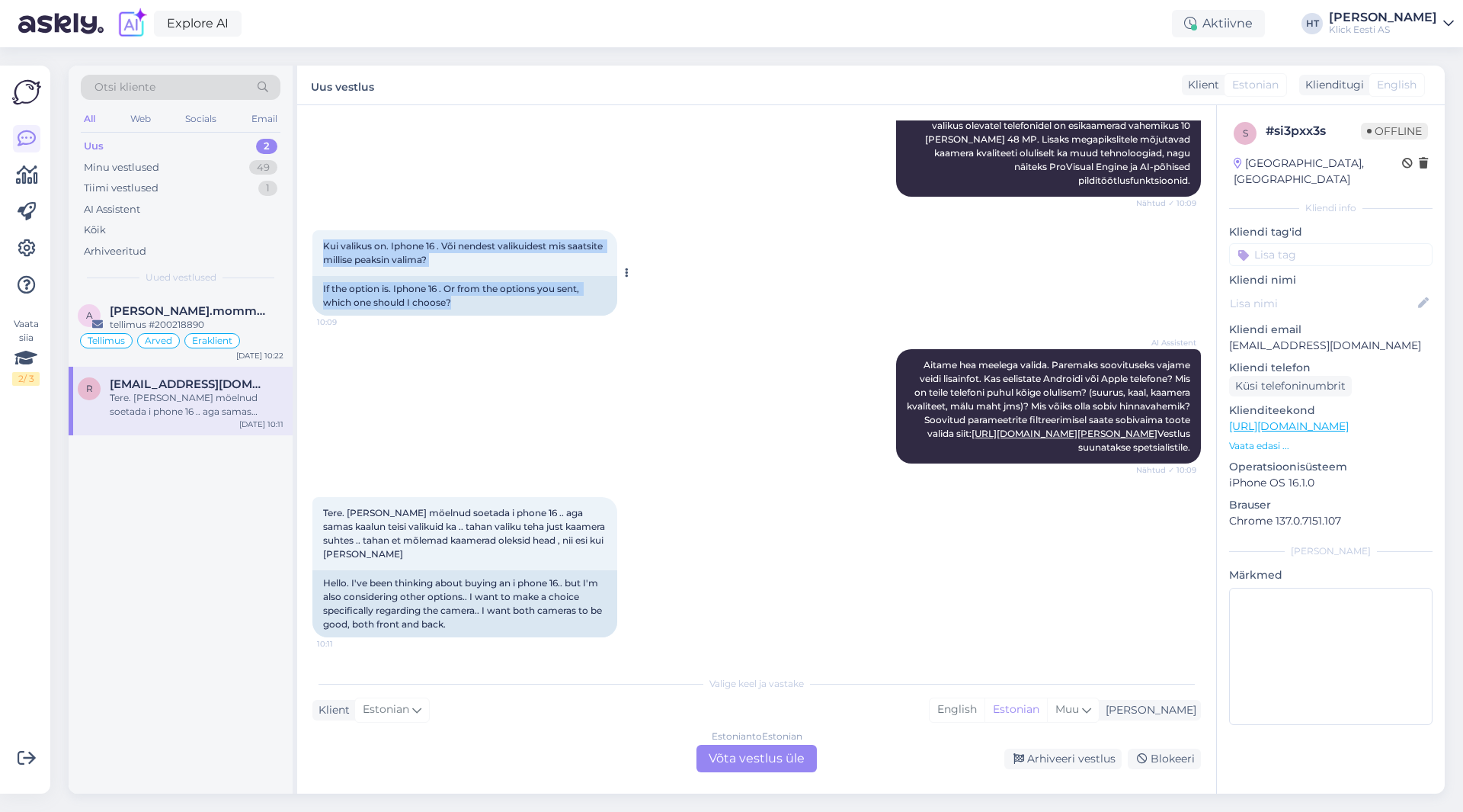
click at [513, 312] on div "If the option is. Iphone 16 . Or from the options you sent, which one should I …" at bounding box center [464, 296] width 305 height 40
drag, startPoint x: 483, startPoint y: 311, endPoint x: 323, endPoint y: 240, distance: 175.0
click at [323, 240] on div "Kui valikus on. Iphone 16 . Või nendest valikuidest mis saatsite millise peaksi…" at bounding box center [464, 272] width 305 height 85
click at [323, 240] on span "Kui valikus on. Iphone 16 . Või nendest valikuidest mis saatsite millise peaksi…" at bounding box center [464, 252] width 282 height 25
drag, startPoint x: 323, startPoint y: 240, endPoint x: 546, endPoint y: 309, distance: 232.8
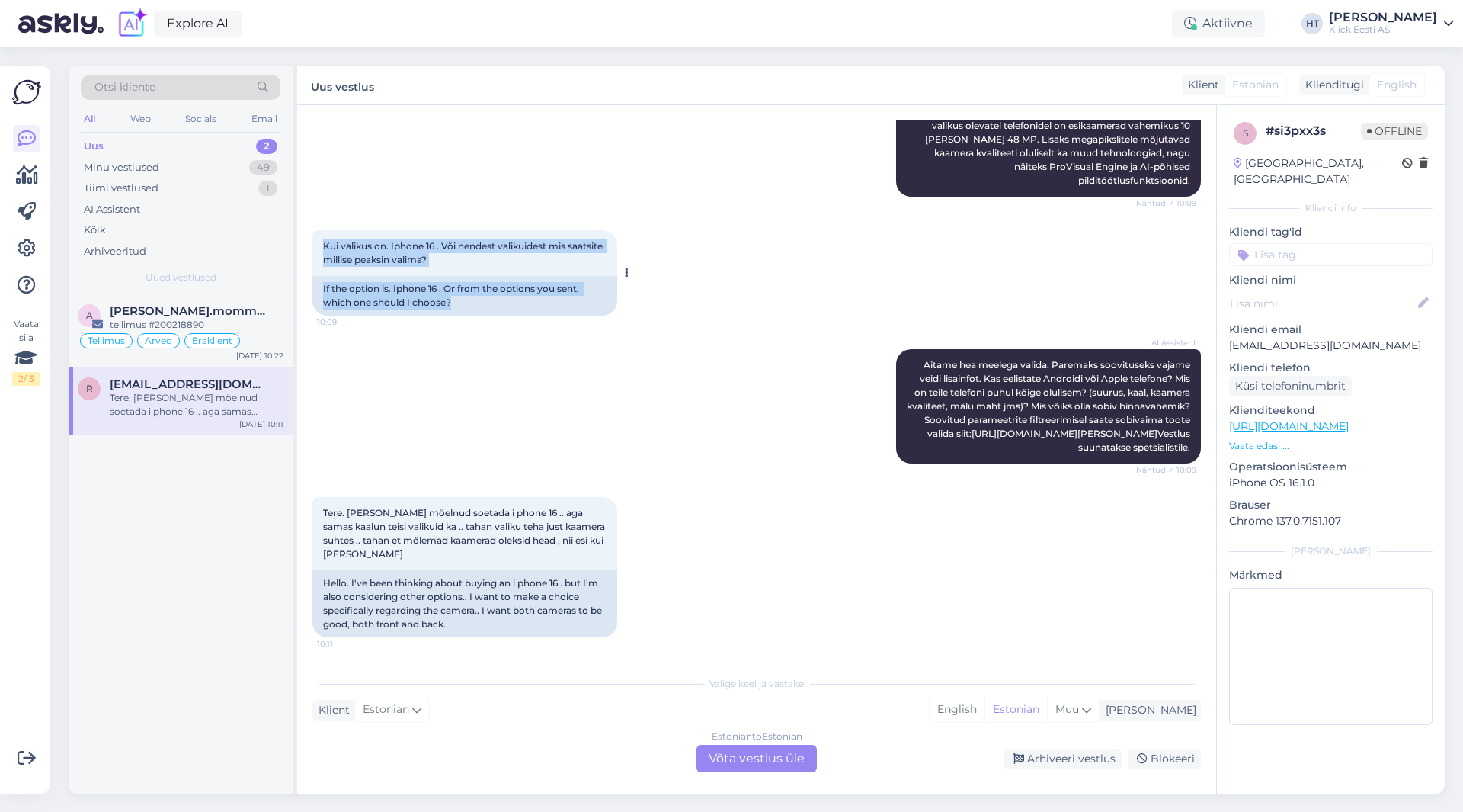
click at [546, 309] on div "Kui valikus on. Iphone 16 . Või nendest valikuidest mis saatsite millise peaksi…" at bounding box center [464, 272] width 305 height 85
click at [546, 309] on div "If the option is. Iphone 16 . Or from the options you sent, which one should I …" at bounding box center [464, 296] width 305 height 40
drag, startPoint x: 456, startPoint y: 309, endPoint x: 320, endPoint y: 243, distance: 151.7
click at [320, 243] on div "Kui valikus on. Iphone 16 . Või nendest valikuidest mis saatsite millise peaksi…" at bounding box center [464, 272] width 305 height 85
click at [320, 243] on div "Kui valikus on. Iphone 16 . Või nendest valikuidest mis saatsite millise peaksi…" at bounding box center [464, 253] width 305 height 46
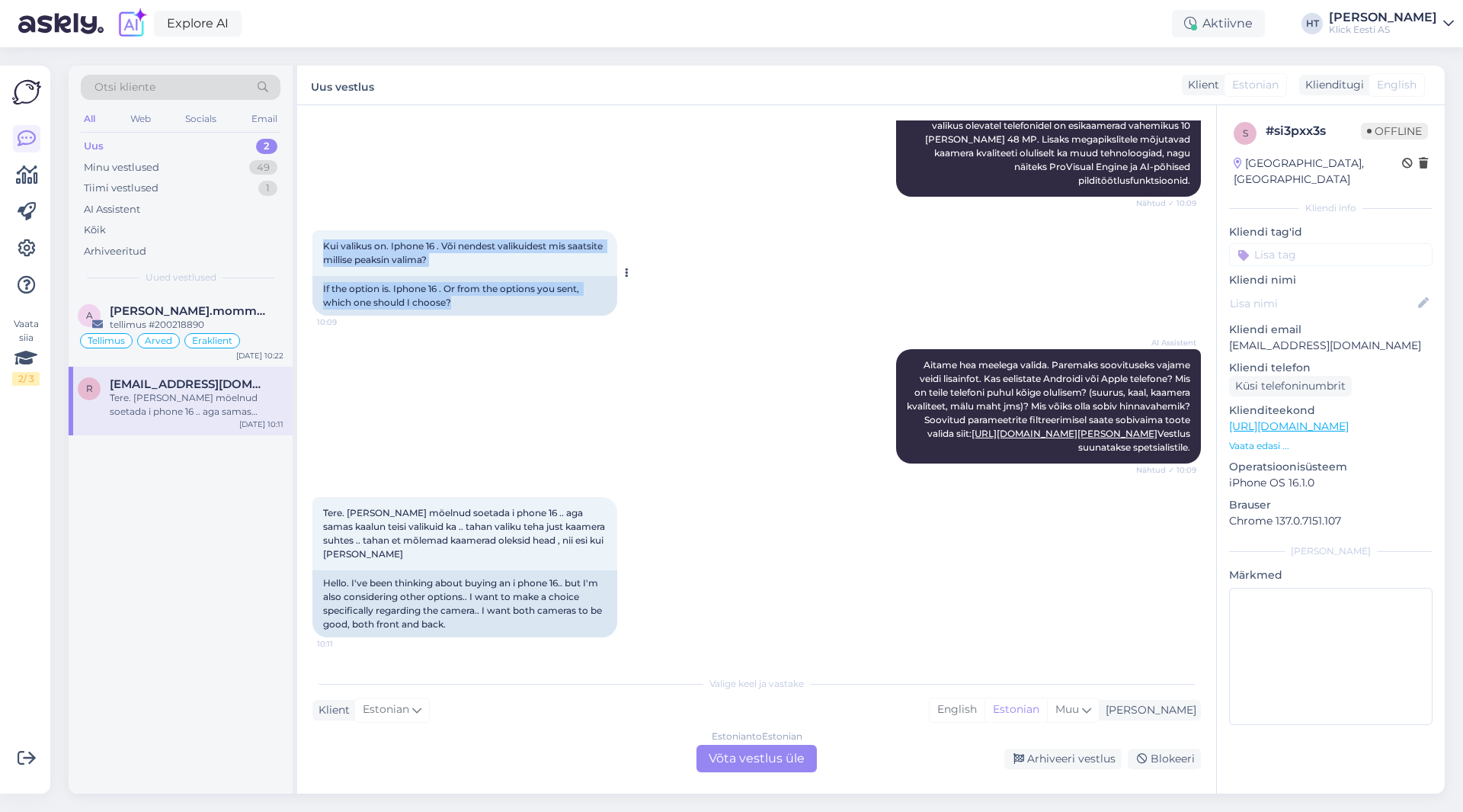
drag, startPoint x: 320, startPoint y: 243, endPoint x: 477, endPoint y: 306, distance: 169.0
click at [477, 306] on div "Kui valikus on. Iphone 16 . Või nendest valikuidest mis saatsite millise peaksi…" at bounding box center [464, 272] width 305 height 85
click at [477, 306] on div "If the option is. Iphone 16 . Or from the options you sent, which one should I …" at bounding box center [464, 296] width 305 height 40
drag, startPoint x: 466, startPoint y: 310, endPoint x: 321, endPoint y: 245, distance: 159.6
click at [321, 245] on div "Kui valikus on. Iphone 16 . Või nendest valikuidest mis saatsite millise peaksi…" at bounding box center [464, 272] width 305 height 85
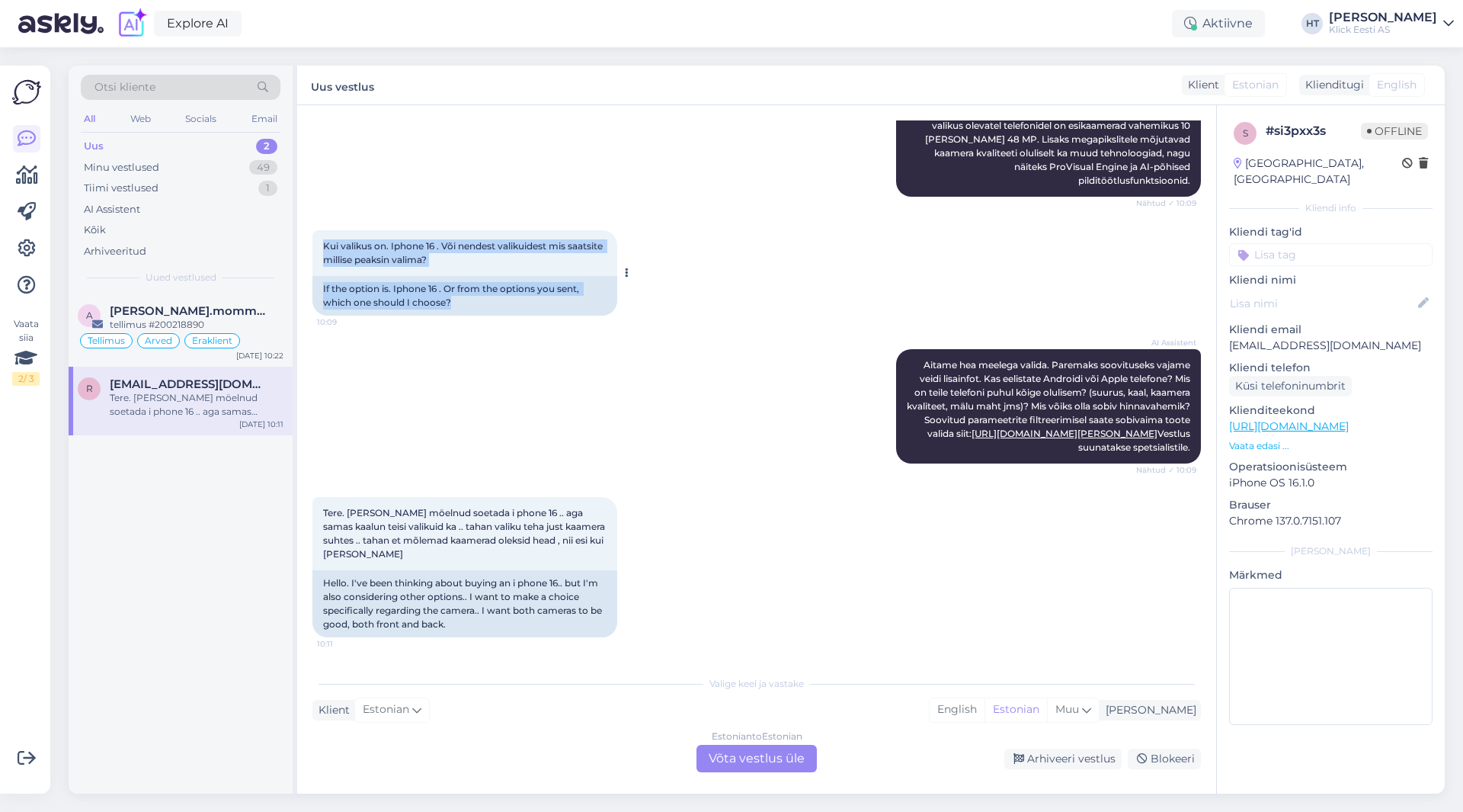
click at [321, 245] on div "Kui valikus on. Iphone 16 . Või nendest valikuidest mis saatsite millise peaksi…" at bounding box center [464, 253] width 305 height 46
drag, startPoint x: 321, startPoint y: 245, endPoint x: 464, endPoint y: 302, distance: 154.2
click at [464, 302] on div "Kui valikus on. Iphone 16 . Või nendest valikuidest mis saatsite millise peaksi…" at bounding box center [464, 272] width 305 height 85
click at [464, 302] on div "If the option is. Iphone 16 . Or from the options you sent, which one should I …" at bounding box center [464, 296] width 305 height 40
drag, startPoint x: 463, startPoint y: 309, endPoint x: 327, endPoint y: 242, distance: 151.3
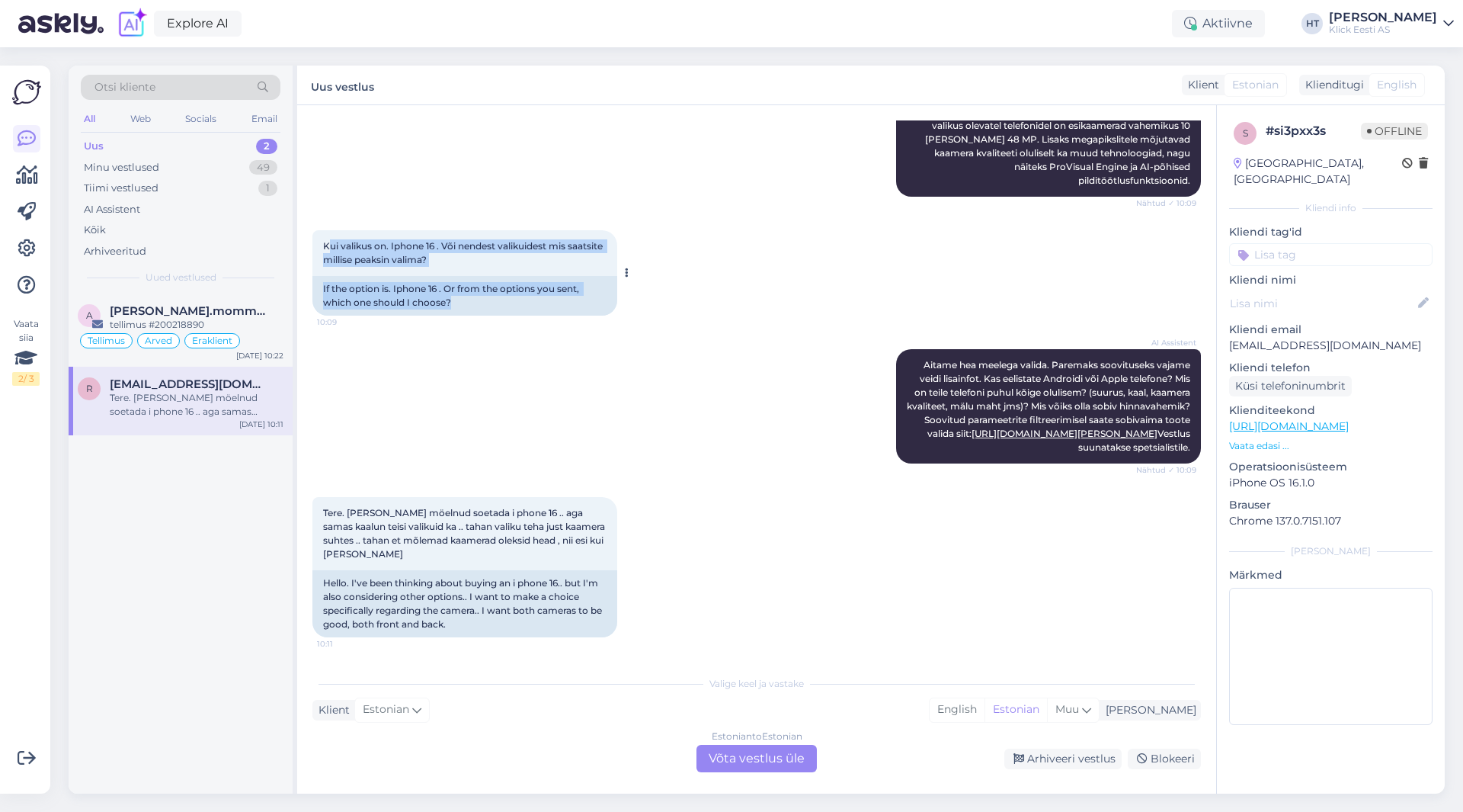
click at [327, 242] on div "Kui valikus on. Iphone 16 . Või nendest valikuidest mis saatsite millise peaksi…" at bounding box center [464, 272] width 305 height 85
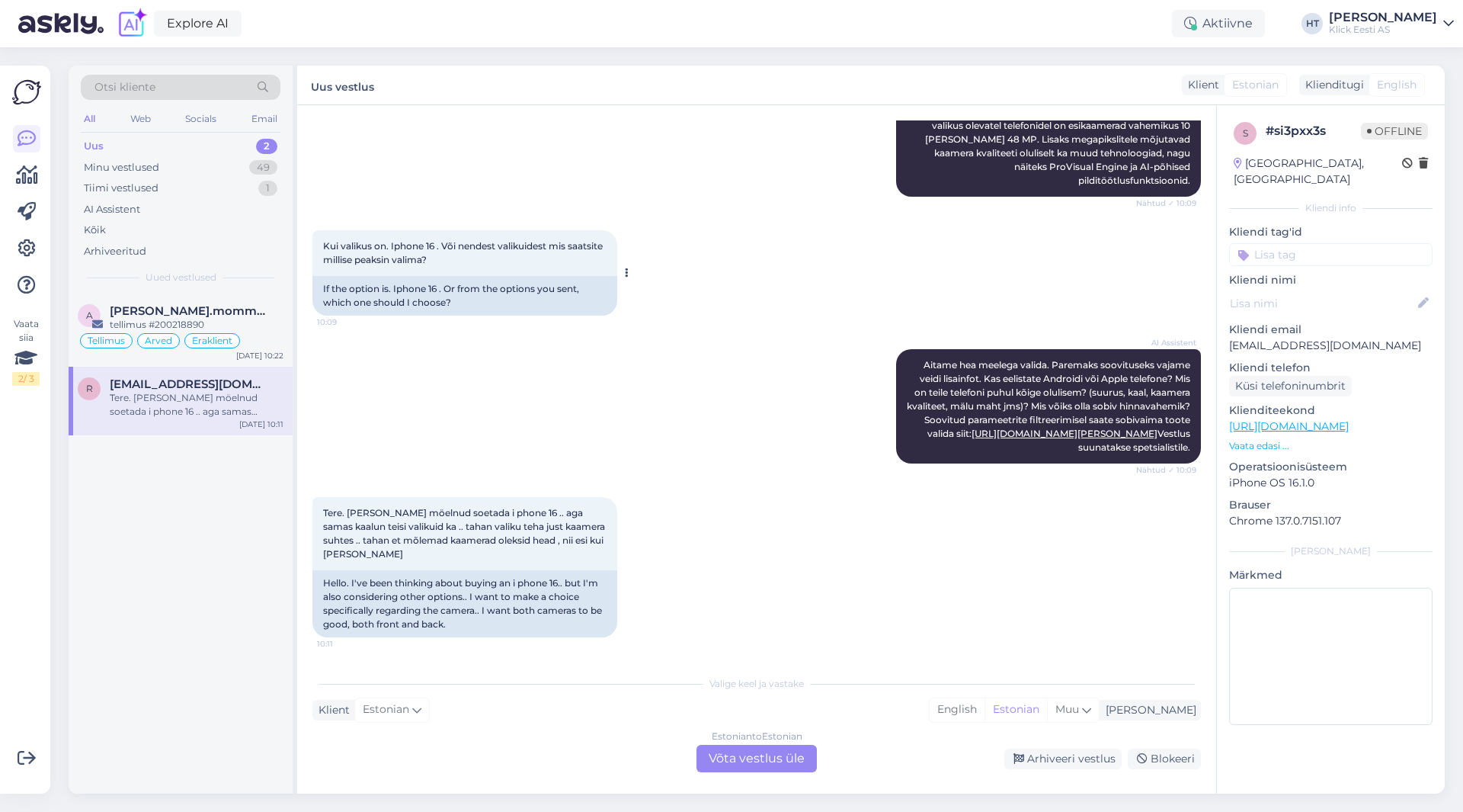
click at [324, 242] on span "Kui valikus on. Iphone 16 . Või nendest valikuidest mis saatsite millise peaksi…" at bounding box center [464, 252] width 282 height 25
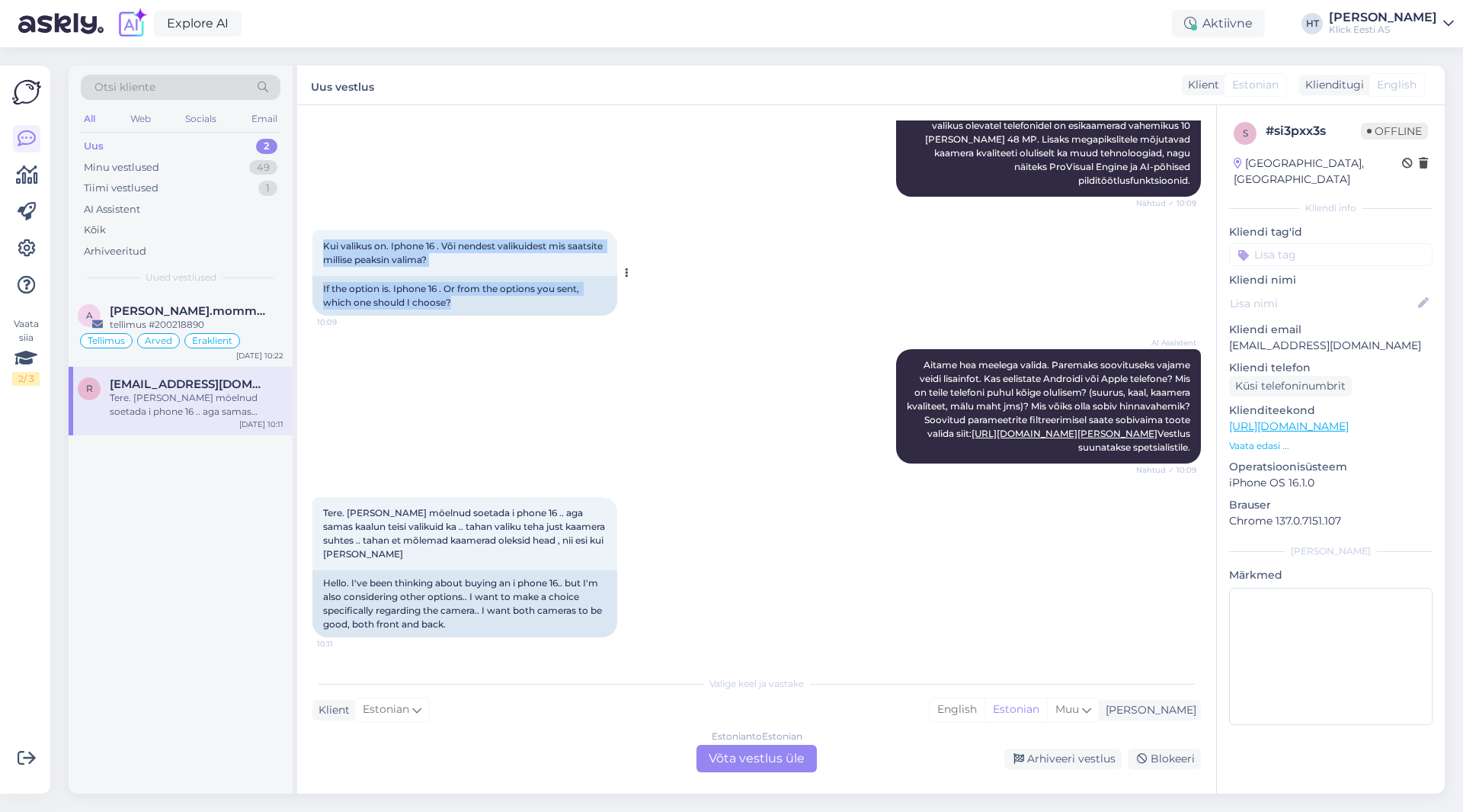
drag, startPoint x: 324, startPoint y: 242, endPoint x: 468, endPoint y: 303, distance: 156.4
click at [468, 303] on div "Kui valikus on. Iphone 16 . Või nendest valikuidest mis saatsite millise peaksi…" at bounding box center [464, 272] width 305 height 85
click at [468, 304] on div "If the option is. Iphone 16 . Or from the options you sent, which one should I …" at bounding box center [464, 296] width 305 height 40
drag, startPoint x: 459, startPoint y: 309, endPoint x: 325, endPoint y: 244, distance: 149.6
click at [325, 244] on div "Kui valikus on. Iphone 16 . Või nendest valikuidest mis saatsite millise peaksi…" at bounding box center [464, 272] width 305 height 85
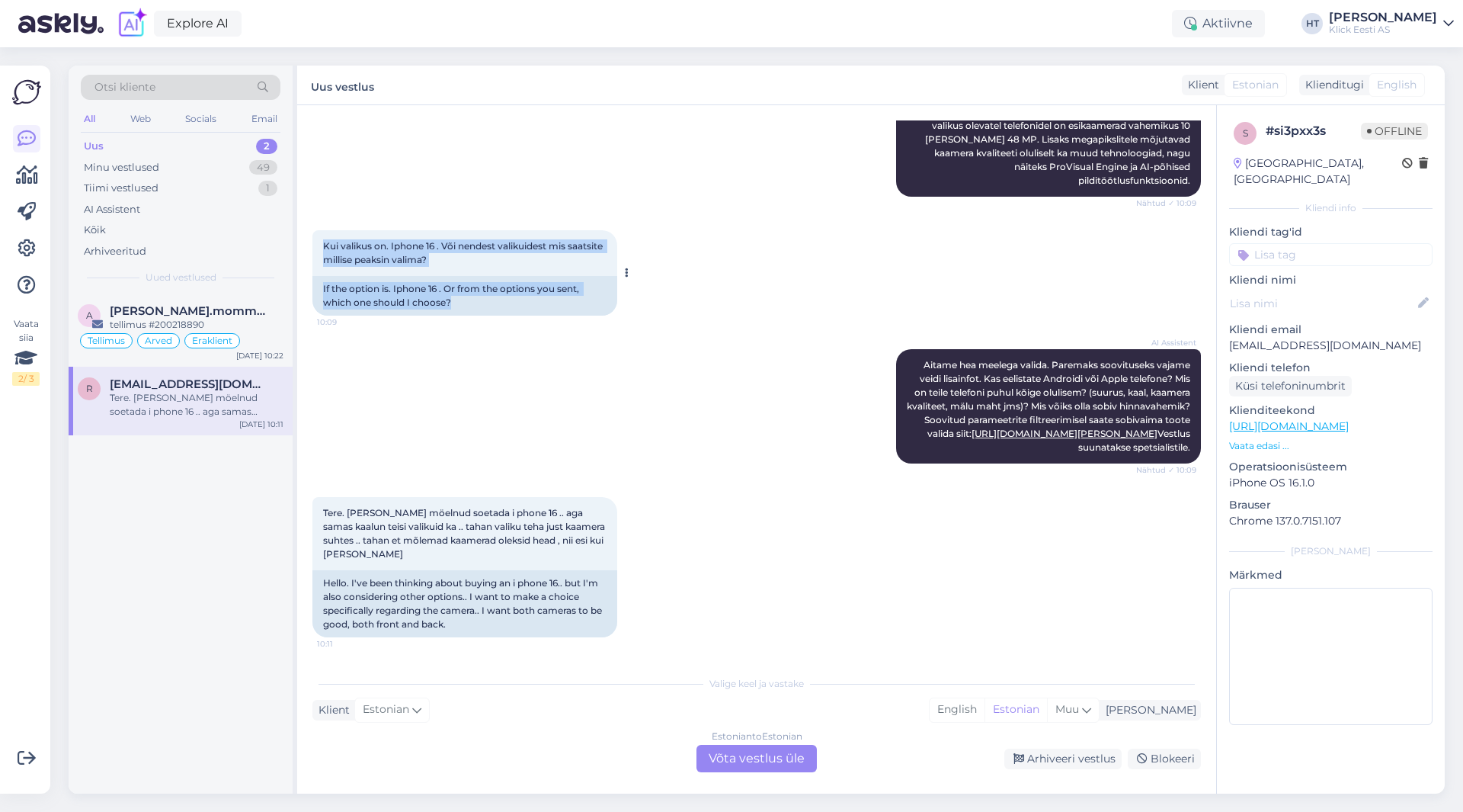
click at [325, 244] on span "Kui valikus on. Iphone 16 . Või nendest valikuidest mis saatsite millise peaksi…" at bounding box center [464, 252] width 282 height 25
drag, startPoint x: 325, startPoint y: 244, endPoint x: 453, endPoint y: 311, distance: 144.5
click at [453, 311] on div "Kui valikus on. Iphone 16 . Või nendest valikuidest mis saatsite millise peaksi…" at bounding box center [464, 272] width 305 height 85
click at [456, 309] on div "If the option is. Iphone 16 . Or from the options you sent, which one should I …" at bounding box center [464, 296] width 305 height 40
drag, startPoint x: 456, startPoint y: 309, endPoint x: 325, endPoint y: 244, distance: 146.2
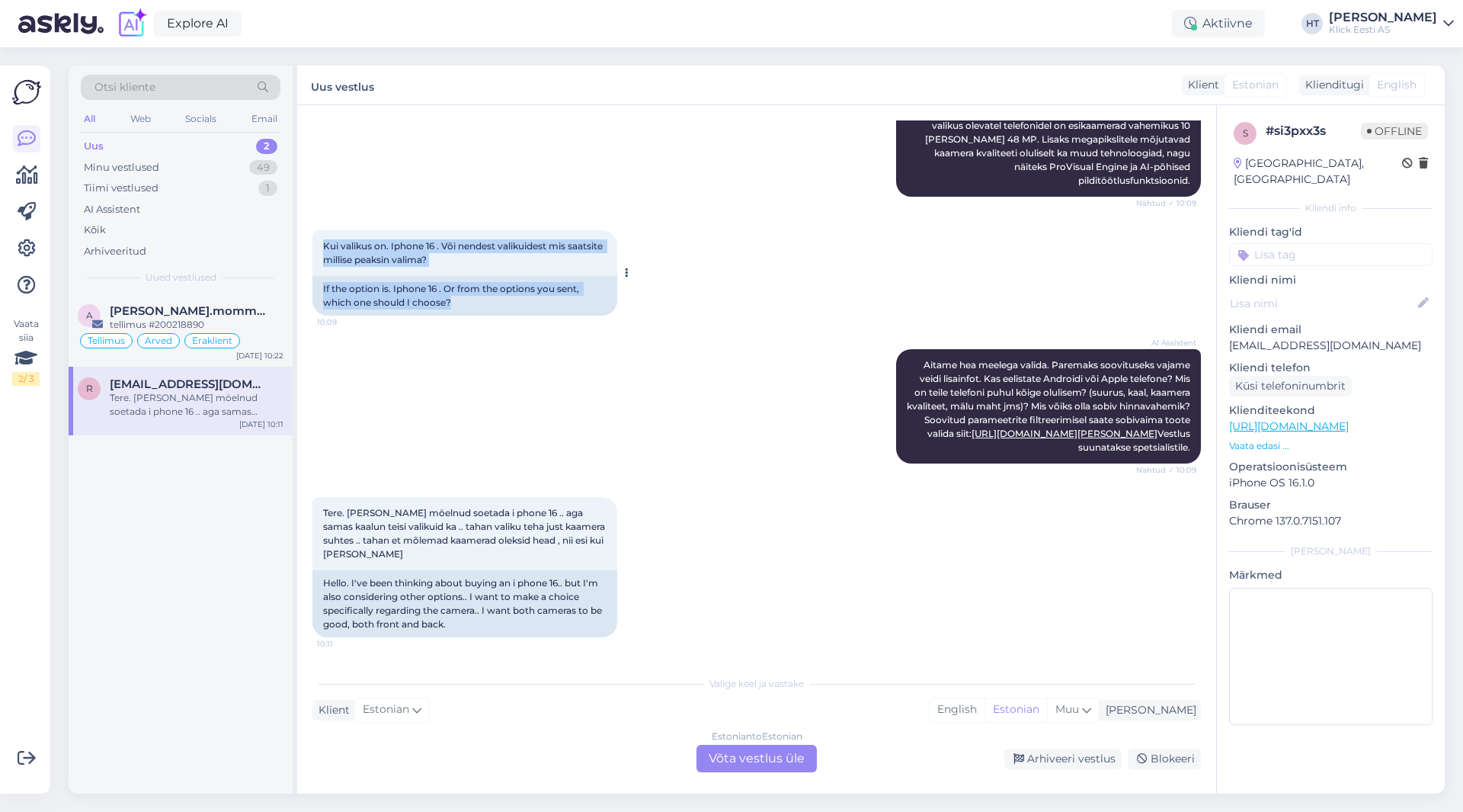
click at [325, 244] on div "Kui valikus on. Iphone 16 . Või nendest valikuidest mis saatsite millise peaksi…" at bounding box center [464, 272] width 305 height 85
click at [325, 244] on span "Kui valikus on. Iphone 16 . Või nendest valikuidest mis saatsite millise peaksi…" at bounding box center [464, 252] width 282 height 25
drag, startPoint x: 325, startPoint y: 244, endPoint x: 461, endPoint y: 304, distance: 148.4
click at [461, 304] on div "Kui valikus on. Iphone 16 . Või nendest valikuidest mis saatsite millise peaksi…" at bounding box center [464, 272] width 305 height 85
click at [461, 304] on div "If the option is. Iphone 16 . Or from the options you sent, which one should I …" at bounding box center [464, 296] width 305 height 40
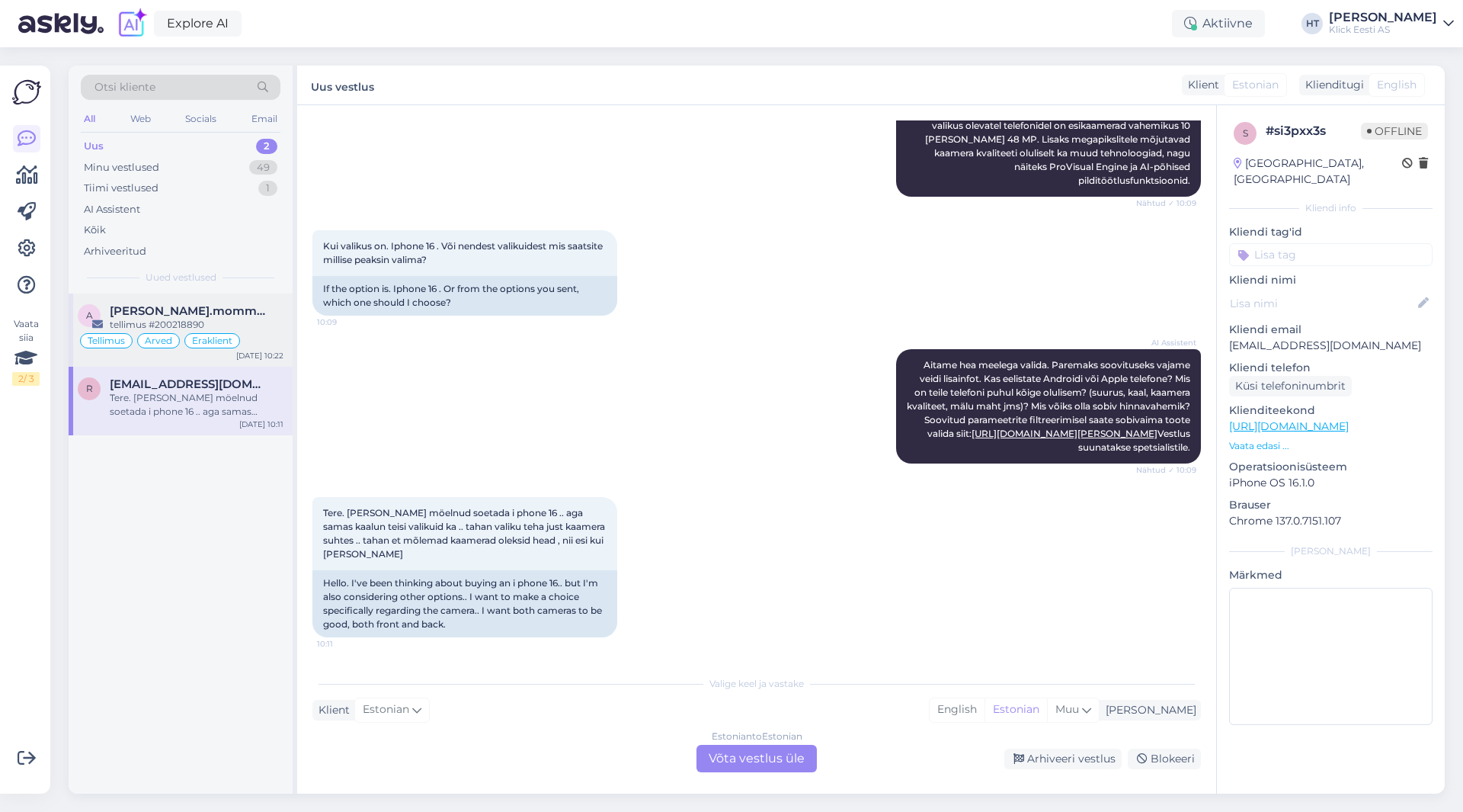
click at [240, 332] on div "Tellimus Arved Eraklient" at bounding box center [181, 340] width 206 height 18
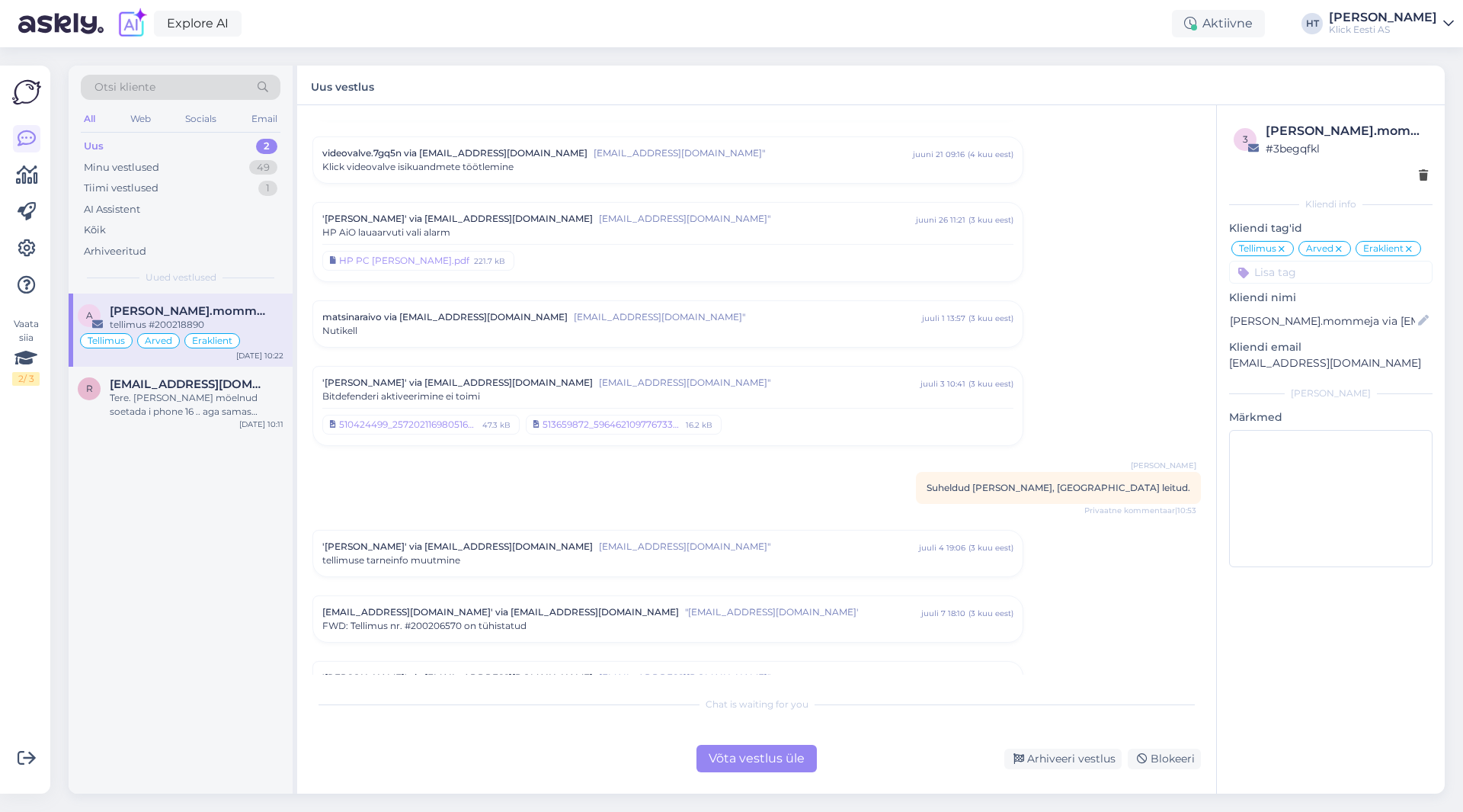
scroll to position [7494, 0]
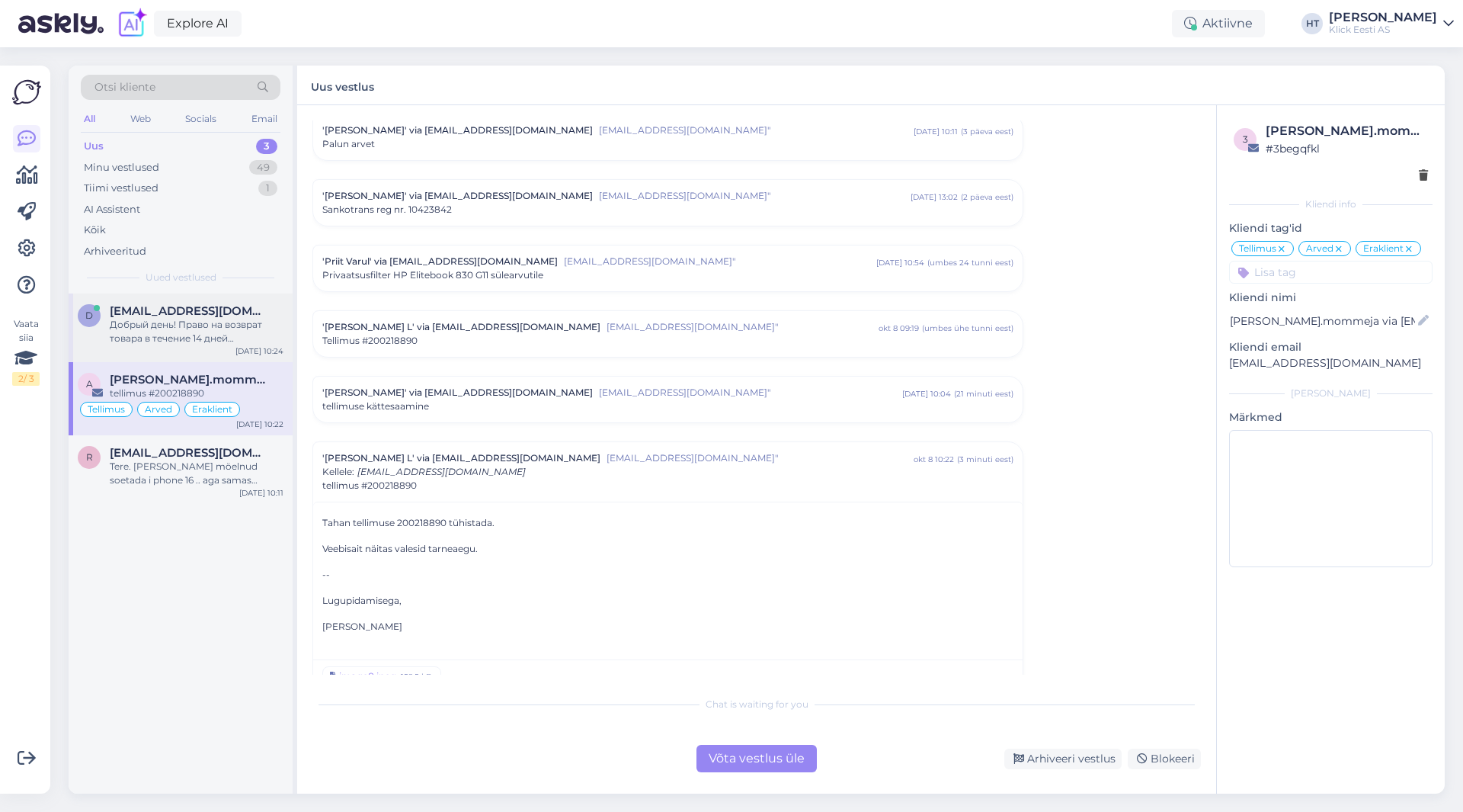
click at [261, 319] on div "Добрый день! Право на возврат товара в течение 14 дней распространяется на поку…" at bounding box center [197, 331] width 174 height 27
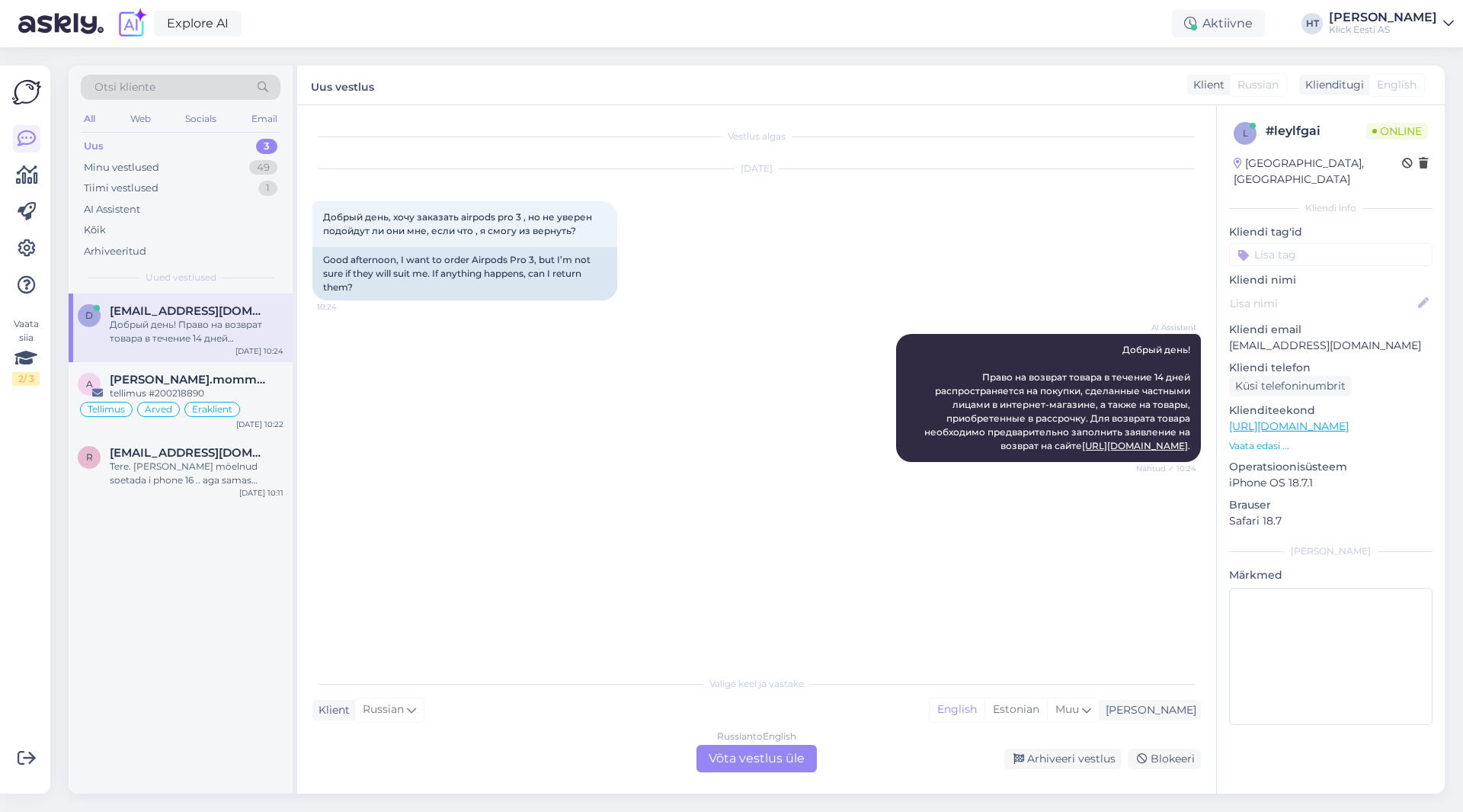
scroll to position [0, 0]
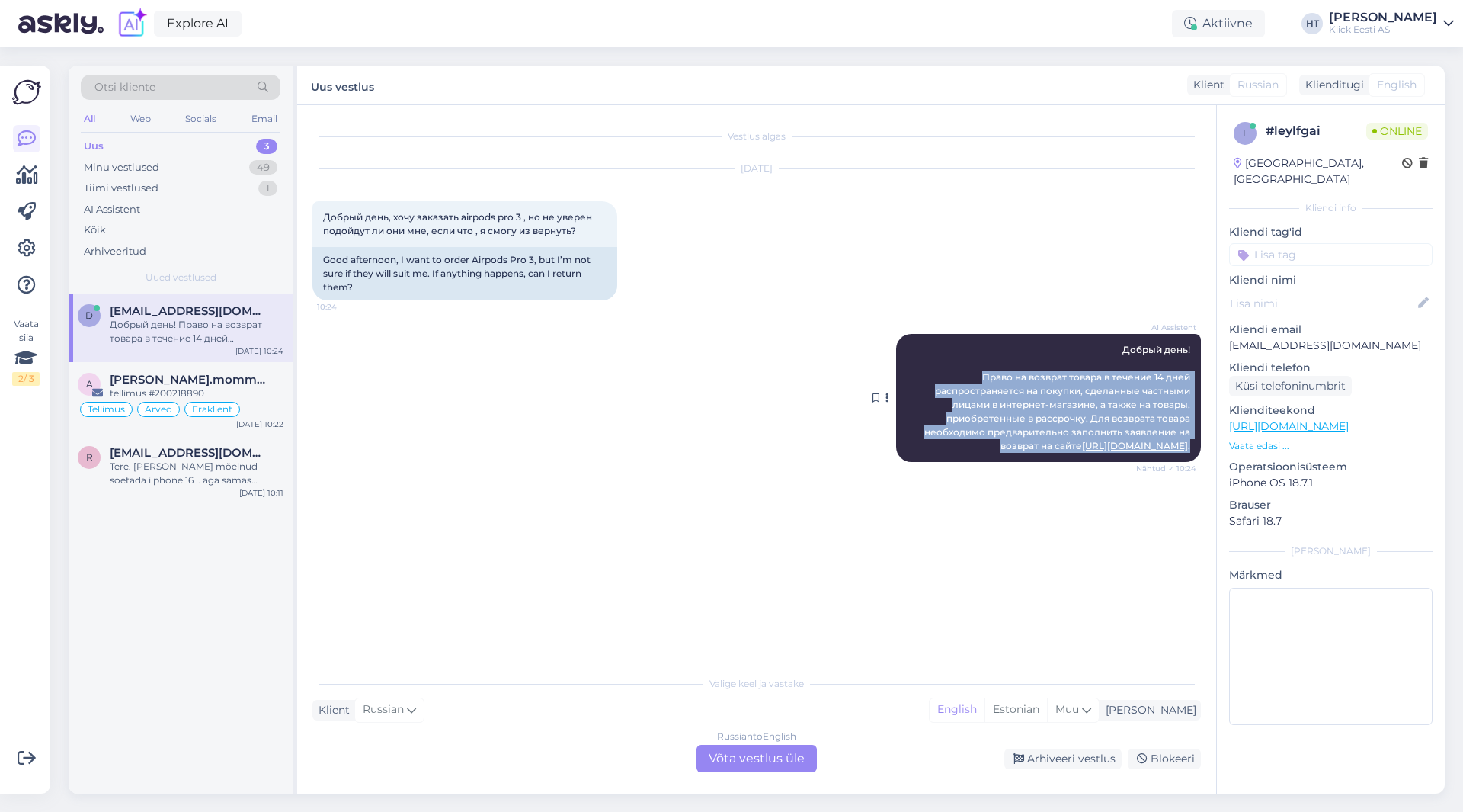
drag, startPoint x: 981, startPoint y: 374, endPoint x: 1195, endPoint y: 447, distance: 226.0
click at [1195, 447] on div "AI Assistent Добрый день! Право на возврат товара в течение 14 дней распростран…" at bounding box center [1048, 398] width 305 height 128
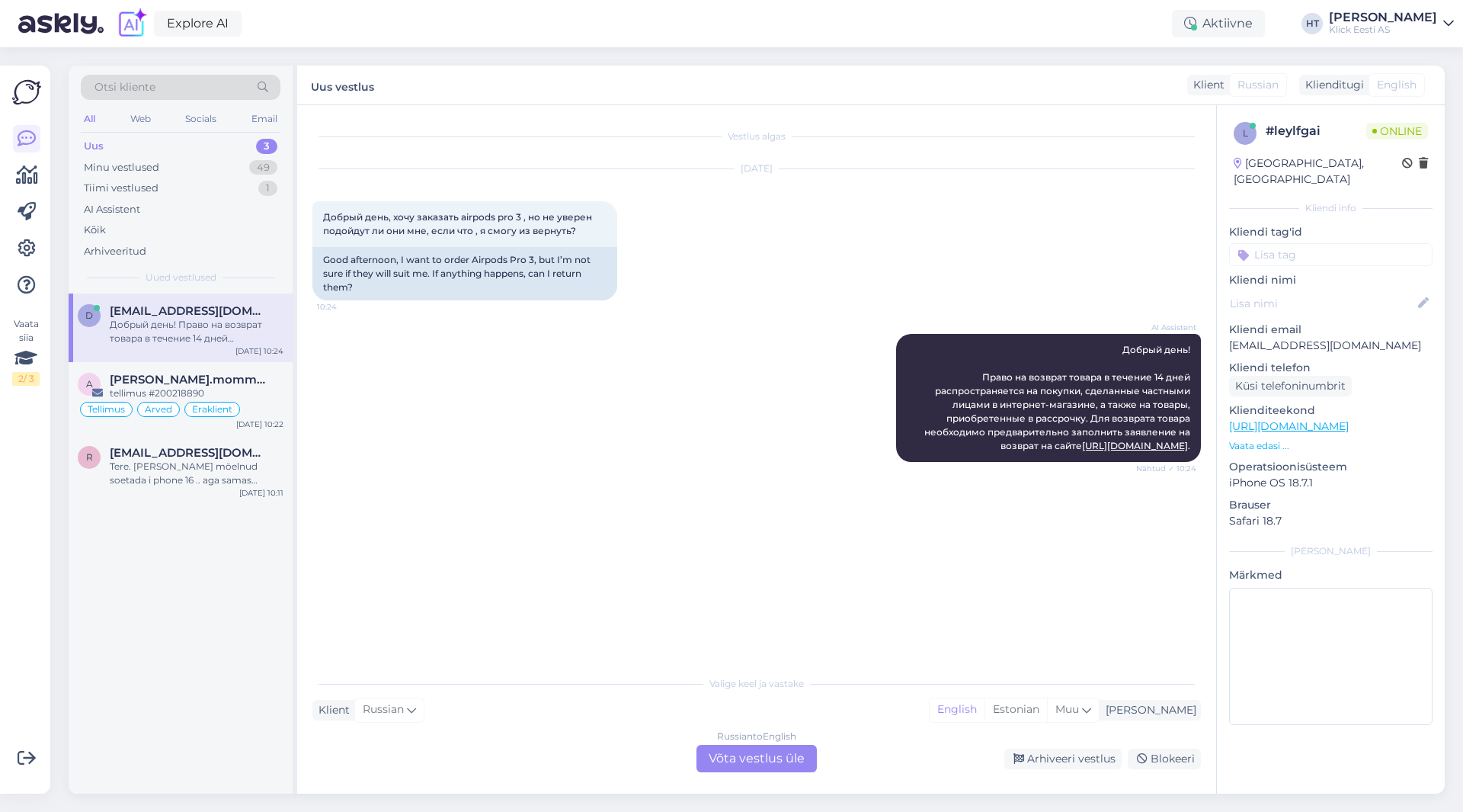
click at [474, 369] on div "AI Assistent Добрый день! Право на возврат товара в течение 14 дней распростран…" at bounding box center [756, 398] width 889 height 162
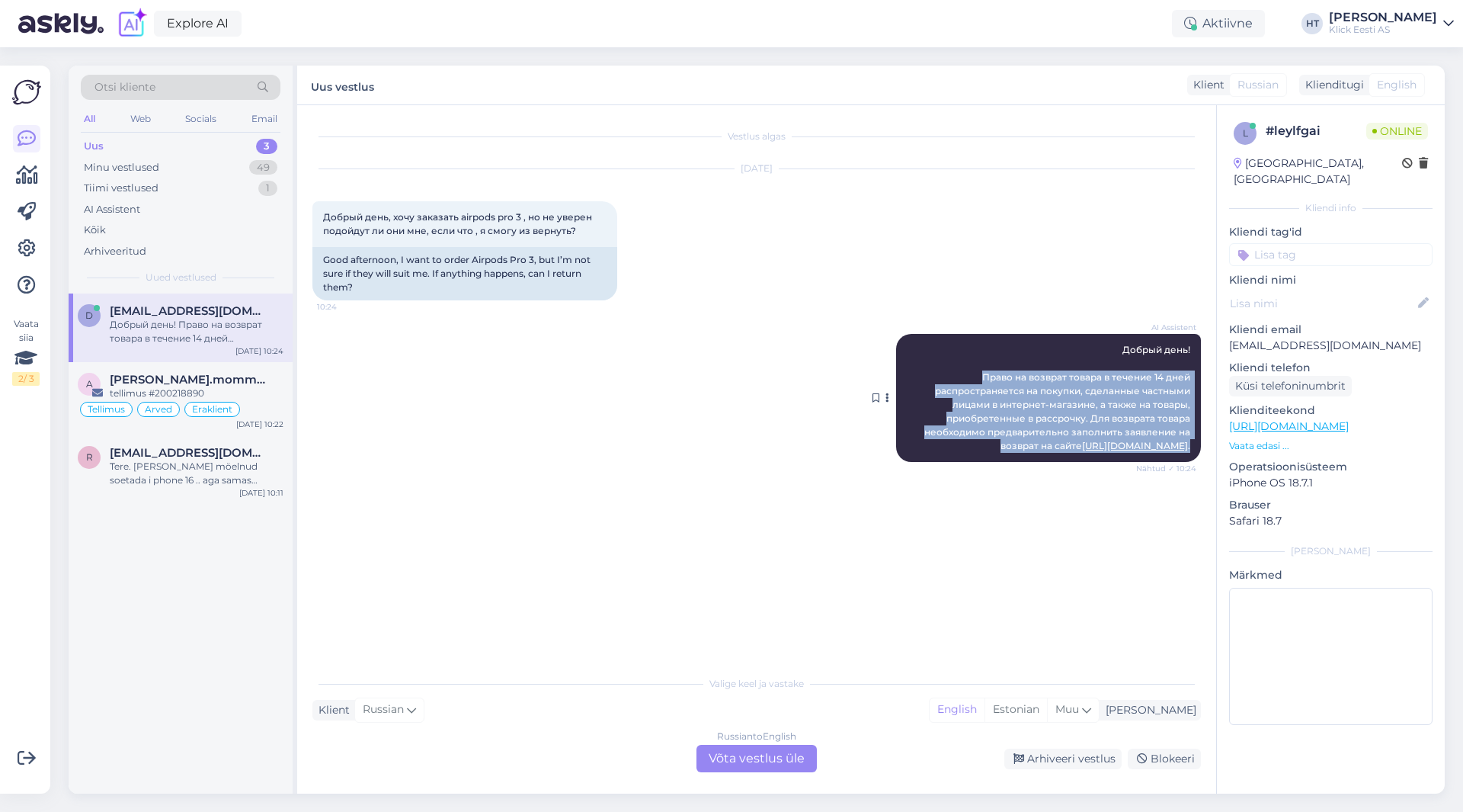
drag, startPoint x: 982, startPoint y: 377, endPoint x: 1193, endPoint y: 453, distance: 223.7
click at [1193, 453] on div "AI Assistent Добрый день! Право на возврат товара в течение 14 дней распростран…" at bounding box center [1048, 398] width 305 height 128
click at [765, 397] on div "AI Assistent Добрый день! Право на возврат товара в течение 14 дней распростран…" at bounding box center [756, 398] width 889 height 162
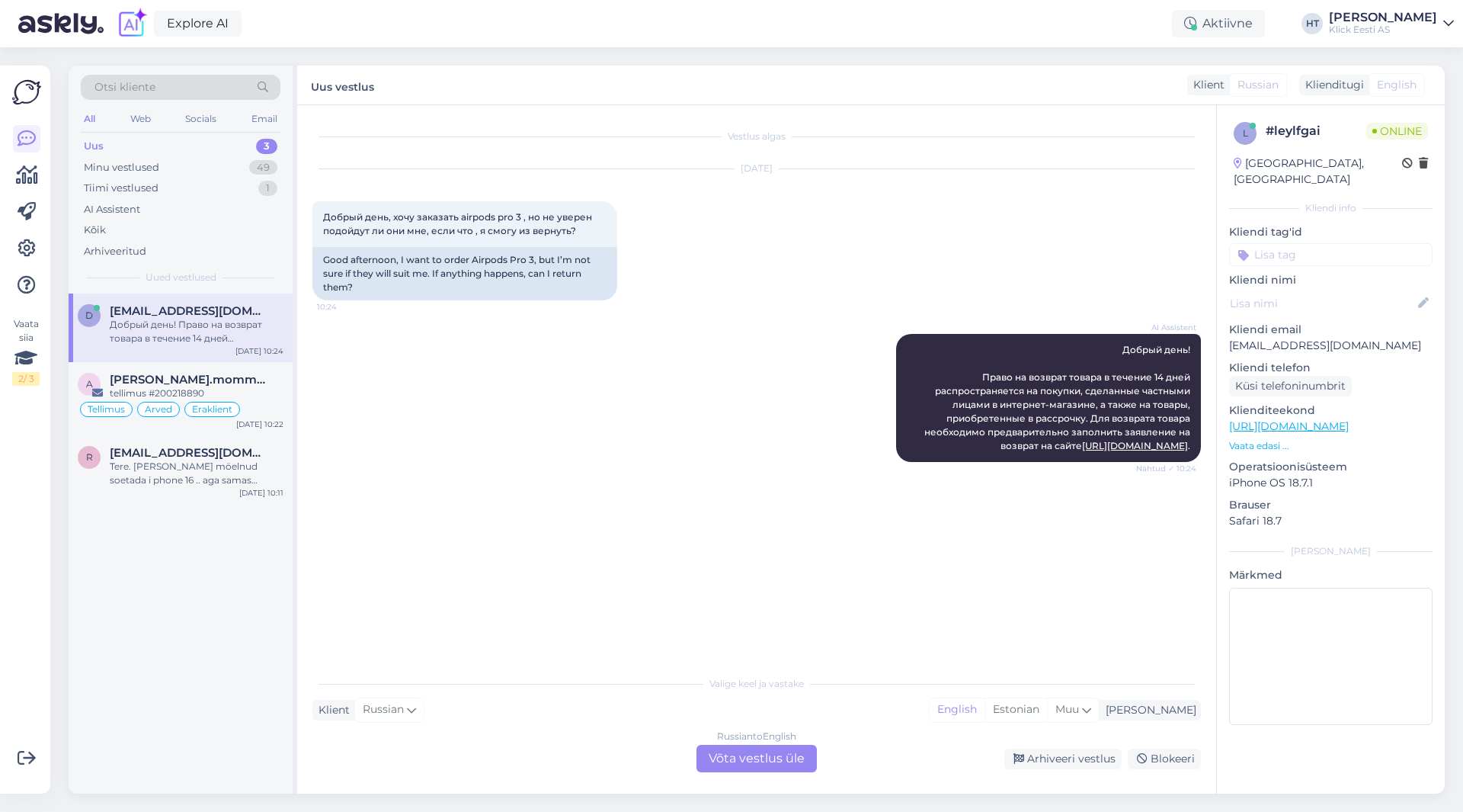
click at [400, 336] on div "AI Assistent Добрый день! Право на возврат товара в течение 14 дней распростран…" at bounding box center [756, 398] width 889 height 162
click at [741, 754] on div "Russian to English Võta vestlus üle" at bounding box center [756, 757] width 120 height 27
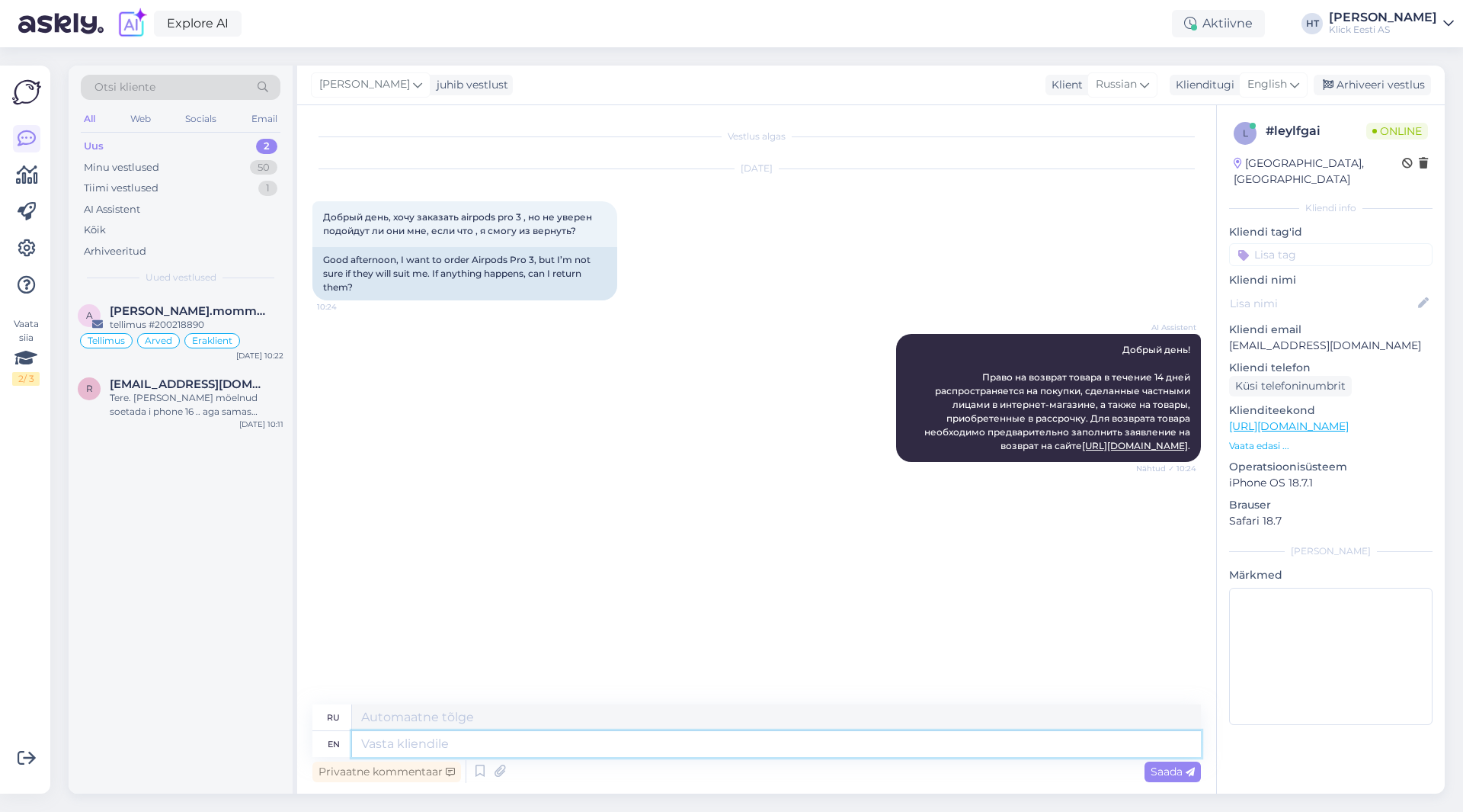
click at [739, 742] on textarea at bounding box center [776, 744] width 849 height 26
type textarea "For"
type textarea "Для"
type textarea "For online an"
type textarea "Для онлайн-"
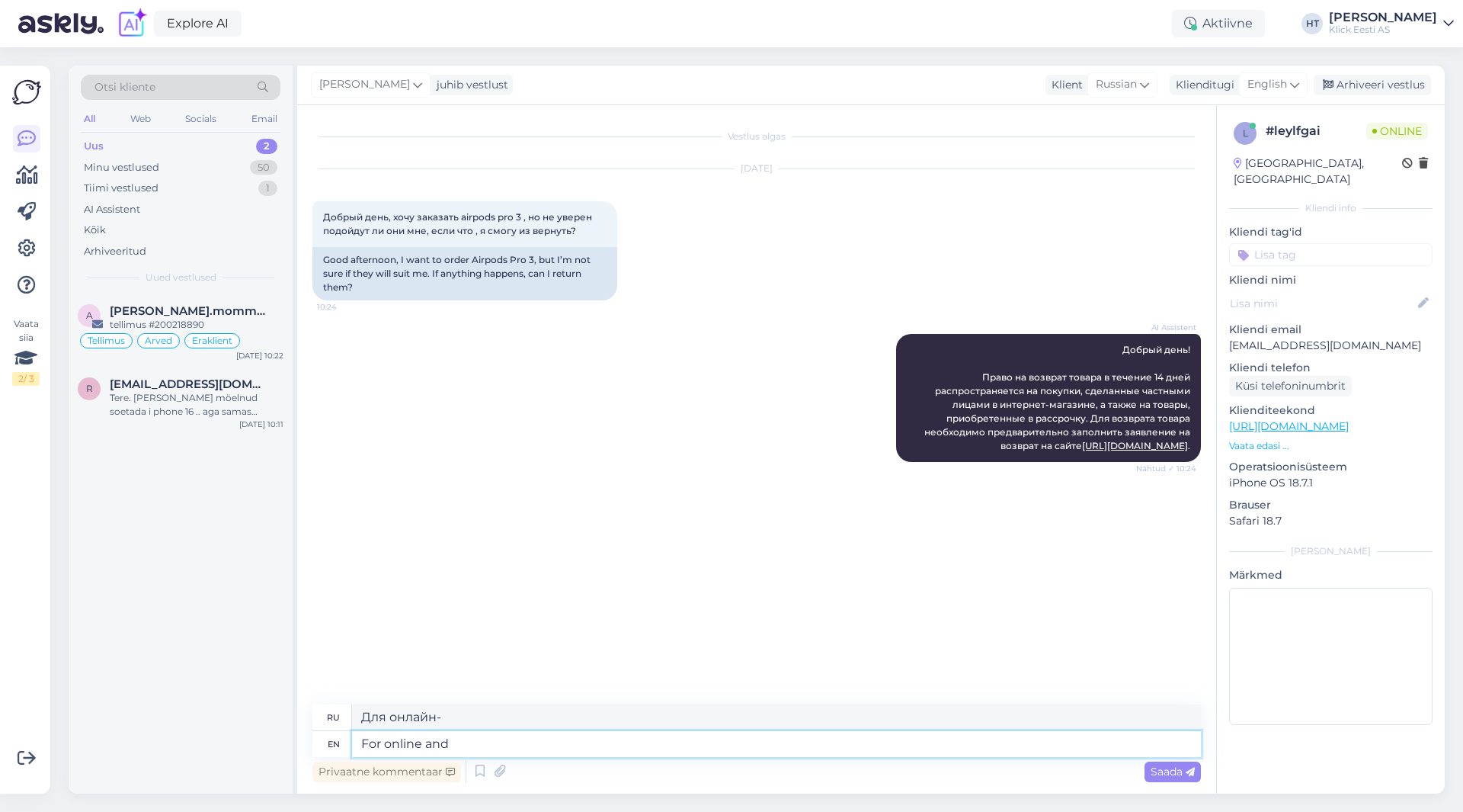
type textarea "For online and"
type textarea "Для онлайн и"
type textarea "For online and leasing p"
type textarea "Для онлайн и лизинга"
type textarea "For online and leasing purchases"
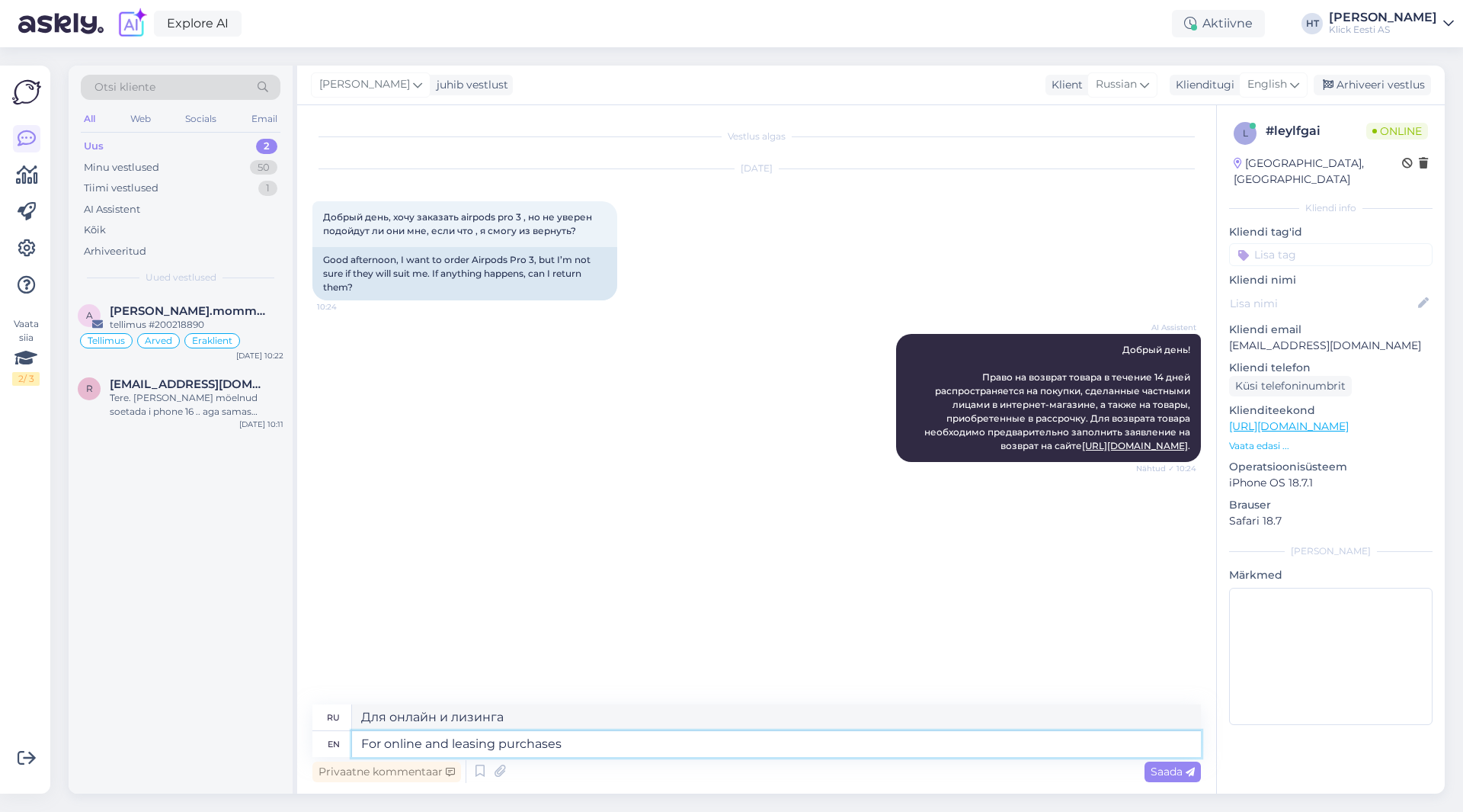
type textarea "Для онлайн-покупок и лизинга"
type textarea "For online and leasing purchases you c"
type textarea "Для покупок онлайн и в лизинг вы"
type textarea "For online and leasing purchases you can"
type textarea "Для онлайн-покупок и лизинга вы можете"
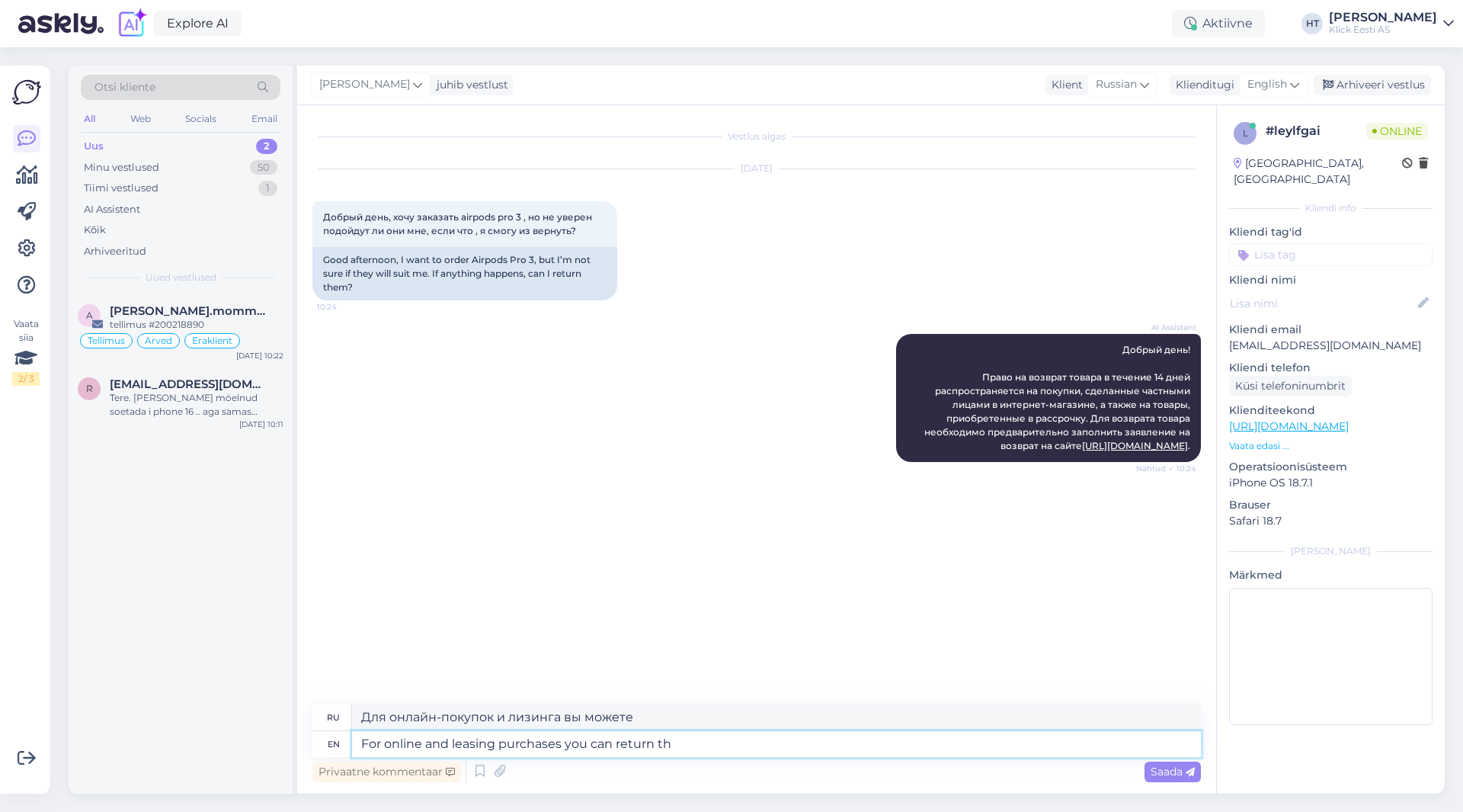
type textarea "For online and leasing purchases you can return the"
type textarea "При онлайн-покупках и покупках по лизингу вы можете вернуть"
type textarea "For online and leasing purchases you can return the it"
type textarea "При онлайн-покупках и покупке по лизингу вы можете вернуть"
type textarea "For online and leasing purchases you can return the item."
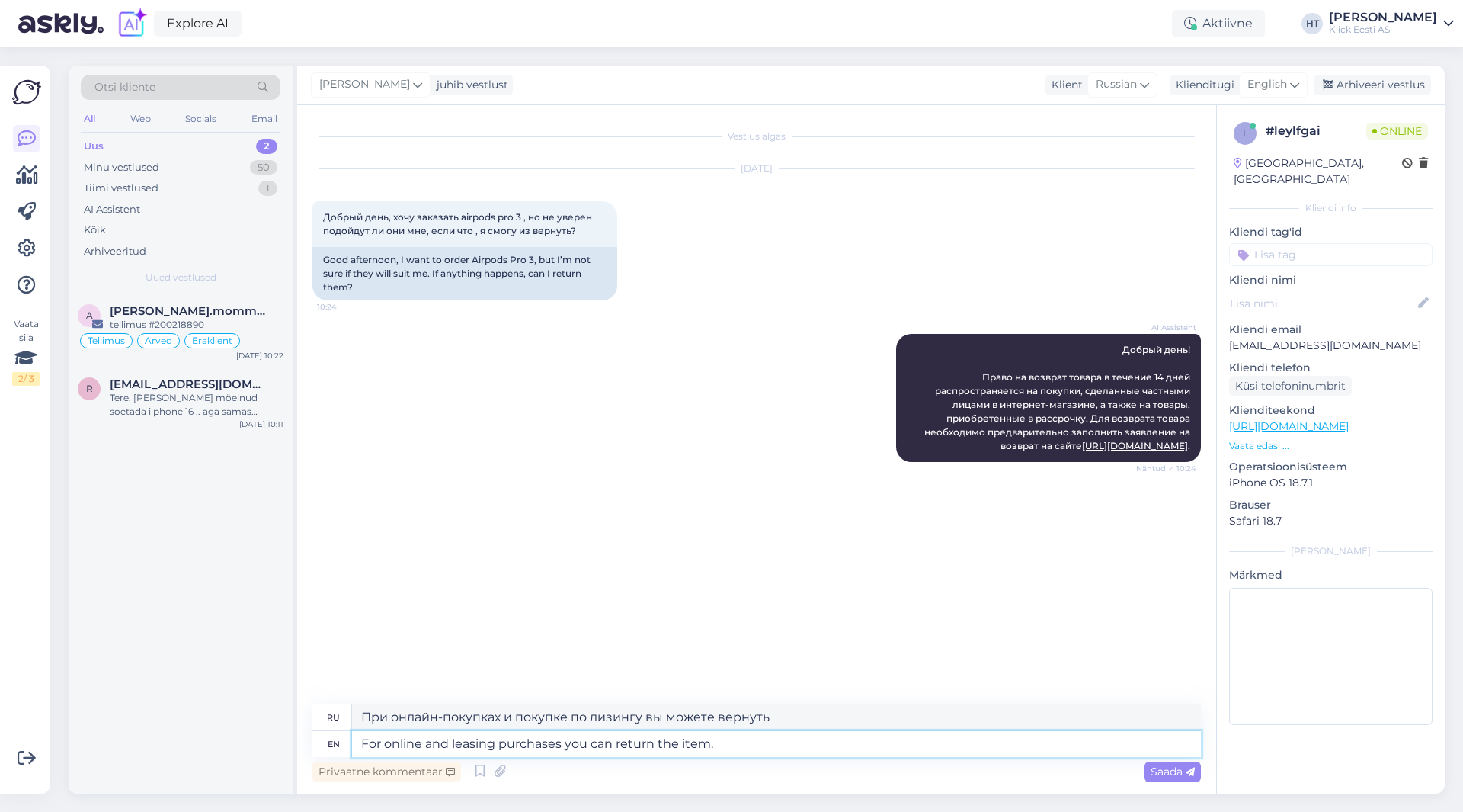
type textarea "При покупке онлайн или по лизингу вы можете вернуть товар."
type textarea "For online and leasing purchases you can return the item. However f"
type textarea "При покупке онлайн или в лизинг вы можете вернуть товар. Однако"
type textarea "For online and leasing purchases you can return the item. However for"
type textarea "При покупке онлайн или по лизингу вы можете вернуть товар. Однако для"
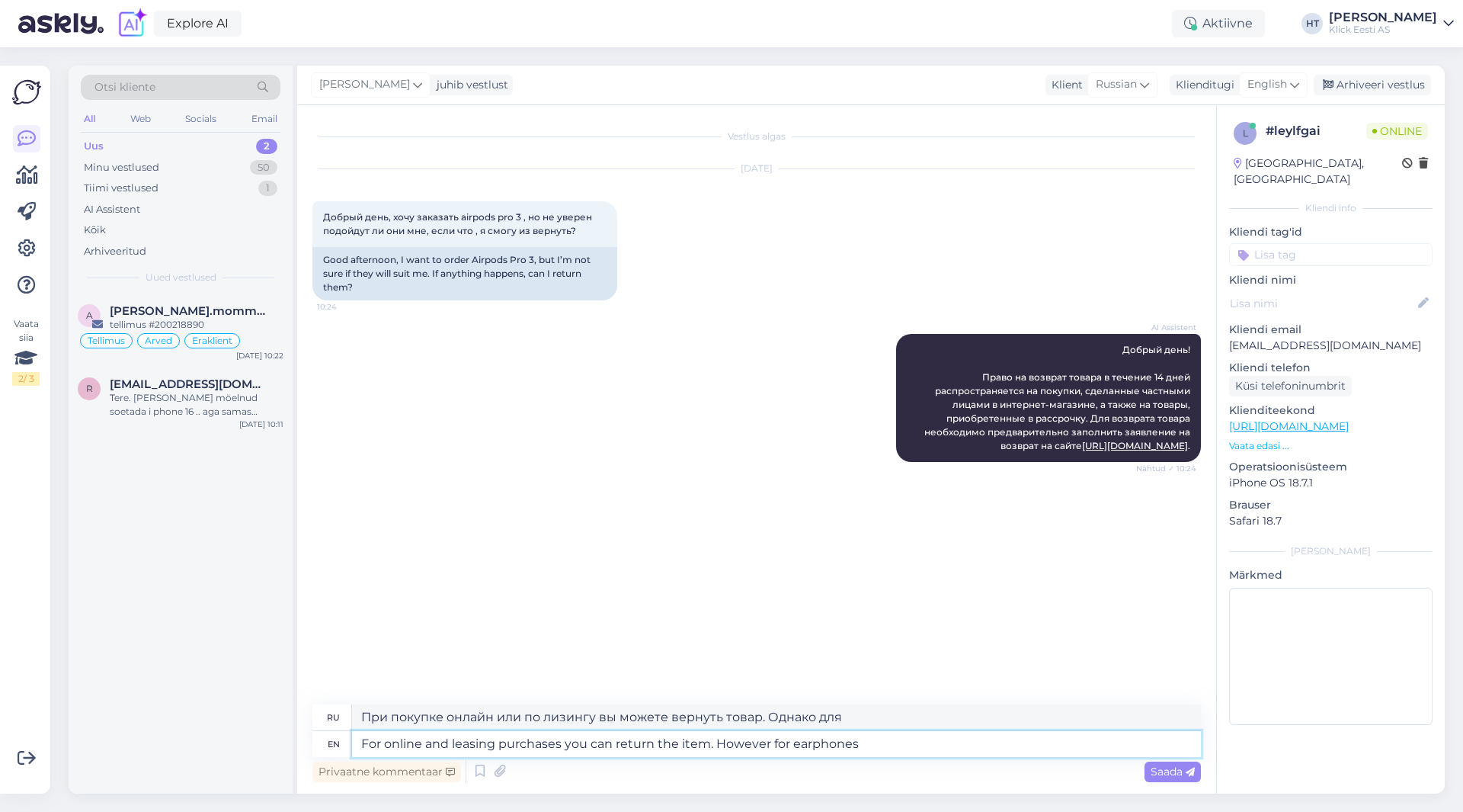
type textarea "For online and leasing purchases you can return the item. However for earphones"
type textarea "При покупке онлайн или в лизинг вы можете вернуть товар. Однако для наушников"
type textarea "For online and leasing purchases you can return the item. However for earphones…"
type textarea "При покупке онлайн или по лизингу вы можете вернуть товар. Однако, если вы носи…"
type textarea "For online and leasing purchases you can return the item. However for earphones…"
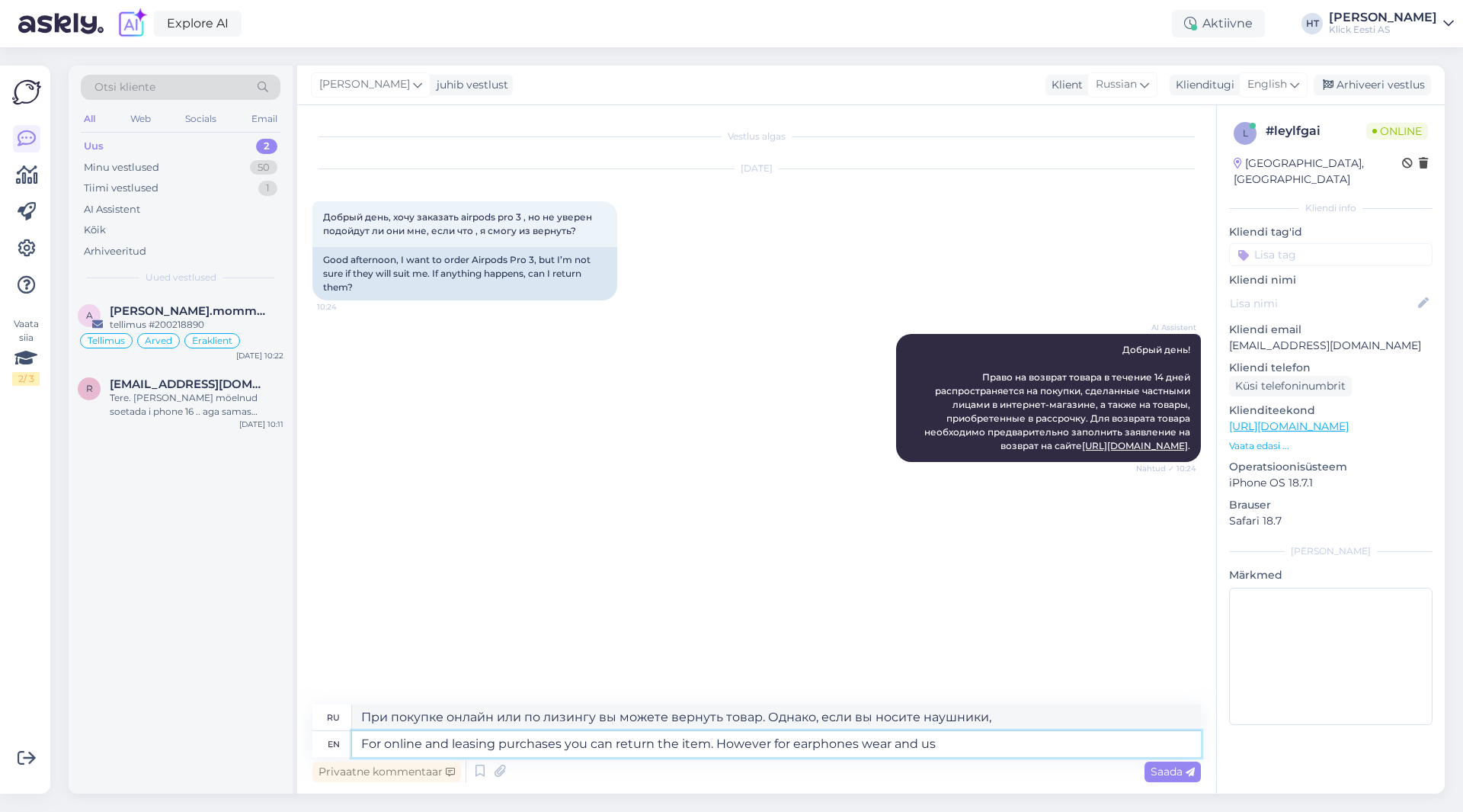
type textarea "При покупке онлайн или по лизингу вы можете вернуть товар. Однако, если речь ид…"
type textarea "For online and leasing purchases you can return the item. However for earphones…"
type textarea "При покупке онлайн или по лизингу вы можете вернуть товар. Однако наушники можн…"
type textarea "For online and leasing purchases you can return the item. However for earphones…"
type textarea "При покупке онлайн или по лизингу вы можете вернуть товар. Однако для наушников…"
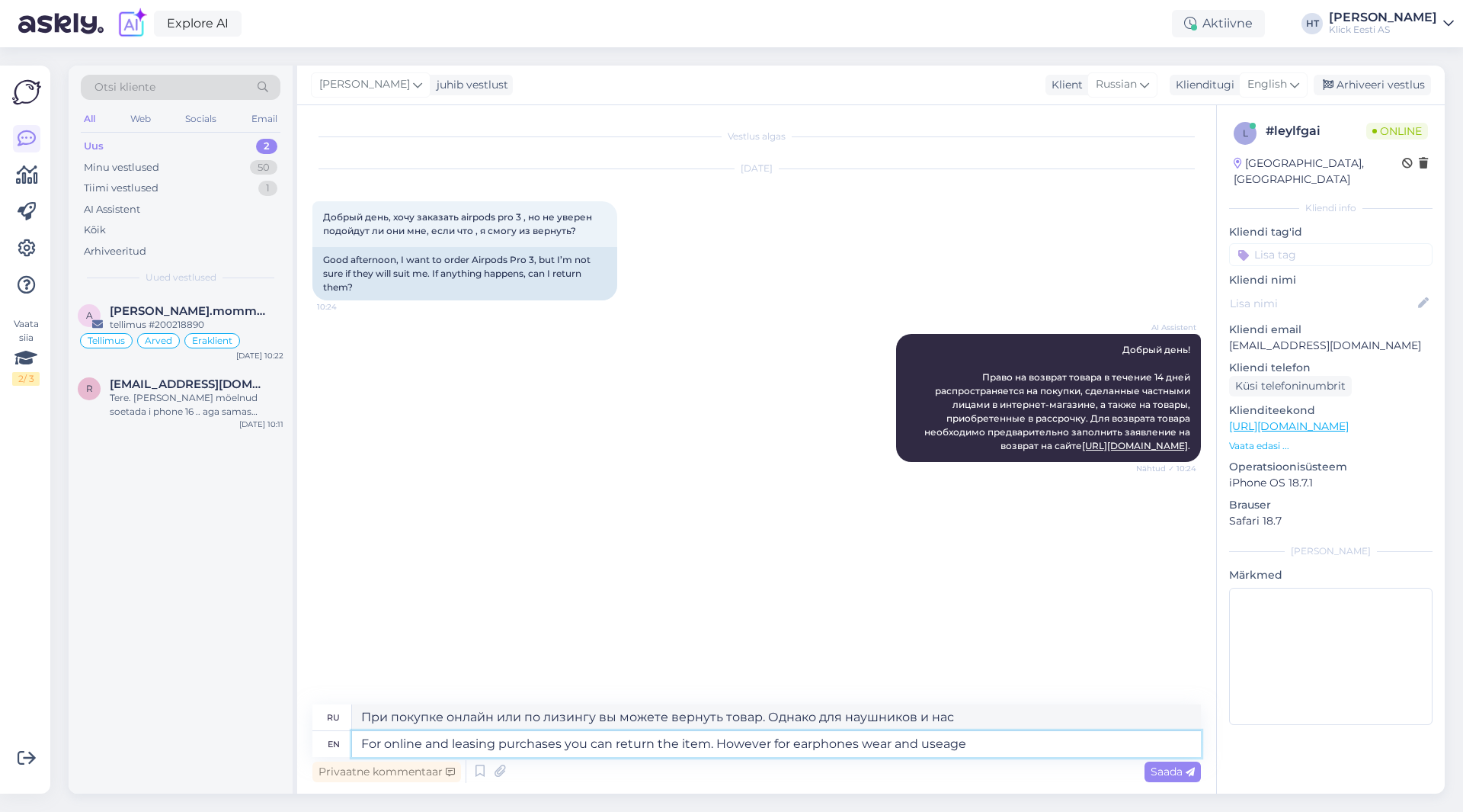
type textarea "For online and leasing purchases you can return the item. However for earphones…"
type textarea "При покупке онлайн или по лизингу вы можете вернуть товар. Однако, если речь ид…"
type textarea "For online and leasing purchases you can return the item. However for earphones…"
type textarea "При покупке онлайн или по лизингу вы можете вернуть товар. Однако для наушников…"
type textarea "For online and leasing purchases you can return the item. However for earphones…"
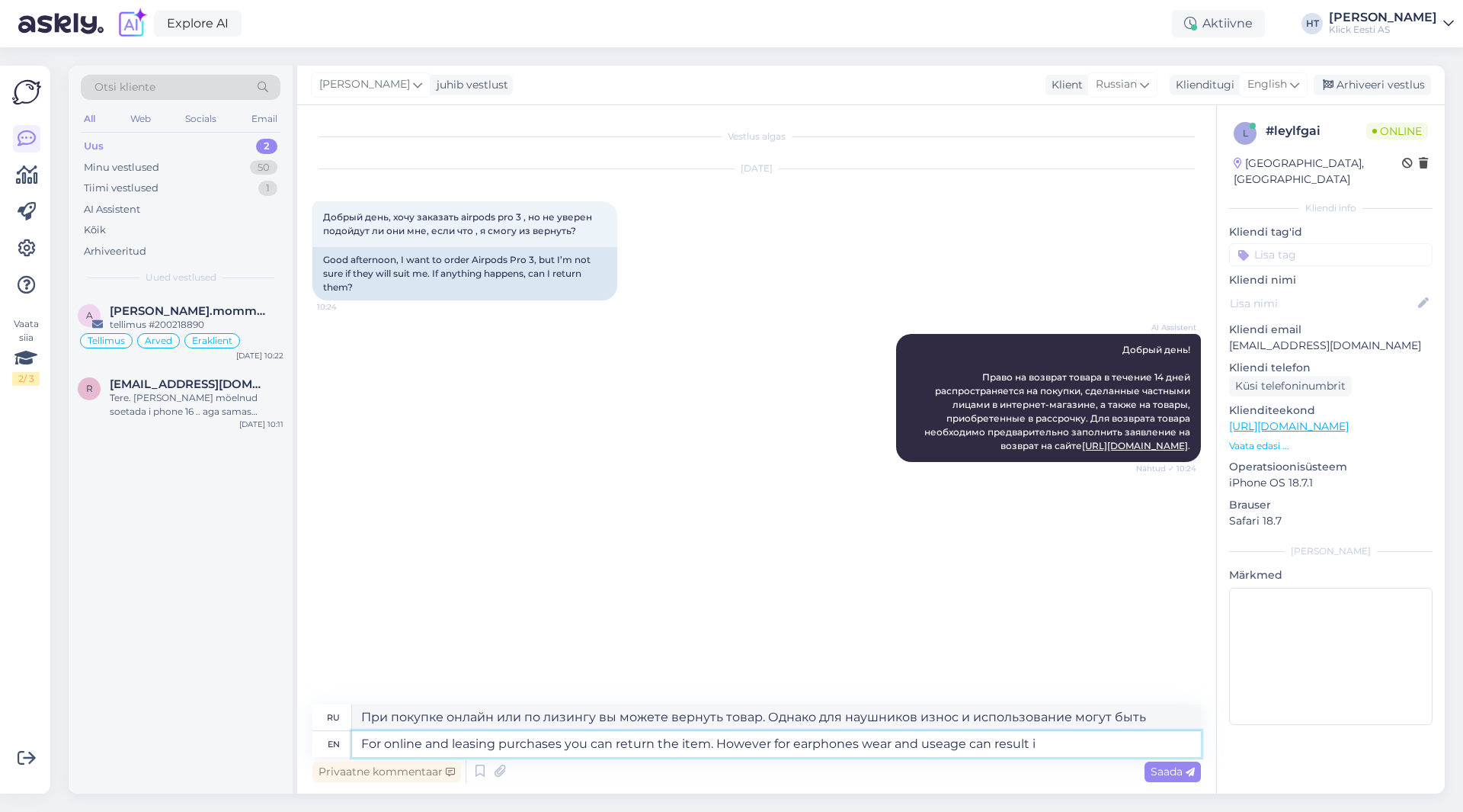
type textarea "При покупке онлайн или по лизингу вы можете вернуть товар. Однако износ и испол…"
click at [1054, 745] on textarea "For online and leasing purchases you can return the item. However for earphones…" at bounding box center [776, 744] width 849 height 26
type textarea "For online and leasing purchases you can return the item. However for earphones…"
type textarea "При покупке онлайн или по лизингу вы можете вернуть товар. Однако для наушников…"
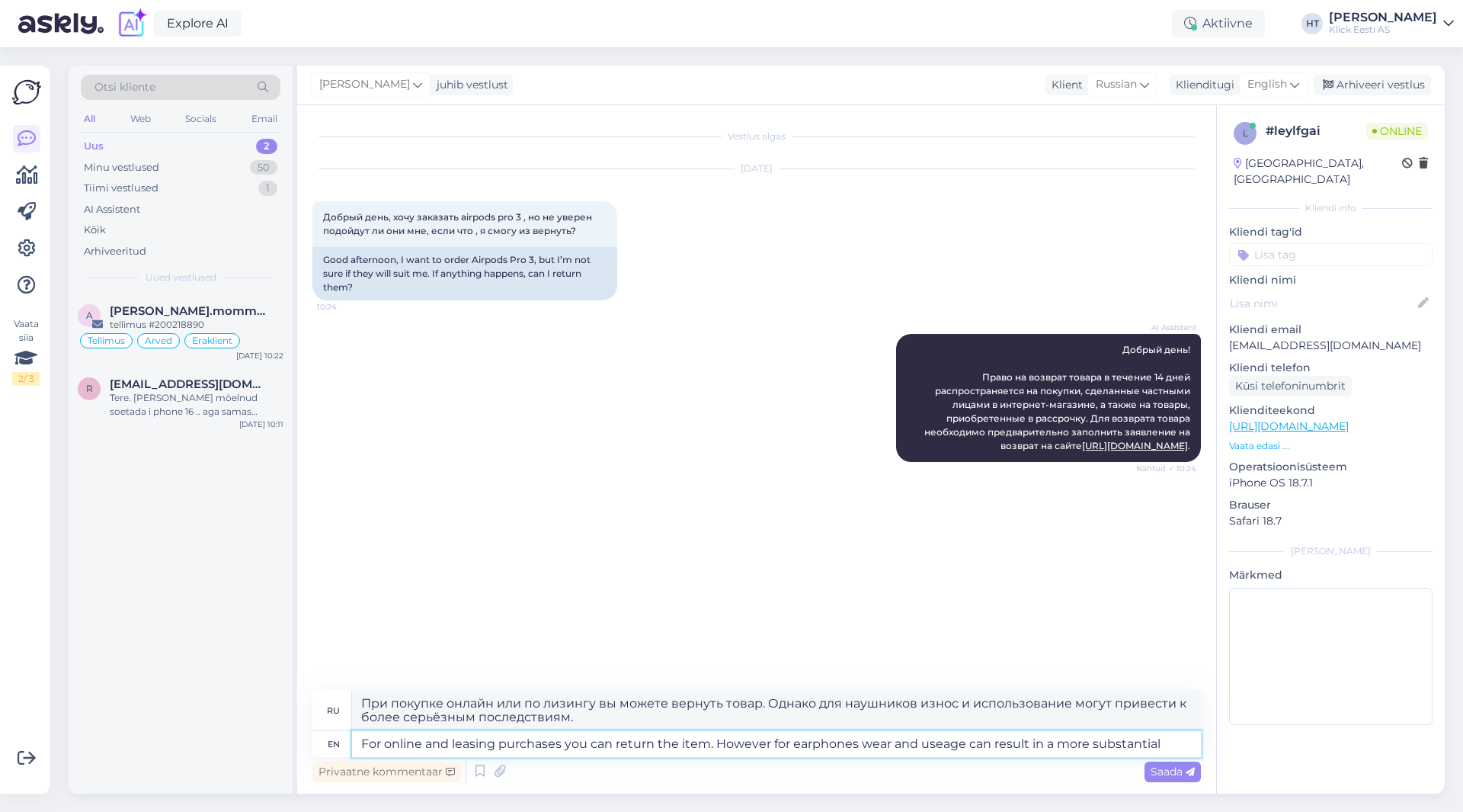
type textarea "For online and leasing purchases you can return the item. However for earphones…"
type textarea "При покупке онлайн или по лизингу вы можете вернуть товар. Однако износ и испол…"
paste textarea "decrease in value"
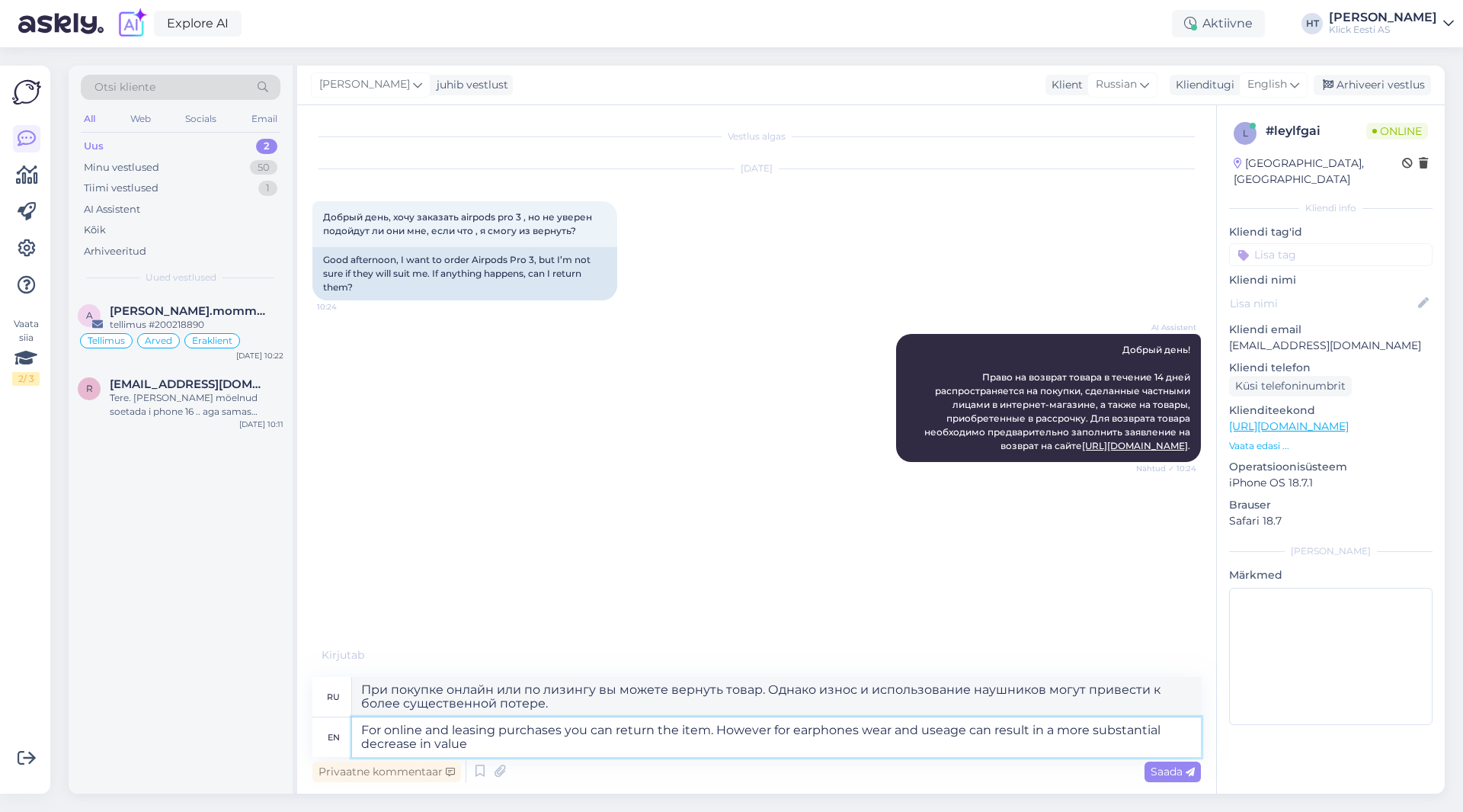
type textarea "For online and leasing purchases you can return the item. However for earphones…"
type textarea "При покупке онлайн или в лизинг вы можете вернуть товар. Однако износ и использ…"
drag, startPoint x: 716, startPoint y: 729, endPoint x: 1168, endPoint y: 741, distance: 452.0
click at [1168, 741] on textarea "For online and leasing purchases you can return the item. However for earphones…" at bounding box center [776, 737] width 849 height 40
type textarea "For online and leasing purchases you can return the item. However for earphones…"
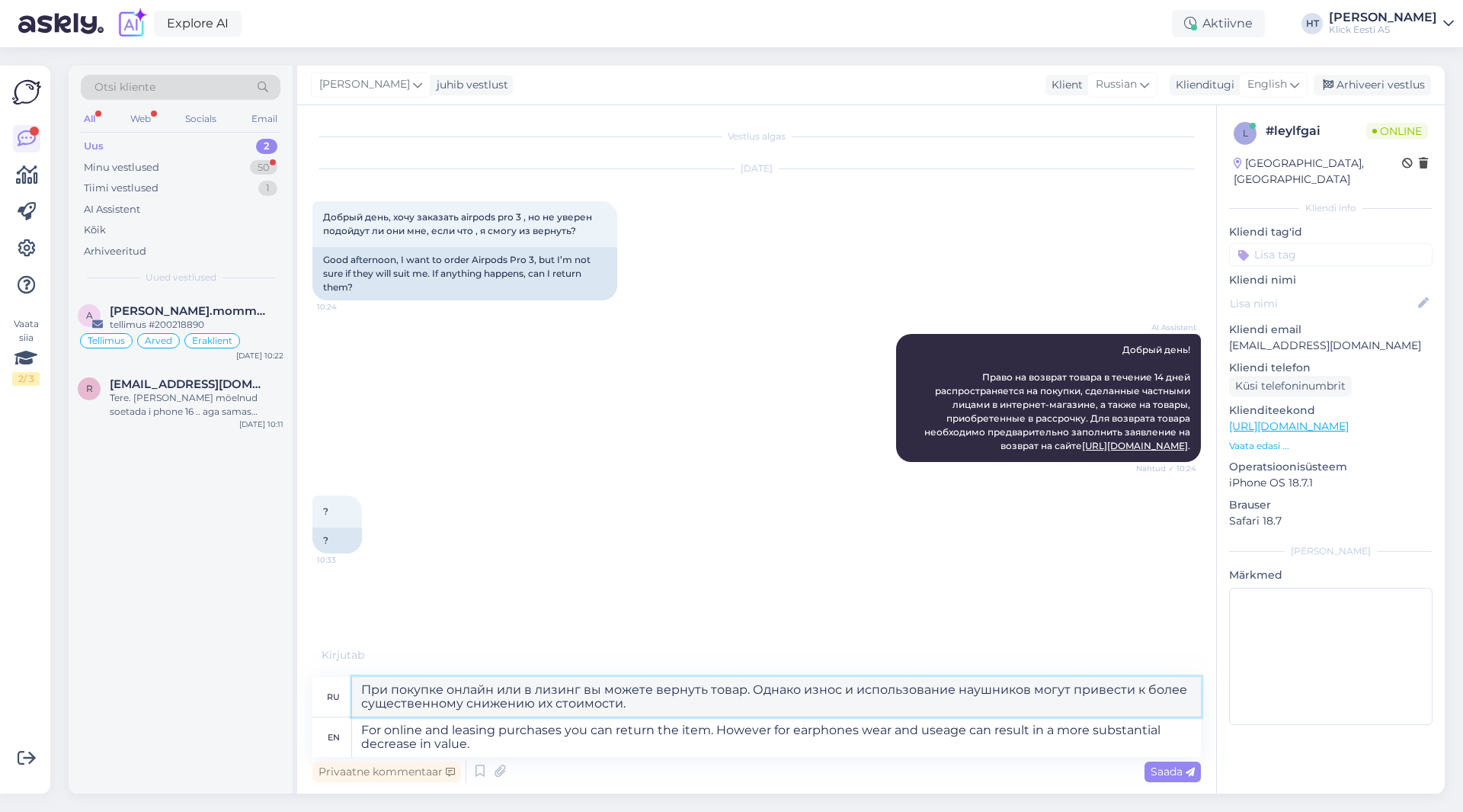
click at [456, 693] on textarea "При покупке онлайн или в лизинг вы можете вернуть товар. Однако износ и использ…" at bounding box center [776, 697] width 849 height 40
click at [632, 754] on textarea "For online and leasing purchases you can return the item. However for earphones…" at bounding box center [776, 737] width 849 height 40
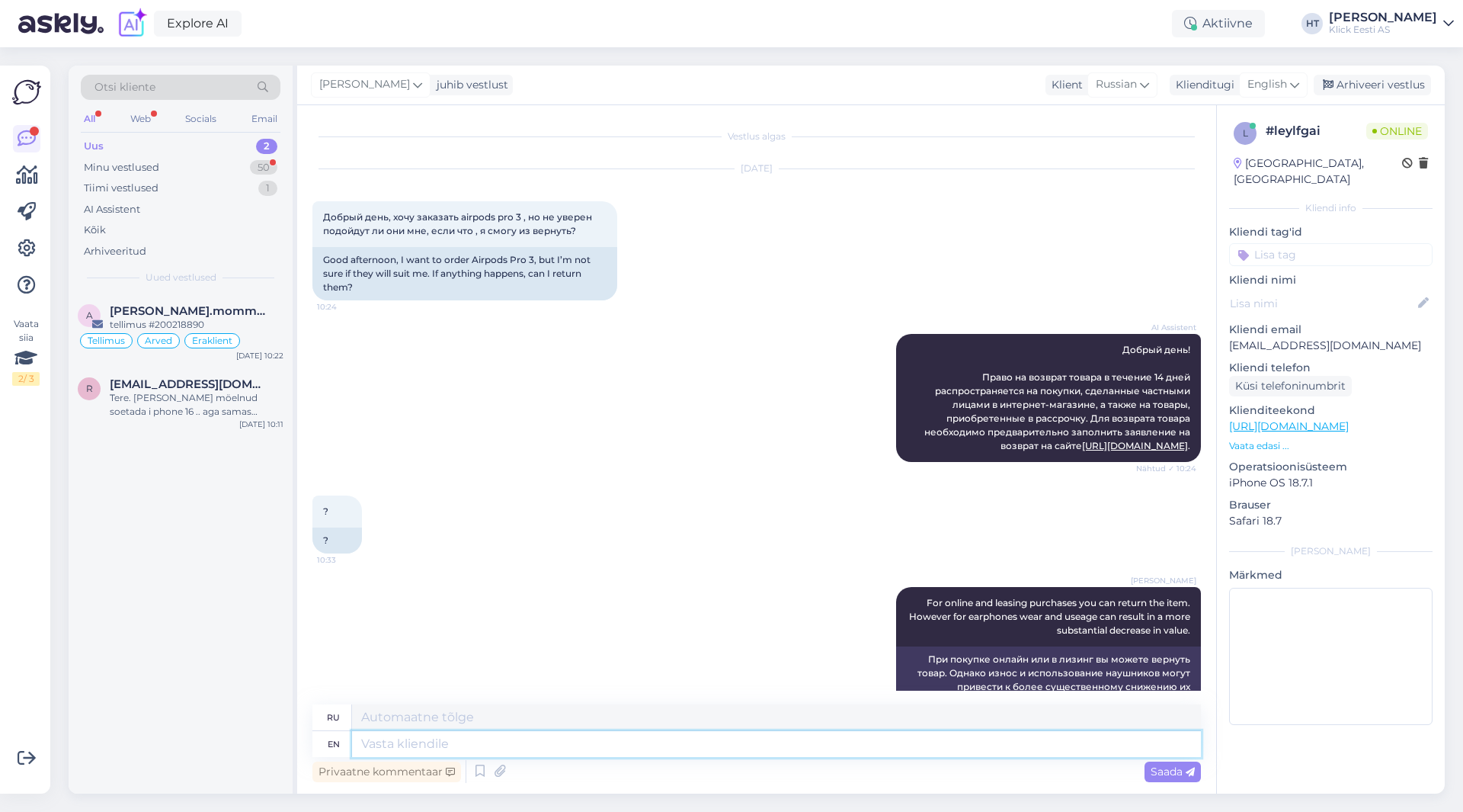
scroll to position [40, 0]
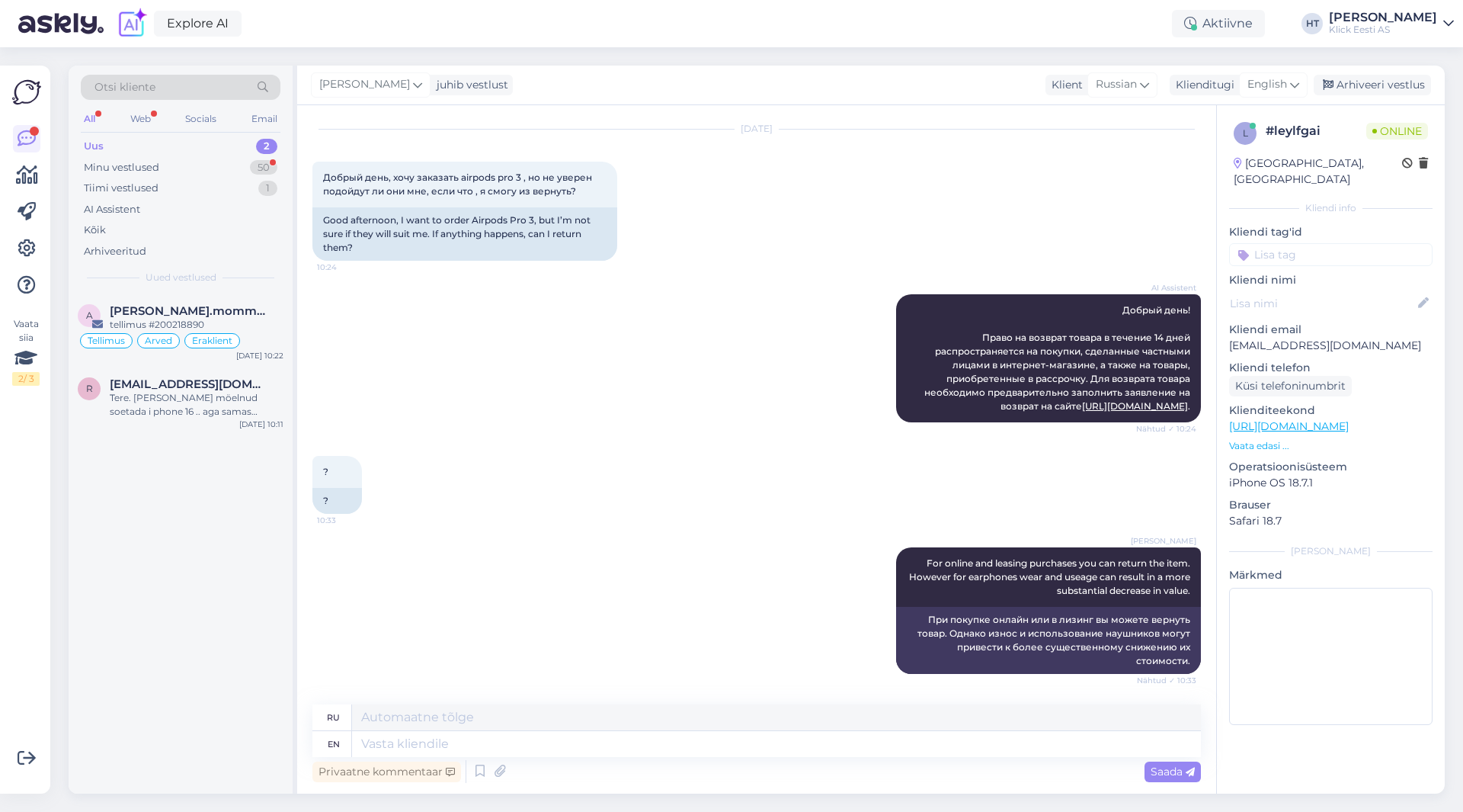
click at [129, 530] on div "a [PERSON_NAME].mommeja via [EMAIL_ADDRESS][DOMAIN_NAME] tellimus #200218890 Te…" at bounding box center [181, 543] width 224 height 500
click at [168, 320] on div "tellimus #200218890" at bounding box center [197, 325] width 174 height 14
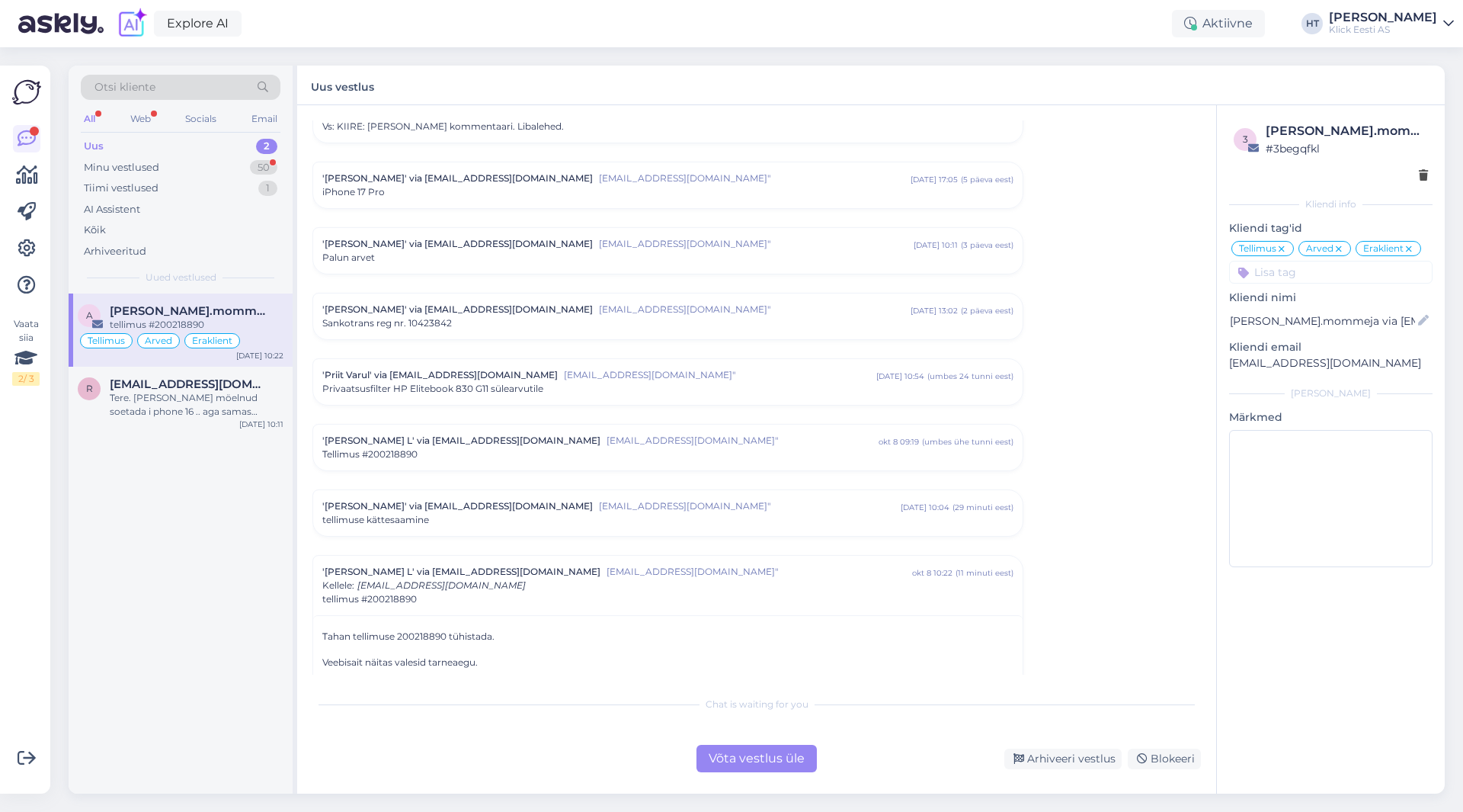
scroll to position [7494, 0]
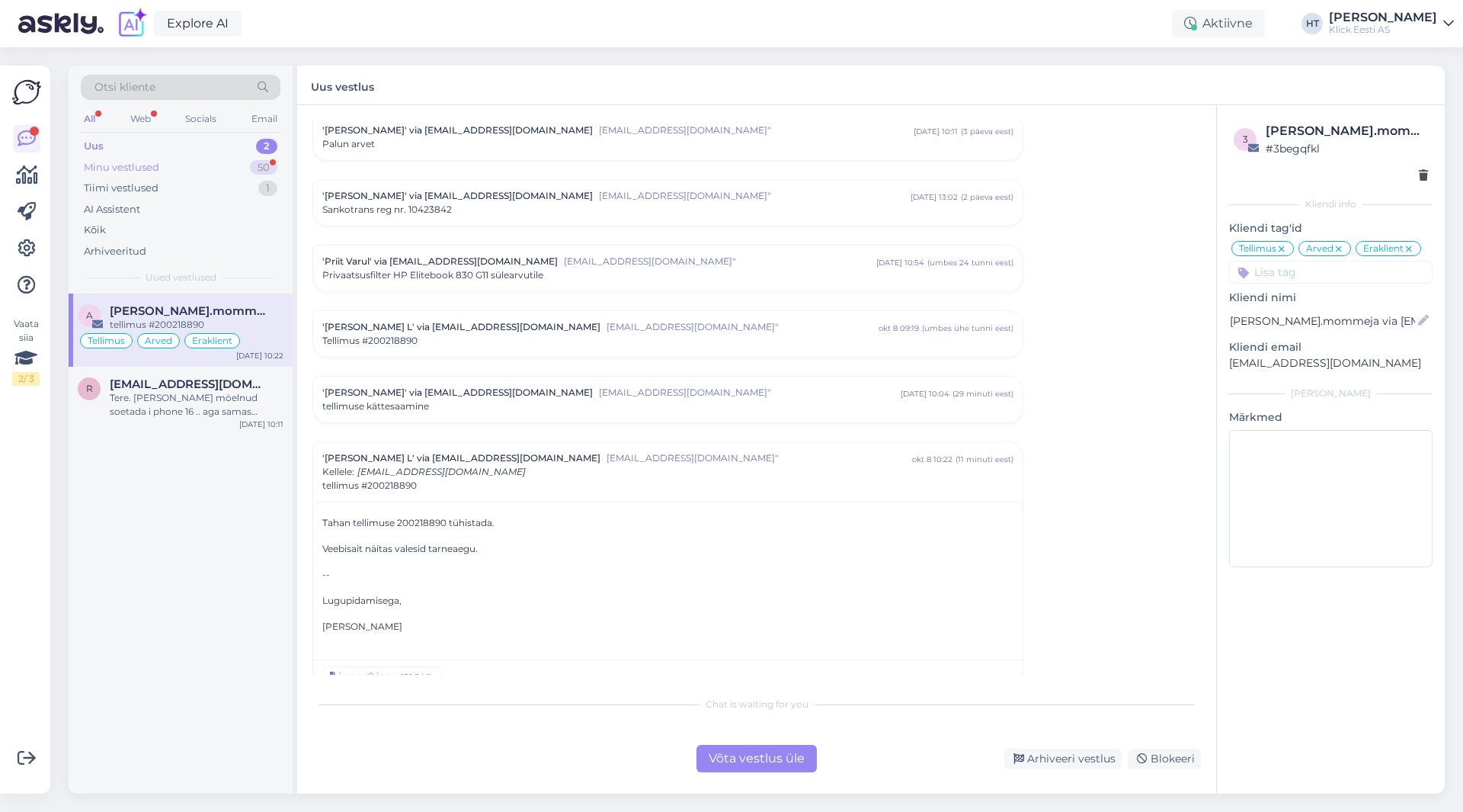
click at [268, 177] on div "Minu vestlused 50" at bounding box center [181, 167] width 200 height 21
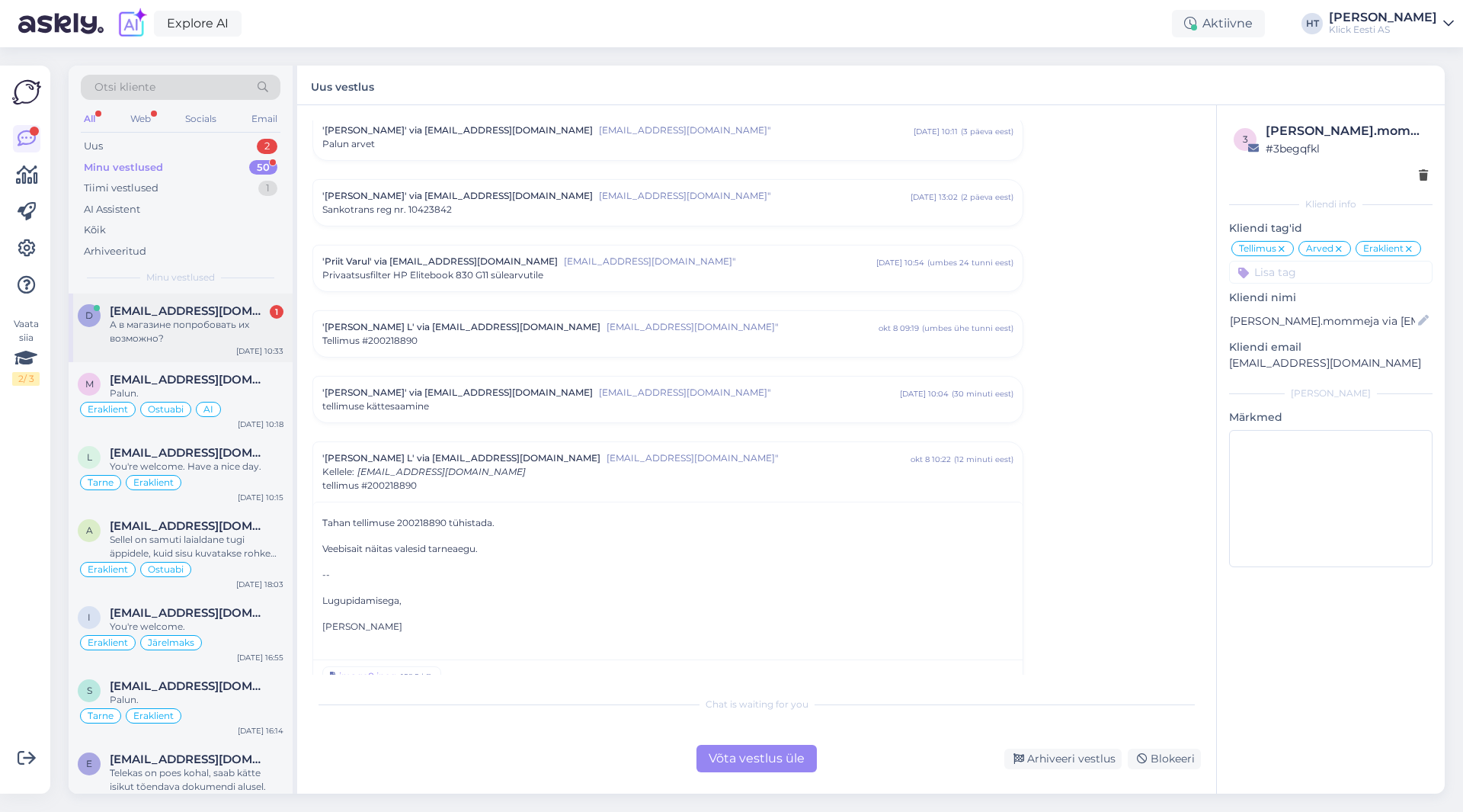
click at [217, 306] on span "[EMAIL_ADDRESS][DOMAIN_NAME]" at bounding box center [189, 311] width 158 height 14
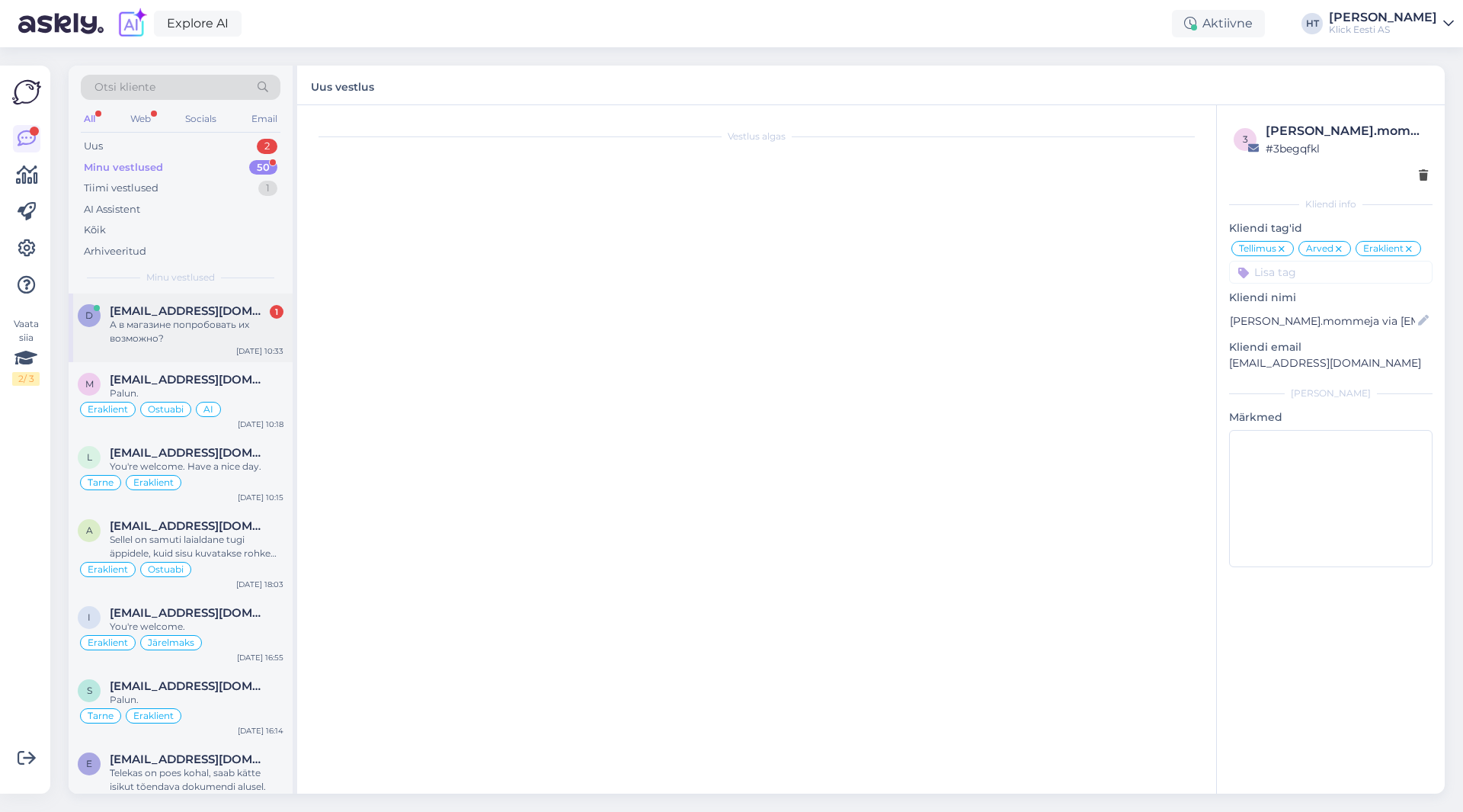
scroll to position [131, 0]
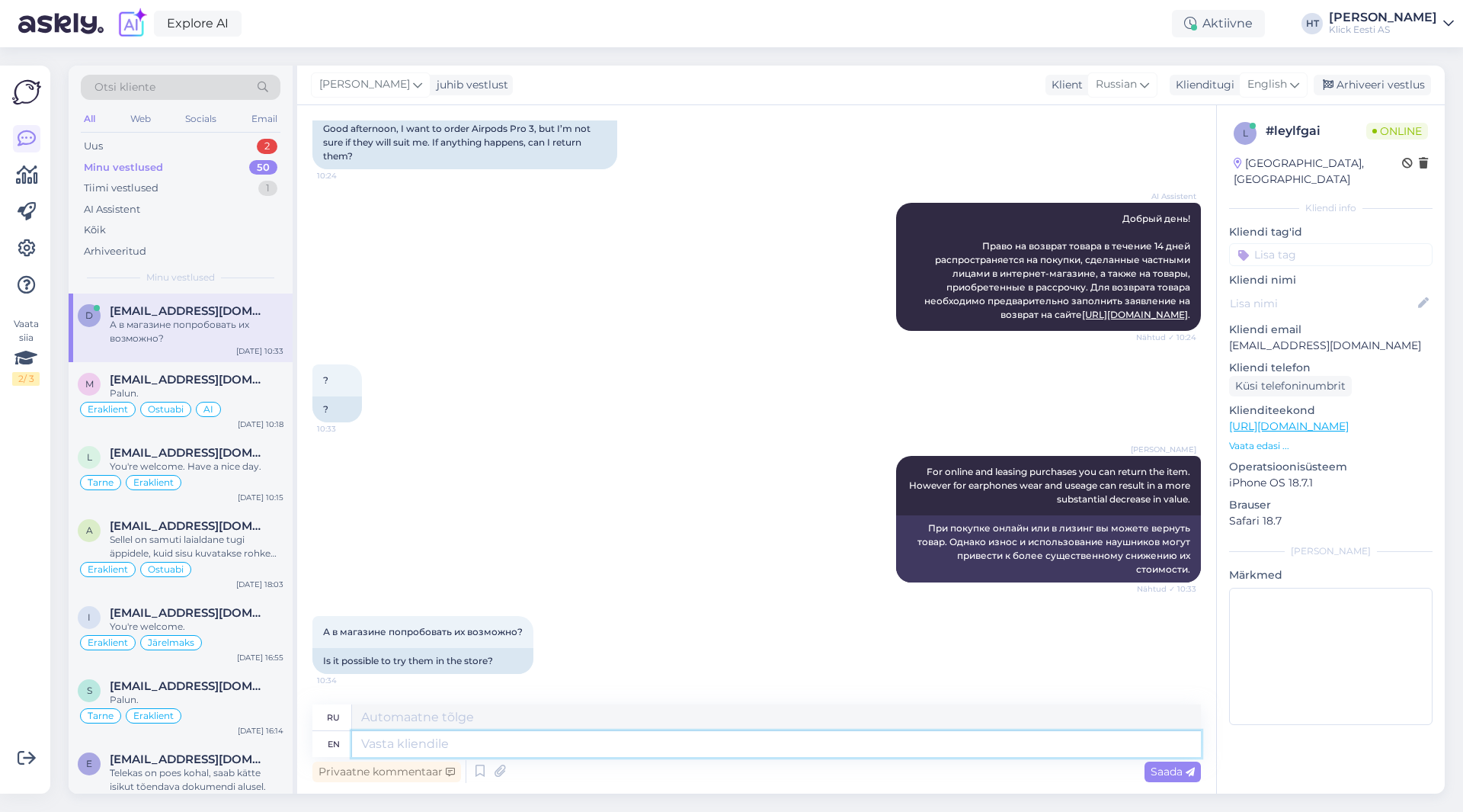
click at [532, 735] on textarea at bounding box center [776, 744] width 849 height 26
type textarea "No."
type textarea "Нет."
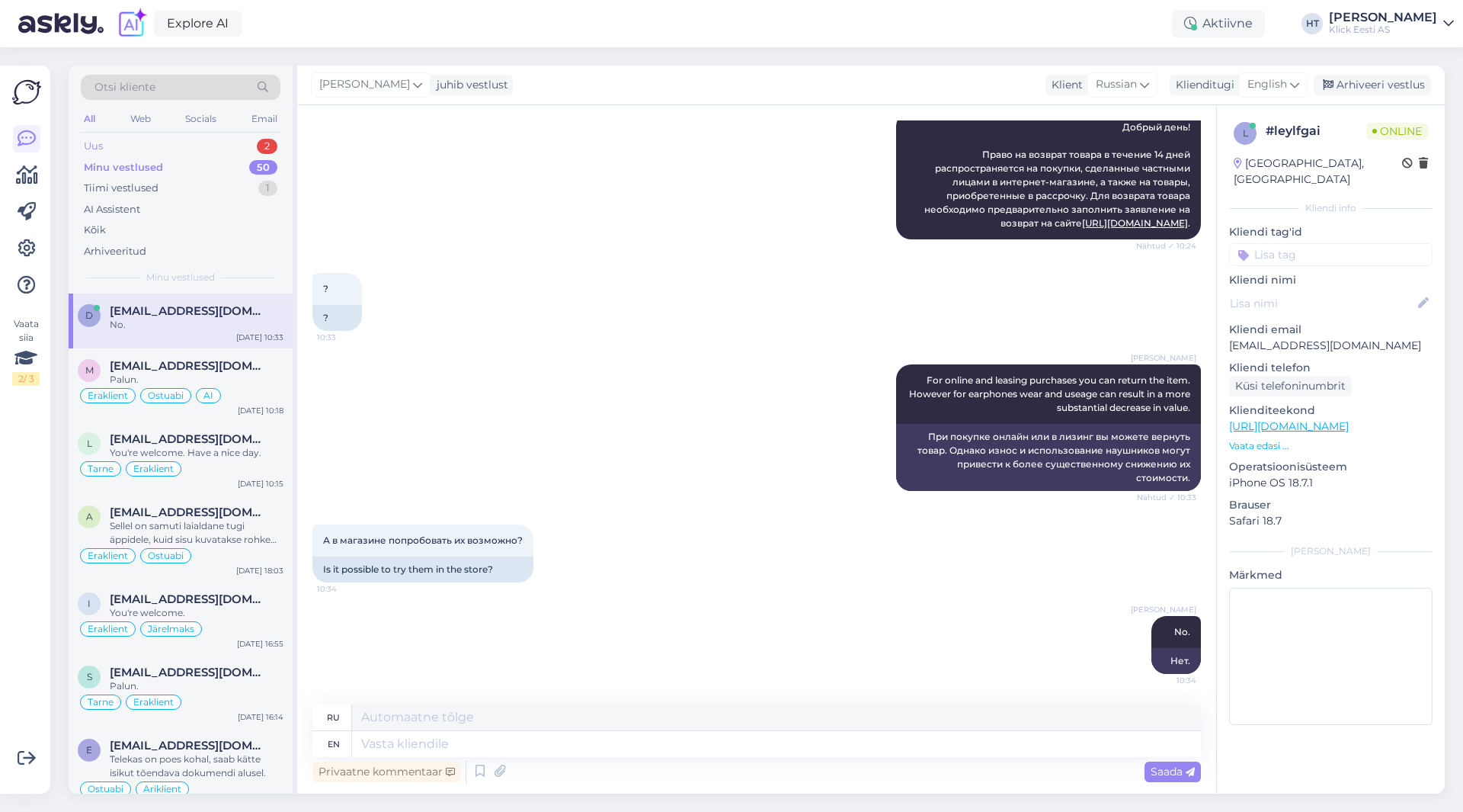
click at [263, 148] on div "2" at bounding box center [267, 146] width 21 height 15
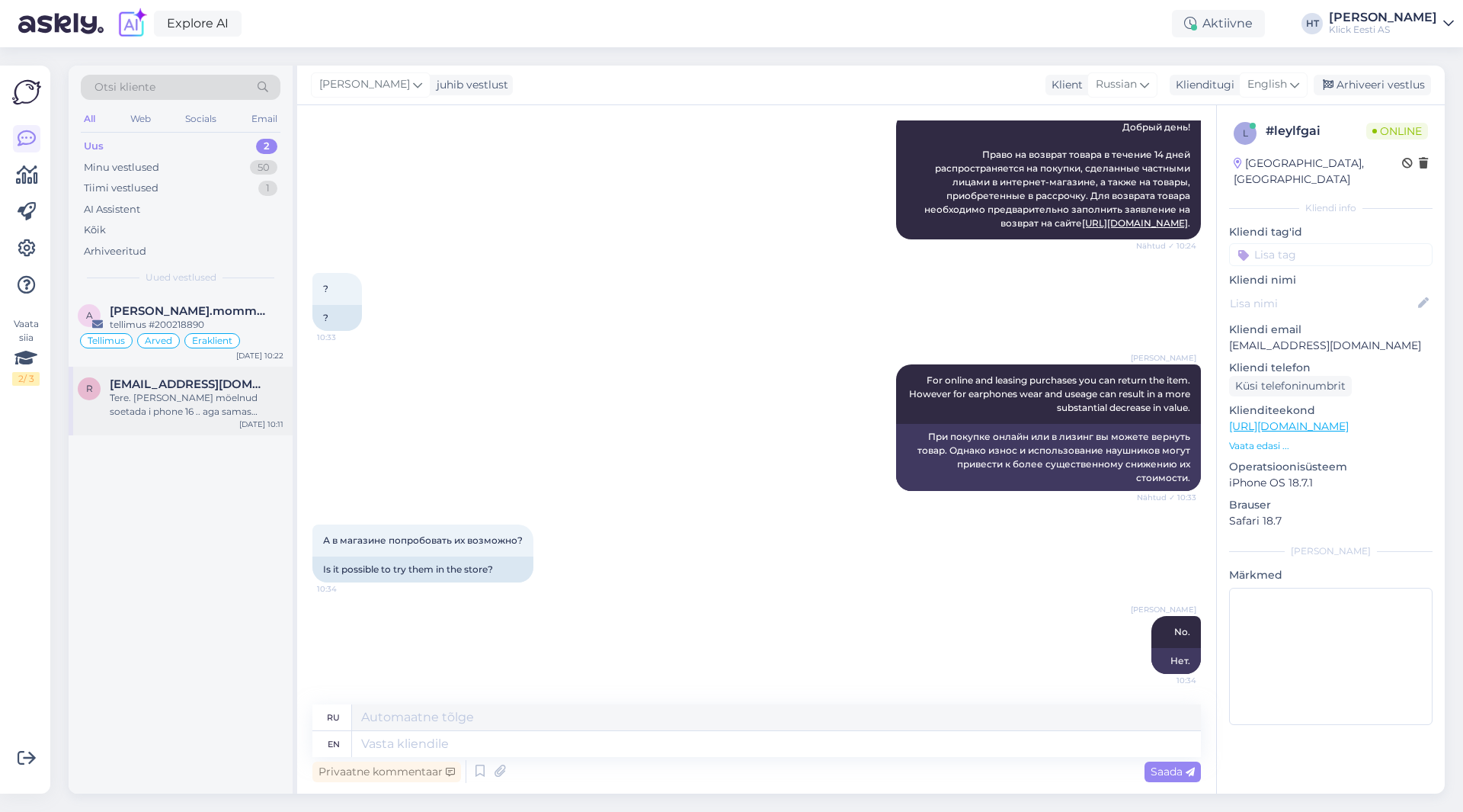
click at [224, 386] on span "[EMAIL_ADDRESS][DOMAIN_NAME]" at bounding box center [189, 384] width 158 height 14
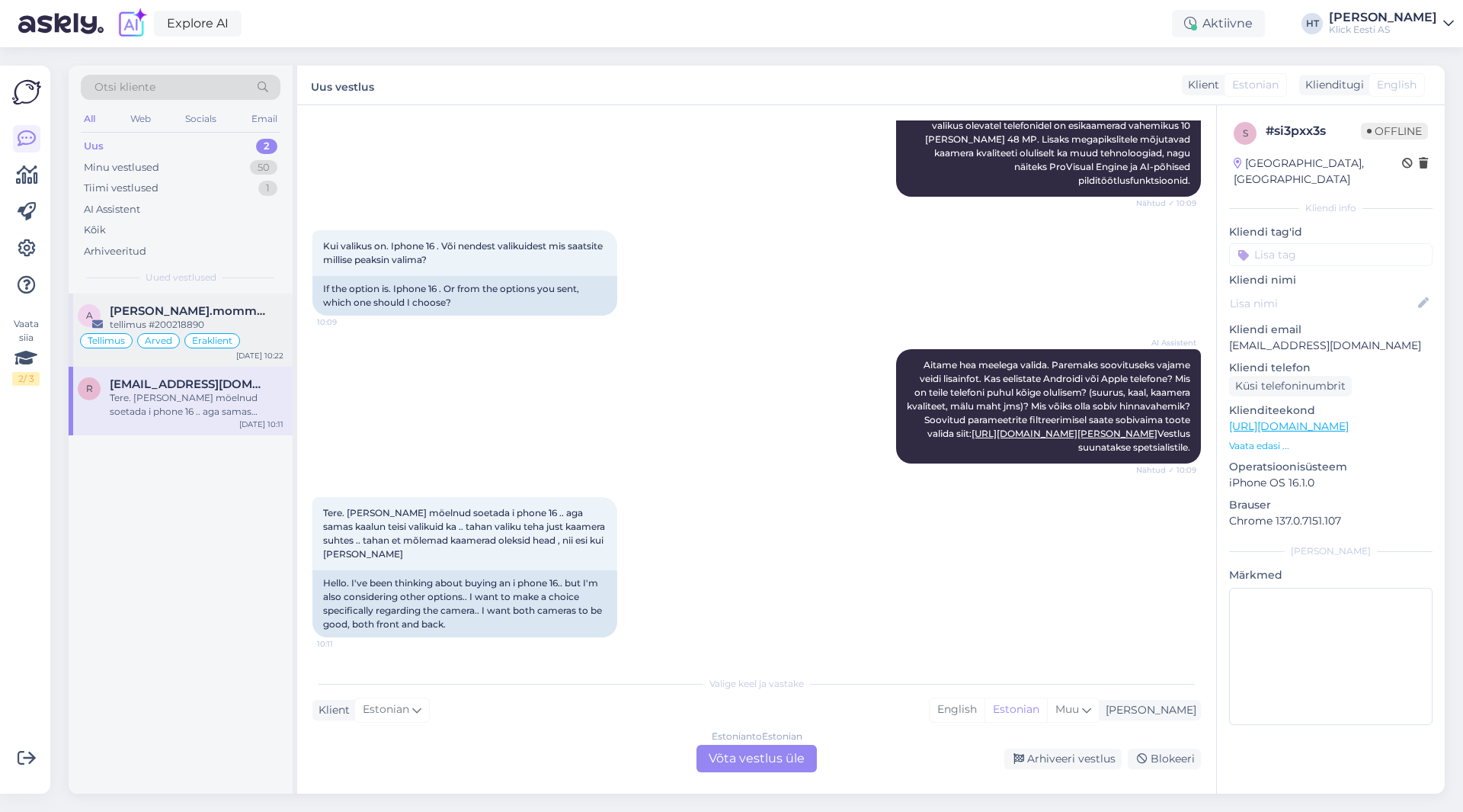
click at [268, 320] on div "tellimus #200218890" at bounding box center [197, 325] width 174 height 14
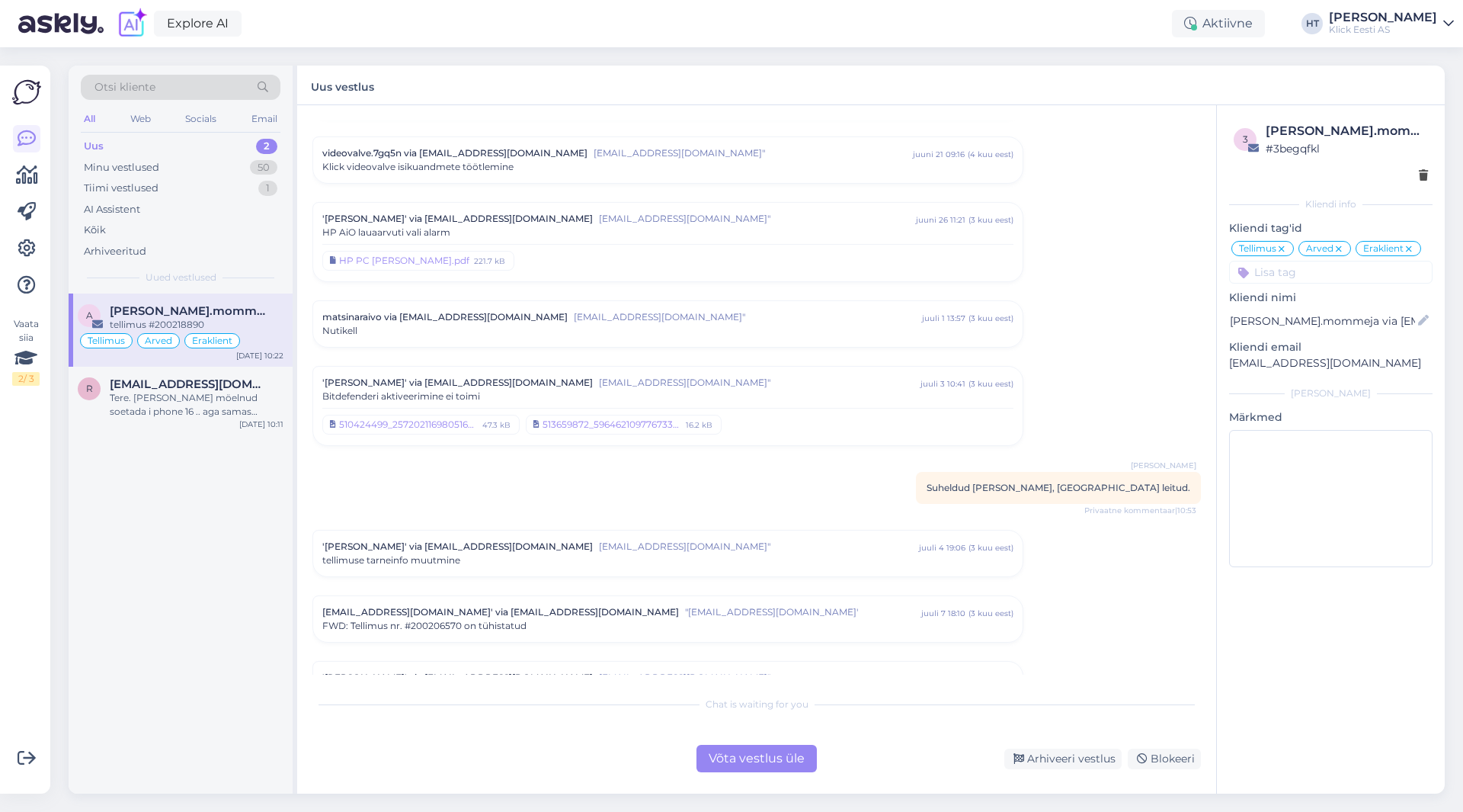
scroll to position [7494, 0]
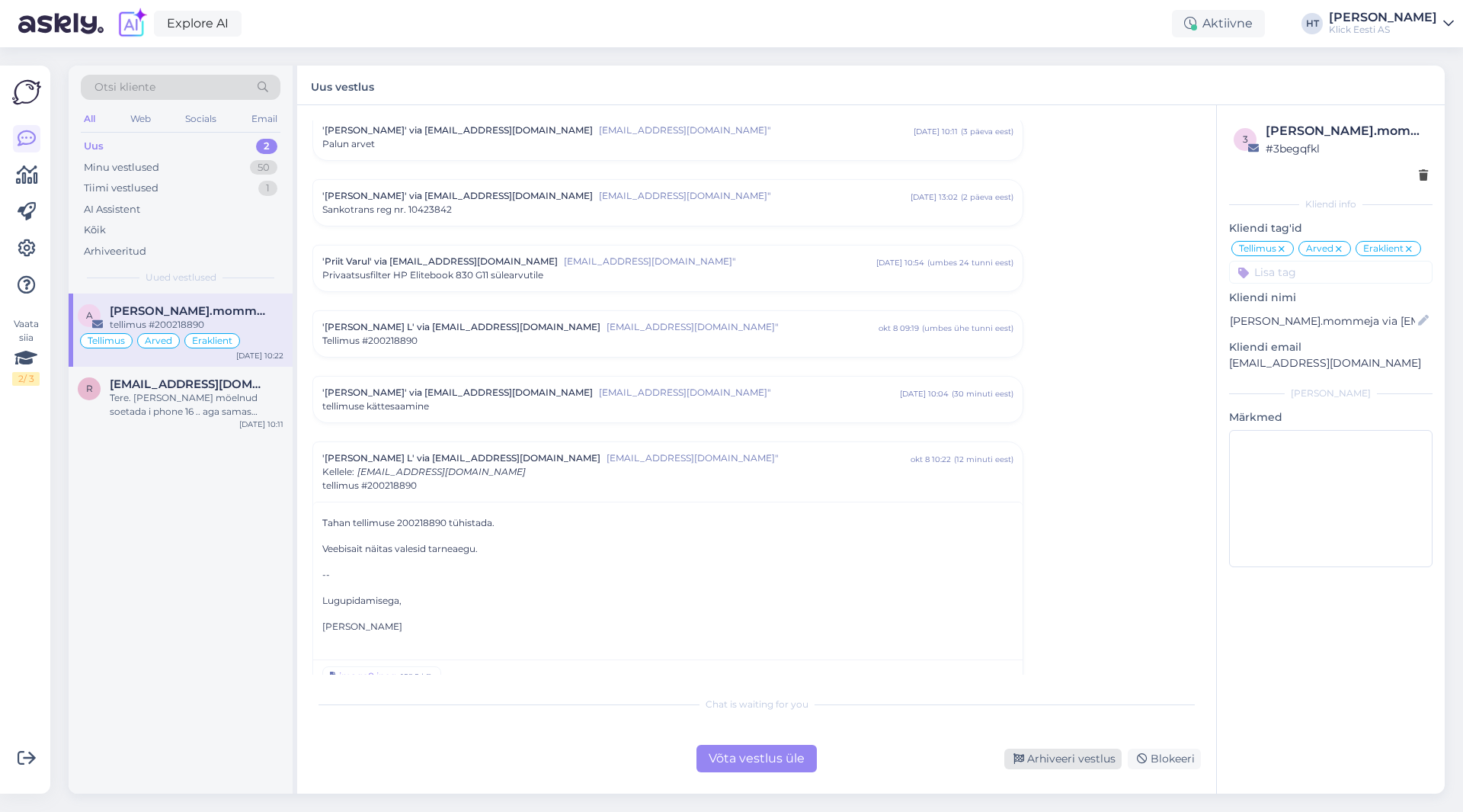
click at [1036, 753] on div "Arhiveeri vestlus" at bounding box center [1062, 758] width 117 height 21
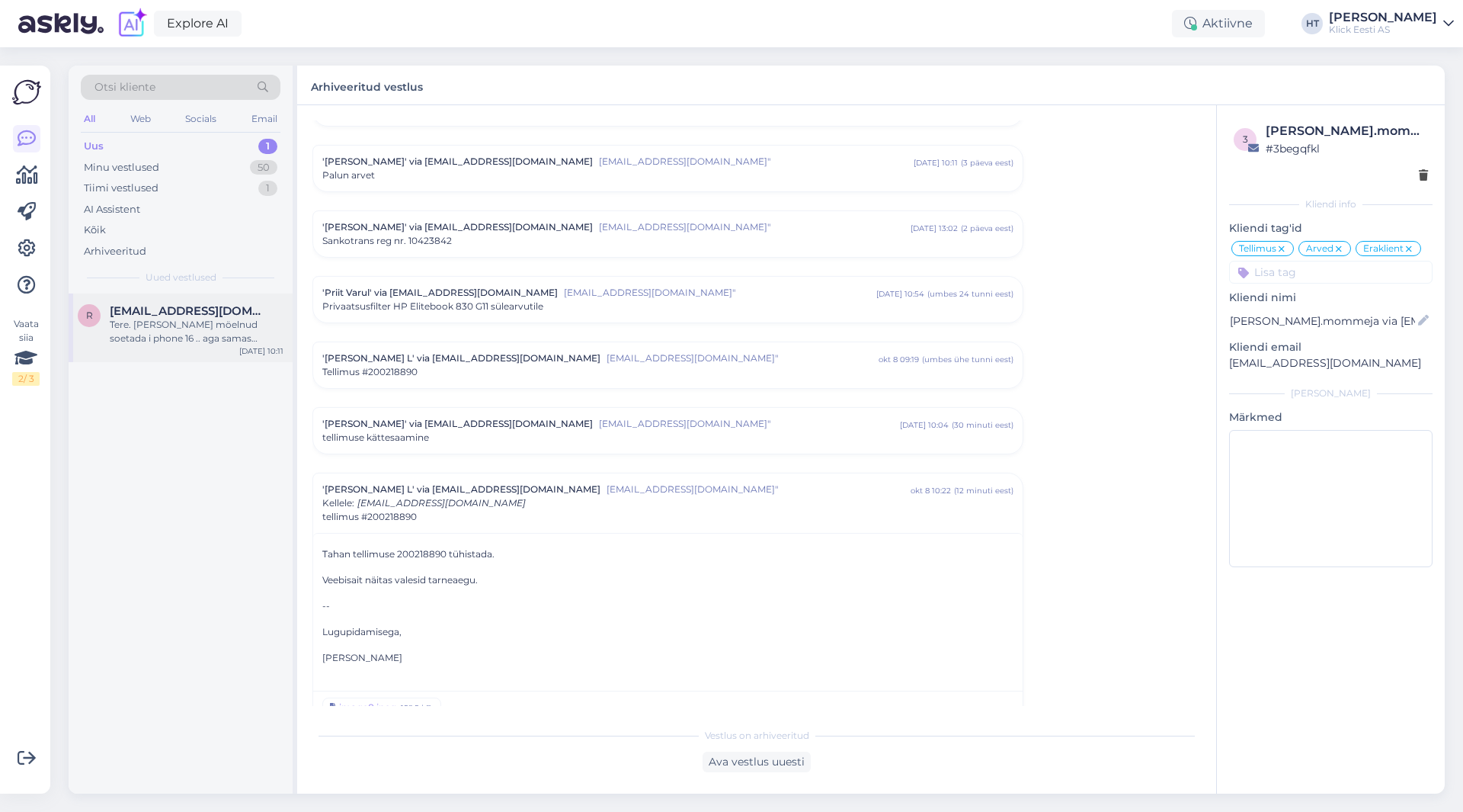
click at [189, 338] on div "Tere. [PERSON_NAME] möelnud soetada i phone 16 .. aga samas kaalun teisi valiku…" at bounding box center [197, 331] width 174 height 27
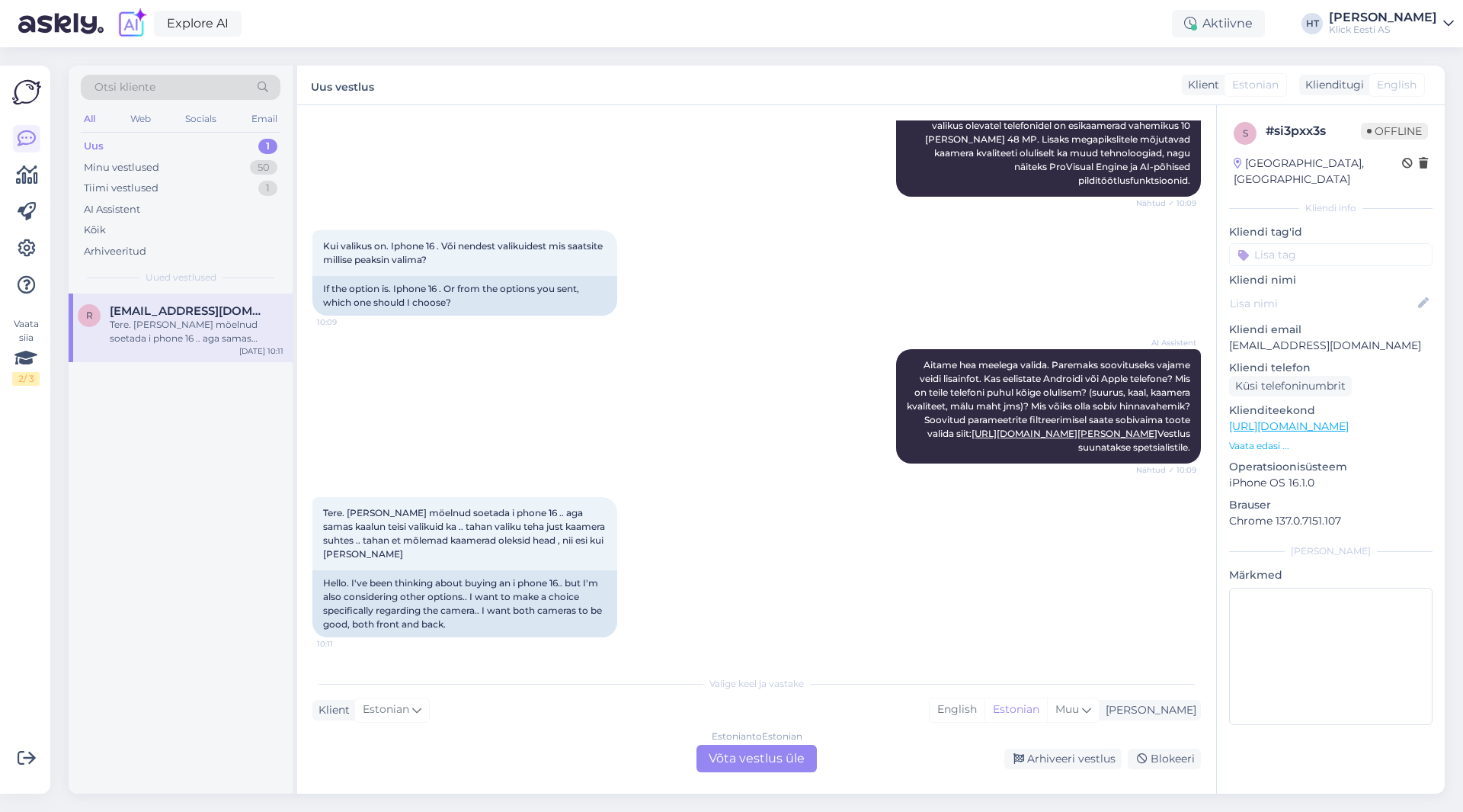
click at [1284, 338] on p "[EMAIL_ADDRESS][DOMAIN_NAME]" at bounding box center [1330, 346] width 203 height 16
click at [197, 89] on div "Otsi kliente" at bounding box center [181, 87] width 200 height 25
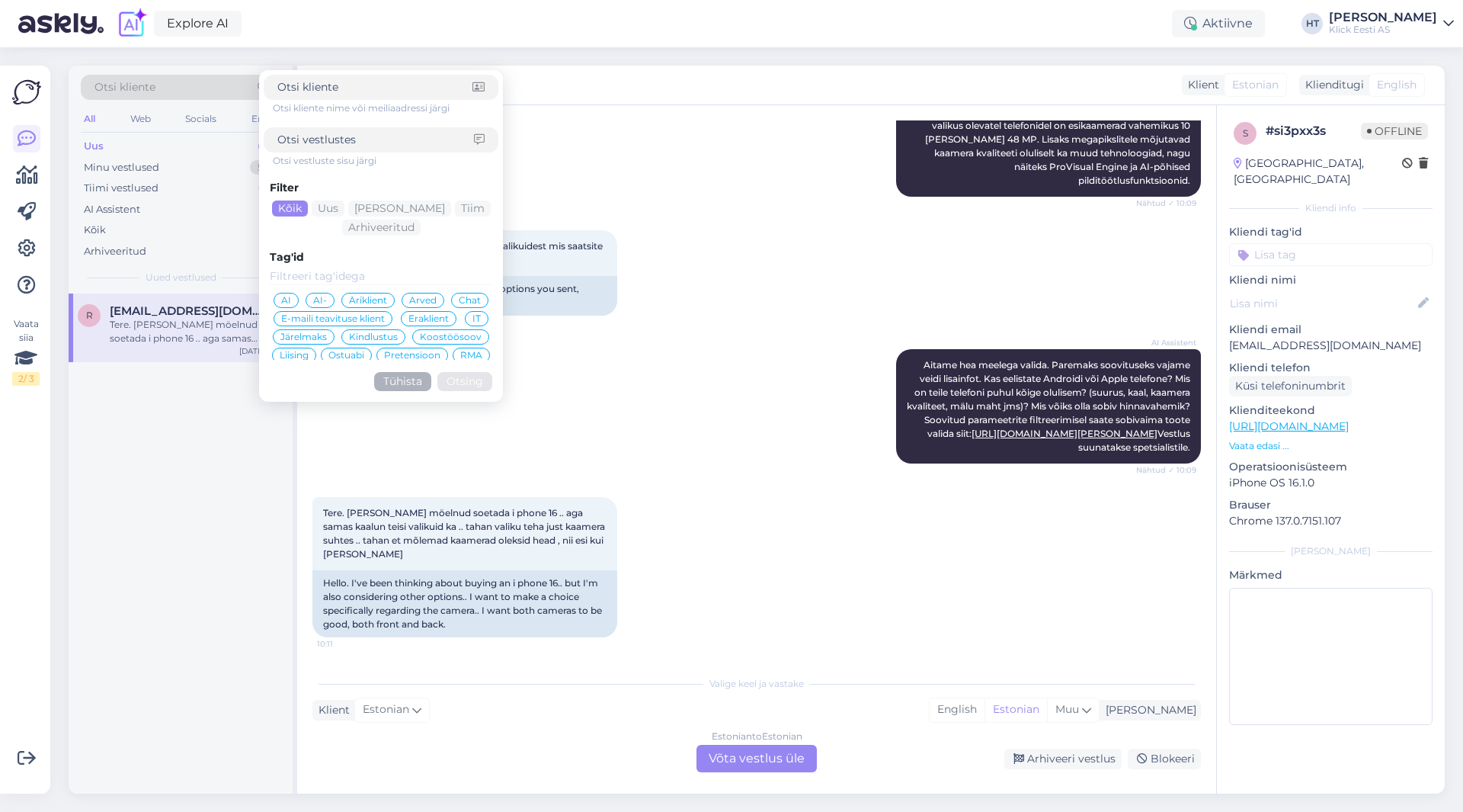
click at [331, 95] on div at bounding box center [381, 87] width 235 height 25
click at [332, 94] on input at bounding box center [374, 87] width 195 height 16
paste input "[EMAIL_ADDRESS][DOMAIN_NAME]"
type input "[EMAIL_ADDRESS][DOMAIN_NAME]"
click button "Otsing" at bounding box center [464, 381] width 55 height 19
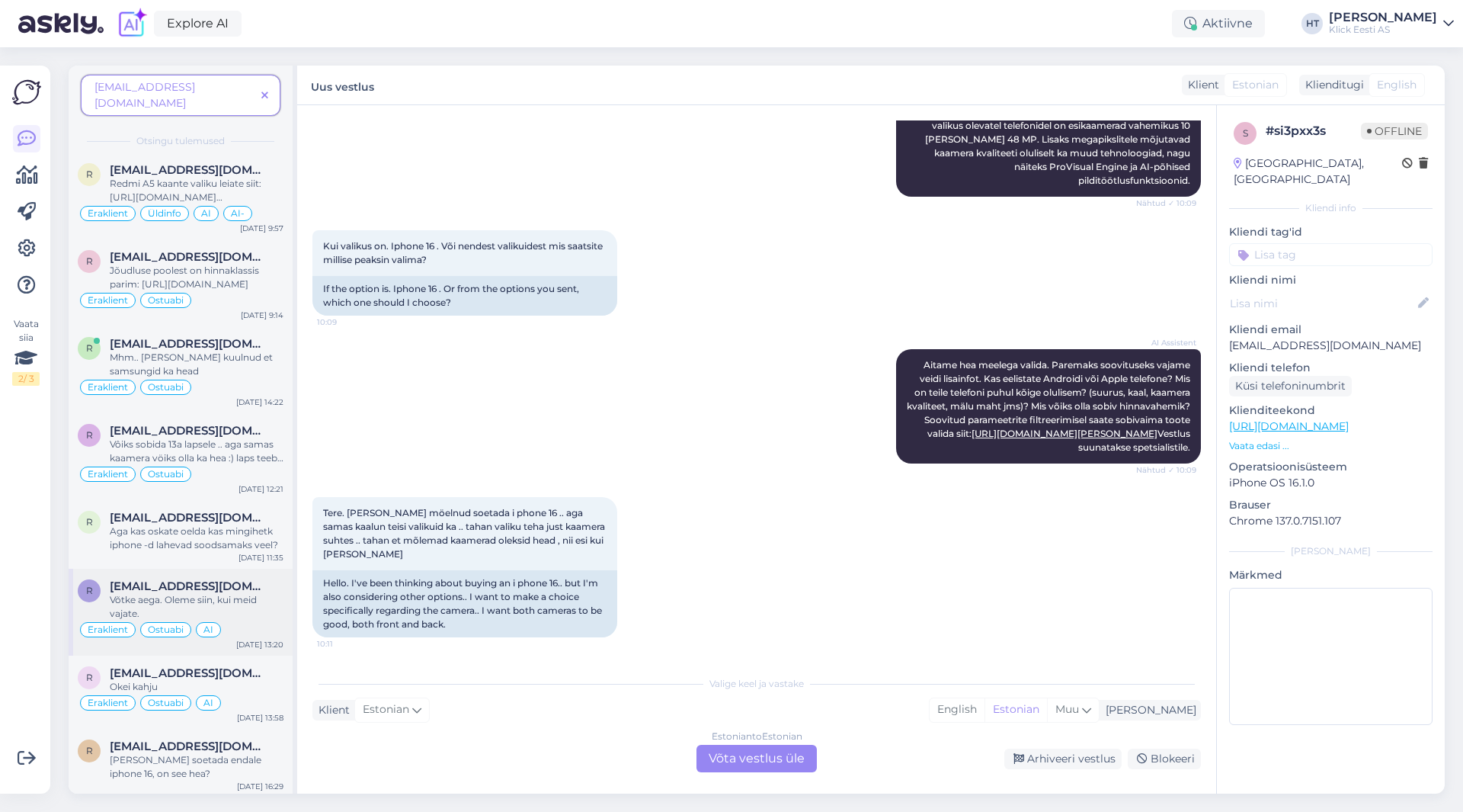
scroll to position [0, 0]
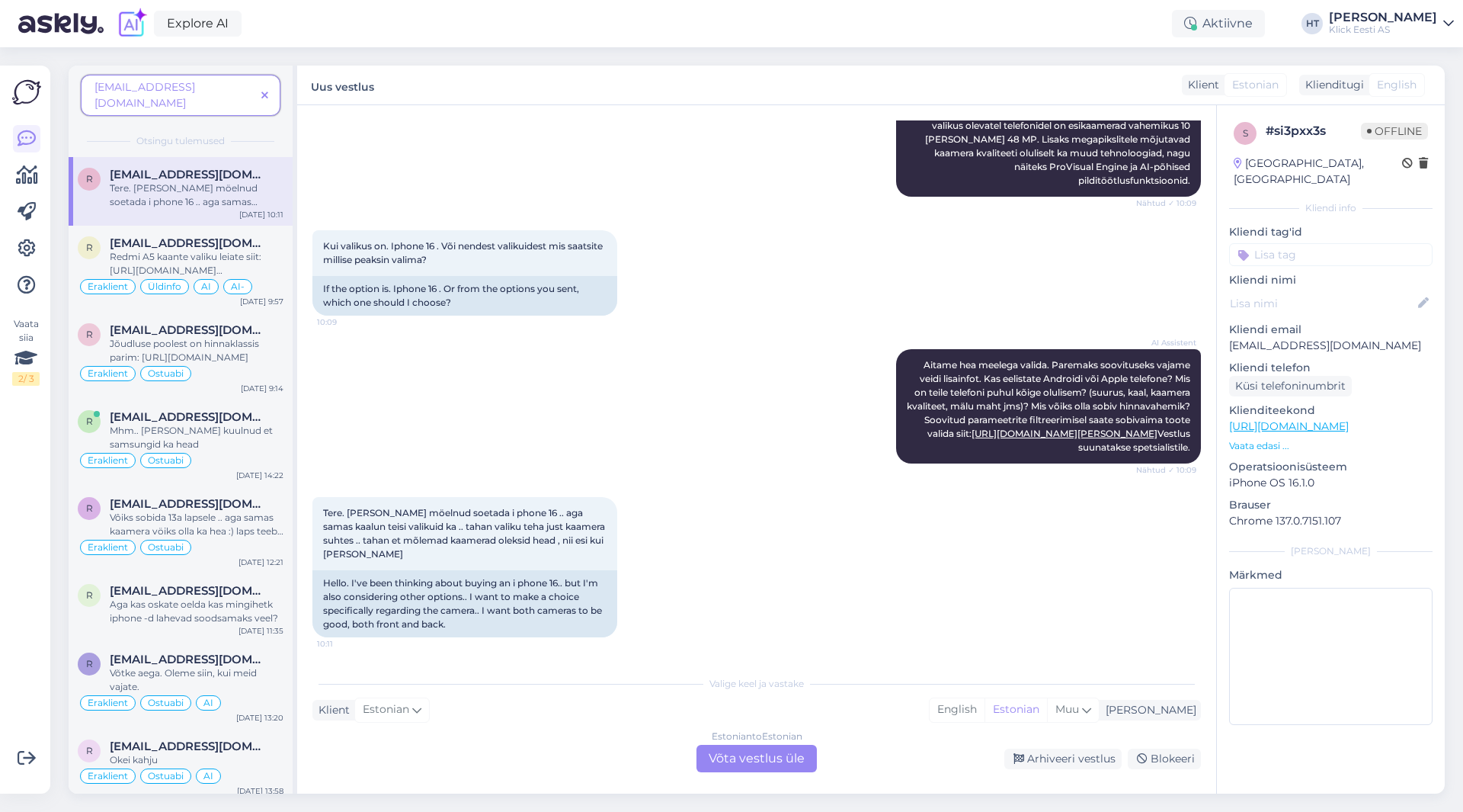
click at [267, 91] on icon at bounding box center [264, 96] width 7 height 11
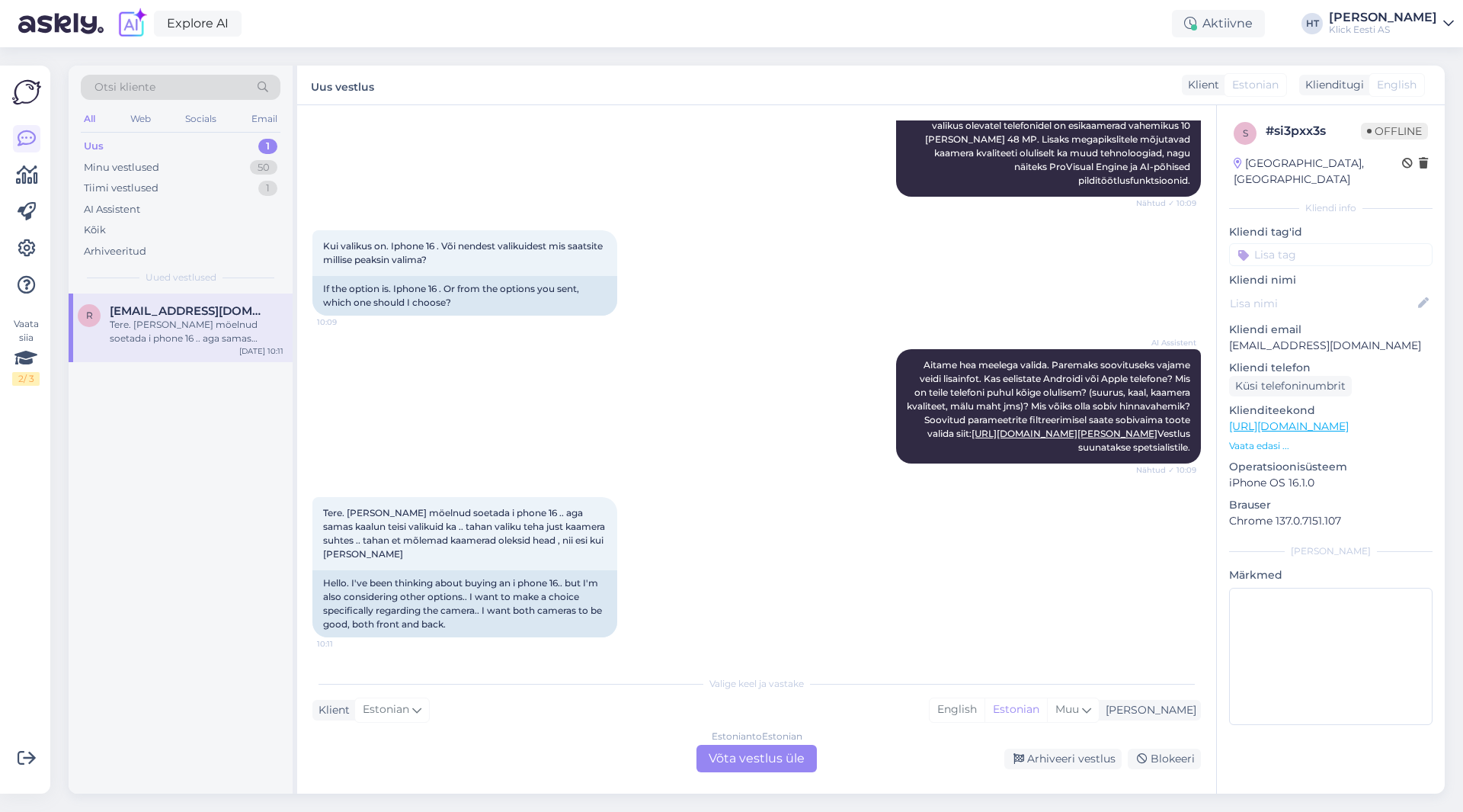
click at [231, 316] on span "[EMAIL_ADDRESS][DOMAIN_NAME]" at bounding box center [189, 311] width 158 height 14
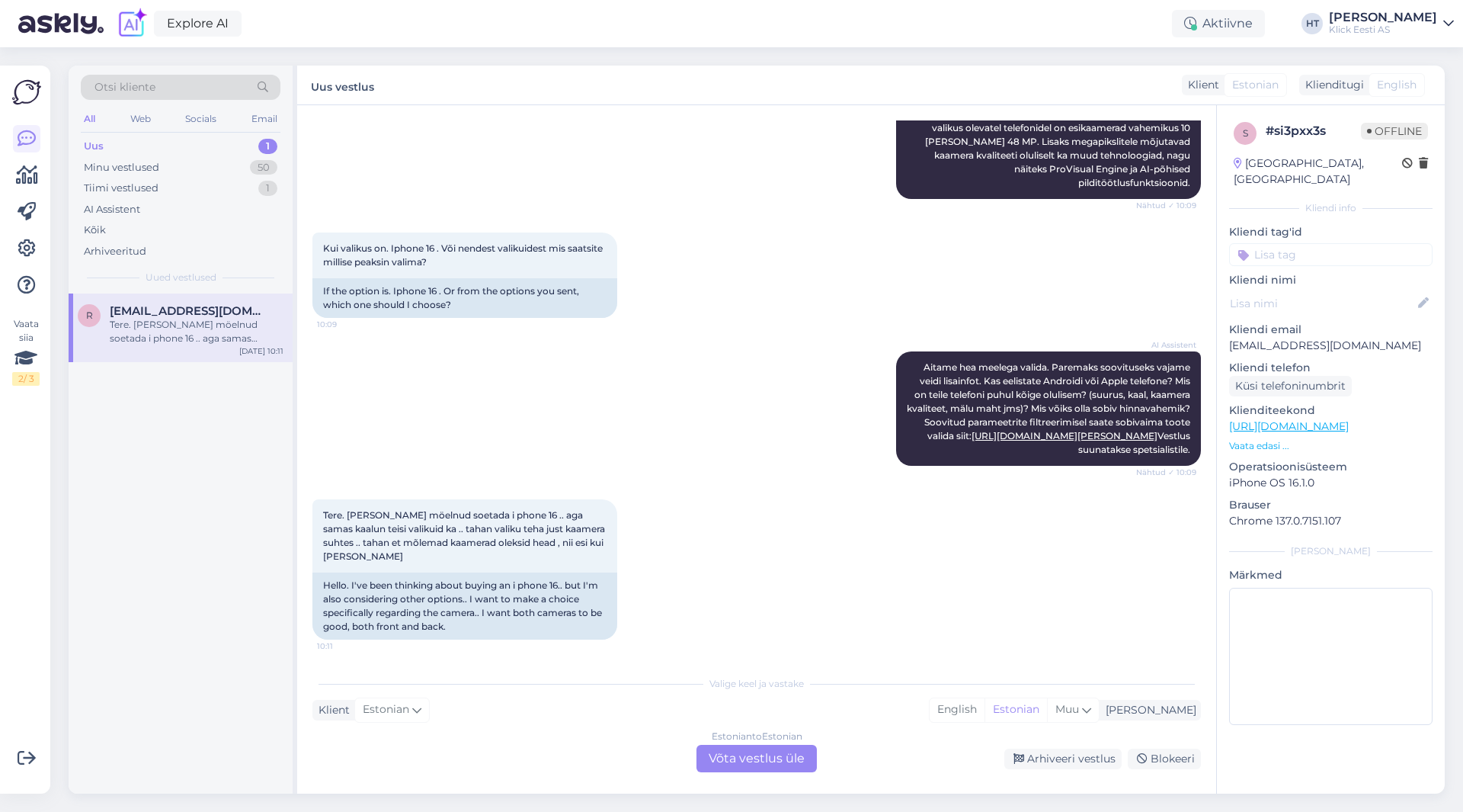
scroll to position [1670, 0]
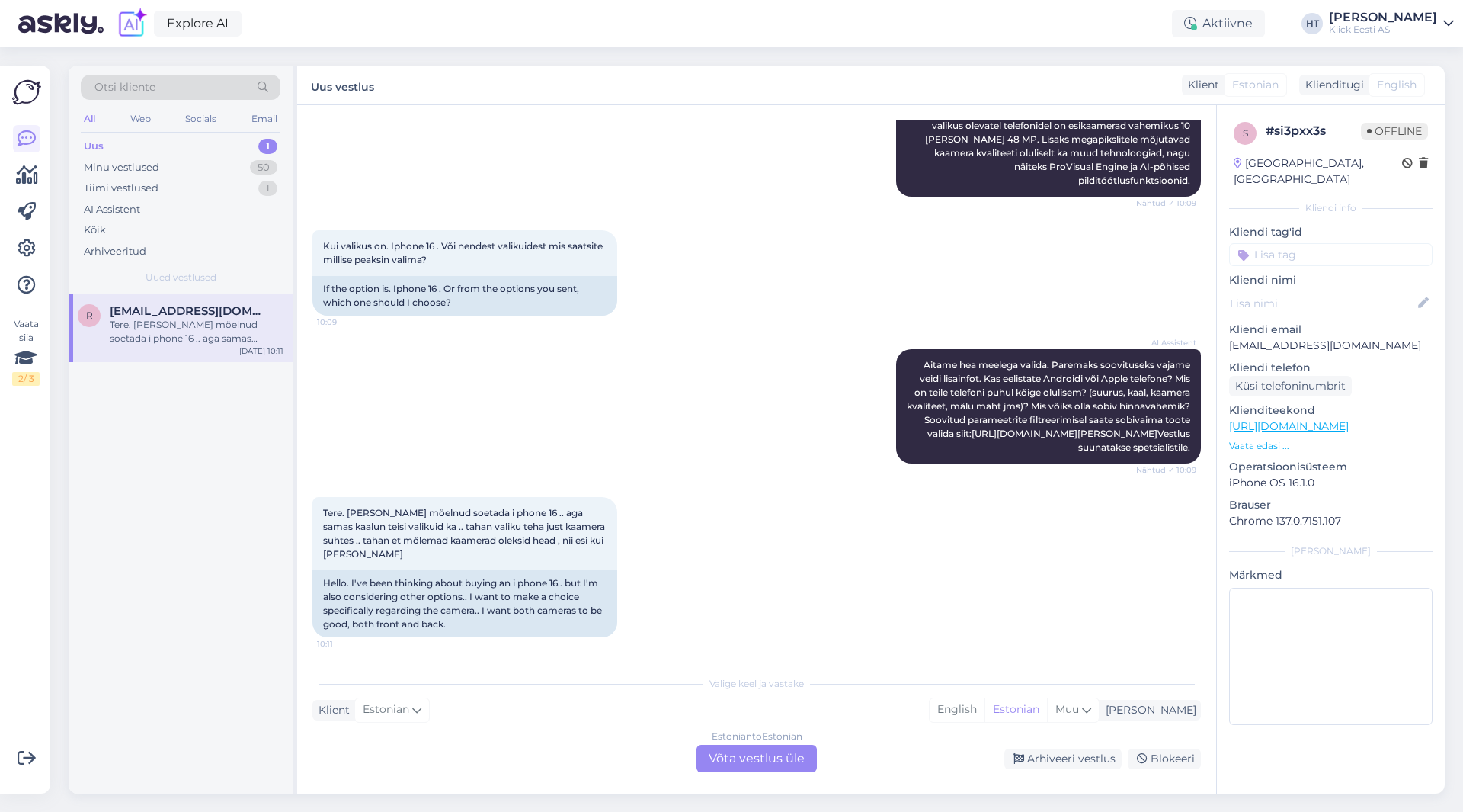
click at [236, 342] on div "Tere. [PERSON_NAME] möelnud soetada i phone 16 .. aga samas kaalun teisi valiku…" at bounding box center [197, 331] width 174 height 27
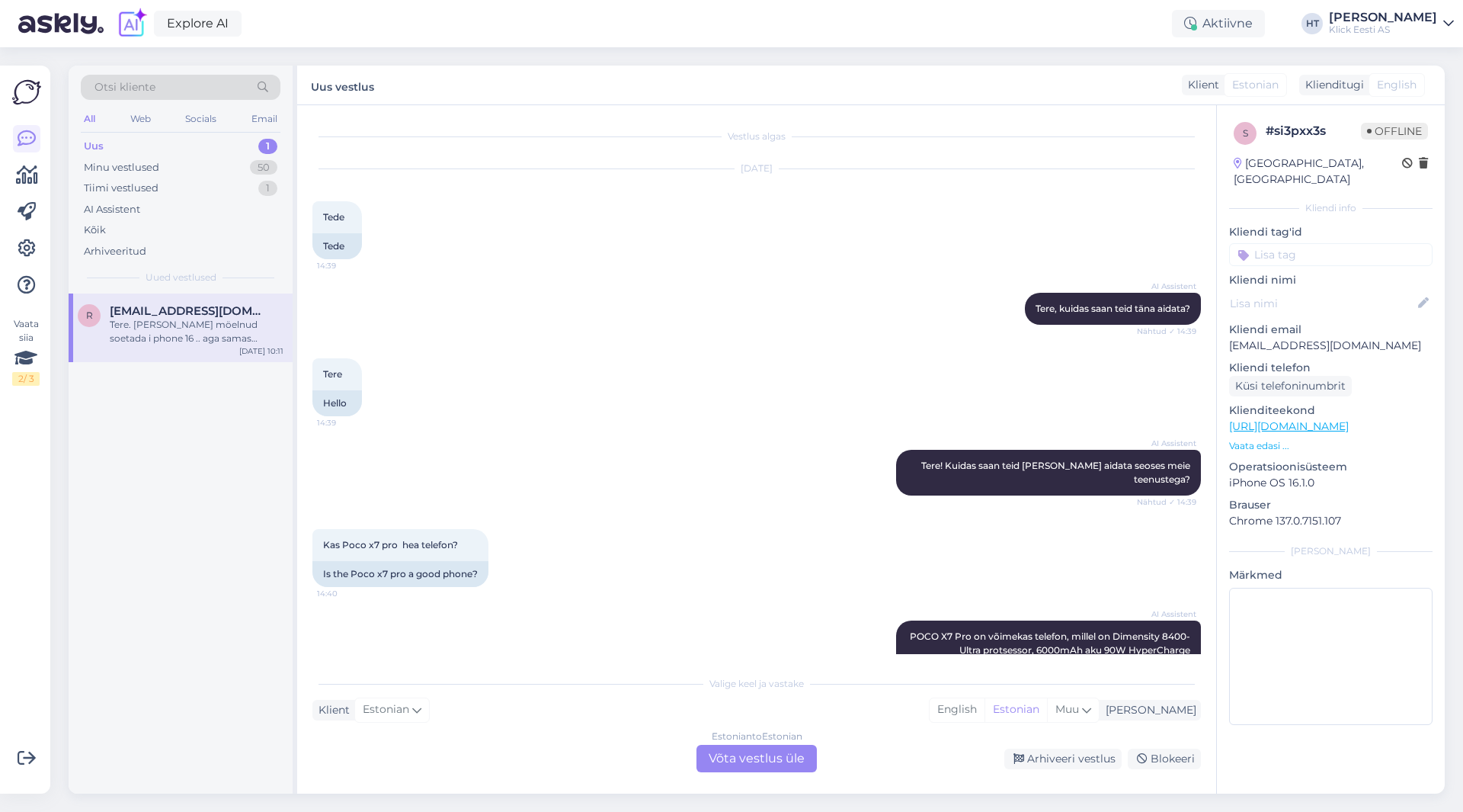
click at [200, 427] on div "r [EMAIL_ADDRESS][DOMAIN_NAME] Tere. [PERSON_NAME] möelnud soetada i phone 16 .…" at bounding box center [181, 543] width 224 height 500
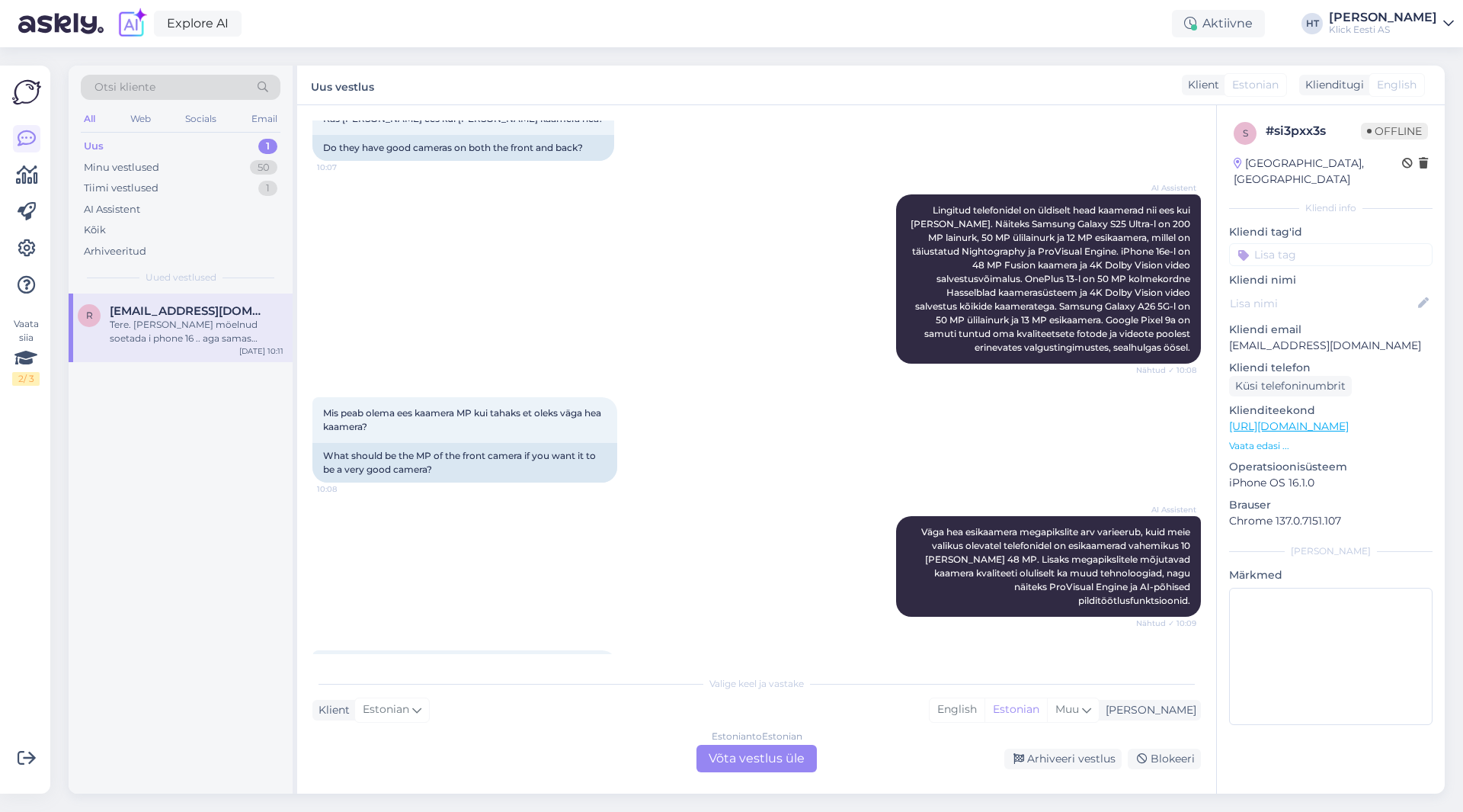
scroll to position [1670, 0]
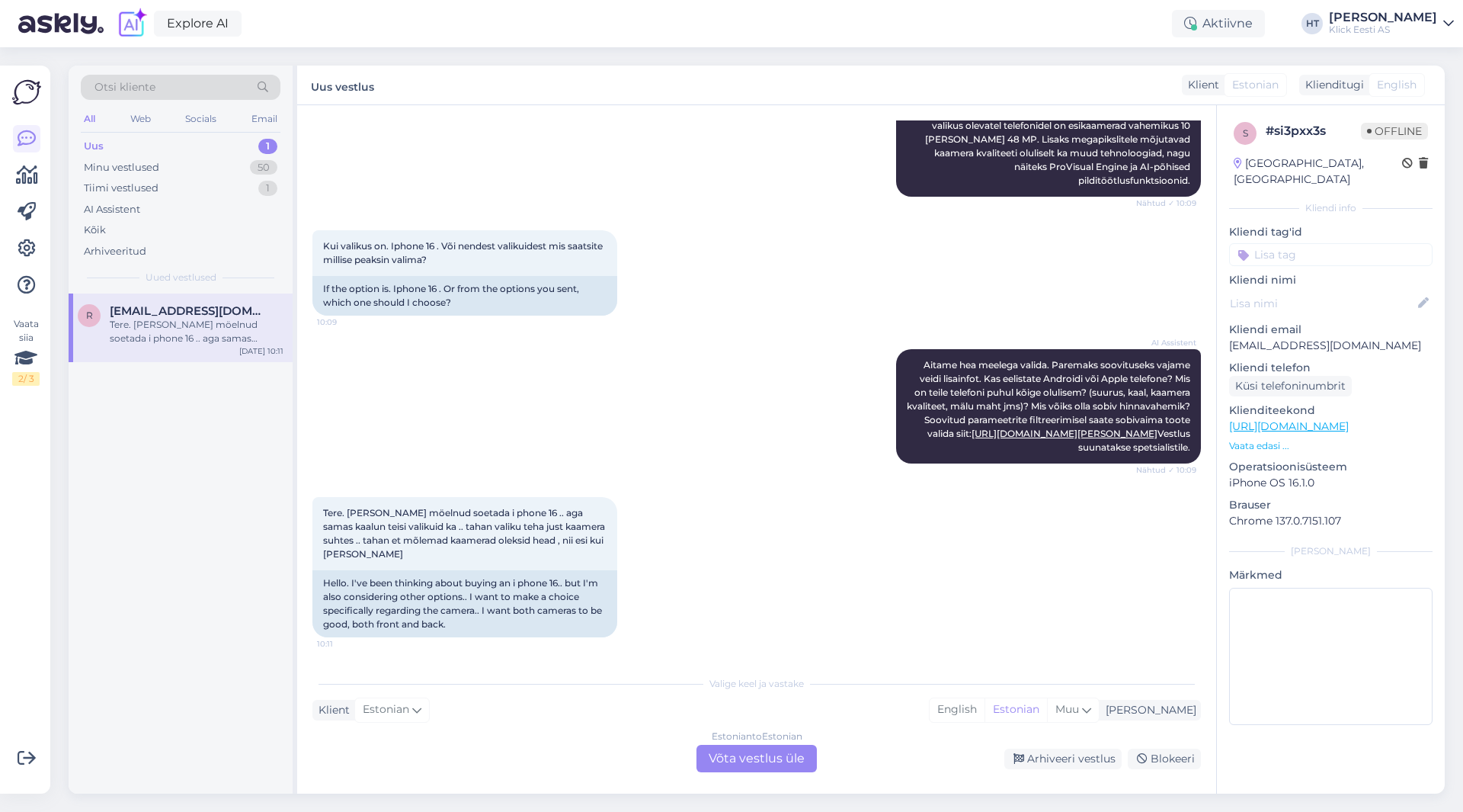
click at [1286, 338] on p "[EMAIL_ADDRESS][DOMAIN_NAME]" at bounding box center [1330, 346] width 203 height 16
click at [191, 92] on div "Otsi kliente" at bounding box center [181, 87] width 200 height 25
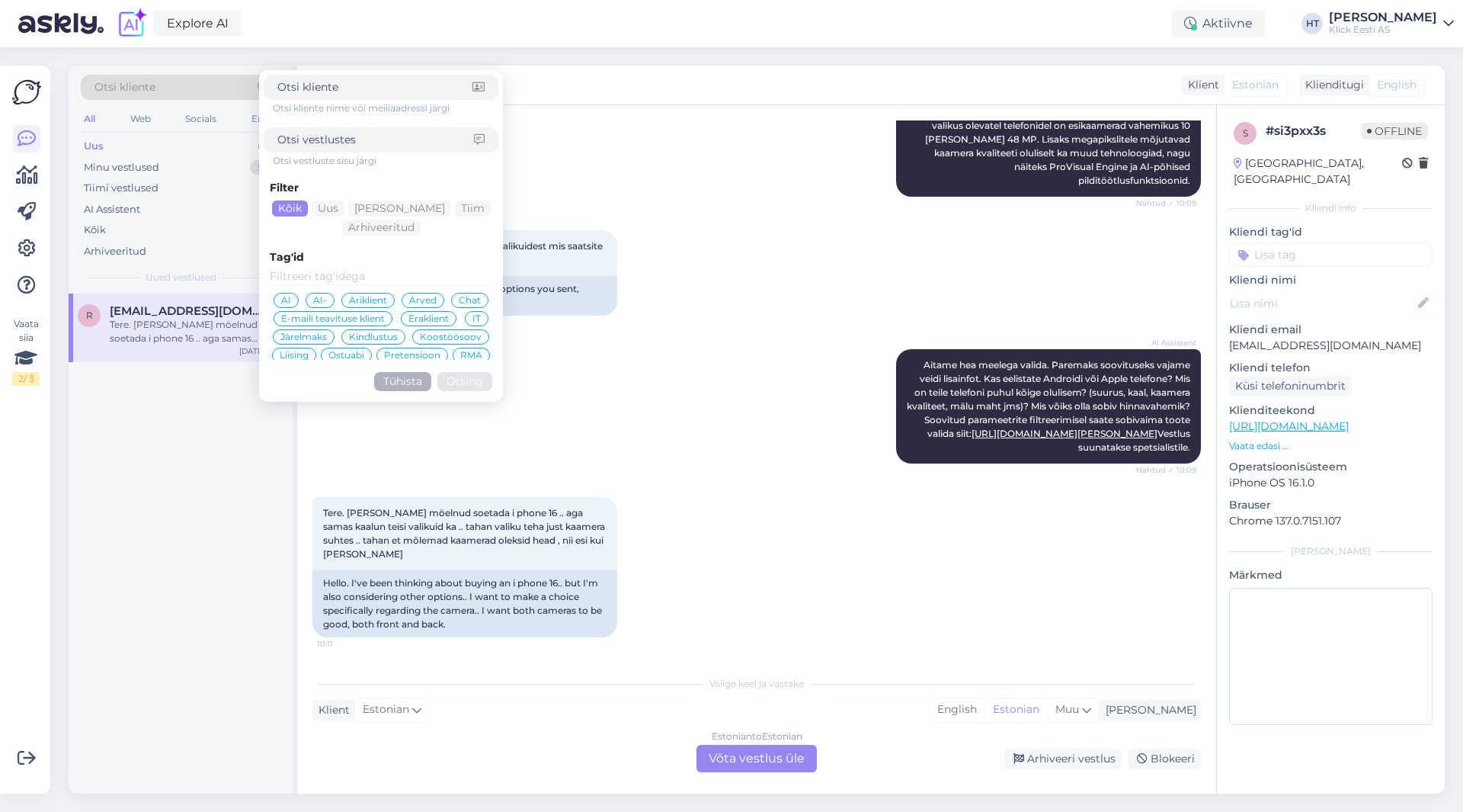
click at [382, 95] on div at bounding box center [381, 87] width 235 height 25
click at [380, 87] on input at bounding box center [374, 87] width 195 height 16
paste input "[EMAIL_ADDRESS][DOMAIN_NAME]"
type input "[EMAIL_ADDRESS][DOMAIN_NAME]"
click button "Otsing" at bounding box center [464, 381] width 55 height 19
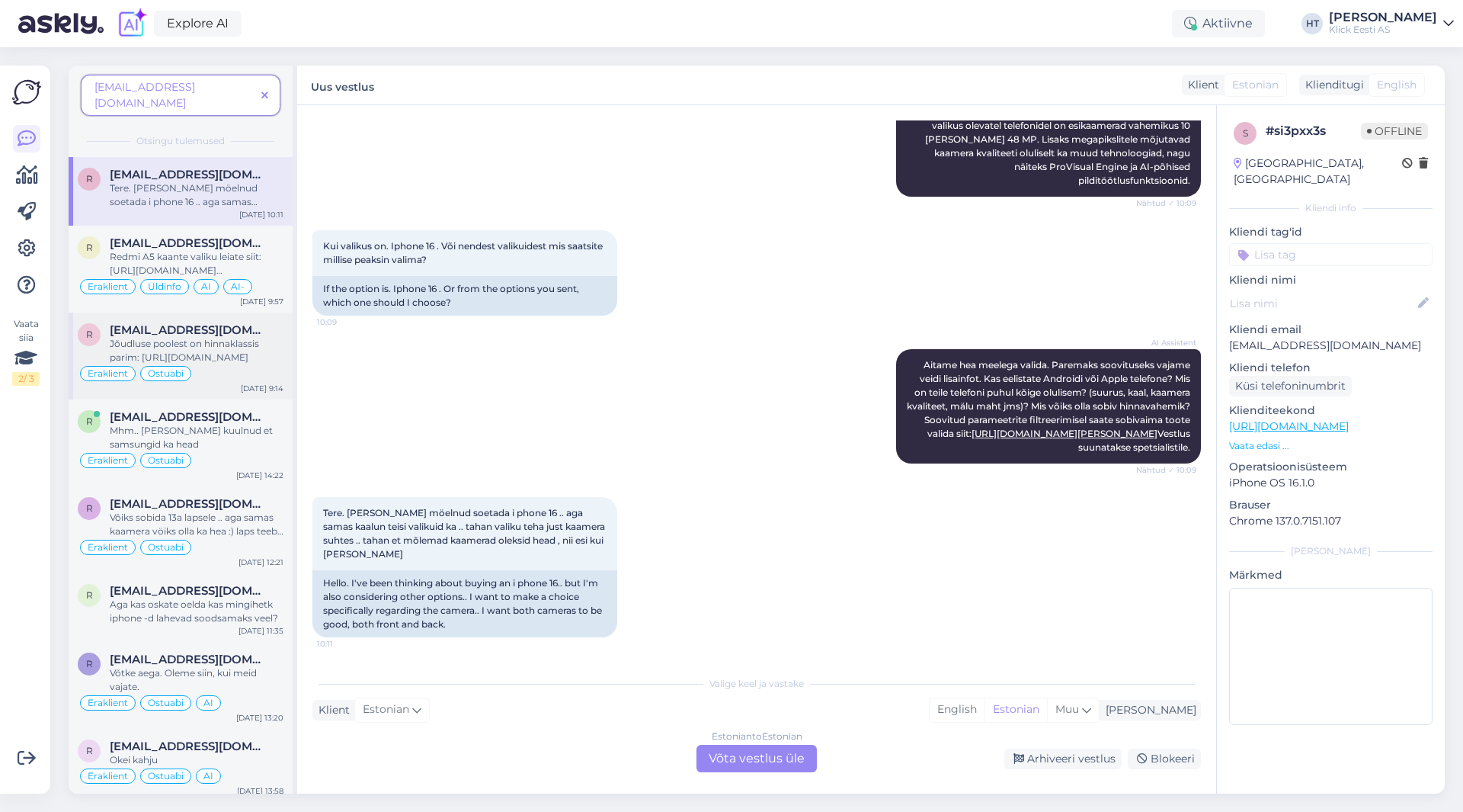
click at [240, 337] on div "Jõudluse poolest on hinnaklassis parim: [URL][DOMAIN_NAME]" at bounding box center [197, 350] width 174 height 27
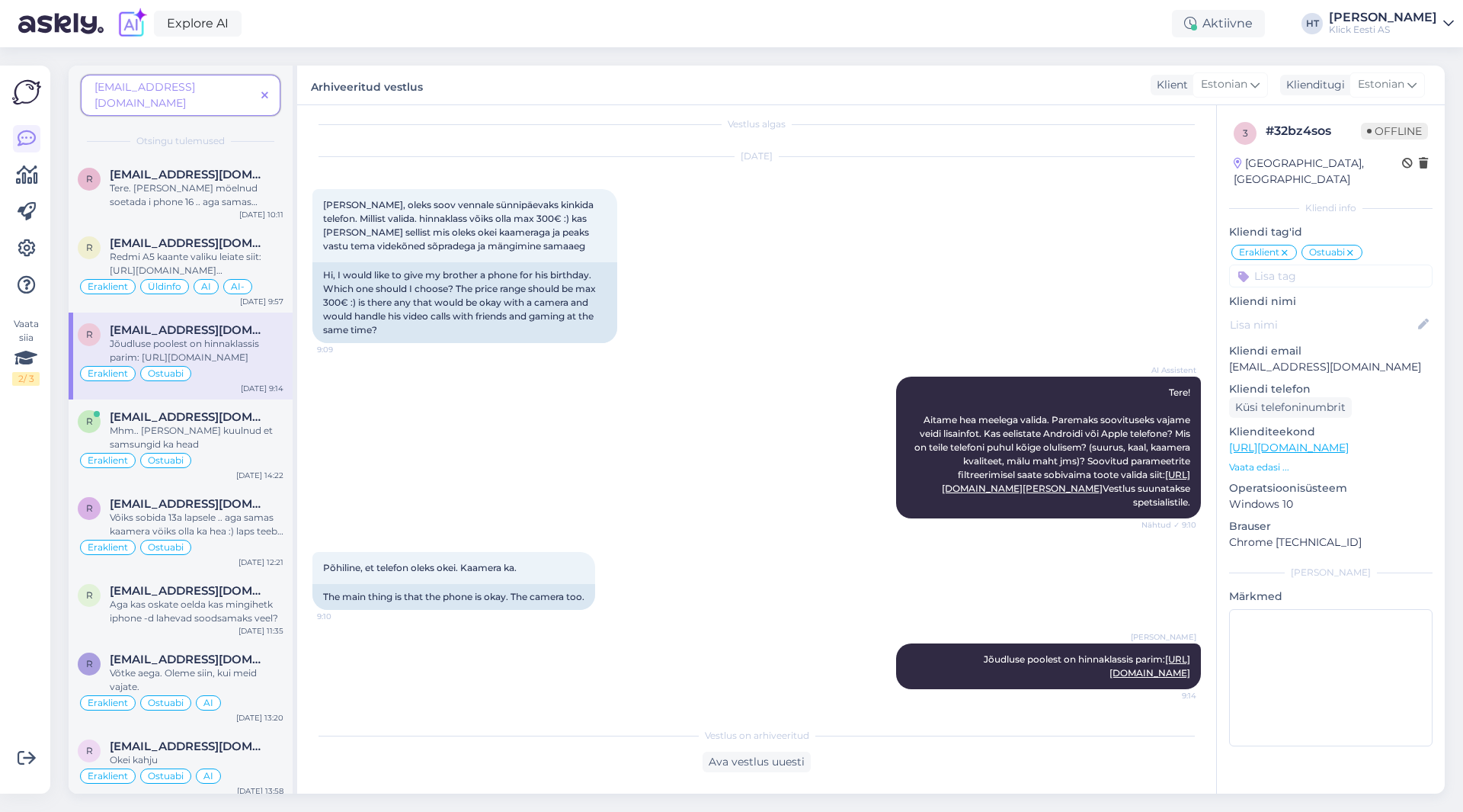
scroll to position [26, 0]
click at [254, 410] on span "[EMAIL_ADDRESS][DOMAIN_NAME]" at bounding box center [189, 417] width 158 height 14
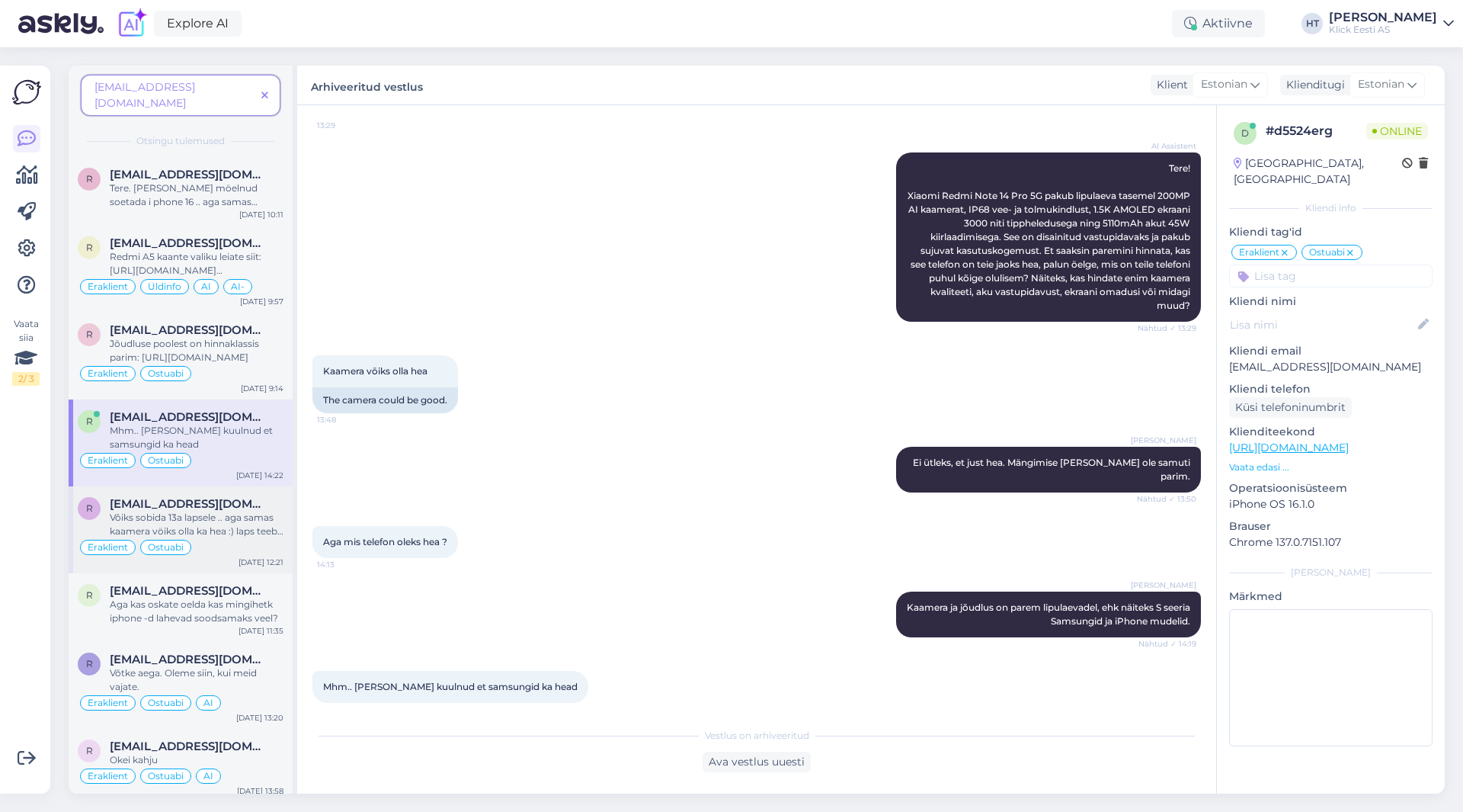
click at [253, 511] on div "Vôiks sobida 13a lapsele .. aga samas kaamera vöiks olla ka hea :) laps teeb vi…" at bounding box center [197, 524] width 174 height 27
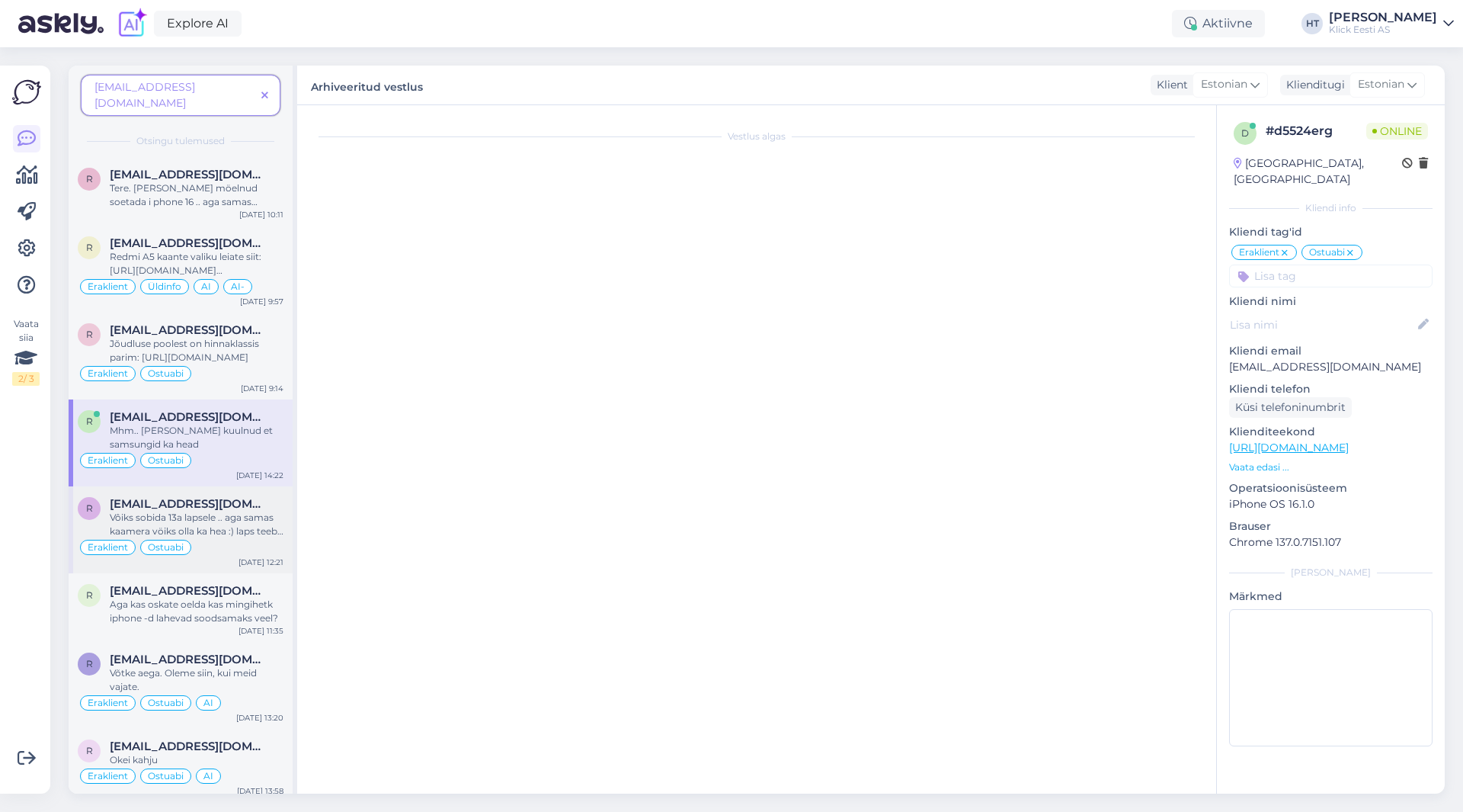
scroll to position [20, 0]
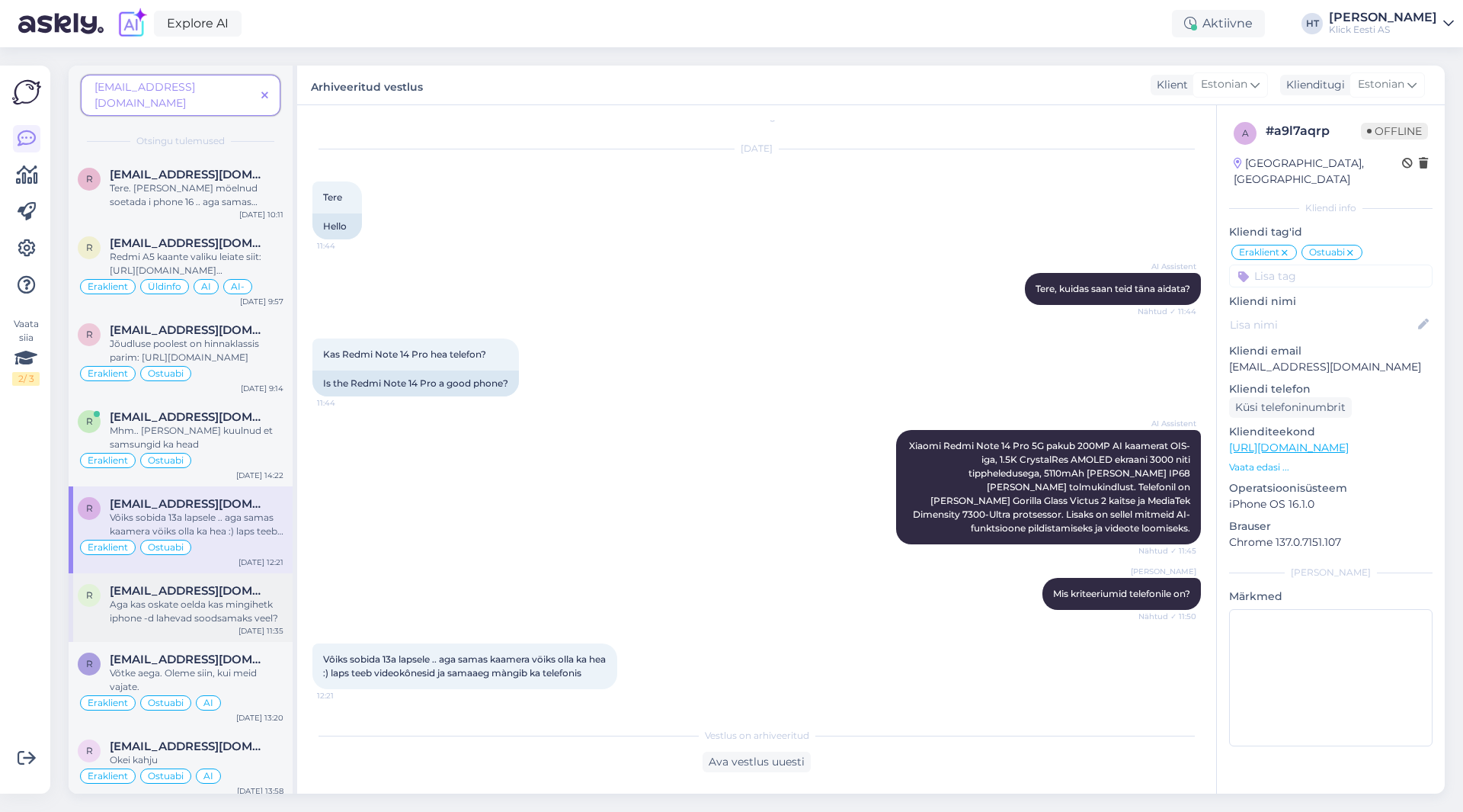
click at [235, 584] on span "[EMAIL_ADDRESS][DOMAIN_NAME]" at bounding box center [189, 591] width 158 height 14
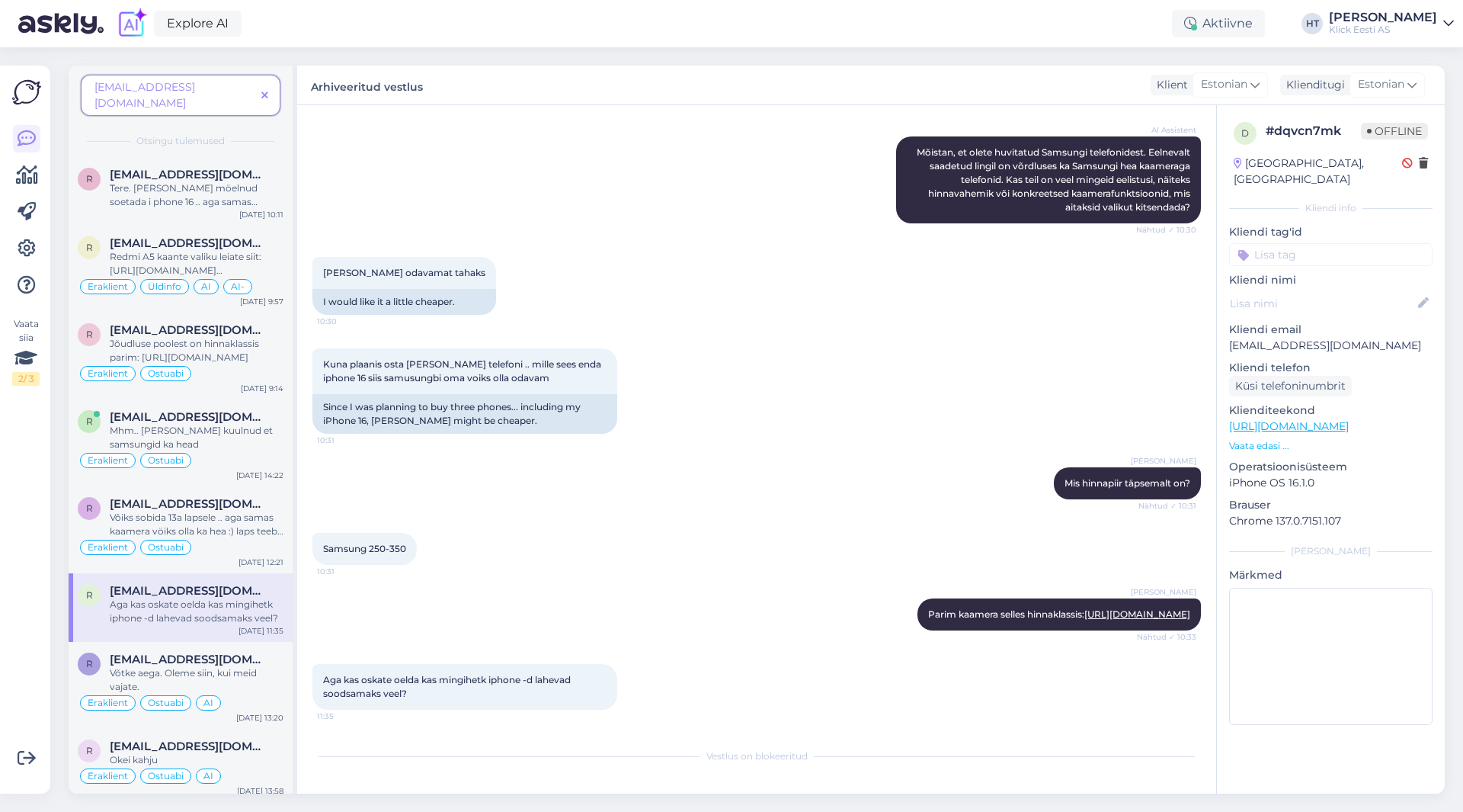
scroll to position [76, 0]
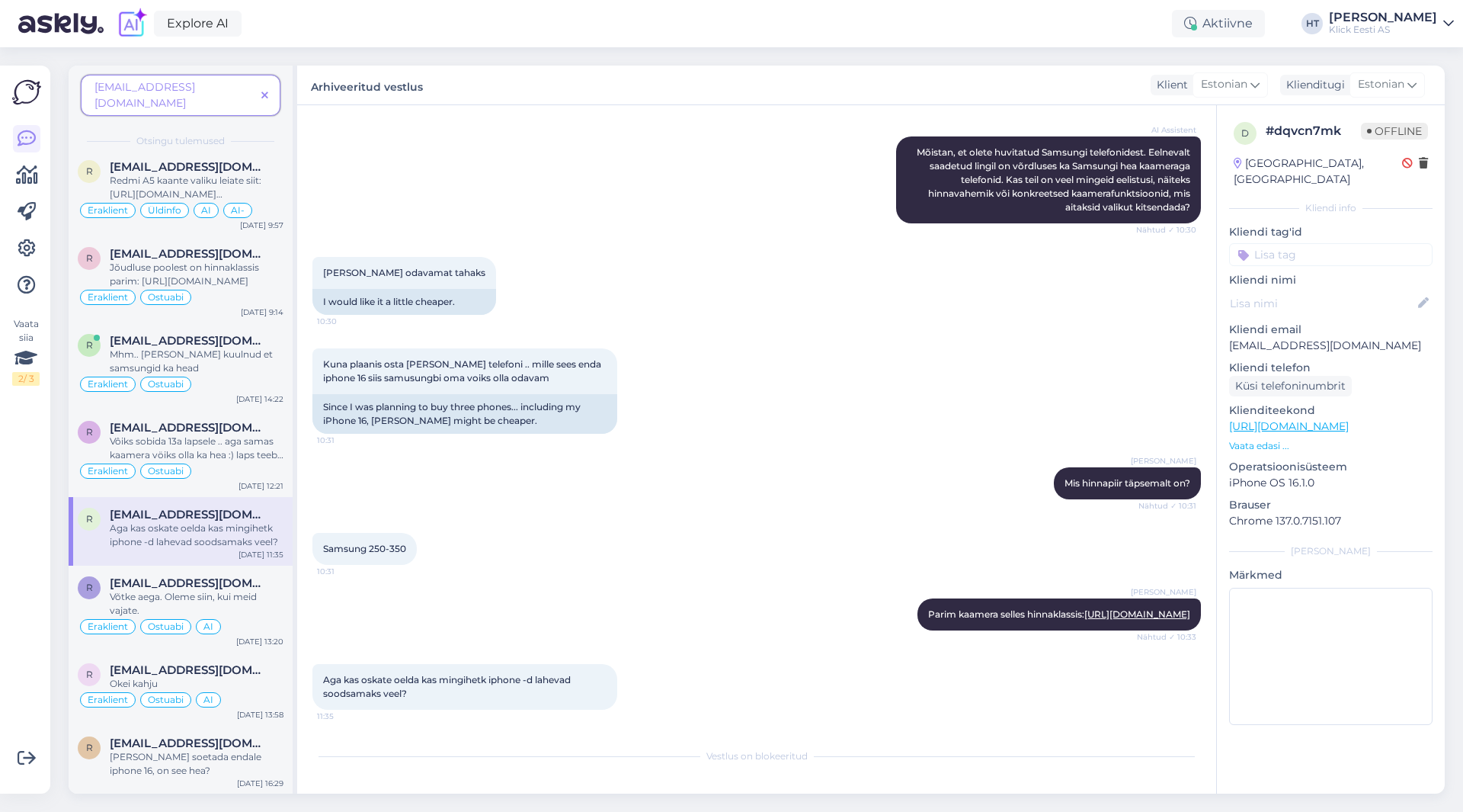
click at [212, 576] on span "[EMAIL_ADDRESS][DOMAIN_NAME]" at bounding box center [189, 583] width 158 height 14
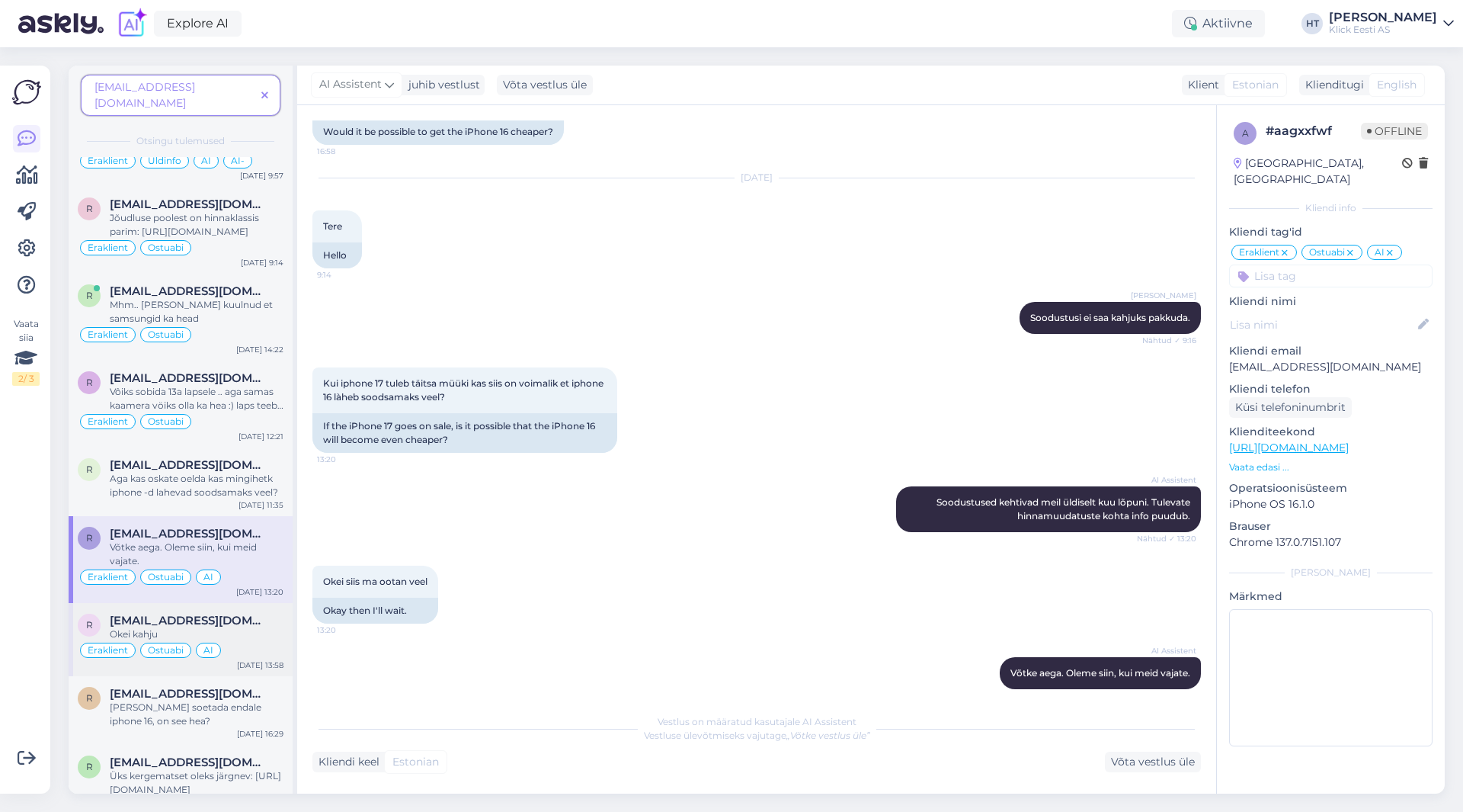
scroll to position [152, 0]
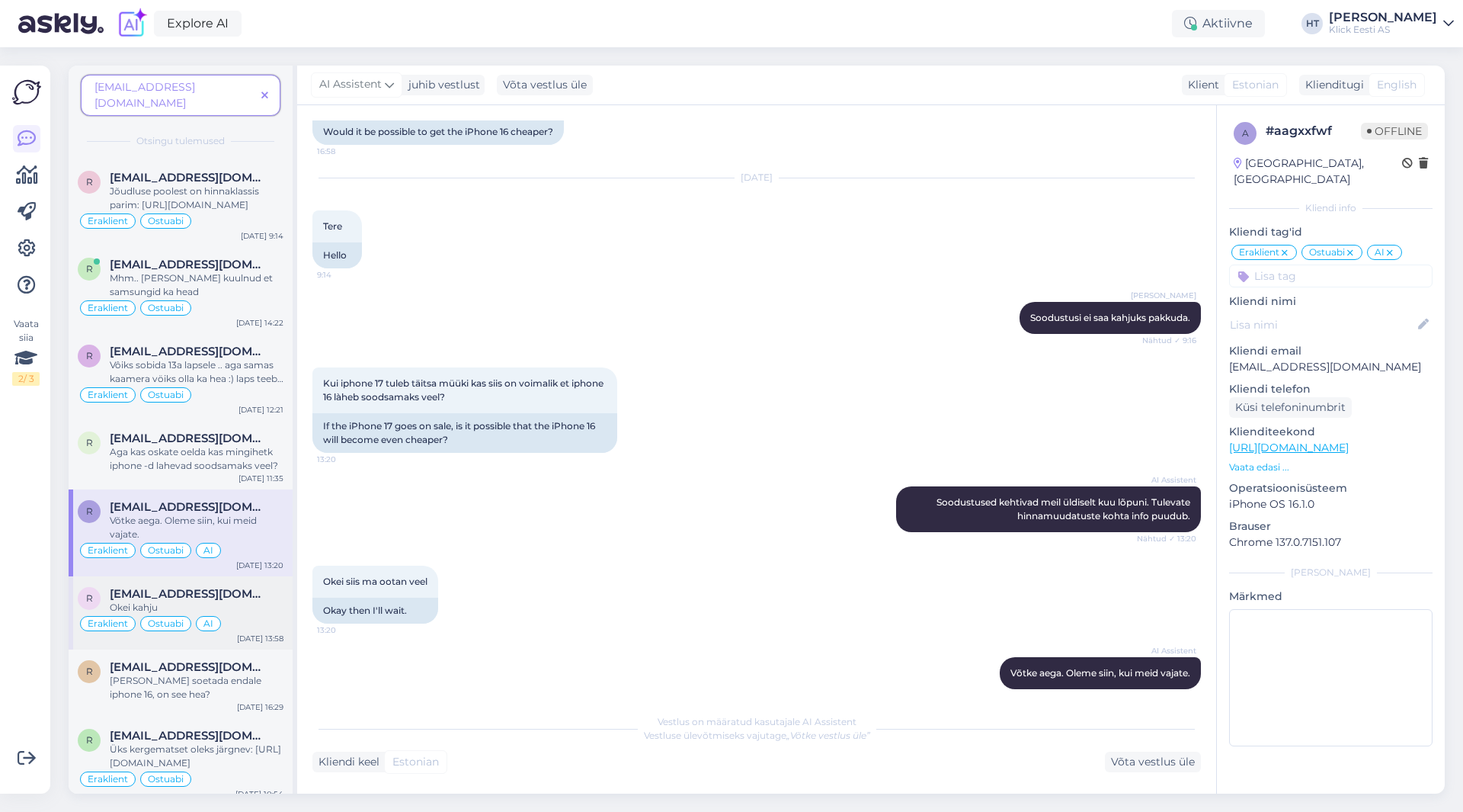
click at [230, 600] on div "Okei kahju" at bounding box center [197, 607] width 174 height 14
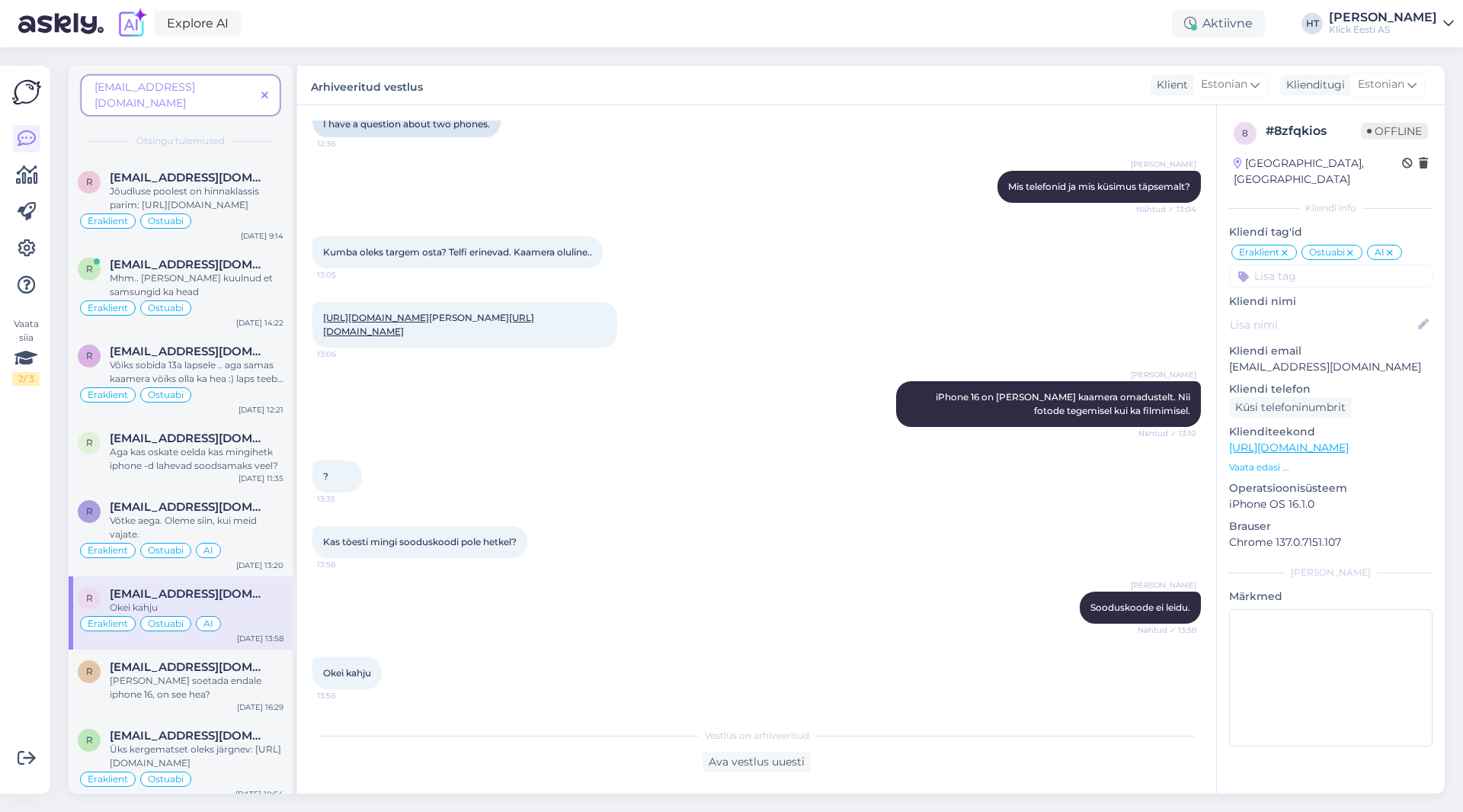
scroll to position [221, 0]
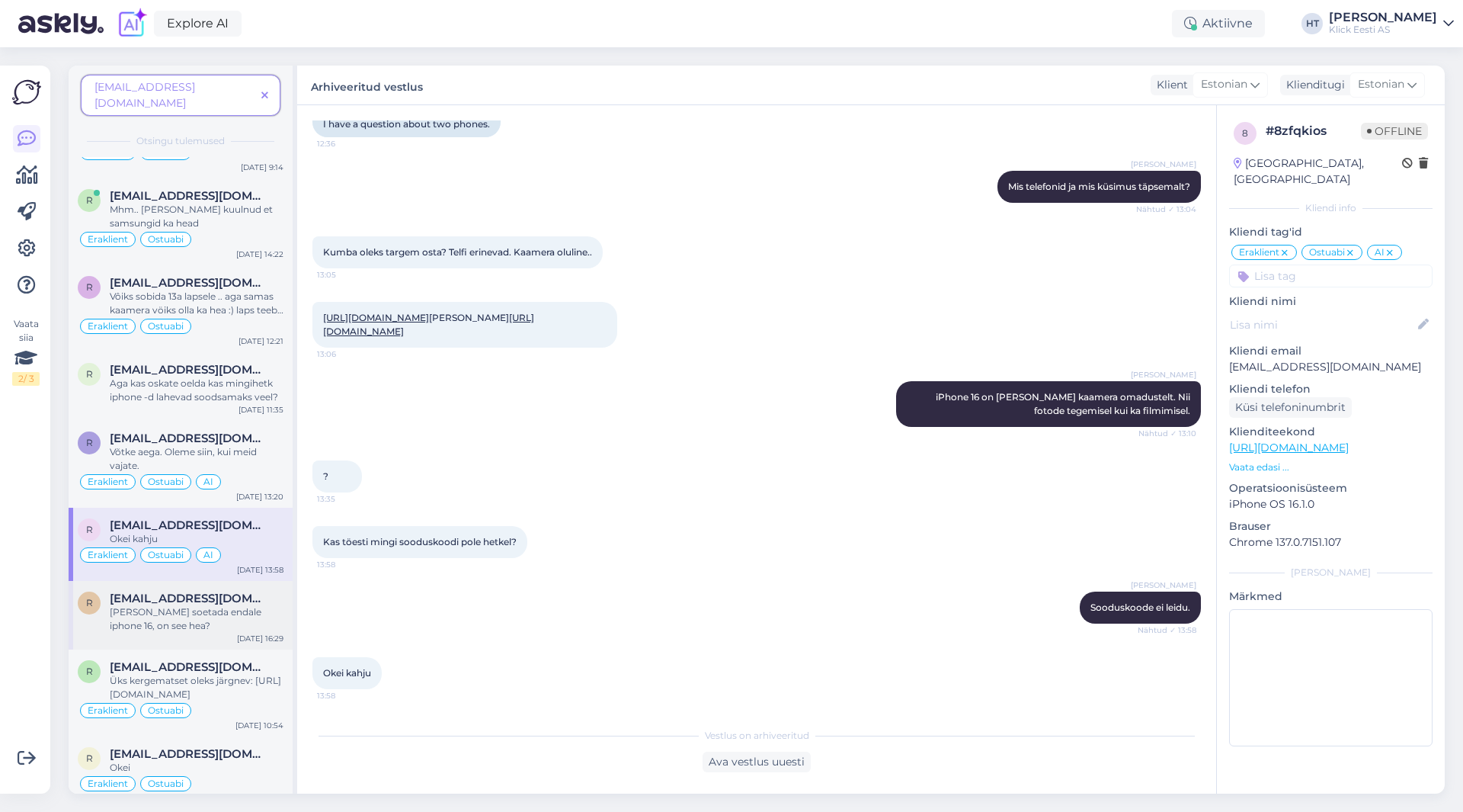
click at [225, 591] on span "[EMAIL_ADDRESS][DOMAIN_NAME]" at bounding box center [189, 598] width 158 height 14
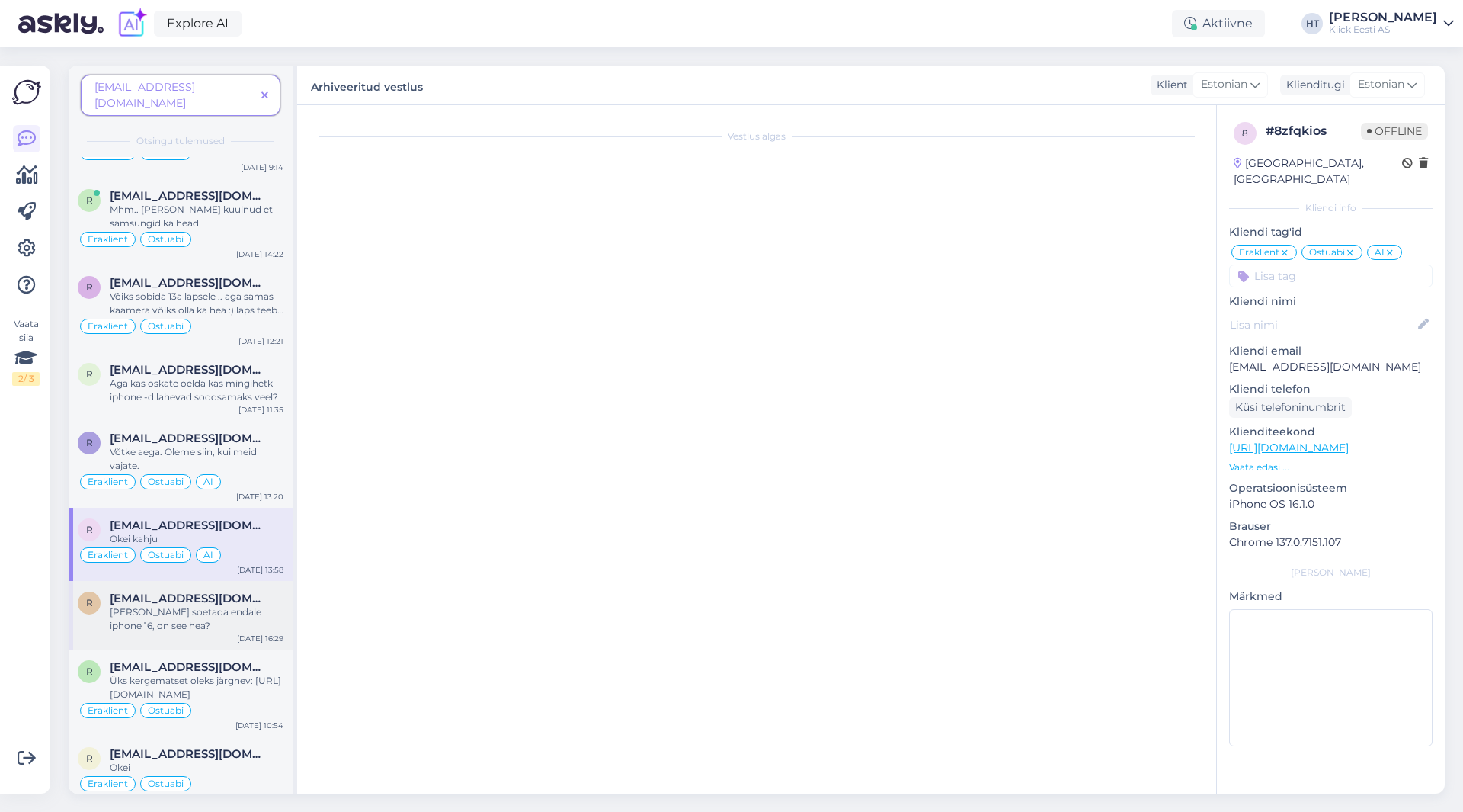
scroll to position [0, 0]
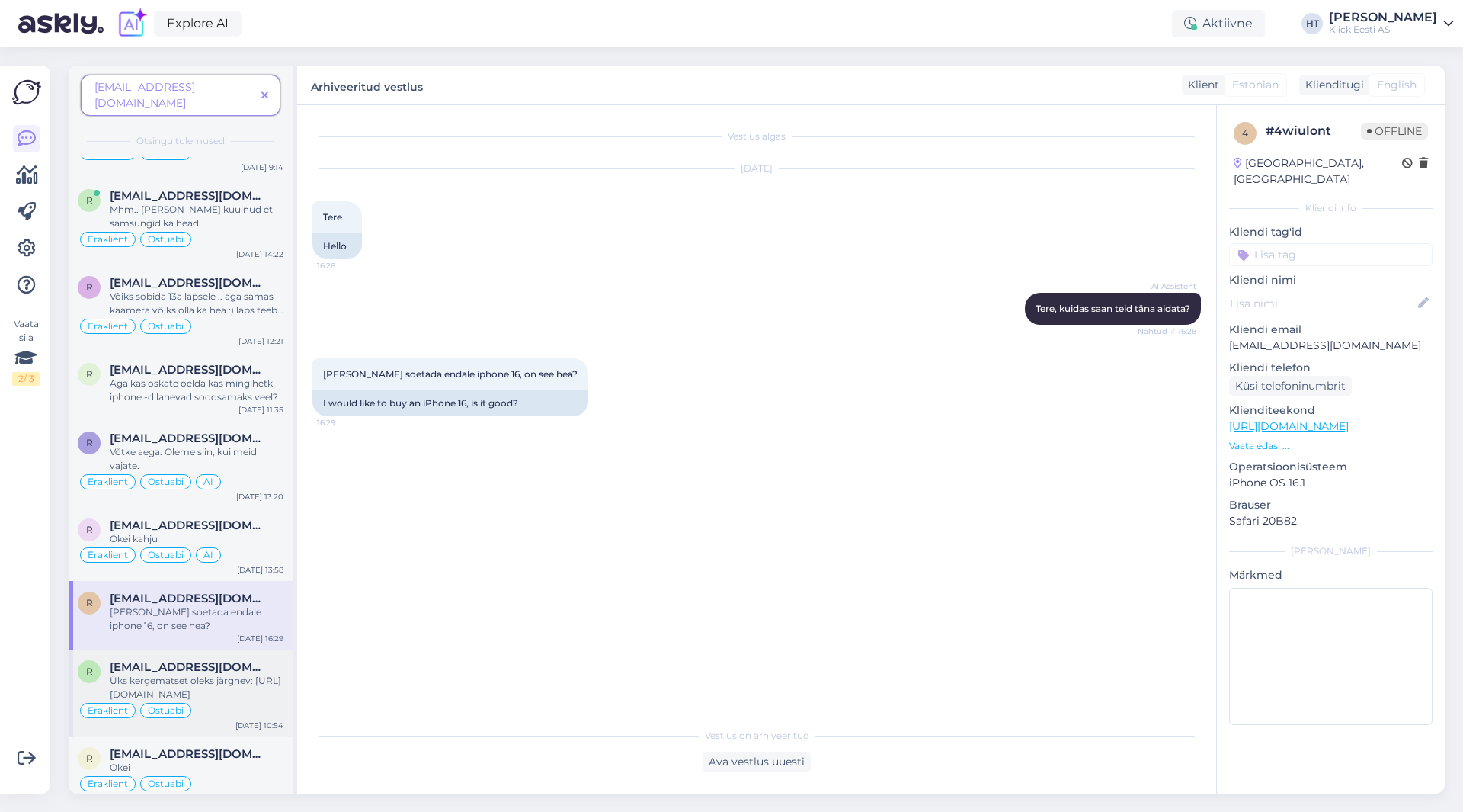
click at [236, 649] on div "r [EMAIL_ADDRESS][DOMAIN_NAME] Üks kergematset oleks järgnev: [URL][DOMAIN_NAME…" at bounding box center [181, 692] width 224 height 87
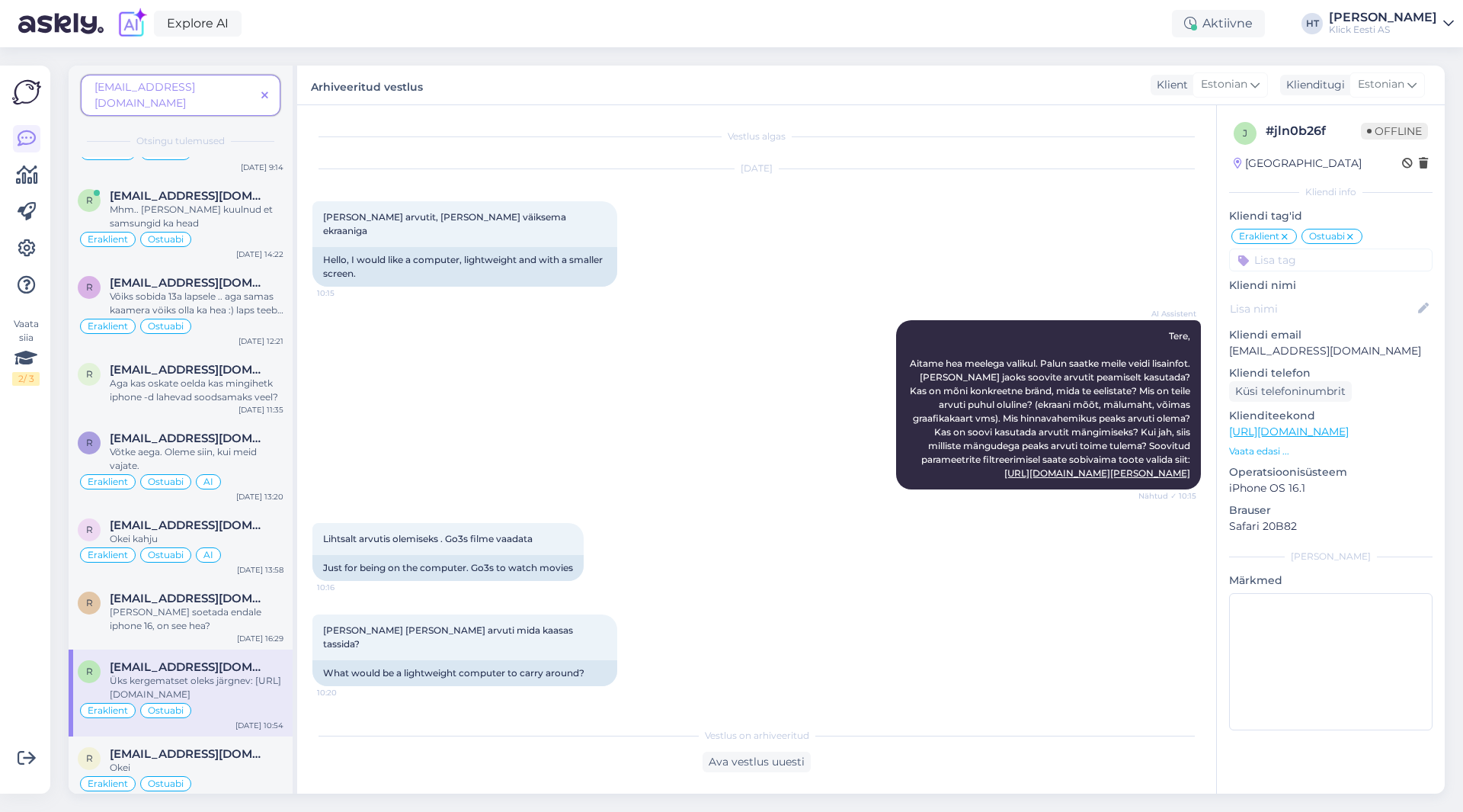
scroll to position [62, 0]
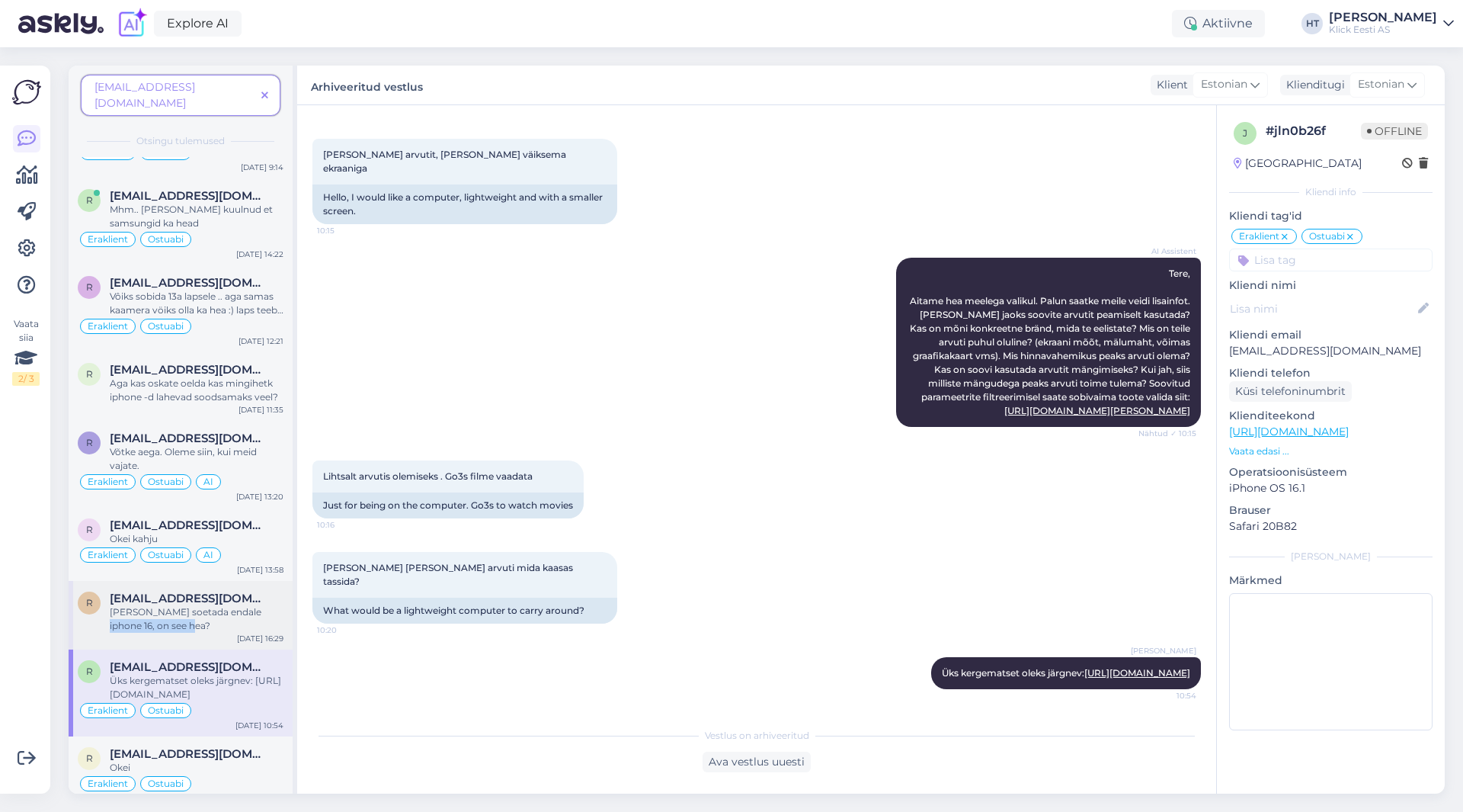
click at [245, 605] on div "[PERSON_NAME] soetada endale iphone 16, on see hea?" at bounding box center [197, 618] width 174 height 27
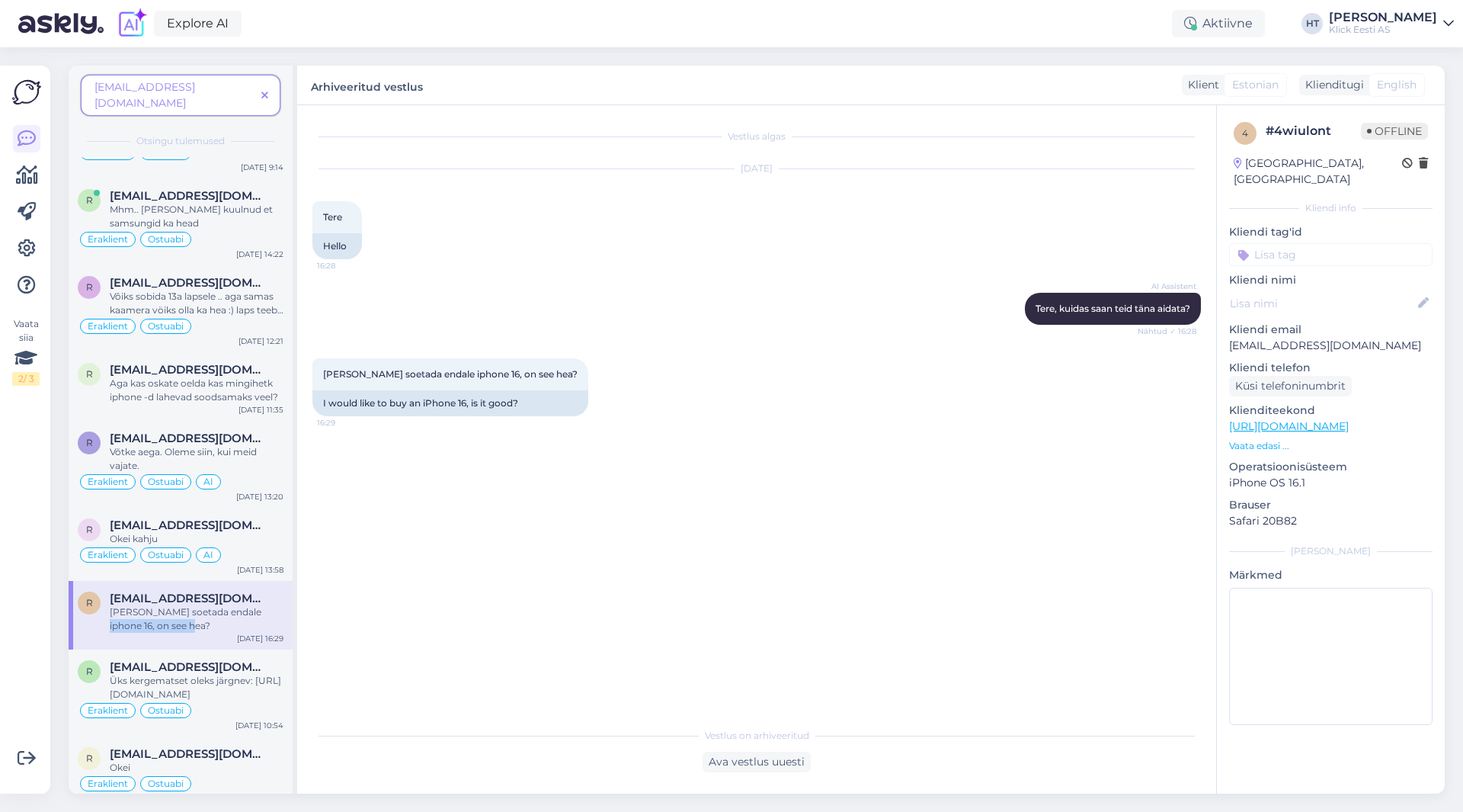
scroll to position [0, 0]
click at [428, 578] on div "Vestlus algas [DATE] Tere 16:28 Hello AI Assistent [PERSON_NAME], kuidas saan t…" at bounding box center [763, 412] width 902 height 585
click at [245, 674] on div "Üks kergematset oleks järgnev: [URL][DOMAIN_NAME]" at bounding box center [197, 687] width 174 height 27
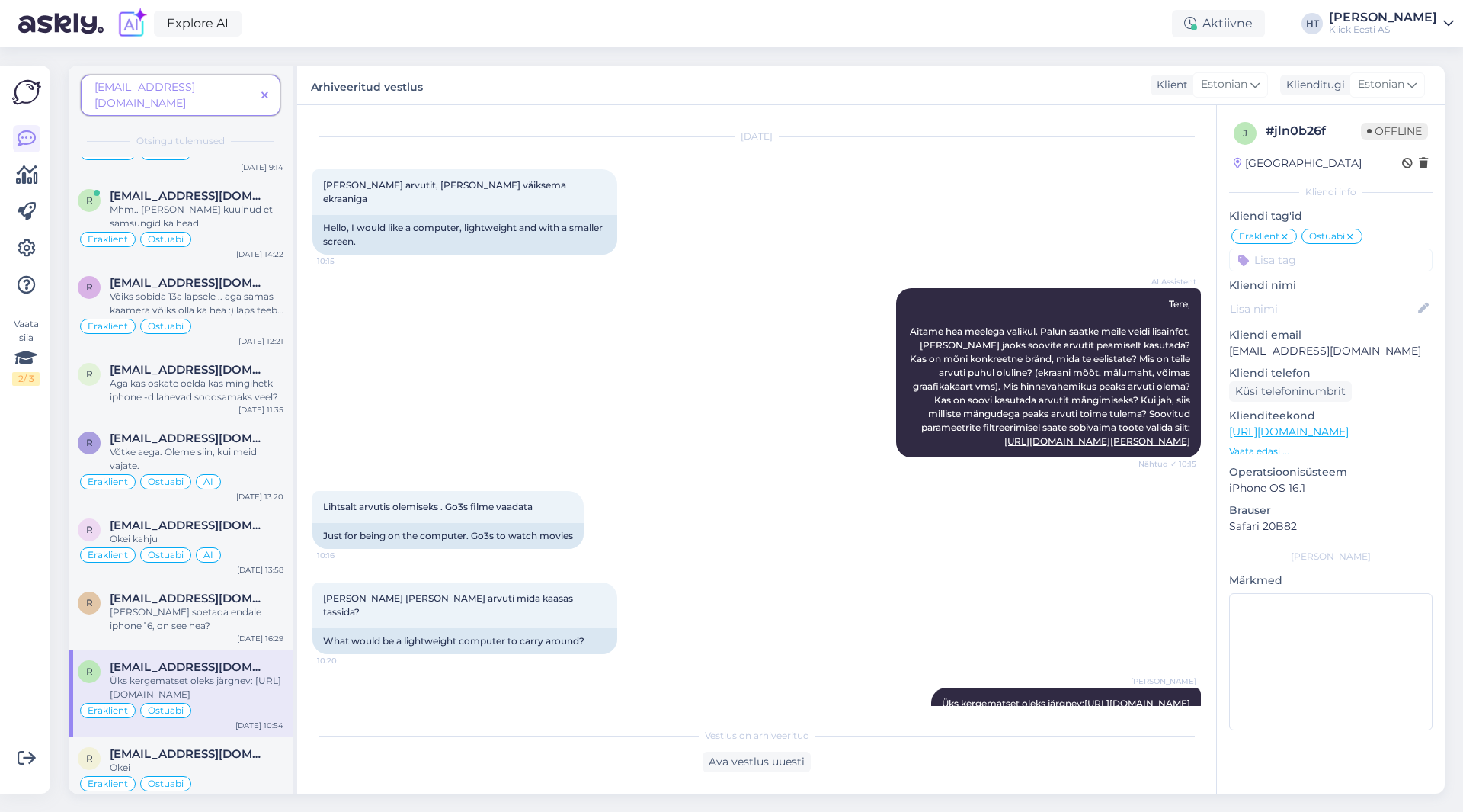
scroll to position [62, 0]
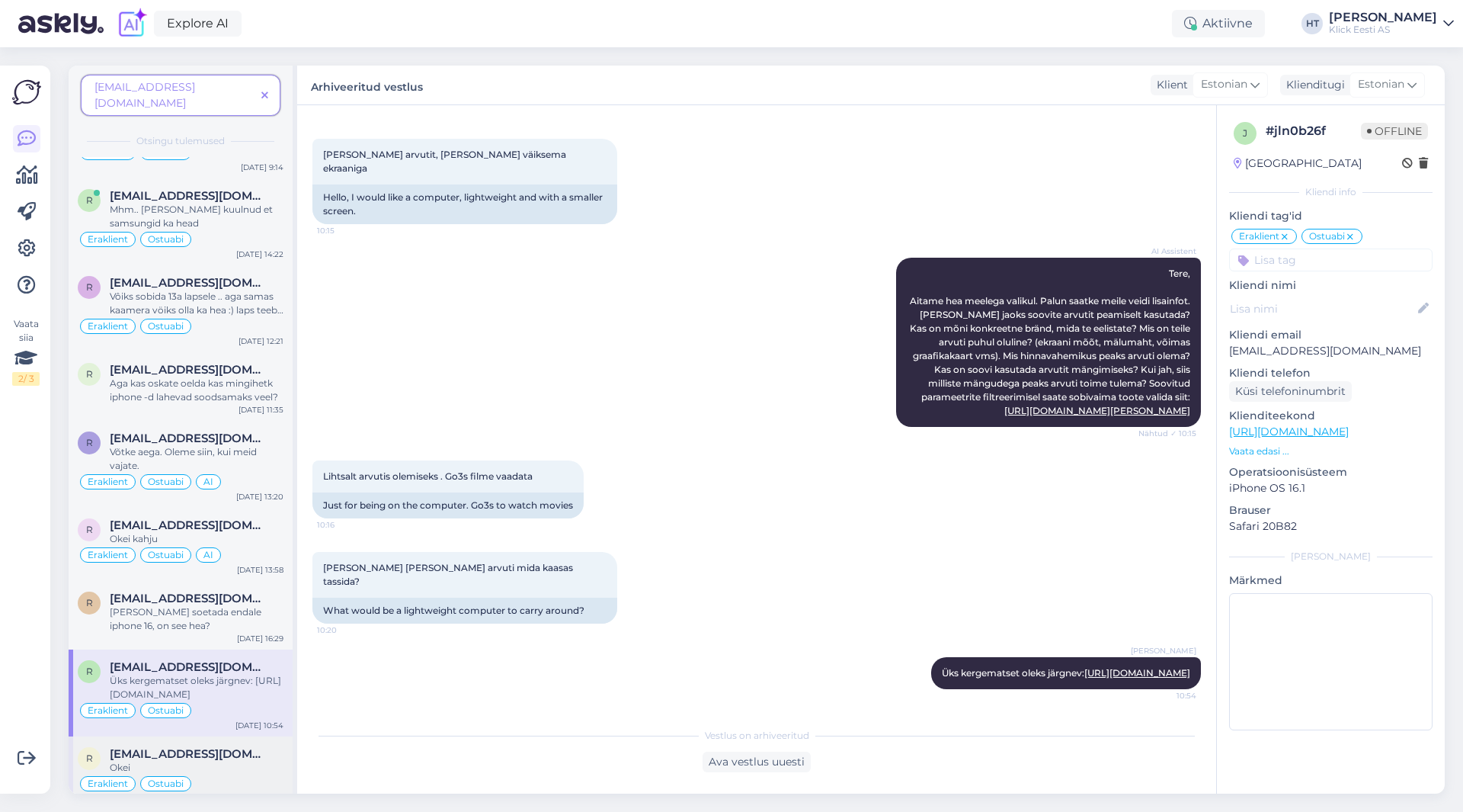
click at [227, 747] on span "[EMAIL_ADDRESS][DOMAIN_NAME]" at bounding box center [189, 754] width 158 height 14
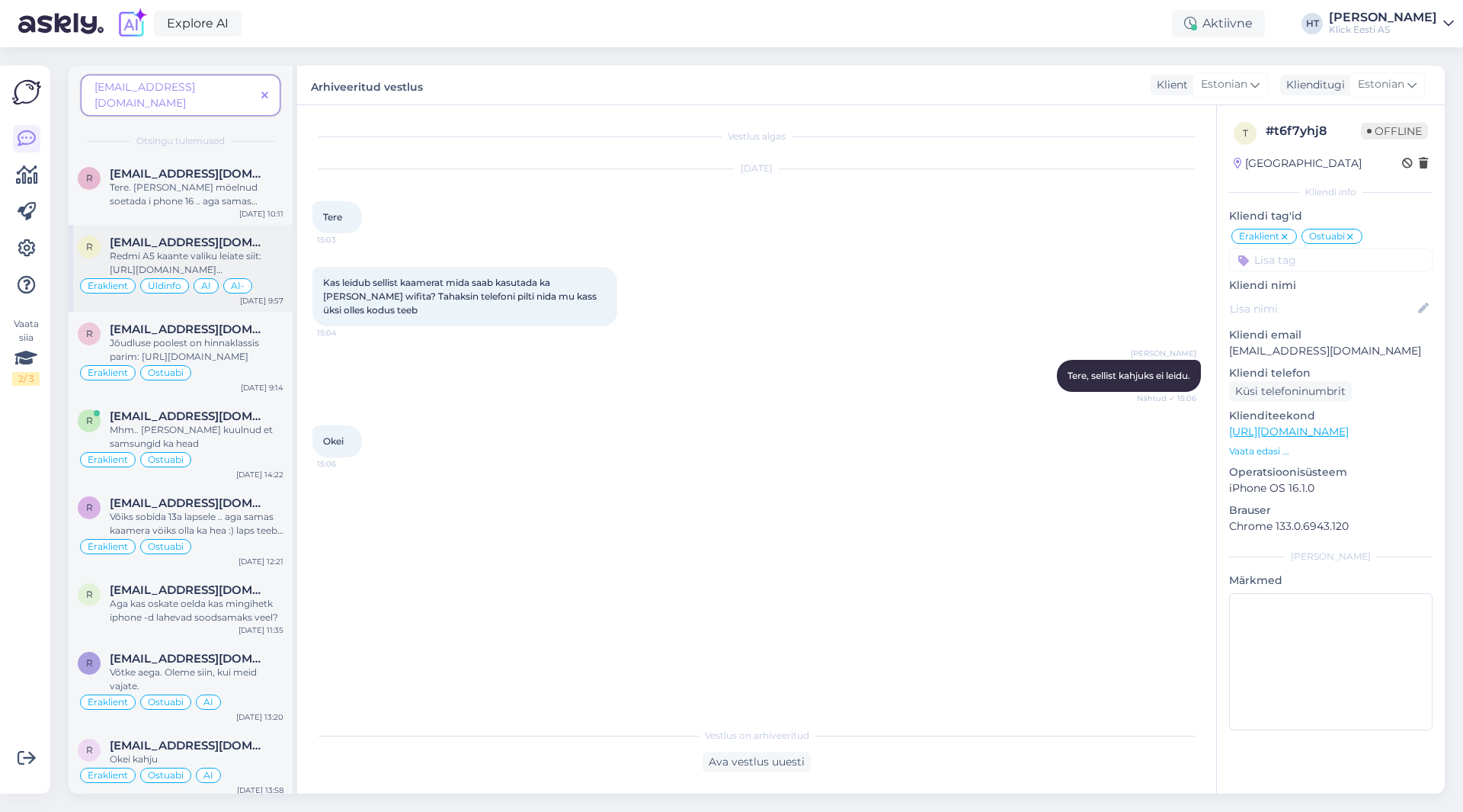
scroll to position [0, 0]
click at [251, 424] on div "Mhm.. [PERSON_NAME] kuulnud et samsungid ka head" at bounding box center [197, 437] width 174 height 27
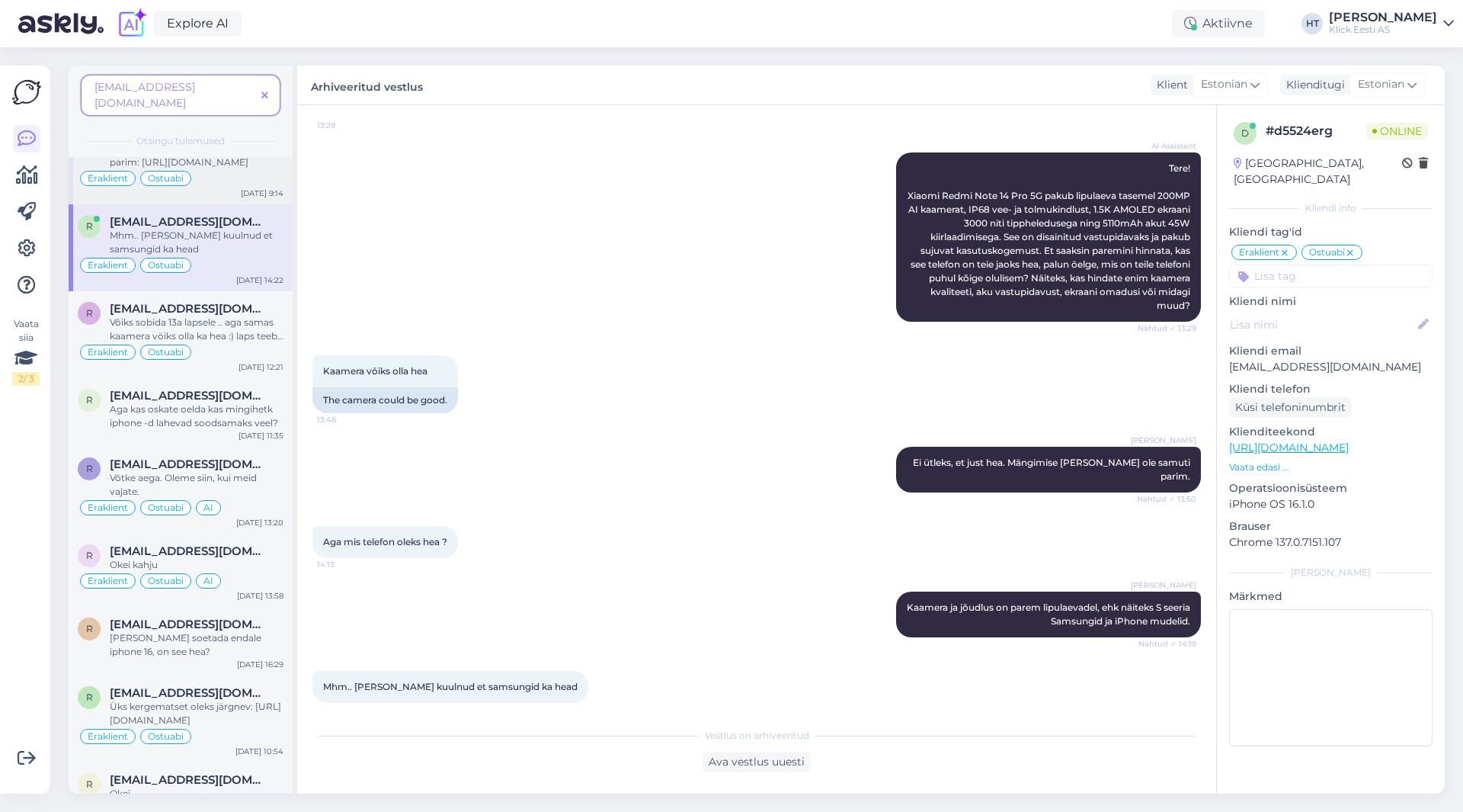
scroll to position [221, 0]
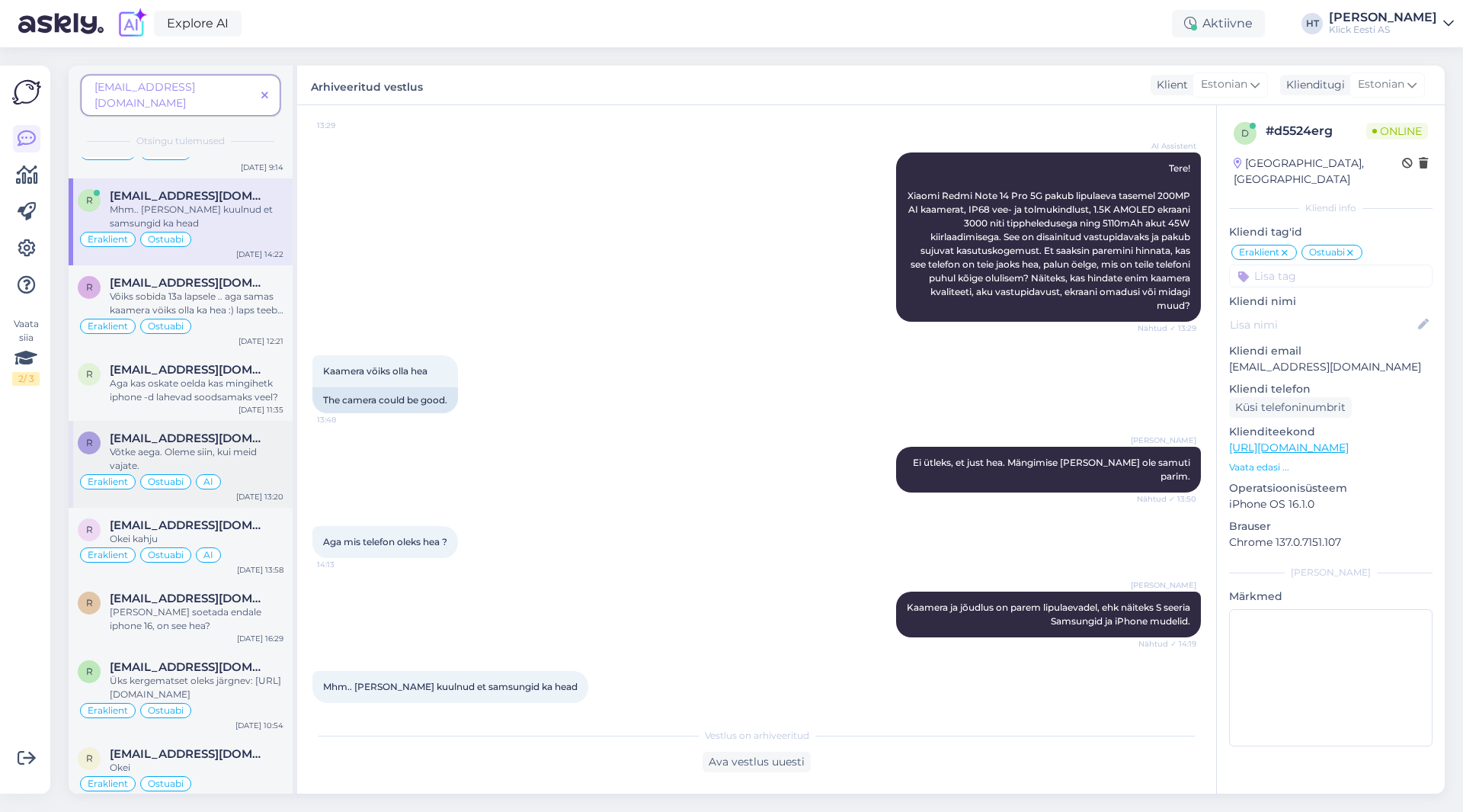
click at [251, 450] on div "Võtke aega. Oleme siin, kui meid vajate." at bounding box center [197, 458] width 174 height 27
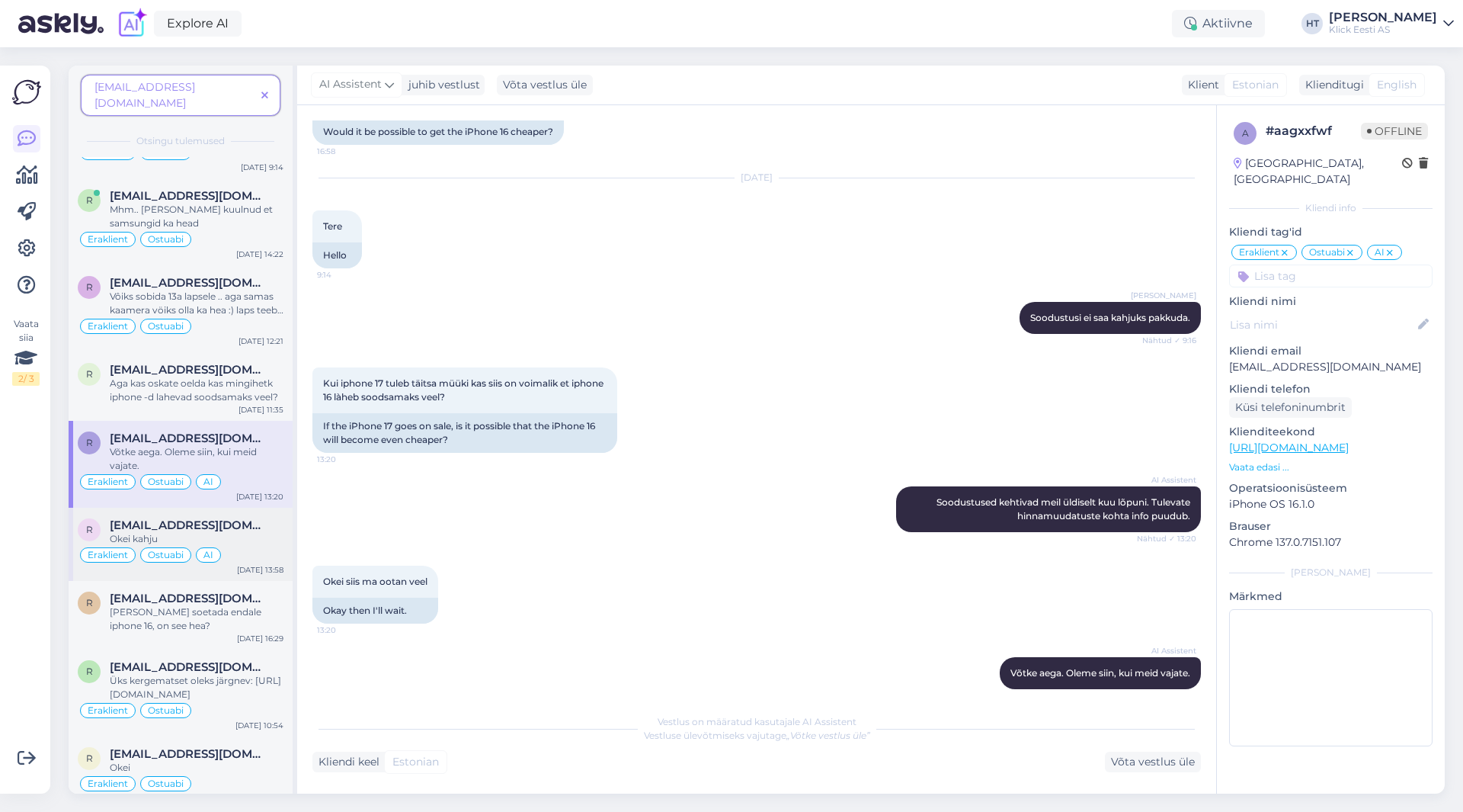
click at [222, 518] on span "[EMAIL_ADDRESS][DOMAIN_NAME]" at bounding box center [189, 525] width 158 height 14
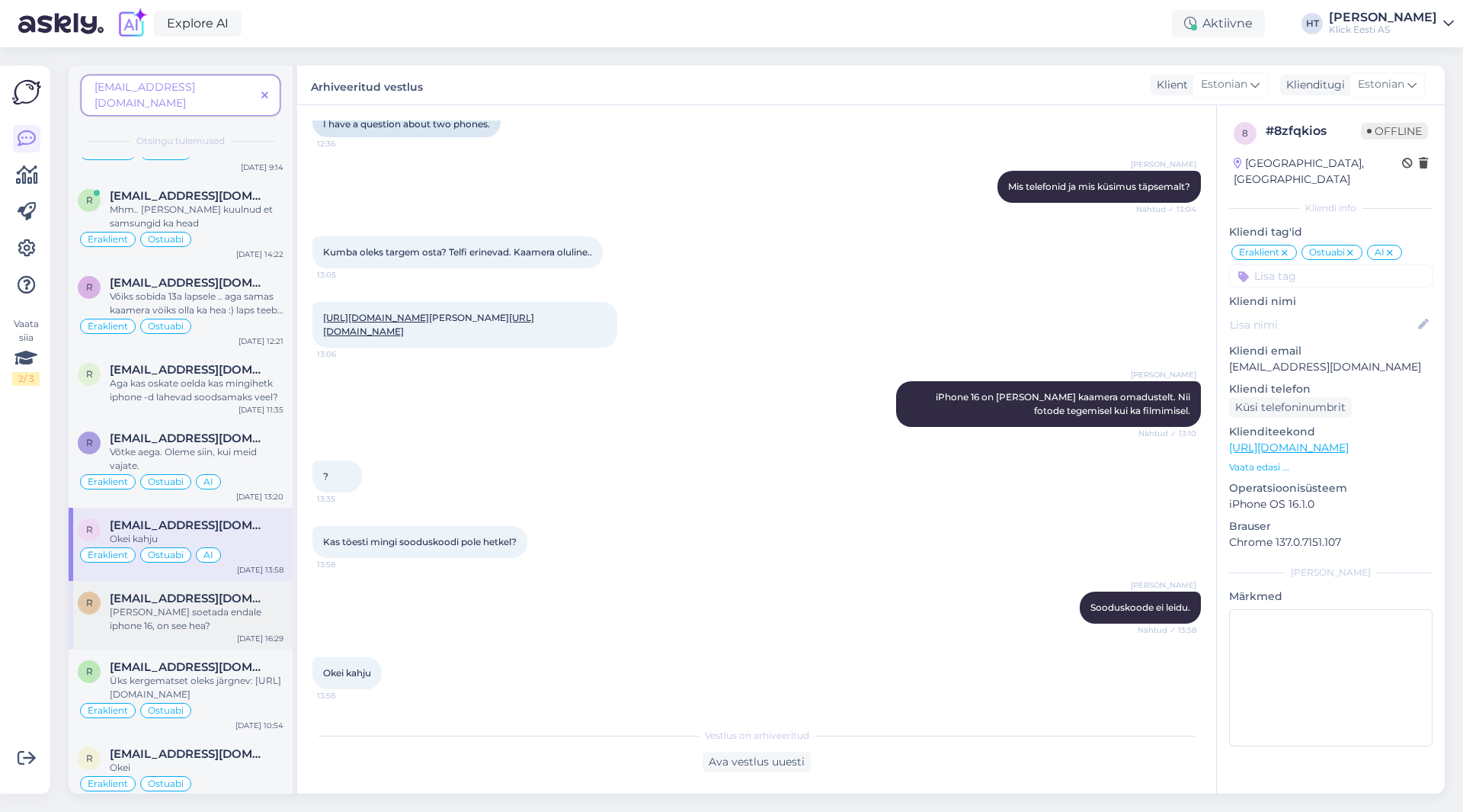
click at [231, 605] on div "[PERSON_NAME] soetada endale iphone 16, on see hea?" at bounding box center [197, 618] width 174 height 27
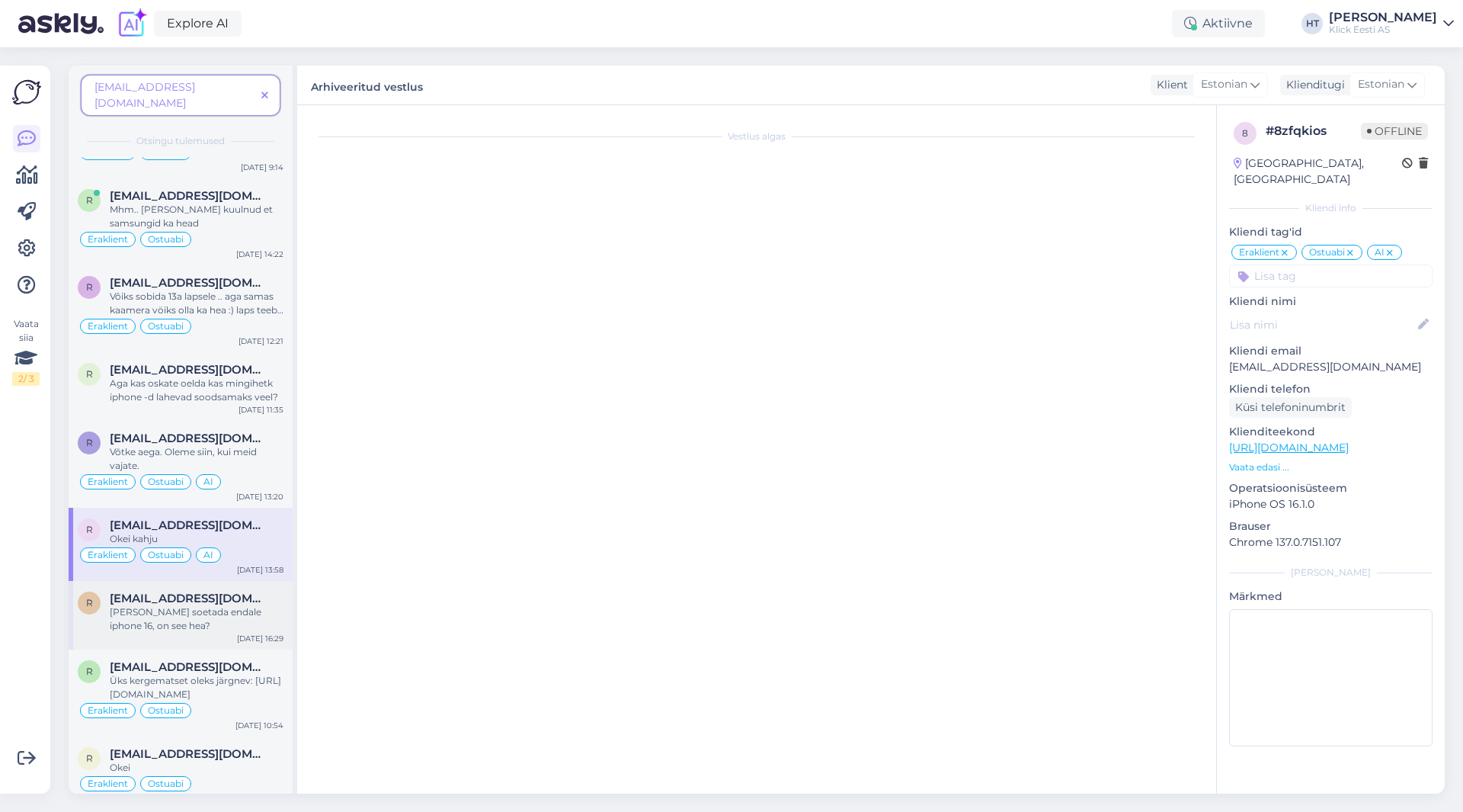
scroll to position [0, 0]
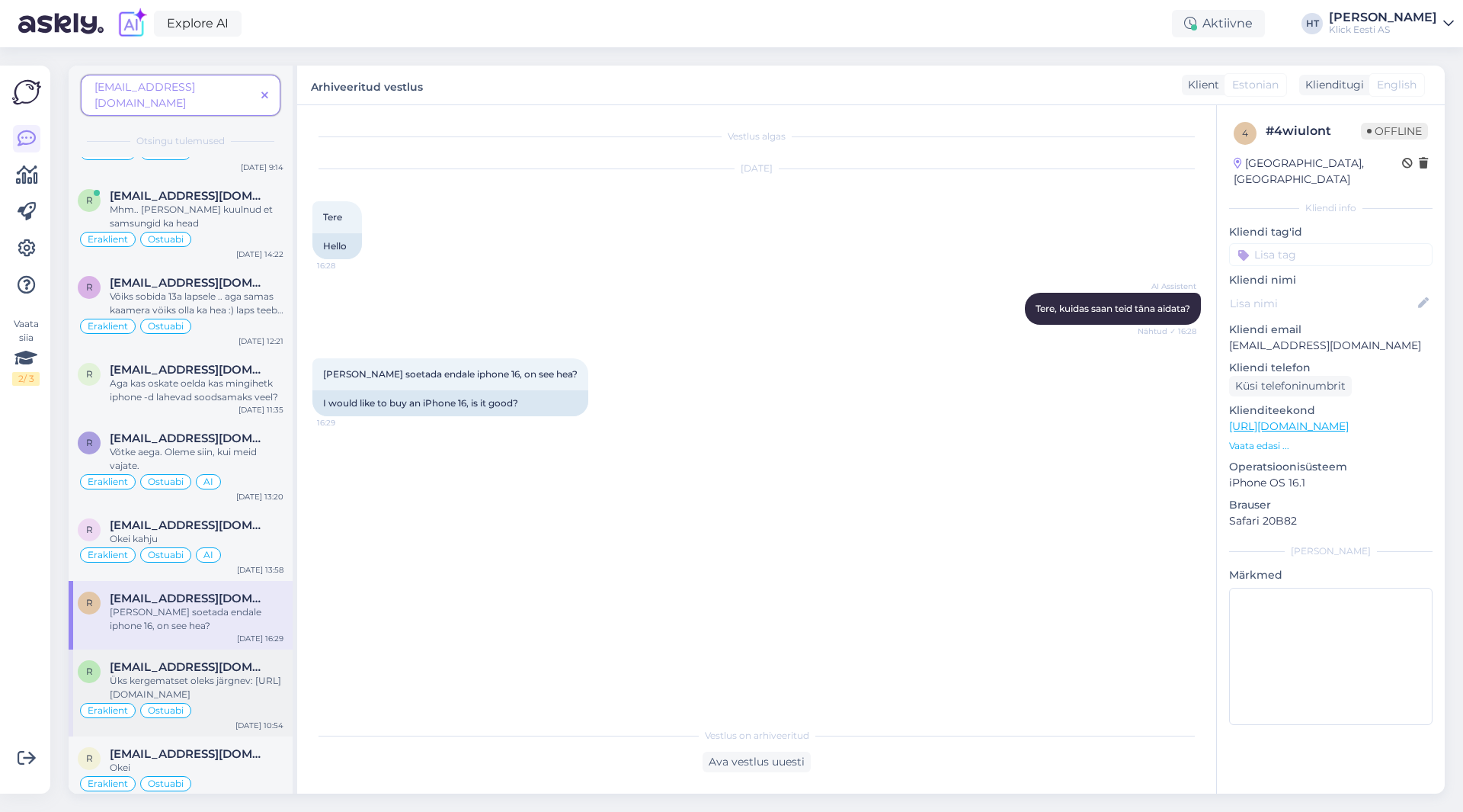
click at [232, 660] on span "[EMAIL_ADDRESS][DOMAIN_NAME]" at bounding box center [189, 667] width 158 height 14
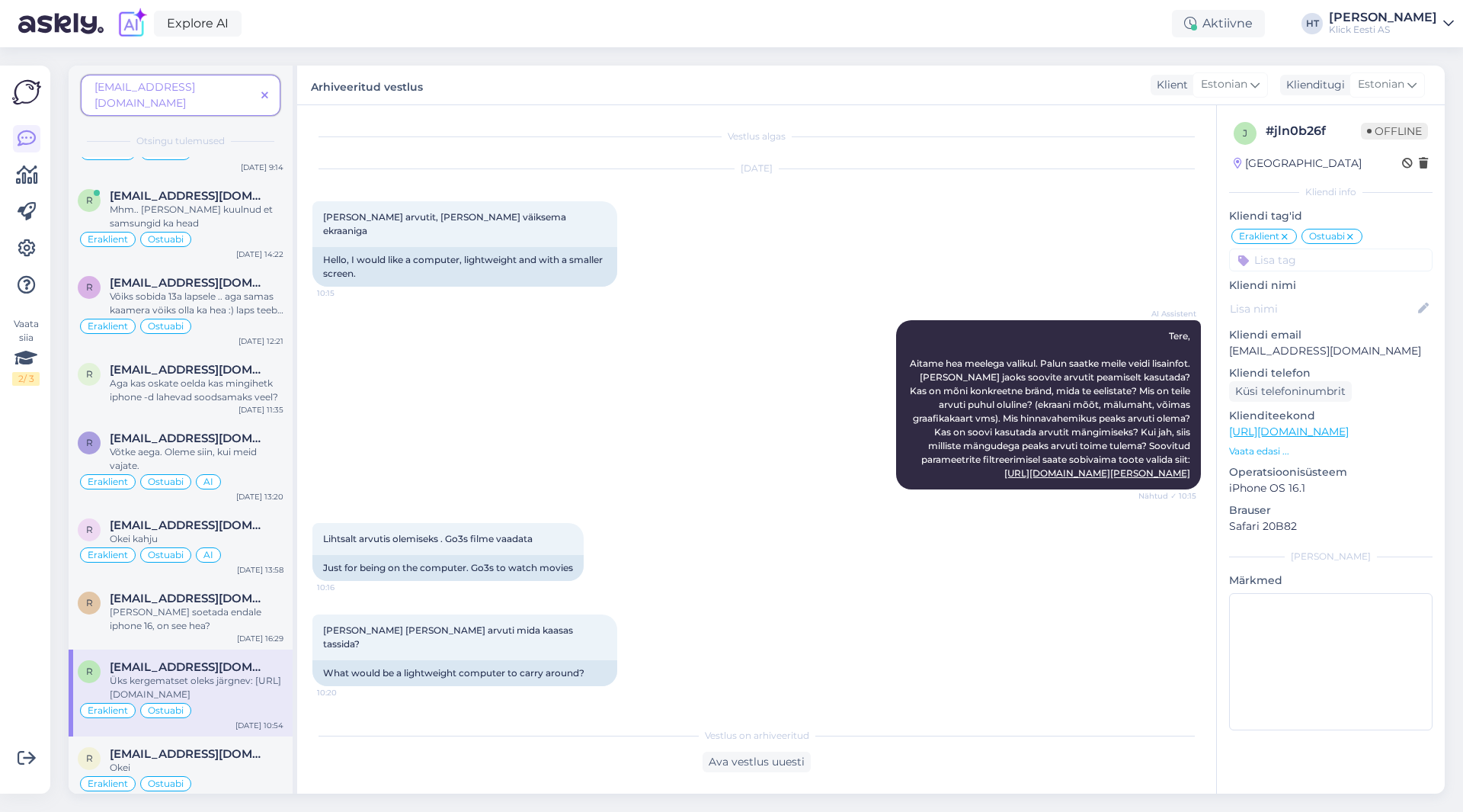
scroll to position [62, 0]
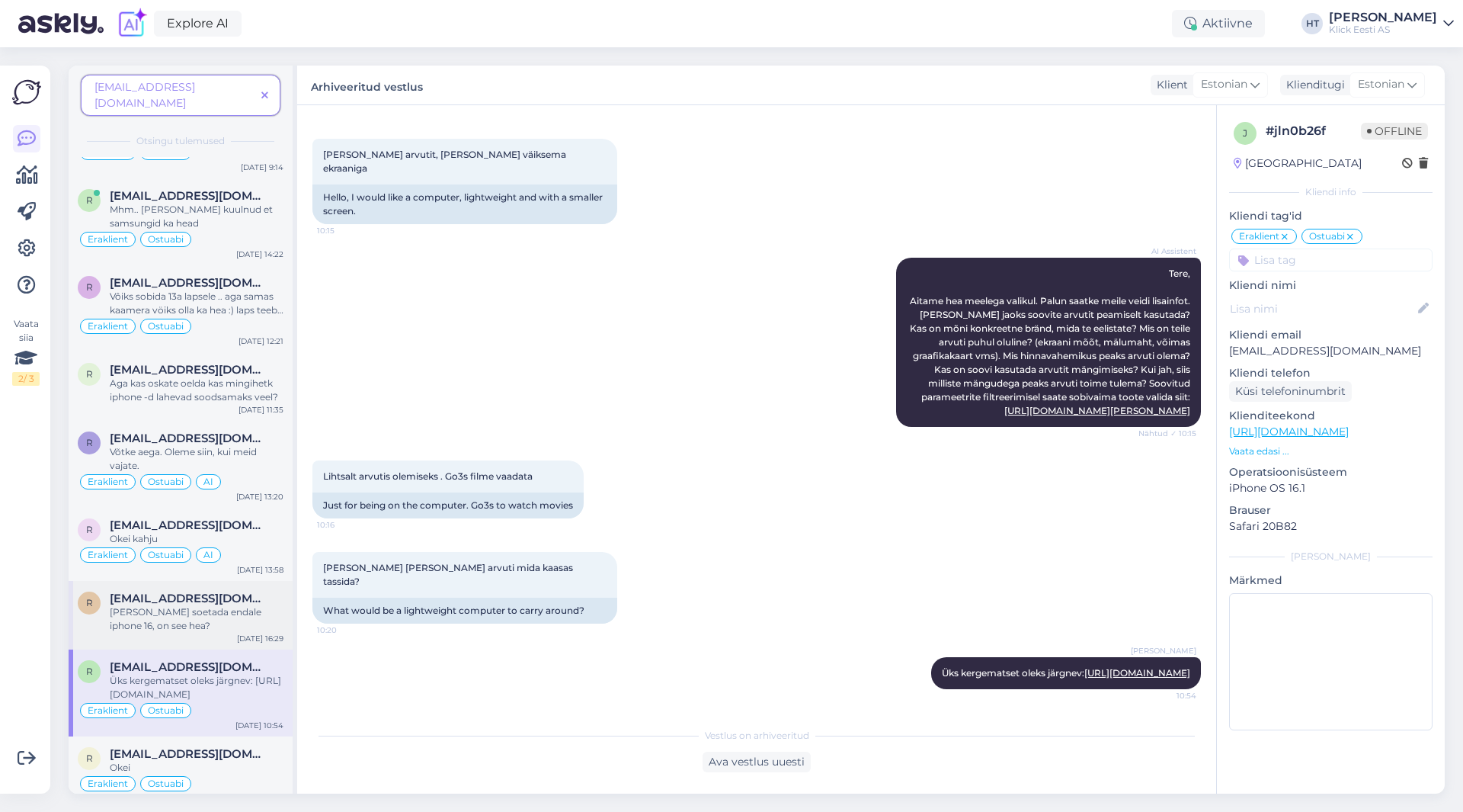
click at [242, 610] on div "[PERSON_NAME] soetada endale iphone 16, on see hea?" at bounding box center [197, 618] width 174 height 27
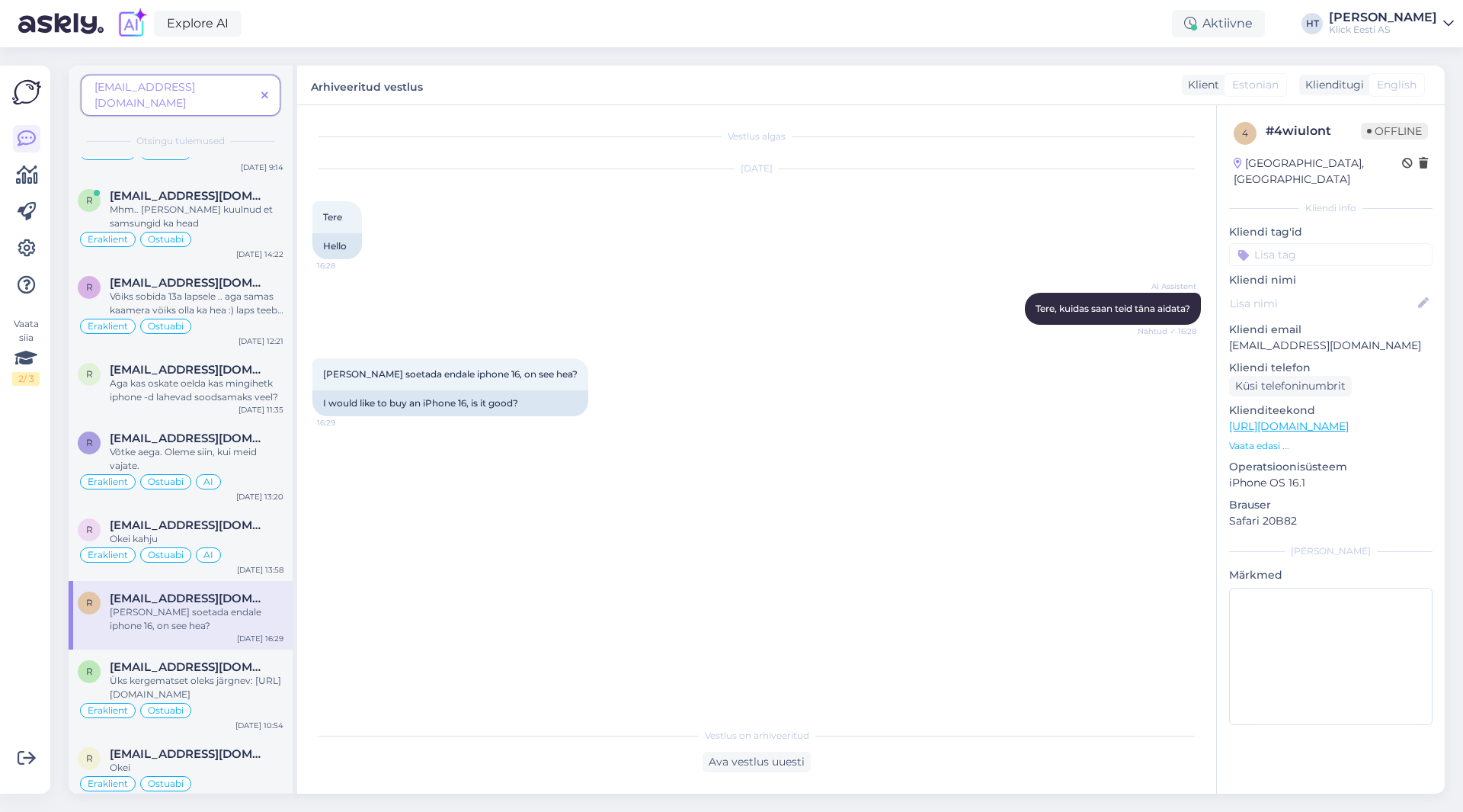
scroll to position [0, 0]
click at [225, 674] on div "Üks kergematset oleks järgnev: [URL][DOMAIN_NAME]" at bounding box center [197, 687] width 174 height 27
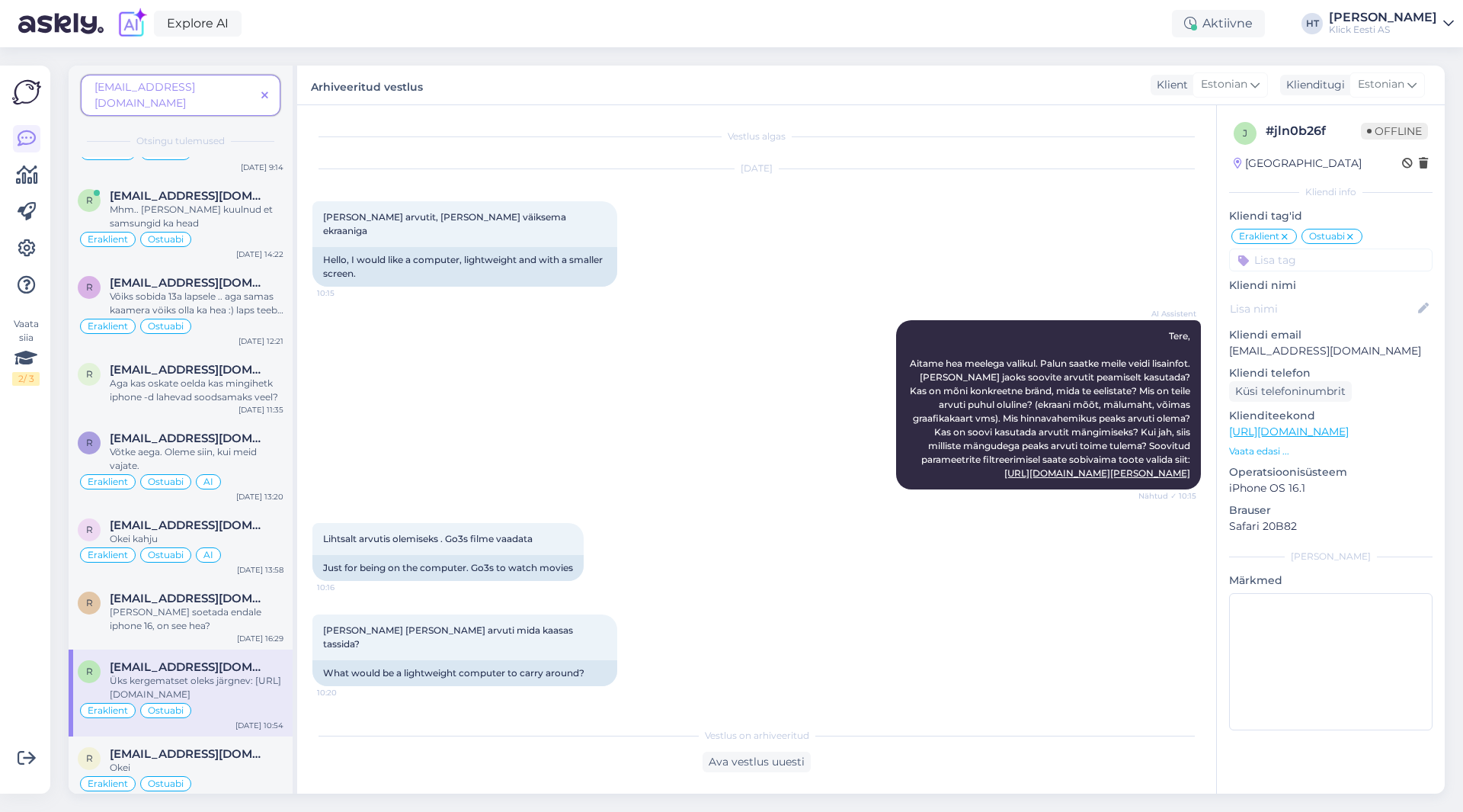
scroll to position [62, 0]
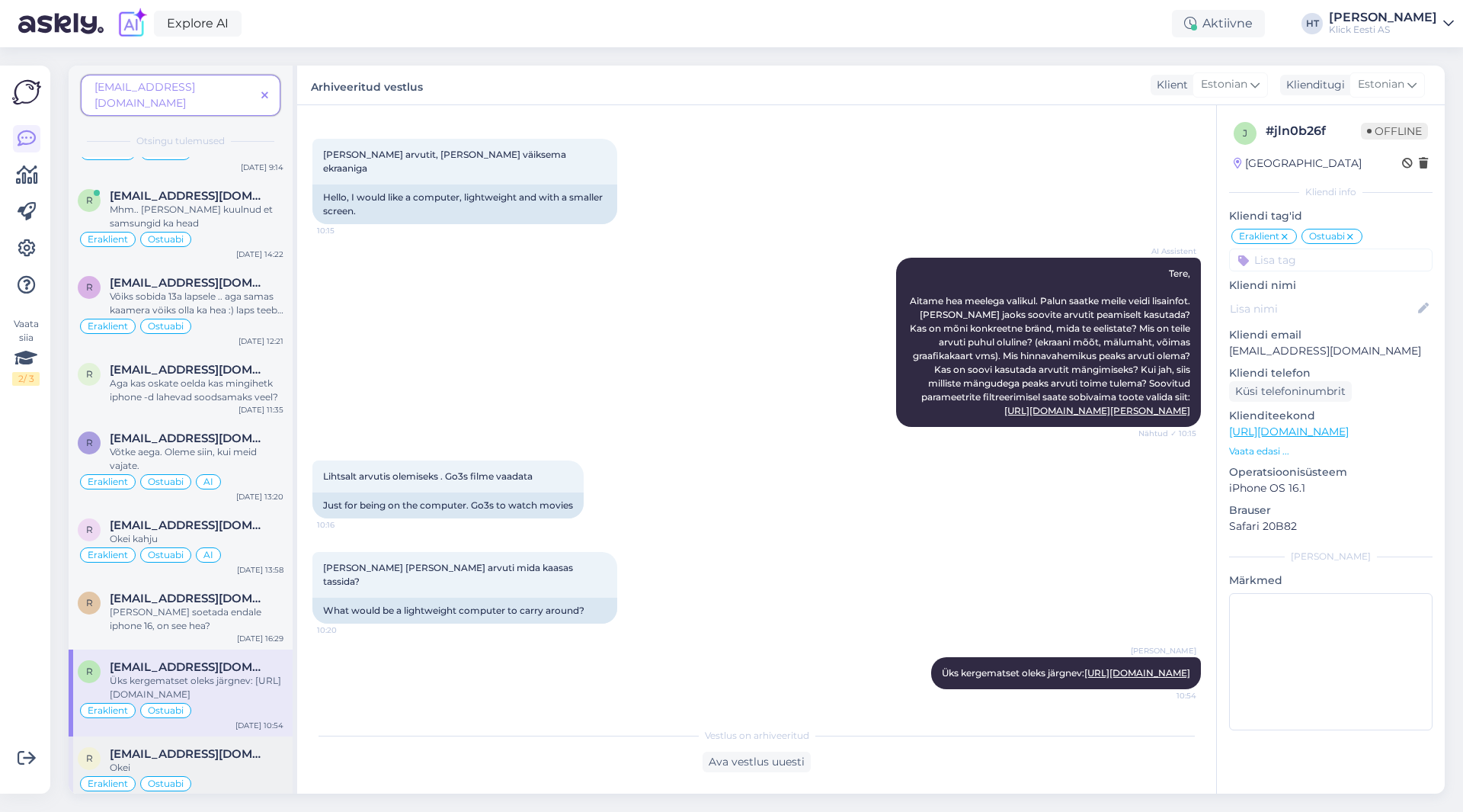
click at [241, 760] on div "Okei" at bounding box center [197, 767] width 174 height 14
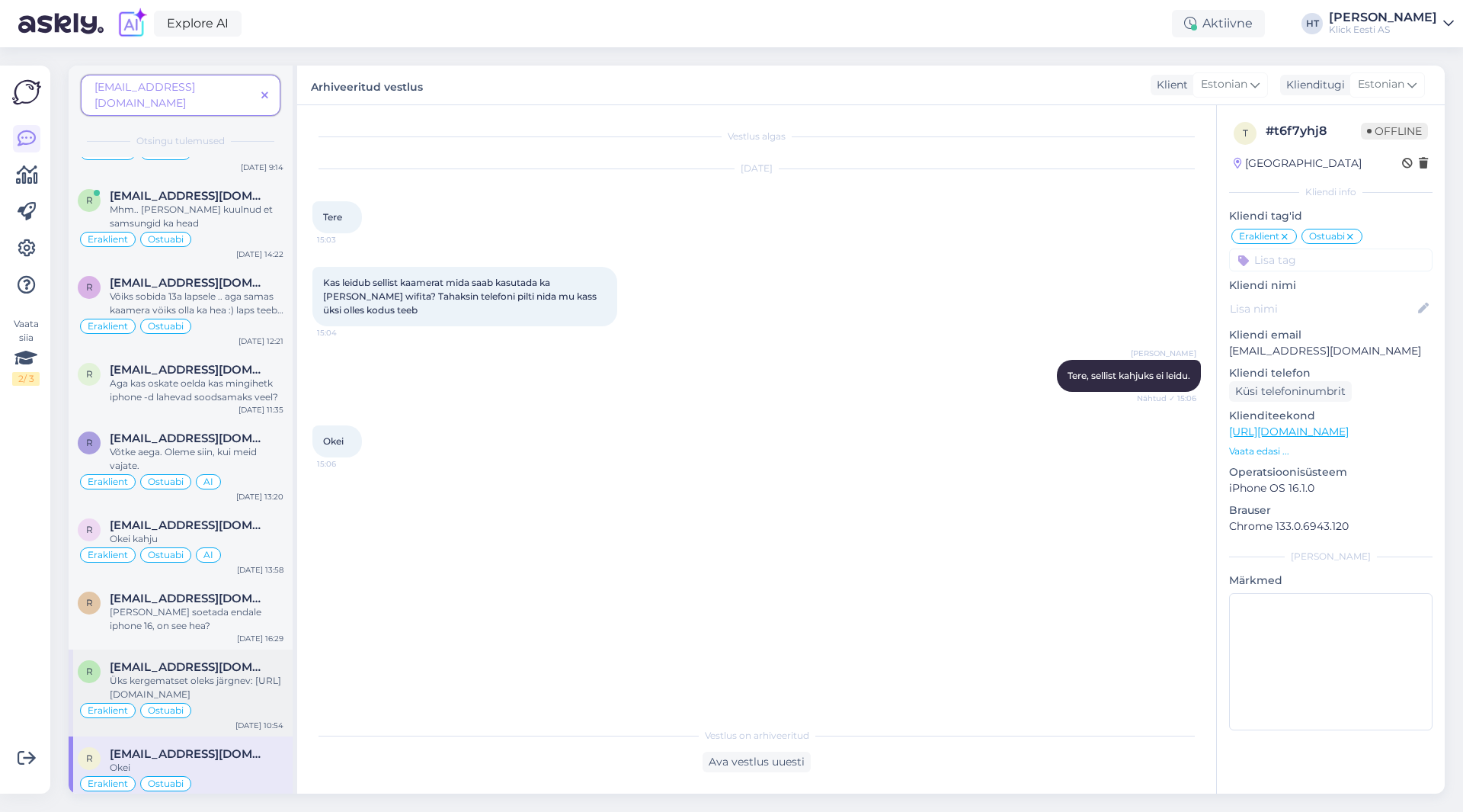
click at [245, 674] on div "Üks kergematset oleks järgnev: [URL][DOMAIN_NAME]" at bounding box center [197, 687] width 174 height 27
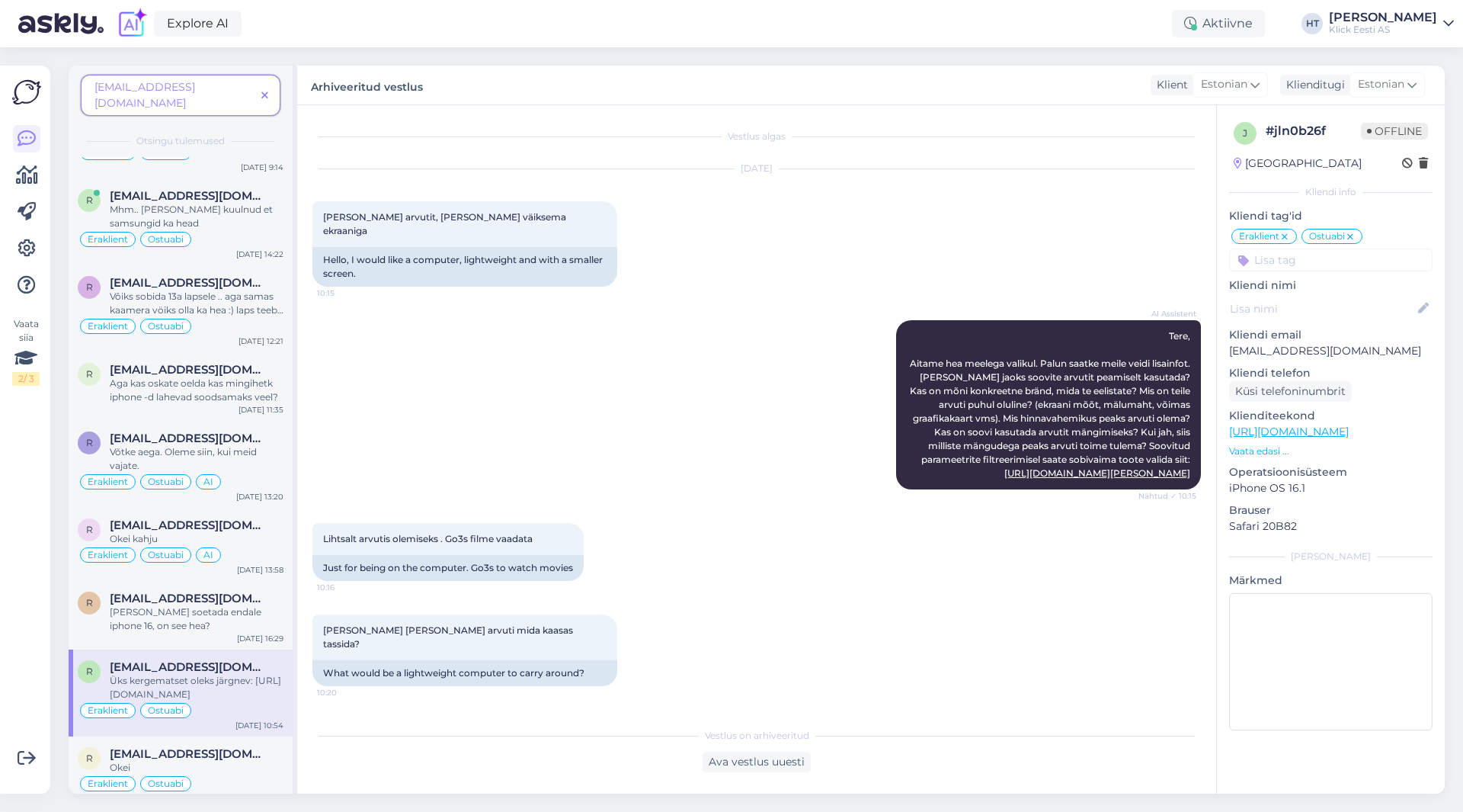
scroll to position [62, 0]
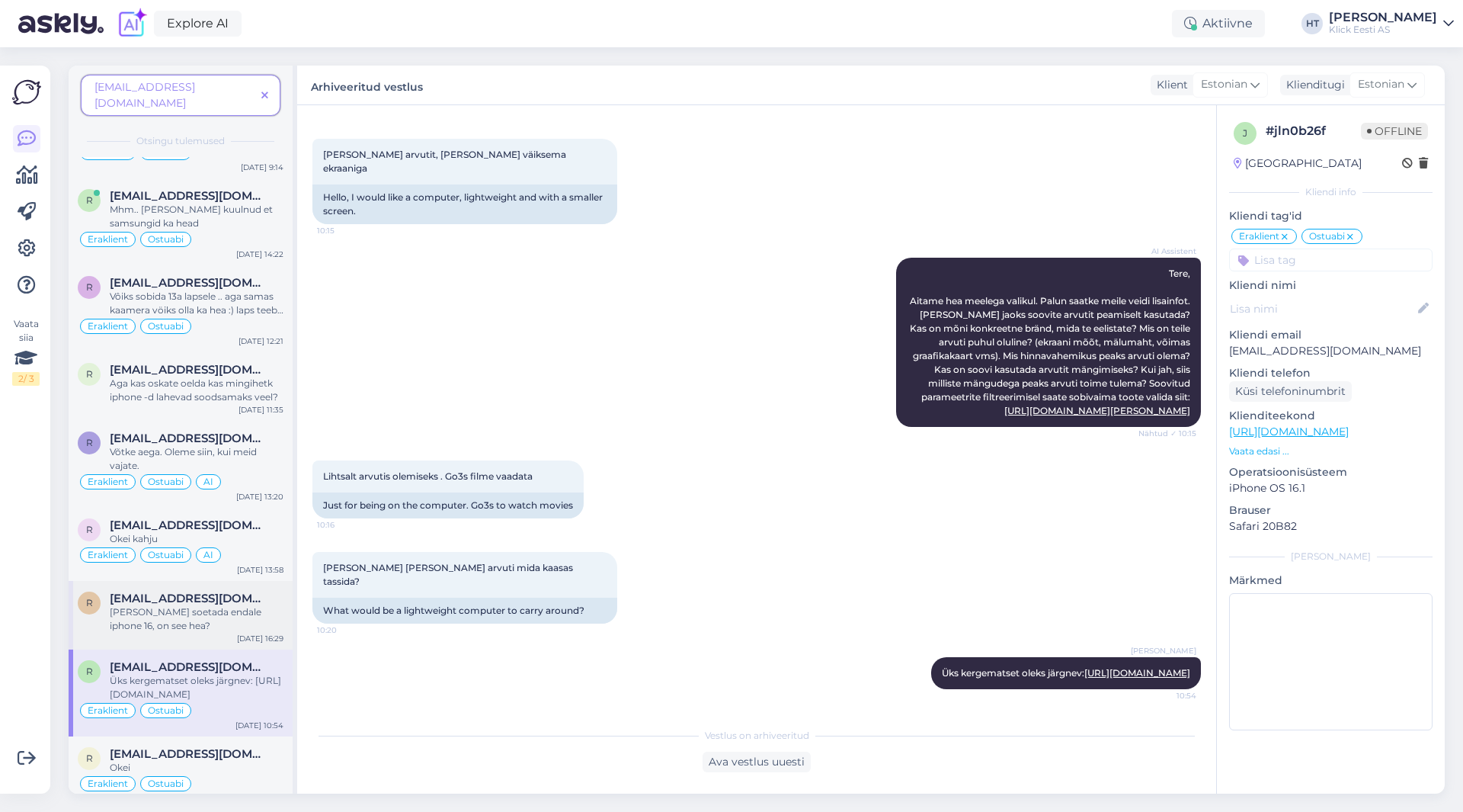
click at [210, 605] on div "[PERSON_NAME] soetada endale iphone 16, on see hea?" at bounding box center [197, 618] width 174 height 27
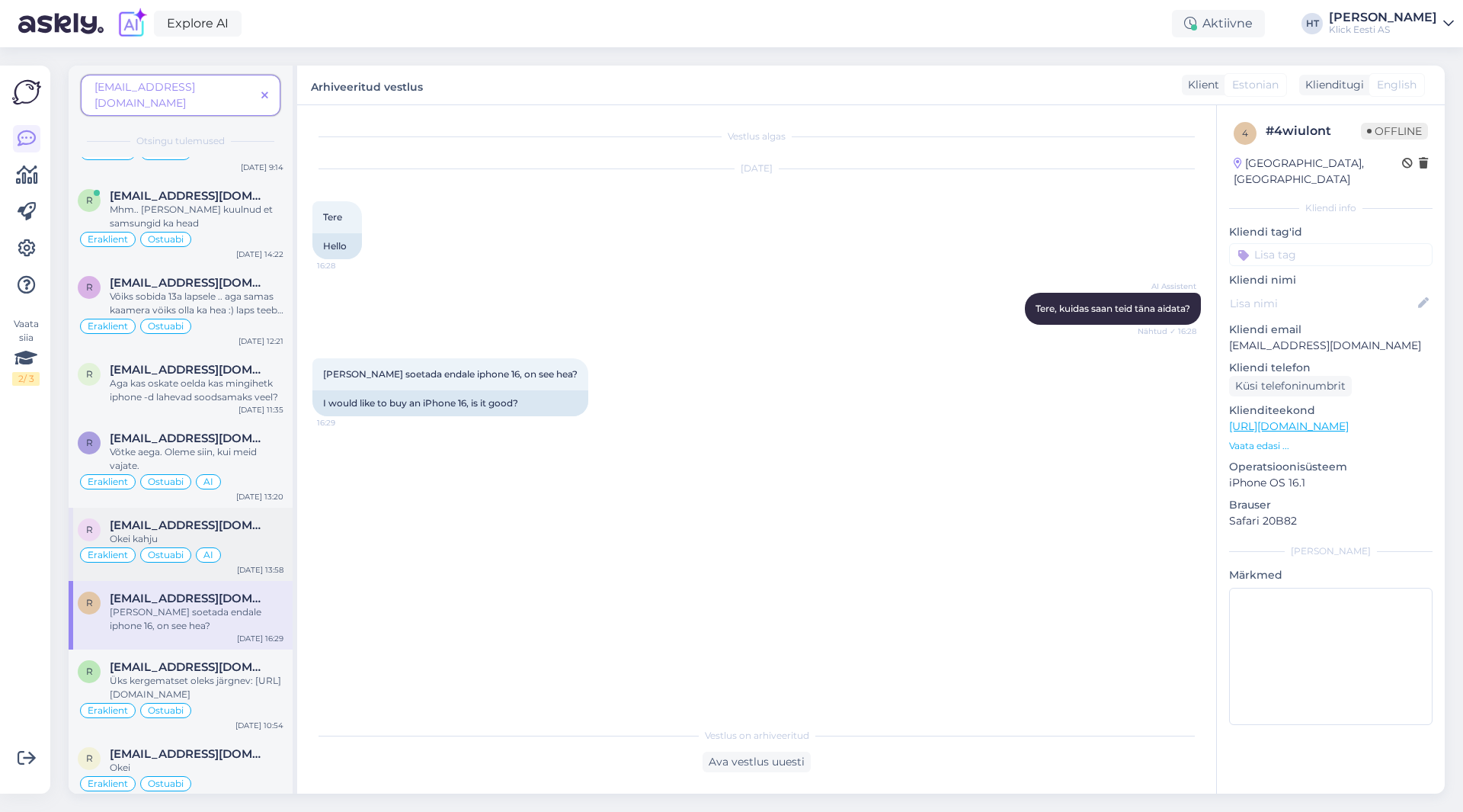
click at [239, 532] on div "Okei kahju" at bounding box center [197, 539] width 174 height 14
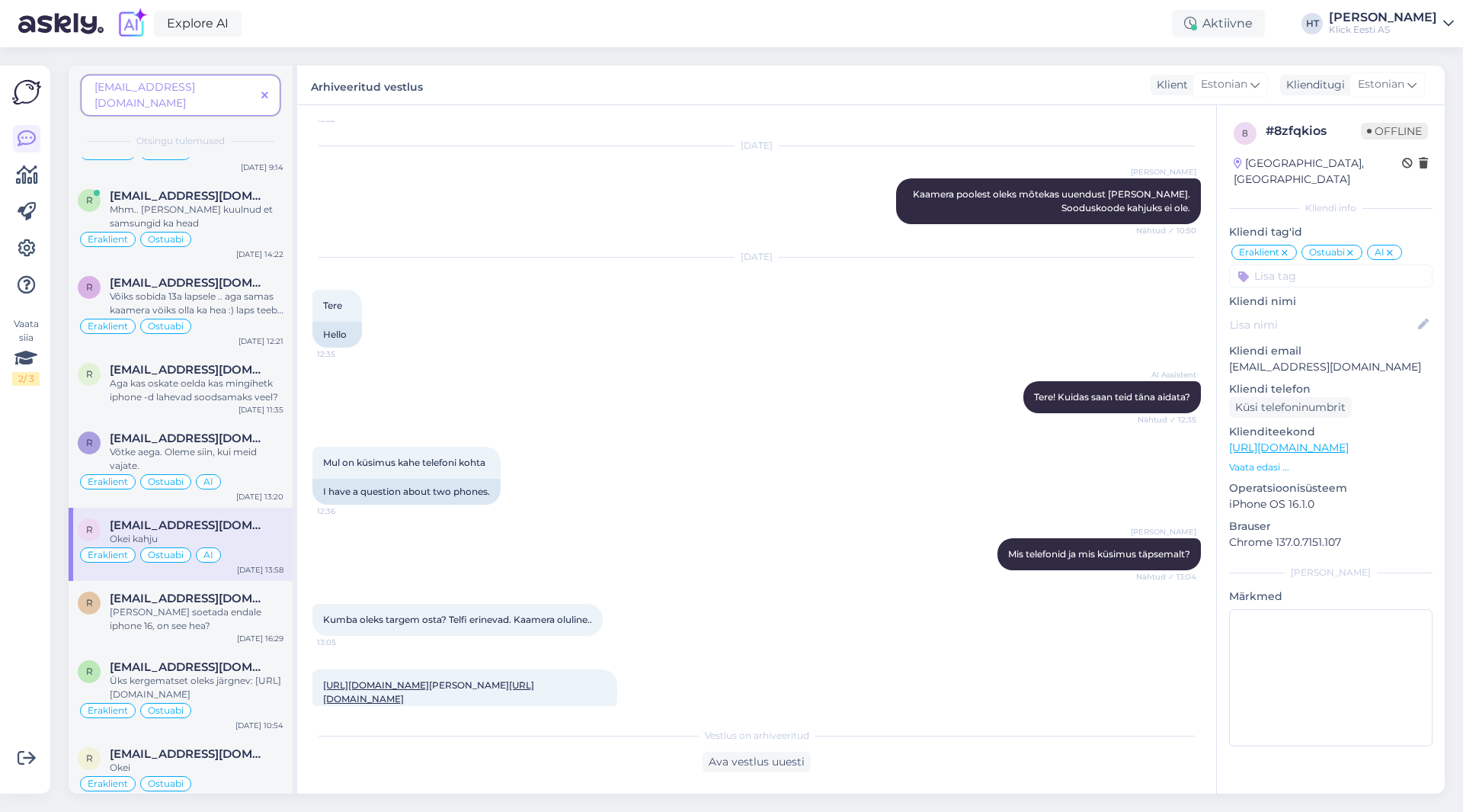
scroll to position [988, 0]
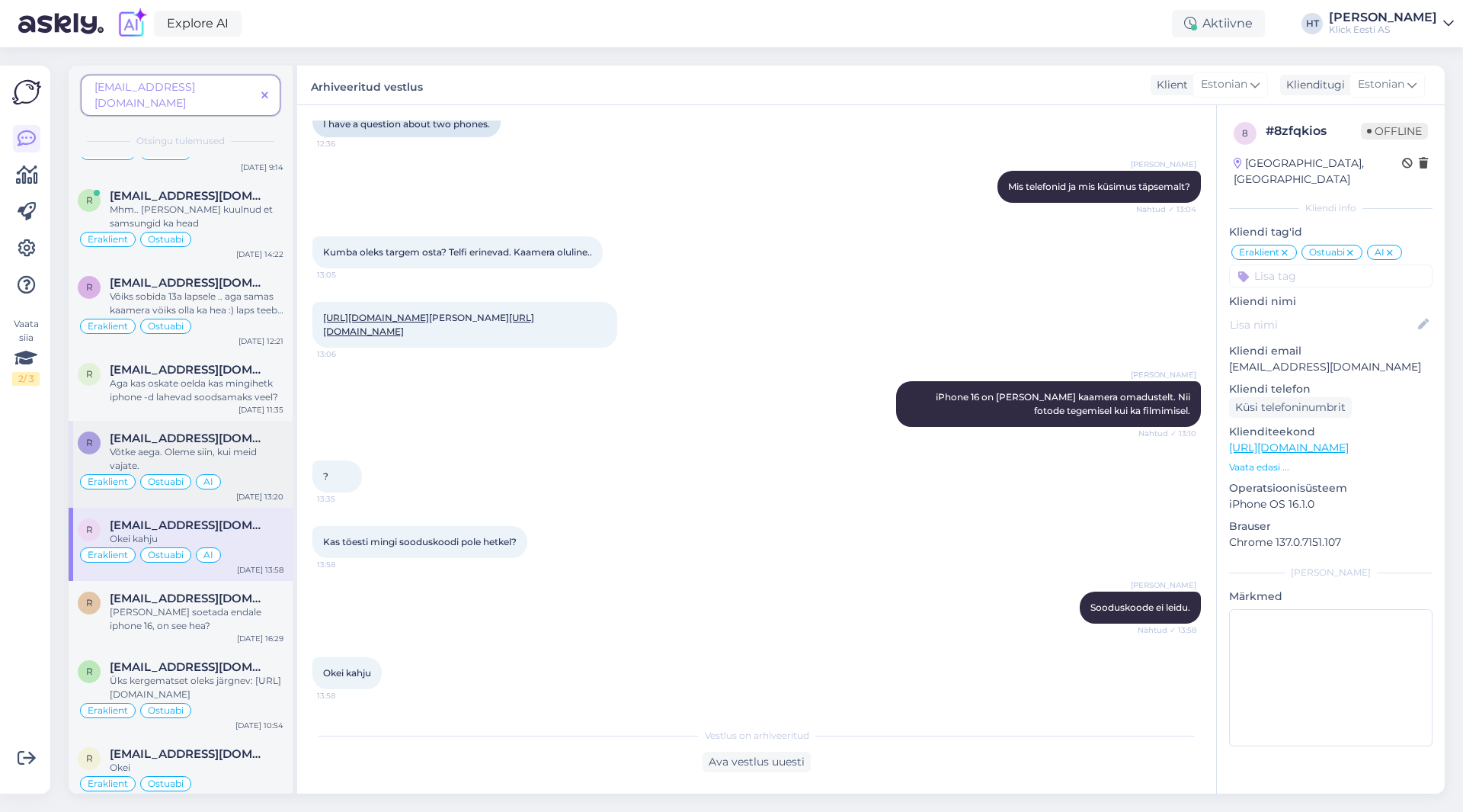
click at [235, 445] on div "Võtke aega. Oleme siin, kui meid vajate." at bounding box center [197, 458] width 174 height 27
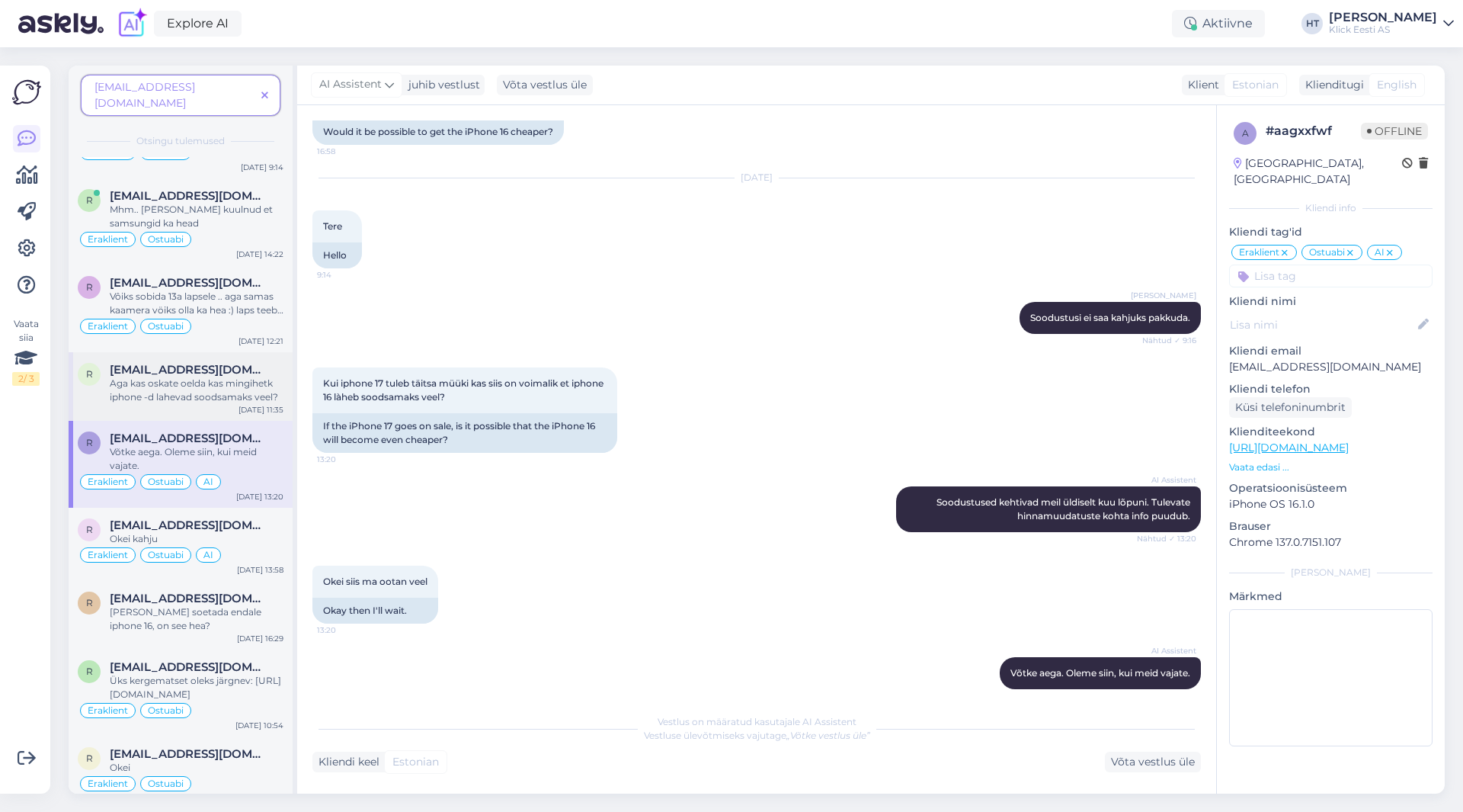
click at [224, 383] on div "Aga kas oskate oelda kas mingihetk iphone -d lahevad soodsamaks veel?" at bounding box center [197, 389] width 174 height 27
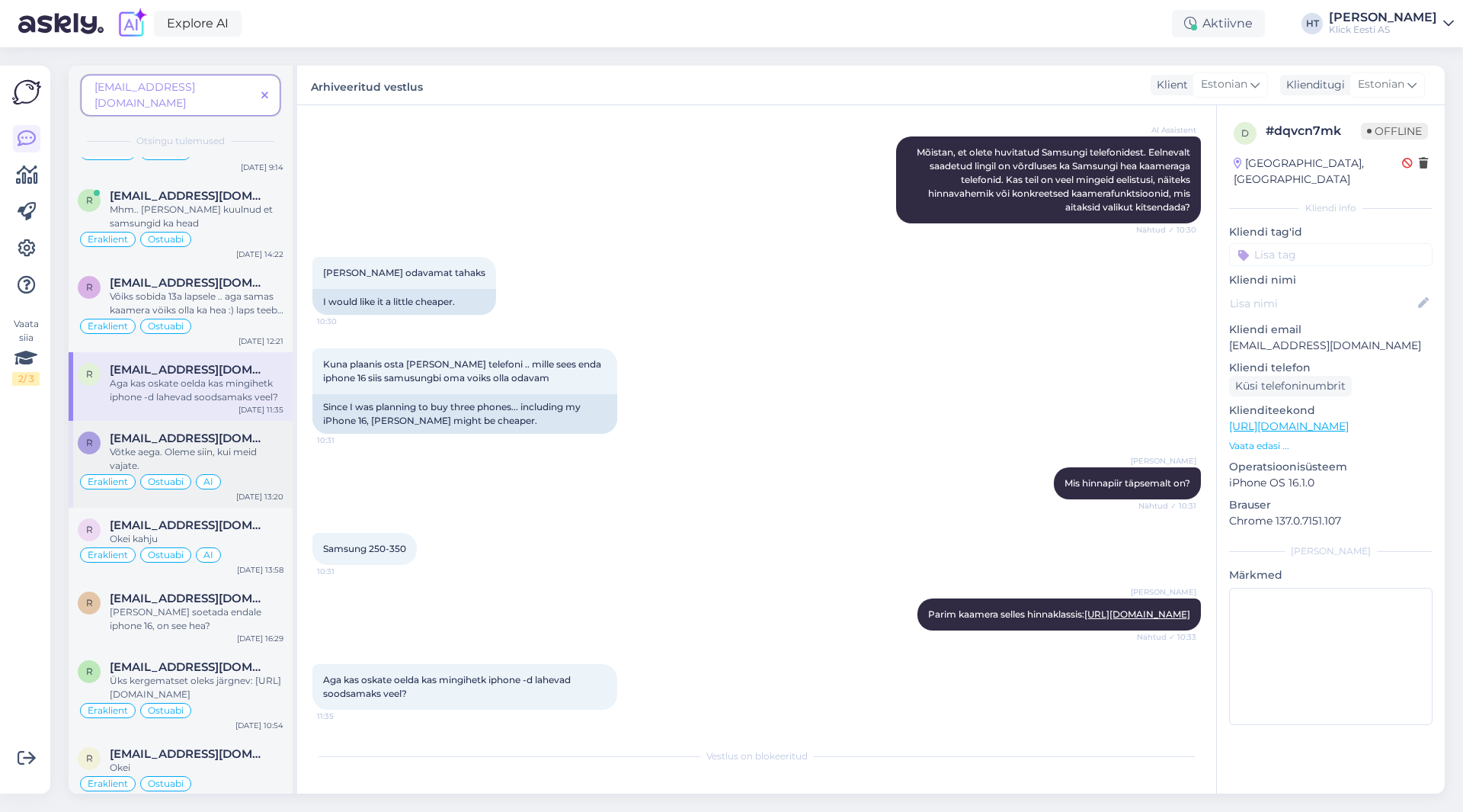
scroll to position [145, 0]
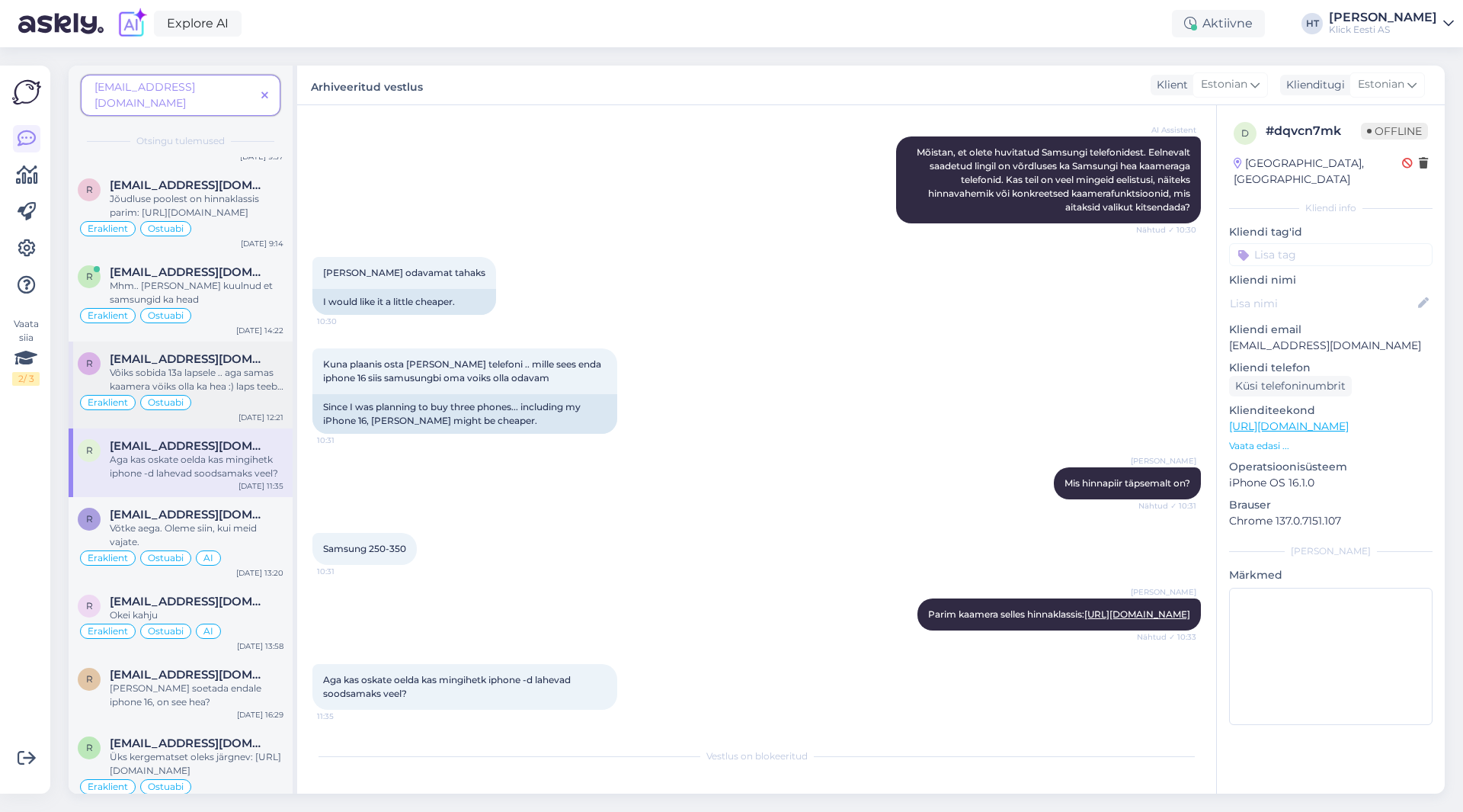
click at [239, 393] on div "Eraklient Ostuabi" at bounding box center [181, 402] width 206 height 18
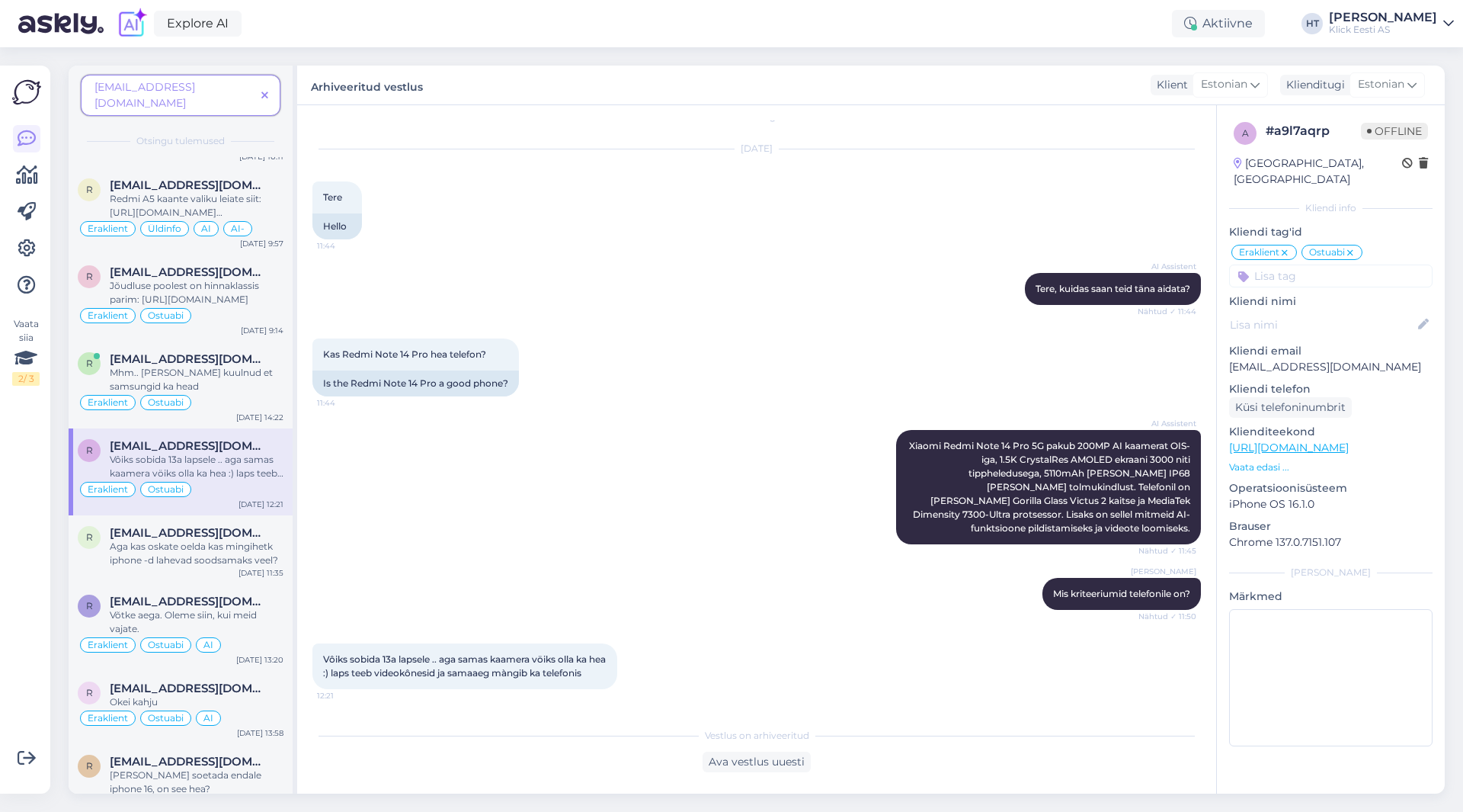
scroll to position [0, 0]
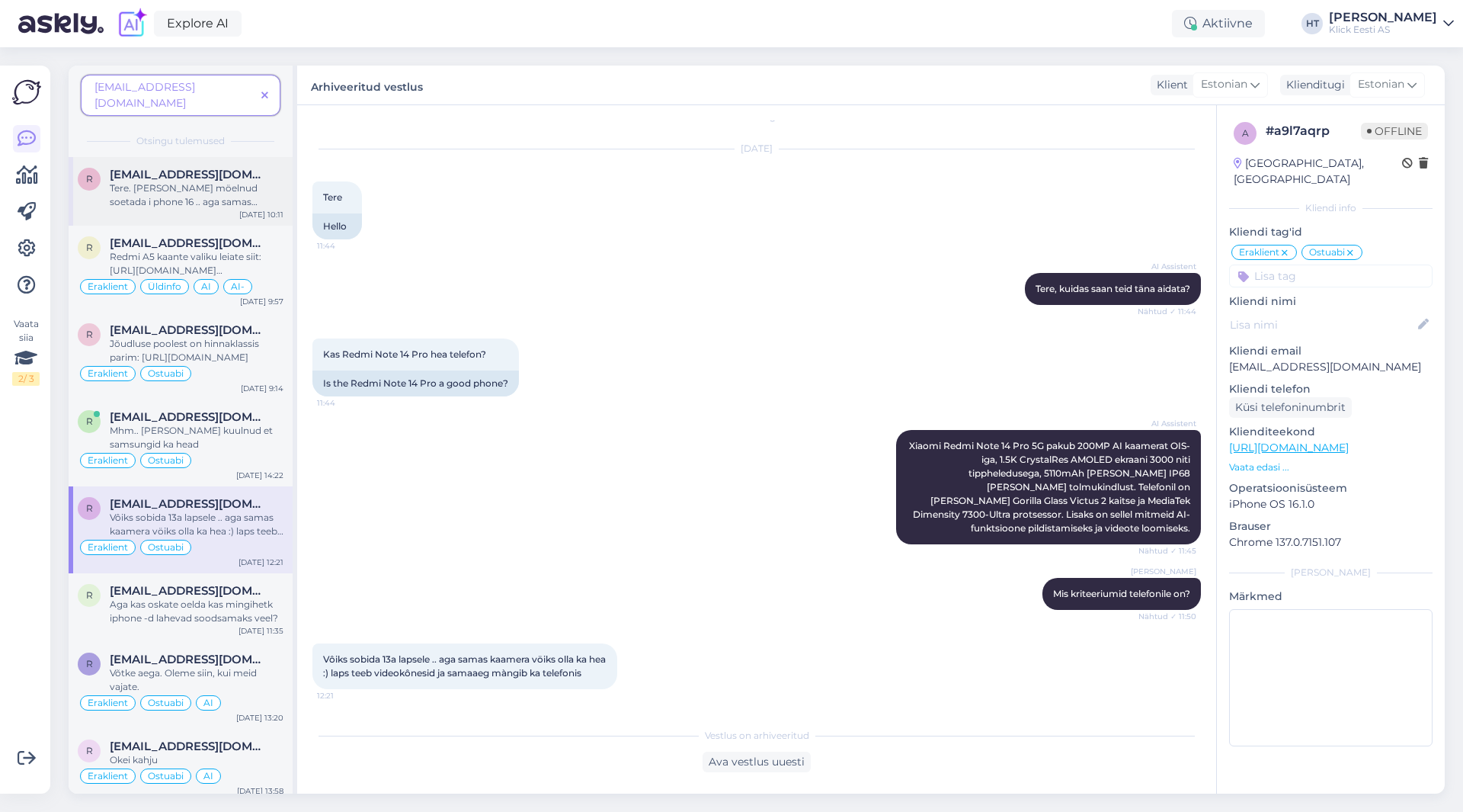
click at [258, 209] on div "[DATE] 10:11" at bounding box center [261, 214] width 44 height 11
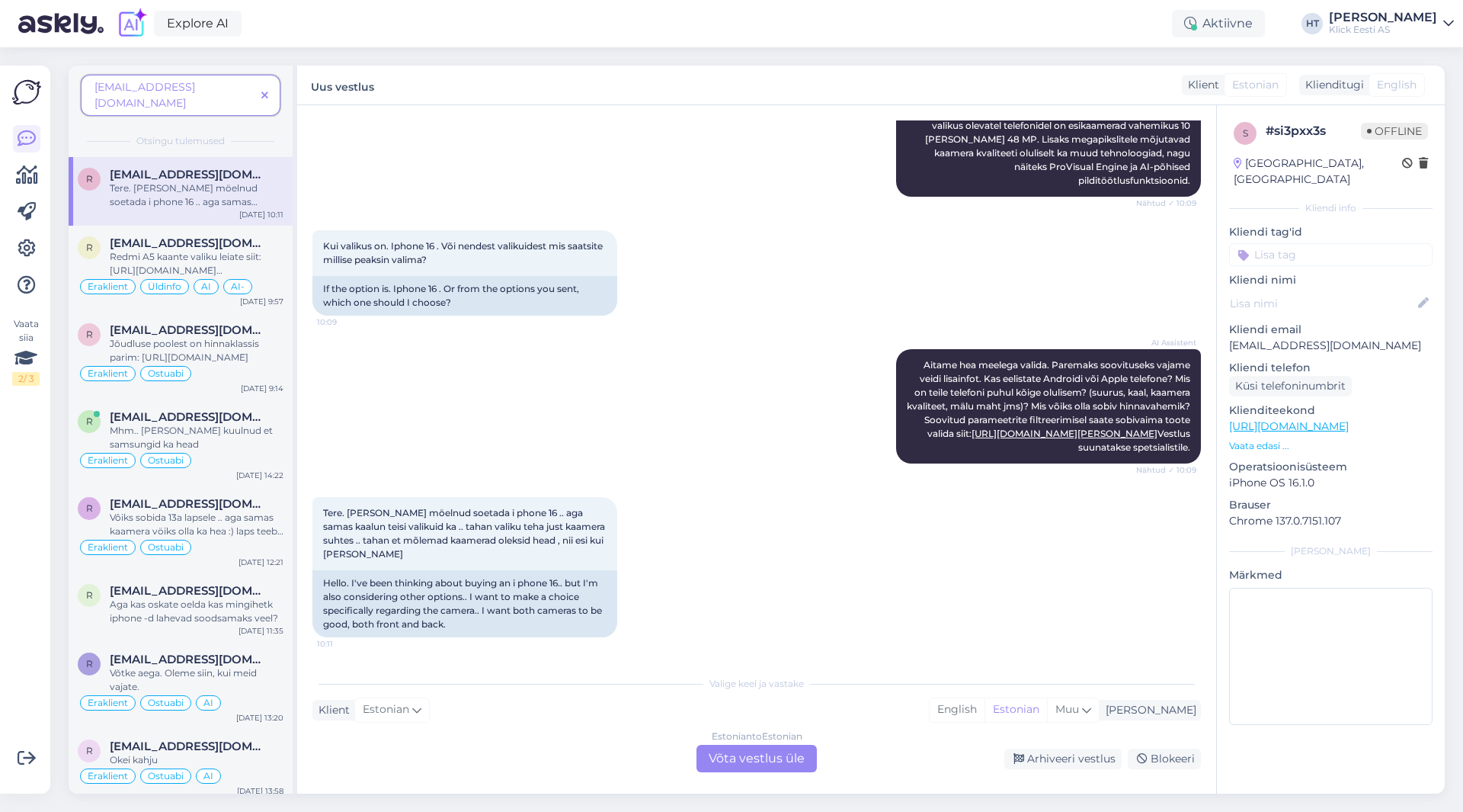
click at [264, 91] on icon at bounding box center [264, 96] width 7 height 11
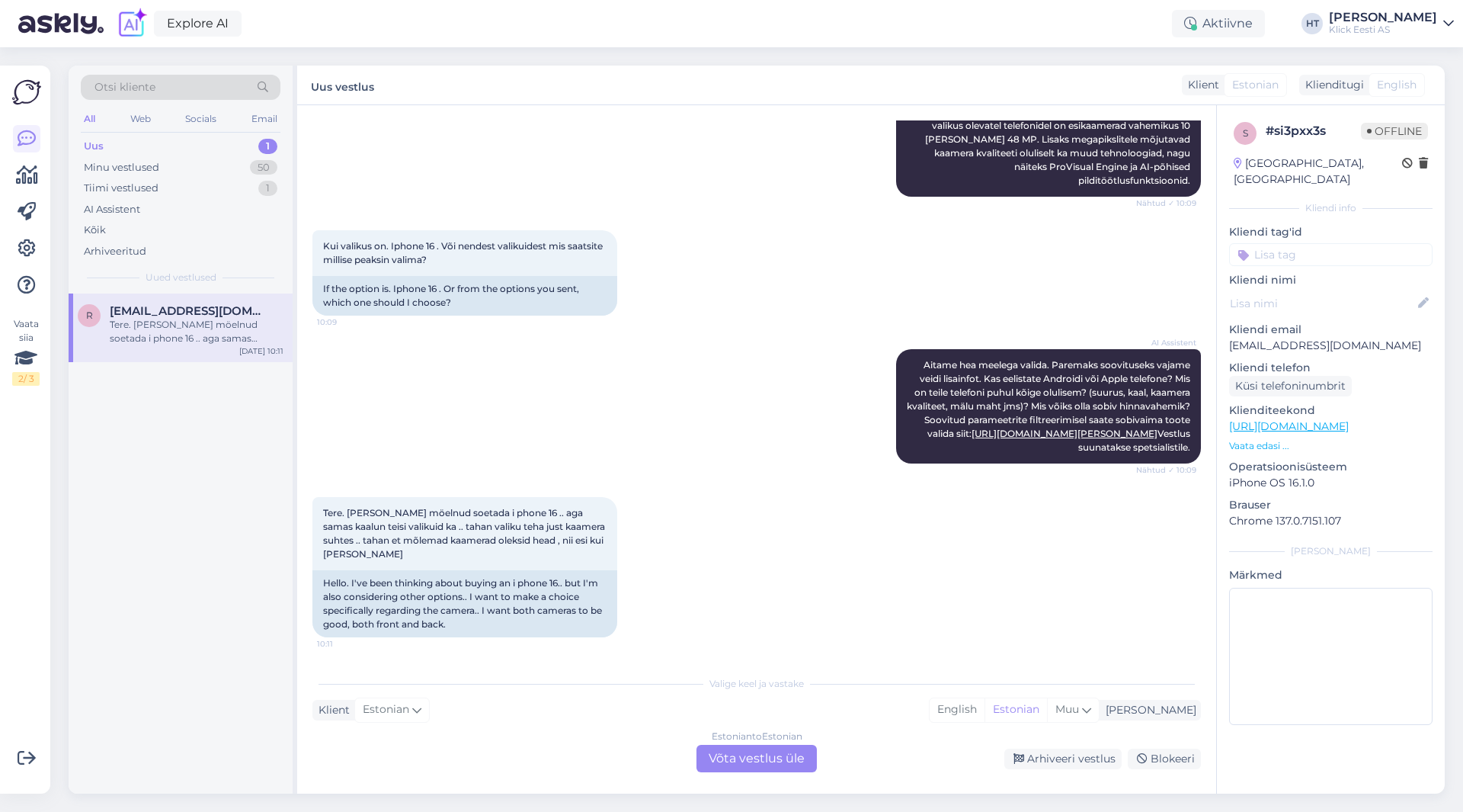
click at [232, 312] on span "[EMAIL_ADDRESS][DOMAIN_NAME]" at bounding box center [189, 311] width 158 height 14
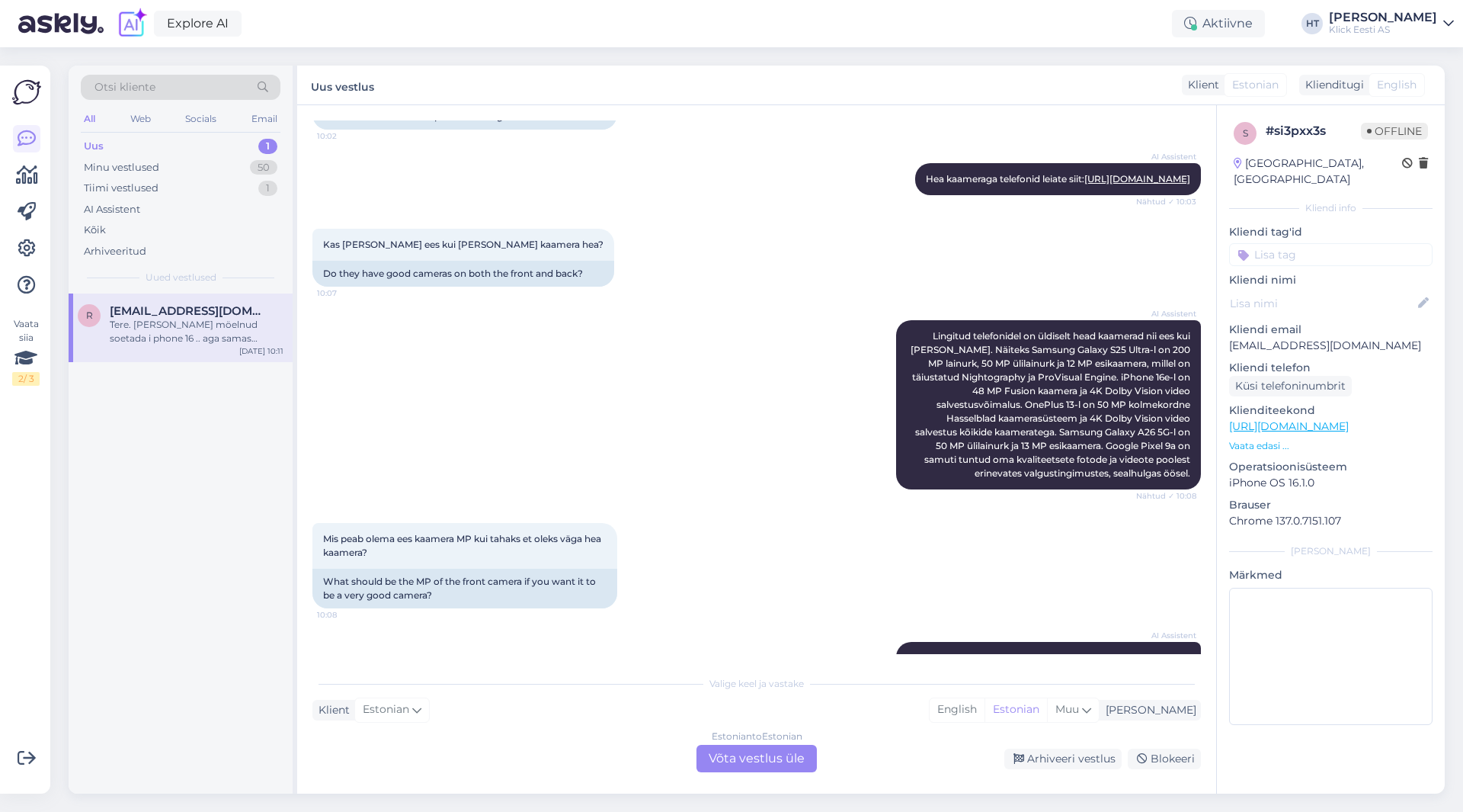
scroll to position [1670, 0]
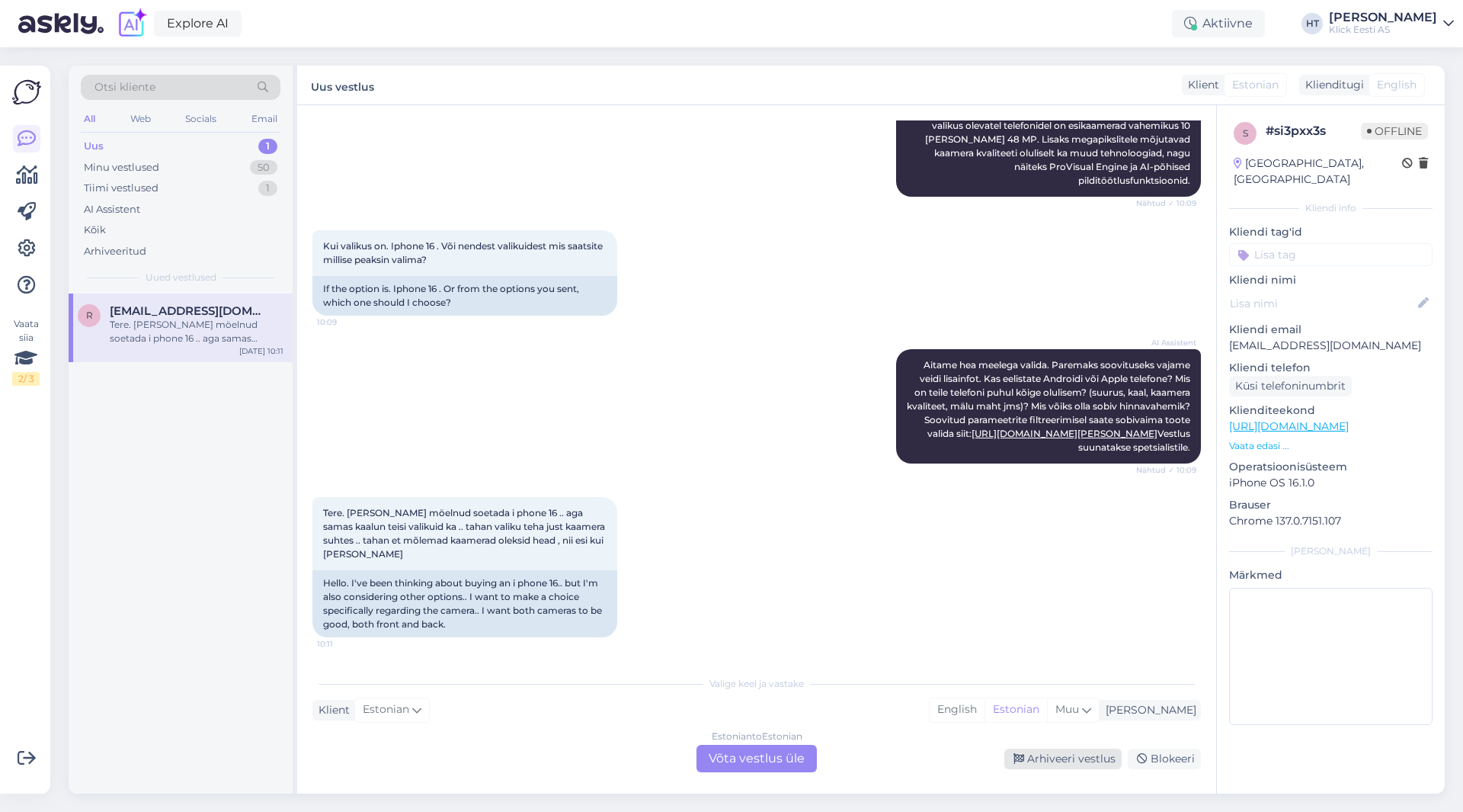
click at [1062, 767] on div "Arhiveeri vestlus" at bounding box center [1062, 758] width 117 height 21
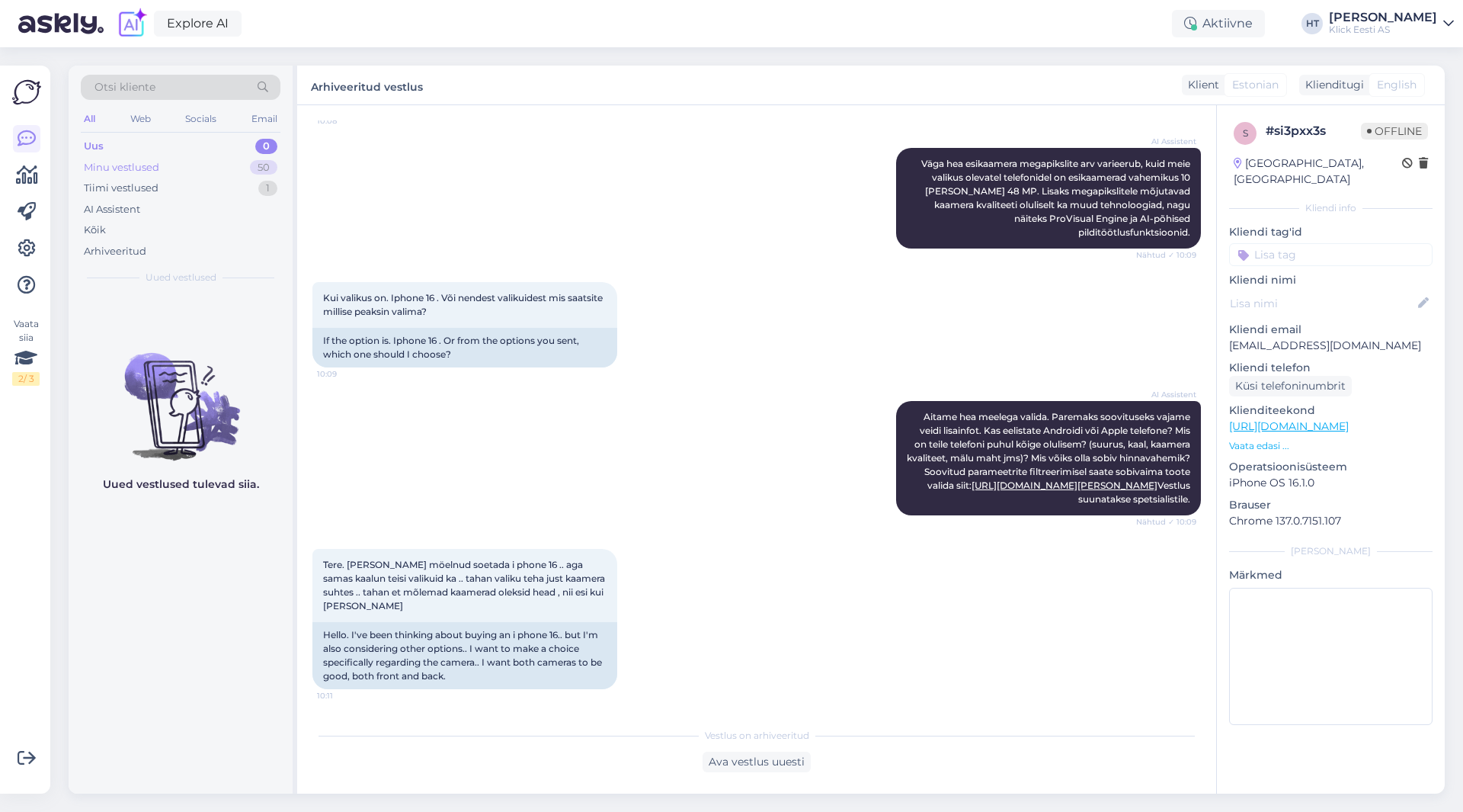
click at [248, 164] on div "Minu vestlused 50" at bounding box center [181, 167] width 200 height 21
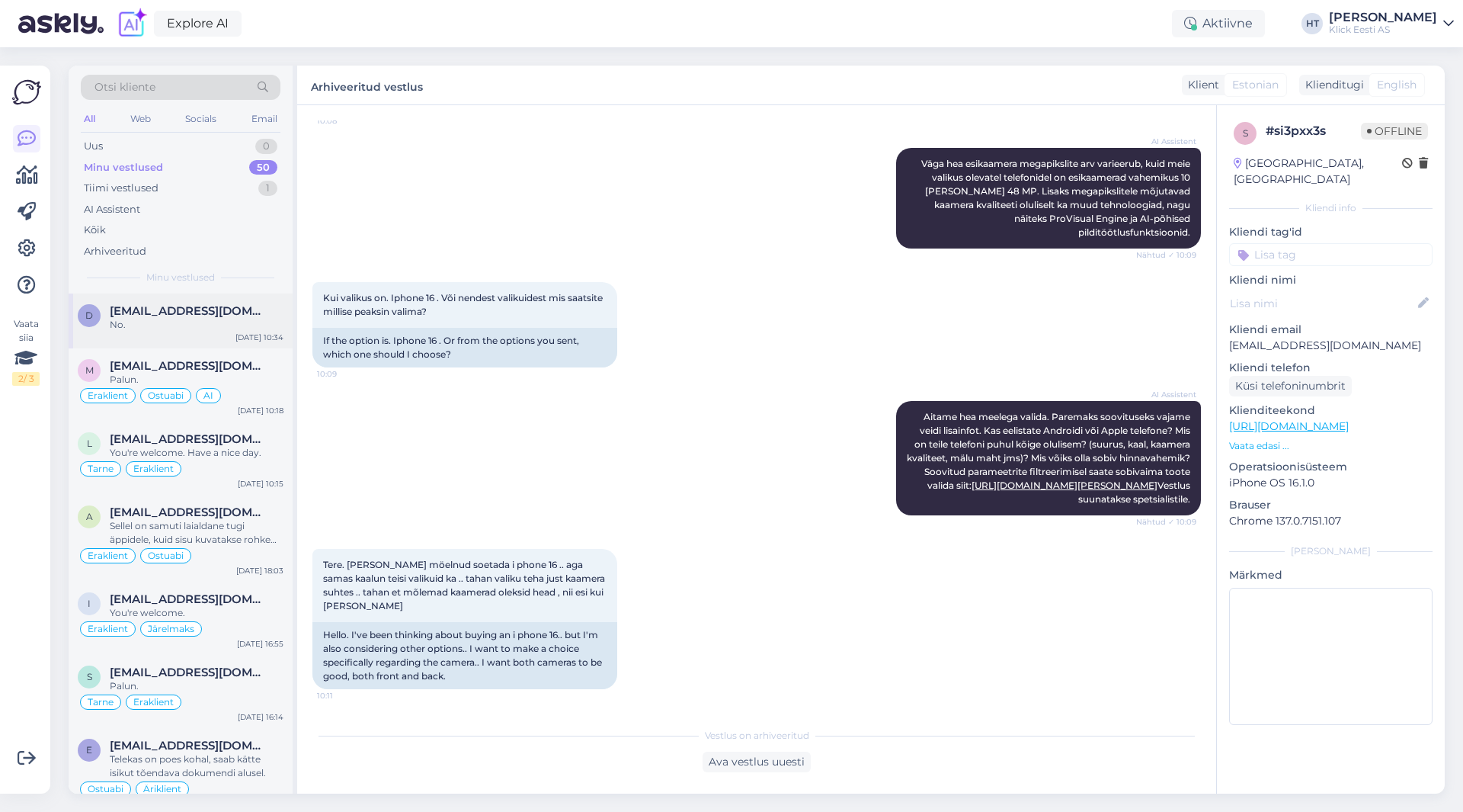
click at [226, 316] on span "[EMAIL_ADDRESS][DOMAIN_NAME]" at bounding box center [189, 311] width 158 height 14
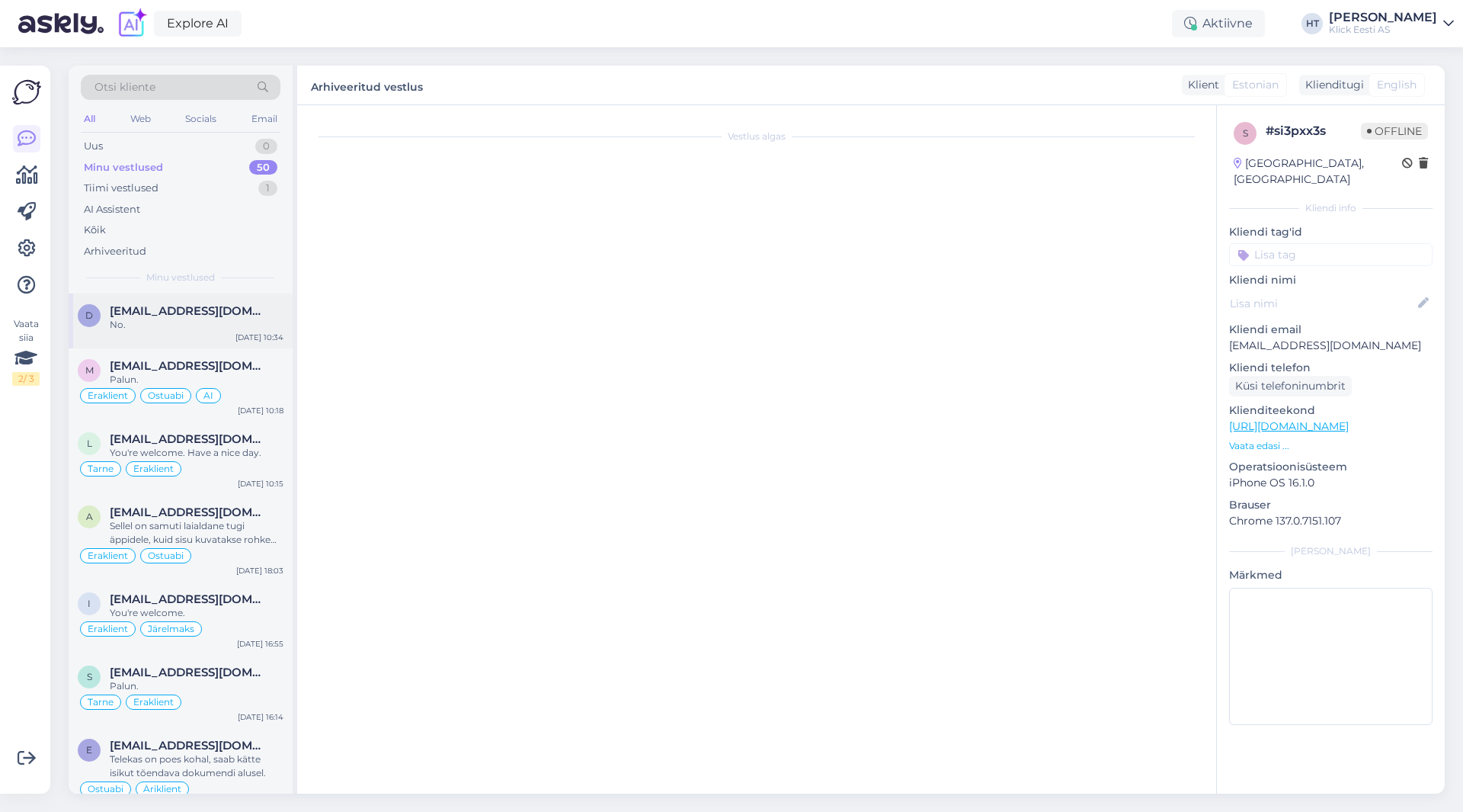
scroll to position [223, 0]
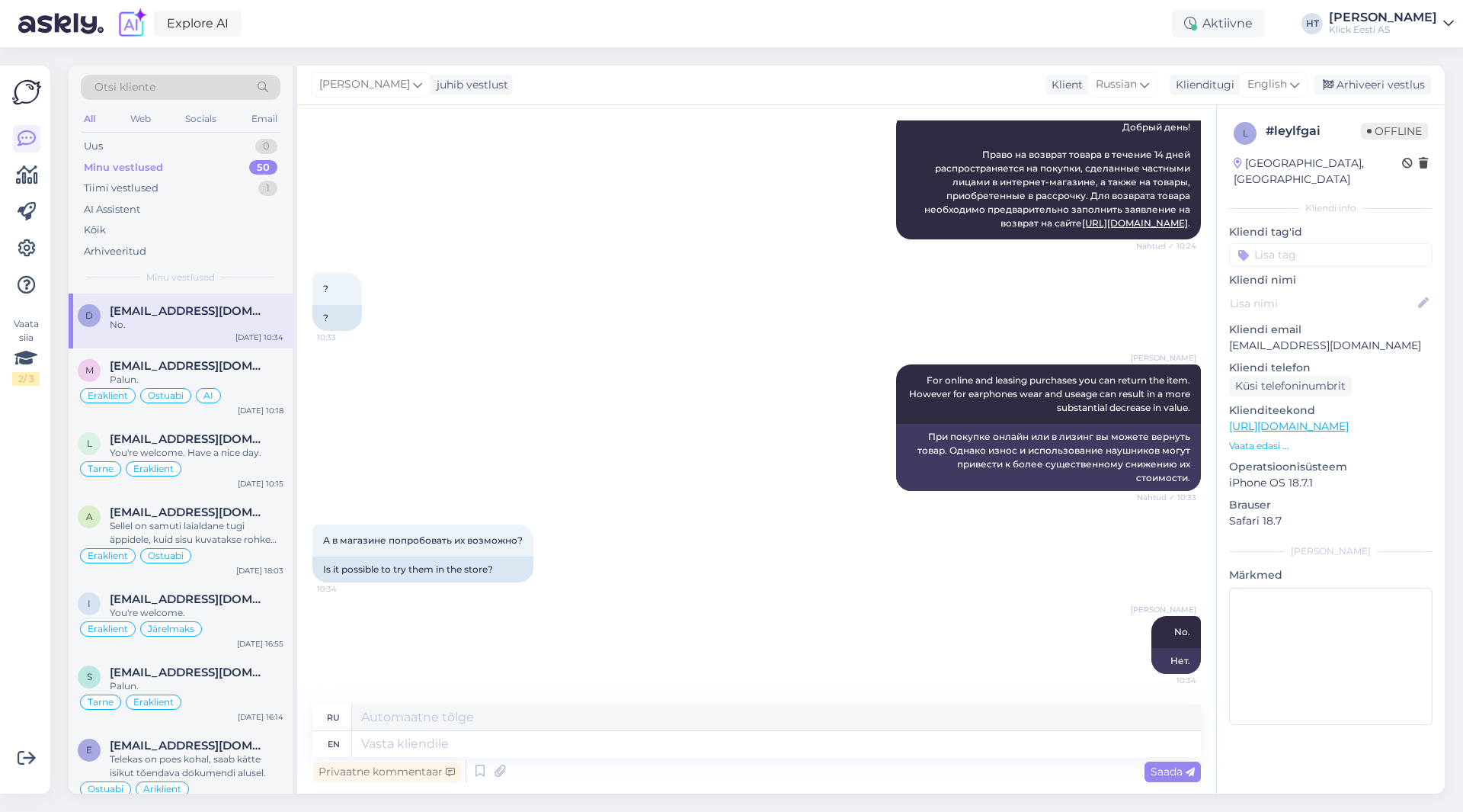
click at [1328, 243] on input at bounding box center [1330, 254] width 203 height 23
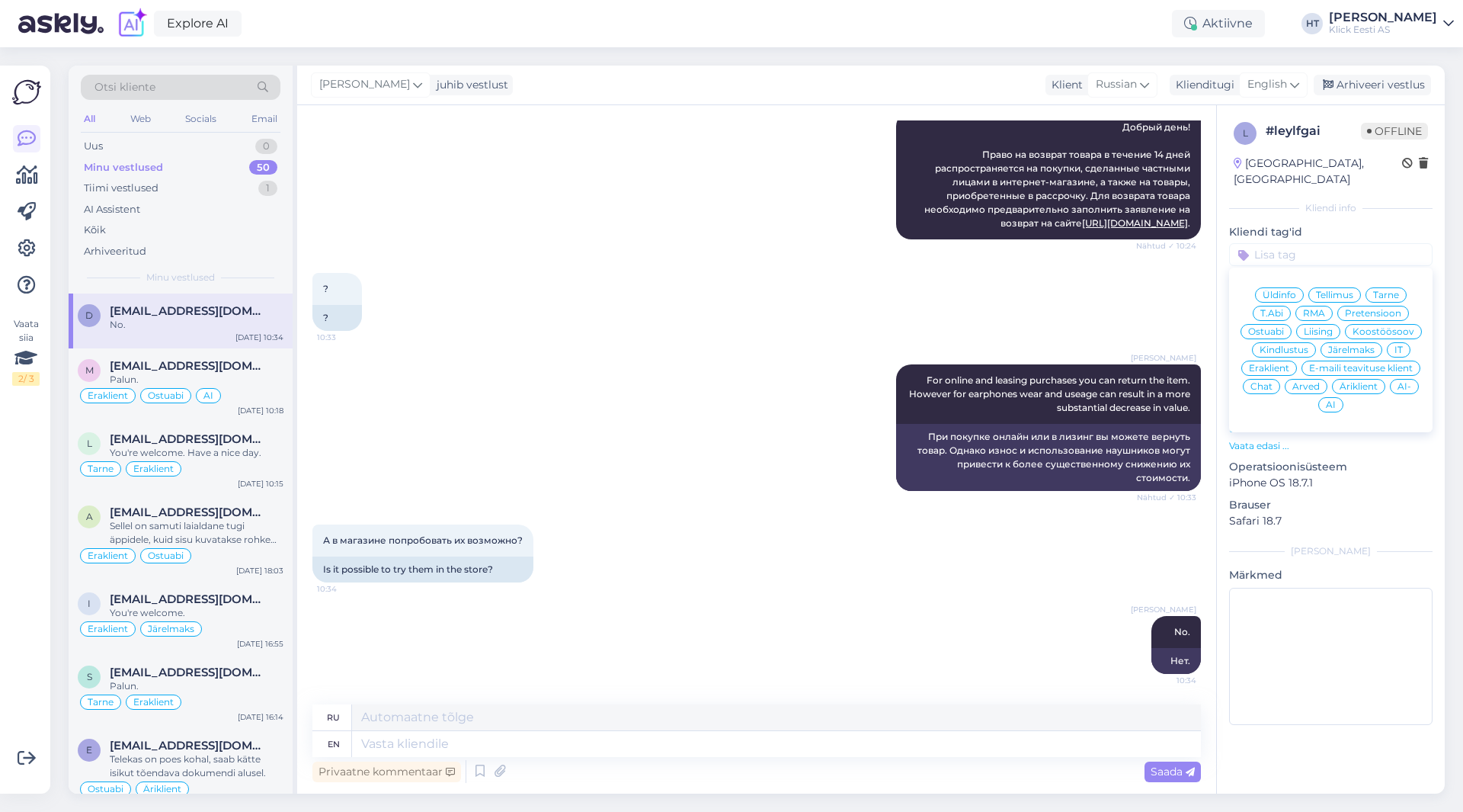
click at [1290, 290] on span "Üldinfo" at bounding box center [1280, 294] width 34 height 9
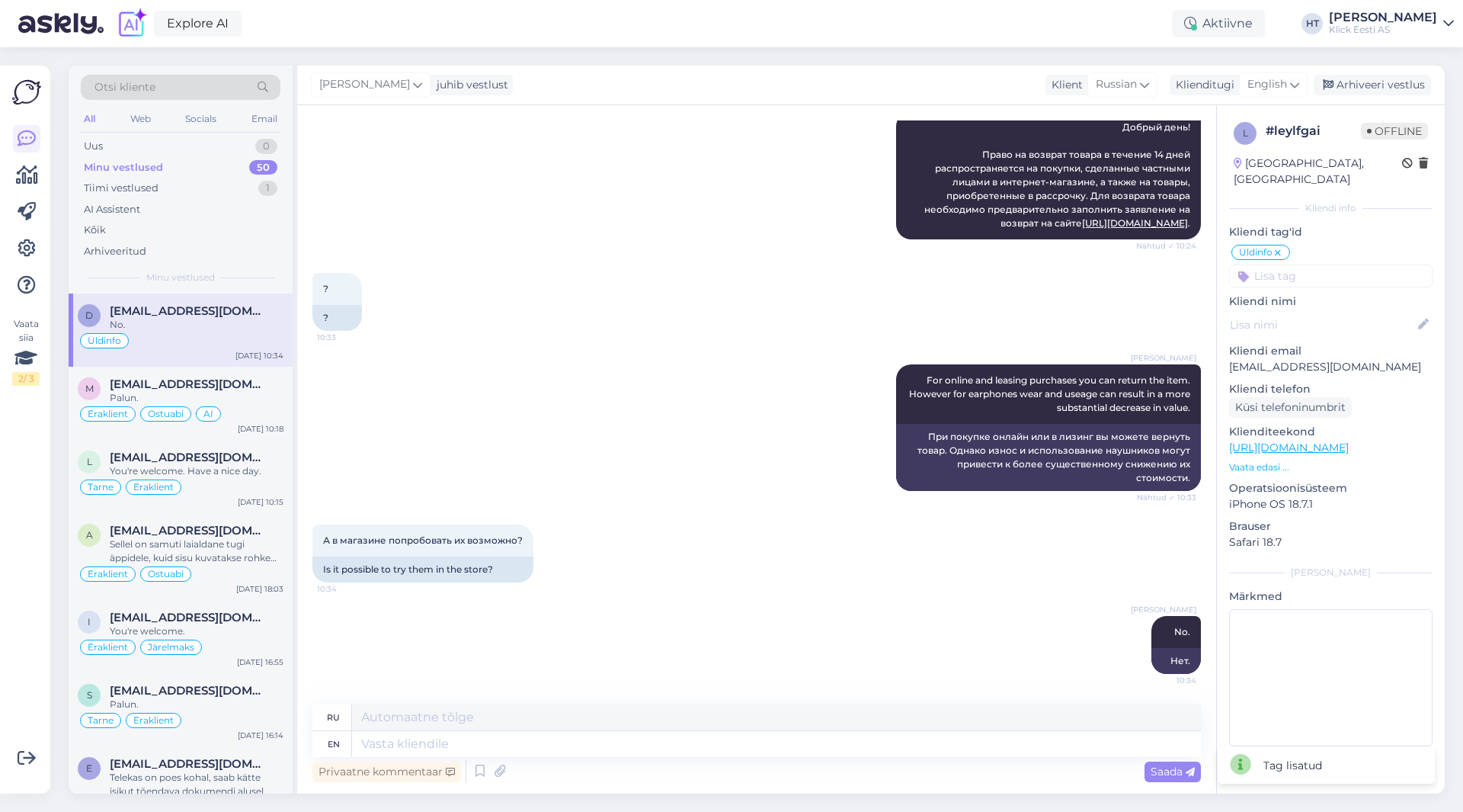
click at [1296, 264] on input at bounding box center [1330, 275] width 203 height 23
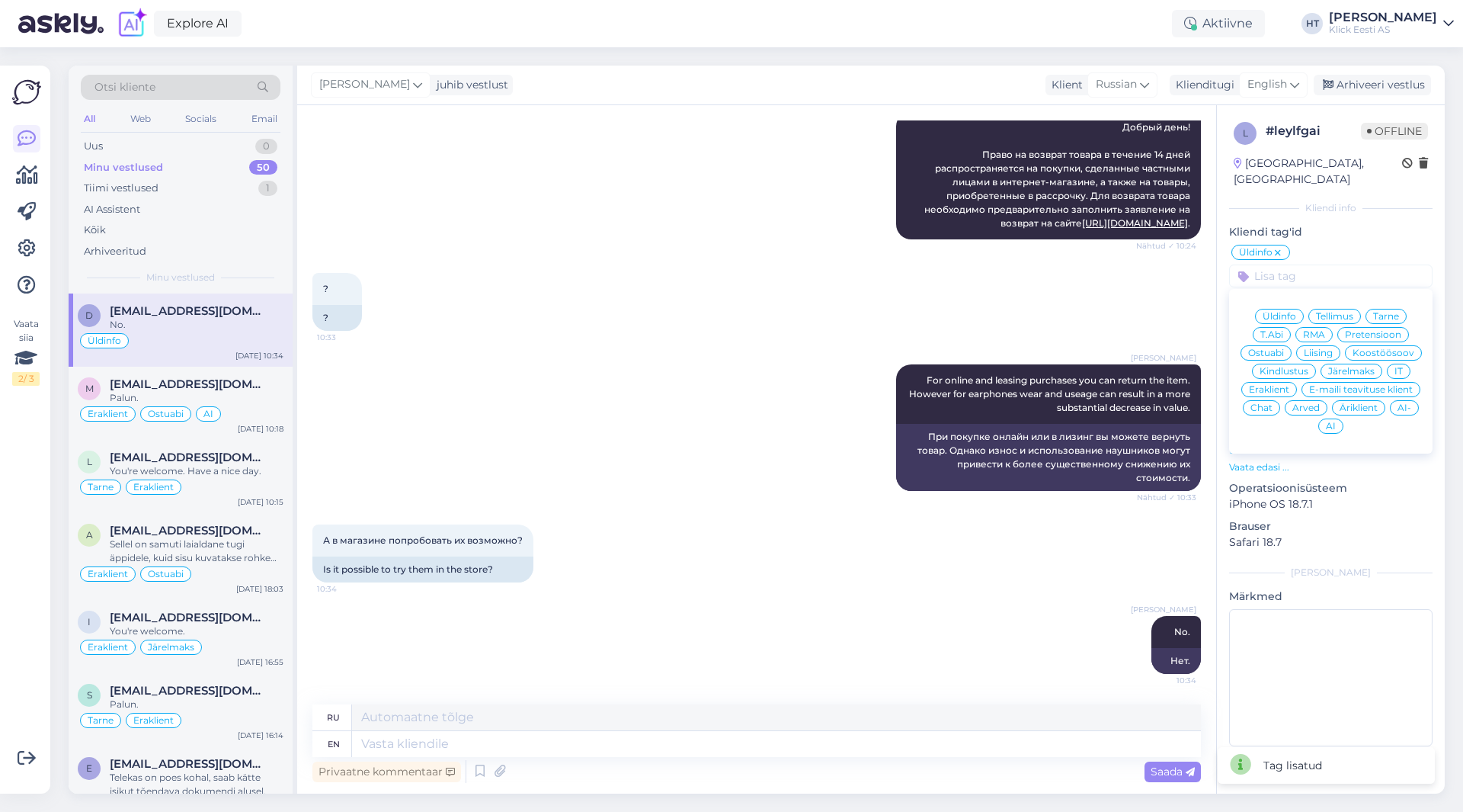
click at [1284, 348] on span "Ostuabi" at bounding box center [1266, 352] width 36 height 9
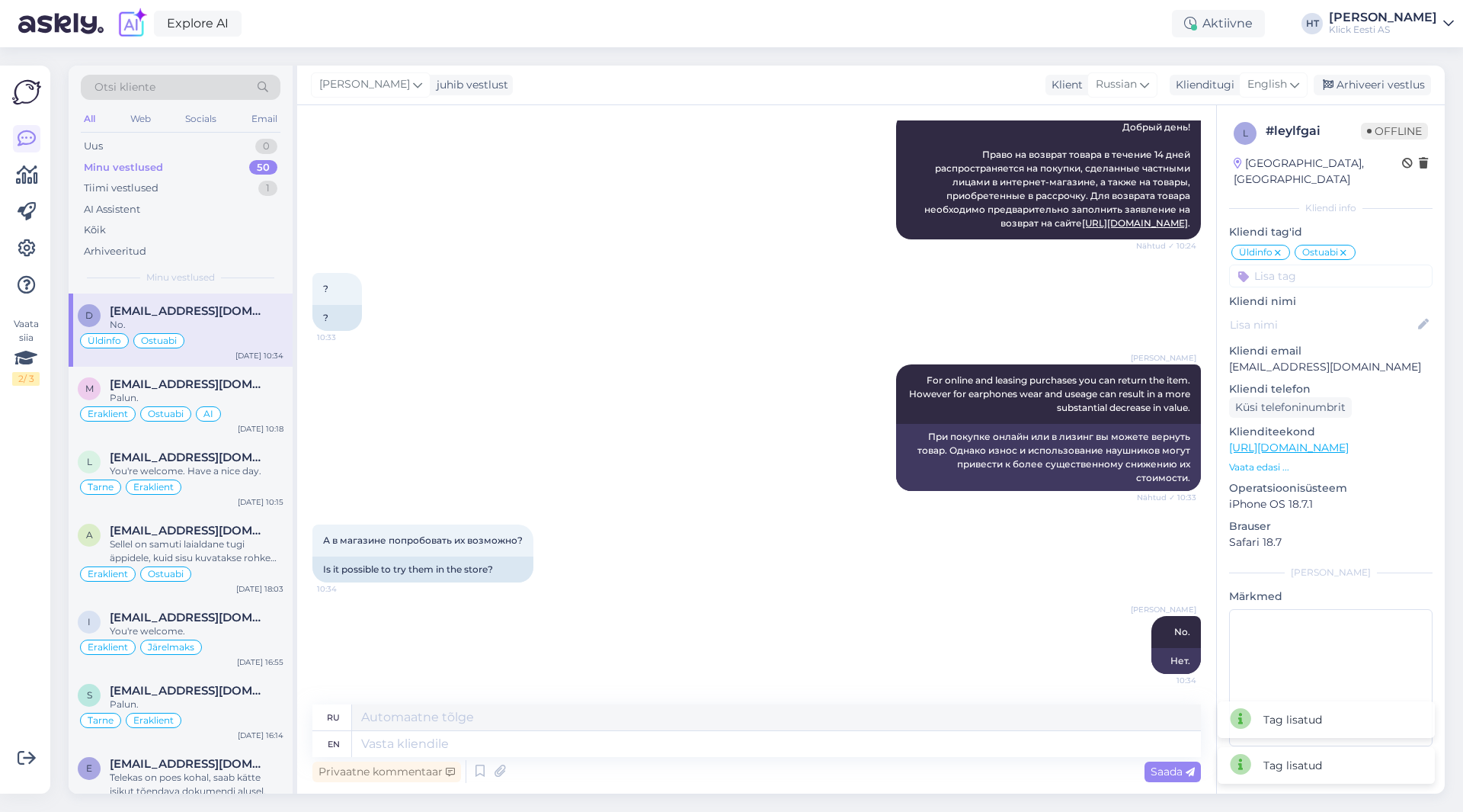
click at [1343, 264] on input at bounding box center [1330, 275] width 203 height 23
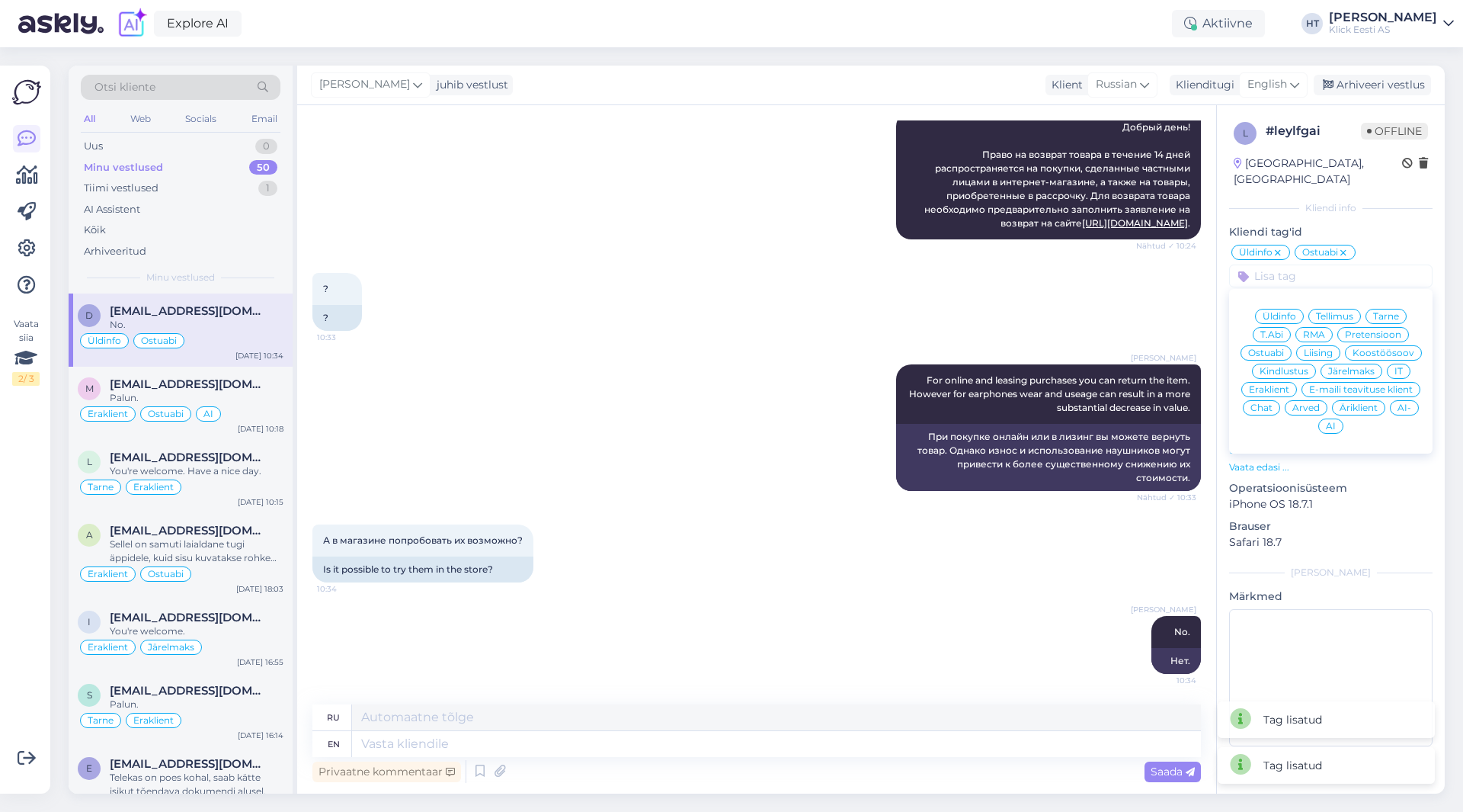
click at [1288, 385] on span "Eraklient" at bounding box center [1269, 389] width 40 height 9
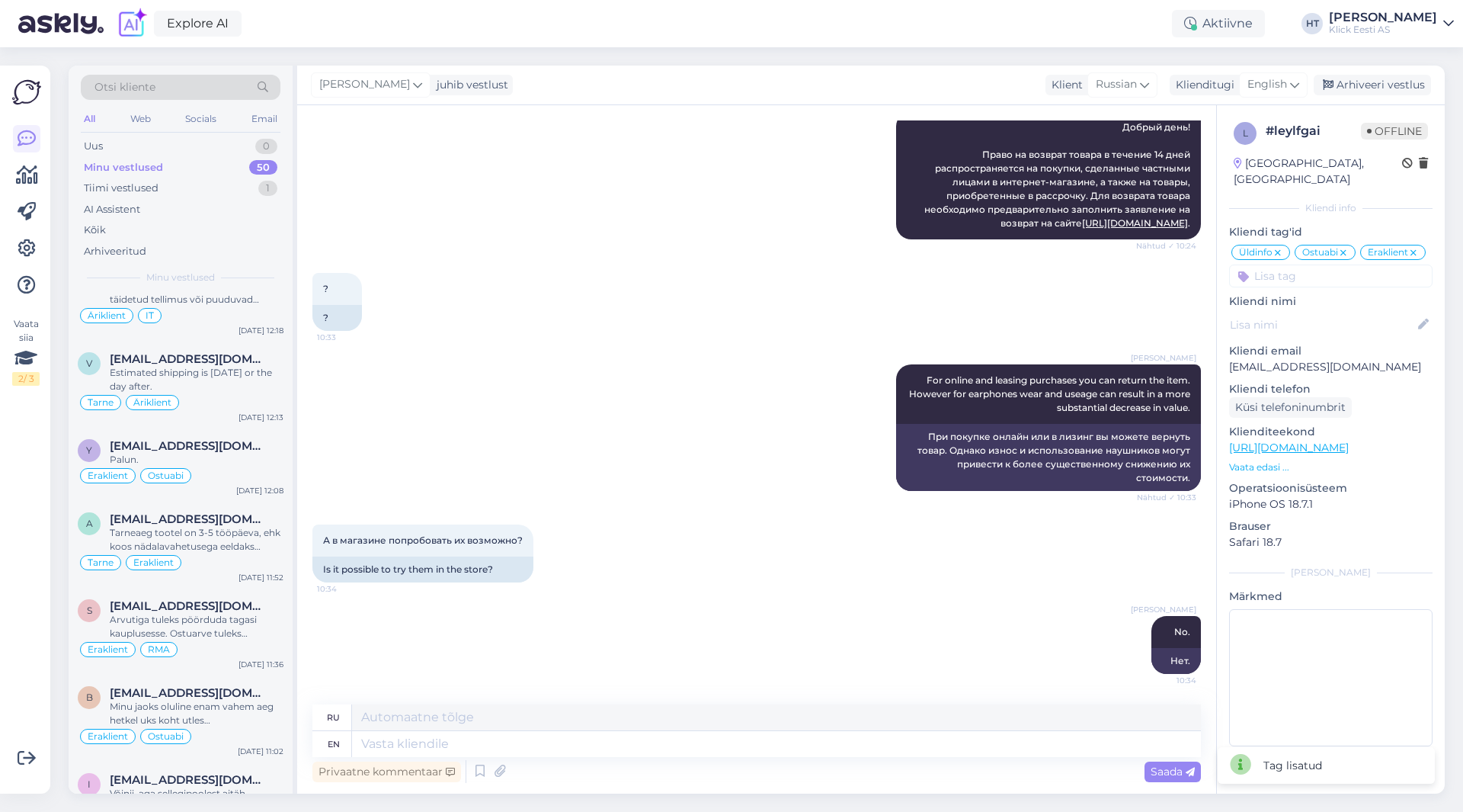
scroll to position [3423, 0]
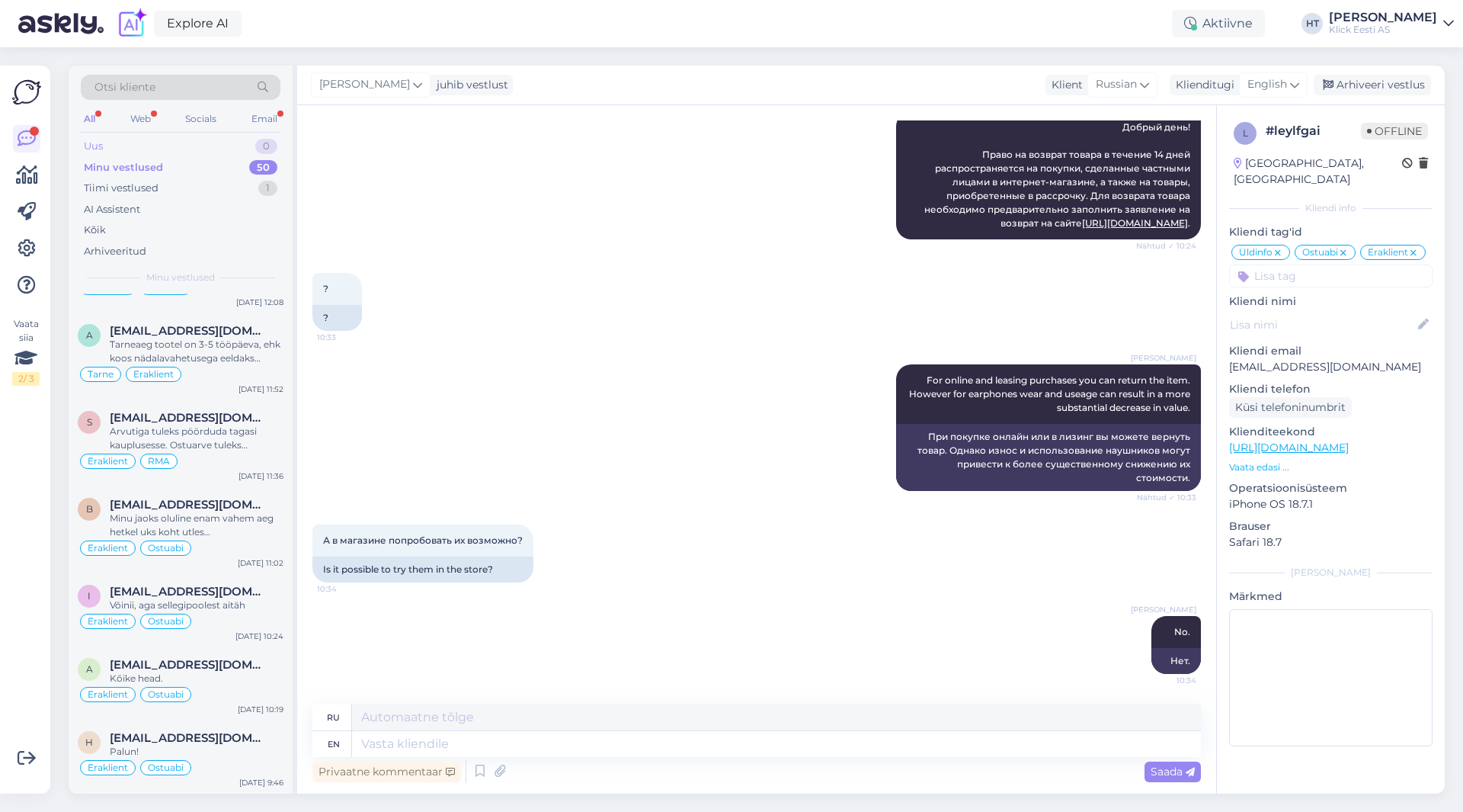
click at [203, 142] on div "Uus 0" at bounding box center [181, 146] width 200 height 21
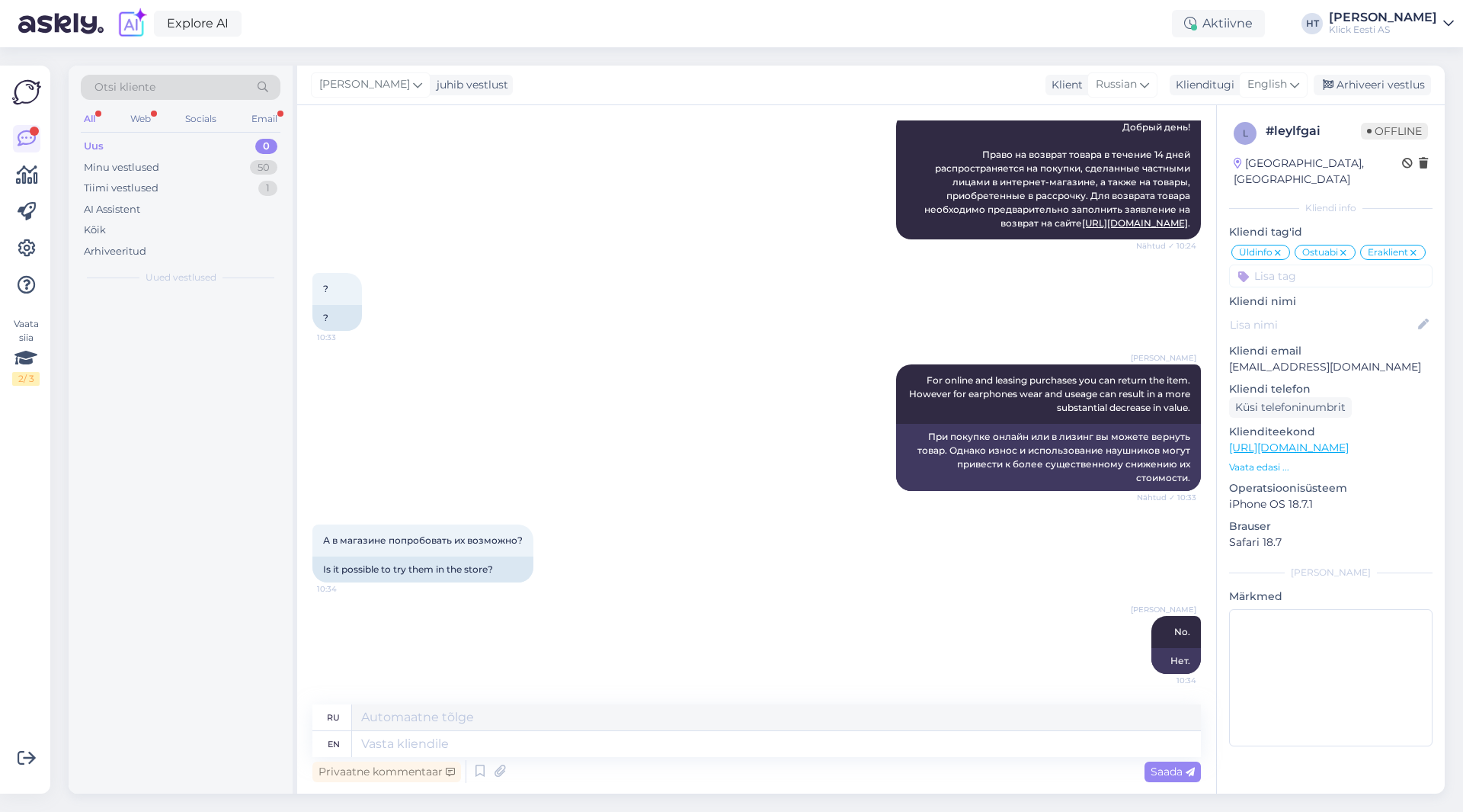
scroll to position [0, 0]
click at [216, 315] on span "[PERSON_NAME].mommeja via [EMAIL_ADDRESS][DOMAIN_NAME]" at bounding box center [189, 311] width 158 height 14
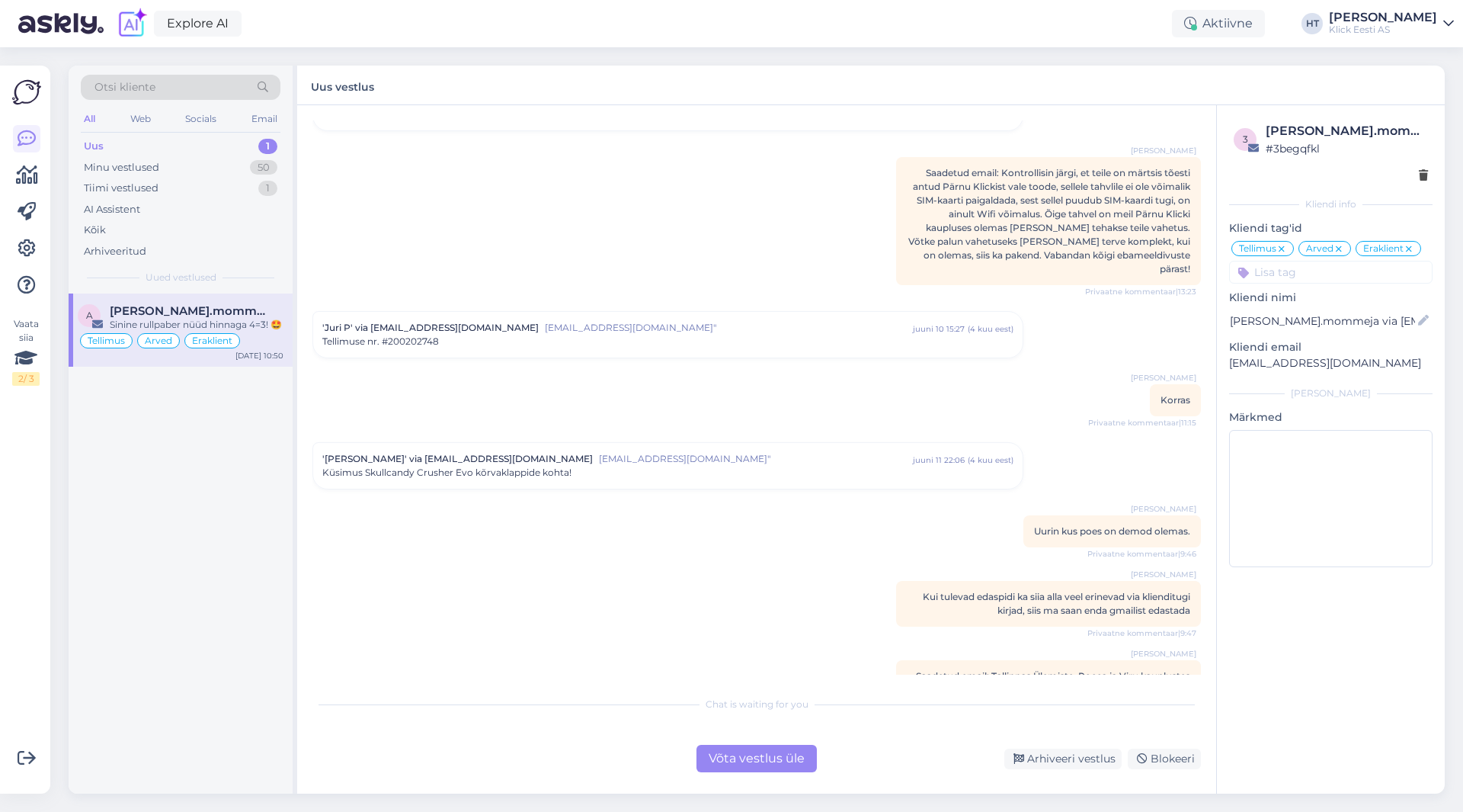
scroll to position [7362, 0]
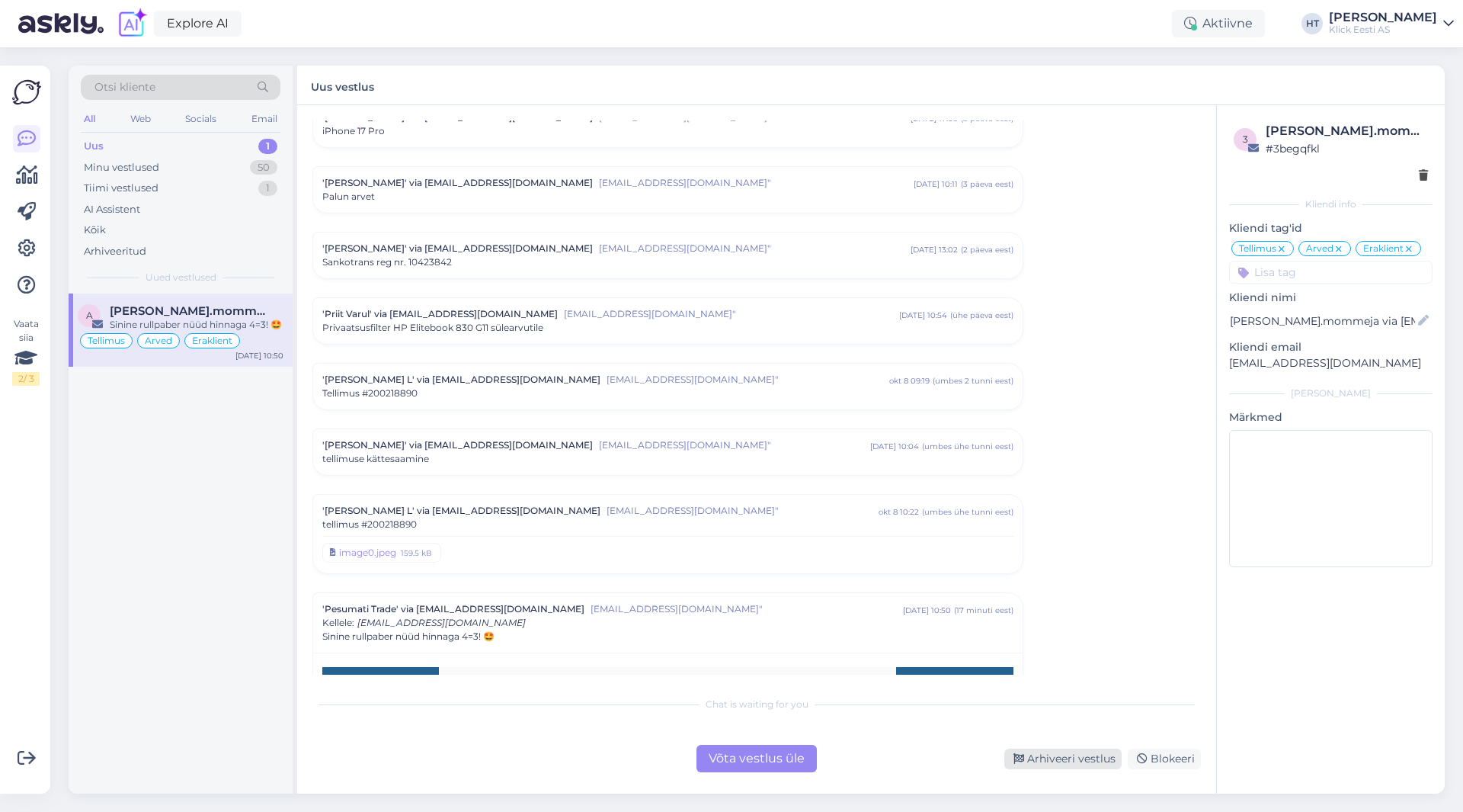
click at [1052, 763] on div "Arhiveeri vestlus" at bounding box center [1062, 758] width 117 height 21
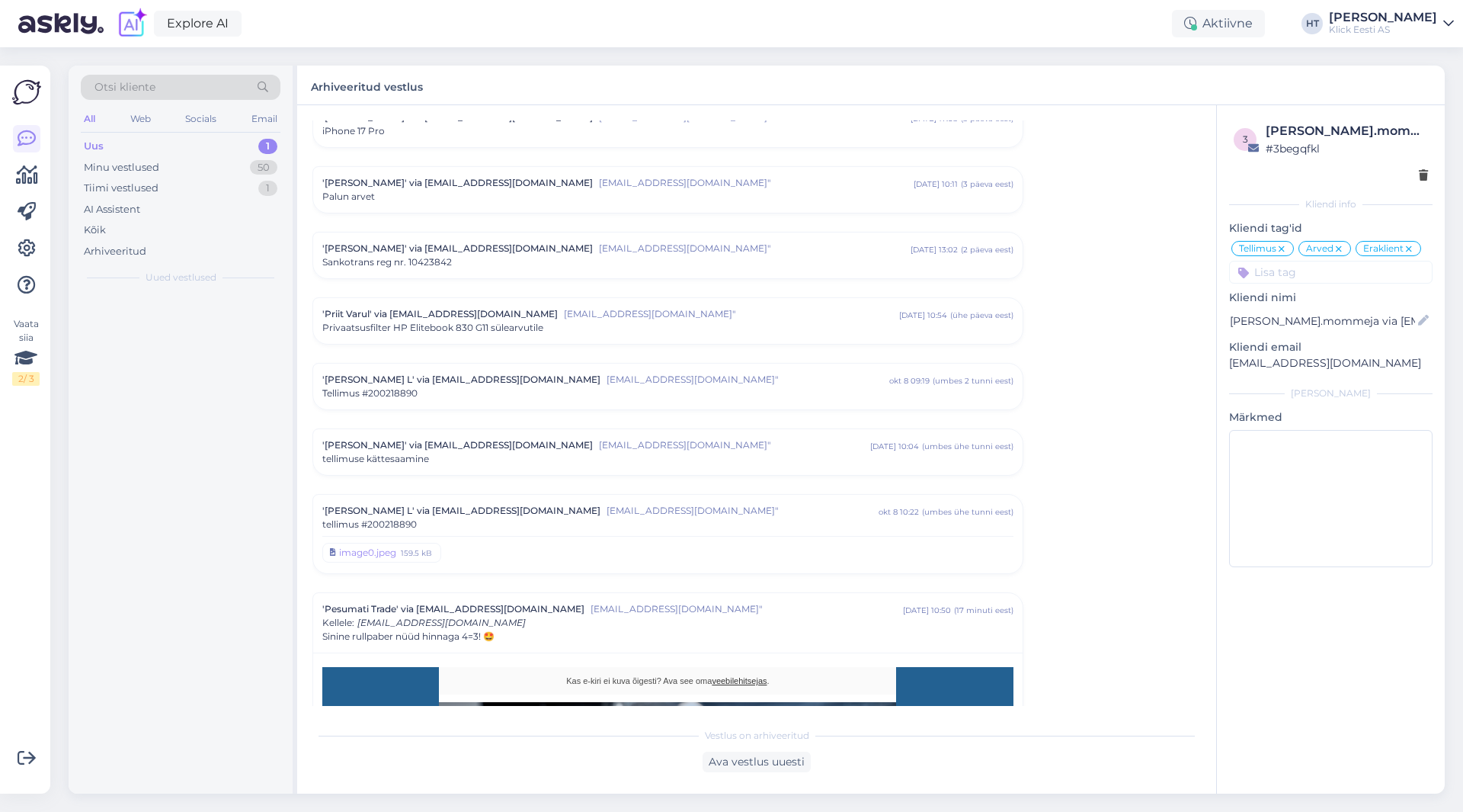
scroll to position [7806, 0]
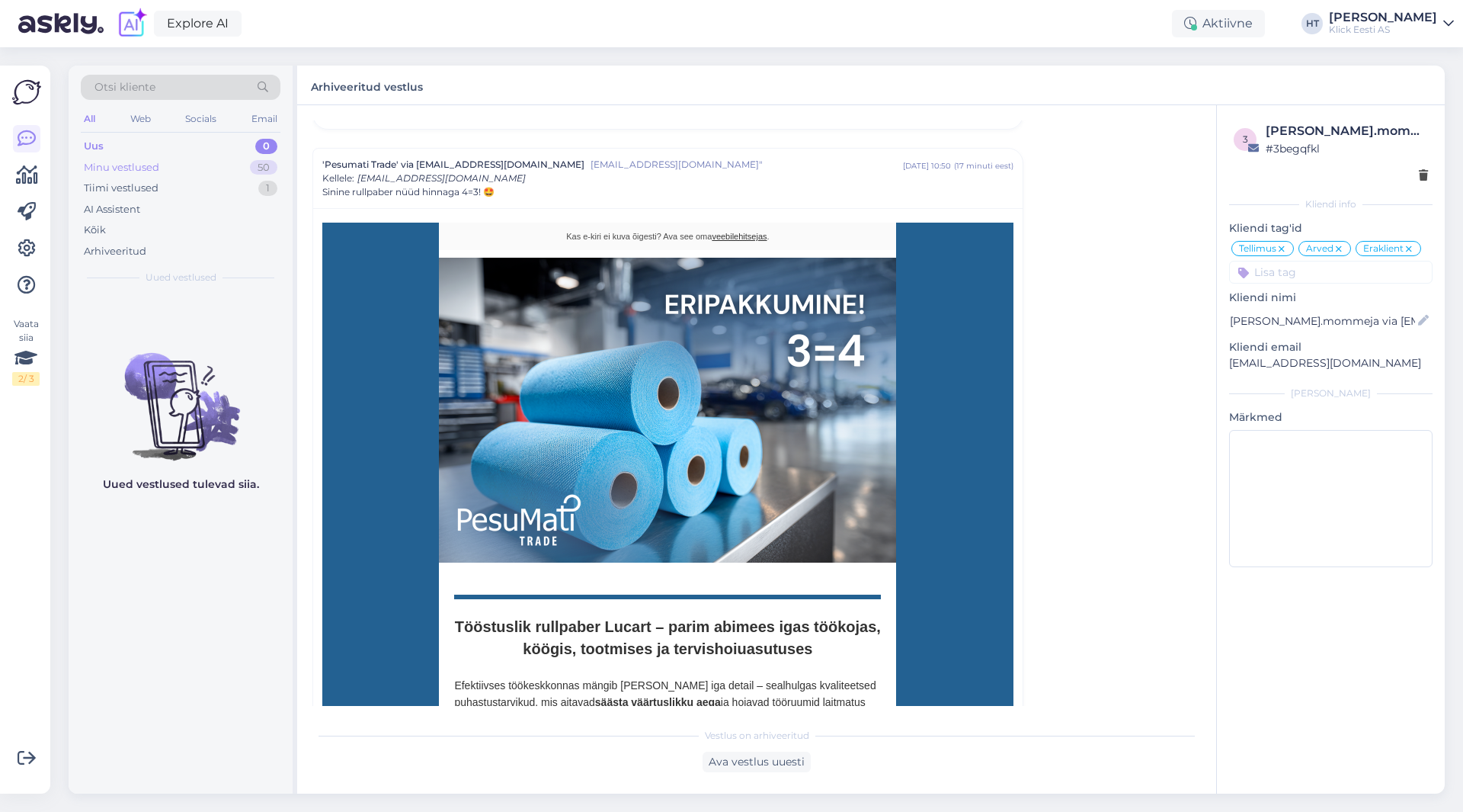
click at [218, 169] on div "Minu vestlused 50" at bounding box center [181, 167] width 200 height 21
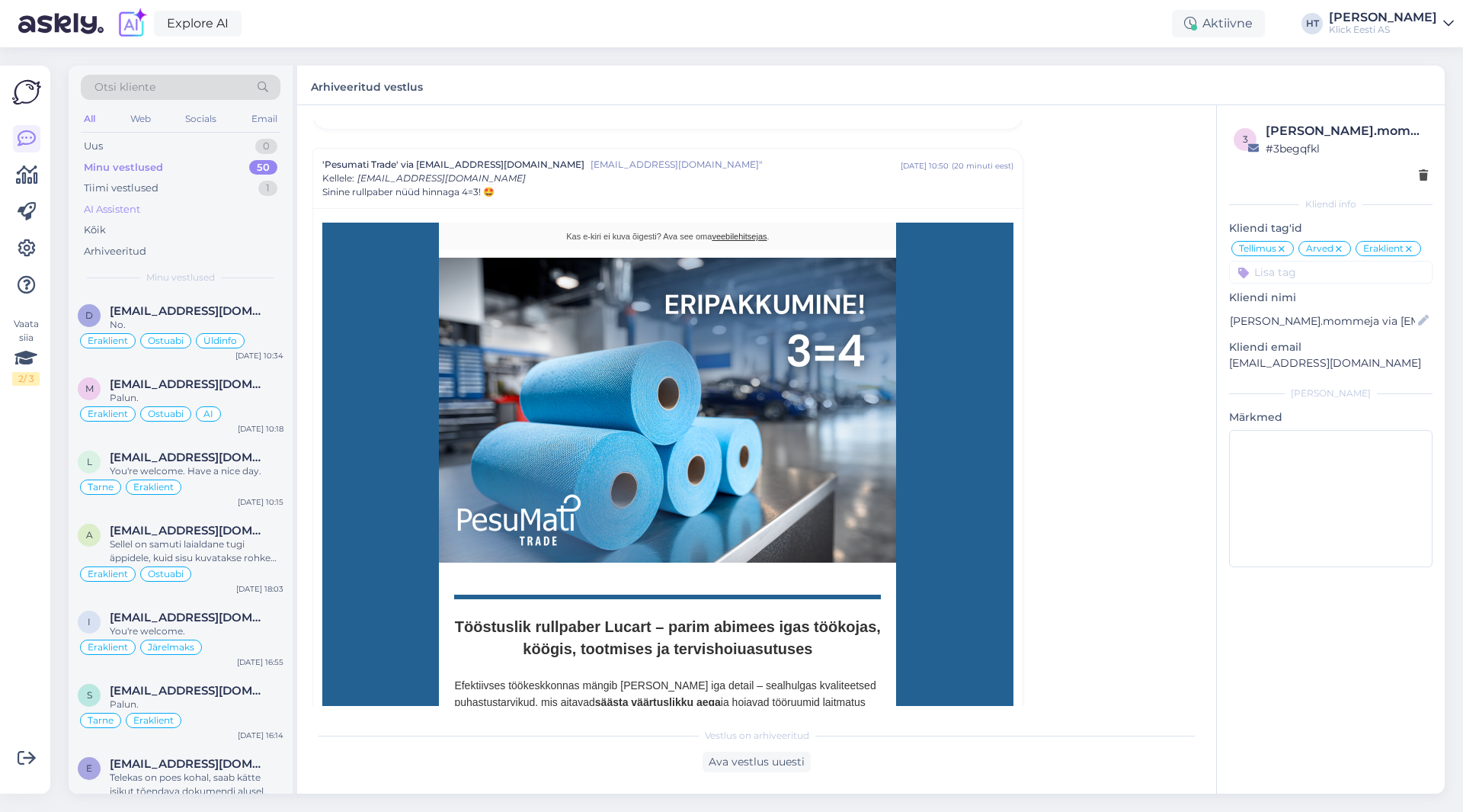
click at [111, 213] on div "AI Assistent" at bounding box center [112, 209] width 56 height 15
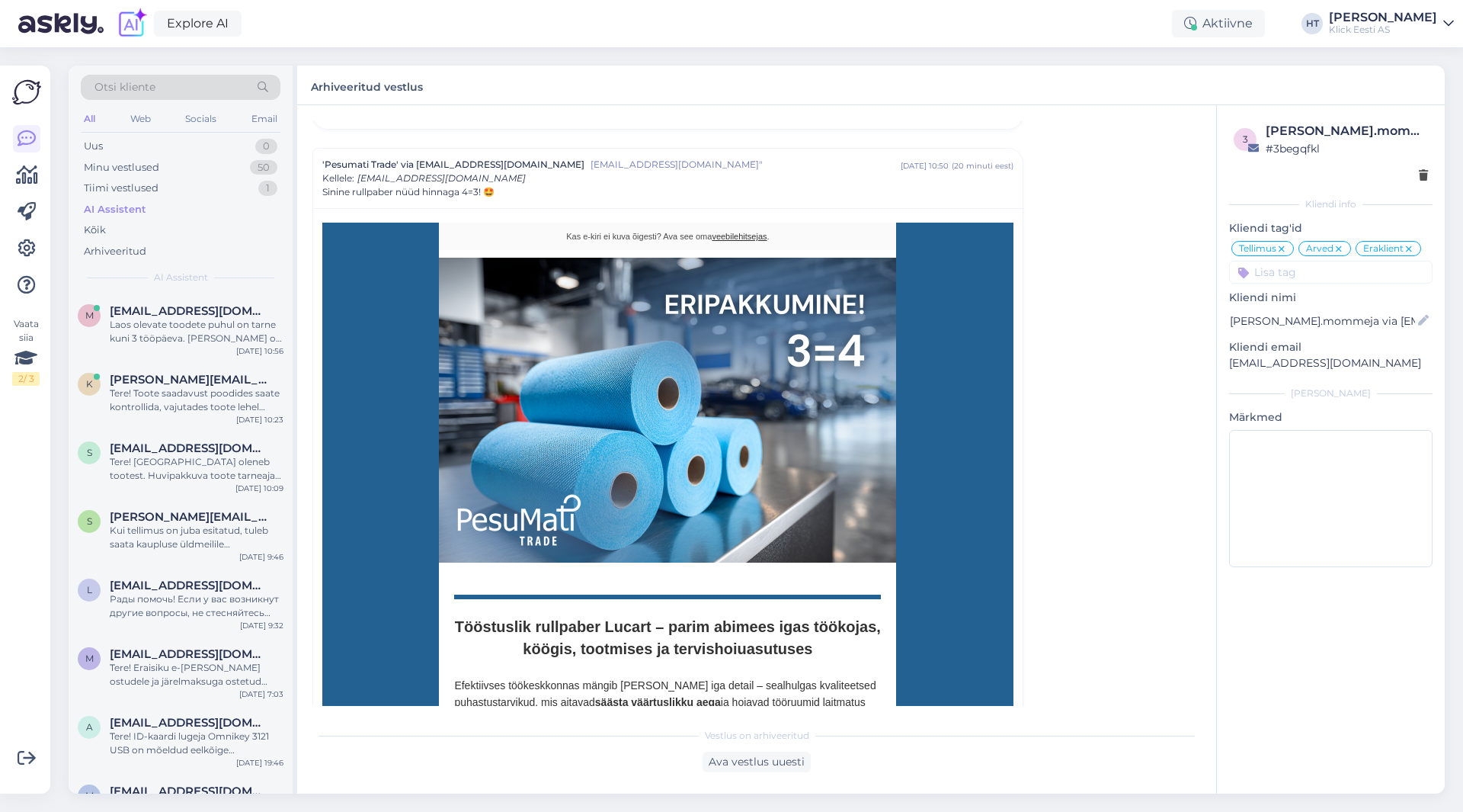
click at [206, 326] on div "Laos olevate toodete puhul on tarne kuni 3 tööpäeva. [PERSON_NAME] on otsas, on…" at bounding box center [197, 331] width 174 height 27
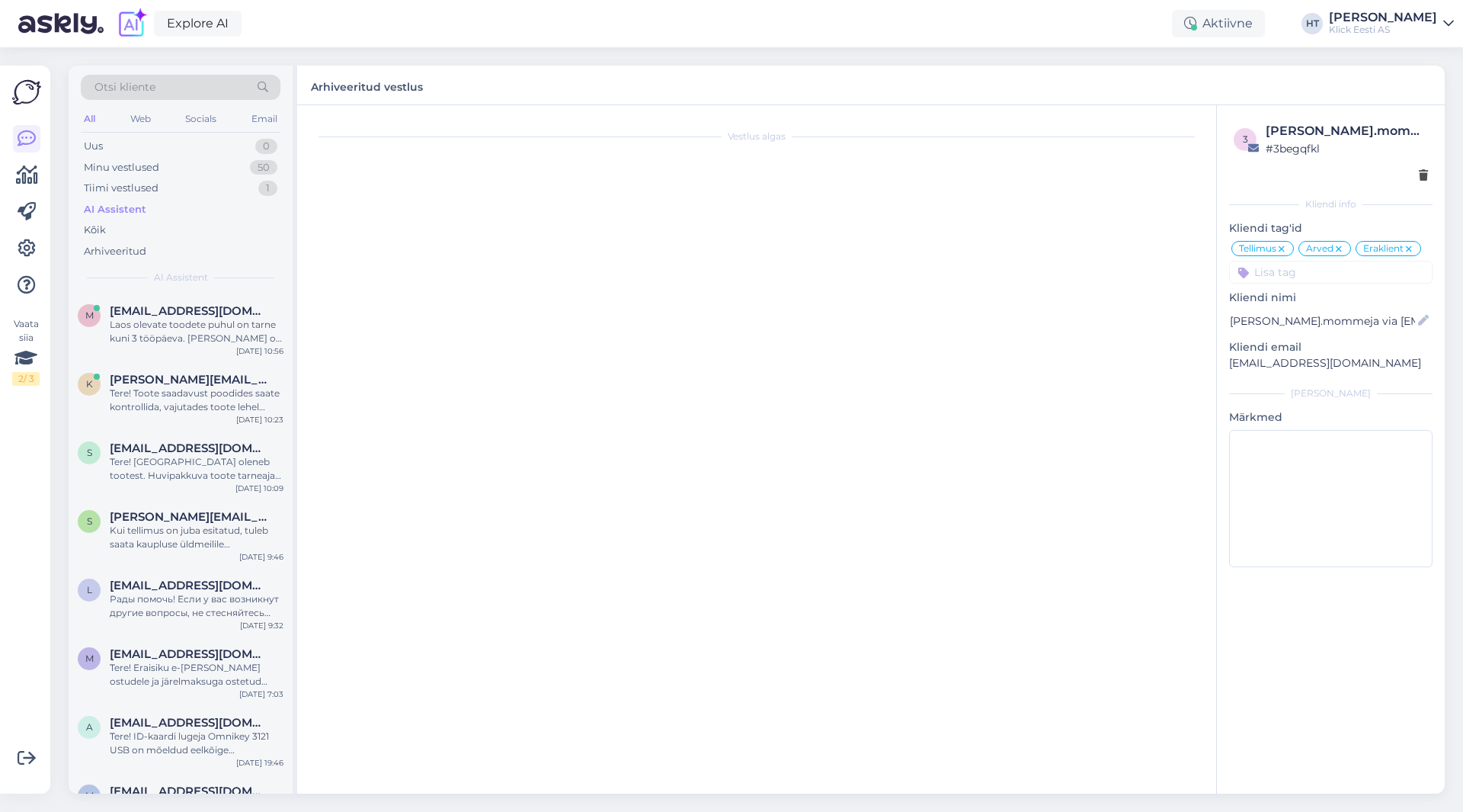
scroll to position [0, 0]
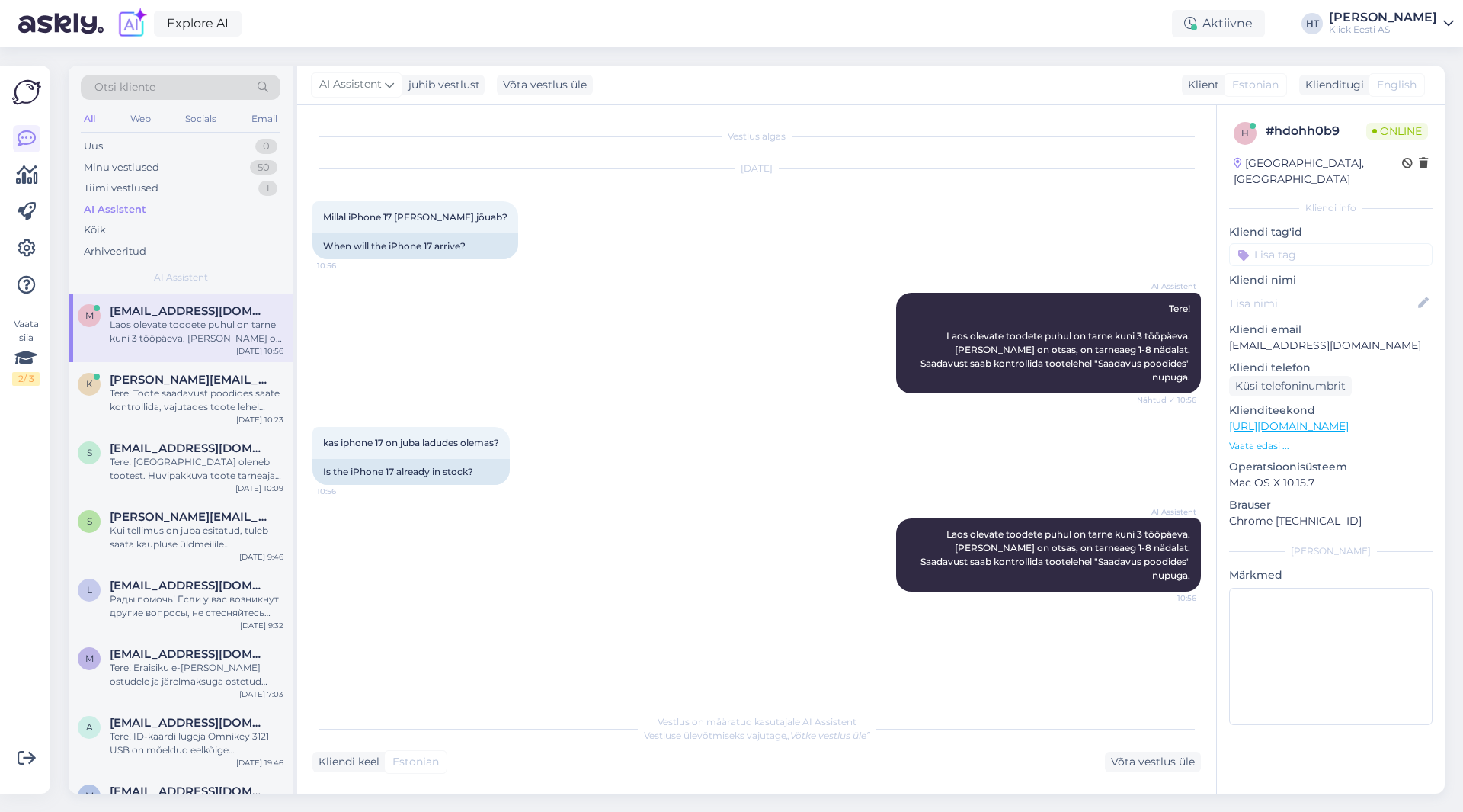
click at [635, 286] on div "AI Assistent Tere! Laos olevate toodete puhul on tarne kuni 3 tööpäeva. [PERSON…" at bounding box center [756, 343] width 889 height 134
click at [206, 393] on div "Tere! Toote saadavust poodides saate kontrollida, vajutades toote lehel "Saadav…" at bounding box center [197, 399] width 174 height 27
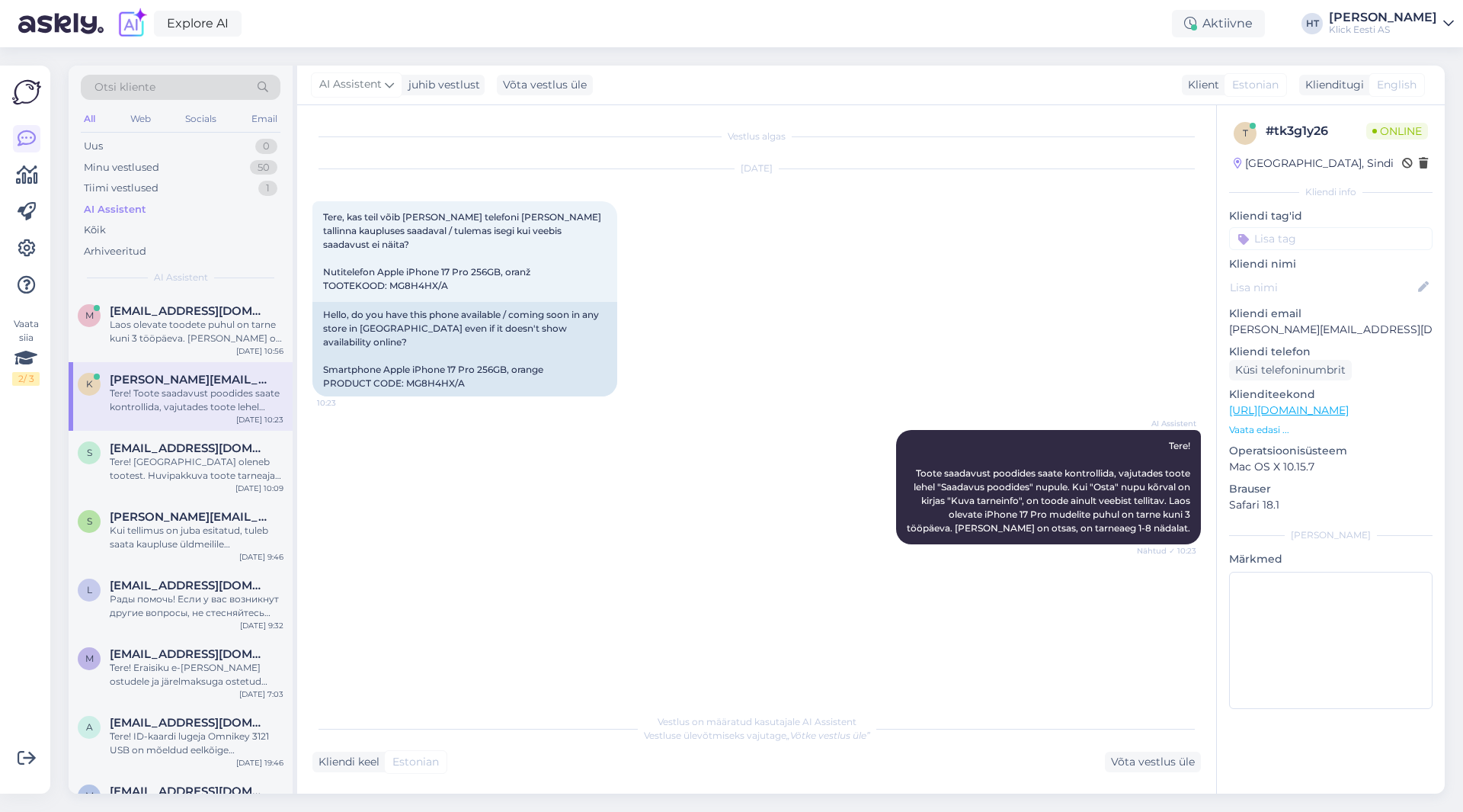
click at [514, 484] on div "AI Assistent Tere! Toote saadavust poodides saate kontrollida, vajutades toote …" at bounding box center [756, 487] width 889 height 148
click at [224, 342] on div "Laos olevate toodete puhul on tarne kuni 3 tööpäeva. [PERSON_NAME] on otsas, on…" at bounding box center [197, 331] width 174 height 27
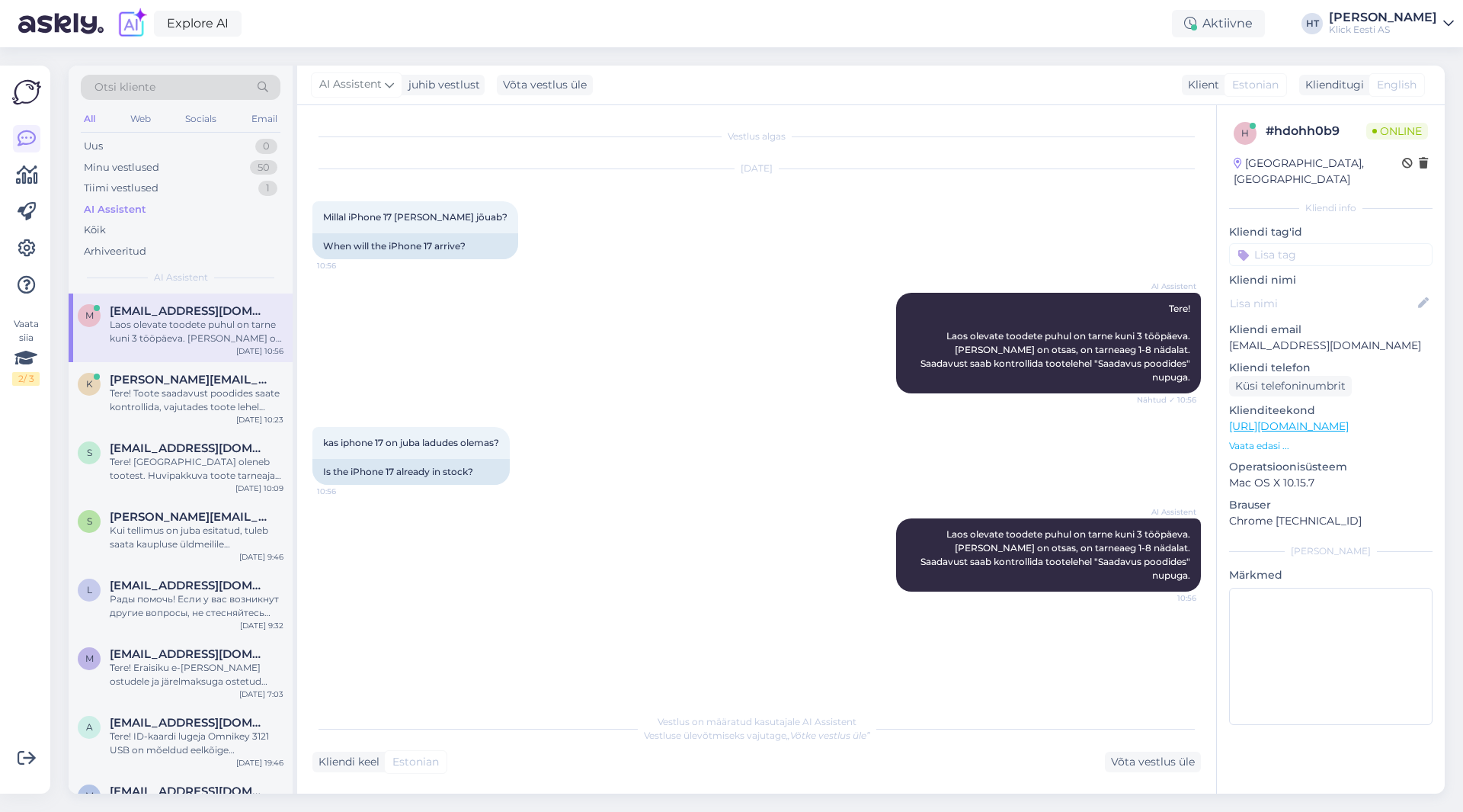
click at [729, 423] on div "kas iphone 17 on juba ladudes olemas? 10:56 Is the iPhone 17 already in stock?" at bounding box center [756, 455] width 889 height 91
click at [685, 410] on div "kas iphone 17 on juba ladudes olemas? 10:56 Is the iPhone 17 already in stock?" at bounding box center [756, 455] width 889 height 91
click at [241, 396] on div "Tere! Toote saadavust poodides saate kontrollida, vajutades toote lehel "Saadav…" at bounding box center [197, 399] width 174 height 27
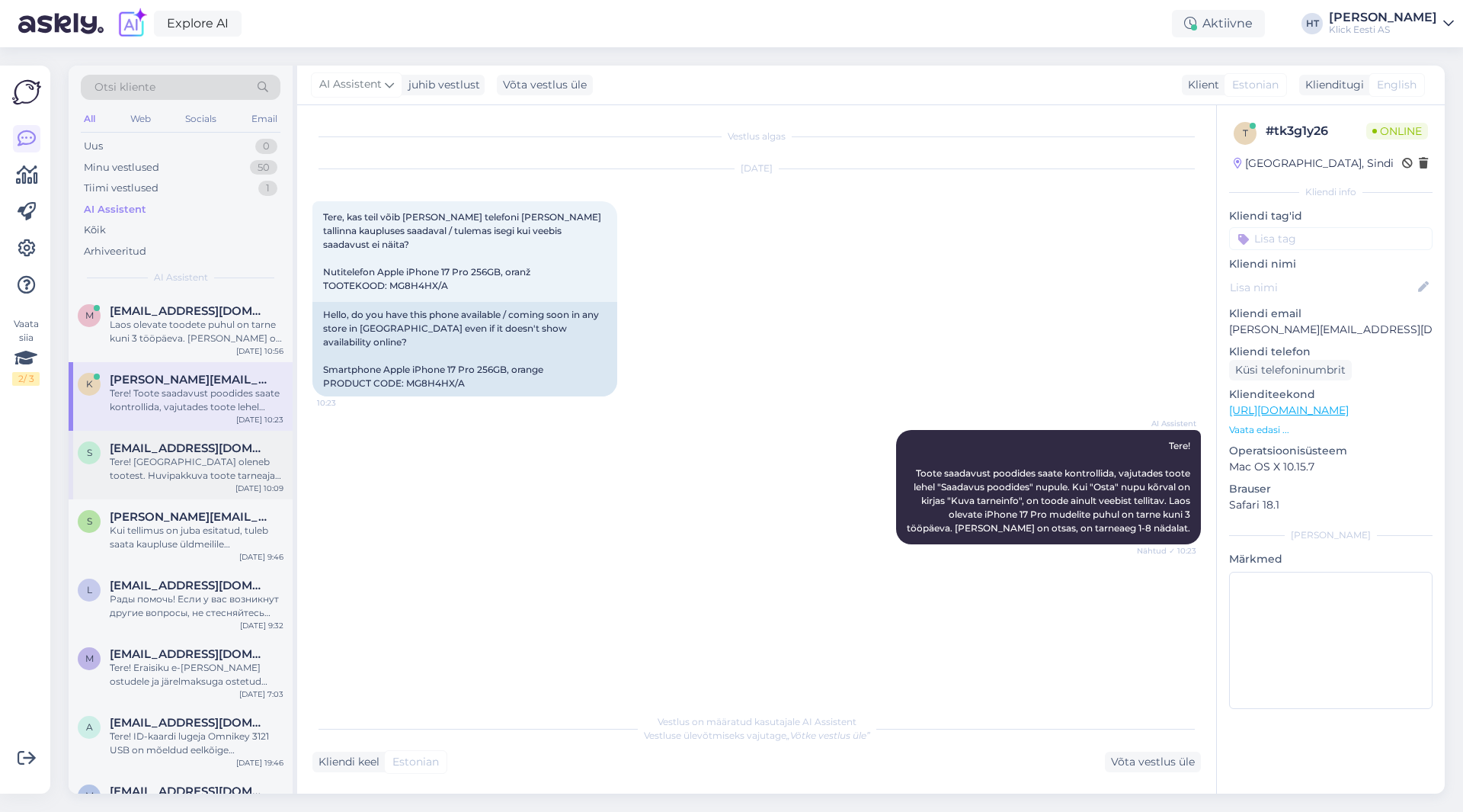
click at [221, 454] on span "[EMAIL_ADDRESS][DOMAIN_NAME]" at bounding box center [189, 448] width 158 height 14
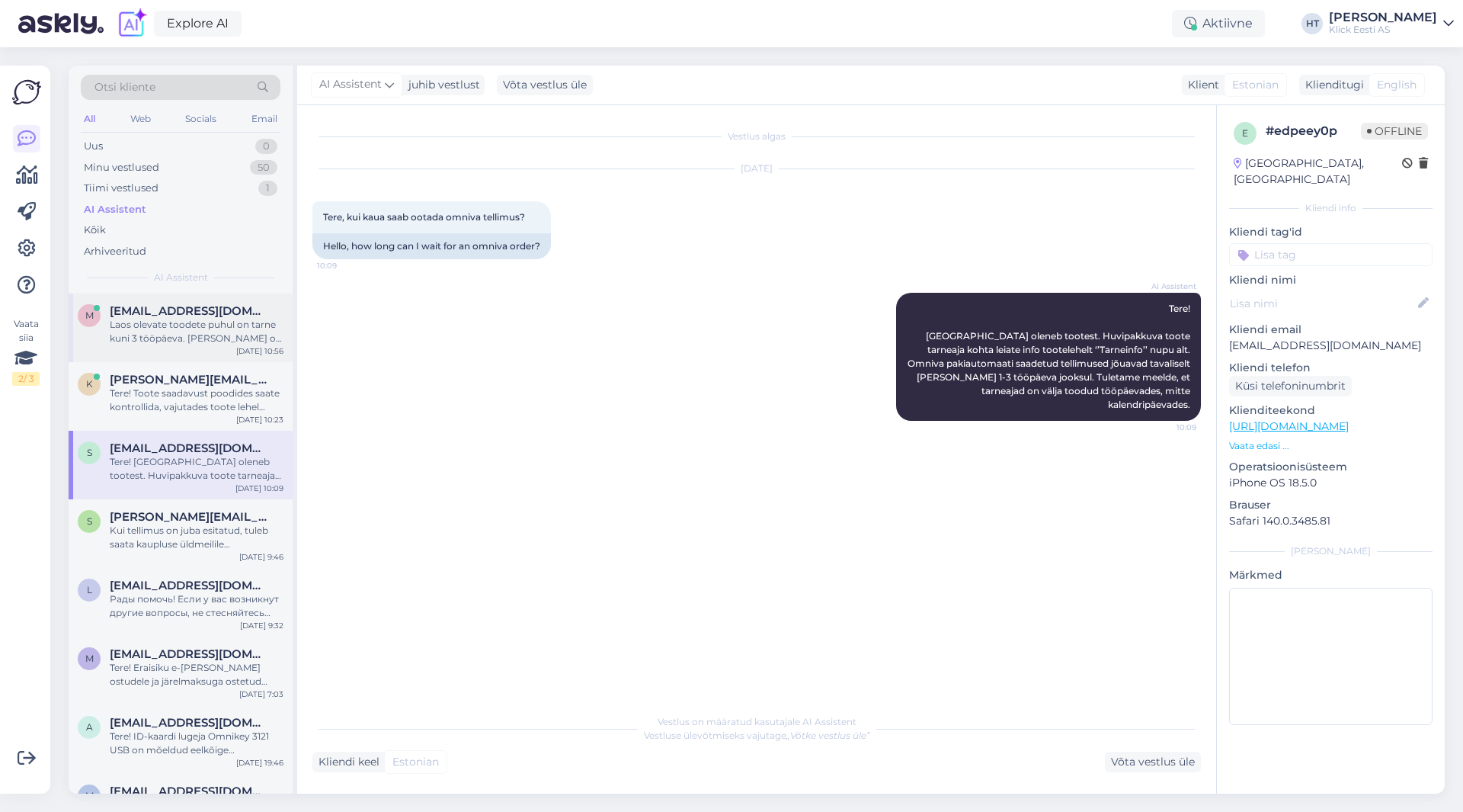
click at [207, 329] on div "Laos olevate toodete puhul on tarne kuni 3 tööpäeva. [PERSON_NAME] on otsas, on…" at bounding box center [197, 331] width 174 height 27
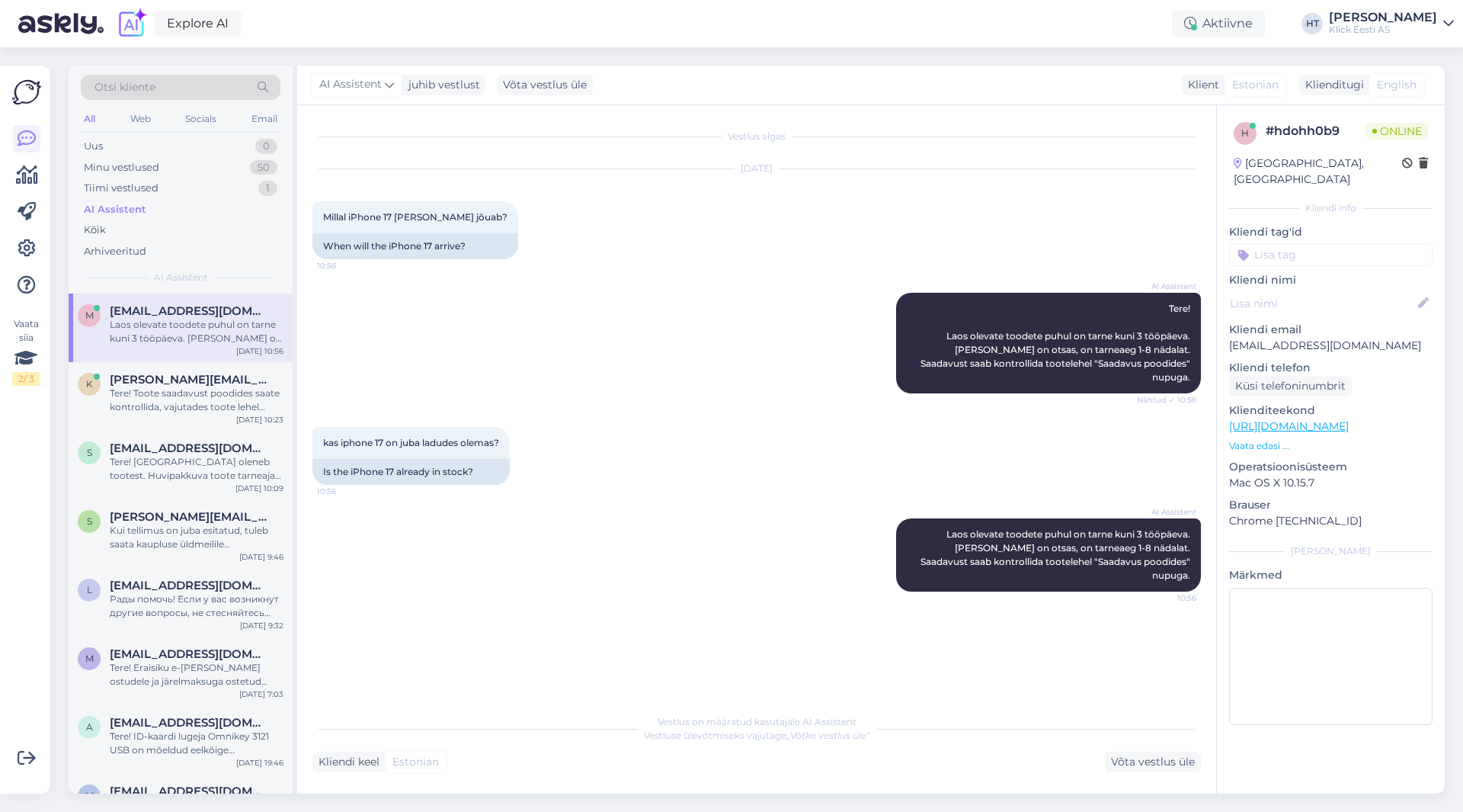
click at [597, 262] on div "[DATE] Millal iPhone 17 [PERSON_NAME] jõuab? 10:56 When will the iPhone 17 arri…" at bounding box center [756, 213] width 889 height 123
click at [246, 146] on div "Uus 1" at bounding box center [181, 146] width 200 height 21
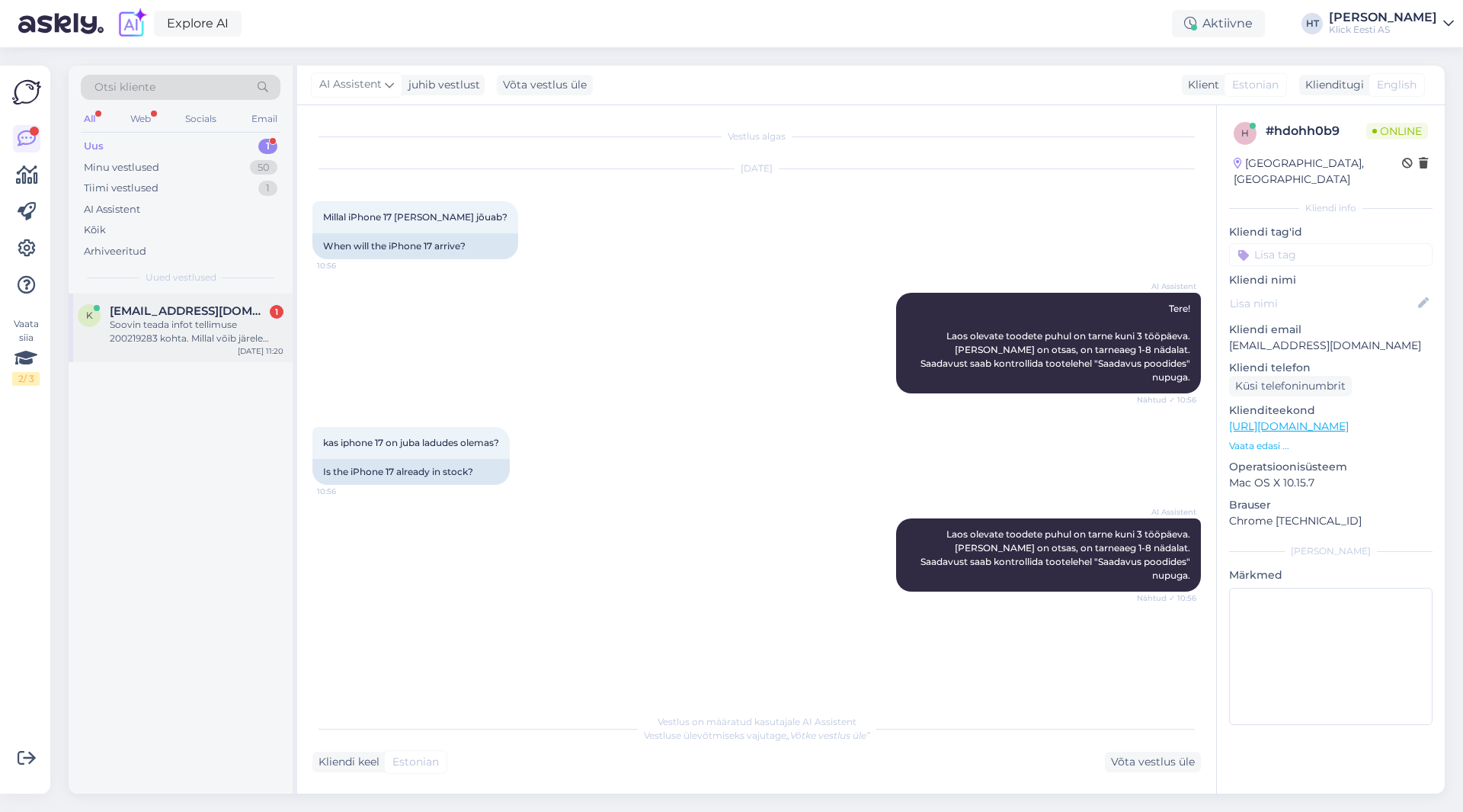
click at [217, 319] on div "Soovin teada infot tellimuse 200219283 kohta. Millal võib järele minna" at bounding box center [197, 331] width 174 height 27
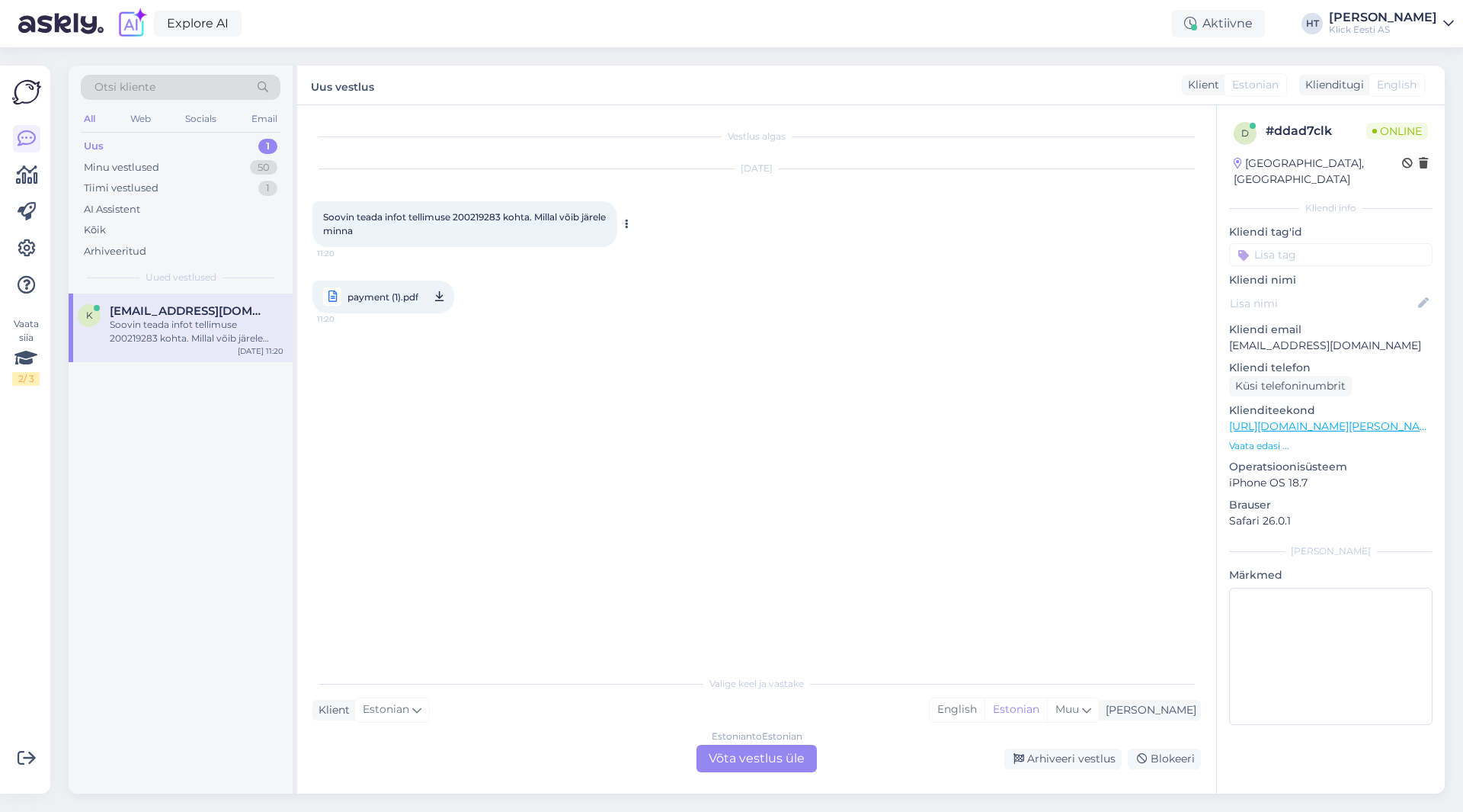
click at [465, 213] on span "Soovin teada infot tellimuse 200219283 kohta. Millal võib järele minna" at bounding box center [465, 223] width 285 height 25
click at [680, 297] on div "[DATE] Soovin teada infot tellimuse 200219283 kohta. Millal võib järele minna 1…" at bounding box center [756, 241] width 889 height 178
click at [600, 411] on div "Vestlus algas [DATE] Soovin teada infot tellimuse 200219283 kohta. Millal võib …" at bounding box center [763, 386] width 902 height 533
click at [737, 754] on div "Estonian to Estonian Võta vestlus üle" at bounding box center [756, 757] width 120 height 27
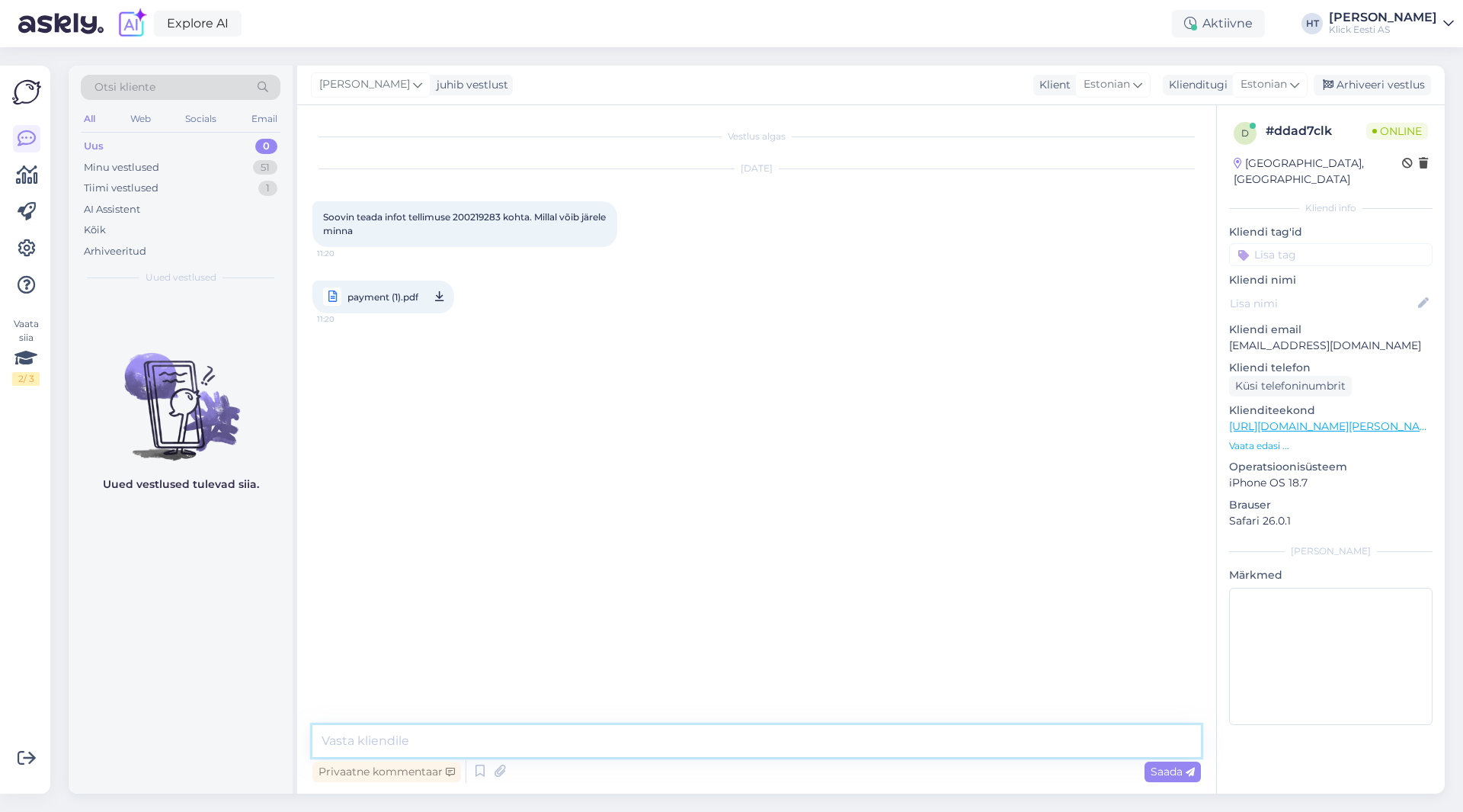
click at [719, 737] on textarea at bounding box center [756, 741] width 889 height 32
paste textarea "1-3 tööpäeva"
type textarea "Tarneajaks kauplusesse on 1-3 tööpäeva. Kui tellimus on valmis tuleb selle koht…"
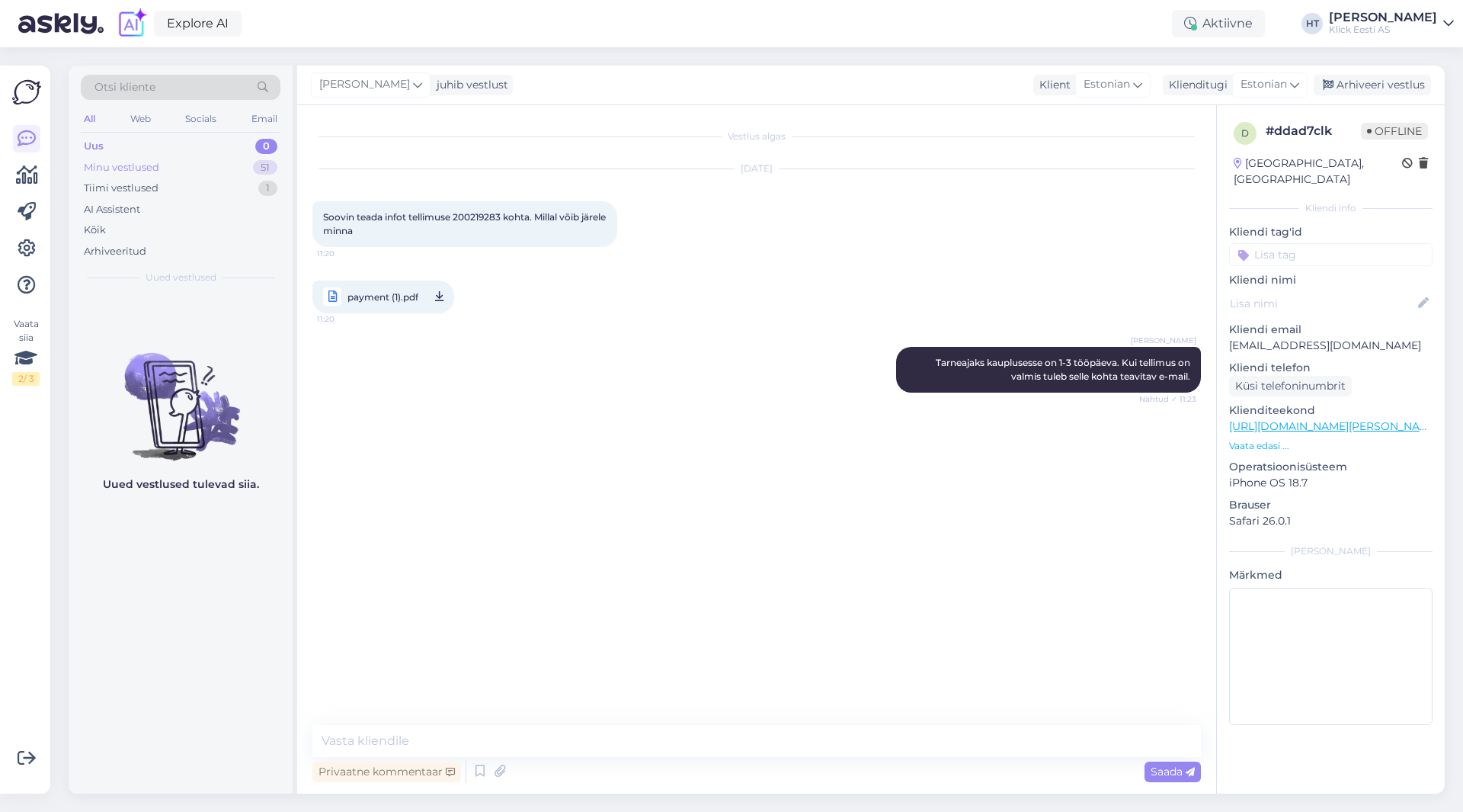
click at [240, 165] on div "Minu vestlused 51" at bounding box center [181, 167] width 200 height 21
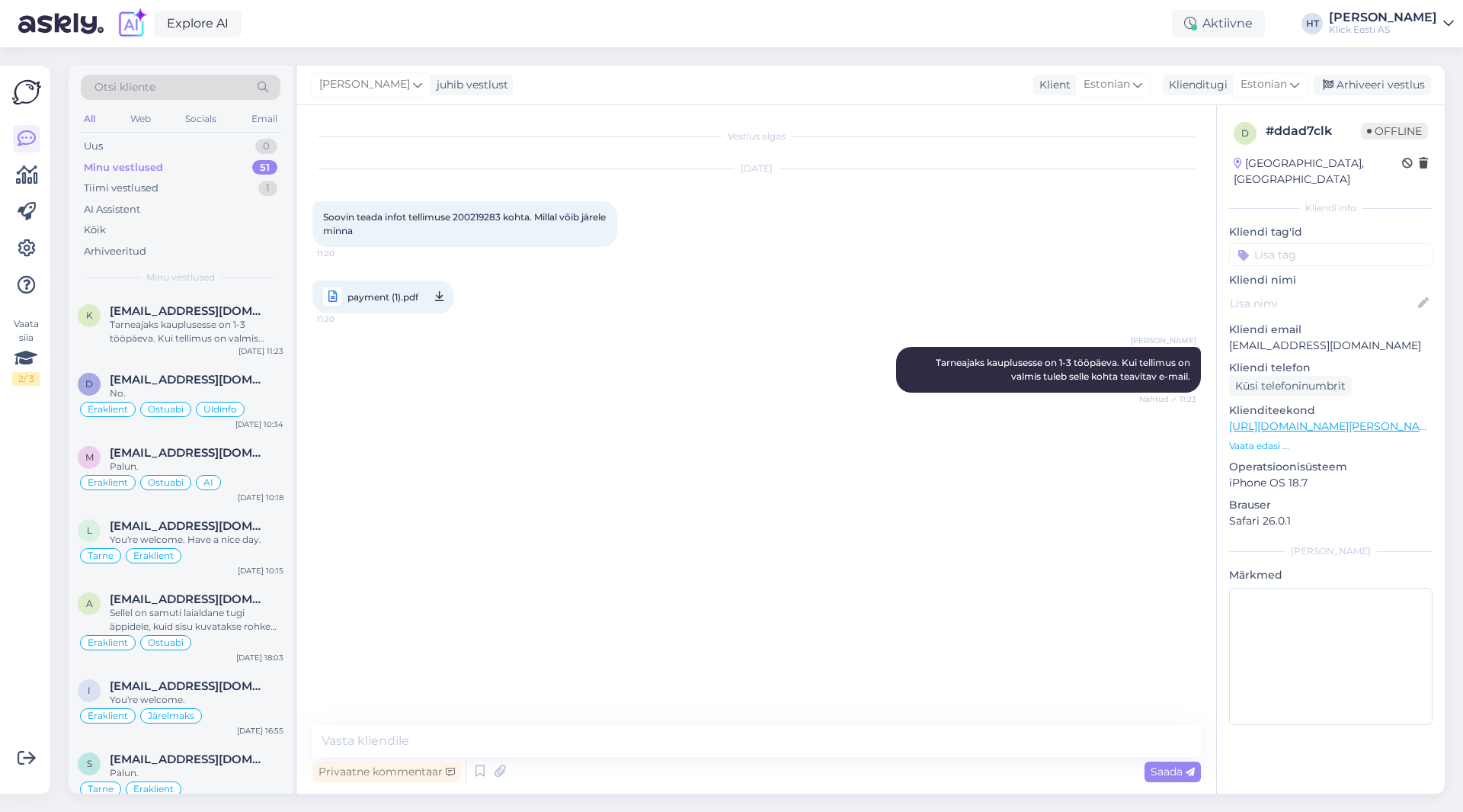
click at [401, 474] on div "Vestlus algas [DATE] Soovin teada infot tellimuse 200219283 kohta. Millal võib …" at bounding box center [763, 415] width 902 height 591
click at [234, 394] on div "No." at bounding box center [197, 393] width 174 height 14
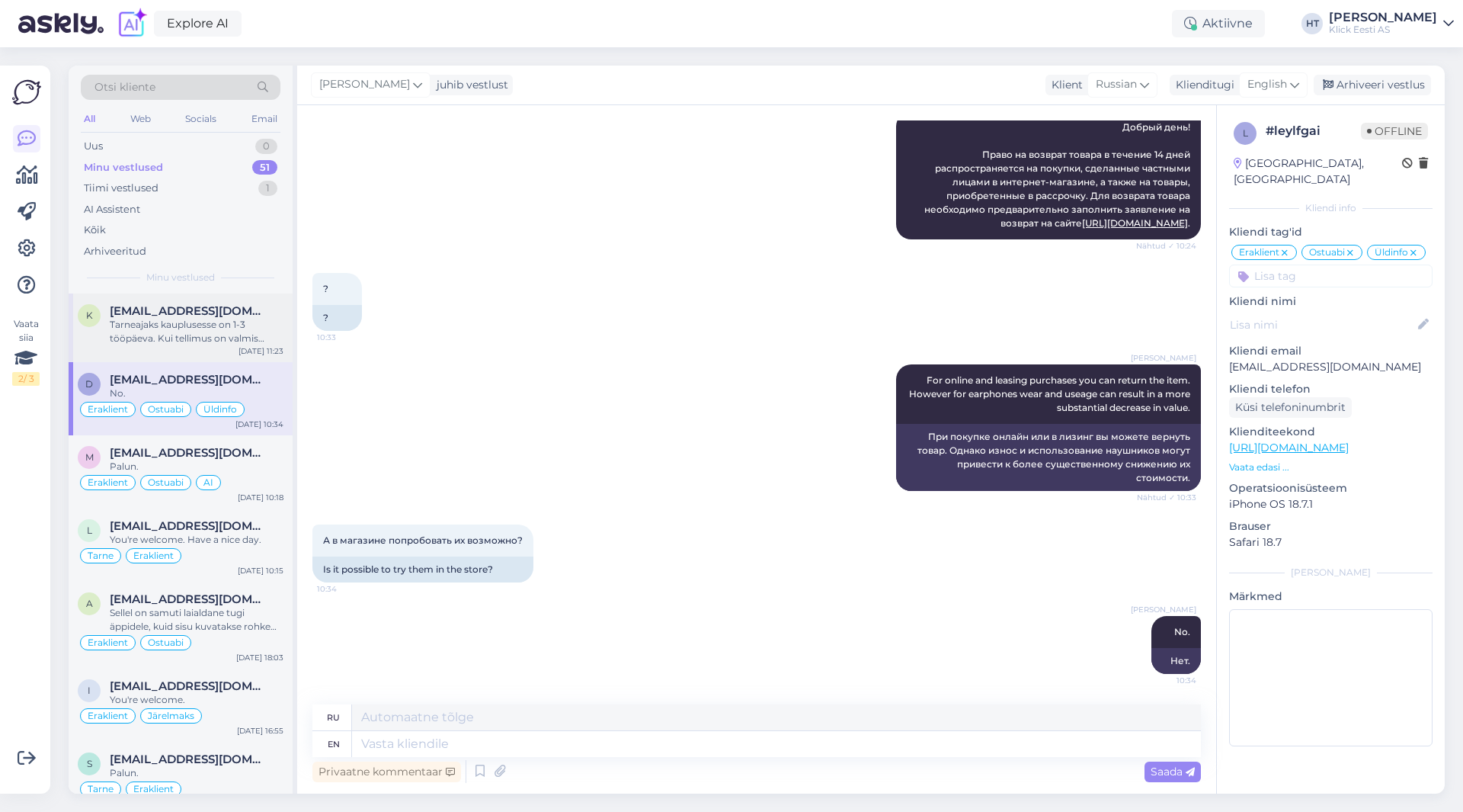
click at [212, 339] on div "Tarneajaks kauplusesse on 1-3 tööpäeva. Kui tellimus on valmis tuleb selle koht…" at bounding box center [197, 331] width 174 height 27
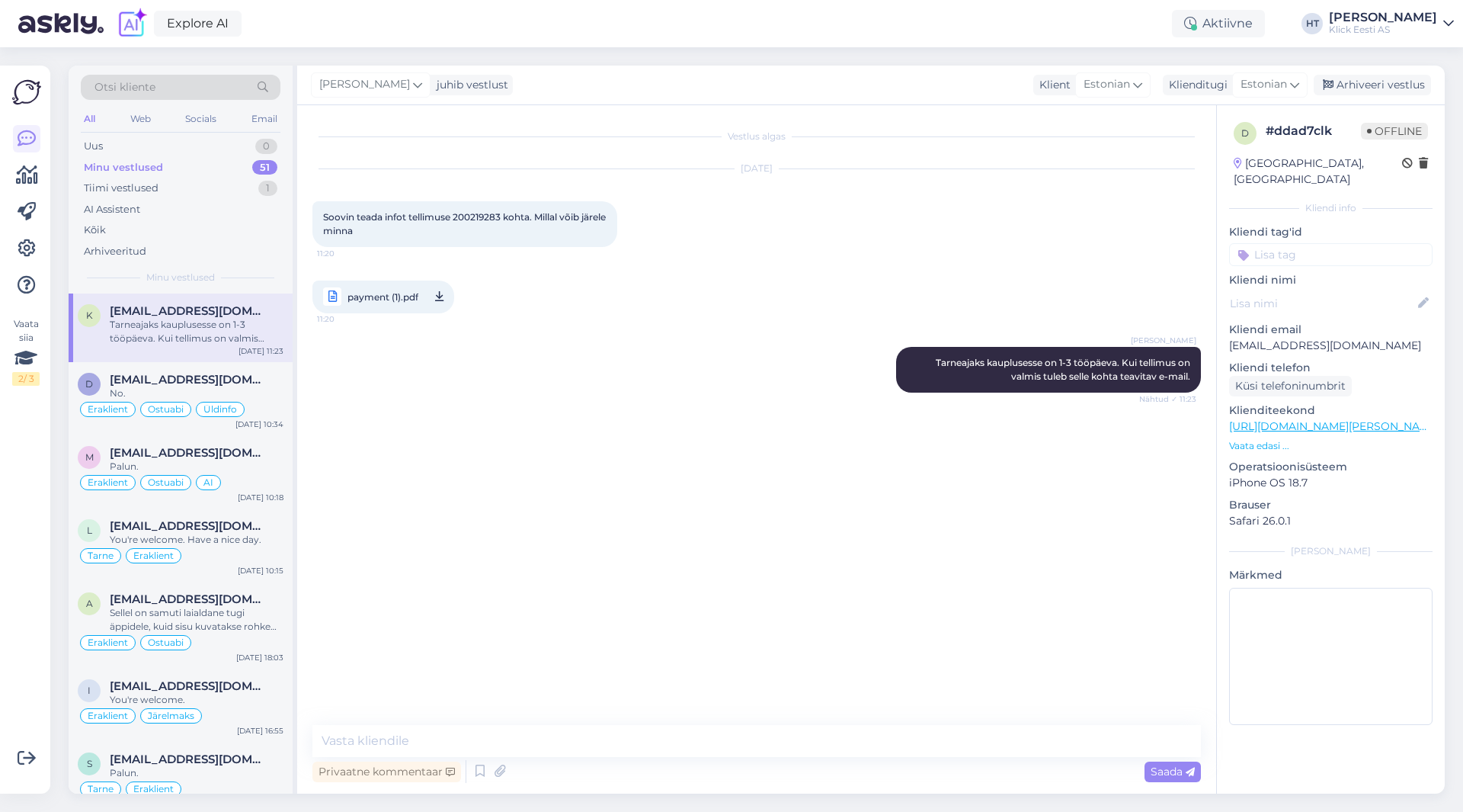
scroll to position [0, 0]
click at [1349, 243] on input at bounding box center [1330, 254] width 203 height 23
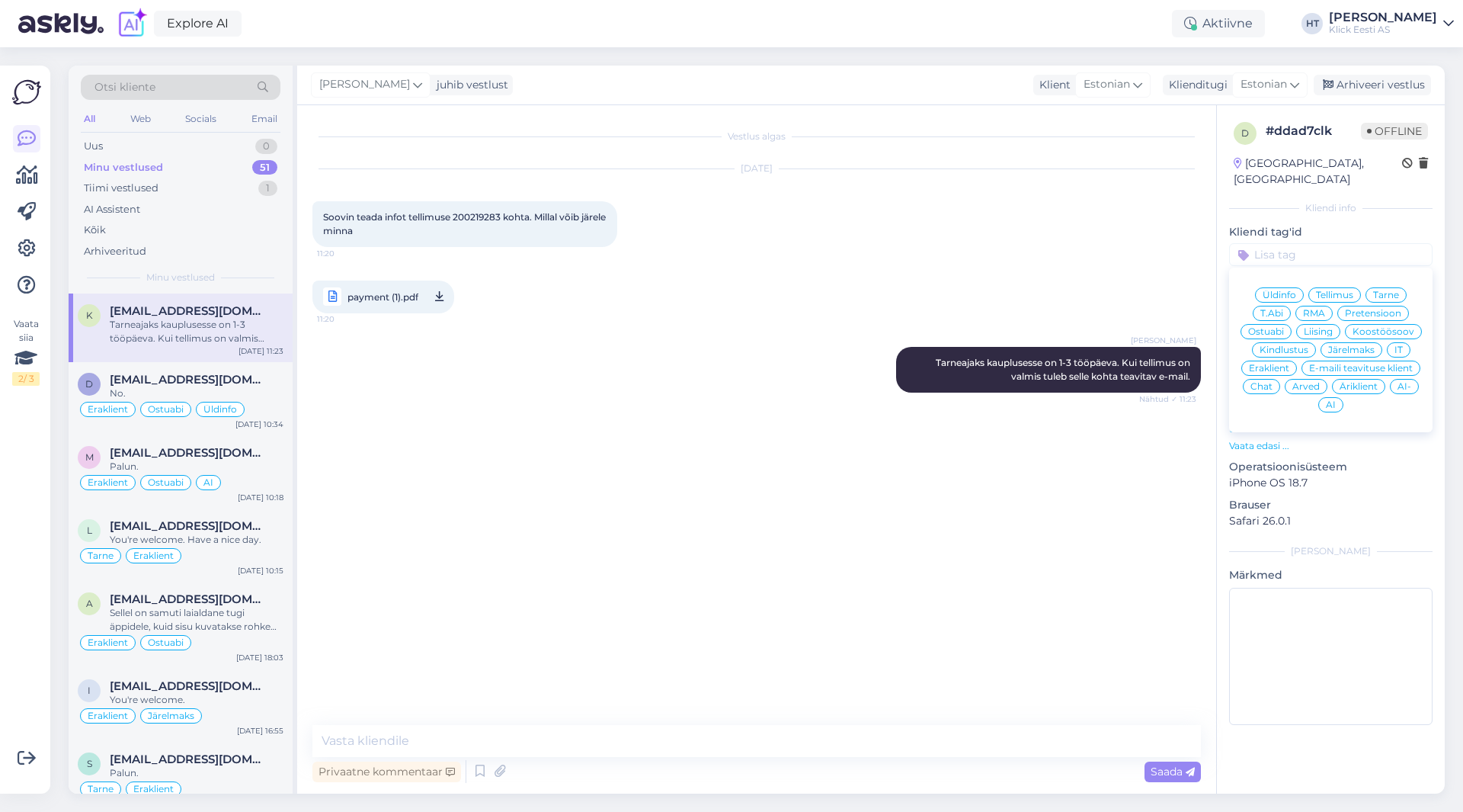
click at [1385, 287] on div "Tarne" at bounding box center [1386, 294] width 41 height 15
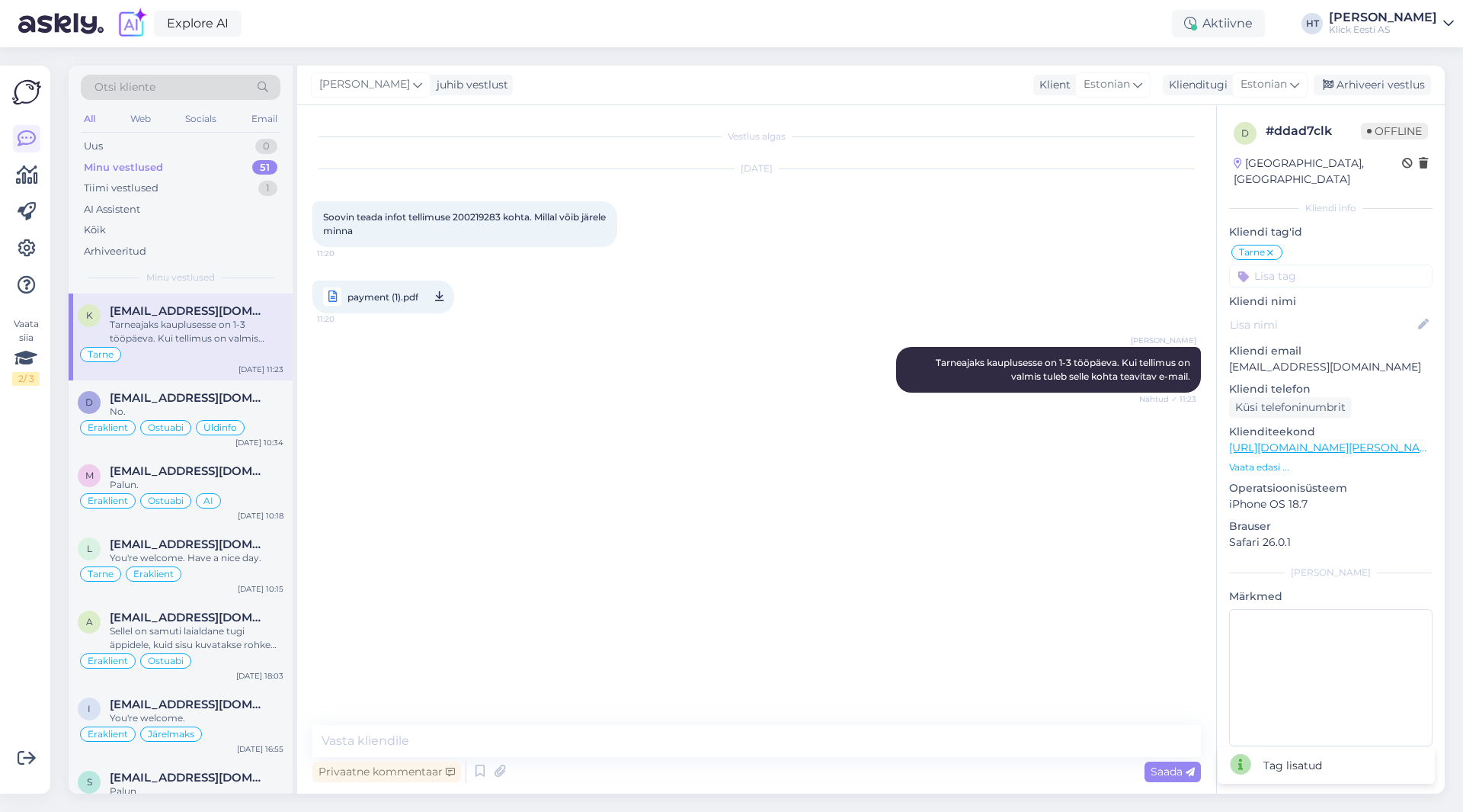
click at [1355, 264] on input at bounding box center [1330, 275] width 203 height 23
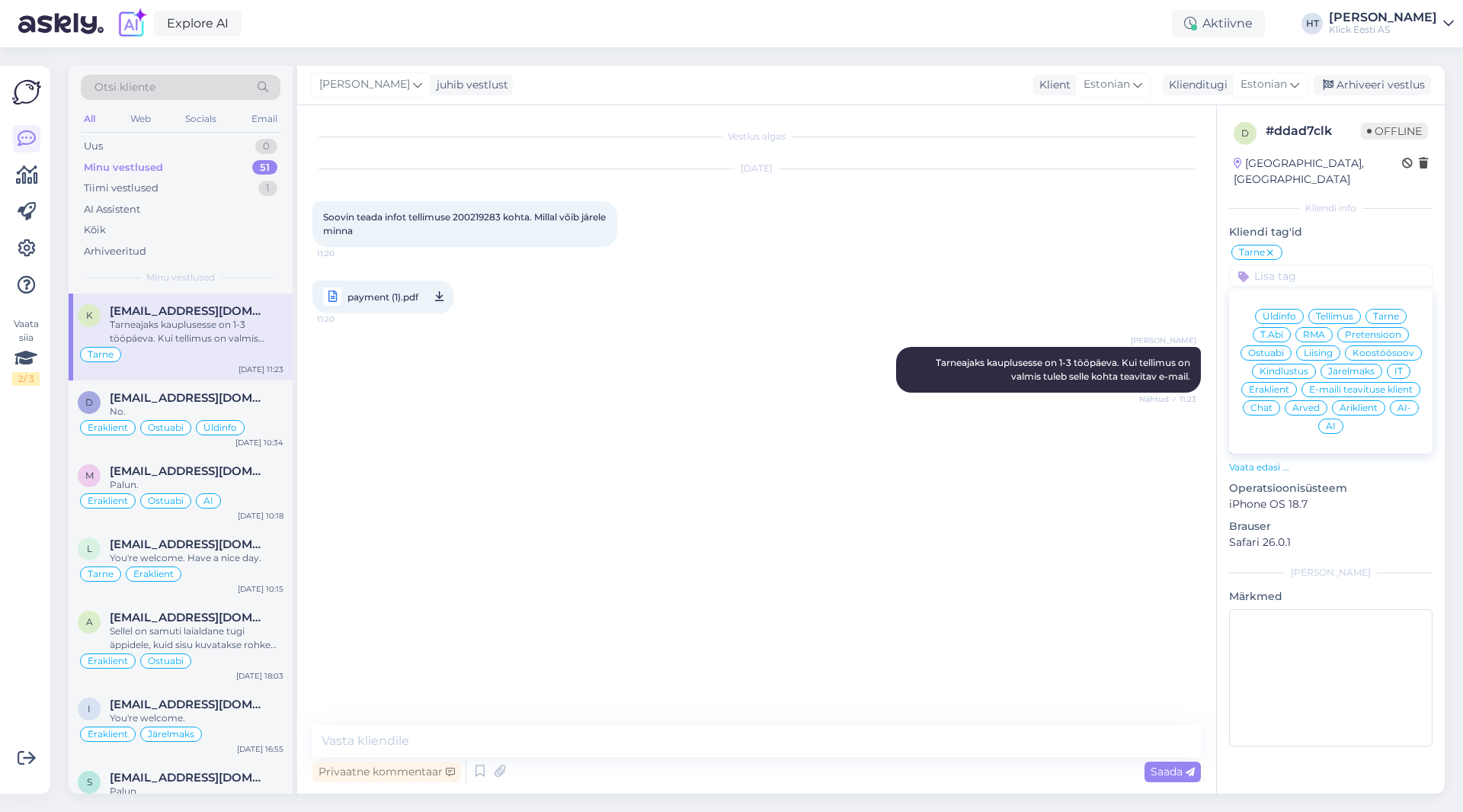
click at [734, 623] on div "Vestlus algas [DATE] Soovin teada infot tellimuse 200219283 kohta. Millal võib …" at bounding box center [763, 415] width 902 height 591
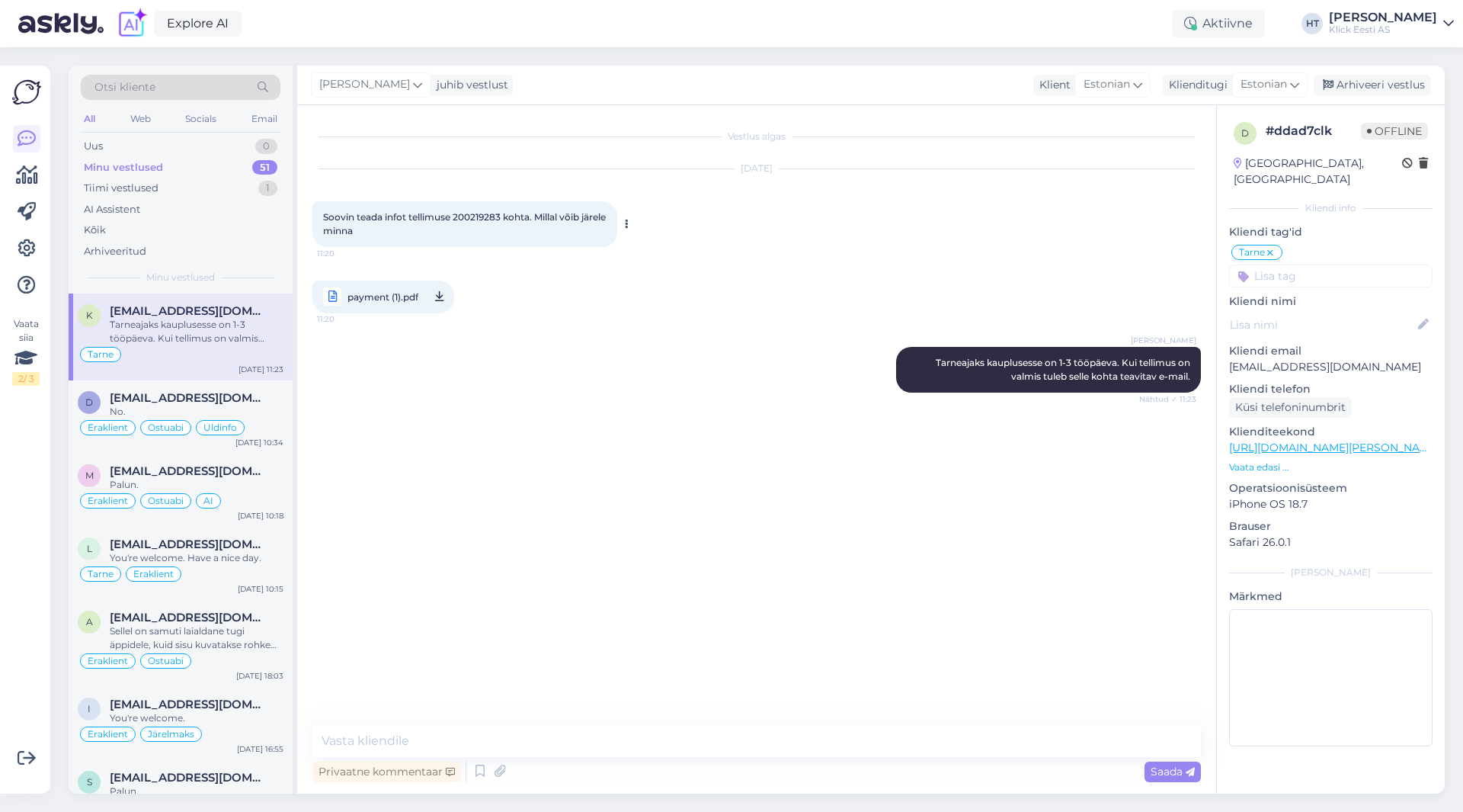
click at [481, 213] on span "Soovin teada infot tellimuse 200219283 kohta. Millal võib järele minna" at bounding box center [465, 223] width 285 height 25
click at [738, 519] on div "Vestlus algas [DATE] Soovin teada infot tellimuse 200219283 kohta. Millal võib …" at bounding box center [763, 415] width 902 height 591
click at [1309, 264] on input at bounding box center [1330, 275] width 203 height 23
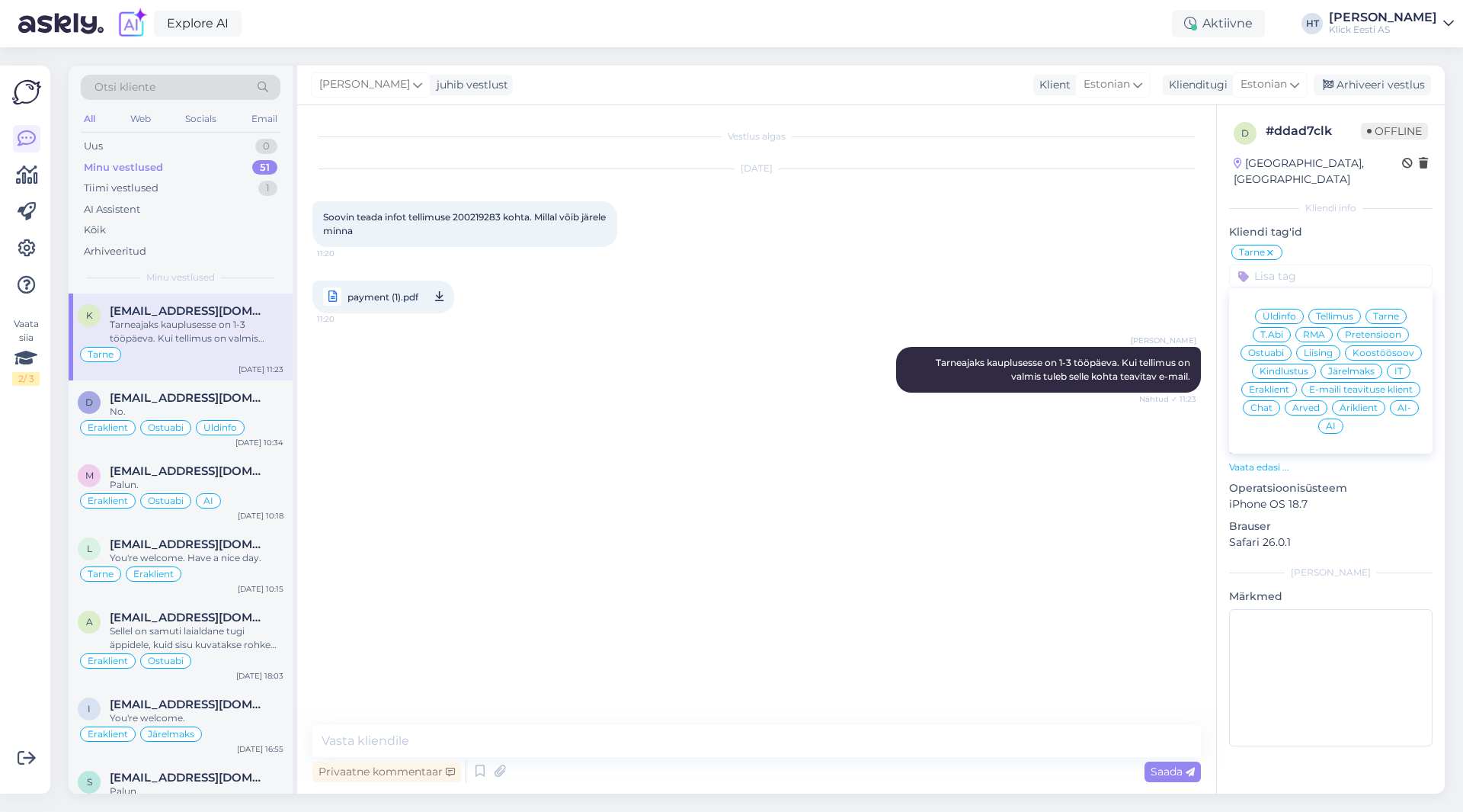
click at [1340, 403] on span "Äriklient" at bounding box center [1359, 407] width 38 height 9
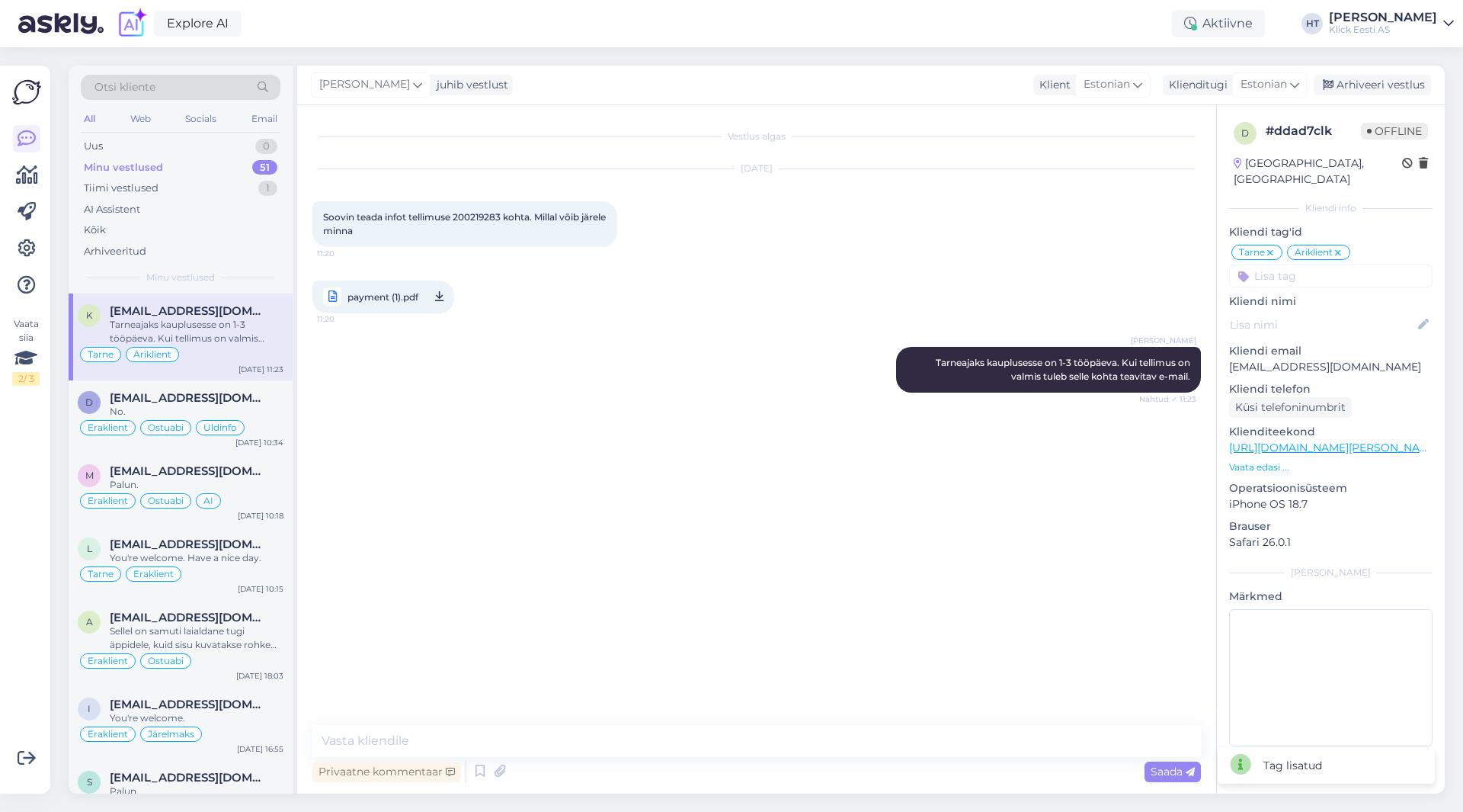
click at [814, 424] on div "Vestlus algas [DATE] Soovin teada infot tellimuse 200219283 kohta. Millal võib …" at bounding box center [763, 415] width 902 height 591
click at [226, 394] on span "[EMAIL_ADDRESS][DOMAIN_NAME]" at bounding box center [189, 398] width 158 height 14
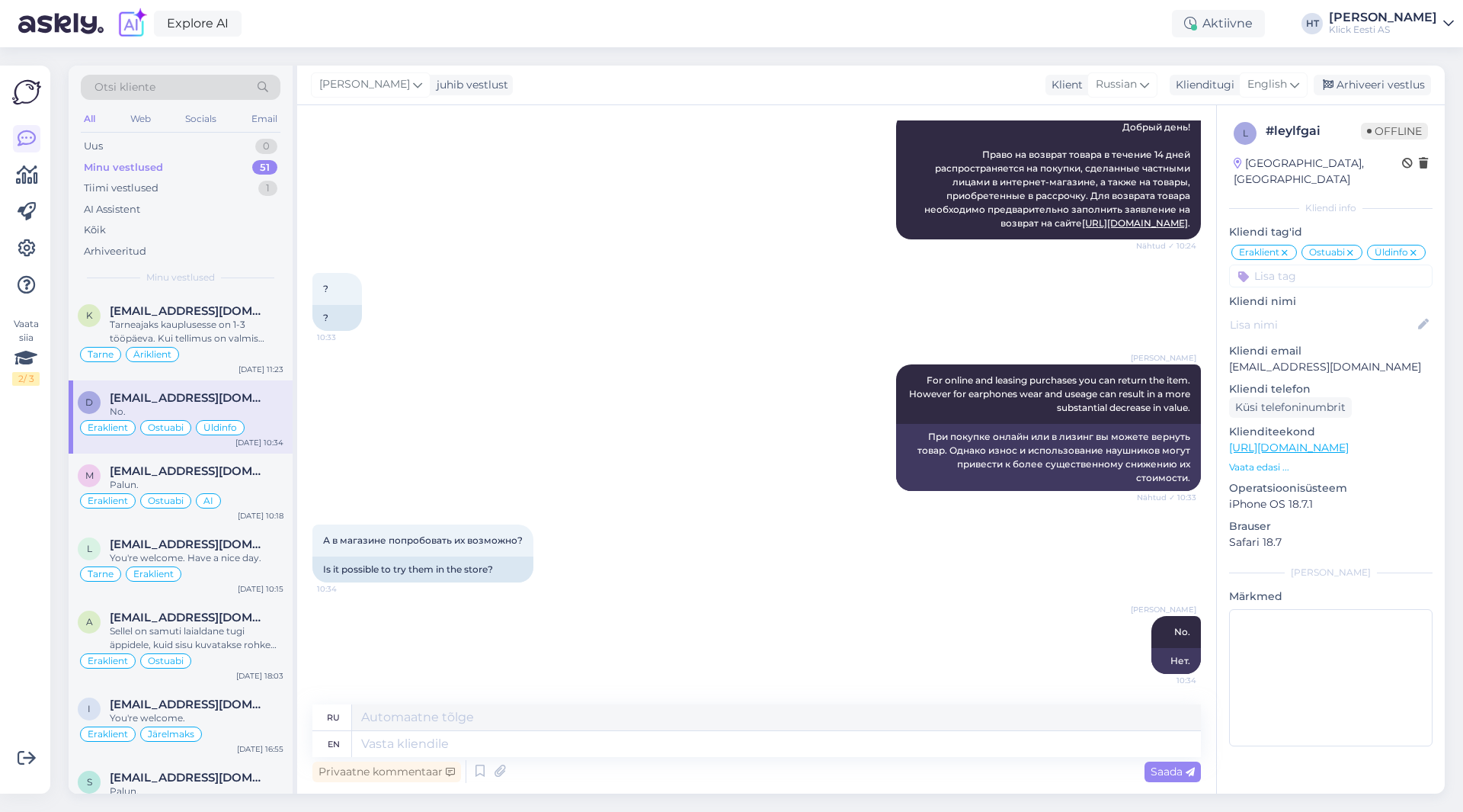
click at [481, 312] on div "? 10:33 ?" at bounding box center [756, 301] width 889 height 91
click at [251, 144] on div "Uus 1" at bounding box center [181, 146] width 200 height 21
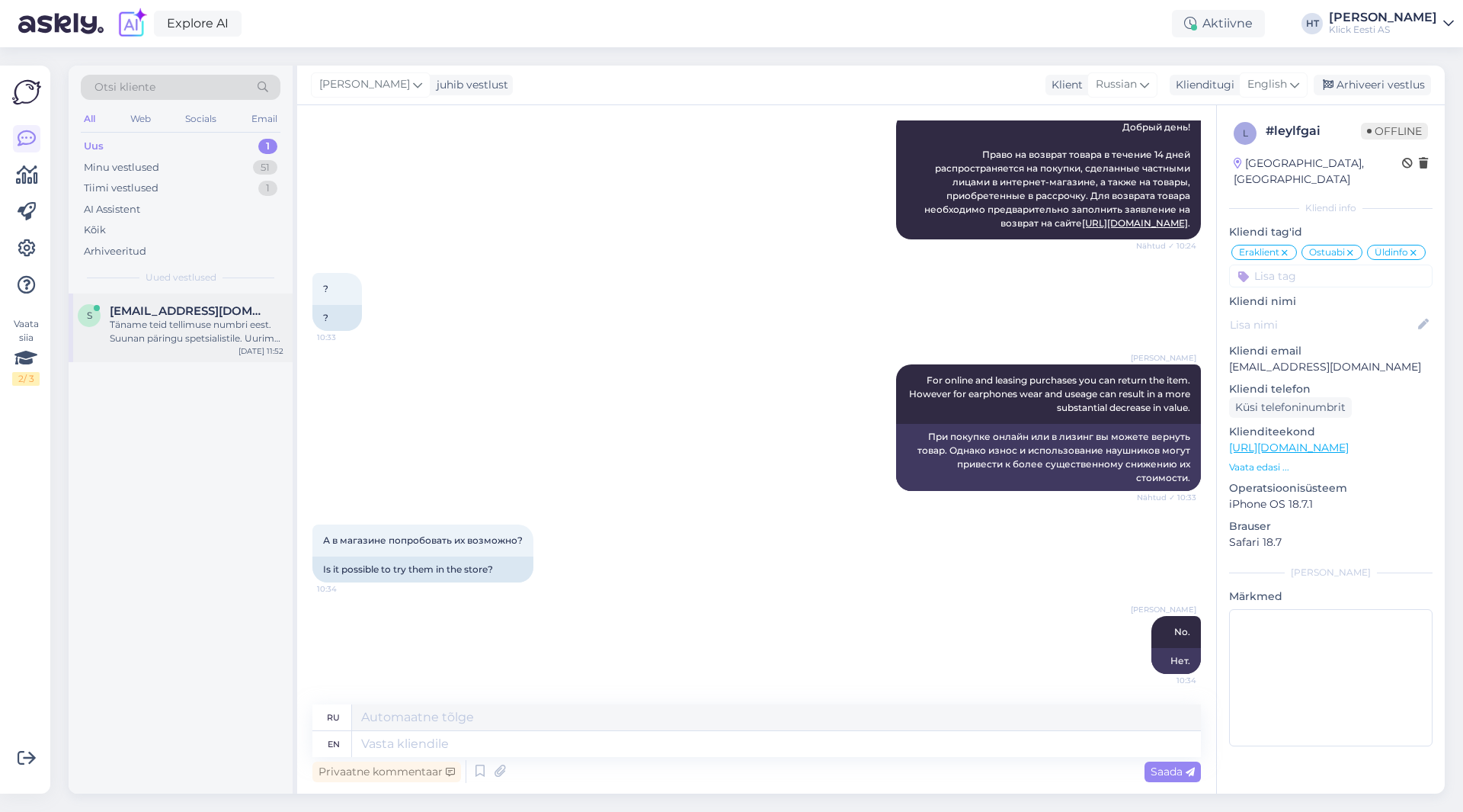
click at [235, 301] on div "S [EMAIL_ADDRESS][DOMAIN_NAME] Täname teid tellimuse numbri eest. Suunan päring…" at bounding box center [181, 327] width 224 height 69
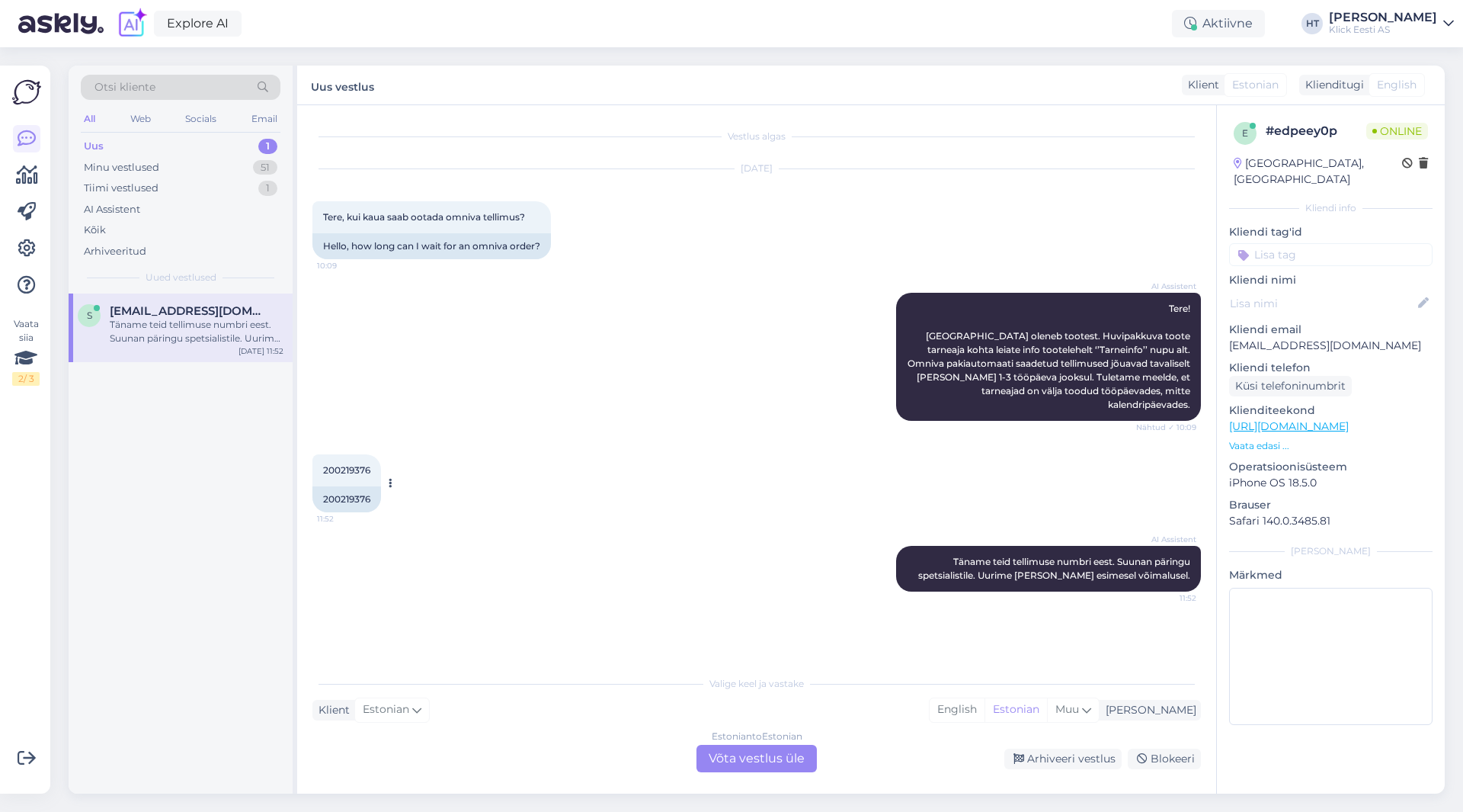
click at [331, 464] on span "200219376" at bounding box center [346, 469] width 47 height 11
click at [556, 437] on div "200219376 11:52 200219376" at bounding box center [756, 482] width 889 height 91
click at [607, 331] on div "AI Assistent Tere! [GEOGRAPHIC_DATA] oleneb tootest. Huvipakkuva toote tarneaja…" at bounding box center [756, 357] width 889 height 162
click at [773, 758] on div "Estonian to Estonian Võta vestlus üle" at bounding box center [756, 757] width 120 height 27
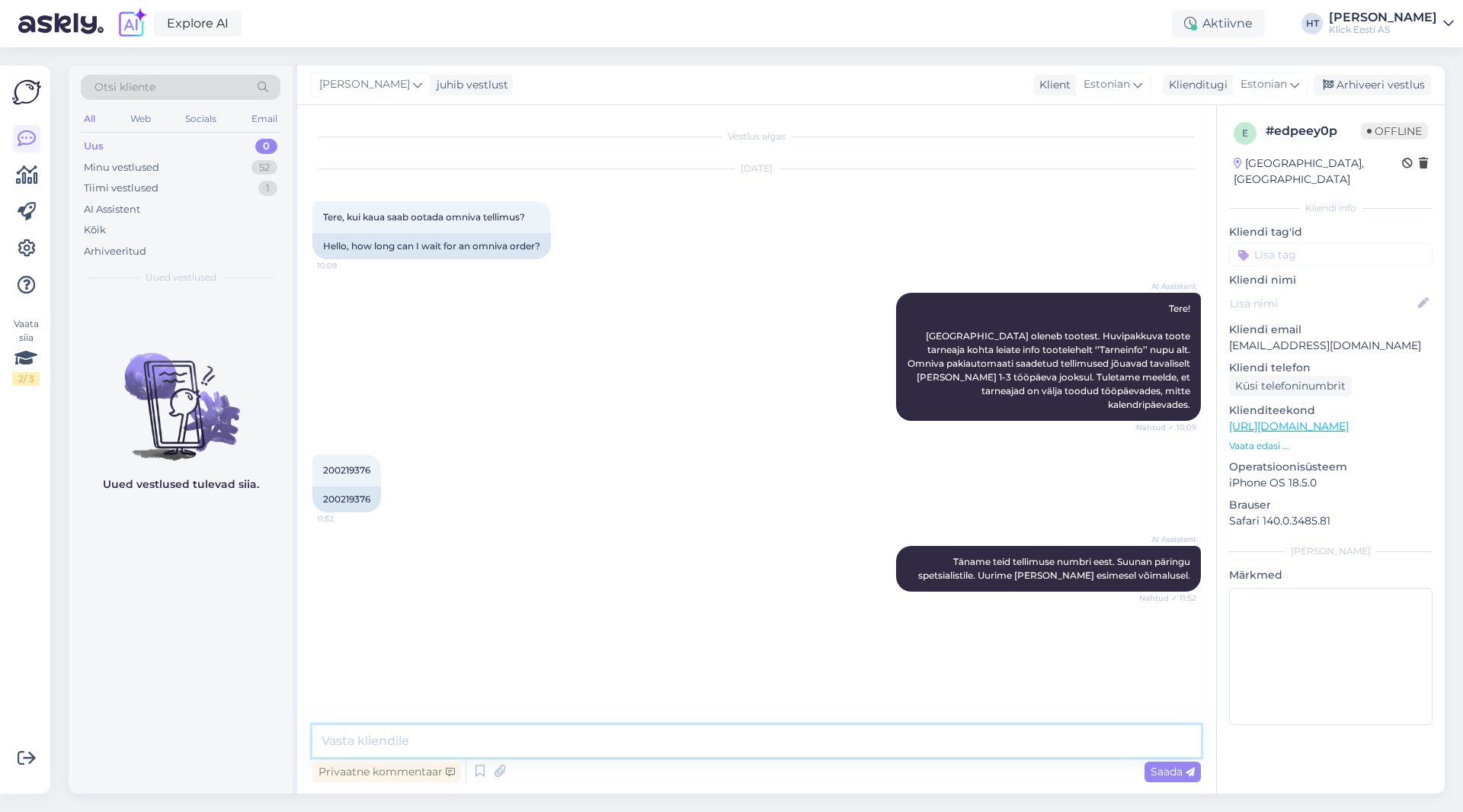
click at [760, 743] on textarea at bounding box center [756, 741] width 889 height 32
paste textarea "3-5 tööpäeva"
type textarea "Tellimusel olevad tooted on tarneajaga 3-5 tööpäeva. Kui oleme tarnija käest kä…"
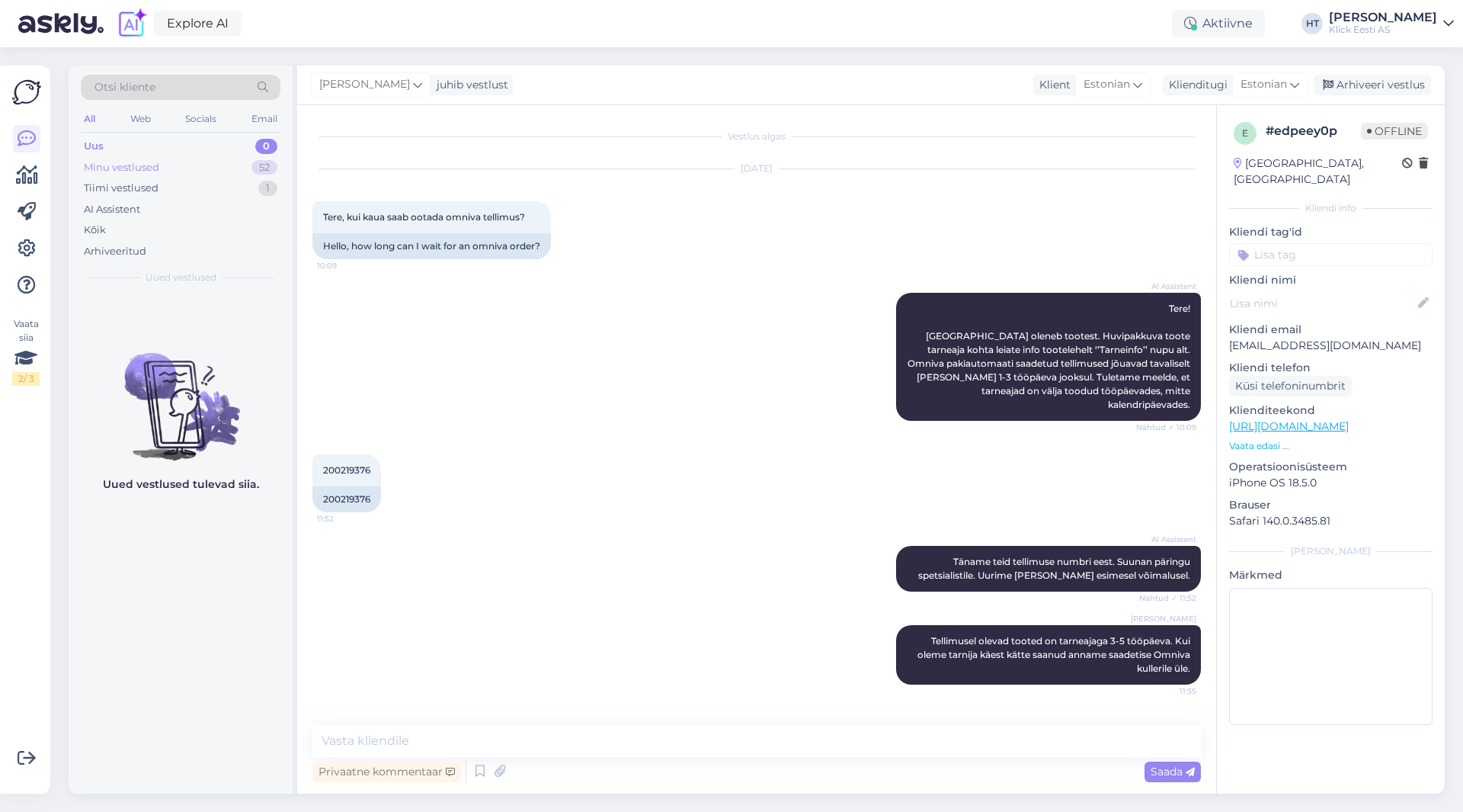
click at [265, 168] on div "52" at bounding box center [264, 167] width 26 height 15
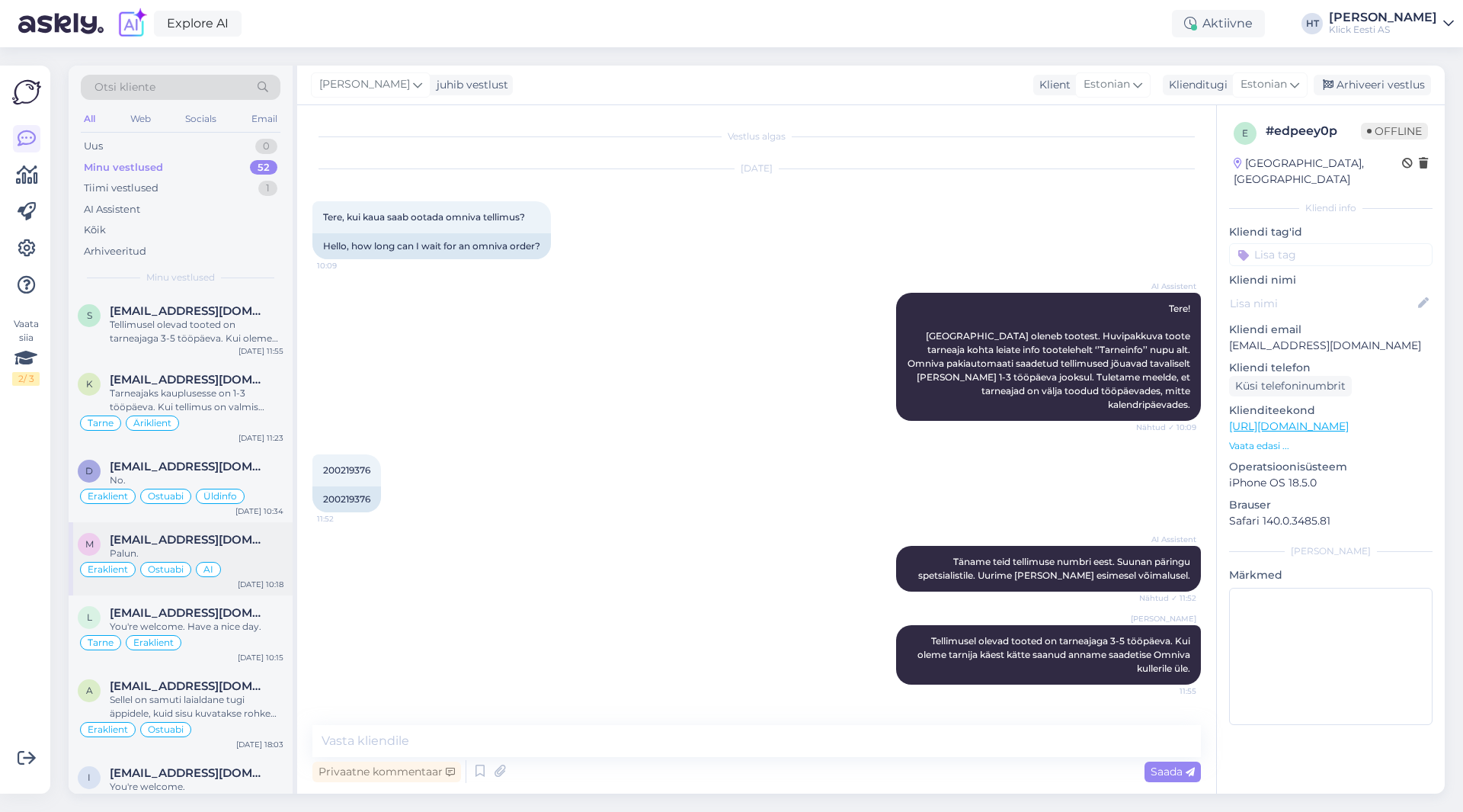
click at [215, 543] on span "[EMAIL_ADDRESS][DOMAIN_NAME]" at bounding box center [189, 540] width 158 height 14
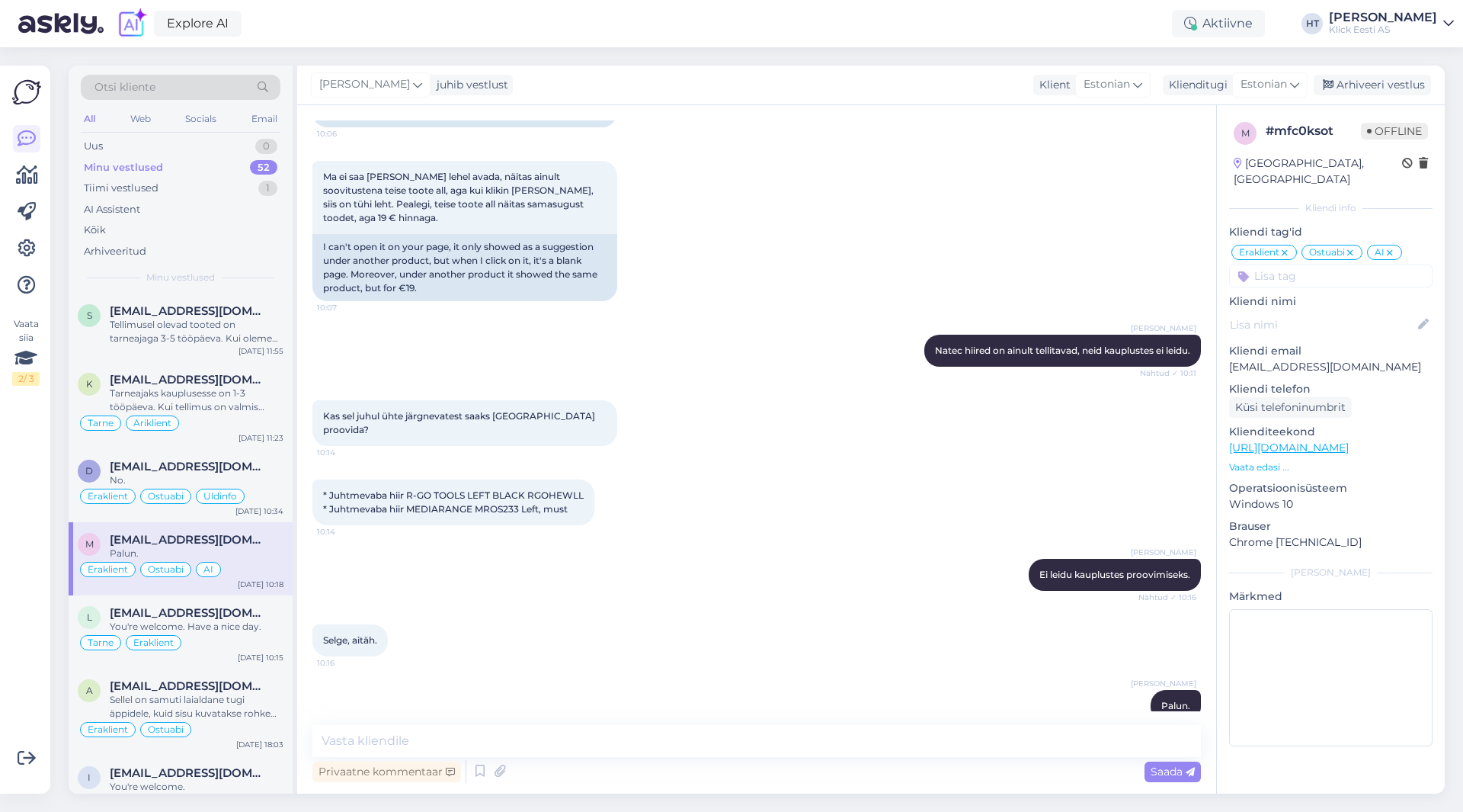
click at [293, 20] on div "Explore AI Aktiivne HT [PERSON_NAME] [PERSON_NAME] Eesti AS" at bounding box center [731, 23] width 1463 height 47
click at [191, 326] on div "Kas ma saan ise [PERSON_NAME] poodisse?" at bounding box center [197, 331] width 174 height 27
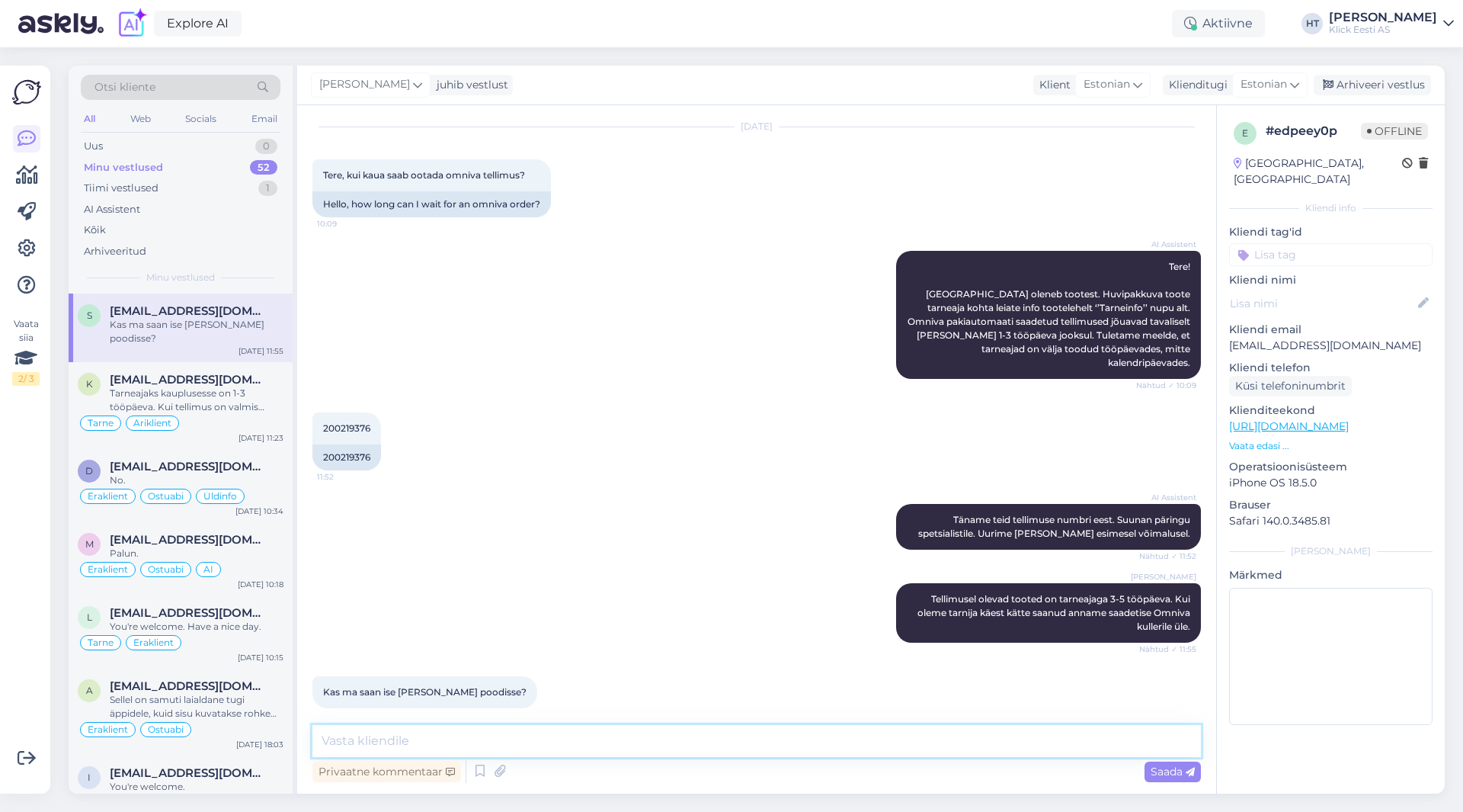
click at [610, 749] on textarea at bounding box center [756, 741] width 889 height 32
type textarea "Tellimusel olevad tooted ei ole kauplustes saadaval, seega peab ootama."
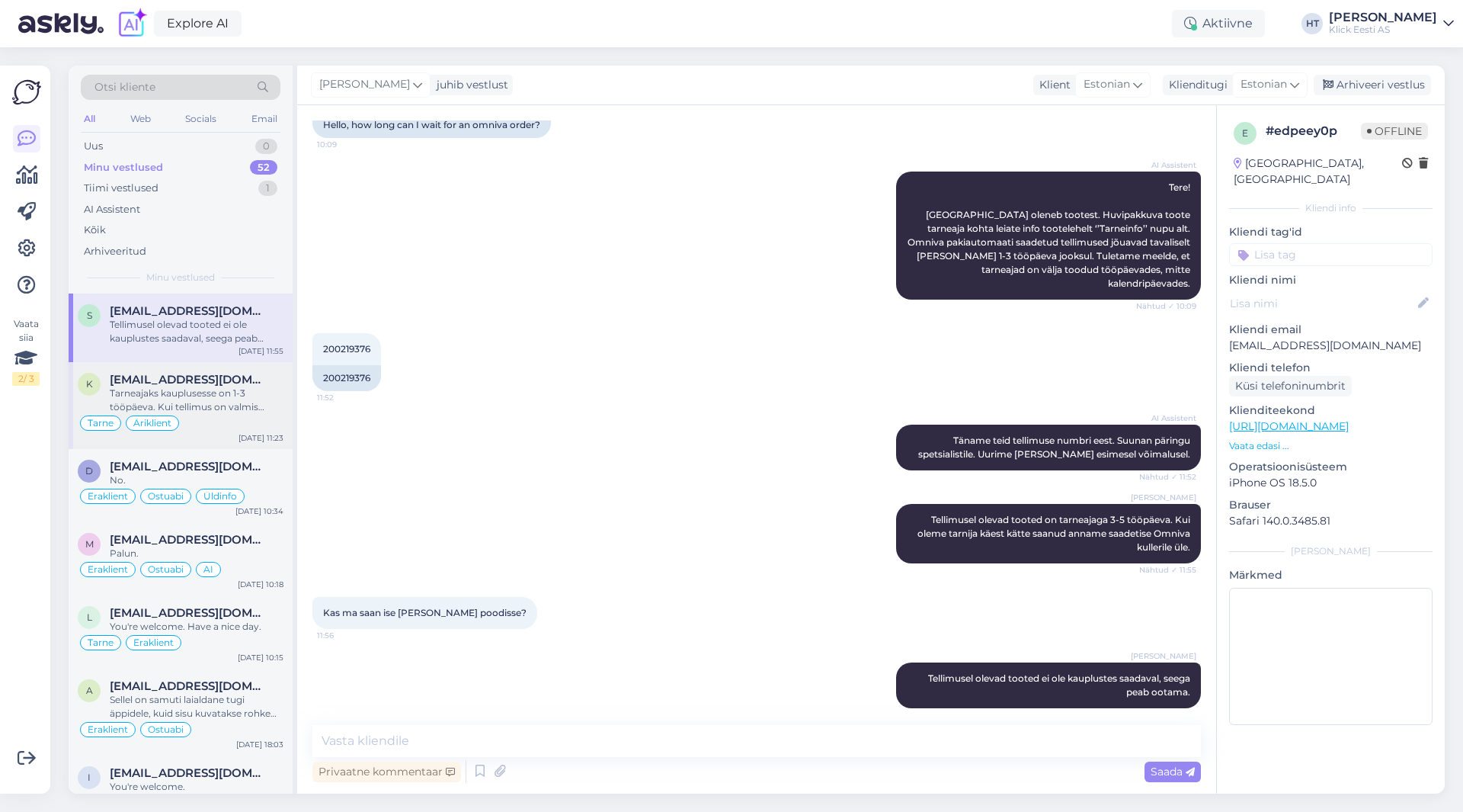
click at [158, 420] on span "Äriklient" at bounding box center [152, 422] width 38 height 9
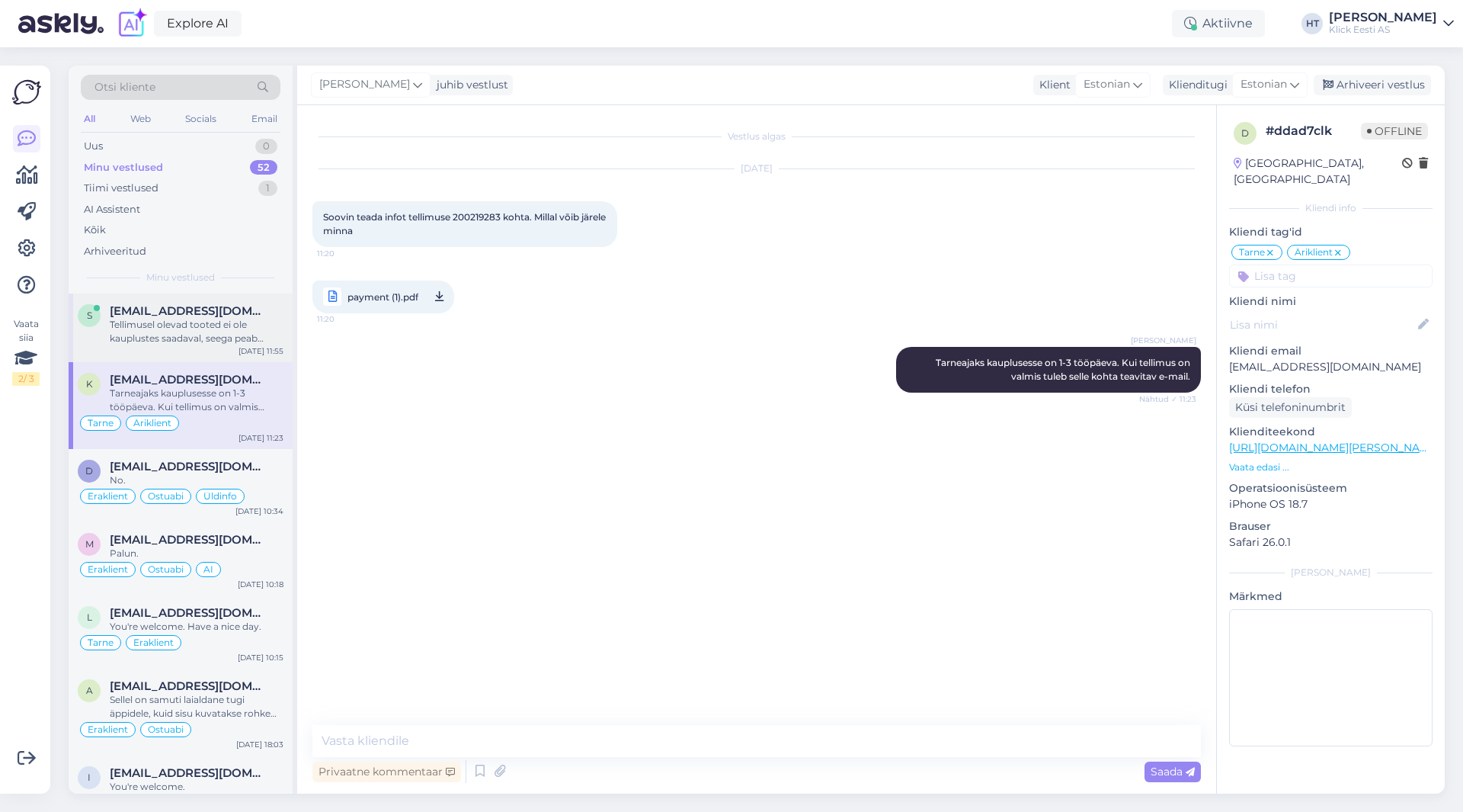
click at [193, 353] on div "S [EMAIL_ADDRESS][DOMAIN_NAME] Tellimusel olevad tooted ei ole kauplustes saada…" at bounding box center [181, 327] width 224 height 69
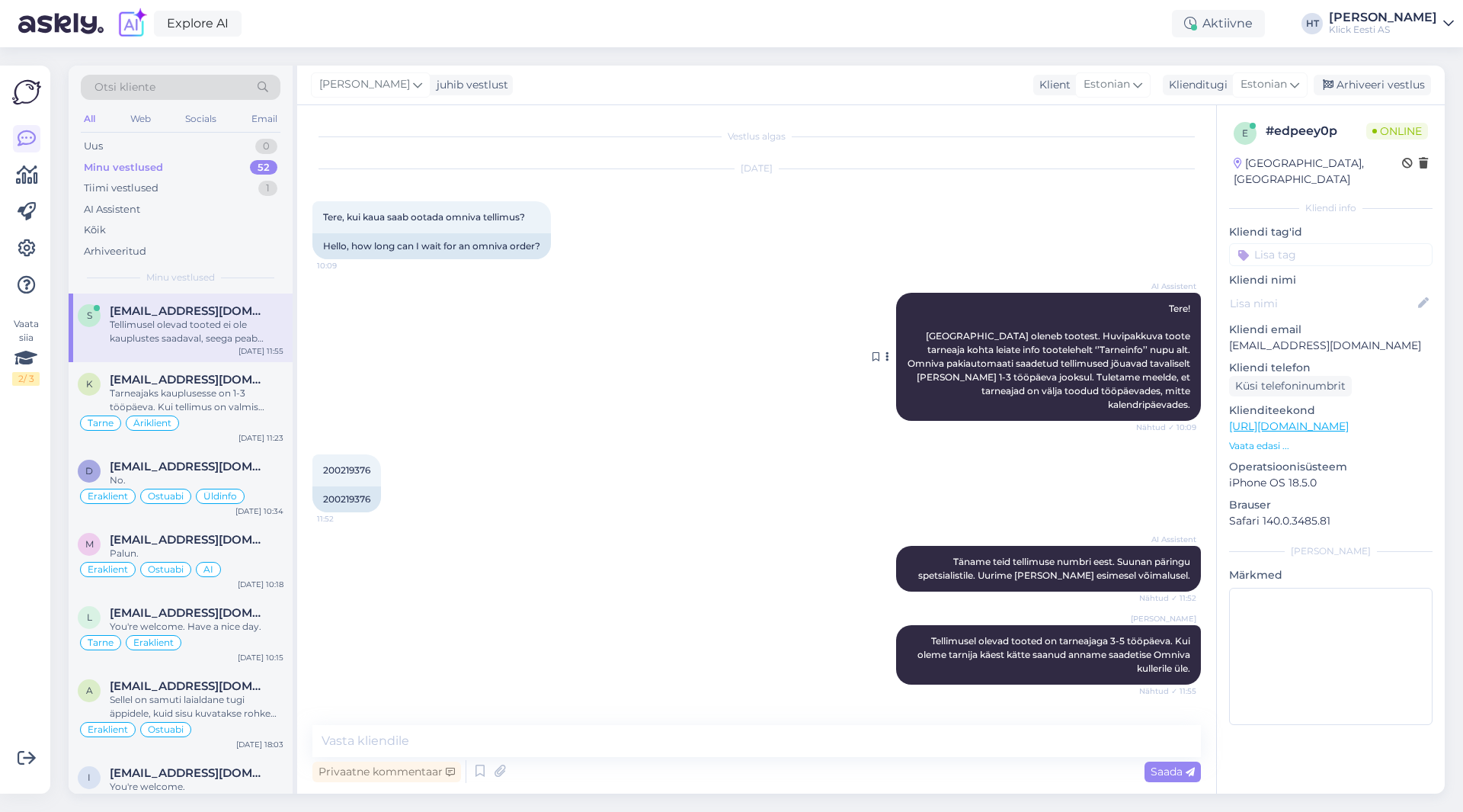
scroll to position [121, 0]
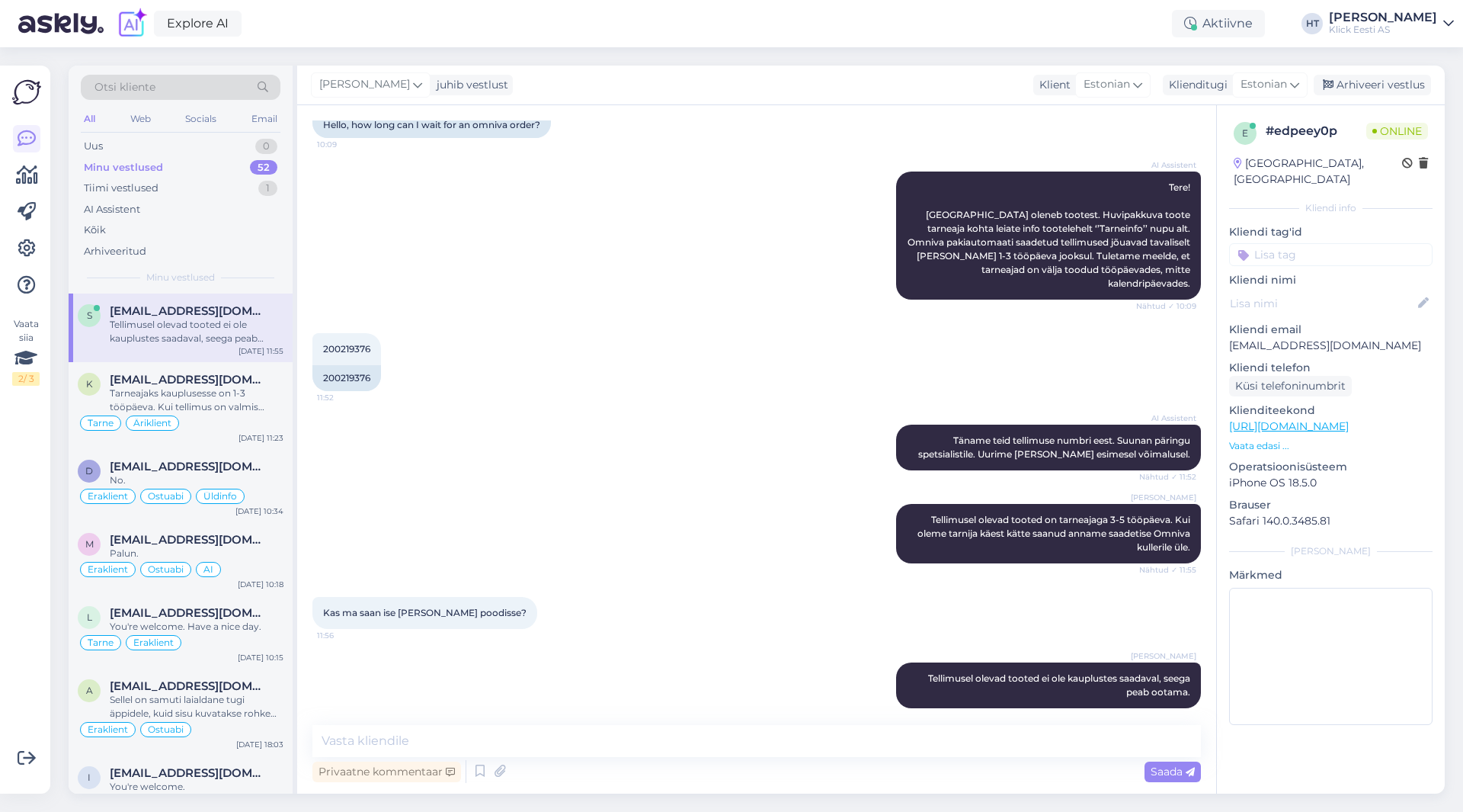
click at [1321, 243] on input at bounding box center [1330, 254] width 203 height 23
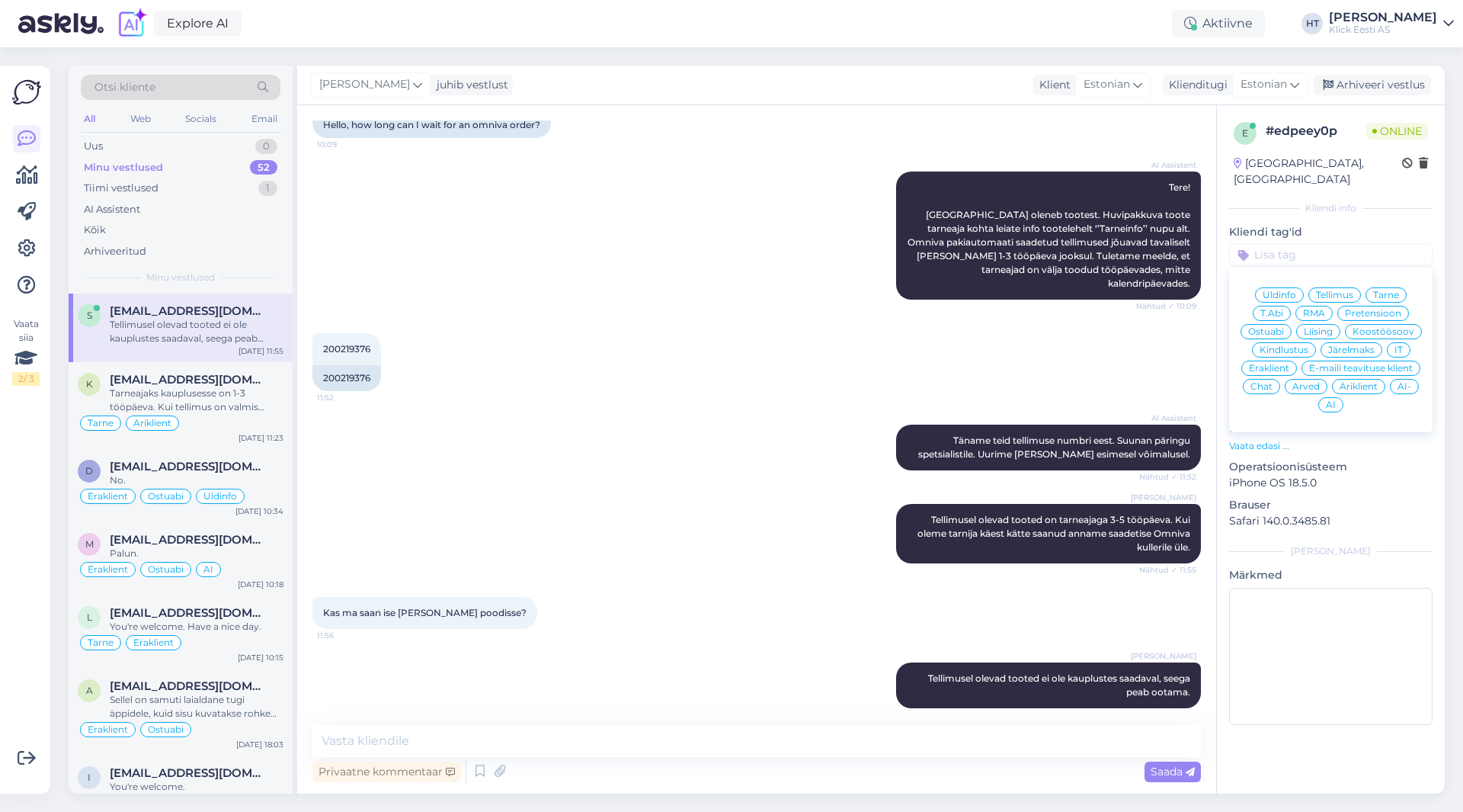
click at [1396, 290] on span "Tarne" at bounding box center [1386, 294] width 26 height 9
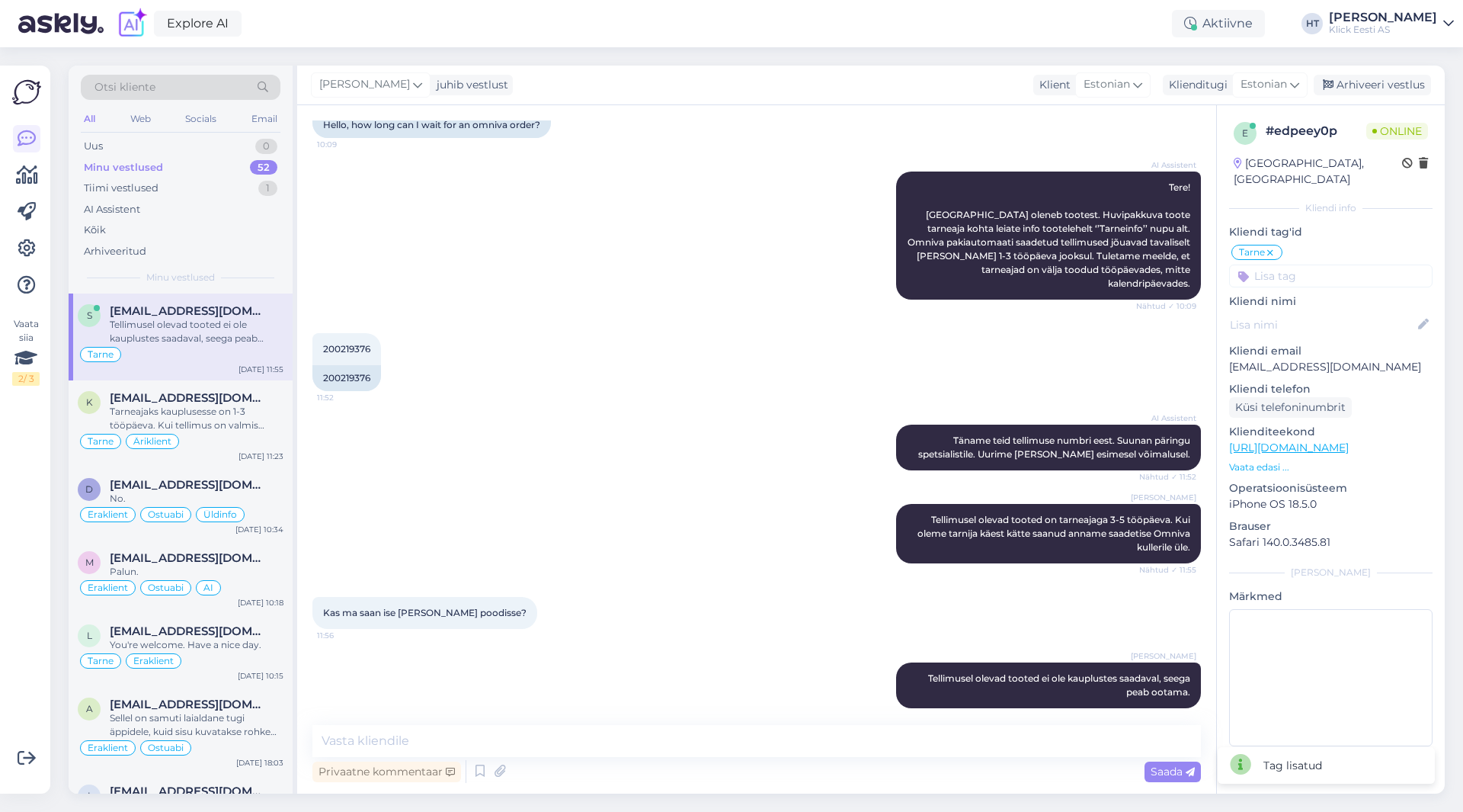
click at [1346, 264] on input at bounding box center [1330, 275] width 203 height 23
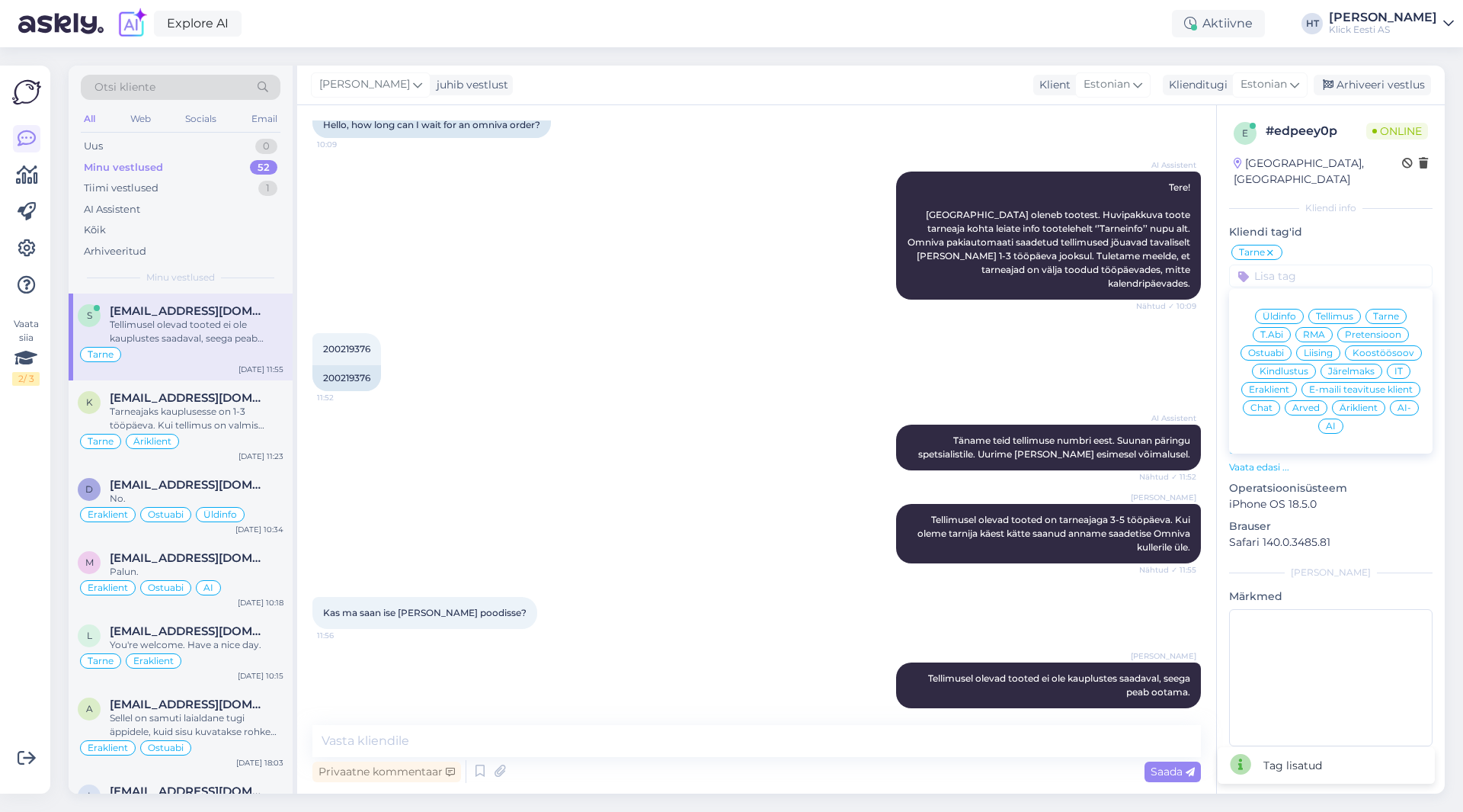
click at [1273, 385] on span "Eraklient" at bounding box center [1269, 389] width 40 height 9
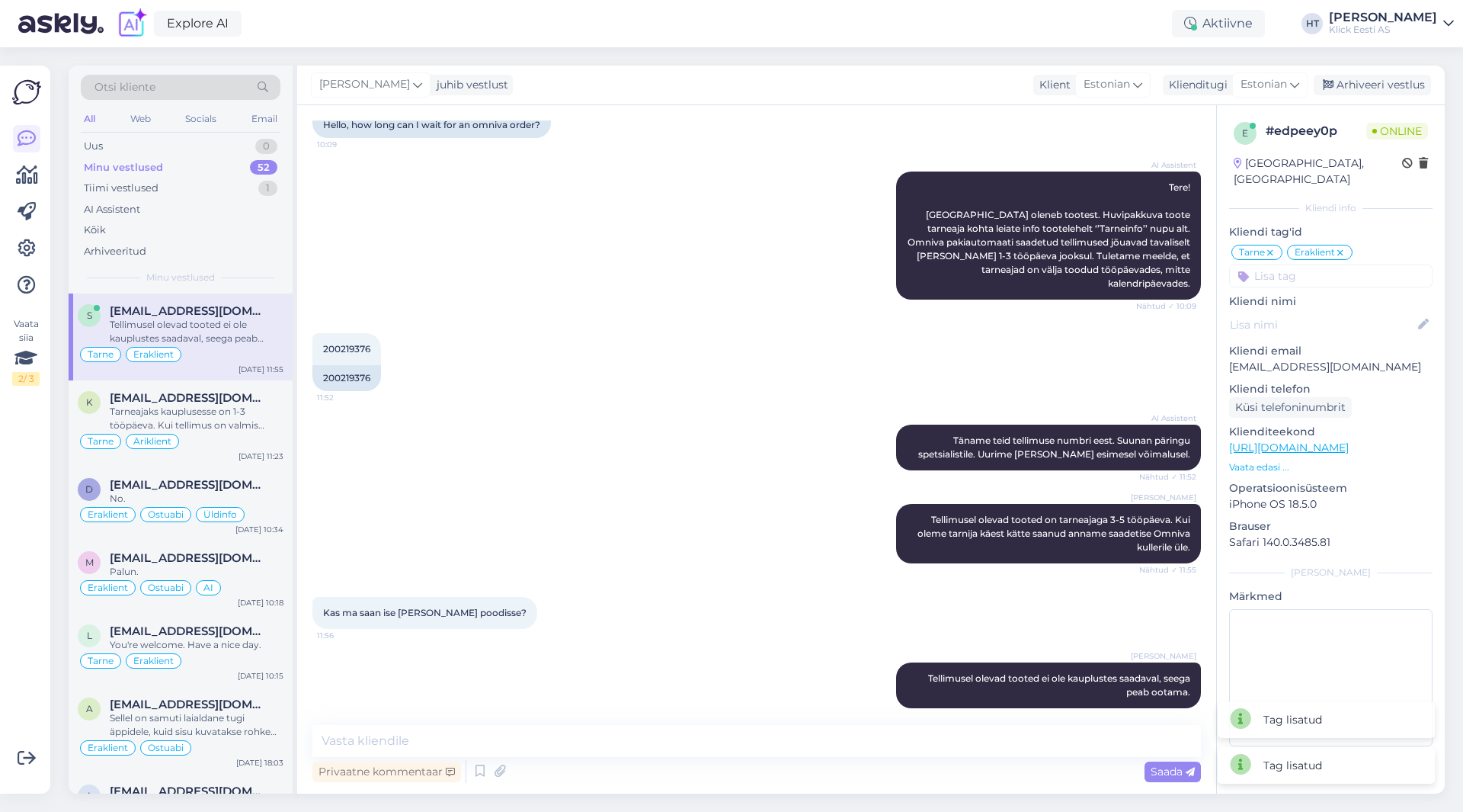
click at [812, 368] on div "200219376 11:52 200219376" at bounding box center [756, 361] width 889 height 91
click at [173, 465] on div "k [EMAIL_ADDRESS][DOMAIN_NAME] Tarneajaks kauplusesse on 1-3 tööpäeva. Kui tell…" at bounding box center [181, 423] width 224 height 87
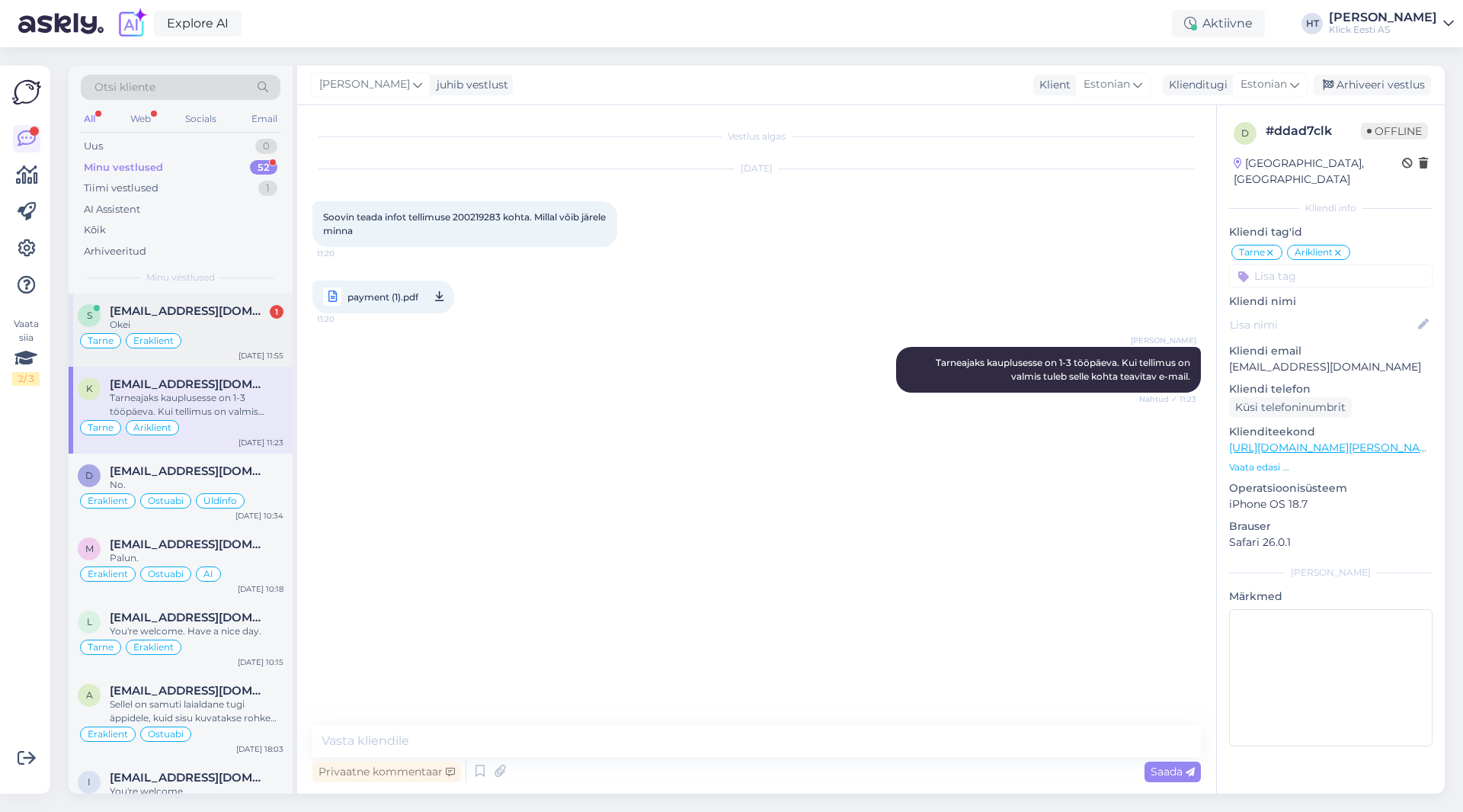
click at [234, 322] on div "Okei" at bounding box center [197, 325] width 174 height 14
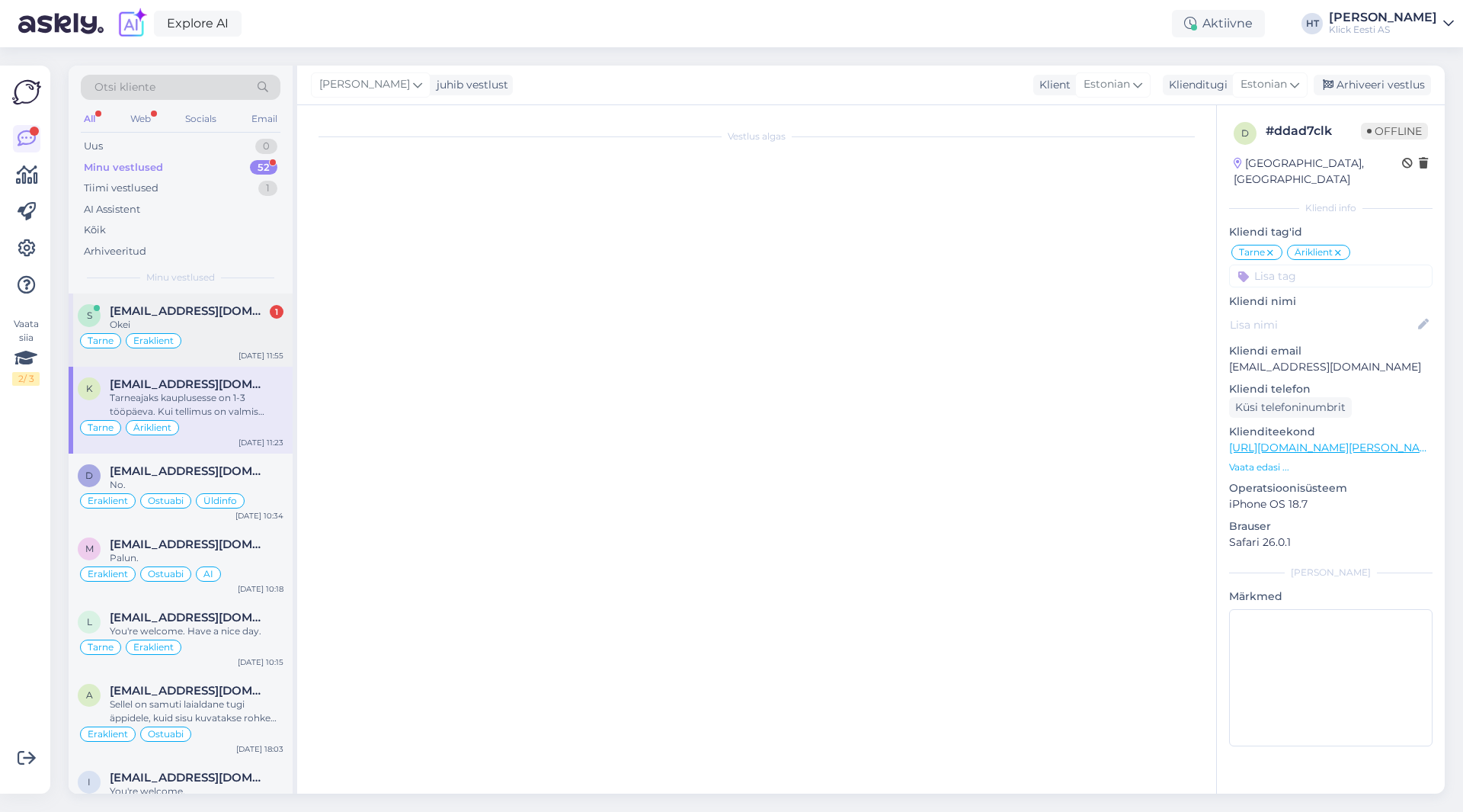
scroll to position [187, 0]
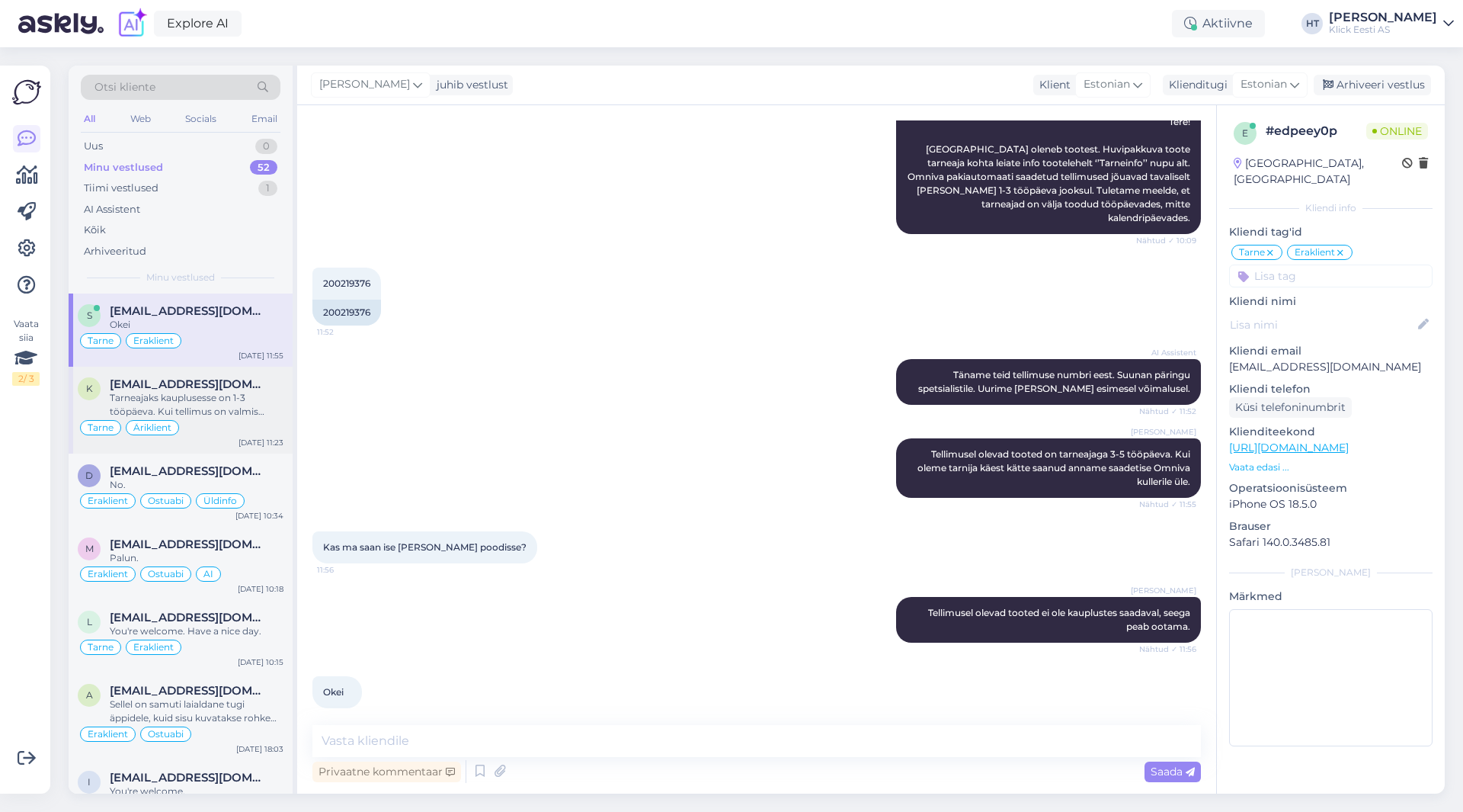
click at [250, 408] on div "Tarneajaks kauplusesse on 1-3 tööpäeva. Kui tellimus on valmis tuleb selle koht…" at bounding box center [197, 404] width 174 height 27
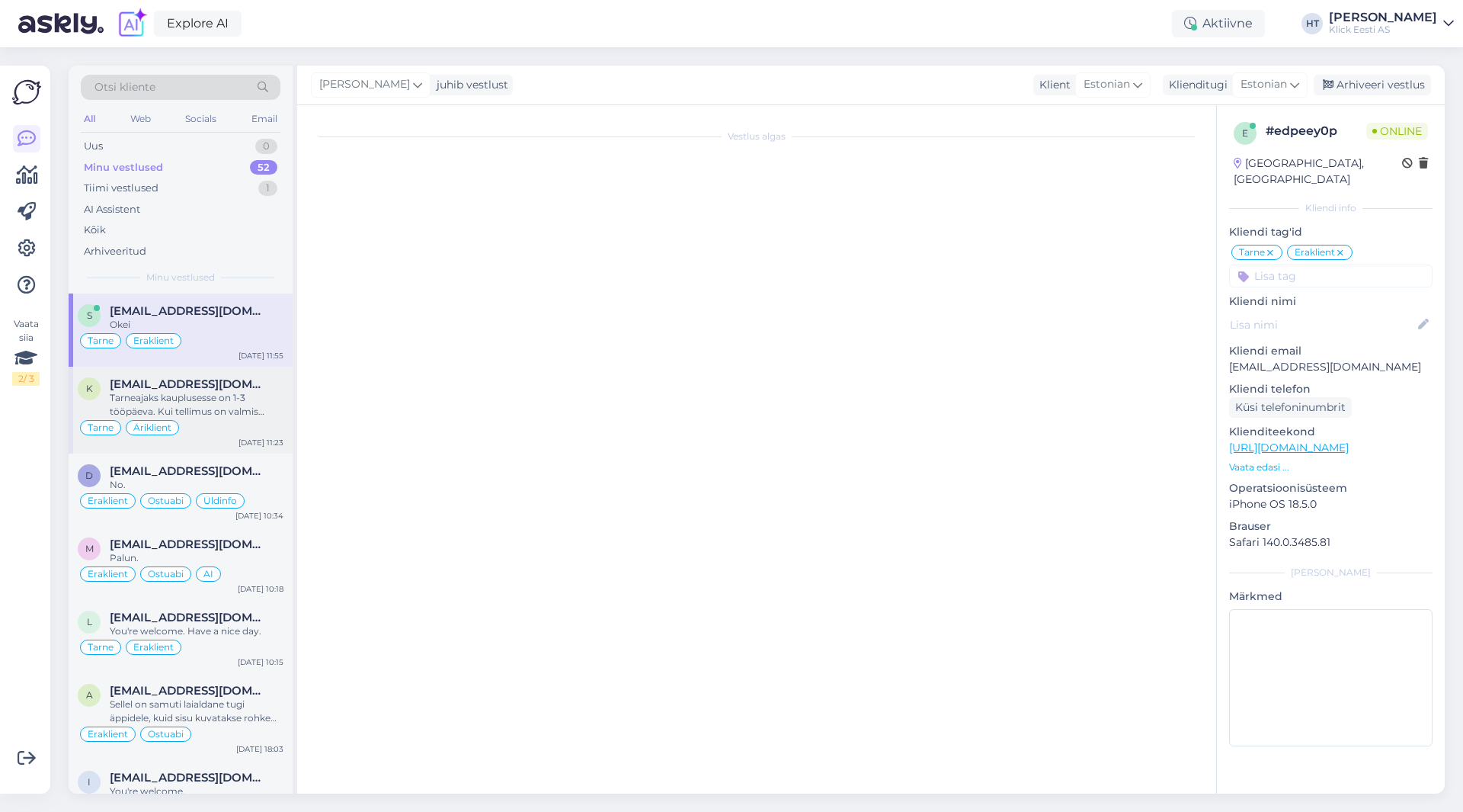
scroll to position [0, 0]
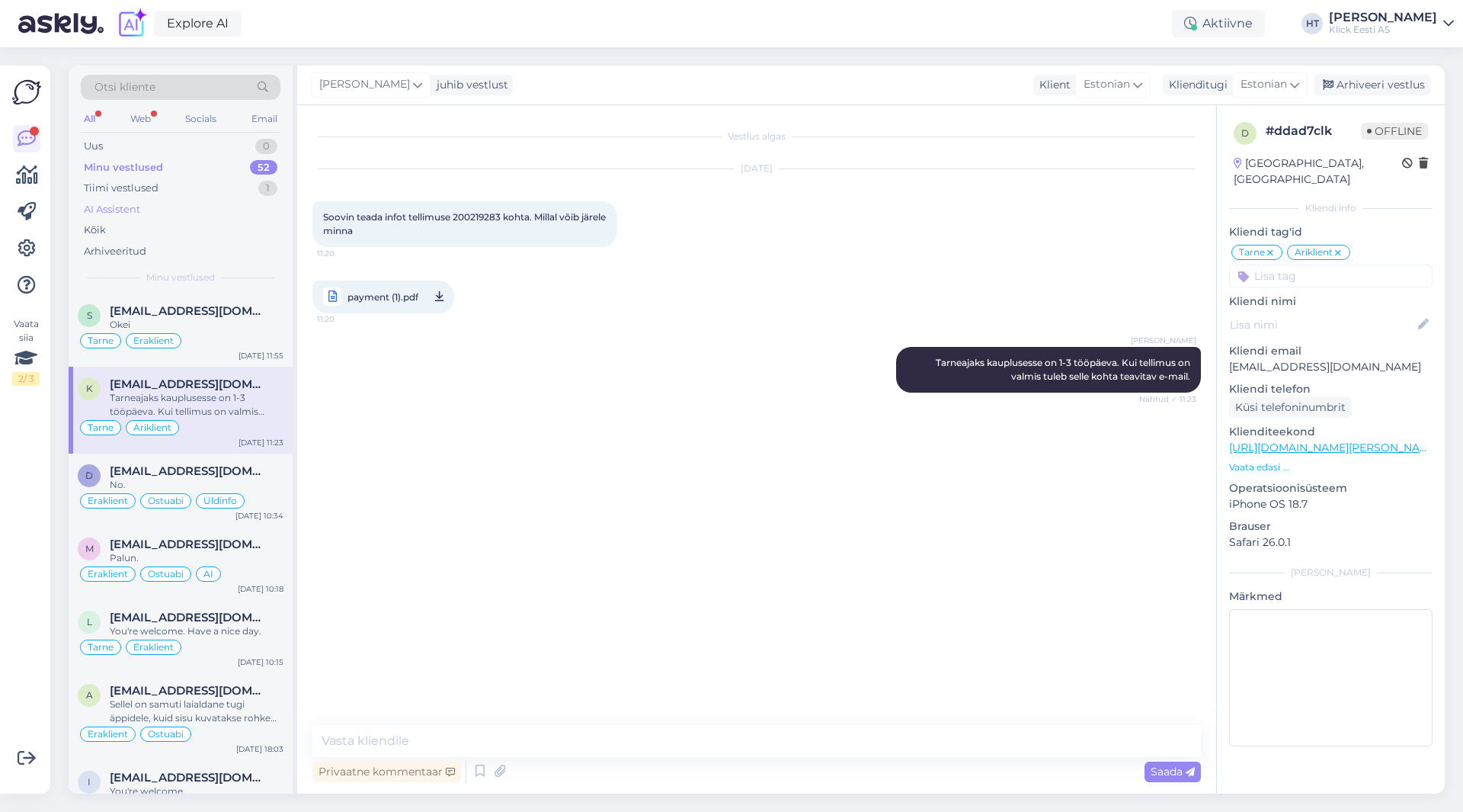
click at [175, 204] on div "AI Assistent" at bounding box center [181, 209] width 200 height 21
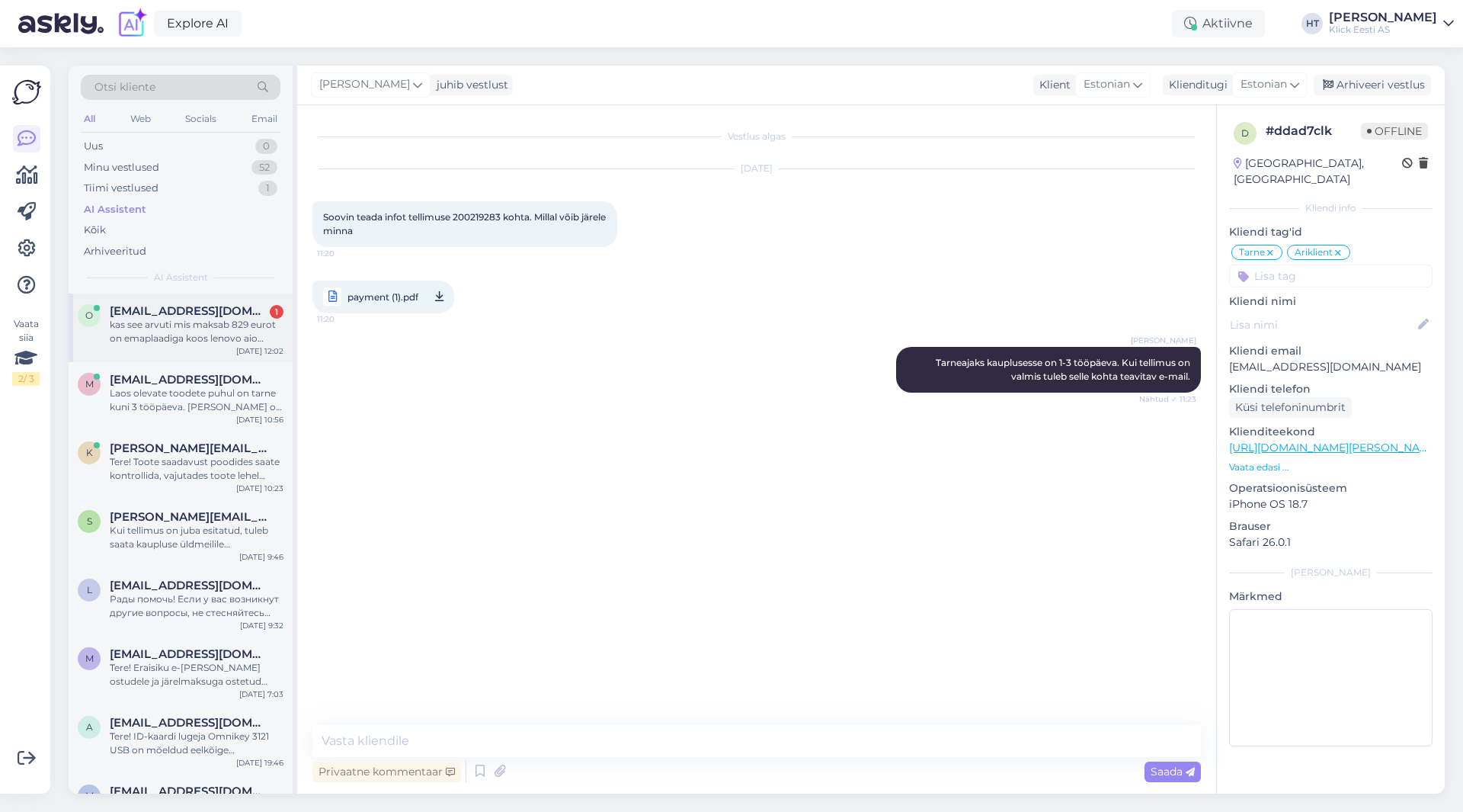
click at [211, 299] on div "o [EMAIL_ADDRESS][DOMAIN_NAME] 1 kas see arvuti mis maksab 829 eurot on emaplaa…" at bounding box center [181, 327] width 224 height 69
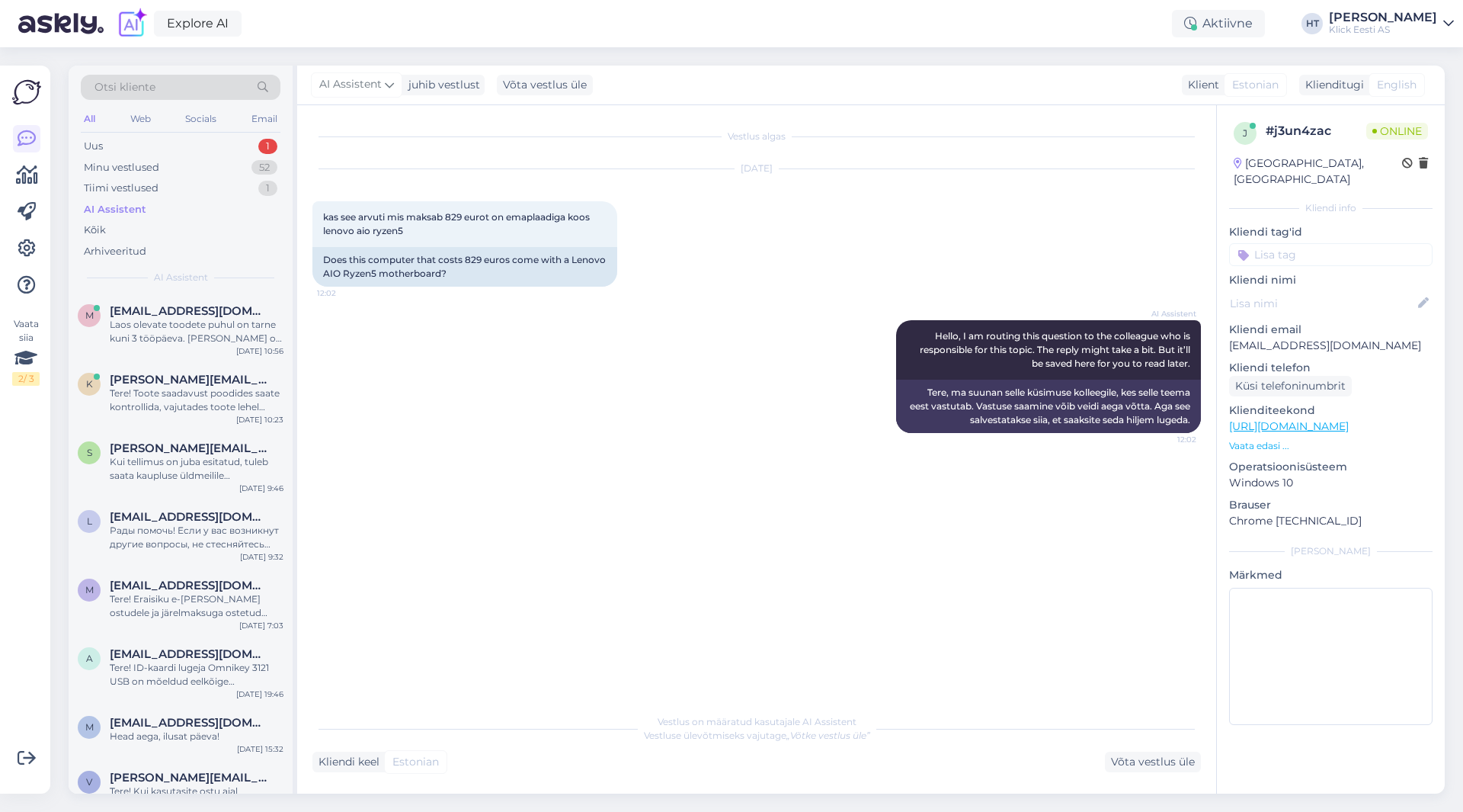
click at [537, 397] on div "AI Assistent Hello, I am routing this question to the colleague who is responsi…" at bounding box center [756, 376] width 889 height 146
click at [642, 307] on div "AI Assistent Hello, I am routing this question to the colleague who is responsi…" at bounding box center [756, 376] width 889 height 146
click at [259, 151] on div "1" at bounding box center [267, 146] width 19 height 15
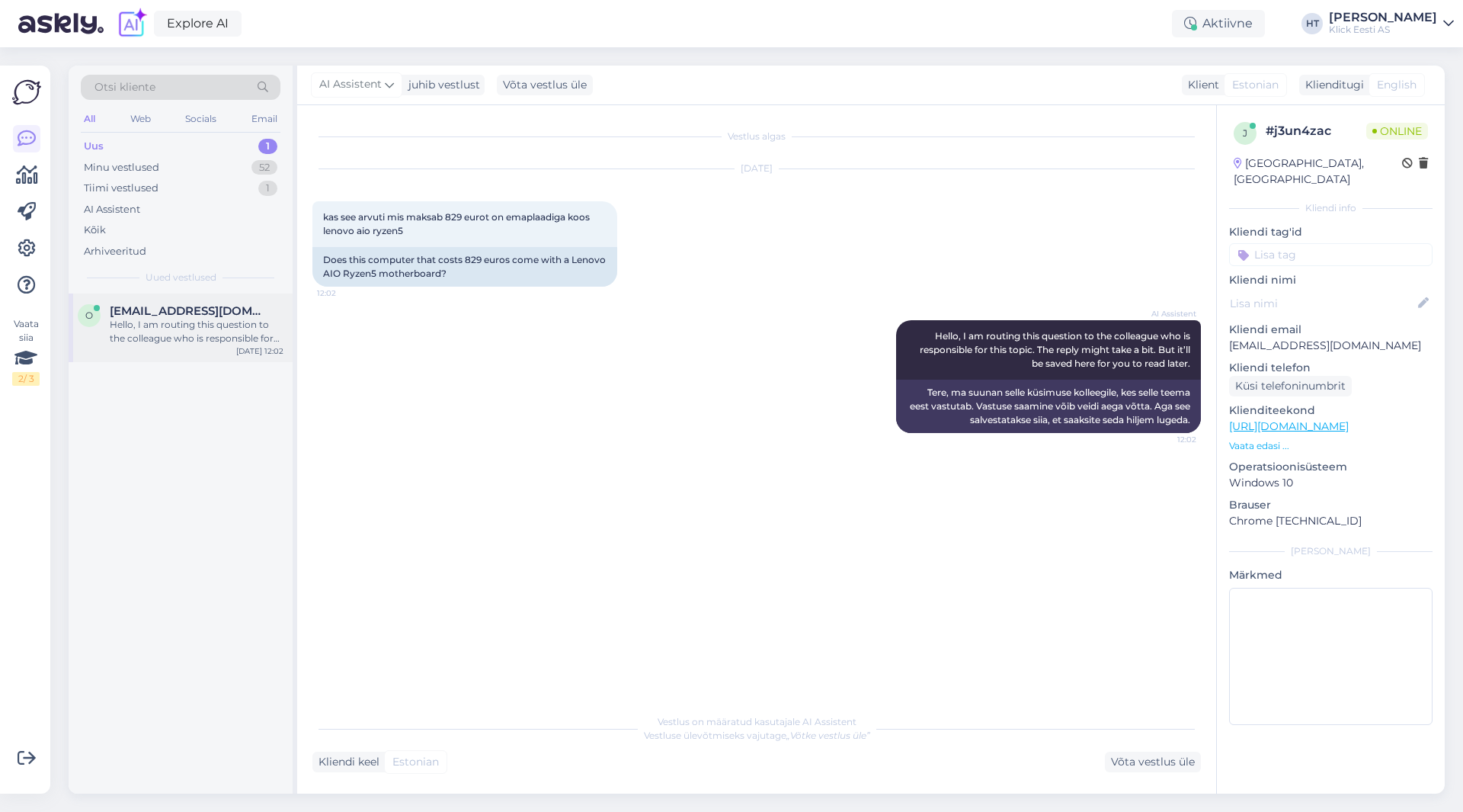
click at [235, 330] on div "Hello, I am routing this question to the colleague who is responsible for this …" at bounding box center [197, 331] width 174 height 27
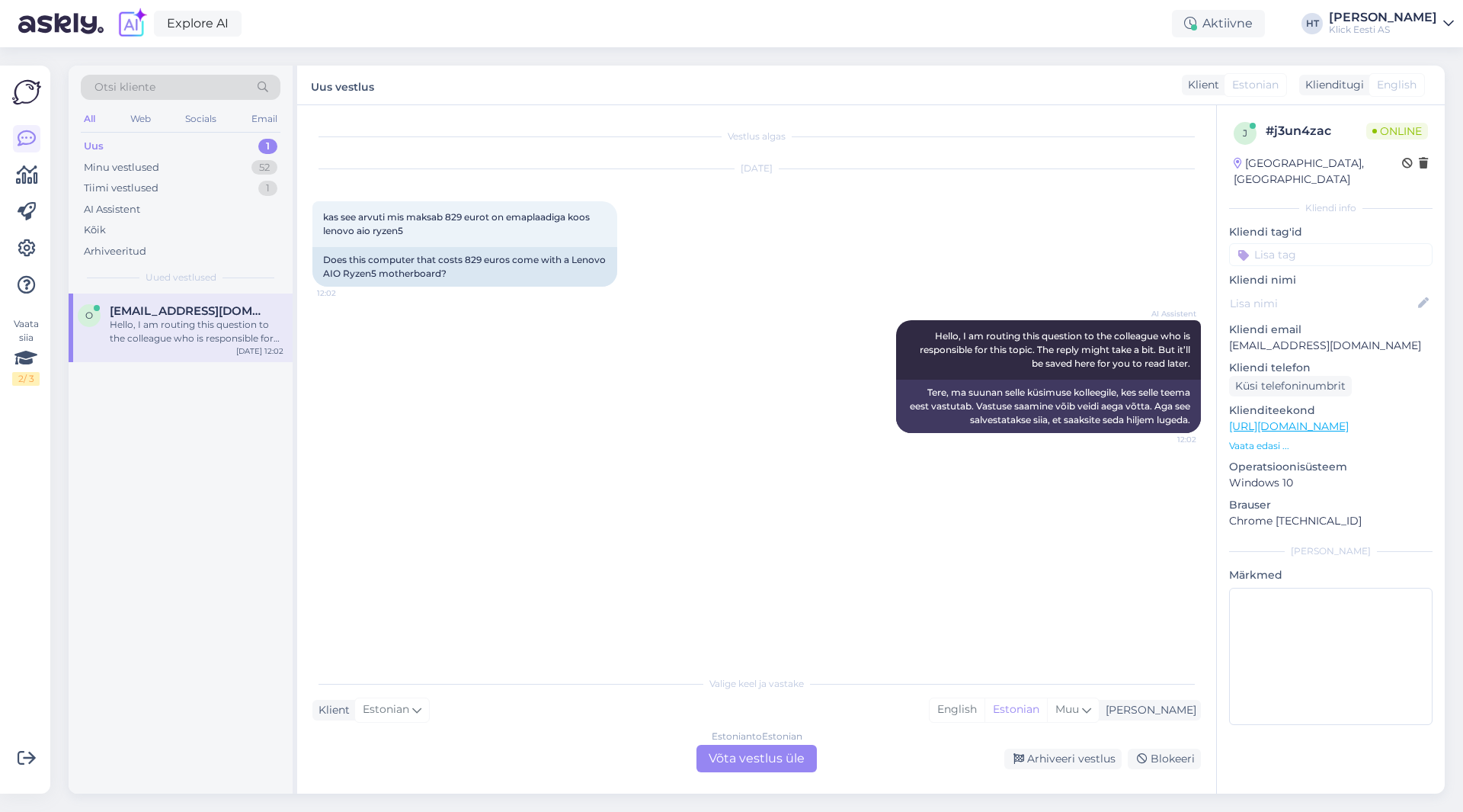
click at [757, 376] on div "AI Assistent Hello, I am routing this question to the colleague who is responsi…" at bounding box center [756, 376] width 889 height 146
click at [731, 752] on div "Estonian to Estonian Võta vestlus üle" at bounding box center [756, 757] width 120 height 27
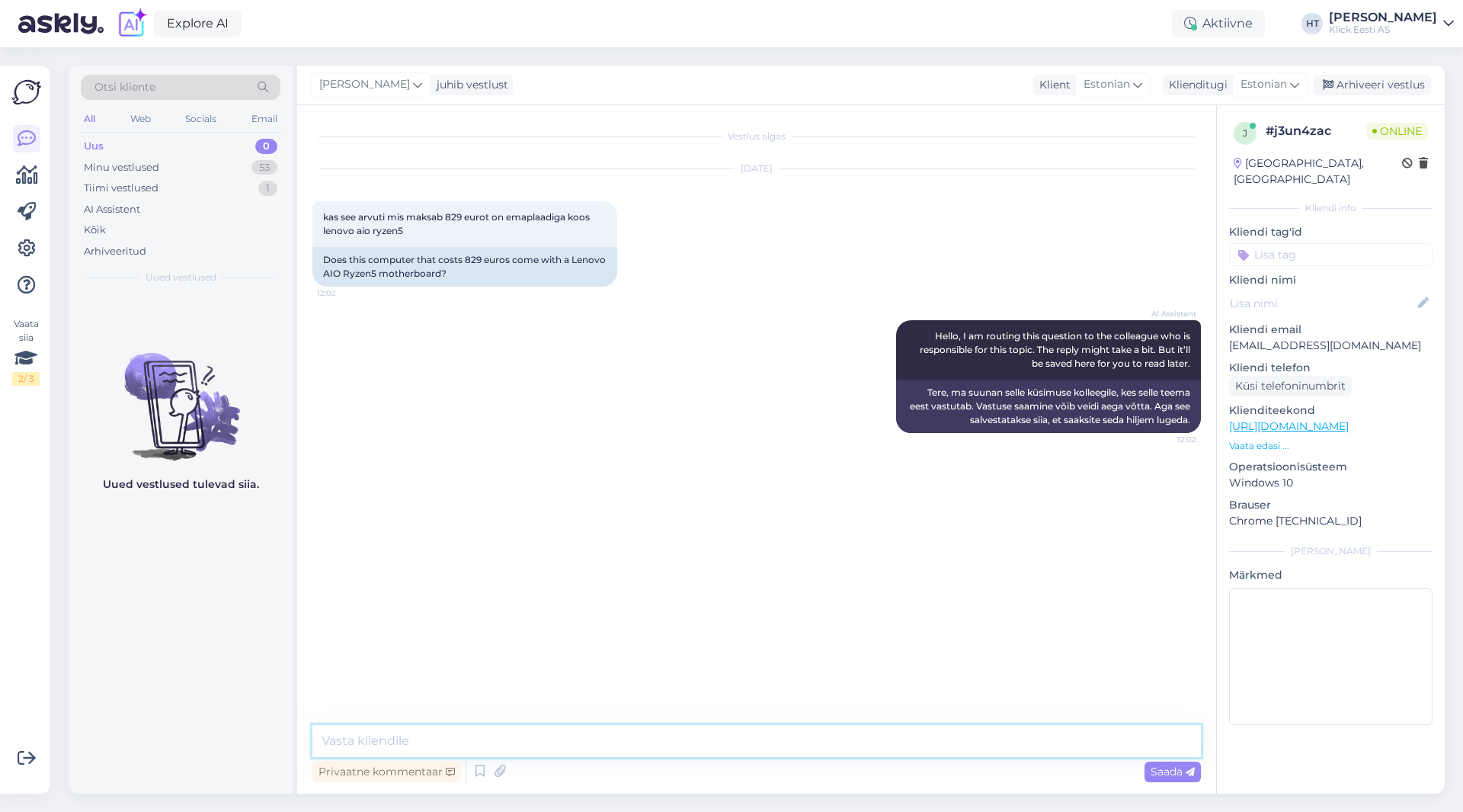
click at [731, 751] on textarea at bounding box center [756, 741] width 889 height 32
type textarea "Täpsustage küsimust palun."
click at [192, 606] on div "Uued vestlused tulevad siia." at bounding box center [181, 543] width 224 height 500
click at [541, 383] on div "AI Assistent Hello, I am routing this question to the colleague who is responsi…" at bounding box center [756, 376] width 889 height 146
click at [221, 624] on div "Uued vestlused tulevad siia." at bounding box center [181, 543] width 224 height 500
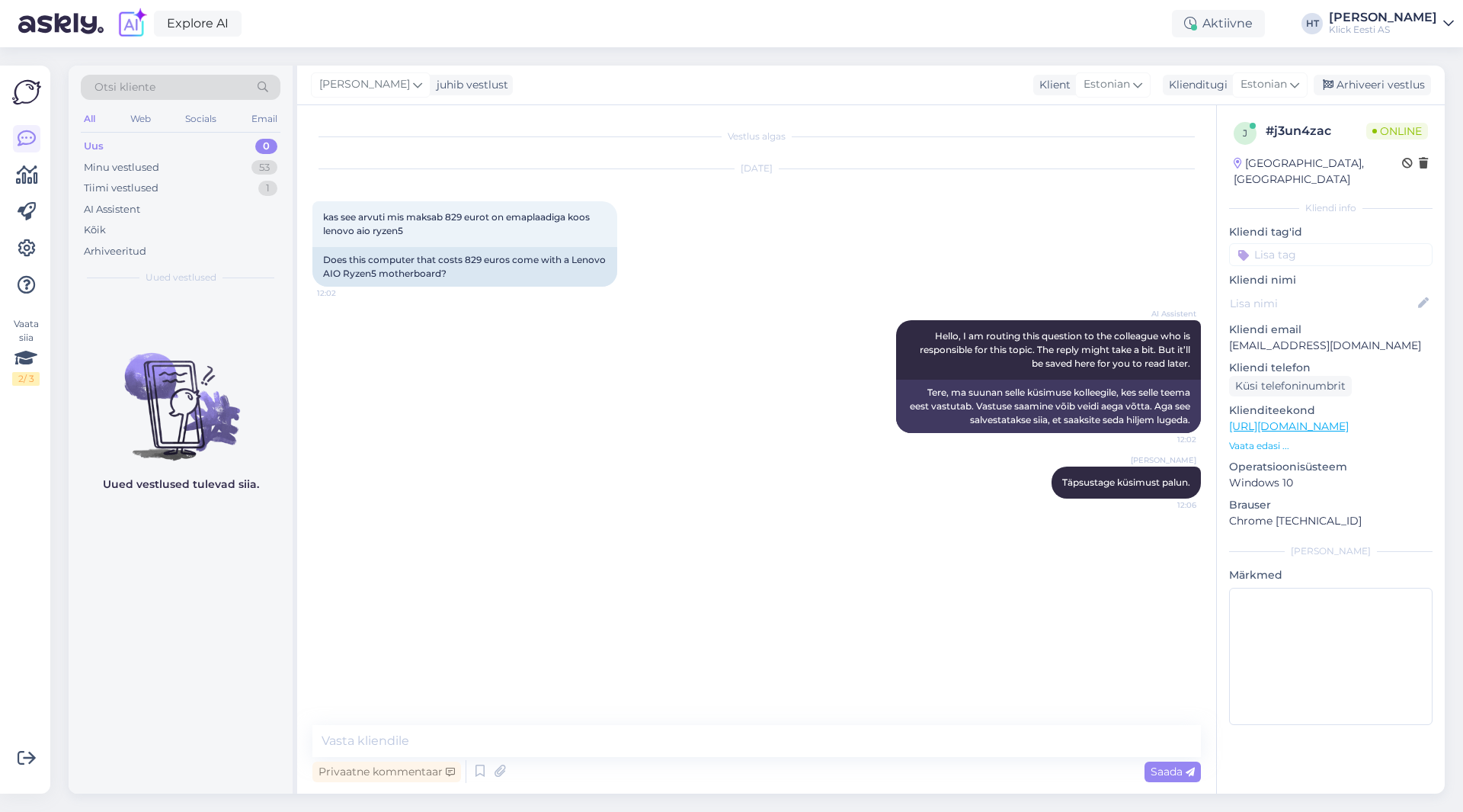
click at [185, 613] on div "Uued vestlused tulevad siia." at bounding box center [181, 543] width 224 height 500
click at [173, 616] on div "Uued vestlused tulevad siia." at bounding box center [181, 543] width 224 height 500
click at [184, 595] on div "Uued vestlused tulevad siia." at bounding box center [181, 543] width 224 height 500
click at [178, 592] on div "Uued vestlused tulevad siia." at bounding box center [181, 543] width 224 height 500
click at [179, 614] on div "Uued vestlused tulevad siia." at bounding box center [181, 543] width 224 height 500
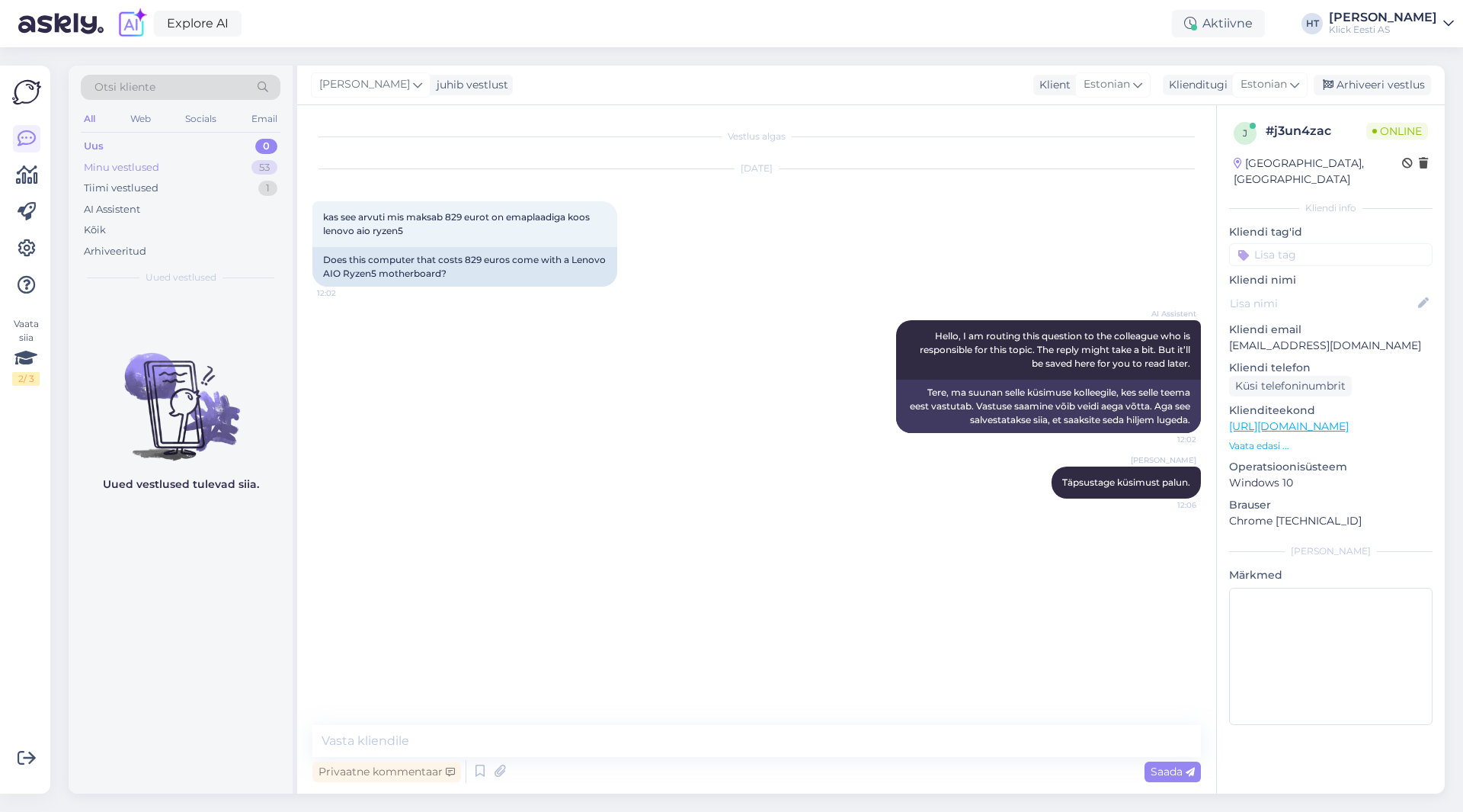
click at [230, 168] on div "Minu vestlused 53" at bounding box center [181, 167] width 200 height 21
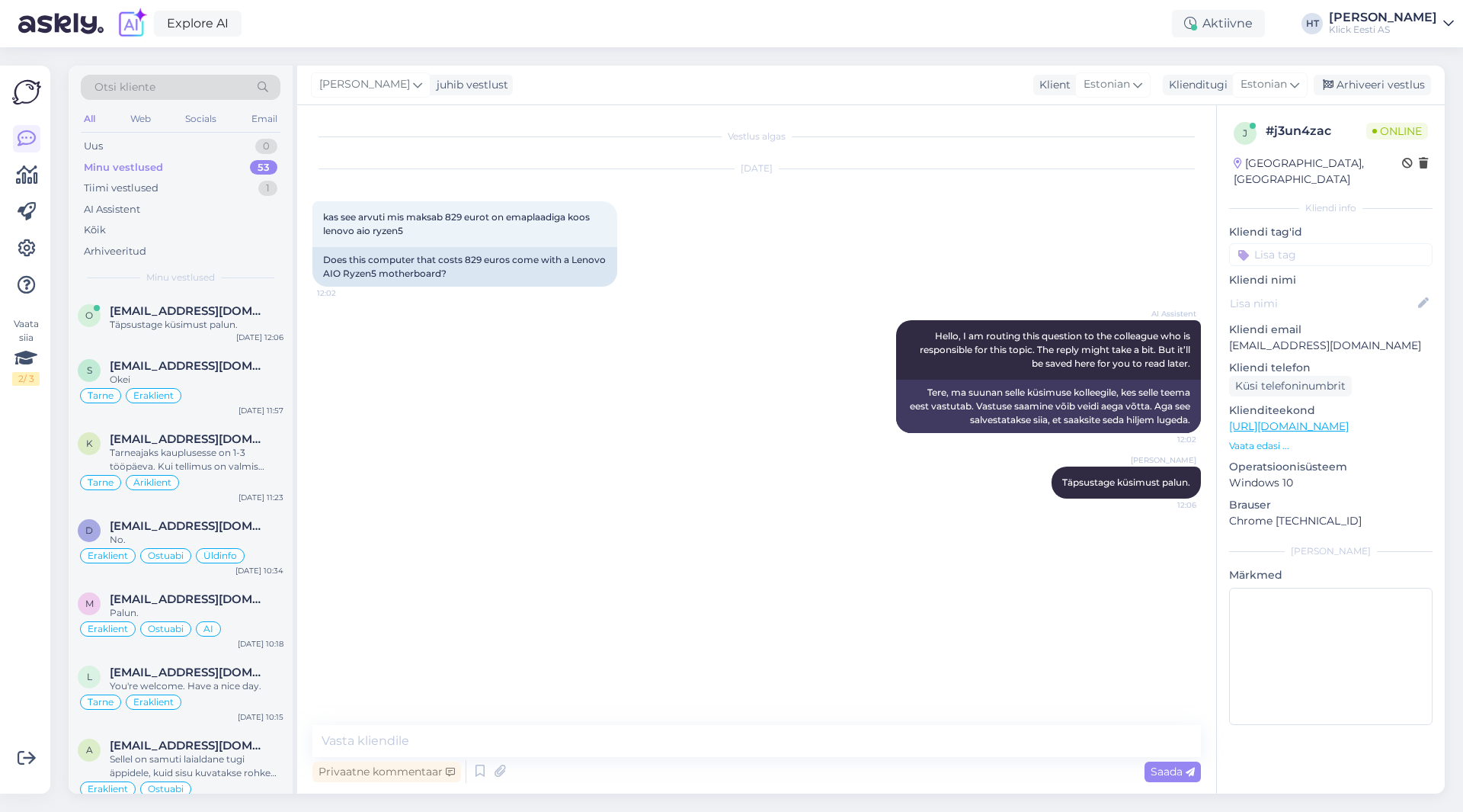
click at [1196, 21] on div "Explore AI Aktiivne HT [PERSON_NAME] [PERSON_NAME] Eesti AS" at bounding box center [731, 23] width 1463 height 47
click at [1168, 26] on div "Explore AI Aktiivne HT [PERSON_NAME] [PERSON_NAME] Eesti AS" at bounding box center [731, 23] width 1463 height 47
click at [1265, 23] on div "Aktiivne" at bounding box center [1218, 23] width 93 height 27
click at [1138, 122] on button "1 tund" at bounding box center [1116, 117] width 44 height 17
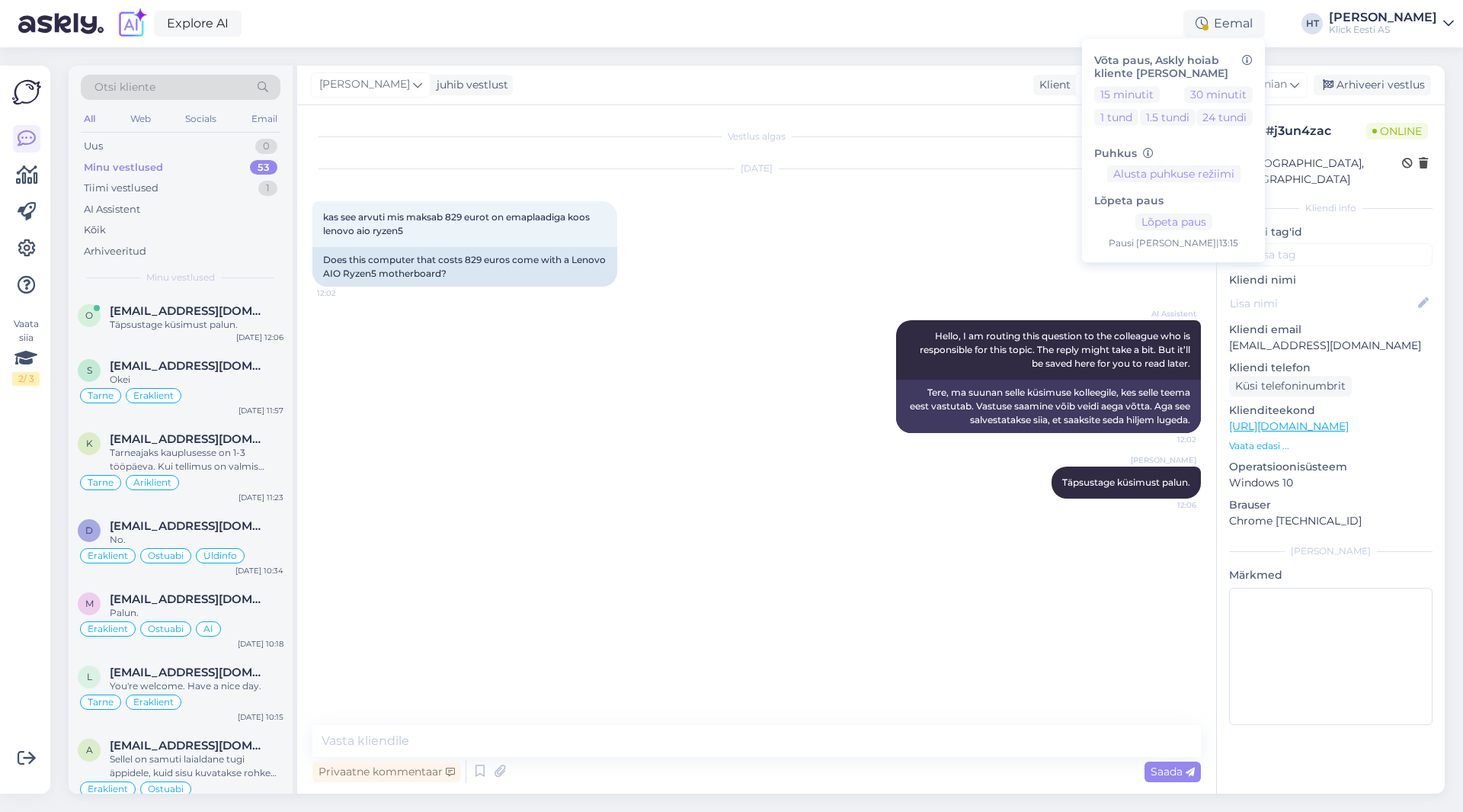
click at [1033, 57] on div "Otsi kliente All Web Socials Email Uus 0 Minu vestlused 53 Tiimi vestlused 1 AI…" at bounding box center [761, 429] width 1404 height 764
